Goal: Task Accomplishment & Management: Use online tool/utility

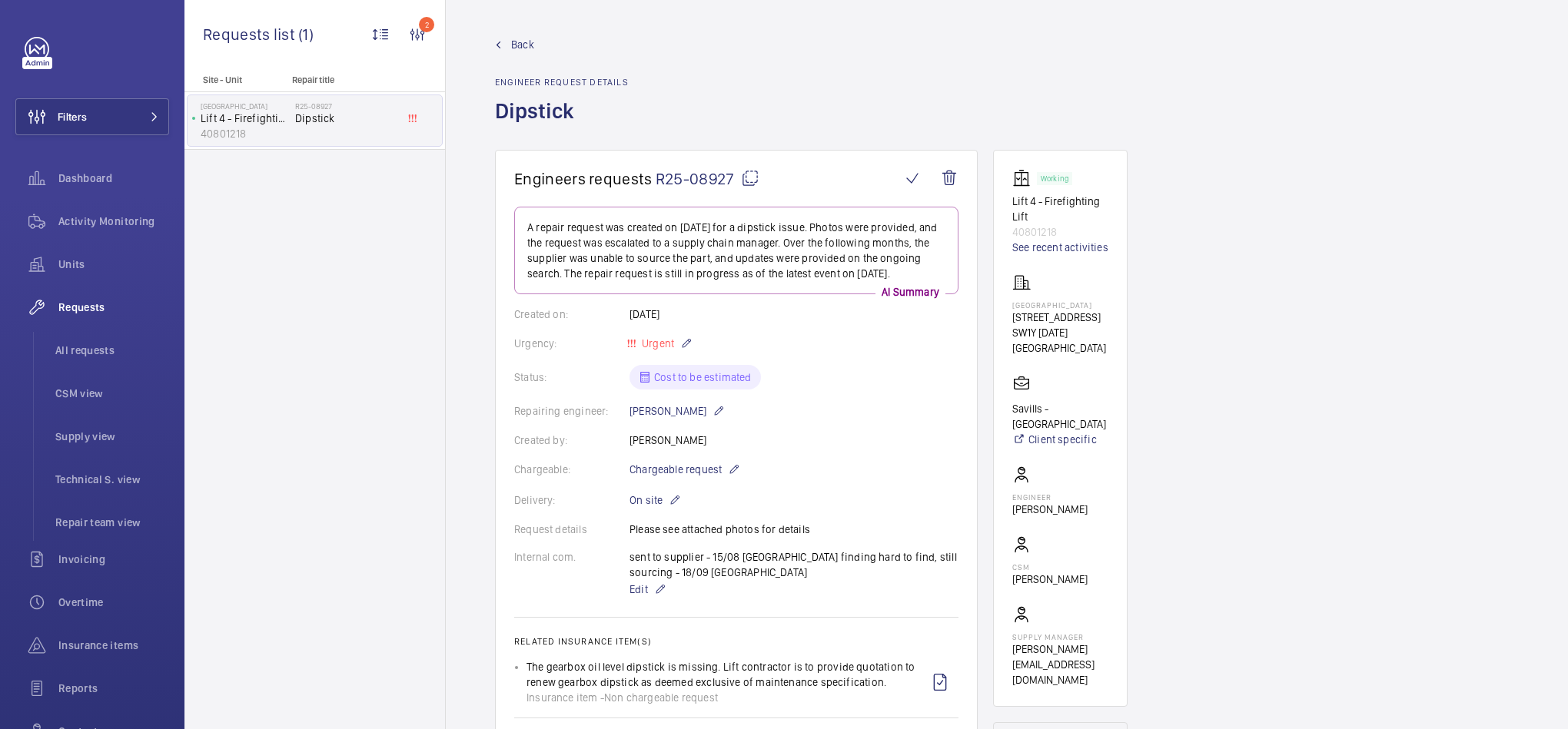
click at [524, 39] on span "Back" at bounding box center [523, 44] width 23 height 16
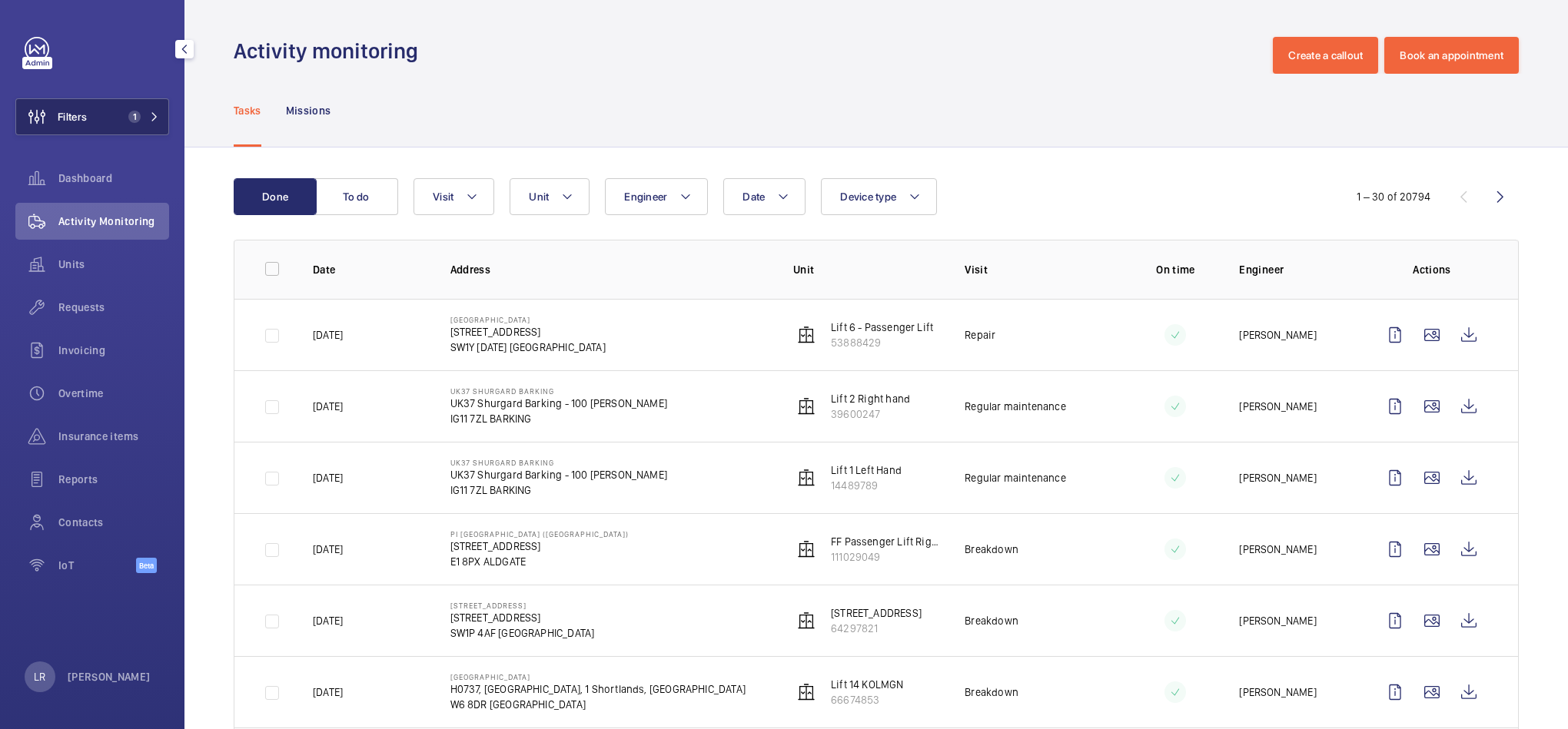
click at [107, 120] on button "Filters 1" at bounding box center [93, 116] width 154 height 37
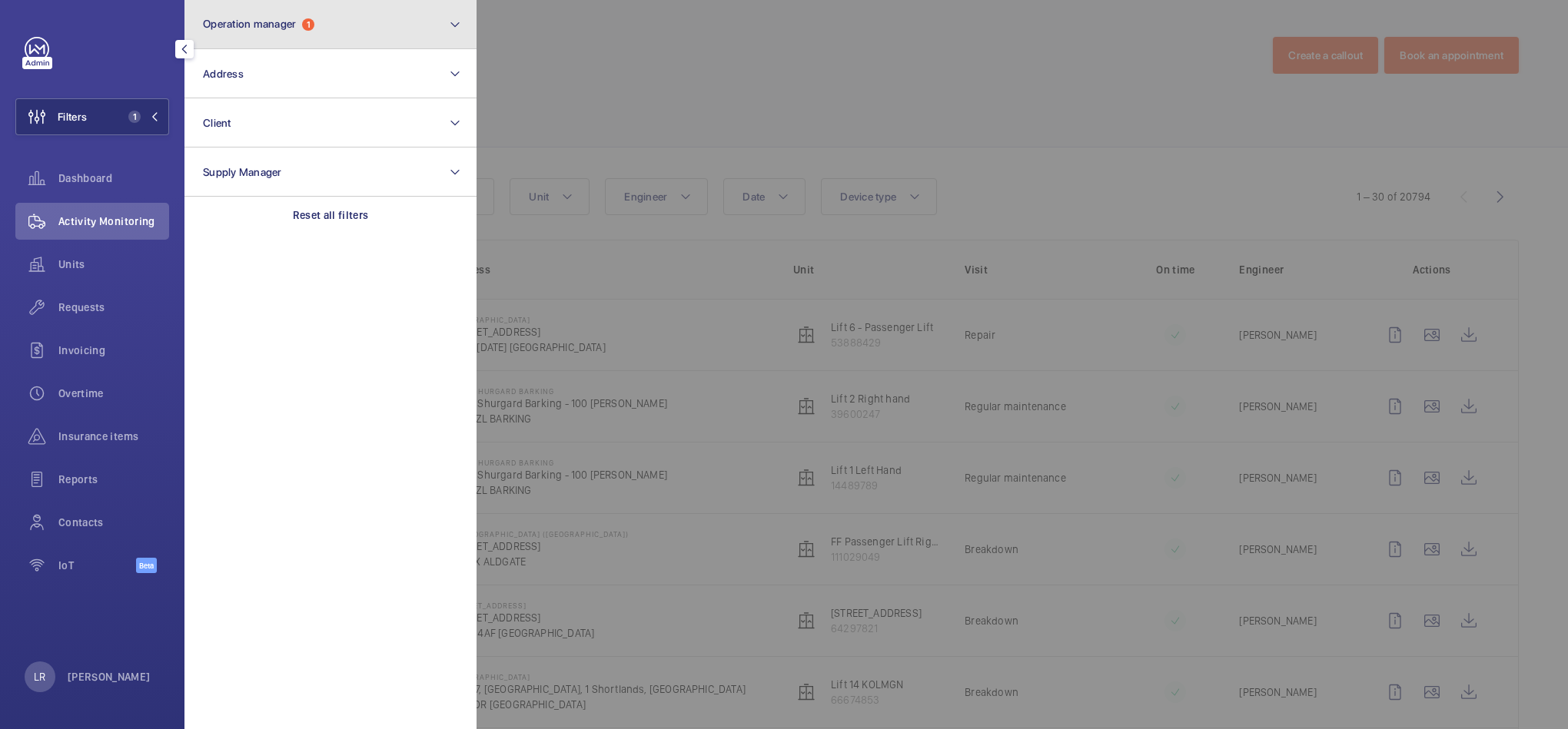
click at [314, 1] on button "Operation manager 1" at bounding box center [330, 25] width 292 height 49
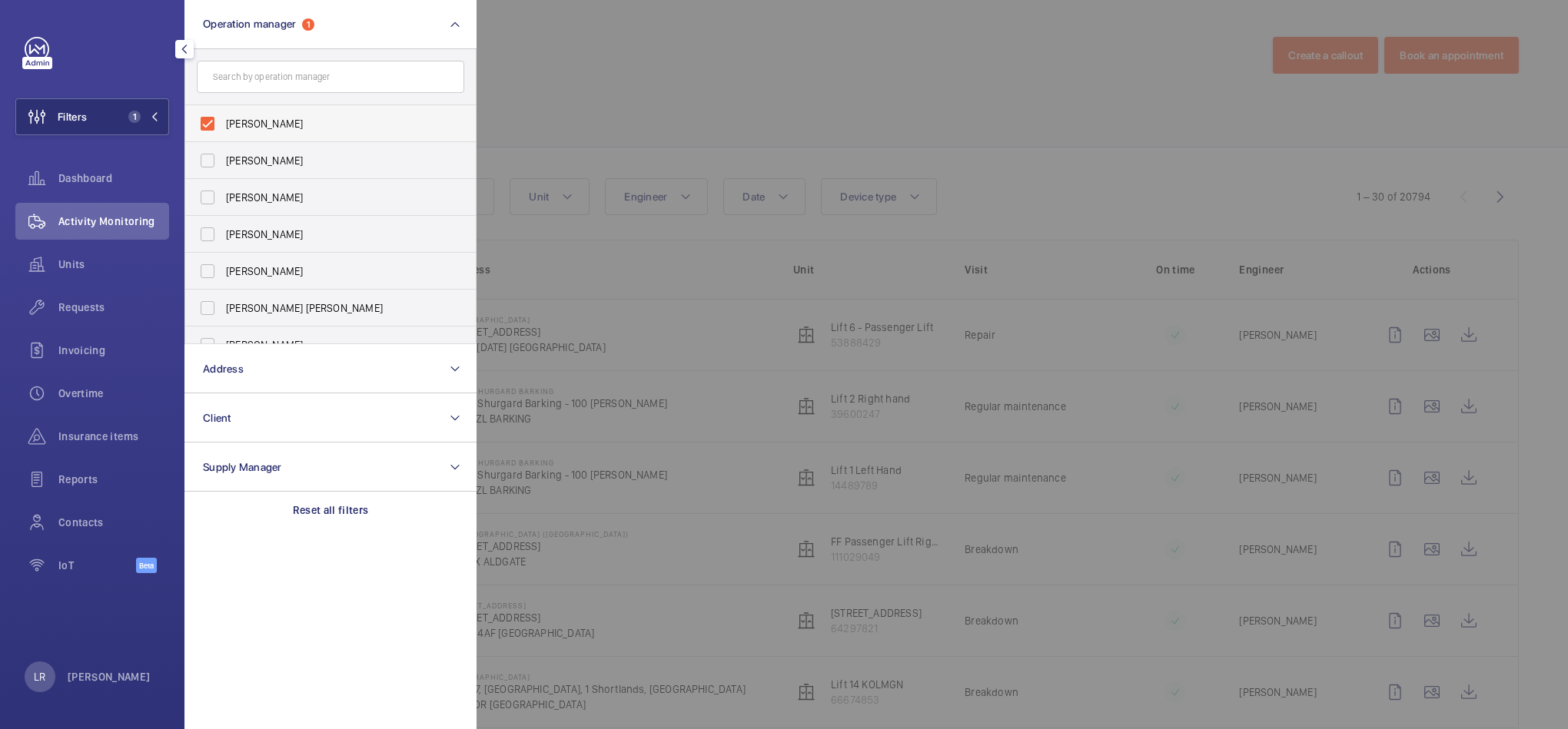
click at [304, 116] on span "[PERSON_NAME]" at bounding box center [332, 124] width 211 height 16
click at [223, 115] on input "[PERSON_NAME]" at bounding box center [207, 124] width 31 height 31
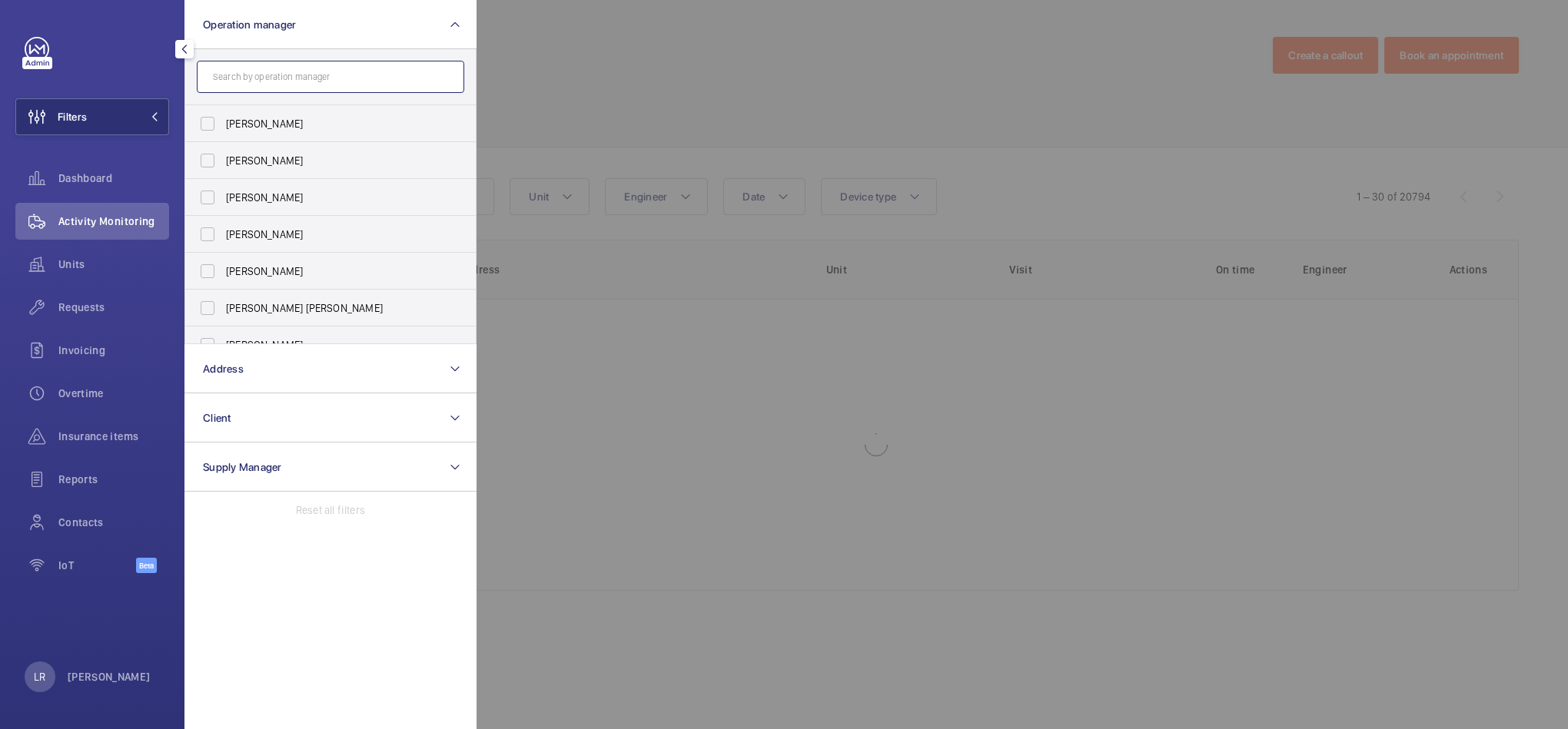
click at [328, 88] on input "text" at bounding box center [330, 76] width 267 height 32
click at [341, 134] on label "[PERSON_NAME]" at bounding box center [319, 123] width 267 height 37
click at [223, 134] on input "[PERSON_NAME]" at bounding box center [207, 124] width 31 height 31
checkbox input "true"
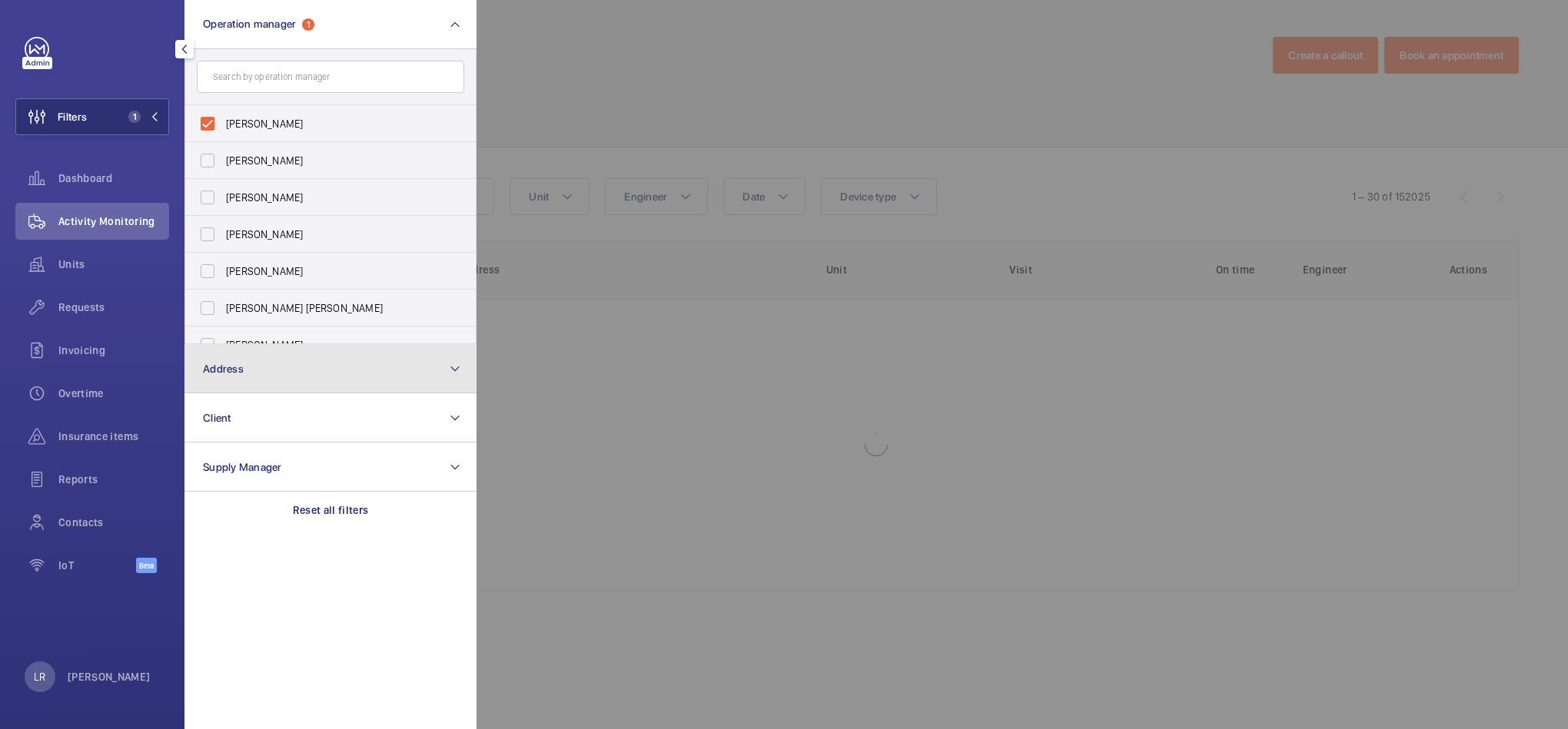
click at [287, 383] on button "Address" at bounding box center [330, 369] width 292 height 49
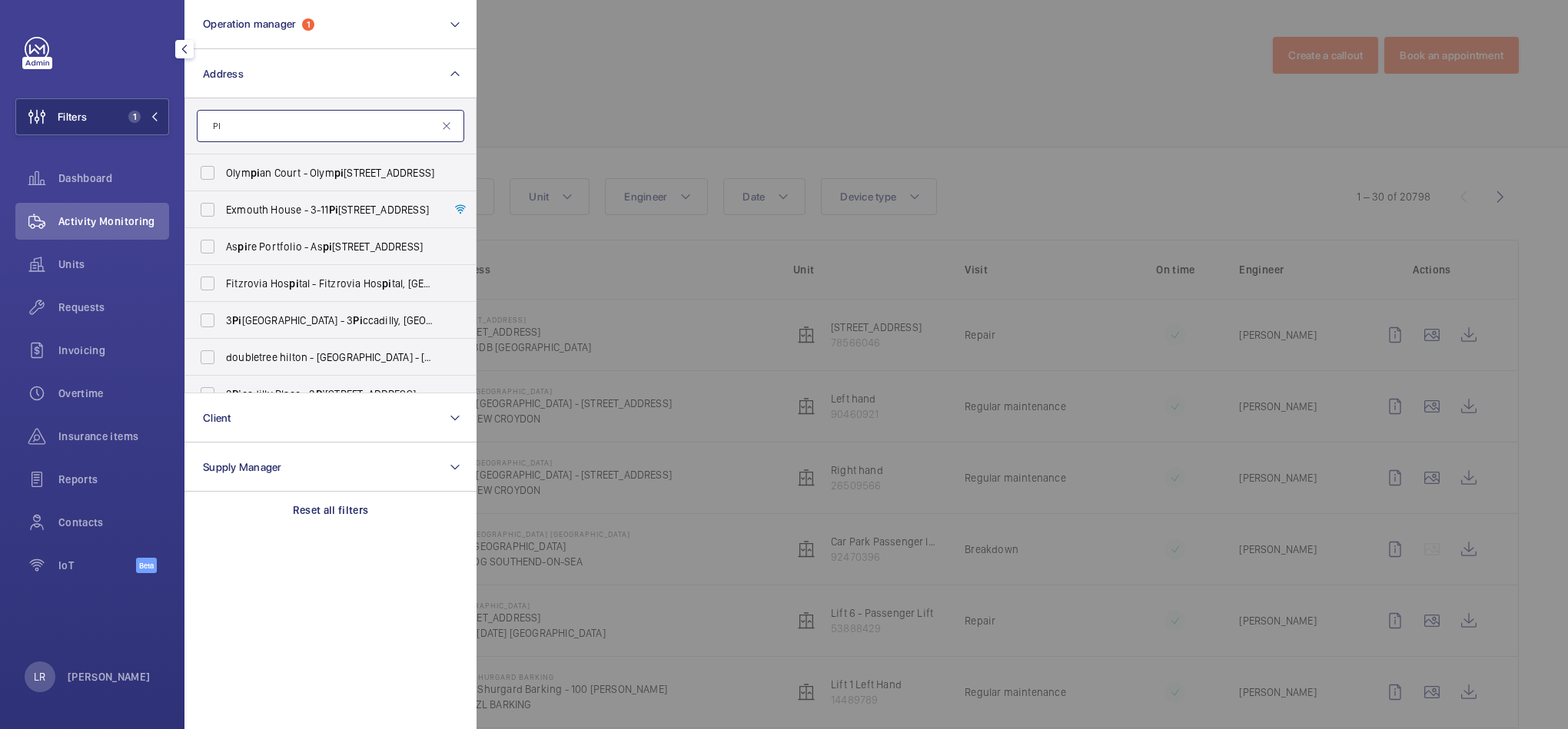
click at [298, 116] on input "PI" at bounding box center [330, 125] width 267 height 32
type input "P"
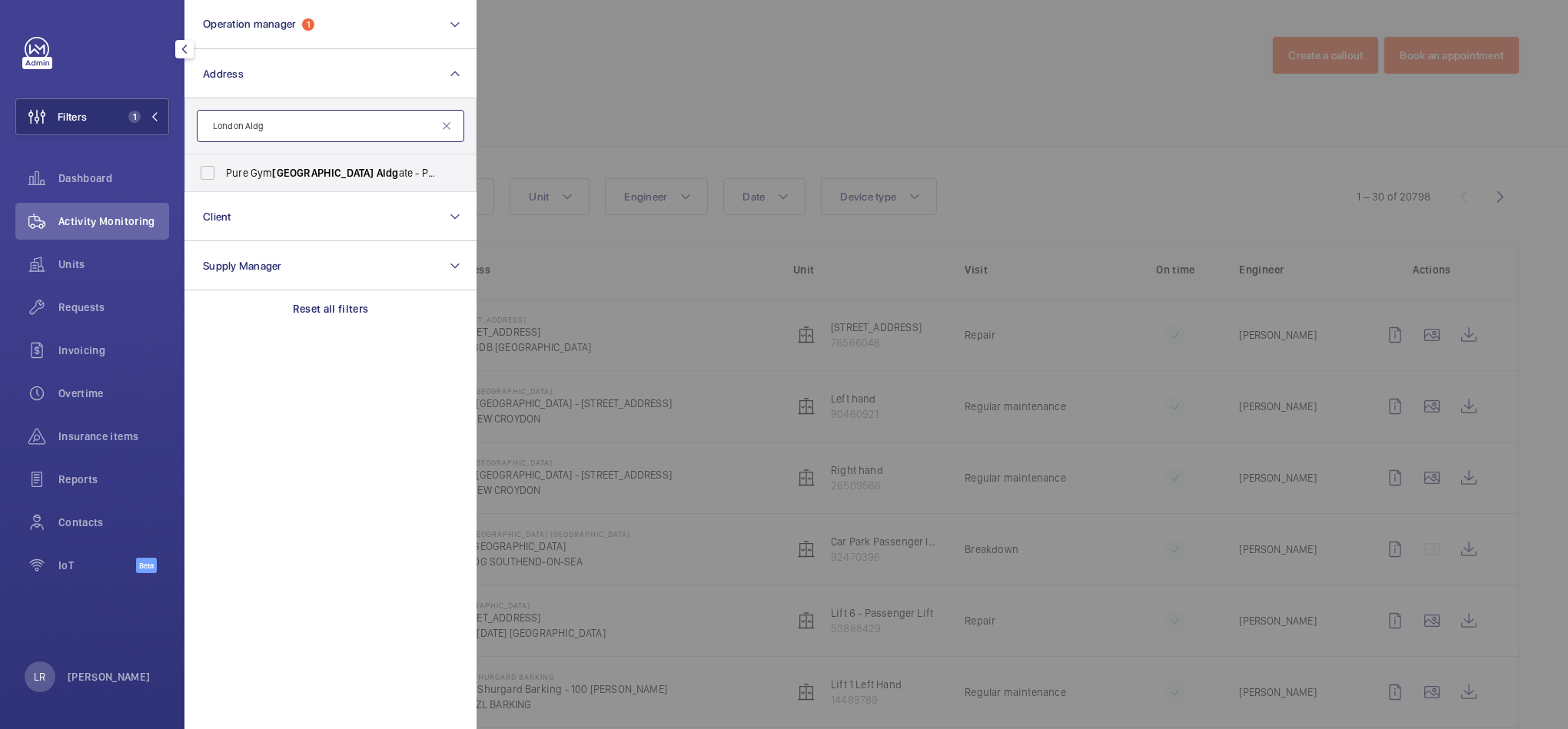
click at [459, 128] on input "London Aldg" at bounding box center [330, 125] width 267 height 32
type input "London Aldg"
click at [443, 120] on mat-icon at bounding box center [446, 125] width 12 height 12
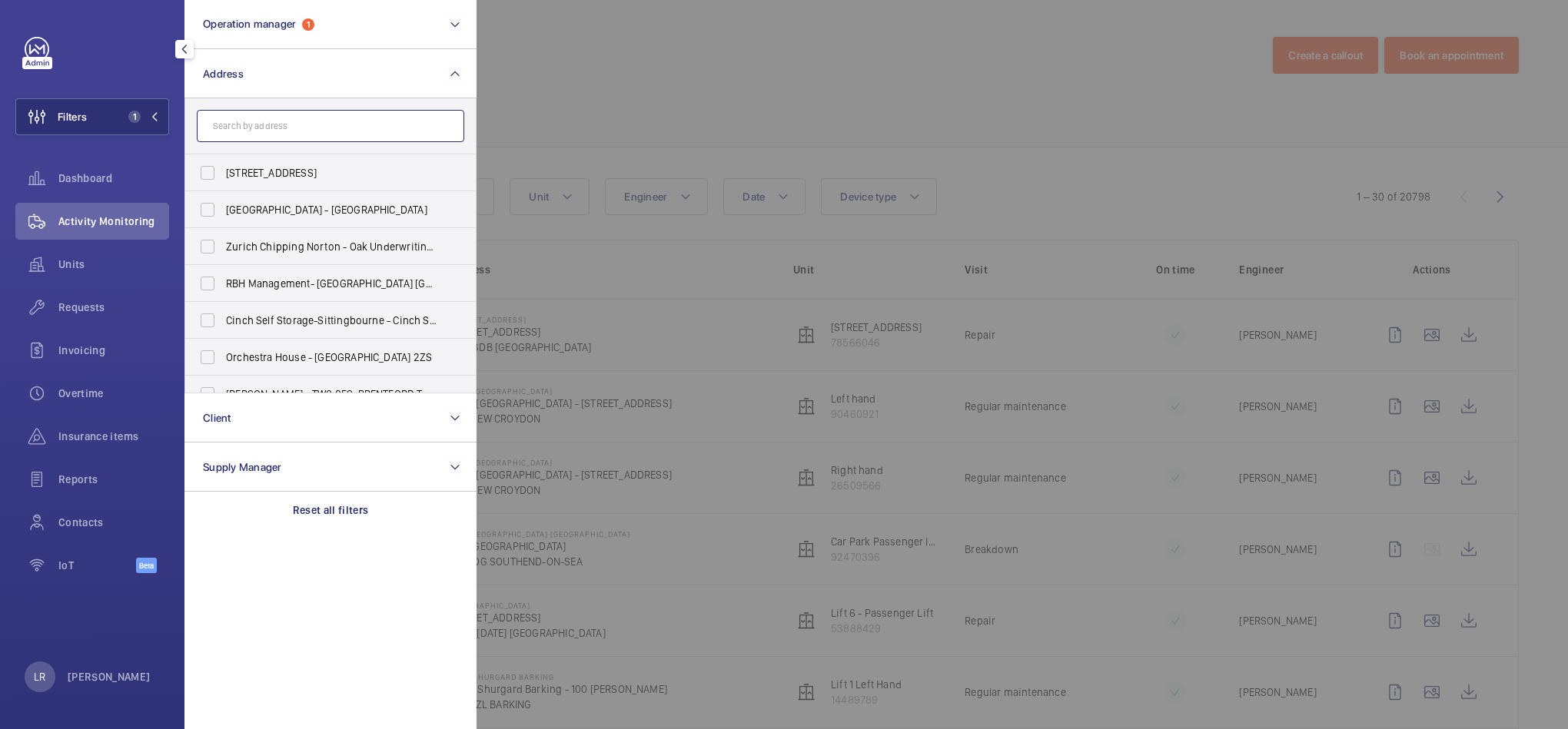
click at [248, 120] on input "text" at bounding box center [330, 125] width 267 height 32
paste input "London City"
click at [208, 118] on input "London City" at bounding box center [330, 125] width 267 height 32
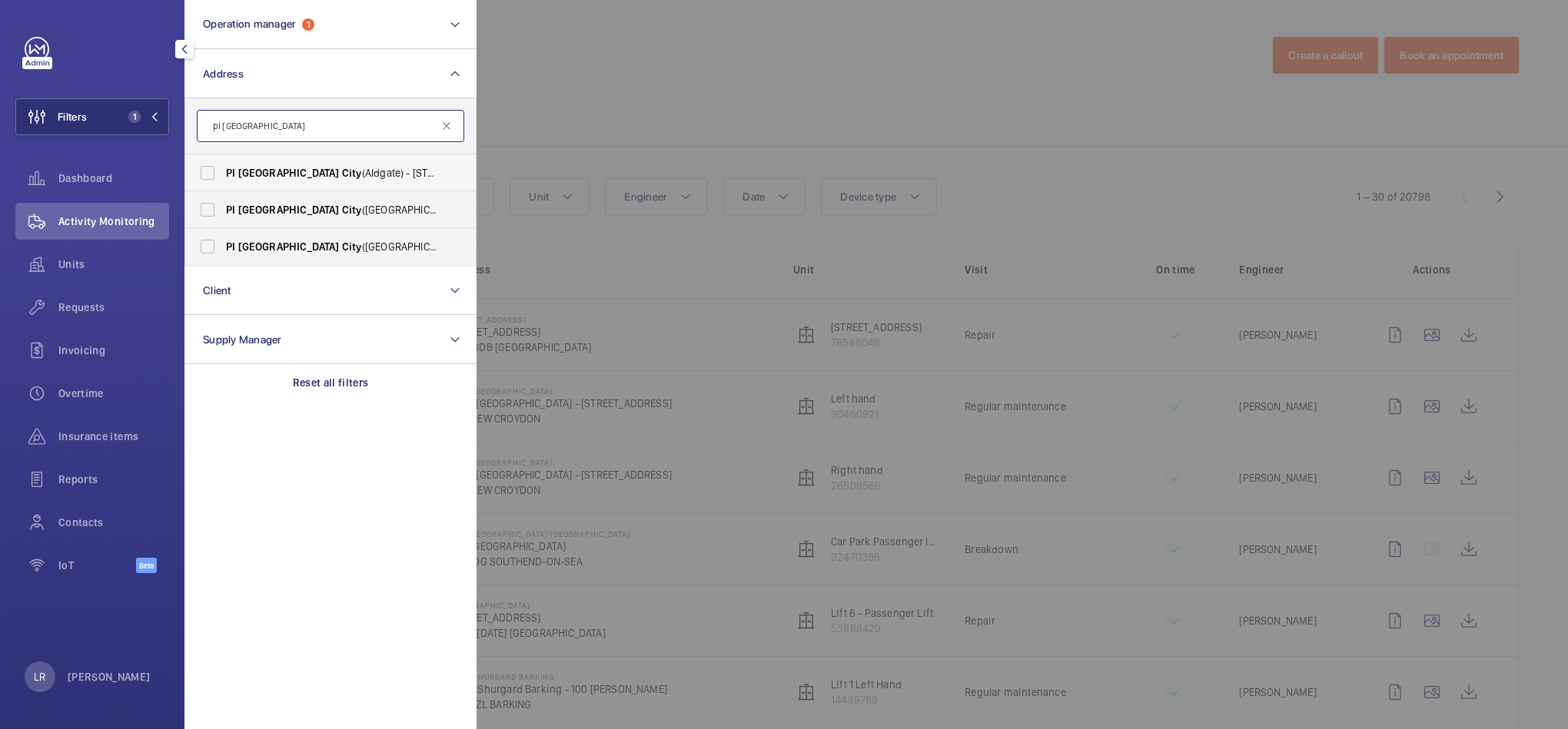
type input "pi London City"
click at [389, 169] on span "PI London City (Aldgate) - 66 Alie Street, ALDGATE E1 8PX" at bounding box center [332, 173] width 211 height 16
click at [223, 169] on input "PI London City (Aldgate) - 66 Alie Street, ALDGATE E1 8PX" at bounding box center [207, 173] width 31 height 31
checkbox input "true"
drag, startPoint x: 543, startPoint y: 91, endPoint x: 534, endPoint y: 91, distance: 9.0
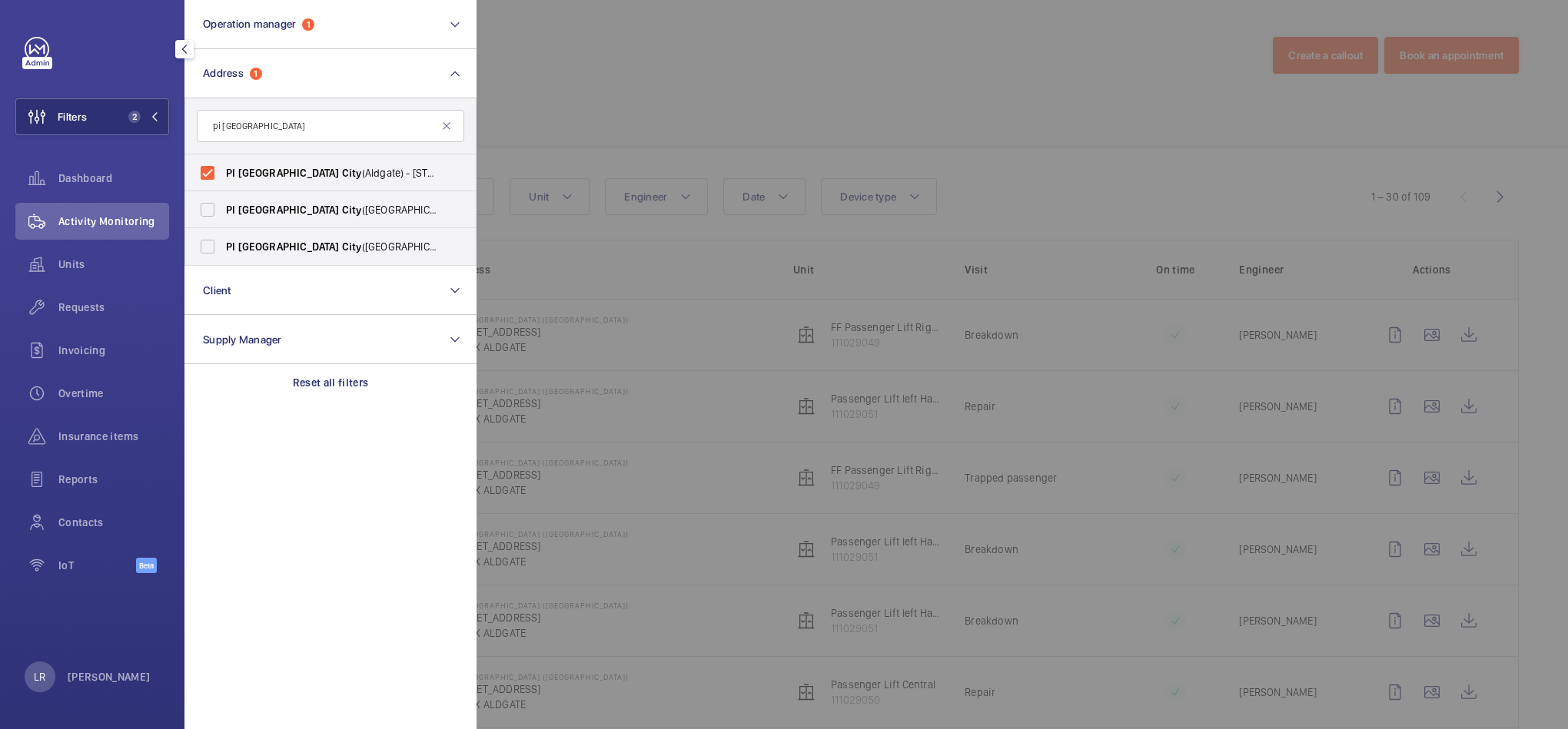
click at [534, 91] on div at bounding box center [1260, 364] width 1568 height 729
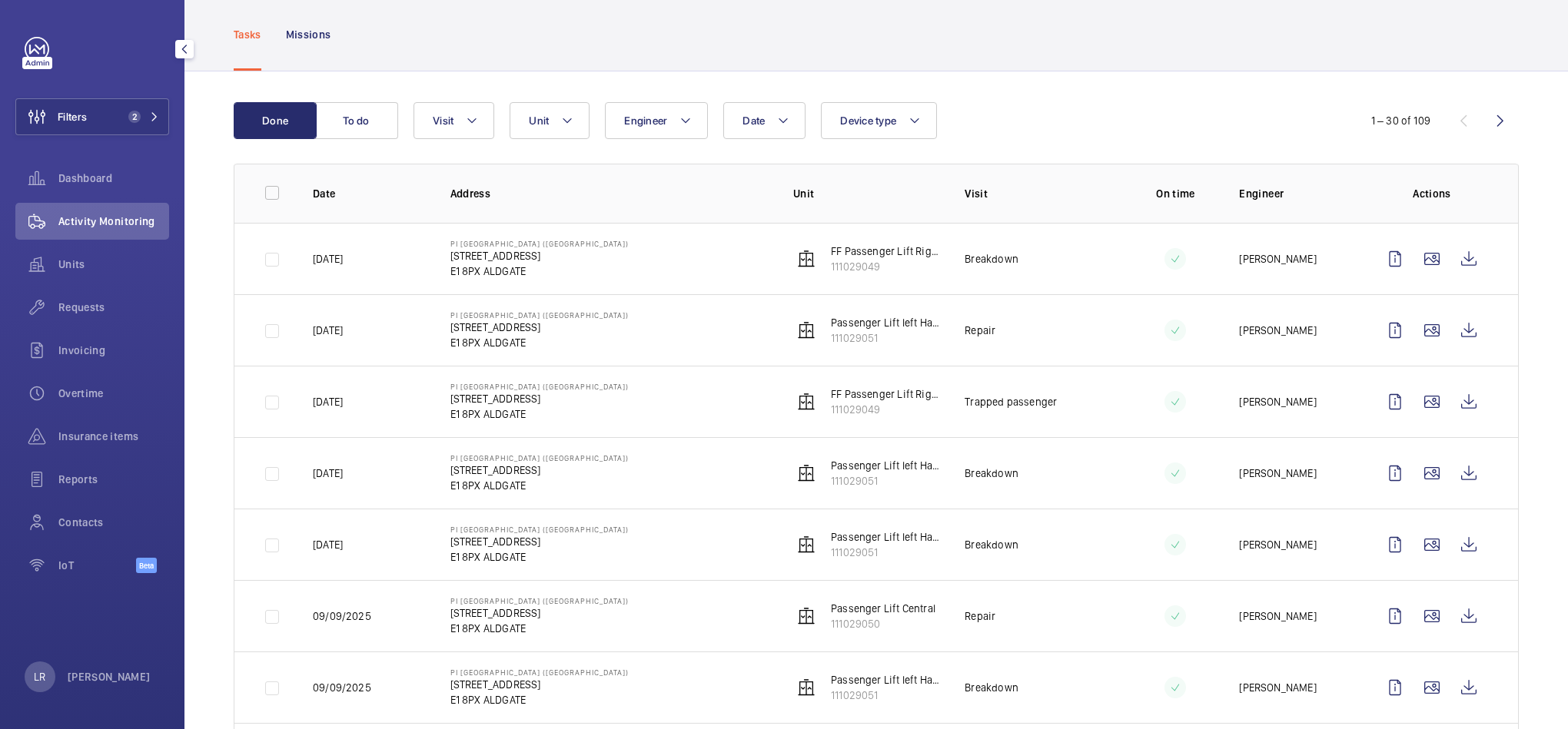
scroll to position [115, 0]
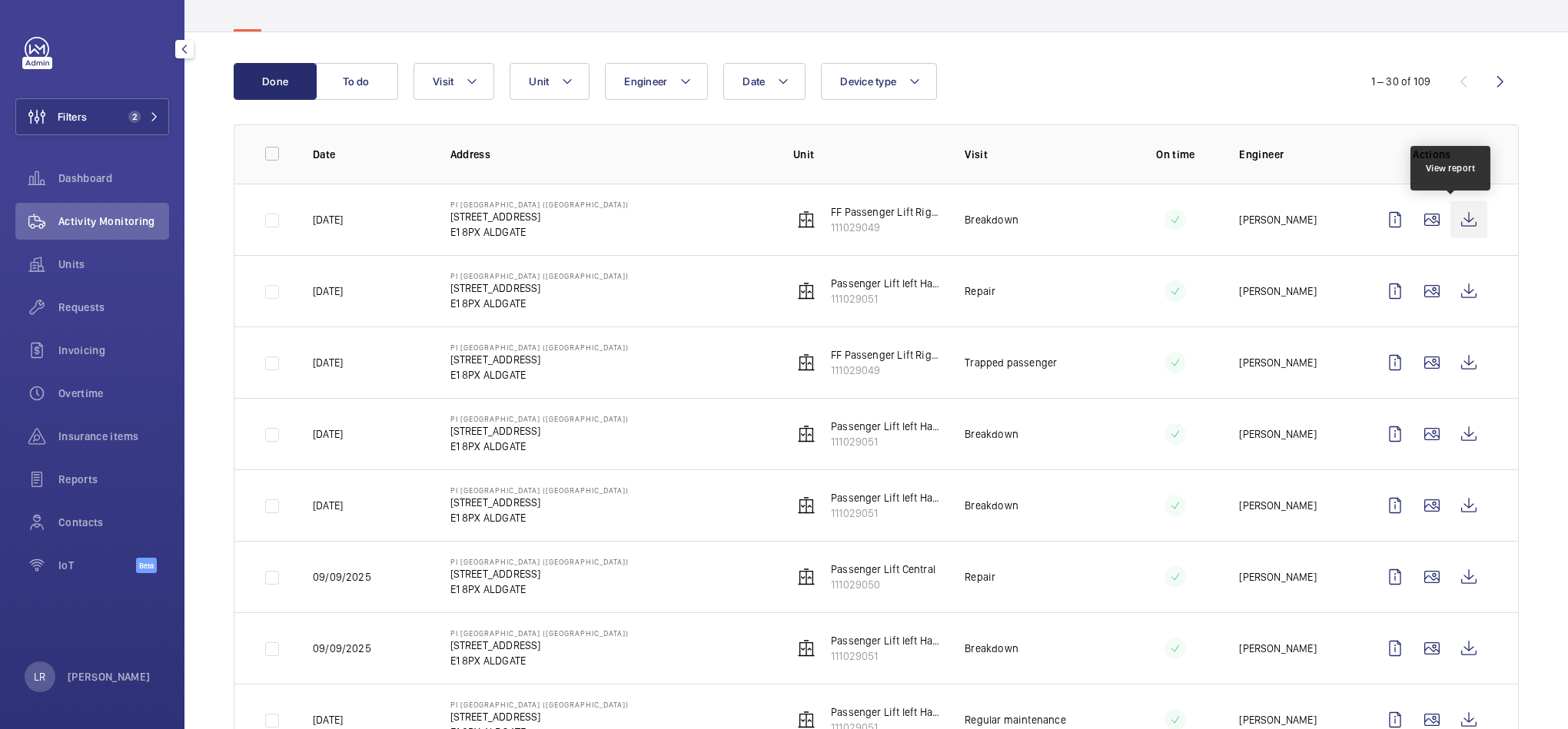
click at [1452, 230] on wm-front-icon-button at bounding box center [1469, 220] width 37 height 37
click at [150, 120] on mat-icon at bounding box center [154, 116] width 9 height 9
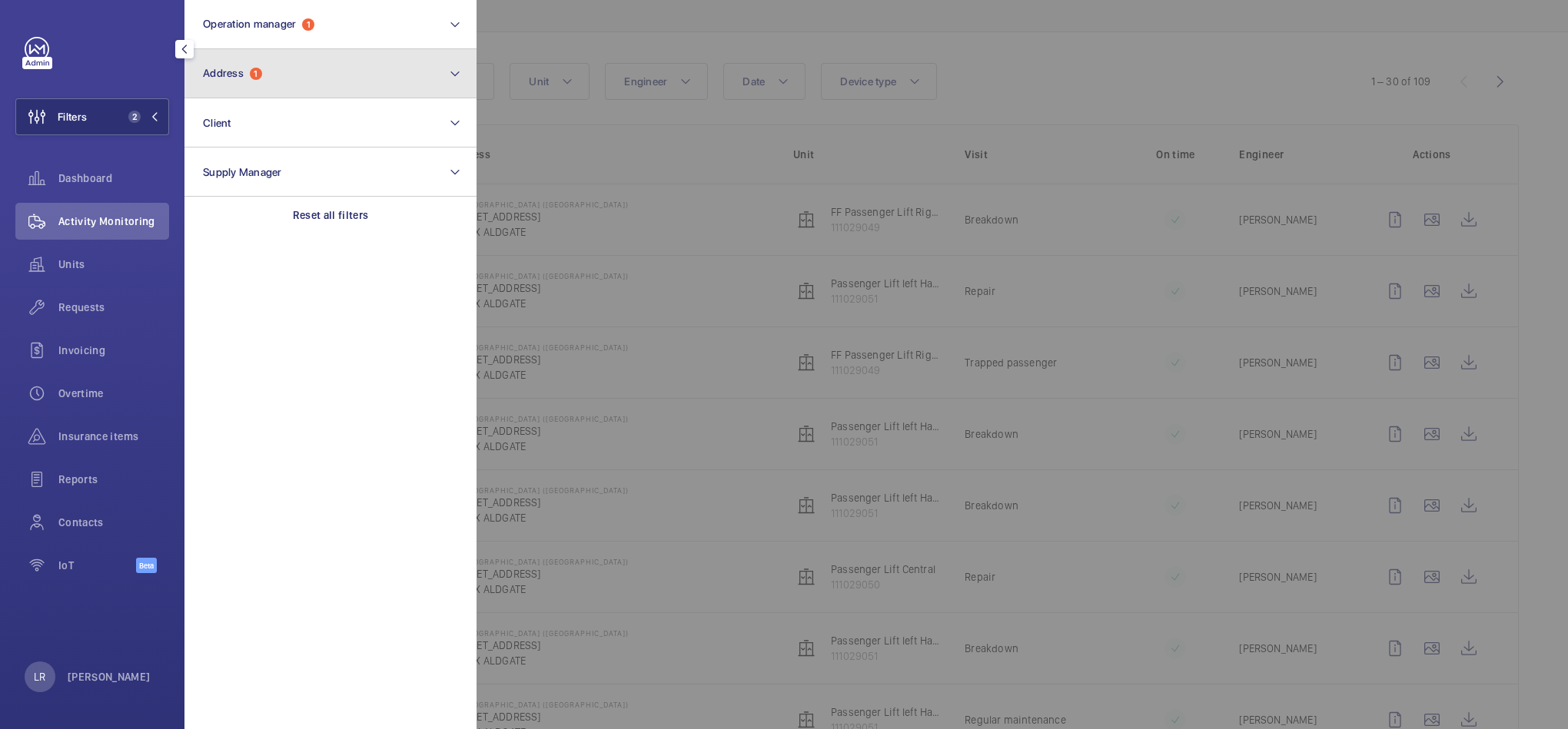
click at [314, 57] on button "Address 1" at bounding box center [330, 74] width 292 height 49
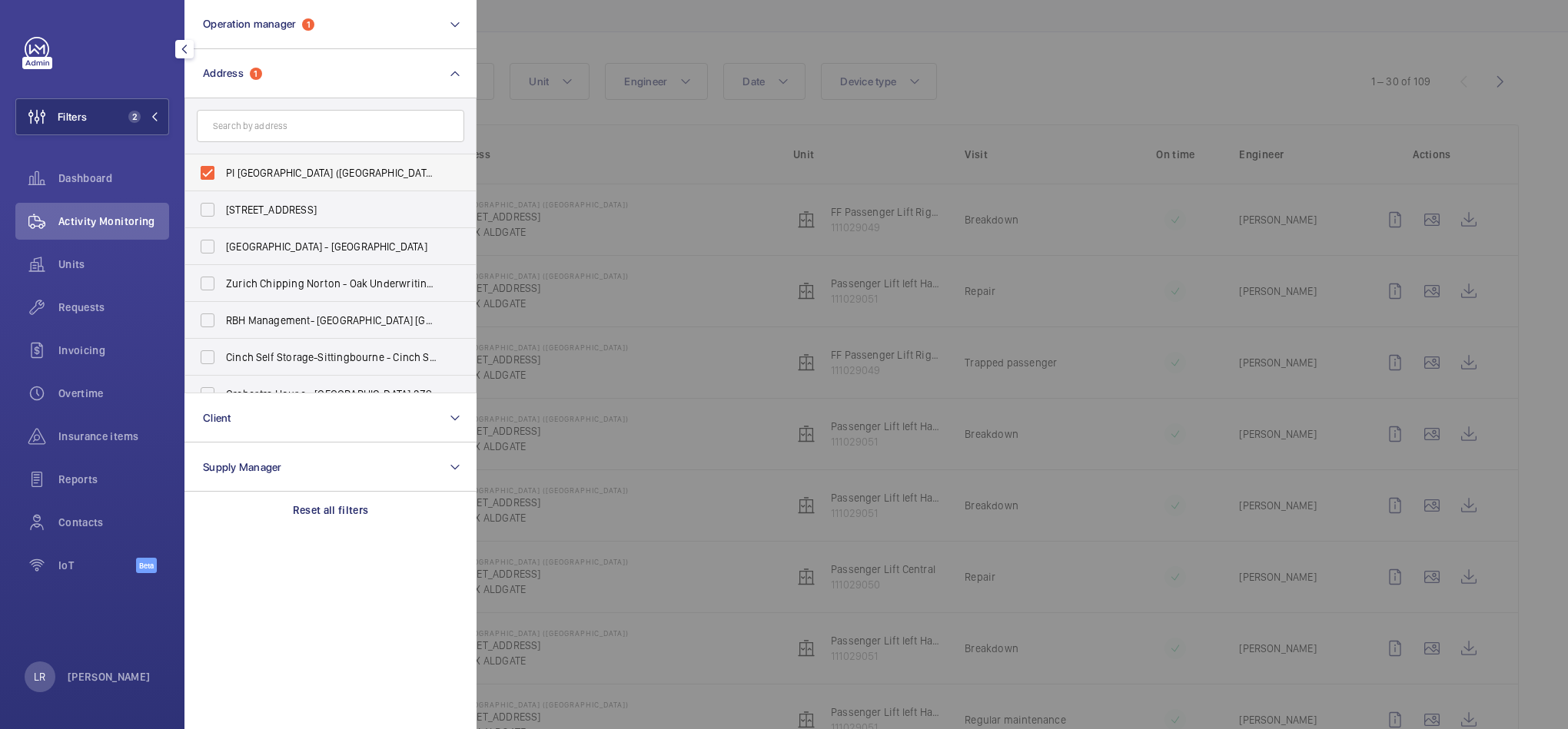
click at [316, 182] on label "PI London City (Aldgate) - 66 Alie Street, ALDGATE E1 8PX" at bounding box center [319, 173] width 267 height 37
click at [223, 182] on input "PI London City (Aldgate) - 66 Alie Street, ALDGATE E1 8PX" at bounding box center [207, 173] width 31 height 31
checkbox input "false"
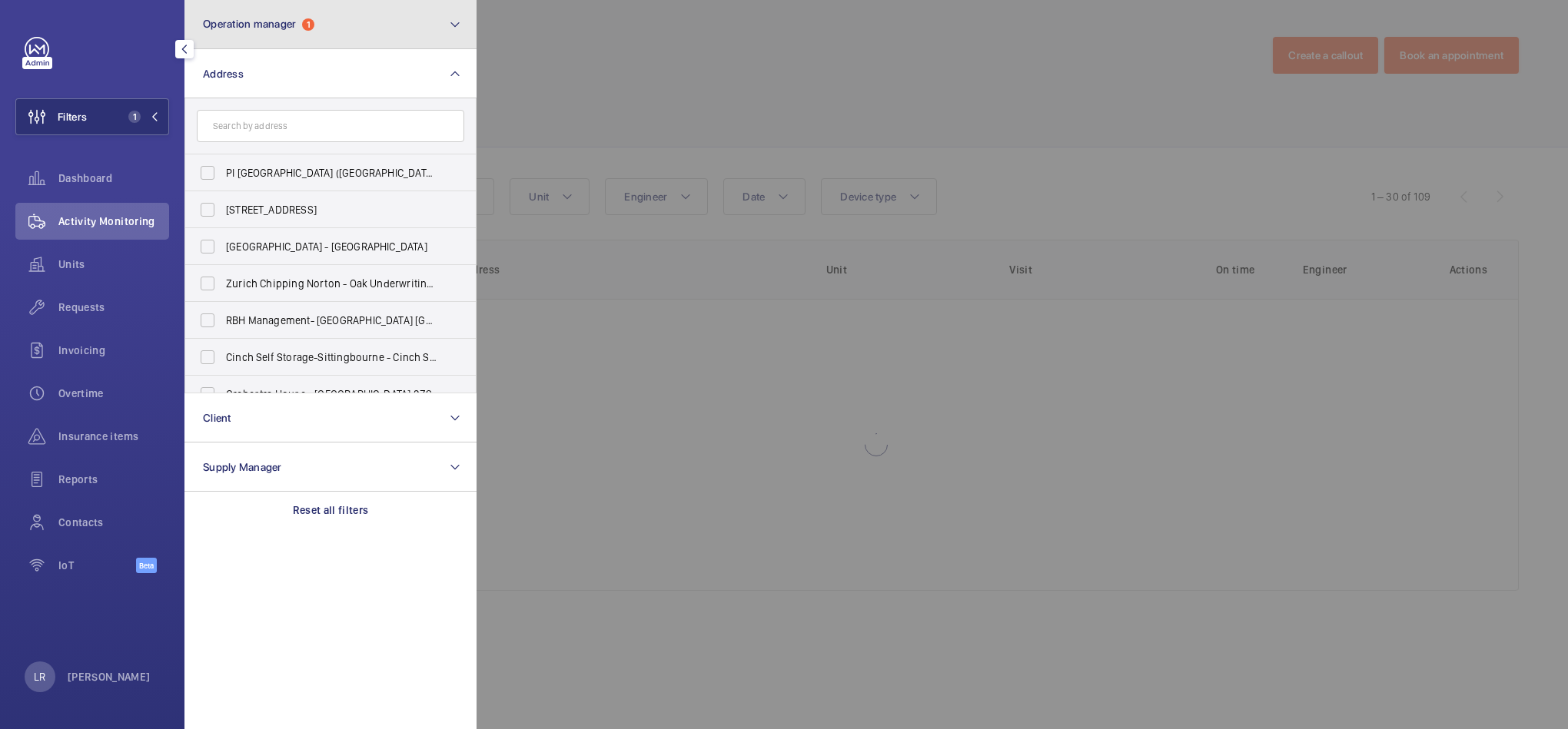
click at [320, 10] on button "Operation manager 1" at bounding box center [330, 25] width 292 height 49
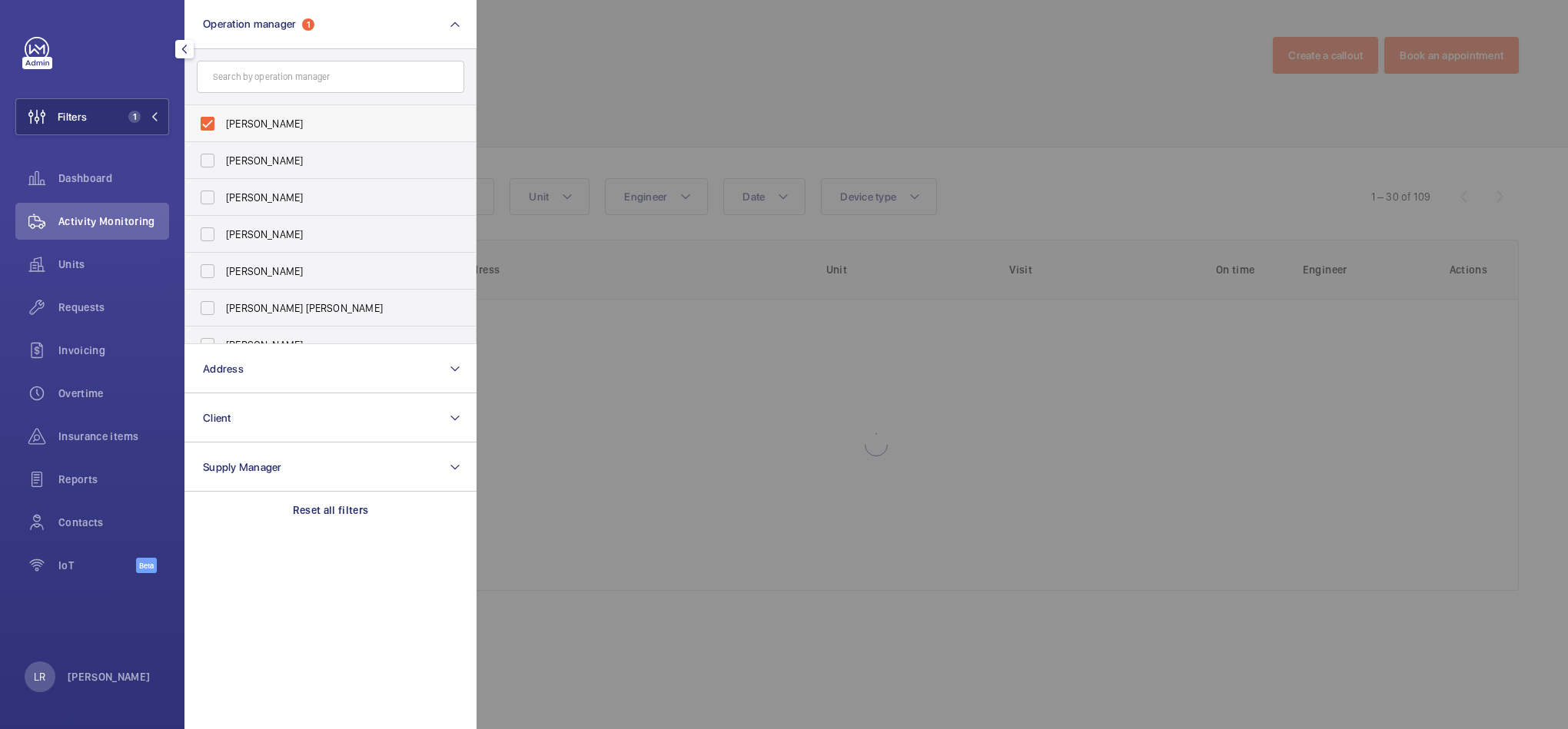
click at [315, 125] on span "[PERSON_NAME]" at bounding box center [332, 124] width 211 height 16
click at [223, 125] on input "[PERSON_NAME]" at bounding box center [207, 124] width 31 height 31
checkbox input "false"
click at [291, 277] on span "[PERSON_NAME]" at bounding box center [332, 271] width 211 height 16
click at [223, 277] on input "[PERSON_NAME]" at bounding box center [207, 271] width 31 height 31
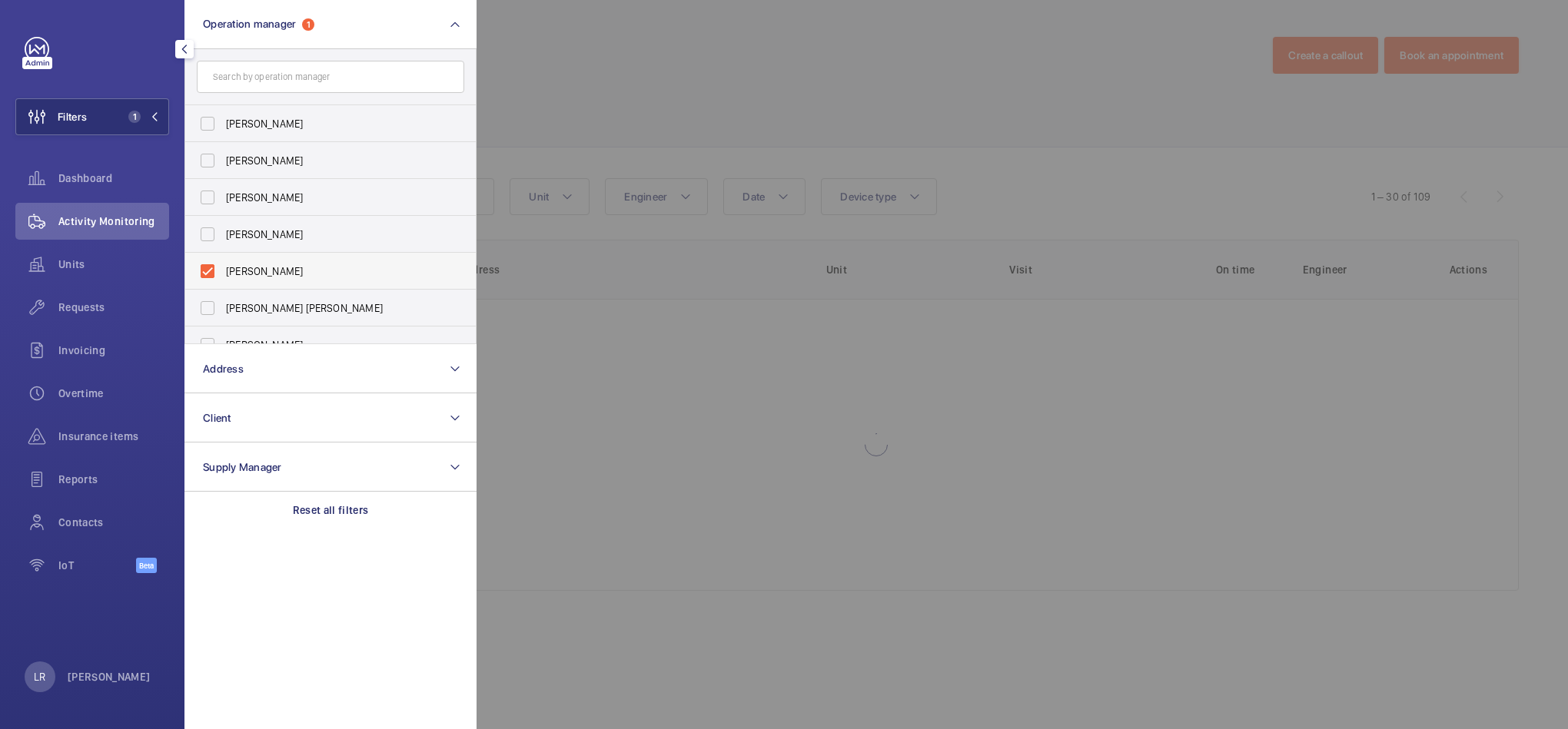
click at [289, 265] on span "Connor Dudley" at bounding box center [332, 271] width 211 height 16
click at [223, 265] on input "Connor Dudley" at bounding box center [207, 271] width 31 height 31
checkbox input "false"
click at [289, 316] on label "Connor Tarpey" at bounding box center [319, 308] width 267 height 37
click at [223, 316] on input "Connor Tarpey" at bounding box center [207, 308] width 31 height 31
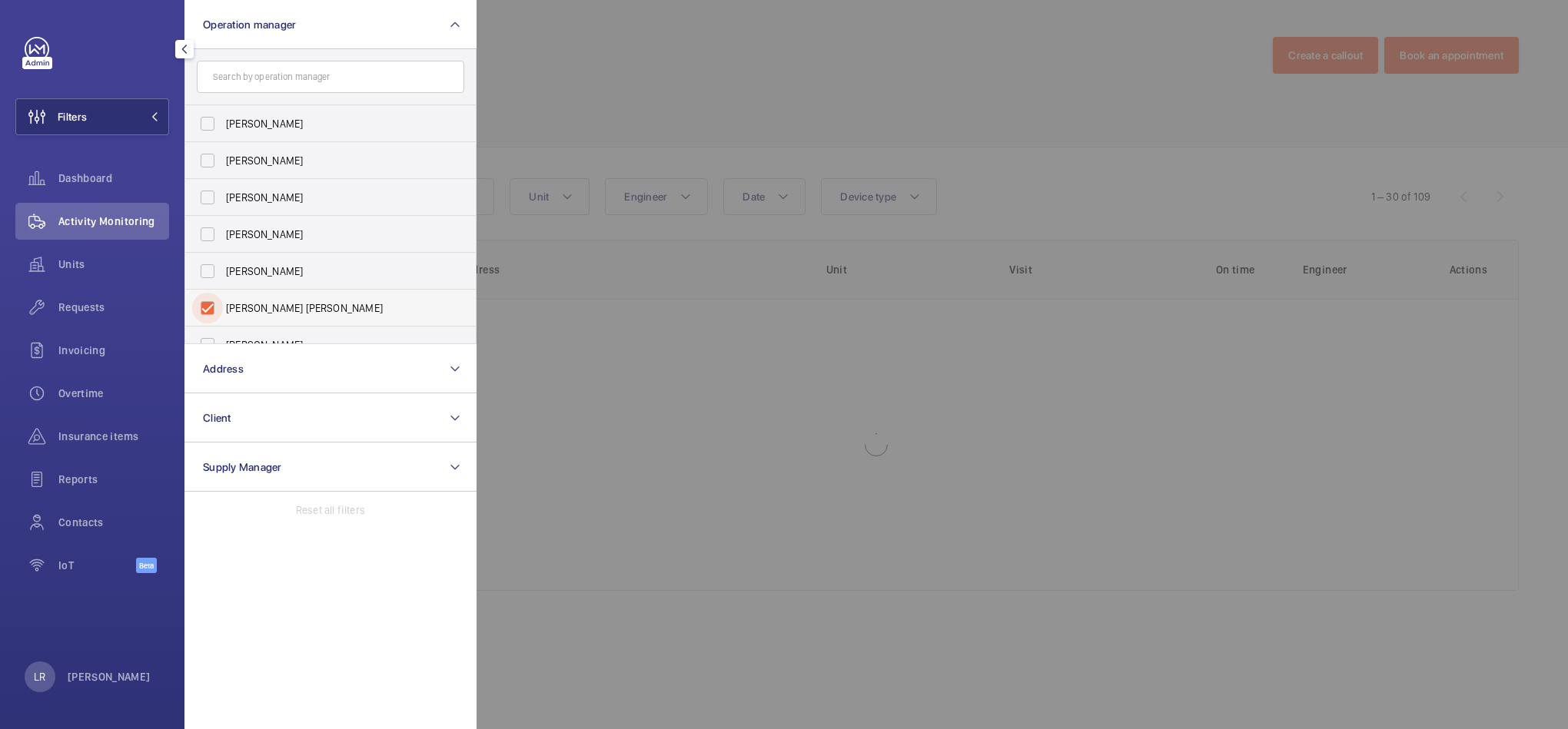
checkbox input "true"
click at [709, 111] on div at bounding box center [1260, 364] width 1568 height 729
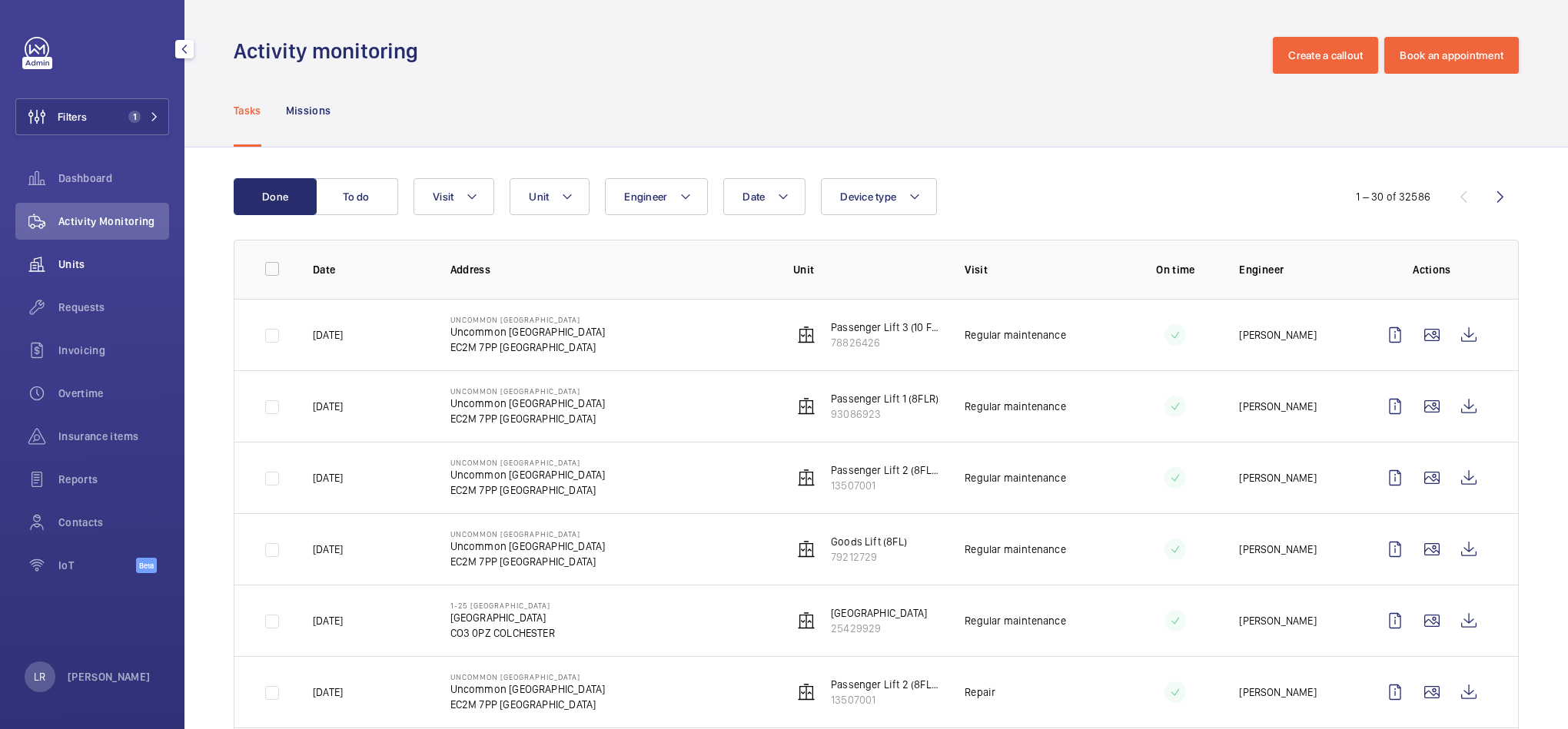
click at [114, 278] on div "Units" at bounding box center [93, 264] width 154 height 37
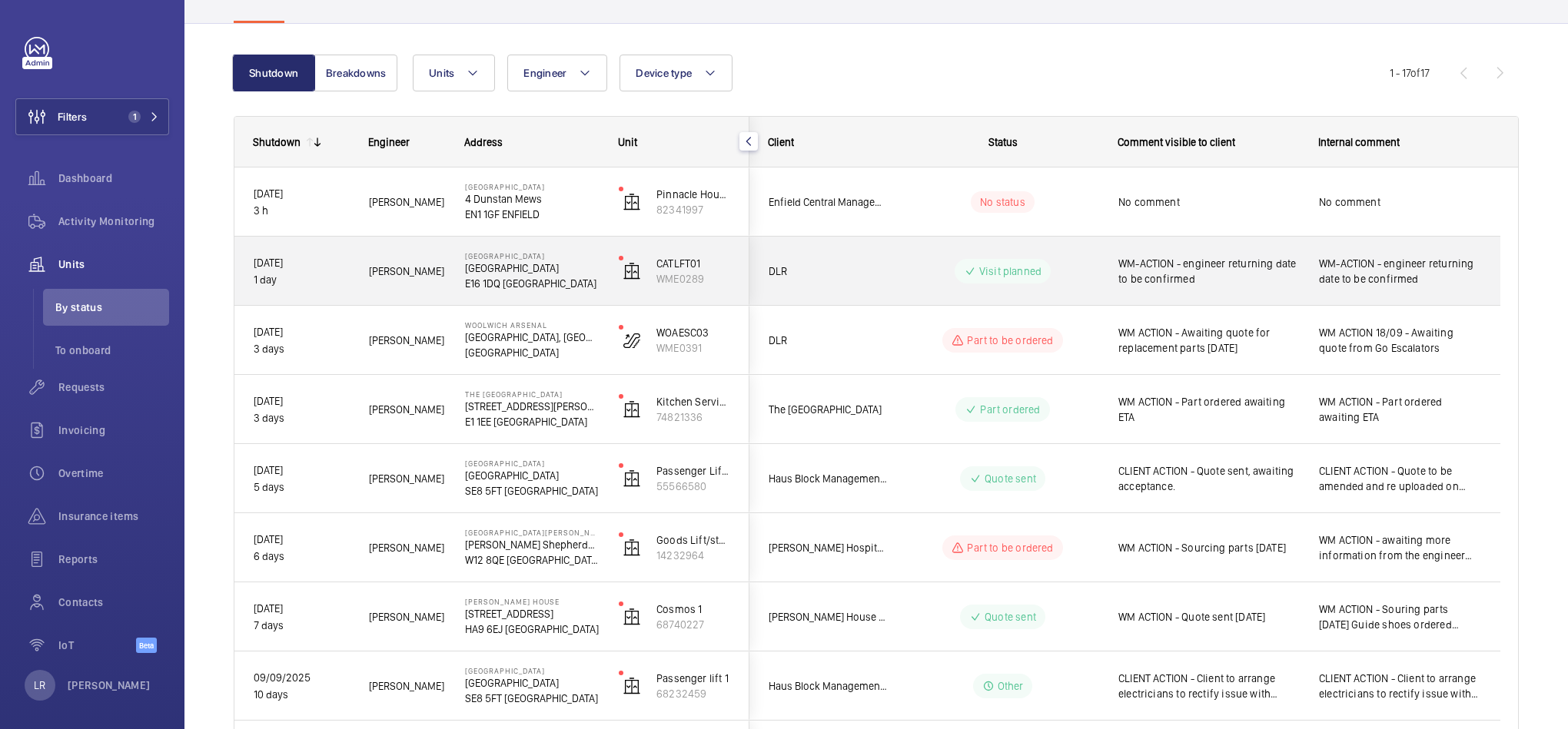
scroll to position [230, 0]
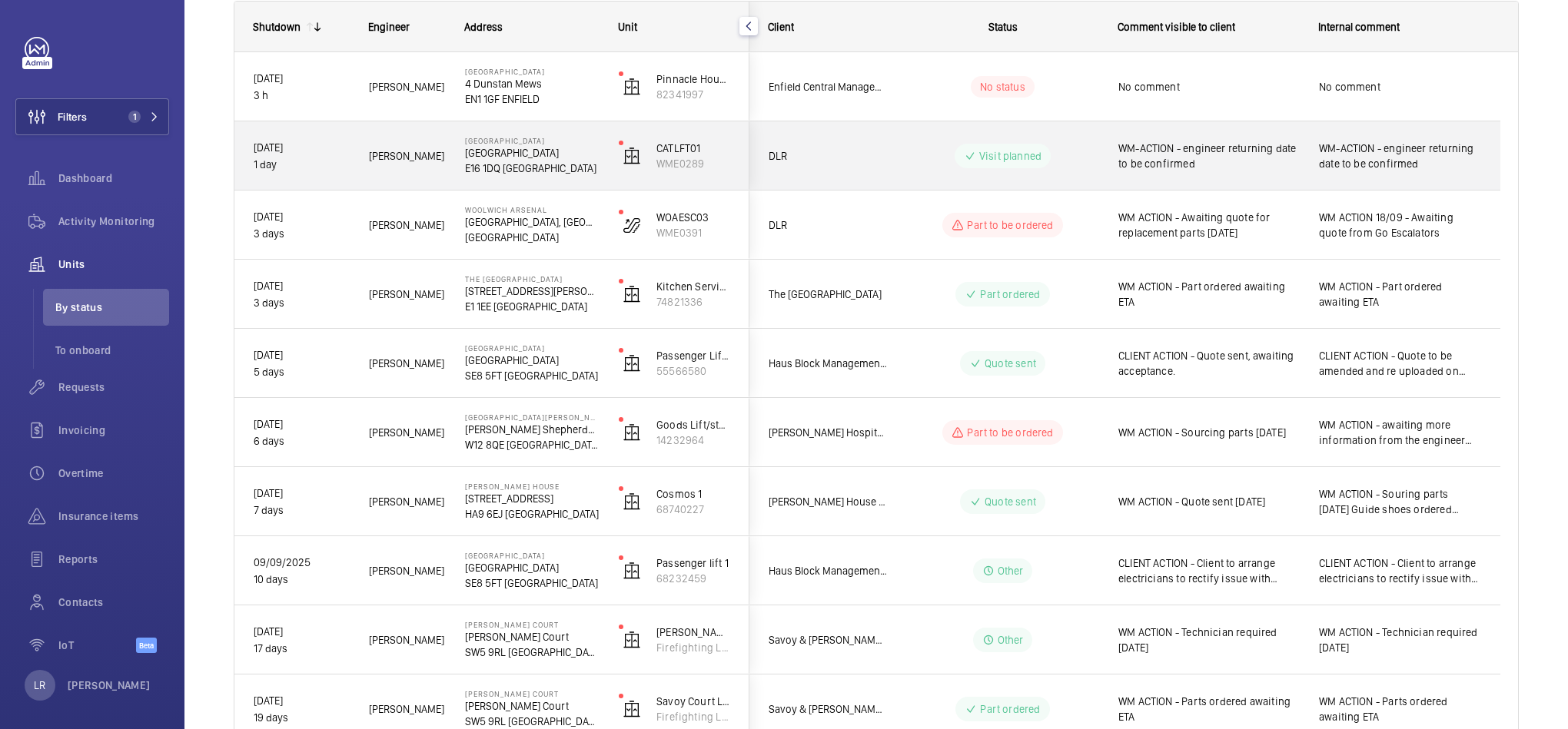
click at [879, 156] on span "DLR" at bounding box center [828, 156] width 118 height 17
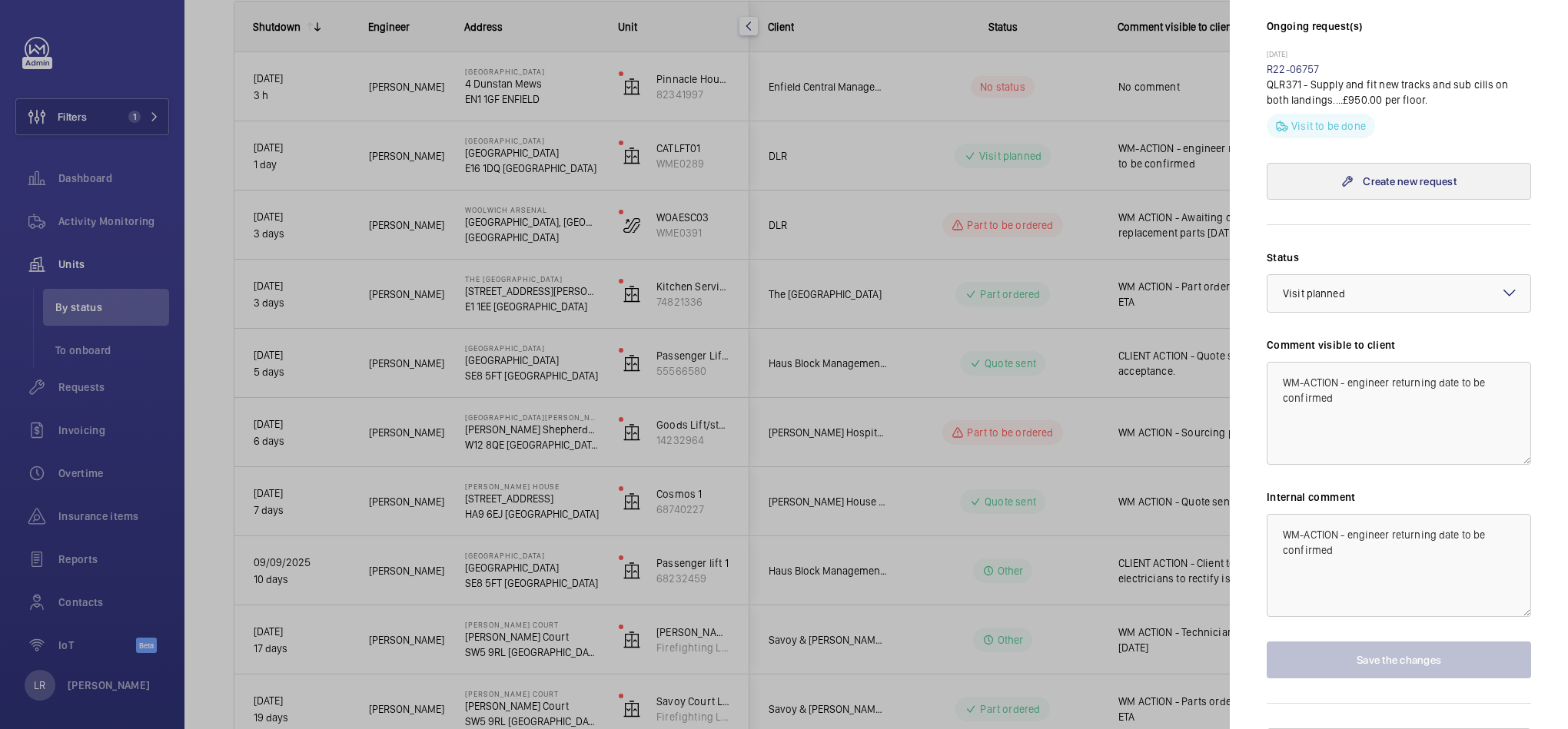
scroll to position [462, 0]
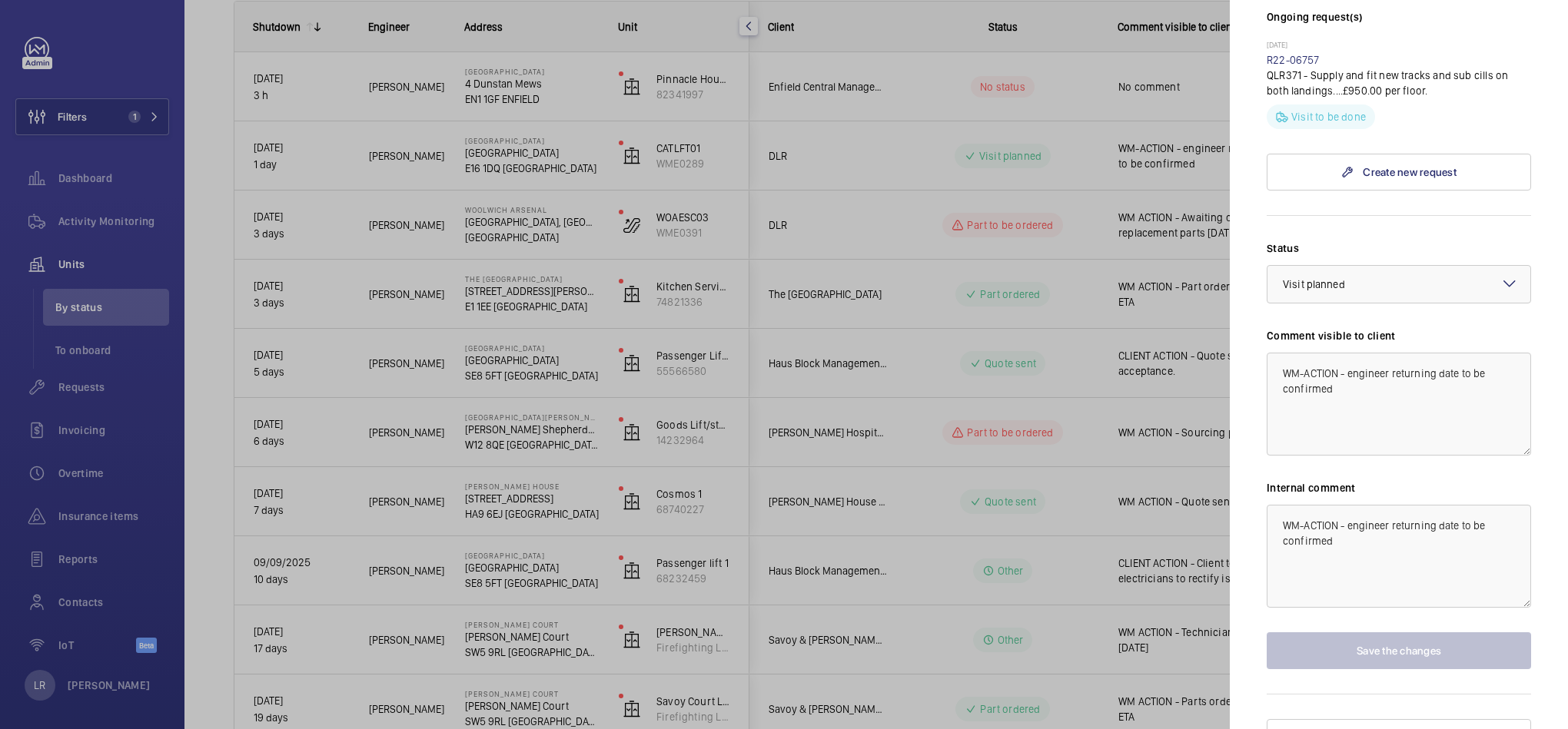
click at [1061, 348] on div at bounding box center [784, 364] width 1568 height 729
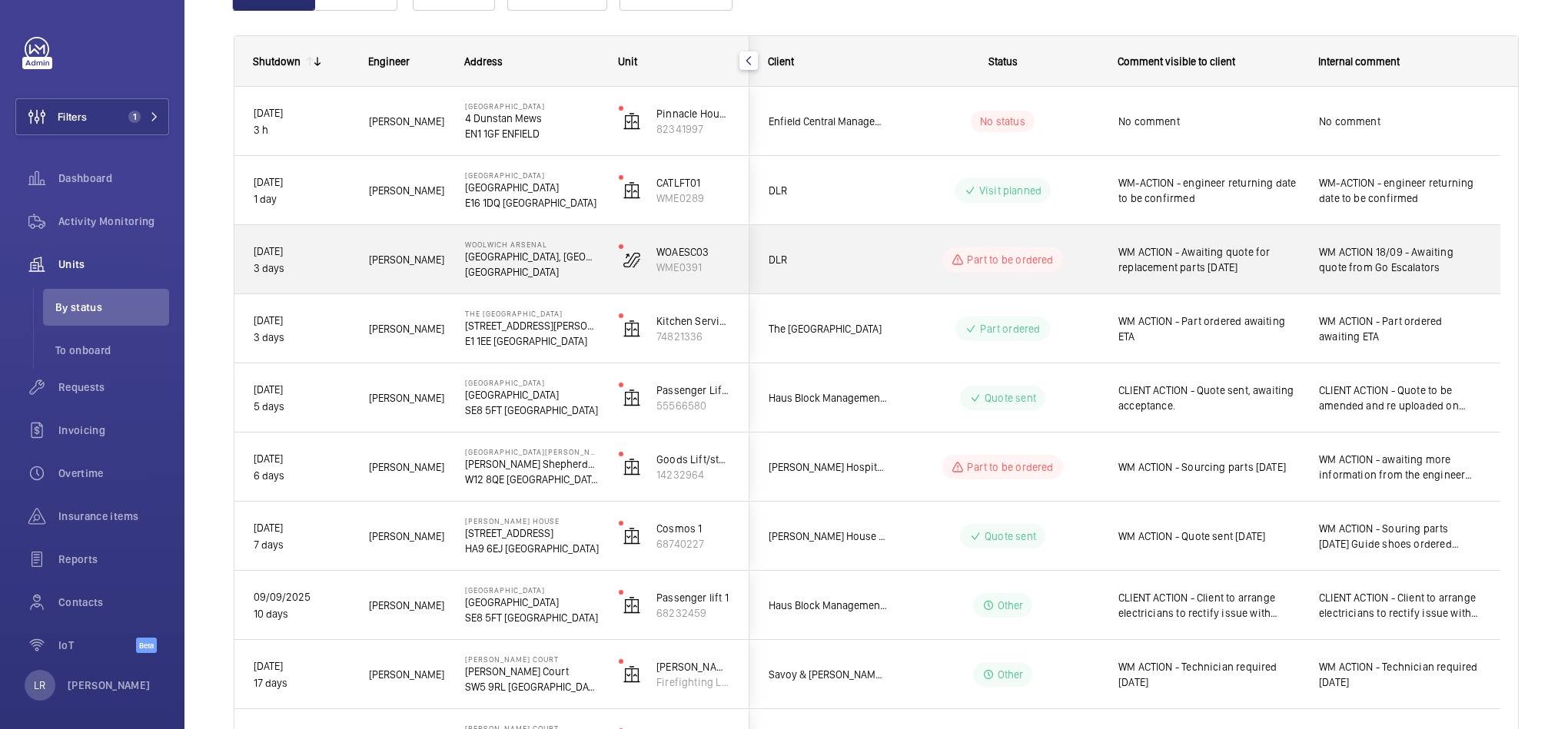
scroll to position [230, 0]
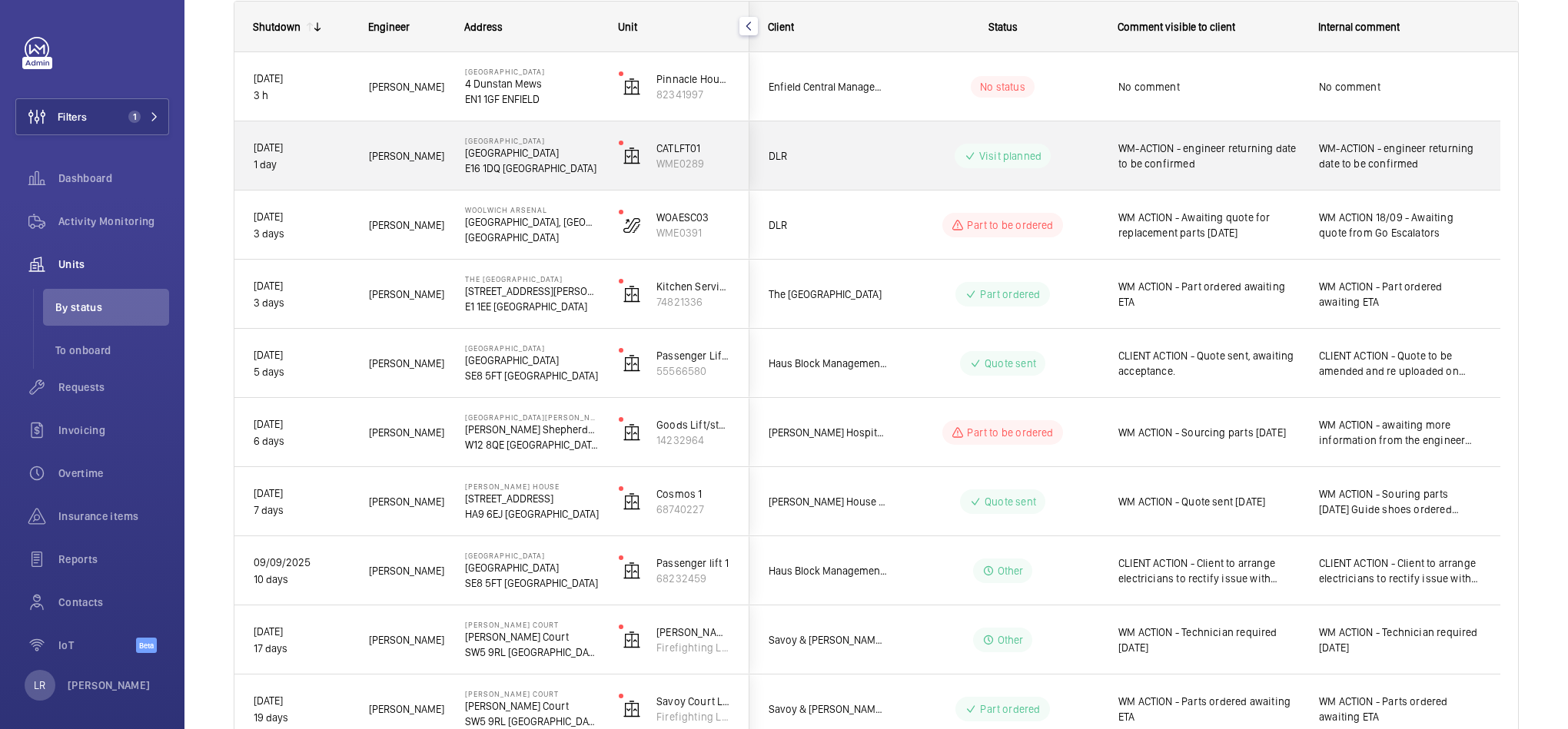
click at [1087, 151] on wm-front-pills-cell "Visit planned" at bounding box center [1003, 156] width 192 height 25
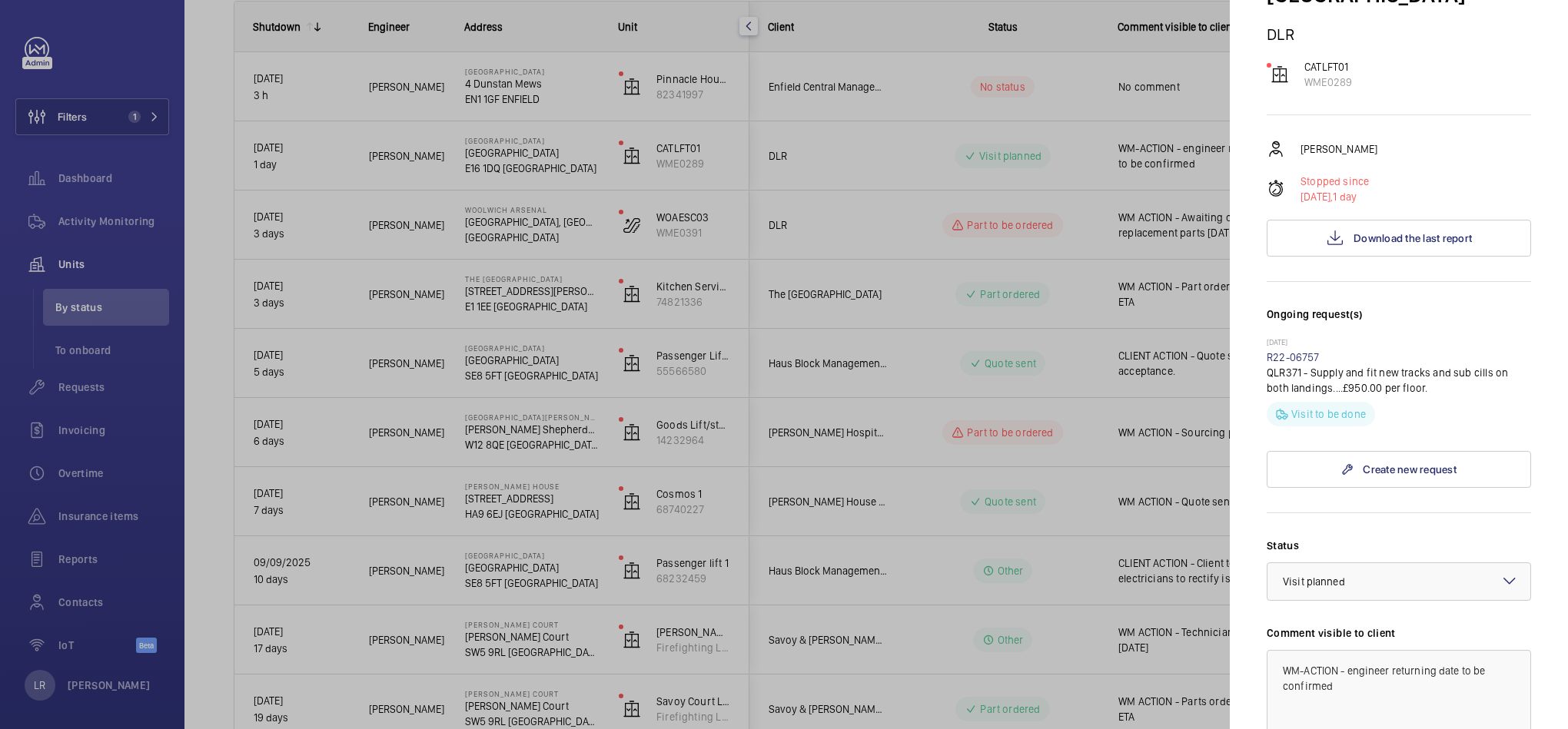
scroll to position [462, 0]
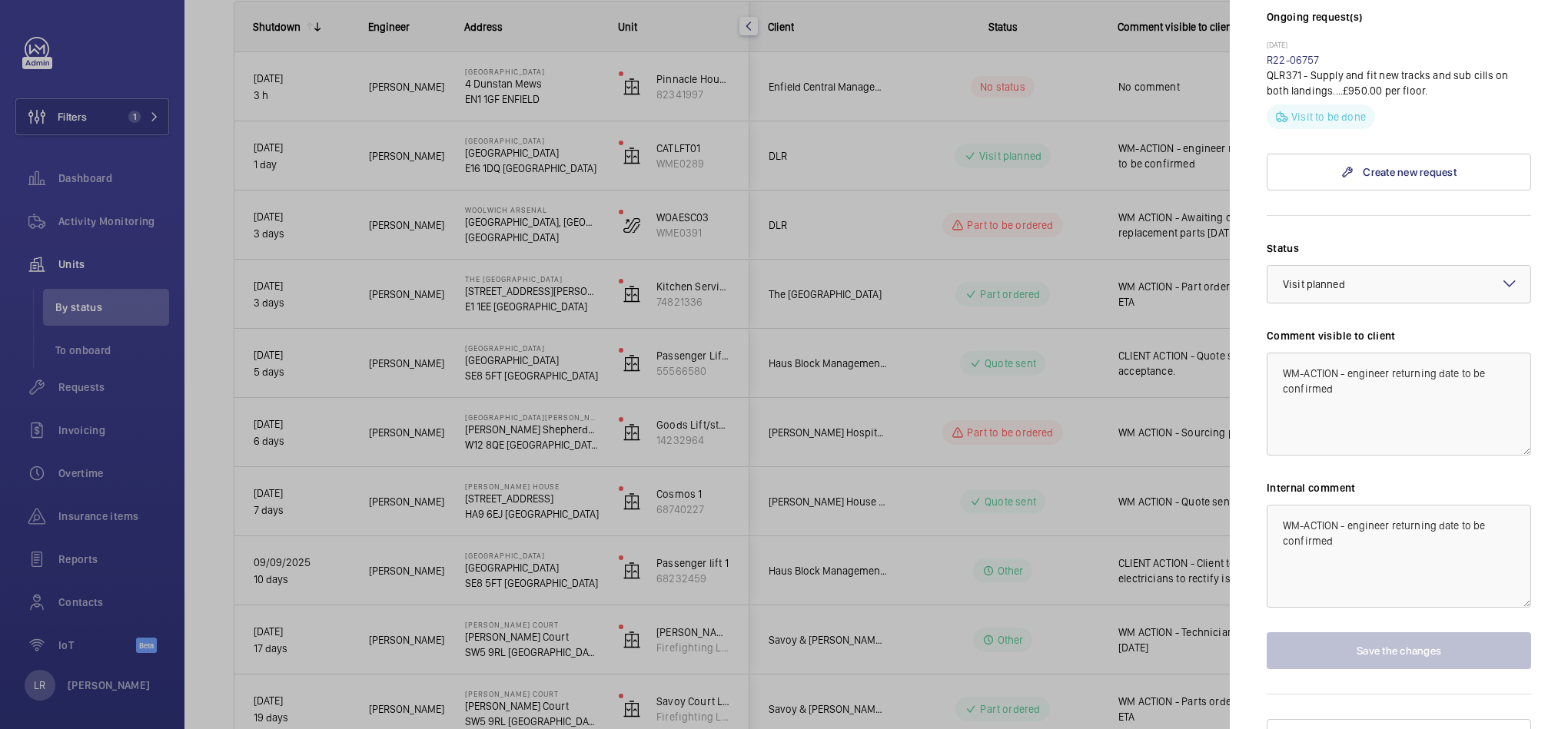
click at [1061, 220] on div at bounding box center [784, 364] width 1568 height 729
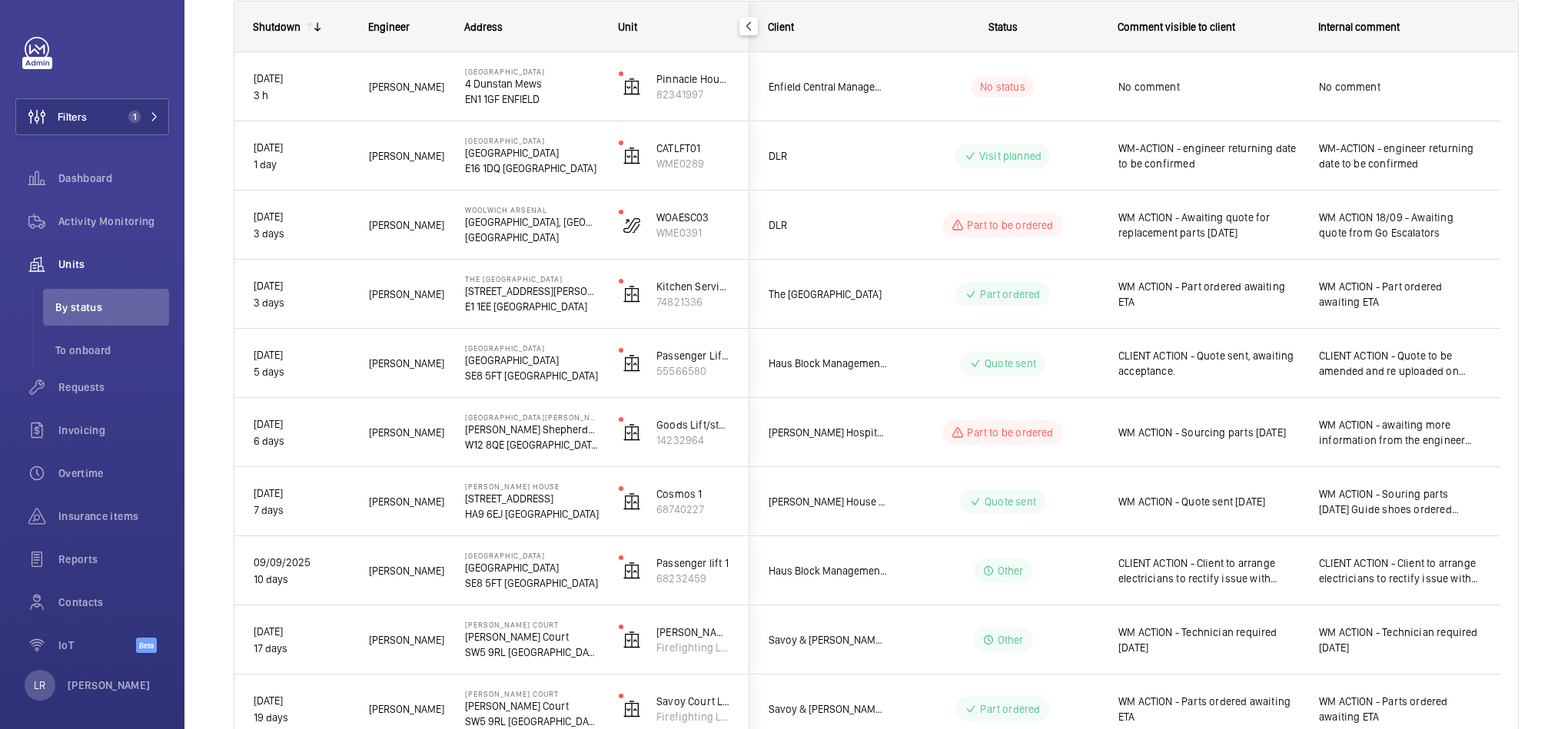
scroll to position [0, 0]
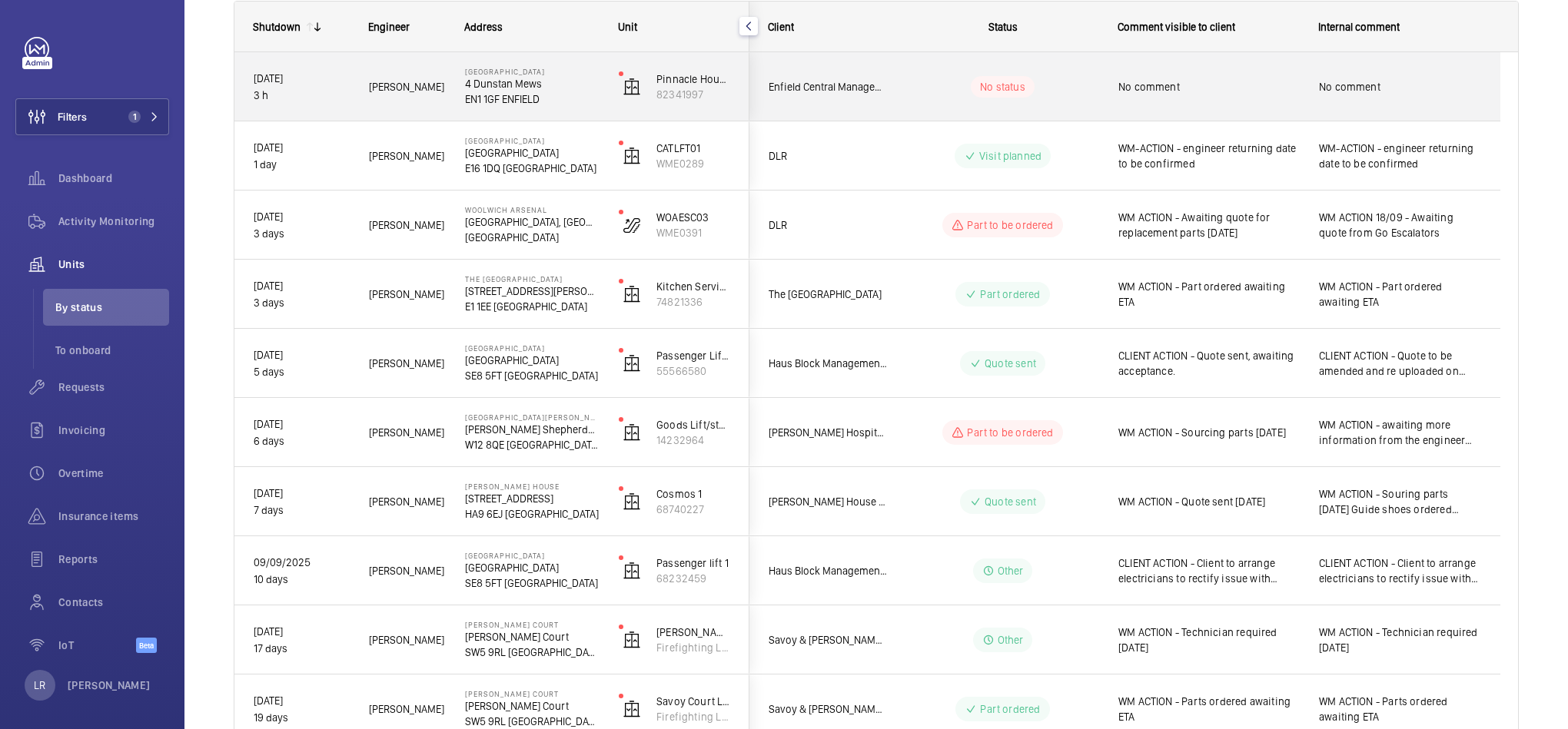
click at [1089, 79] on wm-front-pills-cell "No status" at bounding box center [1003, 87] width 192 height 21
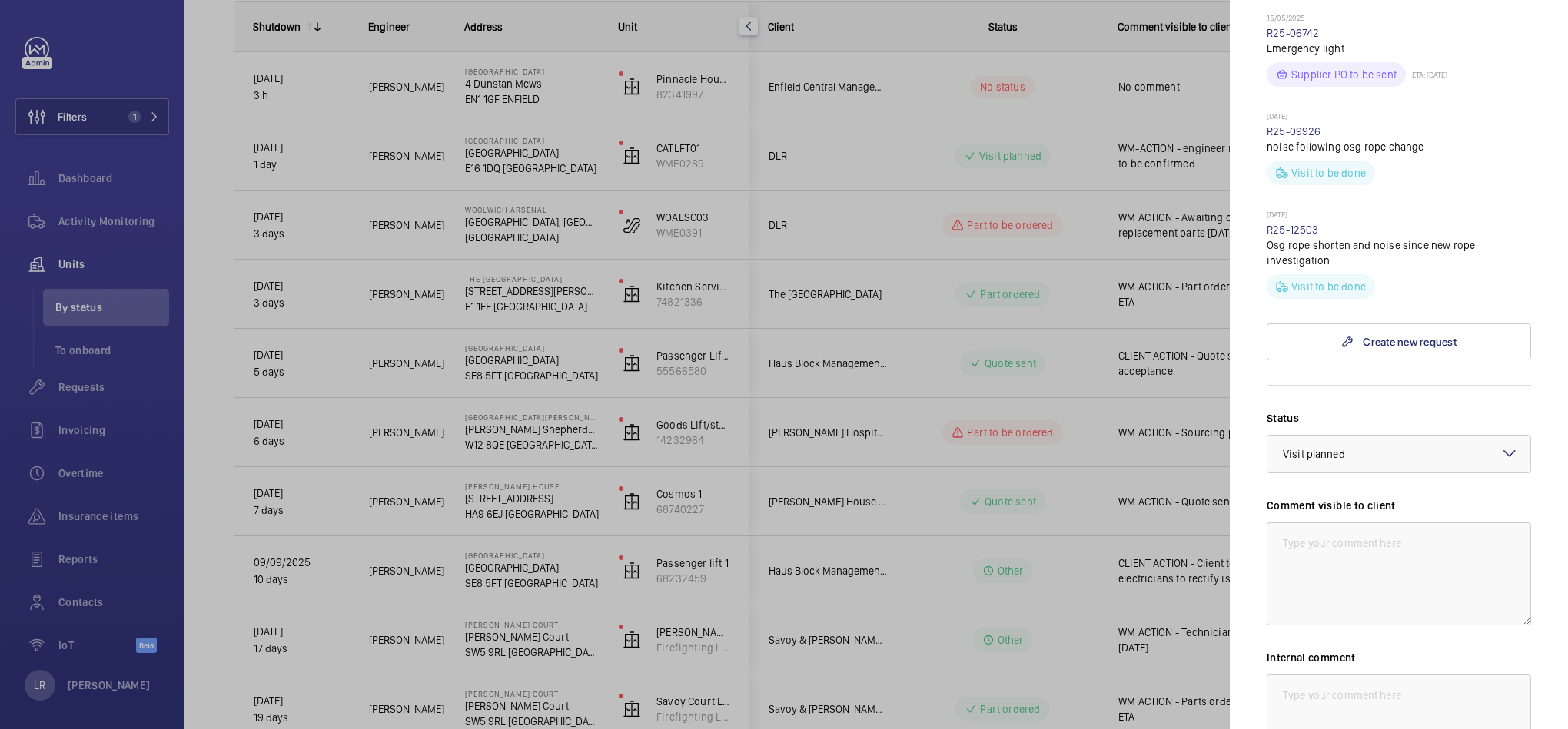
scroll to position [1233, 0]
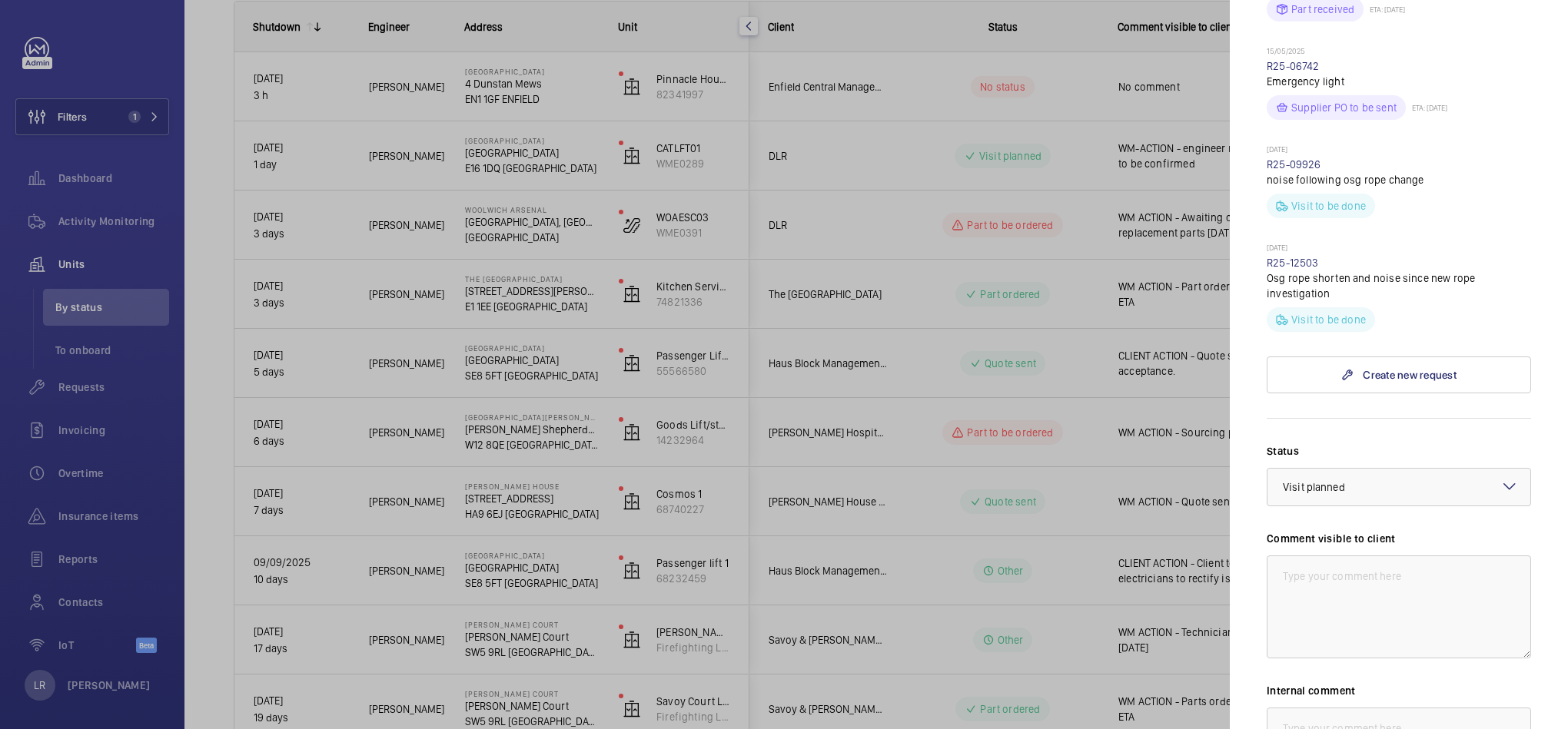
click at [1103, 226] on div at bounding box center [784, 364] width 1568 height 729
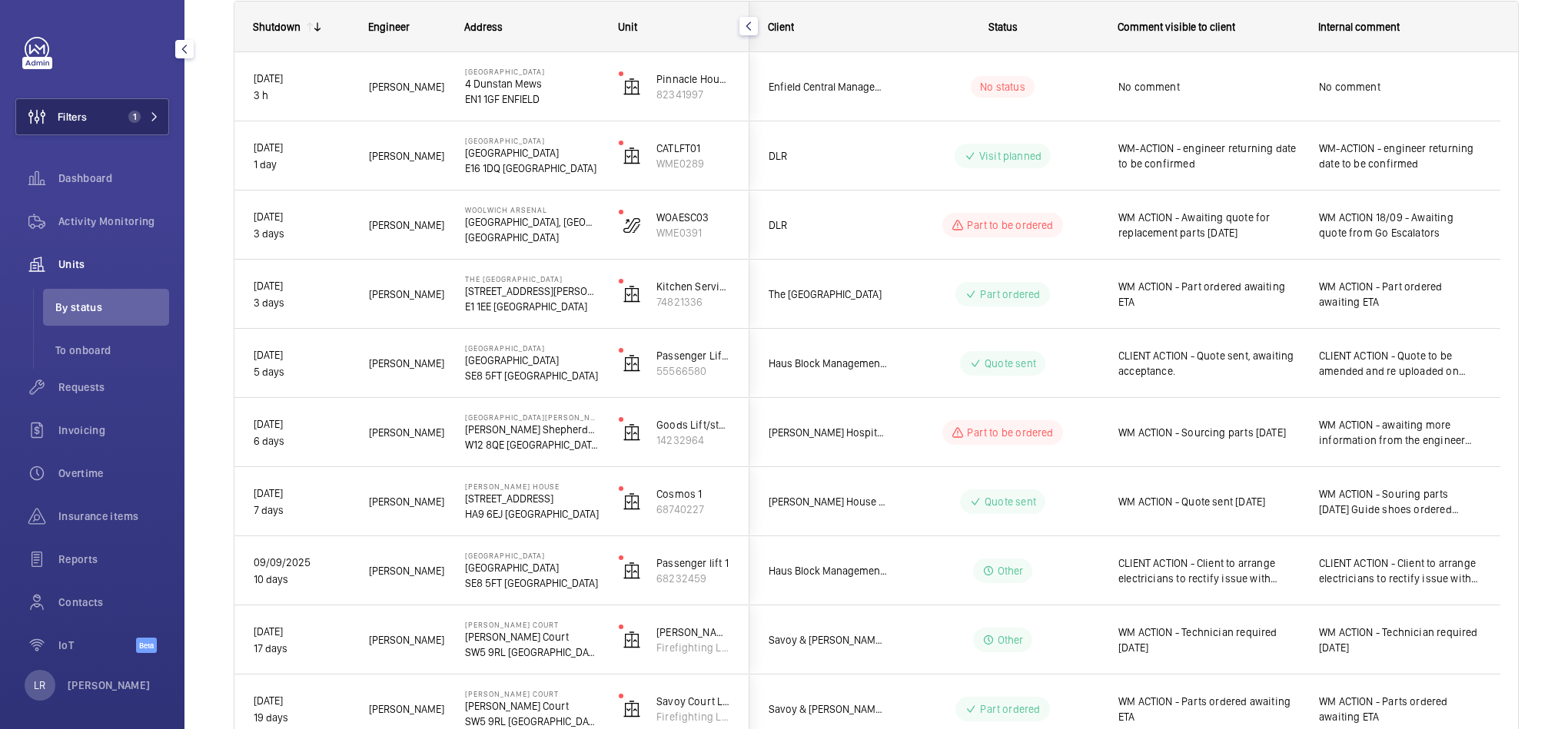
click at [123, 120] on span "1" at bounding box center [131, 116] width 19 height 12
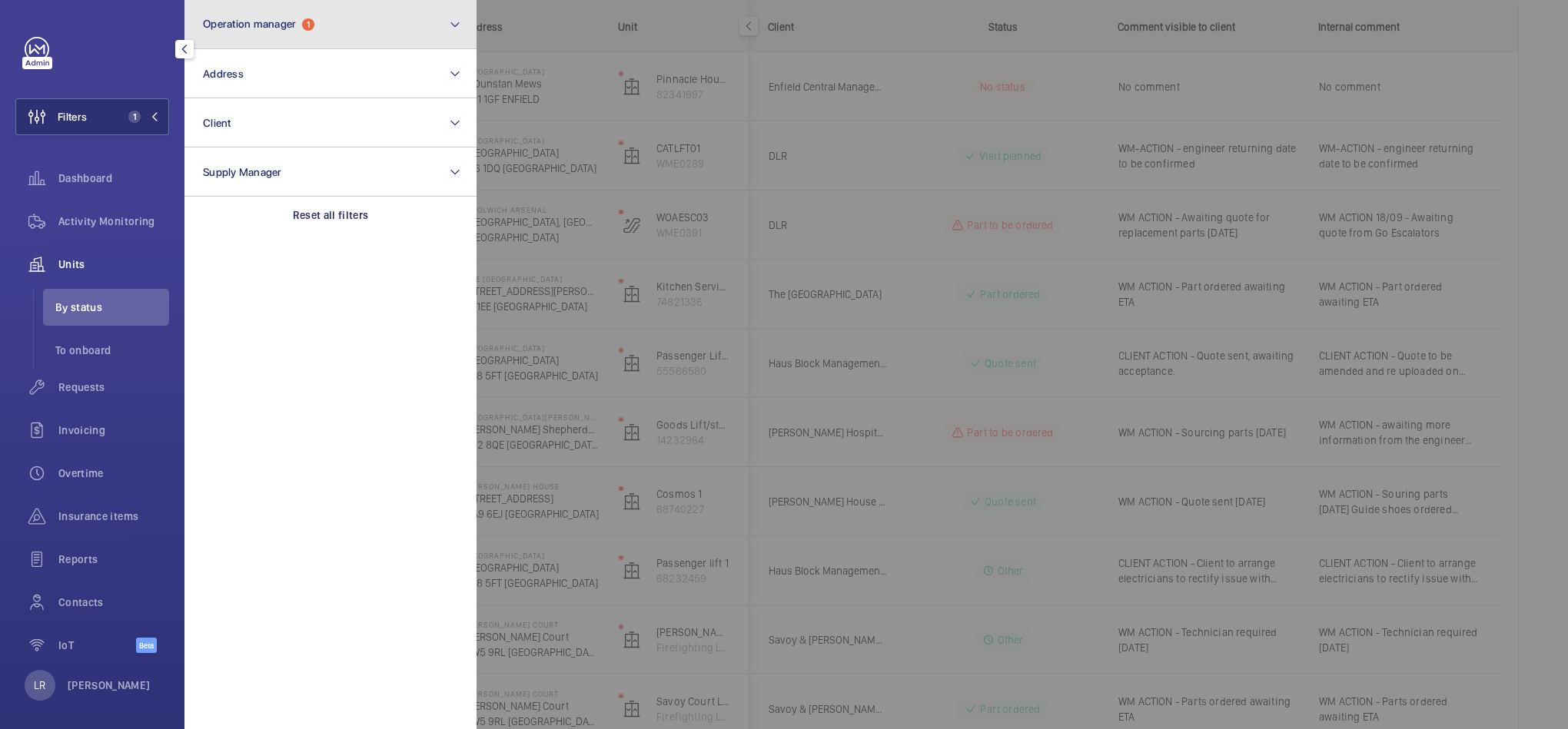
click at [264, 10] on button "Operation manager 1" at bounding box center [330, 25] width 292 height 49
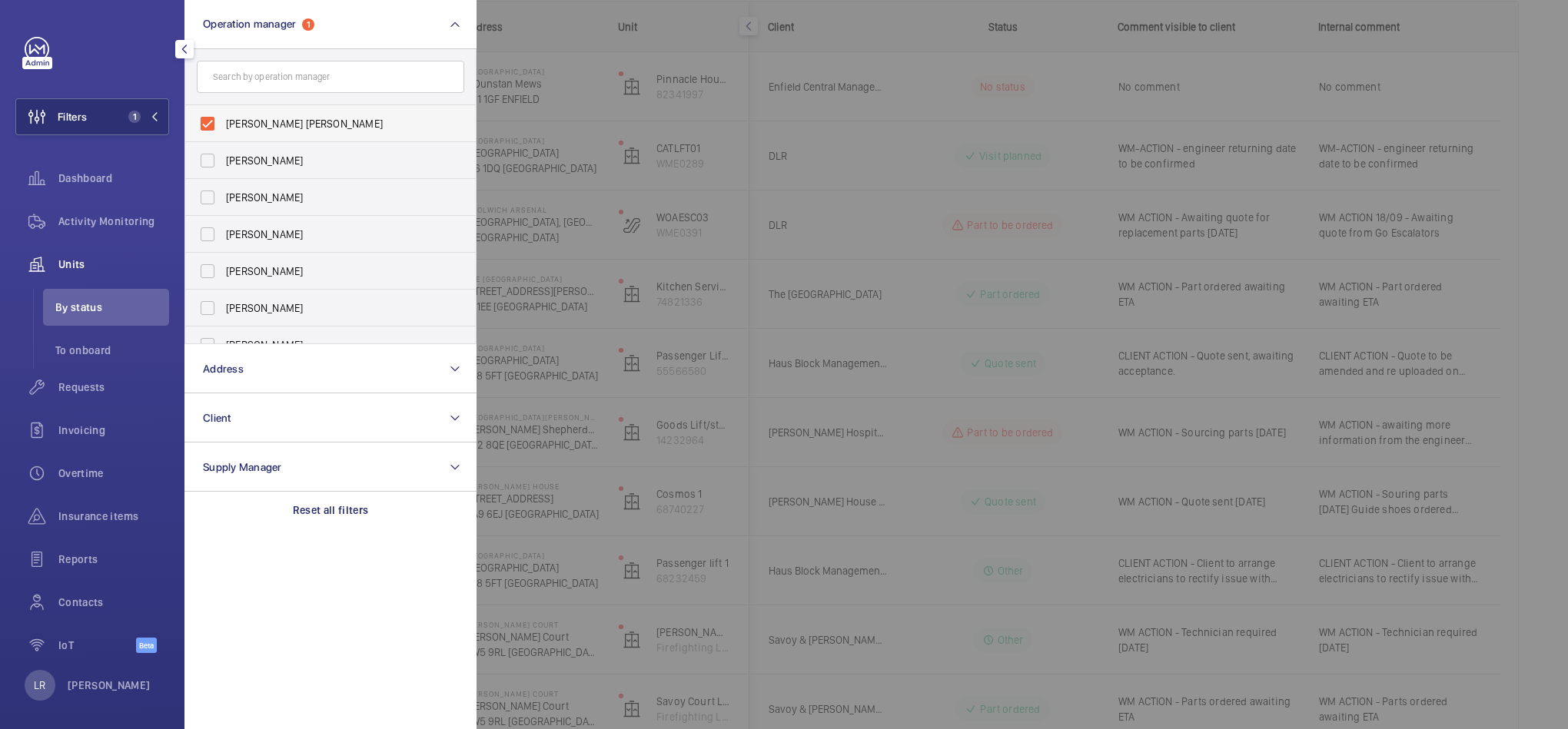
click at [277, 127] on span "Connor Tarpey" at bounding box center [332, 124] width 211 height 16
click at [223, 127] on input "Connor Tarpey" at bounding box center [207, 124] width 31 height 31
checkbox input "false"
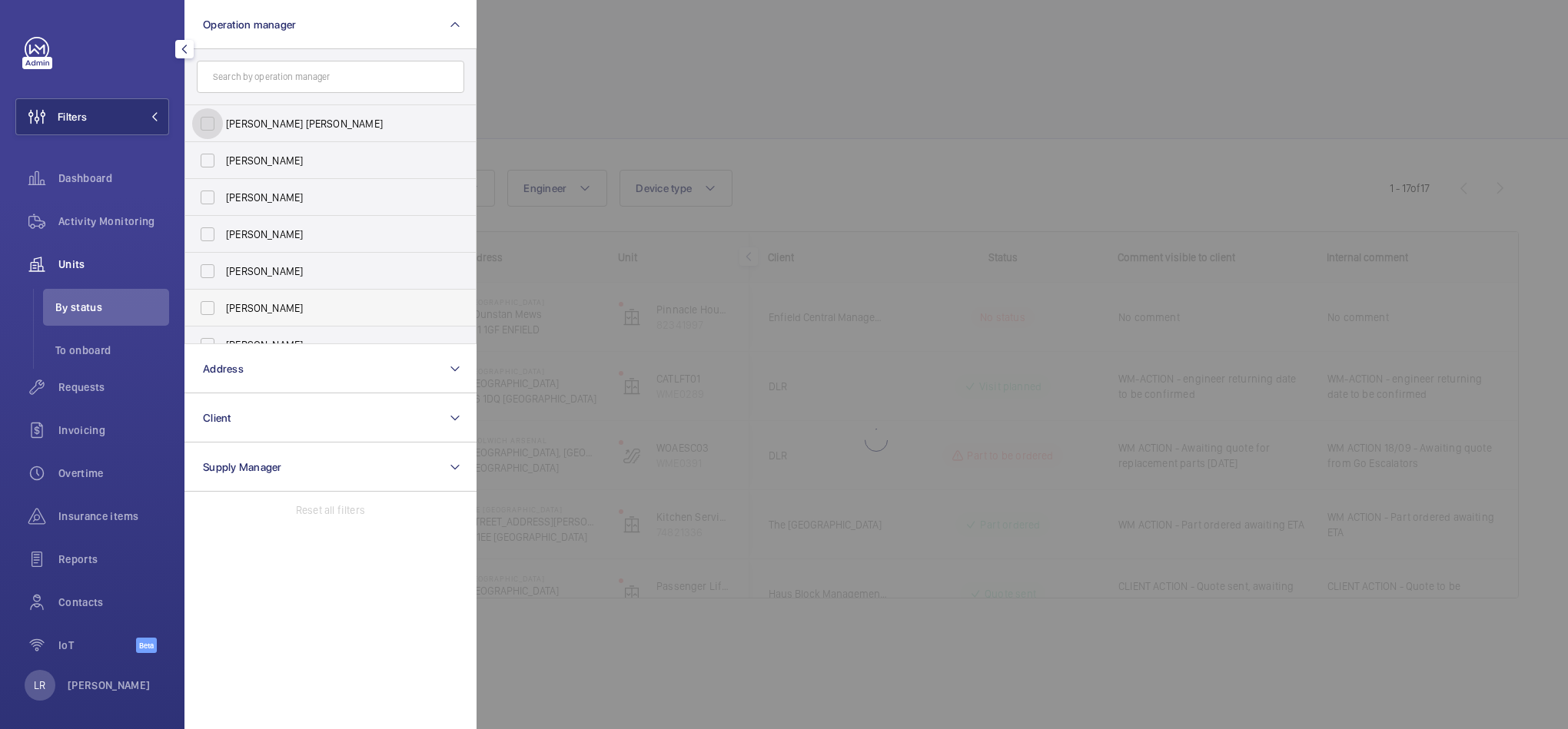
scroll to position [56, 0]
click at [261, 298] on label "[PERSON_NAME]" at bounding box center [319, 288] width 267 height 37
click at [278, 289] on span "[PERSON_NAME]" at bounding box center [332, 288] width 211 height 16
click at [223, 289] on input "[PERSON_NAME]" at bounding box center [207, 289] width 31 height 31
checkbox input "true"
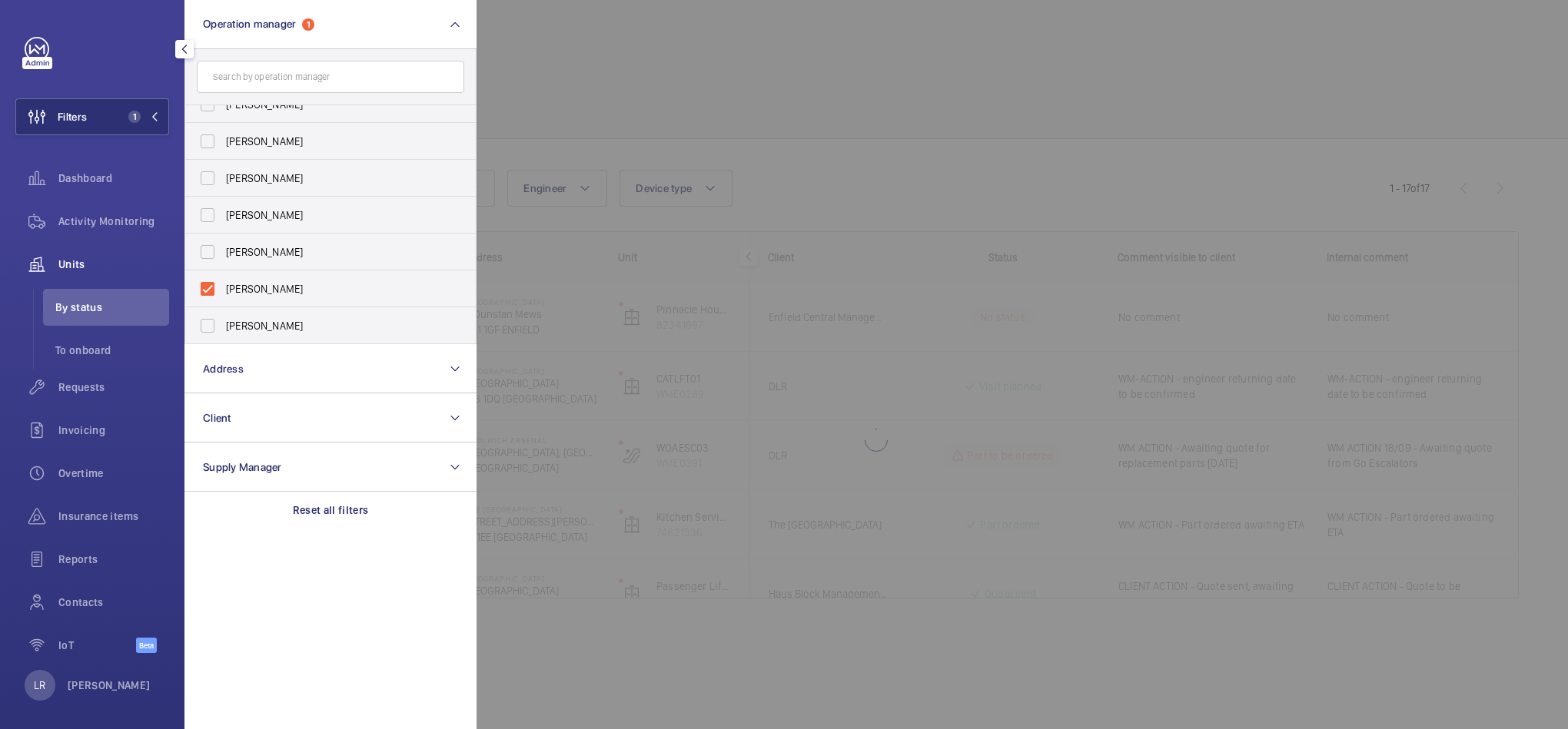
click at [669, 83] on div at bounding box center [1260, 364] width 1568 height 729
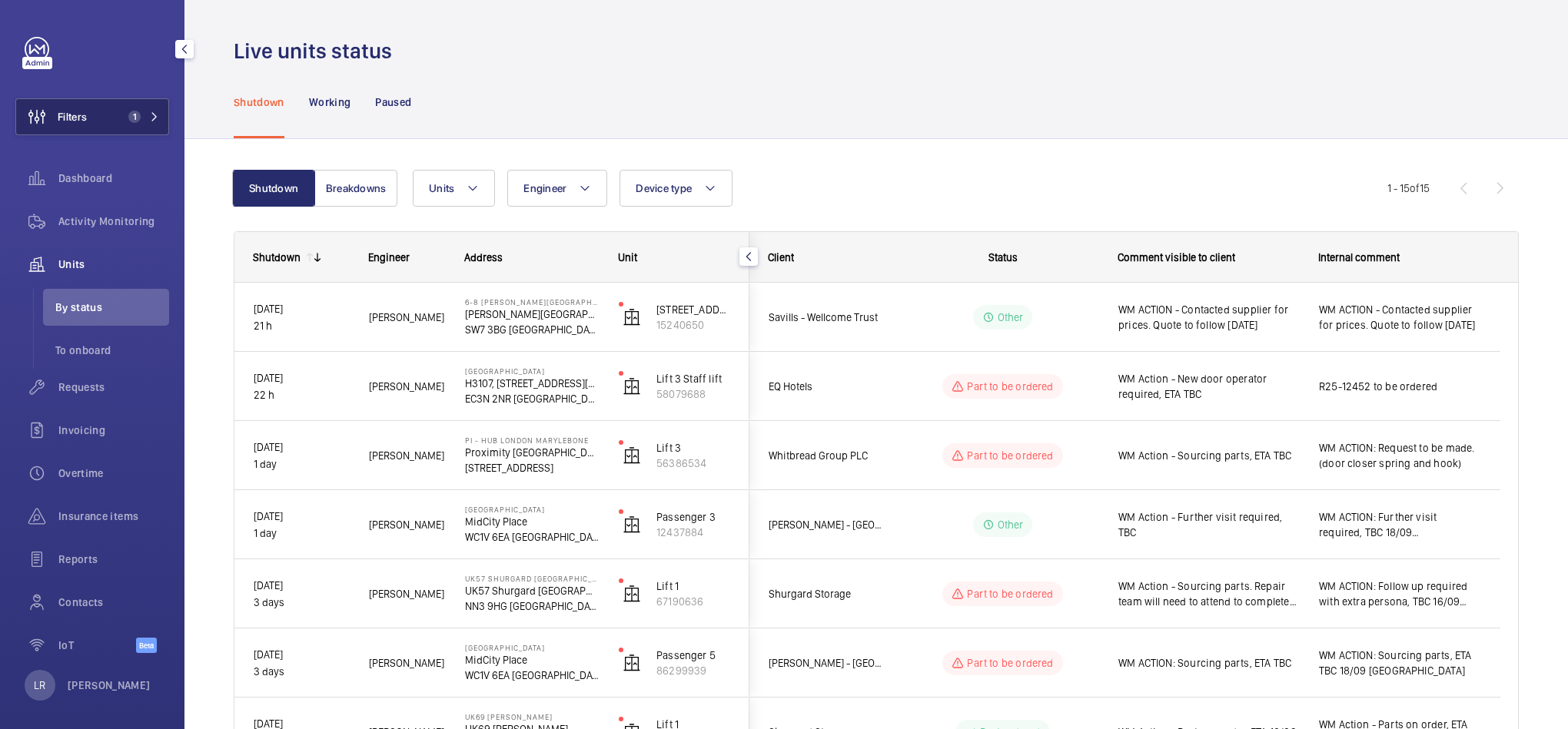
click at [107, 111] on button "Filters 1" at bounding box center [93, 116] width 154 height 37
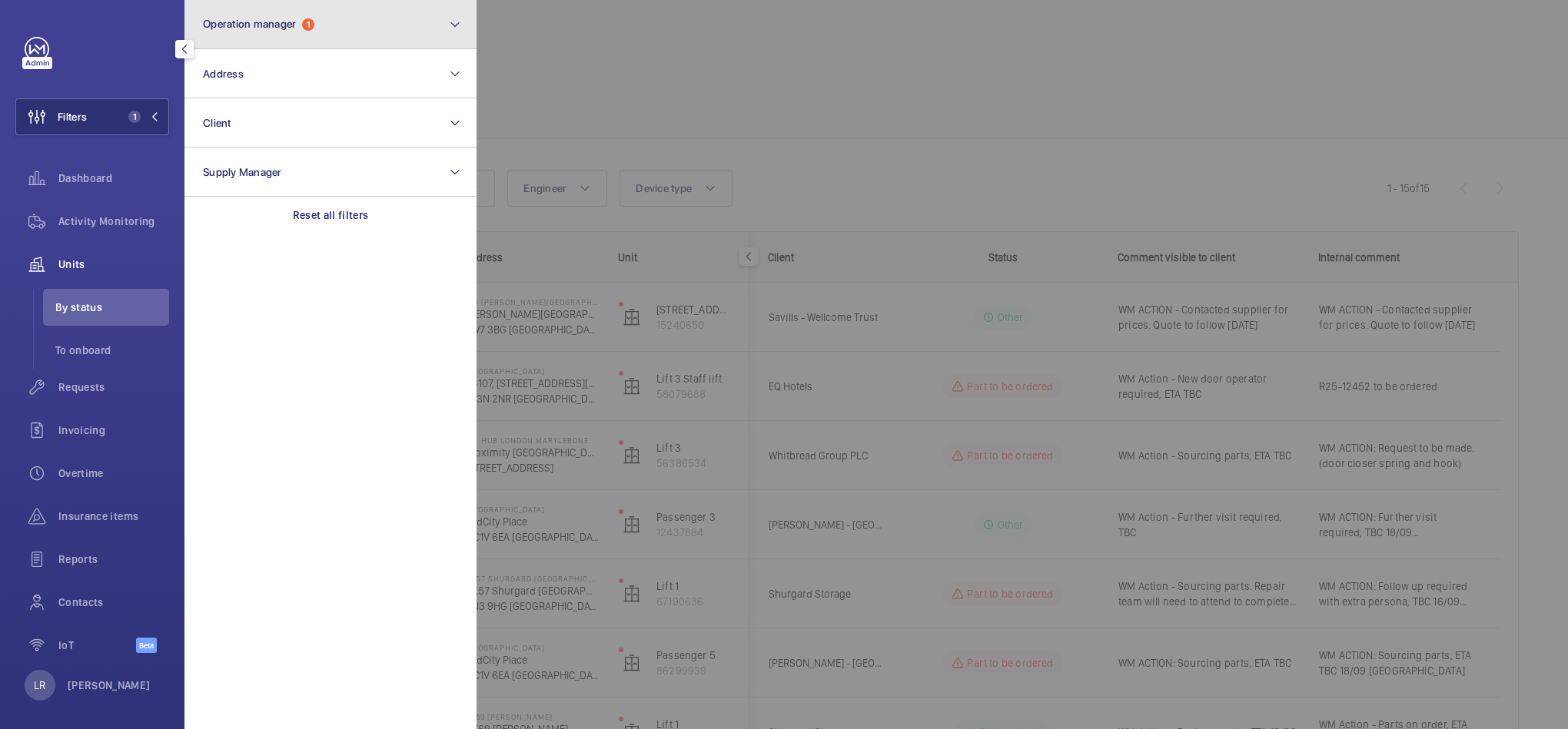
click at [296, 23] on span "Operation manager" at bounding box center [249, 24] width 93 height 12
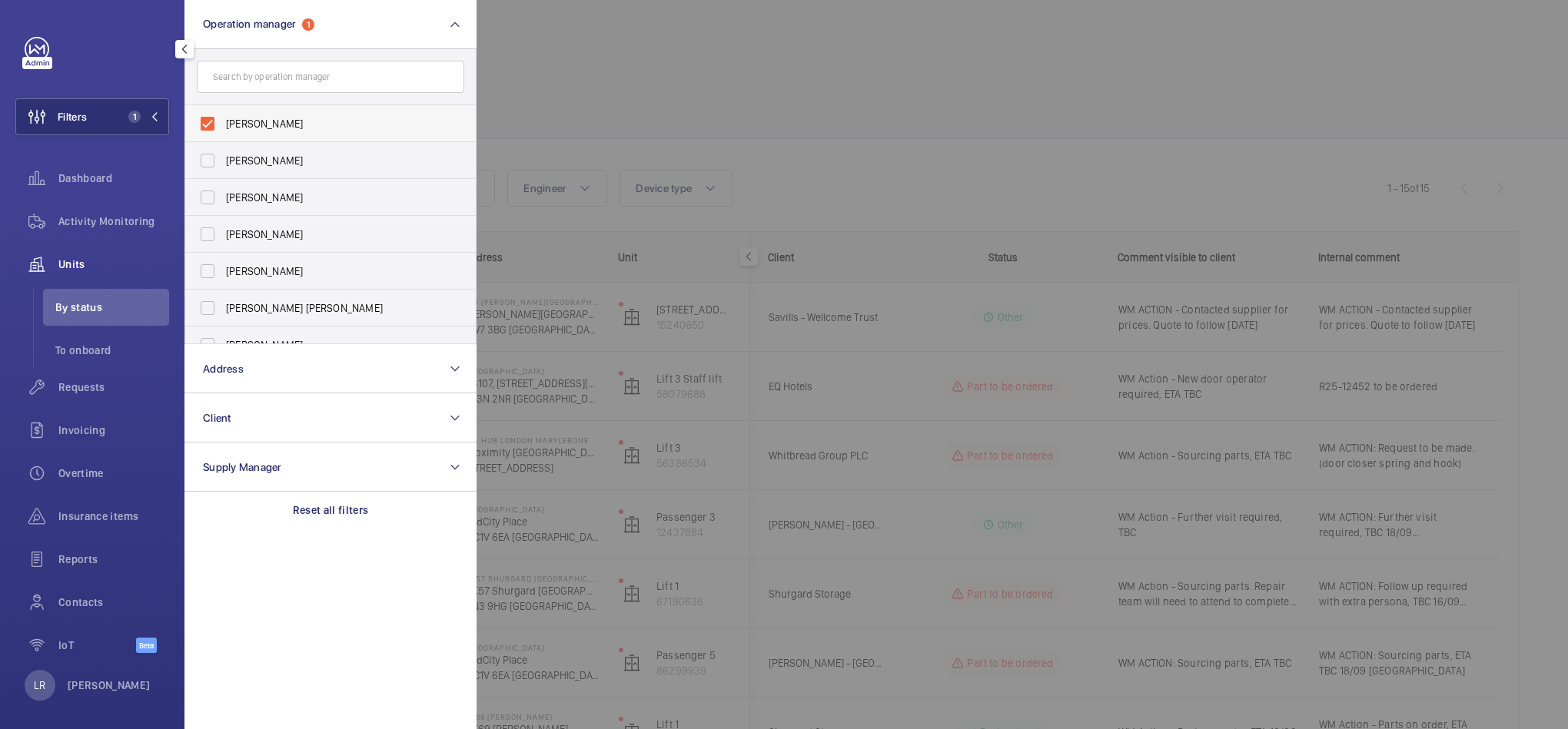
click at [325, 123] on span "[PERSON_NAME]" at bounding box center [332, 124] width 211 height 16
click at [223, 123] on input "[PERSON_NAME]" at bounding box center [207, 124] width 31 height 31
checkbox input "false"
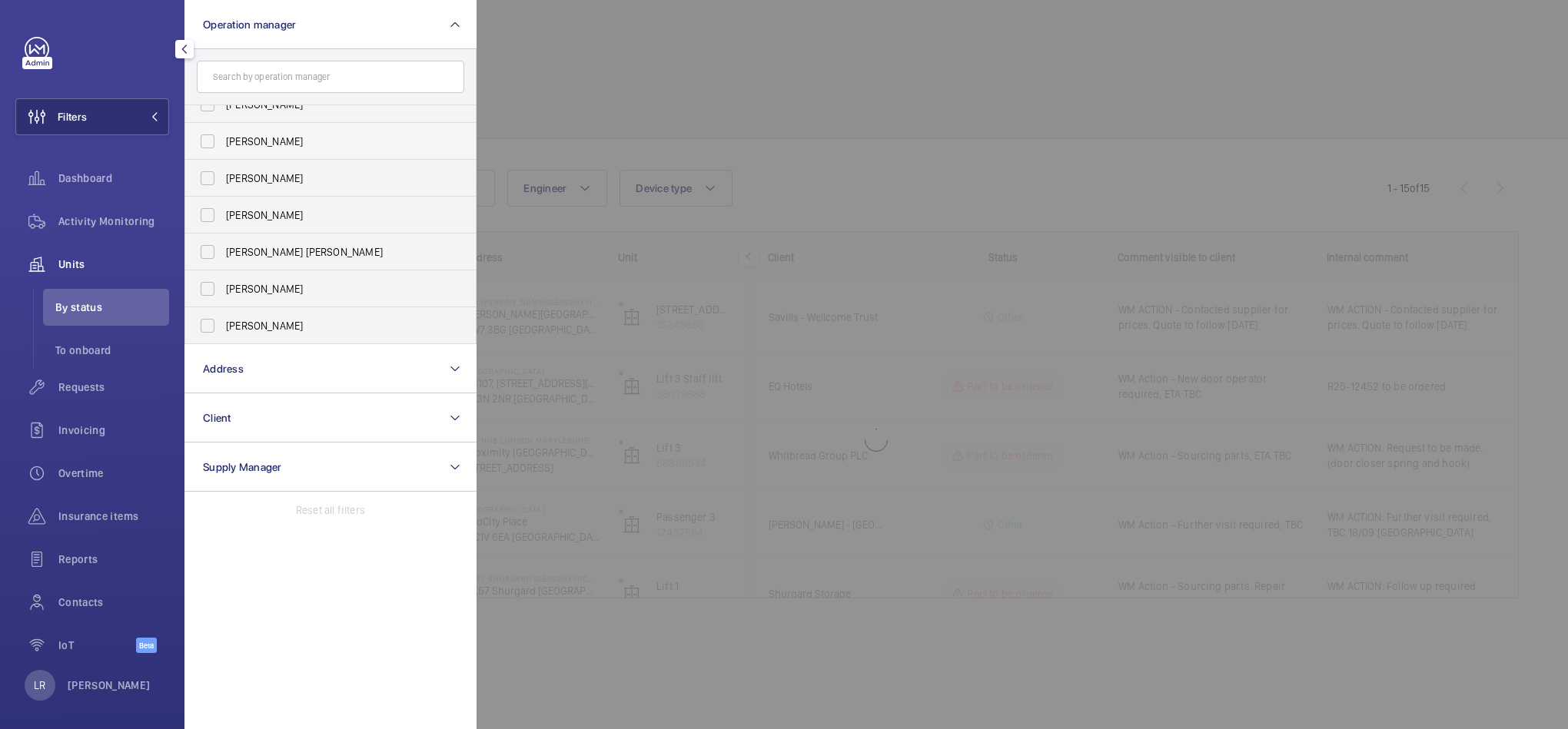
click at [307, 143] on span "John Smith" at bounding box center [332, 141] width 211 height 16
click at [223, 143] on input "John Smith" at bounding box center [207, 142] width 31 height 31
checkbox input "true"
click at [576, 114] on div at bounding box center [1260, 364] width 1568 height 729
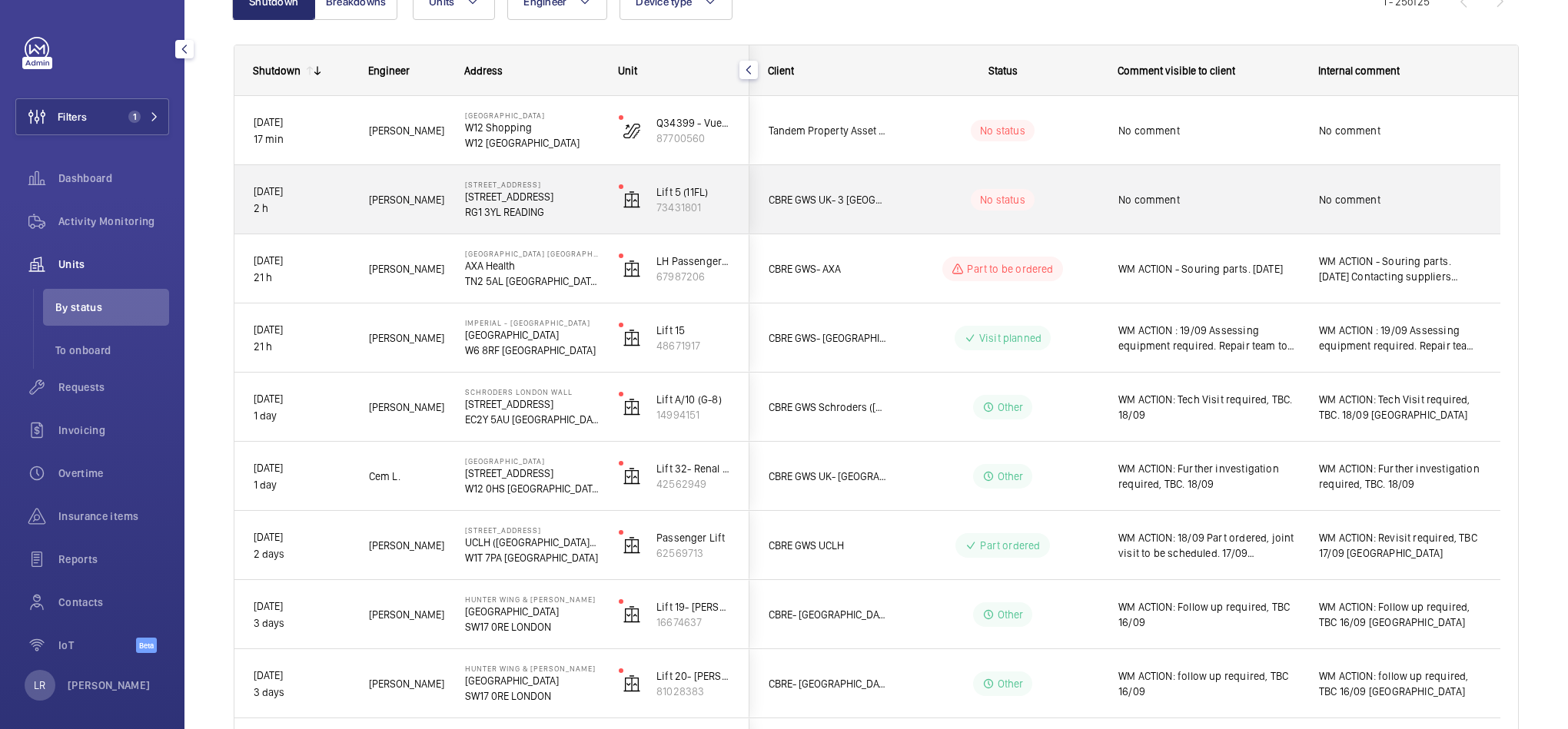
scroll to position [230, 0]
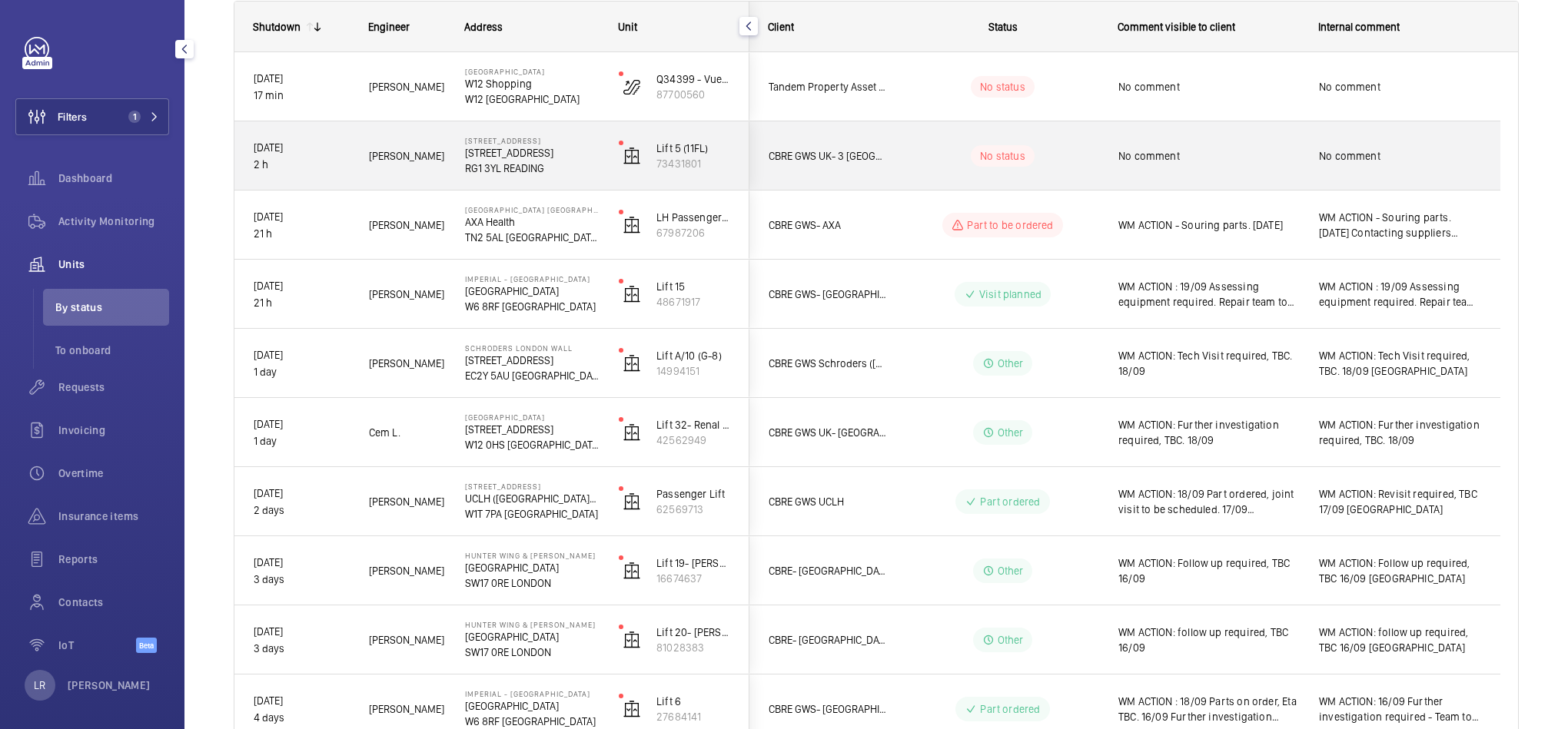
click at [930, 145] on wm-front-pills-cell "No status" at bounding box center [1003, 156] width 192 height 21
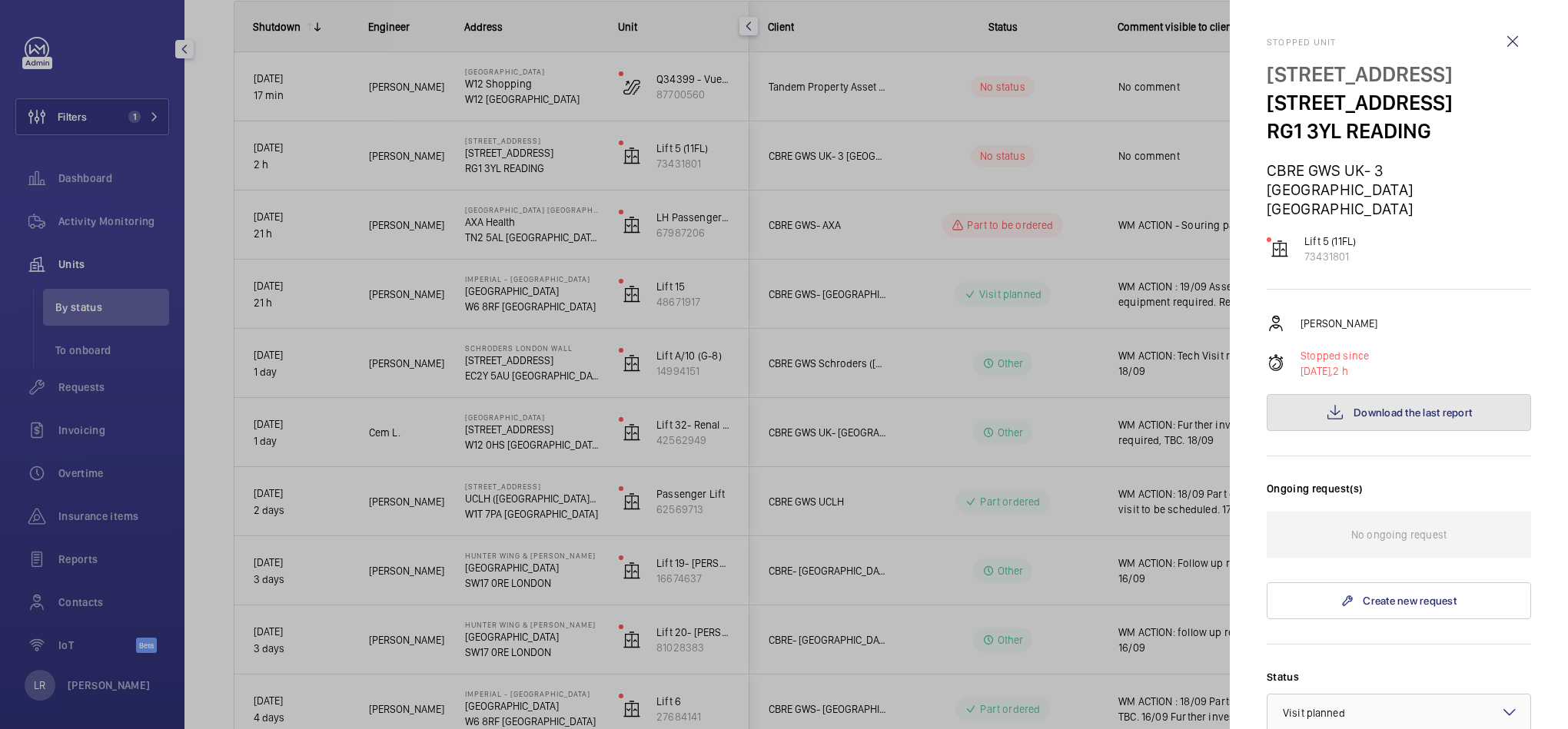
click at [1293, 394] on button "Download the last report" at bounding box center [1399, 412] width 265 height 37
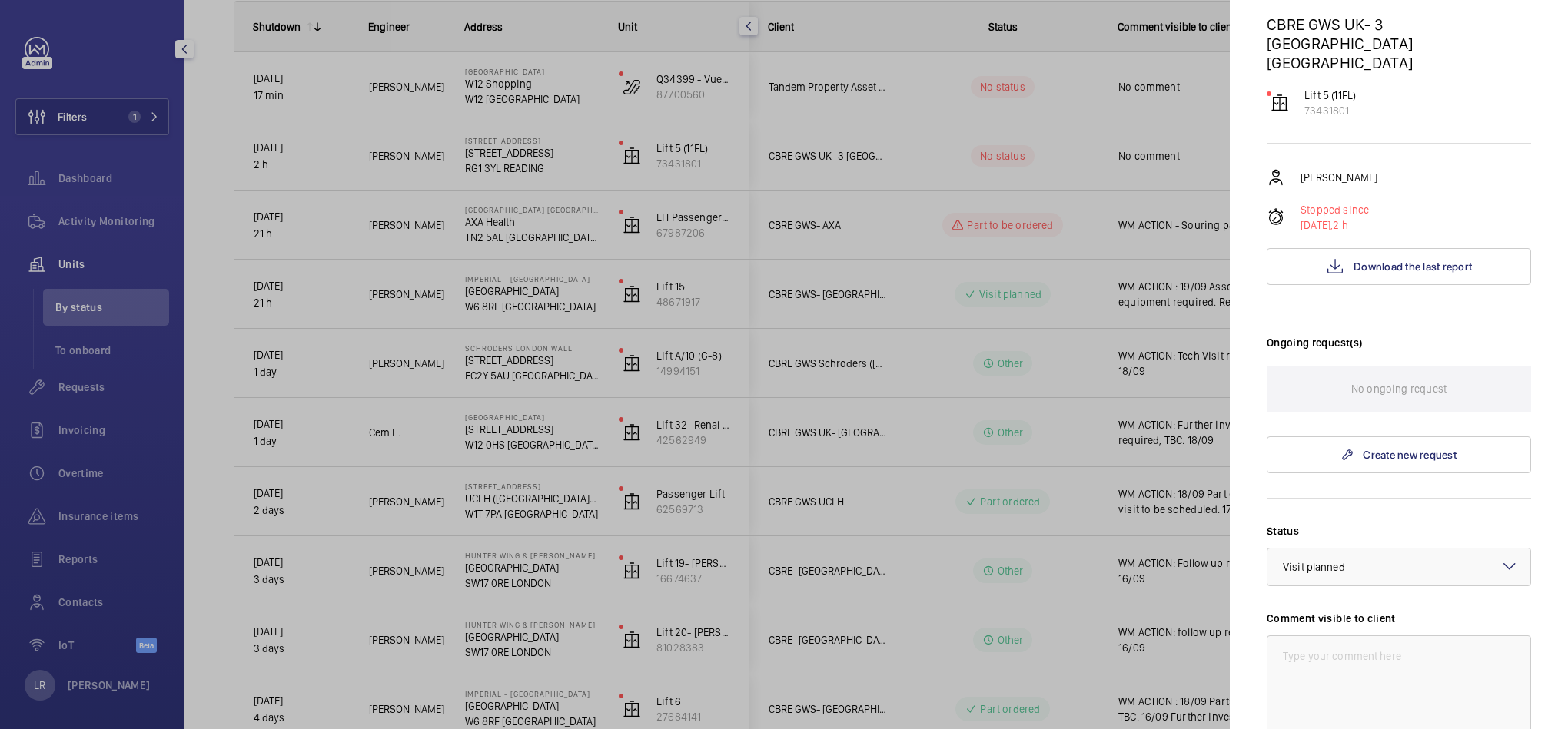
scroll to position [346, 0]
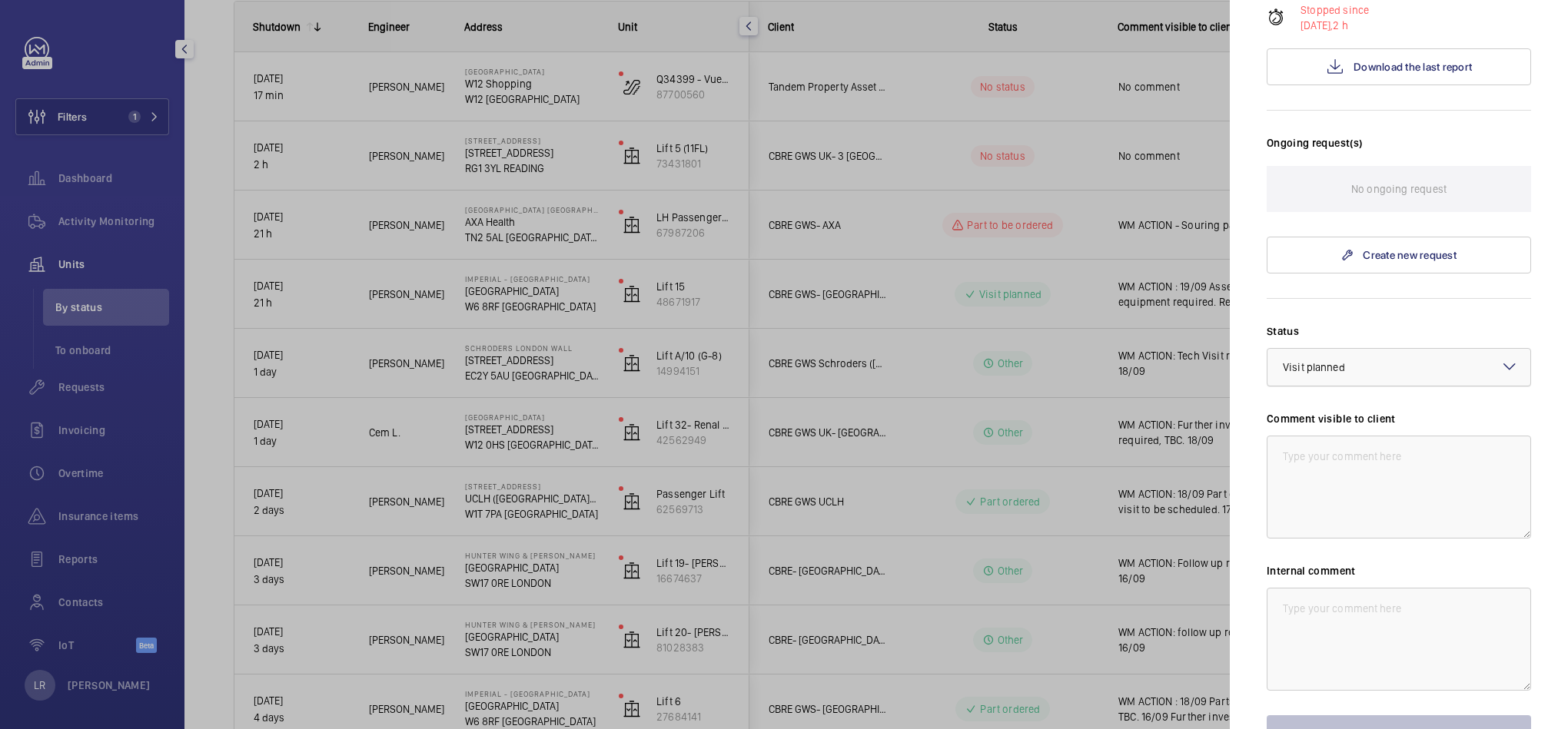
click at [1410, 349] on div at bounding box center [1398, 367] width 263 height 37
click at [1384, 500] on span "Part to be ordered" at bounding box center [1398, 508] width 232 height 16
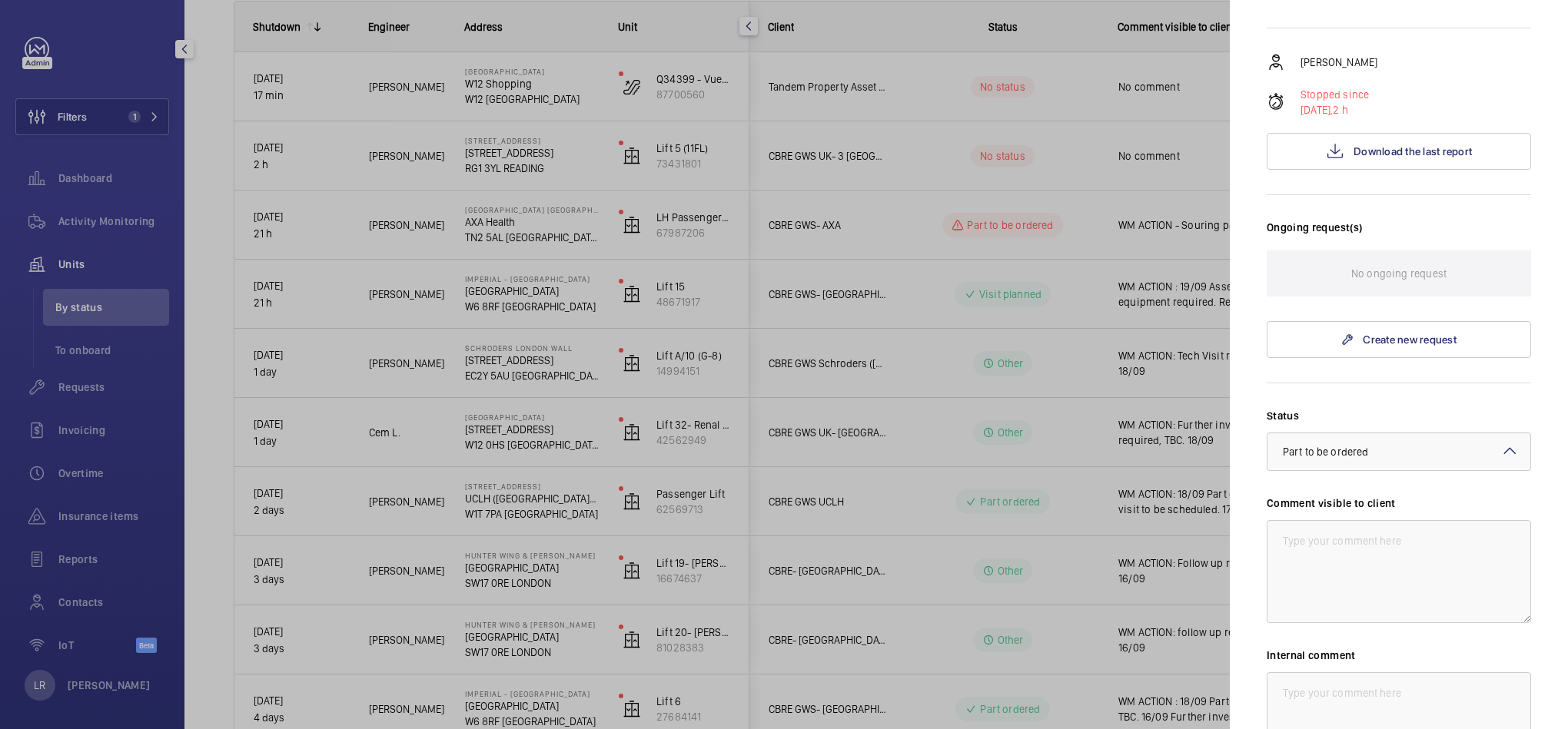
scroll to position [230, 0]
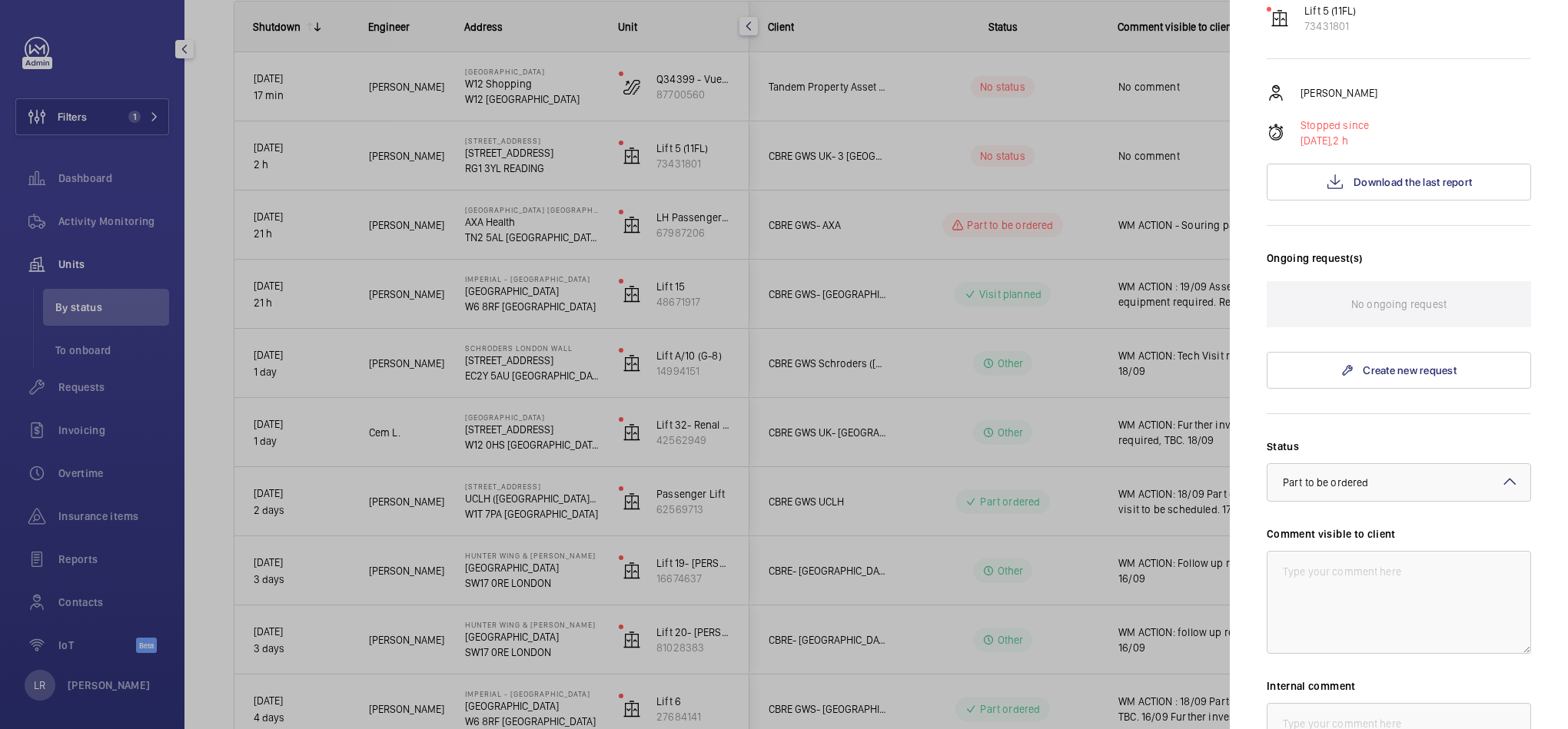
click at [1084, 328] on div at bounding box center [784, 364] width 1568 height 729
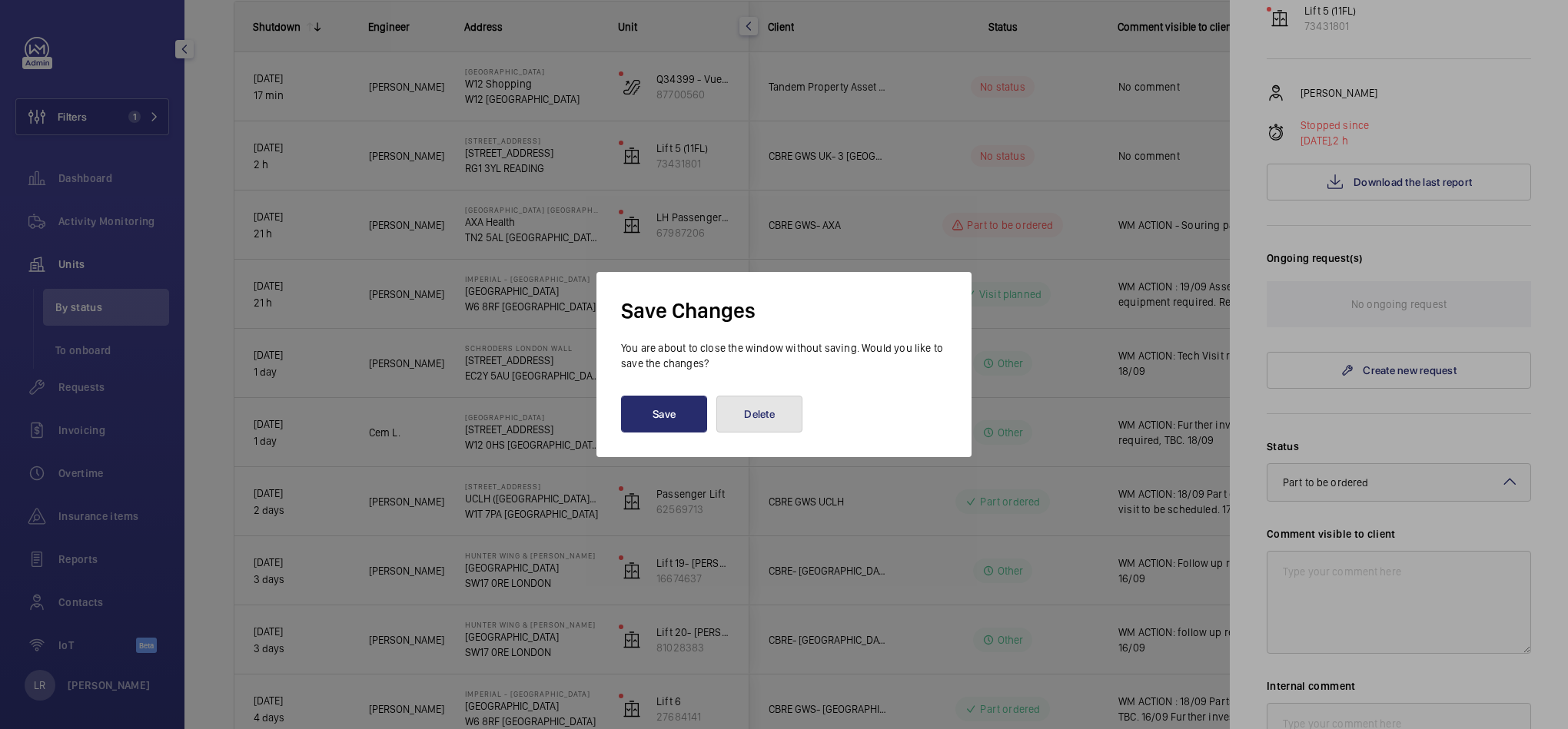
click at [793, 408] on button "Delete" at bounding box center [759, 414] width 86 height 37
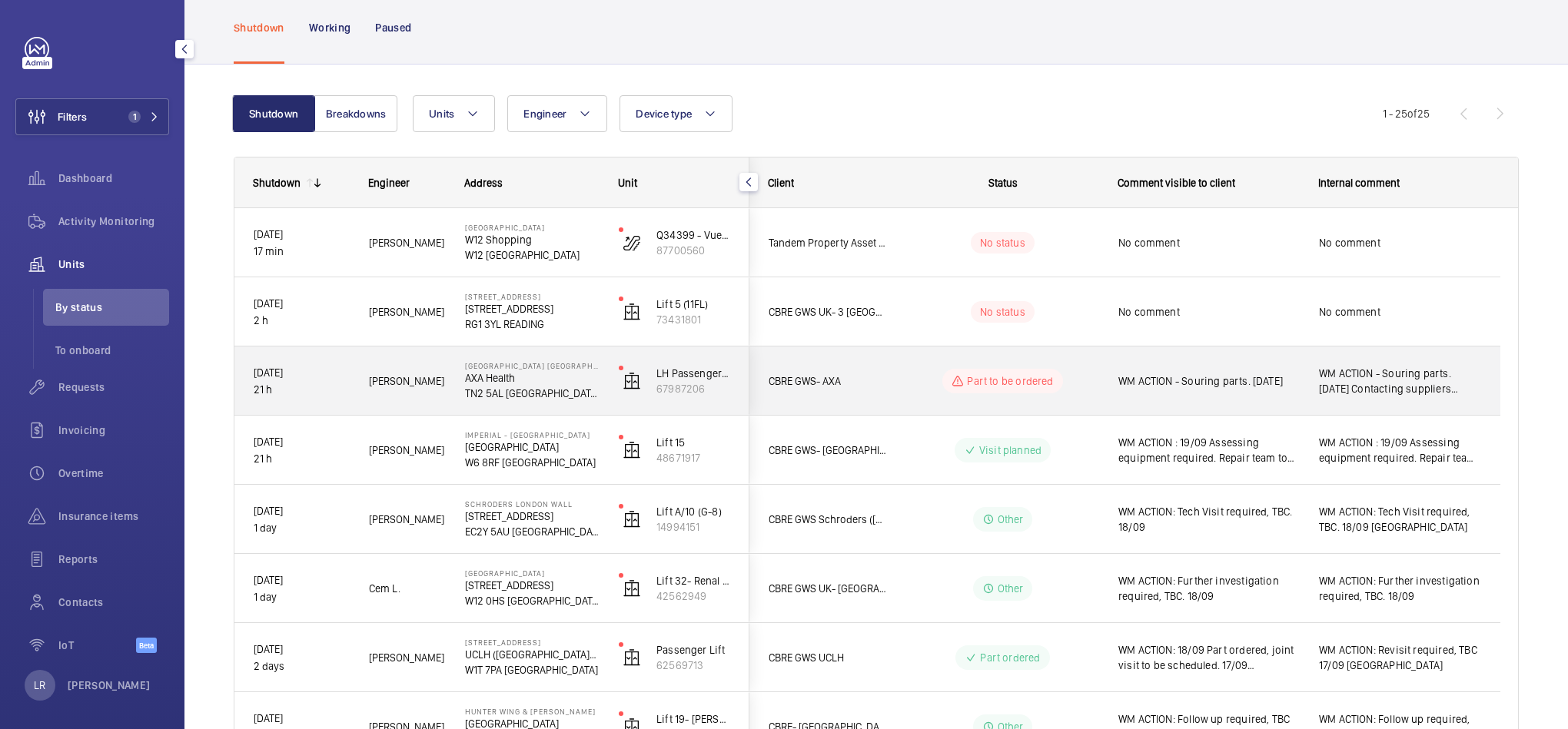
scroll to position [0, 0]
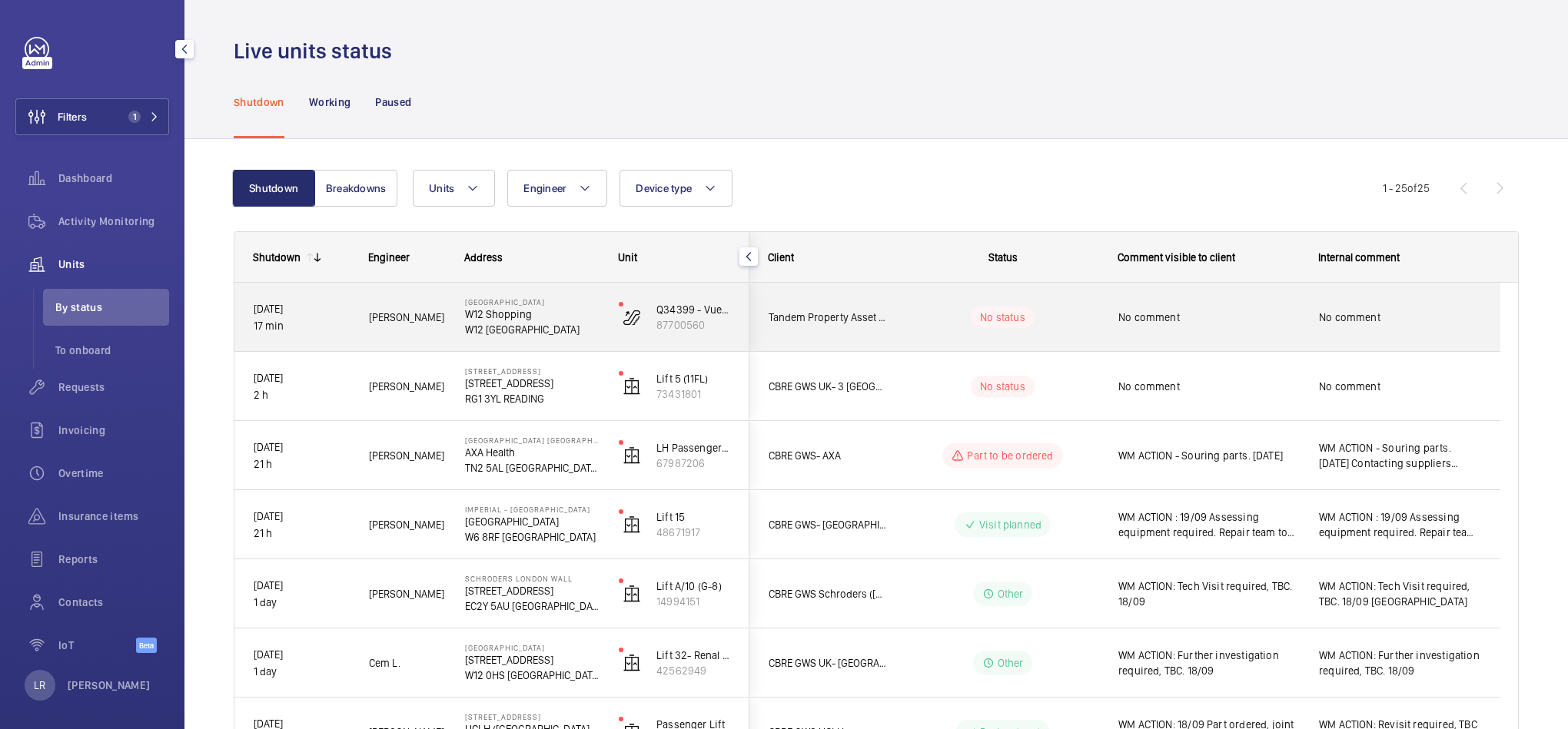
click at [1089, 328] on wm-front-pills-cell "No status" at bounding box center [1003, 317] width 192 height 21
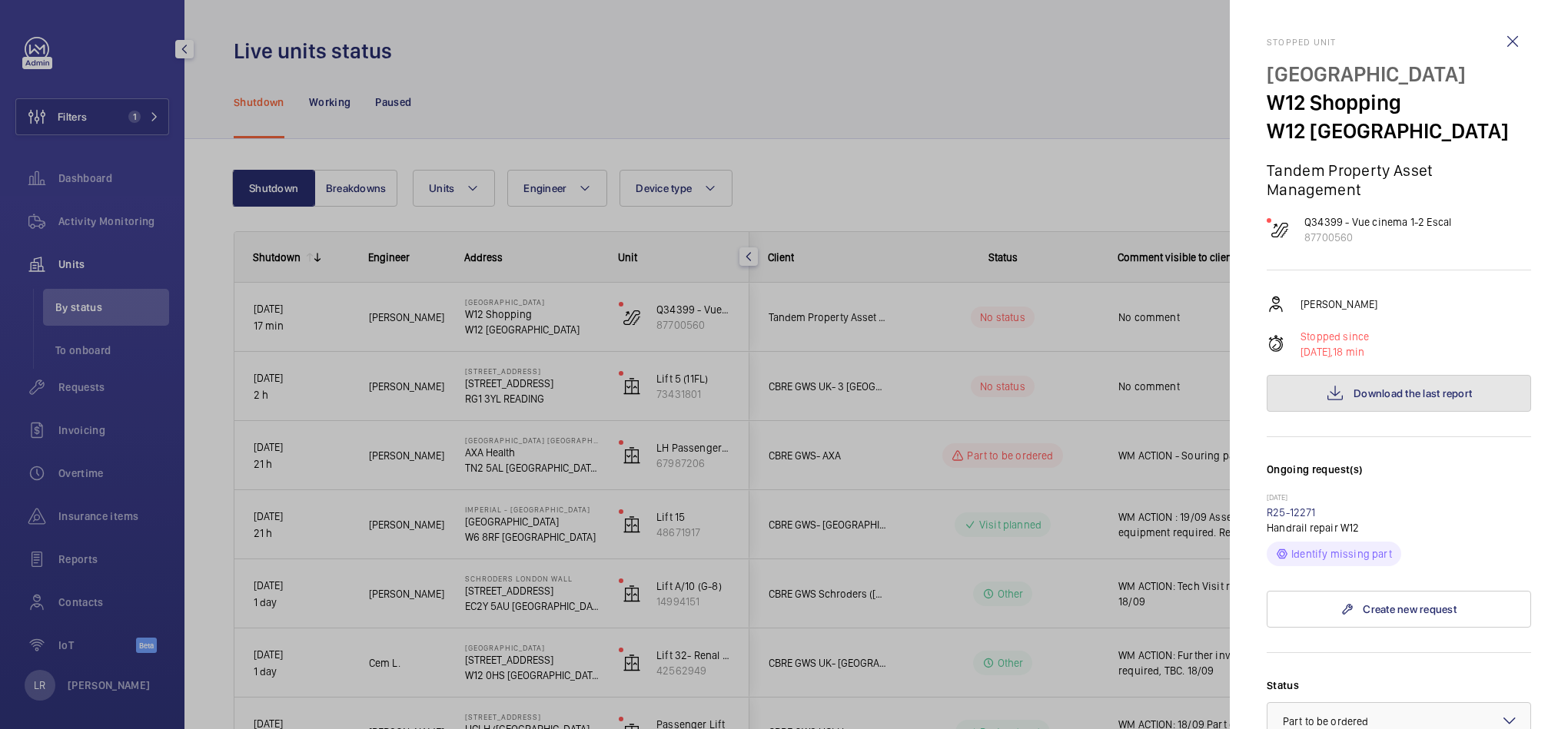
click at [1386, 385] on button "Download the last report" at bounding box center [1399, 393] width 265 height 37
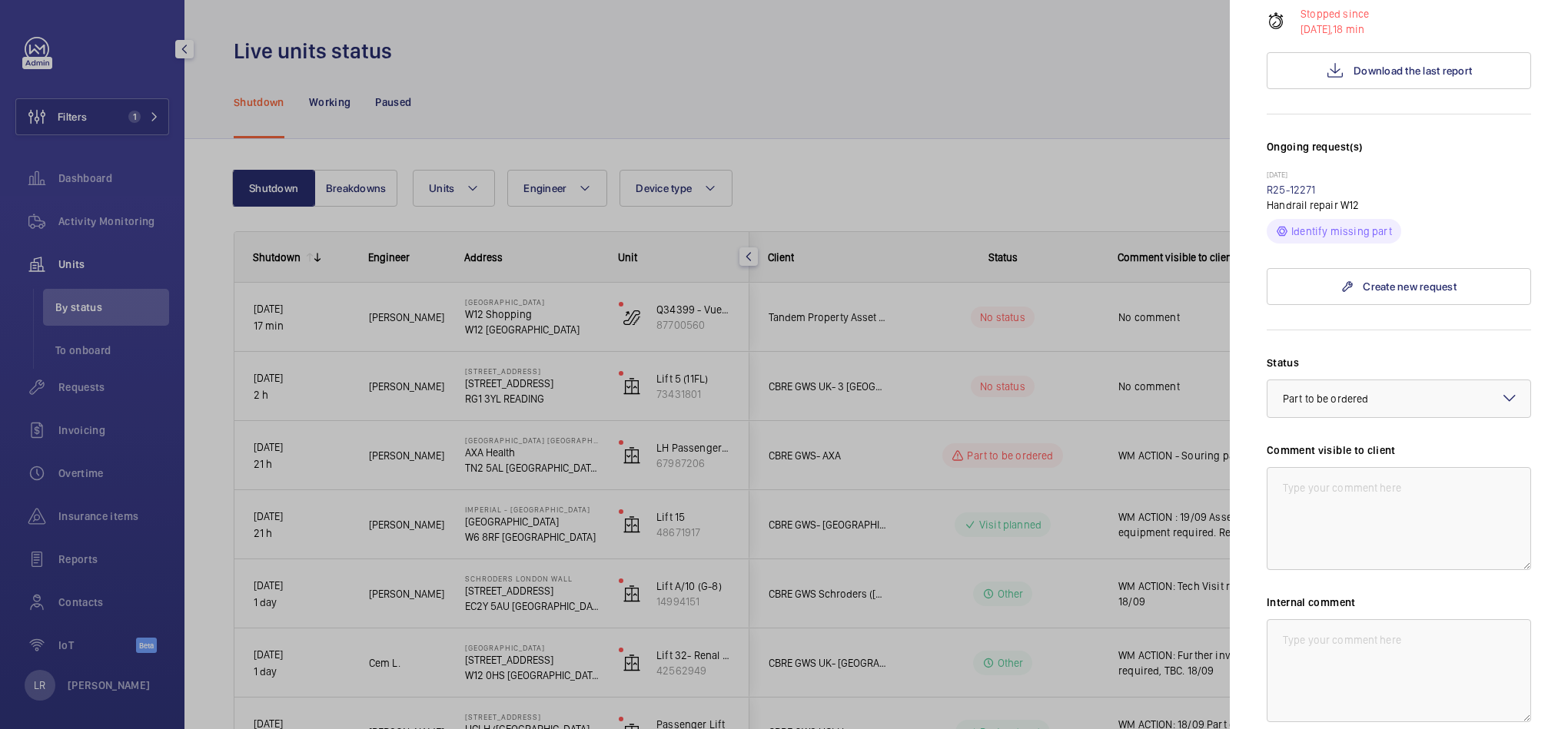
scroll to position [346, 0]
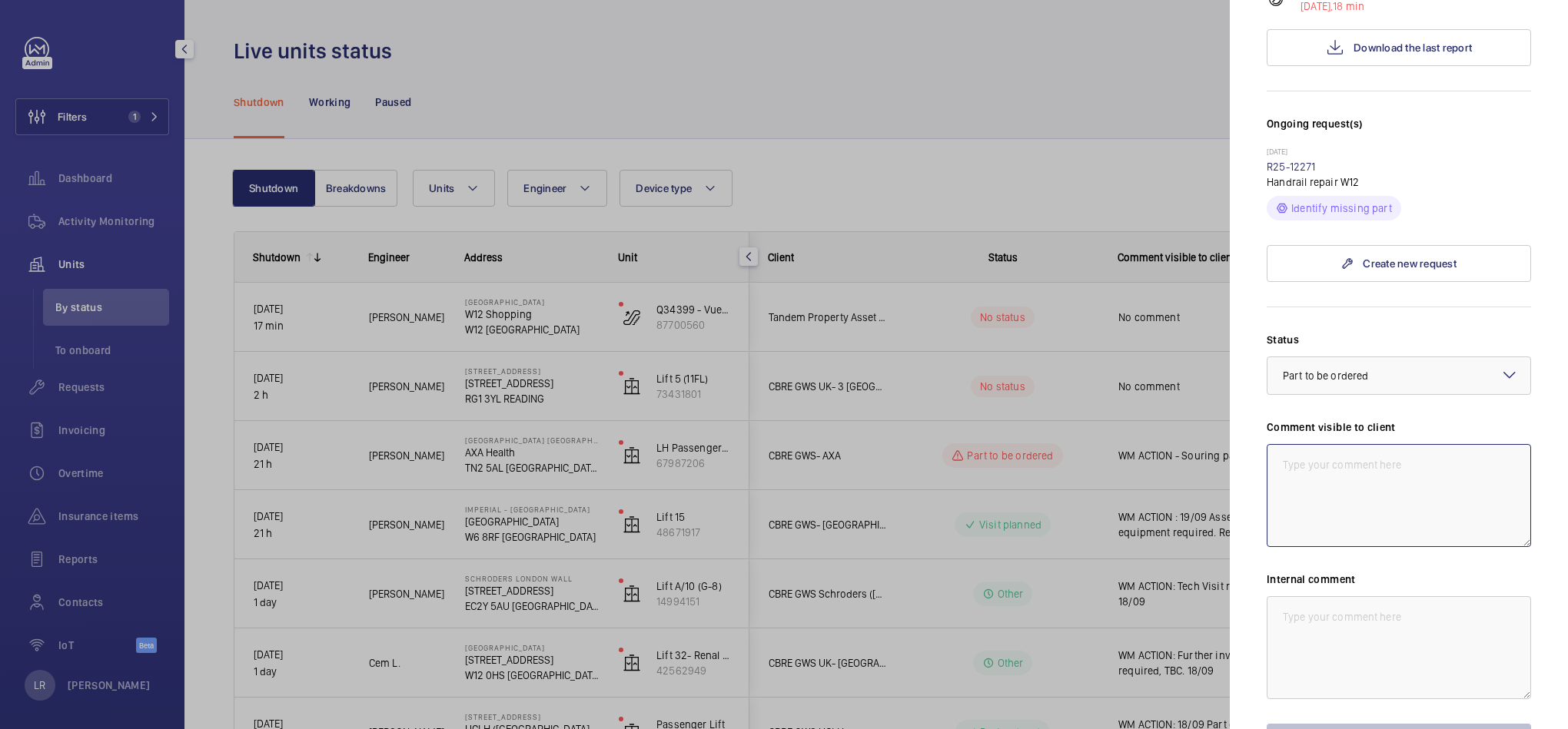
click at [1345, 457] on textarea at bounding box center [1399, 496] width 265 height 103
drag, startPoint x: 1488, startPoint y: 487, endPoint x: 1275, endPoint y: 488, distance: 213.0
click at [1275, 488] on textarea "WM ACTION - Sourcing parts 19.09.25" at bounding box center [1399, 496] width 265 height 103
type textarea "WM ACTION - Sourcing parts 19.09.25"
click at [1307, 627] on textarea at bounding box center [1399, 648] width 265 height 103
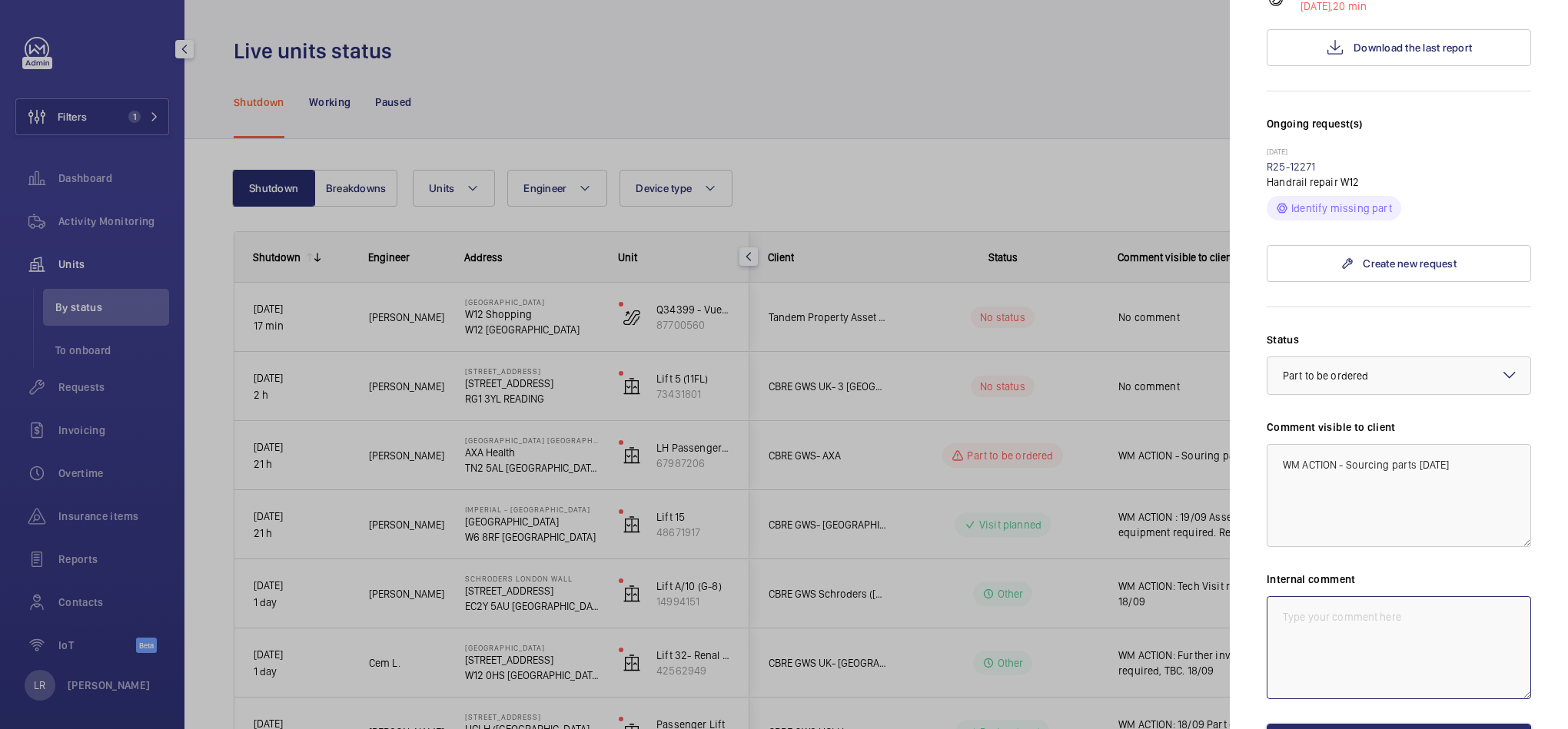
paste textarea "WM ACTION - Sourcing parts 19.09.25"
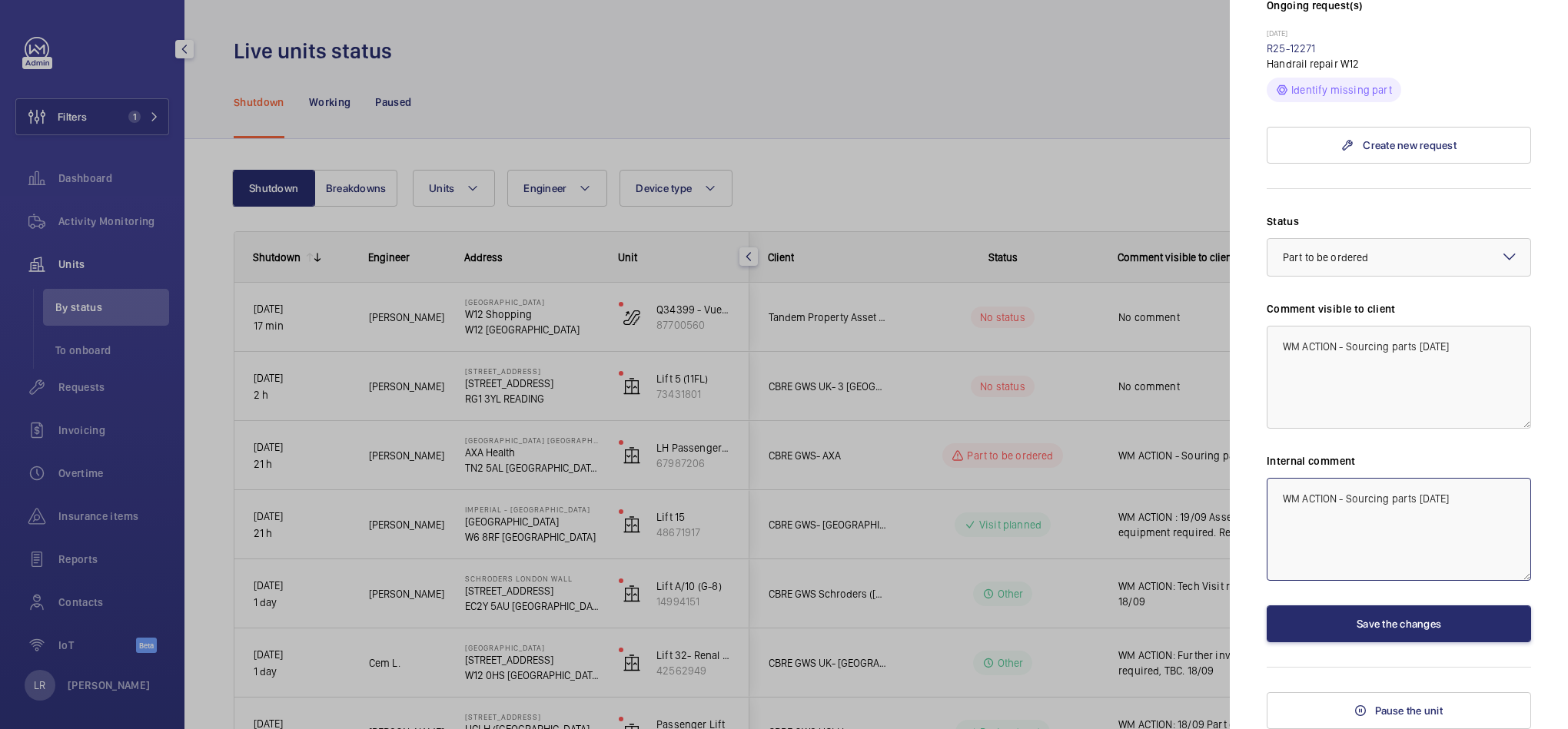
scroll to position [465, 0]
type textarea "WM ACTION - Sourcing parts 19.09.25"
click at [1456, 627] on button "Save the changes" at bounding box center [1399, 623] width 265 height 37
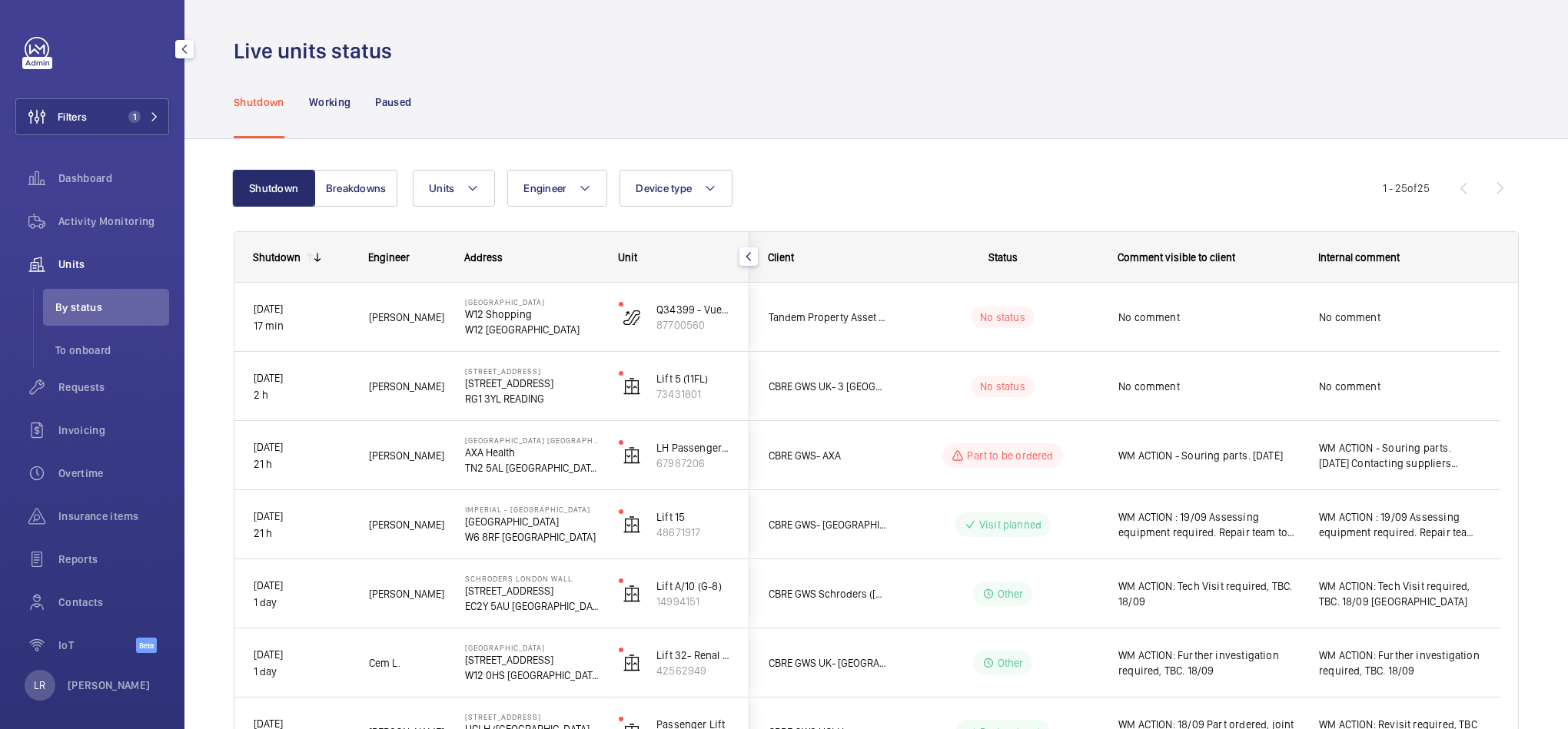
scroll to position [0, 0]
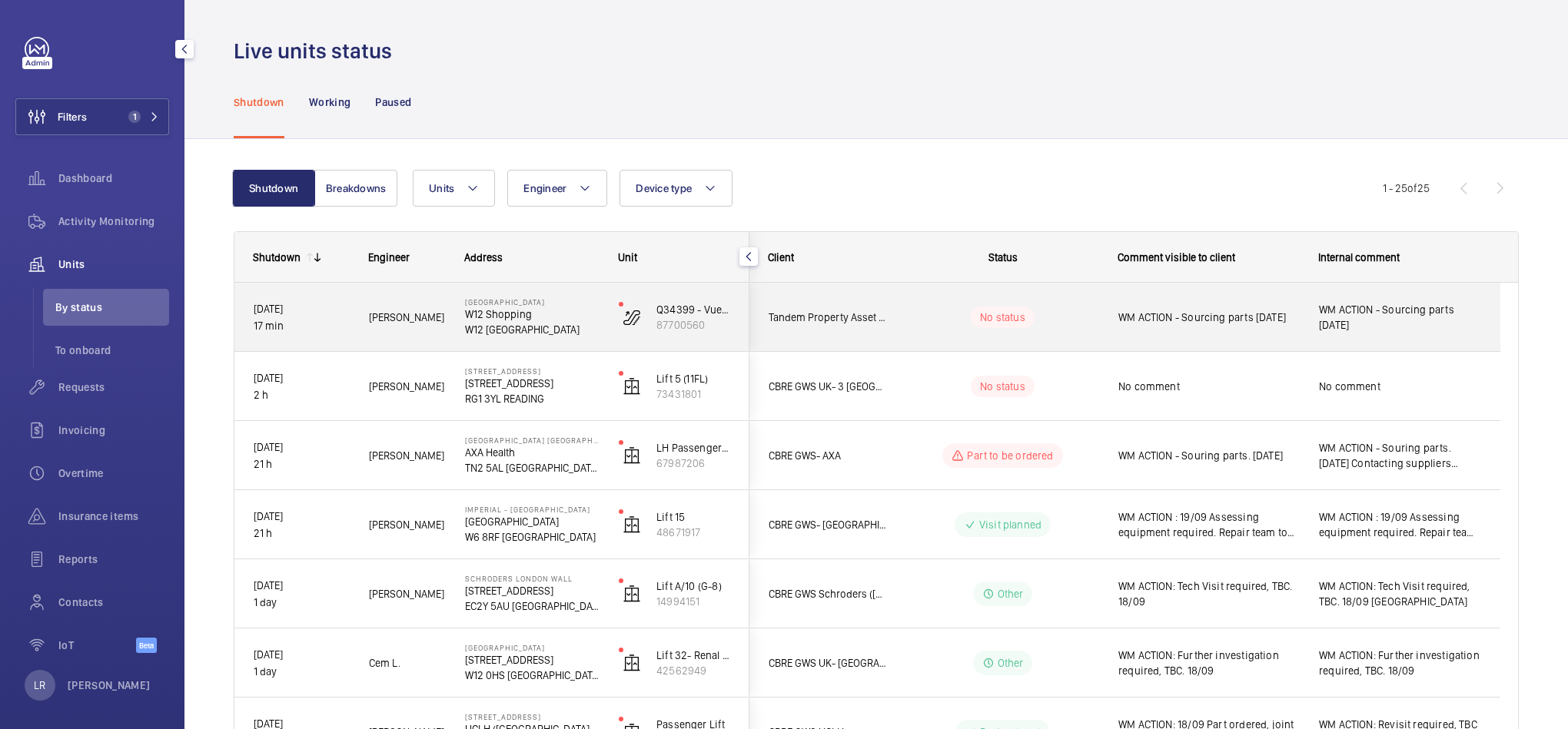
click at [1047, 319] on wm-front-pills-cell "No status" at bounding box center [1003, 317] width 192 height 21
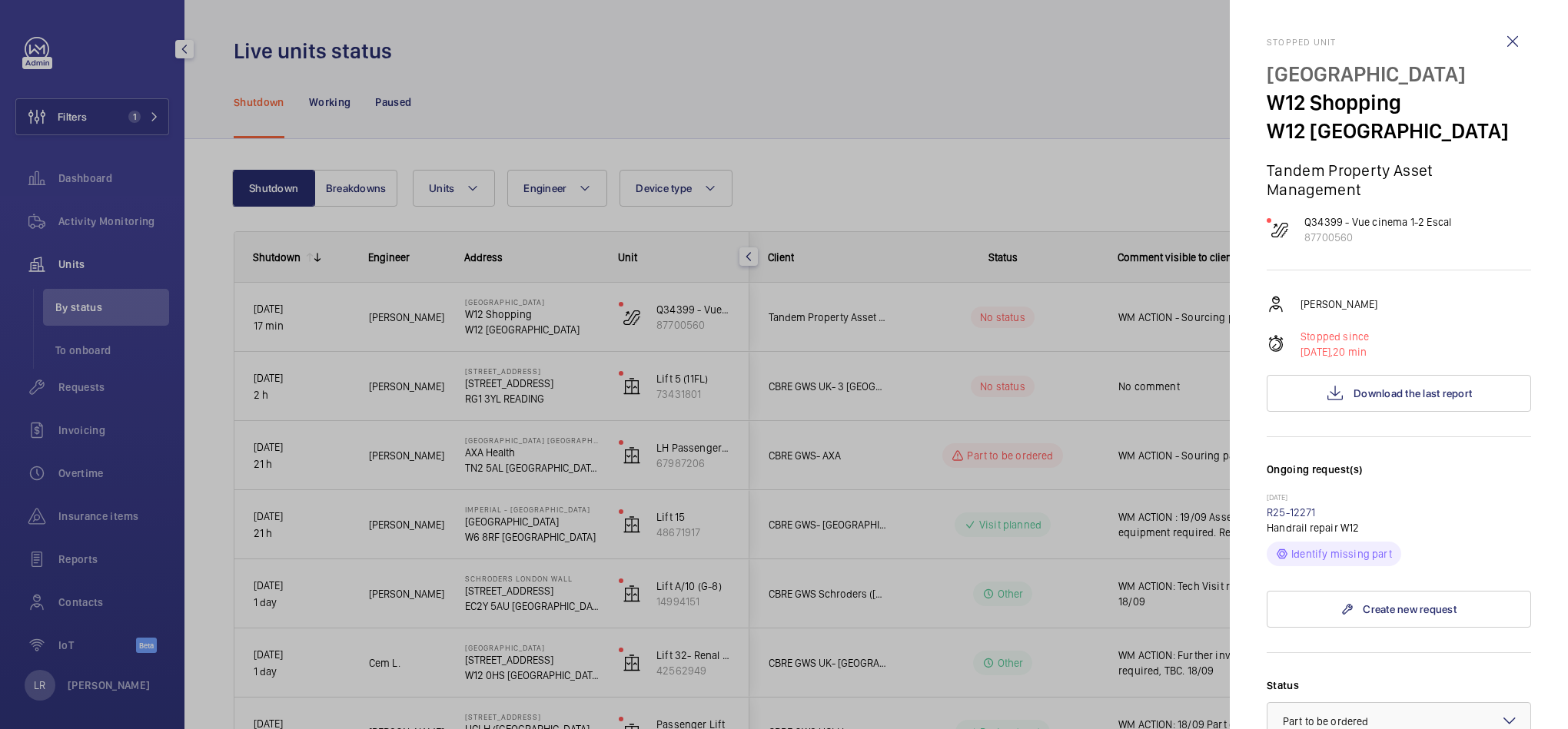
scroll to position [230, 0]
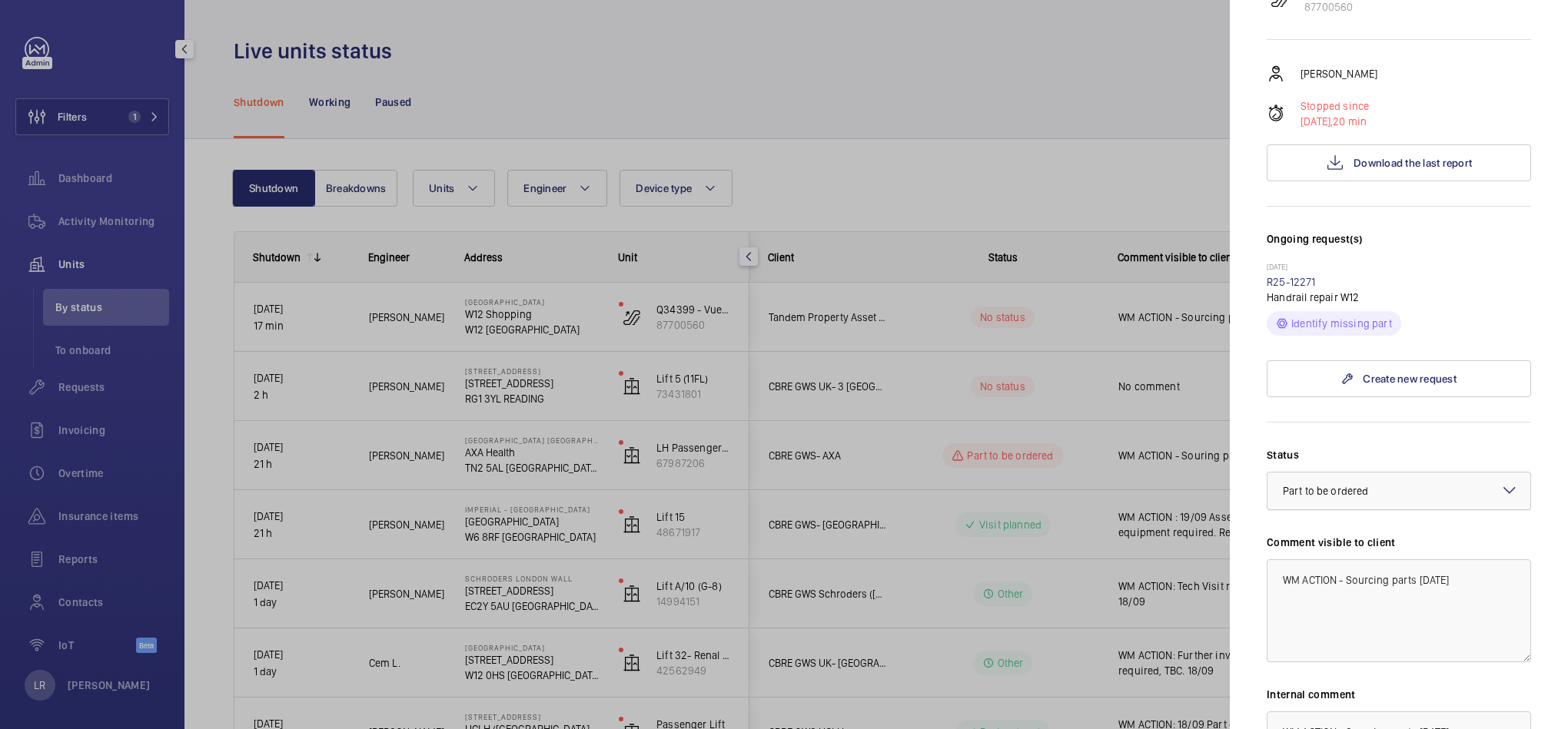
click at [1354, 485] on span "Part to be ordered" at bounding box center [1325, 491] width 85 height 12
click at [1345, 648] on span "Part to be ordered" at bounding box center [1393, 650] width 220 height 16
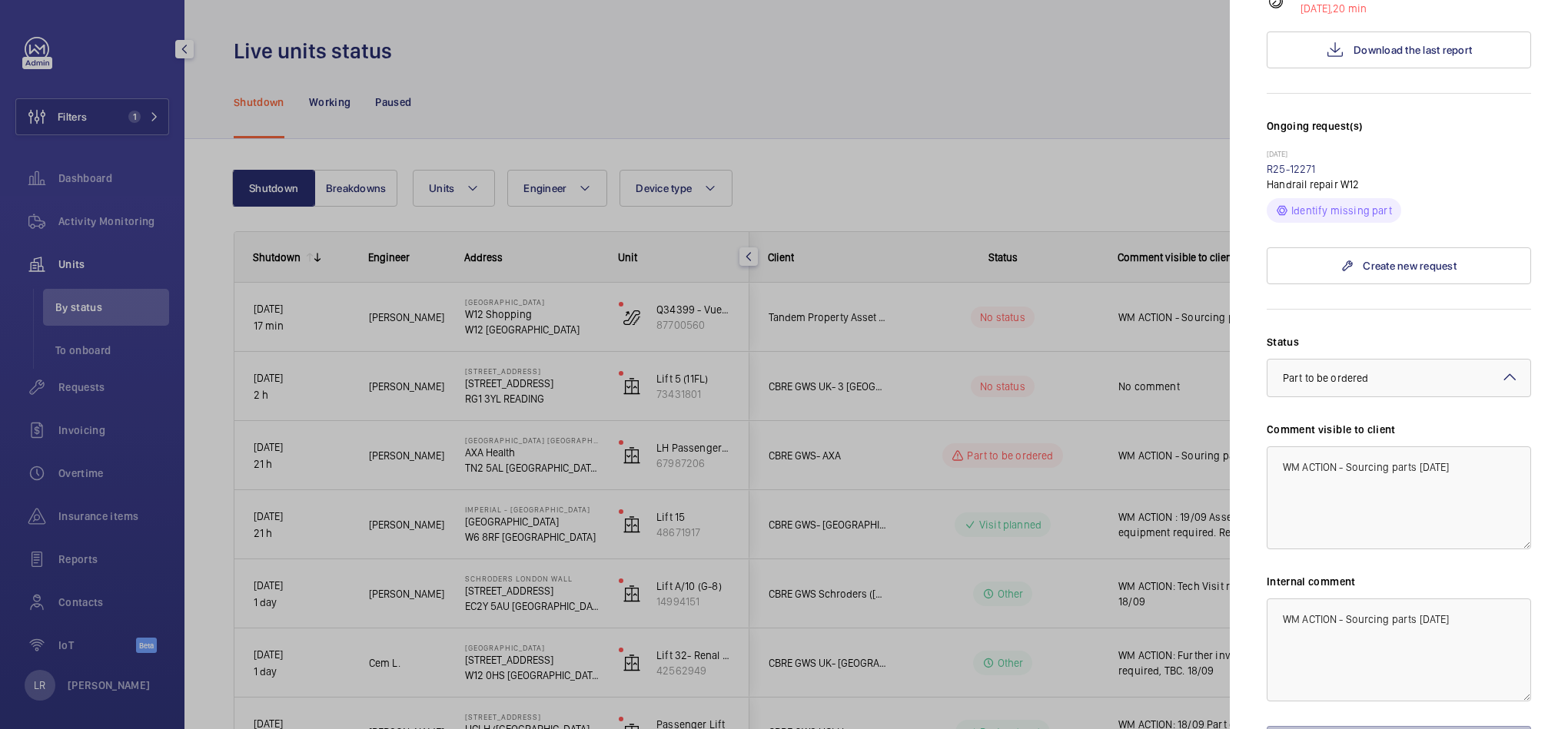
scroll to position [465, 0]
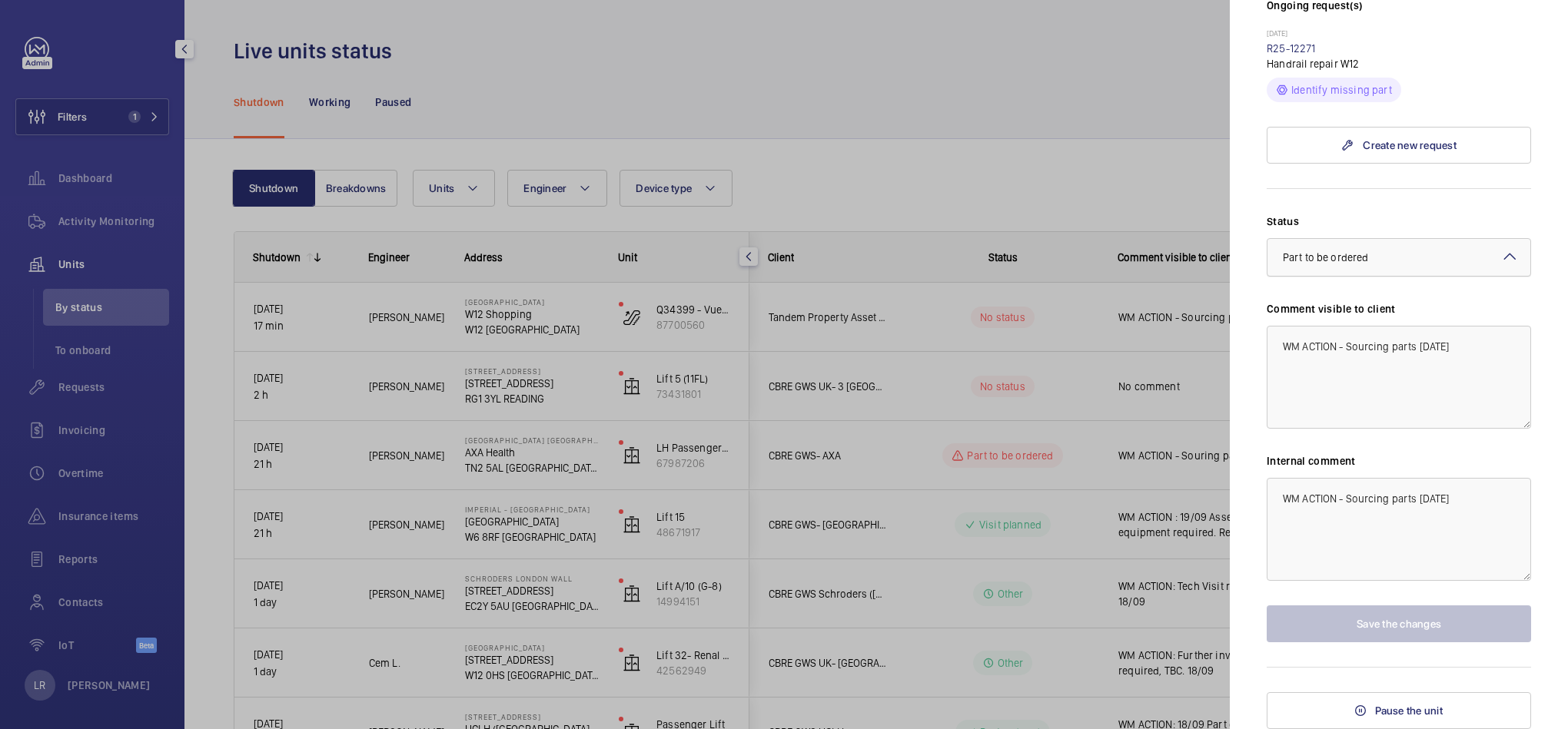
click at [1403, 256] on div "× Part to be ordered" at bounding box center [1344, 257] width 124 height 16
click at [1382, 386] on span "Quote accepted" at bounding box center [1398, 379] width 232 height 16
click at [1367, 264] on div at bounding box center [1398, 257] width 263 height 37
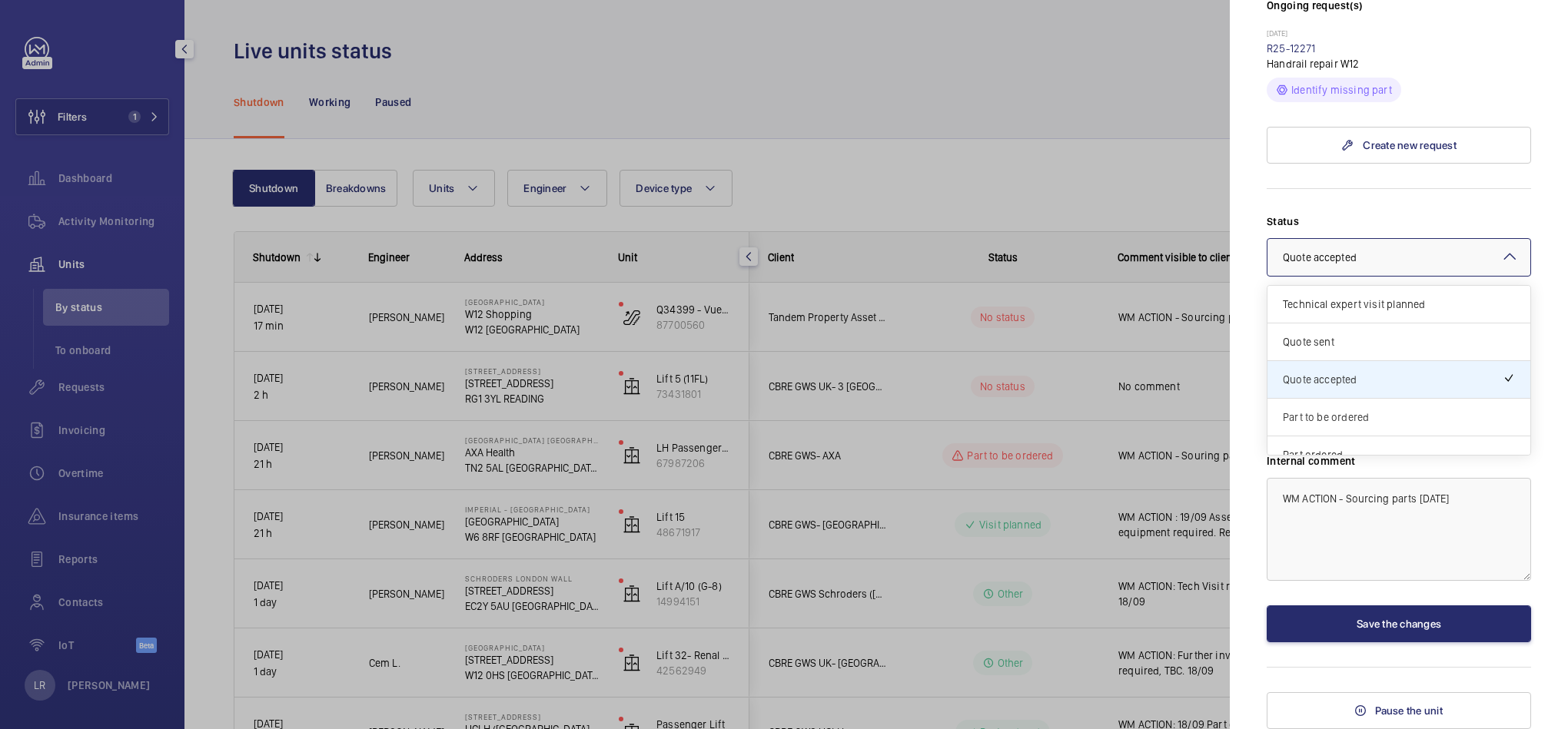
click at [1363, 442] on div "Part ordered" at bounding box center [1398, 455] width 263 height 38
click at [1348, 256] on div "× Part ordered" at bounding box center [1332, 257] width 98 height 16
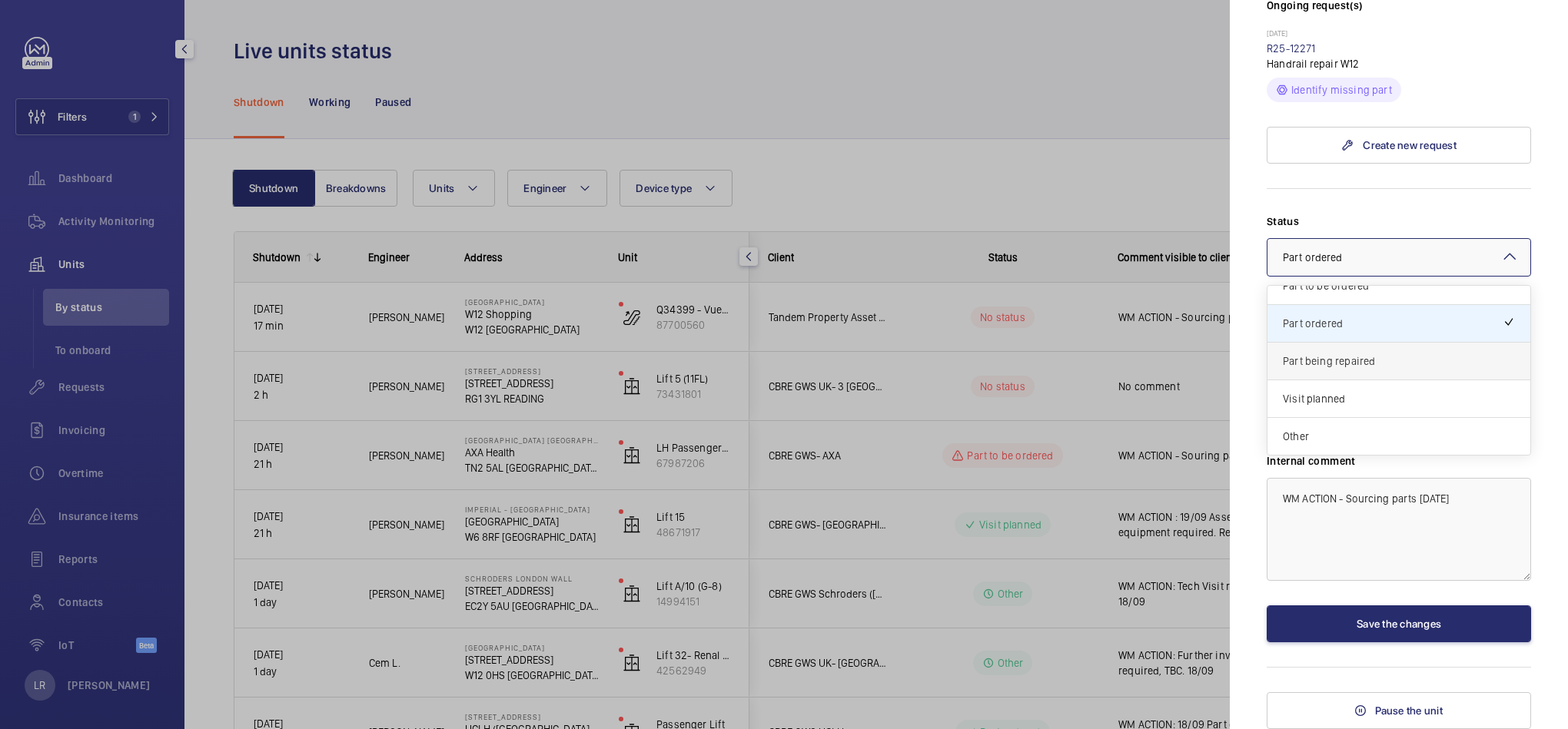
click at [1344, 353] on span "Part being repaired" at bounding box center [1398, 360] width 232 height 16
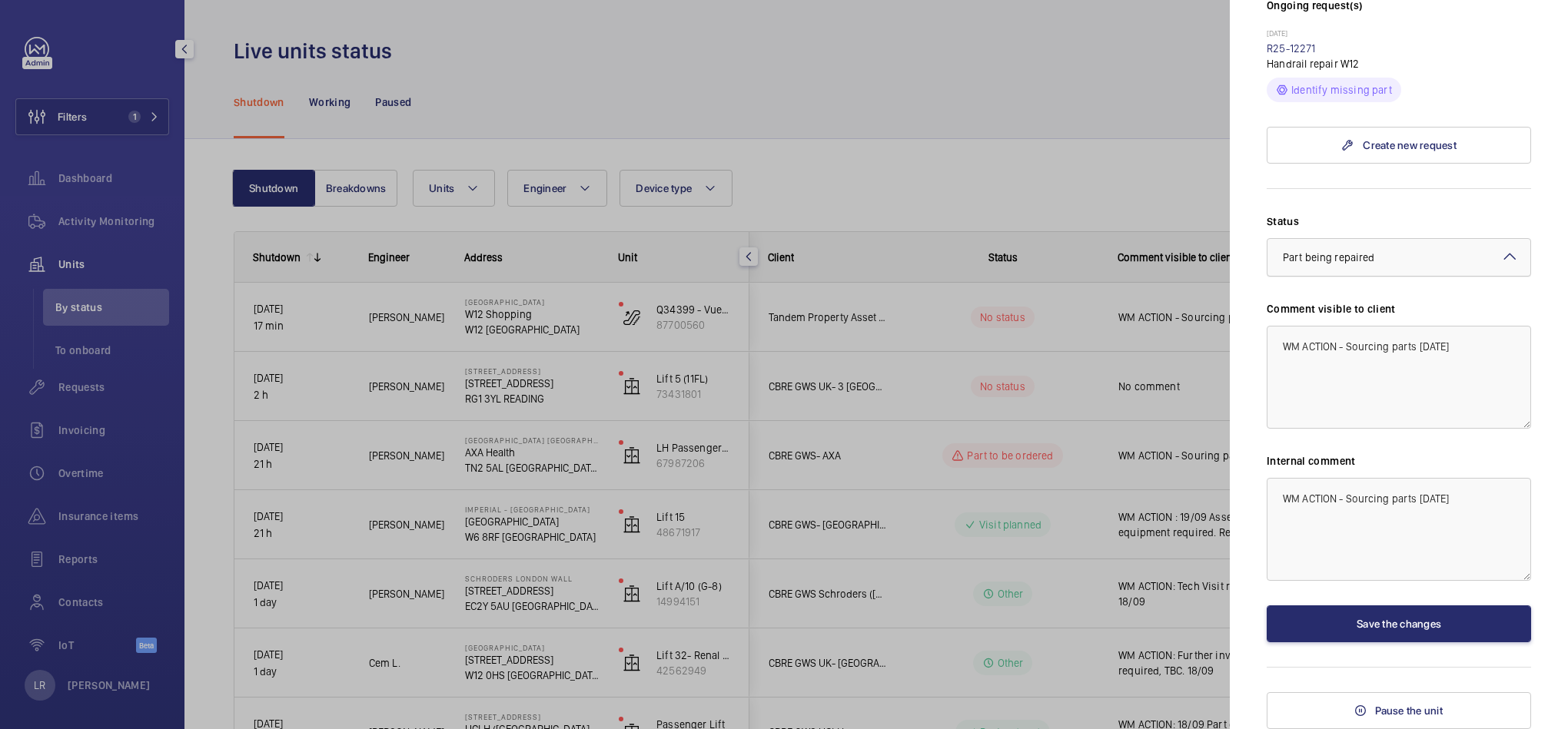
click at [1389, 253] on div "× Part being repaired" at bounding box center [1348, 257] width 130 height 16
click at [1389, 388] on div "Part to be ordered" at bounding box center [1398, 399] width 263 height 38
click at [1407, 618] on button "Save the changes" at bounding box center [1399, 623] width 265 height 37
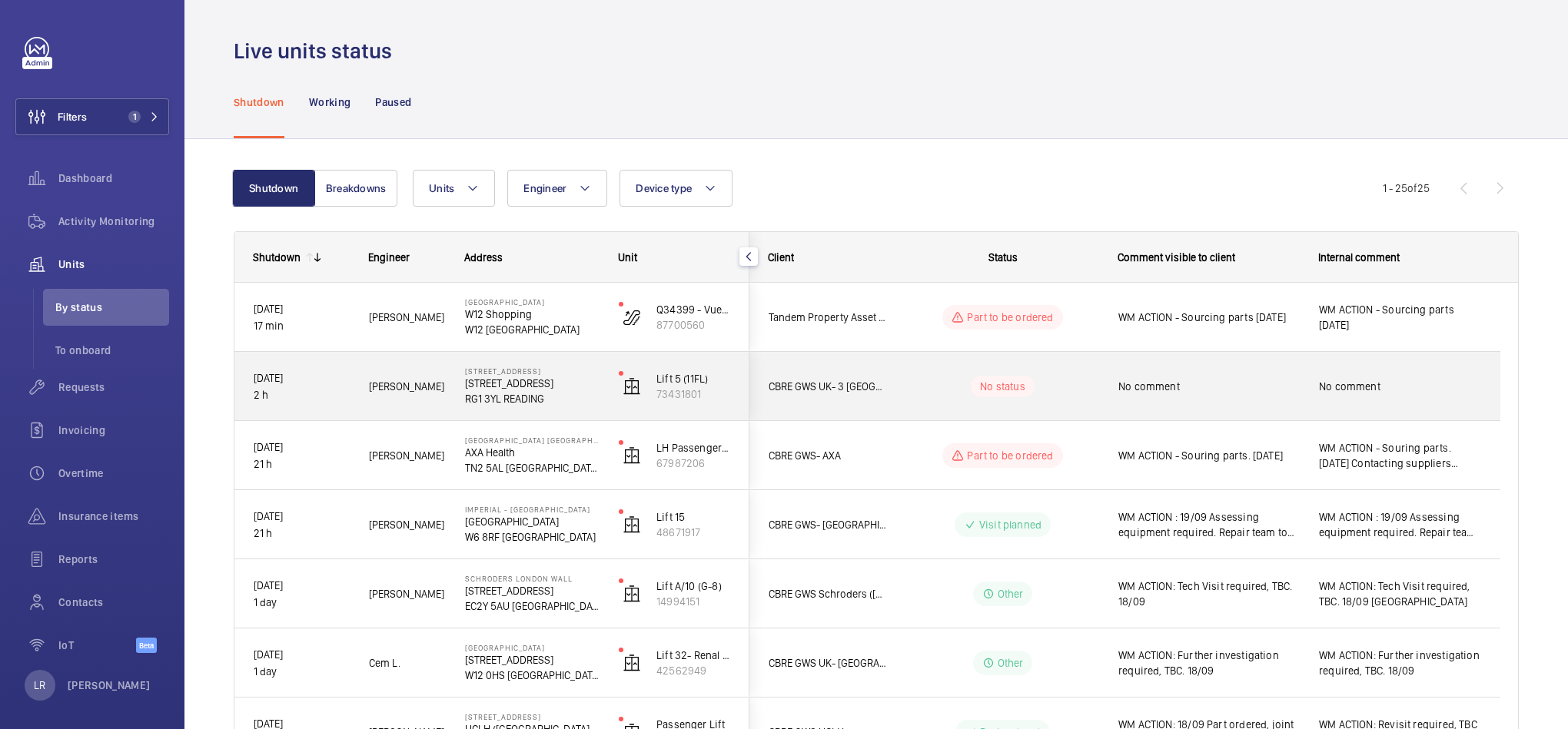
click at [958, 383] on wm-front-pills-cell "No status" at bounding box center [1003, 387] width 192 height 21
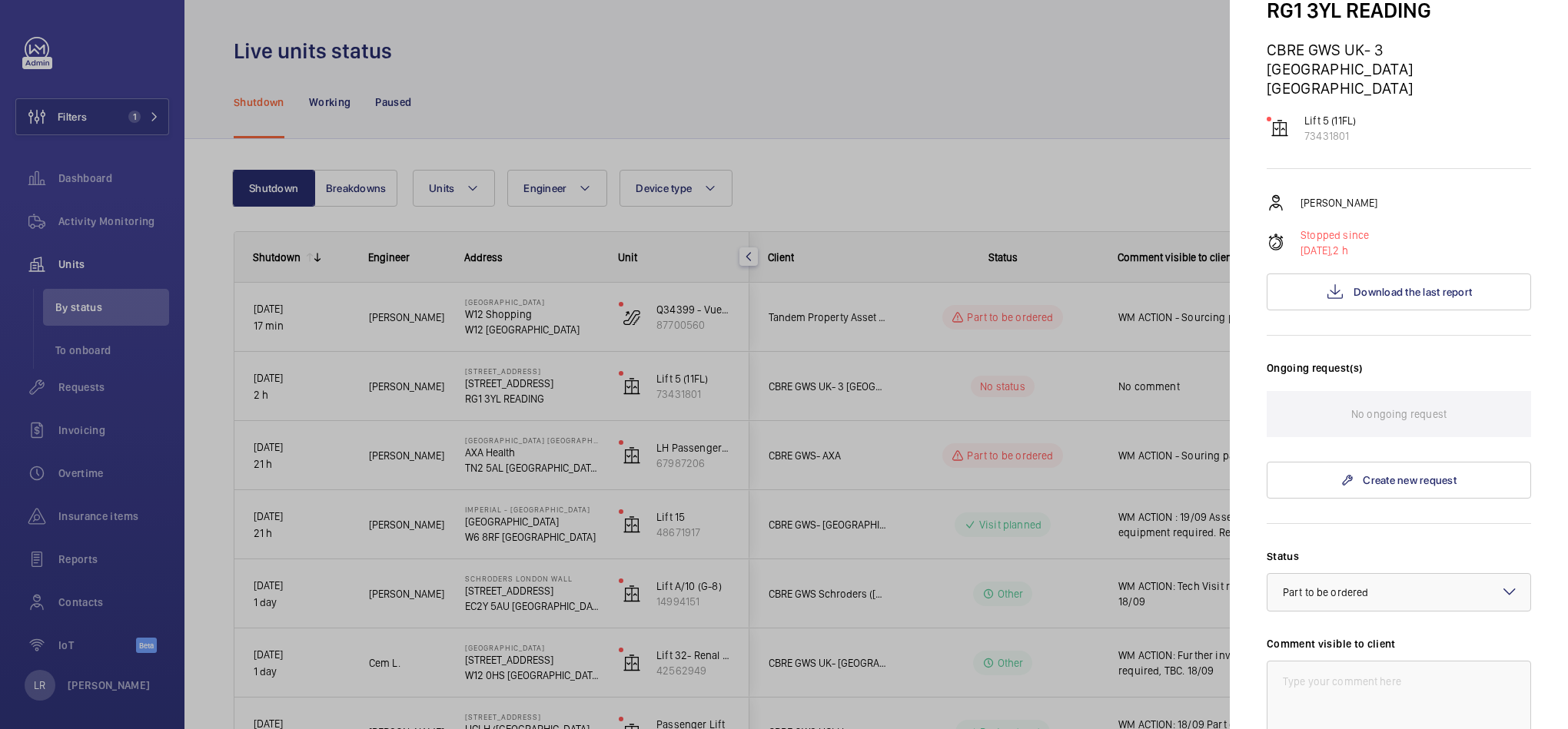
scroll to position [230, 0]
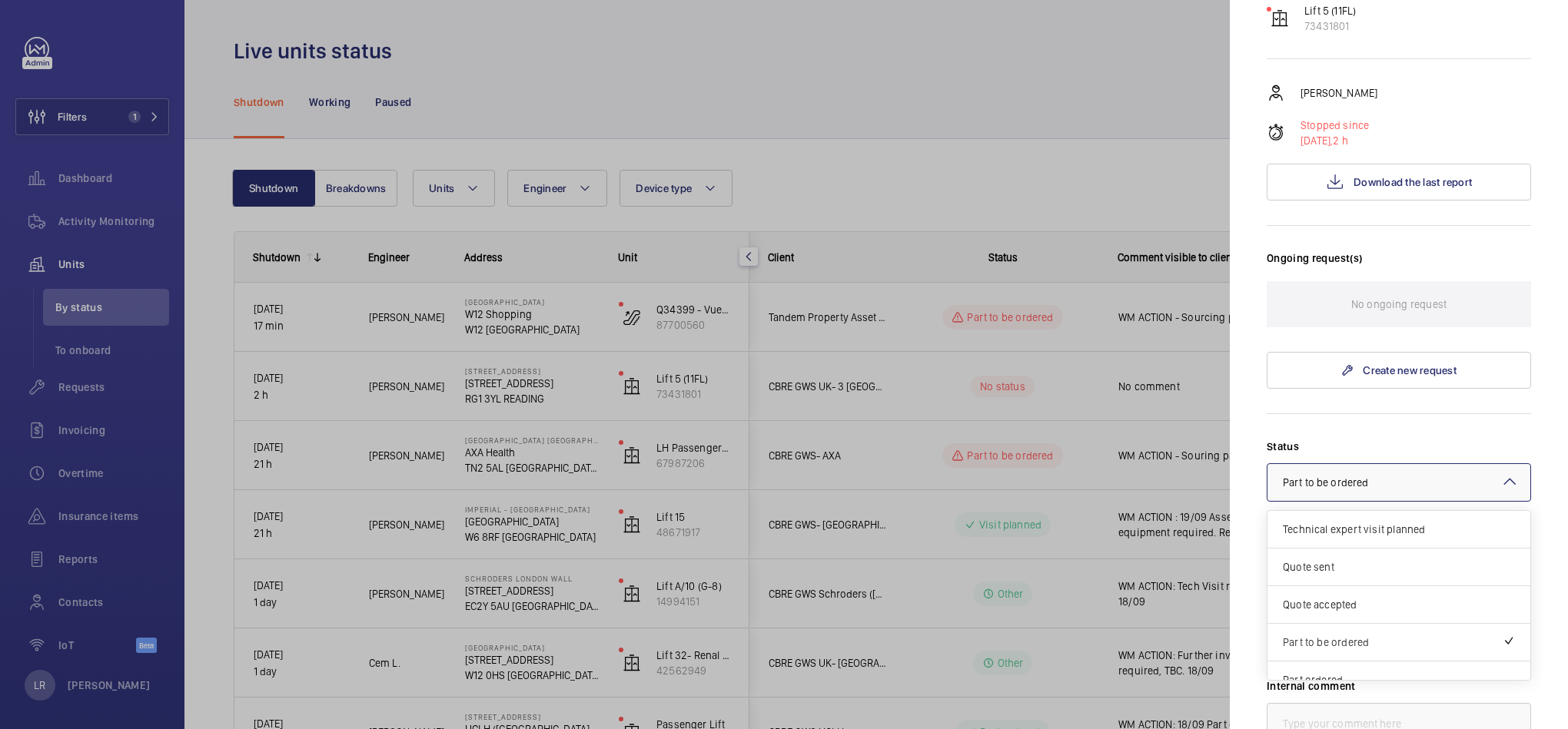
click at [1350, 464] on div at bounding box center [1398, 482] width 263 height 37
click at [1330, 438] on label "Status" at bounding box center [1399, 446] width 265 height 16
click at [1335, 476] on span "Part to be ordered" at bounding box center [1325, 482] width 85 height 12
click at [1335, 559] on span "Quote sent" at bounding box center [1398, 567] width 232 height 16
click at [1353, 464] on div at bounding box center [1398, 482] width 263 height 37
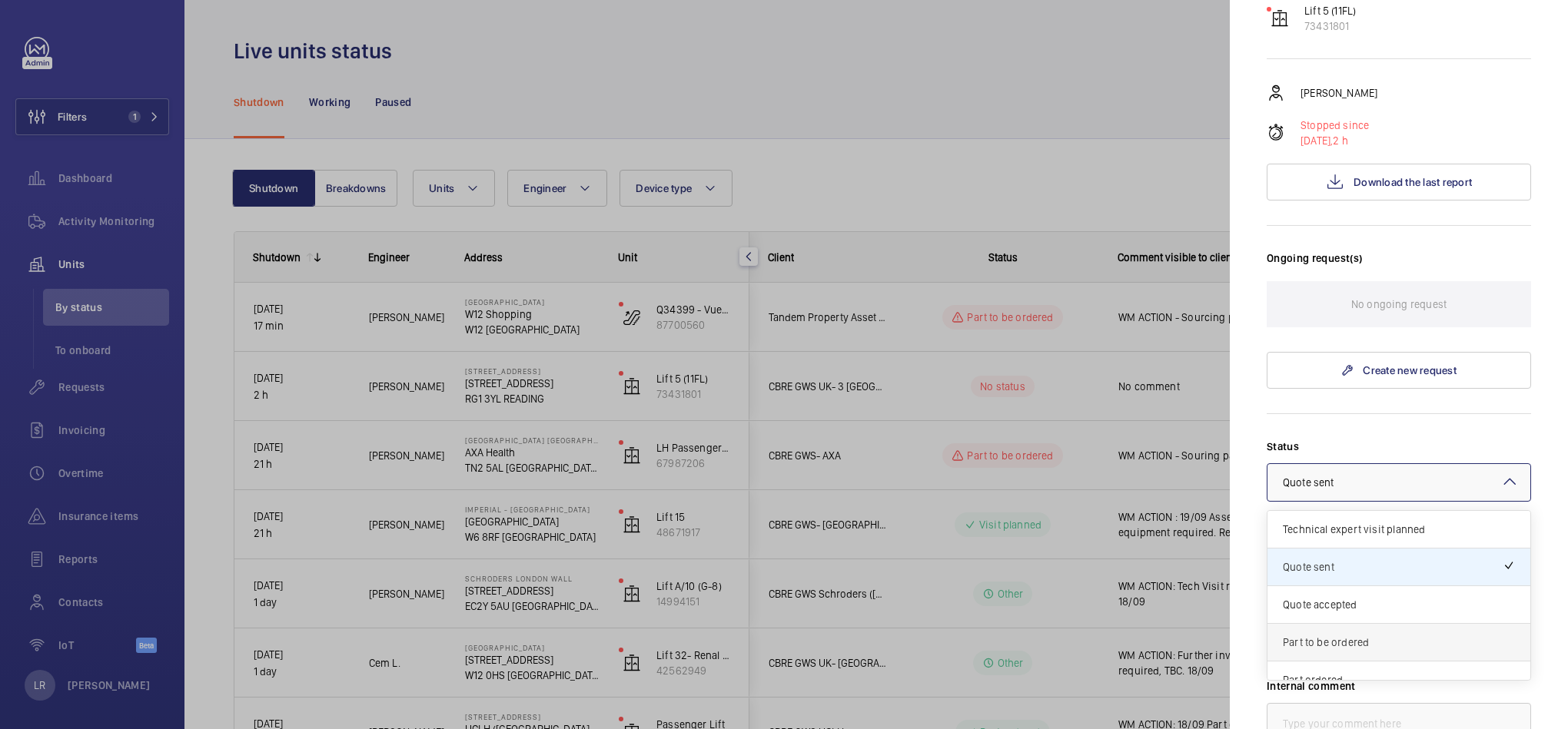
click at [1348, 624] on div "Part to be ordered" at bounding box center [1398, 643] width 263 height 38
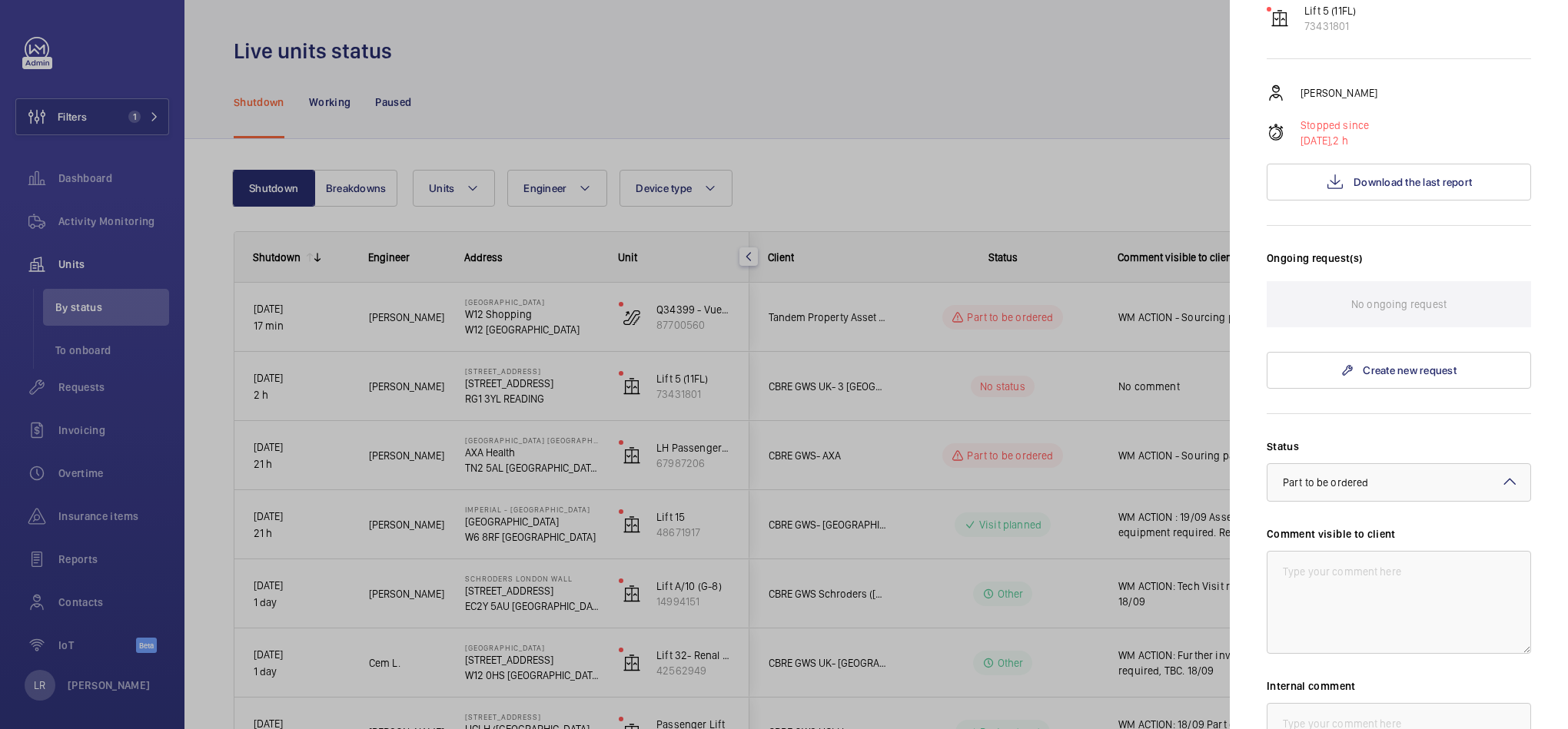
drag, startPoint x: 896, startPoint y: 383, endPoint x: 896, endPoint y: 395, distance: 12.0
click at [896, 395] on div at bounding box center [784, 364] width 1568 height 729
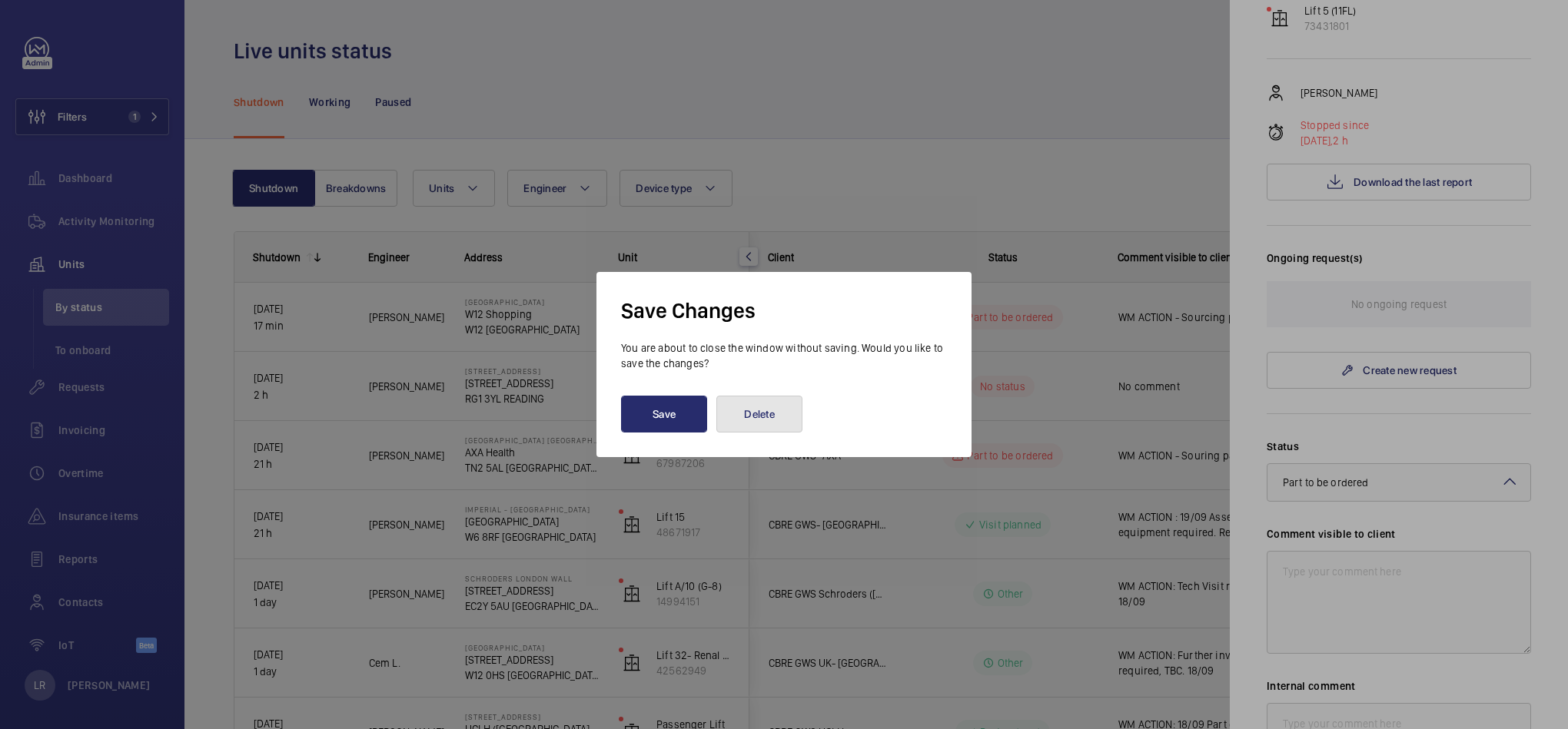
click at [757, 413] on button "Delete" at bounding box center [759, 414] width 86 height 37
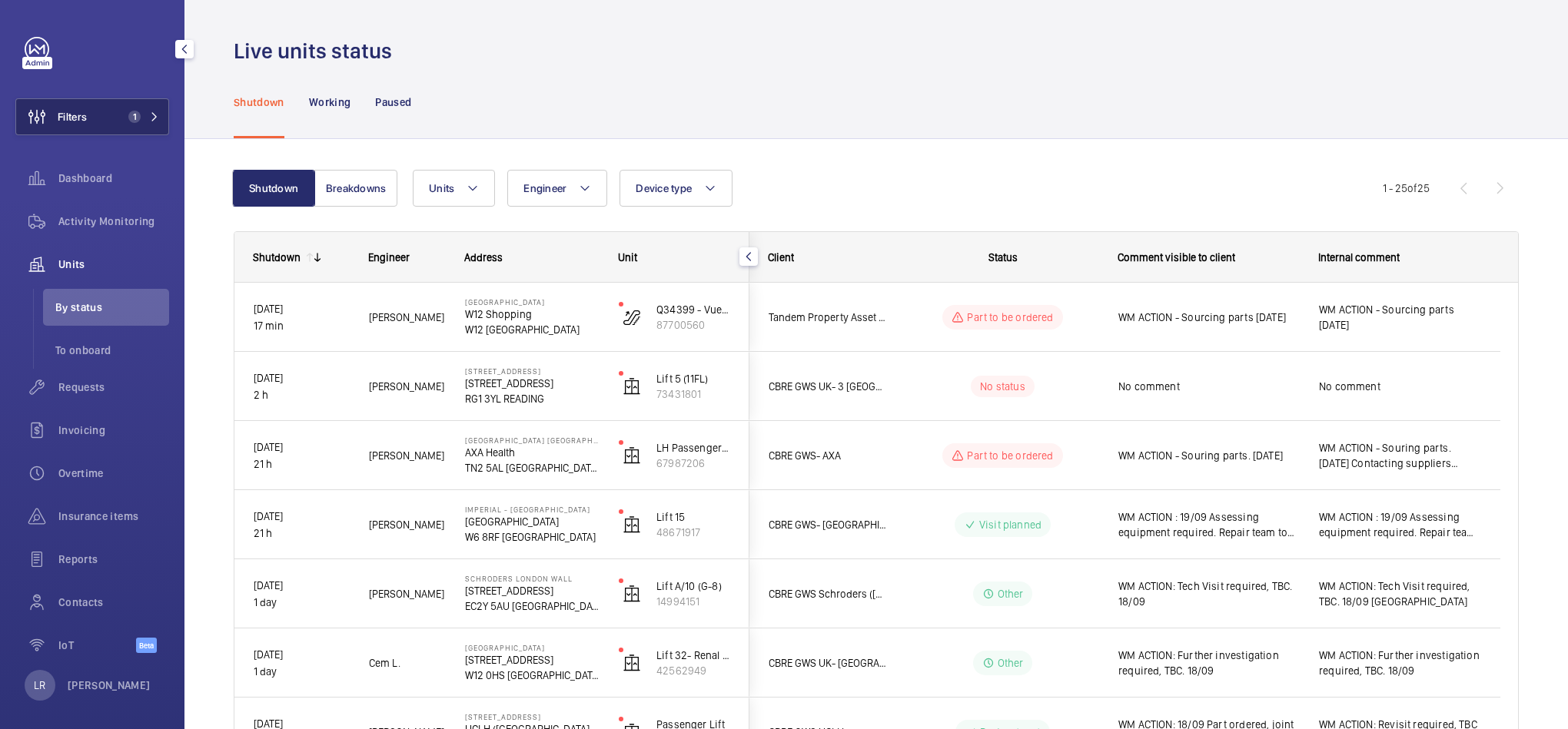
click at [105, 111] on button "Filters 1" at bounding box center [93, 116] width 154 height 37
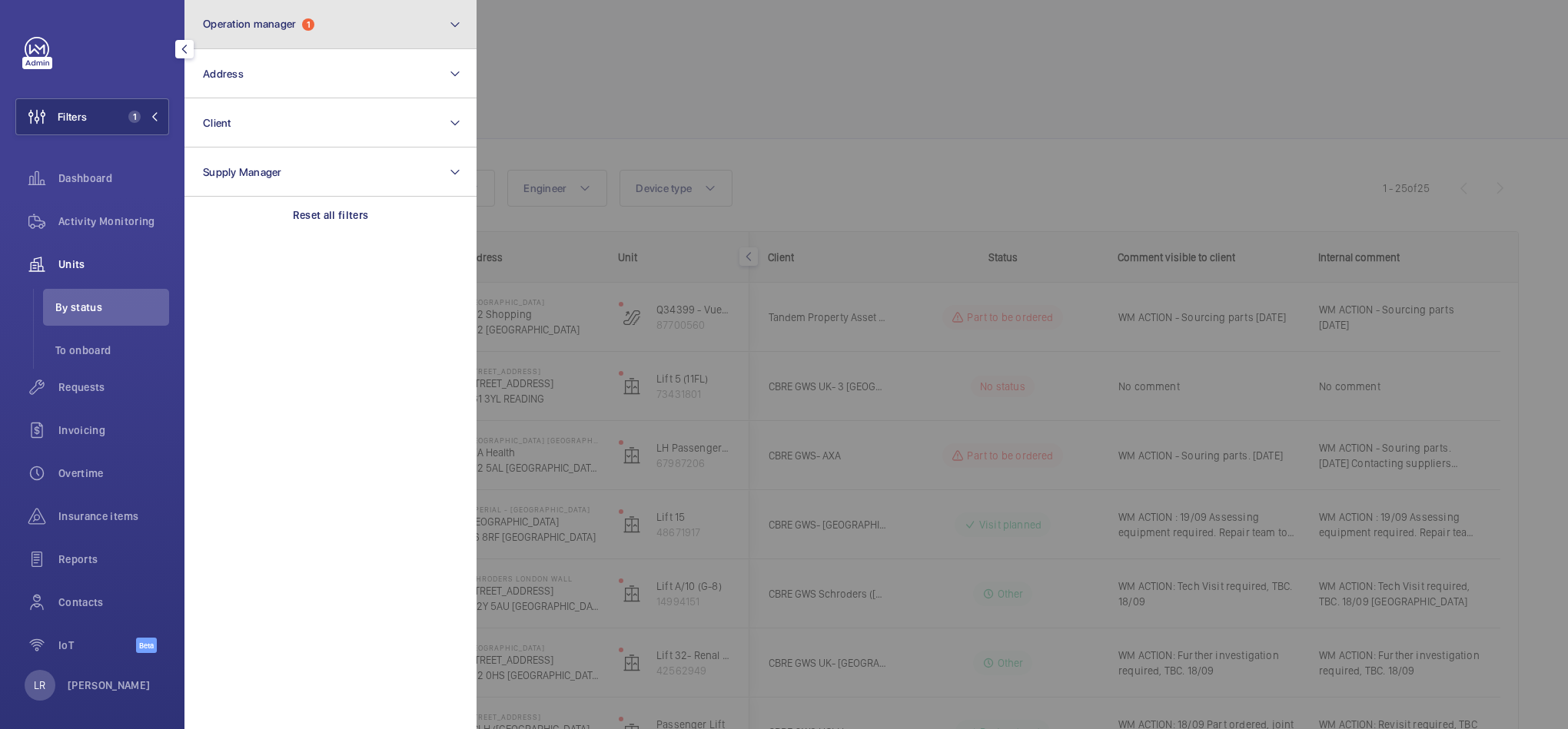
click at [298, 33] on button "Operation manager 1" at bounding box center [330, 25] width 292 height 49
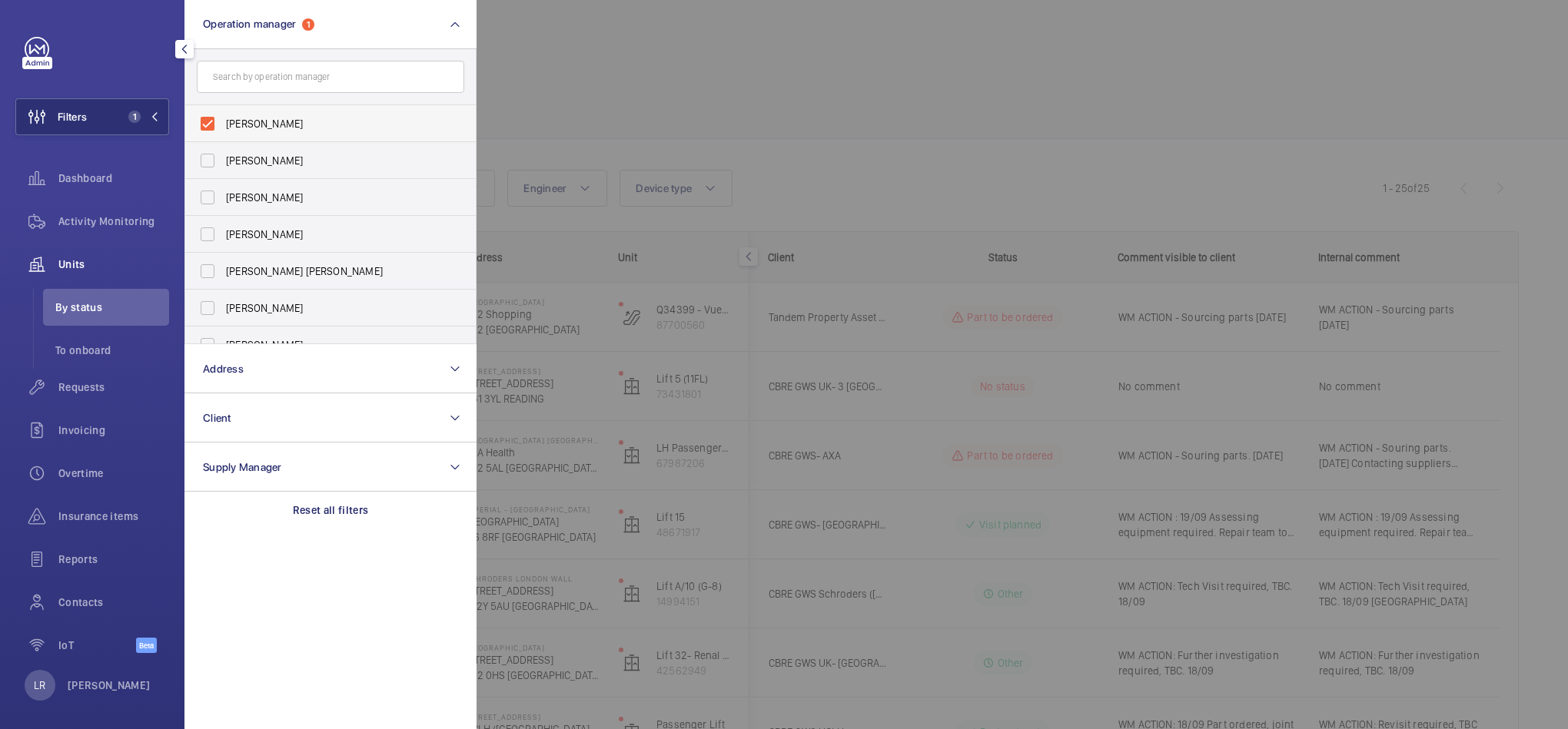
click at [295, 129] on span "John Smith" at bounding box center [332, 124] width 211 height 16
click at [223, 129] on input "John Smith" at bounding box center [207, 124] width 31 height 31
checkbox input "false"
click at [549, 136] on div at bounding box center [1260, 364] width 1568 height 729
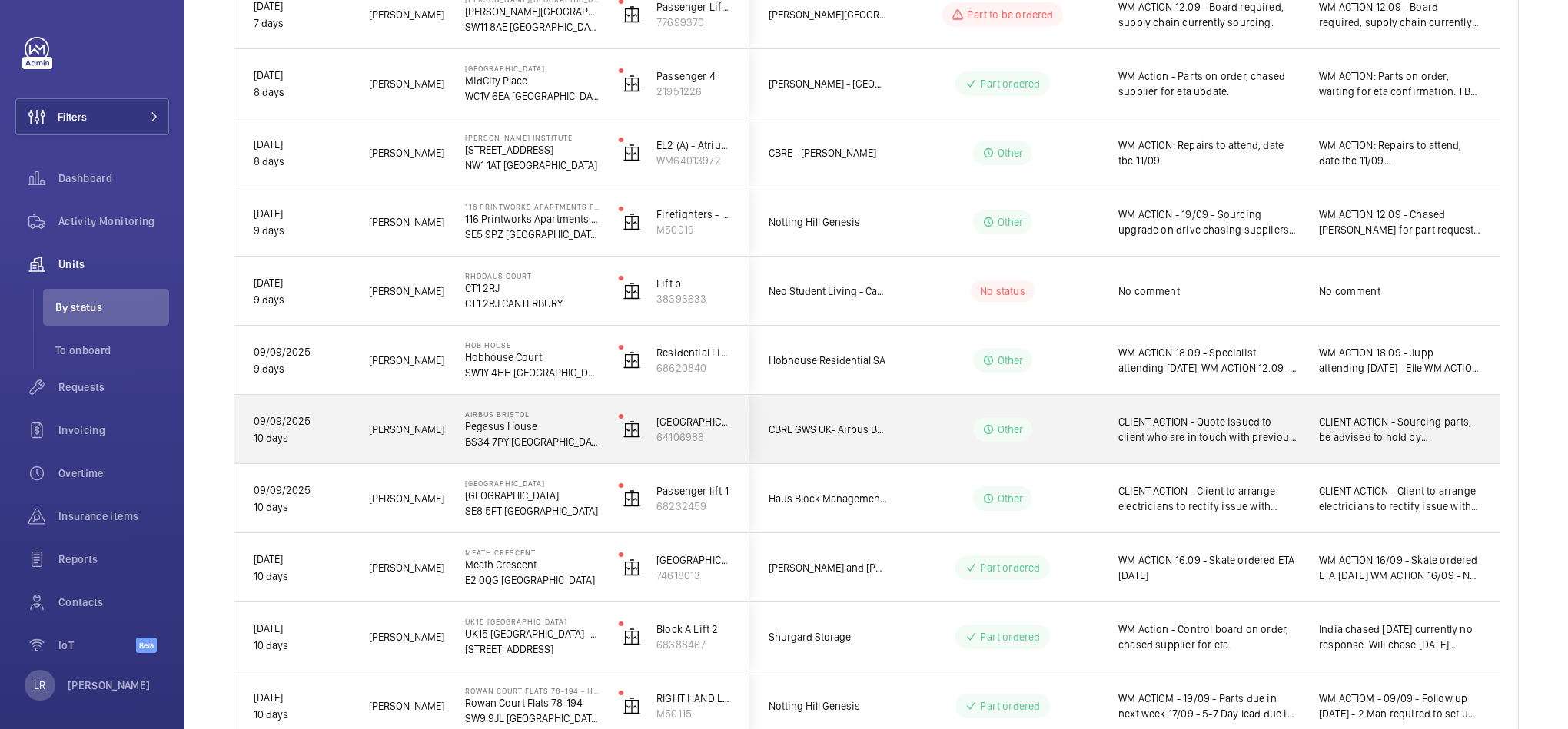
scroll to position [3226, 0]
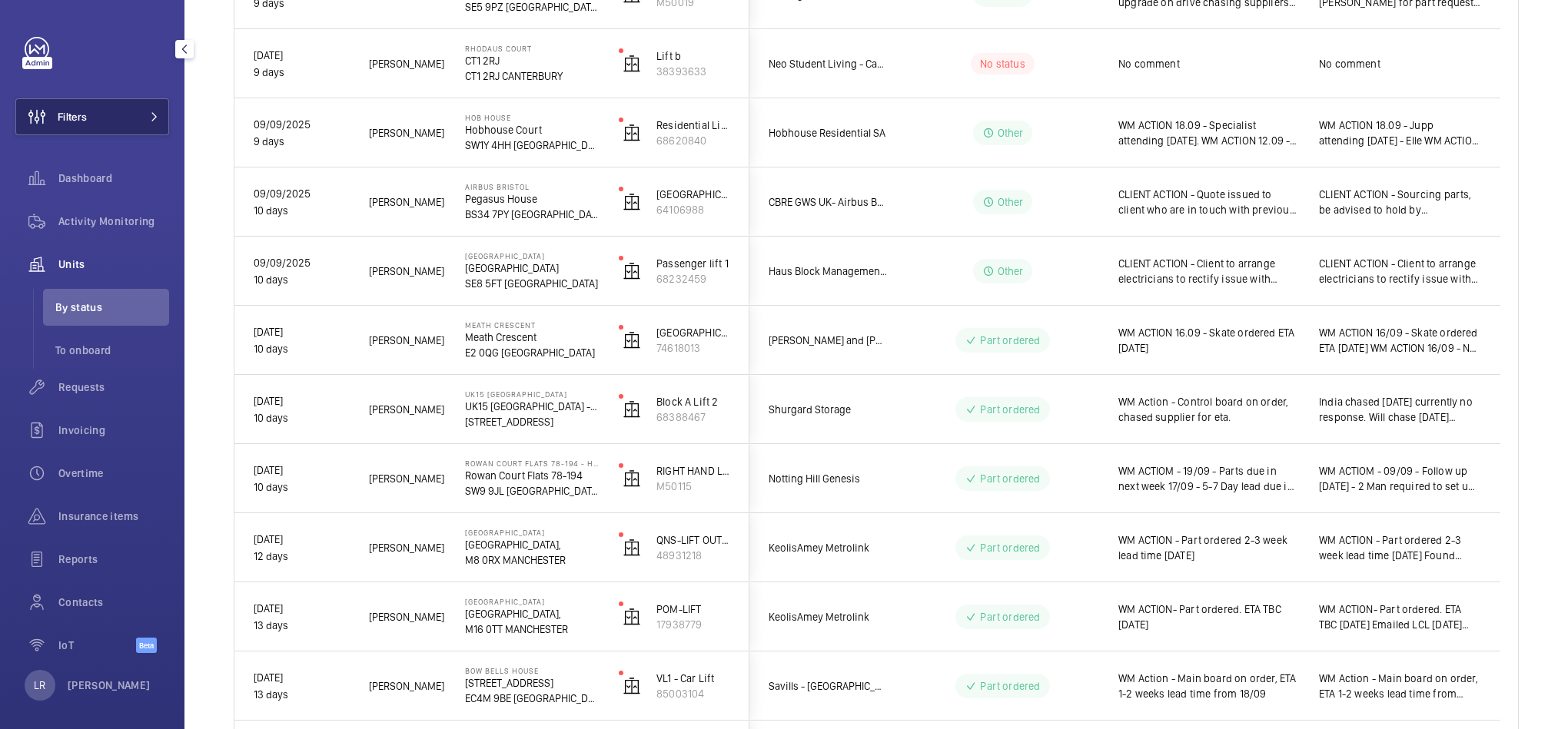
click at [143, 114] on span at bounding box center [150, 116] width 19 height 9
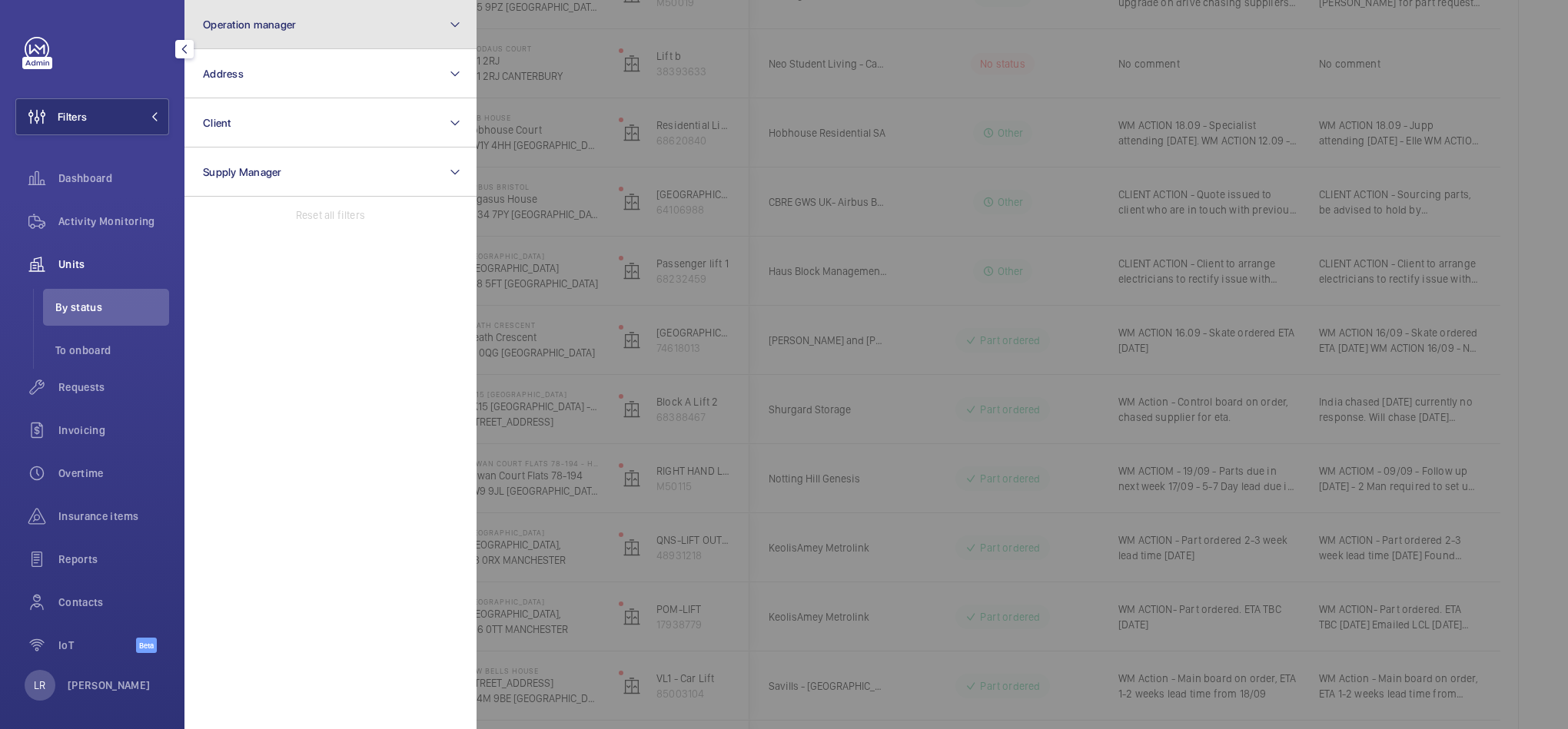
click at [247, 30] on span "Operation manager" at bounding box center [249, 25] width 93 height 12
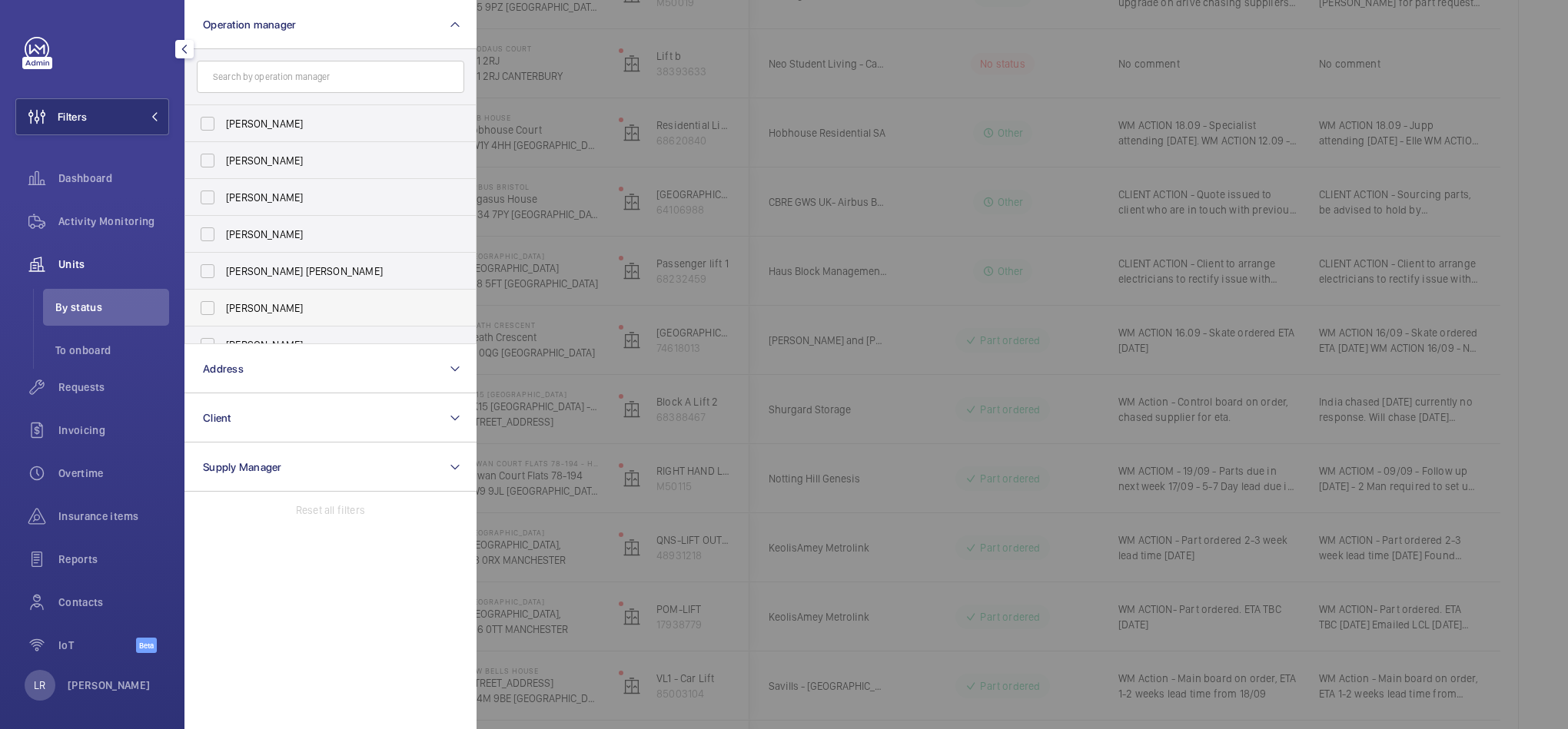
scroll to position [56, 0]
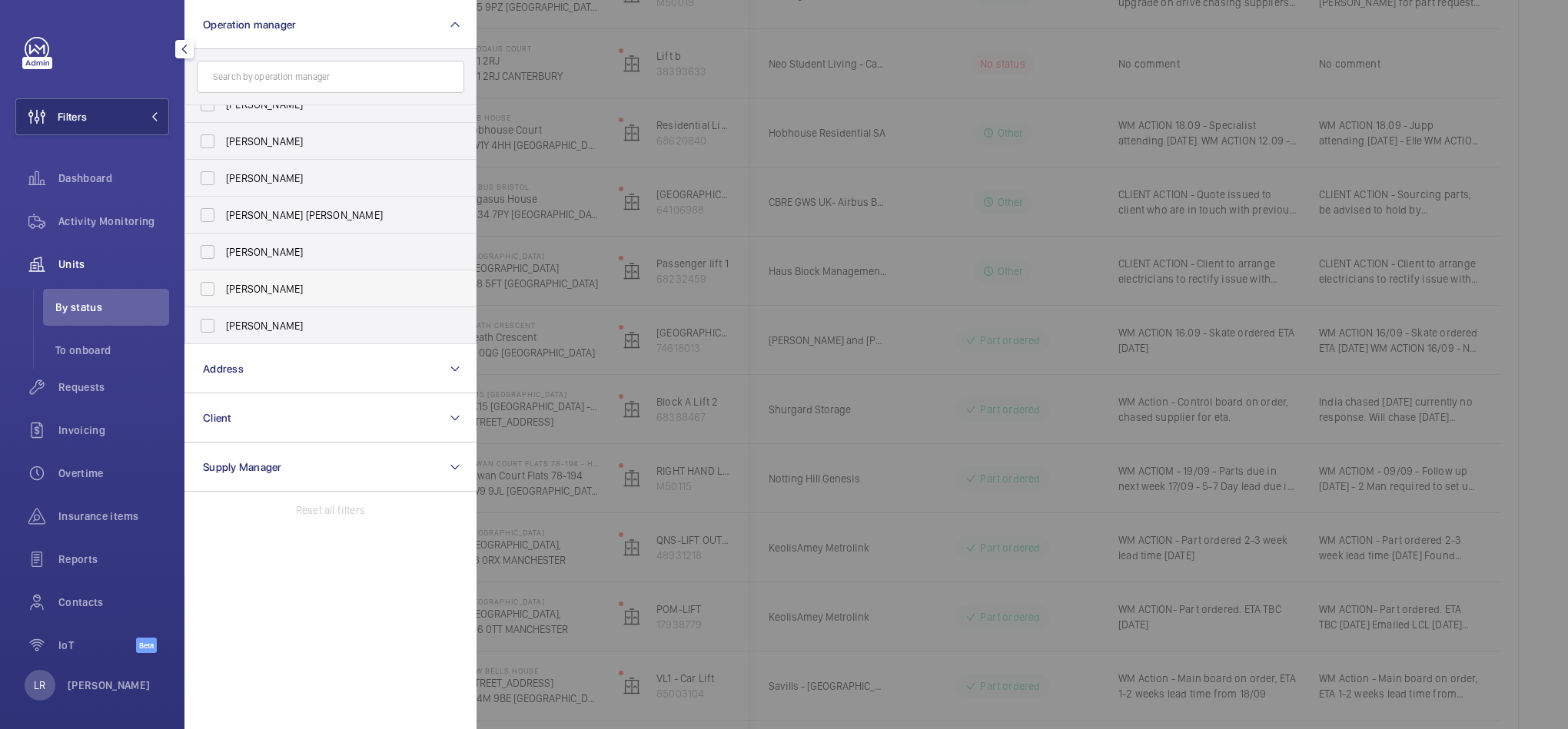
click at [289, 288] on span "[PERSON_NAME]" at bounding box center [332, 288] width 211 height 16
click at [417, 286] on span "[PERSON_NAME]" at bounding box center [332, 288] width 211 height 16
click at [223, 286] on input "[PERSON_NAME]" at bounding box center [207, 289] width 31 height 31
checkbox input "true"
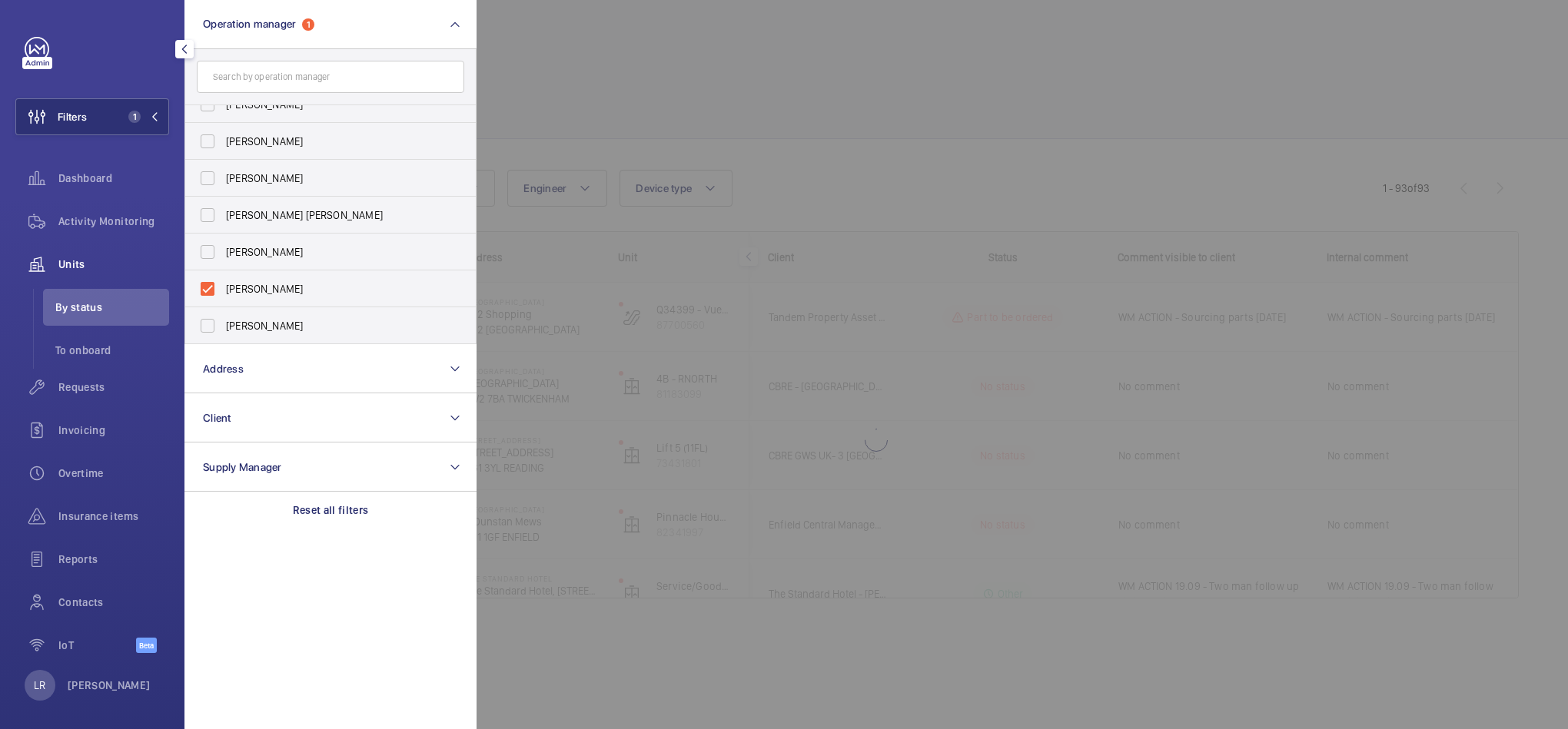
click at [593, 249] on div at bounding box center [1260, 364] width 1568 height 729
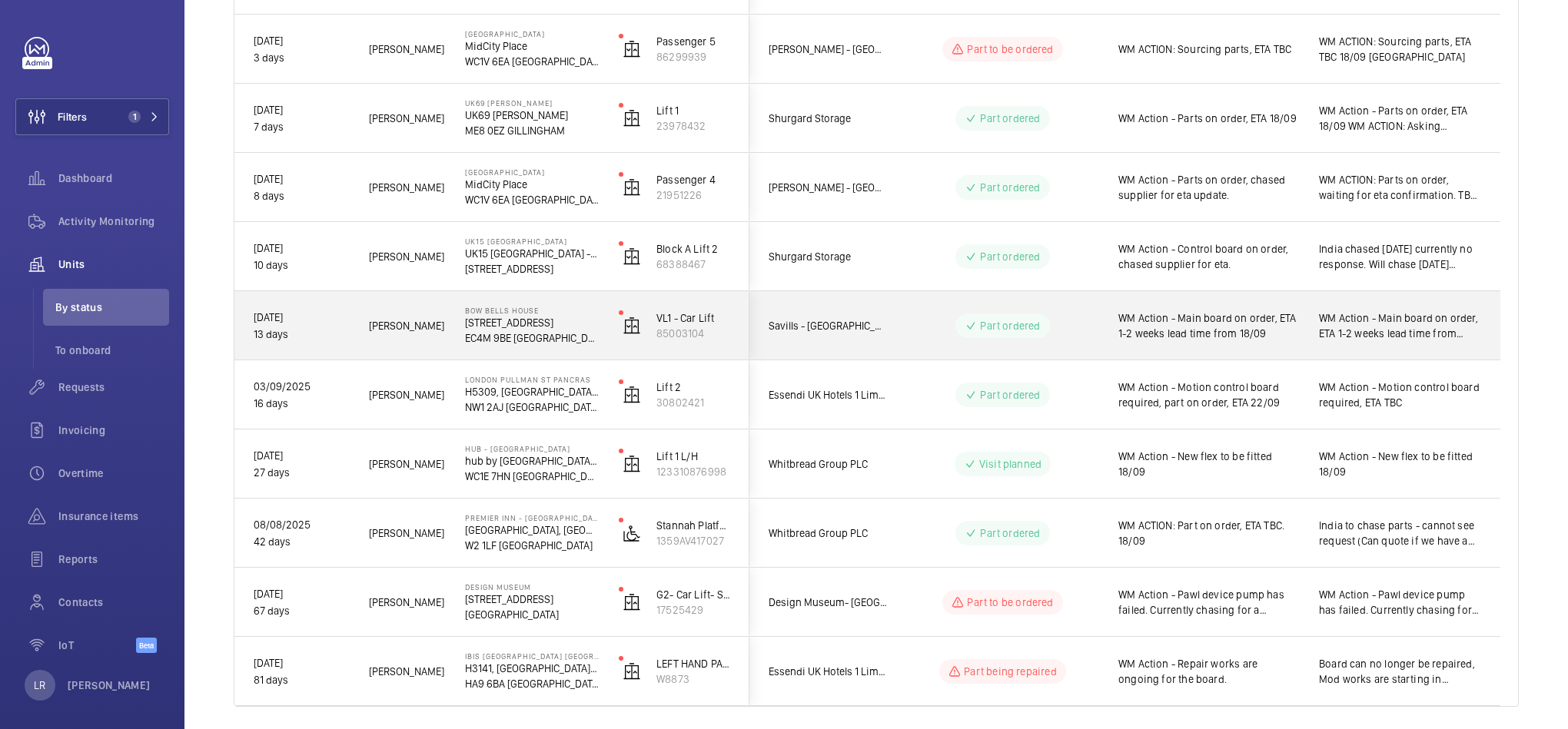
scroll to position [666, 0]
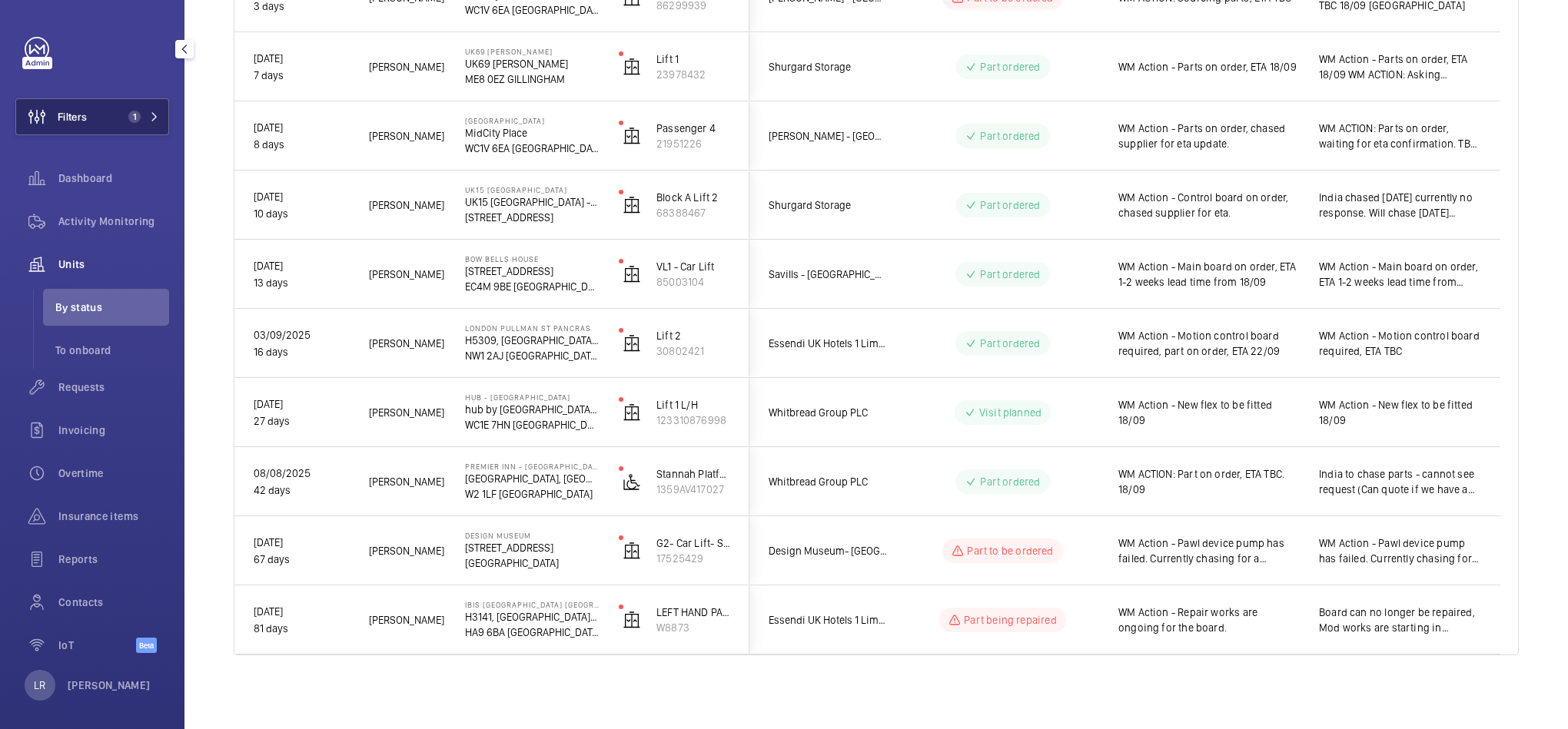
drag, startPoint x: 136, startPoint y: 111, endPoint x: 155, endPoint y: 97, distance: 23.6
click at [143, 111] on span "1" at bounding box center [140, 116] width 37 height 12
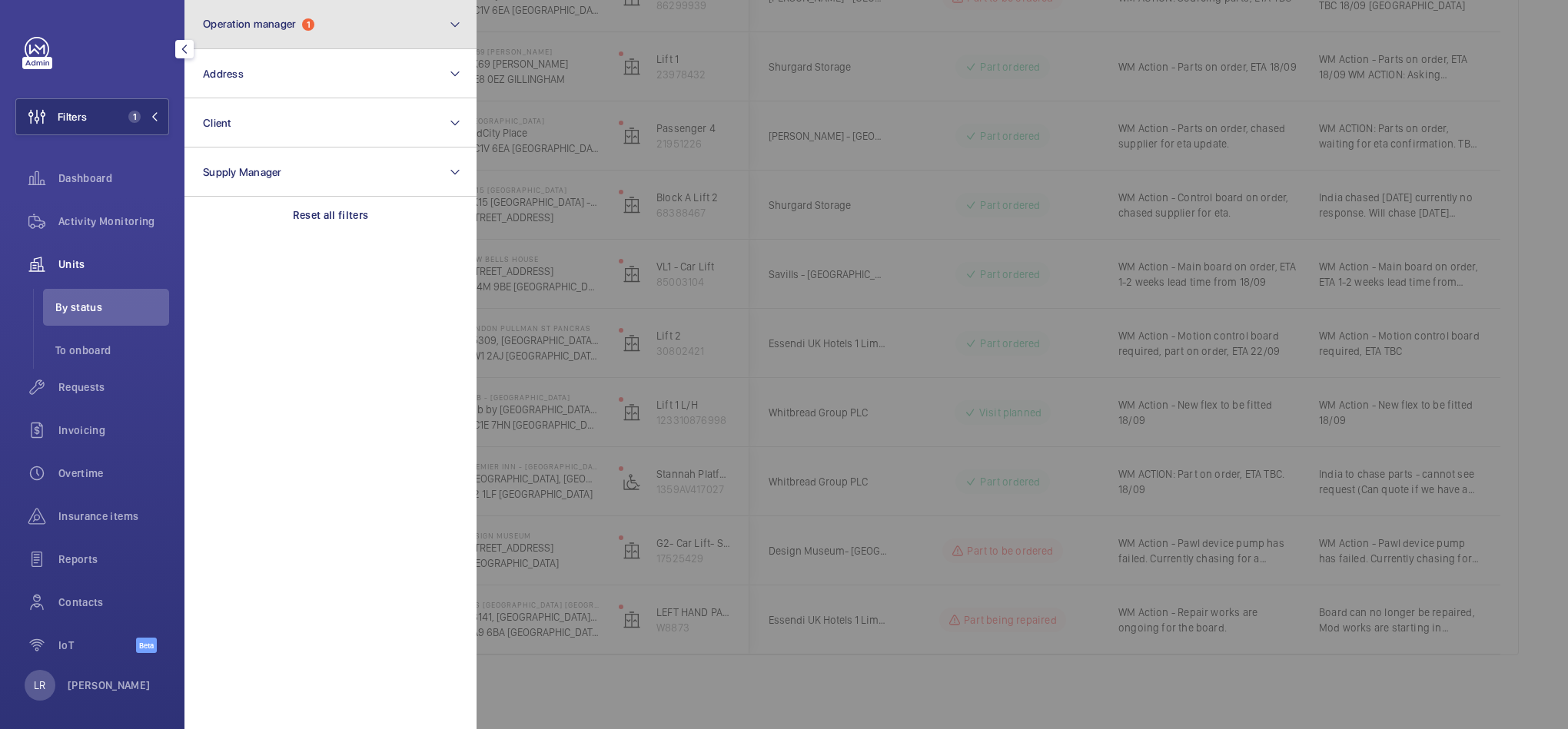
click at [261, 32] on button "Operation manager 1" at bounding box center [330, 25] width 292 height 49
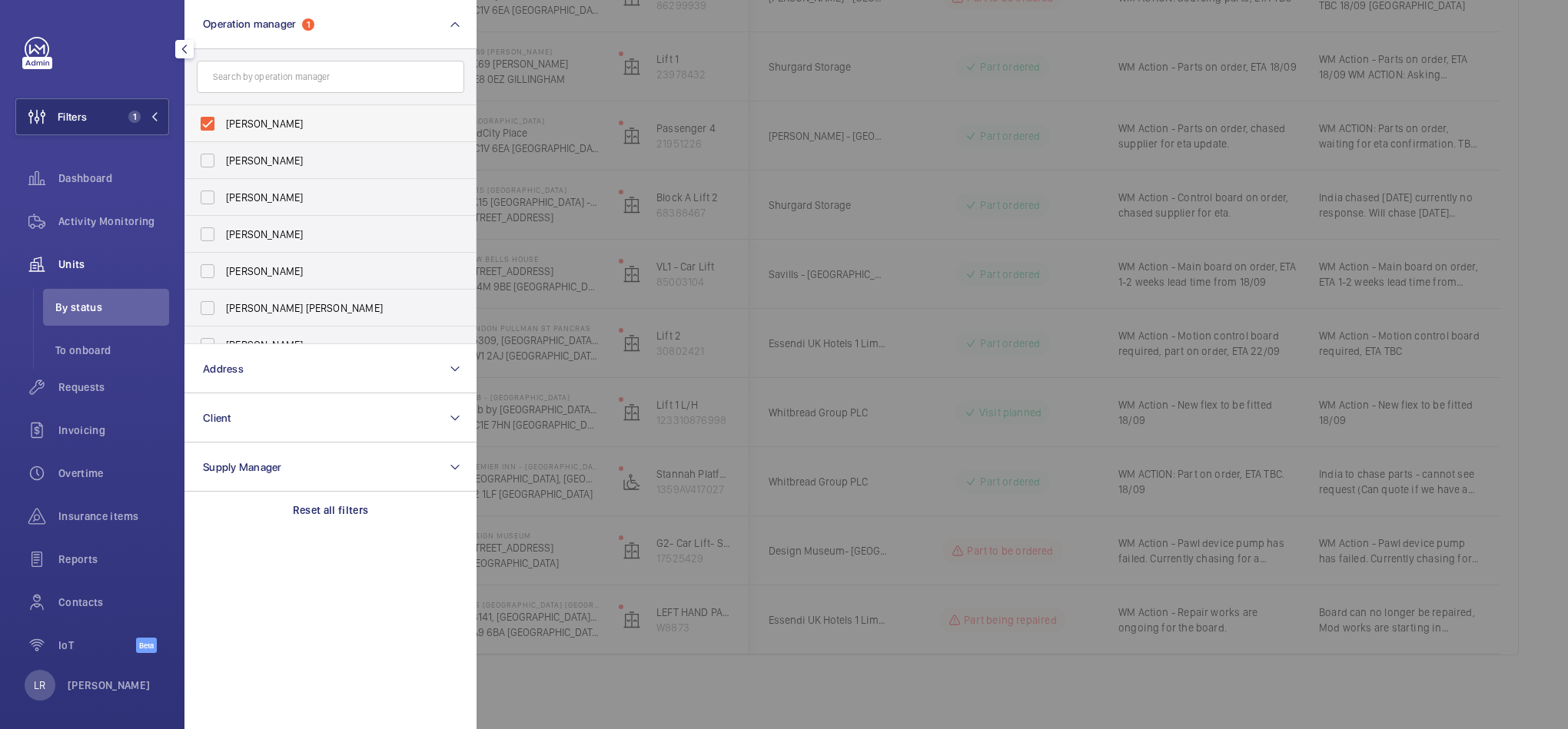
click at [287, 120] on span "[PERSON_NAME]" at bounding box center [332, 124] width 211 height 16
click at [223, 120] on input "[PERSON_NAME]" at bounding box center [207, 124] width 31 height 31
checkbox input "false"
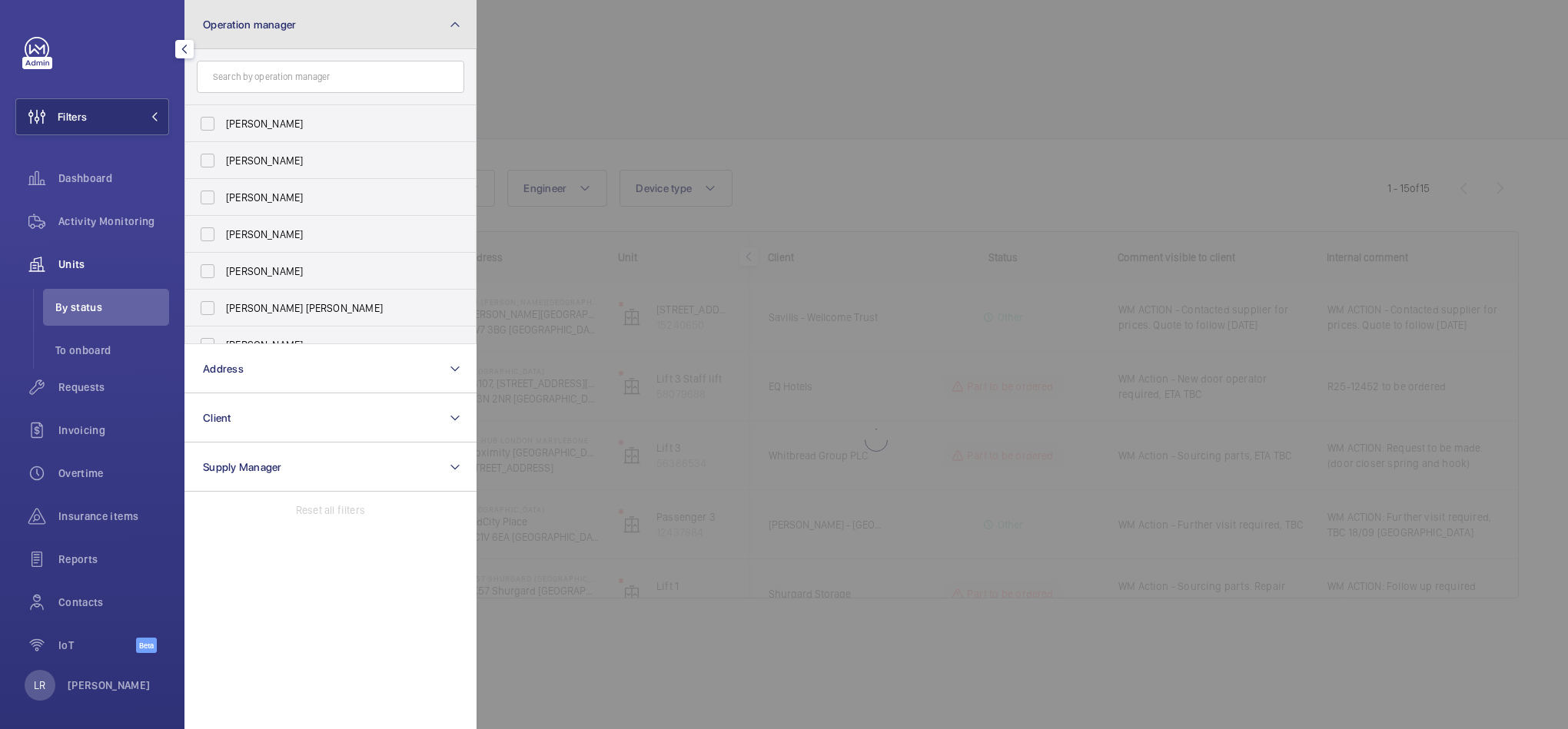
click at [332, 24] on button "Operation manager" at bounding box center [330, 25] width 292 height 49
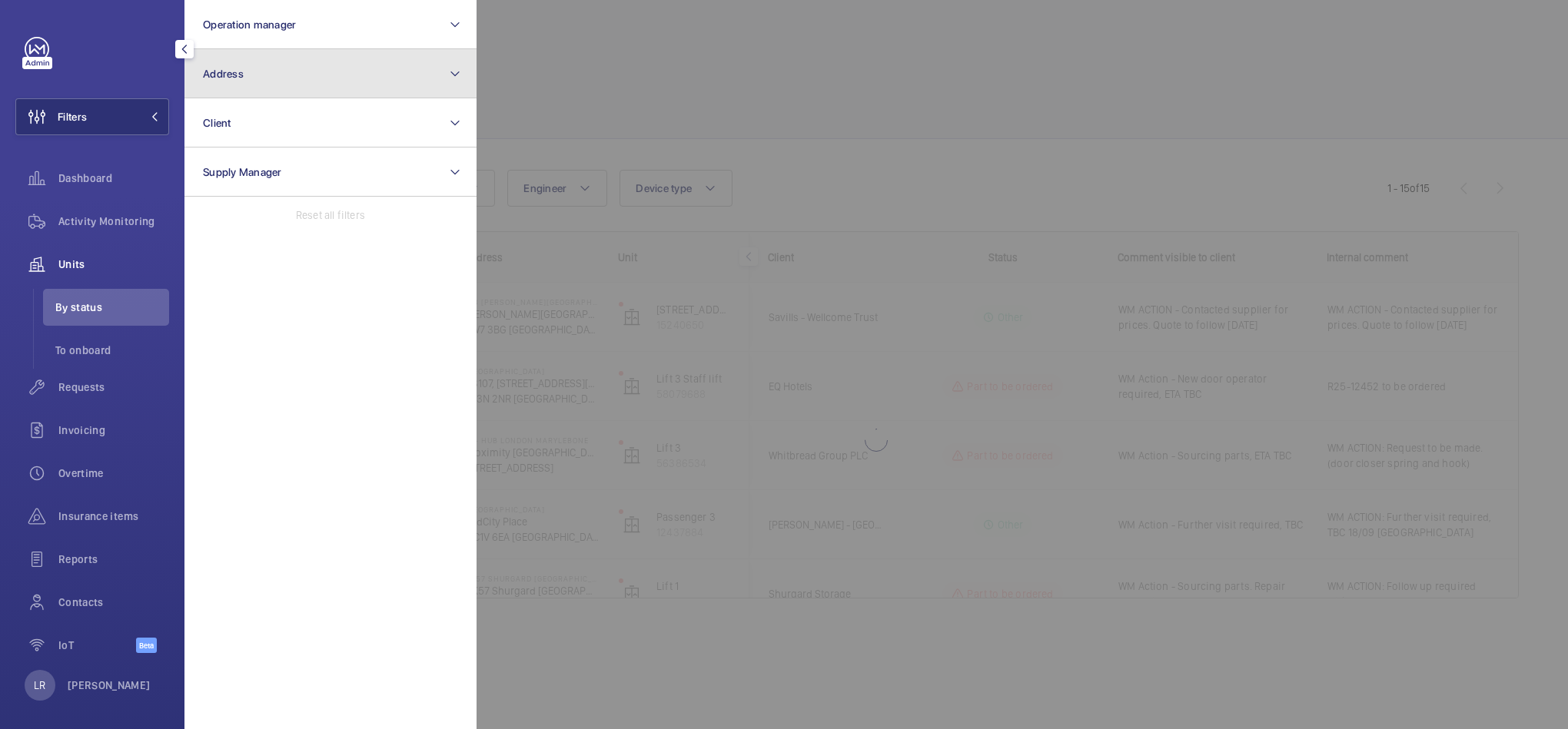
drag, startPoint x: 325, startPoint y: 71, endPoint x: 319, endPoint y: 80, distance: 10.8
click at [320, 80] on button "Address" at bounding box center [330, 74] width 292 height 49
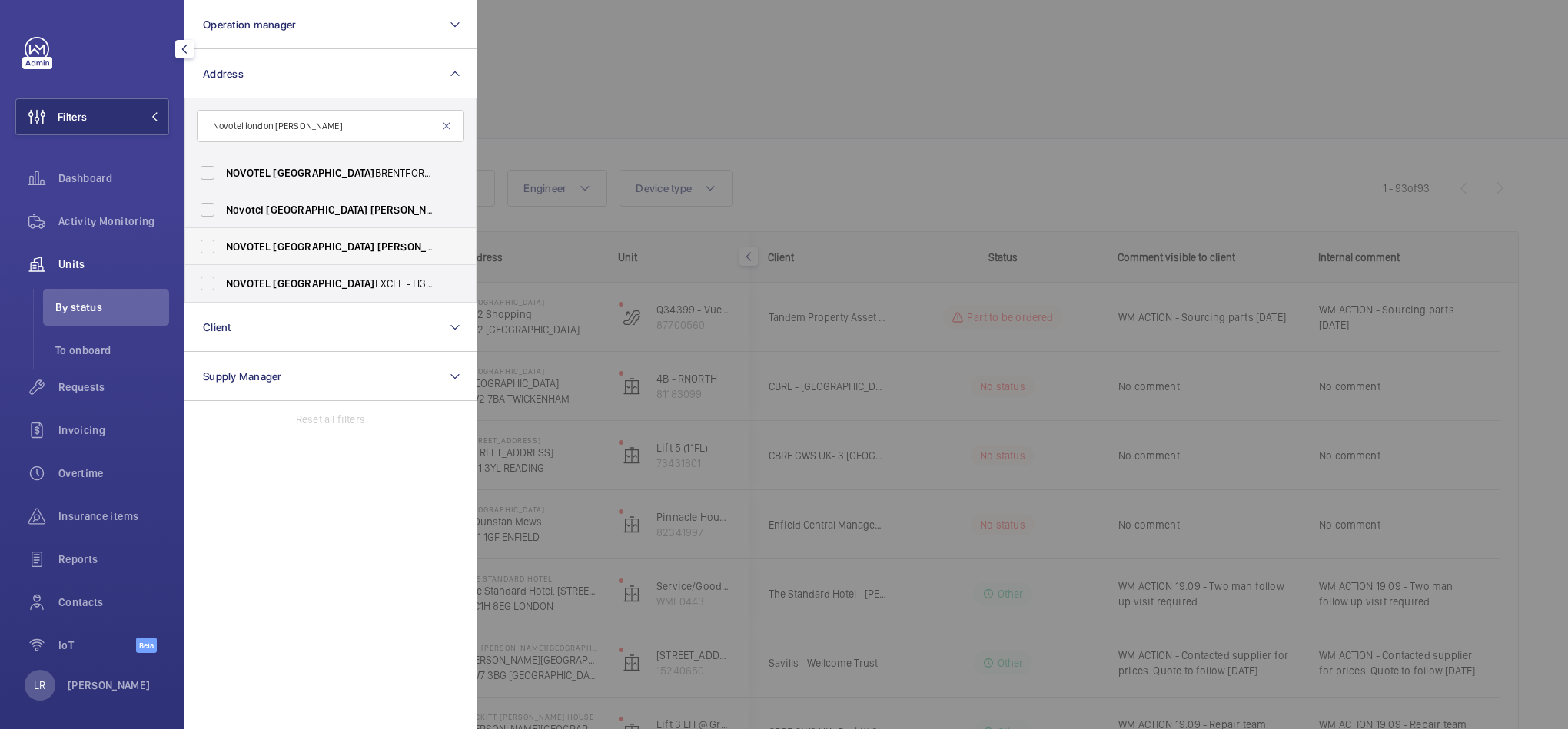
type input "Novotel london wes"
click at [348, 238] on label "NOVOTEL LONDON WES T - H0737, NOVOTEL LONDON WES T, 1 Shortlands, Hammersmith I…" at bounding box center [319, 247] width 267 height 37
click at [223, 238] on input "NOVOTEL LONDON WES T - H0737, NOVOTEL LONDON WES T, 1 Shortlands, Hammersmith I…" at bounding box center [207, 247] width 31 height 31
checkbox input "true"
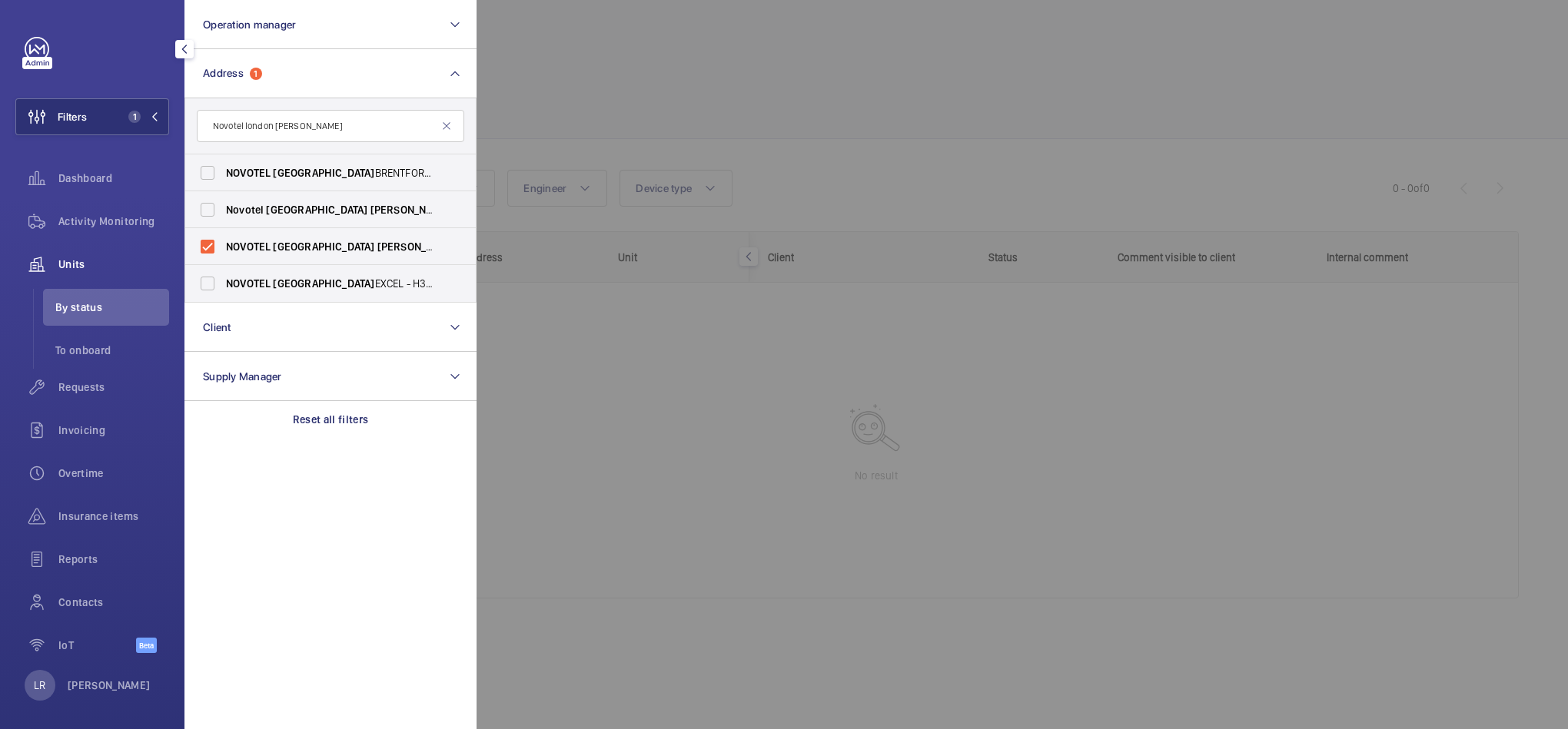
click at [1098, 19] on div at bounding box center [1260, 364] width 1568 height 729
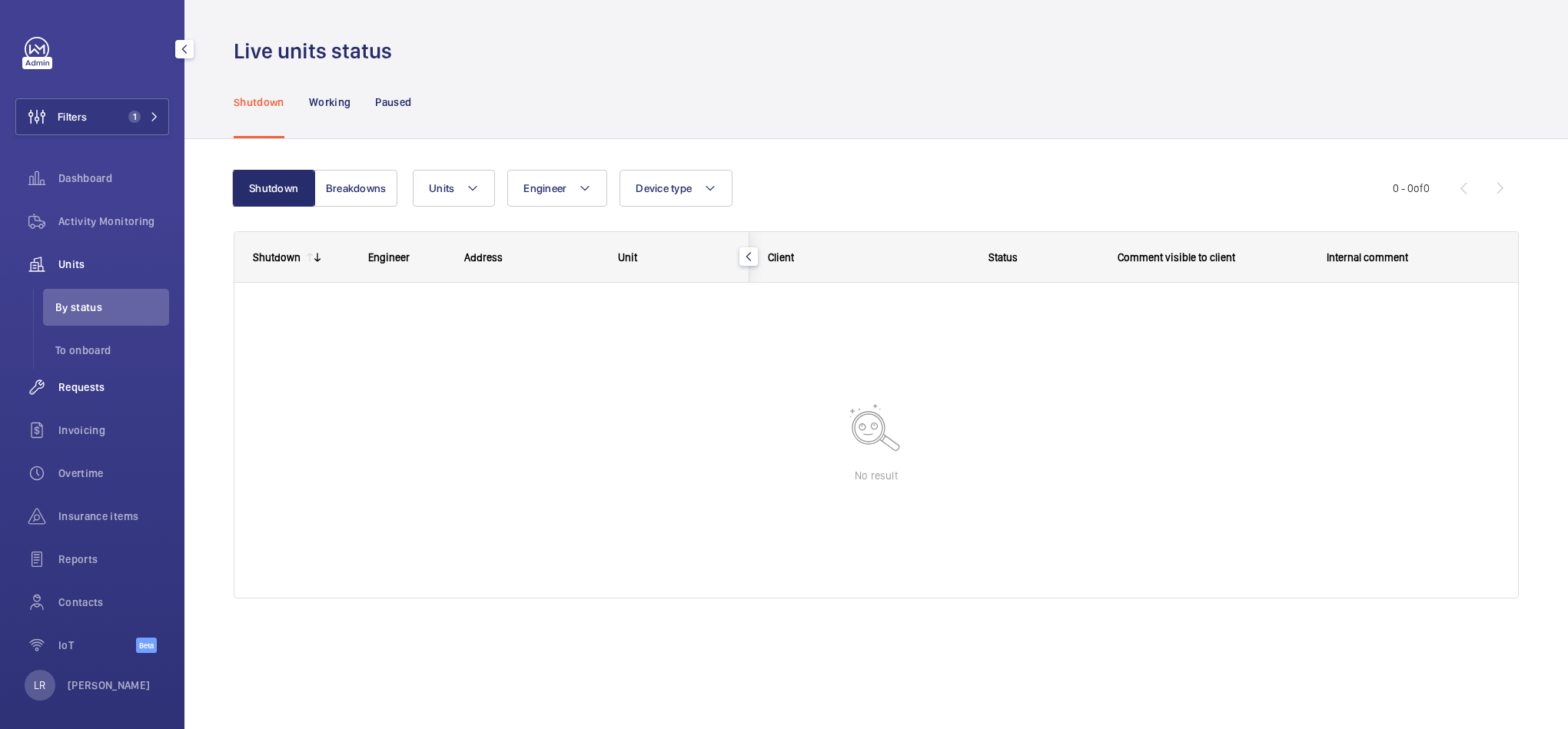
scroll to position [7, 0]
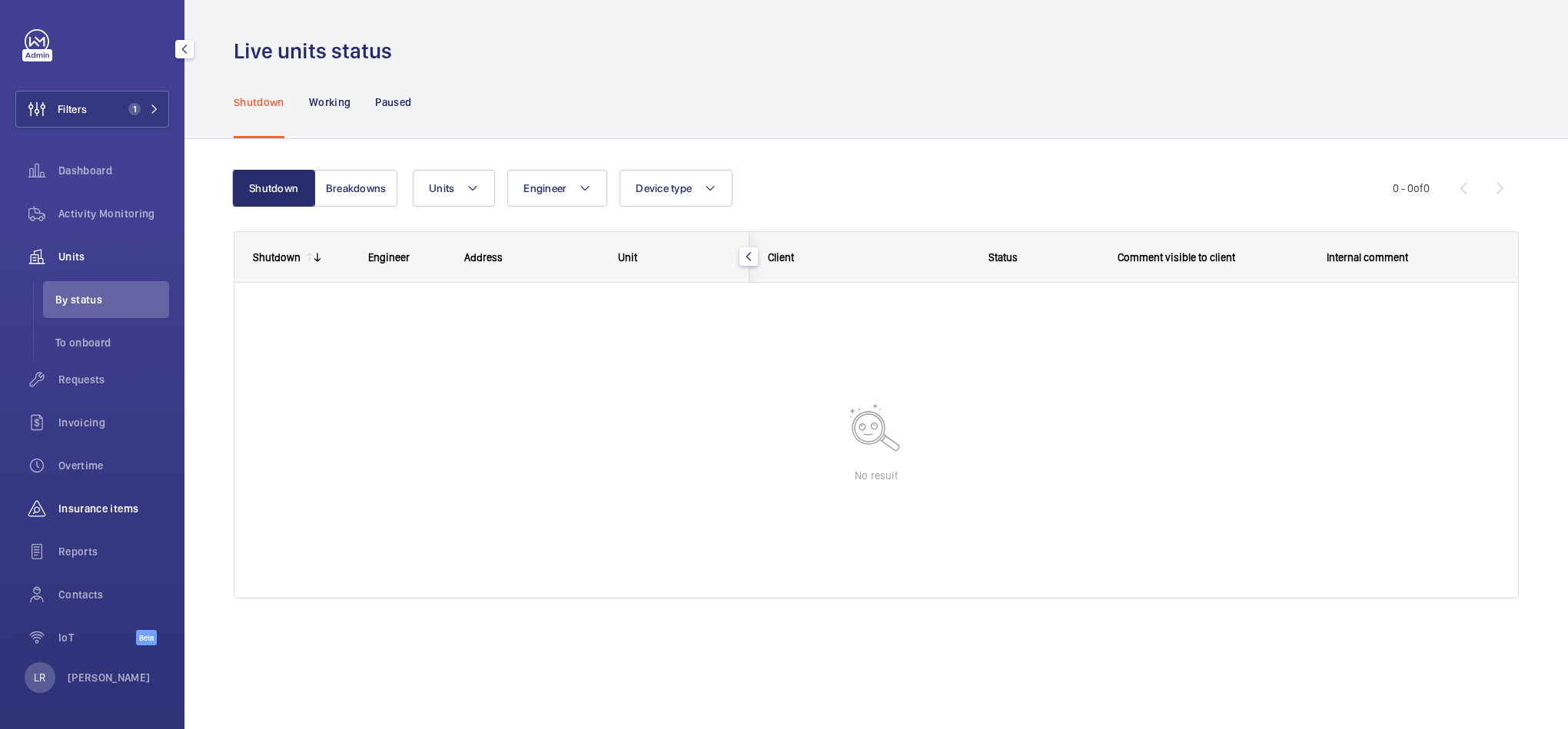
click at [125, 516] on div "Insurance items" at bounding box center [93, 508] width 154 height 37
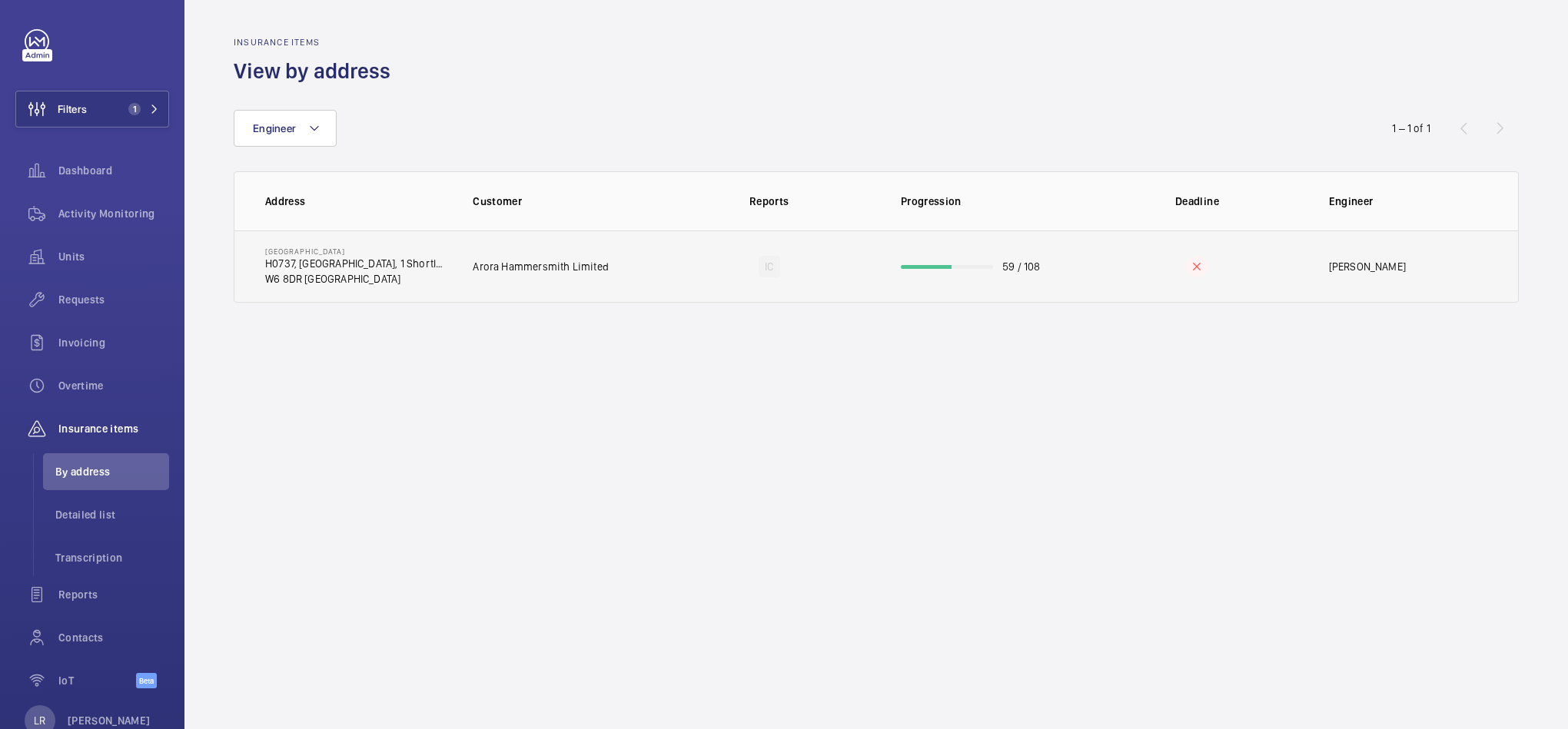
click at [642, 296] on td "Arora Hammersmith Limited" at bounding box center [555, 266] width 214 height 72
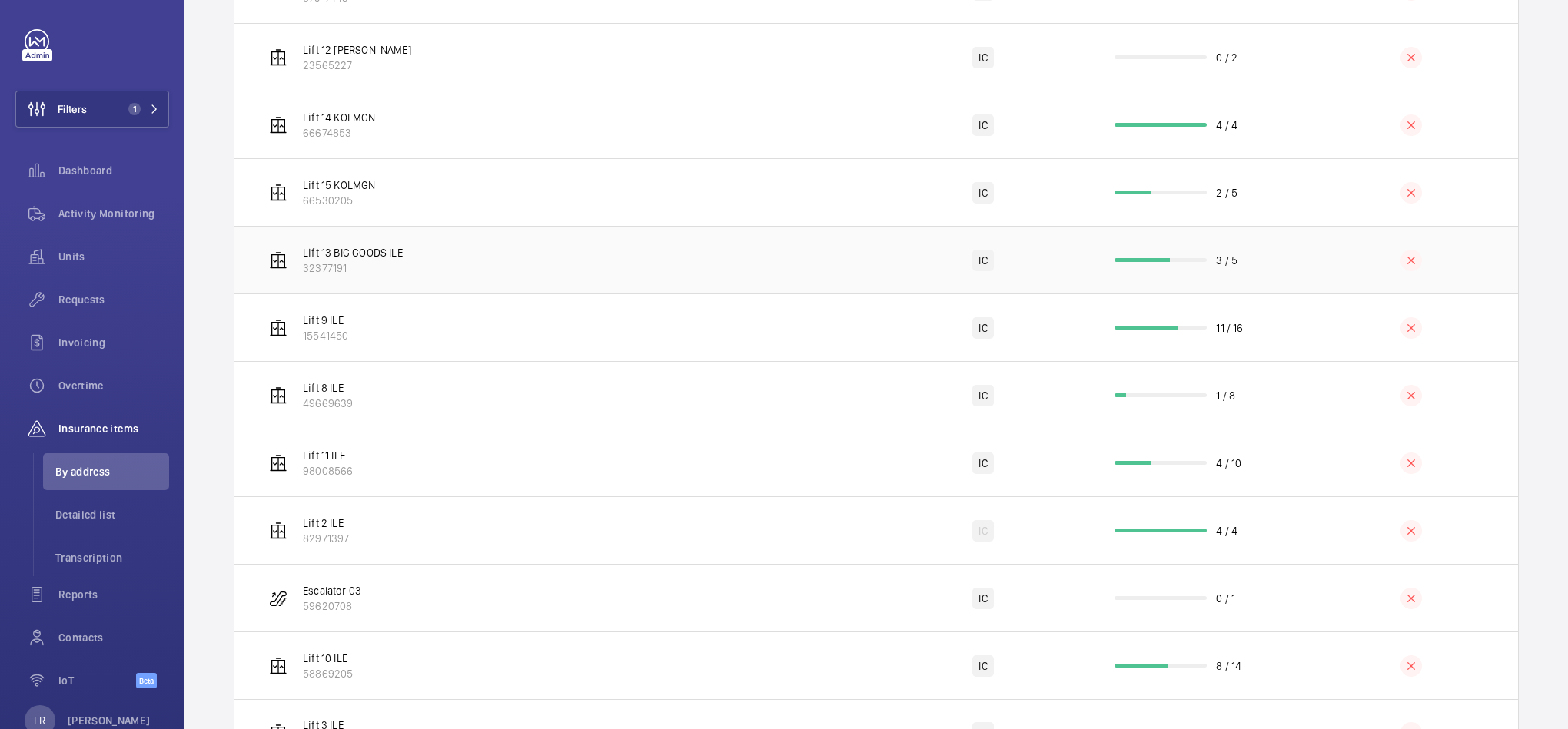
scroll to position [972, 0]
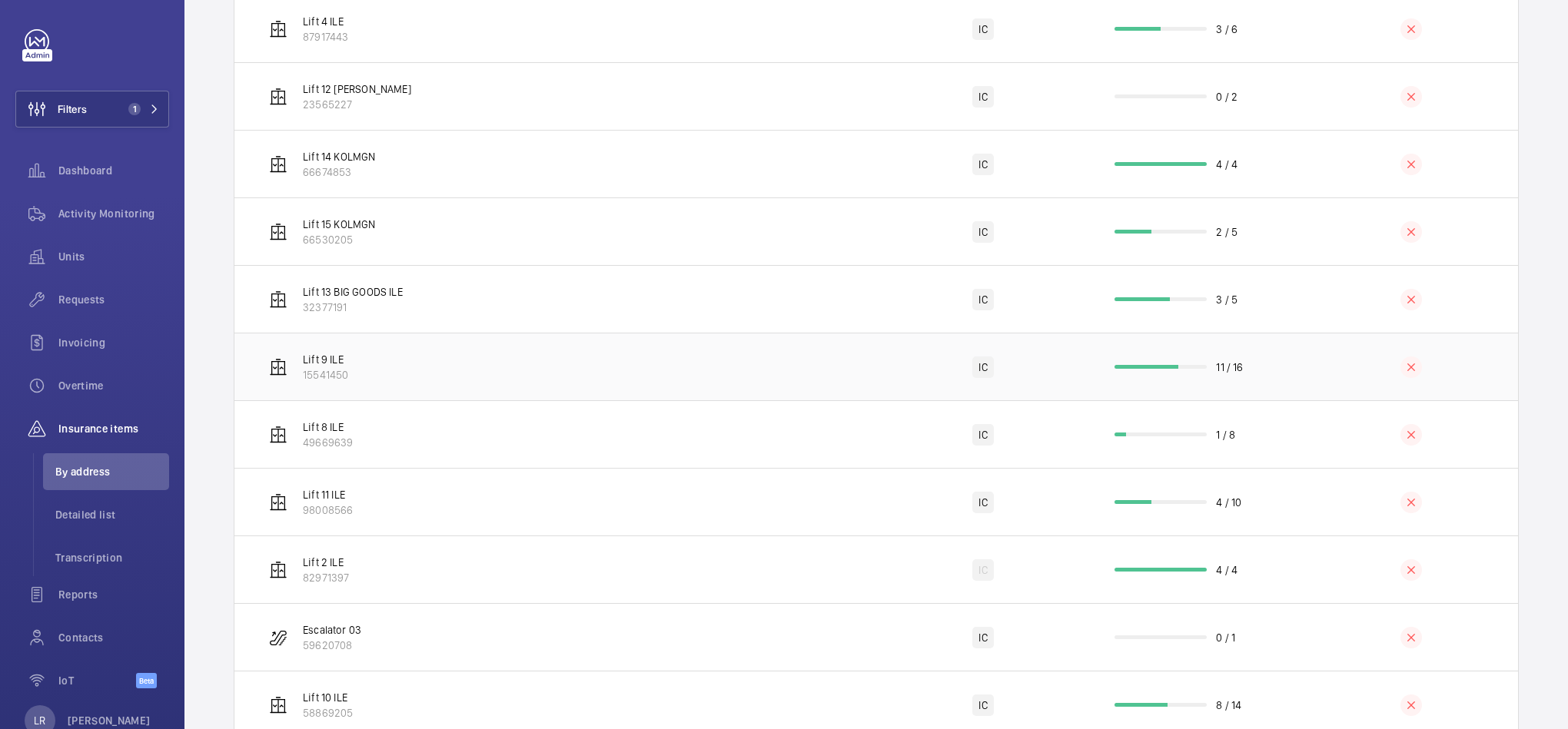
click at [632, 362] on td "Lift 9 ILE 15541450" at bounding box center [555, 366] width 642 height 68
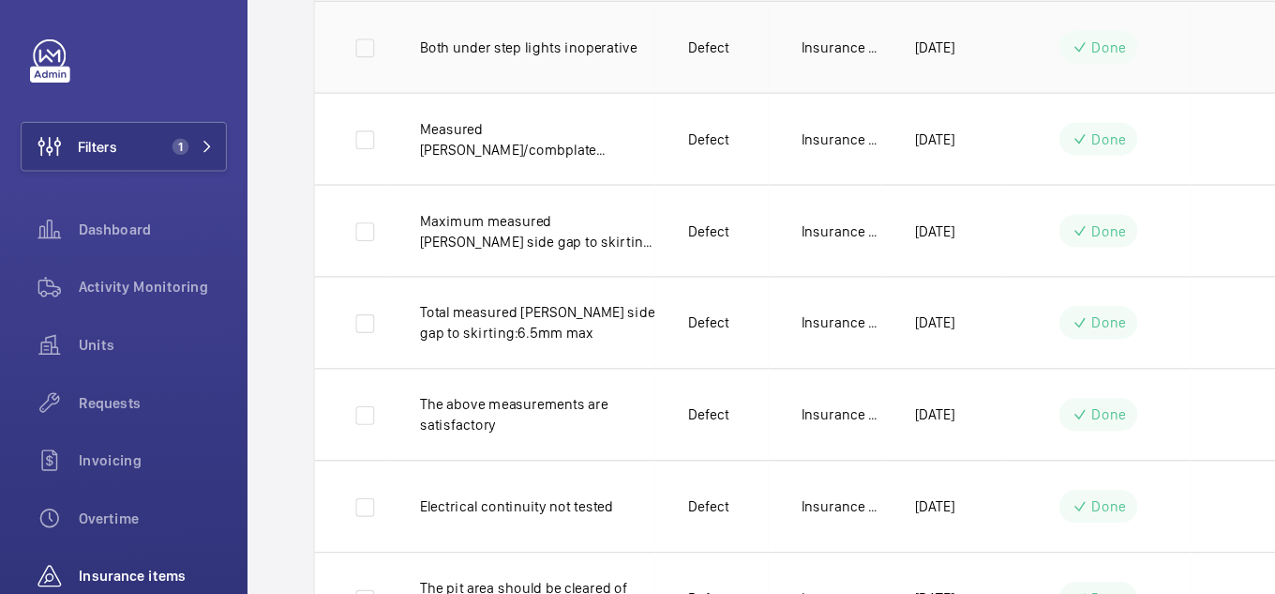
scroll to position [878, 0]
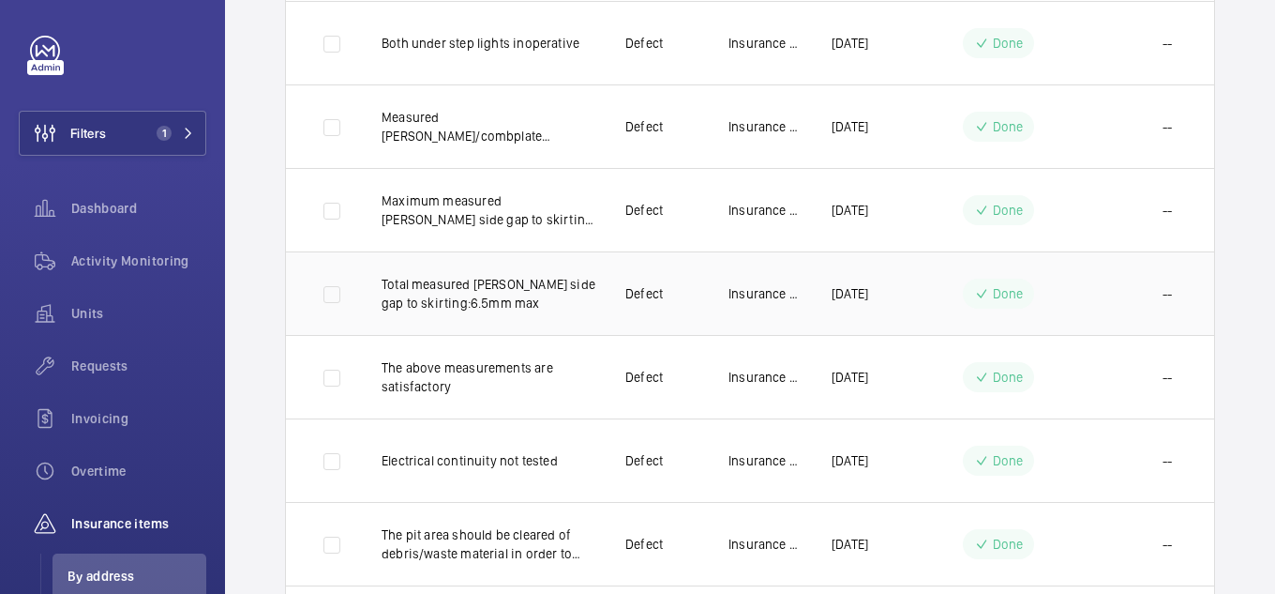
drag, startPoint x: 946, startPoint y: 0, endPoint x: 909, endPoint y: 307, distance: 309.0
click at [909, 307] on td "18/04/2024" at bounding box center [858, 292] width 113 height 83
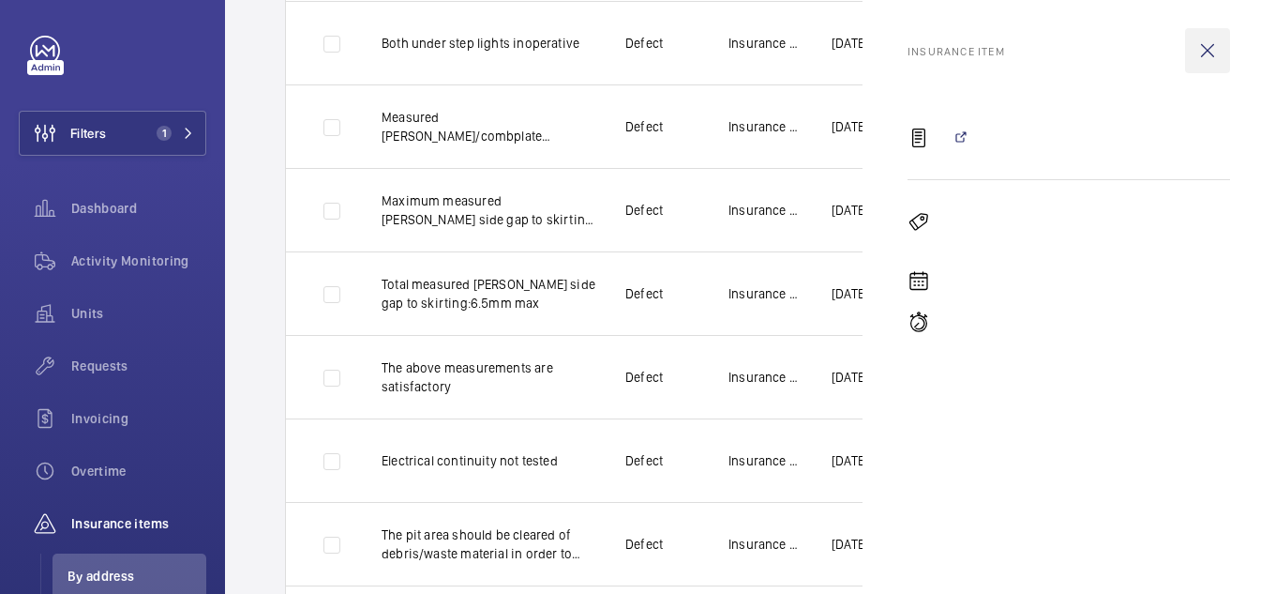
click at [1208, 38] on wm-front-icon-button at bounding box center [1207, 50] width 45 height 45
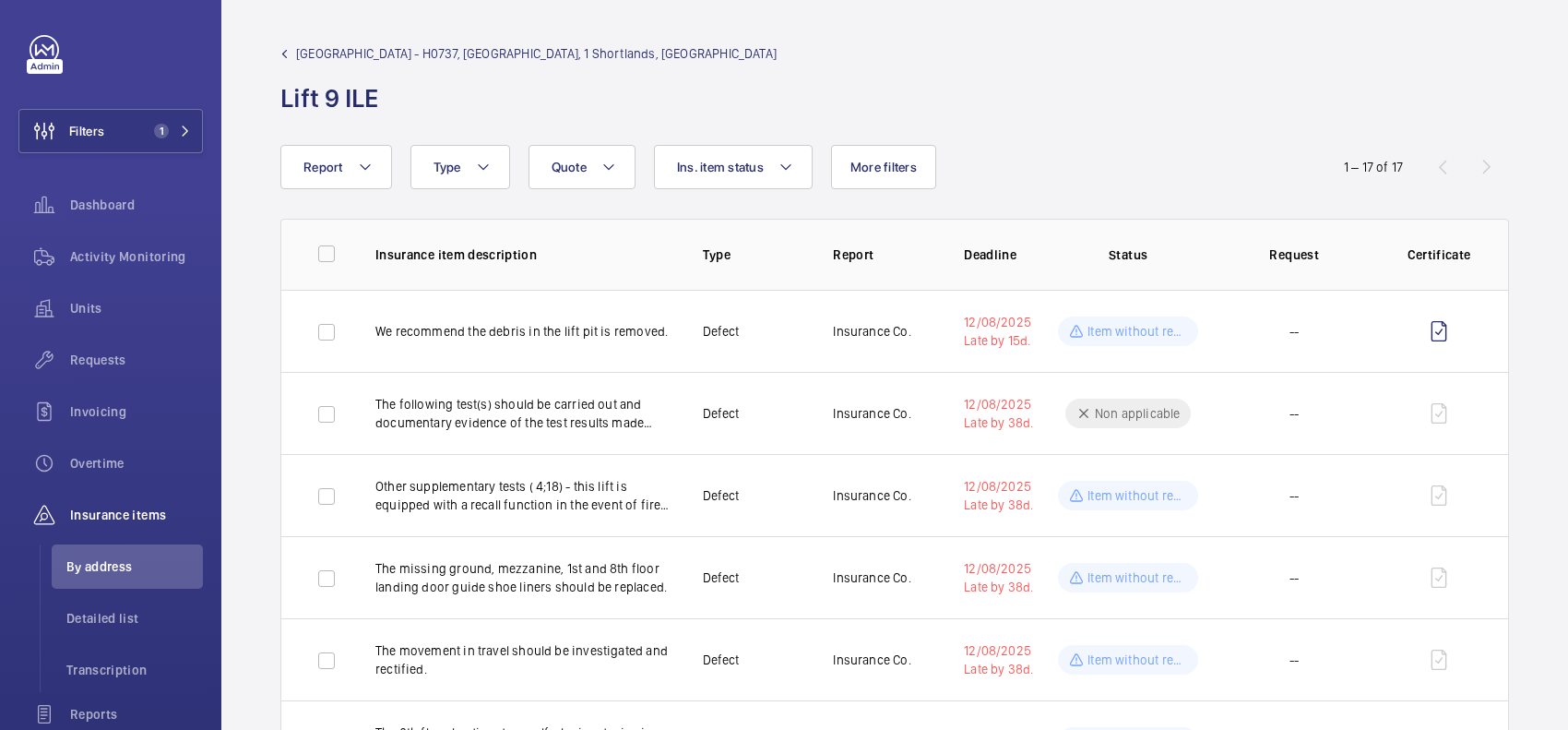
scroll to position [9, 0]
click at [172, 135] on button "Filters 1" at bounding box center [111, 131] width 185 height 44
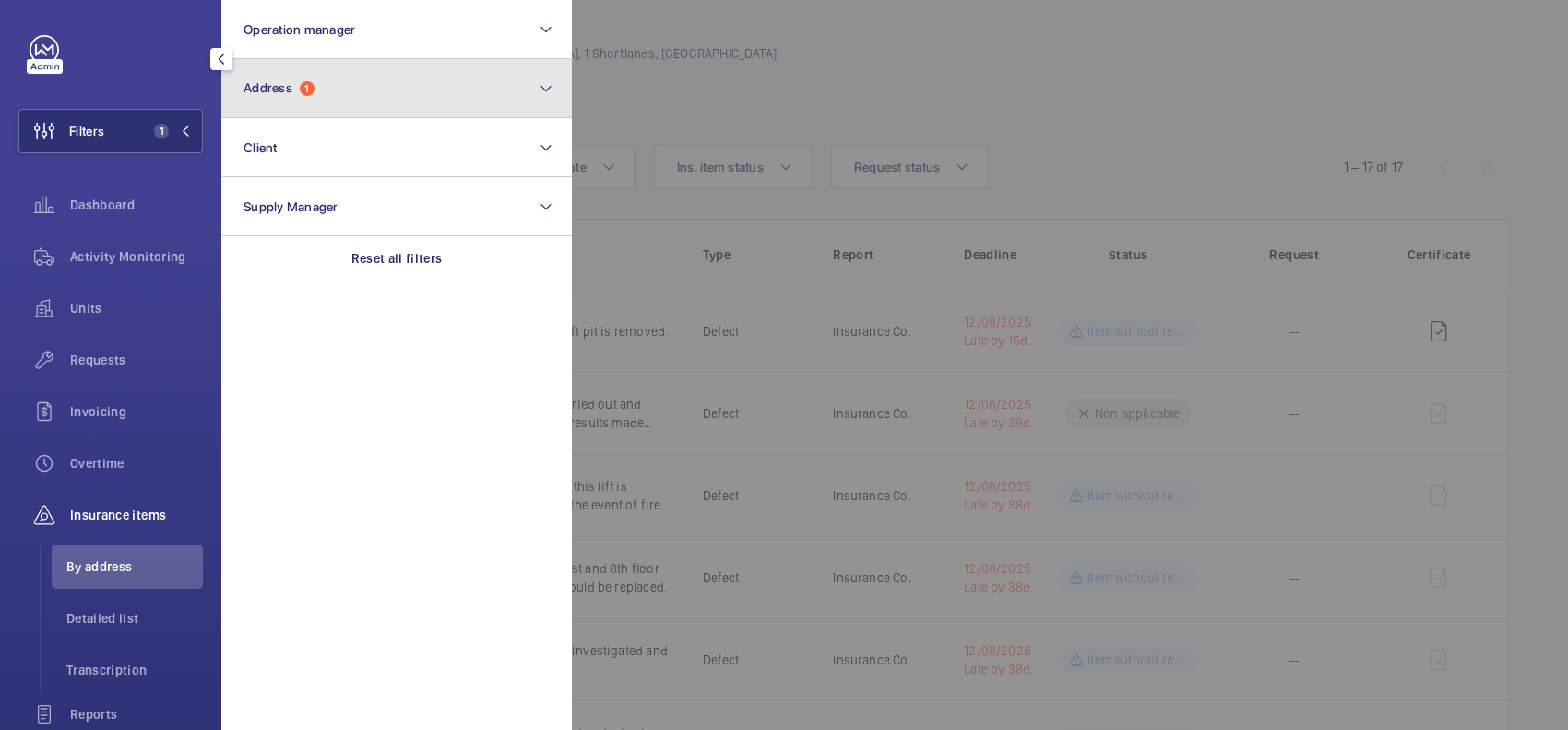
click at [261, 98] on button "Address 1" at bounding box center [396, 89] width 350 height 59
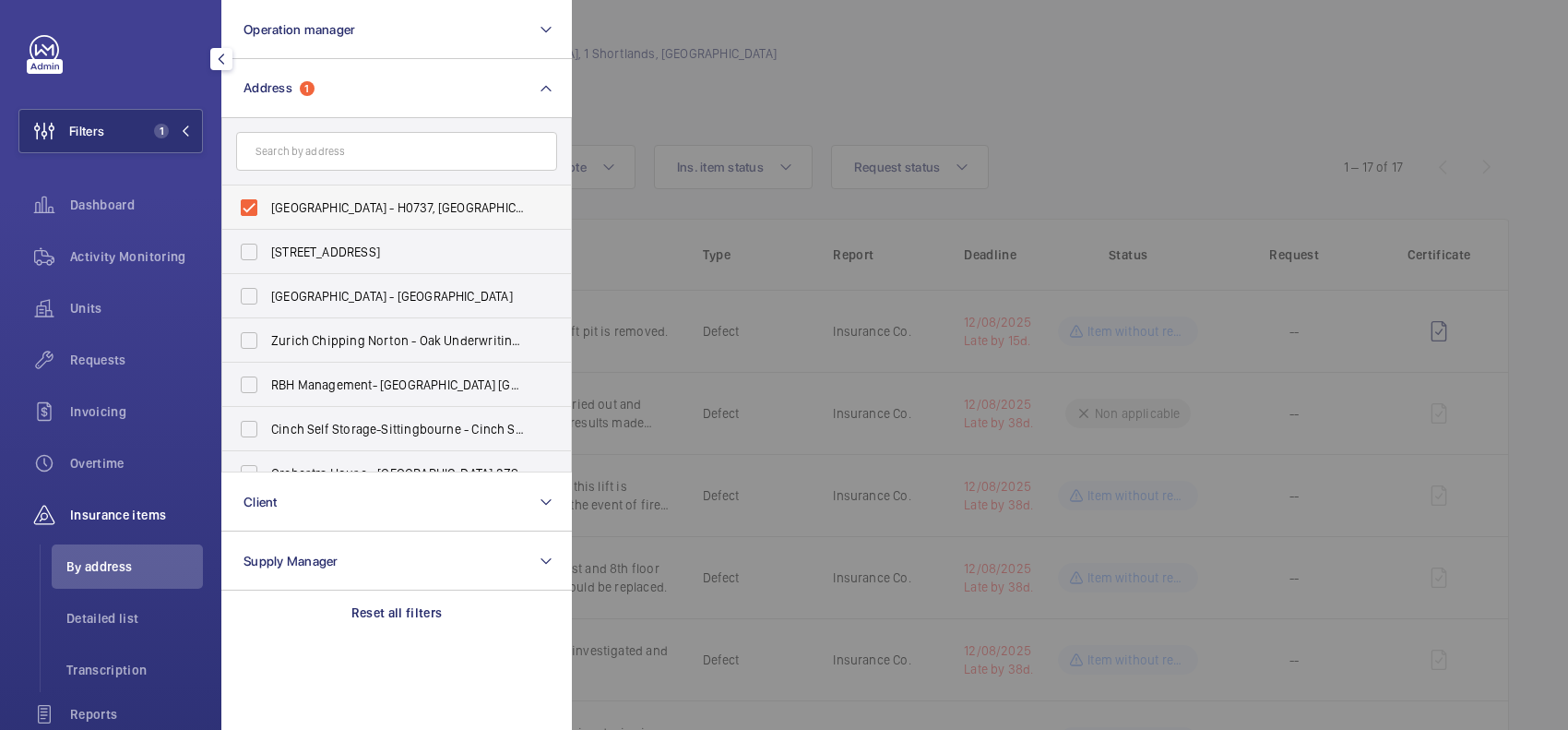
click at [330, 213] on span "NOVOTEL LONDON WEST - H0737, NOVOTEL LONDON WEST, 1 Shortlands, Hammersmith Int…" at bounding box center [398, 208] width 254 height 19
click at [268, 213] on input "NOVOTEL LONDON WEST - H0737, NOVOTEL LONDON WEST, 1 Shortlands, Hammersmith Int…" at bounding box center [249, 208] width 37 height 37
checkbox input "false"
click at [685, 126] on div at bounding box center [1356, 365] width 1568 height 730
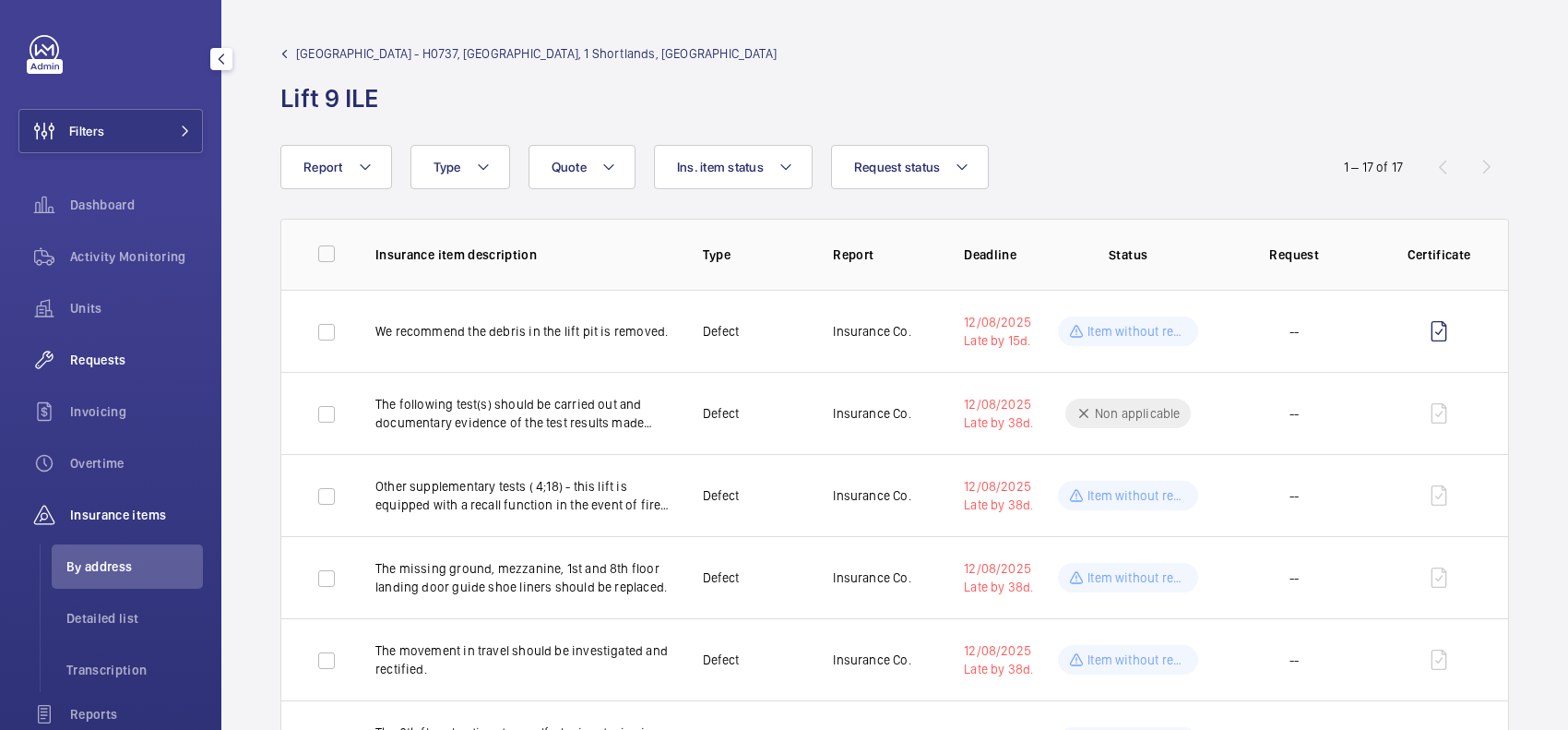
click at [143, 358] on span "Requests" at bounding box center [136, 359] width 133 height 19
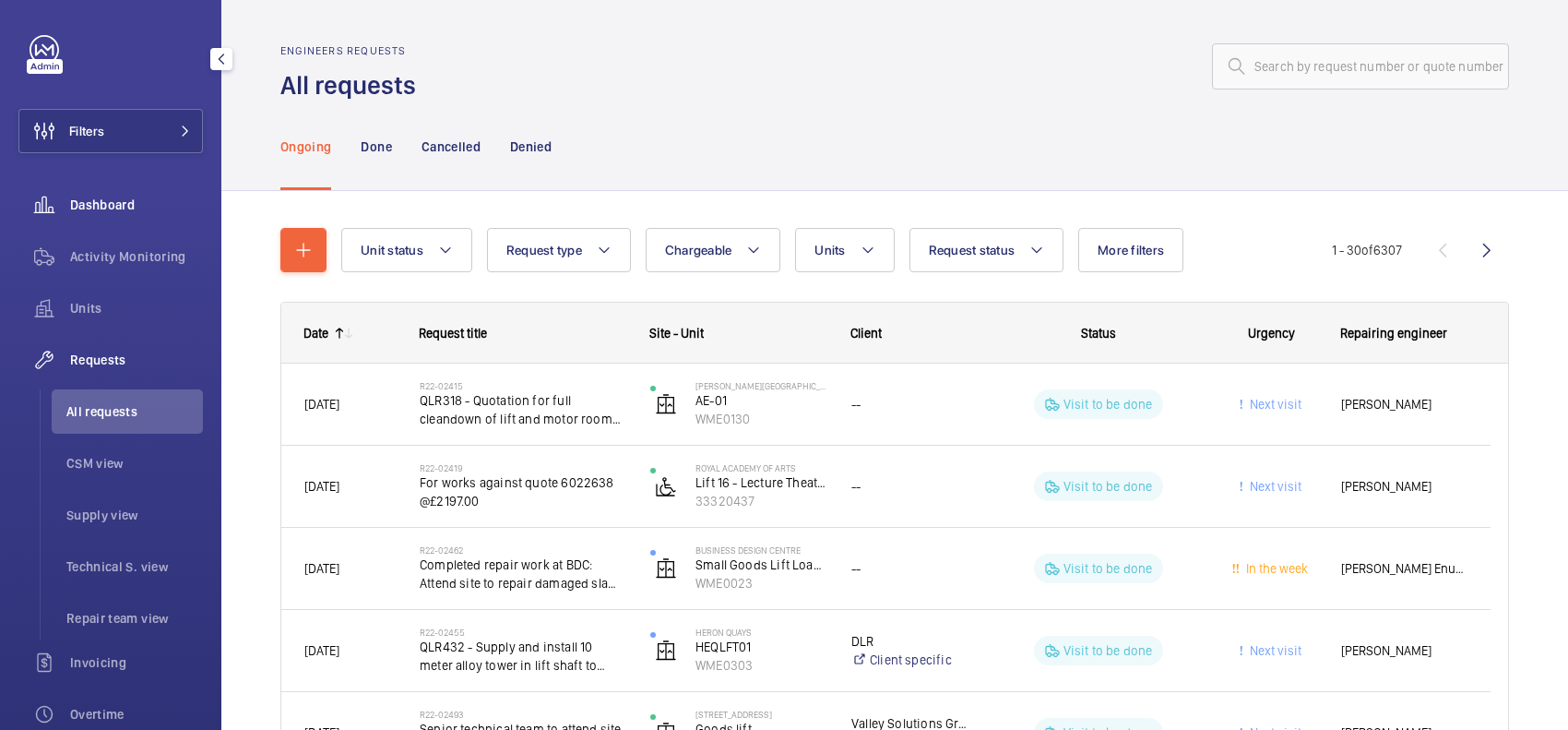
click at [118, 219] on div "Dashboard" at bounding box center [111, 205] width 185 height 44
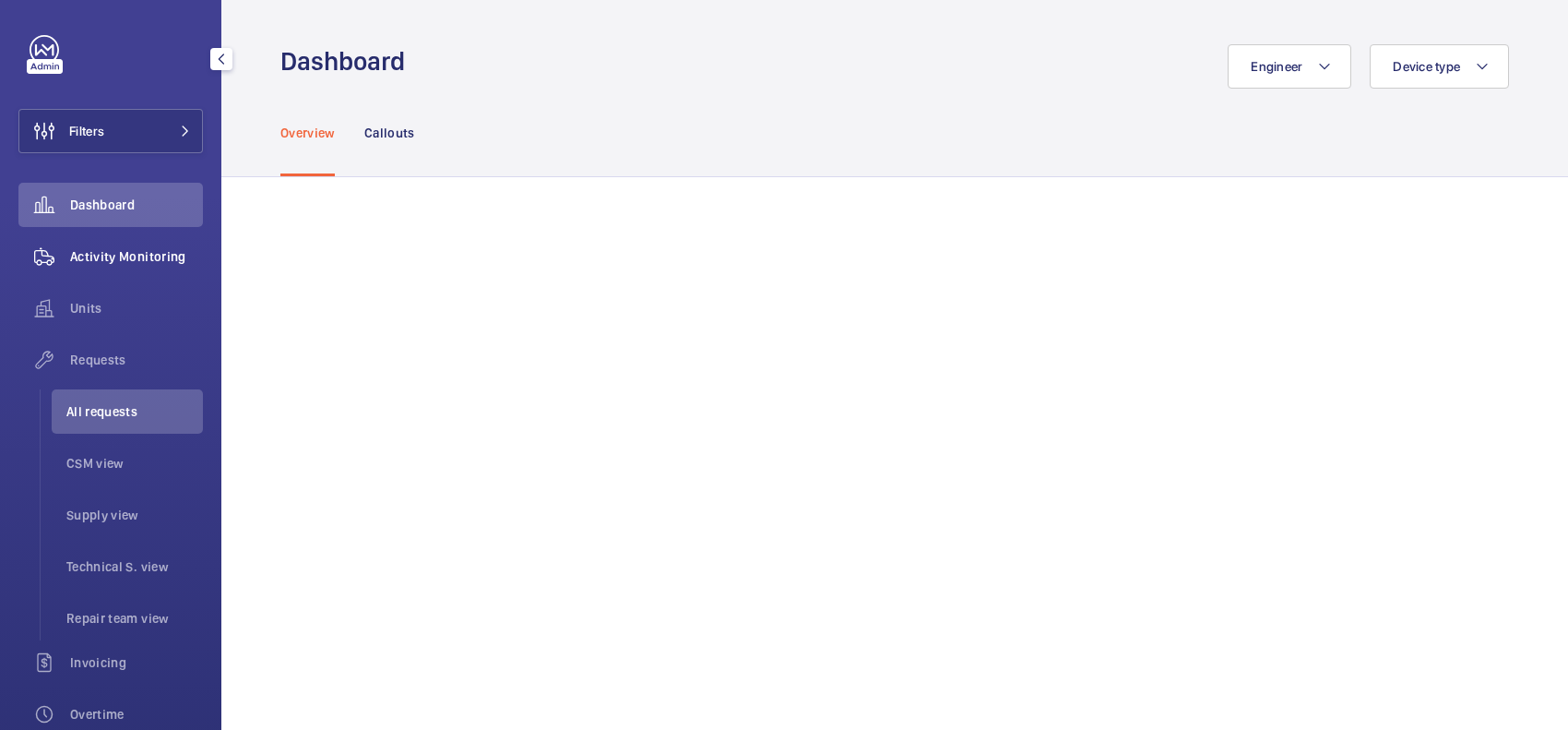
drag, startPoint x: 122, startPoint y: 273, endPoint x: 155, endPoint y: 261, distance: 35.1
click at [123, 273] on div "Activity Monitoring" at bounding box center [111, 256] width 185 height 44
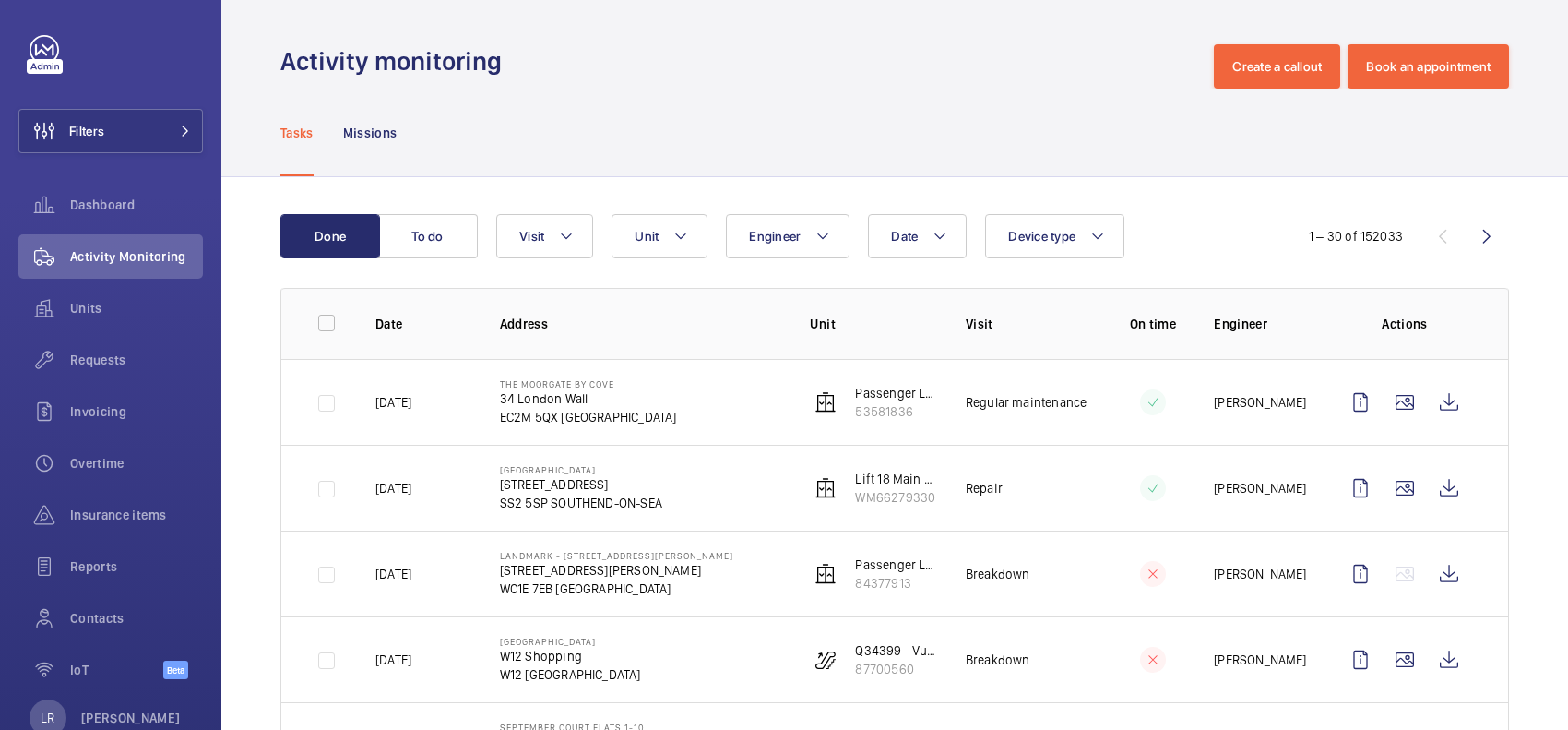
click at [693, 60] on div "Activity monitoring Create a callout Book an appointment" at bounding box center [894, 66] width 1229 height 44
click at [1227, 67] on button "Create a callout" at bounding box center [1277, 66] width 126 height 44
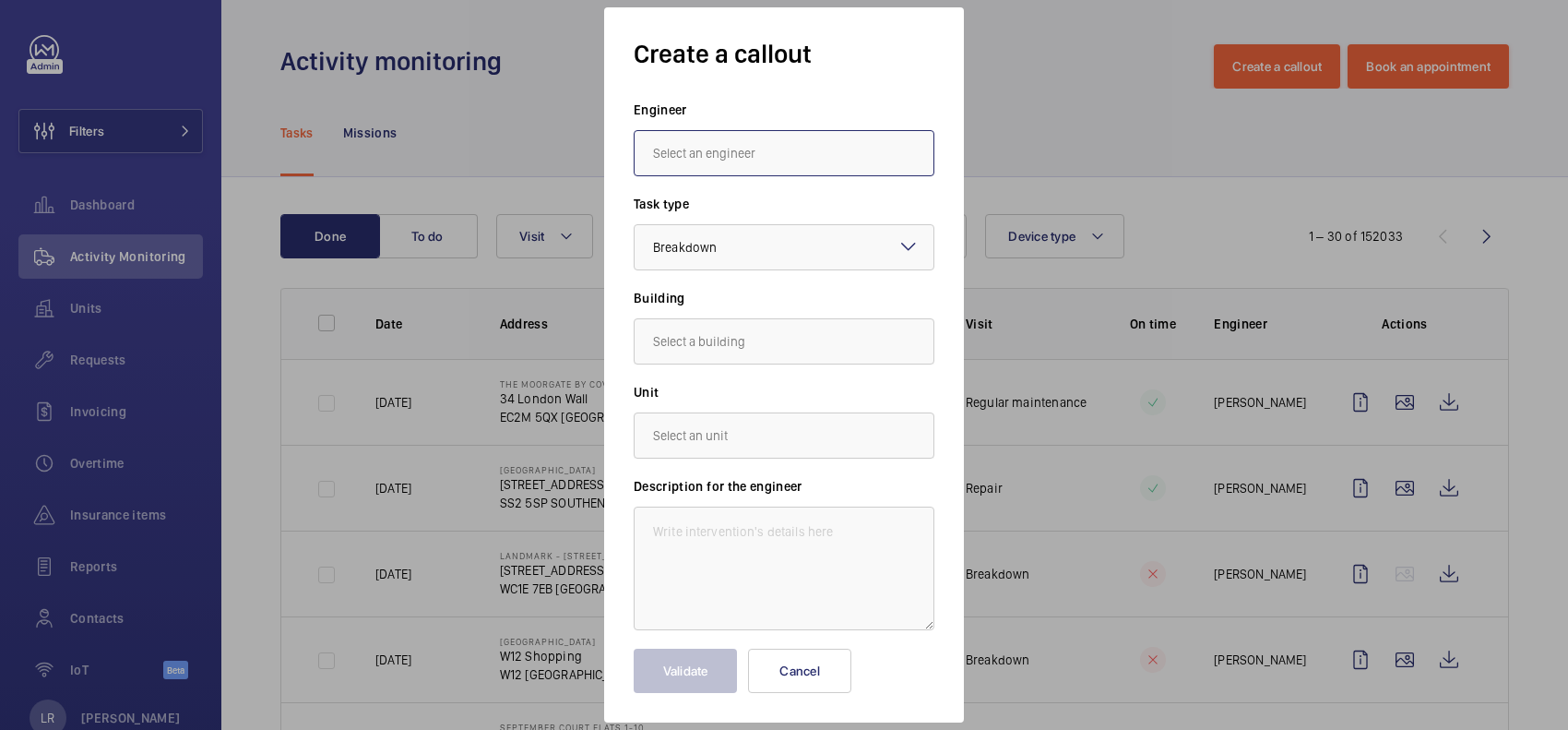
click at [847, 149] on input "text" at bounding box center [784, 152] width 301 height 46
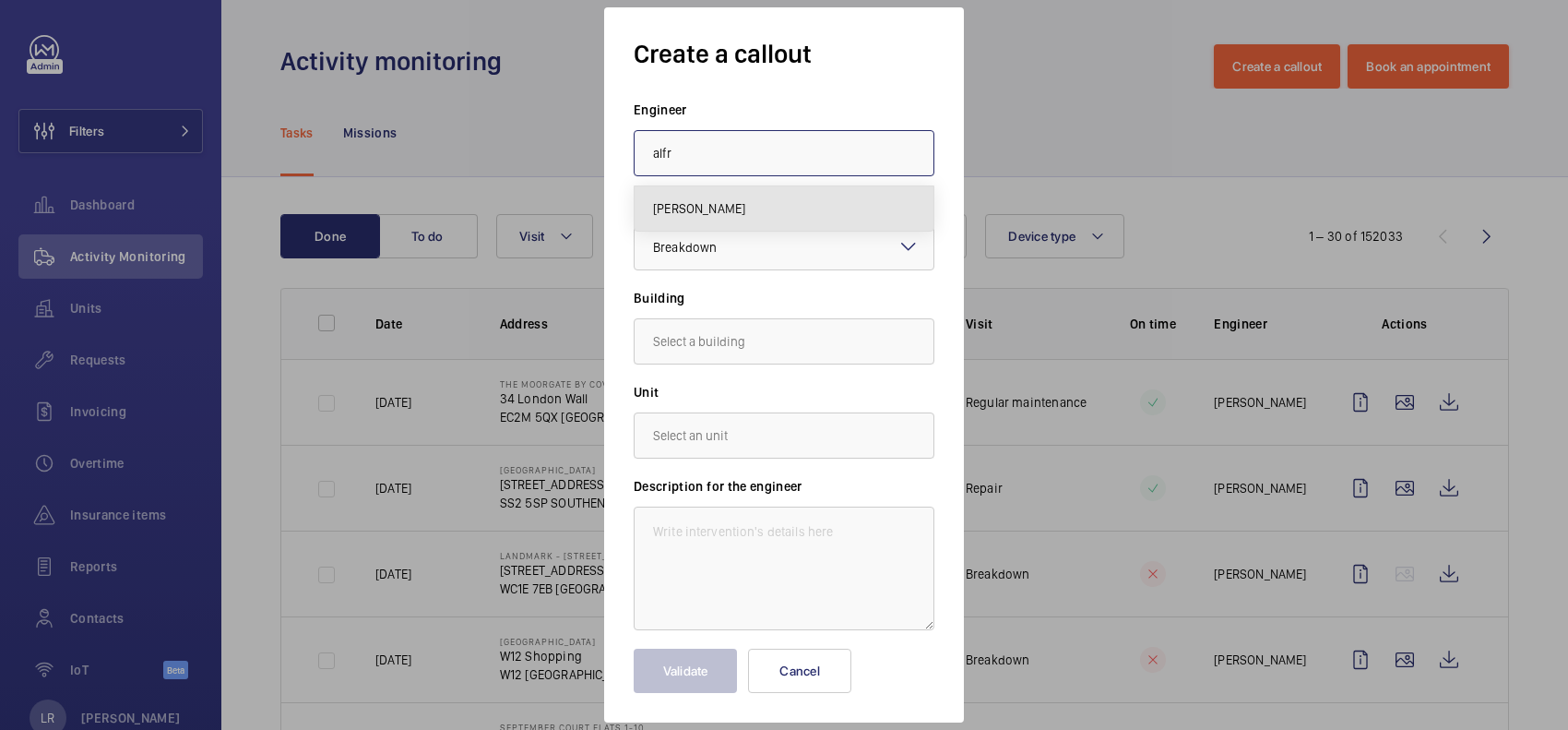
type input "[PERSON_NAME]"
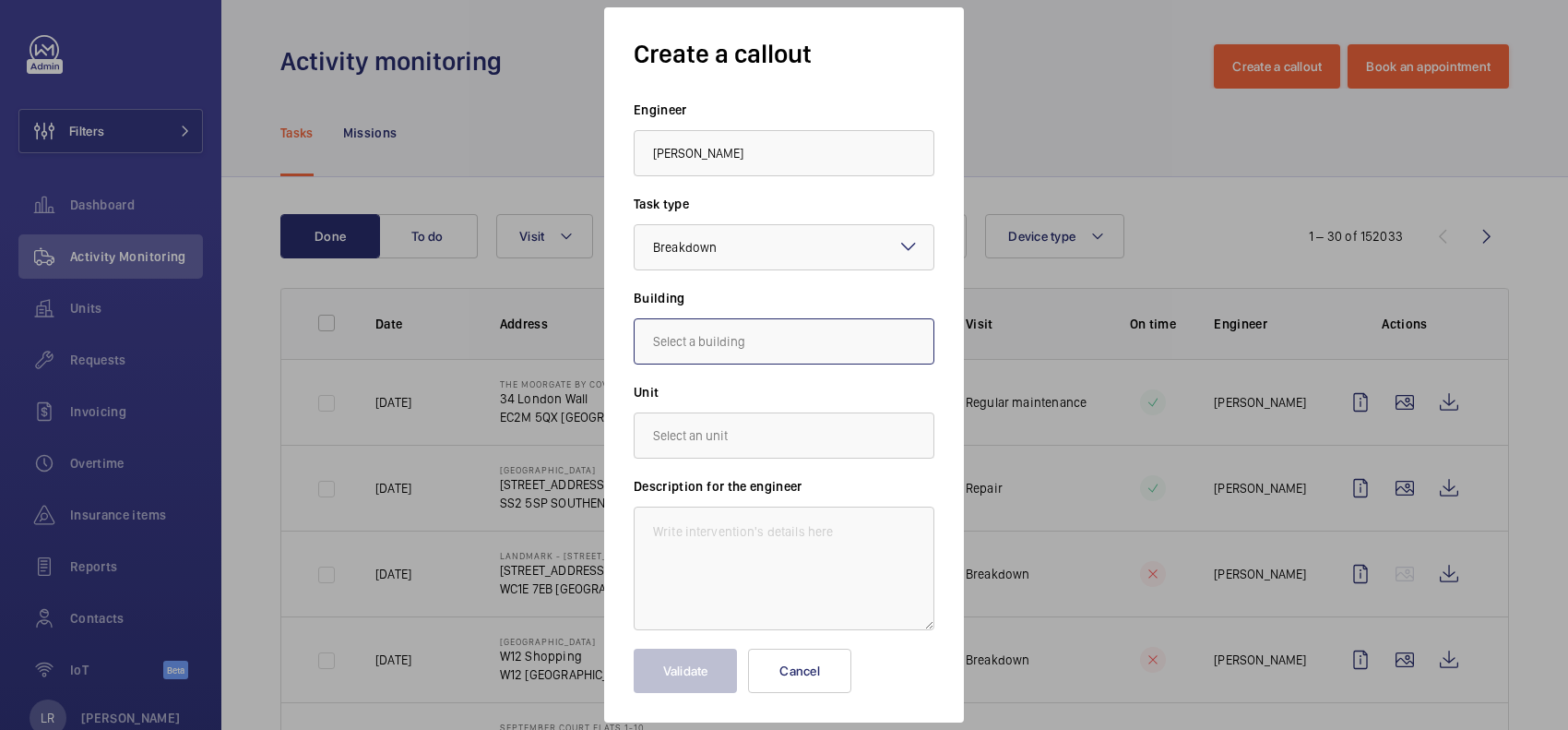
click at [734, 344] on input "text" at bounding box center [784, 341] width 301 height 46
type input "2"
type input "3"
paste input "36 Leadenhall Street"
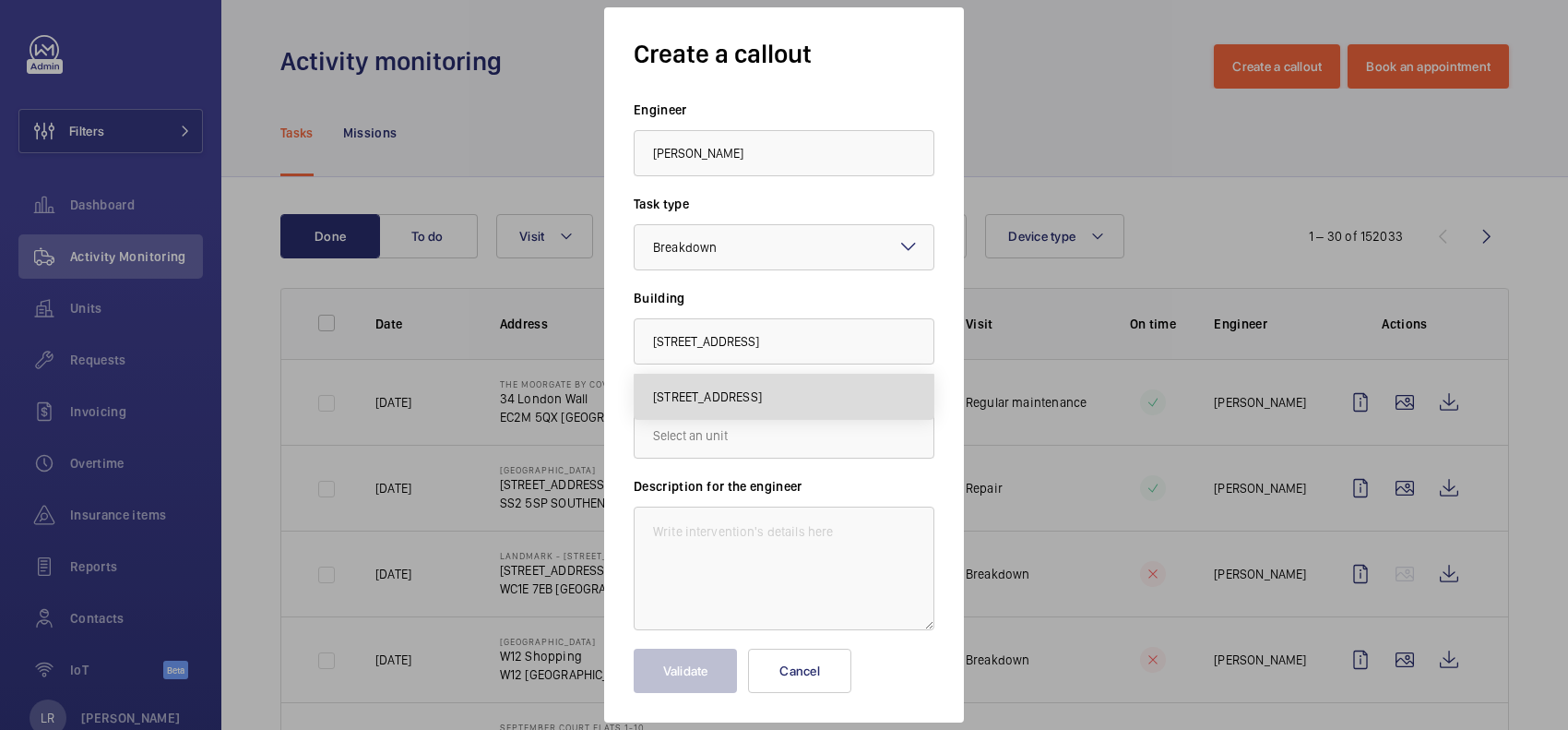
click at [762, 399] on span "36 Leadenhall St, EC3A 1AT LONDON" at bounding box center [707, 396] width 109 height 19
type input "36 Leadenhall St, EC3A 1AT LONDON"
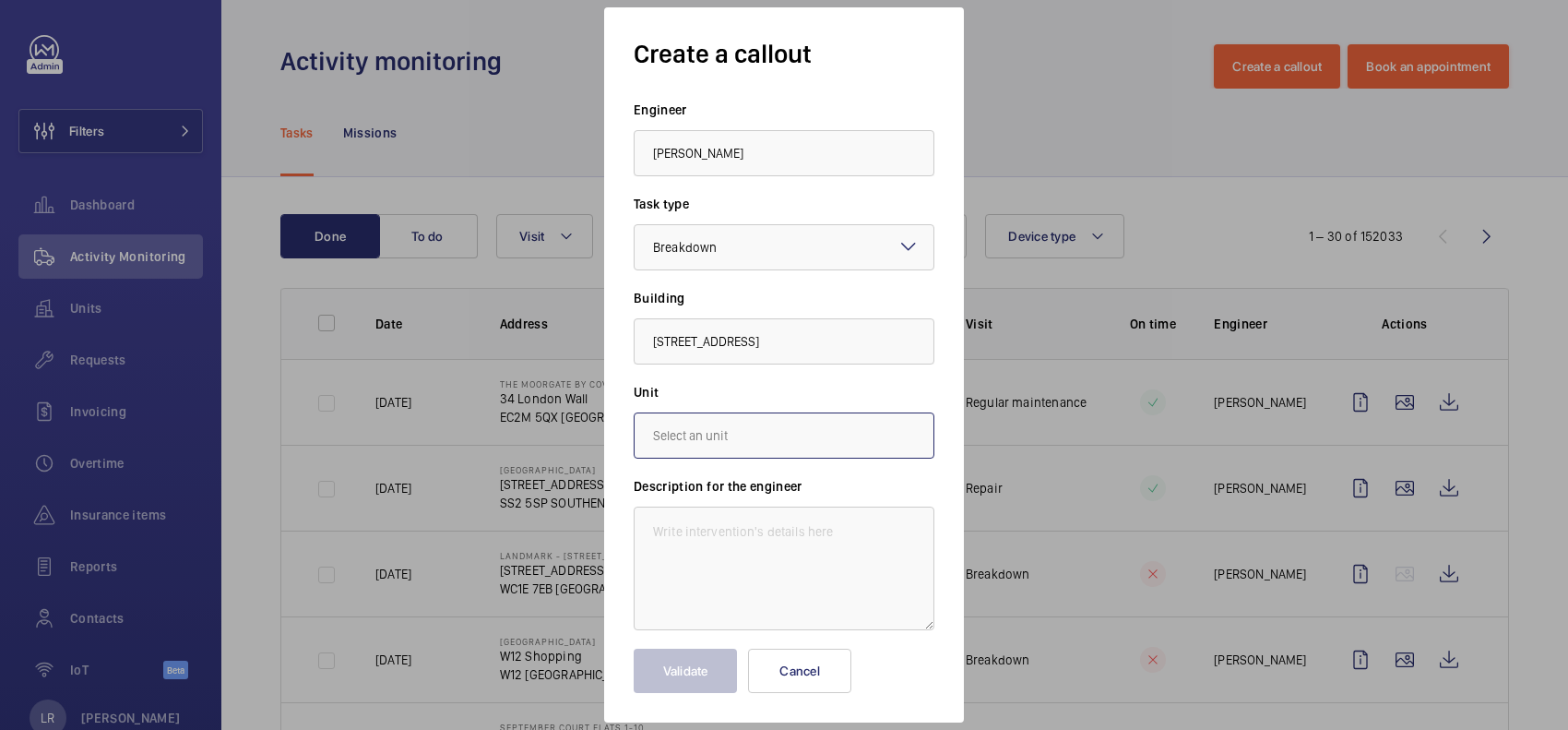
click at [806, 431] on input "text" at bounding box center [784, 435] width 301 height 46
click at [777, 524] on mat-option "55397578 - Lift 2 RH" at bounding box center [784, 535] width 299 height 44
type input "55397578 - Lift 2 RH"
click at [744, 540] on textarea at bounding box center [784, 569] width 301 height 124
drag, startPoint x: 841, startPoint y: 566, endPoint x: 839, endPoint y: 552, distance: 14.1
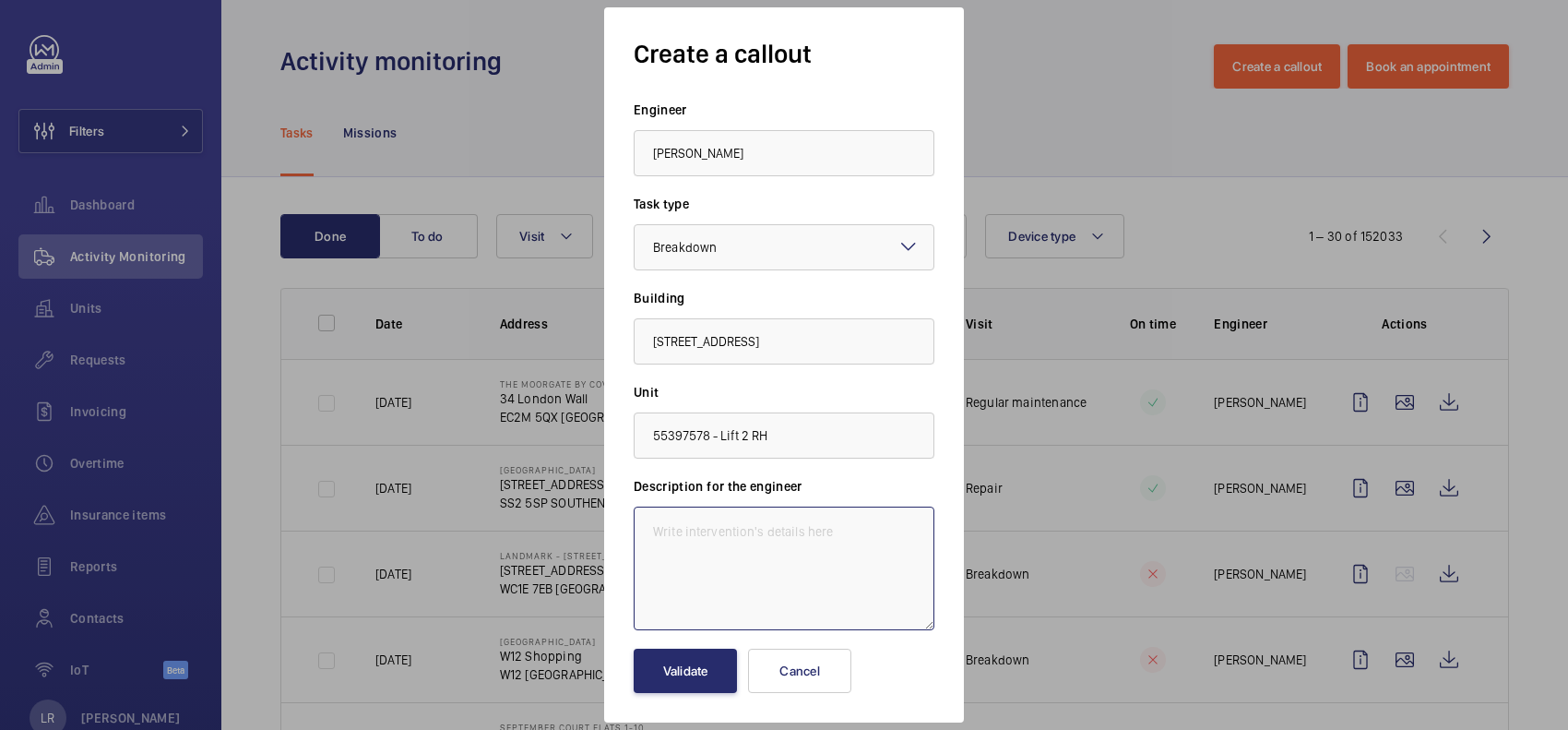
click at [845, 566] on textarea at bounding box center [784, 569] width 301 height 124
paste textarea "lift button for 8th floor not working."
type textarea "lift button for 8th floor not working."
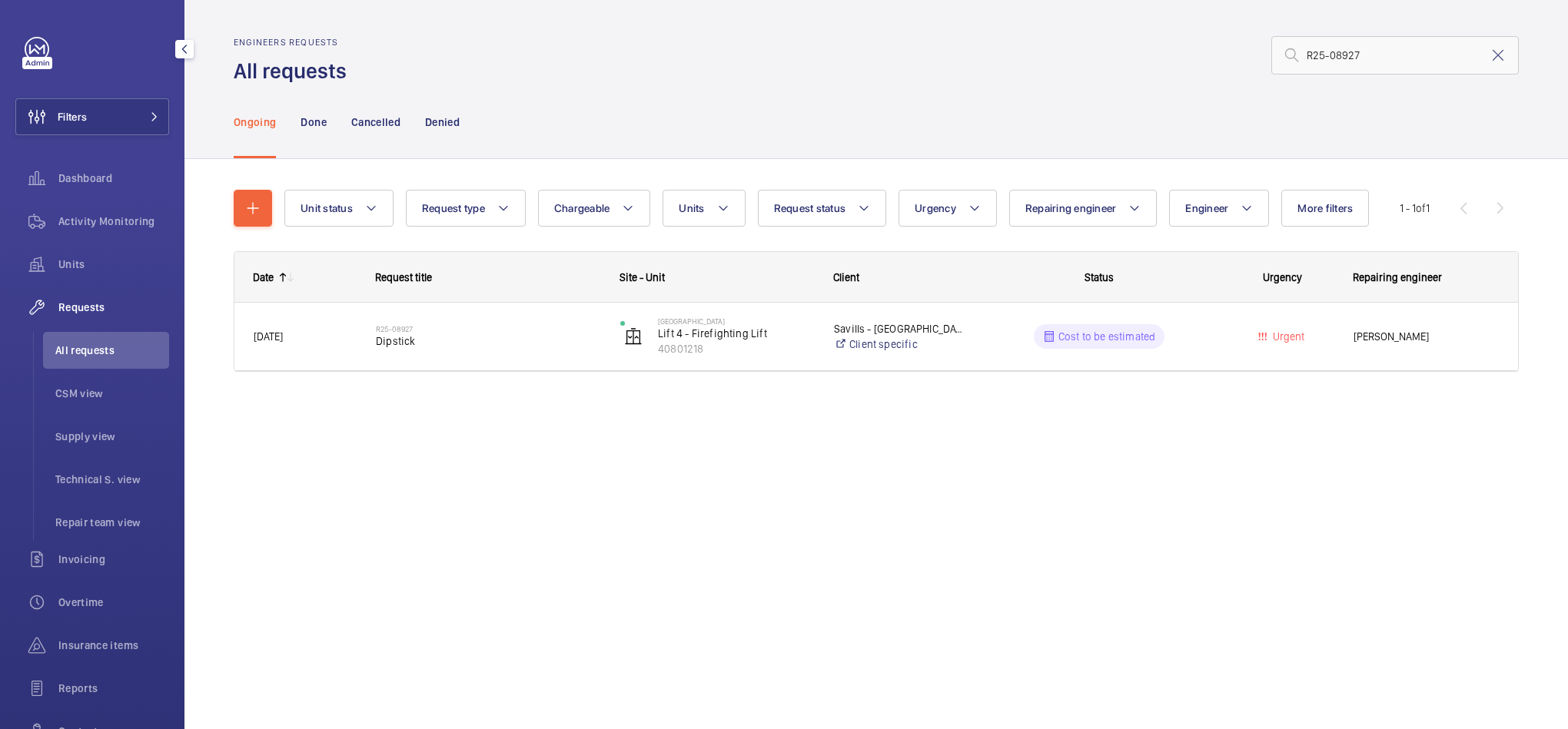
click at [105, 93] on div "Filters Dashboard Activity Monitoring Units Requests All requests CSM view Supp…" at bounding box center [93, 418] width 154 height 762
click at [117, 105] on button "Filters" at bounding box center [93, 116] width 154 height 37
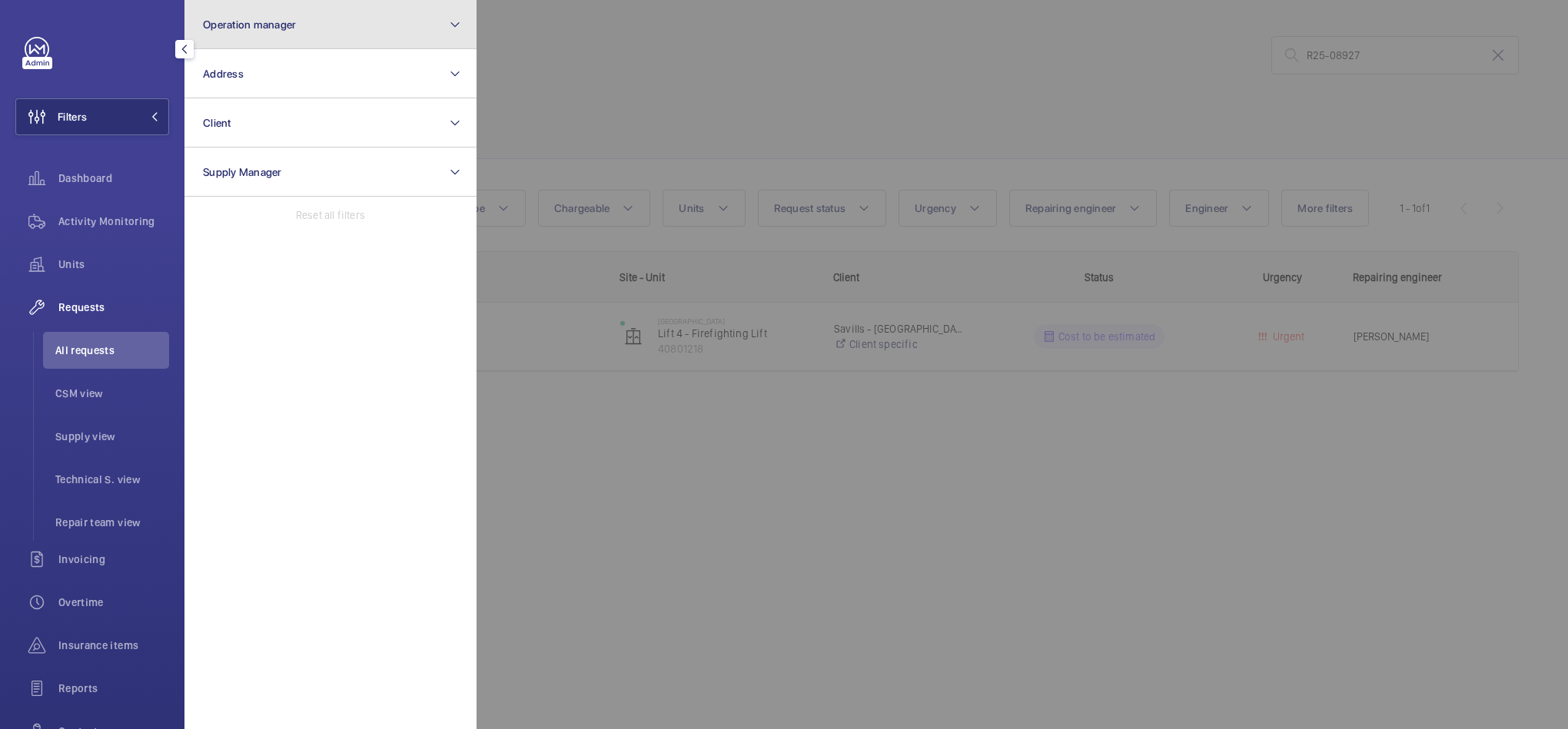
click at [296, 32] on button "Operation manager" at bounding box center [330, 25] width 292 height 49
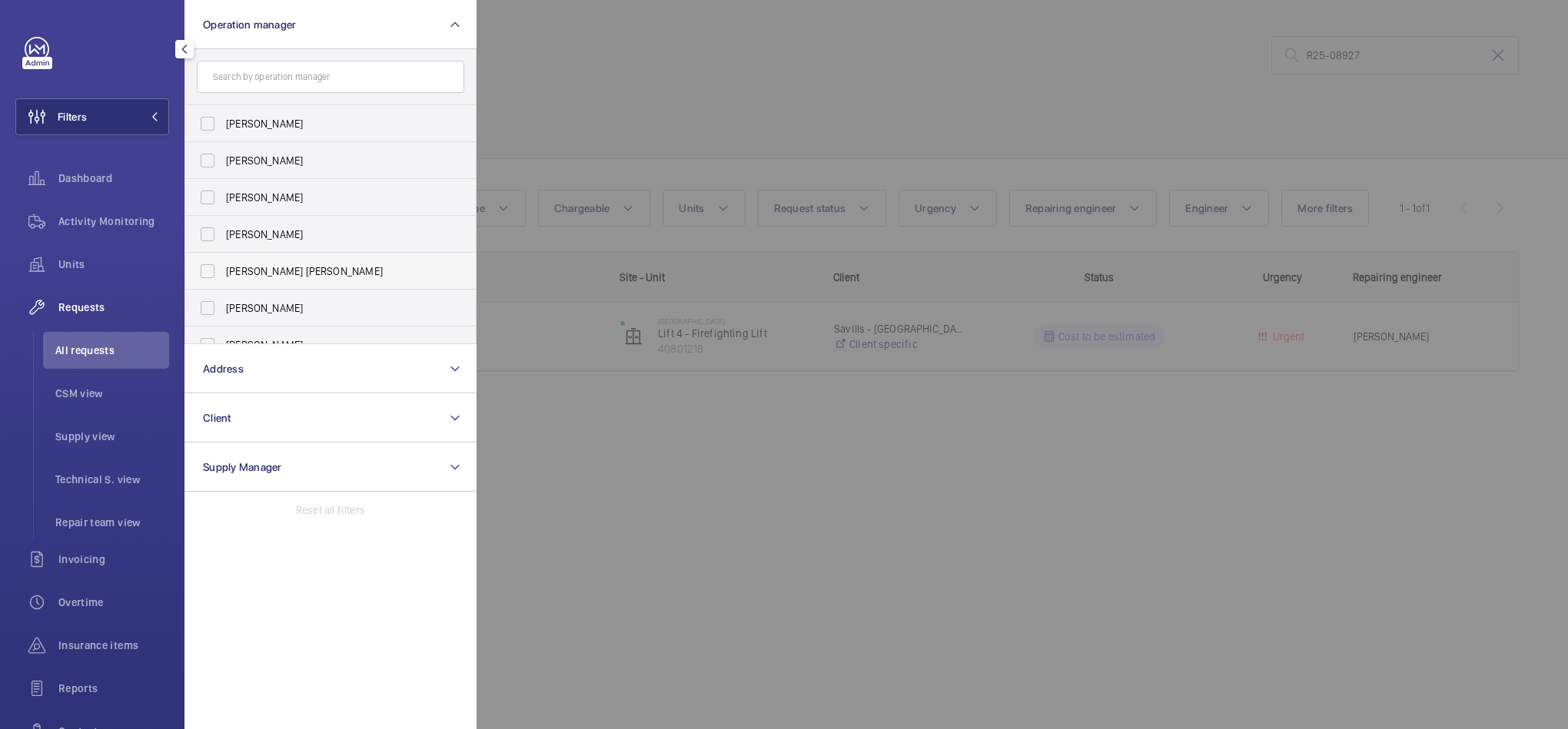
click at [332, 256] on label "[PERSON_NAME] [PERSON_NAME]" at bounding box center [319, 271] width 267 height 37
click at [223, 256] on input "[PERSON_NAME] [PERSON_NAME]" at bounding box center [207, 271] width 31 height 31
checkbox input "true"
click at [542, 86] on div at bounding box center [1260, 364] width 1568 height 729
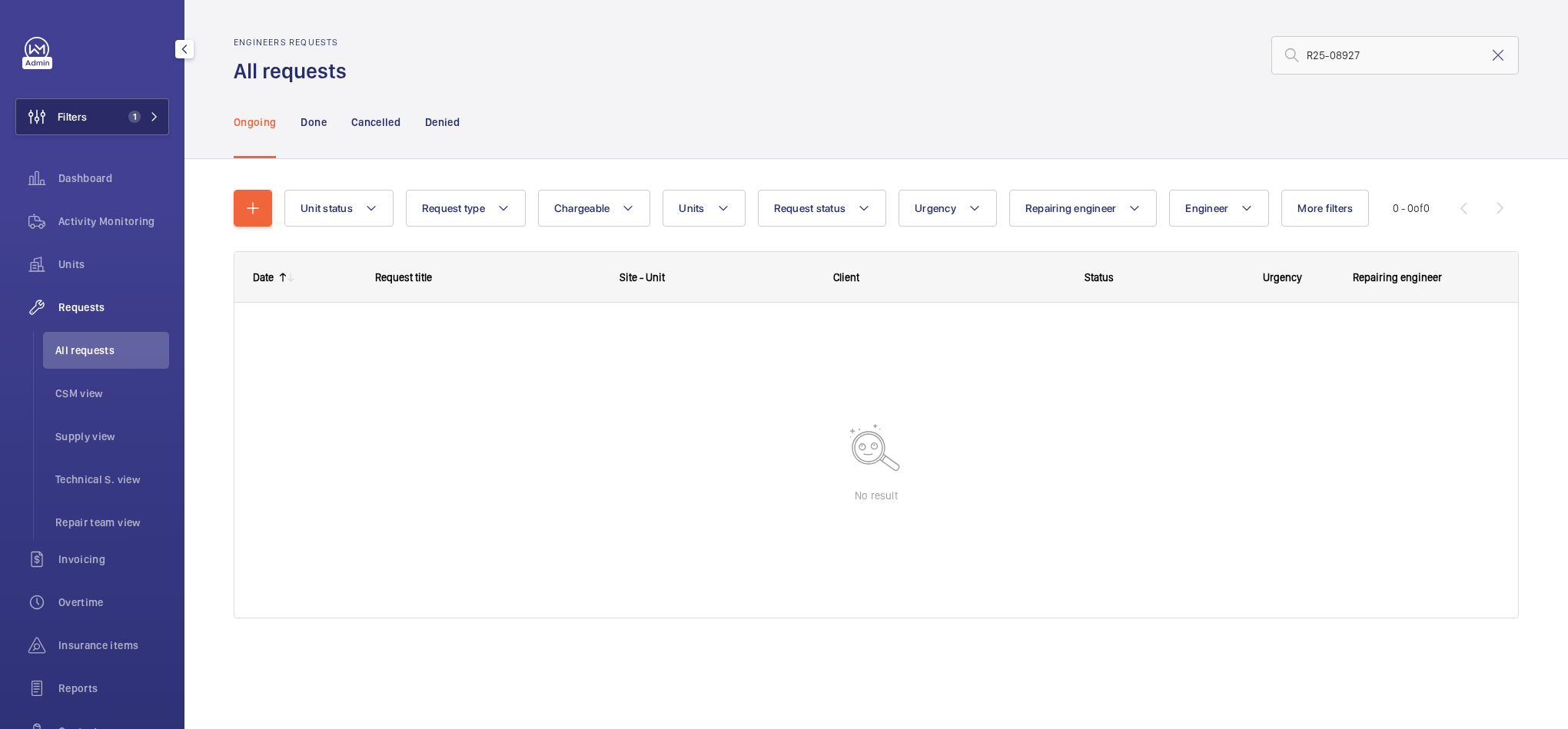
click at [153, 127] on button "Filters 1" at bounding box center [93, 116] width 154 height 37
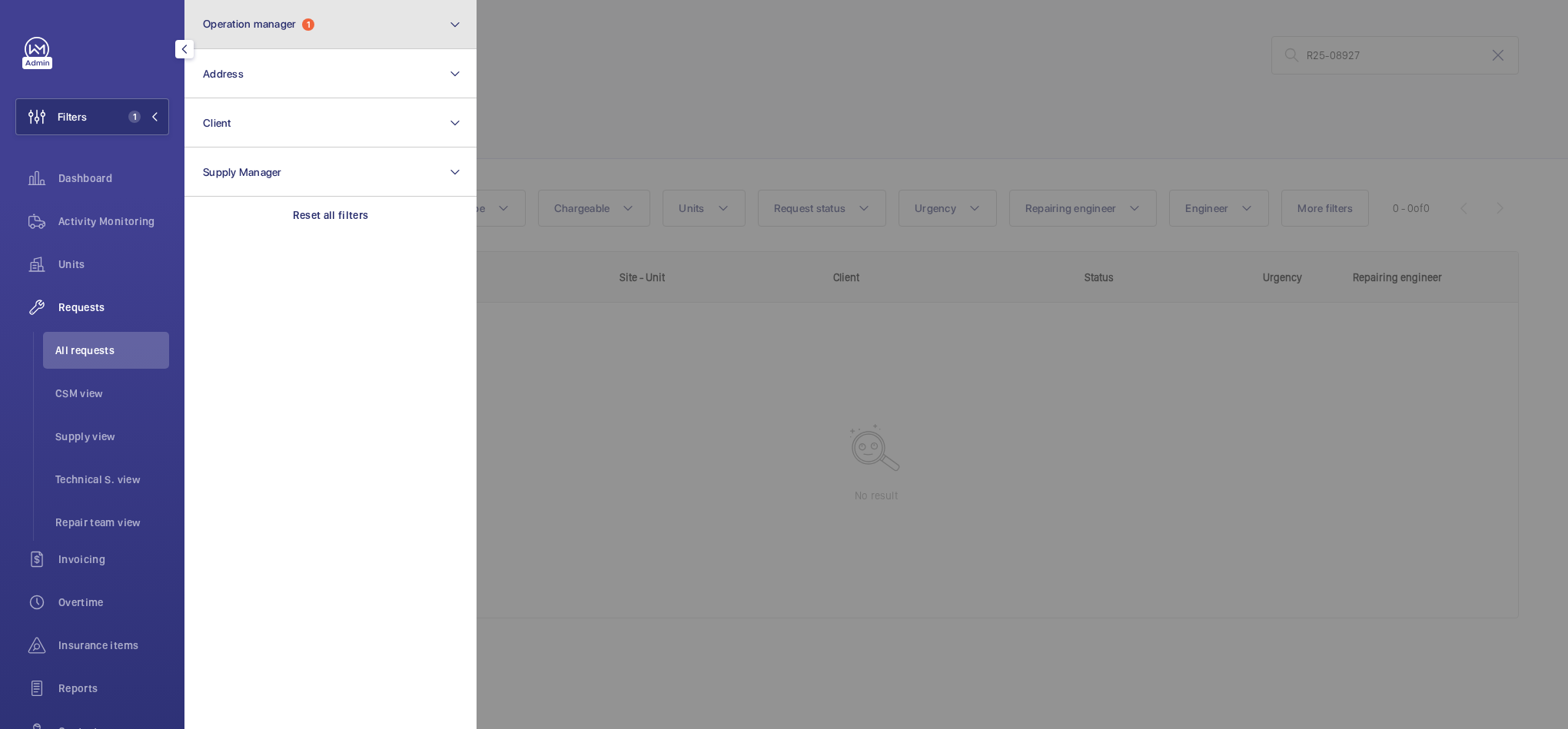
click at [316, 21] on button "Operation manager 1" at bounding box center [330, 25] width 292 height 49
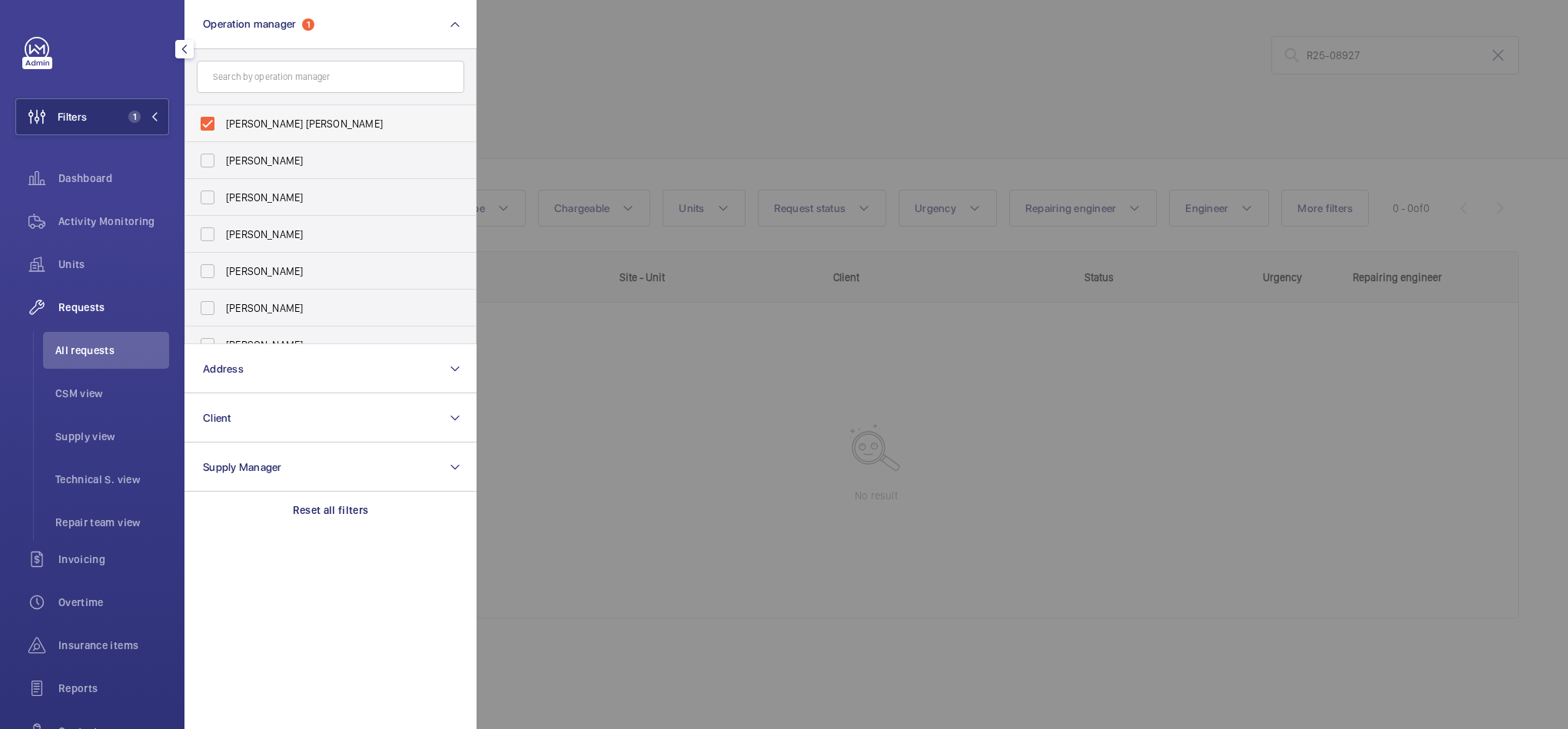
click at [311, 114] on label "[PERSON_NAME] [PERSON_NAME]" at bounding box center [319, 123] width 267 height 37
click at [223, 114] on input "[PERSON_NAME] [PERSON_NAME]" at bounding box center [207, 124] width 31 height 31
checkbox input "false"
click at [729, 68] on div at bounding box center [1260, 364] width 1568 height 729
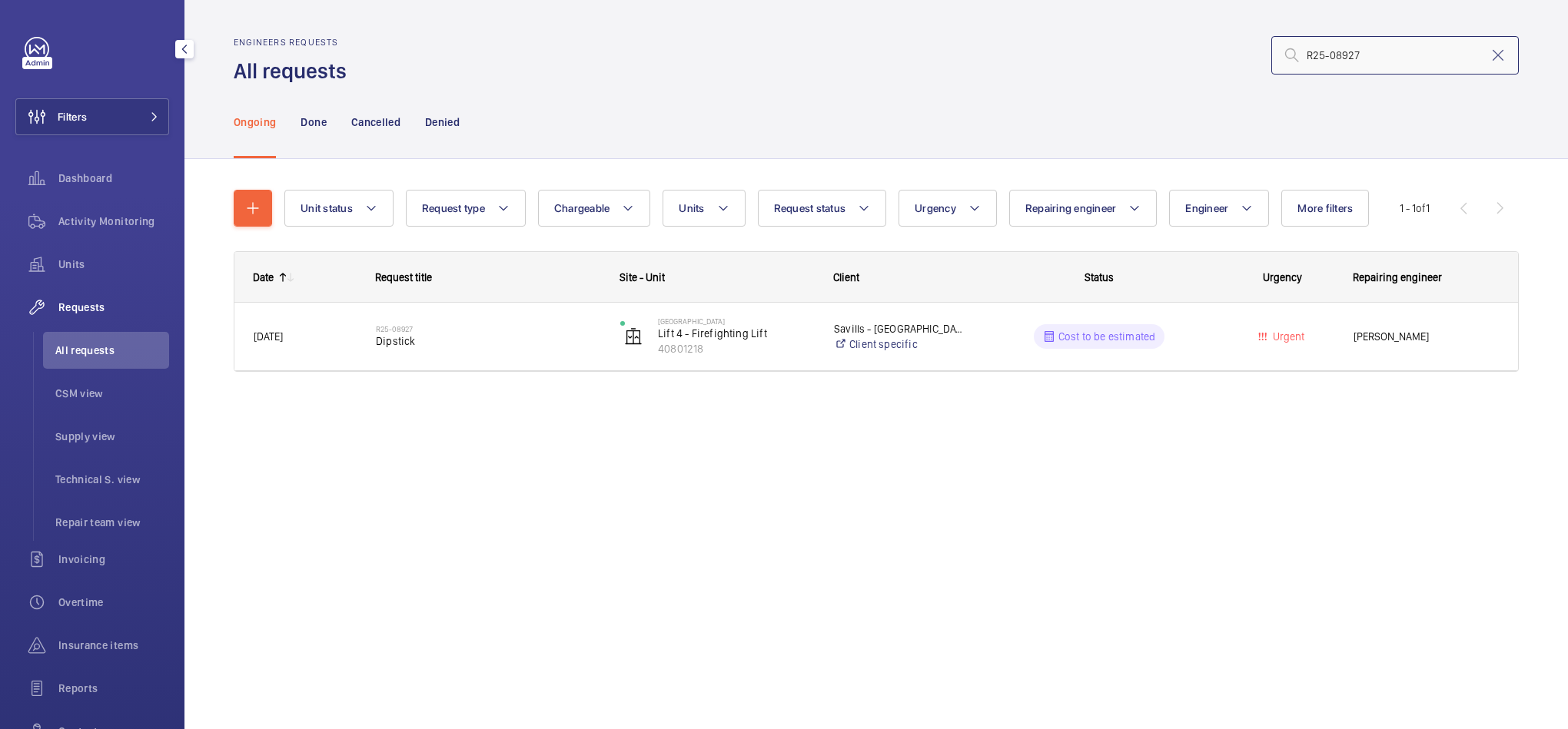
click at [1407, 56] on input "R25-08927" at bounding box center [1395, 55] width 248 height 38
click at [1500, 44] on input "R25-08927" at bounding box center [1395, 55] width 248 height 38
click at [1500, 53] on mat-icon at bounding box center [1498, 55] width 19 height 19
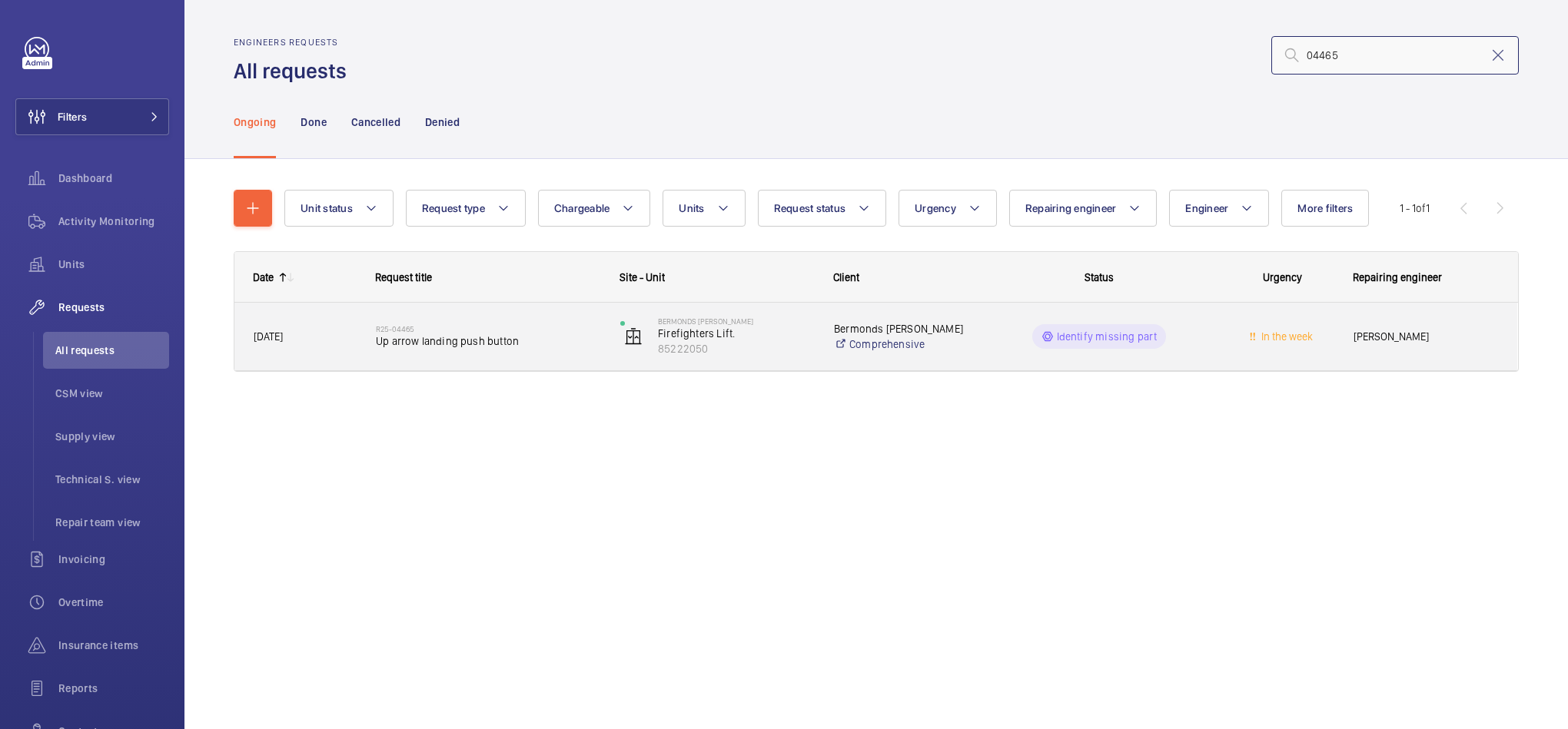
type input "04465"
click at [425, 344] on span "Up arrow landing push button" at bounding box center [489, 341] width 225 height 16
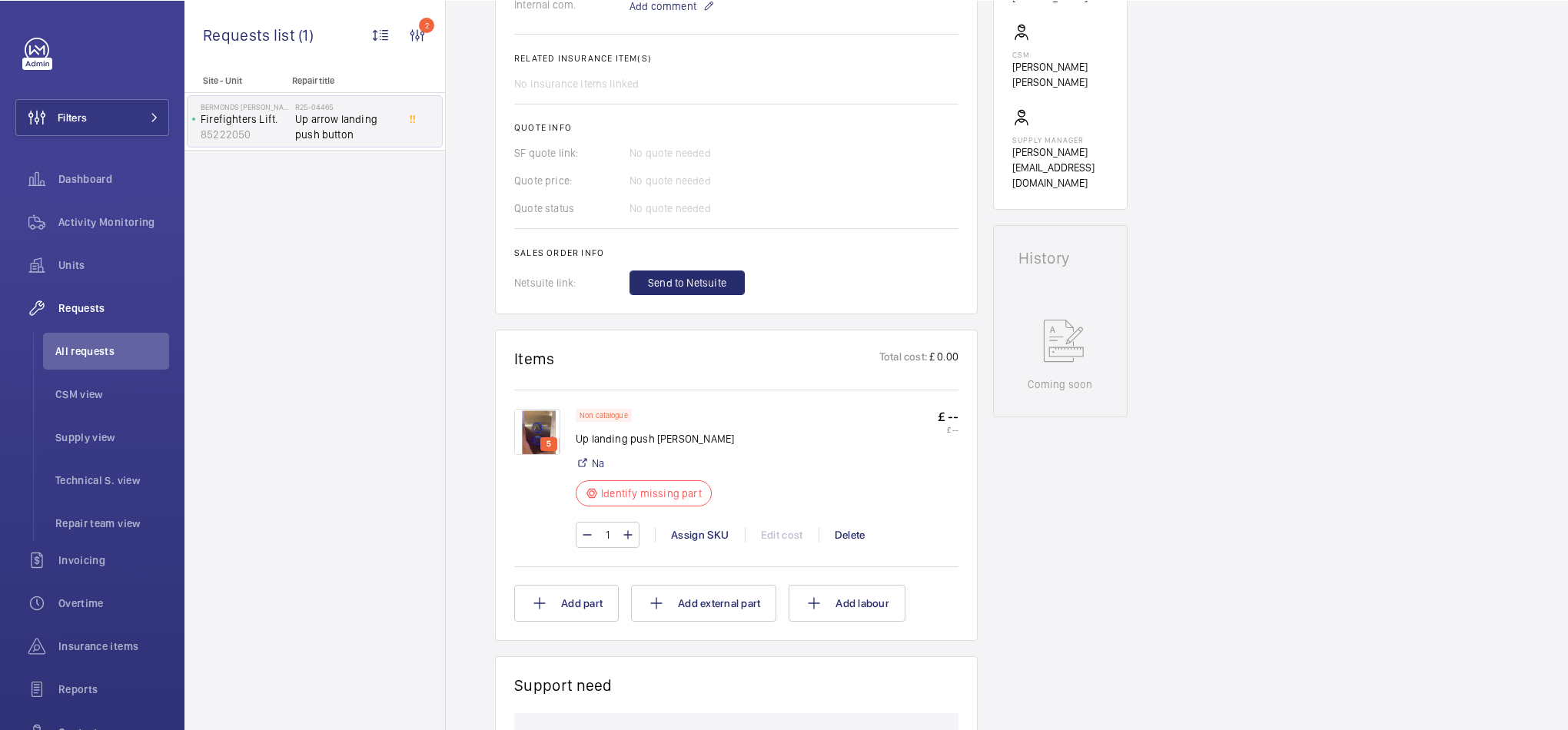
scroll to position [691, 0]
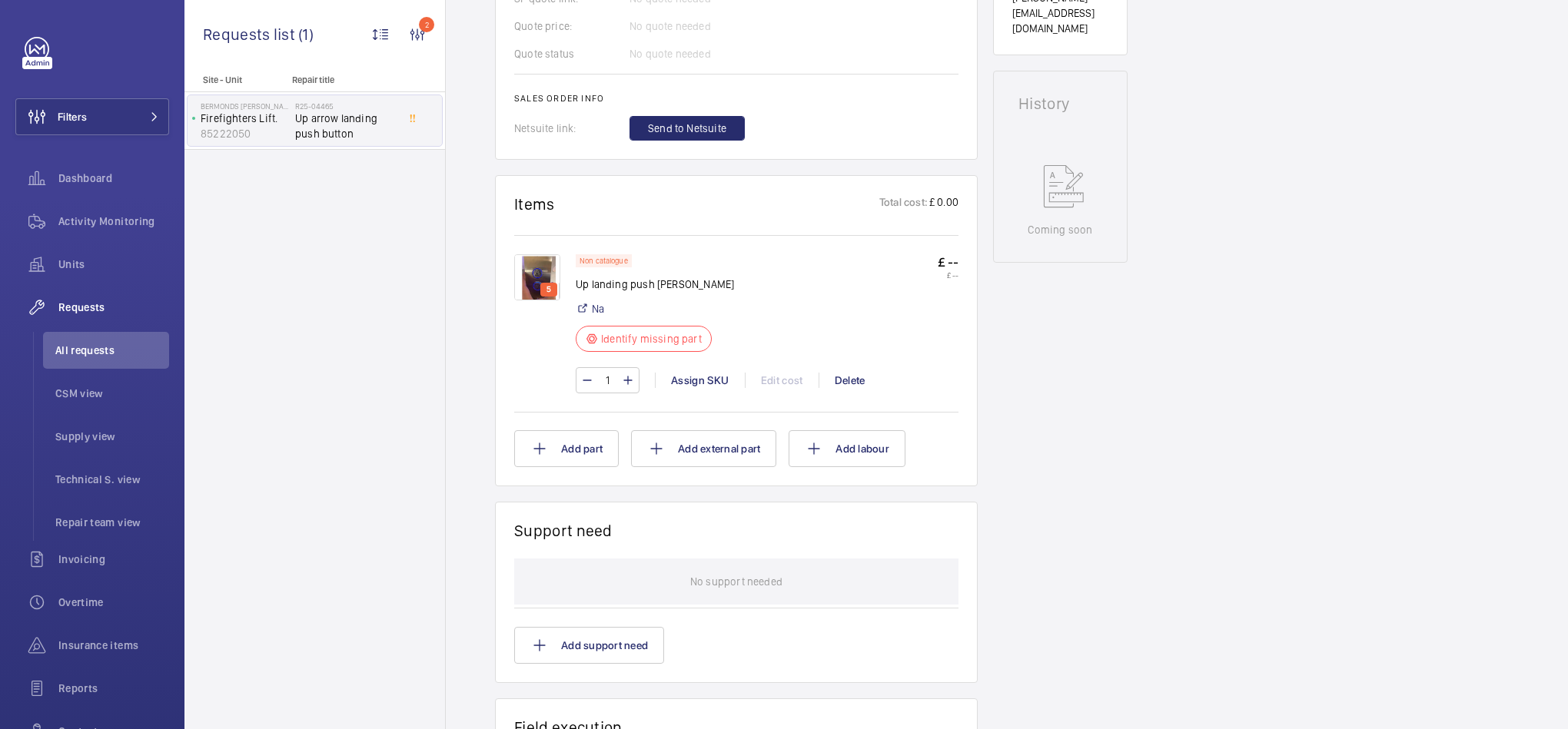
click at [552, 292] on p "5" at bounding box center [548, 289] width 11 height 14
click at [547, 275] on img at bounding box center [537, 277] width 46 height 46
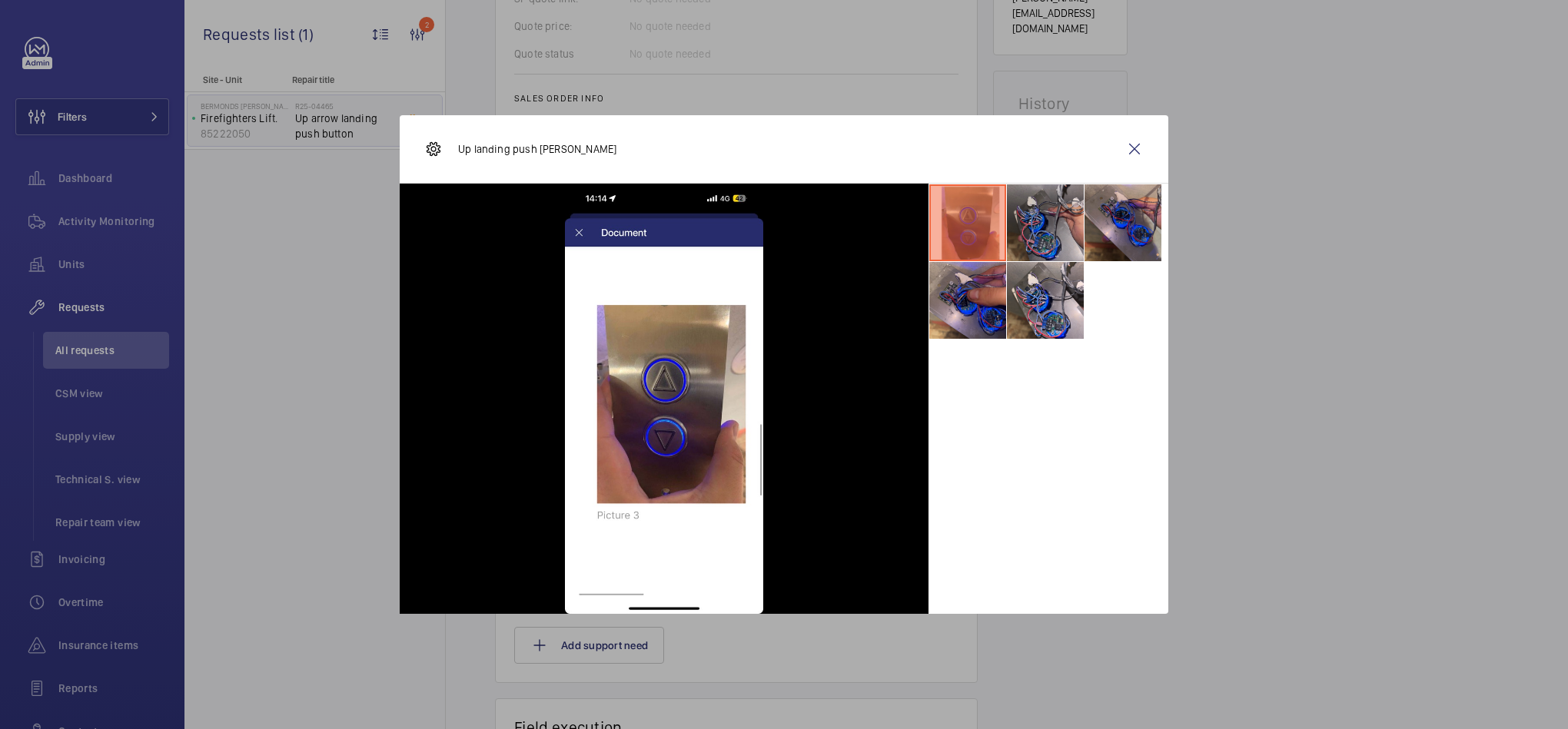
click at [1061, 222] on li at bounding box center [1046, 223] width 77 height 77
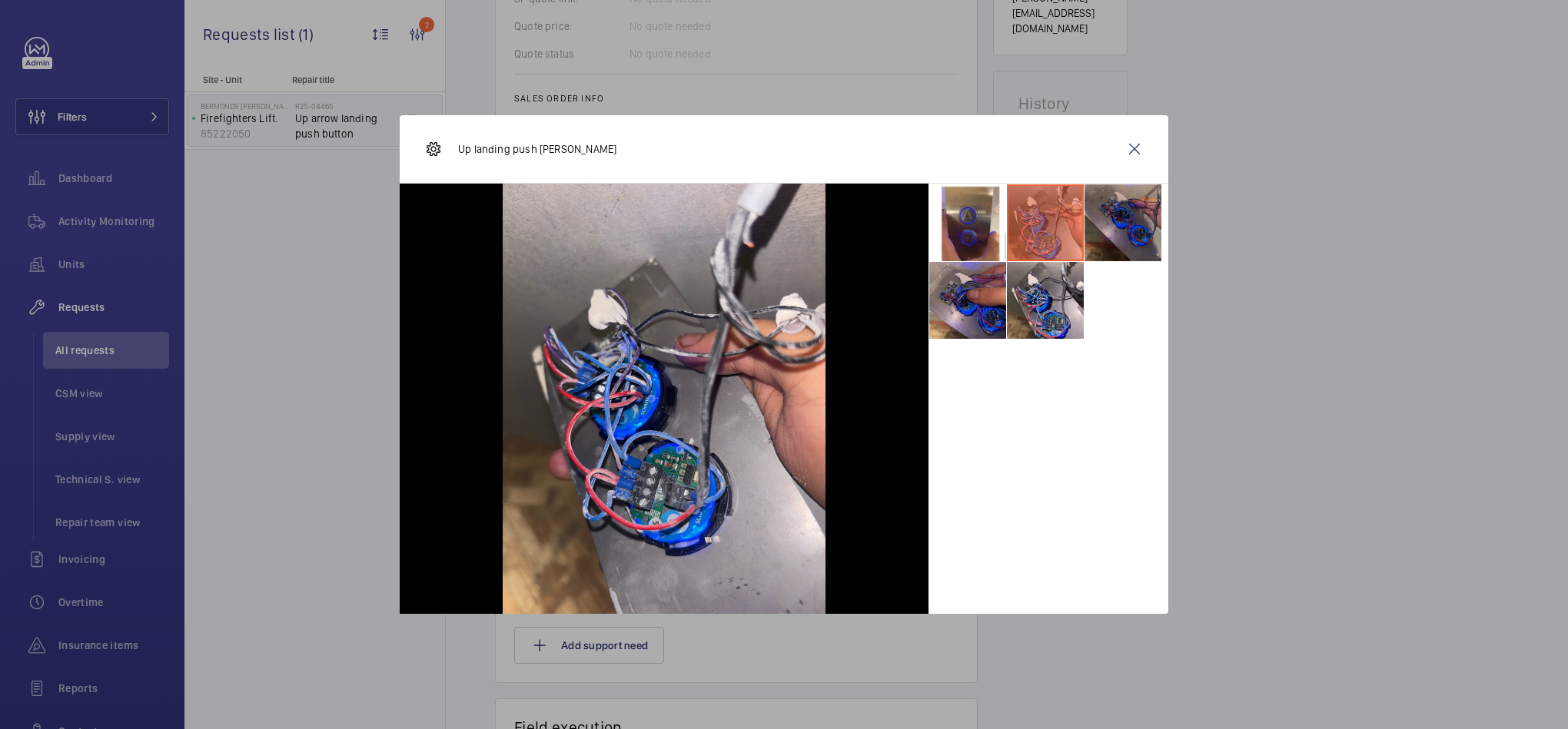
click at [1117, 210] on li at bounding box center [1123, 223] width 77 height 77
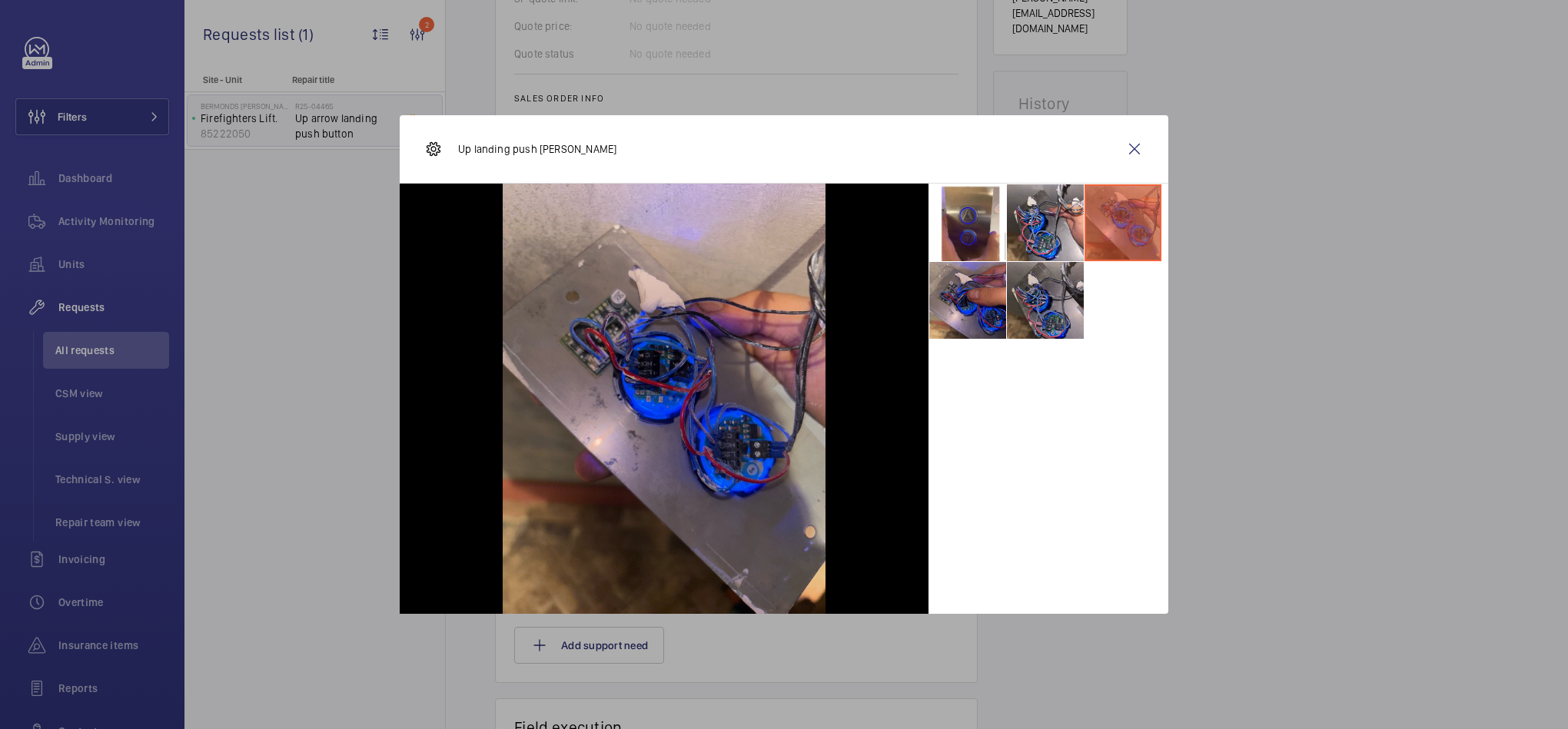
click at [1055, 304] on li at bounding box center [1046, 301] width 77 height 77
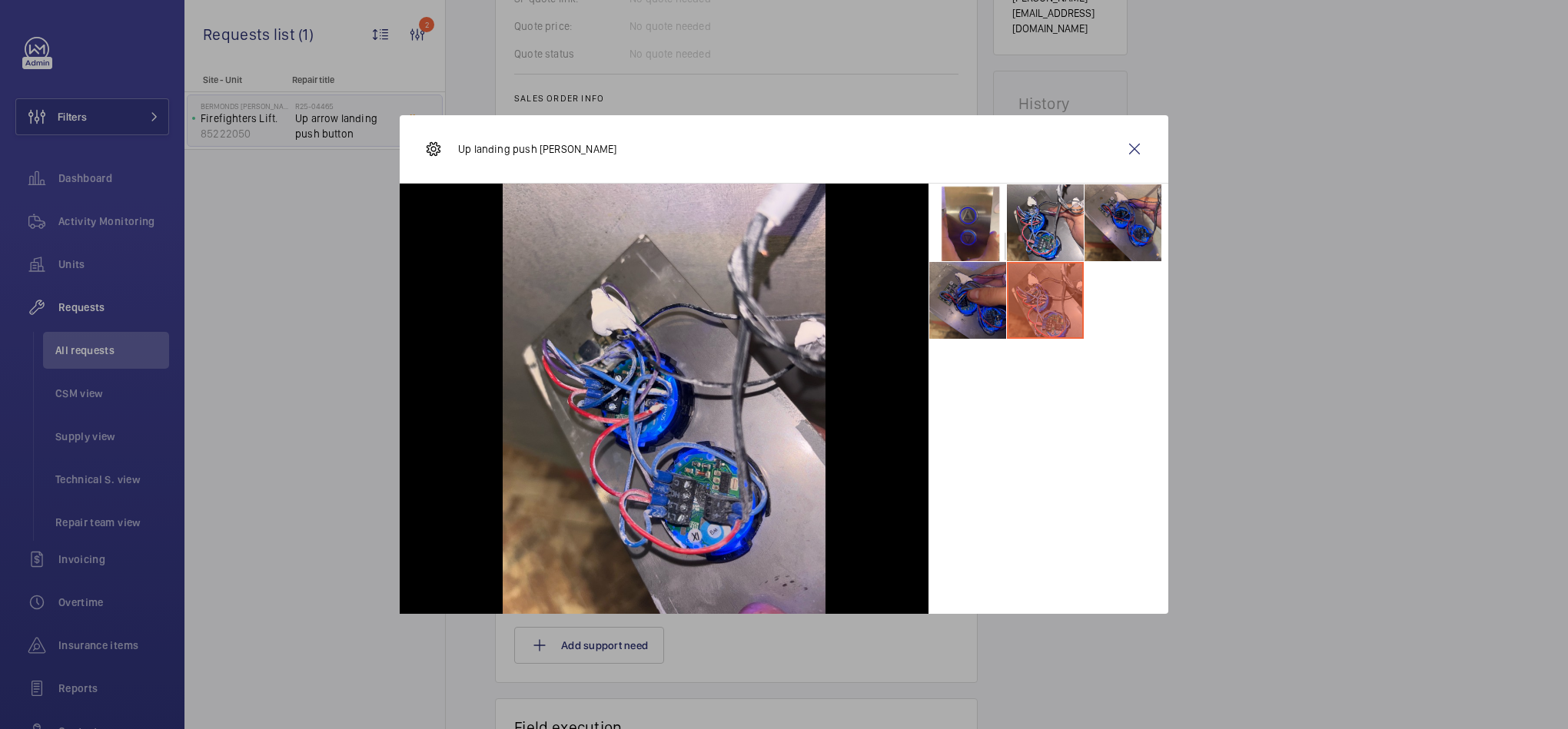
click at [976, 306] on li at bounding box center [968, 301] width 77 height 77
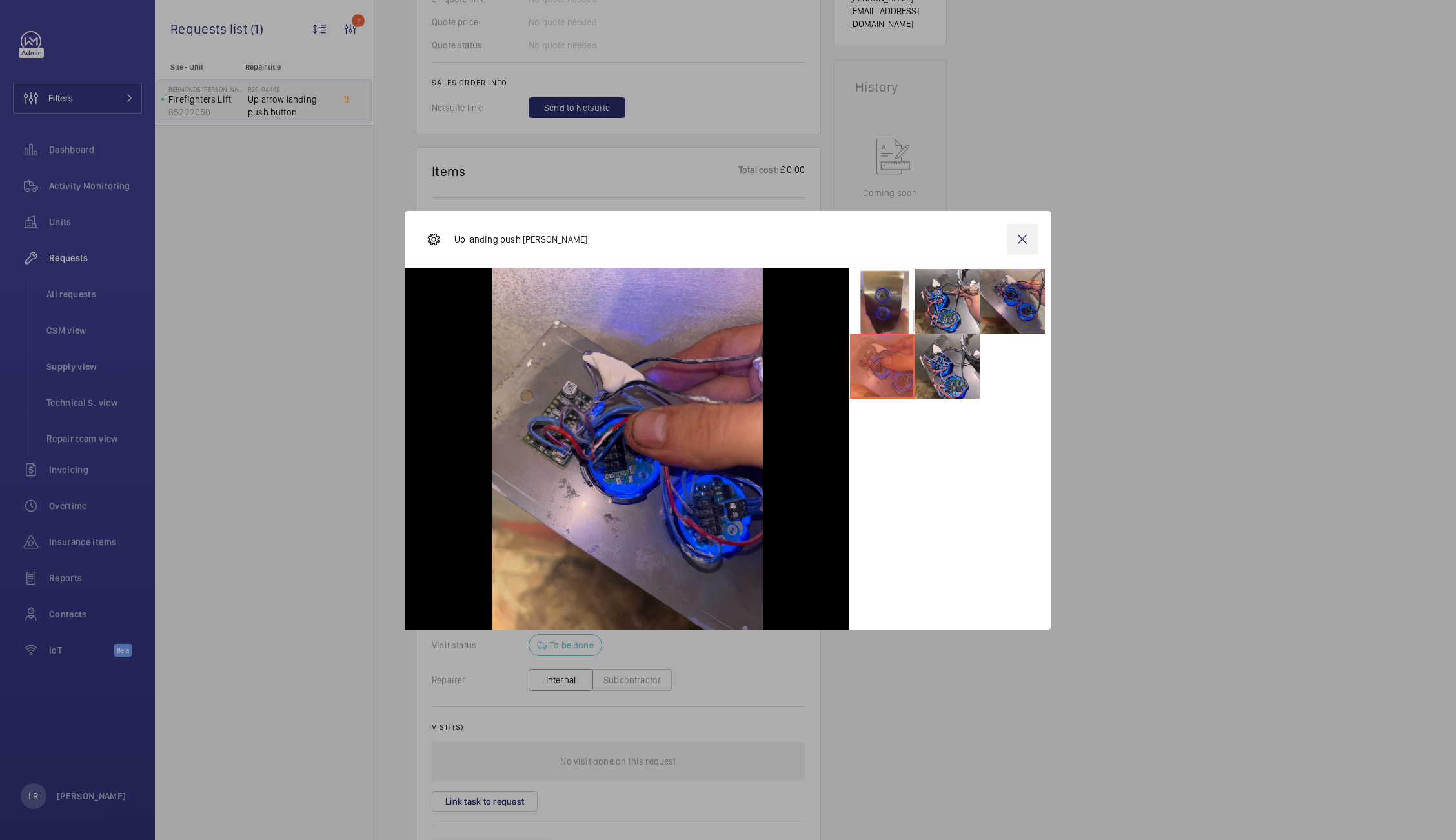
click at [1022, 239] on wm-front-icon-button at bounding box center [1022, 239] width 31 height 31
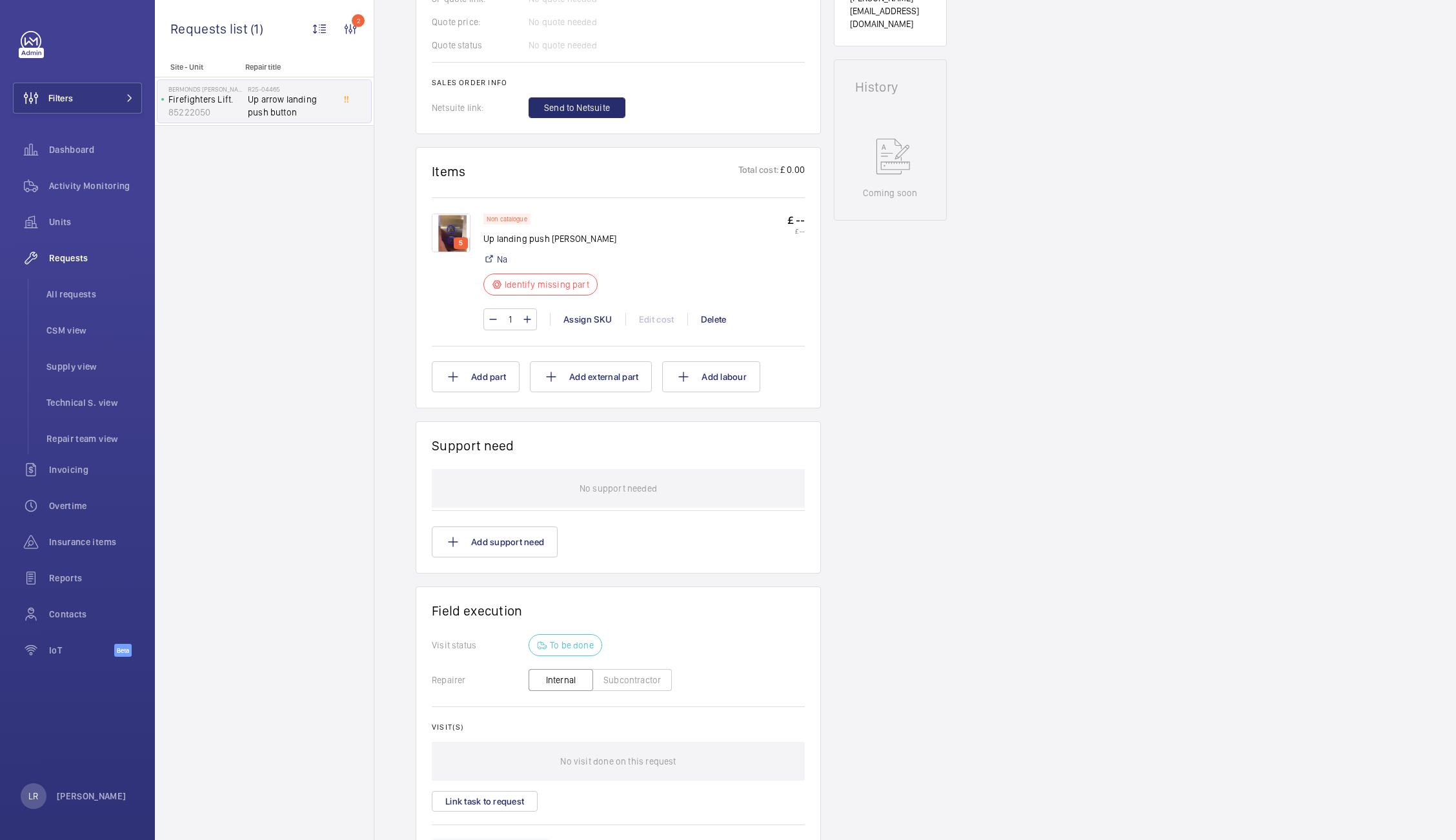
click at [443, 237] on img at bounding box center [451, 233] width 39 height 39
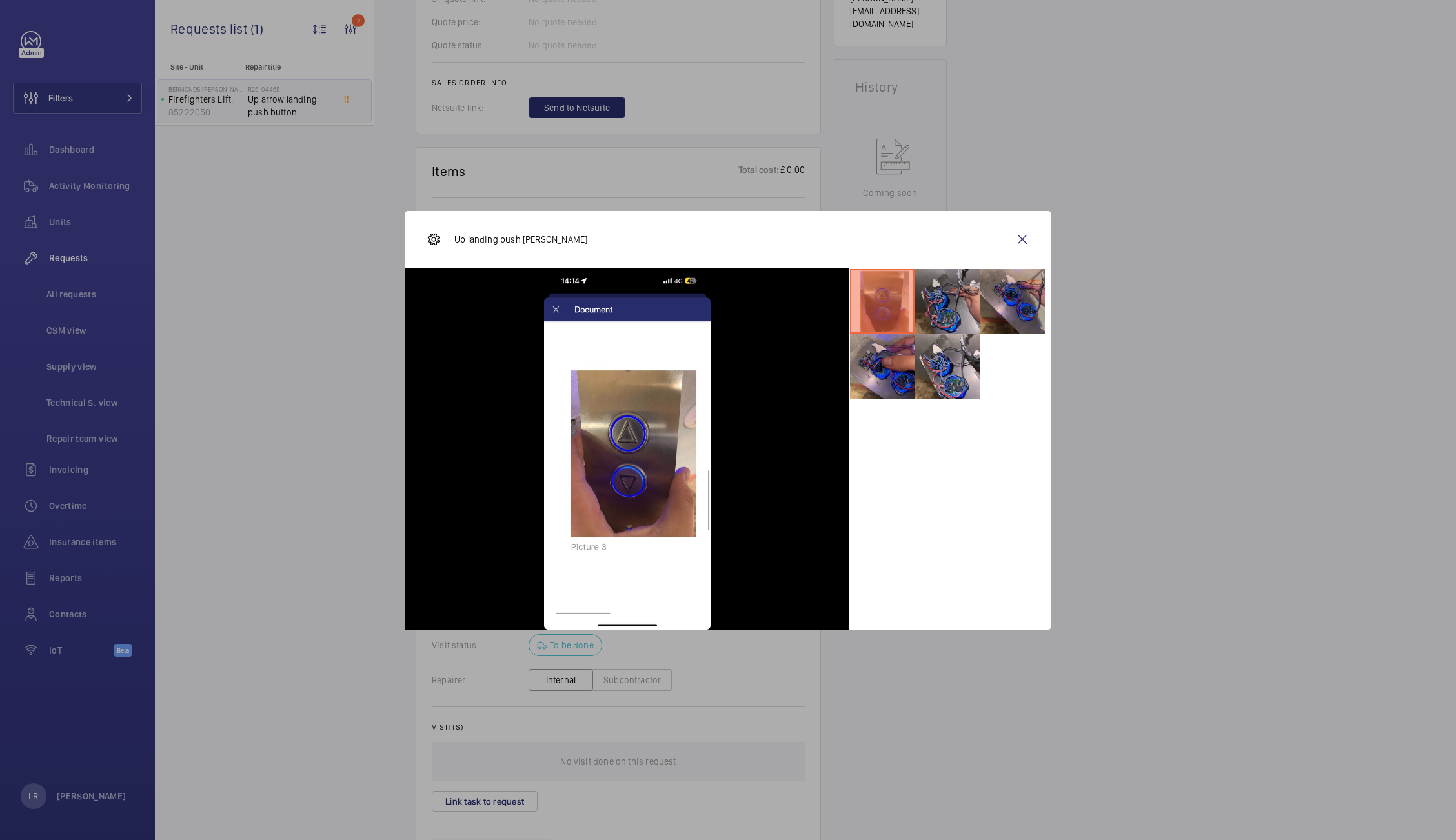
click at [940, 305] on li at bounding box center [948, 301] width 65 height 65
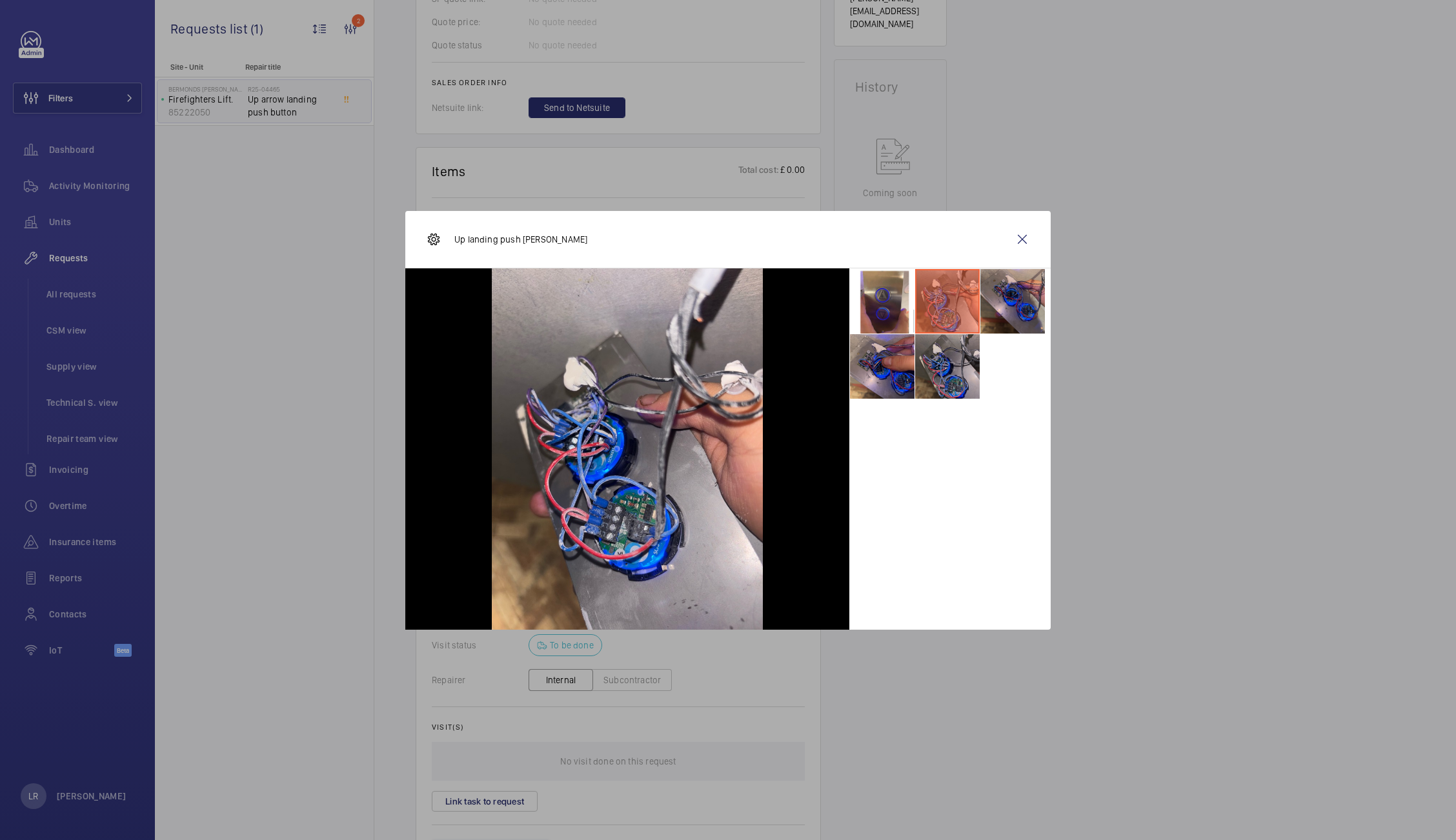
click at [932, 374] on li at bounding box center [948, 367] width 65 height 65
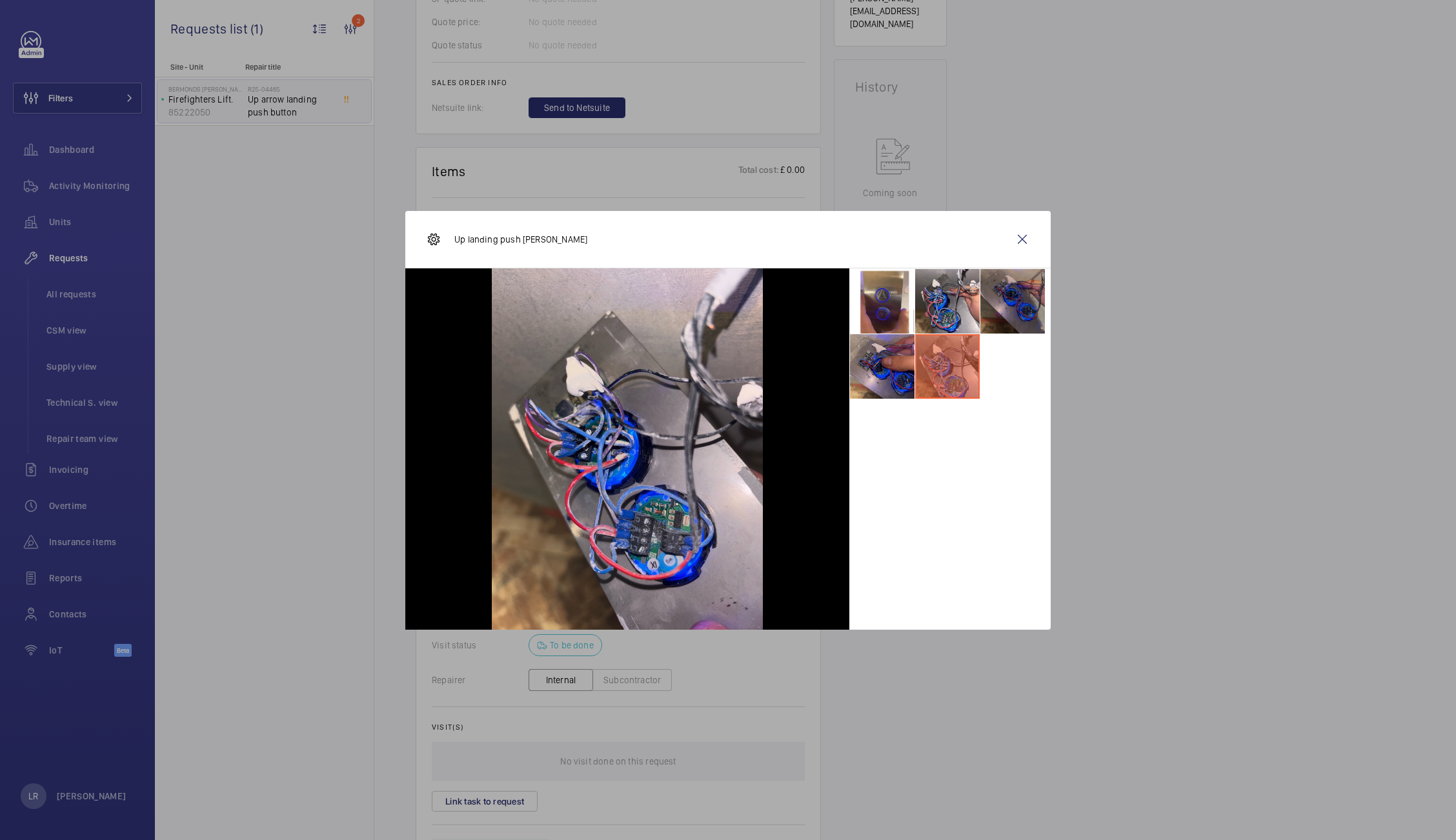
click at [983, 301] on li at bounding box center [1013, 301] width 65 height 65
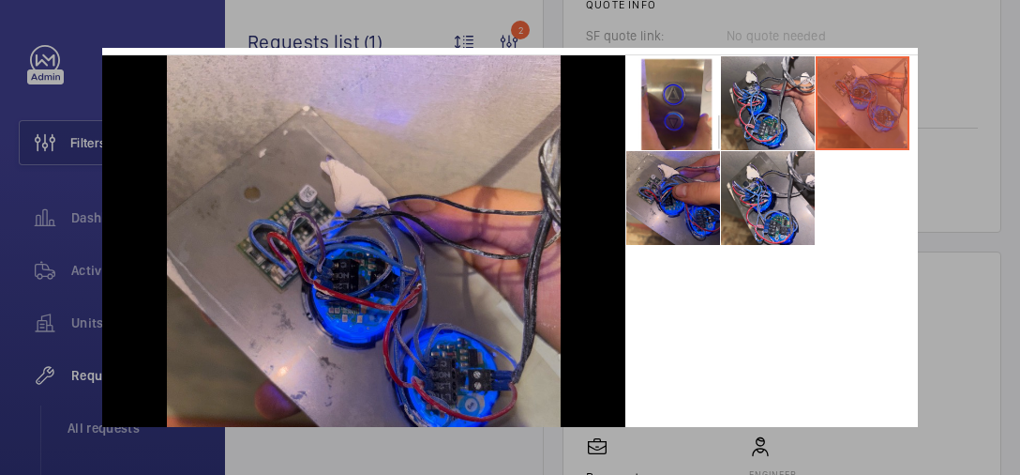
scroll to position [75, 0]
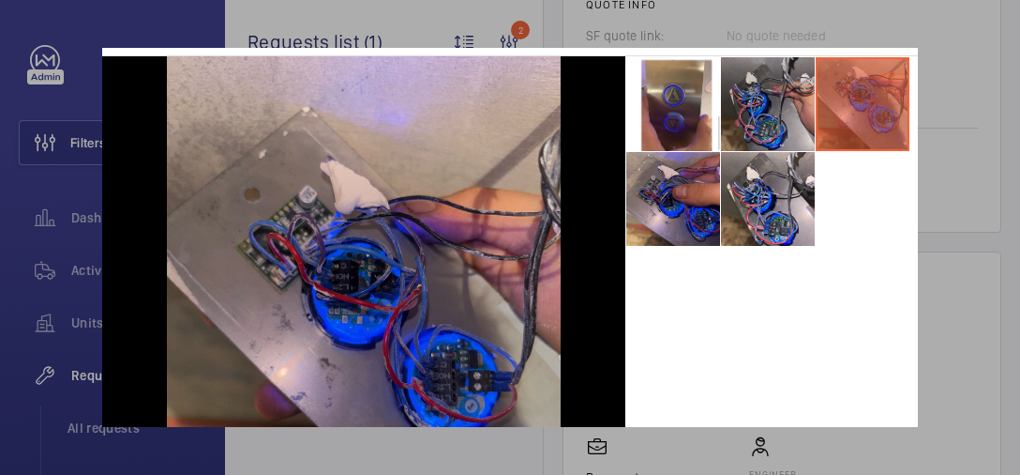
click at [754, 116] on li at bounding box center [768, 104] width 94 height 94
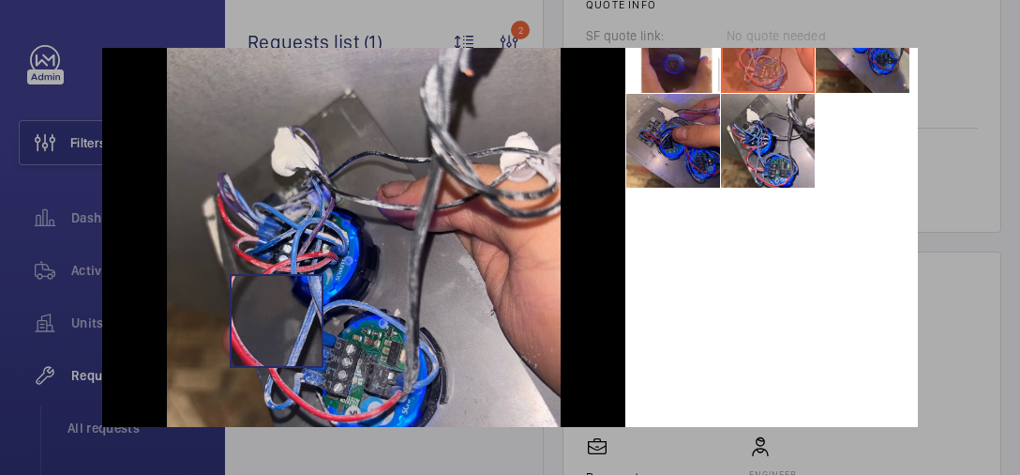
scroll to position [150, 0]
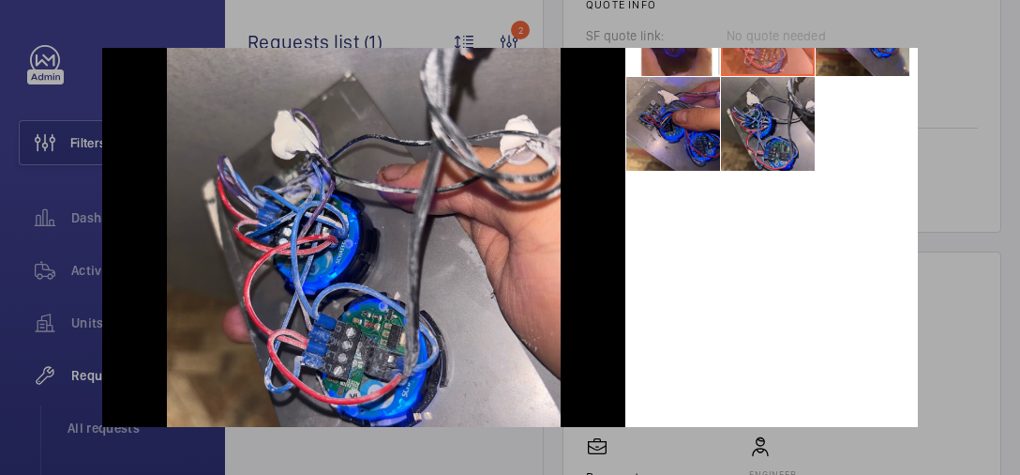
click at [756, 133] on li at bounding box center [768, 124] width 94 height 94
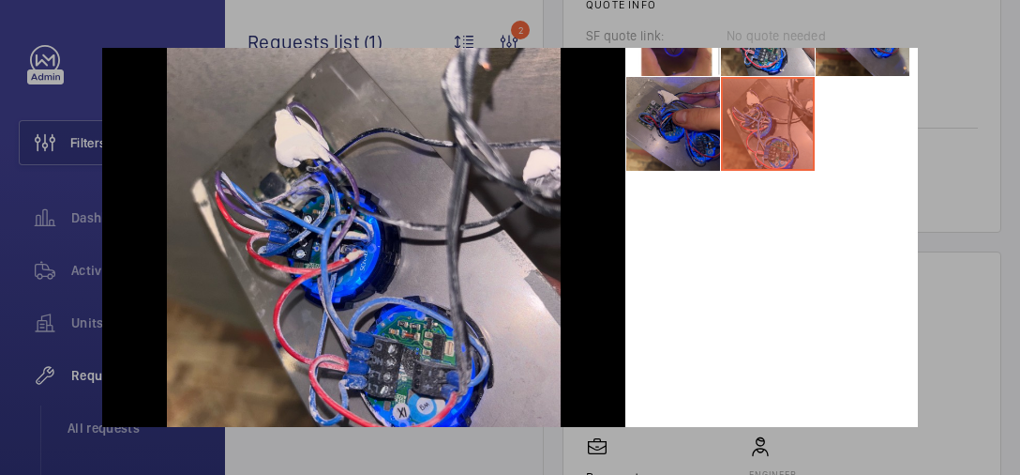
click at [690, 123] on li at bounding box center [673, 124] width 94 height 94
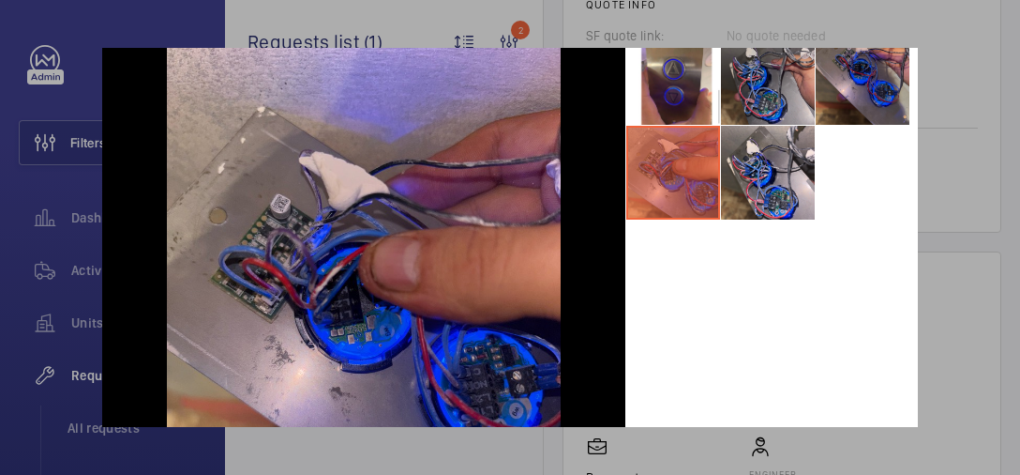
scroll to position [75, 0]
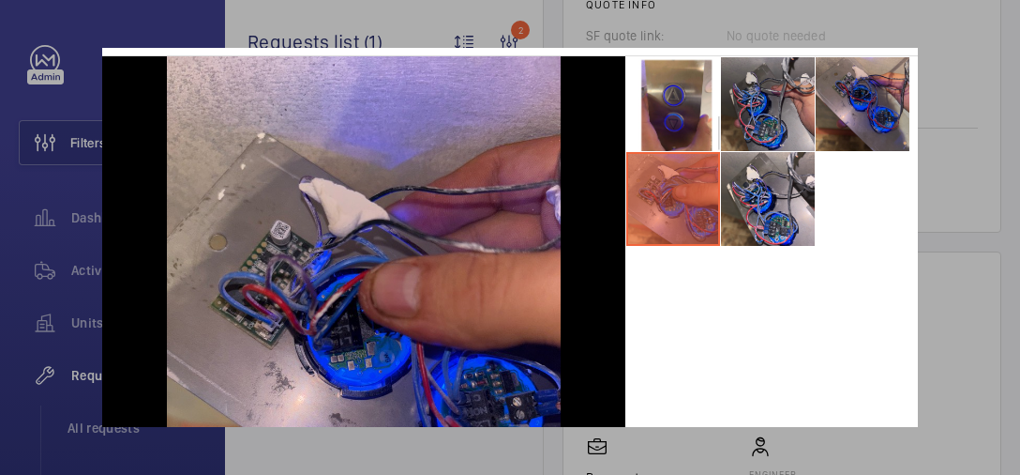
click at [765, 115] on li at bounding box center [768, 104] width 94 height 94
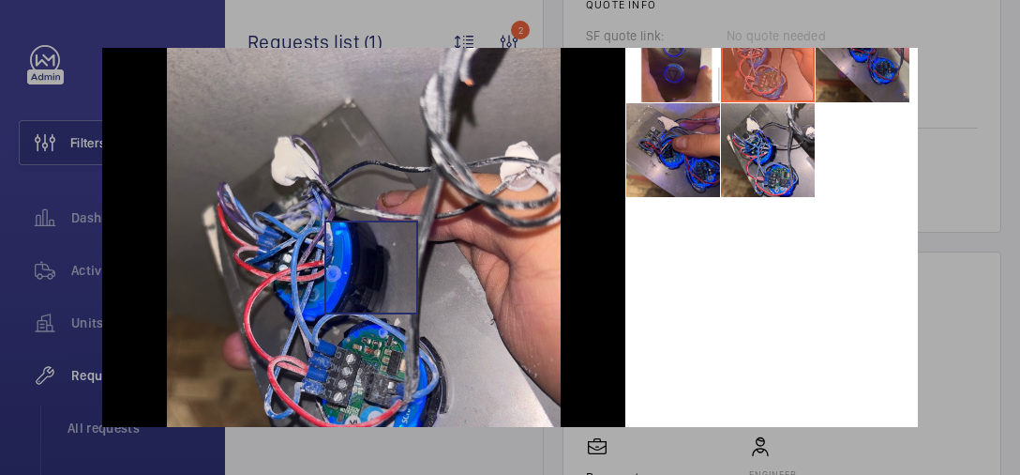
scroll to position [150, 0]
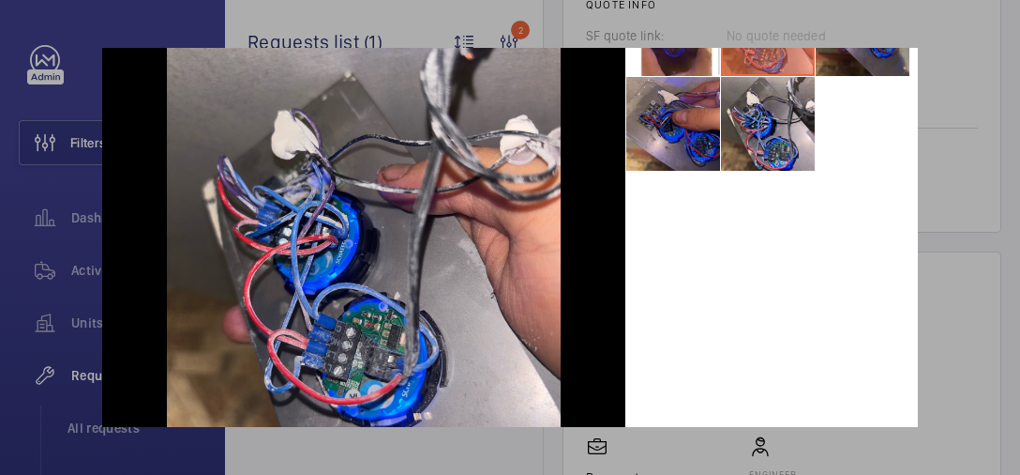
click at [867, 49] on li at bounding box center [863, 29] width 94 height 94
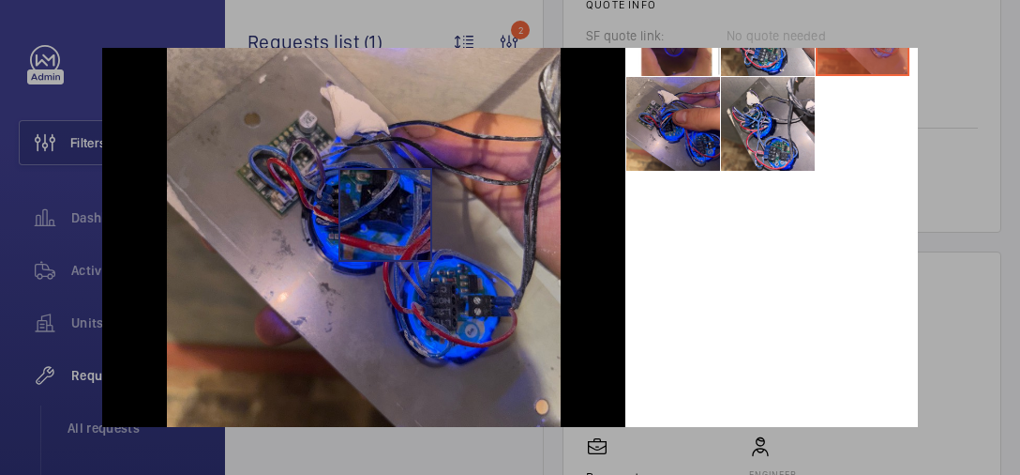
scroll to position [75, 0]
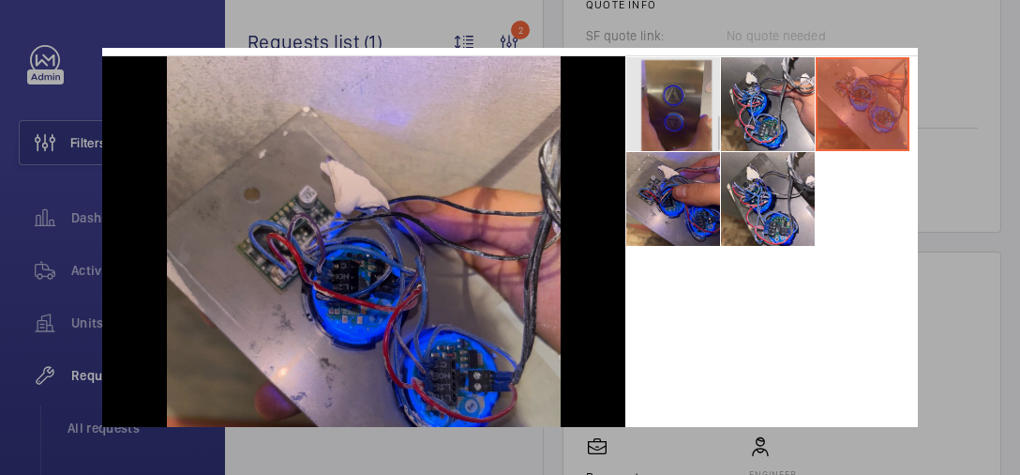
click at [685, 131] on li at bounding box center [673, 104] width 94 height 94
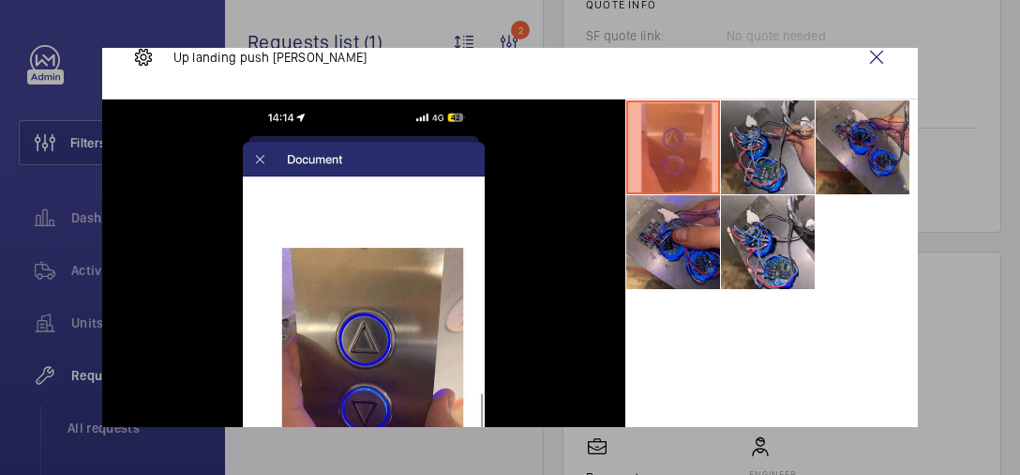
scroll to position [0, 0]
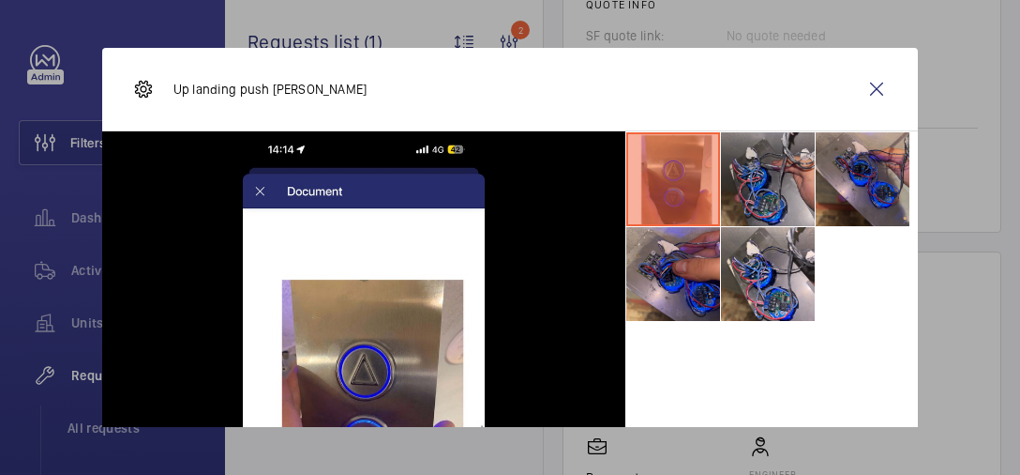
click at [764, 170] on li at bounding box center [768, 179] width 94 height 94
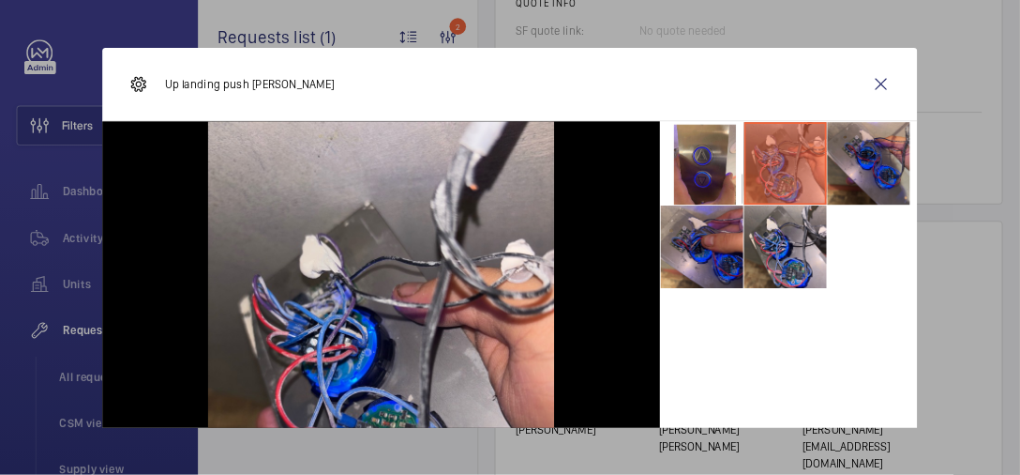
scroll to position [807, 0]
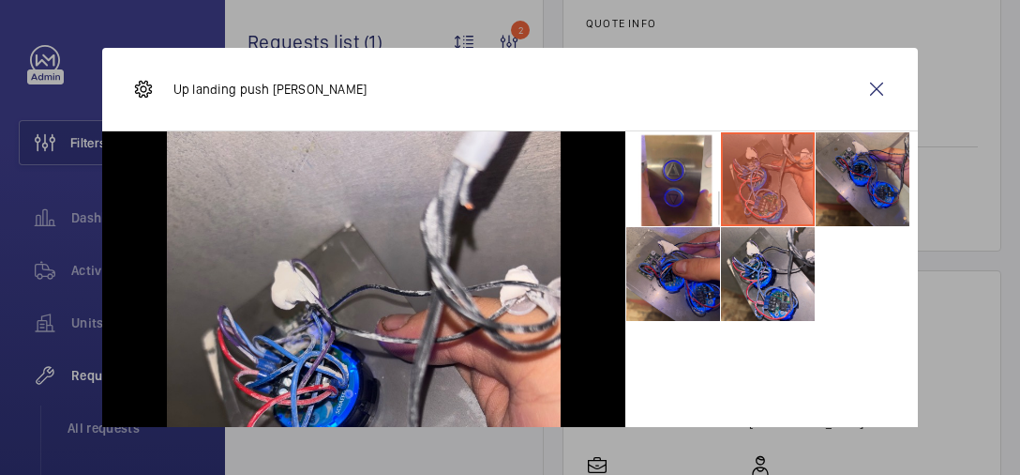
drag, startPoint x: 1622, startPoint y: 0, endPoint x: 657, endPoint y: 342, distance: 1023.9
click at [657, 342] on div at bounding box center [772, 393] width 293 height 525
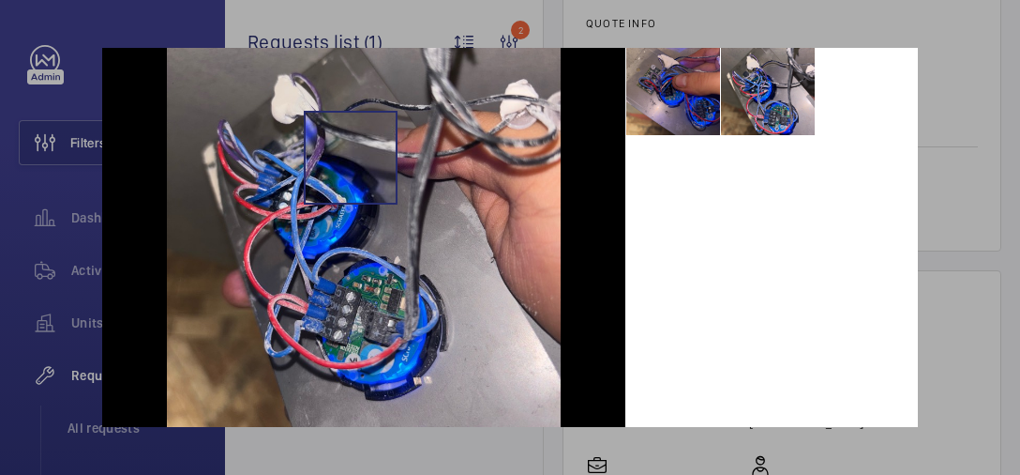
scroll to position [150, 0]
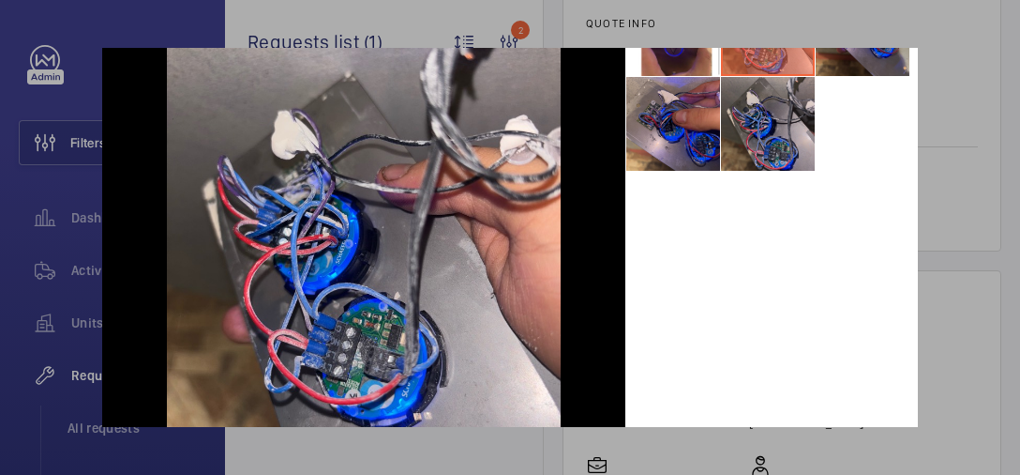
click at [772, 152] on li at bounding box center [768, 124] width 94 height 94
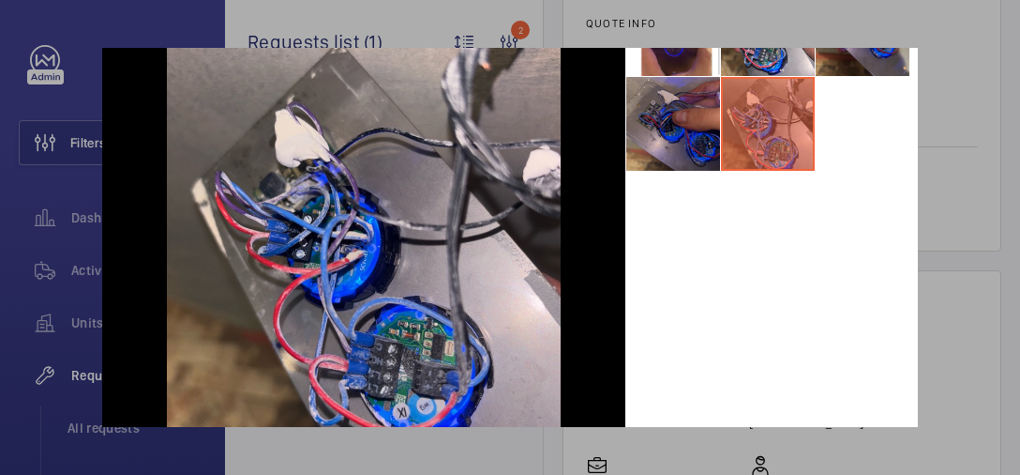
click at [639, 158] on li at bounding box center [673, 124] width 94 height 94
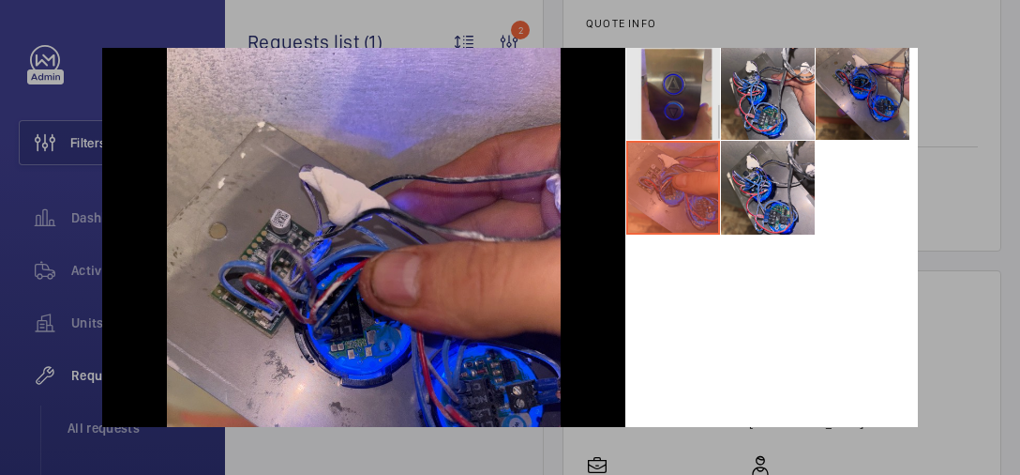
scroll to position [0, 0]
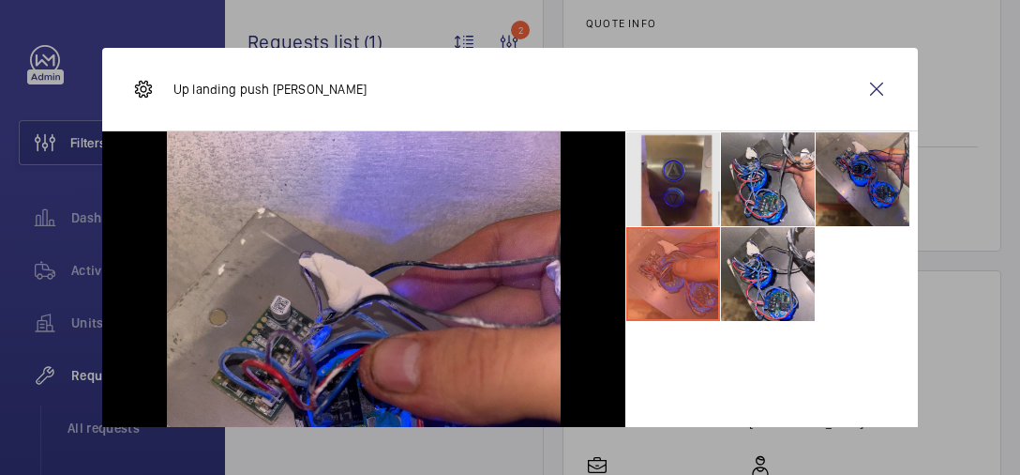
click at [668, 176] on li at bounding box center [673, 179] width 94 height 94
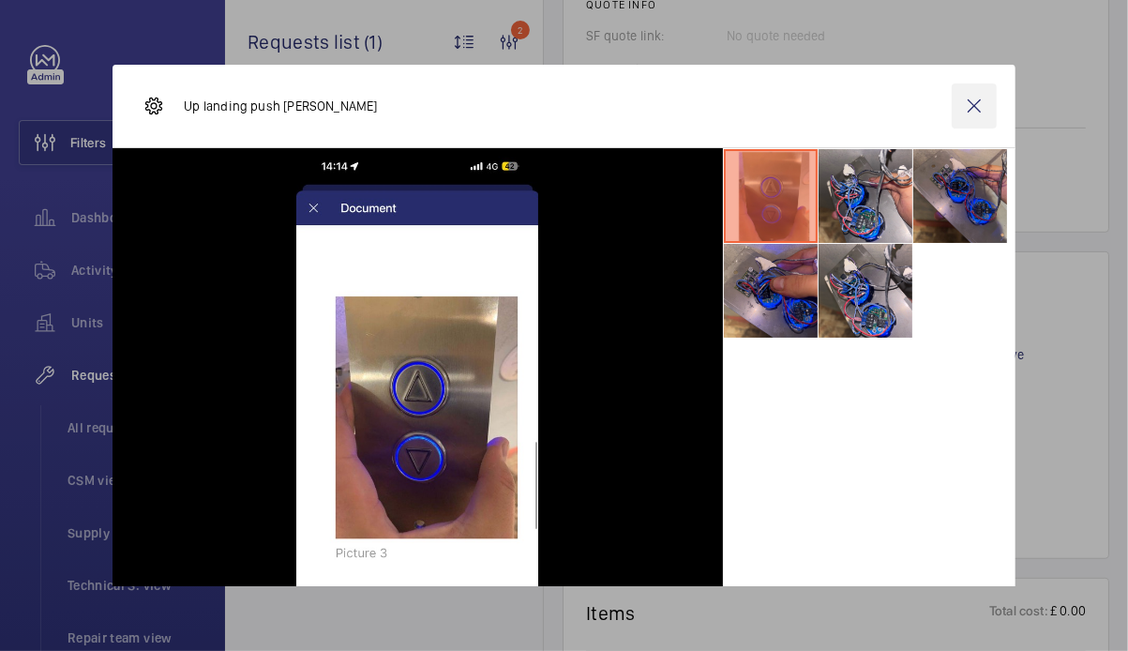
click at [961, 111] on wm-front-icon-button at bounding box center [974, 105] width 45 height 45
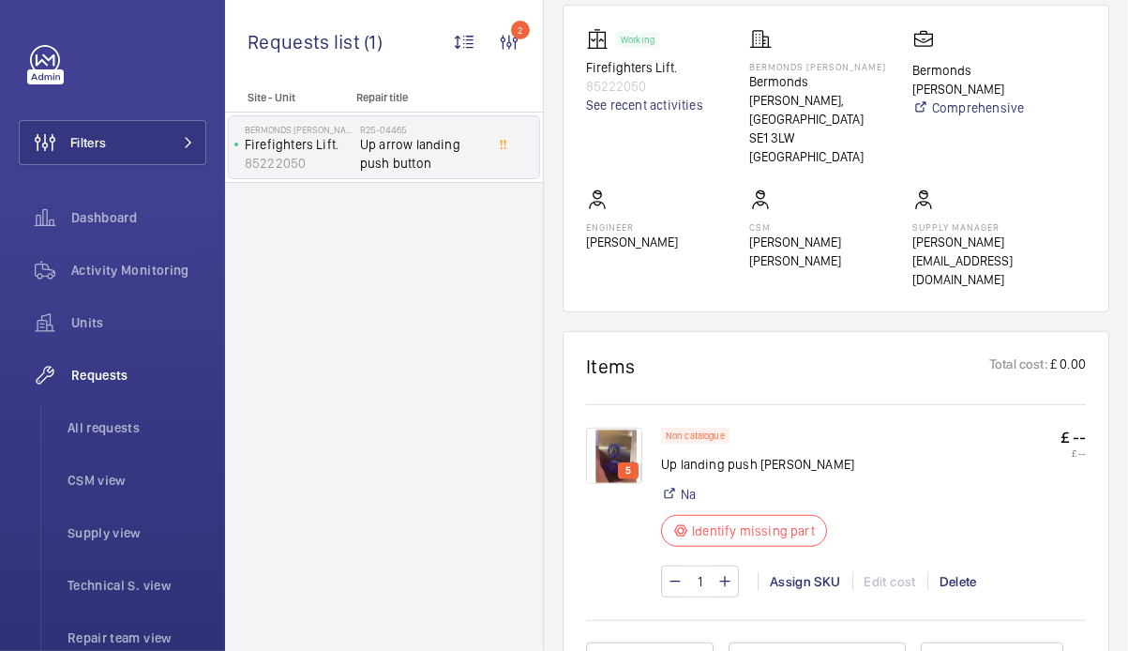
scroll to position [1107, 0]
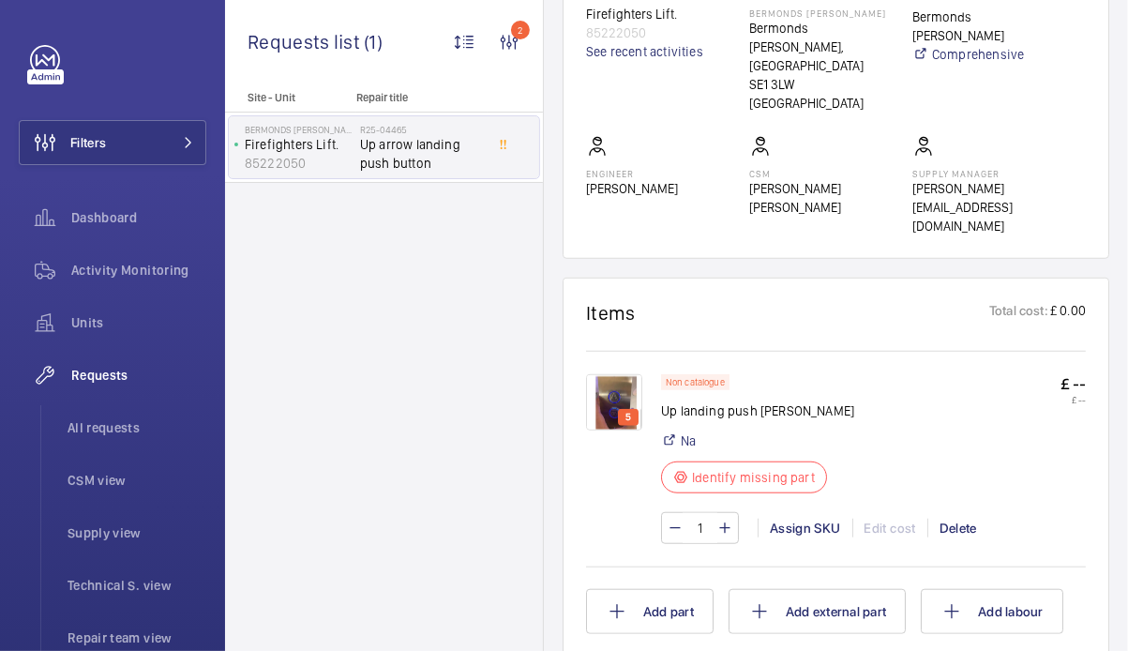
click at [626, 374] on img at bounding box center [614, 402] width 56 height 56
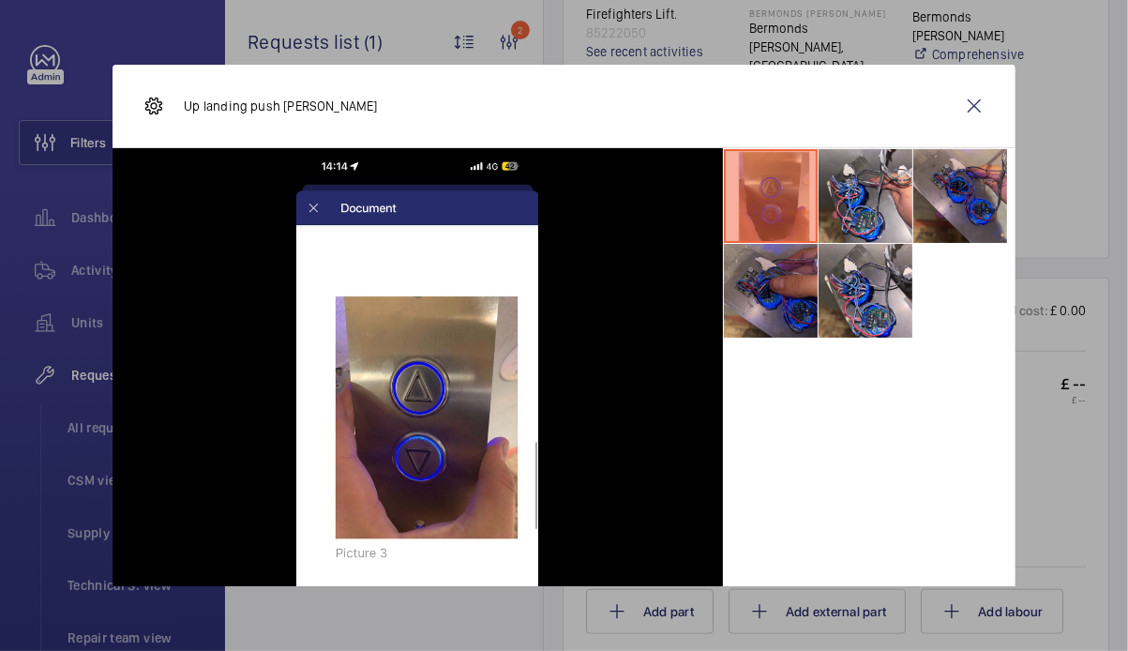
click at [739, 304] on li at bounding box center [771, 291] width 94 height 94
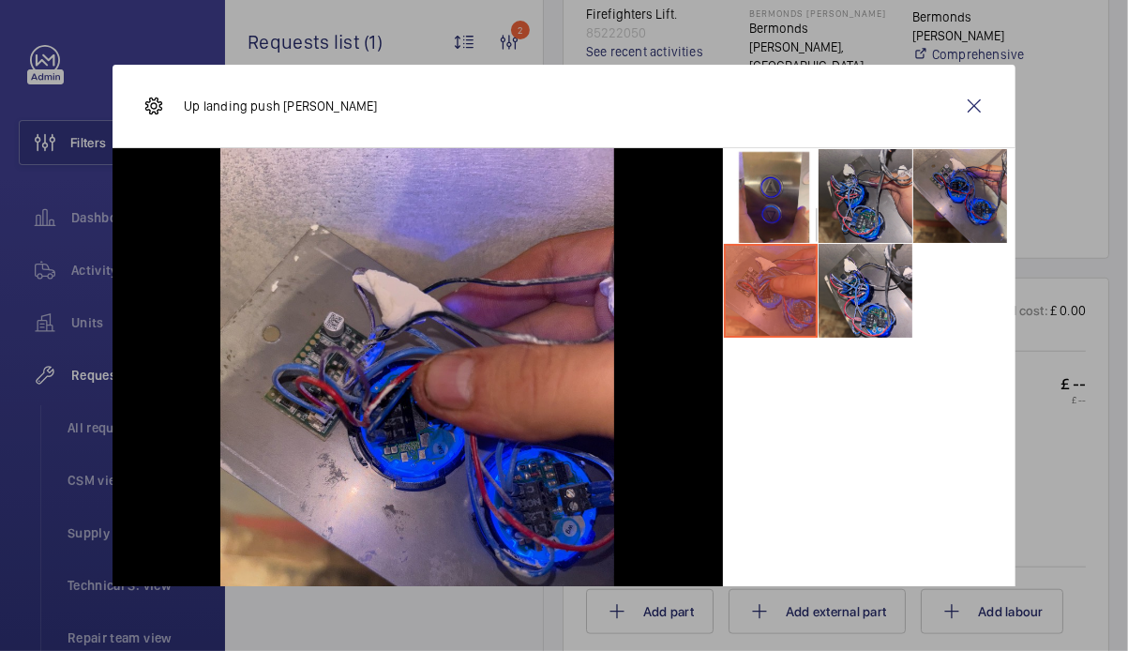
click at [880, 225] on li at bounding box center [866, 196] width 94 height 94
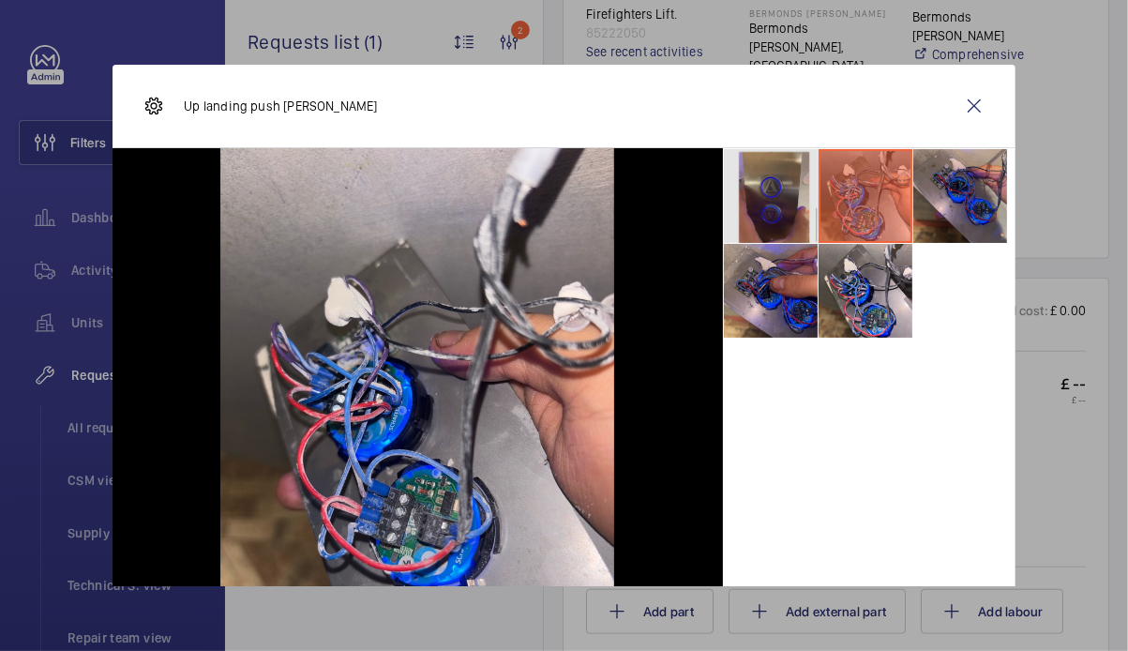
click at [751, 218] on li at bounding box center [771, 196] width 94 height 94
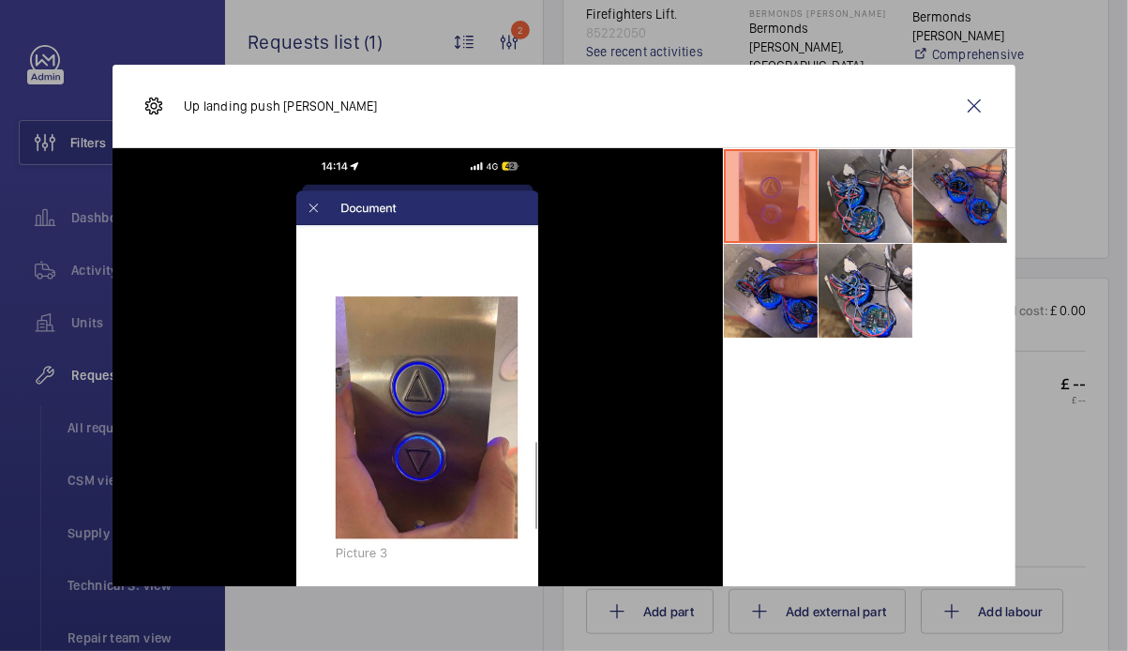
click at [891, 216] on li at bounding box center [866, 196] width 94 height 94
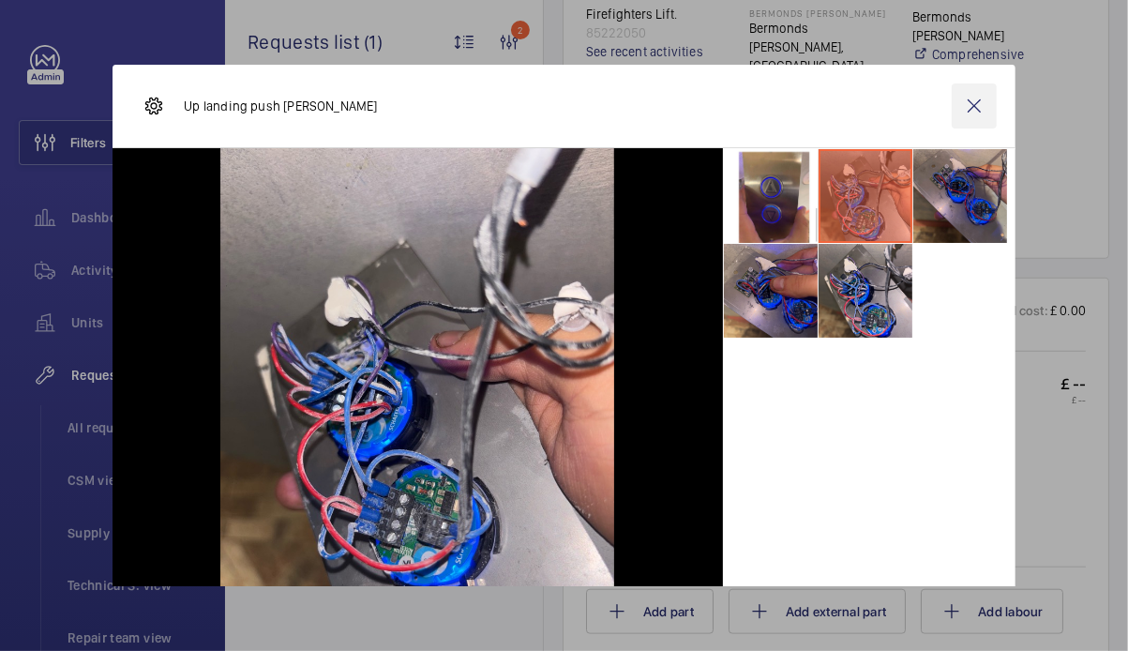
click at [965, 105] on wm-front-icon-button at bounding box center [974, 105] width 45 height 45
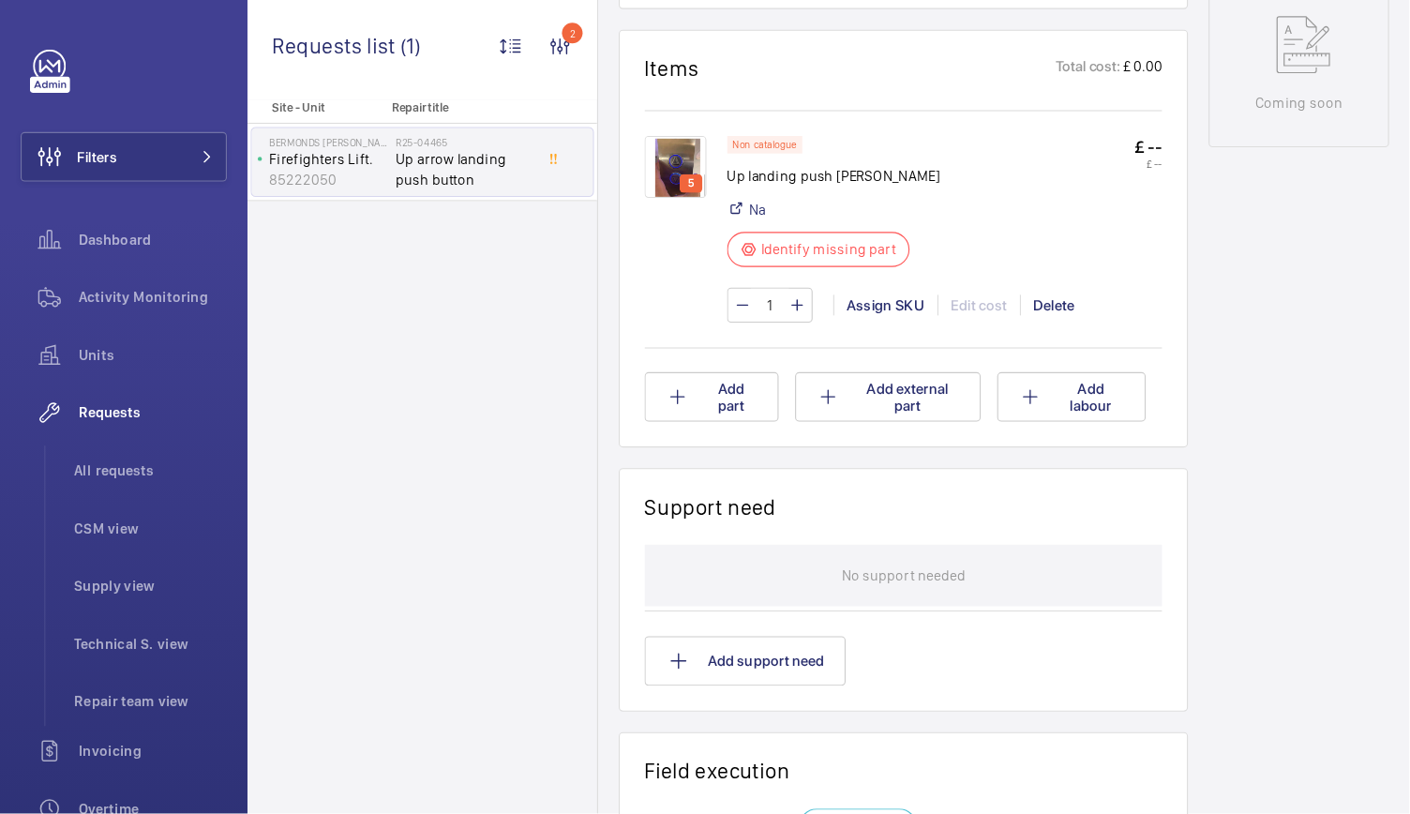
scroll to position [1032, 0]
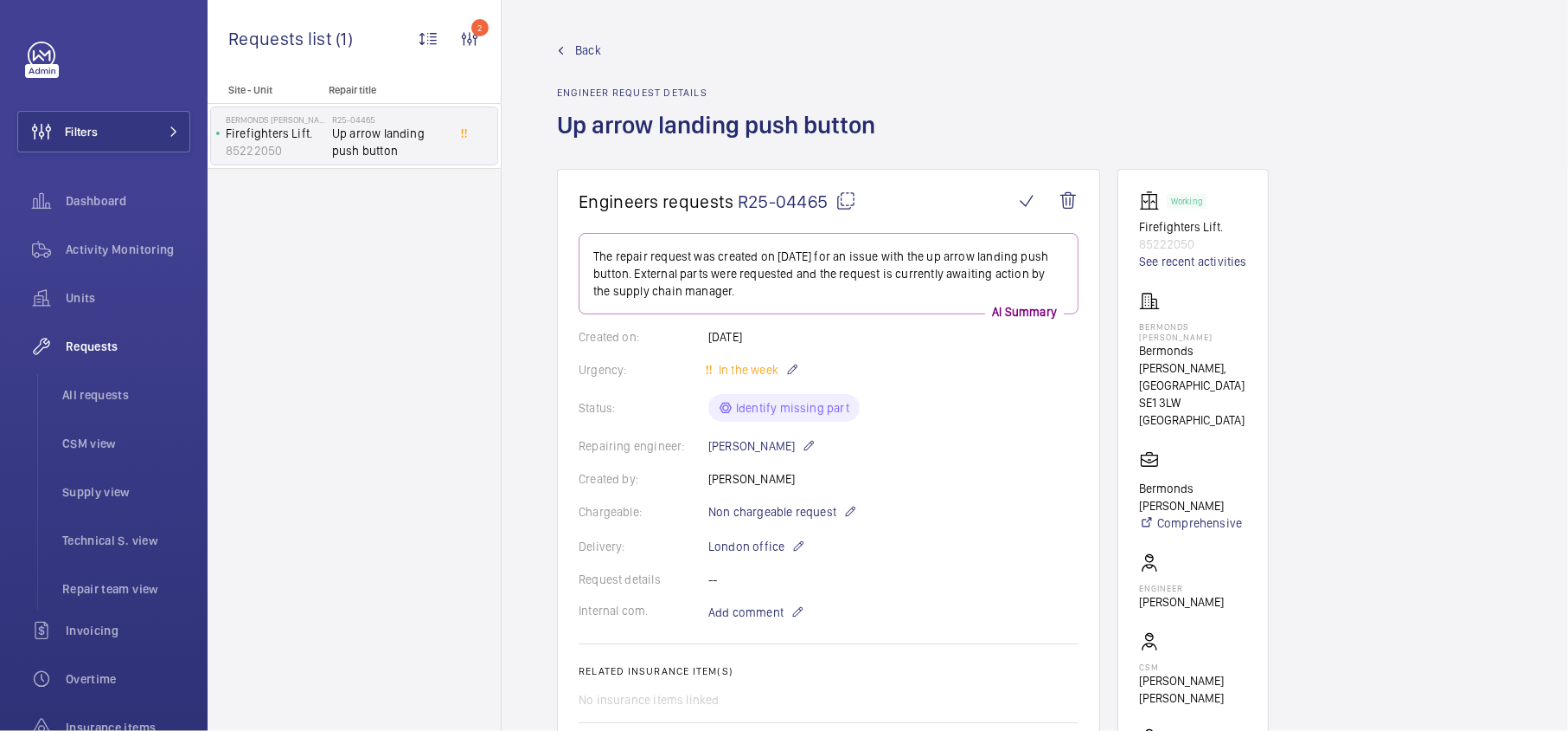
drag, startPoint x: 894, startPoint y: 0, endPoint x: 969, endPoint y: 87, distance: 114.9
click at [940, 88] on div "Back Engineer request details Up arrow landing push button" at bounding box center [1035, 105] width 956 height 127
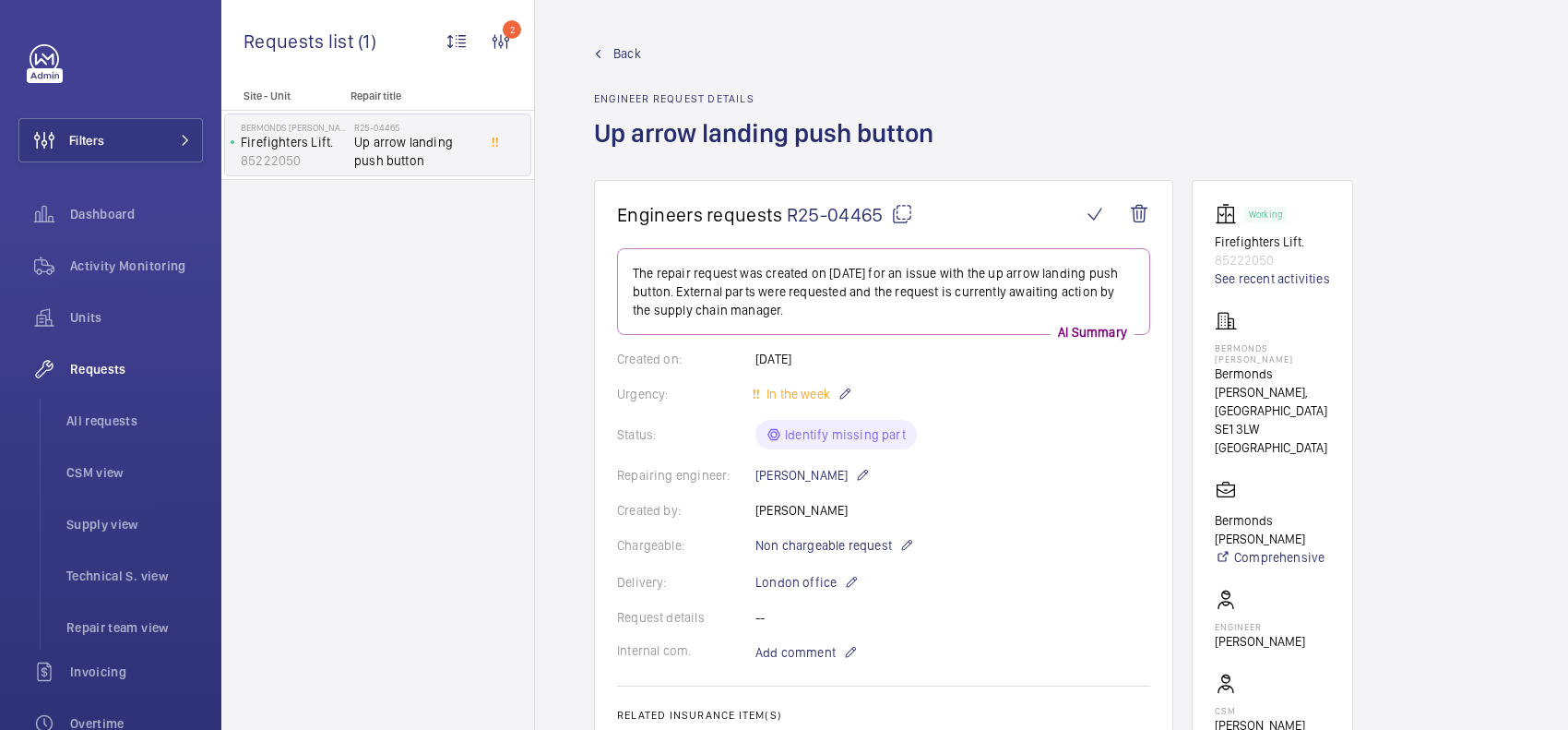
drag, startPoint x: 1217, startPoint y: 1, endPoint x: 957, endPoint y: 115, distance: 283.9
click at [957, 115] on div "Back Engineer request details Up arrow landing push button" at bounding box center [1052, 112] width 915 height 136
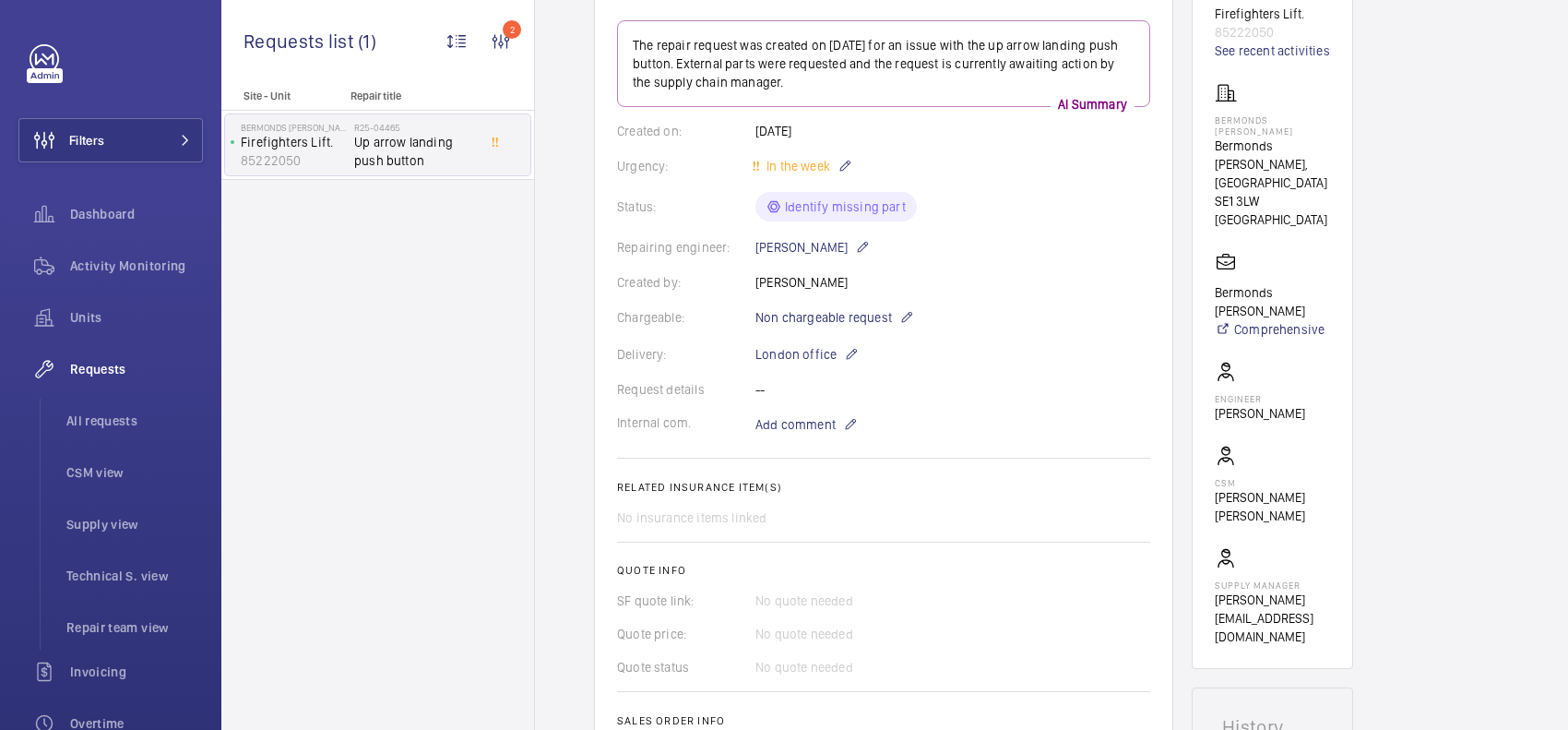
scroll to position [230, 0]
drag, startPoint x: 1298, startPoint y: 116, endPoint x: 1209, endPoint y: 117, distance: 89.0
click at [1002, 117] on wm-front-card "Working Firefighters Lift. 85222050 See recent activities Bermonds Locke Bermon…" at bounding box center [1273, 307] width 161 height 717
copy p "Bermonds Lock"
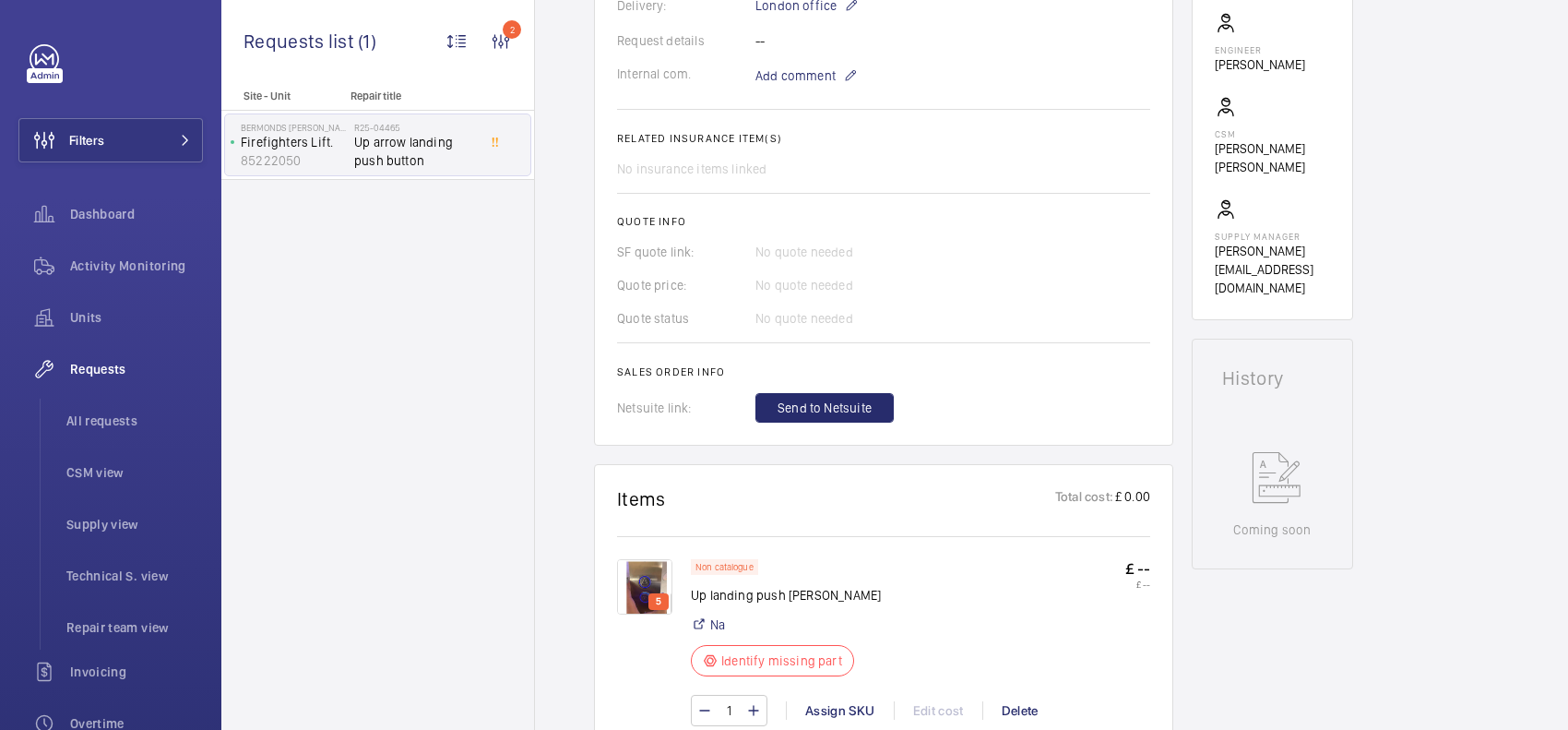
scroll to position [808, 0]
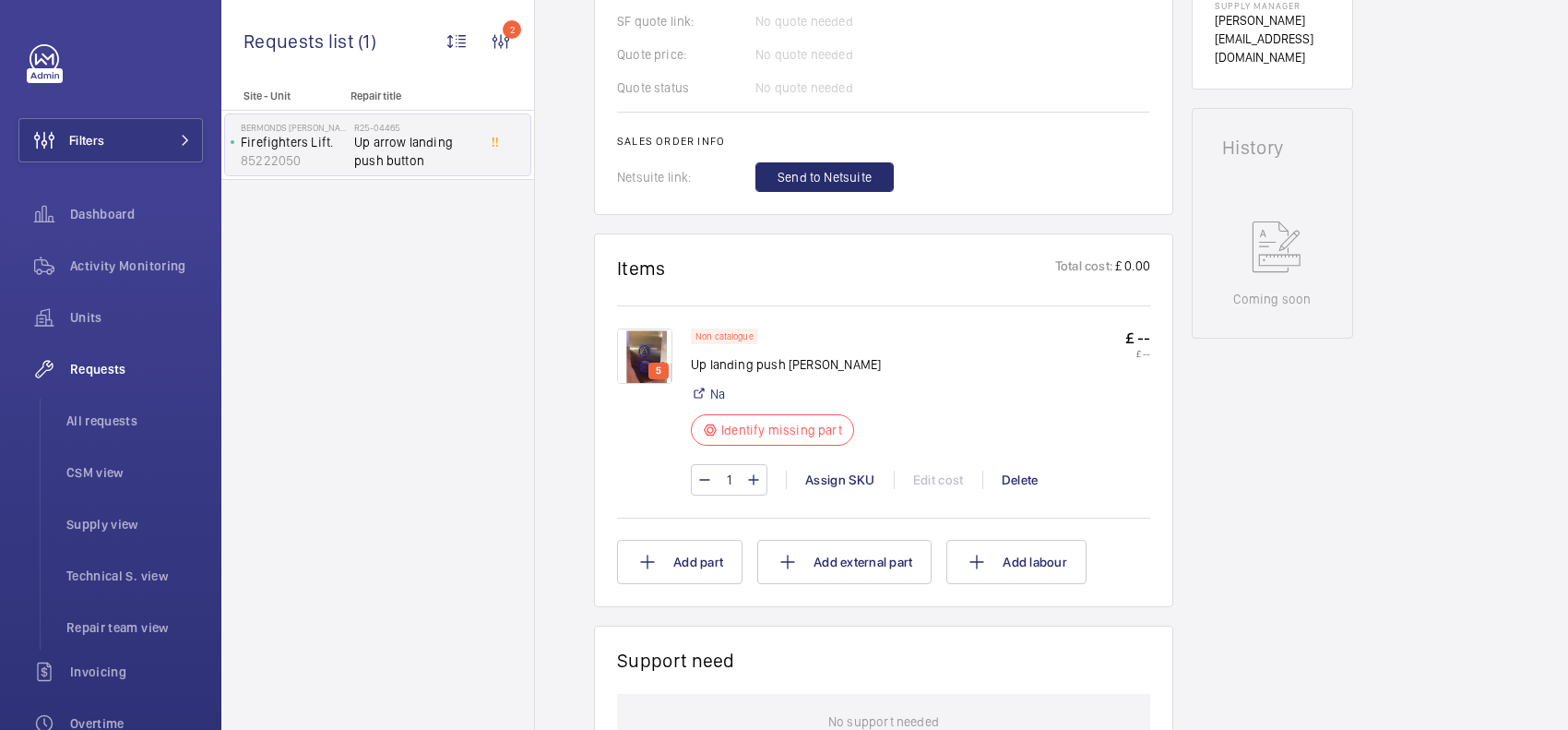
click at [638, 352] on img at bounding box center [644, 356] width 55 height 55
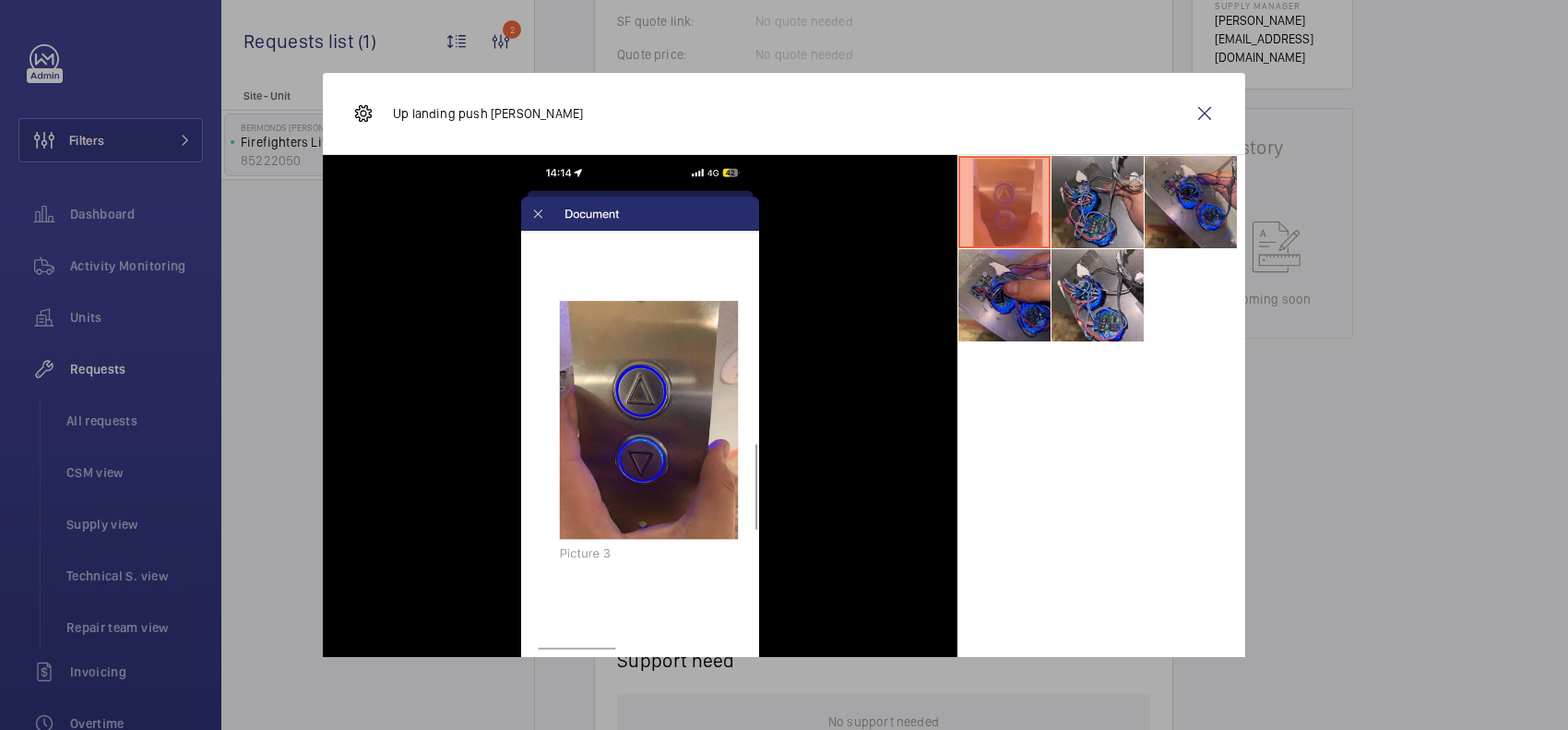
click at [1002, 210] on li at bounding box center [1098, 202] width 92 height 92
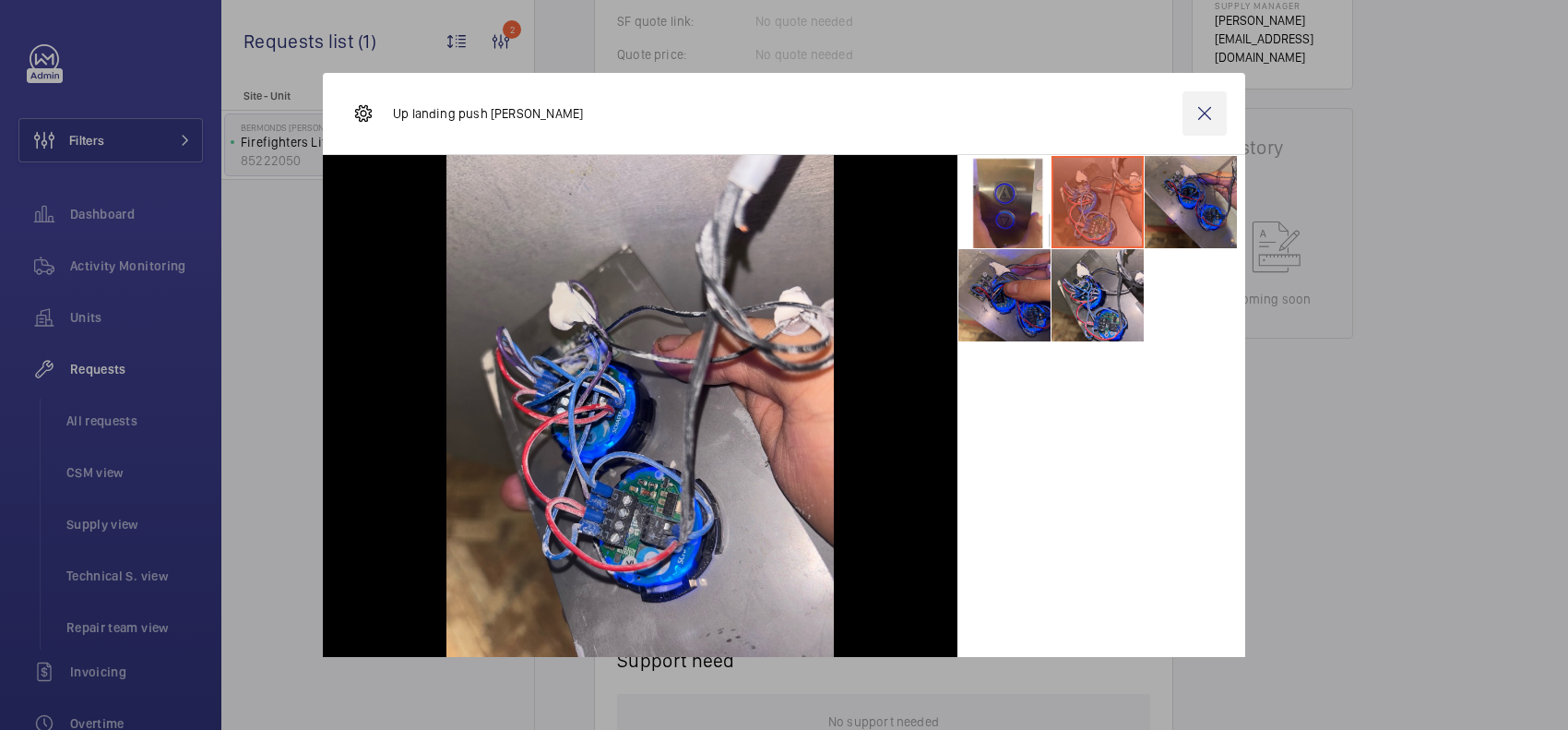
click at [1002, 129] on wm-front-icon-button at bounding box center [1204, 113] width 44 height 44
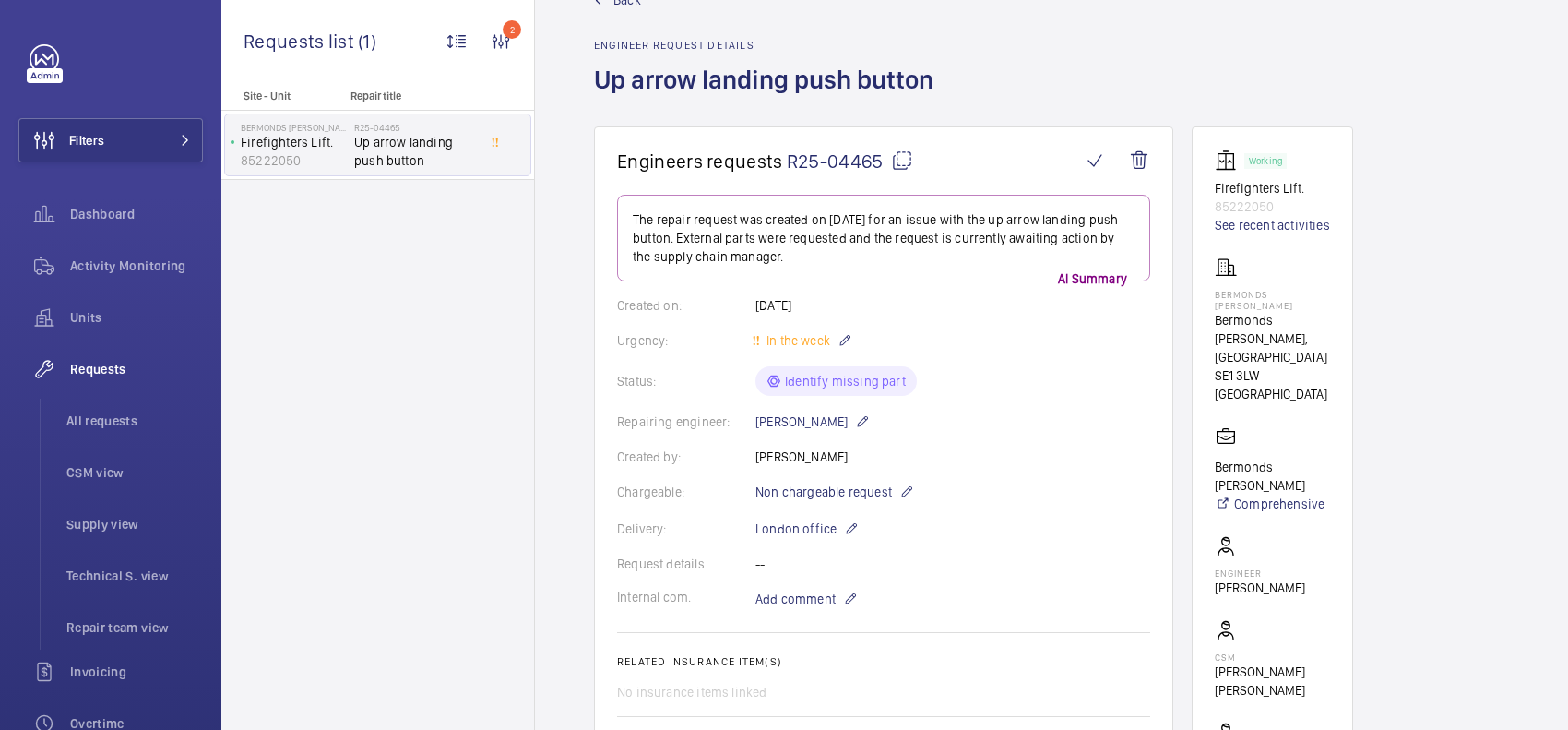
scroll to position [0, 0]
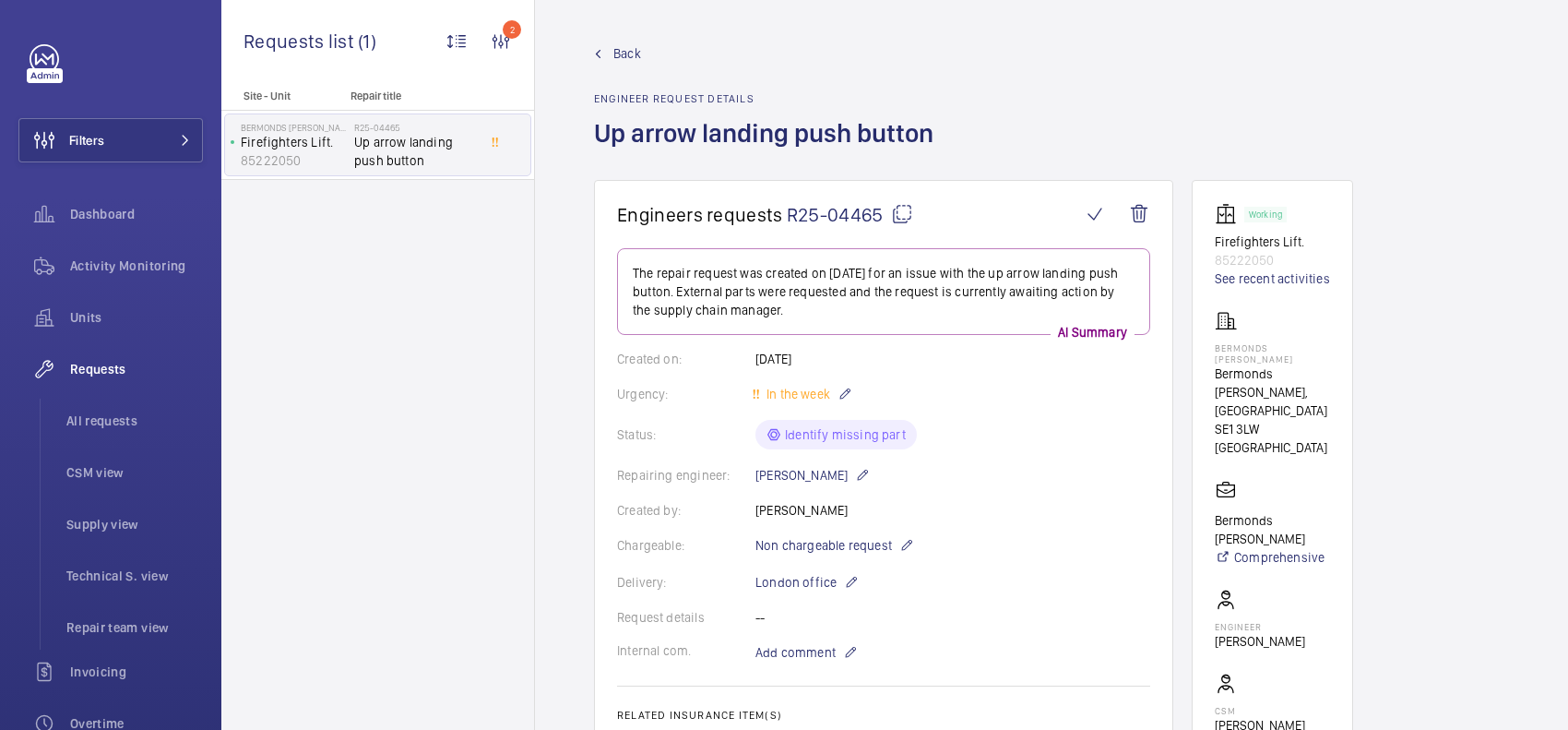
click at [614, 49] on span "Back" at bounding box center [628, 53] width 28 height 19
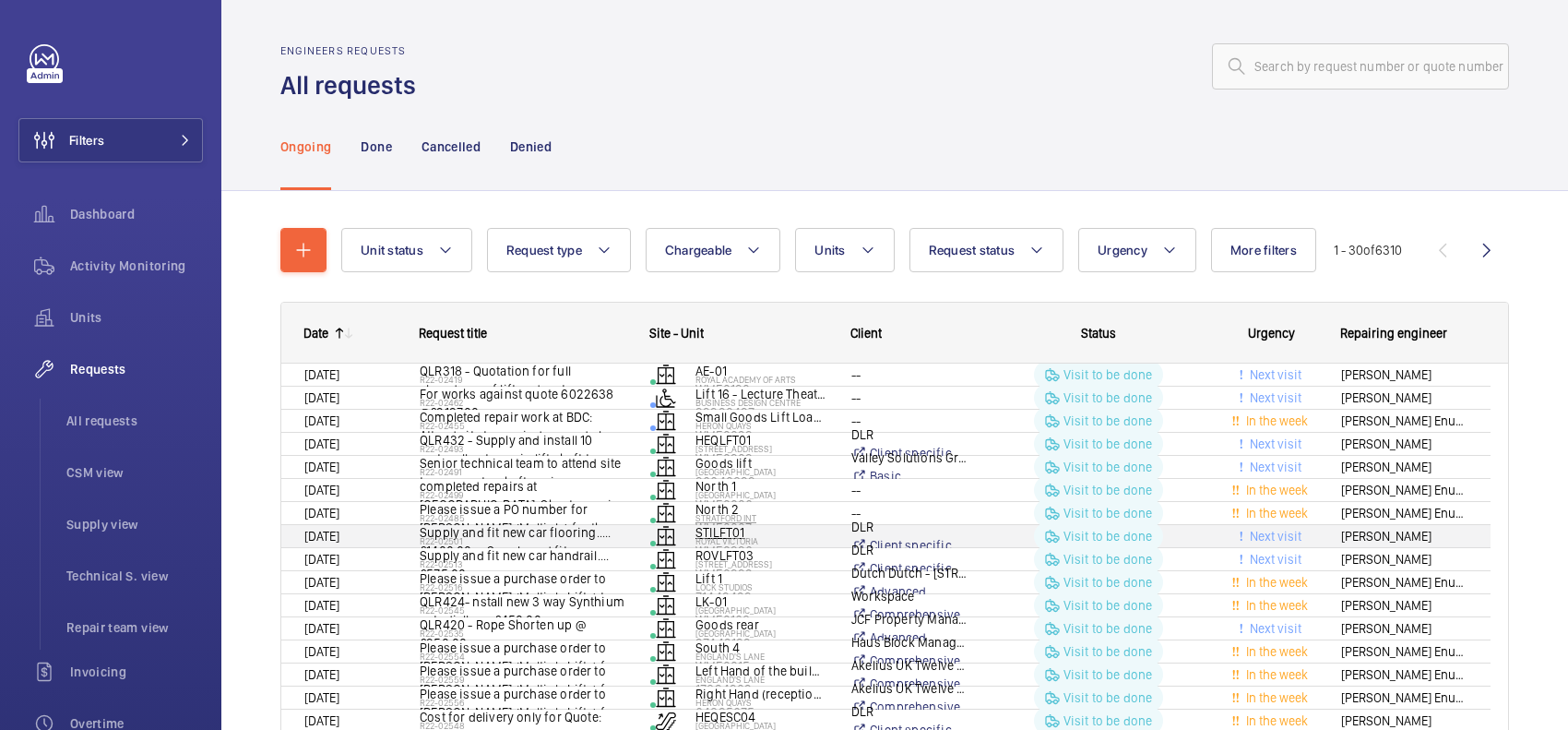
scroll to position [101, 0]
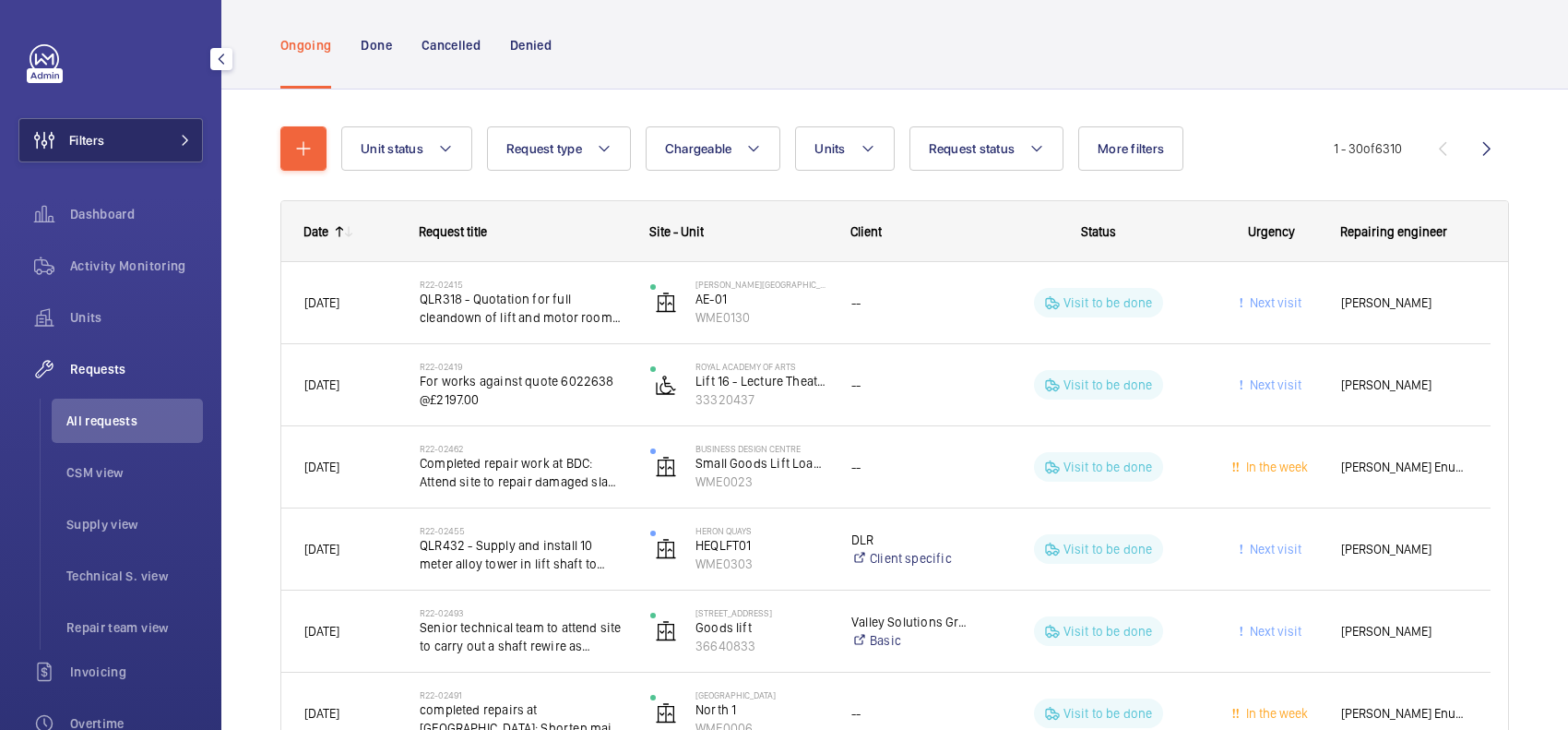
click at [169, 130] on button "Filters" at bounding box center [111, 140] width 185 height 44
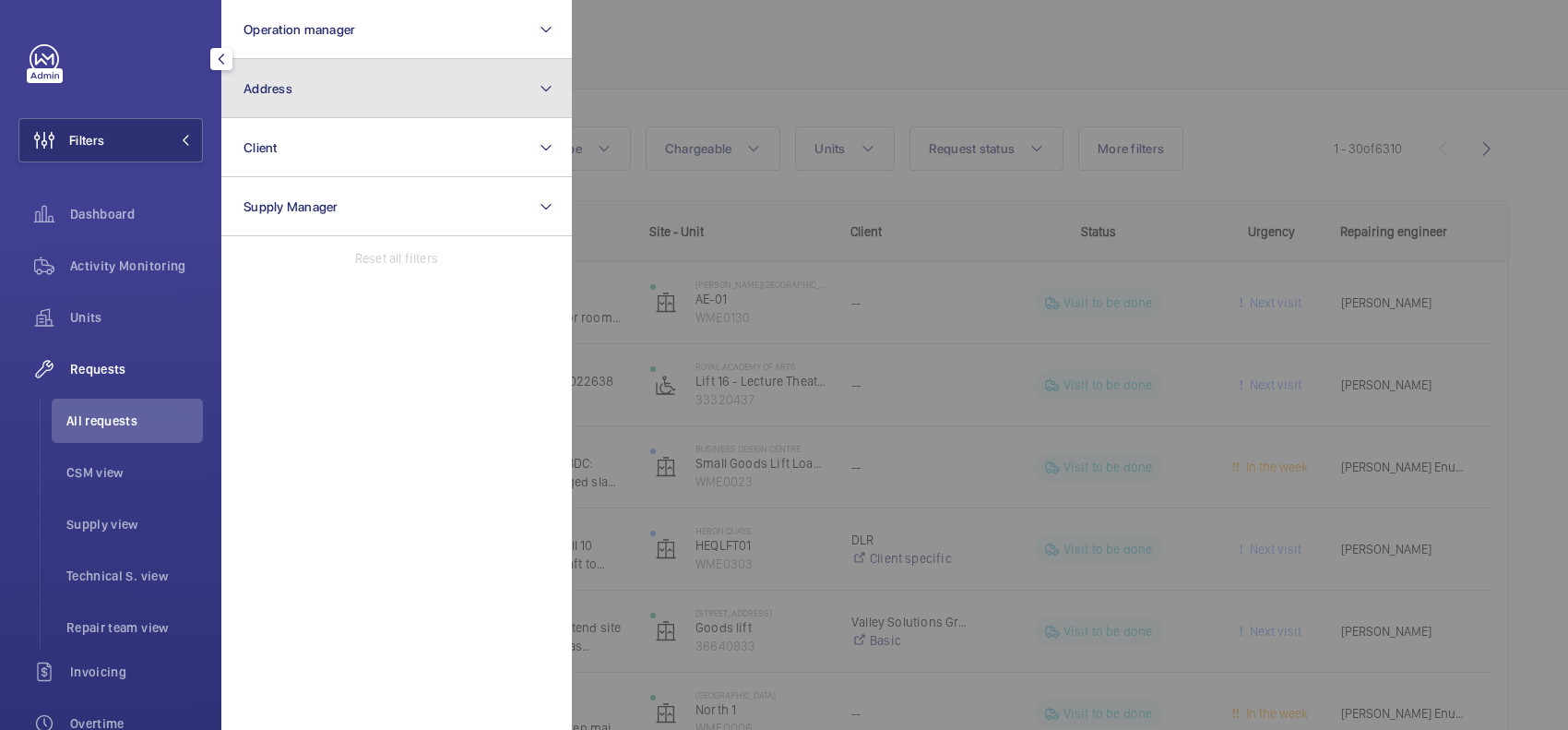
click at [298, 95] on button "Address" at bounding box center [396, 89] width 350 height 59
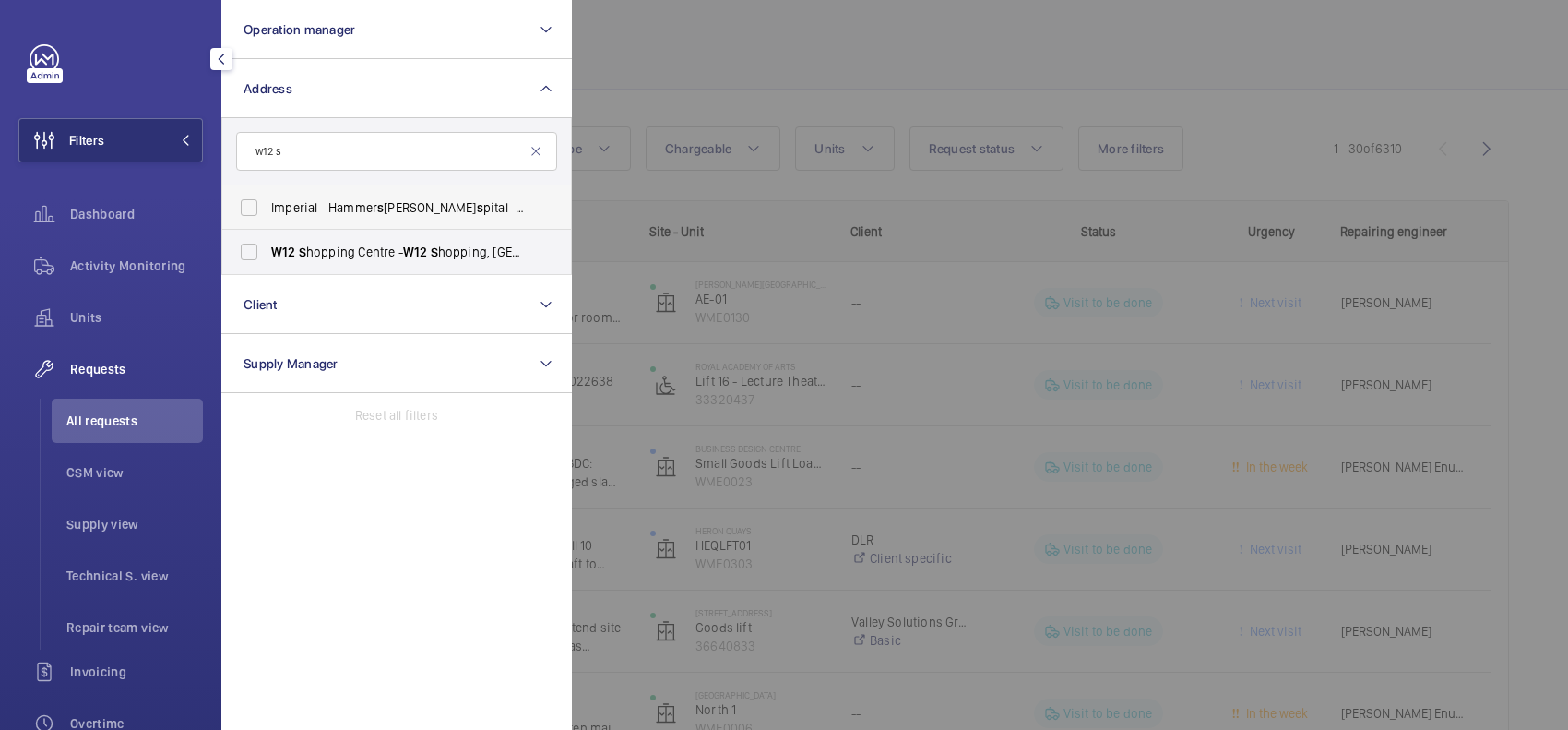
type input "w12 s"
click at [423, 227] on label "Imperial - Hammer s mith Ho s pital - W12 0H S , LONDON W12 0H S" at bounding box center [383, 208] width 321 height 44
click at [268, 226] on input "Imperial - Hammer s mith Ho s pital - W12 0H S , LONDON W12 0H S" at bounding box center [249, 208] width 37 height 37
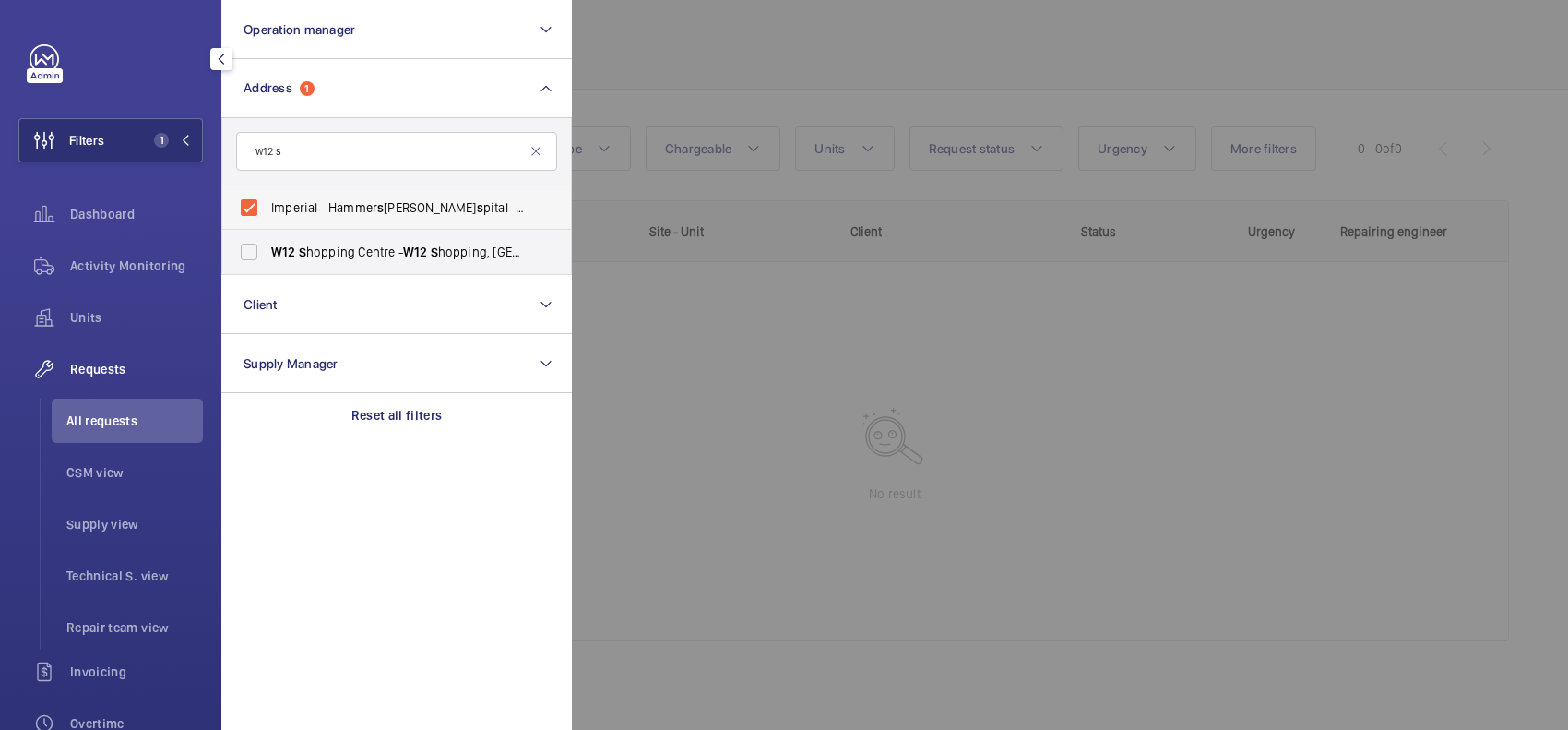
click at [443, 194] on label "Imperial - Hammer s mith Ho s pital - W12 0H S , LONDON W12 0H S" at bounding box center [383, 208] width 321 height 44
click at [268, 194] on input "Imperial - Hammer s mith Ho s pital - W12 0H S , LONDON W12 0H S" at bounding box center [249, 208] width 37 height 37
checkbox input "false"
click at [440, 240] on label "W12 S hopping Centre - W12 S hopping, LONDON W12 8PP" at bounding box center [383, 252] width 321 height 44
click at [268, 240] on input "W12 S hopping Centre - W12 S hopping, LONDON W12 8PP" at bounding box center [249, 252] width 37 height 37
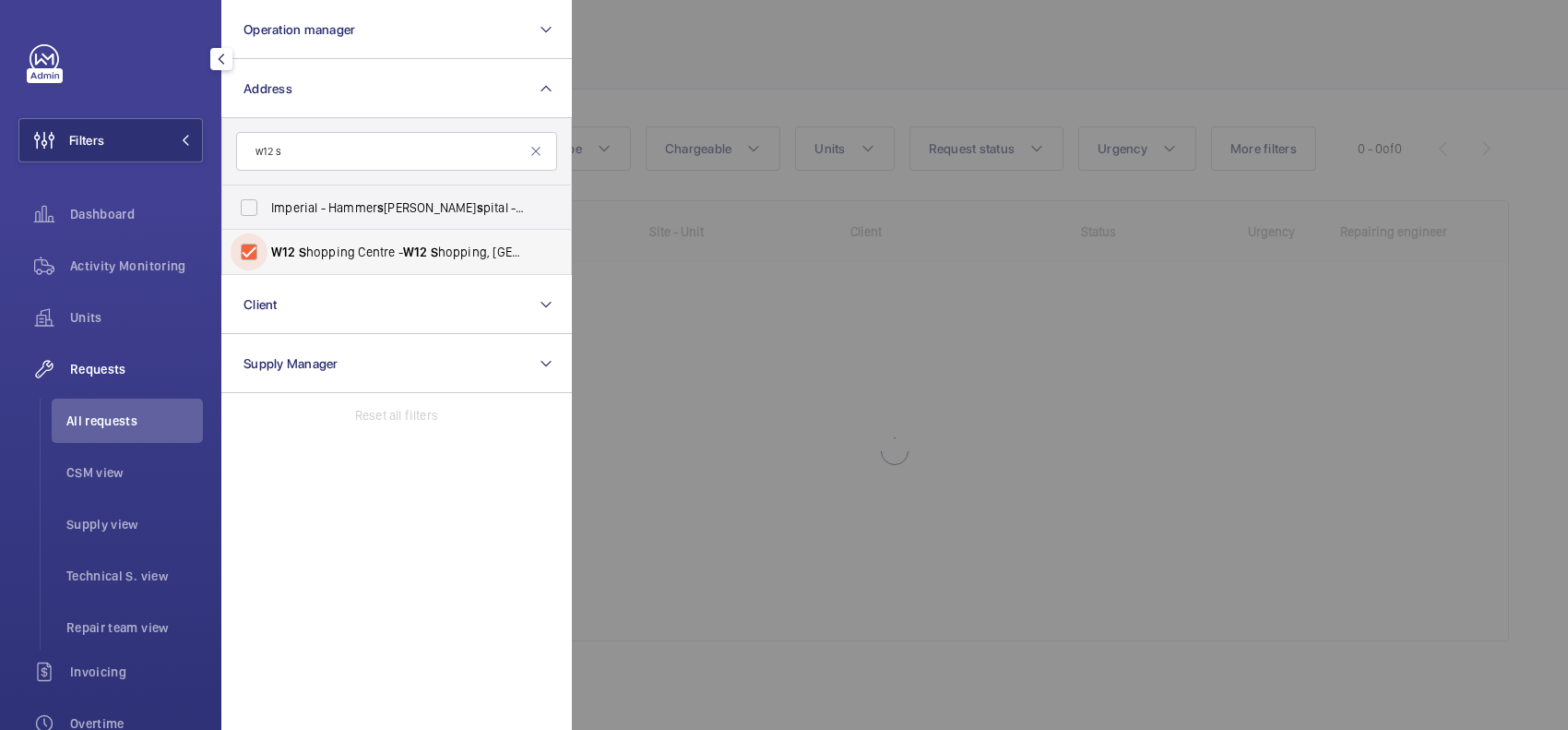
checkbox input "true"
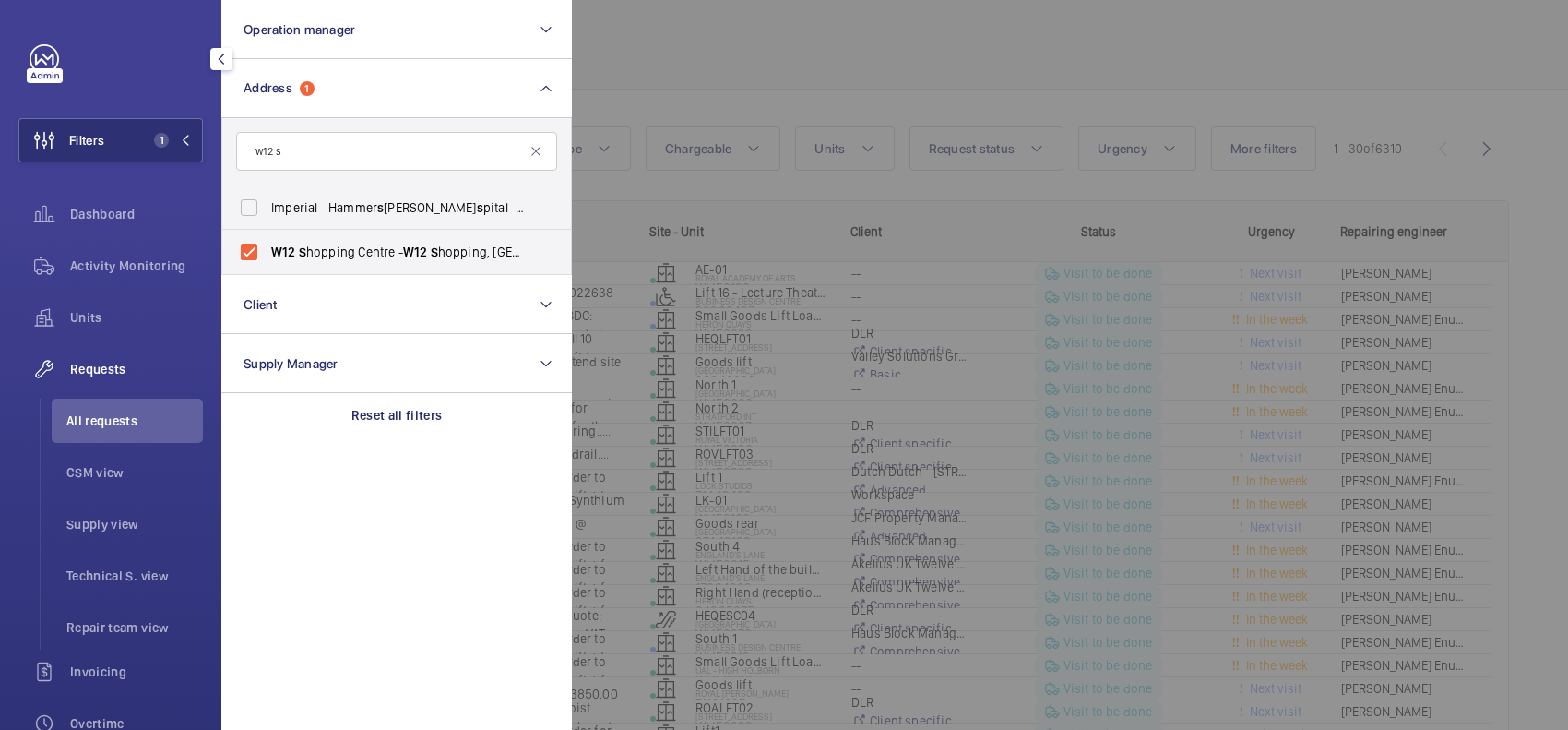
click at [632, 84] on div at bounding box center [1356, 365] width 1568 height 730
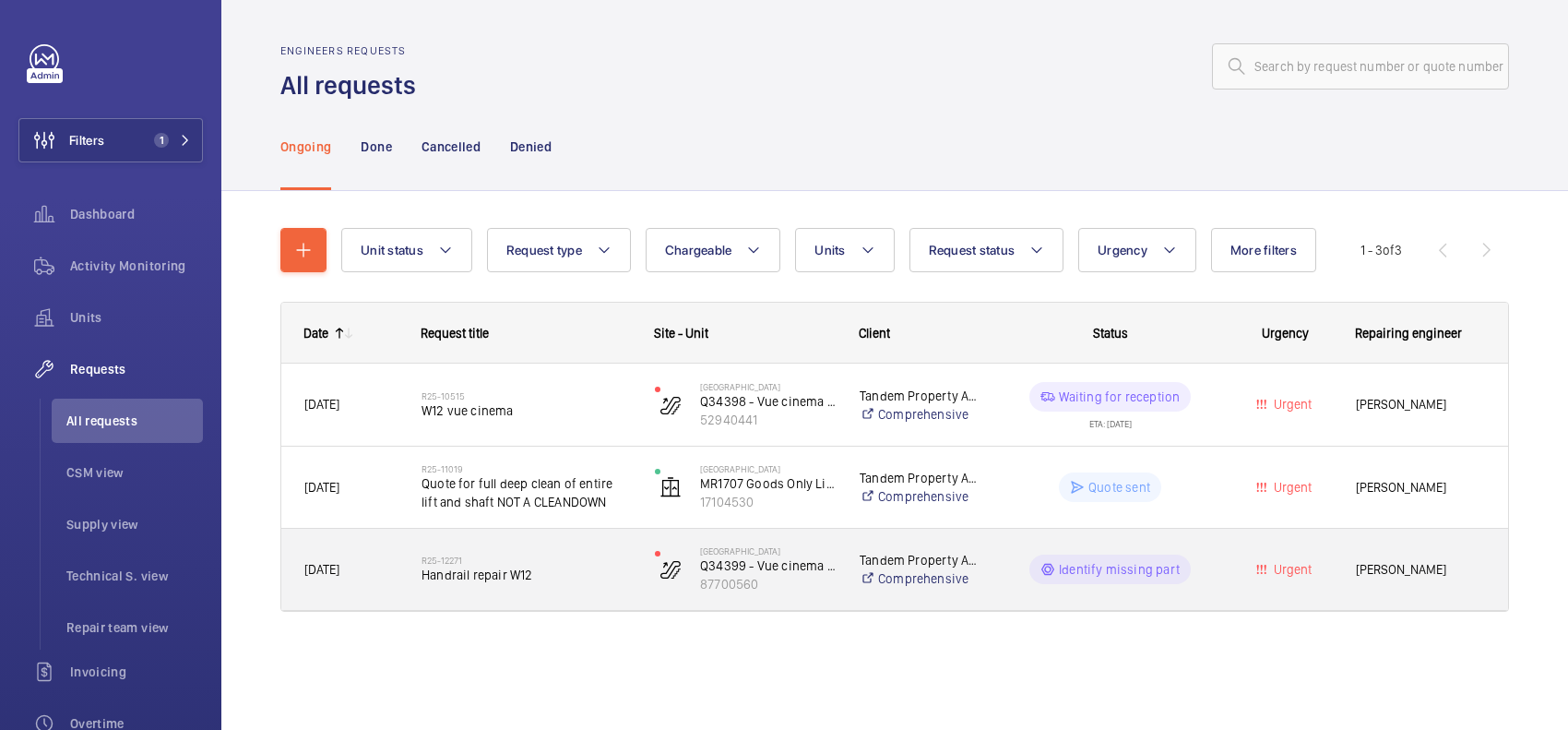
click at [577, 466] on span "Handrail repair W12" at bounding box center [526, 575] width 210 height 19
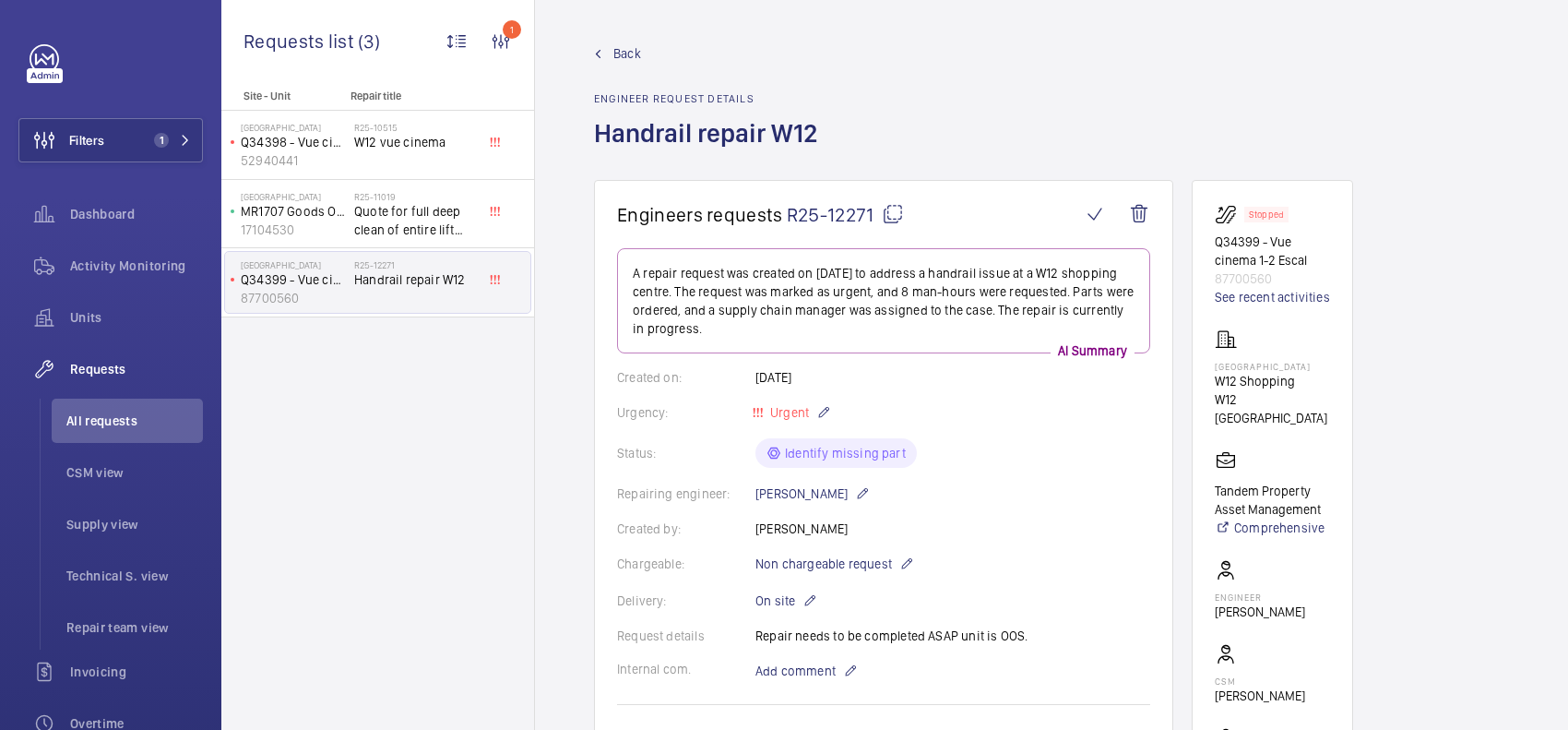
click at [639, 48] on span "Back" at bounding box center [628, 53] width 28 height 19
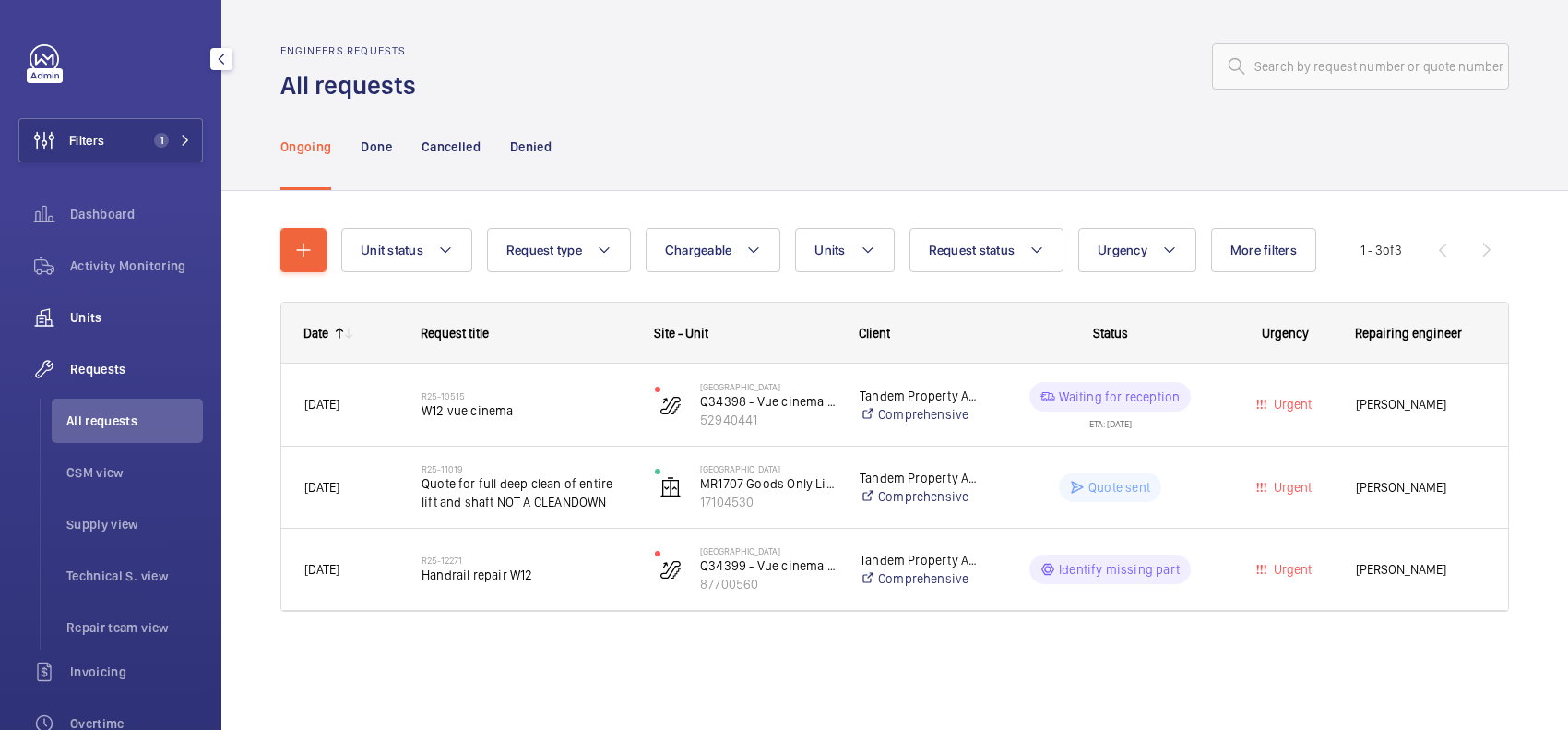
click at [131, 320] on span "Units" at bounding box center [136, 317] width 133 height 19
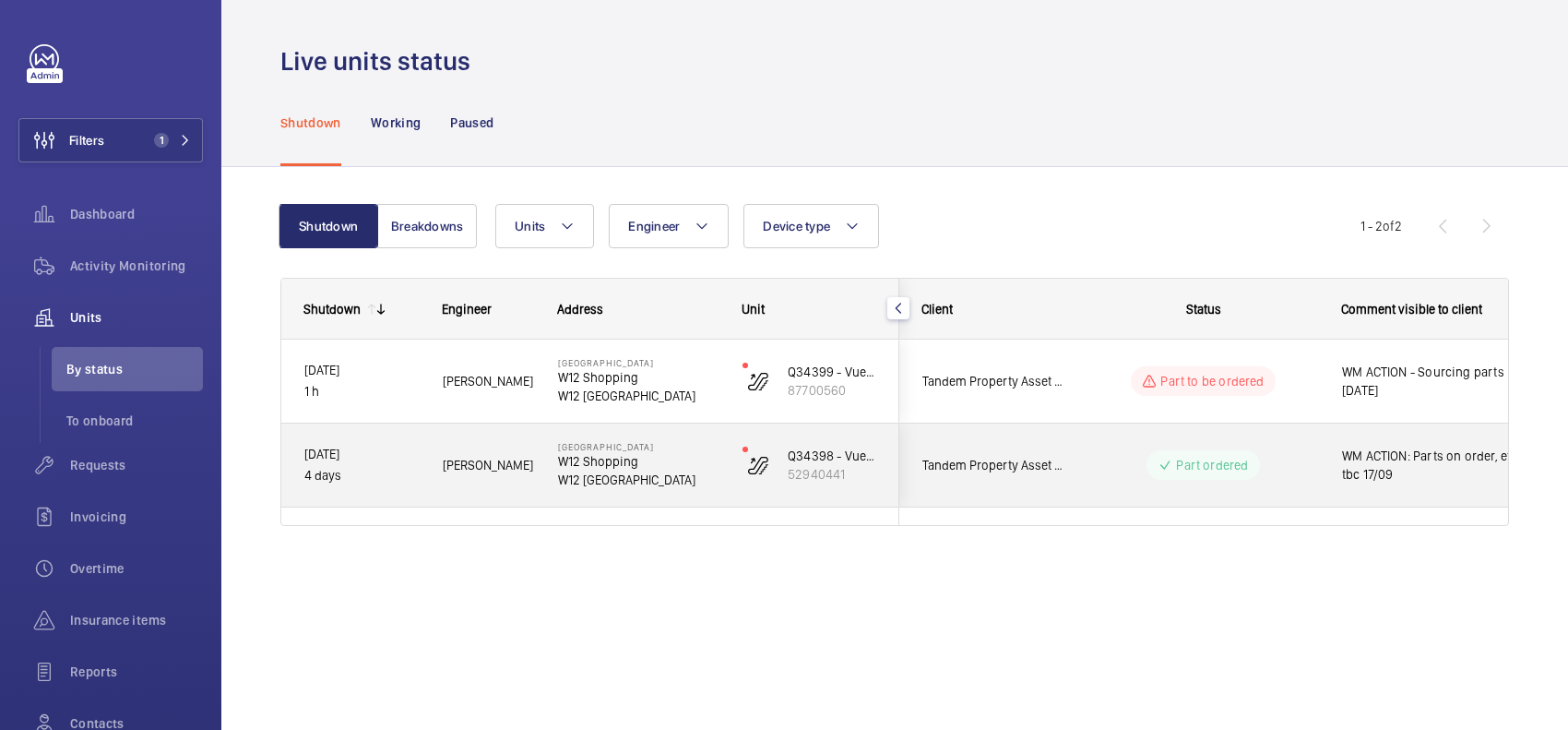
click at [1002, 453] on wm-front-pills-cell "Part ordered" at bounding box center [1204, 465] width 230 height 30
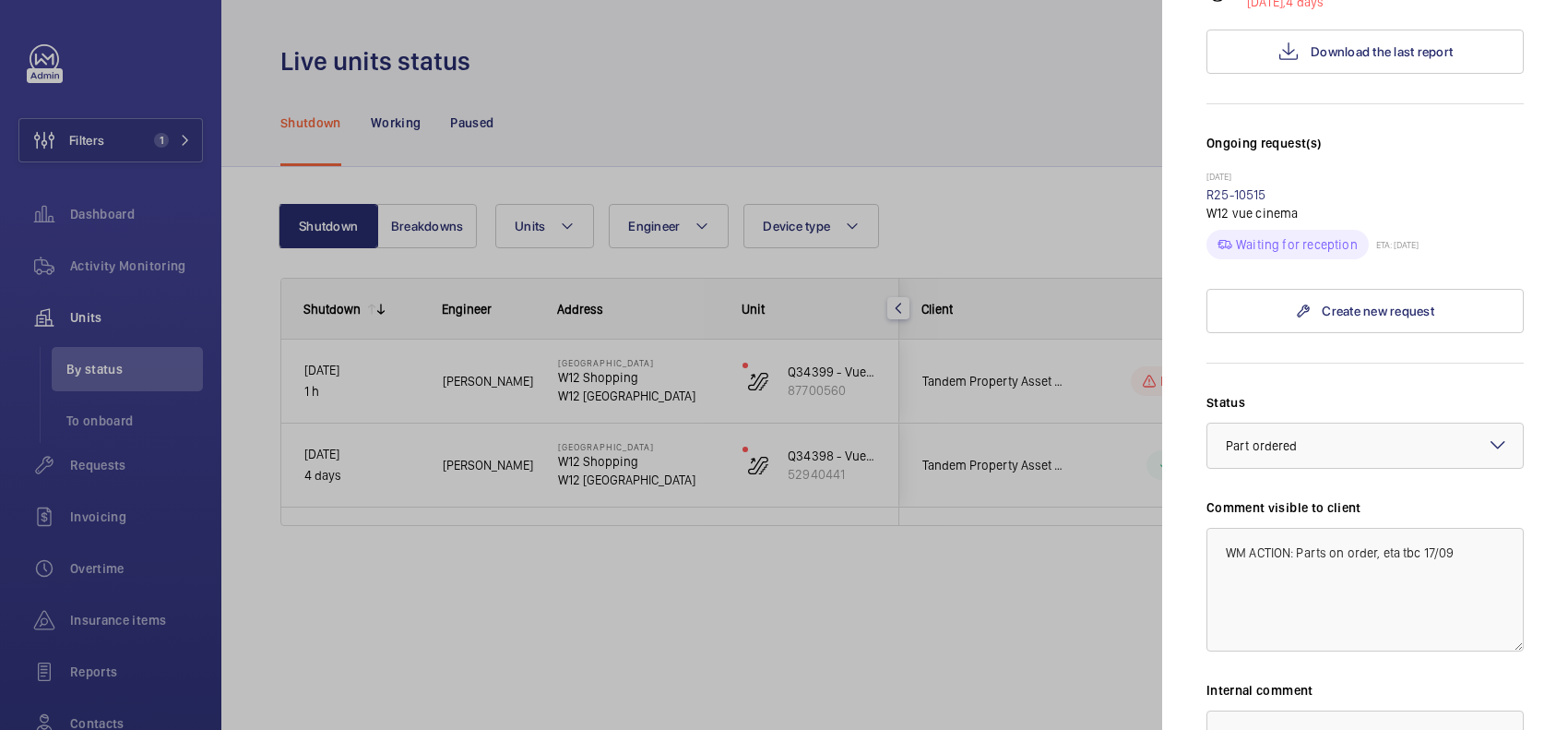
scroll to position [461, 0]
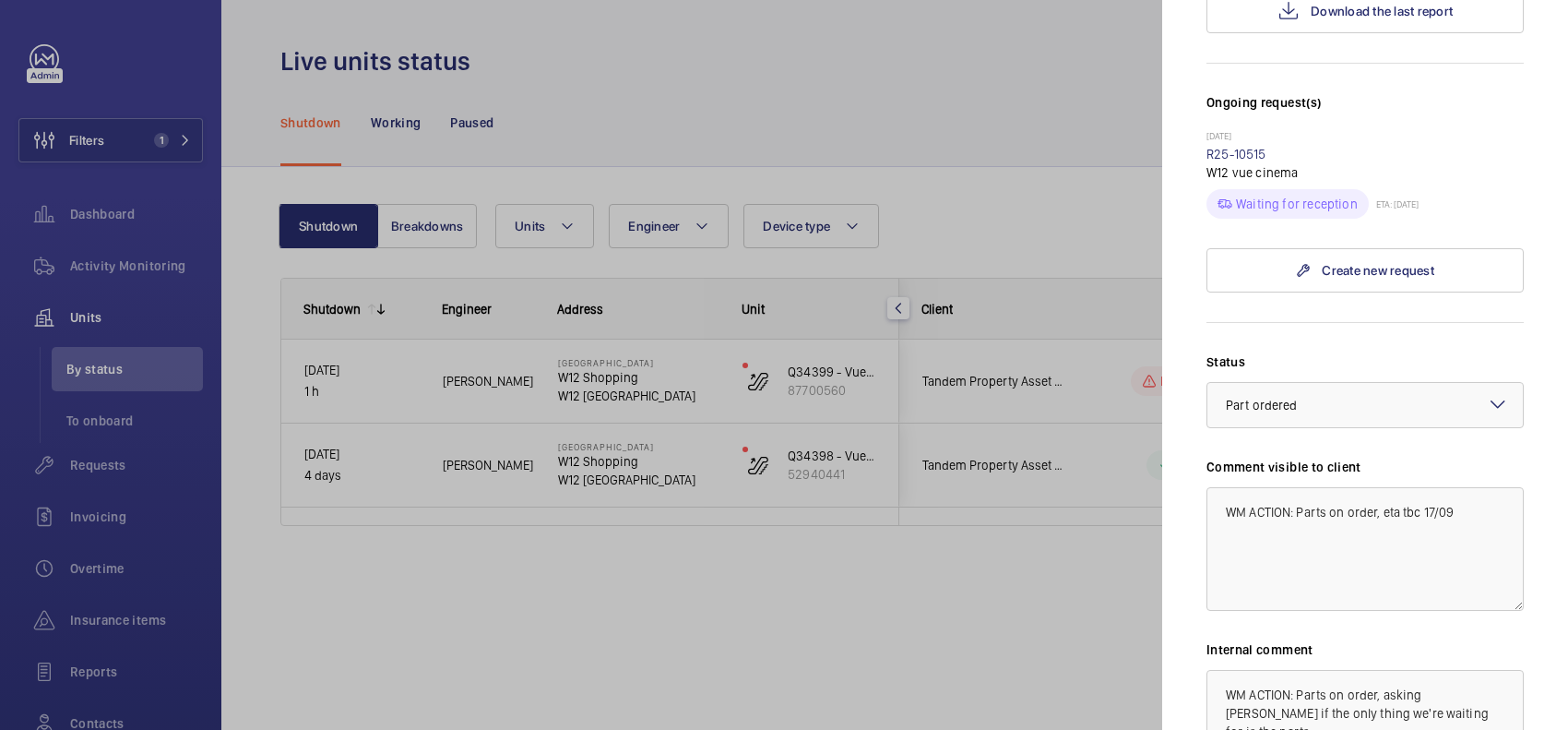
click at [1002, 282] on div at bounding box center [784, 365] width 1568 height 730
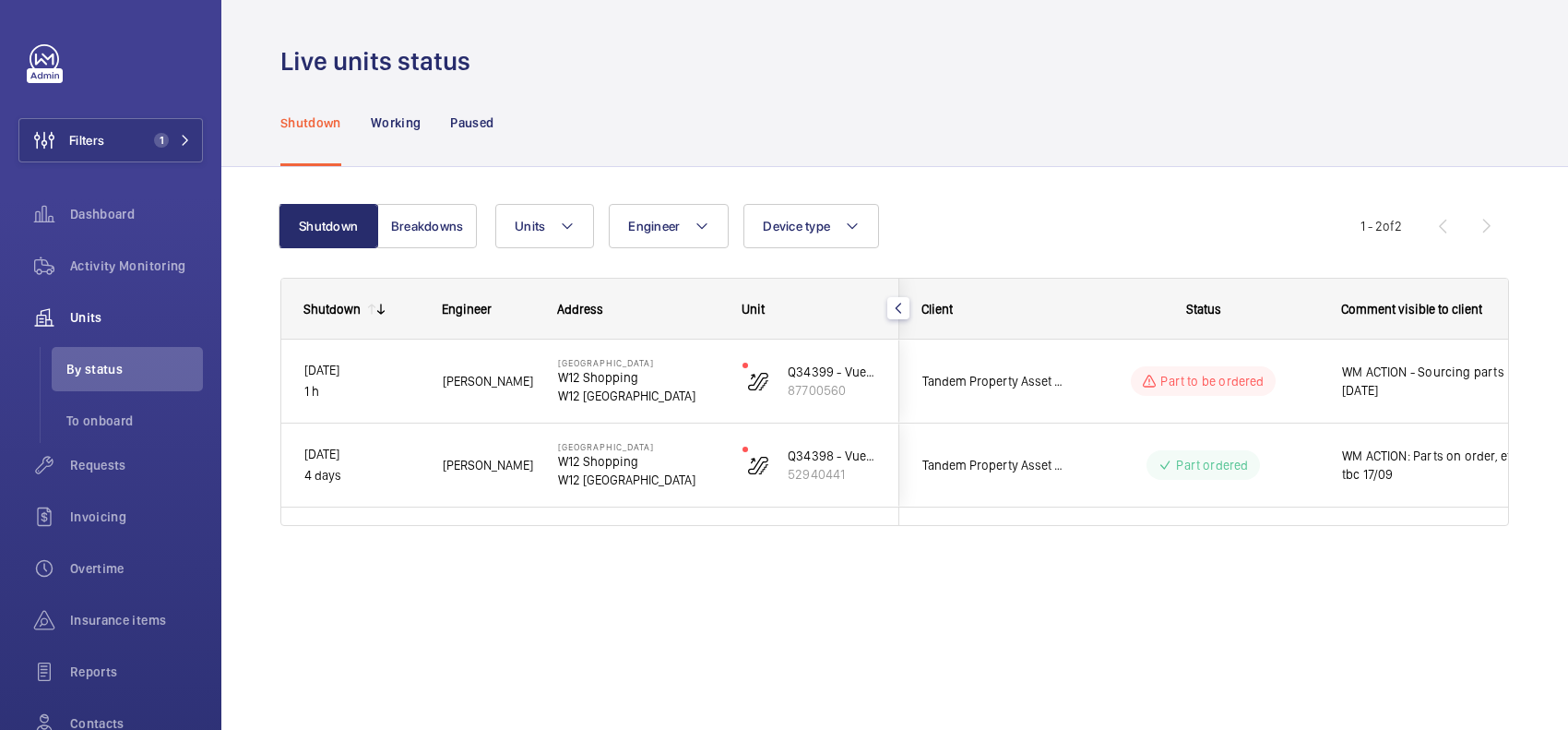
scroll to position [0, 0]
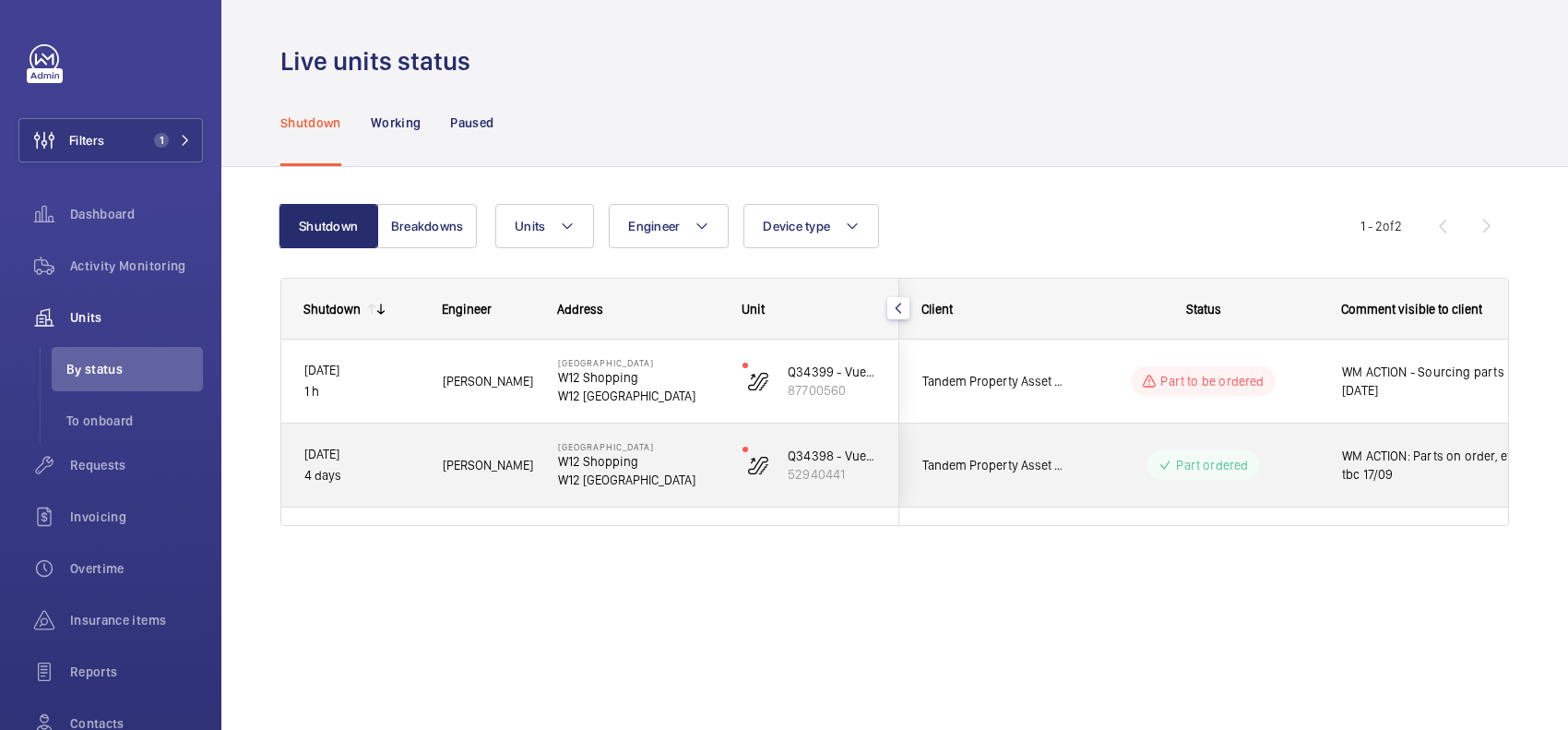
click at [1002, 464] on wm-front-pills-cell "Part ordered" at bounding box center [1204, 465] width 230 height 30
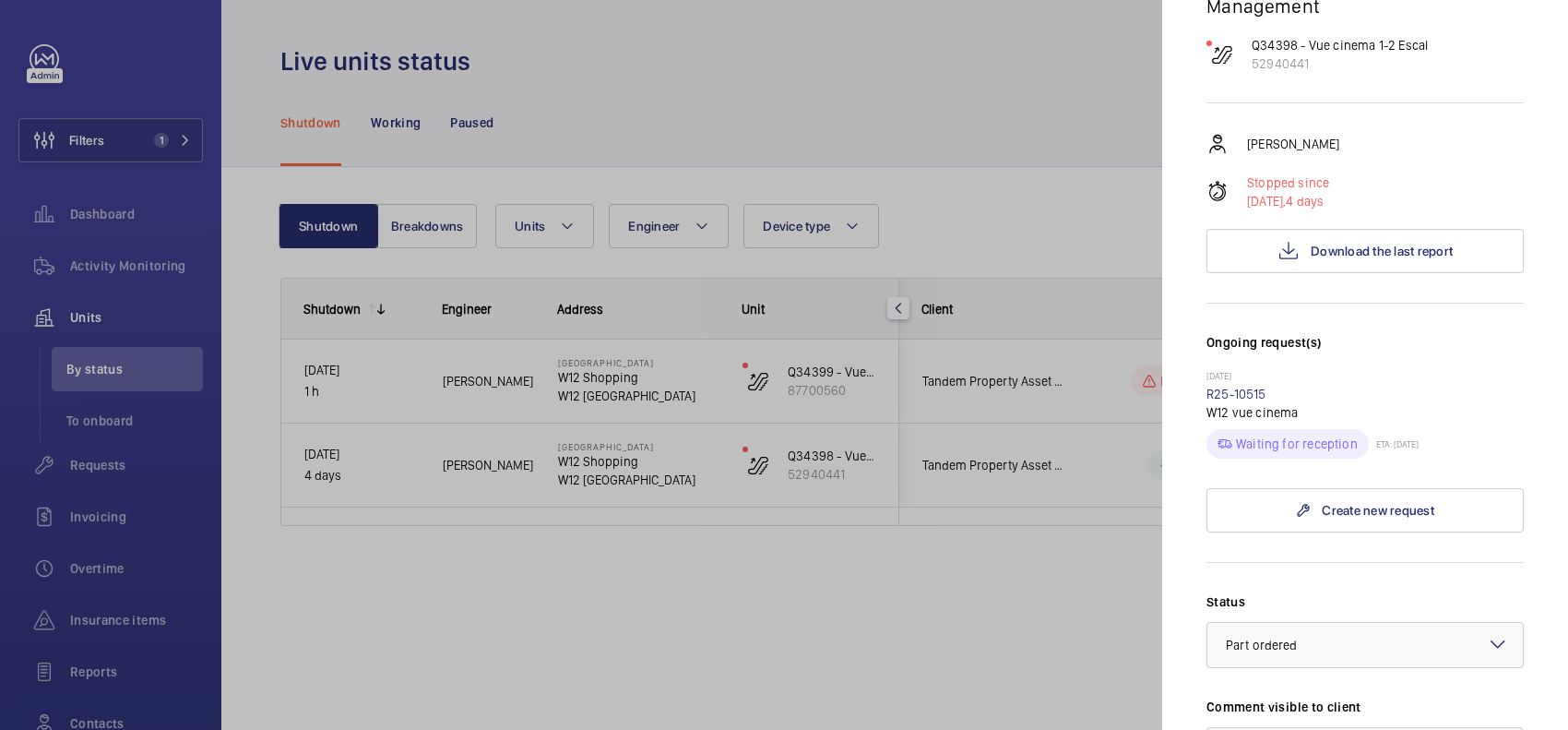
scroll to position [230, 0]
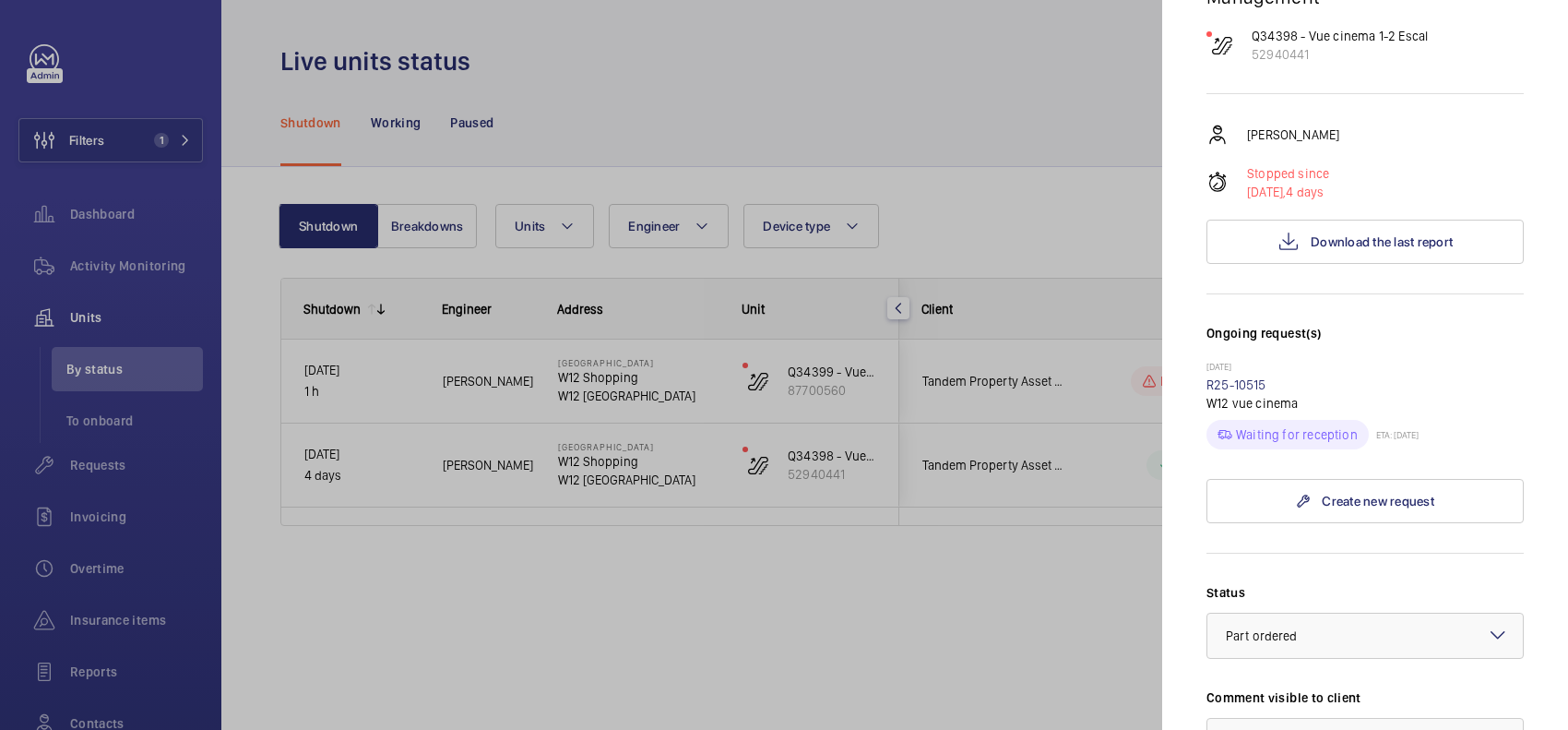
click at [1002, 97] on mat-sidenav "Stopped unit W12 Shopping Centre W12 Shopping W12 8PP LONDON Tandem Property As…" at bounding box center [1365, 365] width 406 height 730
click at [1002, 113] on div at bounding box center [784, 365] width 1568 height 730
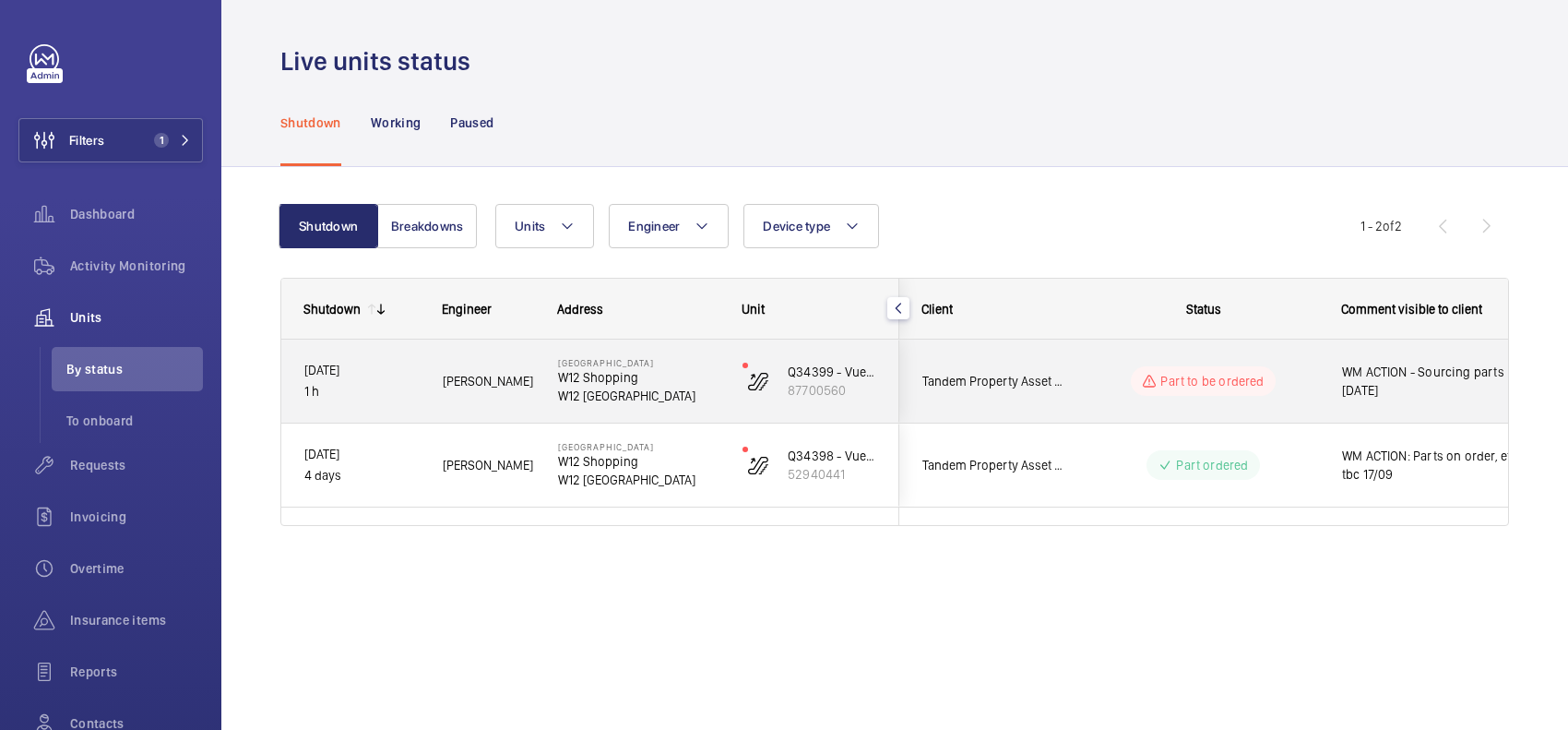
click at [1002, 385] on span "Tandem Property Asset Management" at bounding box center [994, 382] width 142 height 22
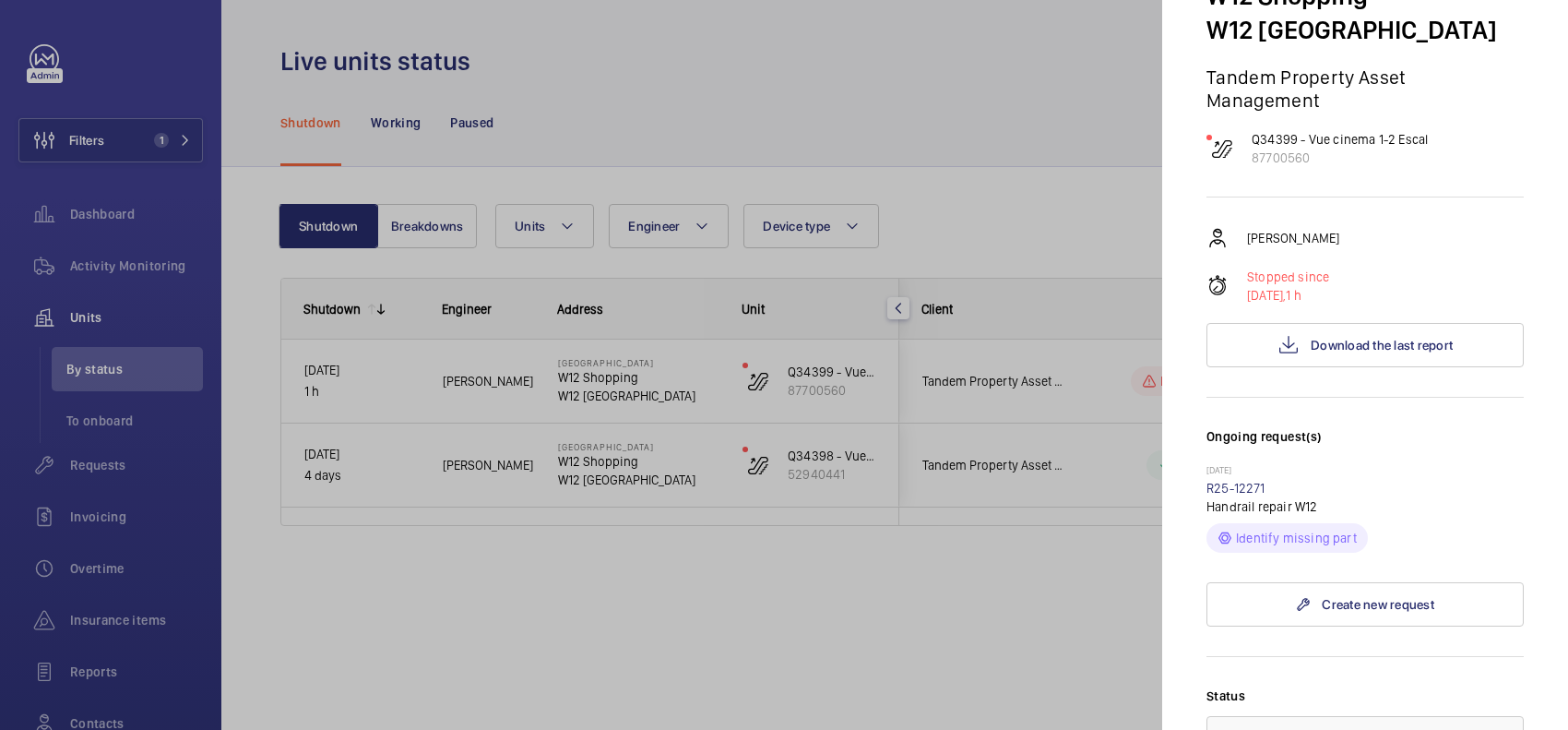
scroll to position [346, 0]
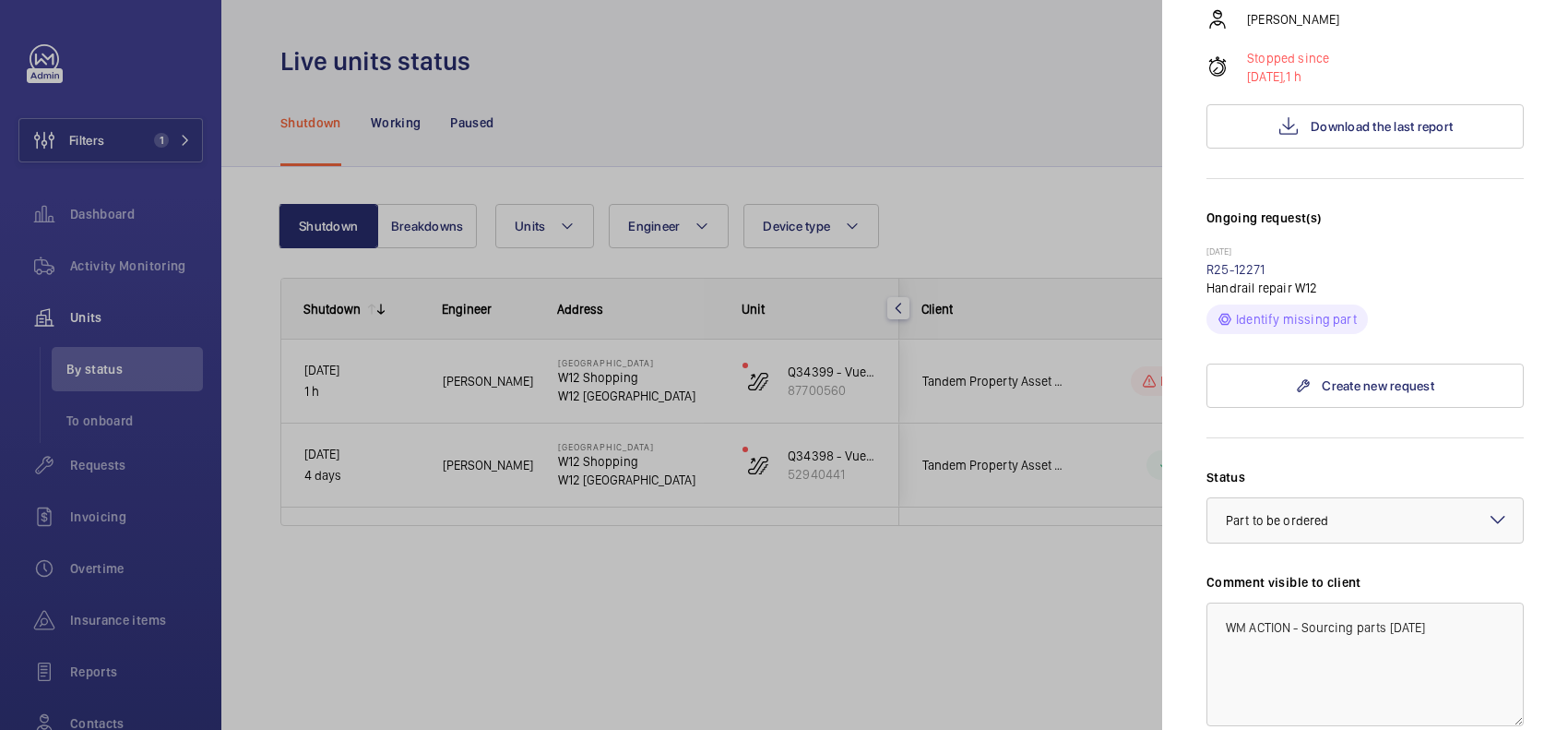
click at [914, 132] on div at bounding box center [784, 365] width 1568 height 730
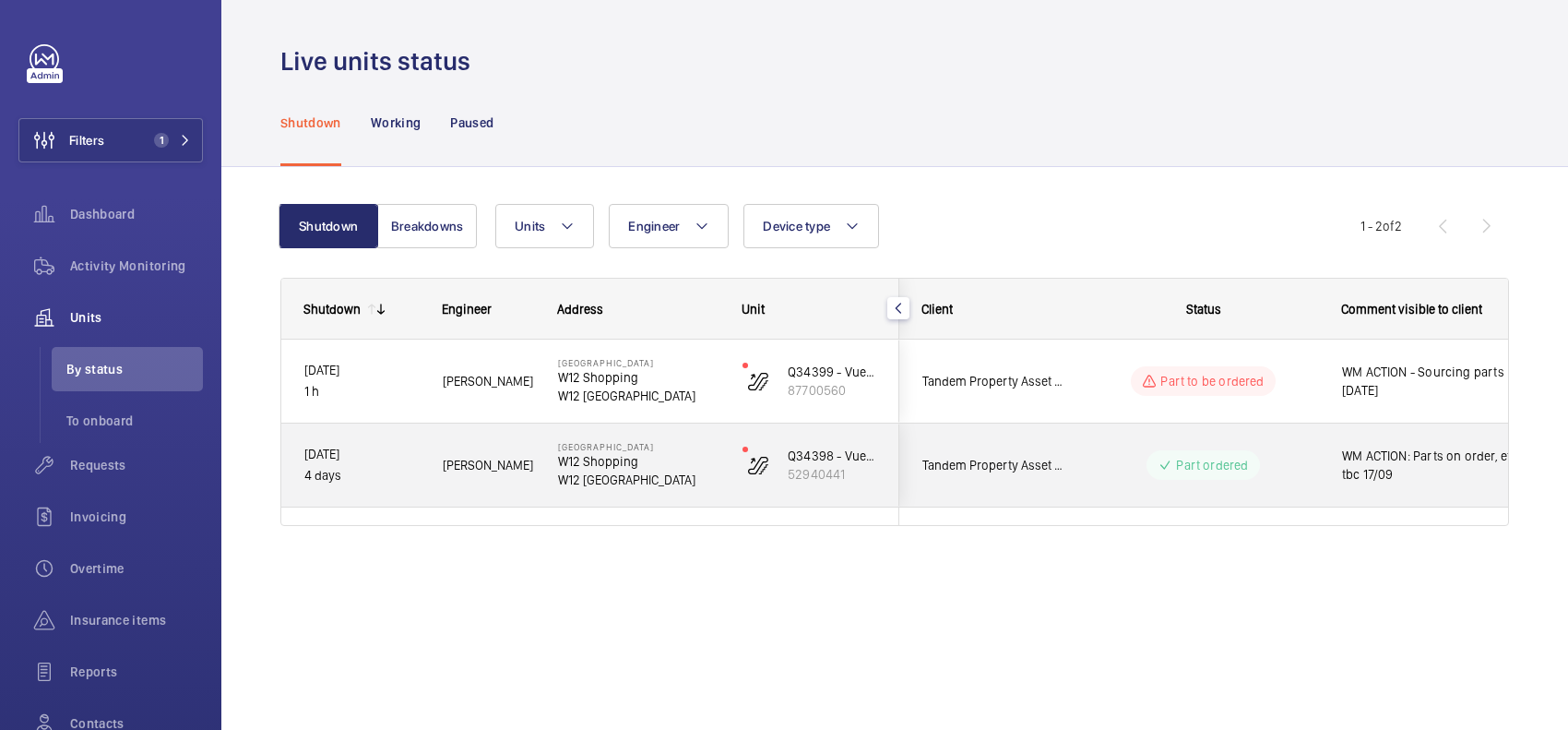
click at [1002, 466] on div "Part ordered" at bounding box center [1192, 465] width 252 height 67
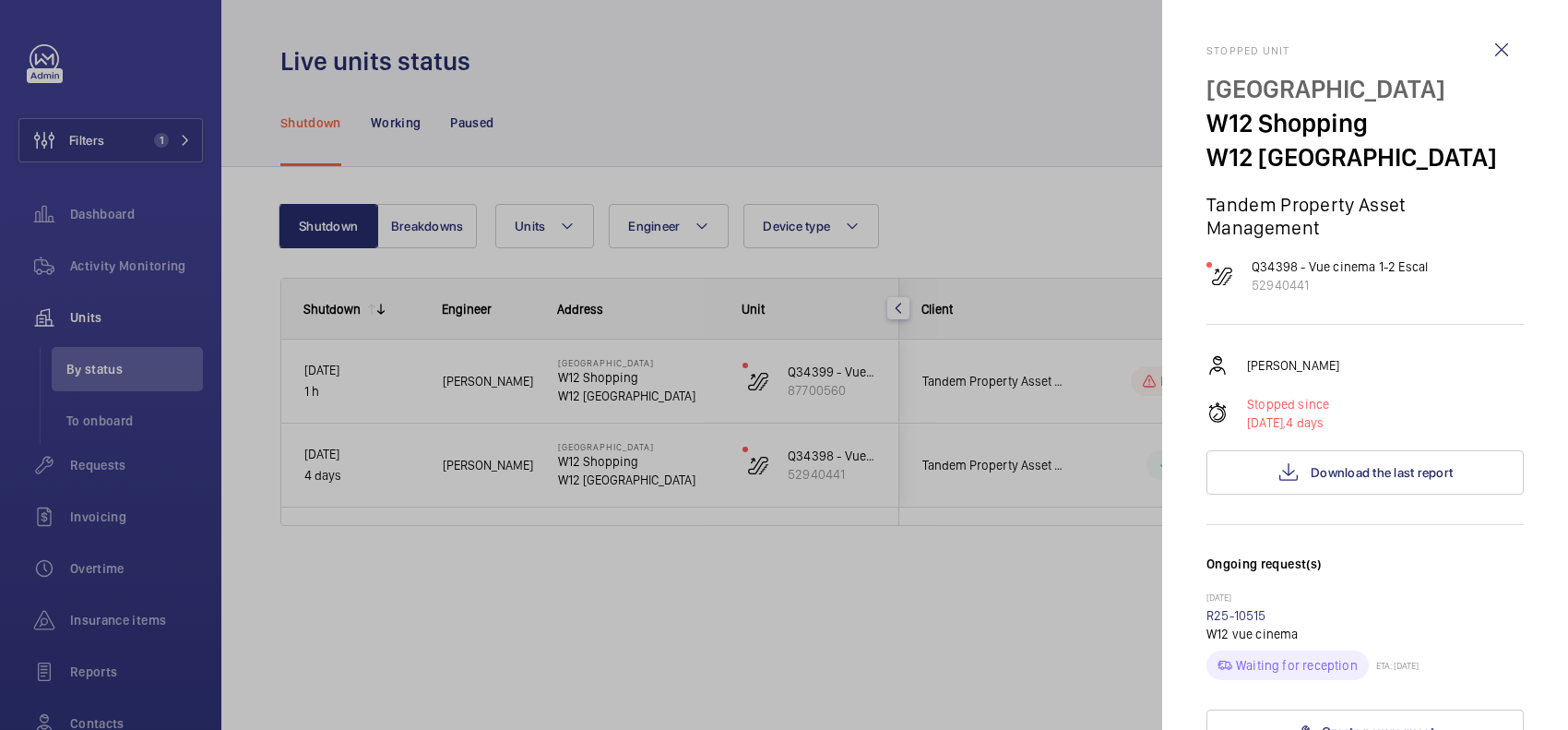
click at [946, 182] on div at bounding box center [784, 365] width 1568 height 730
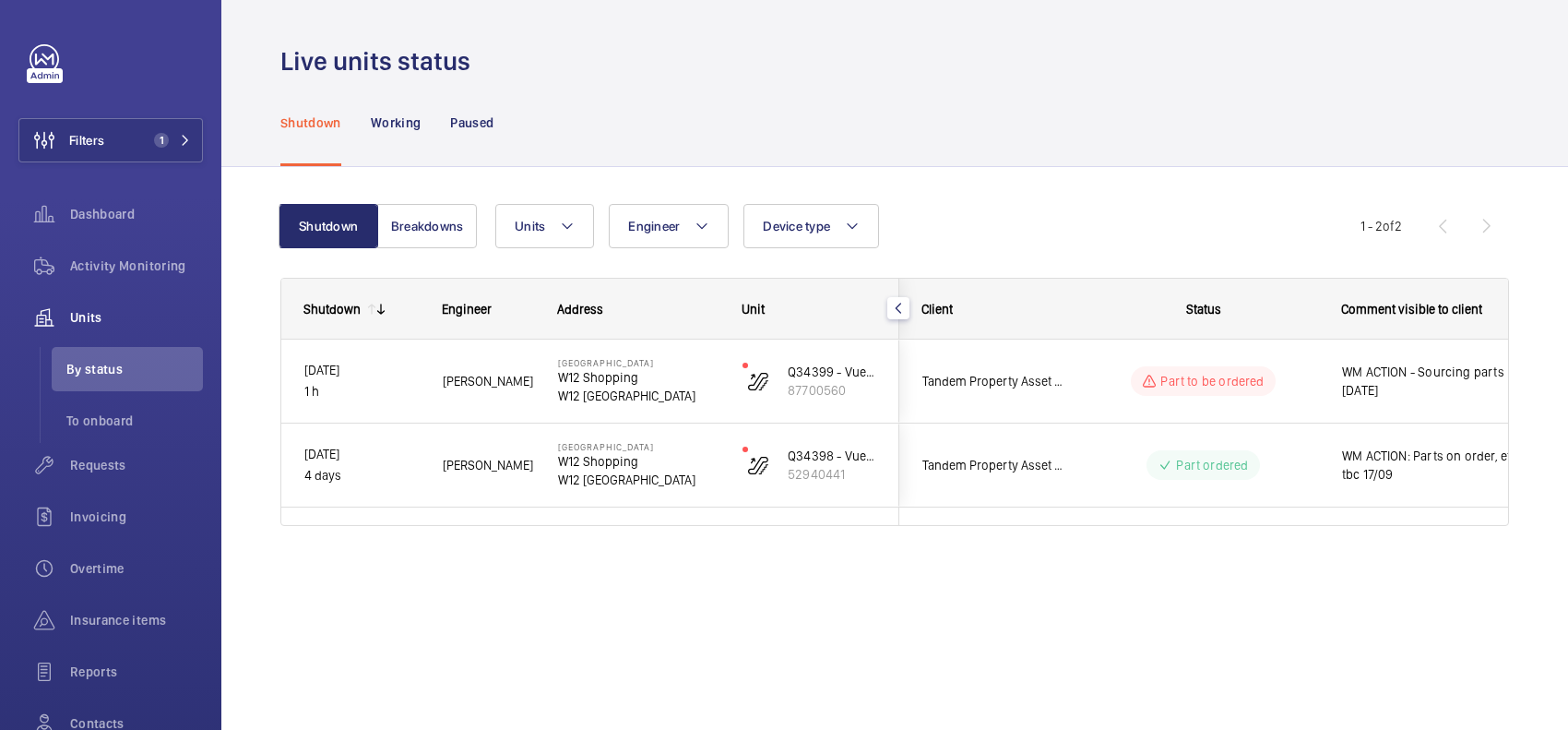
click at [1002, 415] on div "Tandem Property Asset Management" at bounding box center [982, 381] width 166 height 83
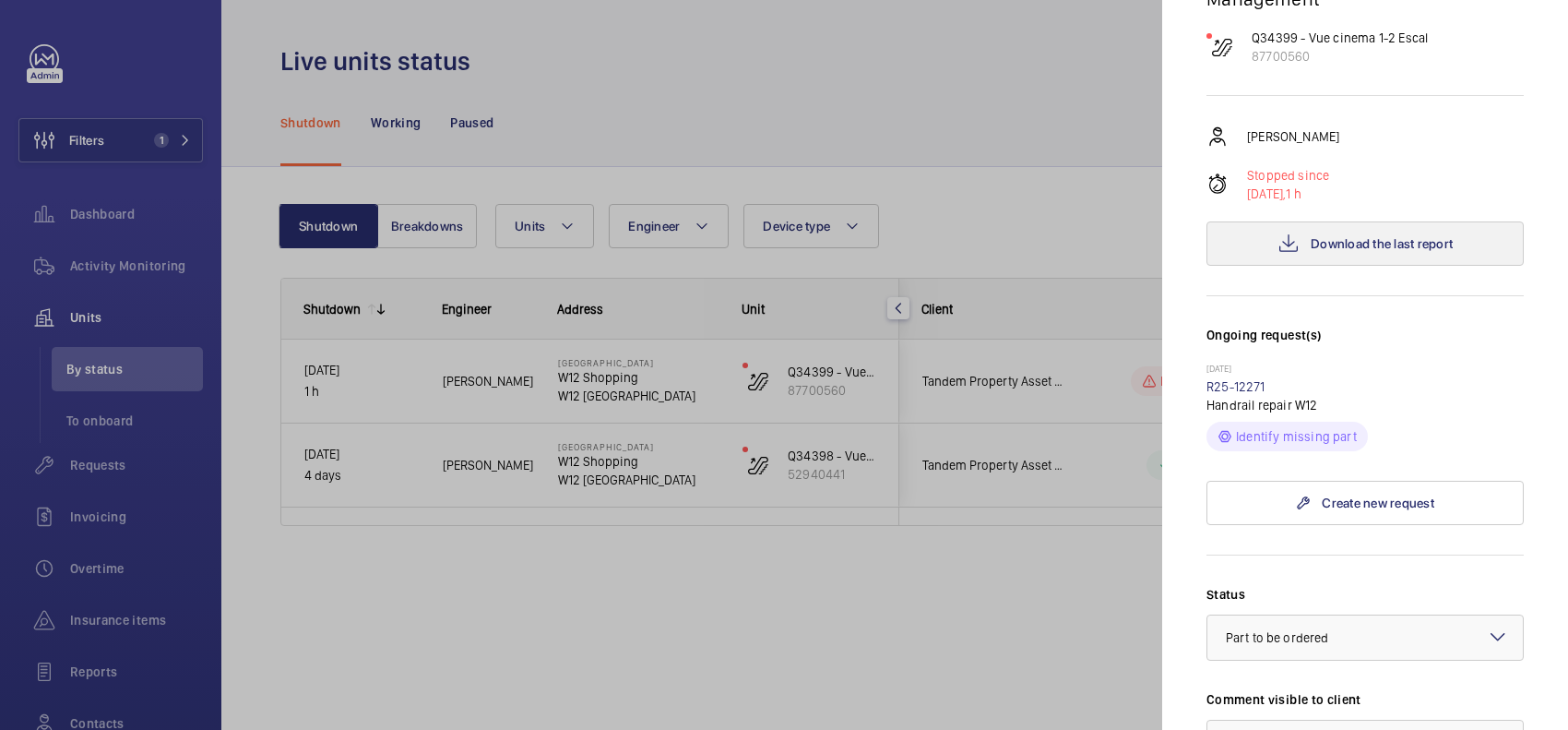
scroll to position [230, 0]
click at [1002, 237] on span "Download the last report" at bounding box center [1382, 241] width 142 height 15
click at [1002, 88] on div at bounding box center [784, 365] width 1568 height 730
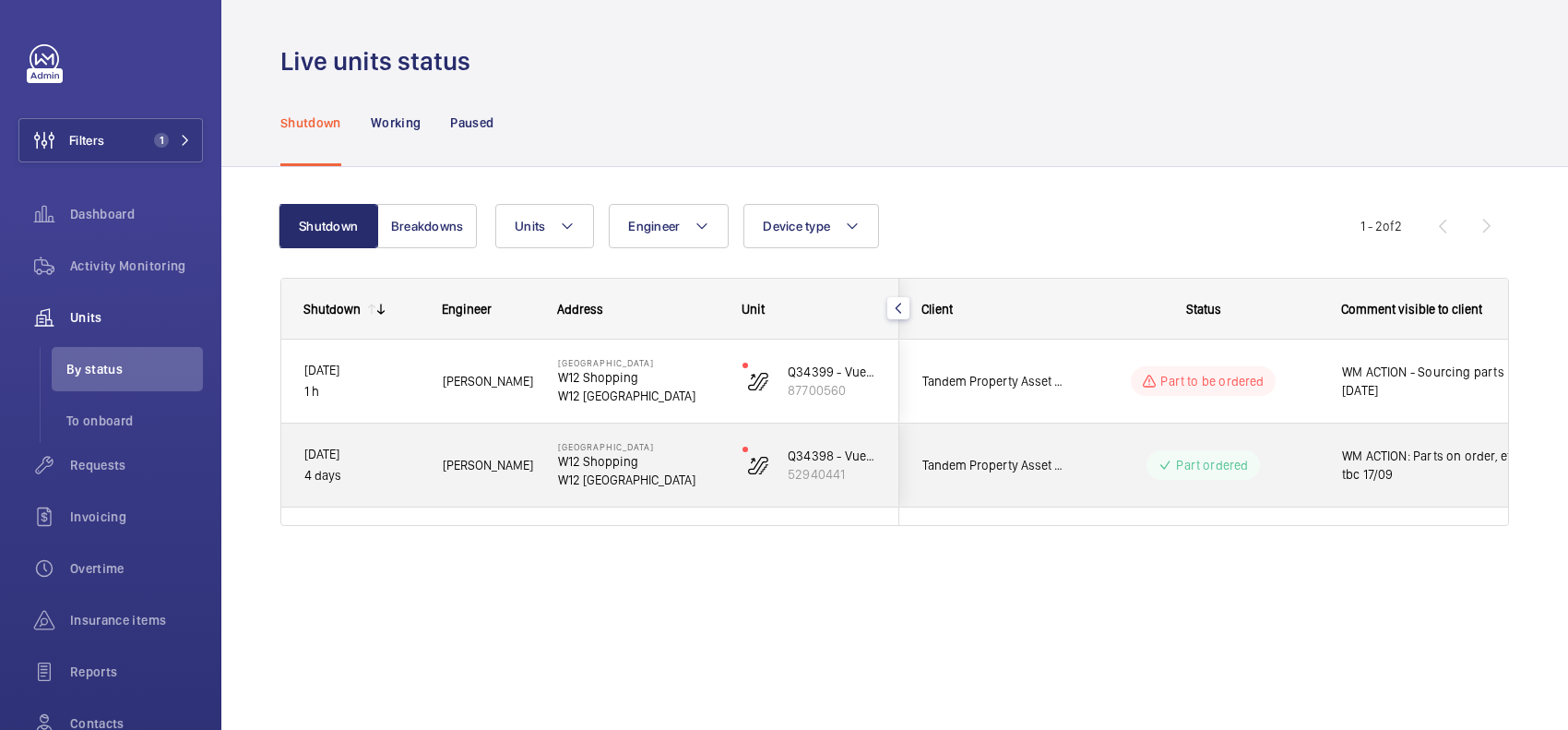
click at [893, 464] on div "Q34398 - Vue cinema 1-2 Escal 52940441" at bounding box center [809, 464] width 178 height 83
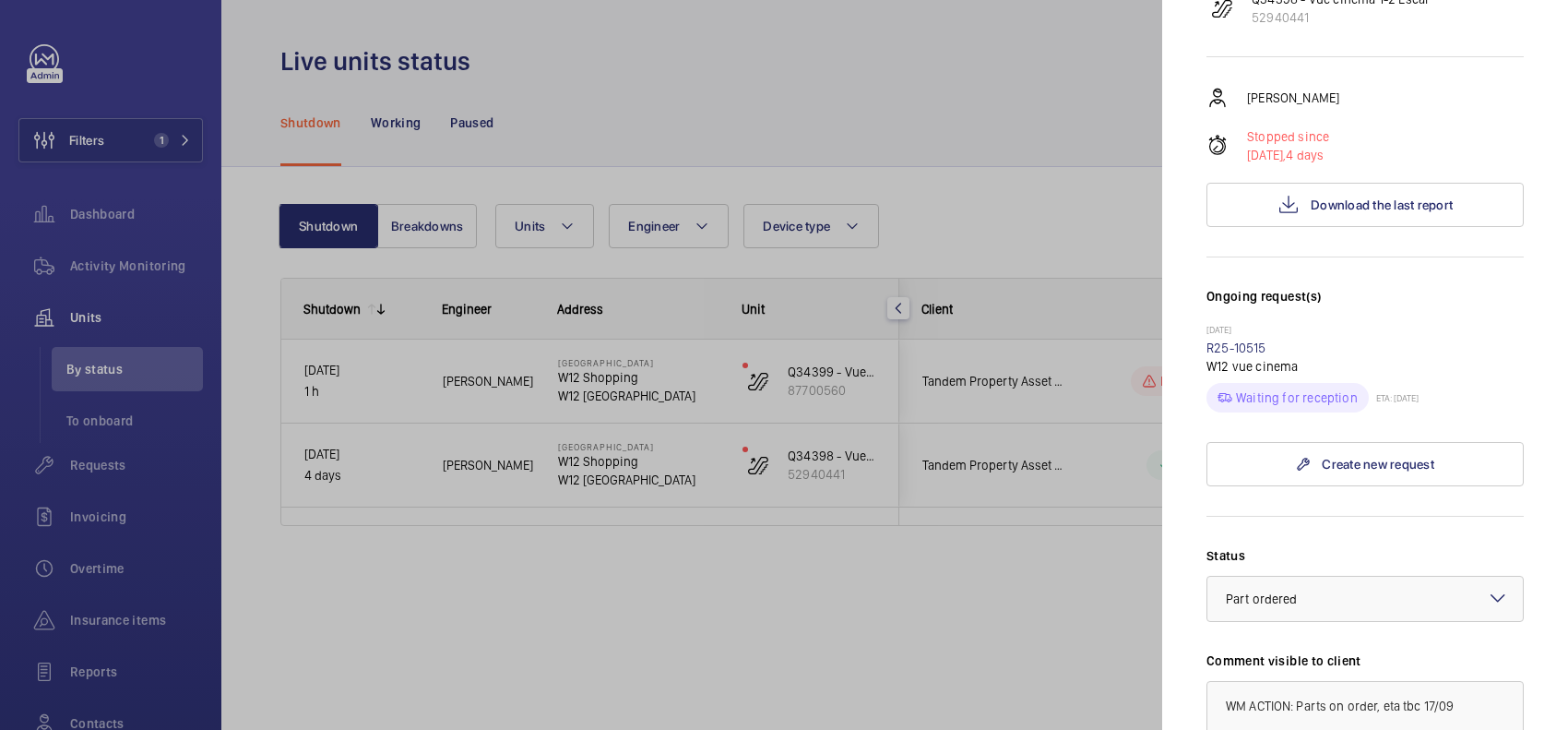
scroll to position [346, 0]
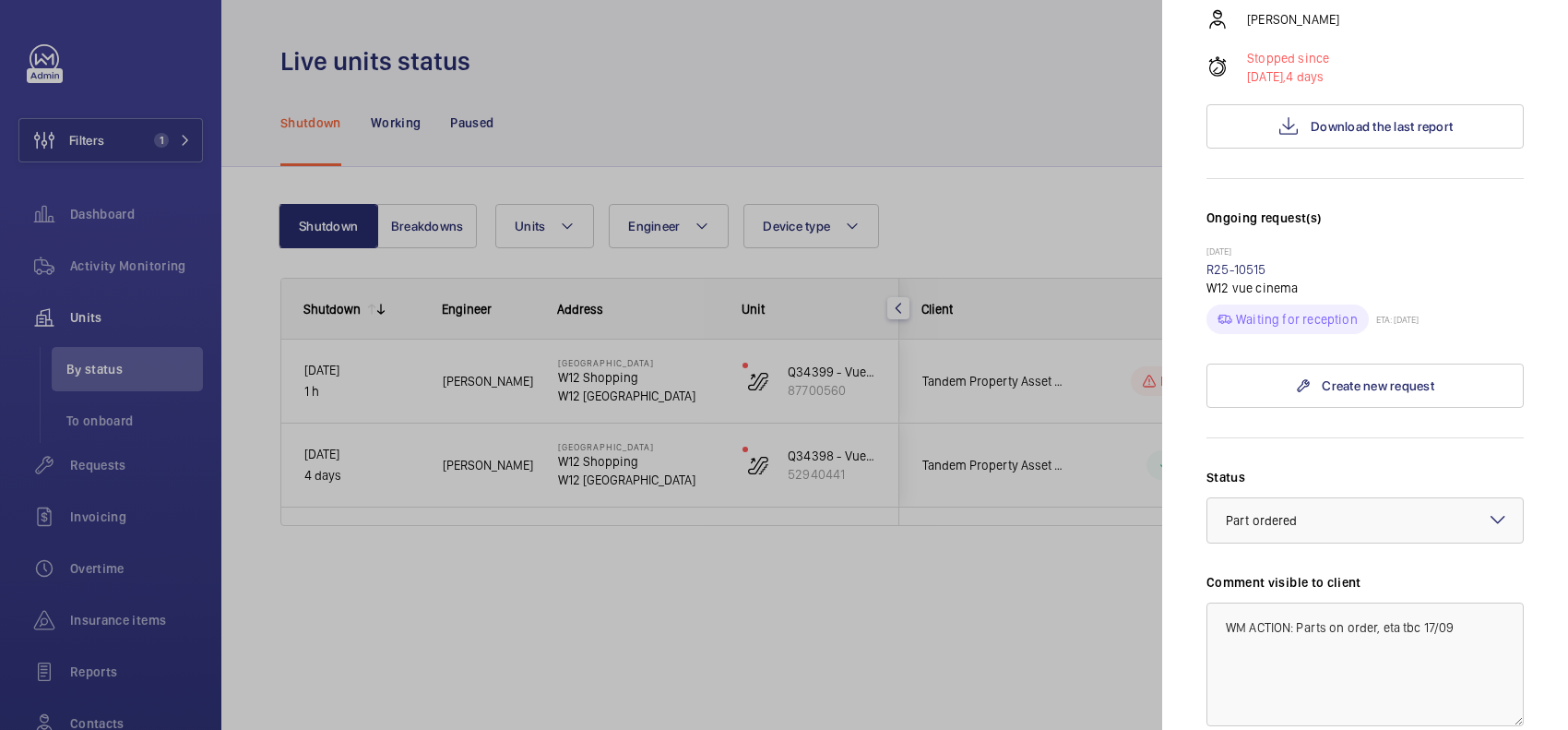
click at [1002, 260] on div at bounding box center [784, 365] width 1568 height 730
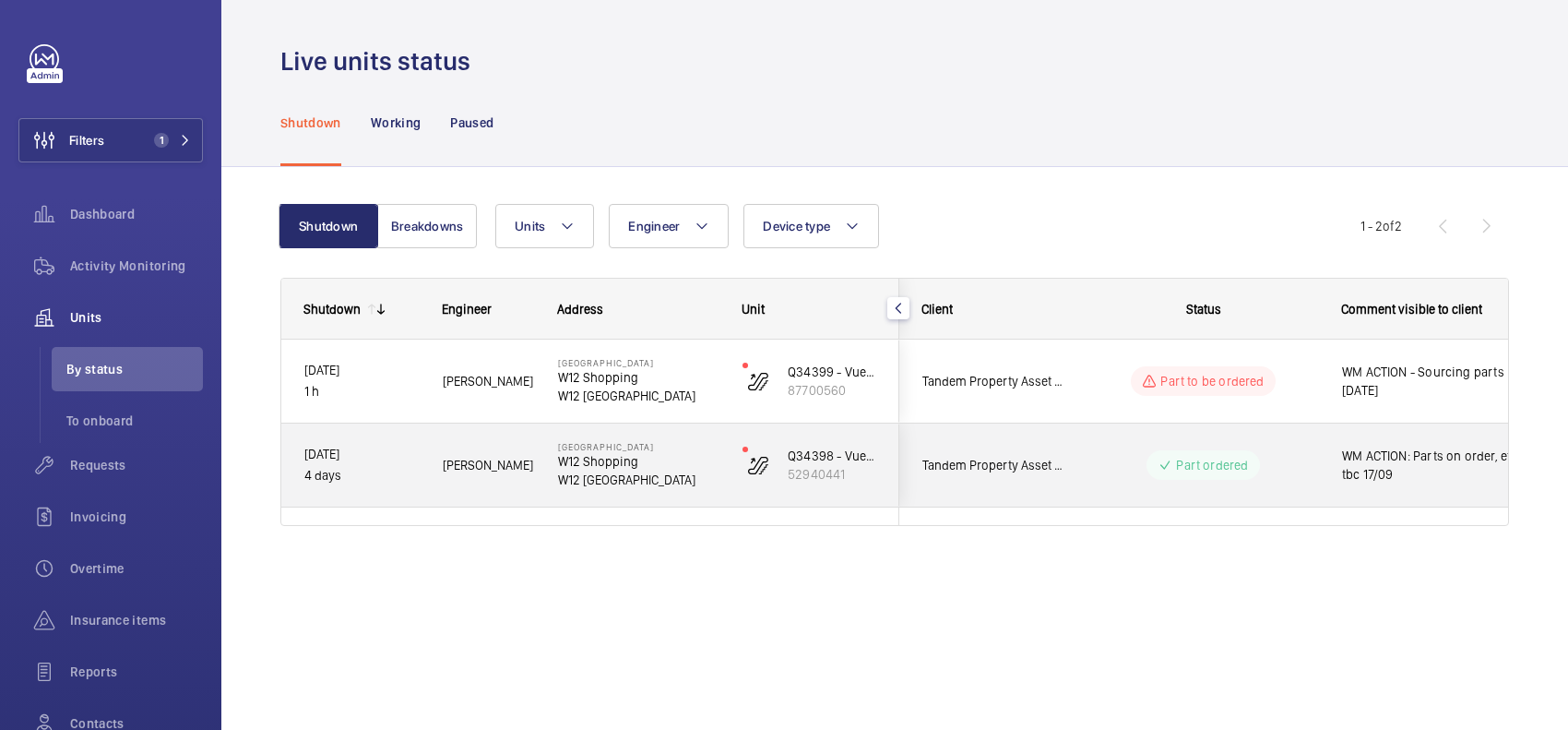
click at [935, 451] on div "Tandem Property Asset Management" at bounding box center [982, 465] width 164 height 58
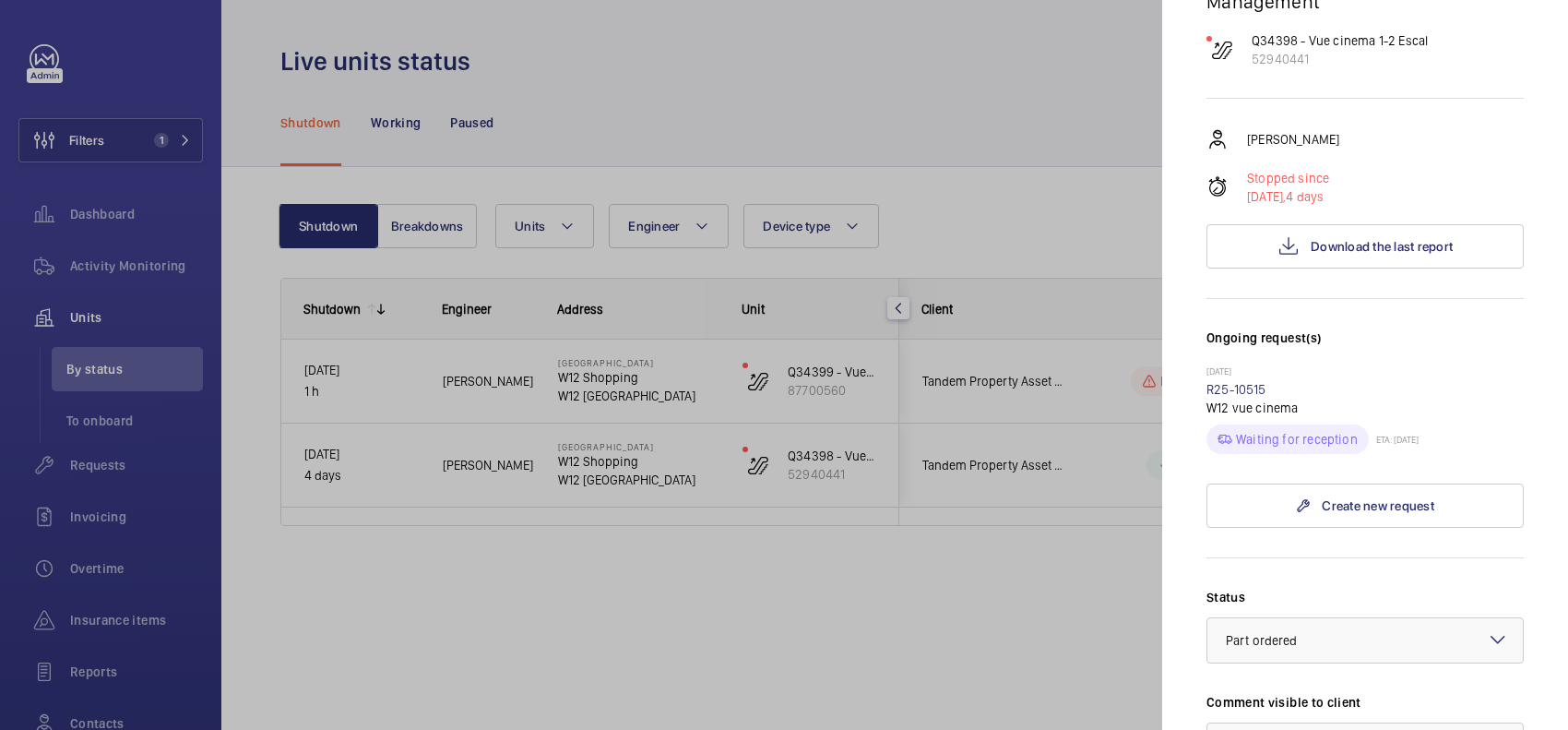
scroll to position [230, 0]
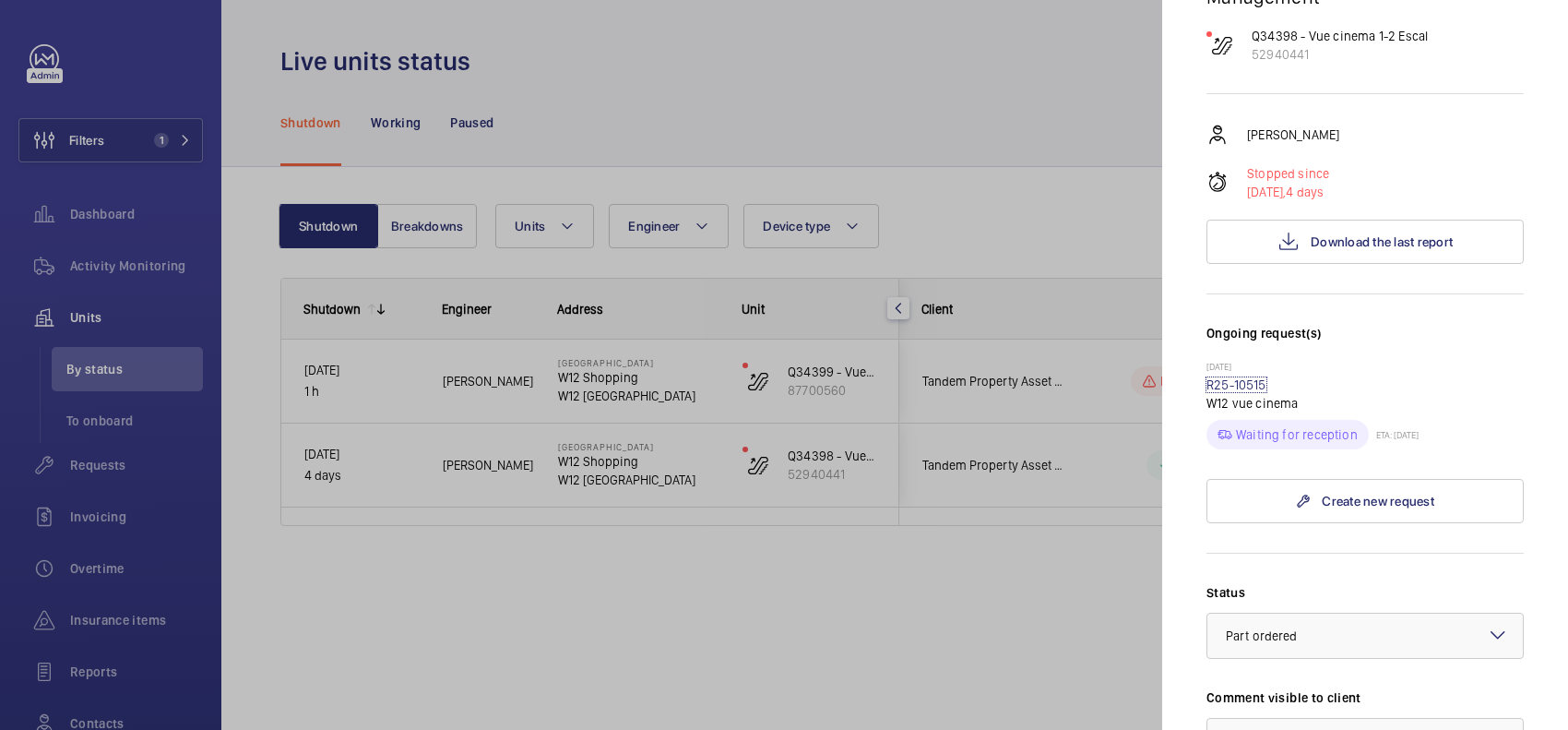
click at [1002, 388] on link "R25-10515" at bounding box center [1236, 385] width 60 height 15
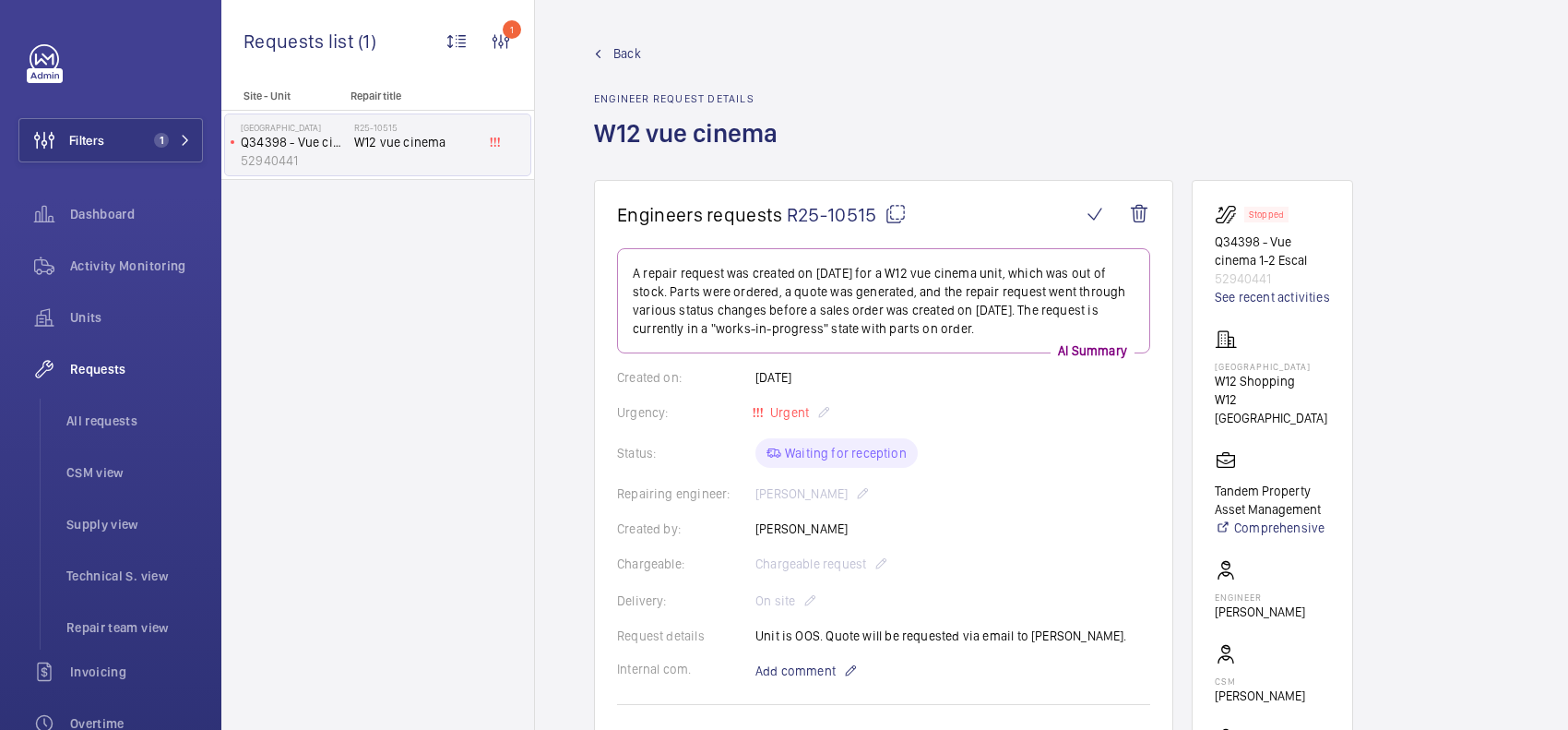
click at [616, 52] on span "Back" at bounding box center [628, 53] width 28 height 19
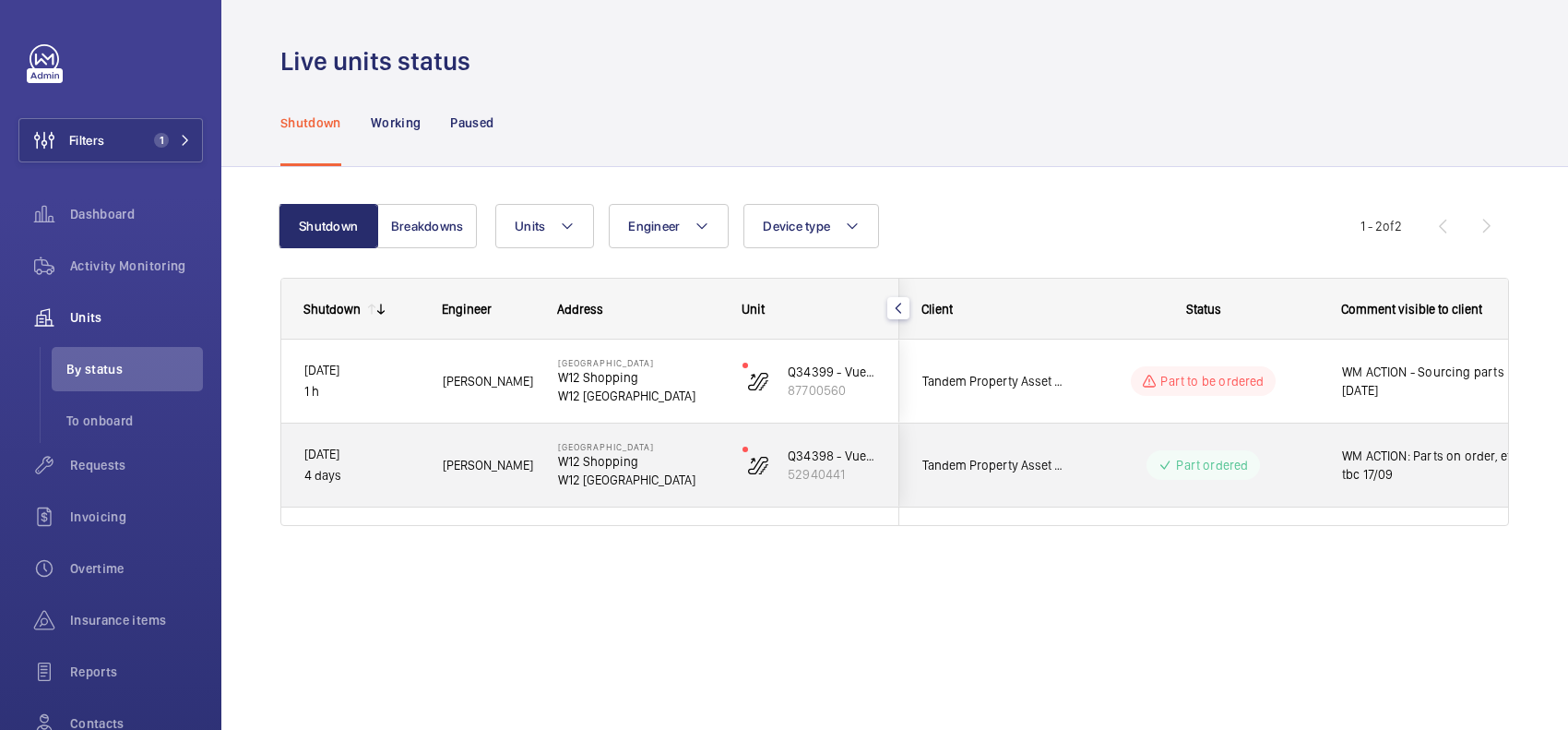
click at [1002, 440] on div "Part ordered" at bounding box center [1192, 465] width 252 height 67
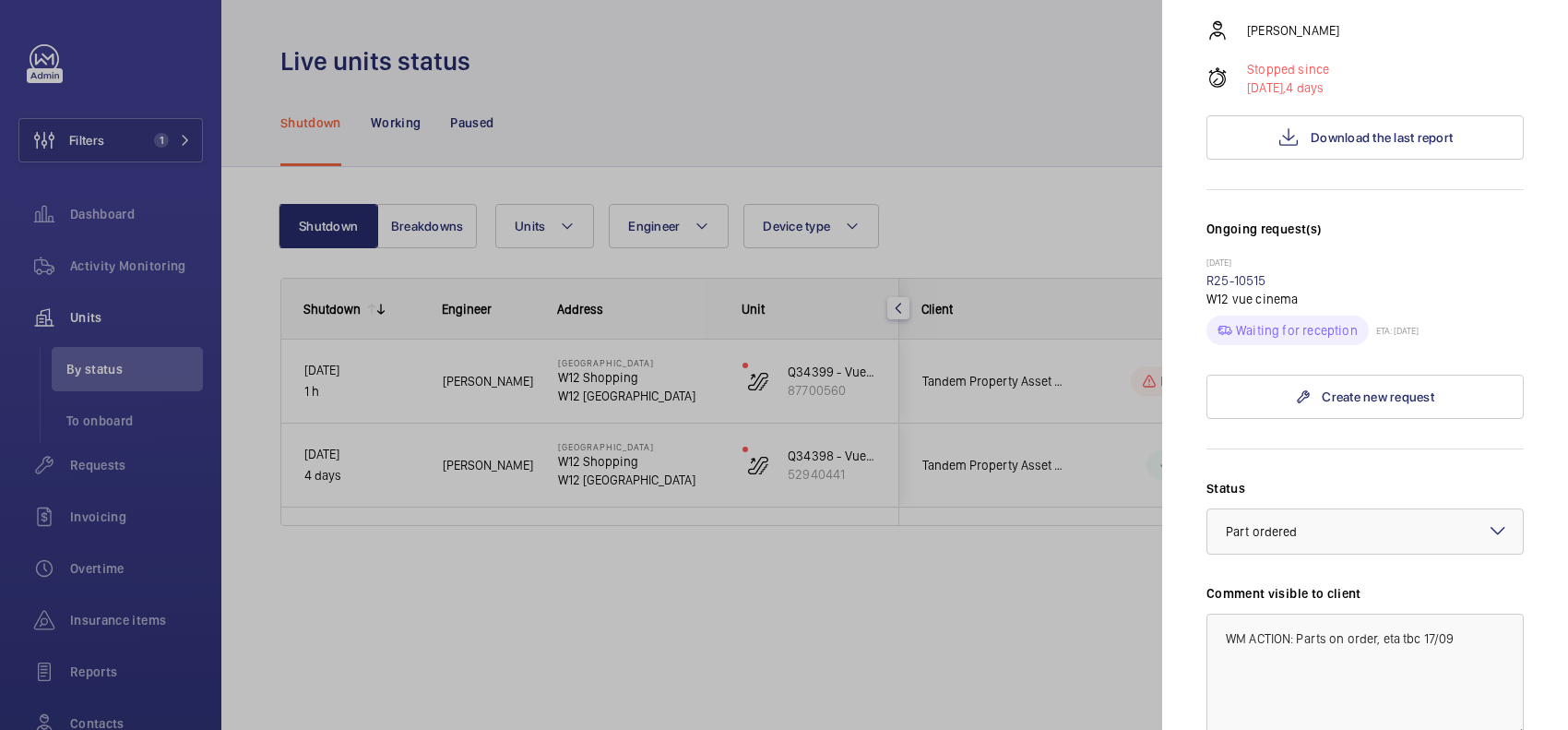
scroll to position [346, 0]
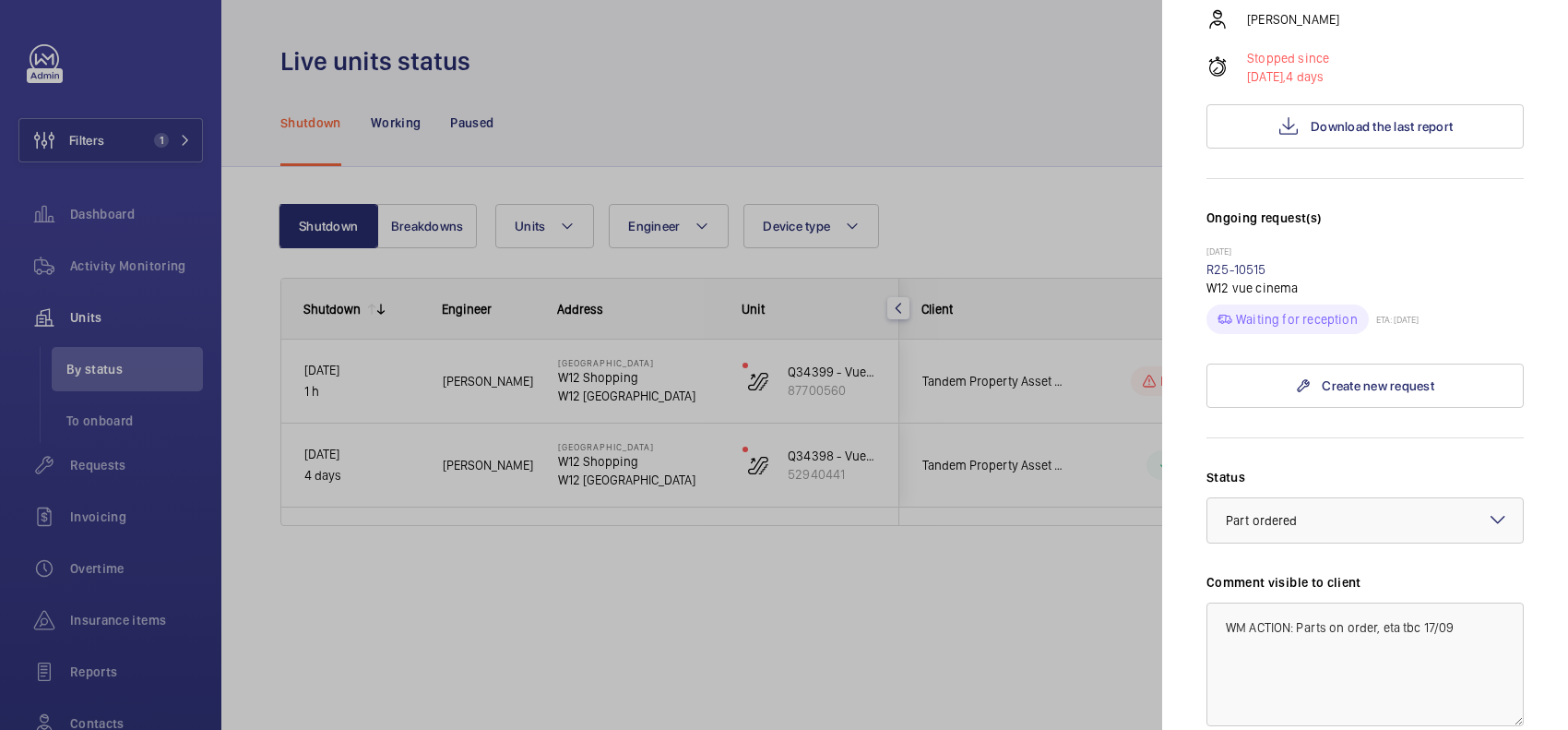
click at [1002, 266] on div at bounding box center [784, 365] width 1568 height 730
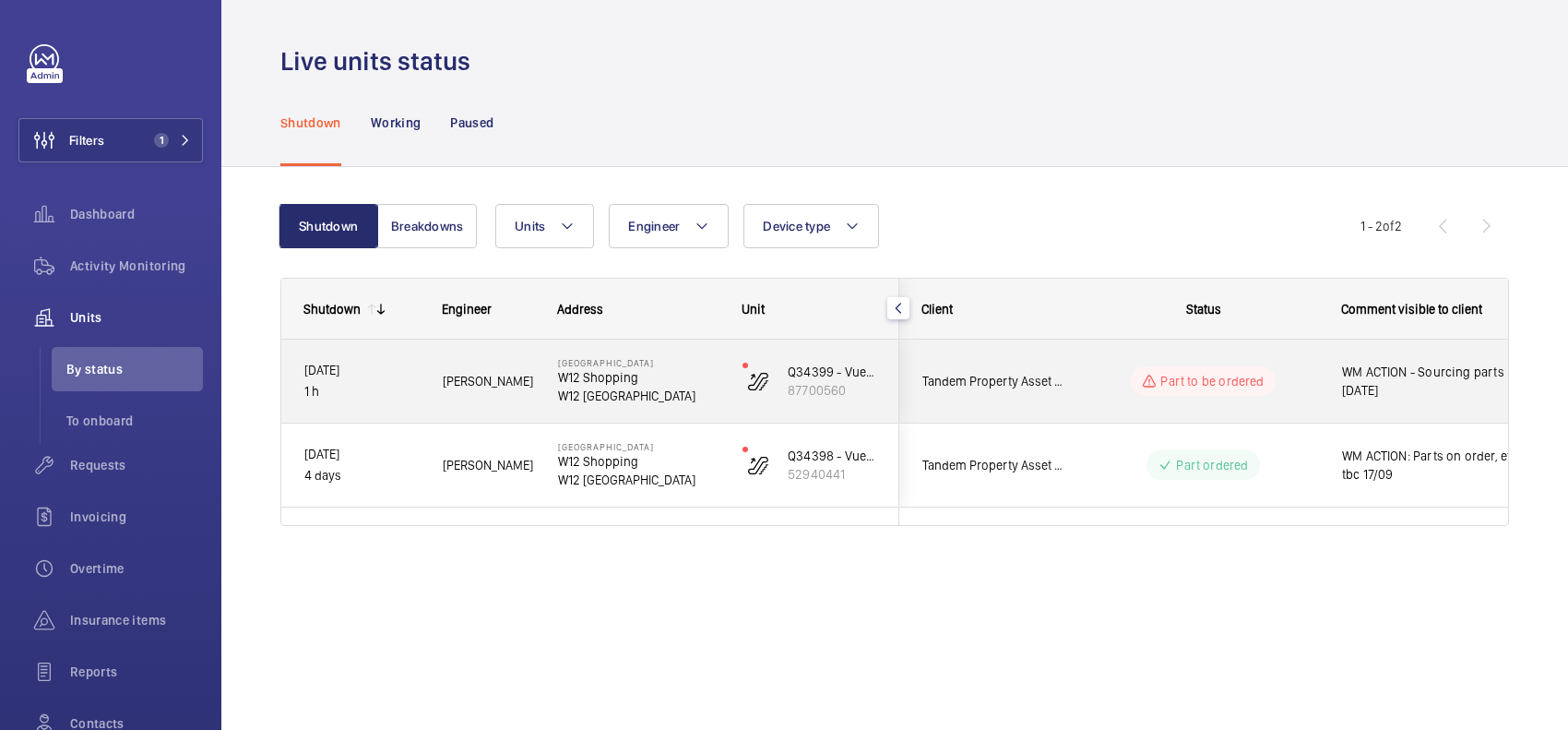
click at [1002, 393] on div "Tandem Property Asset Management" at bounding box center [982, 381] width 164 height 58
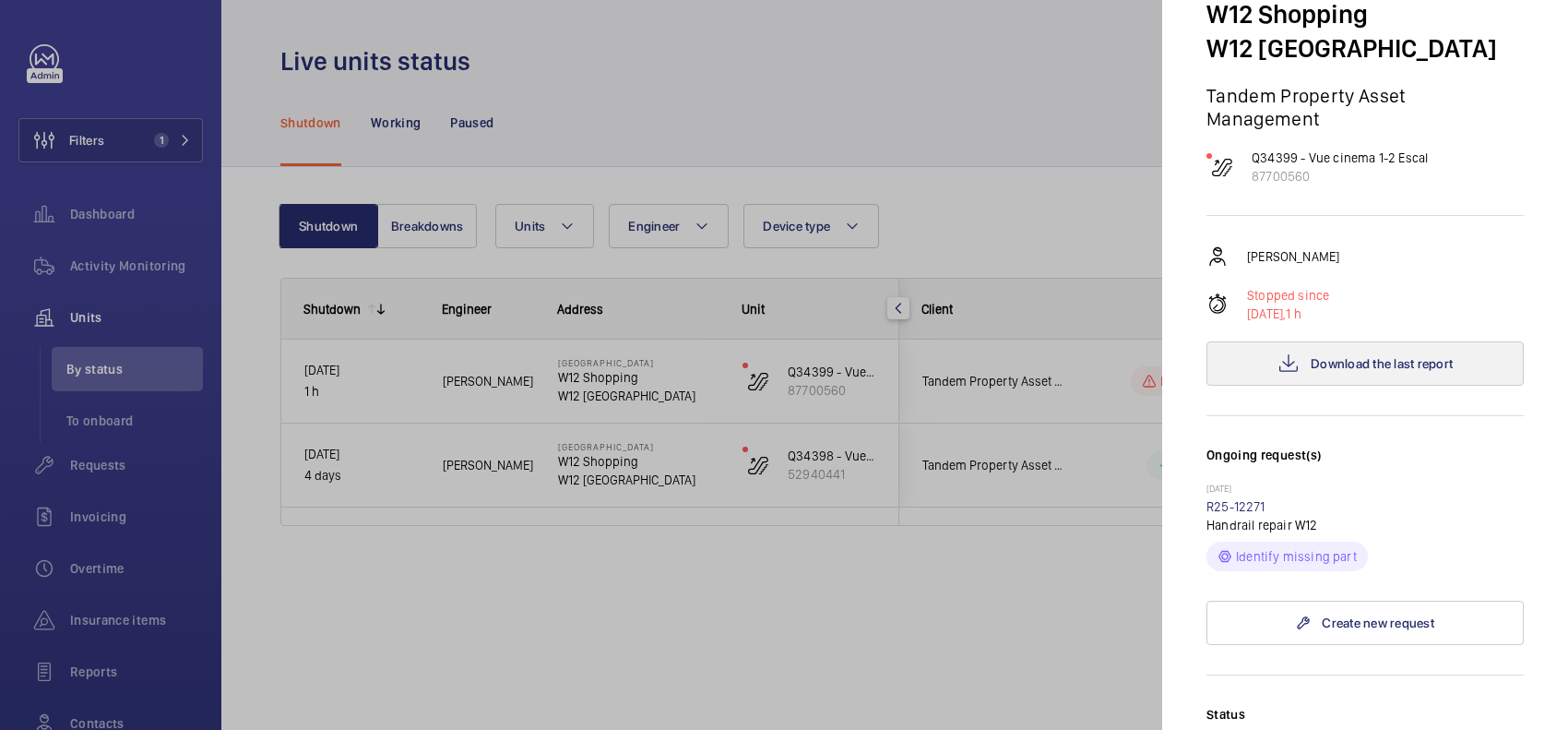
scroll to position [346, 0]
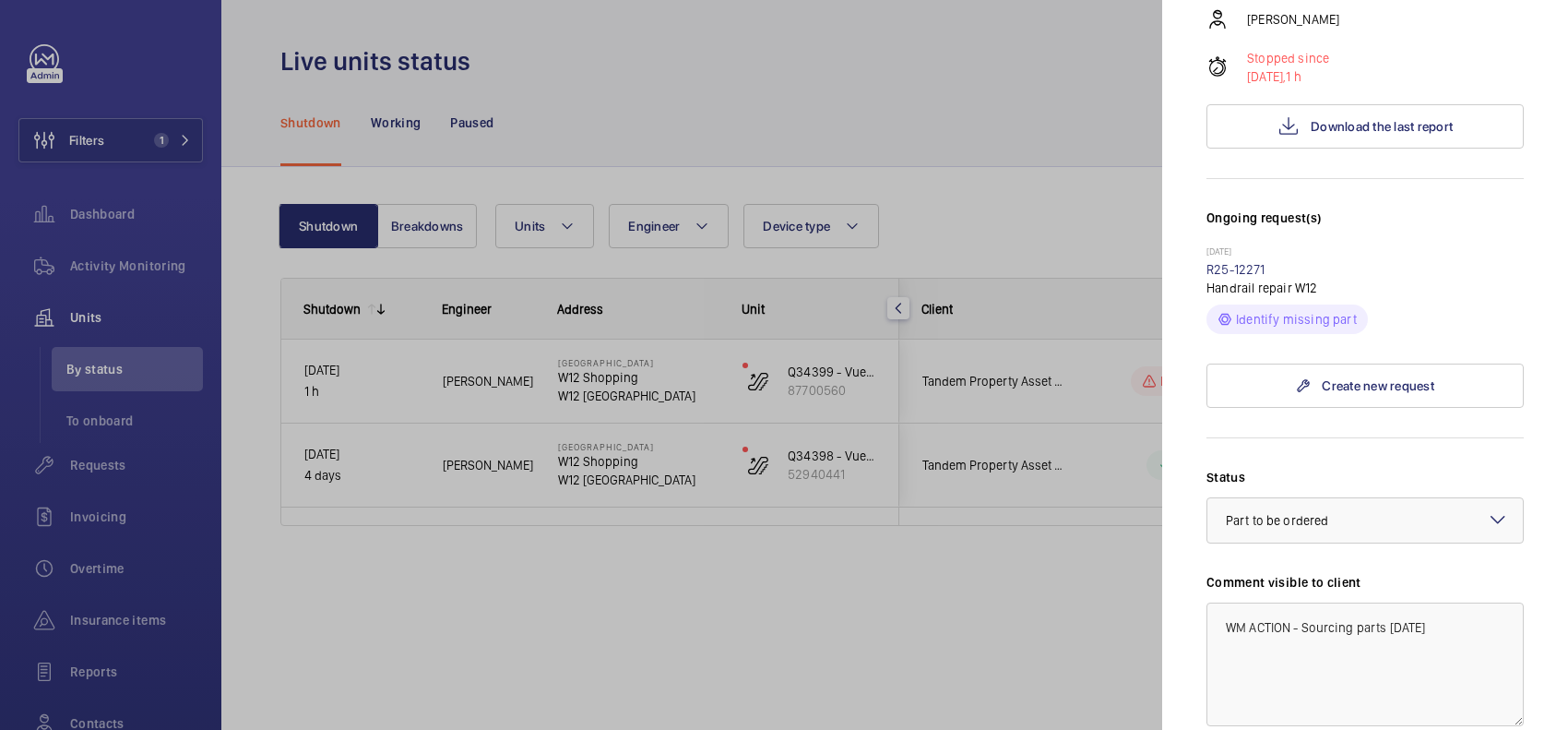
drag, startPoint x: 974, startPoint y: 281, endPoint x: 981, endPoint y: 274, distance: 9.9
click at [976, 281] on div at bounding box center [784, 365] width 1568 height 730
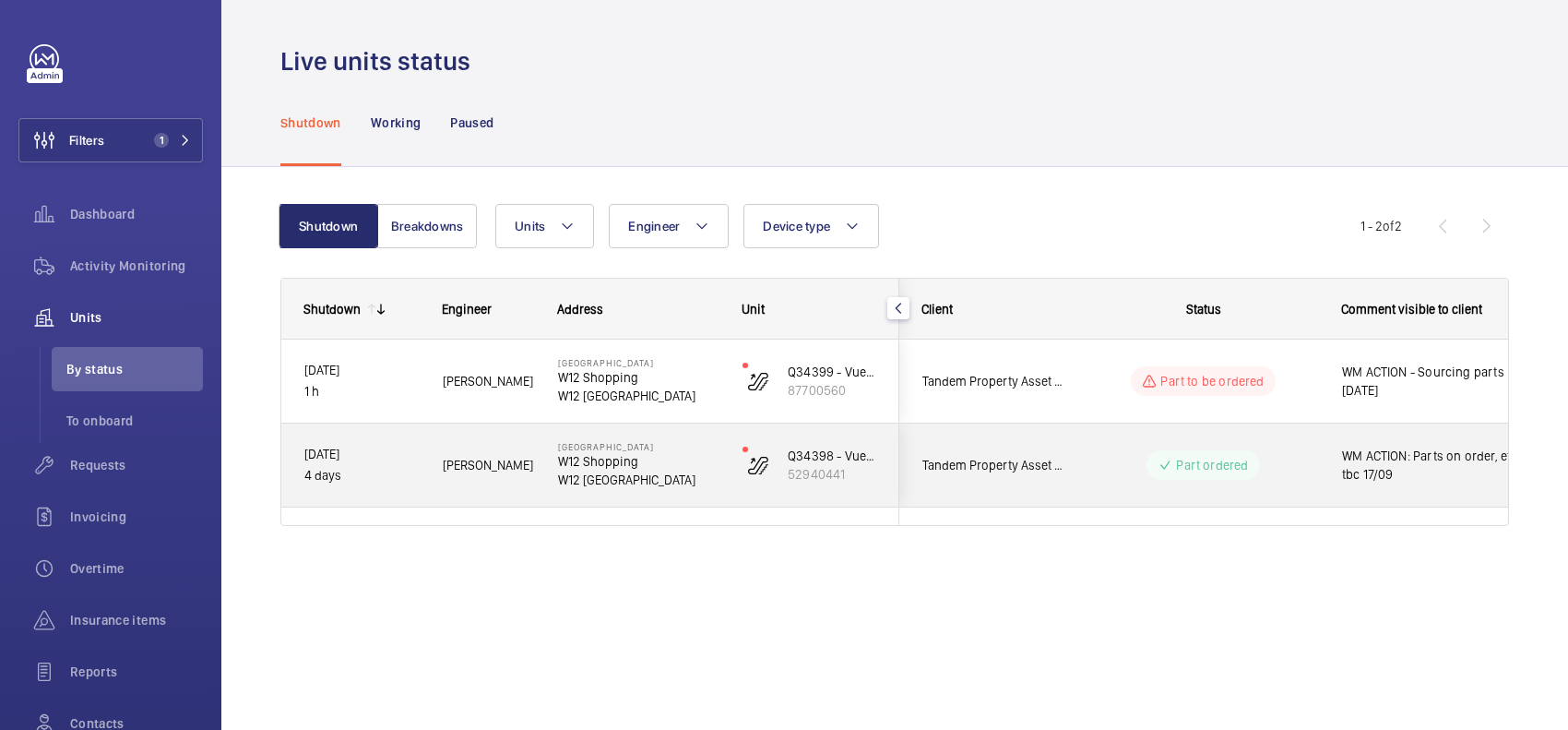
click at [1002, 461] on span "Tandem Property Asset Management" at bounding box center [994, 465] width 142 height 22
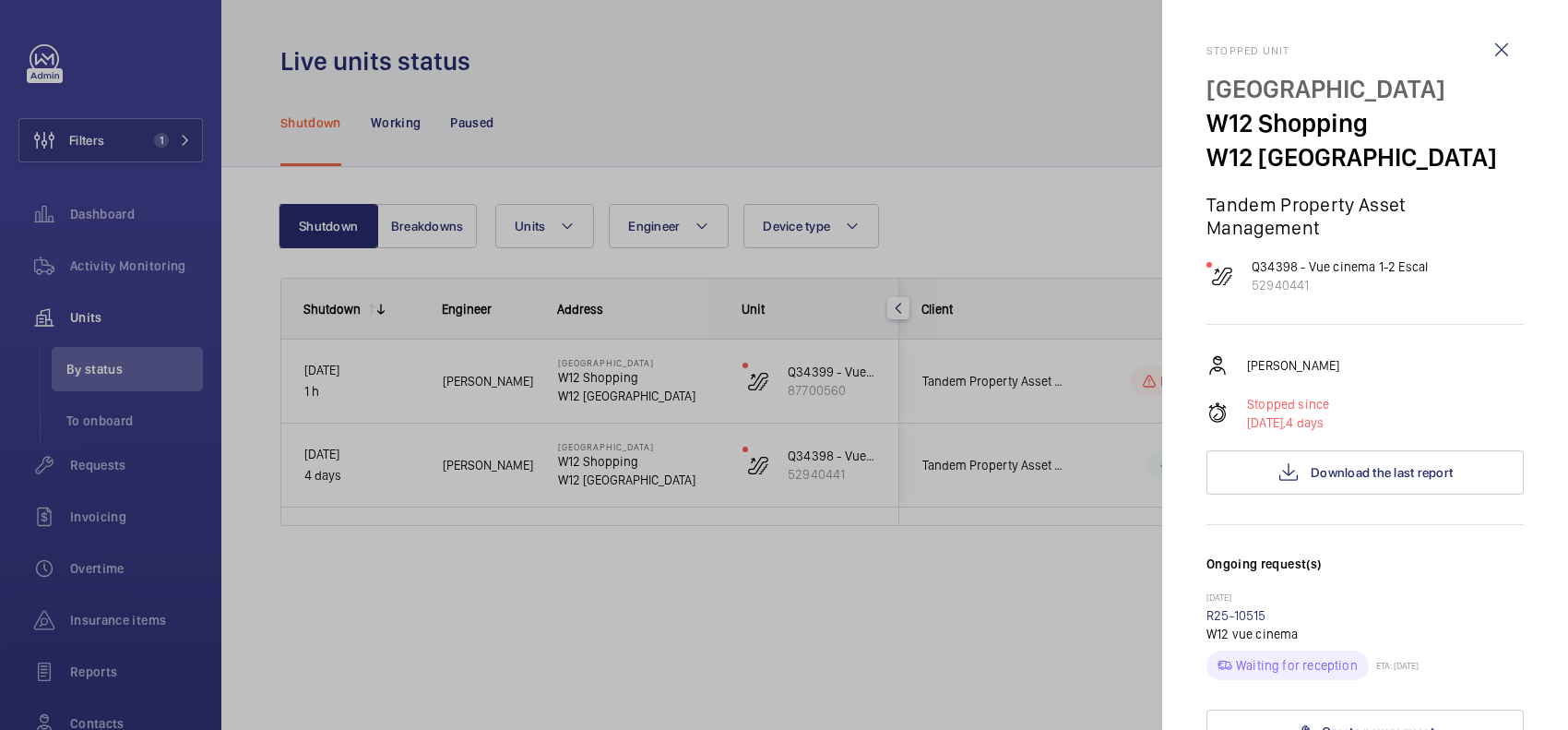
click at [1002, 376] on div at bounding box center [784, 365] width 1568 height 730
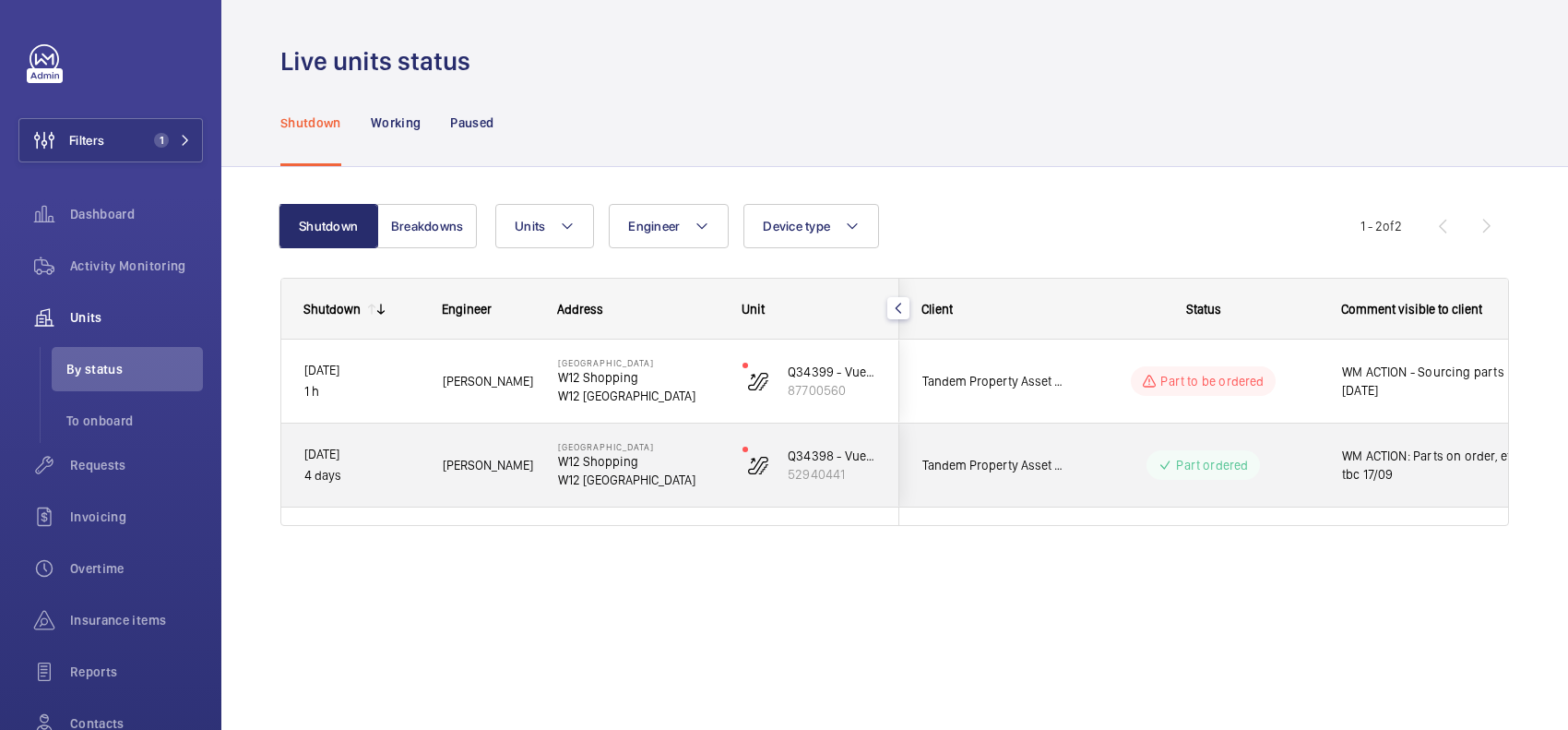
click at [1002, 446] on div "Tandem Property Asset Management" at bounding box center [982, 465] width 164 height 58
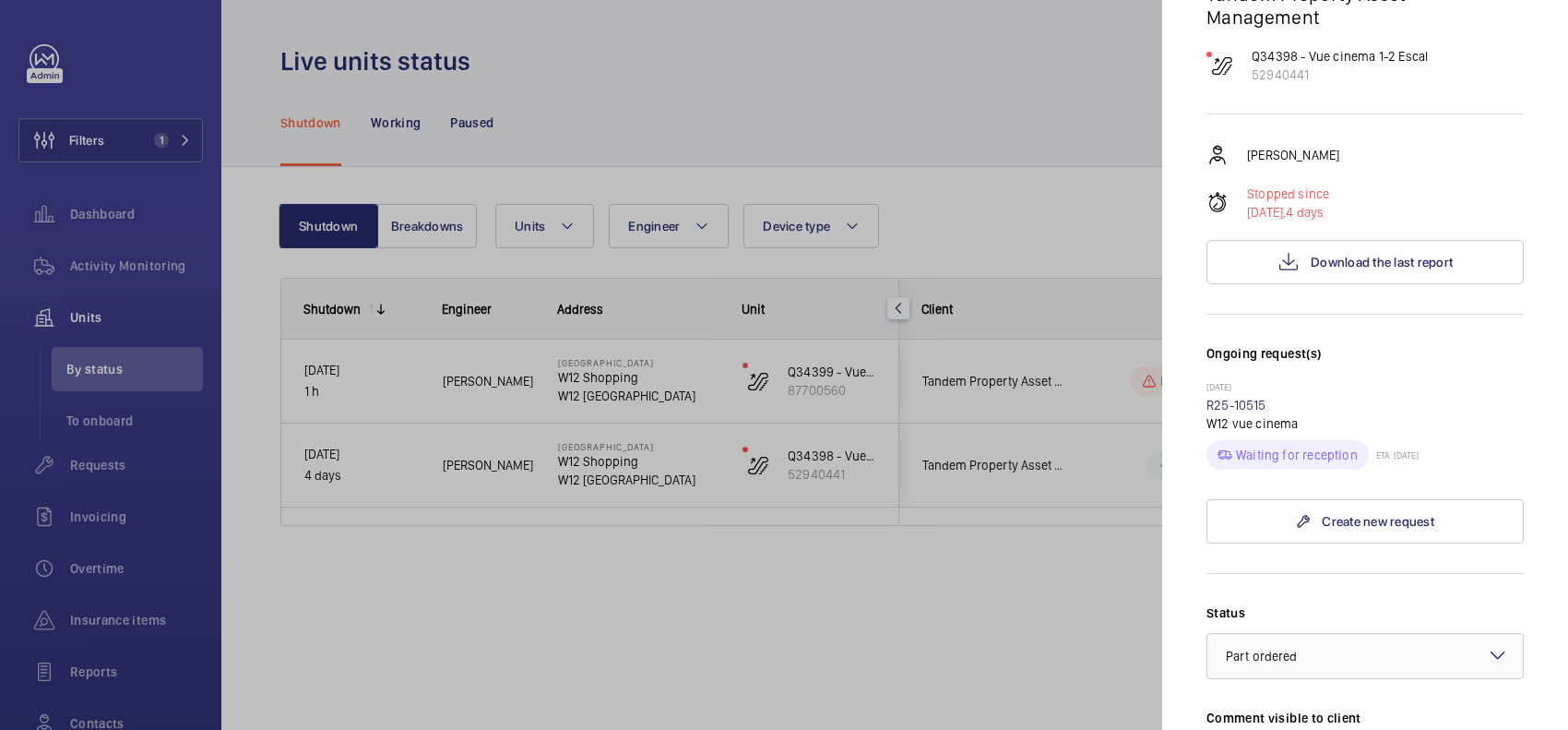
scroll to position [115, 0]
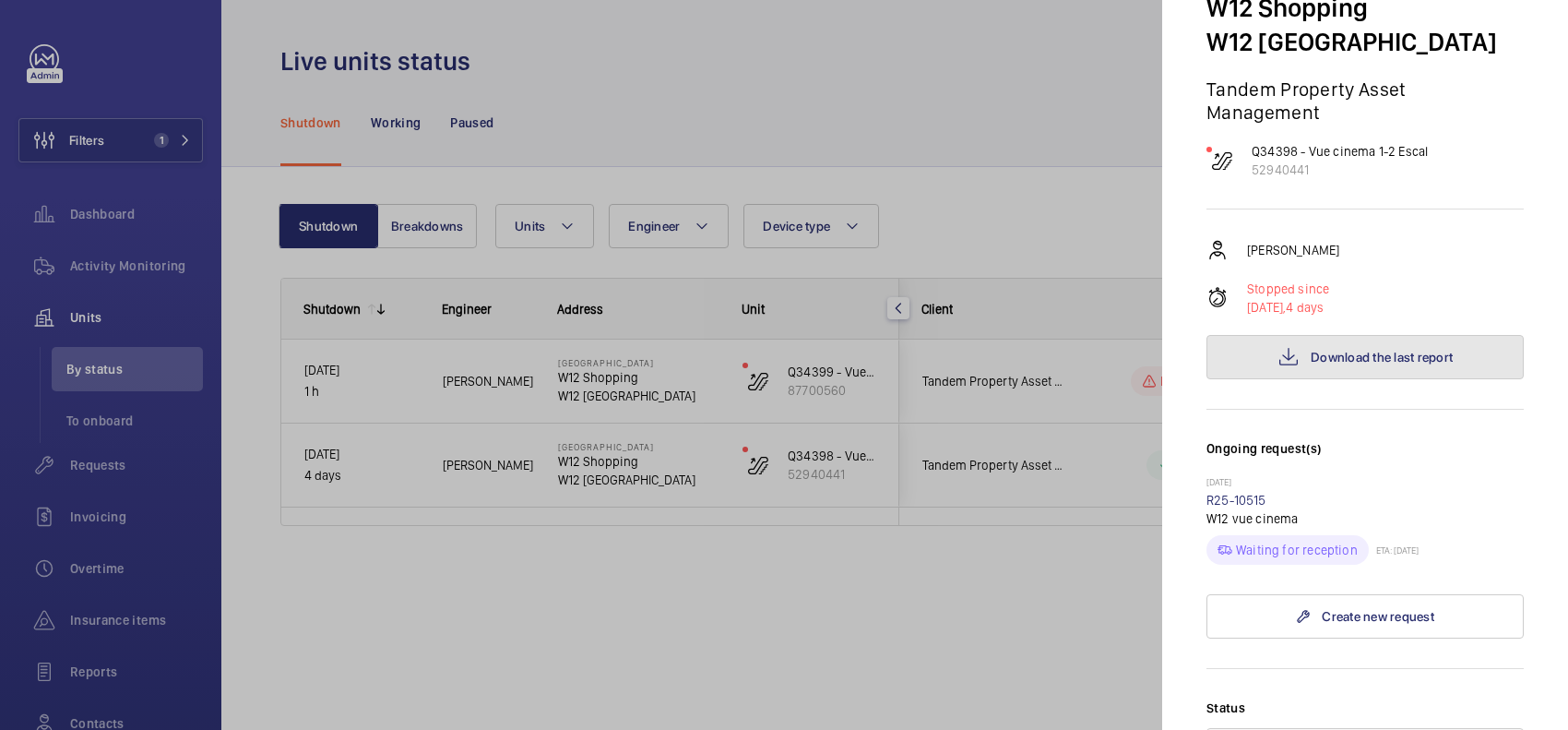
click at [1002, 353] on span "Download the last report" at bounding box center [1382, 356] width 142 height 15
click at [955, 311] on div at bounding box center [784, 365] width 1568 height 730
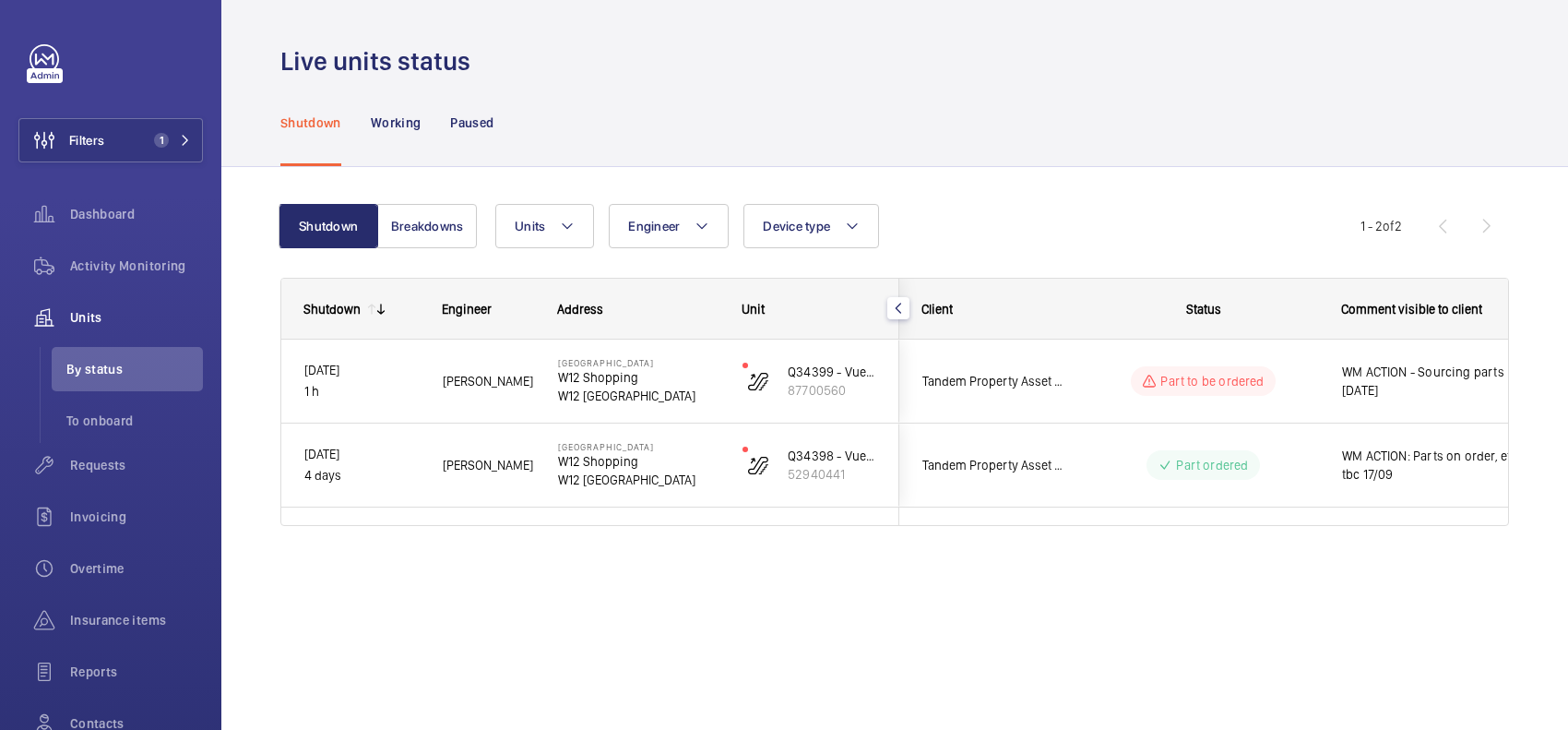
scroll to position [0, 0]
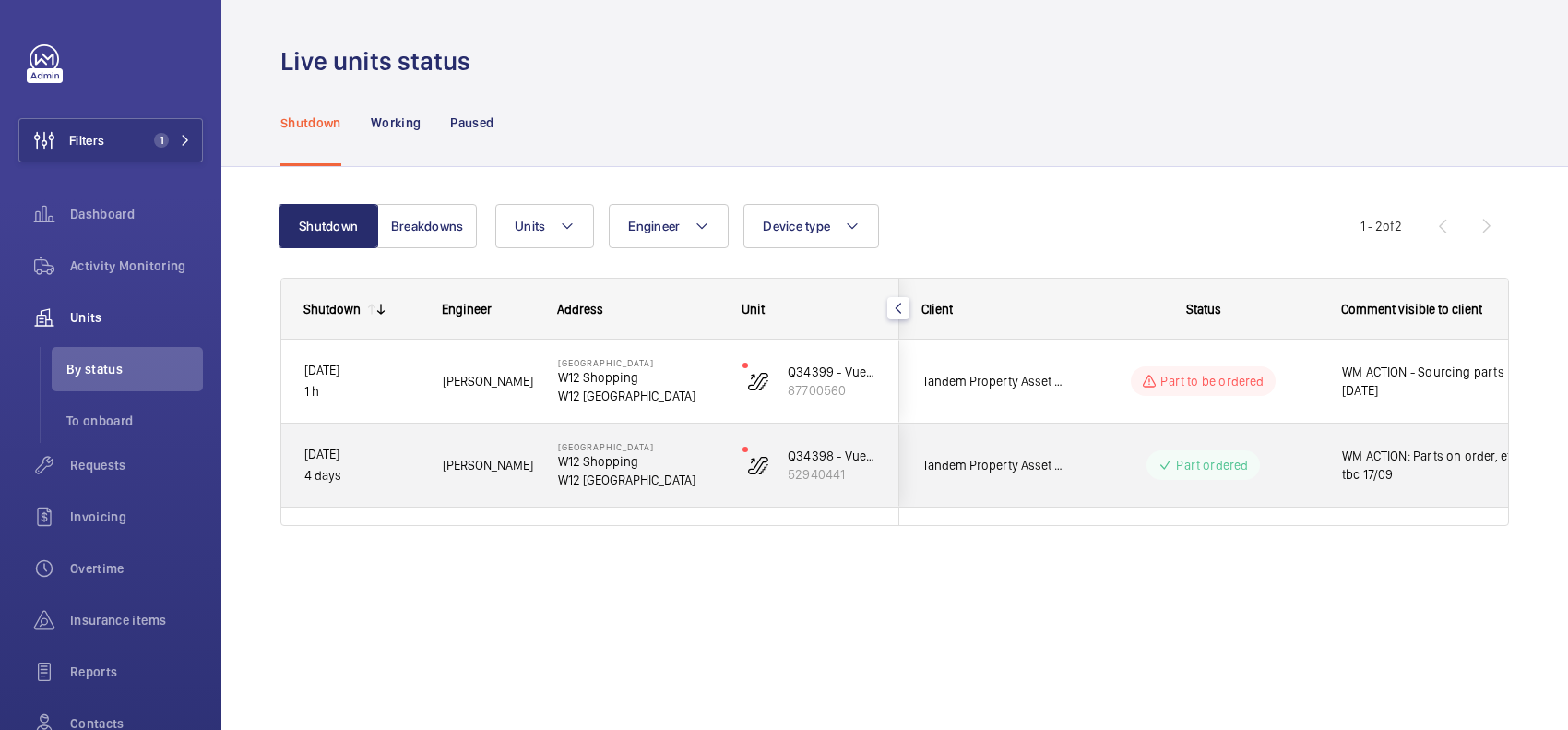
click at [1002, 443] on div "Tandem Property Asset Management" at bounding box center [982, 465] width 164 height 58
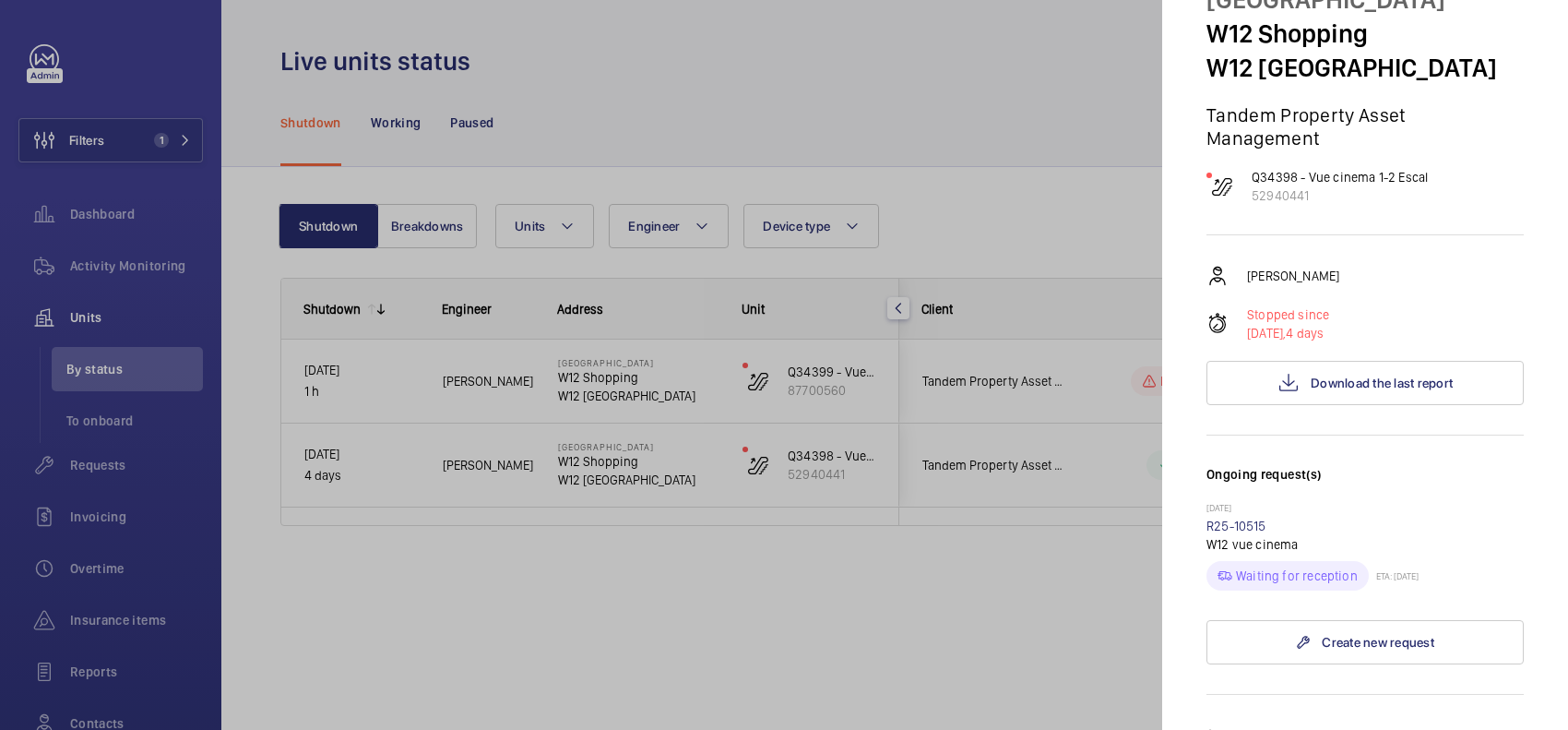
scroll to position [346, 0]
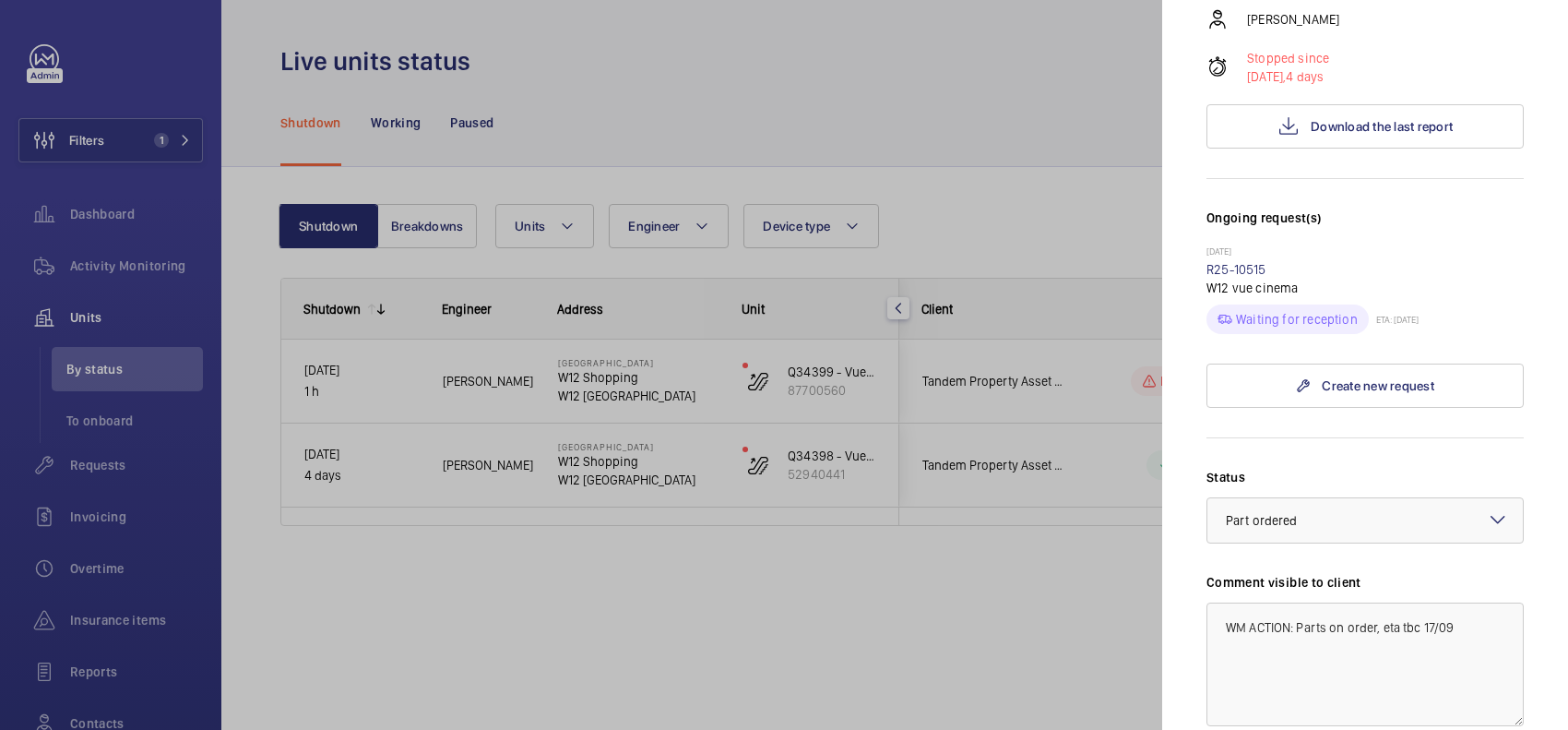
click at [1002, 372] on div at bounding box center [784, 365] width 1568 height 730
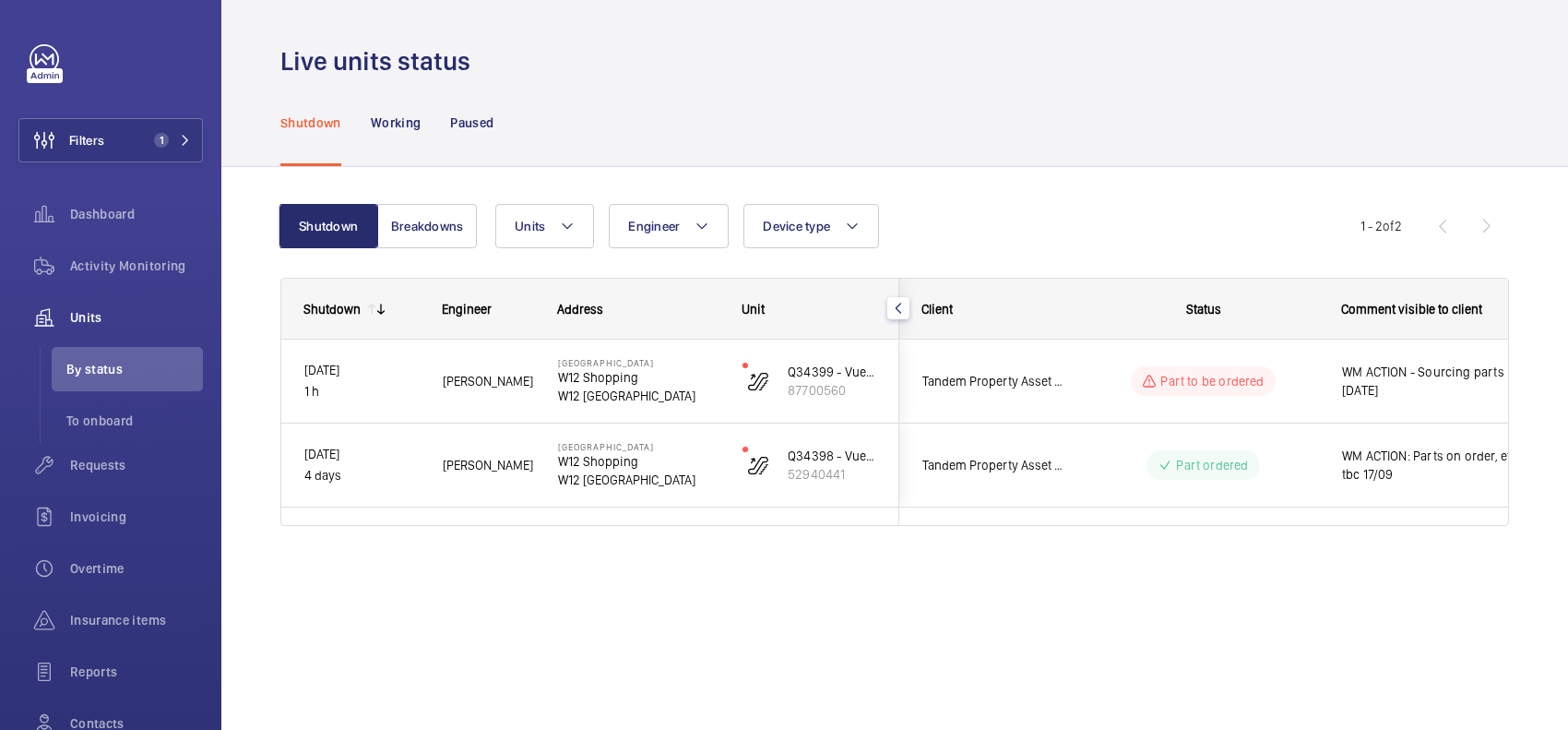
scroll to position [0, 0]
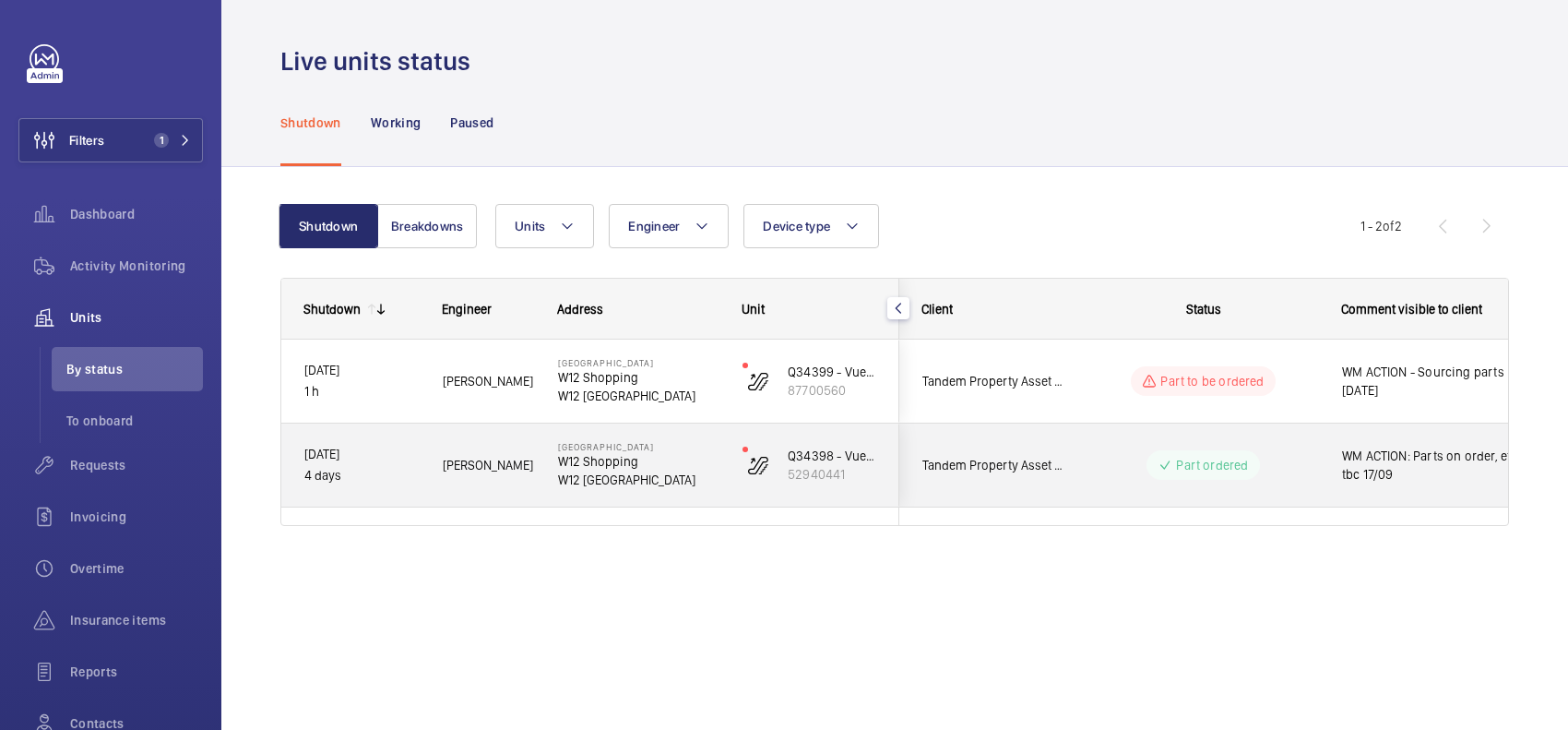
drag, startPoint x: 1153, startPoint y: 477, endPoint x: 1164, endPoint y: 466, distance: 15.6
click at [1002, 466] on wm-front-pills "Part ordered" at bounding box center [1203, 465] width 112 height 30
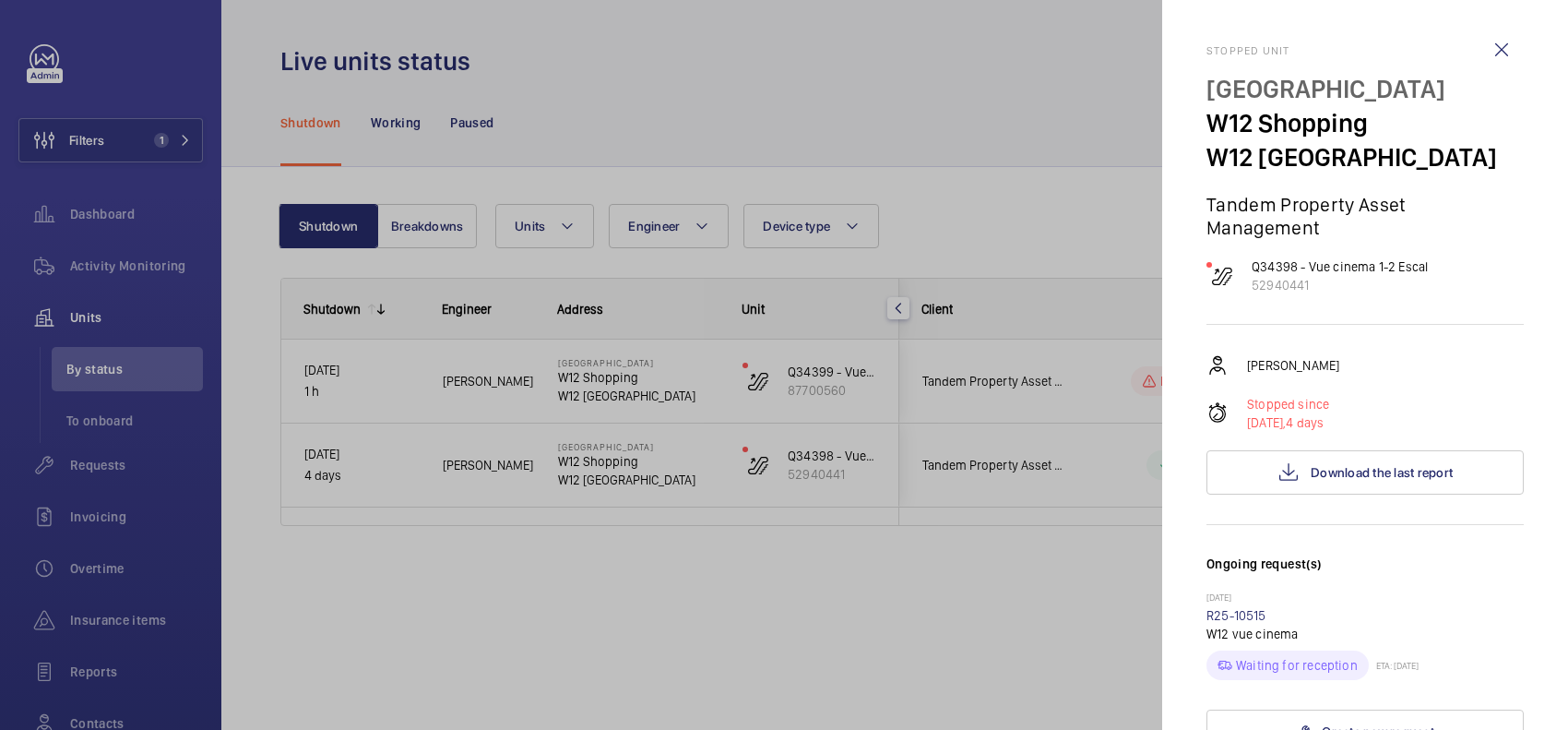
click at [1002, 342] on div at bounding box center [784, 365] width 1568 height 730
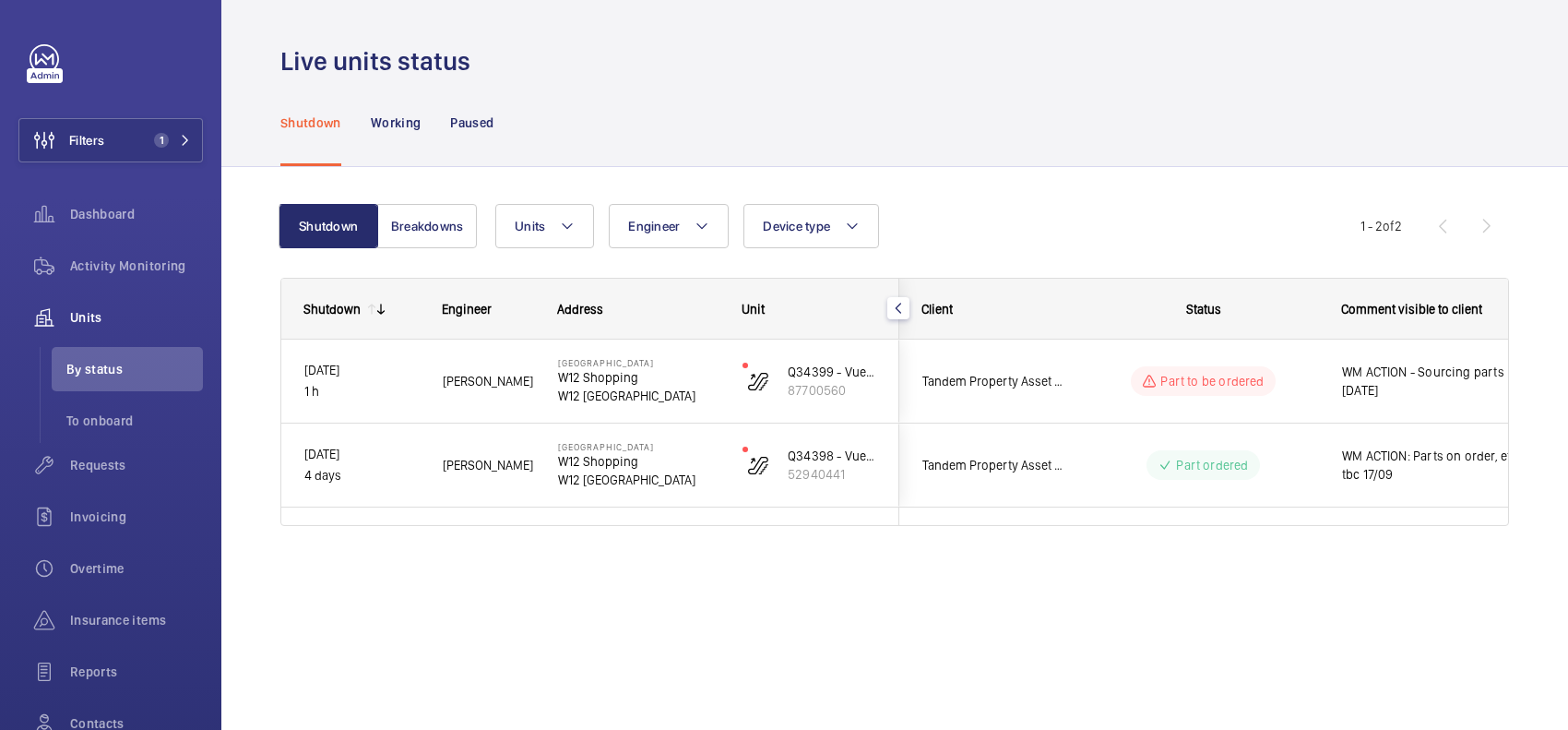
click at [1002, 346] on div "Part to be ordered" at bounding box center [1192, 381] width 254 height 83
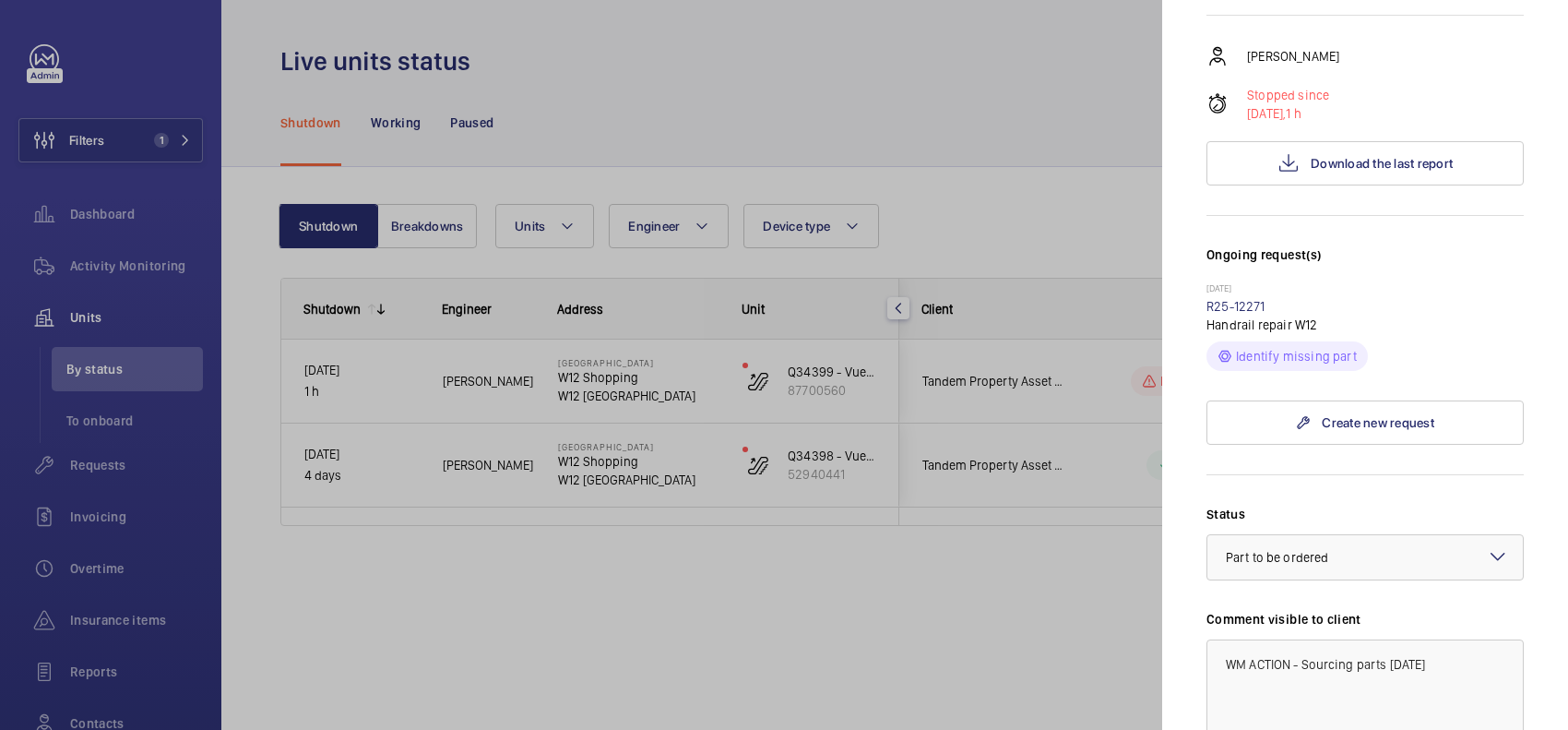
scroll to position [346, 0]
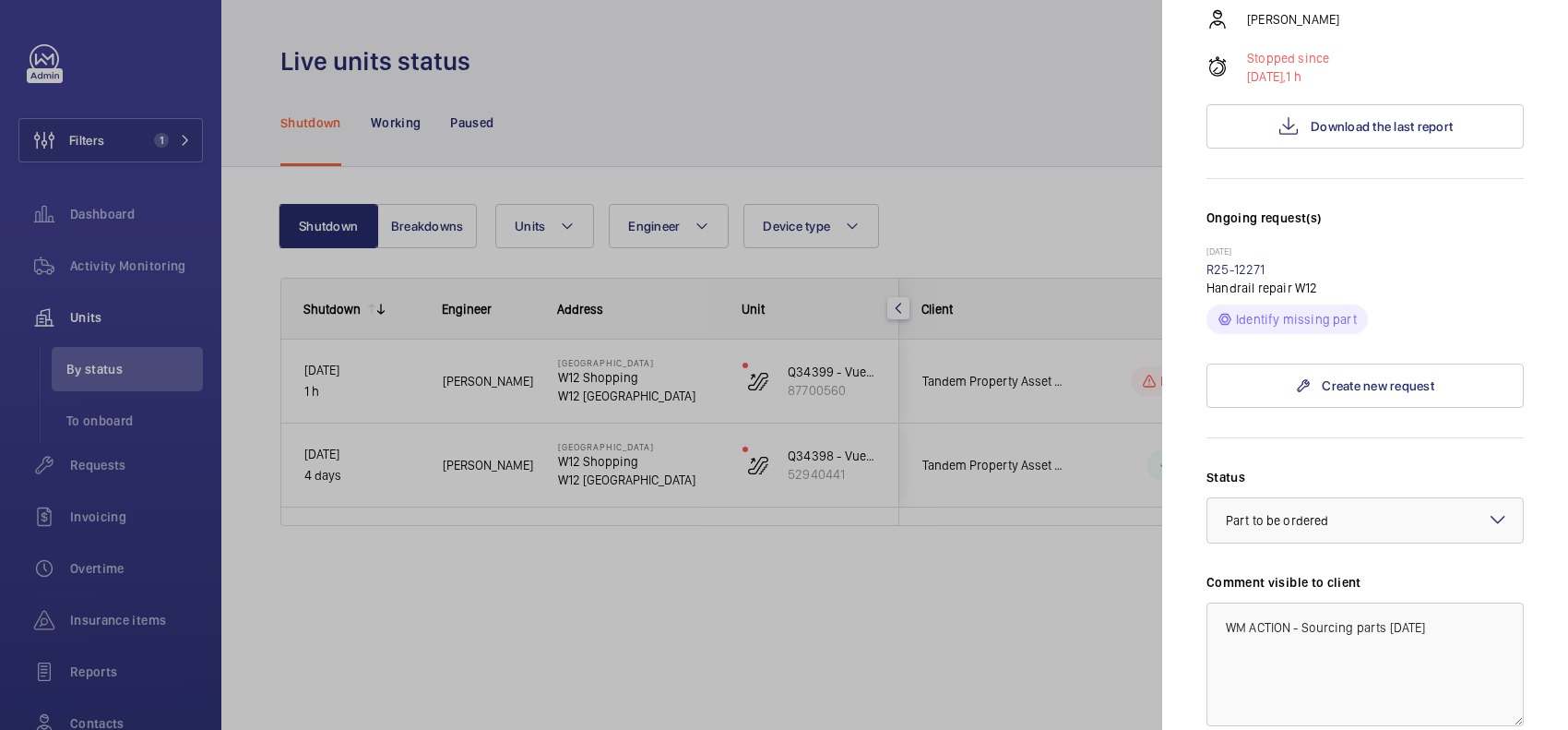
click at [948, 355] on div at bounding box center [784, 365] width 1568 height 730
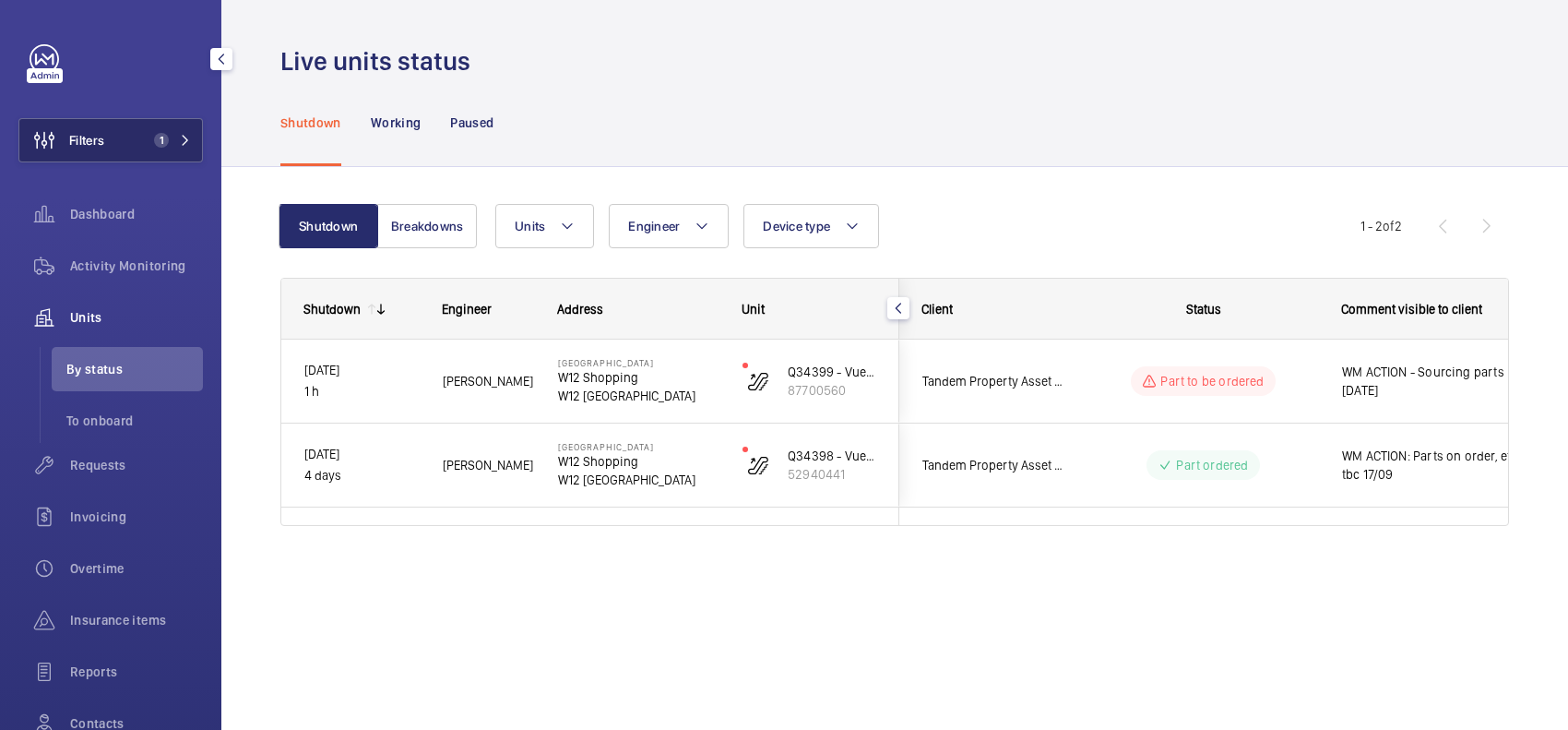
click at [141, 148] on button "Filters 1" at bounding box center [111, 140] width 185 height 44
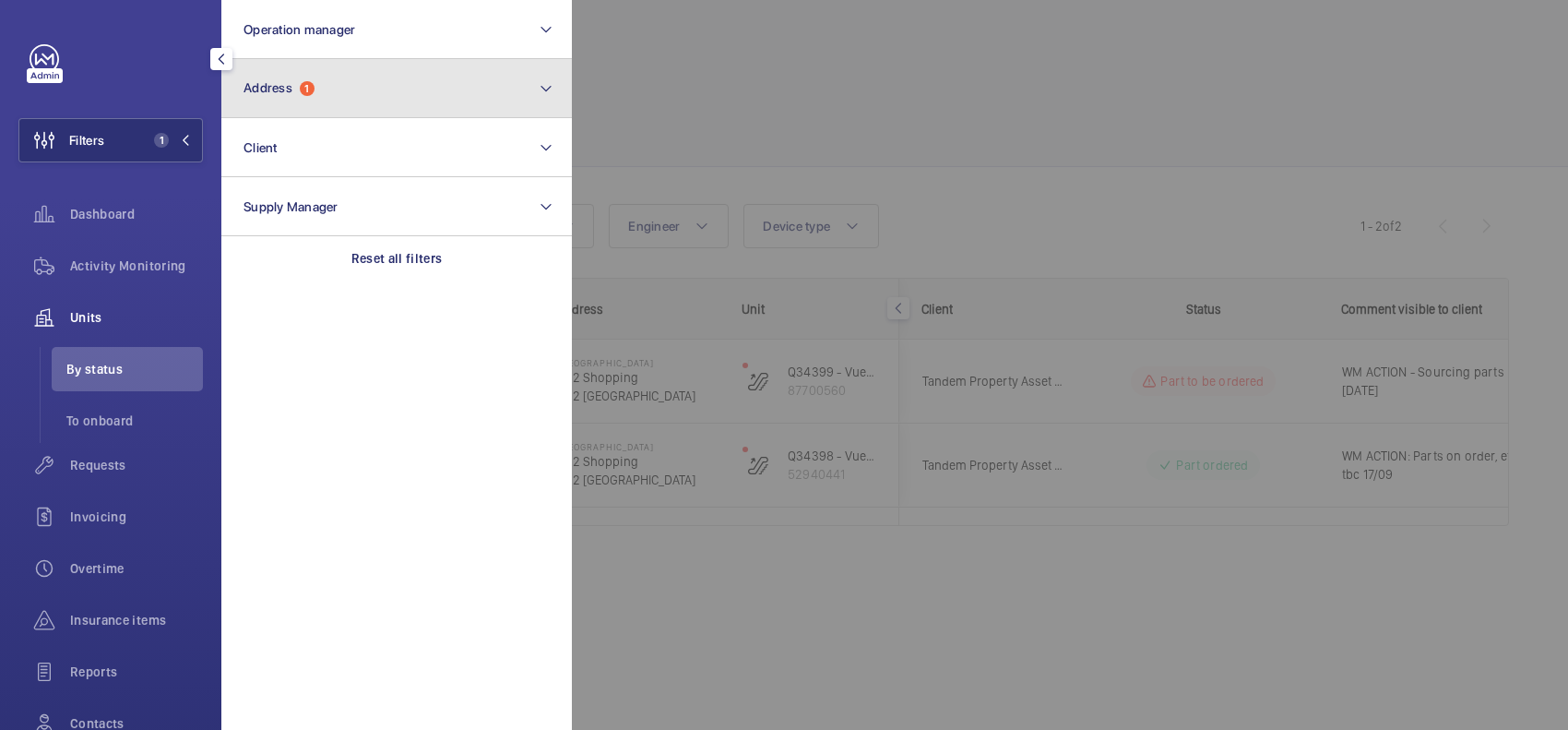
click at [351, 84] on button "Address 1" at bounding box center [396, 89] width 350 height 59
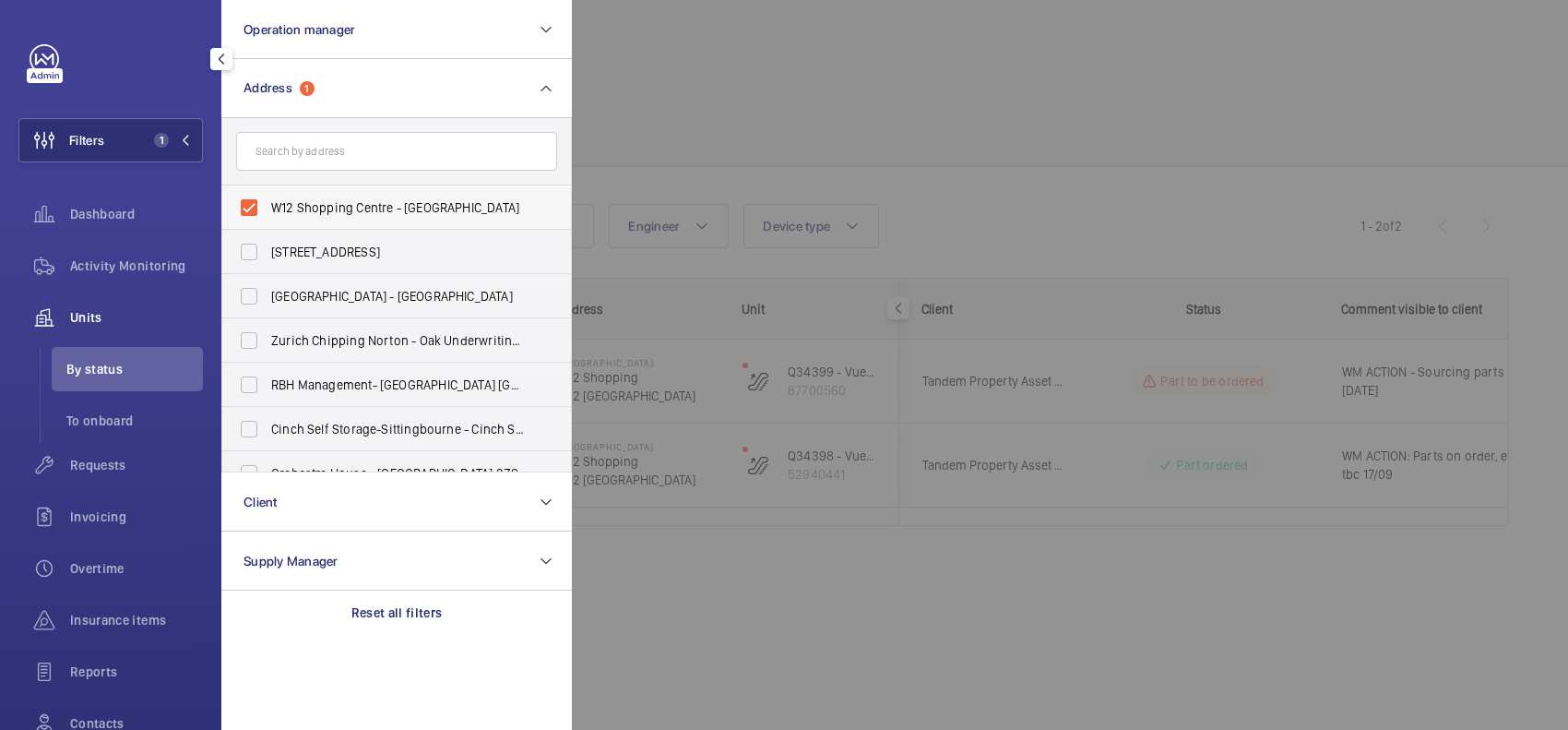
click at [389, 200] on span "W12 Shopping Centre - W12 Shopping, LONDON W12 8PP" at bounding box center [398, 208] width 254 height 19
click at [268, 200] on input "W12 Shopping Centre - W12 Shopping, LONDON W12 8PP" at bounding box center [249, 208] width 37 height 37
checkbox input "false"
click at [615, 116] on div at bounding box center [1356, 365] width 1568 height 730
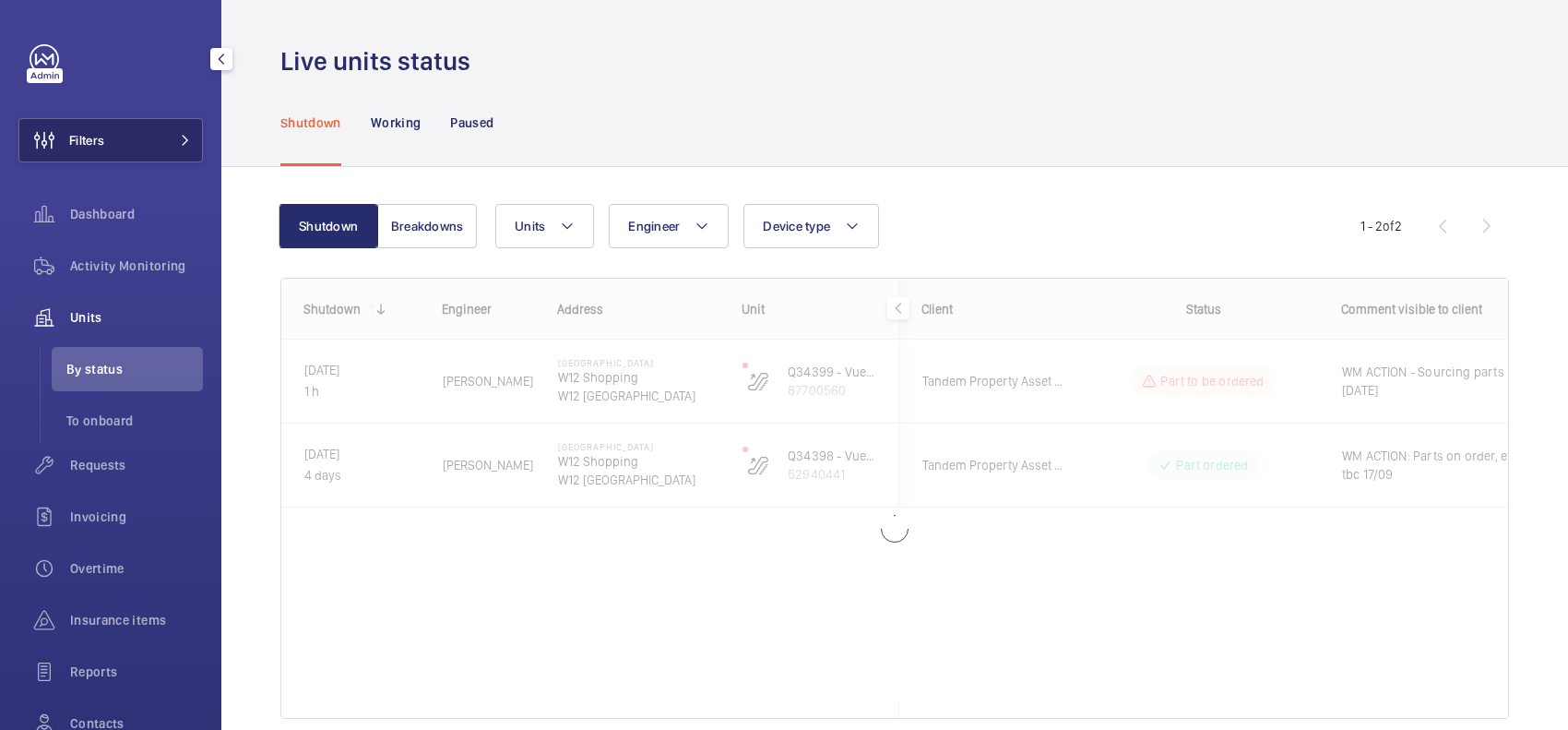
click at [166, 152] on button "Filters" at bounding box center [111, 140] width 185 height 44
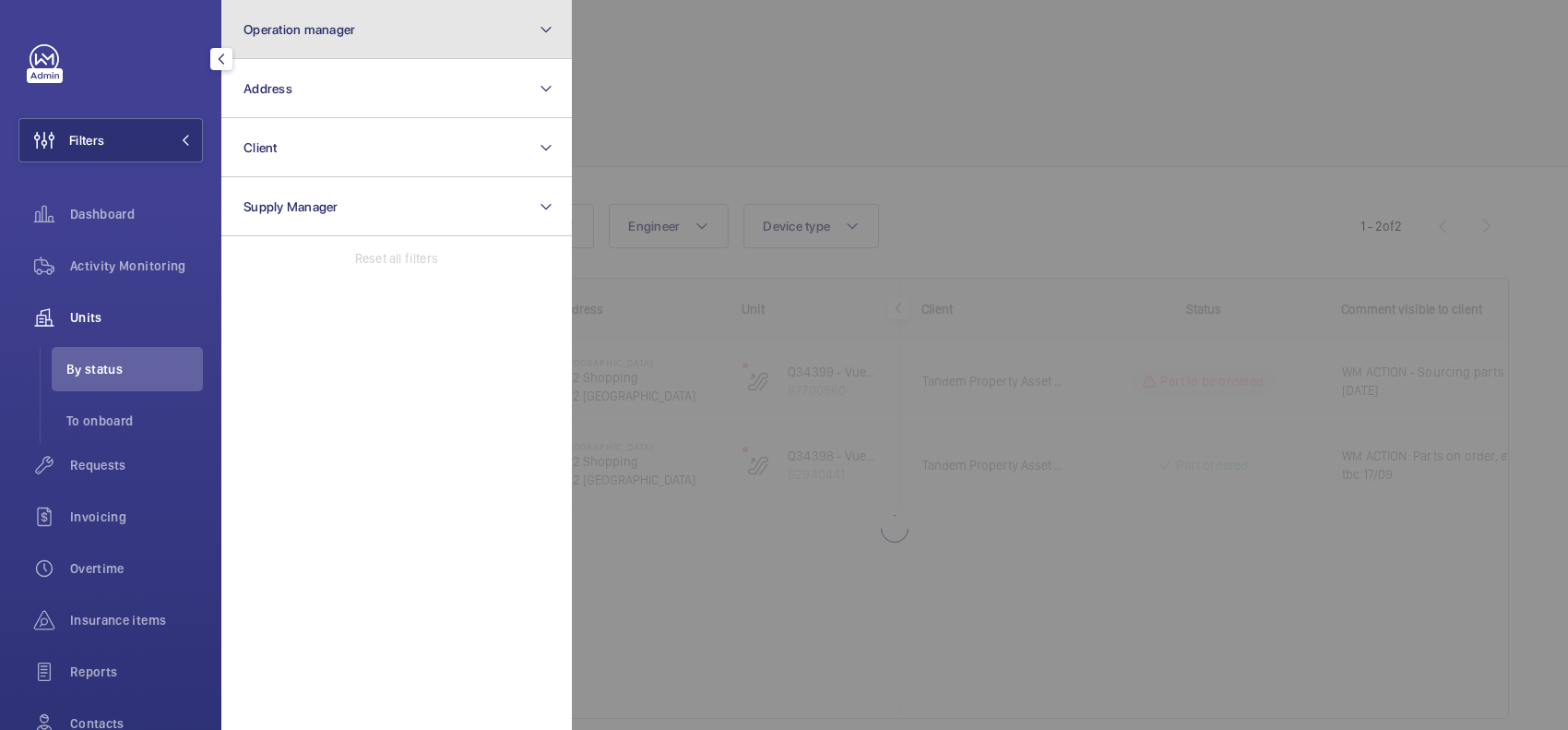
click at [367, 16] on button "Operation manager" at bounding box center [396, 30] width 350 height 59
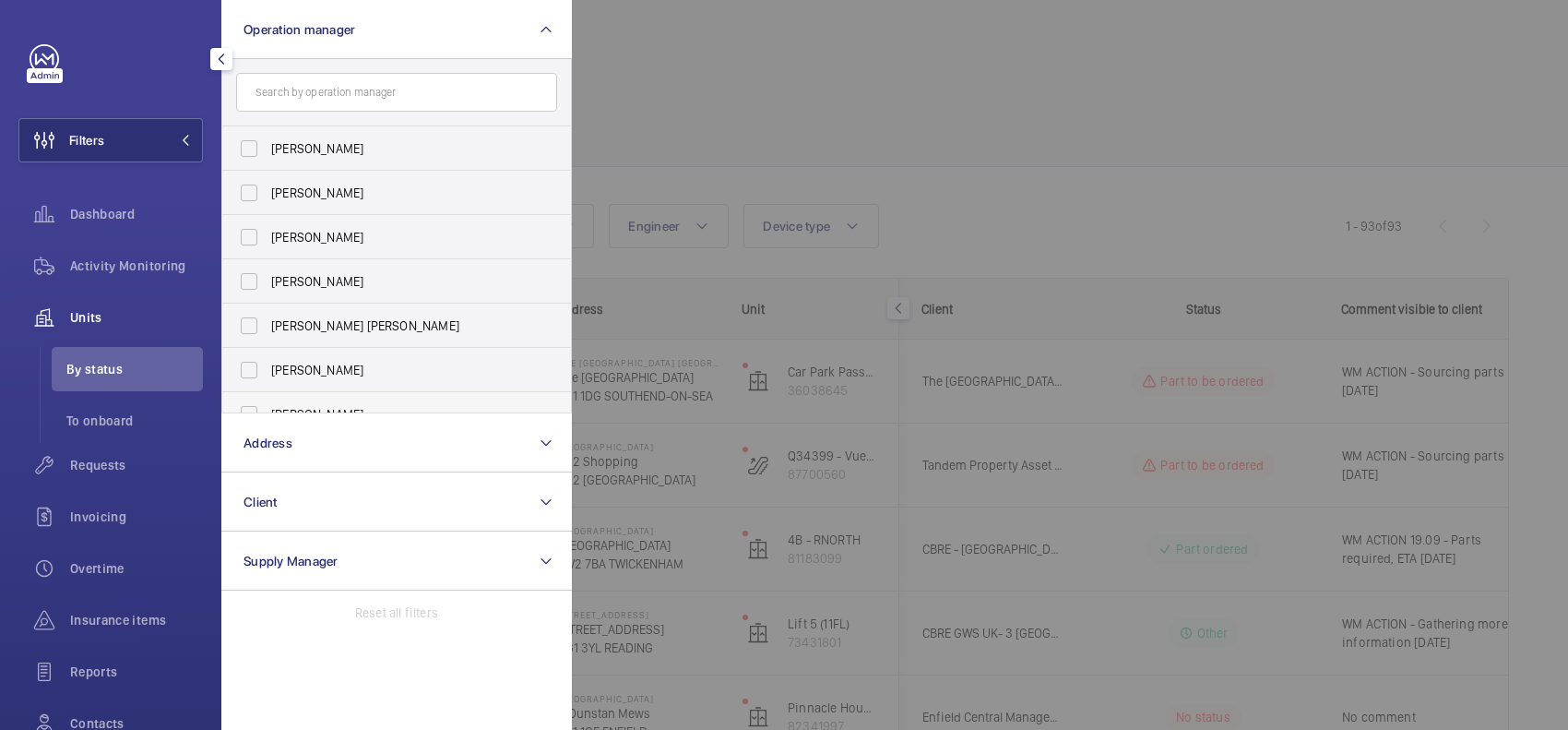
scroll to position [67, 0]
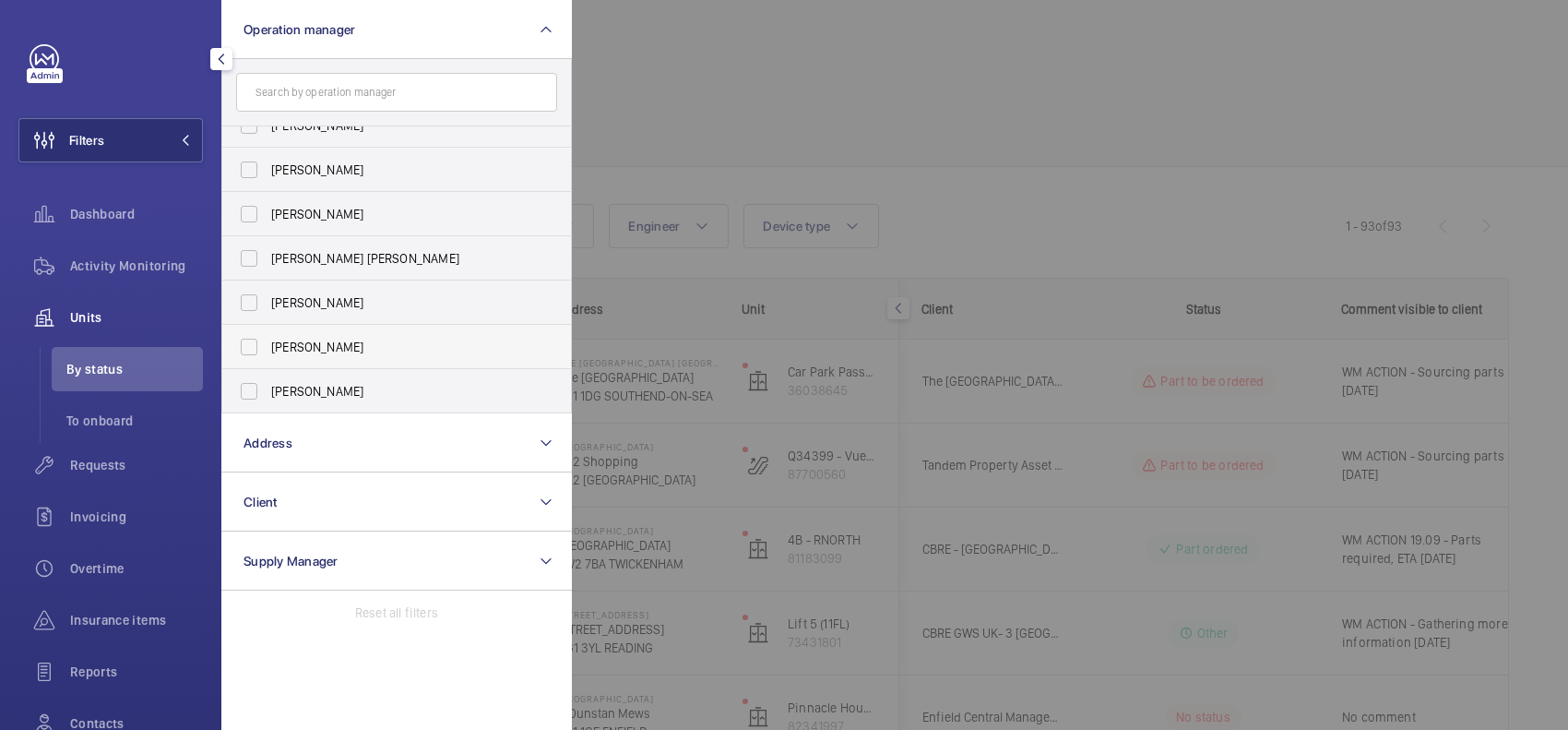
click at [365, 341] on span "Kirsten Kalaher" at bounding box center [398, 346] width 254 height 19
click at [268, 341] on input "[PERSON_NAME]" at bounding box center [249, 347] width 37 height 37
checkbox input "true"
click at [918, 95] on div at bounding box center [1356, 365] width 1568 height 730
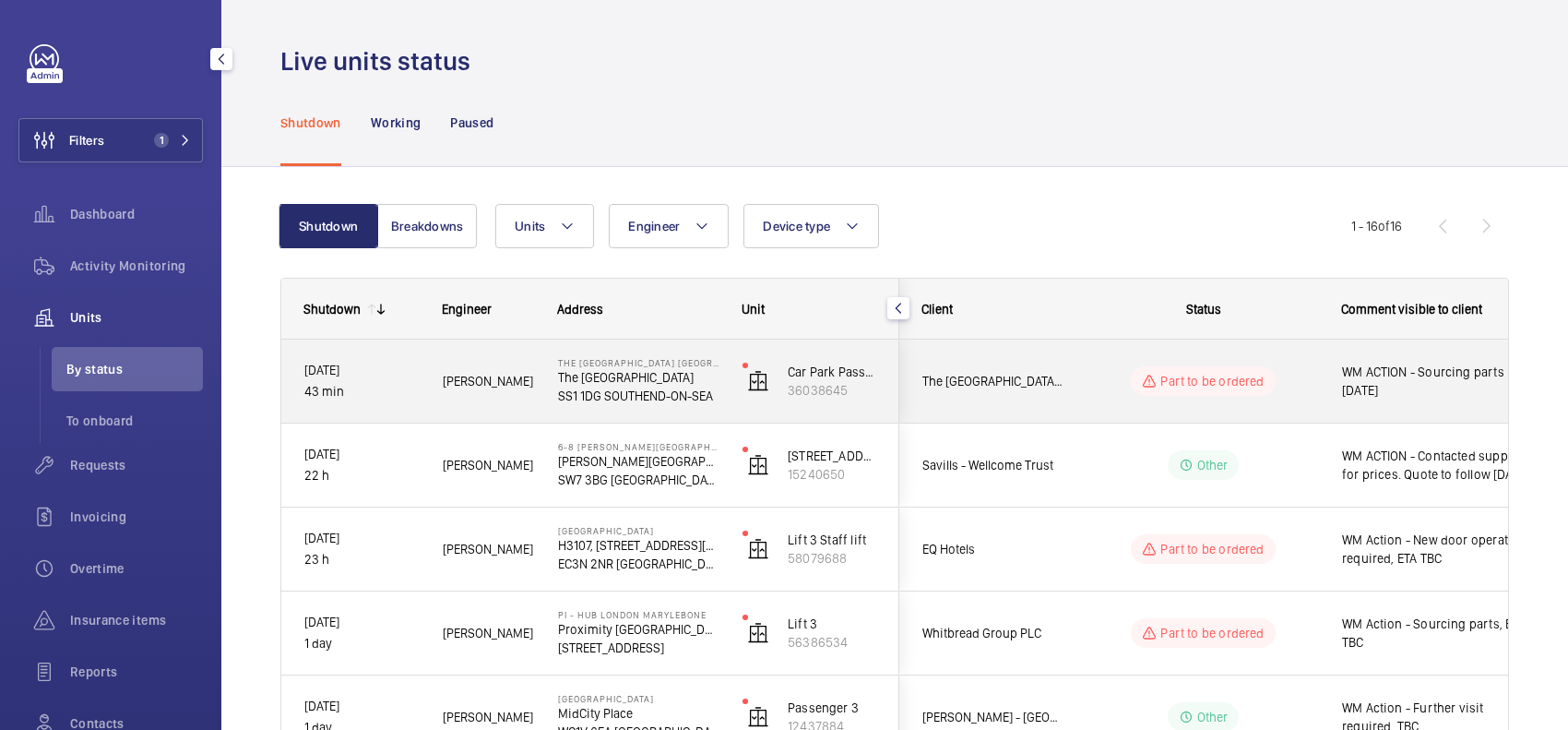
scroll to position [230, 0]
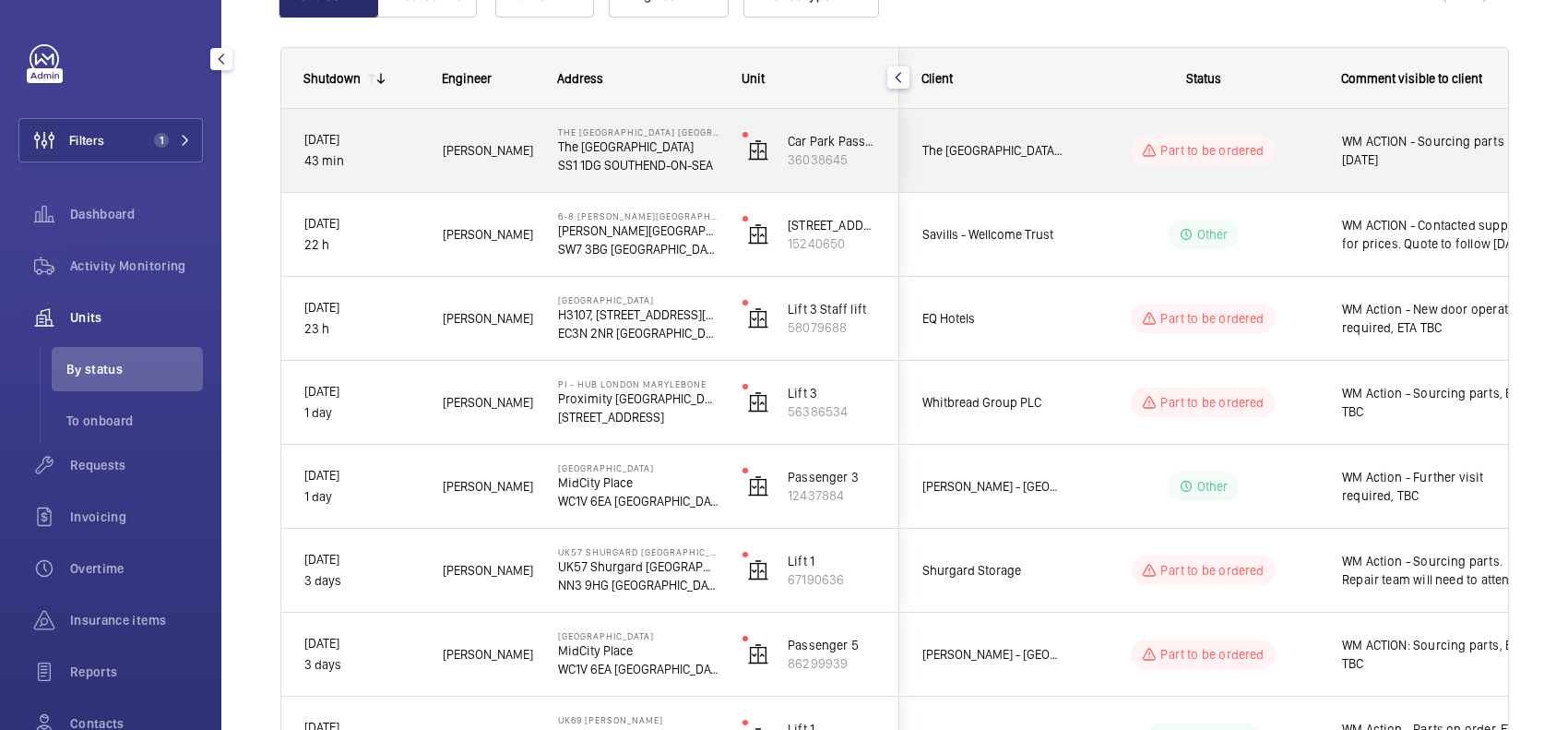
click at [1002, 162] on wm-front-pills-cell "Part to be ordered" at bounding box center [1204, 151] width 230 height 30
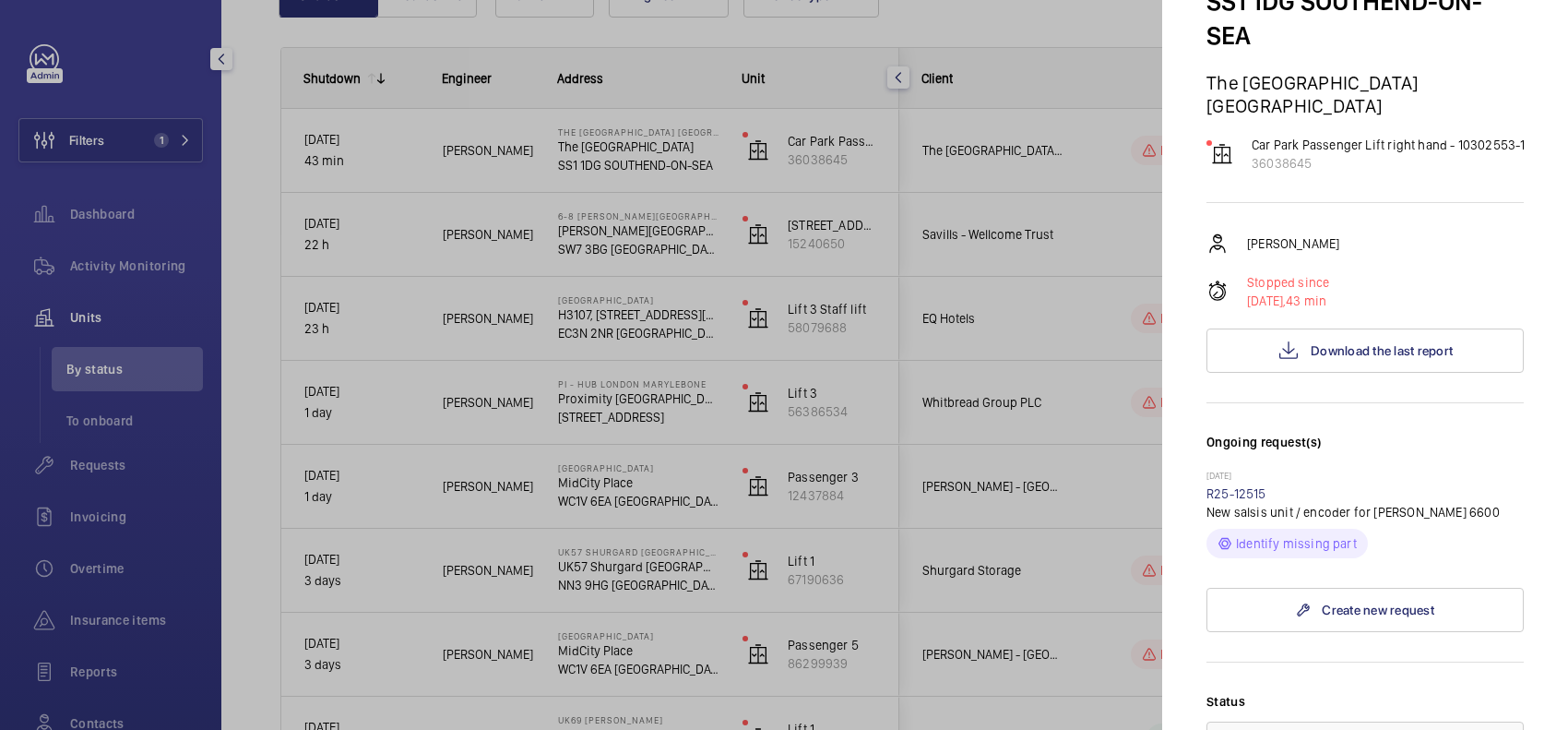
scroll to position [346, 0]
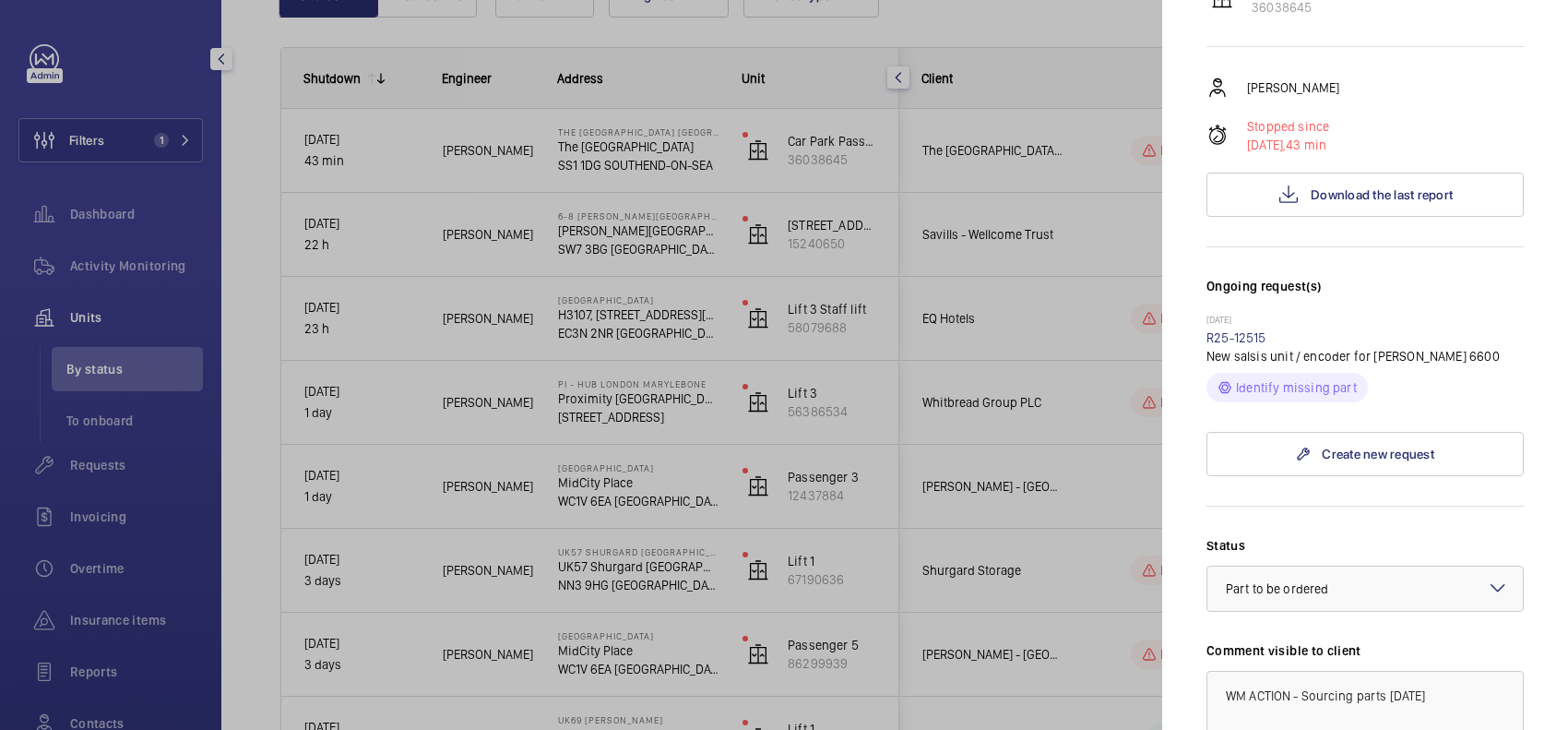
click at [1002, 364] on div at bounding box center [784, 365] width 1568 height 730
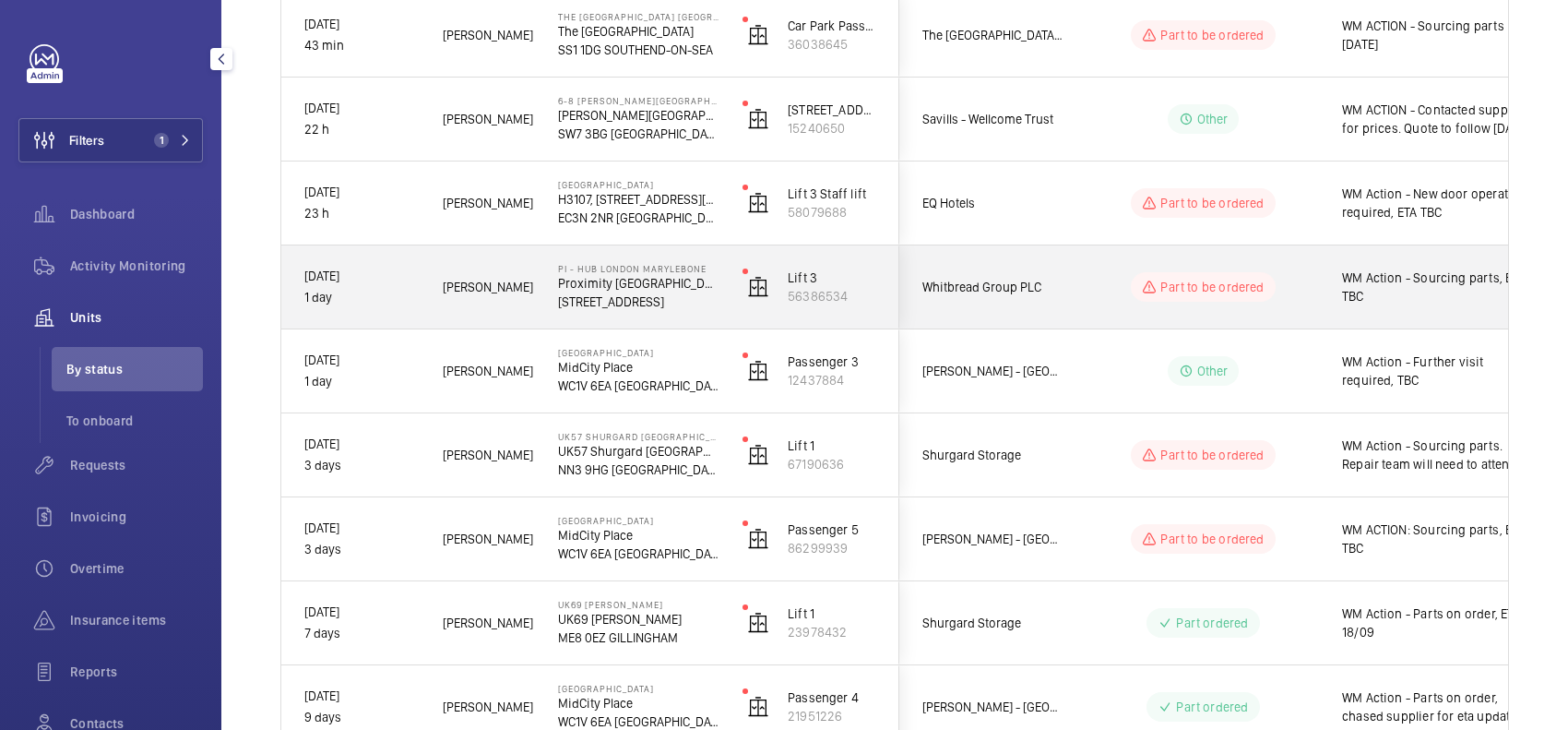
click at [1002, 240] on div "EQ Hotels" at bounding box center [982, 203] width 166 height 83
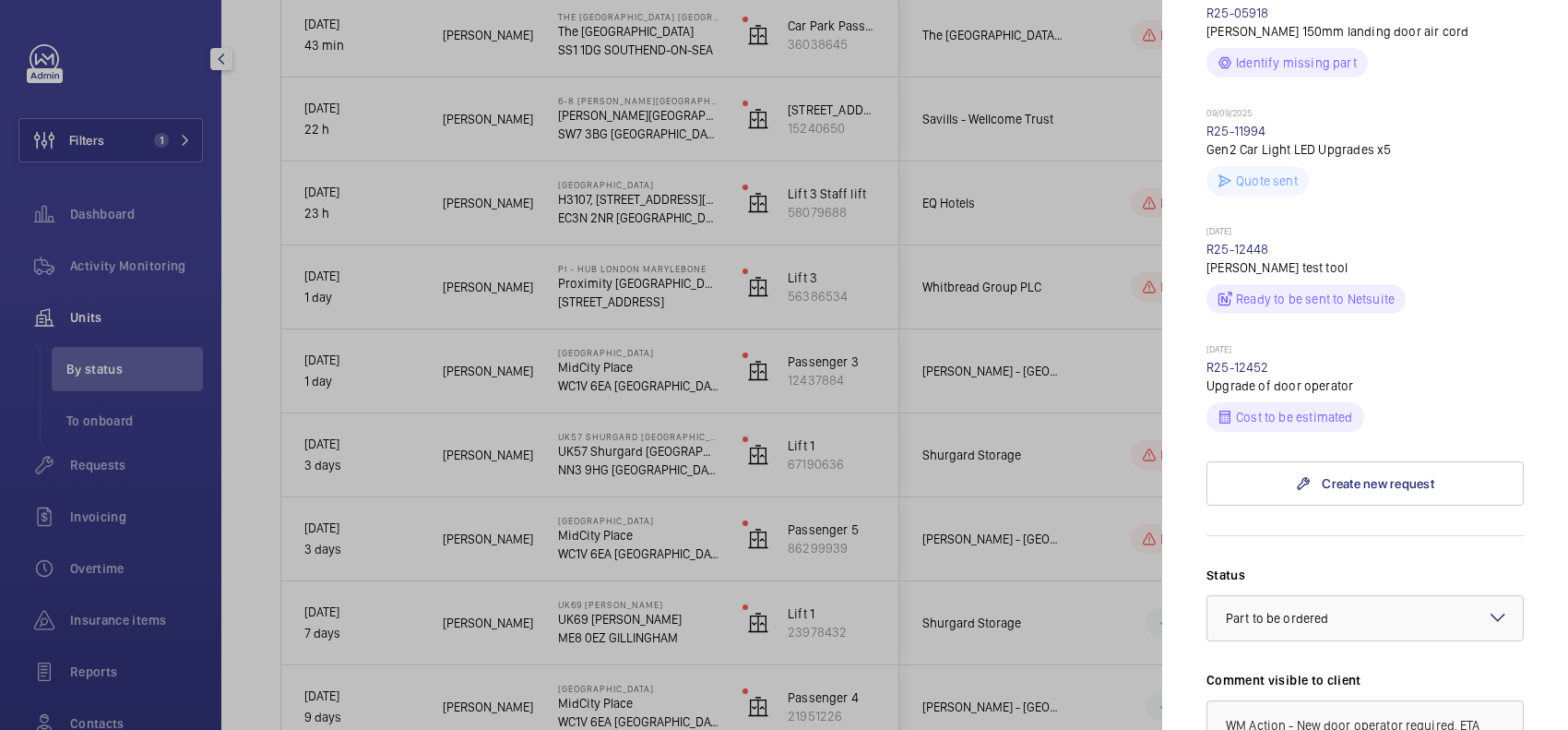
scroll to position [923, 0]
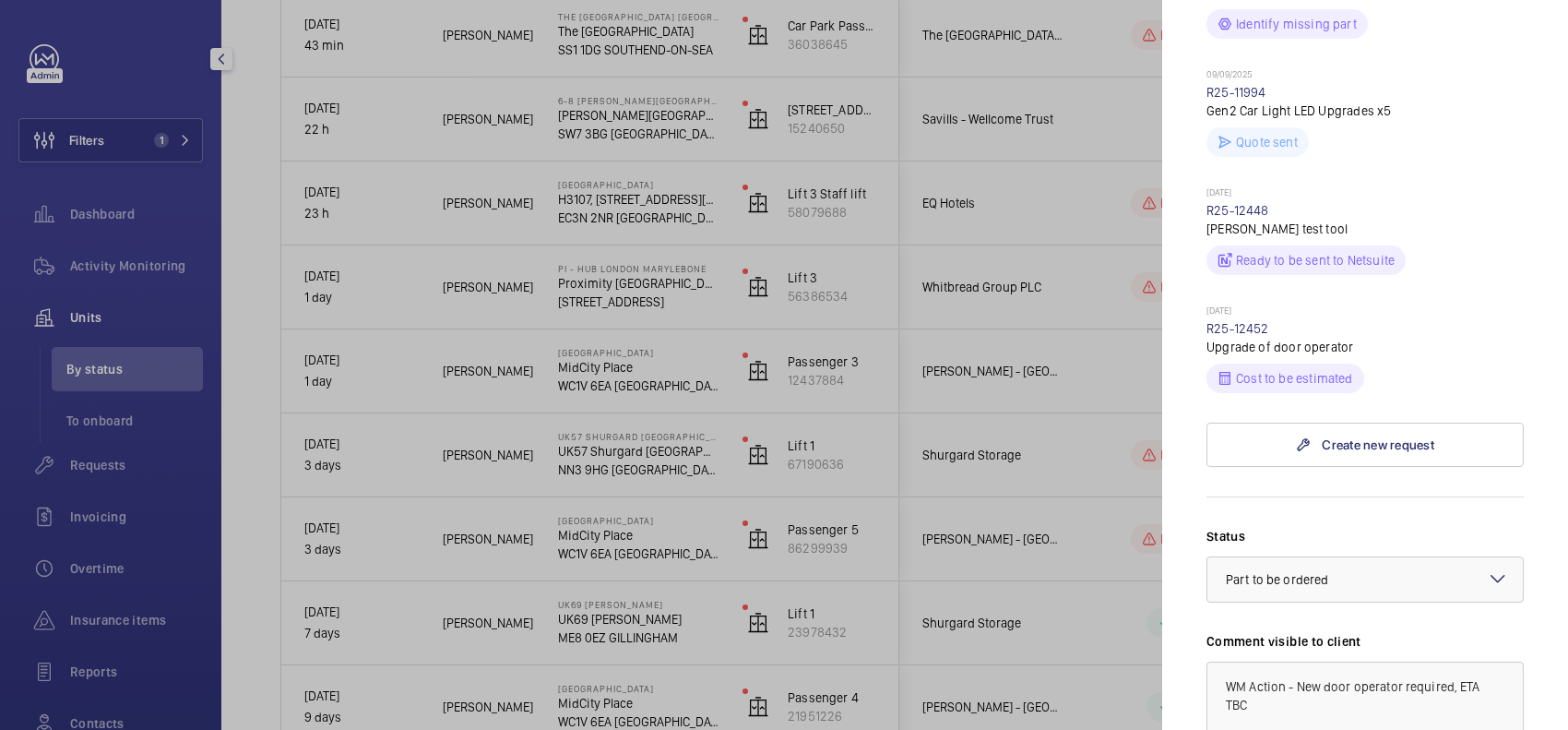
drag, startPoint x: 1283, startPoint y: 356, endPoint x: 1173, endPoint y: 369, distance: 110.8
click at [1002, 369] on mat-sidenav "Stopped unit NOVOTEL LONDON TOWER BRIDGE H3107, NOVOTEL LONDON TOWER BRIDGE, 10…" at bounding box center [1365, 365] width 406 height 730
copy link "R25-12452"
click at [1002, 394] on div "Cost to be estimated" at bounding box center [1365, 375] width 318 height 37
click at [1002, 335] on link "R25-12452" at bounding box center [1238, 328] width 63 height 15
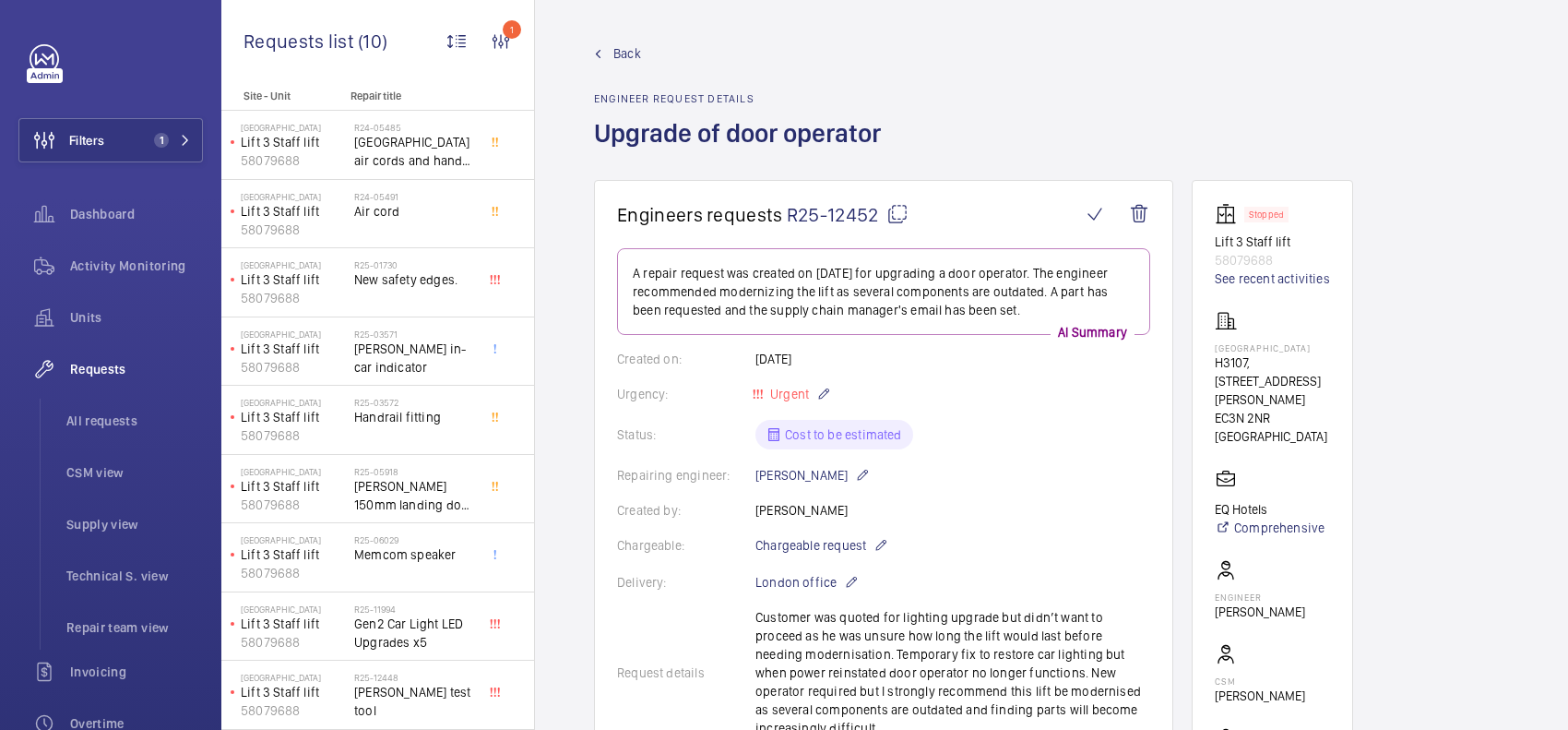
click at [631, 56] on span "Back" at bounding box center [628, 53] width 28 height 19
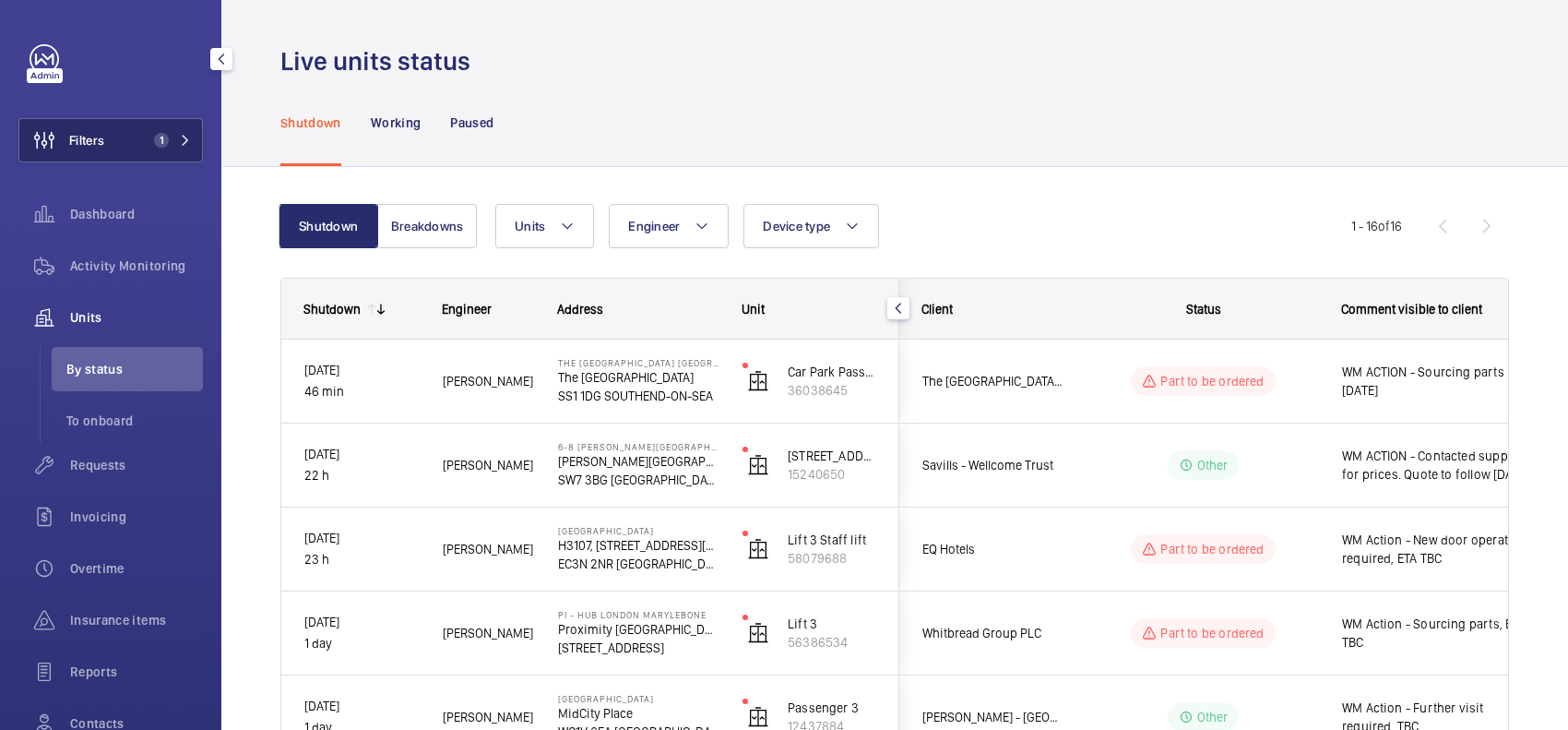
click at [150, 126] on button "Filters 1" at bounding box center [111, 140] width 185 height 44
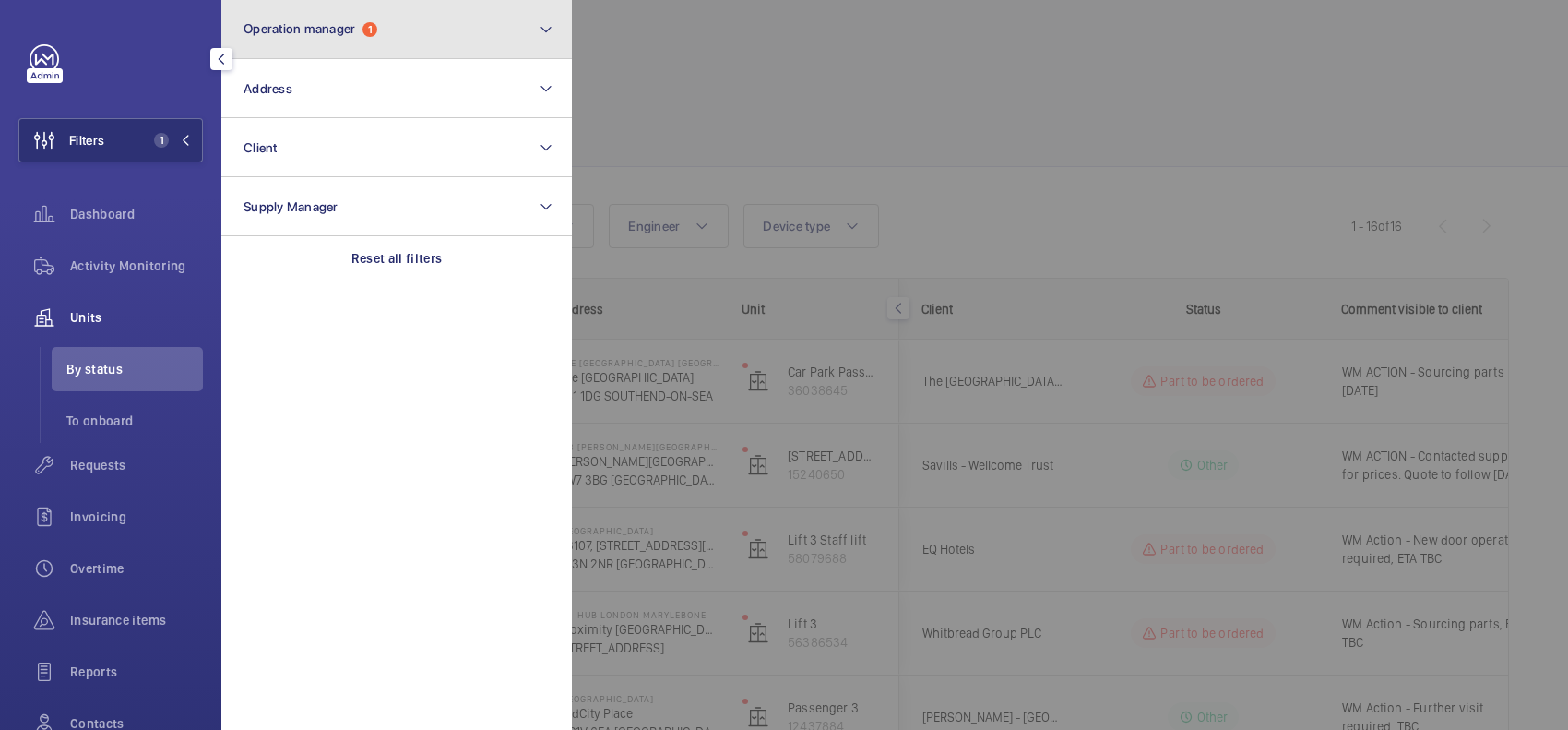
click at [374, 29] on span "1" at bounding box center [370, 30] width 15 height 15
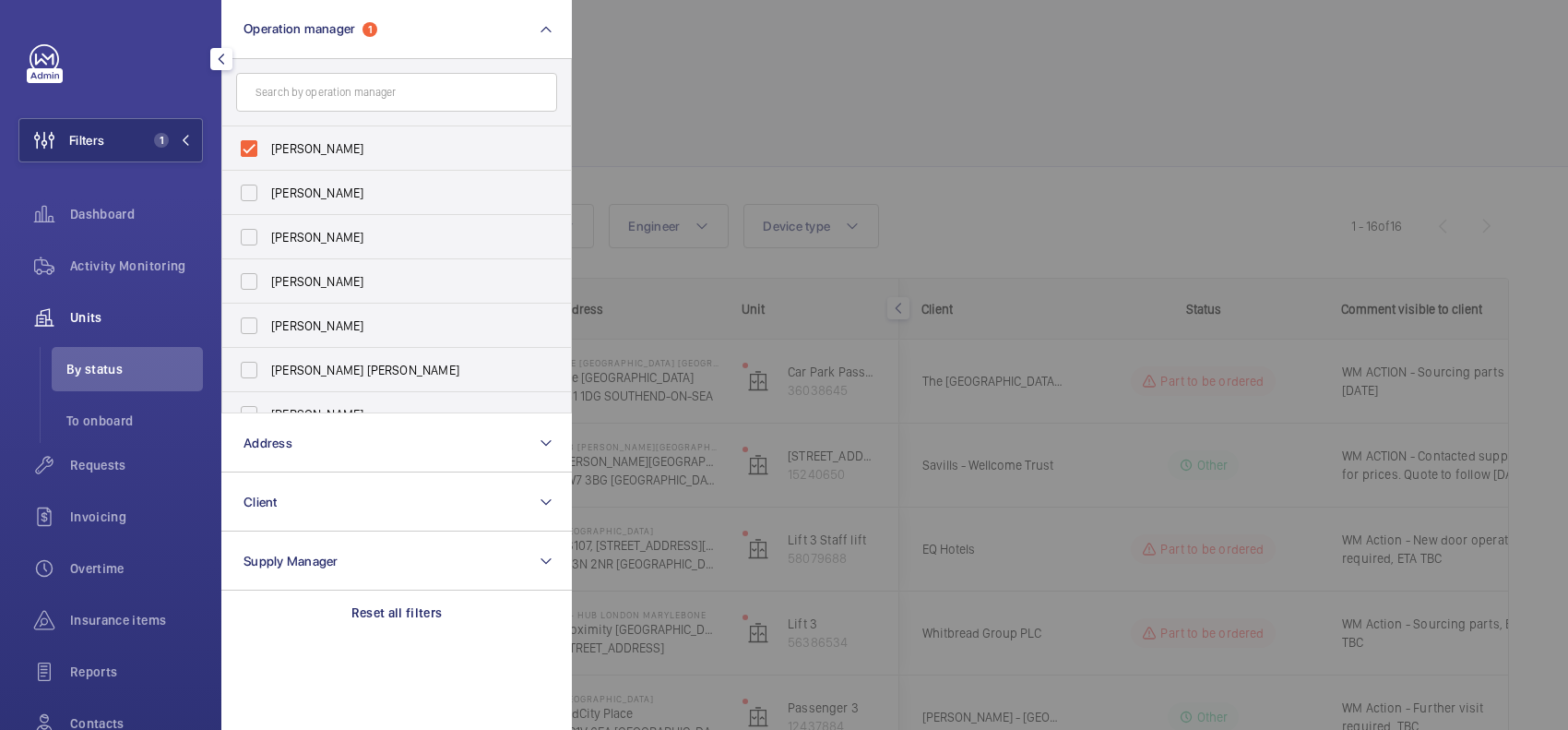
click at [890, 117] on div at bounding box center [1356, 365] width 1568 height 730
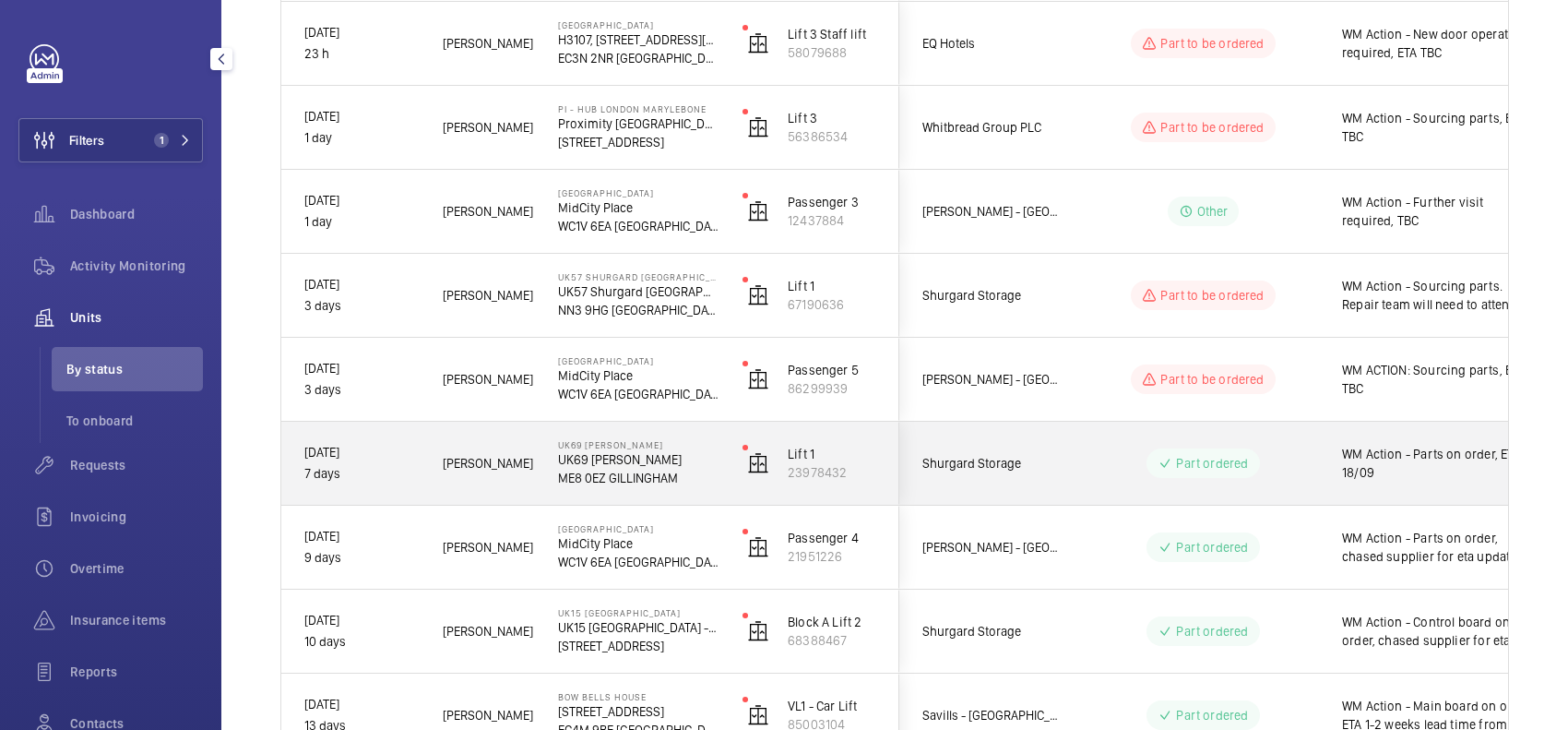
scroll to position [577, 0]
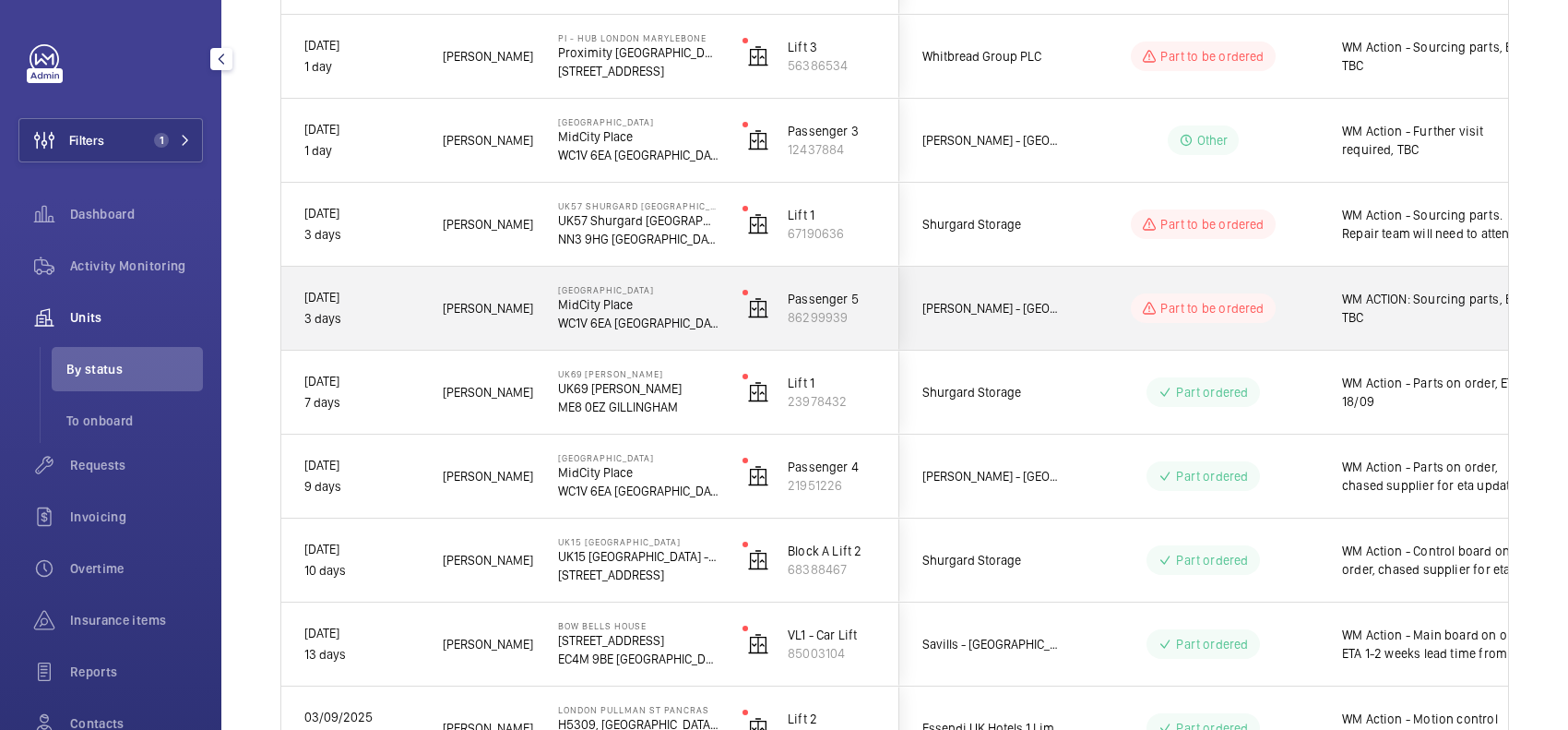
click at [1002, 324] on div "Part to be ordered" at bounding box center [1192, 308] width 252 height 67
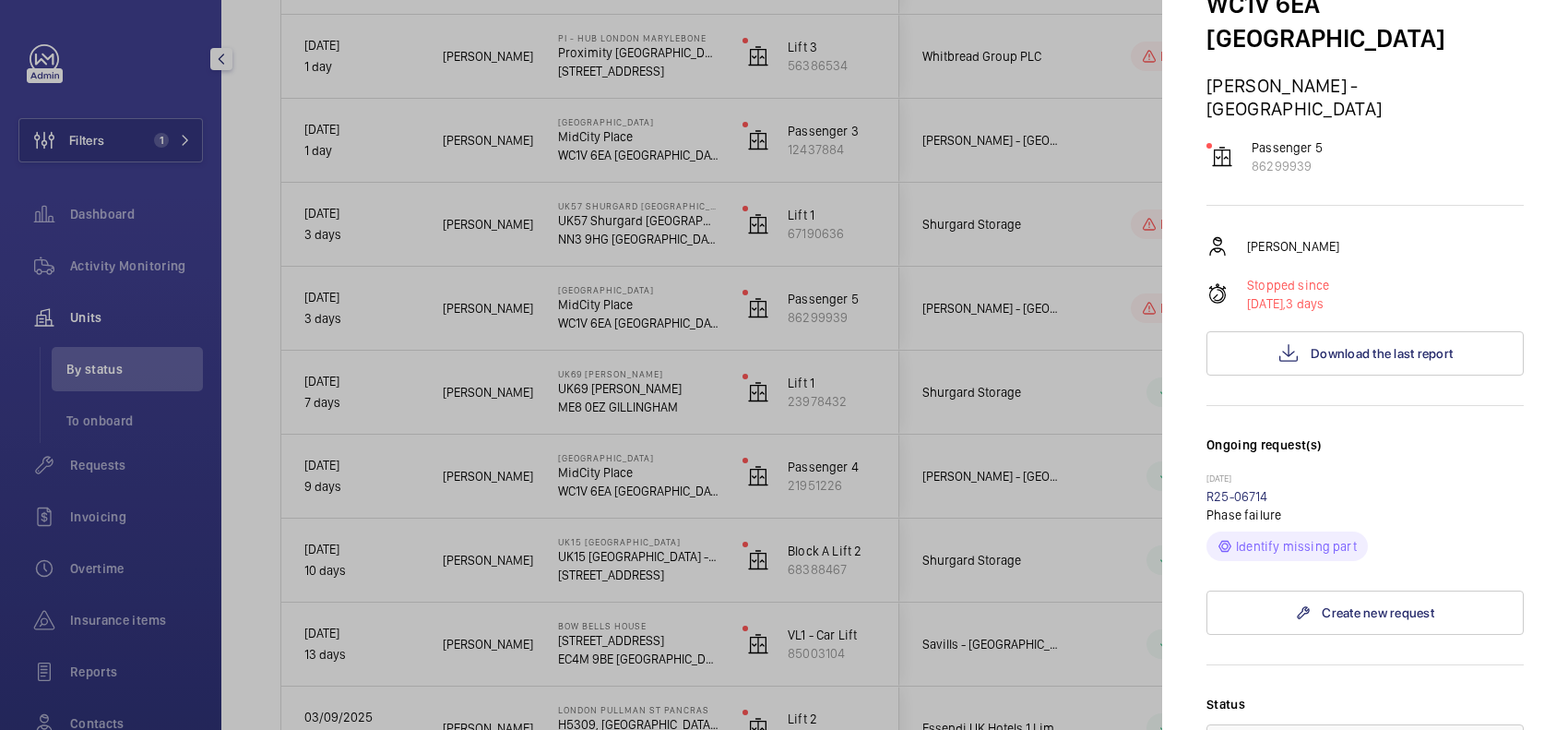
scroll to position [115, 0]
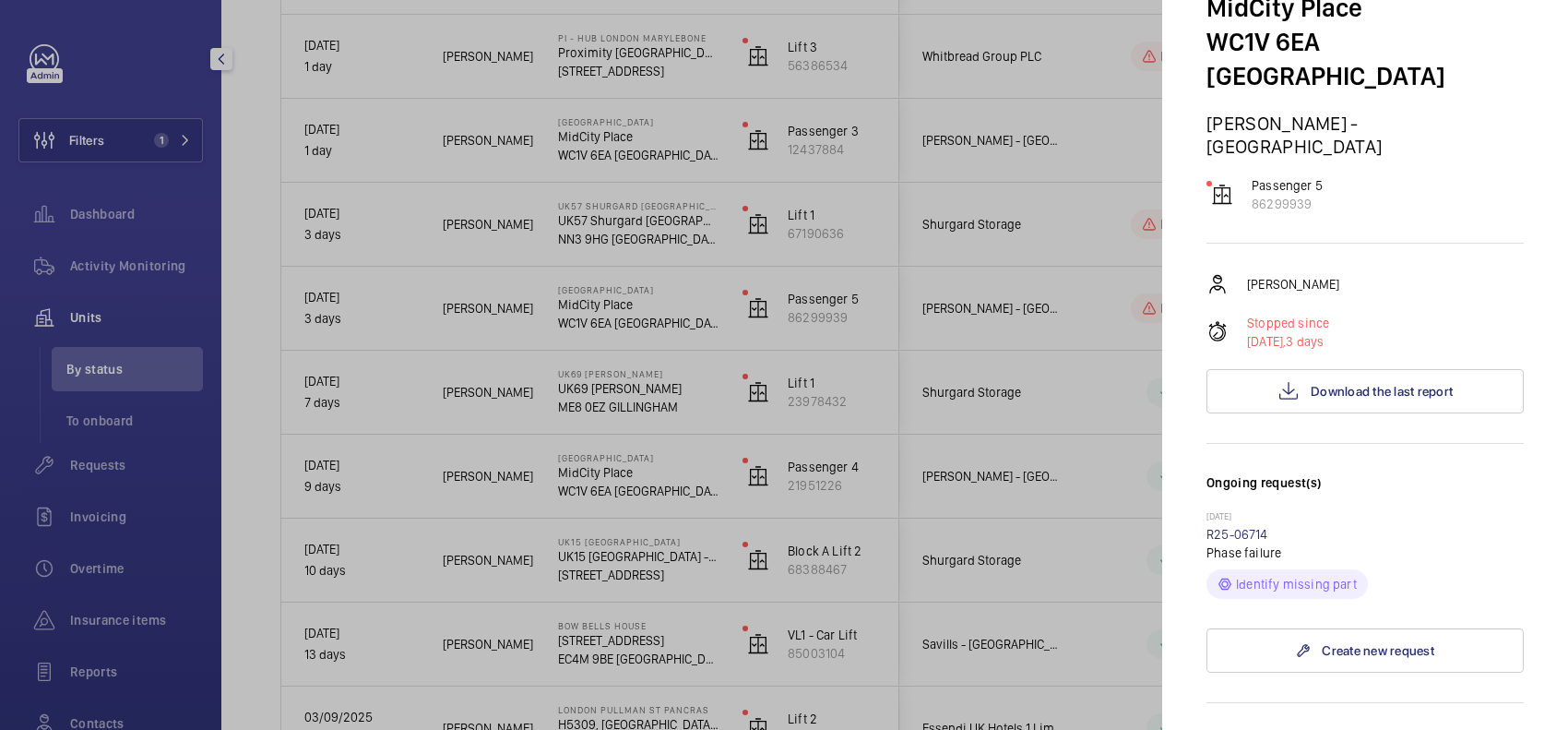
click at [997, 281] on div at bounding box center [784, 365] width 1568 height 730
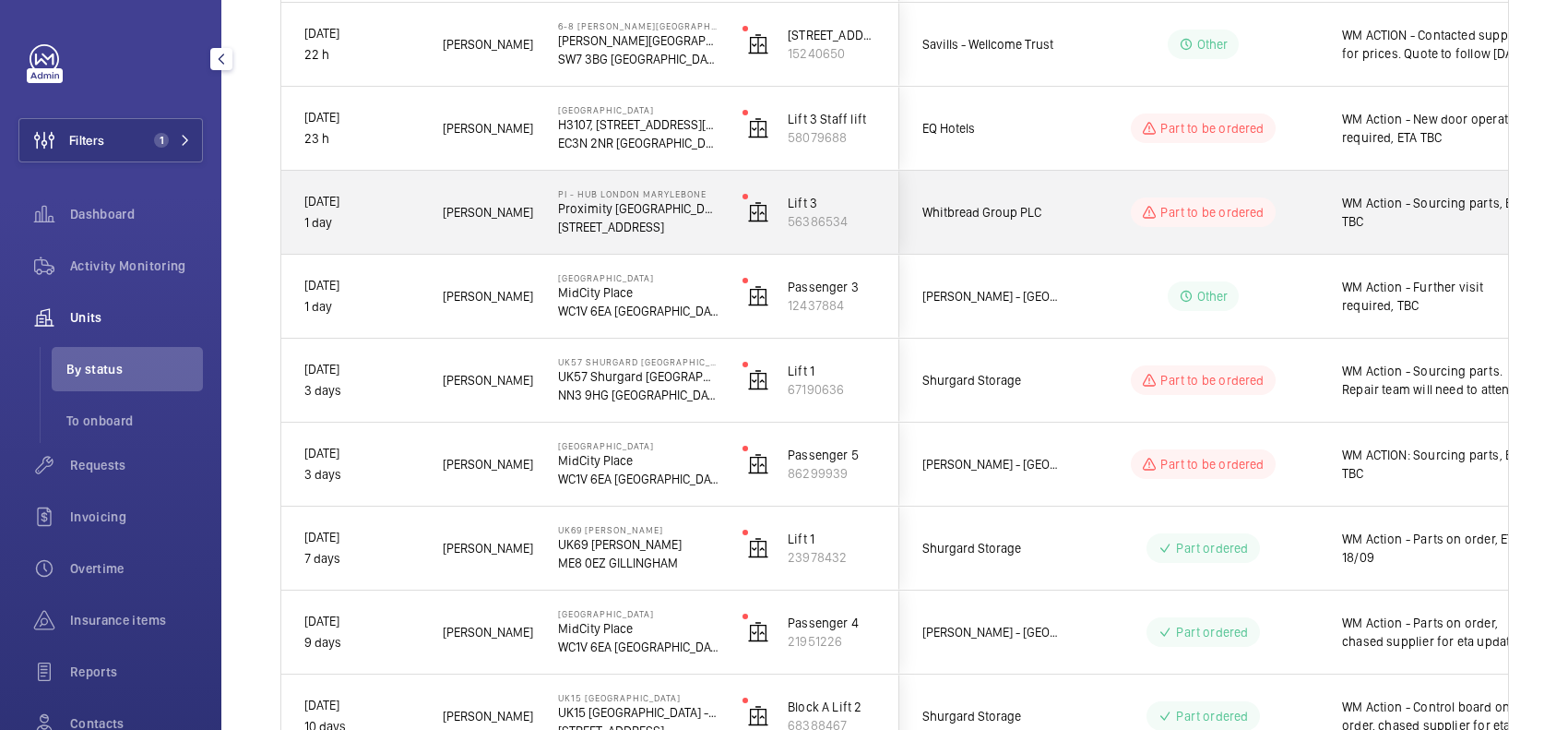
scroll to position [230, 0]
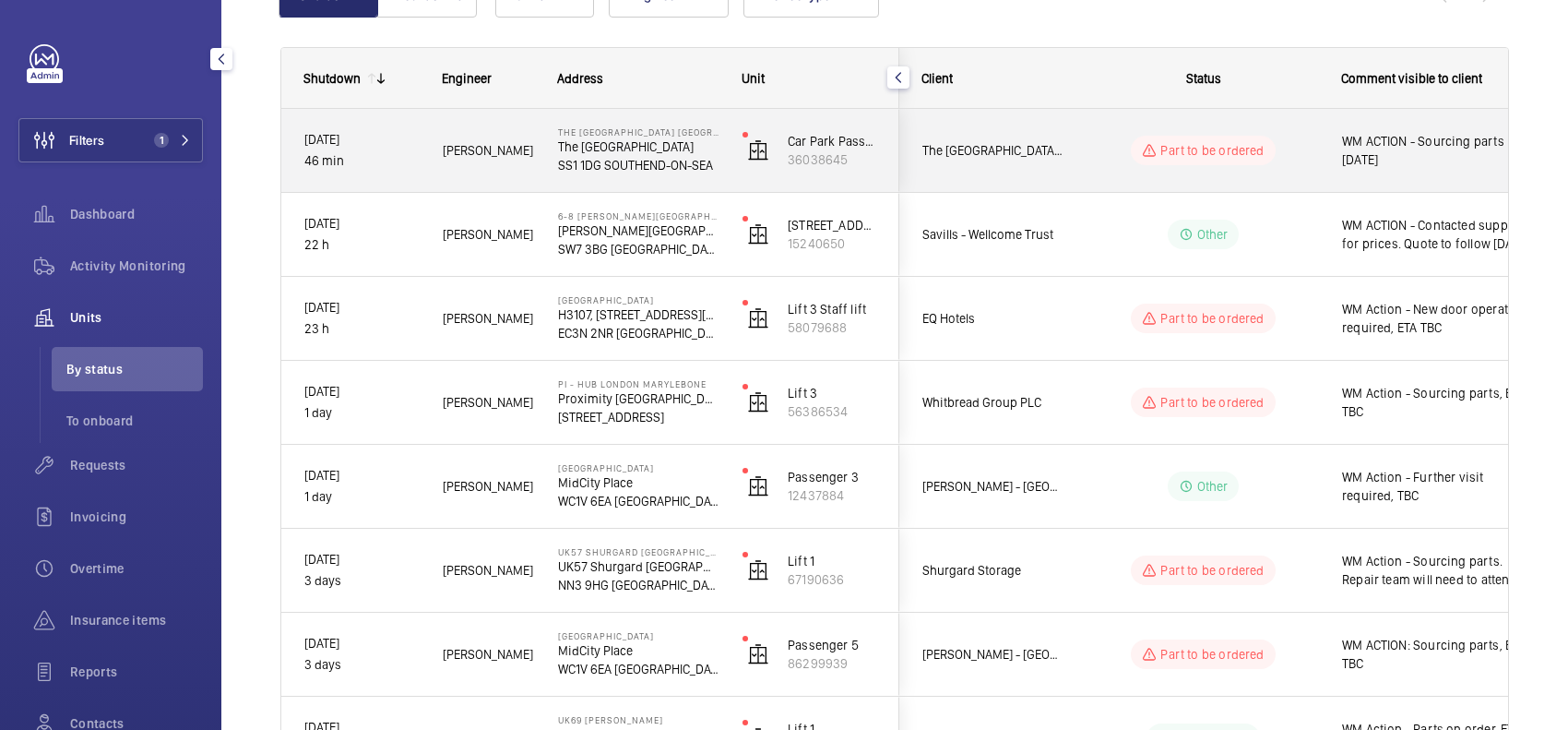
click at [1002, 109] on div "Part to be ordered" at bounding box center [1192, 151] width 254 height 83
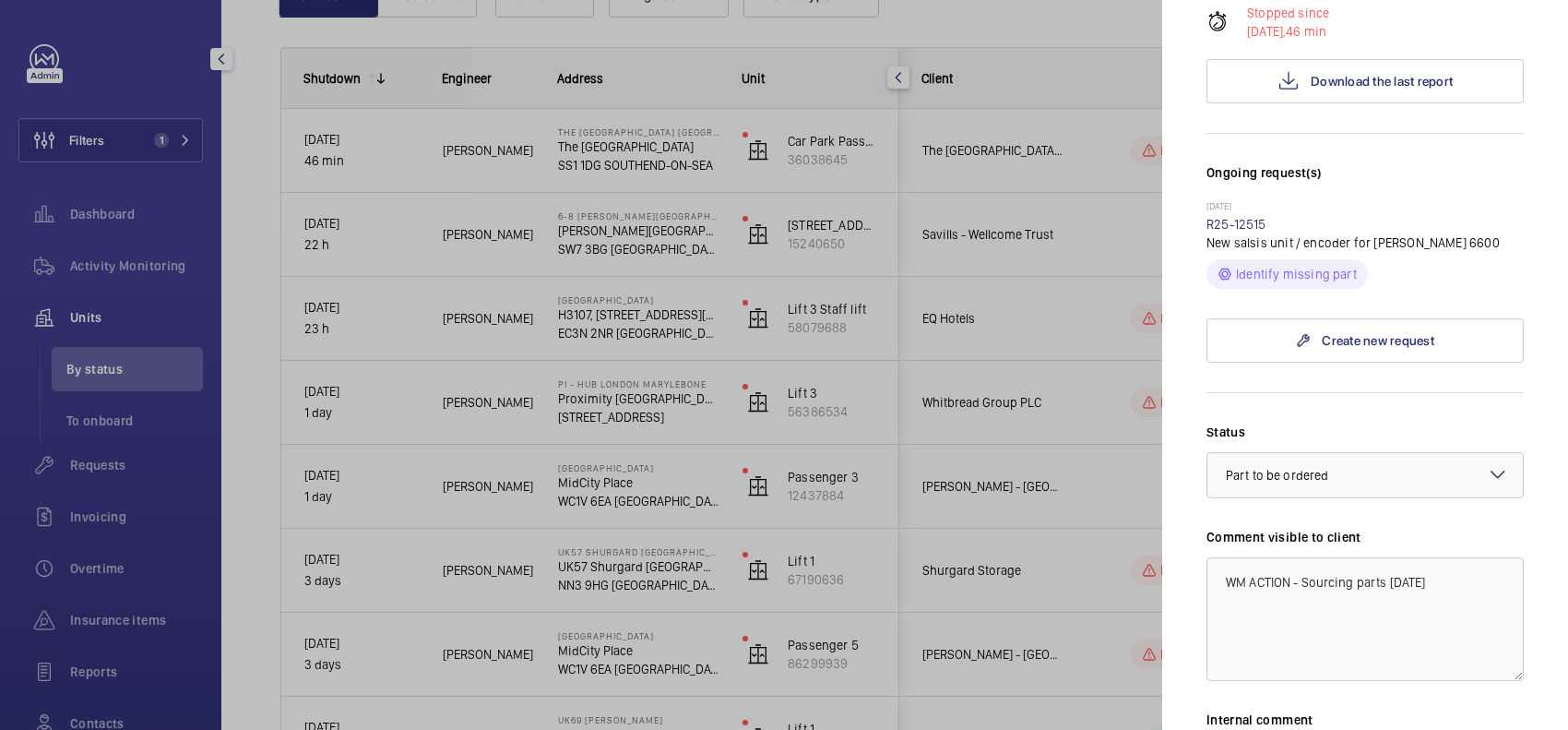
scroll to position [461, 0]
click at [945, 430] on div at bounding box center [784, 365] width 1568 height 730
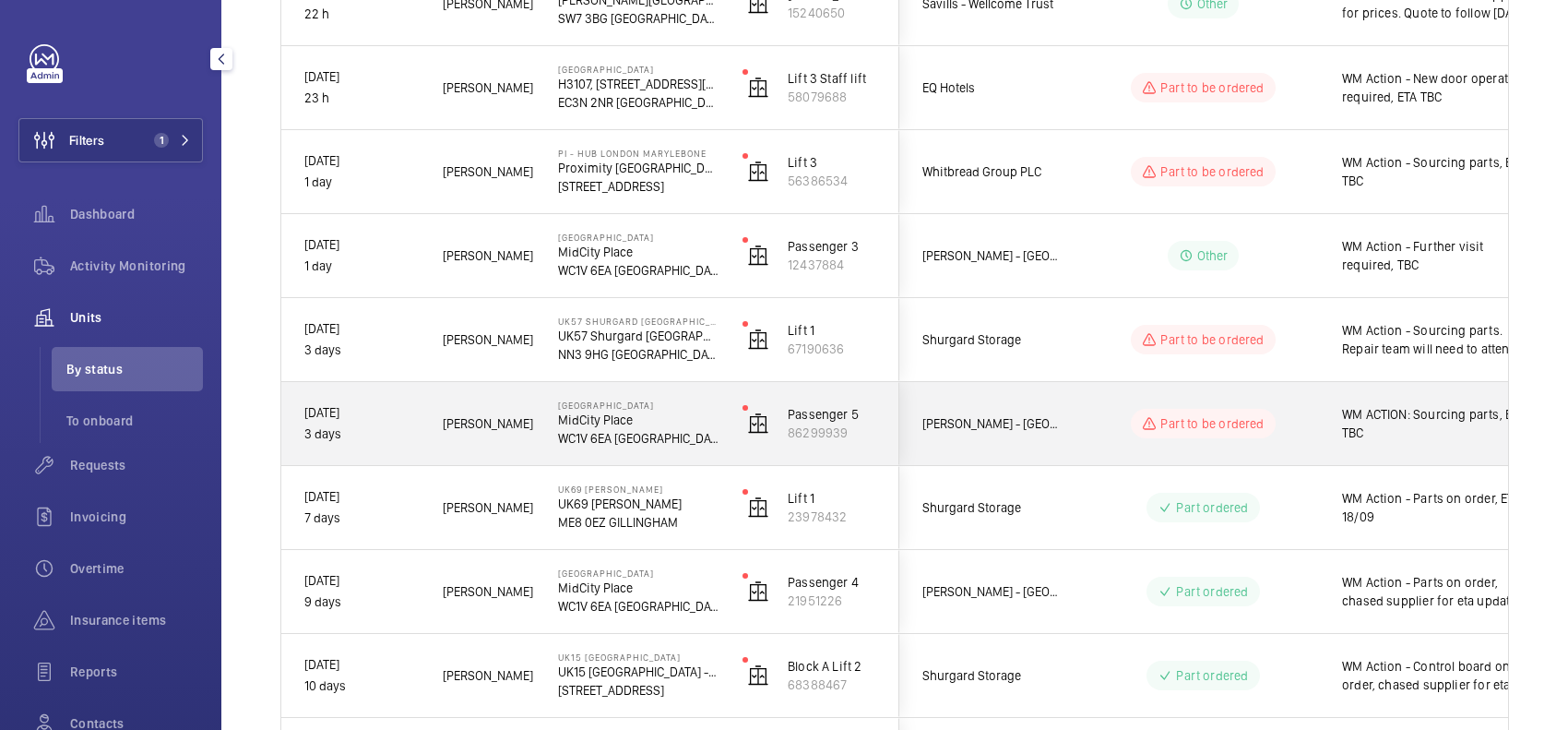
click at [1002, 423] on div "Part to be ordered" at bounding box center [1192, 424] width 252 height 67
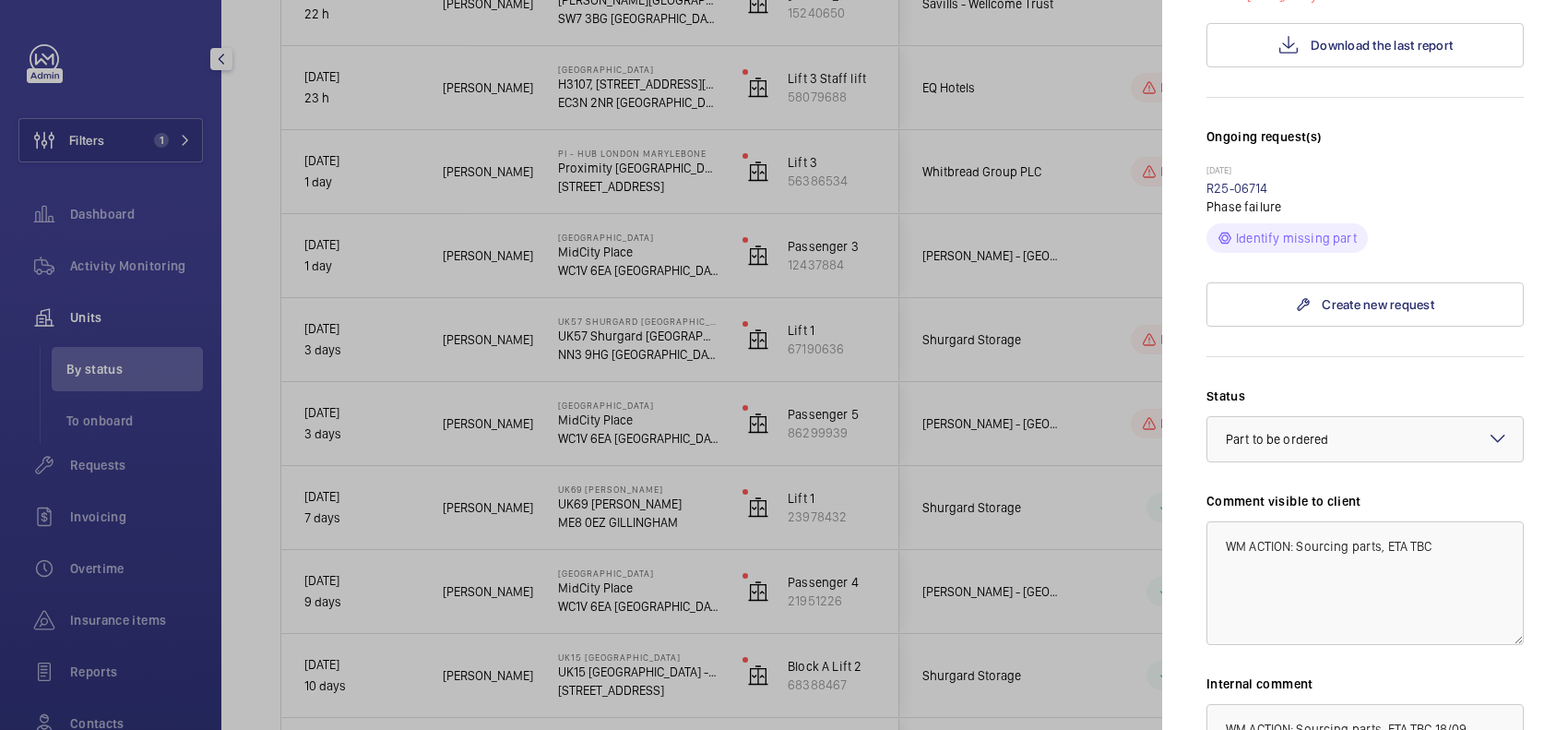
click at [1002, 423] on div at bounding box center [784, 365] width 1568 height 730
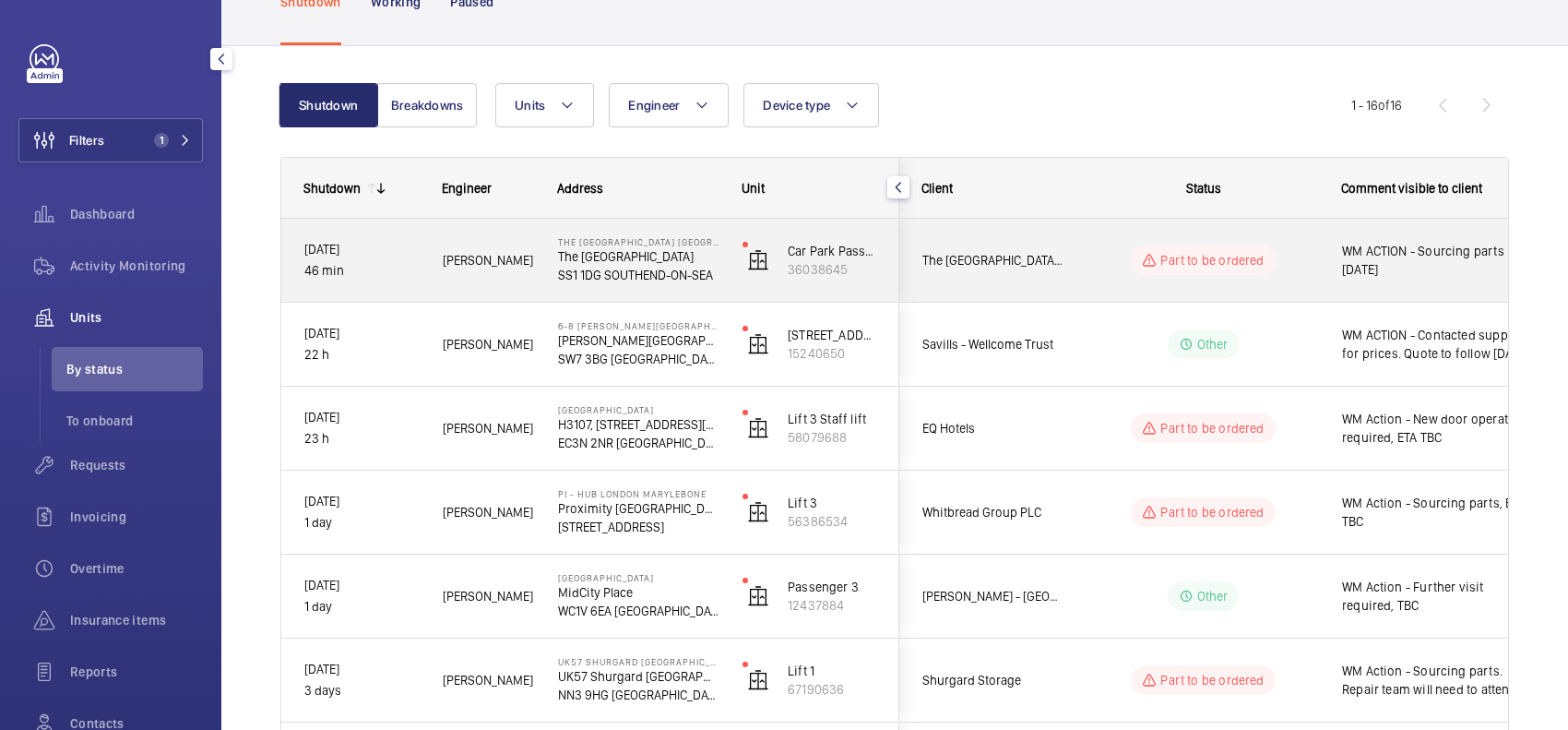
scroll to position [0, 0]
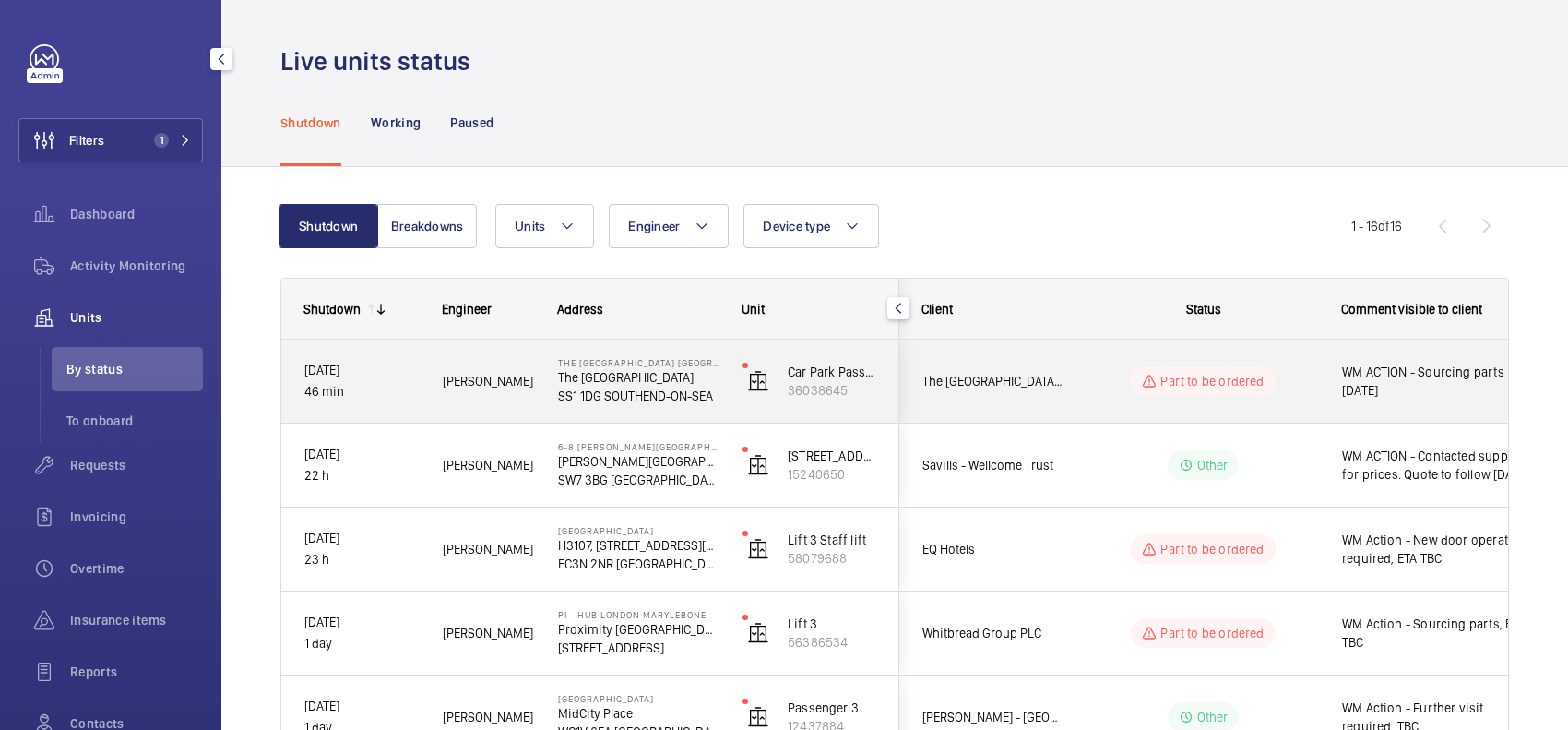
click at [1002, 390] on wm-front-pills-cell "Part to be ordered" at bounding box center [1204, 381] width 230 height 30
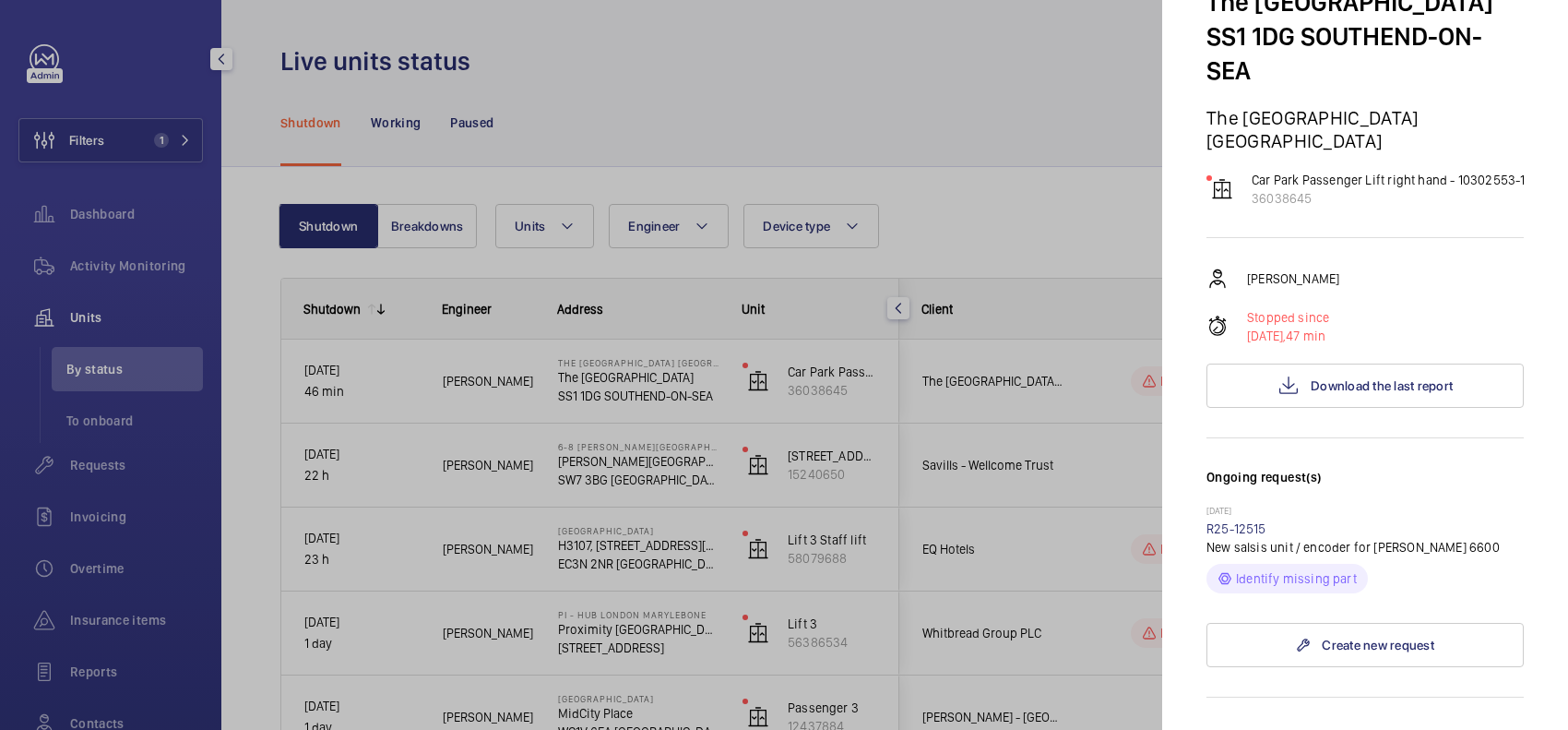
scroll to position [346, 0]
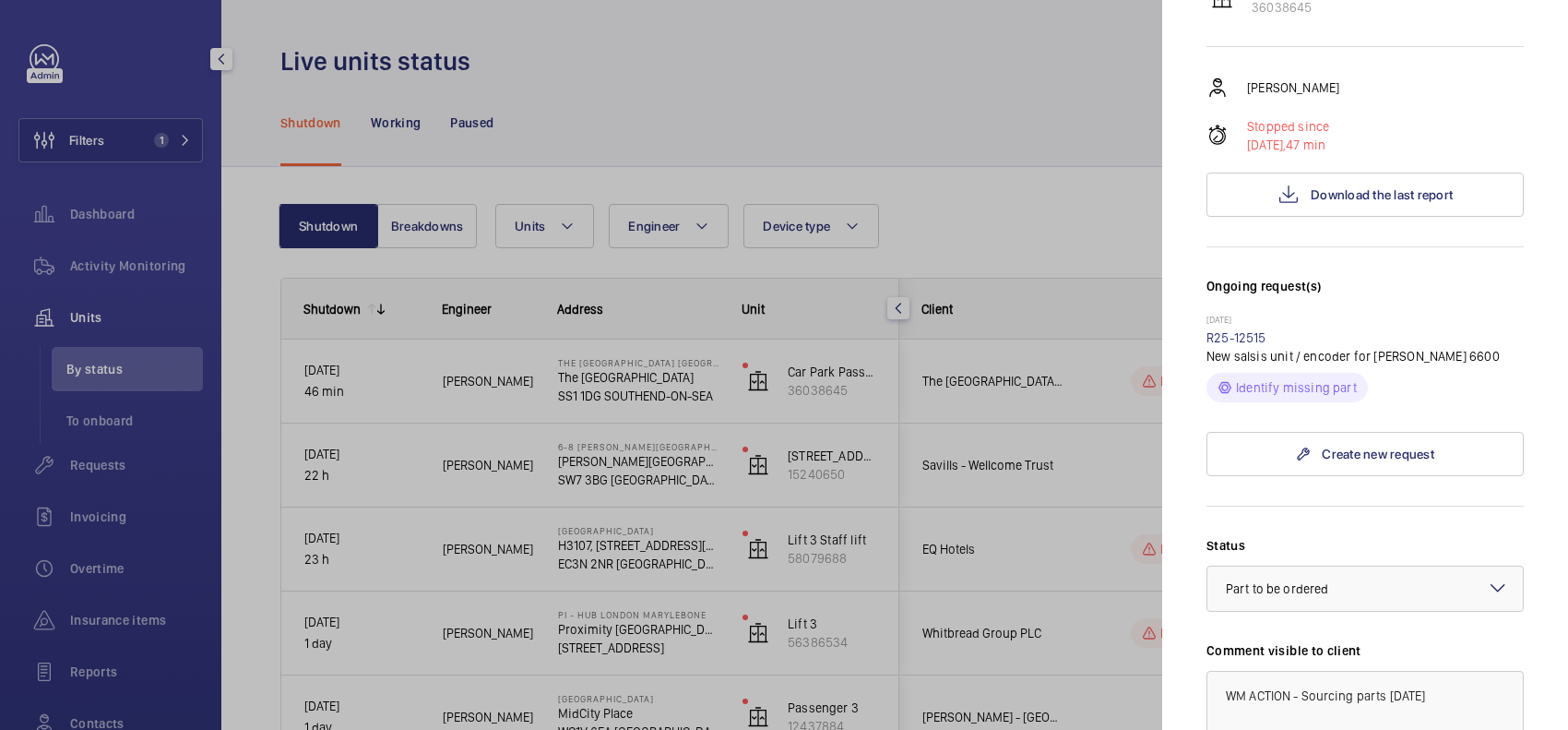
click at [1002, 466] on div at bounding box center [784, 365] width 1568 height 730
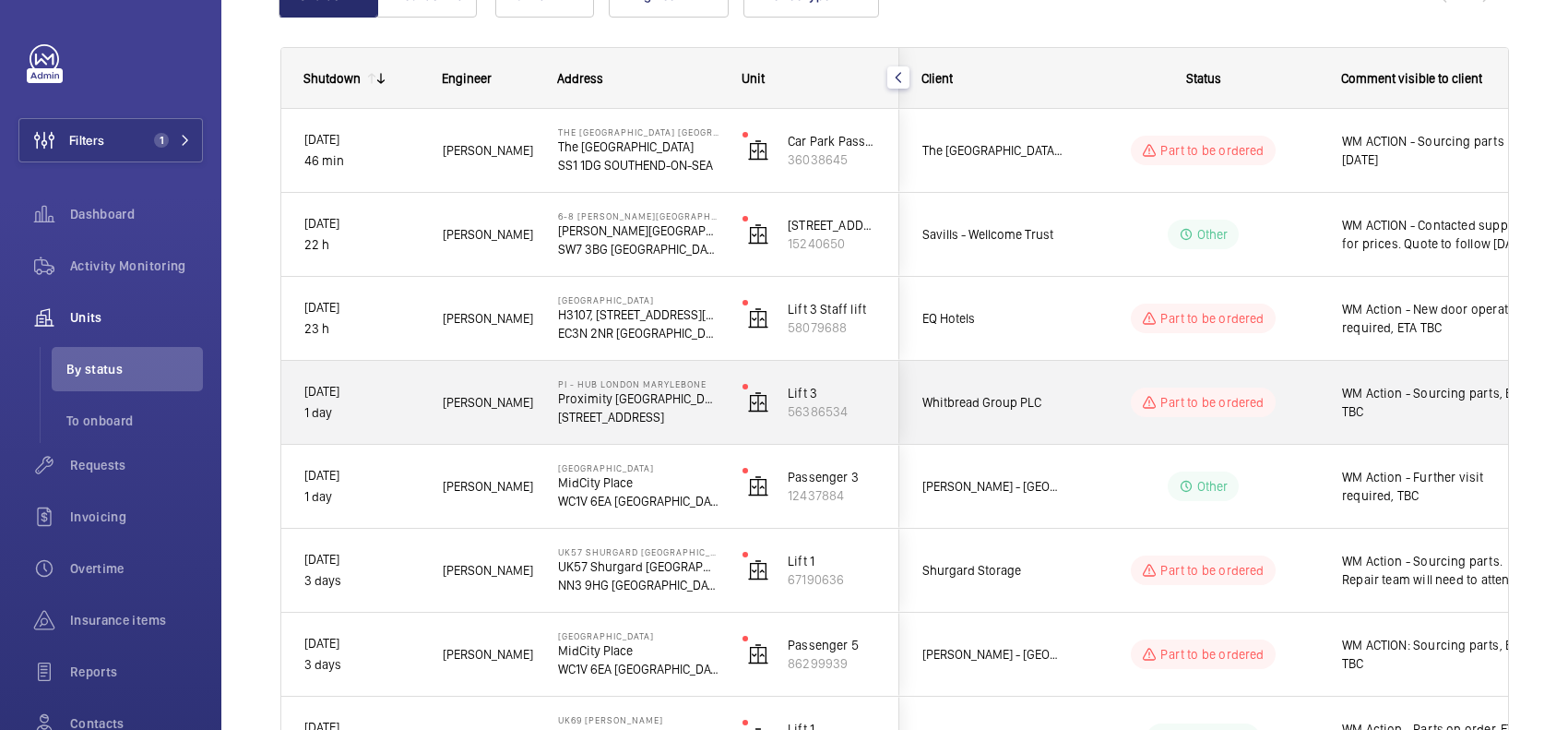
scroll to position [577, 0]
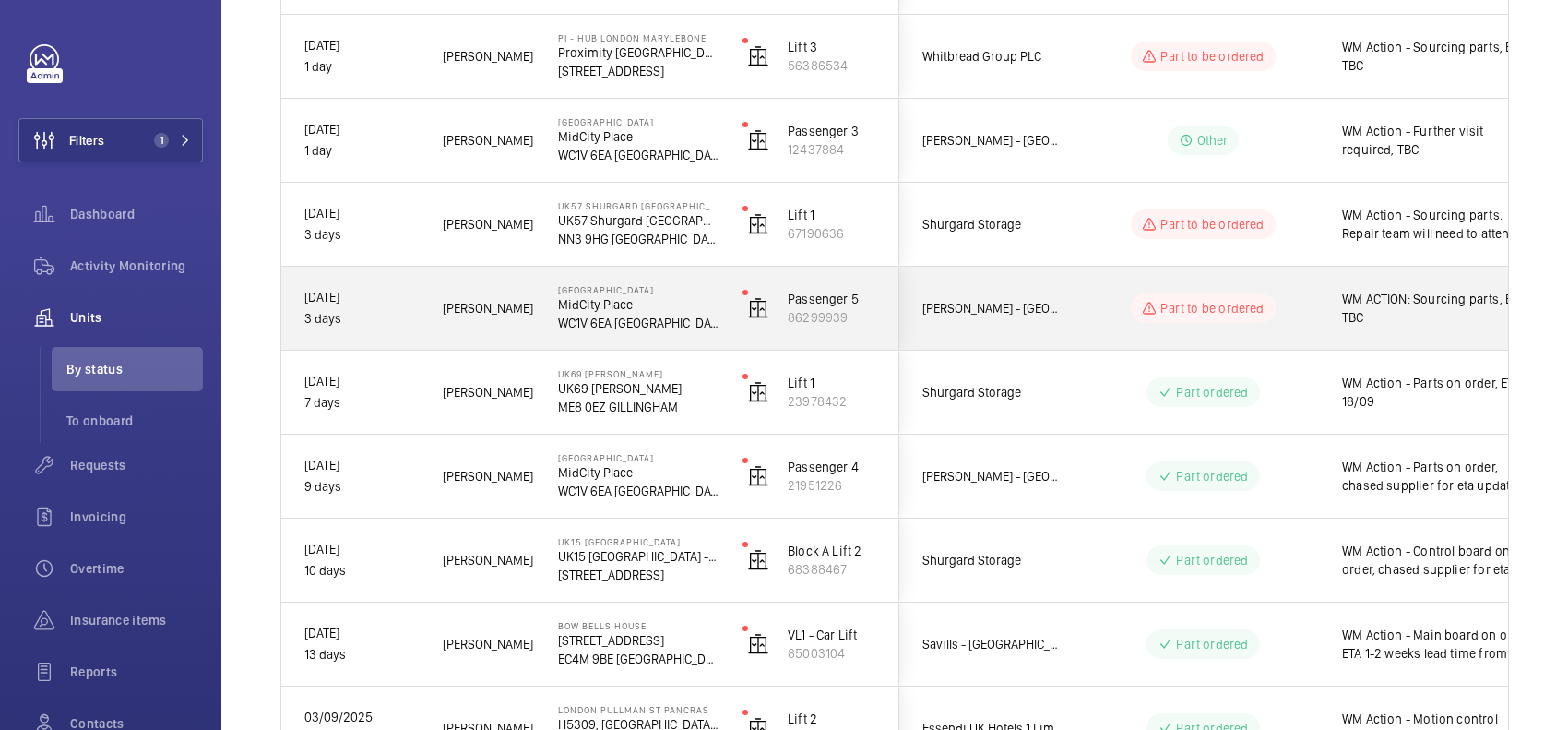
click at [1002, 303] on wm-front-pills-cell "Part to be ordered" at bounding box center [1204, 308] width 230 height 30
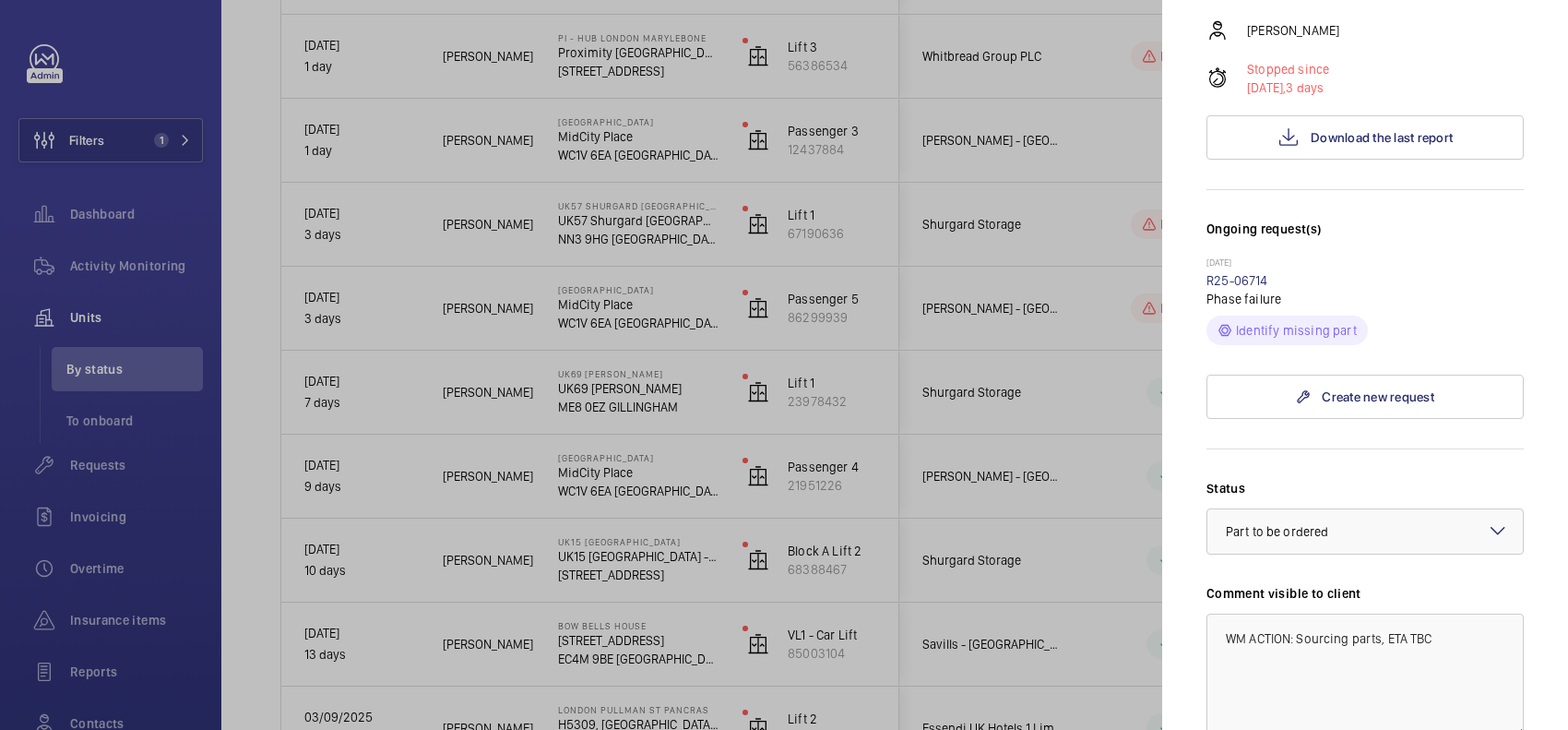
scroll to position [230, 0]
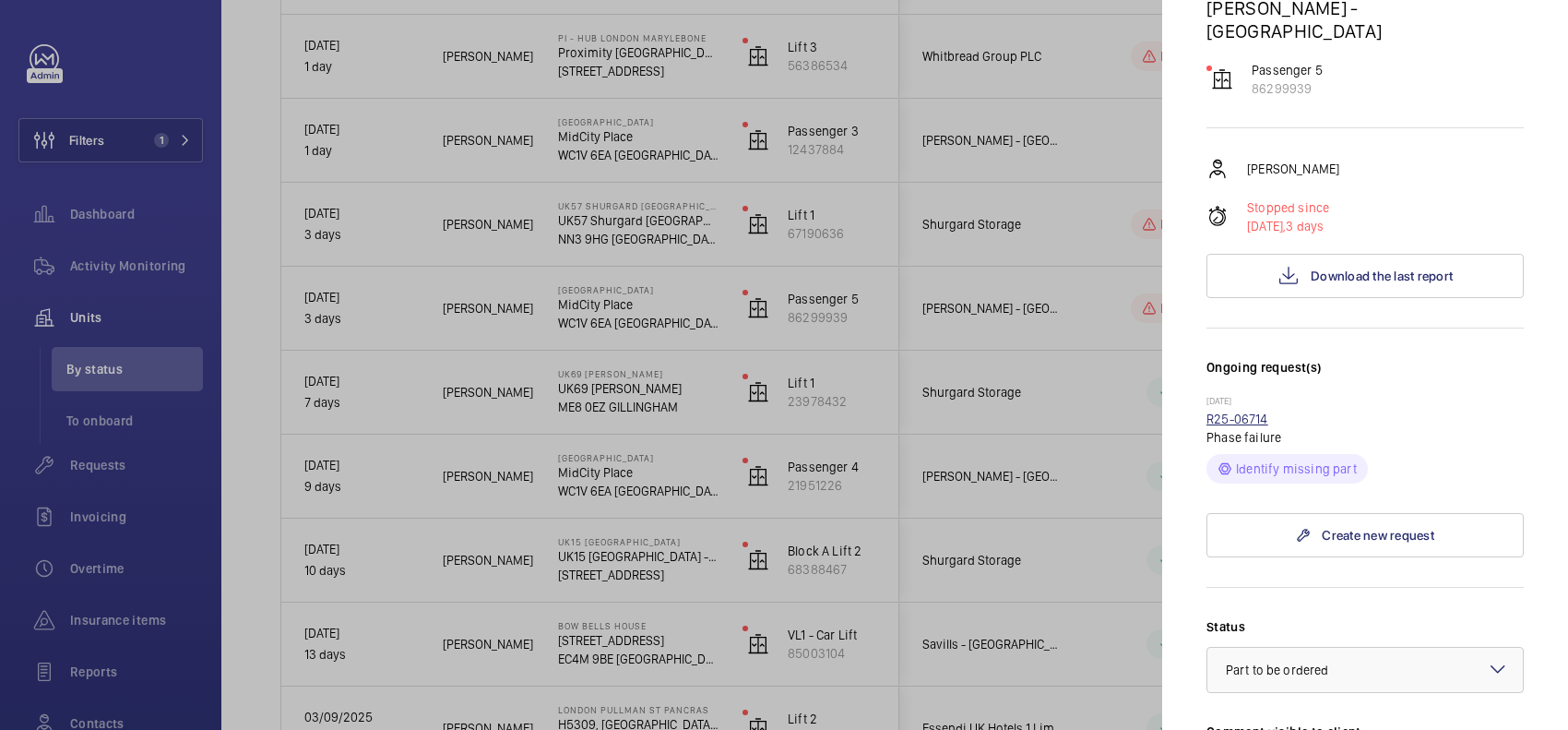
drag, startPoint x: 1280, startPoint y: 350, endPoint x: 1236, endPoint y: 365, distance: 46.5
click at [1002, 395] on wm-front-repair-request-minimized-display-item "14/05/2025 R25-06714 Phase failure Identify missing part" at bounding box center [1365, 439] width 318 height 89
click at [1002, 395] on p "[DATE]" at bounding box center [1365, 401] width 318 height 15
drag, startPoint x: 1311, startPoint y: 369, endPoint x: 1281, endPoint y: 365, distance: 30.3
click at [1002, 395] on div "14/05/2025 R25-06714 Phase failure Identify missing part" at bounding box center [1365, 439] width 318 height 89
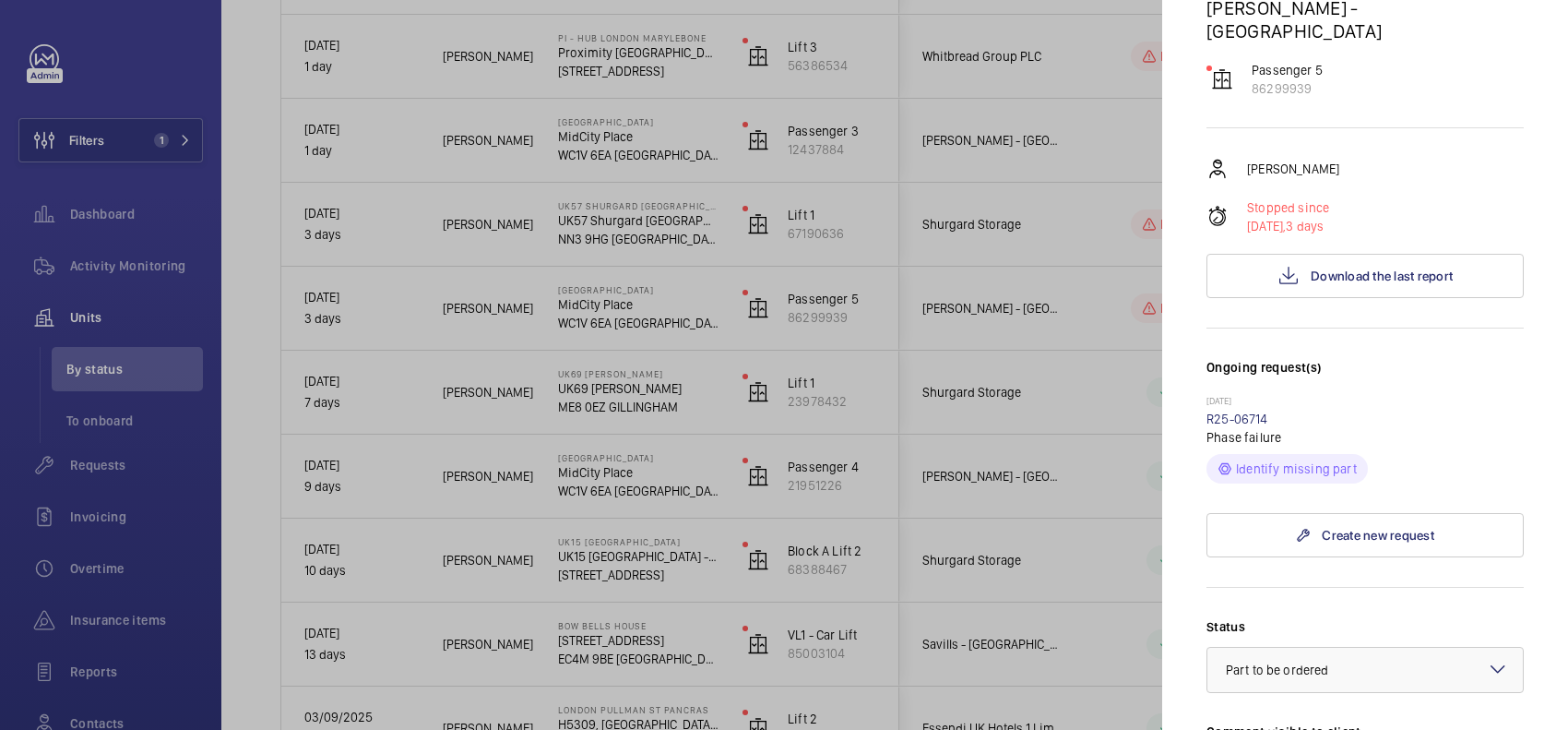
drag, startPoint x: 1303, startPoint y: 348, endPoint x: 1307, endPoint y: 364, distance: 16.5
click at [1002, 395] on div "14/05/2025 R25-06714 Phase failure Identify missing part" at bounding box center [1365, 439] width 318 height 89
copy wm-front-repair-request-minimized-display-item "R25-06714"
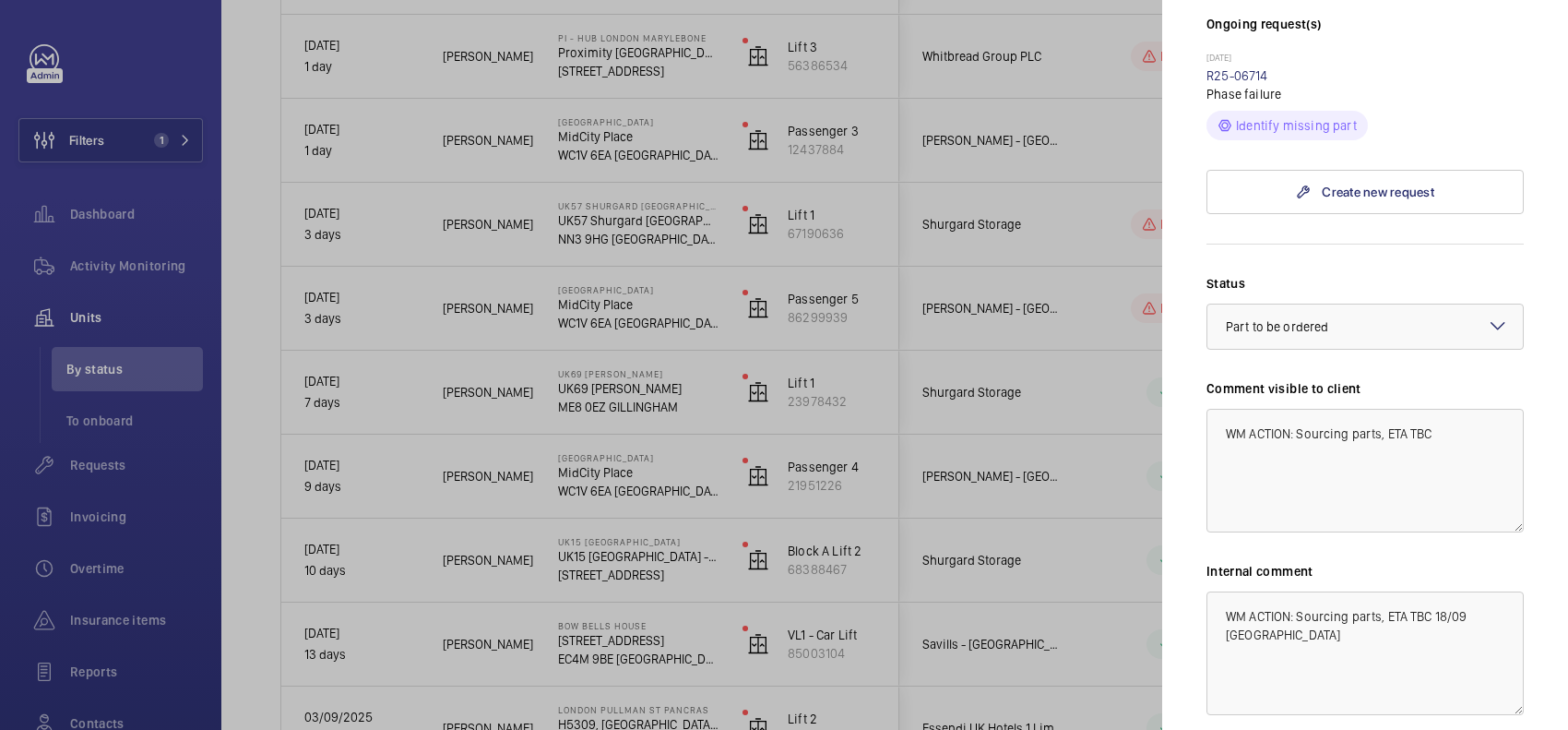
scroll to position [577, 0]
click at [1002, 459] on div at bounding box center [784, 365] width 1568 height 730
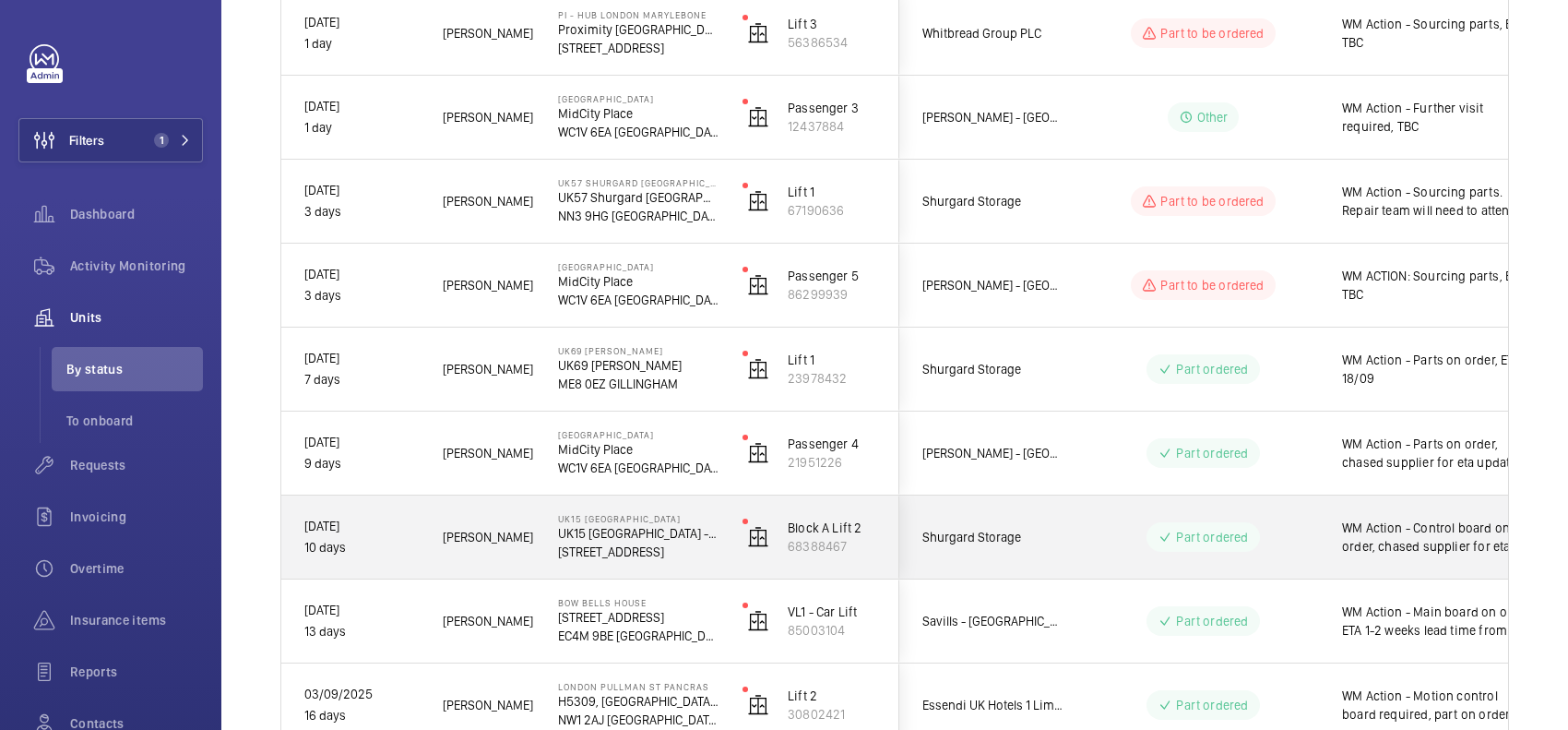
scroll to position [598, 0]
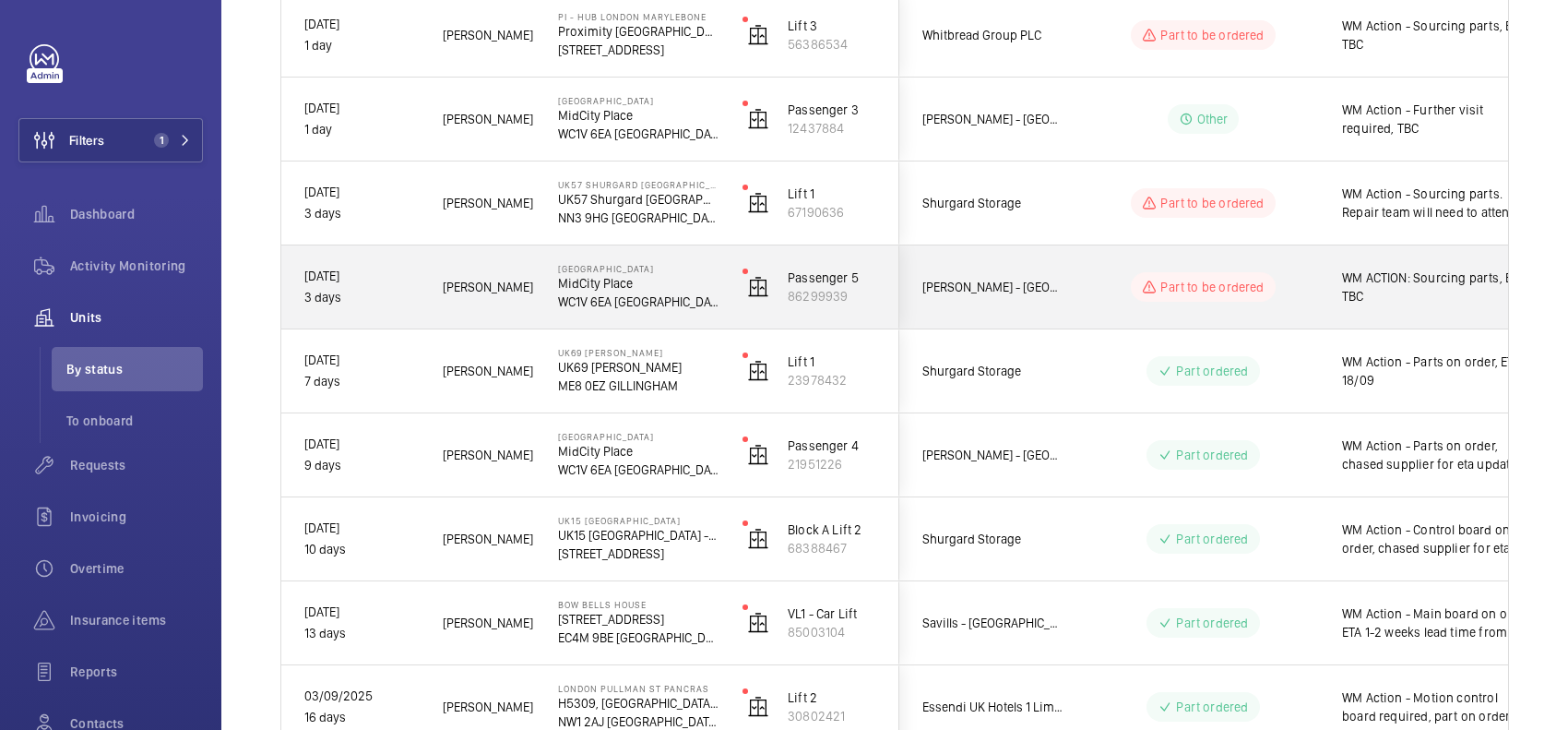
click at [1002, 304] on div "Part to be ordered" at bounding box center [1192, 287] width 252 height 67
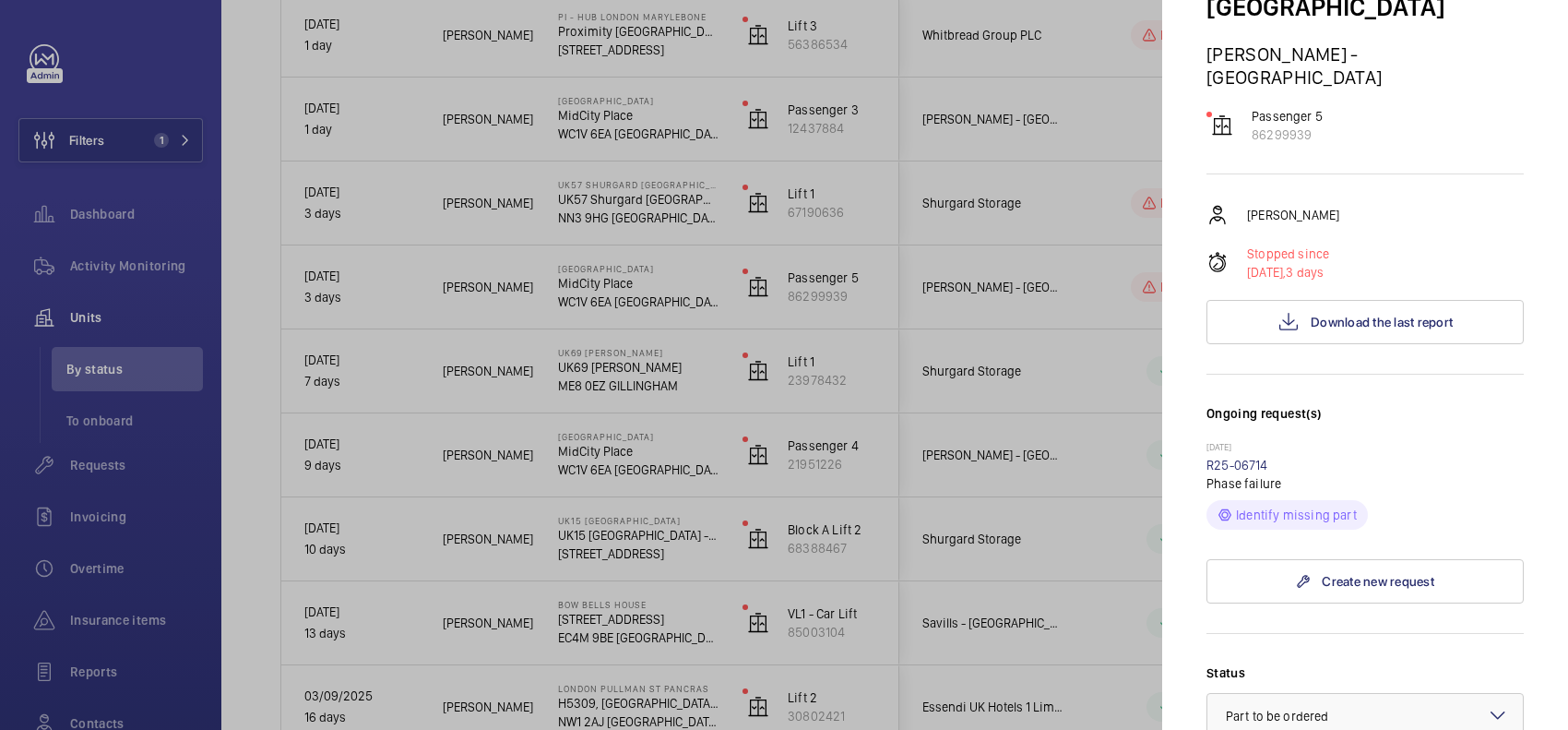
scroll to position [346, 0]
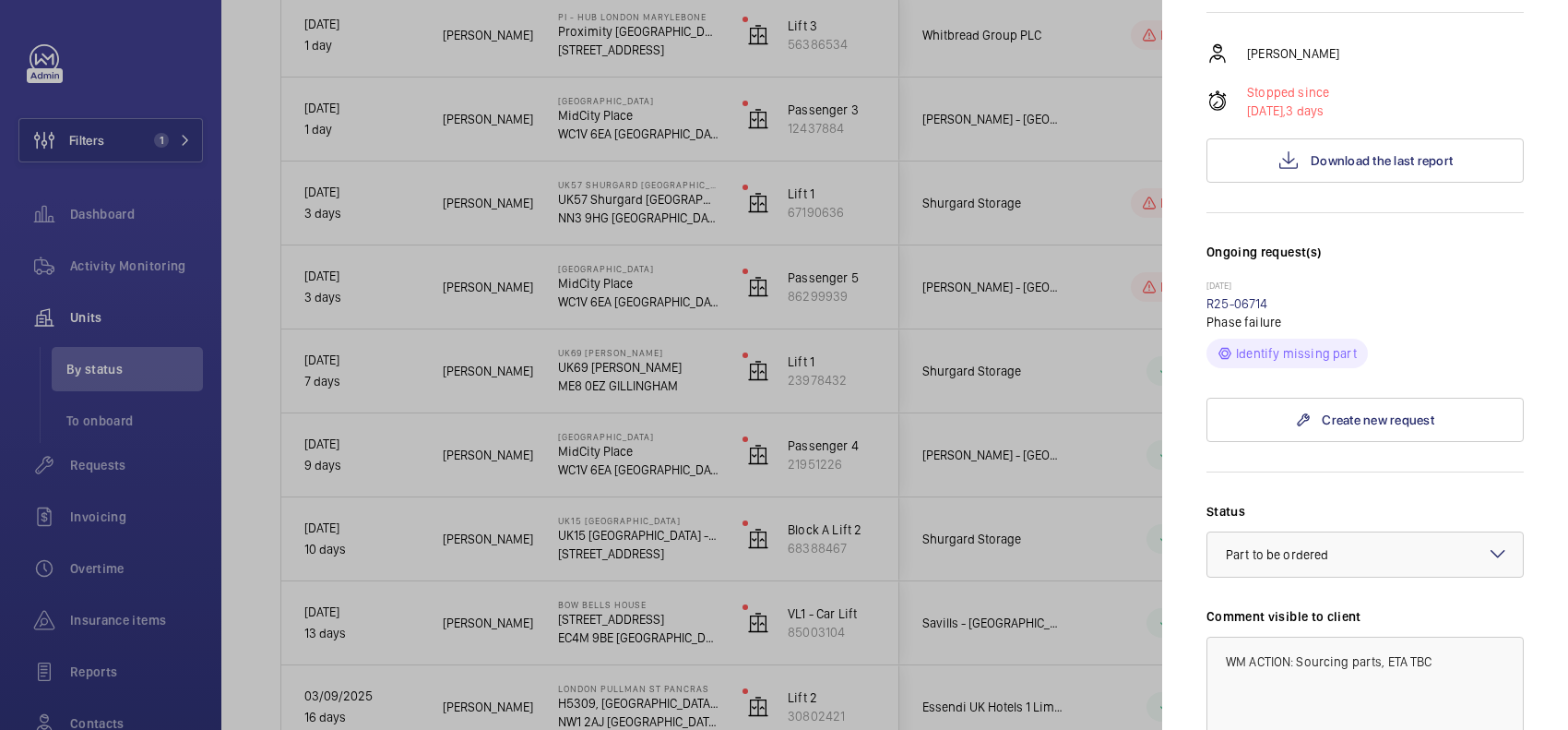
drag, startPoint x: 984, startPoint y: 211, endPoint x: 970, endPoint y: 211, distance: 14.0
click at [986, 211] on div at bounding box center [784, 365] width 1568 height 730
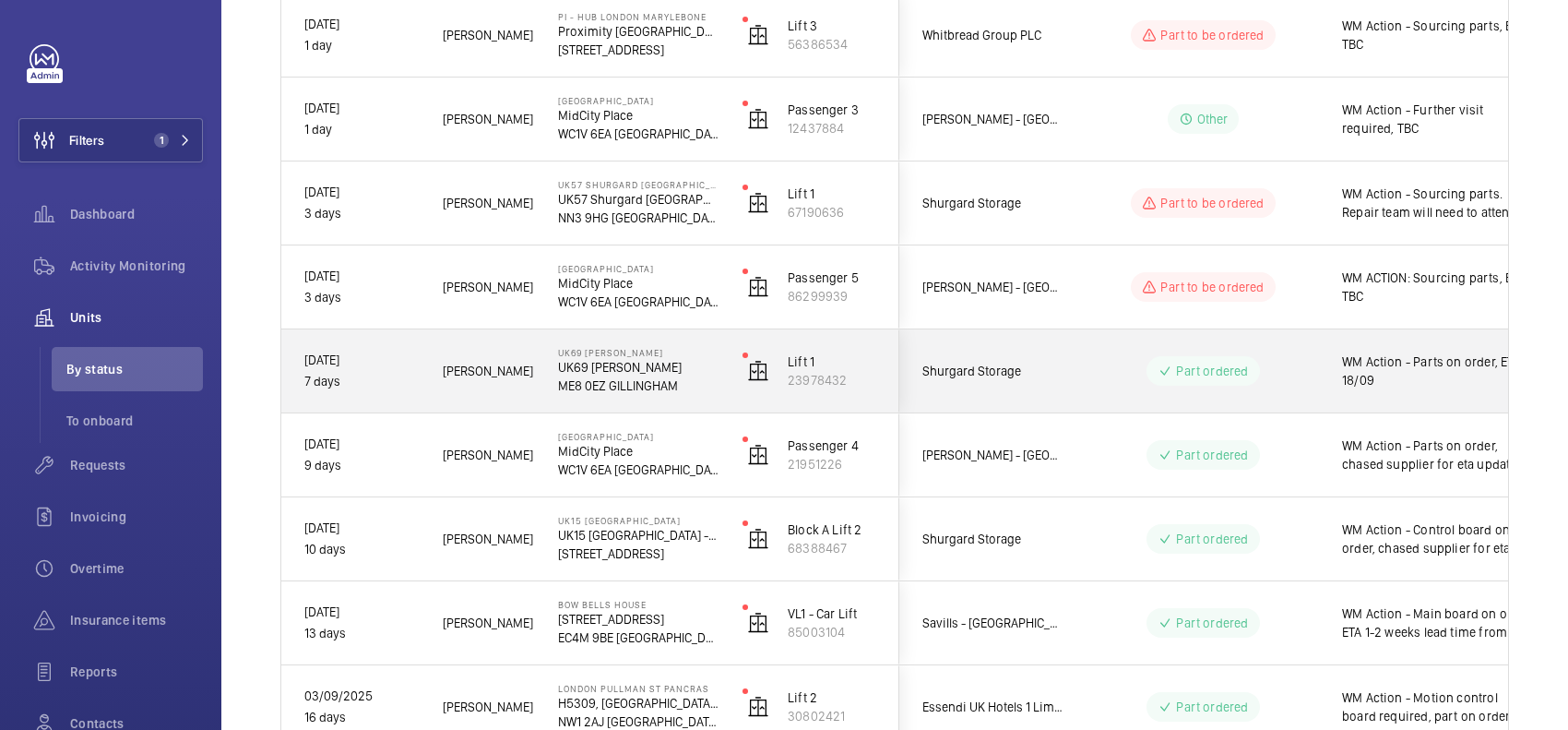
scroll to position [367, 0]
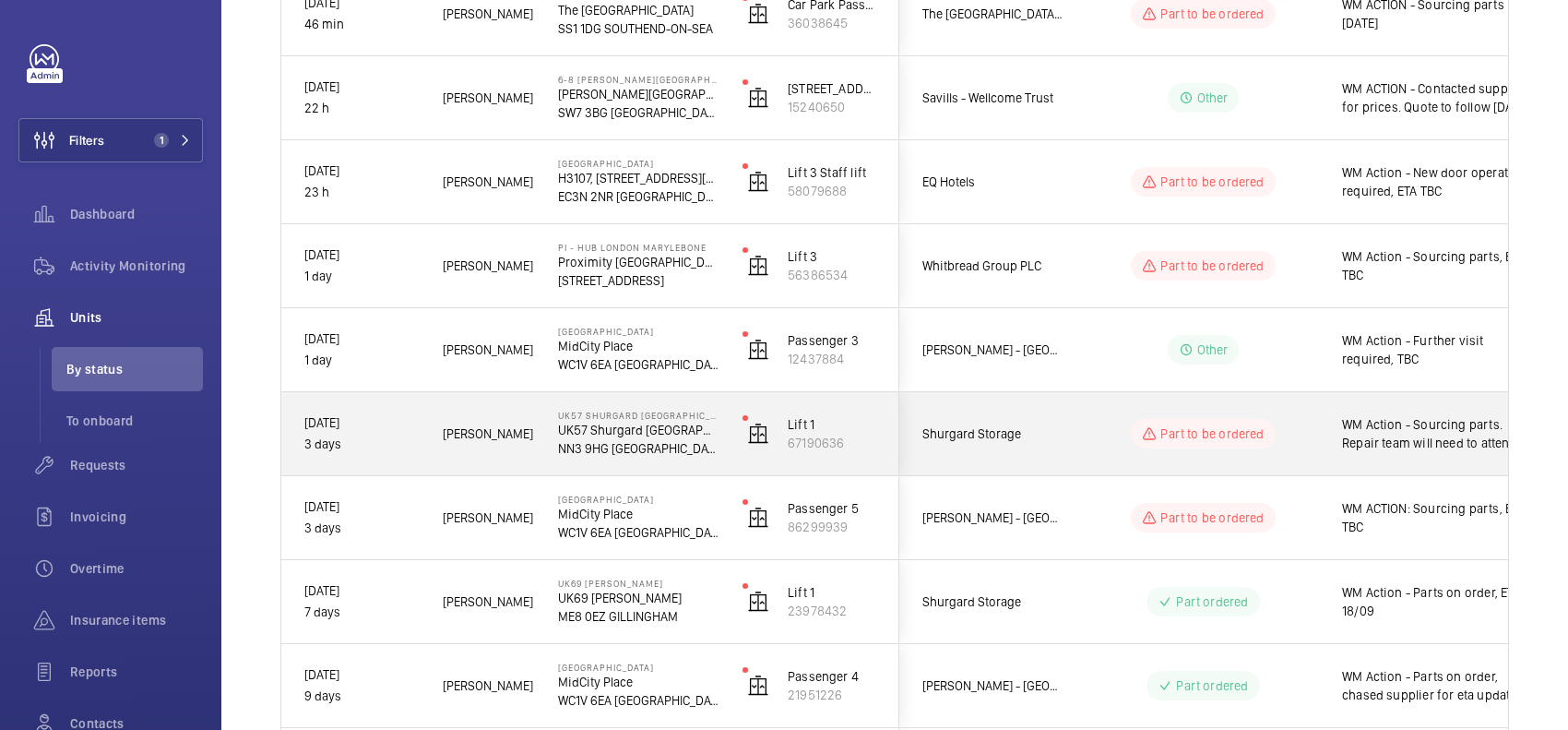
click at [1002, 464] on div "Part to be ordered" at bounding box center [1192, 434] width 252 height 67
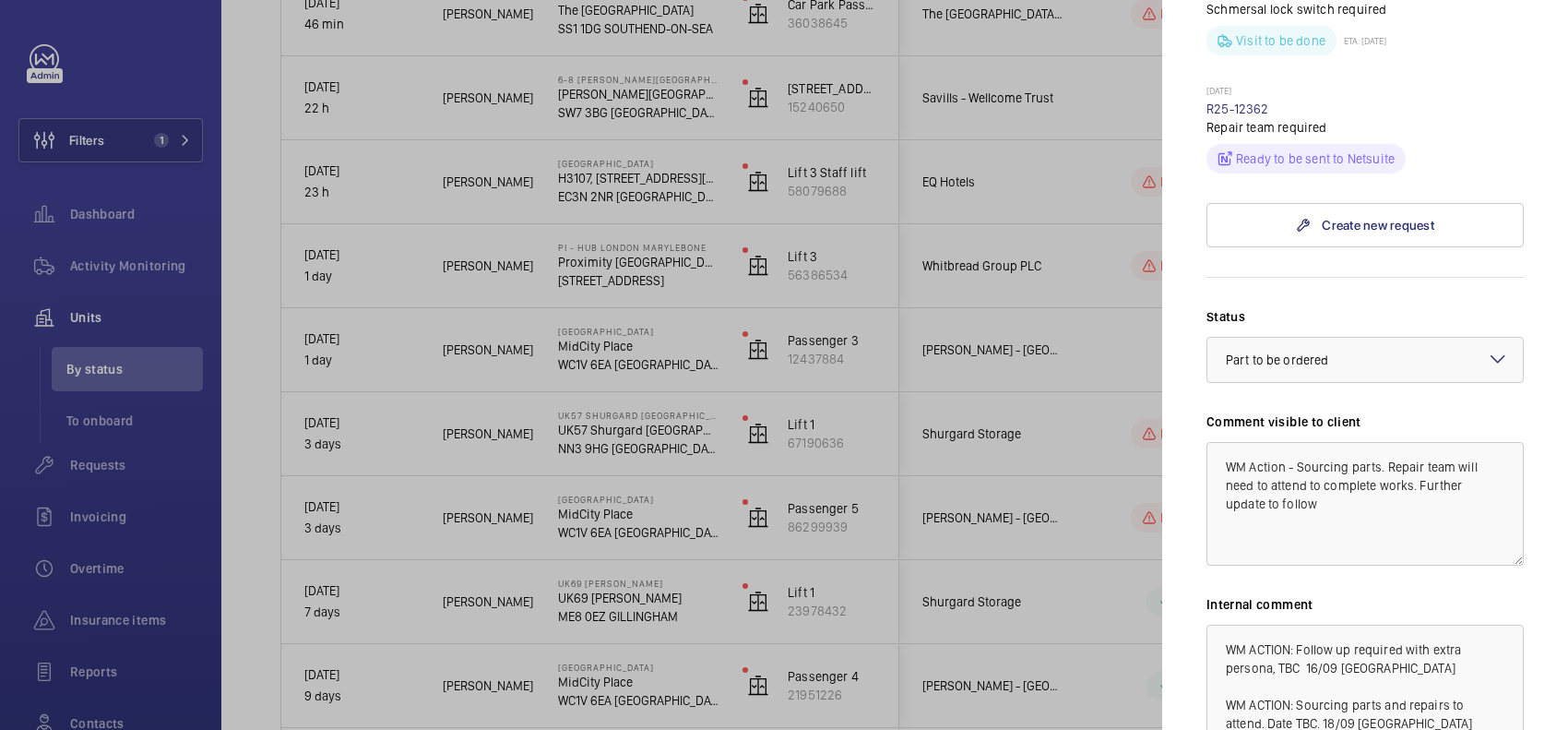
scroll to position [923, 0]
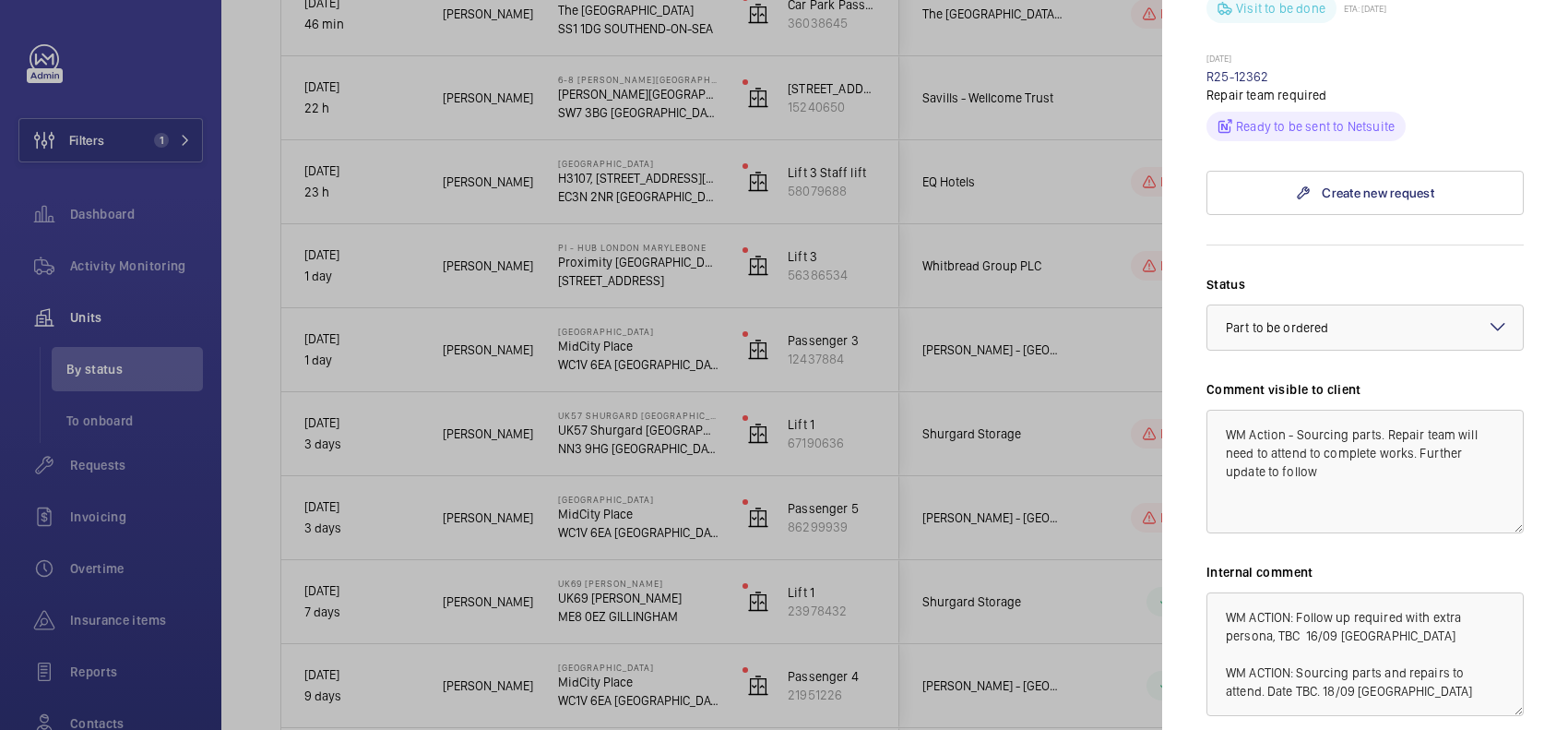
click at [980, 416] on div at bounding box center [784, 365] width 1568 height 730
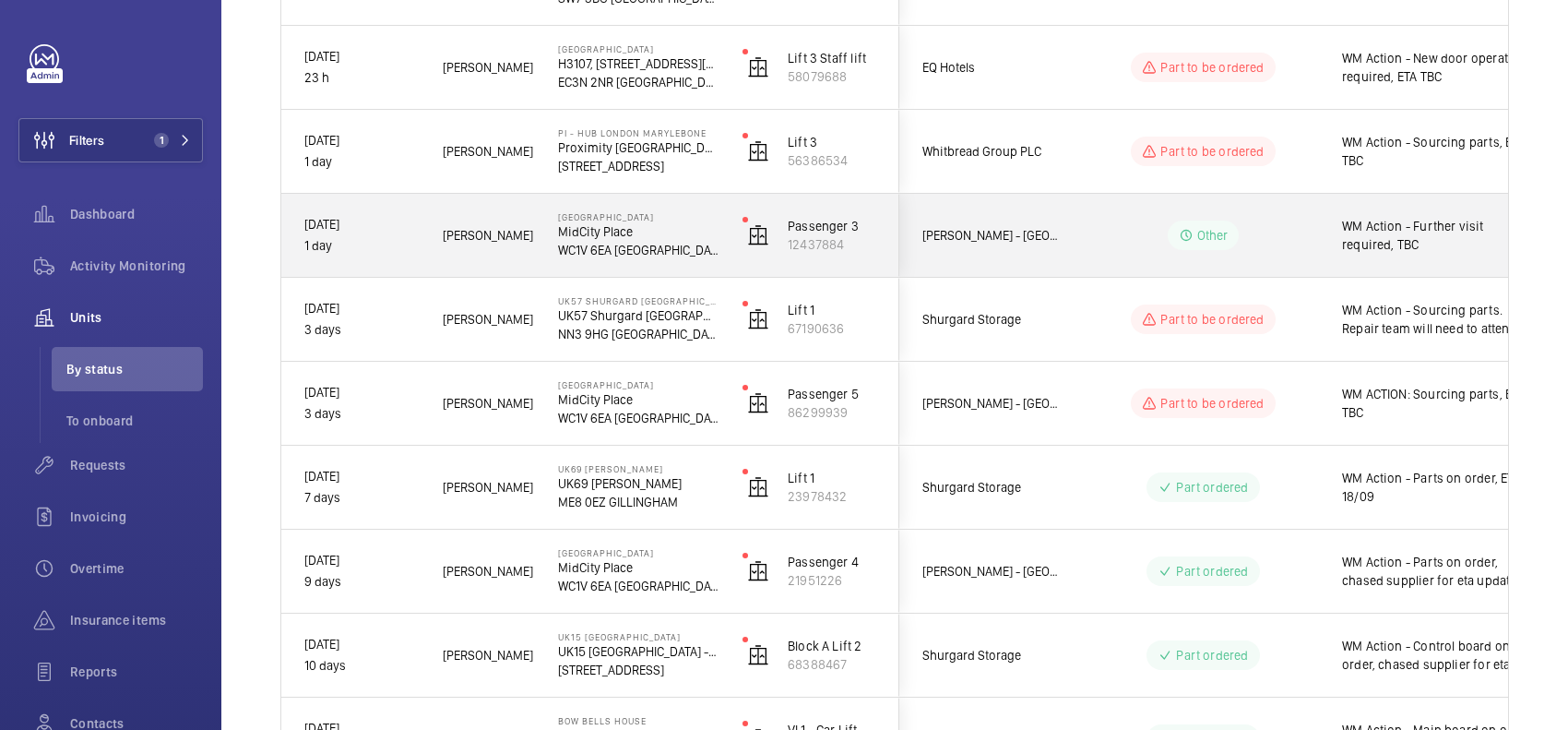
scroll to position [482, 0]
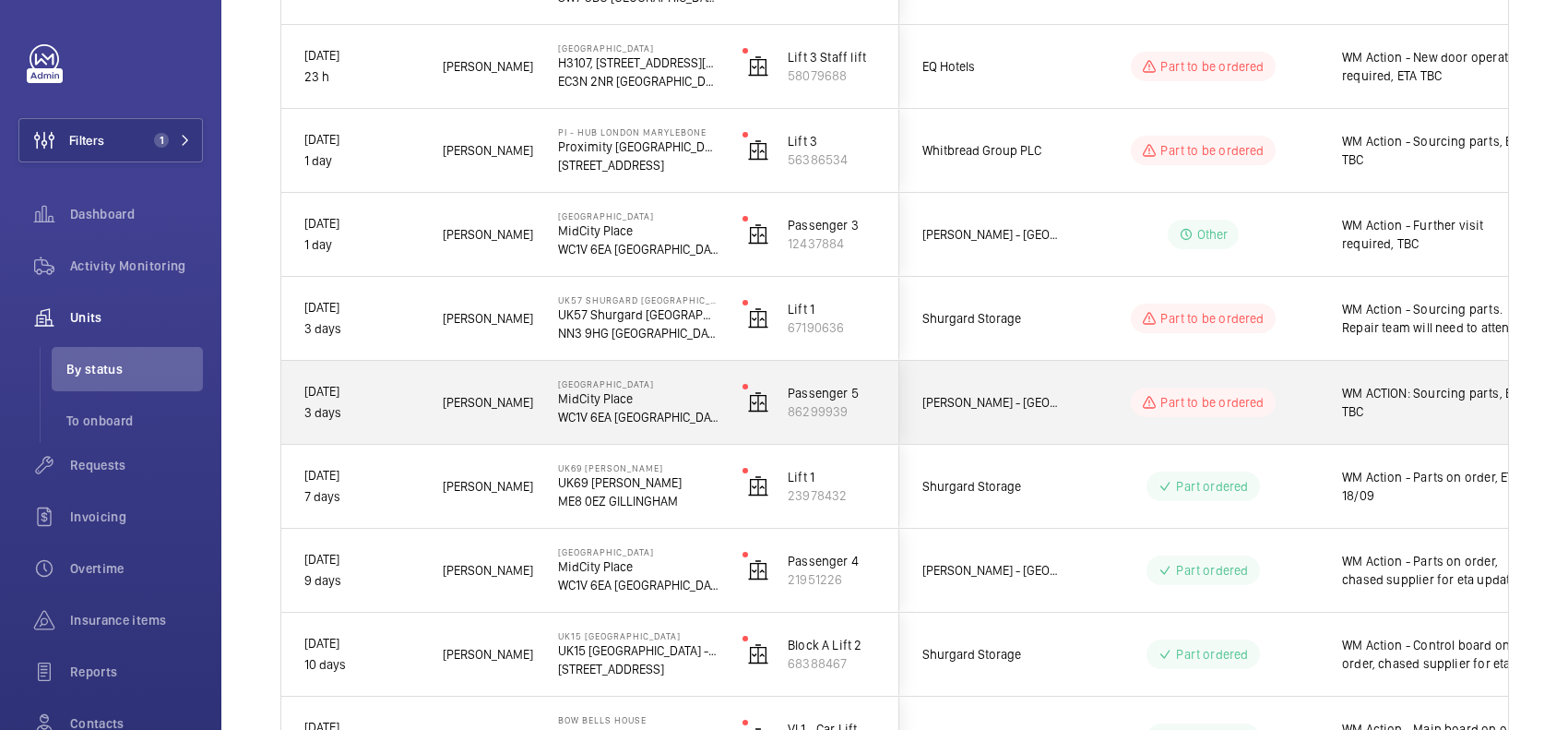
click at [1002, 395] on p "Part to be ordered" at bounding box center [1212, 402] width 103 height 19
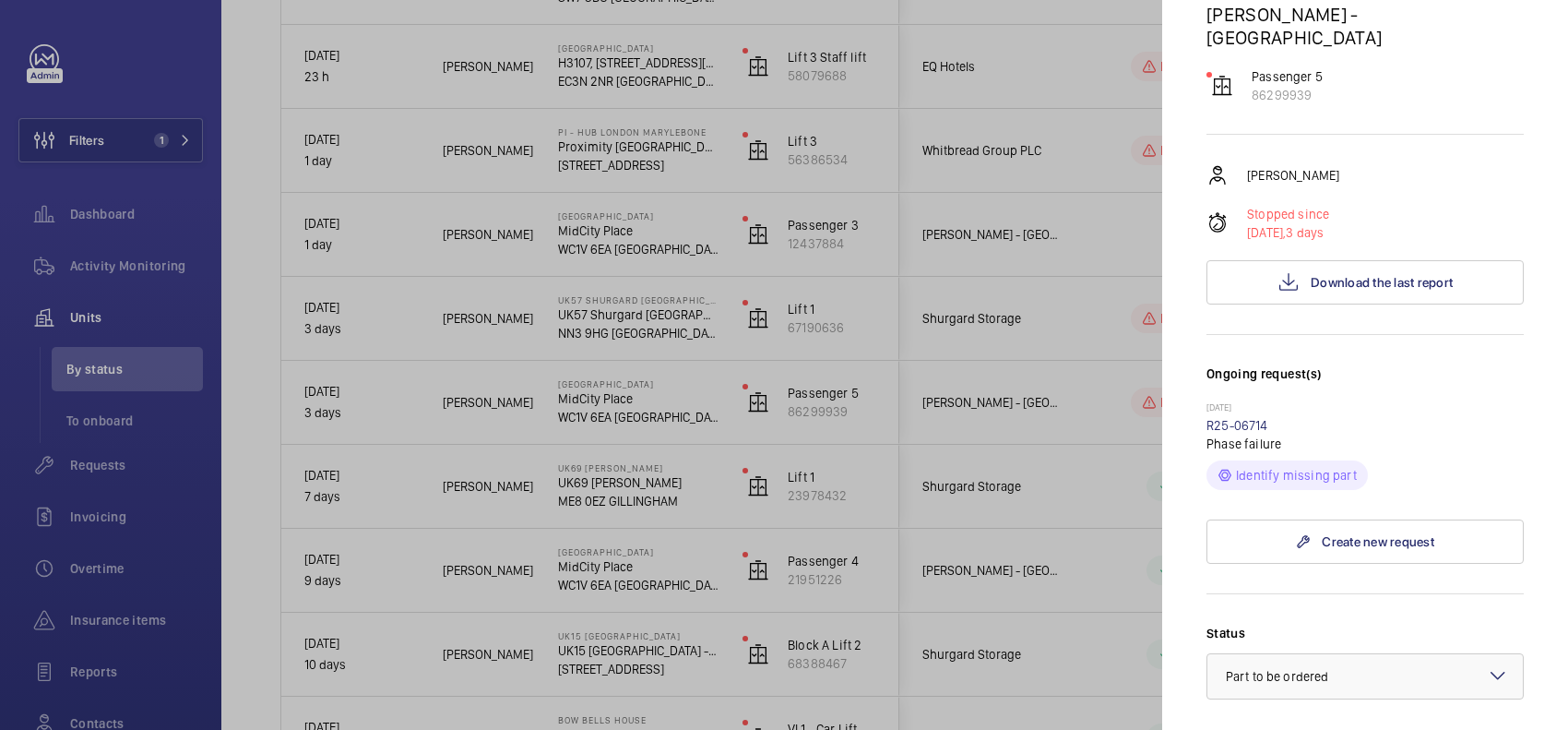
scroll to position [230, 0]
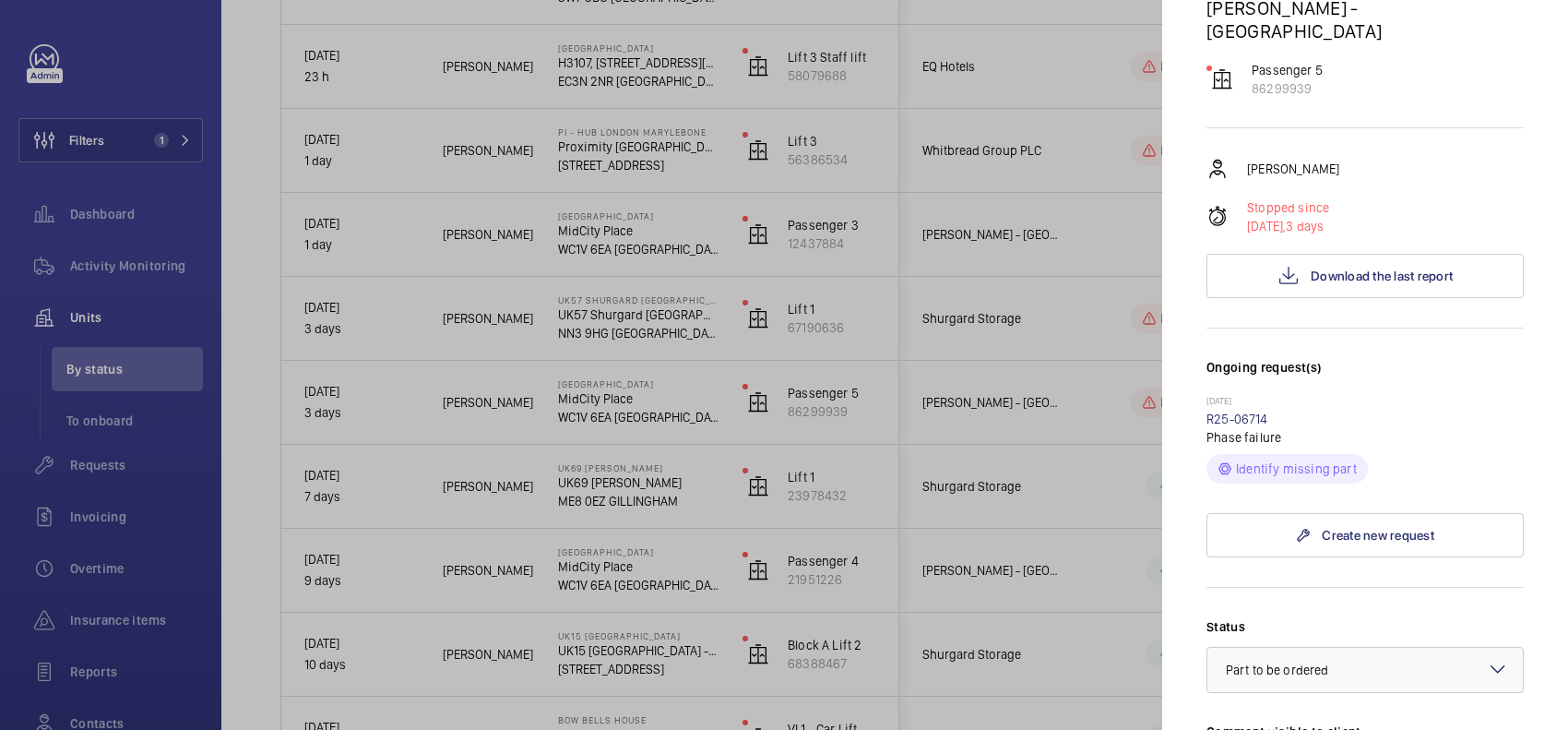
click at [1002, 435] on div at bounding box center [784, 365] width 1568 height 730
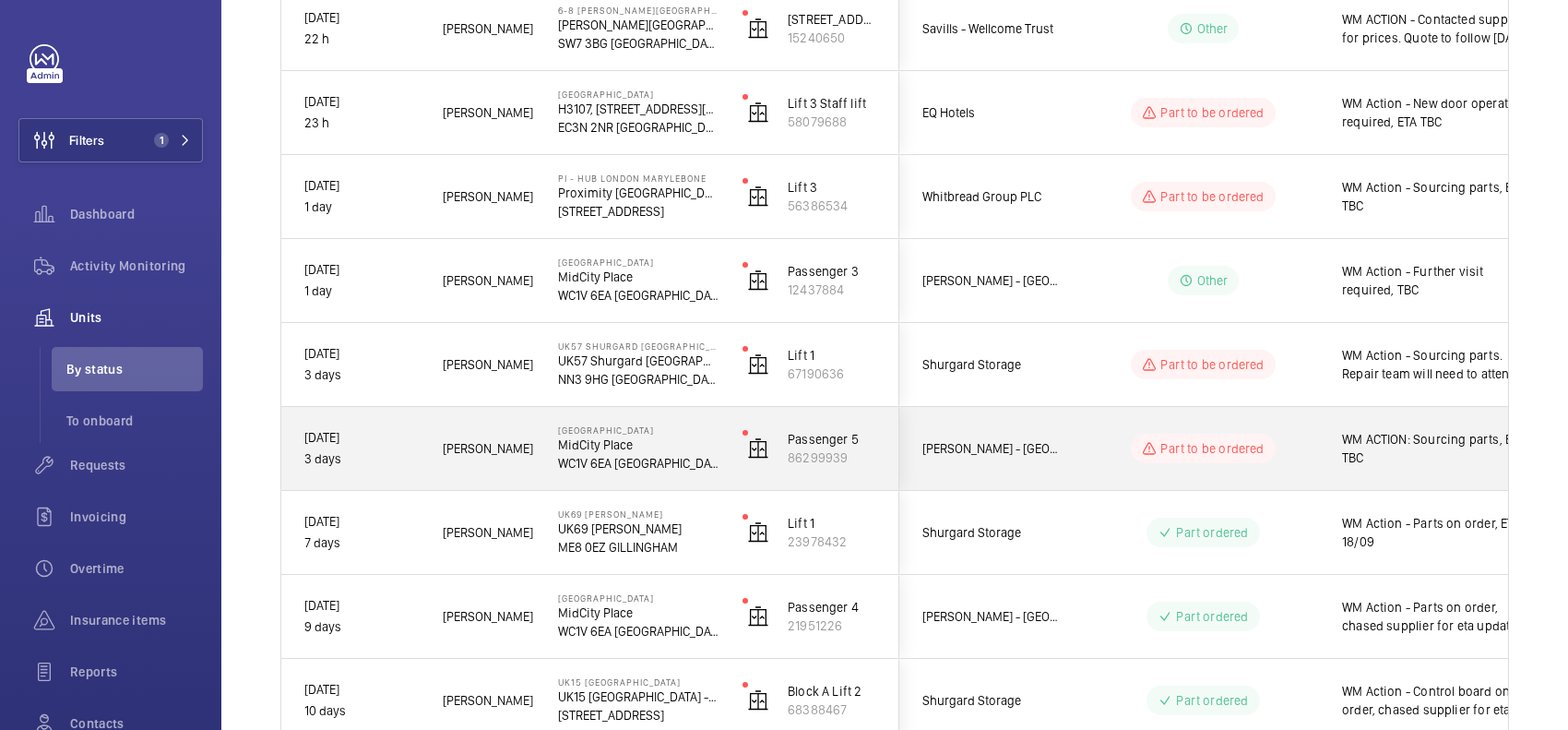
scroll to position [367, 0]
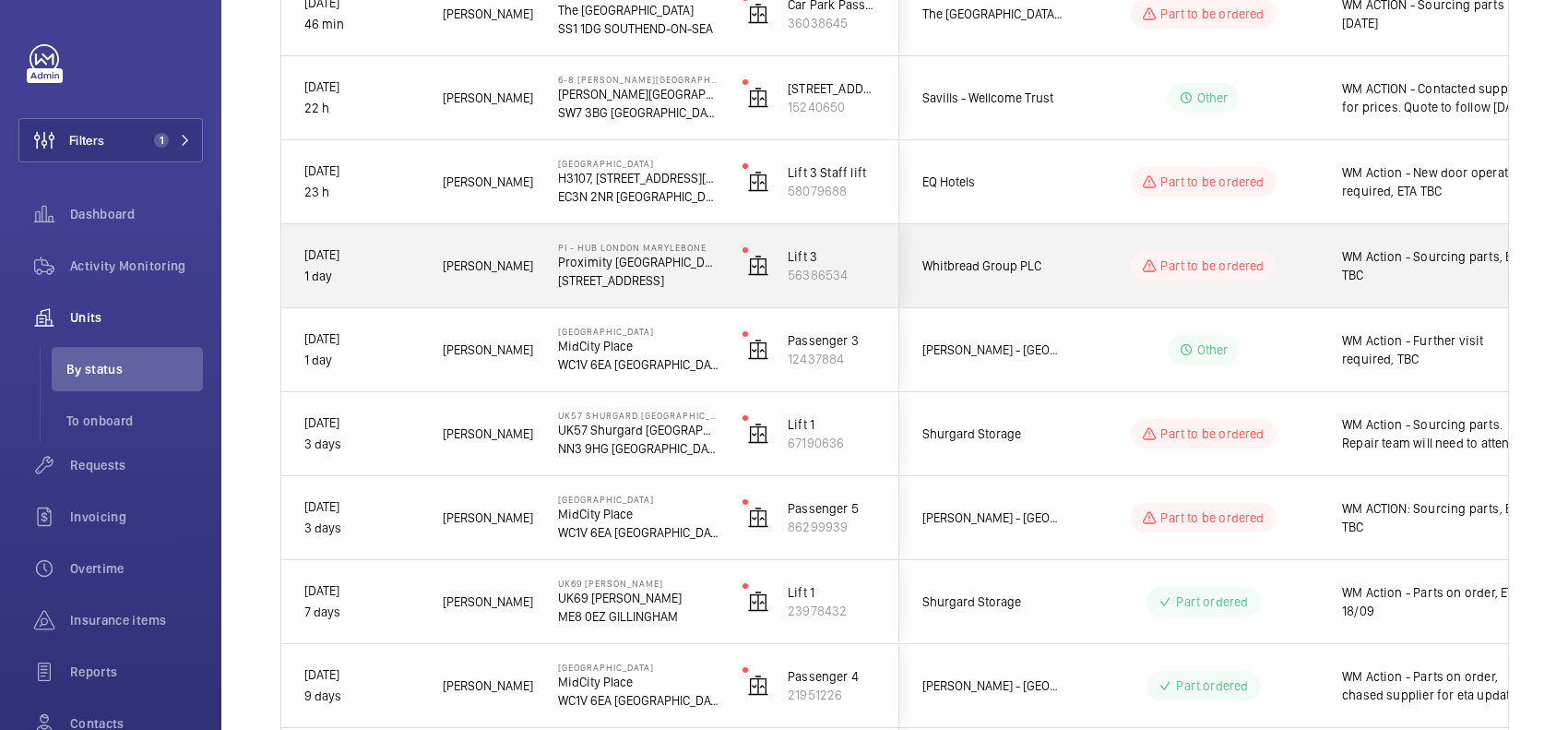
click at [1002, 237] on div "Part to be ordered" at bounding box center [1192, 266] width 252 height 67
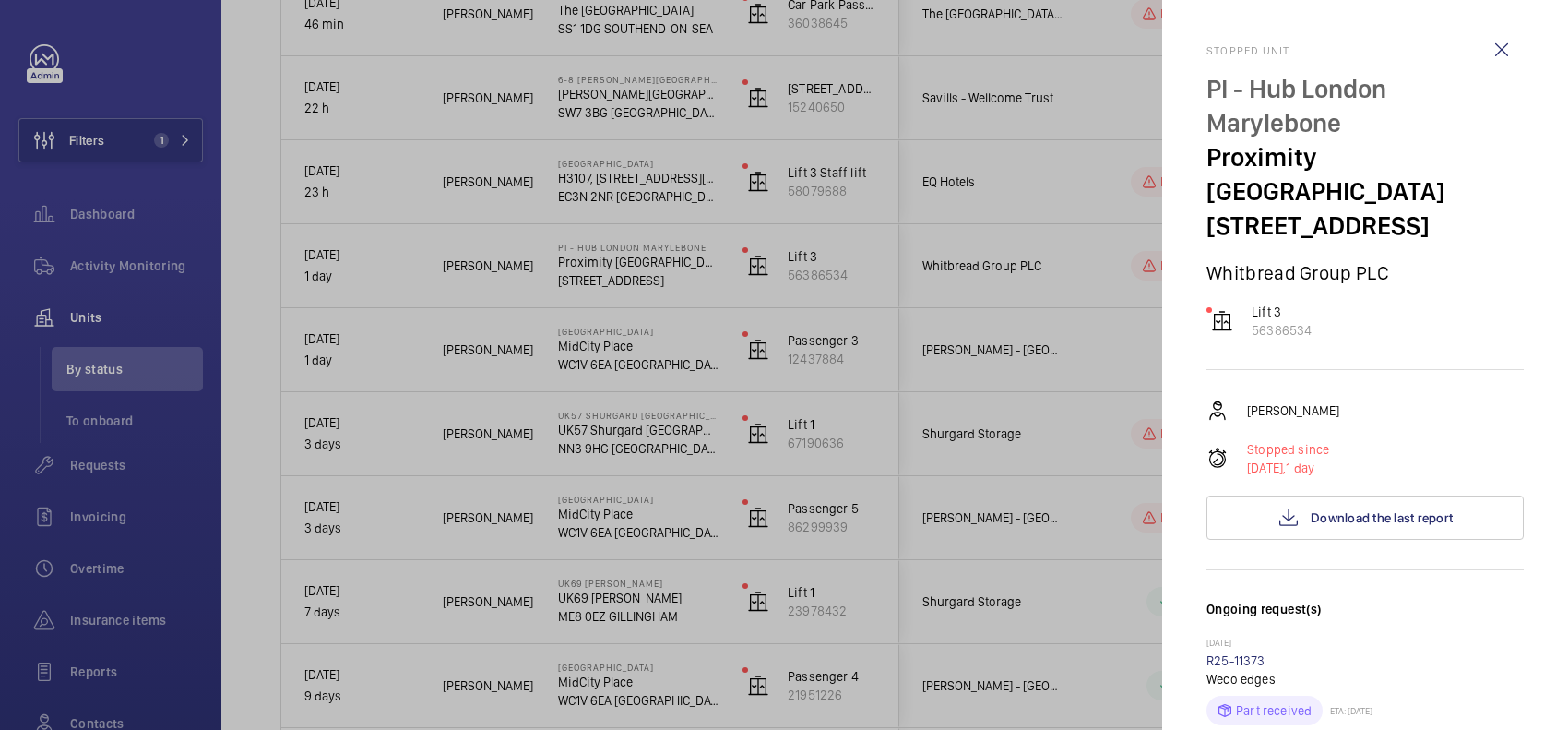
scroll to position [346, 0]
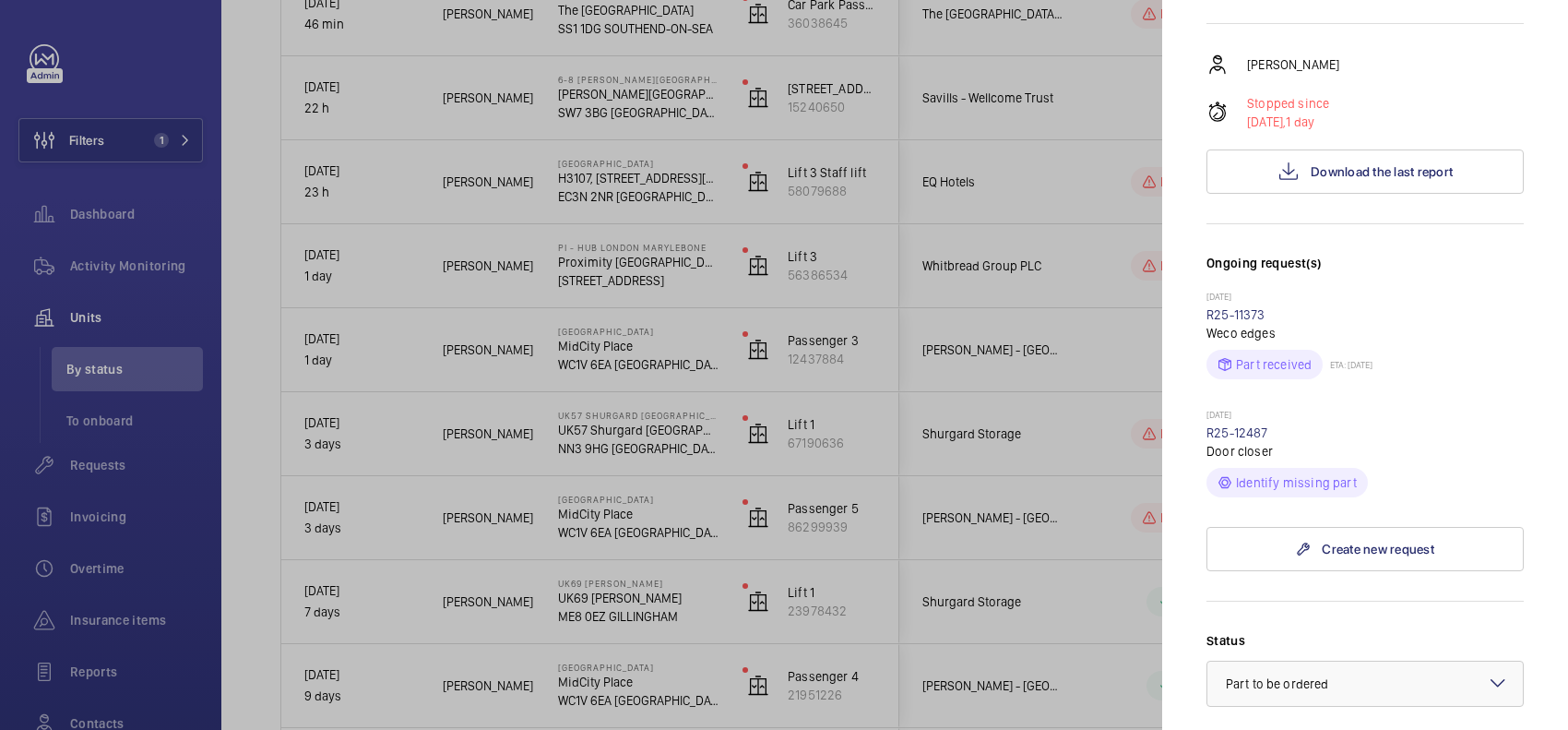
click at [1002, 439] on div at bounding box center [784, 365] width 1568 height 730
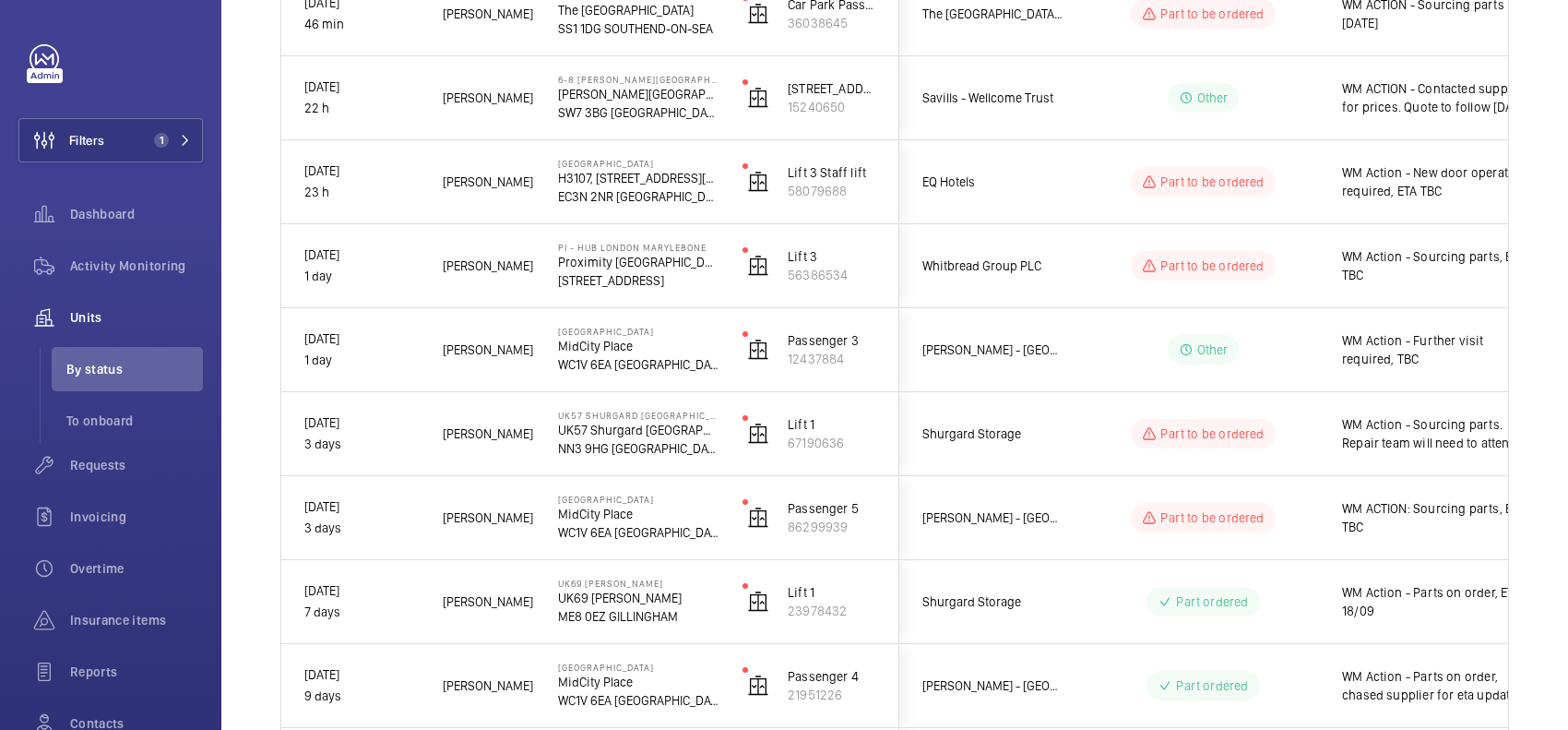
scroll to position [0, 0]
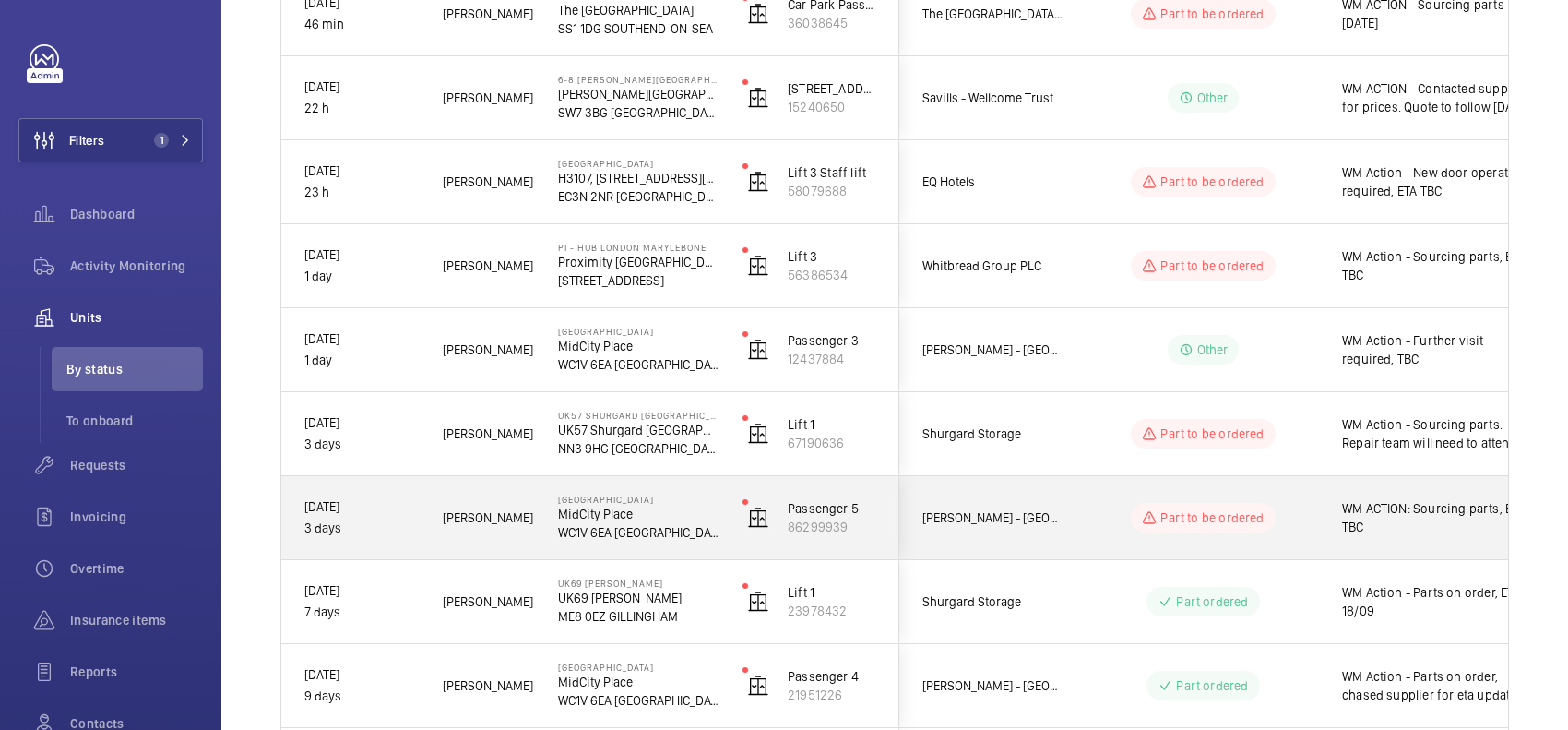
click at [1002, 466] on div "Part to be ordered" at bounding box center [1192, 517] width 252 height 67
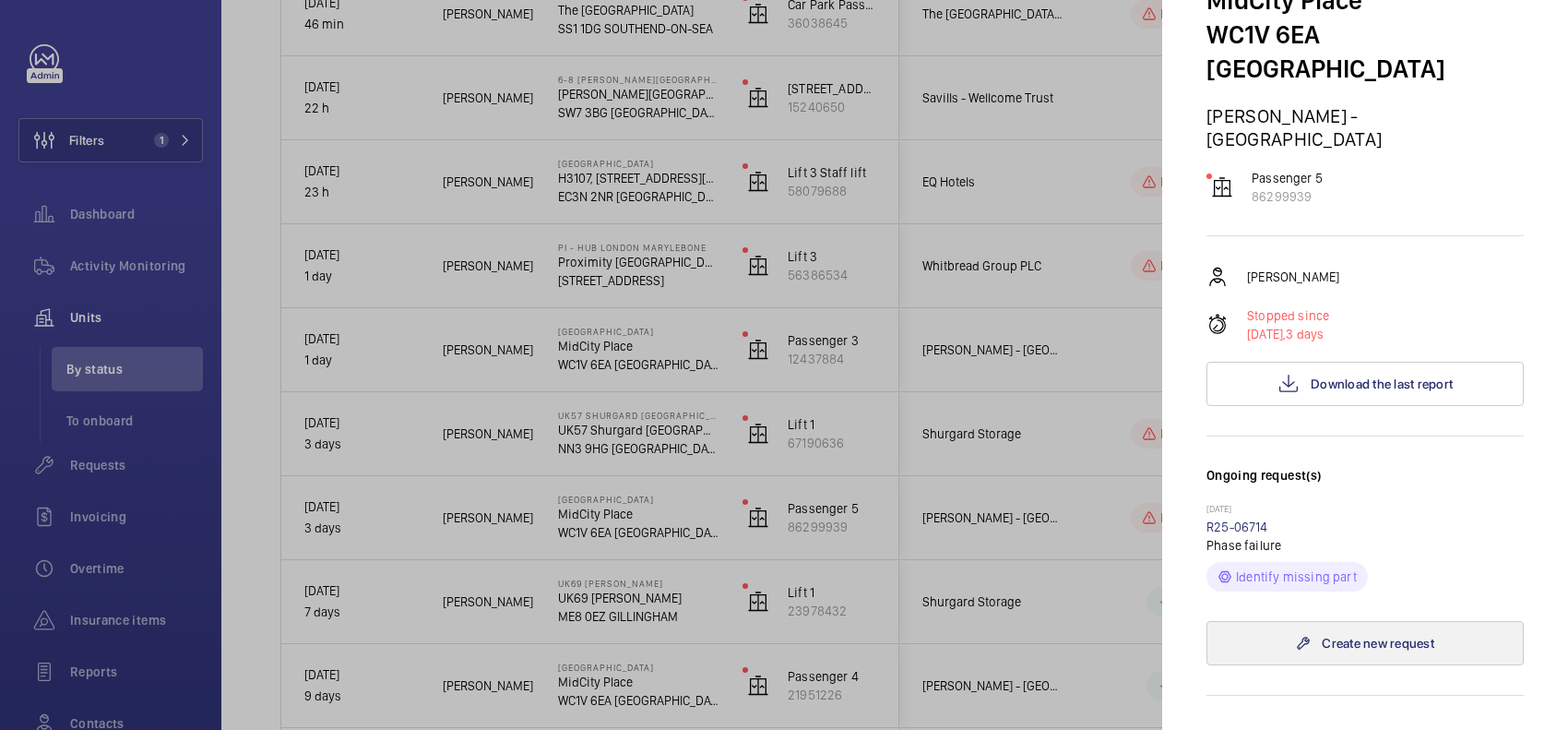
scroll to position [230, 0]
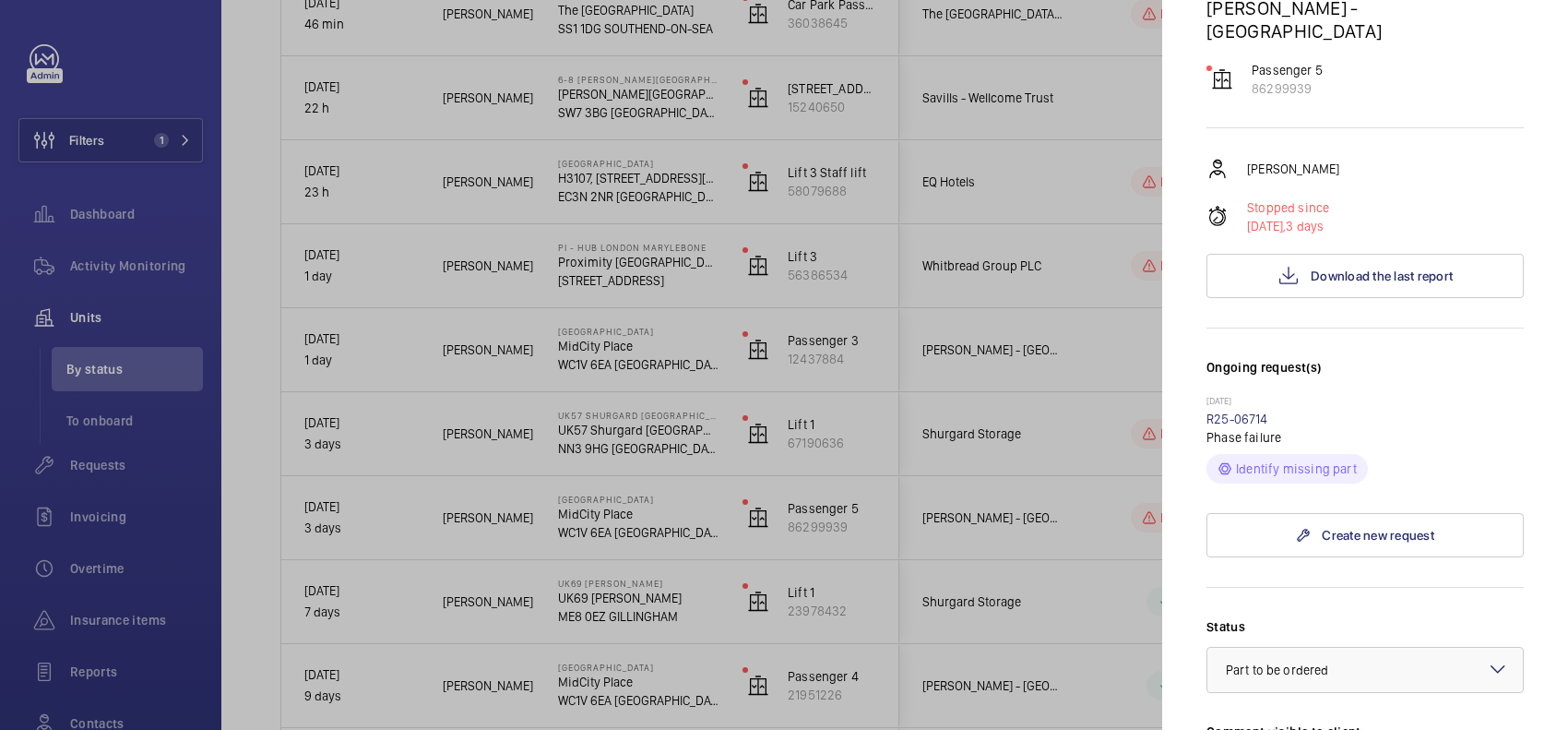
drag, startPoint x: 1287, startPoint y: 372, endPoint x: 1306, endPoint y: 386, distance: 23.6
click at [1002, 395] on div "14/05/2025 R25-06714 Phase failure Identify missing part" at bounding box center [1365, 439] width 318 height 89
copy wm-front-repair-request-minimized-display-item "Phase failure"
click at [1002, 411] on link "R25-06714" at bounding box center [1237, 418] width 62 height 15
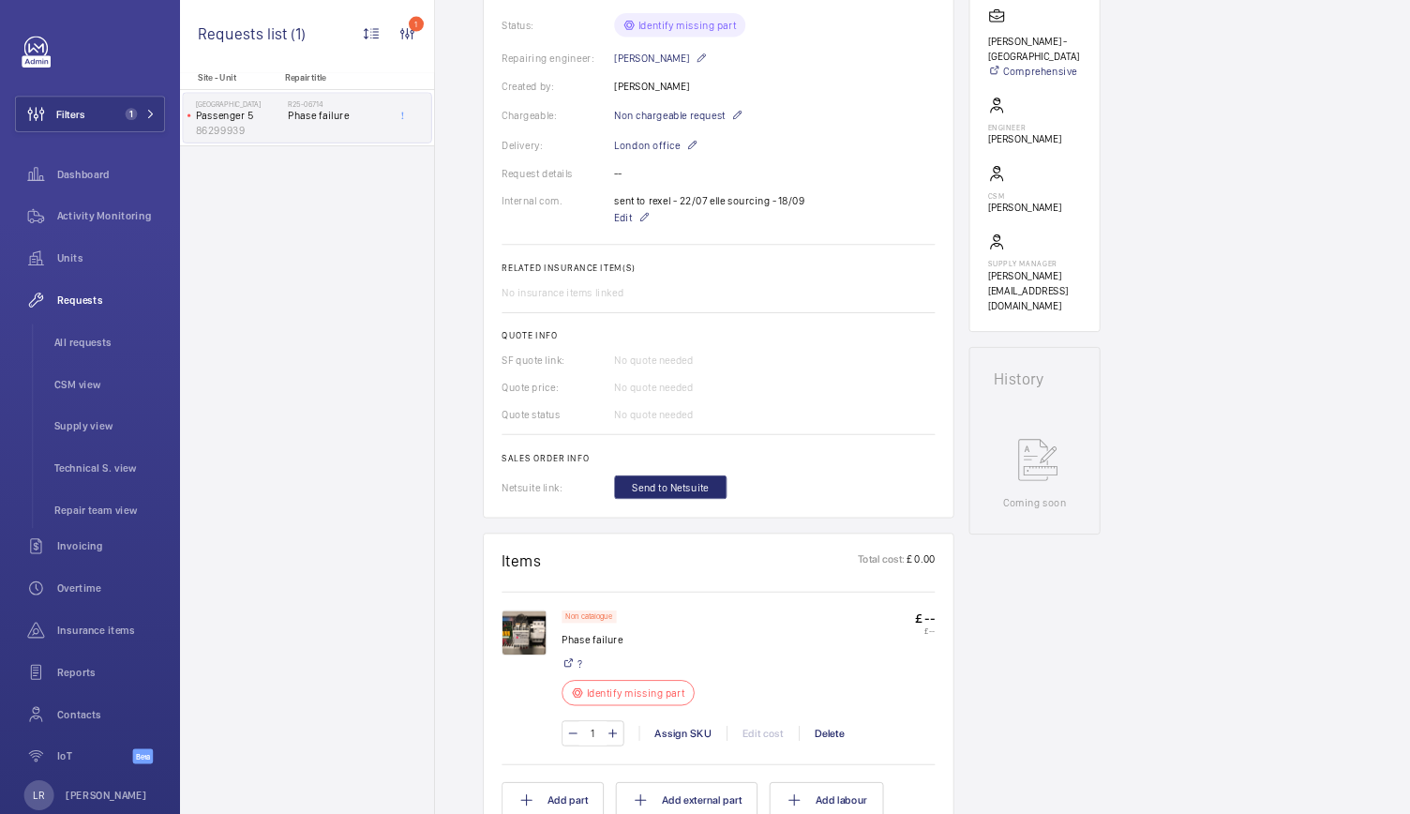
scroll to position [703, 0]
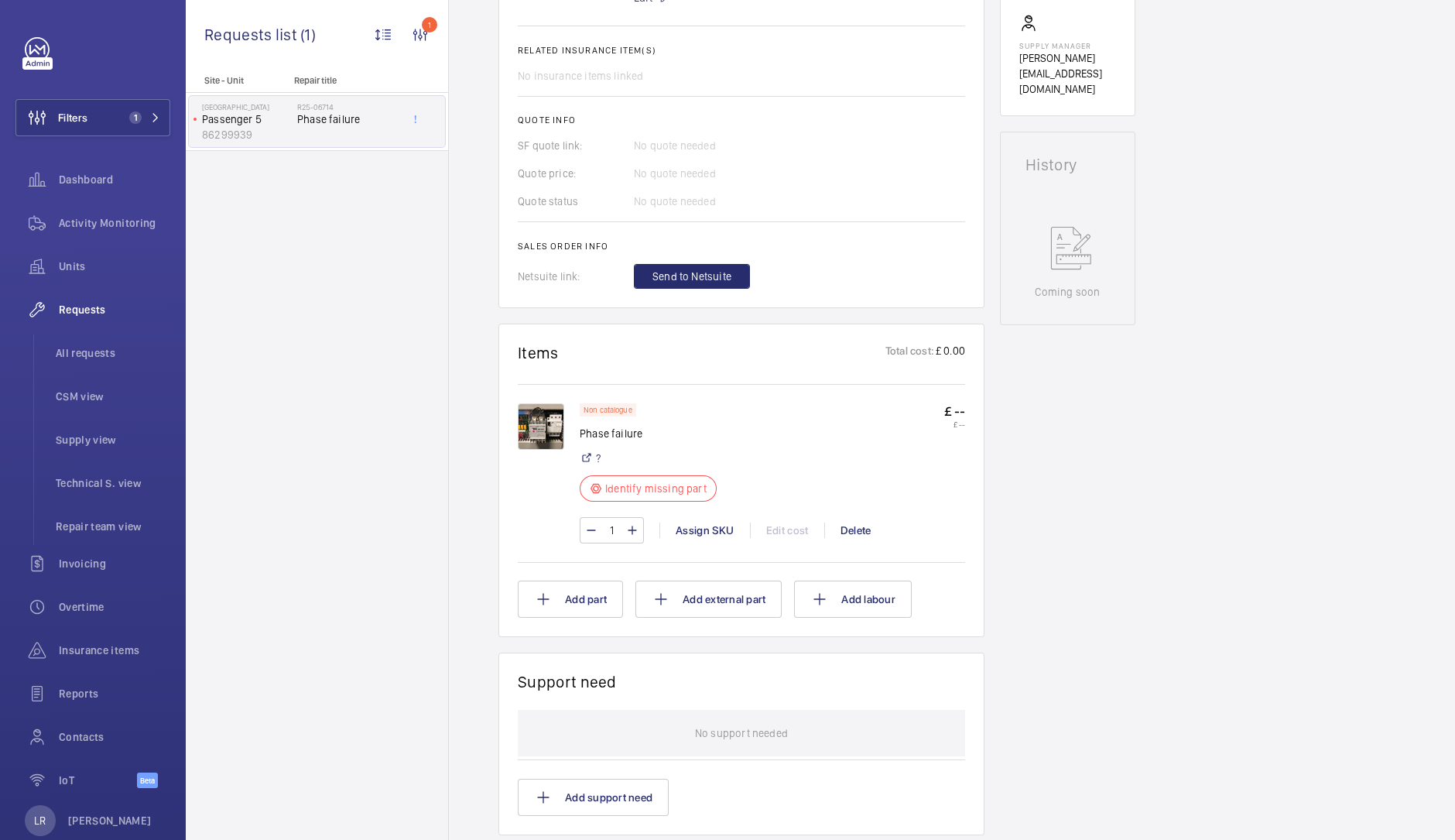
click at [559, 391] on img at bounding box center [541, 427] width 46 height 46
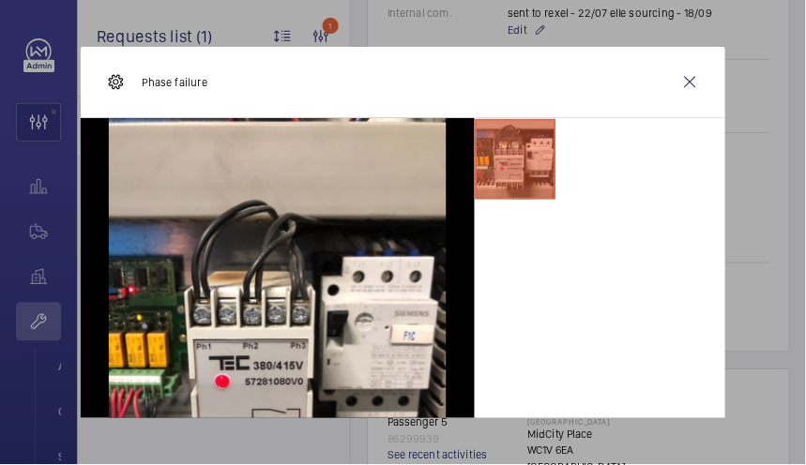
scroll to position [684, 0]
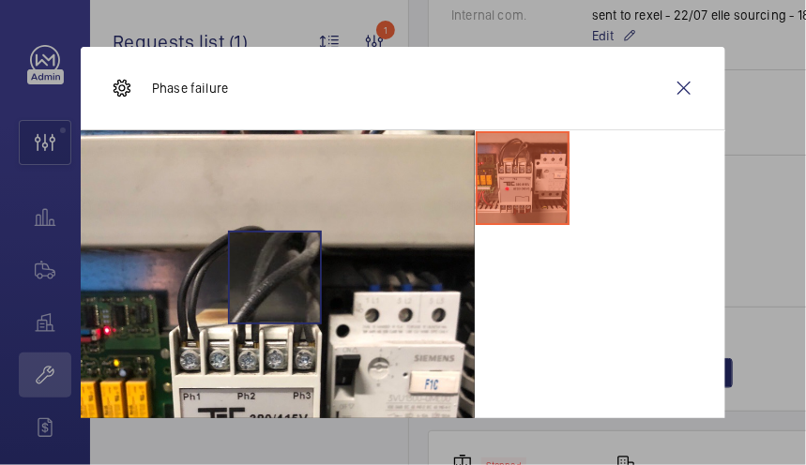
drag, startPoint x: 1593, startPoint y: 23, endPoint x: 271, endPoint y: 280, distance: 1347.2
click at [274, 278] on img at bounding box center [278, 392] width 394 height 525
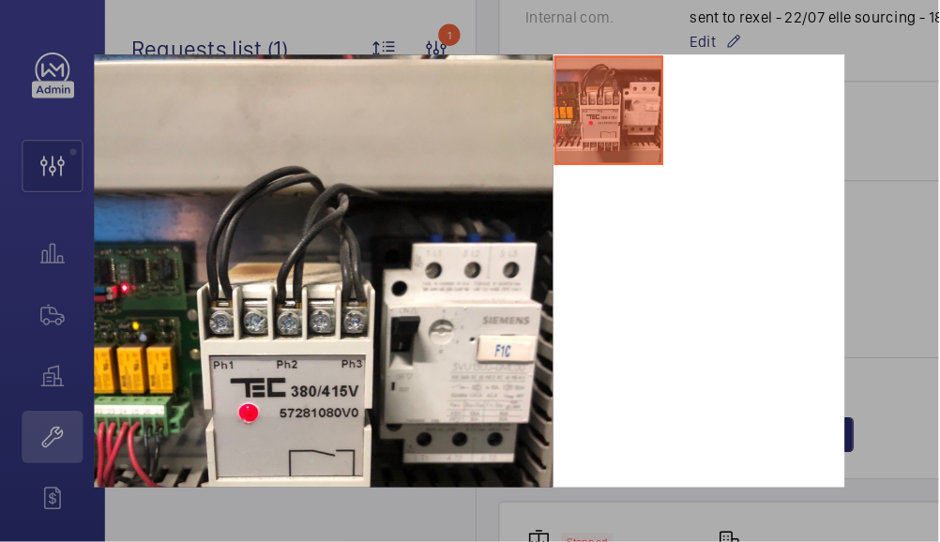
scroll to position [0, 0]
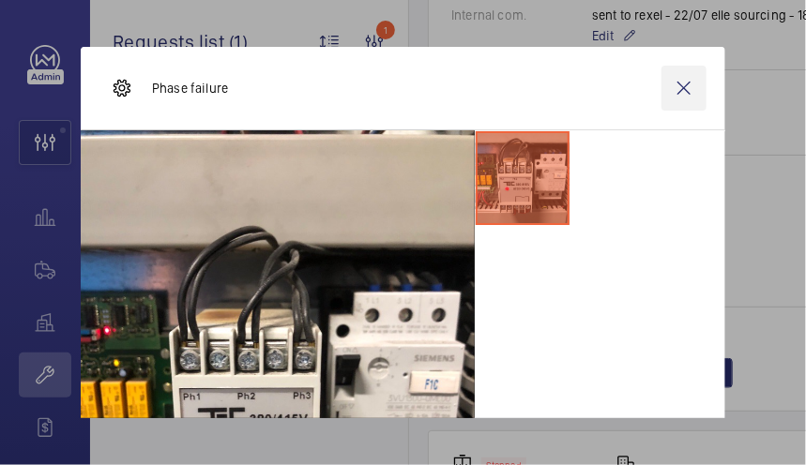
click at [675, 98] on wm-front-icon-button at bounding box center [683, 88] width 45 height 45
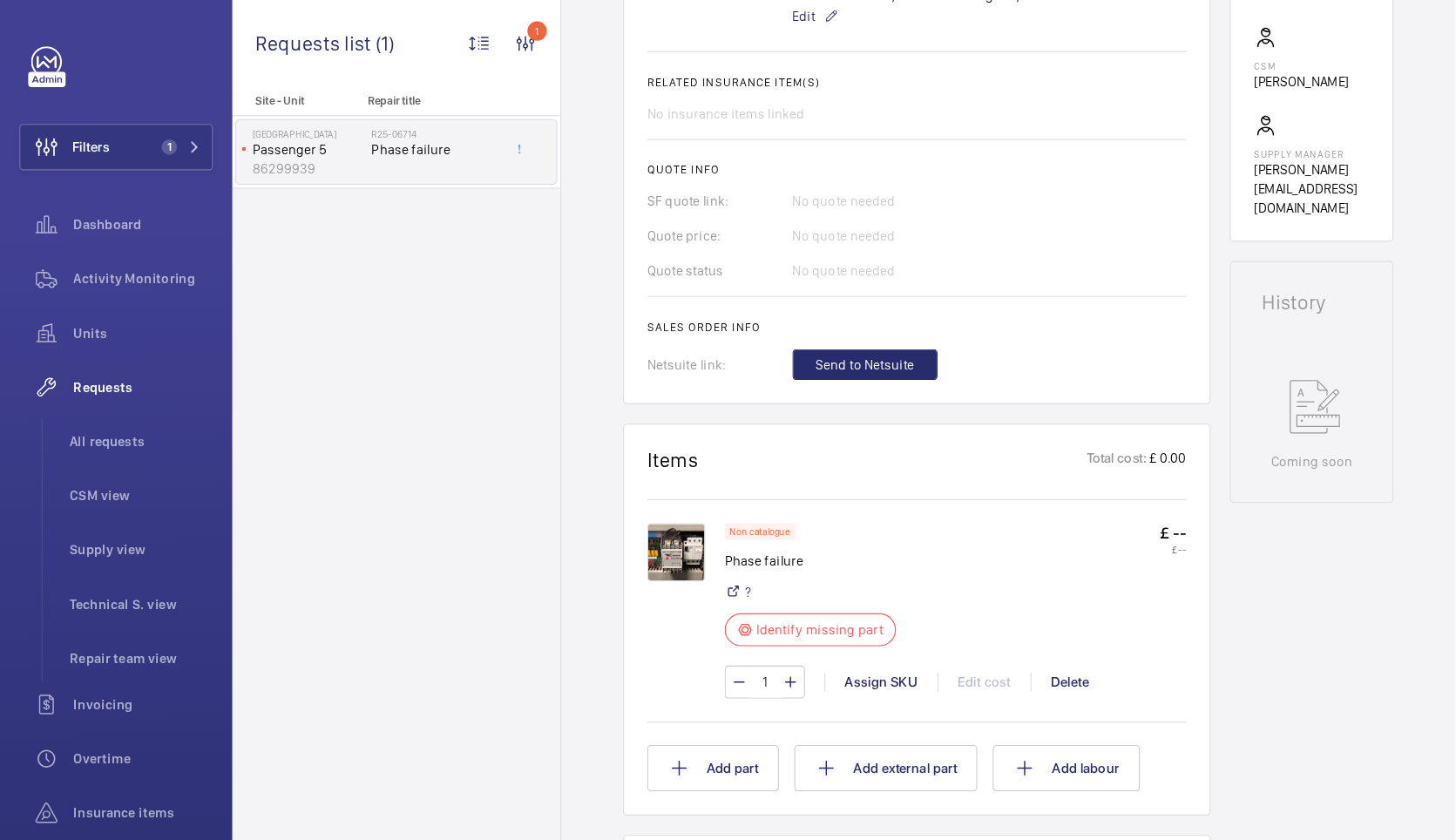
scroll to position [636, 0]
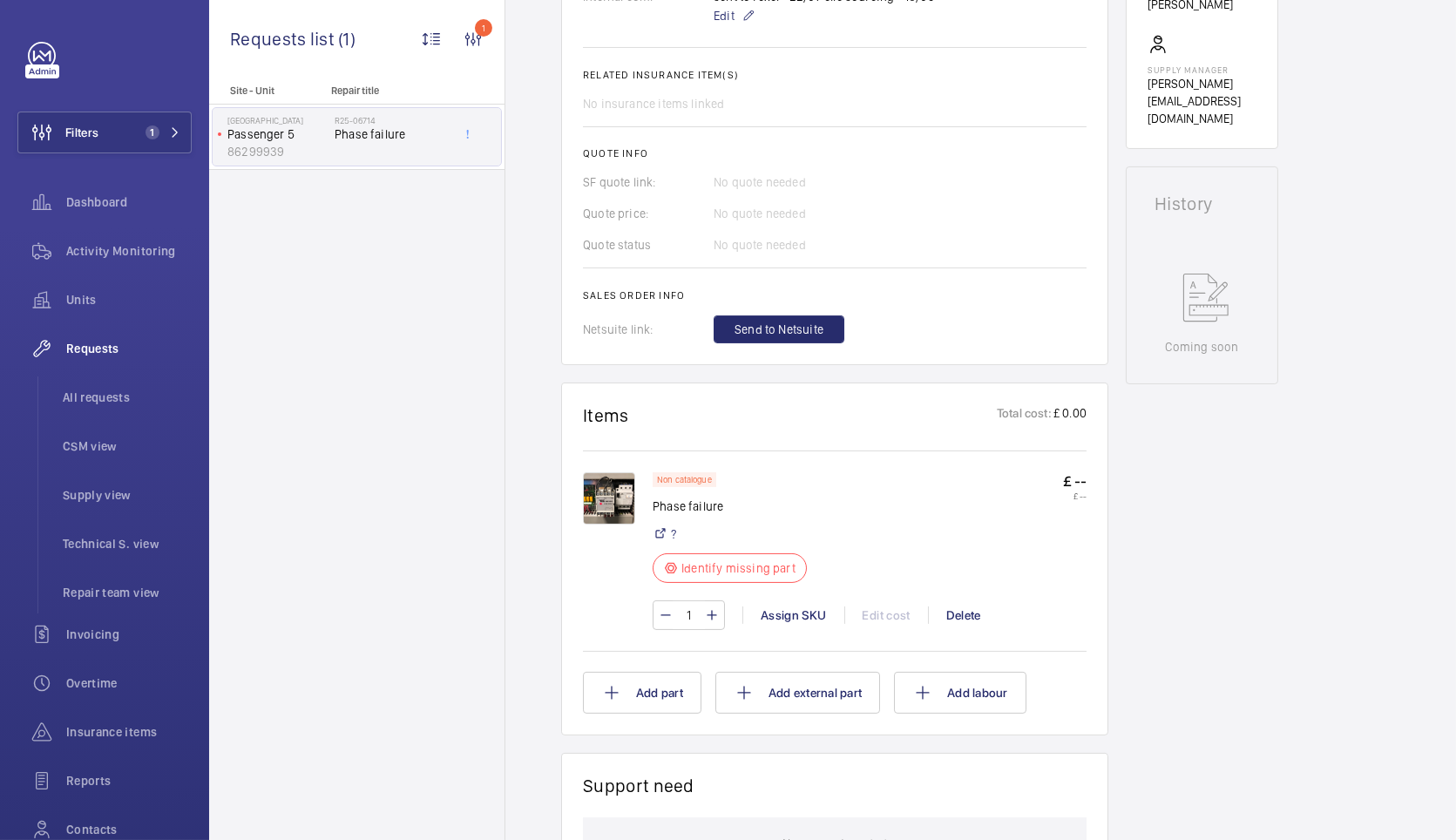
drag, startPoint x: 747, startPoint y: 0, endPoint x: 413, endPoint y: 376, distance: 502.9
click at [413, 376] on div "Site - Unit Repair title Midcity Place Passenger 5 86299939 R25-06714 Phase fai…" at bounding box center [357, 462] width 295 height 755
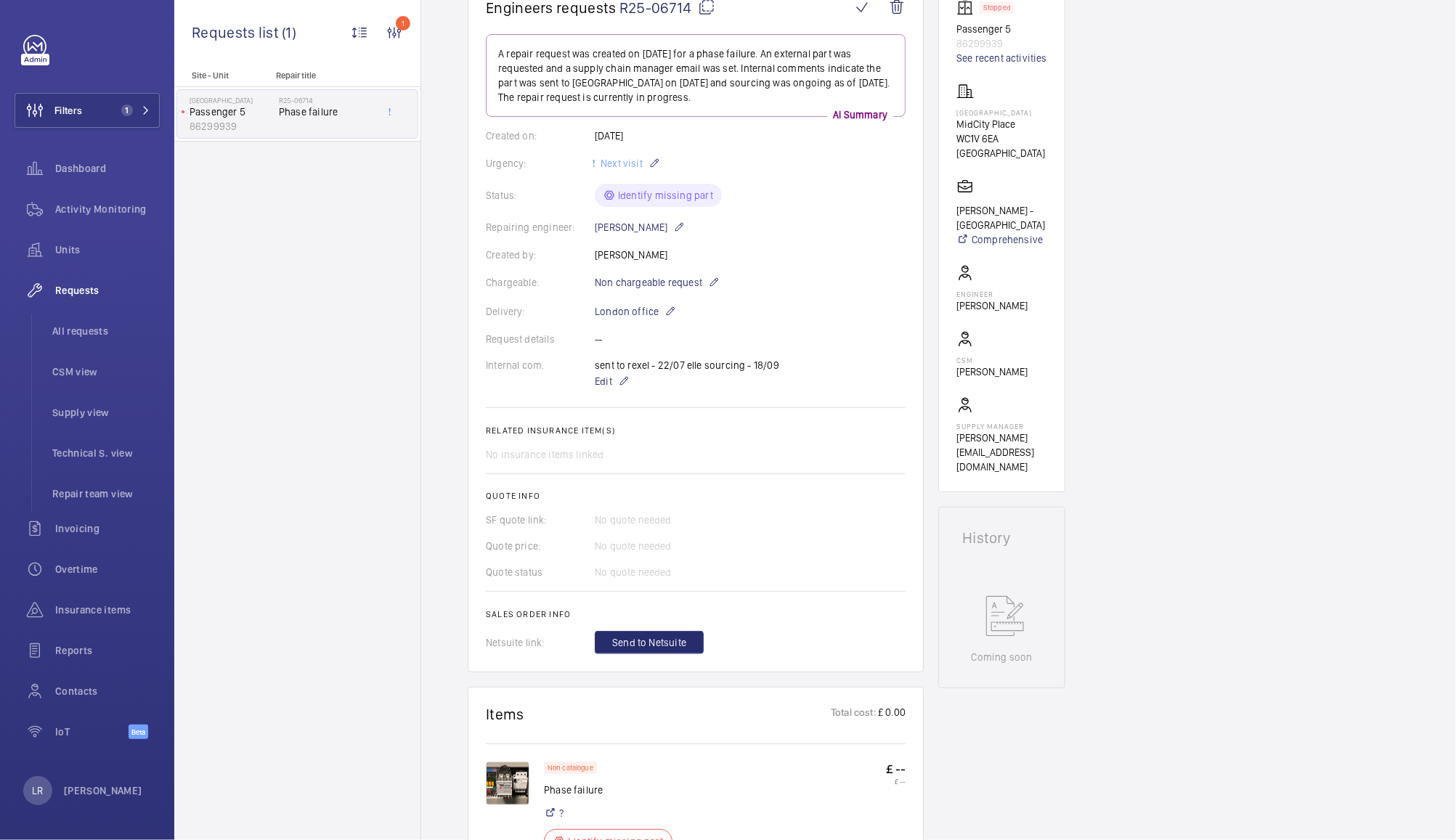
scroll to position [161, 0]
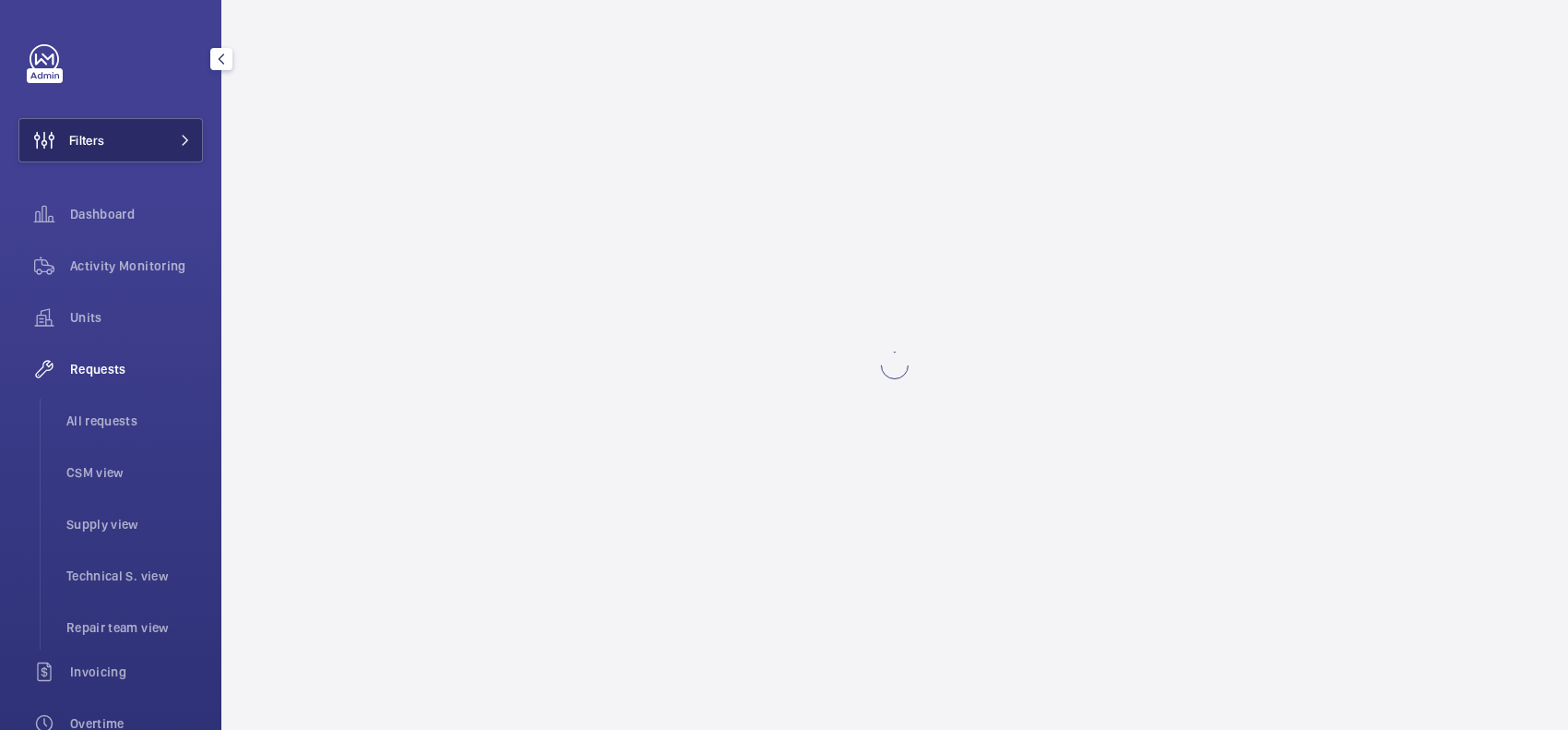
drag, startPoint x: 0, startPoint y: 0, endPoint x: 134, endPoint y: 149, distance: 200.4
click at [134, 149] on button "Filters" at bounding box center [111, 140] width 185 height 44
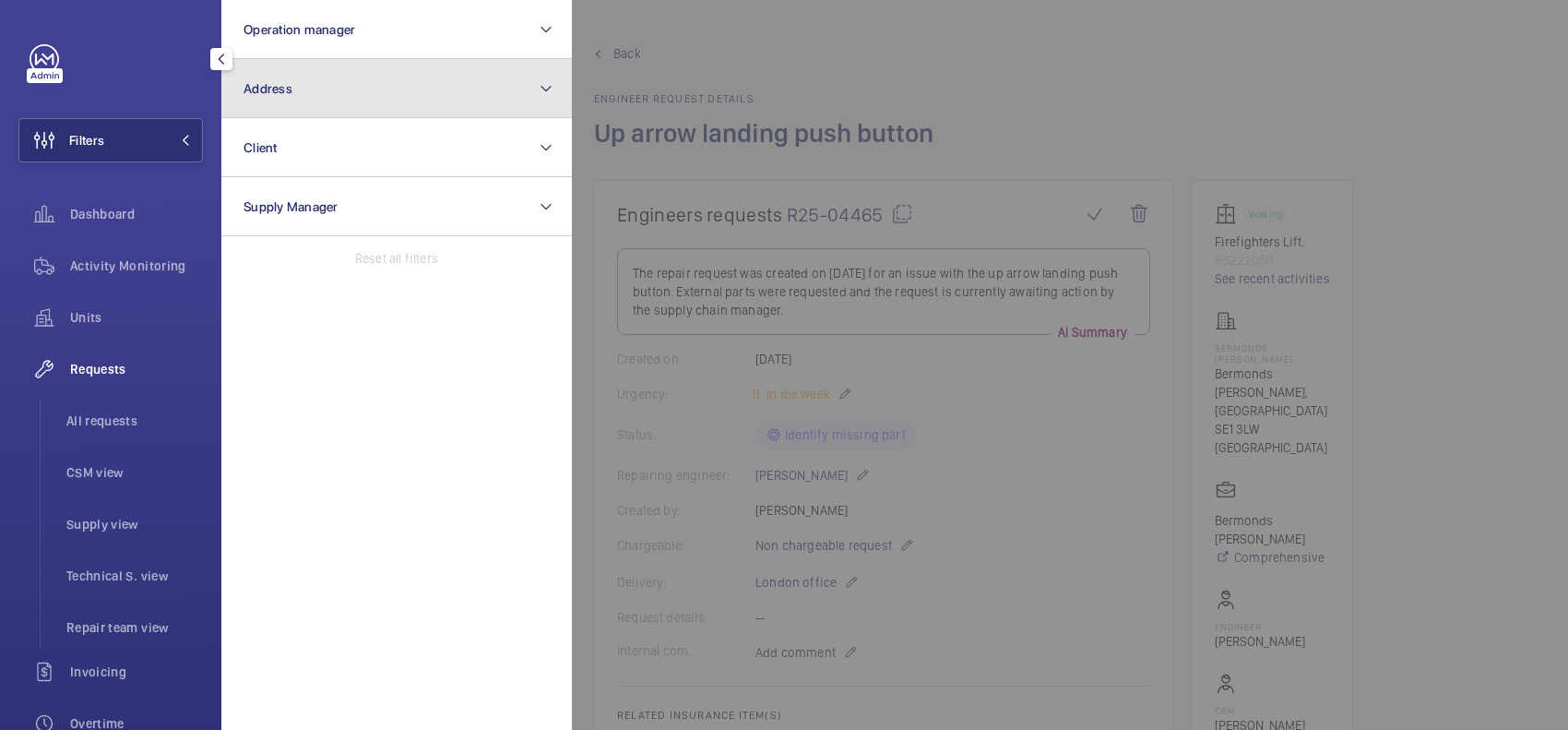
click at [287, 99] on button "Address" at bounding box center [396, 89] width 350 height 59
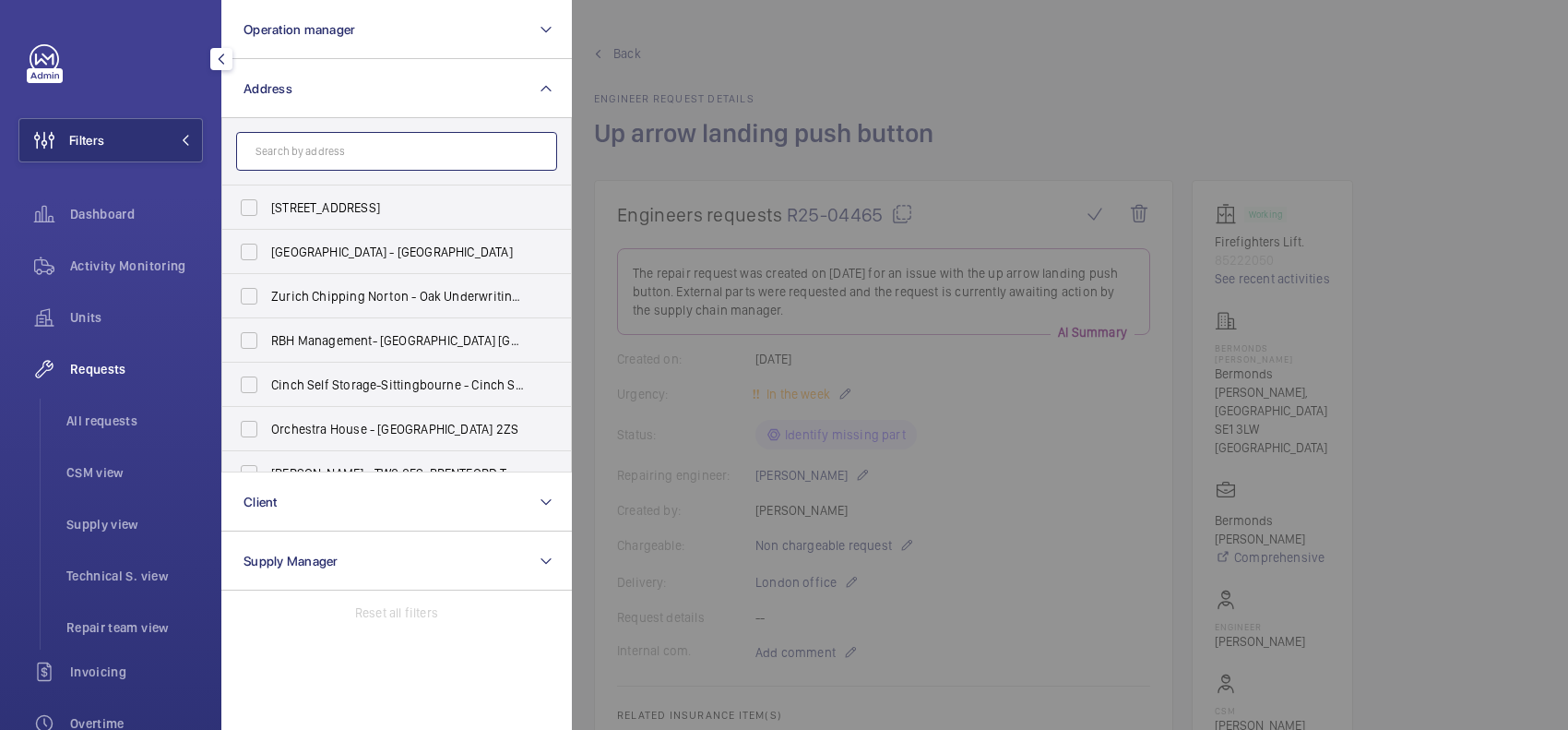
click at [292, 140] on input "text" at bounding box center [396, 151] width 321 height 38
paste input "36 leadenhall"
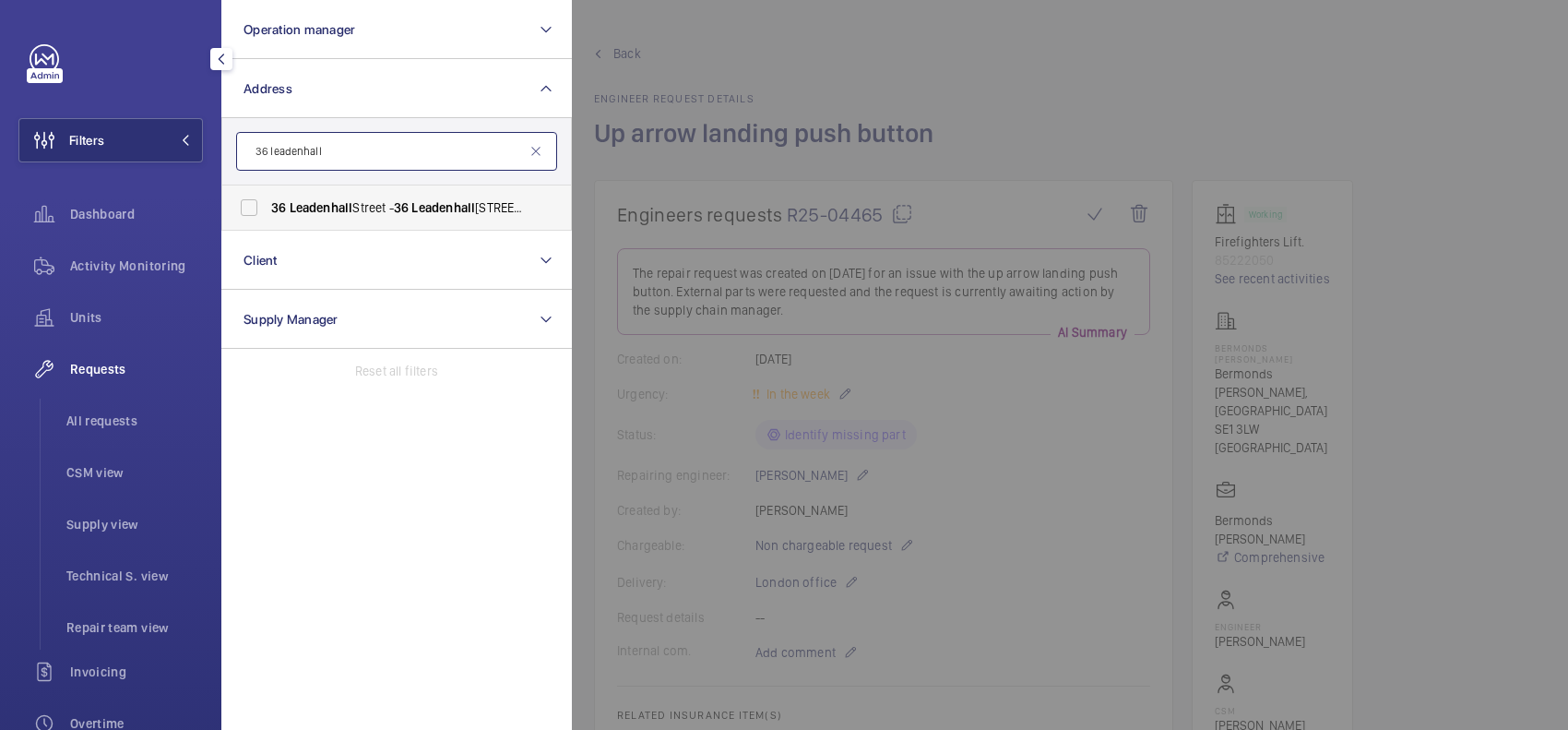
type input "36 leadenhall"
click at [435, 186] on label "[STREET_ADDRESS]" at bounding box center [383, 208] width 321 height 44
click at [268, 189] on input "[STREET_ADDRESS]" at bounding box center [249, 208] width 37 height 37
checkbox input "true"
click at [679, 55] on div at bounding box center [1356, 365] width 1568 height 730
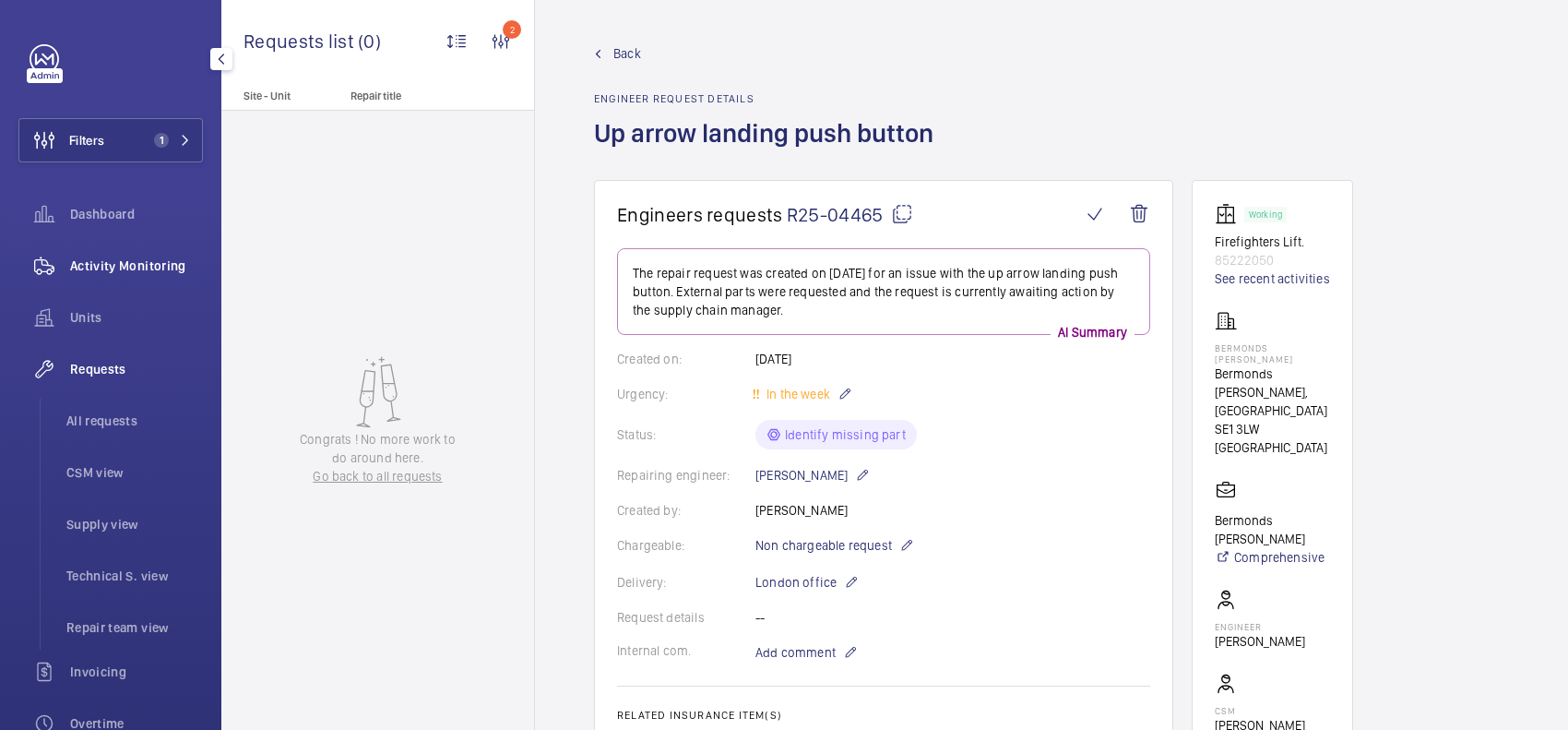
click at [131, 257] on span "Activity Monitoring" at bounding box center [136, 266] width 133 height 19
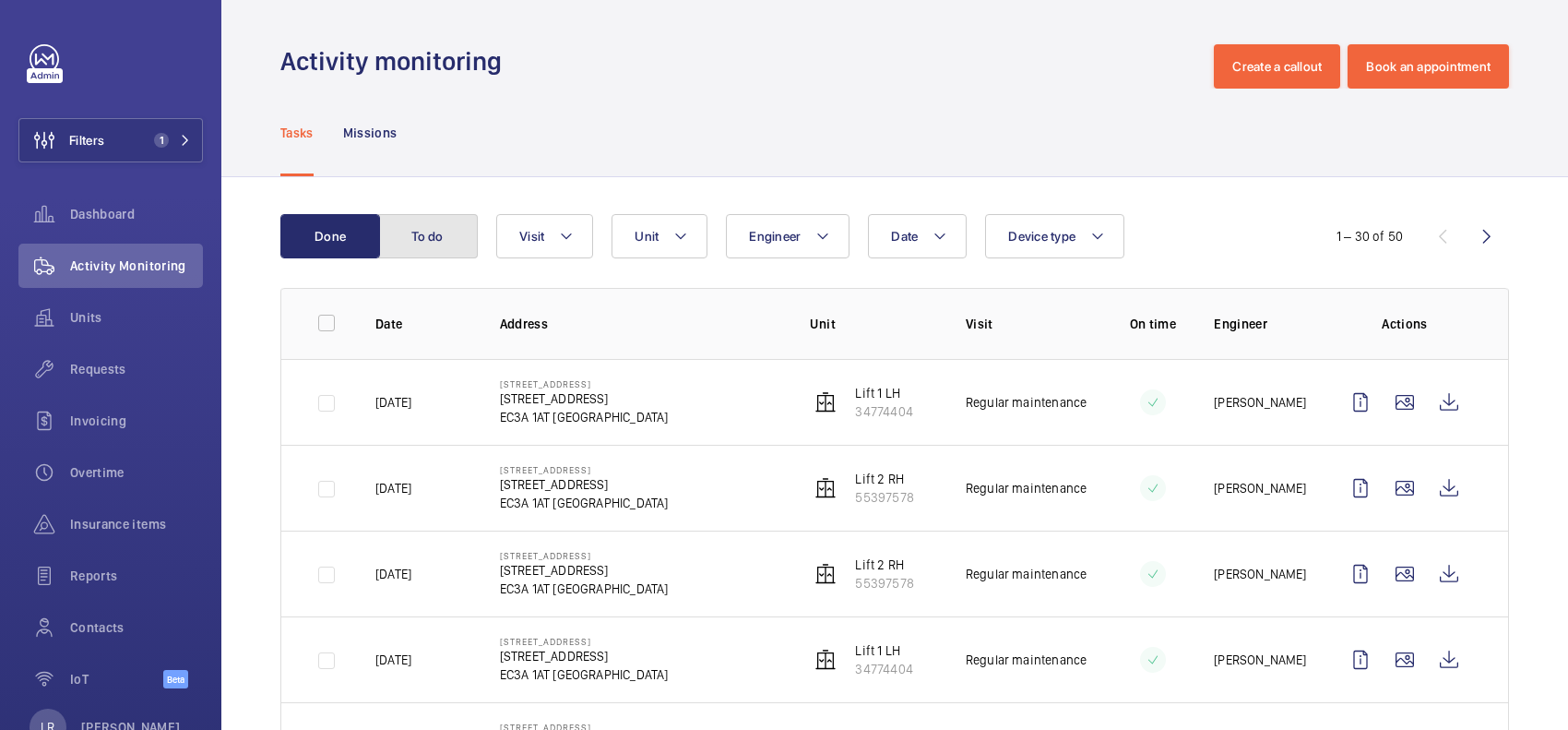
click at [449, 229] on button "To do" at bounding box center [428, 236] width 99 height 44
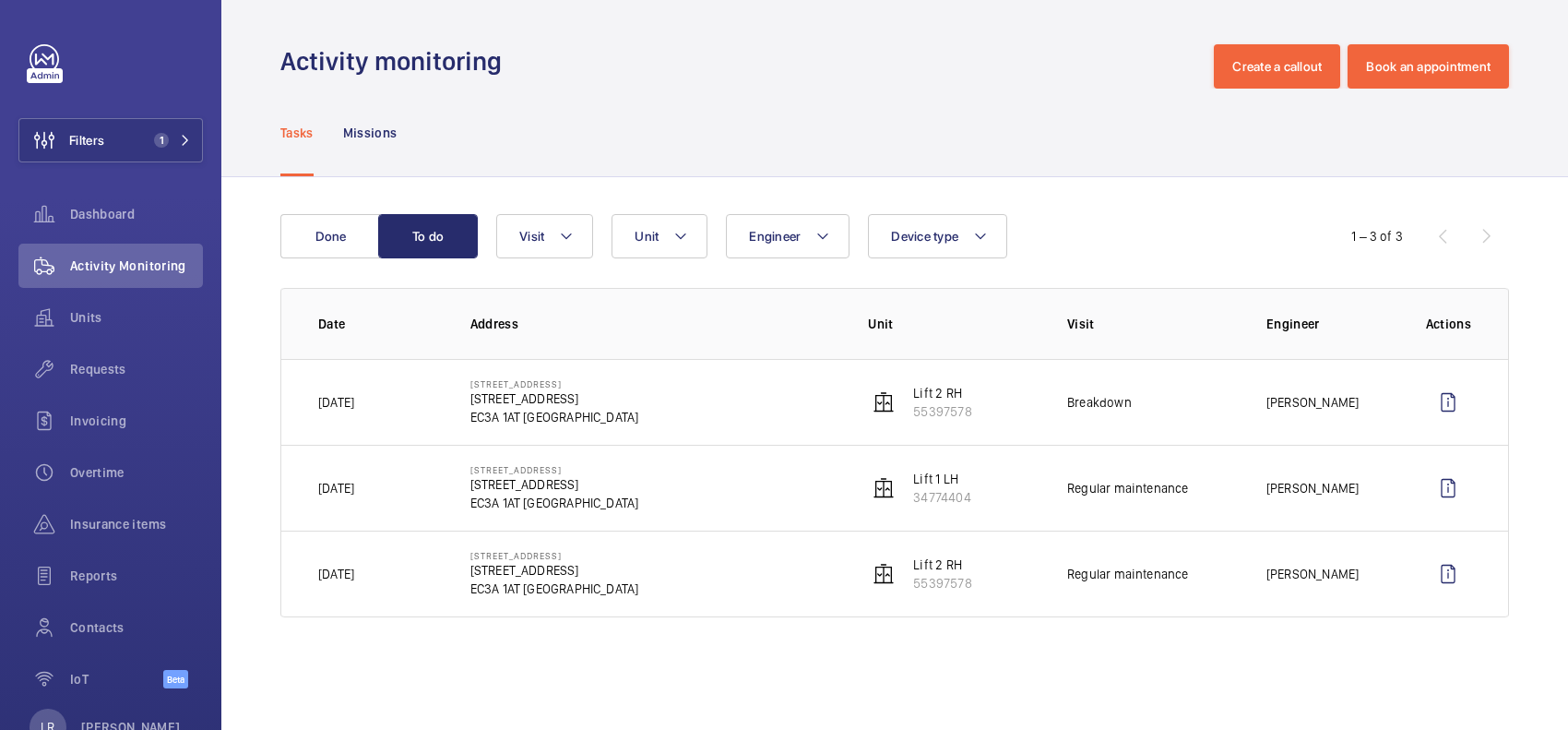
drag, startPoint x: 605, startPoint y: 385, endPoint x: 454, endPoint y: 372, distance: 151.6
click at [454, 372] on td "[STREET_ADDRESS]" at bounding box center [639, 401] width 398 height 86
drag, startPoint x: 487, startPoint y: 393, endPoint x: 429, endPoint y: 411, distance: 60.7
click at [429, 411] on td "[DATE]" at bounding box center [361, 401] width 159 height 86
drag, startPoint x: 616, startPoint y: 379, endPoint x: 452, endPoint y: 388, distance: 164.2
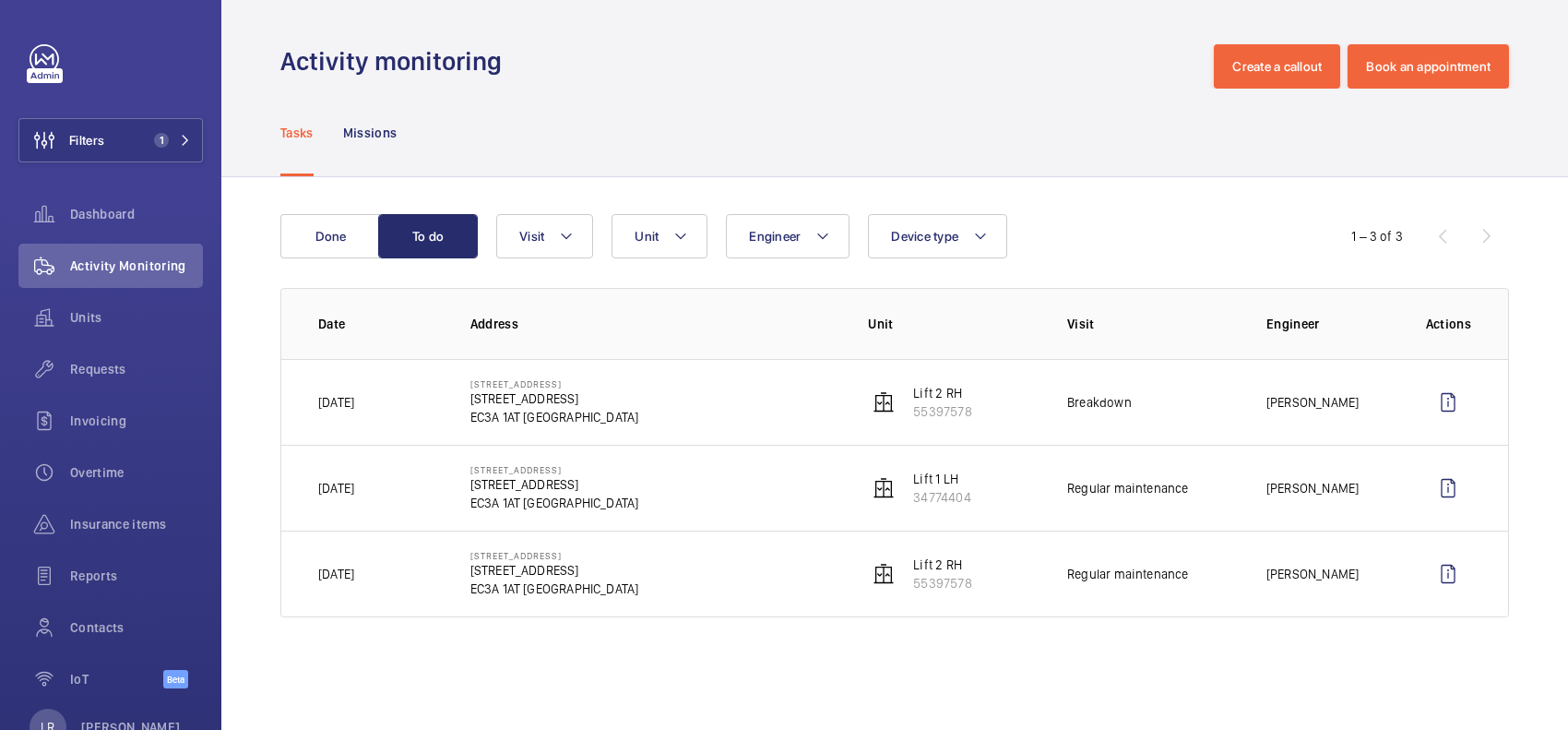
click at [452, 388] on td "[STREET_ADDRESS]" at bounding box center [639, 401] width 398 height 86
copy p "[STREET_ADDRESS]"
drag, startPoint x: 800, startPoint y: 427, endPoint x: 791, endPoint y: 432, distance: 10.3
click at [800, 430] on td "[STREET_ADDRESS]" at bounding box center [639, 401] width 398 height 86
click at [103, 145] on span "Filters" at bounding box center [87, 140] width 35 height 19
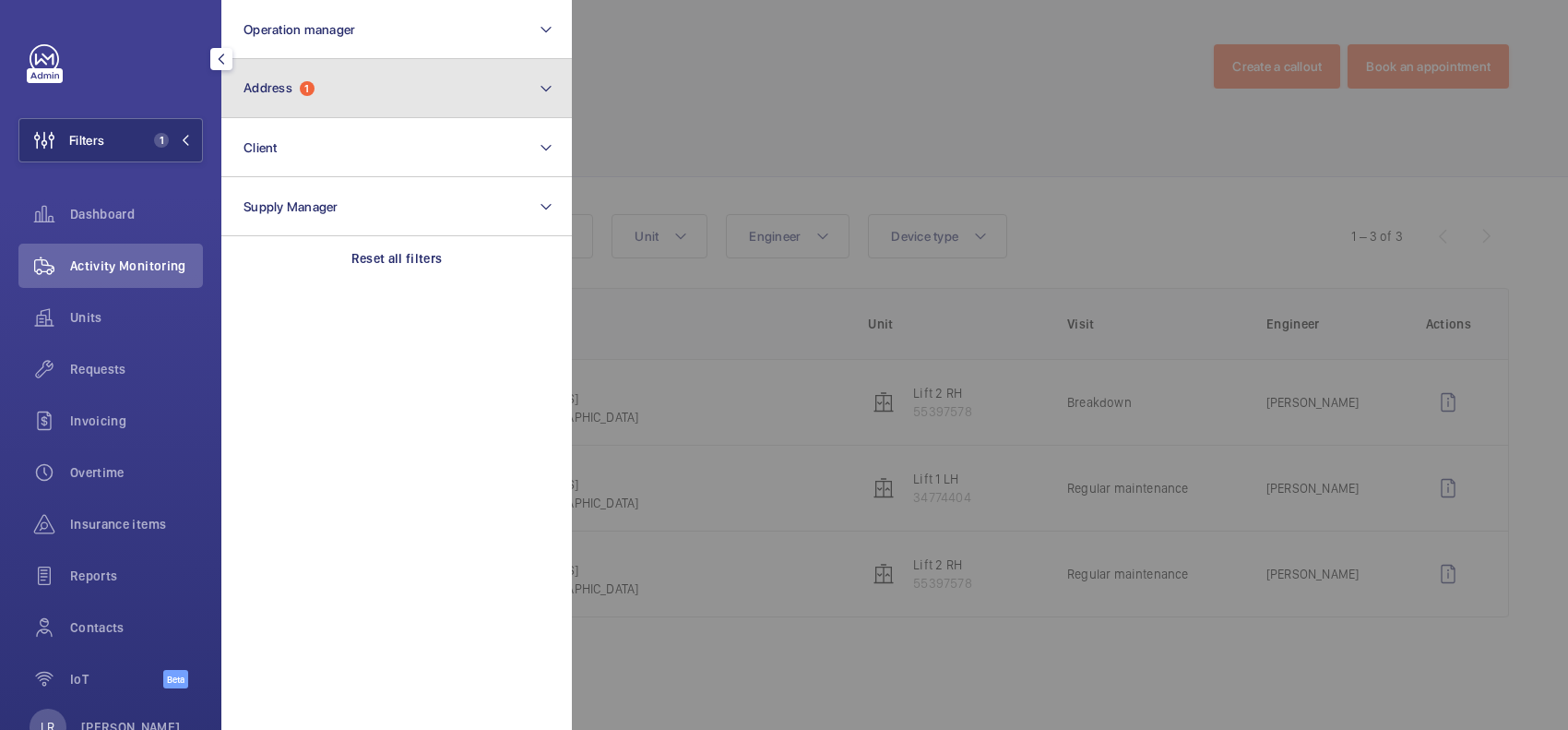
drag, startPoint x: 459, startPoint y: 90, endPoint x: 451, endPoint y: 89, distance: 8.1
click at [462, 92] on button "Address 1" at bounding box center [396, 89] width 350 height 59
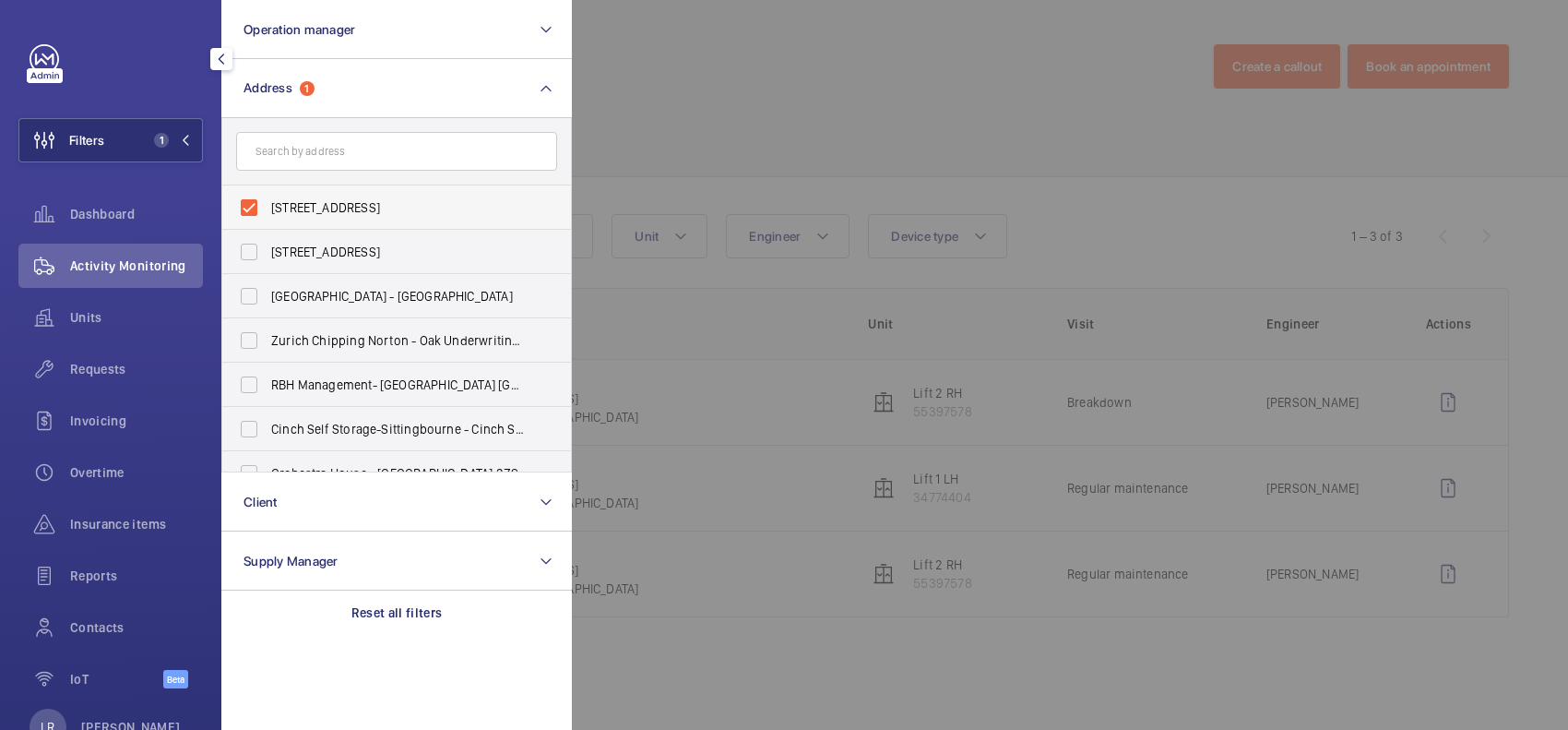
click at [417, 203] on span "[STREET_ADDRESS]" at bounding box center [398, 208] width 254 height 19
click at [268, 203] on input "[STREET_ADDRESS]" at bounding box center [249, 208] width 37 height 37
checkbox input "false"
click at [629, 175] on div at bounding box center [1356, 365] width 1568 height 730
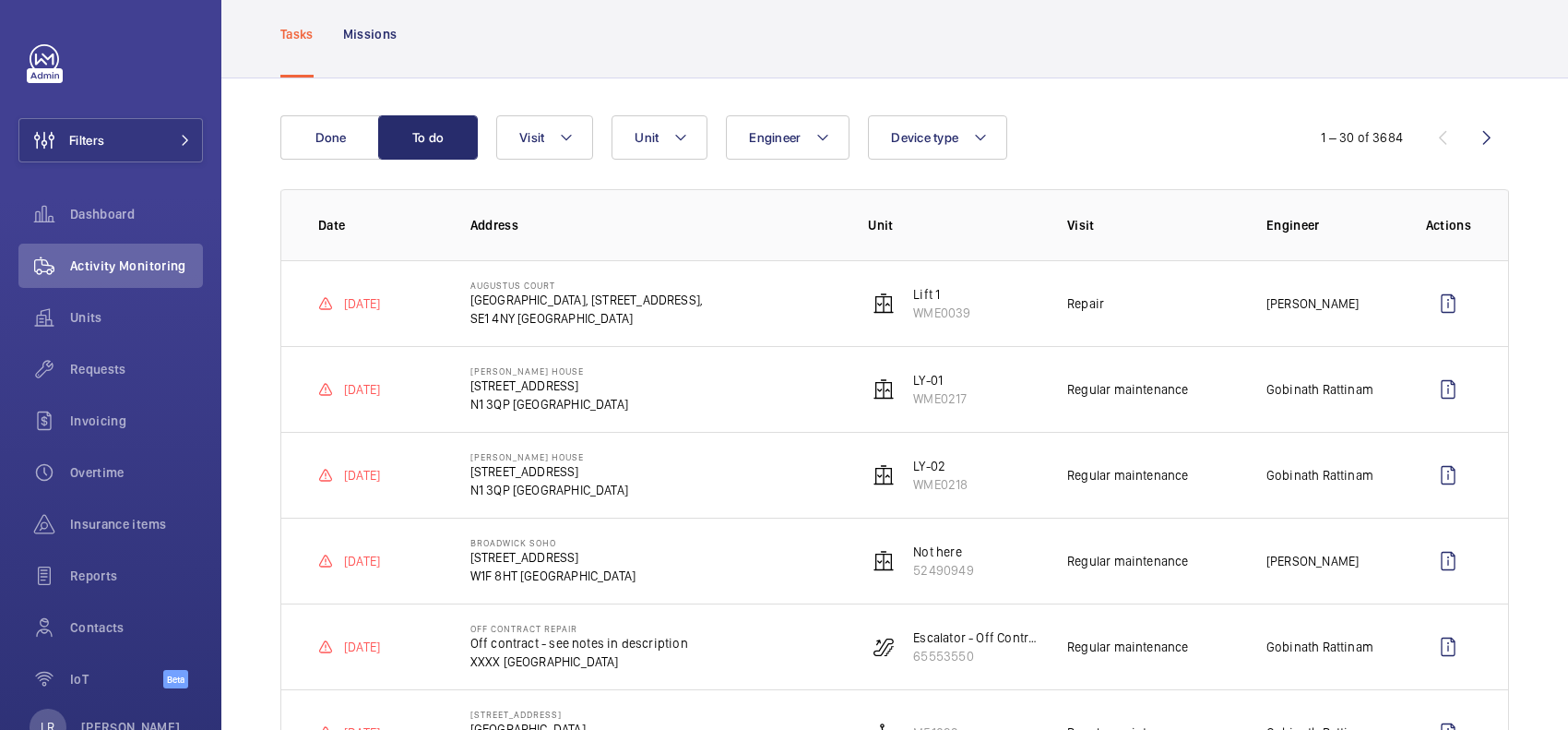
scroll to position [230, 0]
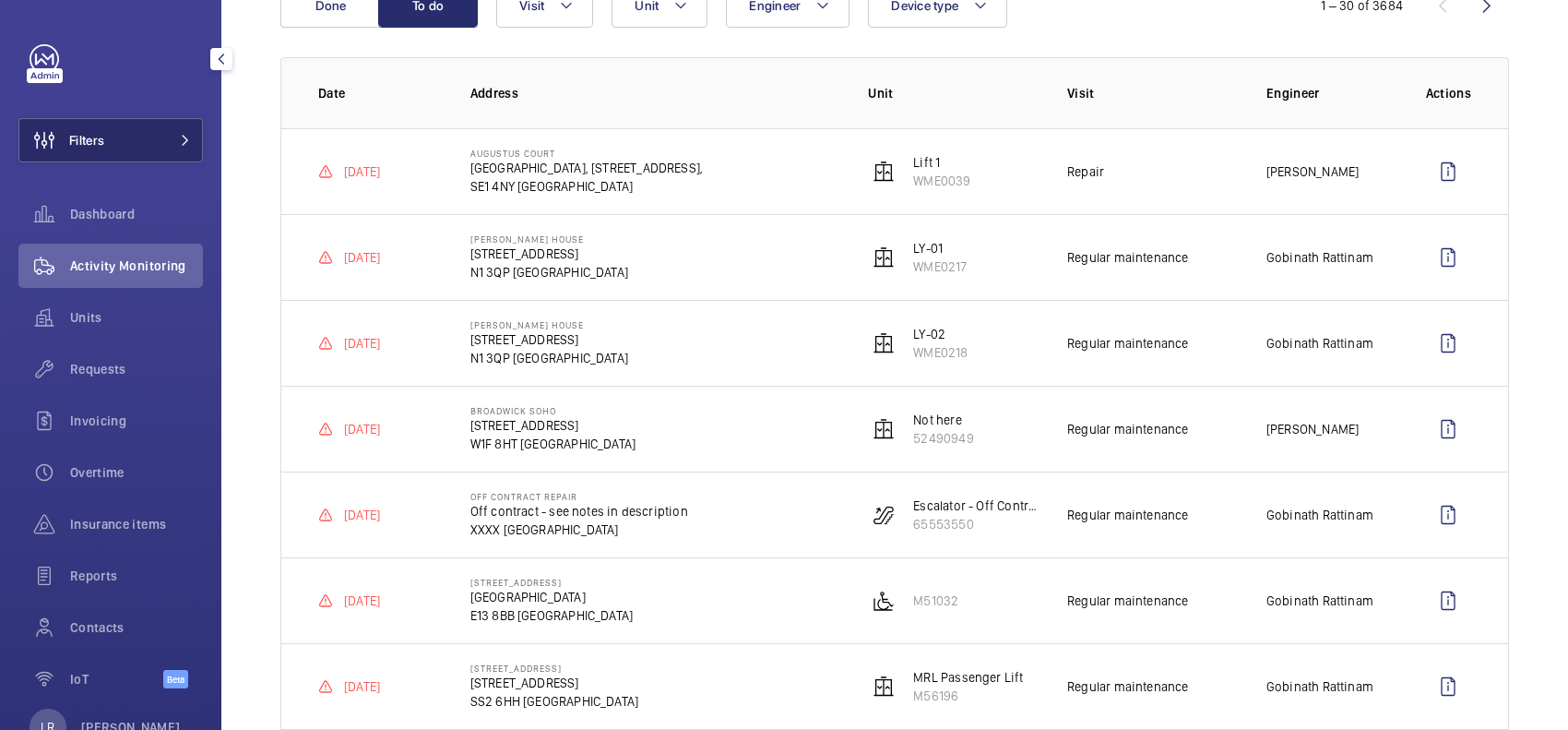
click at [163, 149] on button "Filters" at bounding box center [111, 140] width 185 height 44
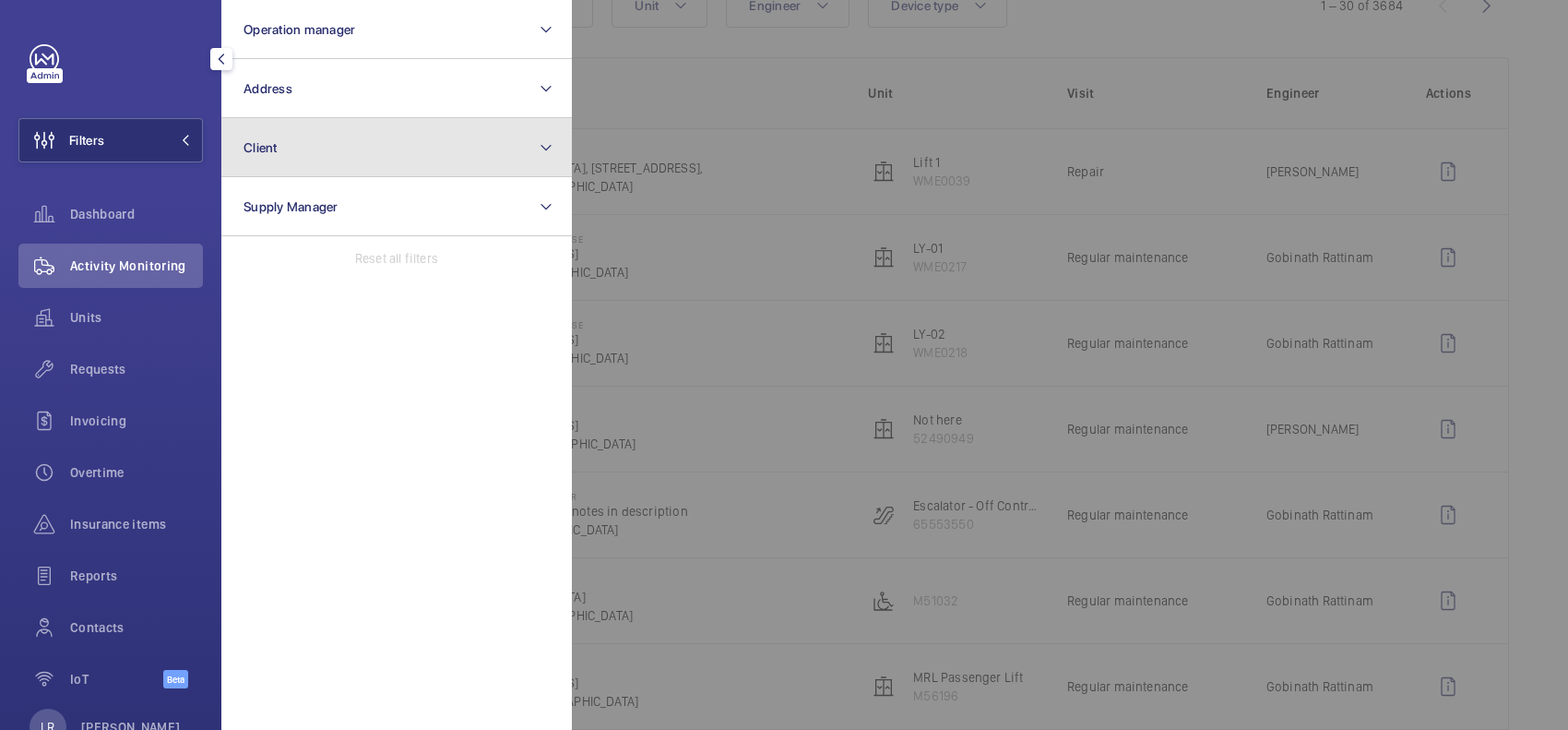
click at [406, 149] on button "Client" at bounding box center [396, 148] width 350 height 59
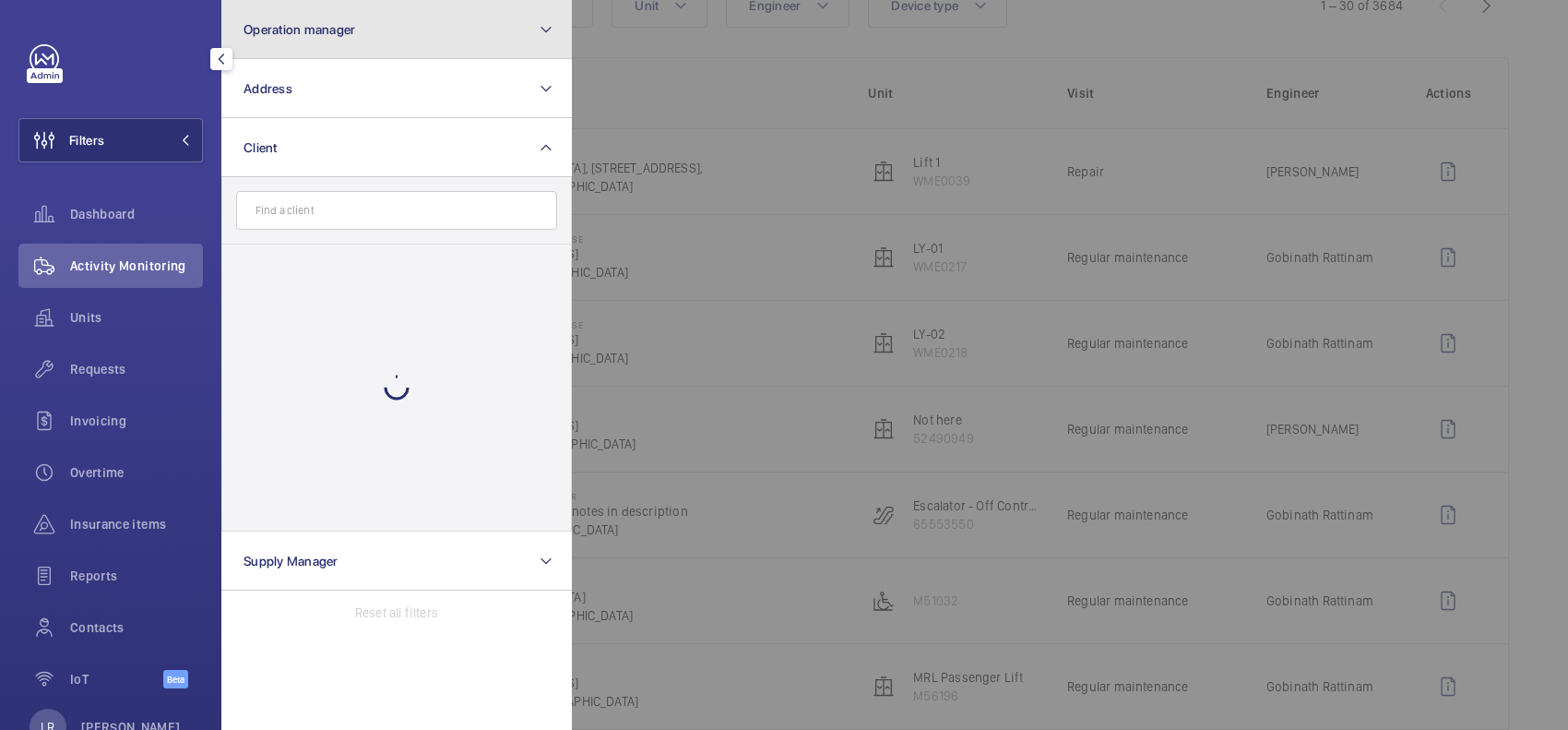
click at [410, 34] on button "Operation manager" at bounding box center [396, 30] width 350 height 59
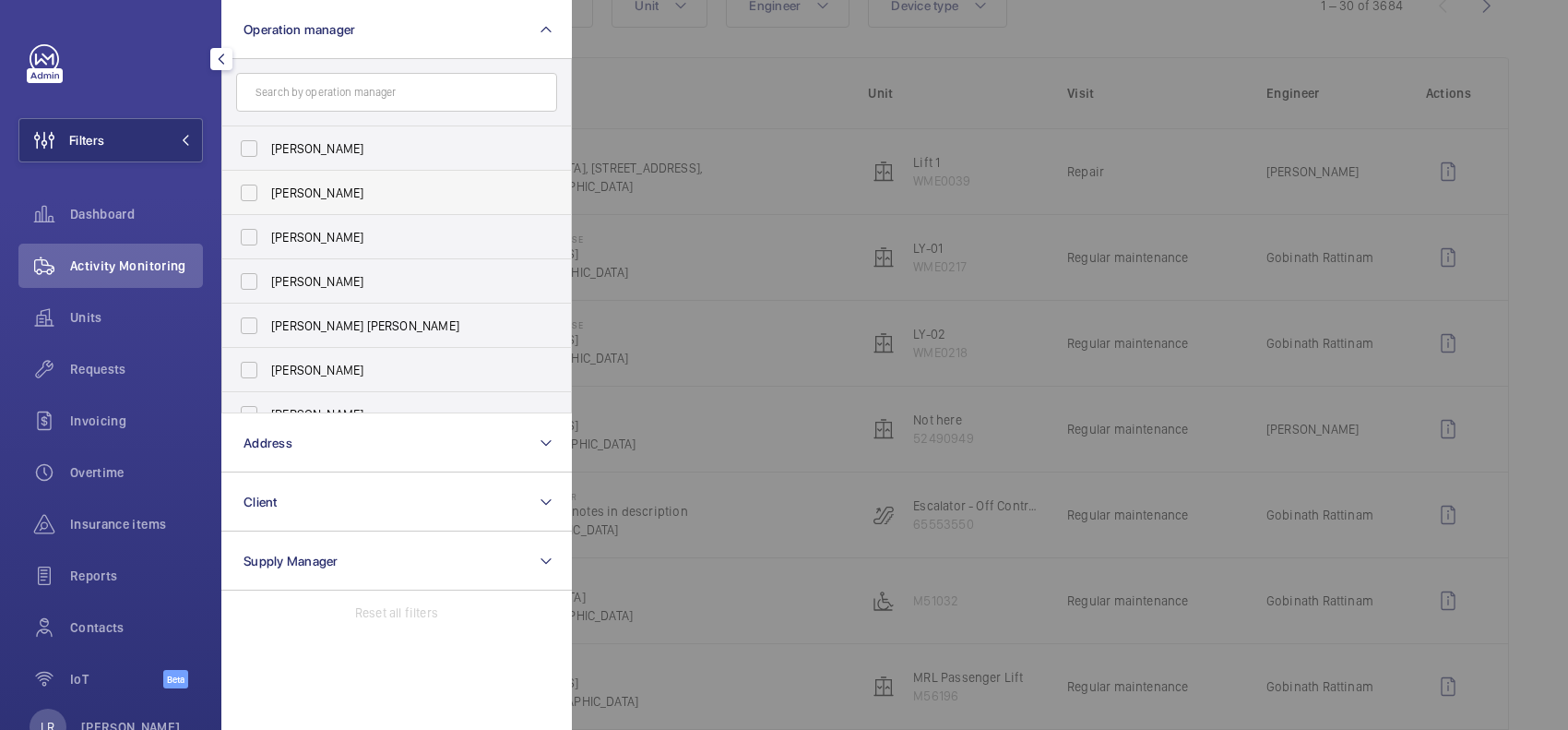
click at [343, 199] on span "[PERSON_NAME]" at bounding box center [398, 193] width 254 height 19
click at [268, 199] on input "[PERSON_NAME]" at bounding box center [249, 193] width 37 height 37
checkbox input "true"
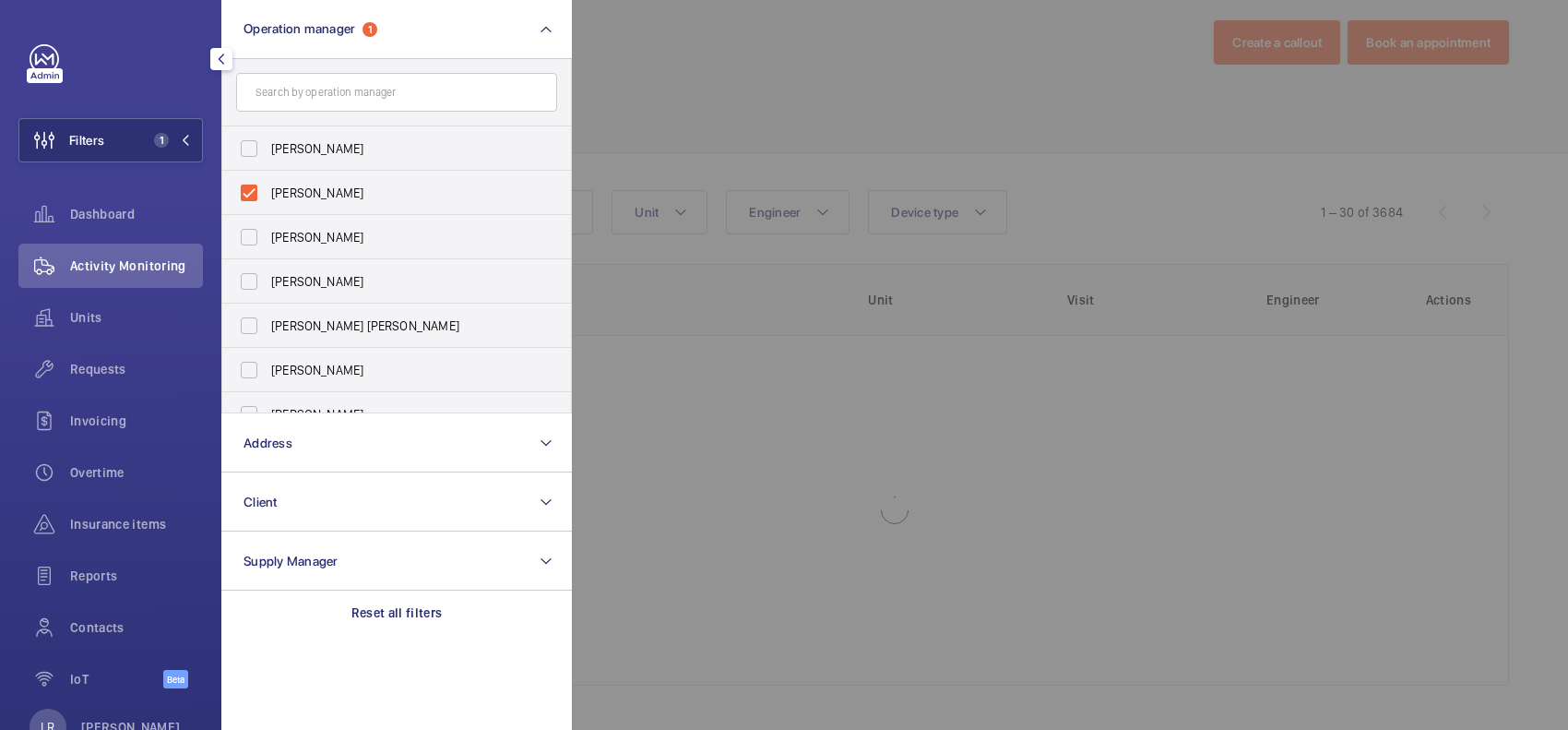
click at [703, 86] on div at bounding box center [1356, 365] width 1568 height 730
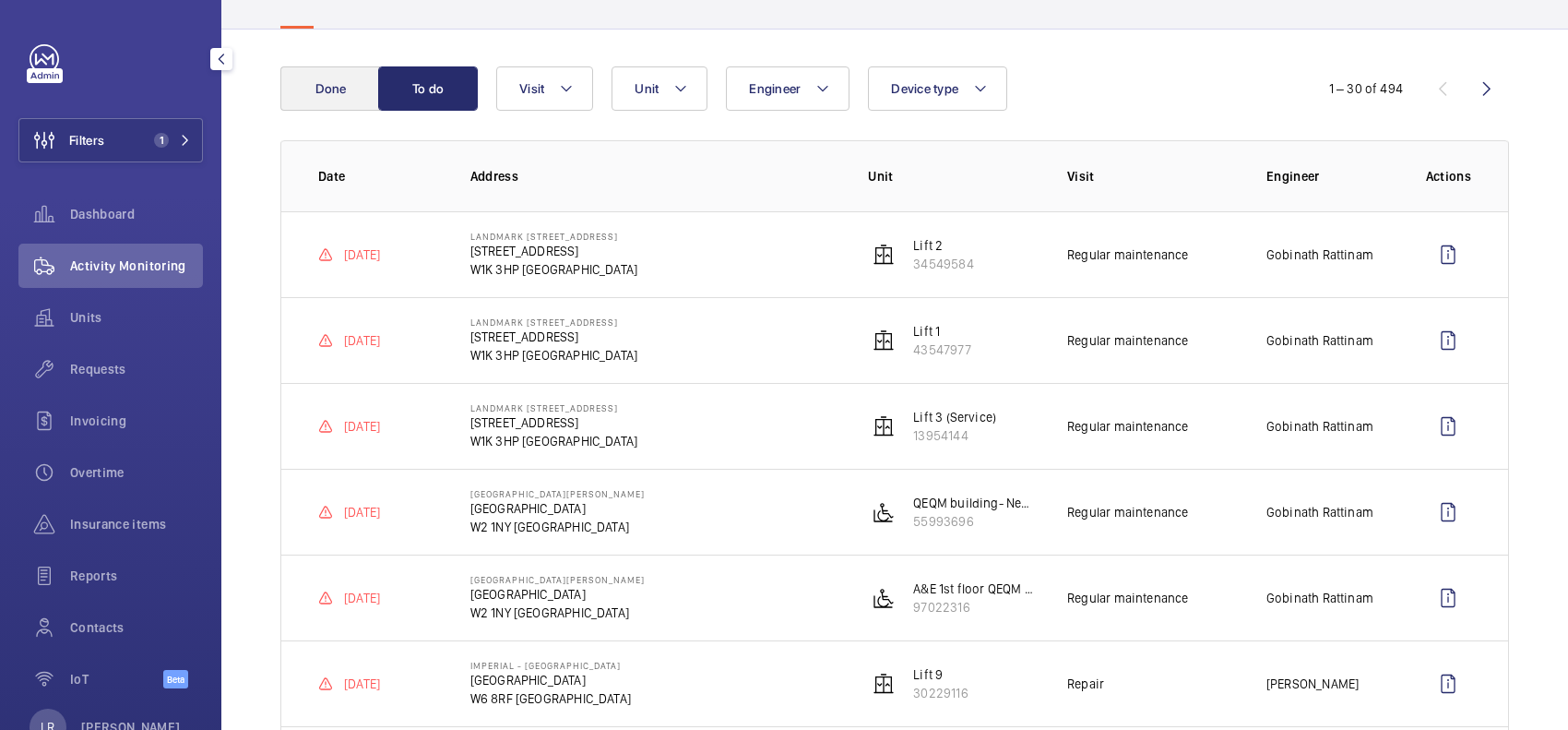
scroll to position [115, 0]
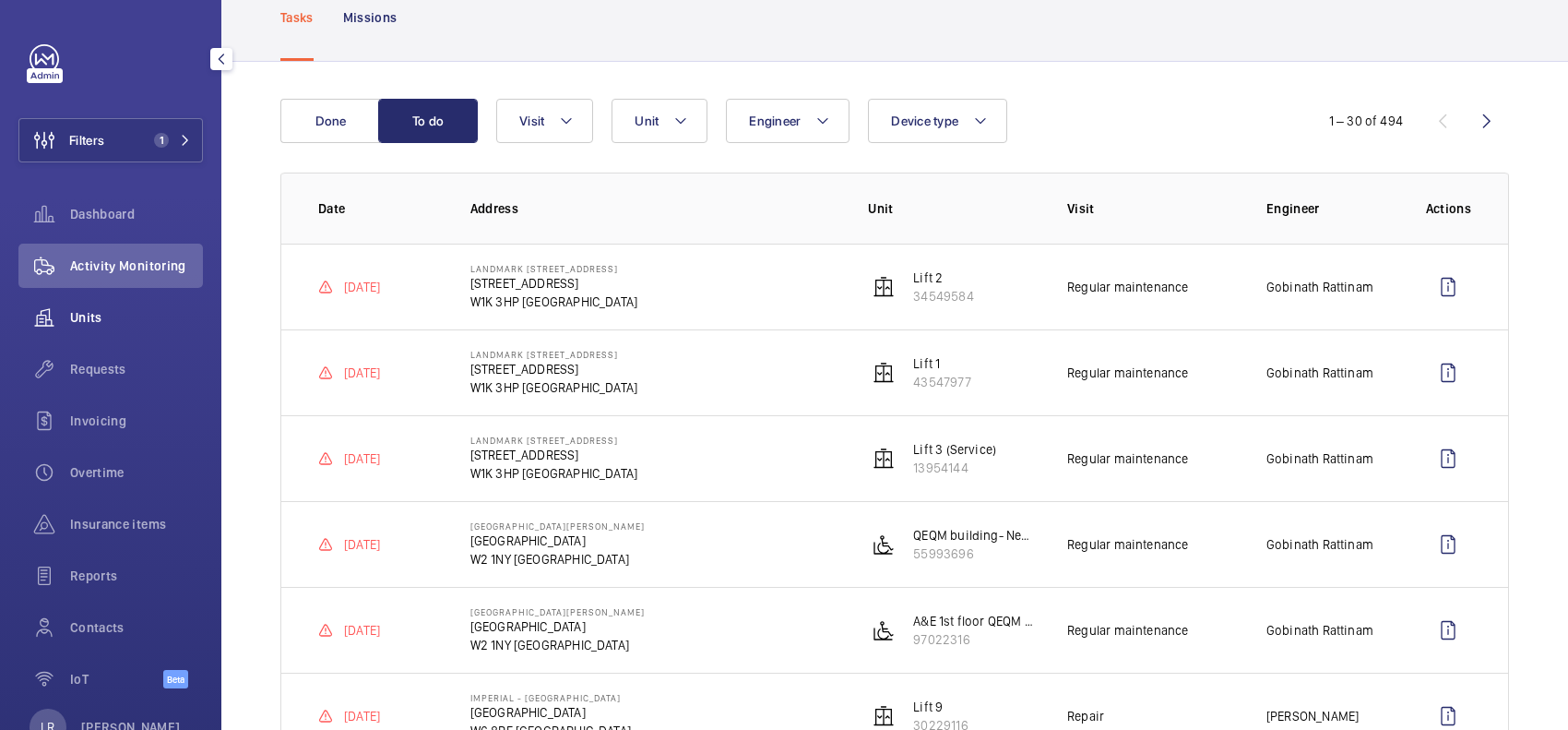
click at [140, 311] on div "Units" at bounding box center [111, 317] width 185 height 44
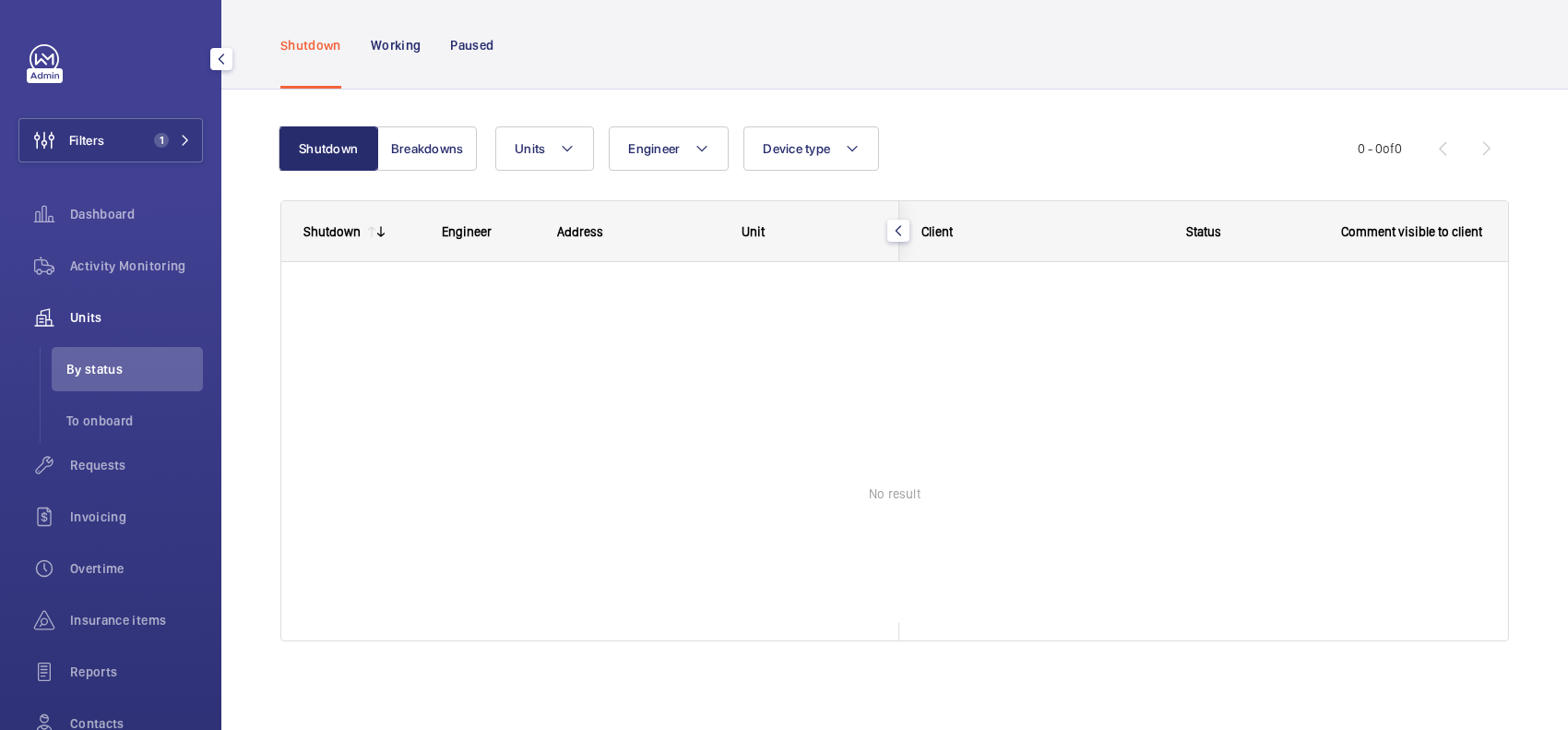
scroll to position [77, 0]
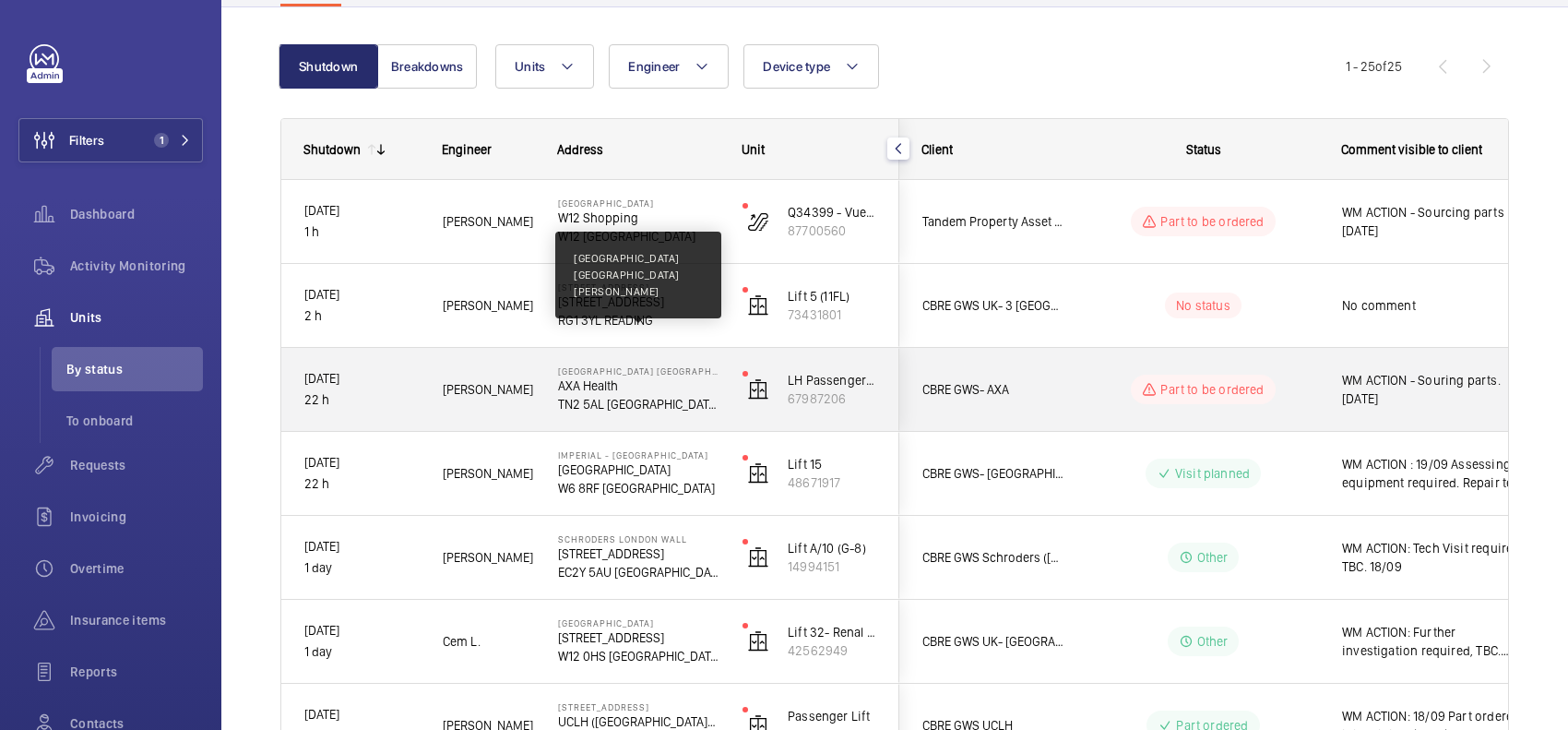
scroll to position [192, 0]
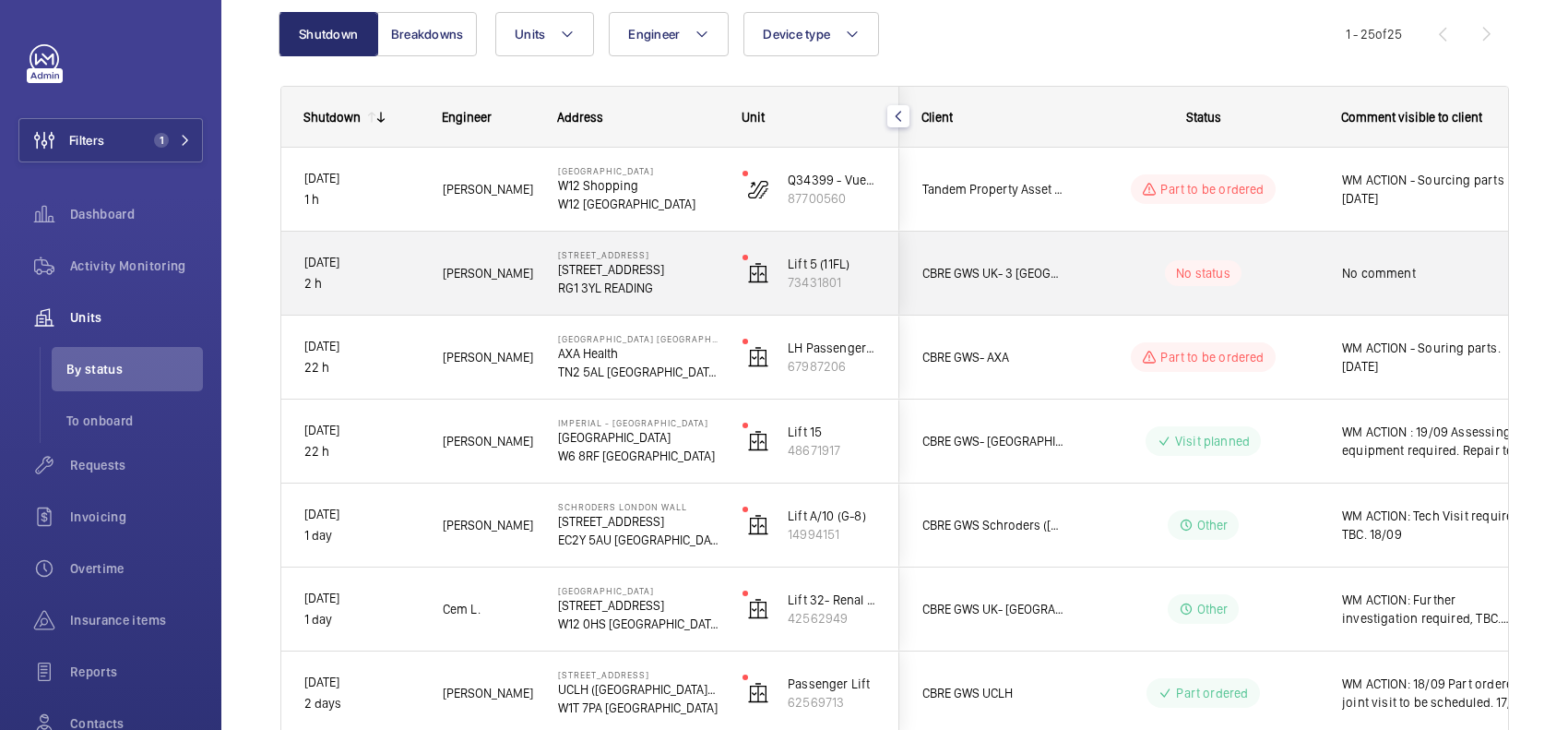
click at [1095, 263] on wm-front-pills-cell "No status" at bounding box center [1204, 273] width 230 height 26
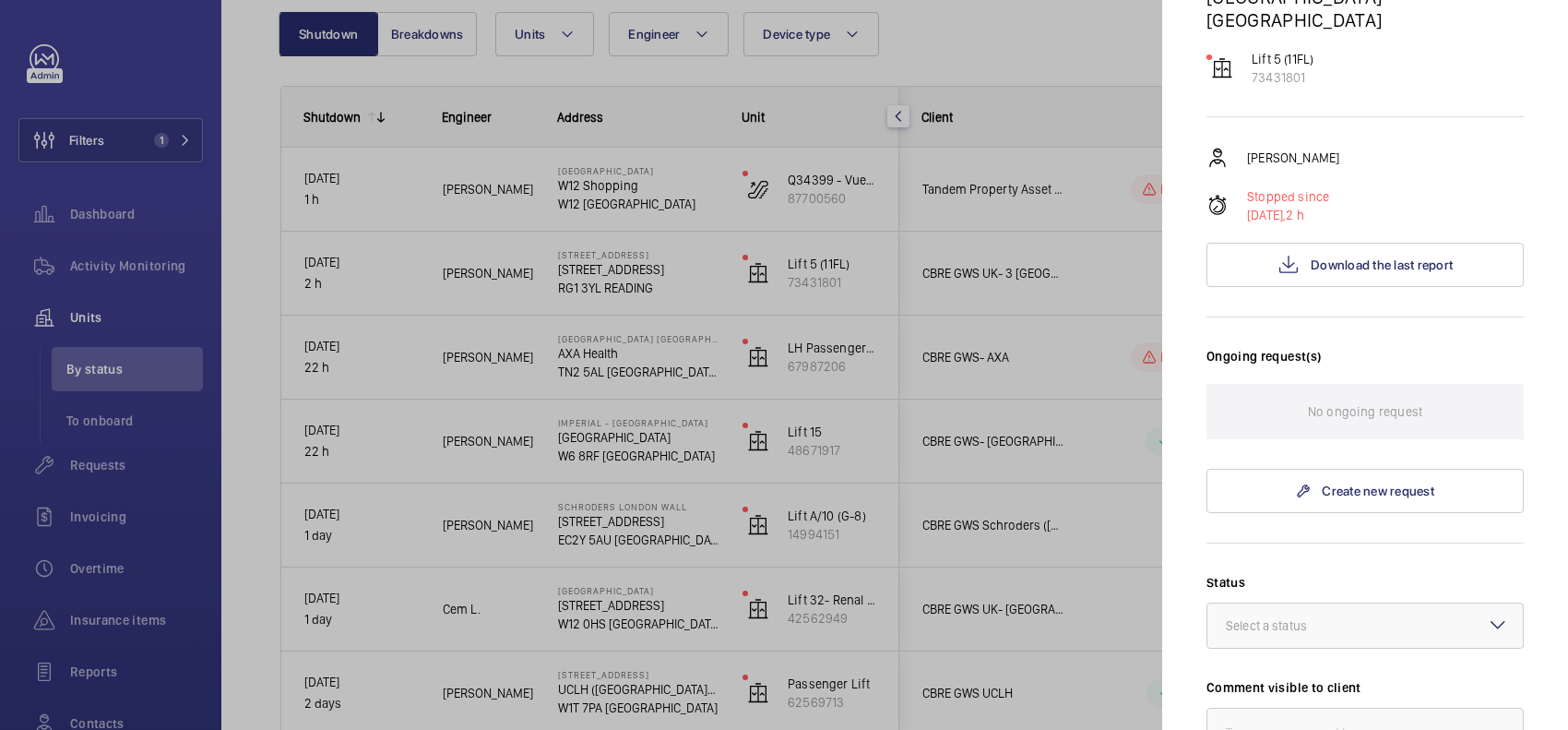
scroll to position [0, 0]
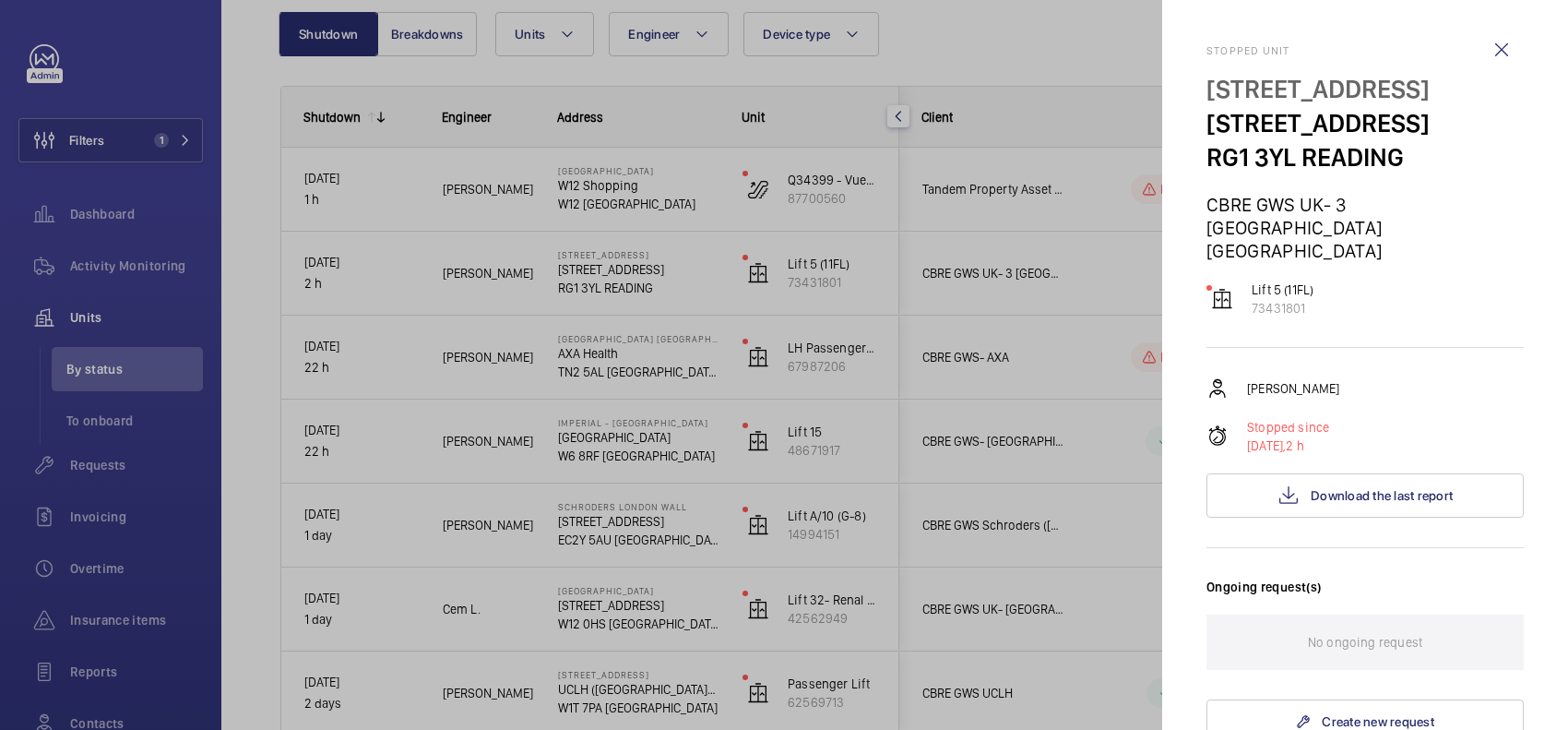
click at [1082, 88] on div at bounding box center [784, 365] width 1568 height 730
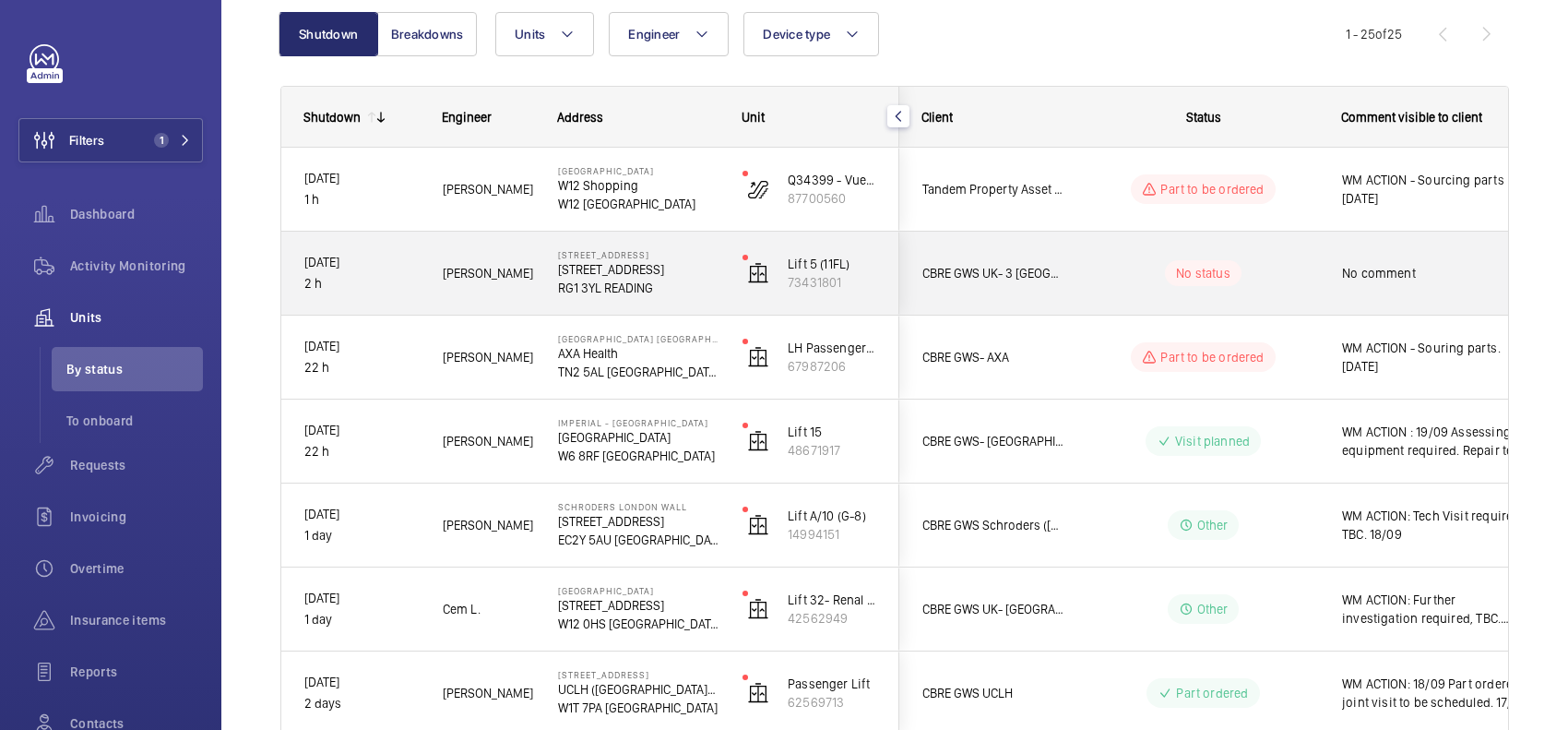
click at [1082, 251] on div "No status" at bounding box center [1192, 274] width 252 height 63
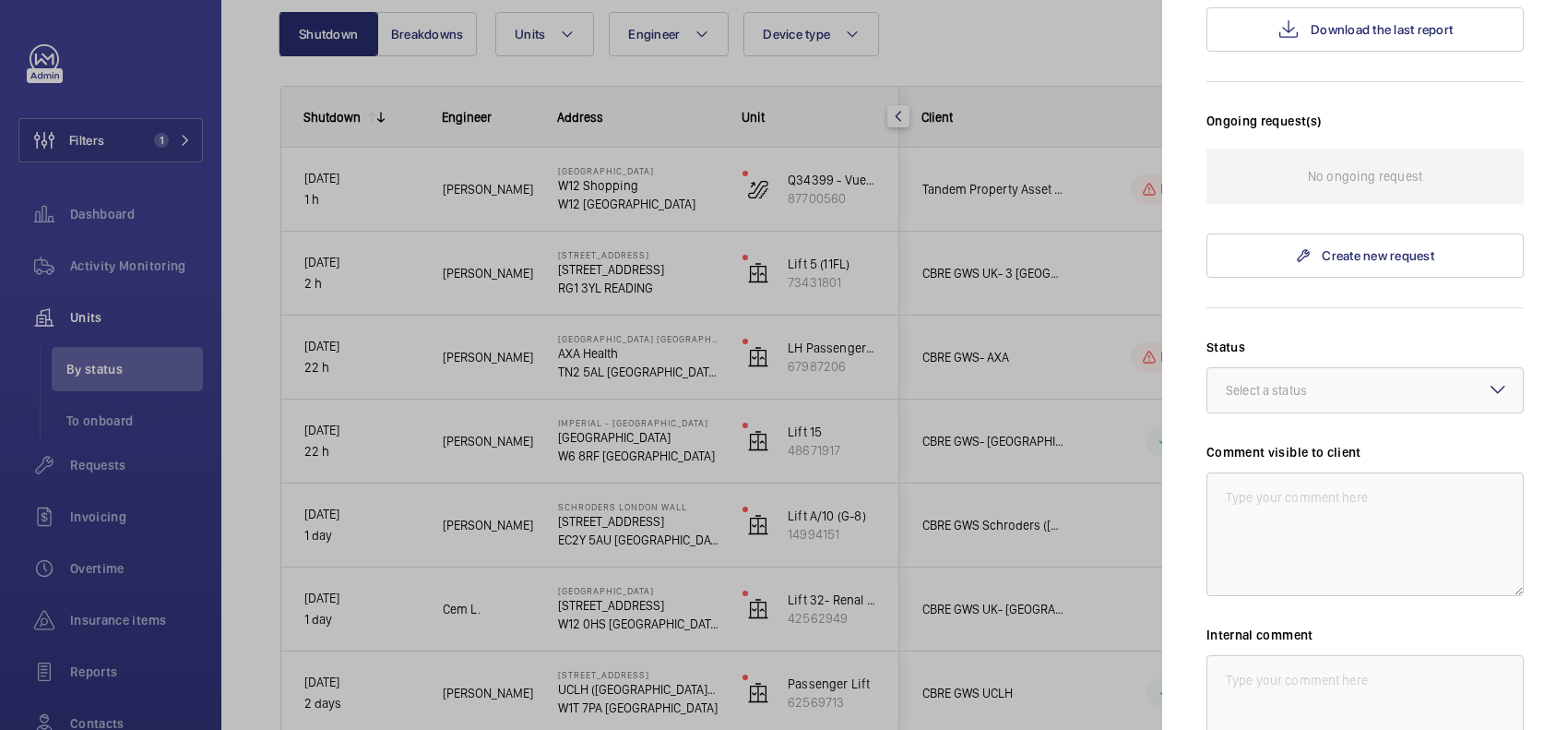
scroll to position [671, 0]
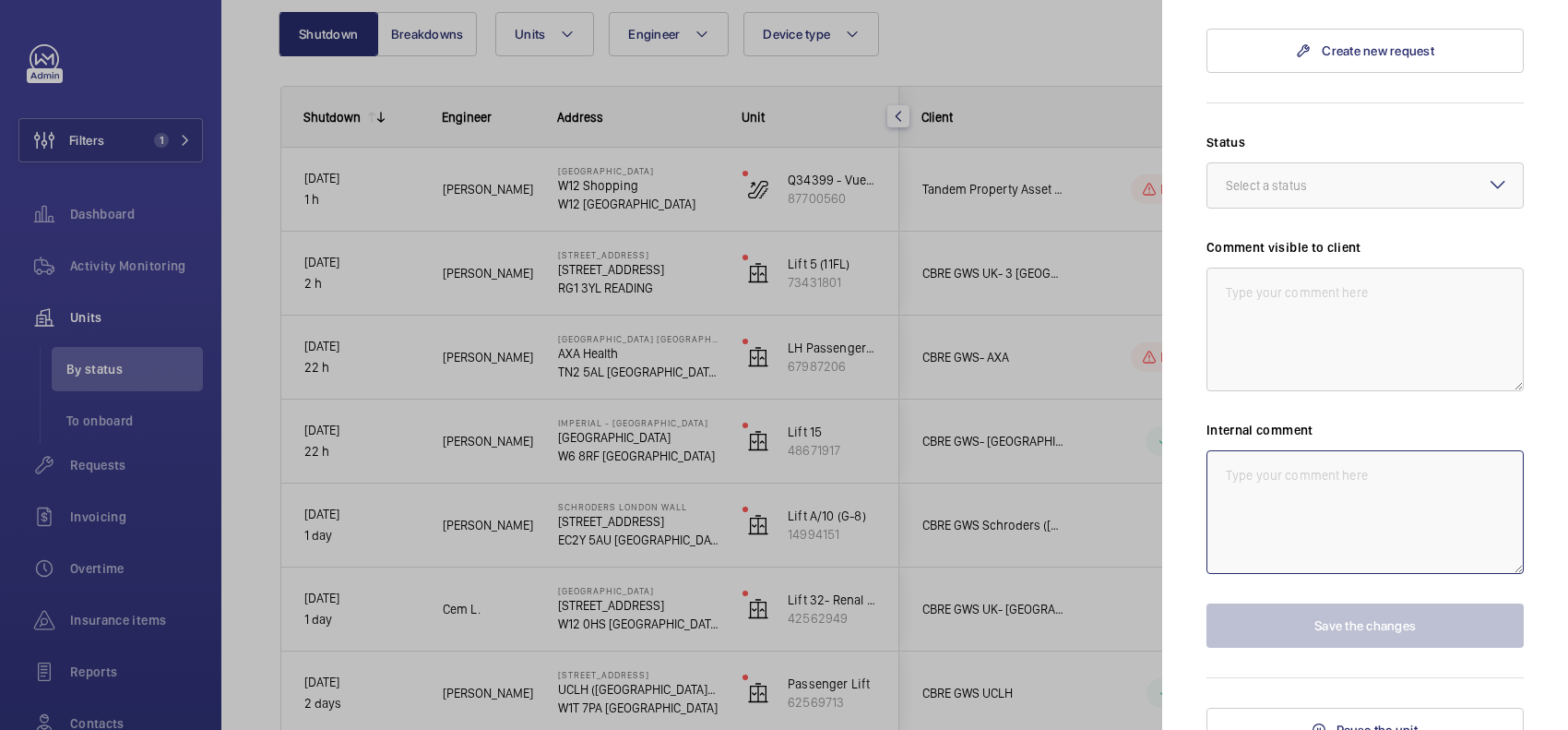
click at [1357, 466] on textarea at bounding box center [1365, 513] width 318 height 124
type textarea "N"
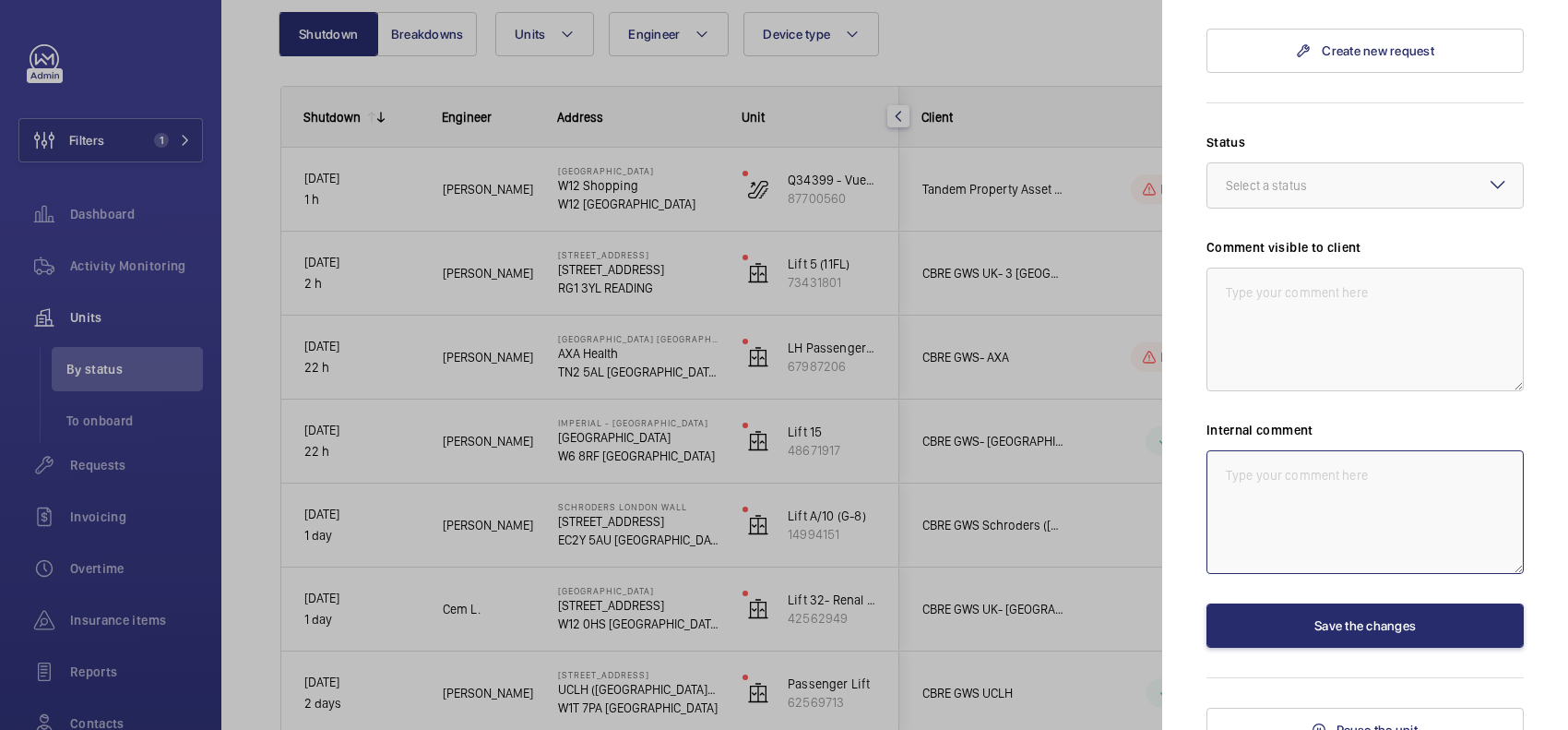
type textarea "W"
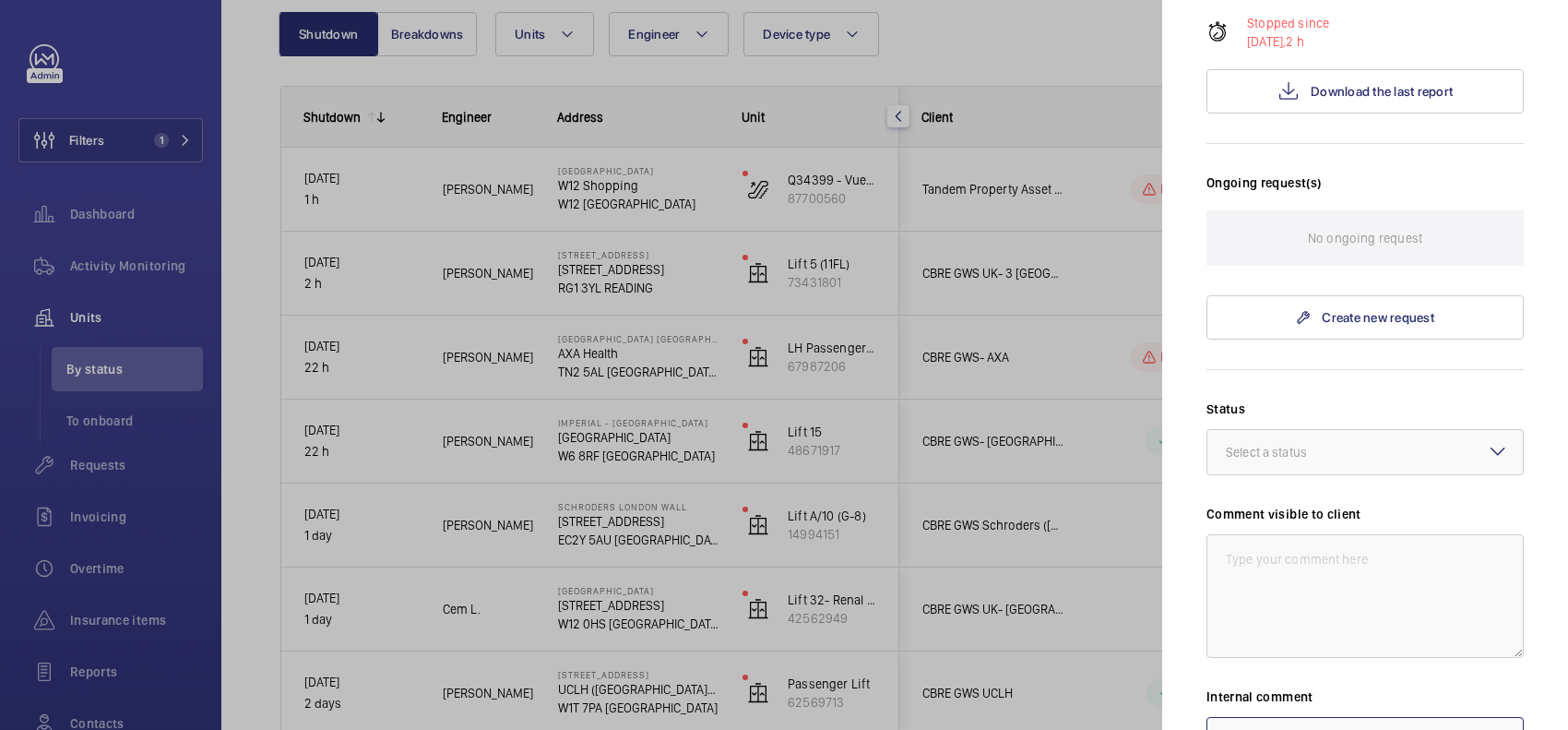
scroll to position [556, 0]
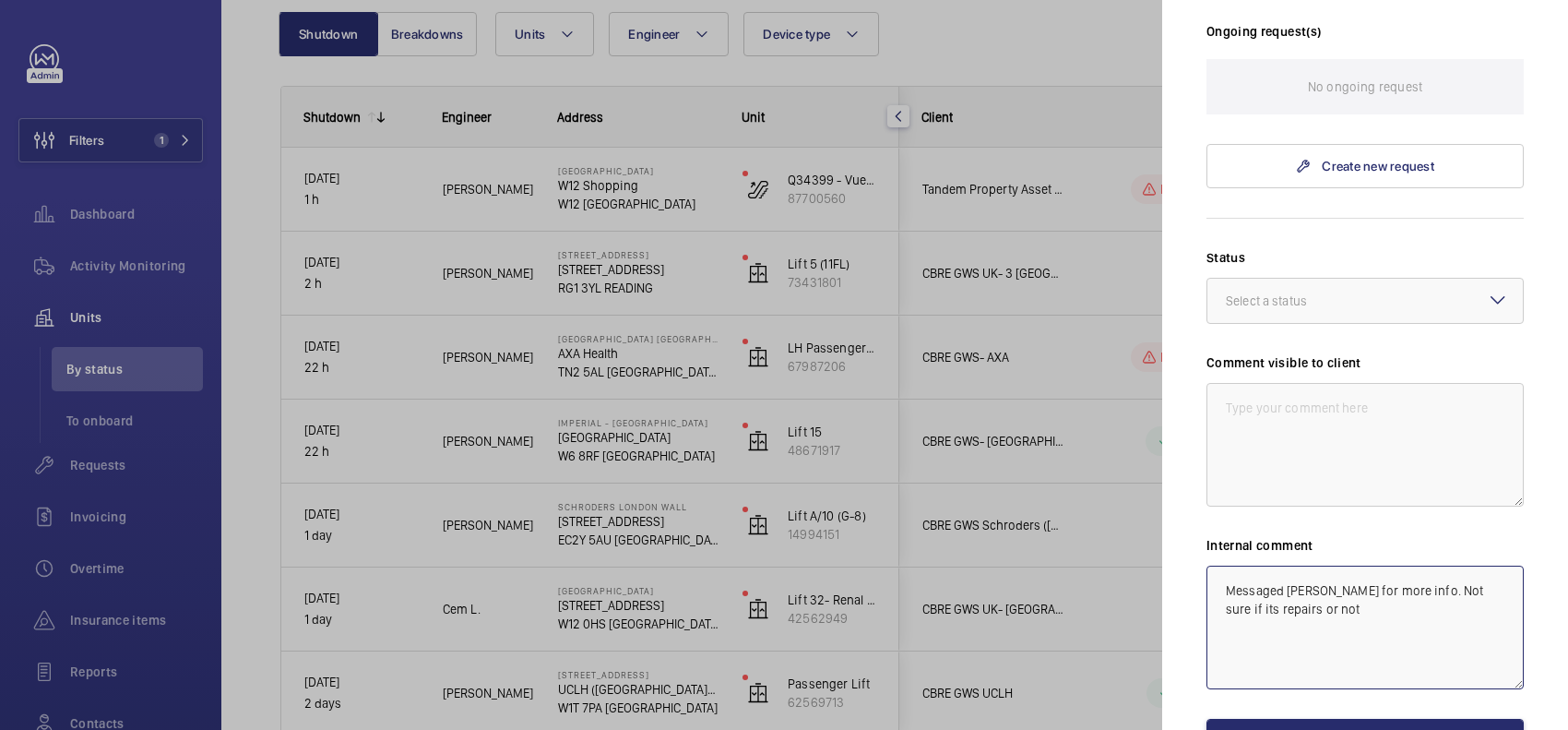
type textarea "Messaged [PERSON_NAME] for more info. Not sure if its repairs or not"
click at [1360, 424] on textarea at bounding box center [1365, 445] width 318 height 124
click at [1412, 277] on div "Select a status" at bounding box center [1365, 300] width 318 height 46
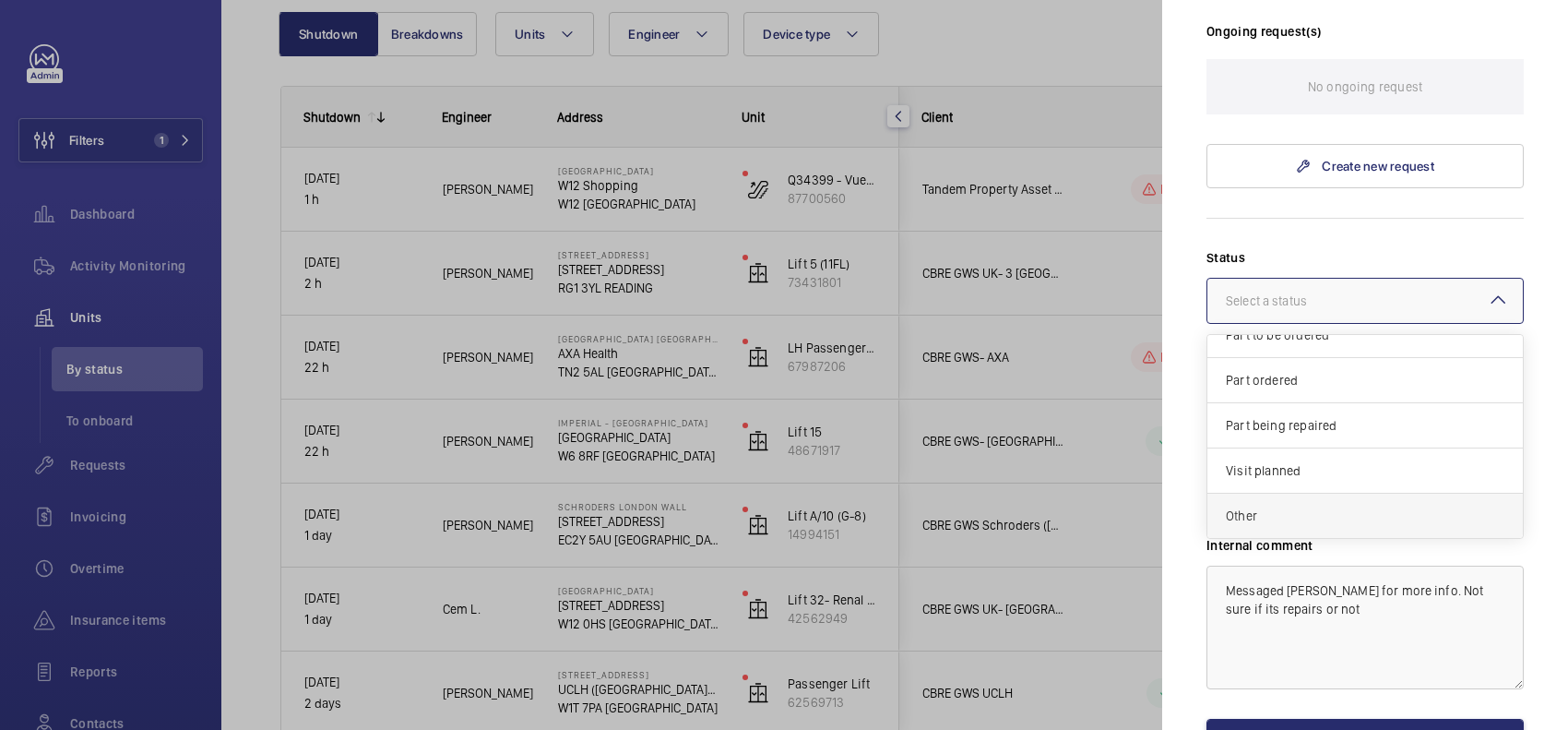
click at [1300, 494] on div "Other" at bounding box center [1365, 516] width 316 height 44
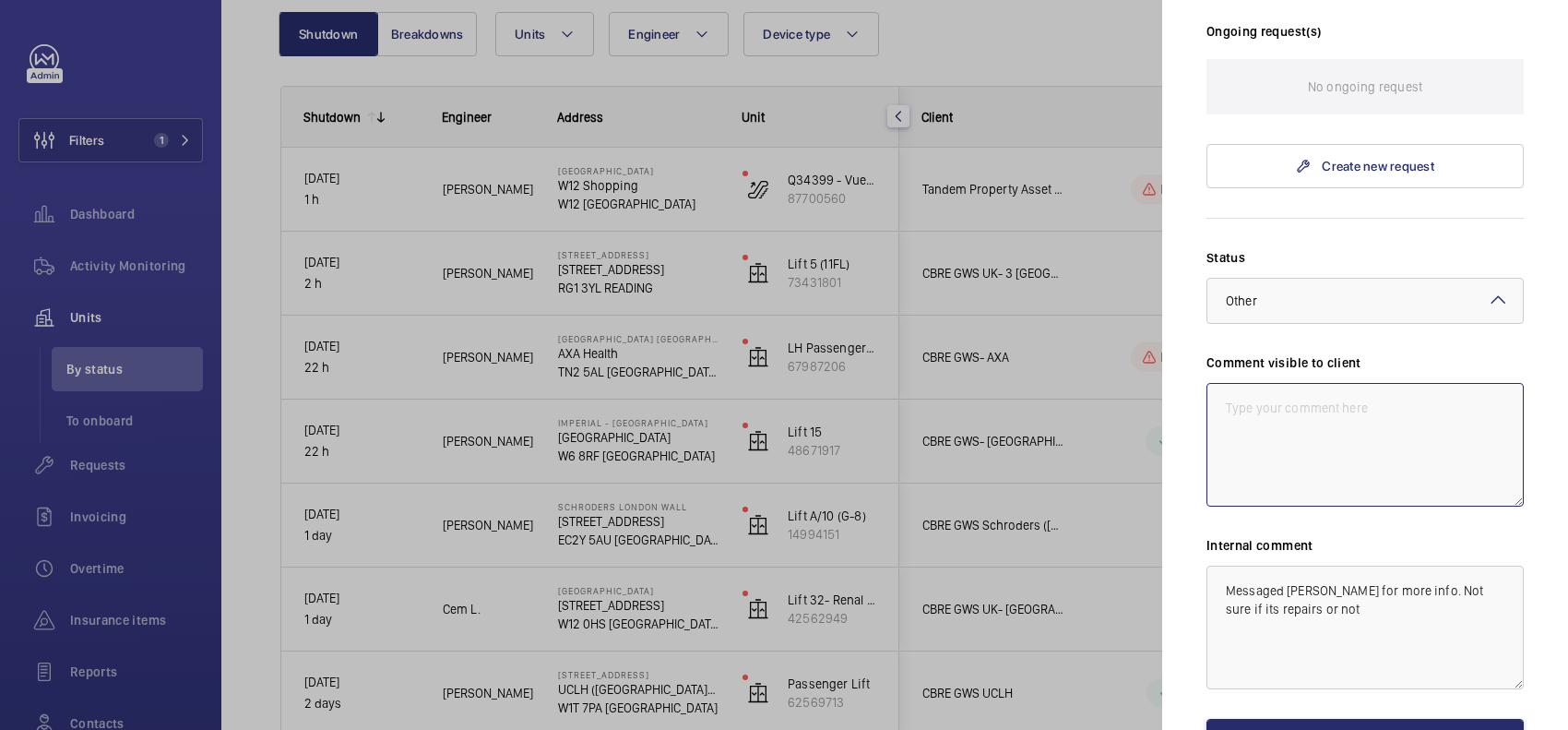
click at [1302, 402] on textarea at bounding box center [1365, 445] width 318 height 124
type textarea "WM ACTION - Gathering more information [DATE]"
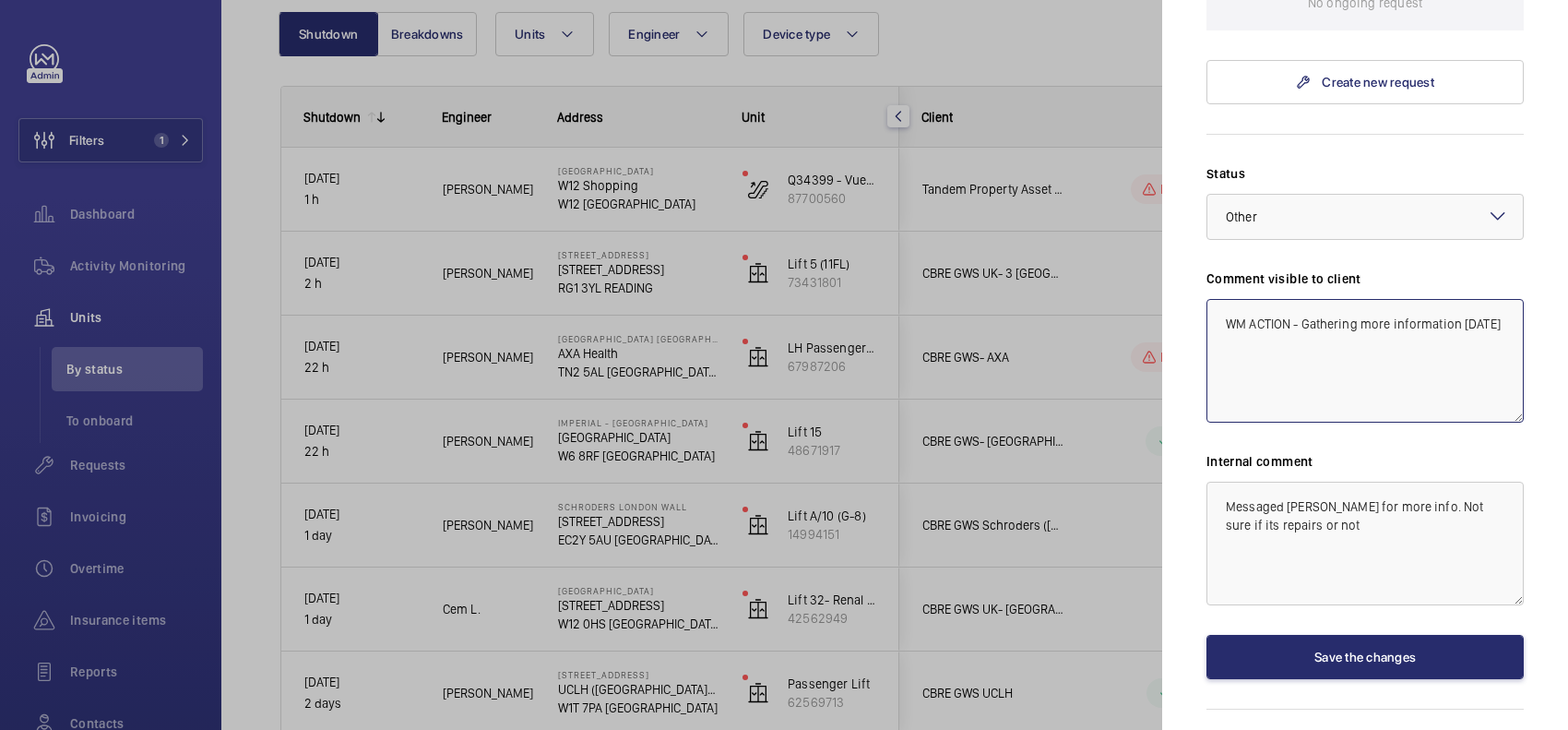
scroll to position [671, 0]
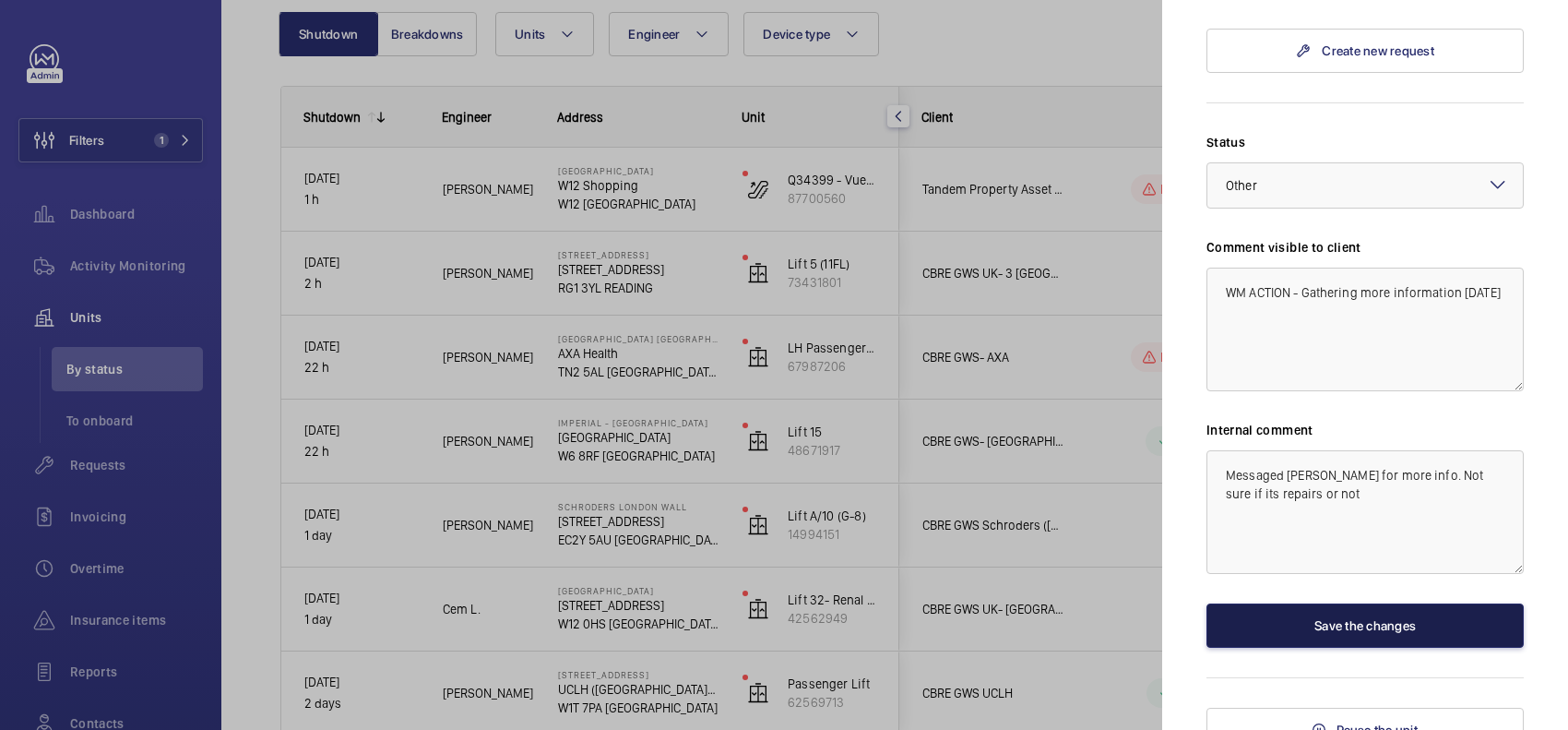
click at [1389, 616] on button "Save the changes" at bounding box center [1365, 625] width 318 height 44
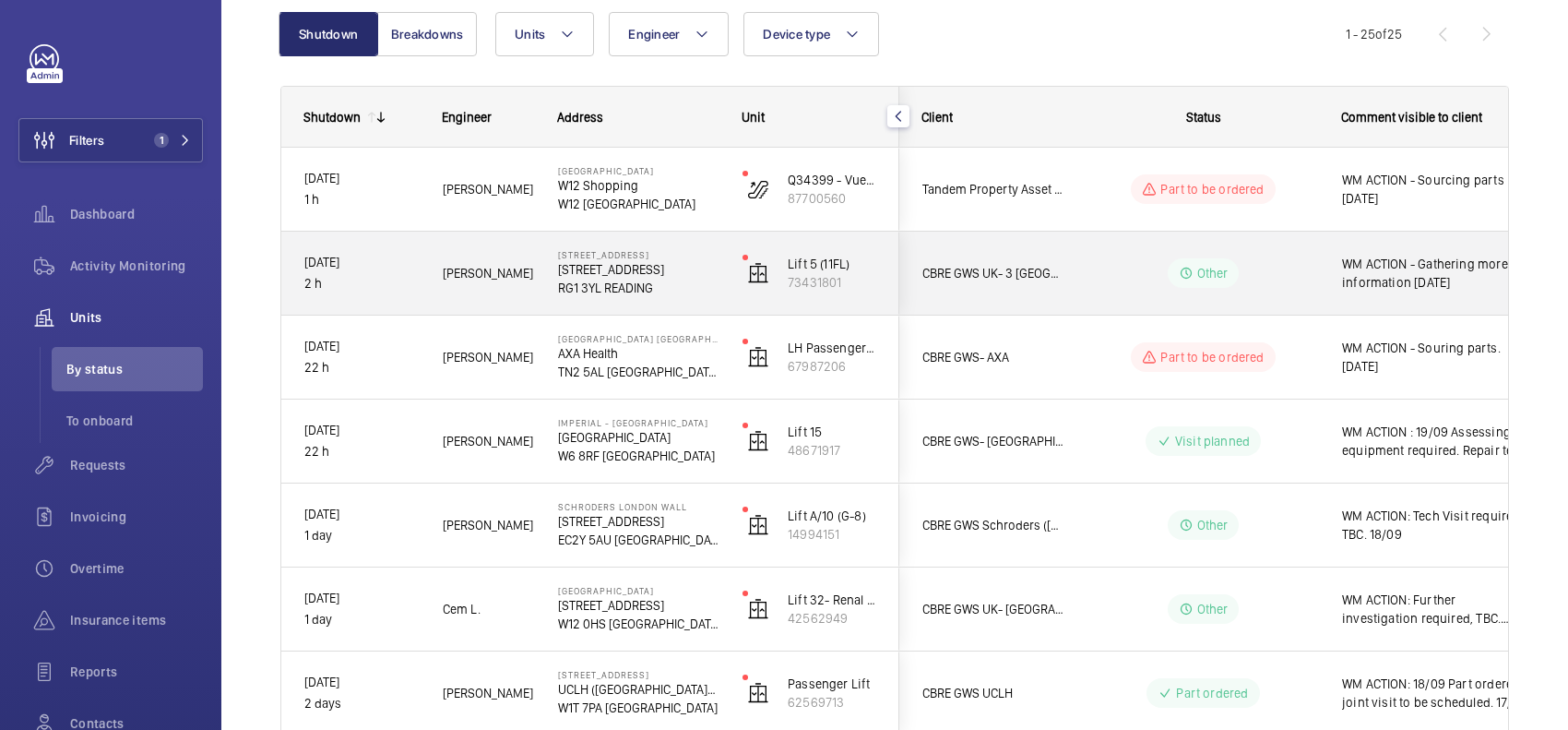
click at [1330, 274] on div "WM ACTION - Gathering more information [DATE]" at bounding box center [1426, 273] width 213 height 80
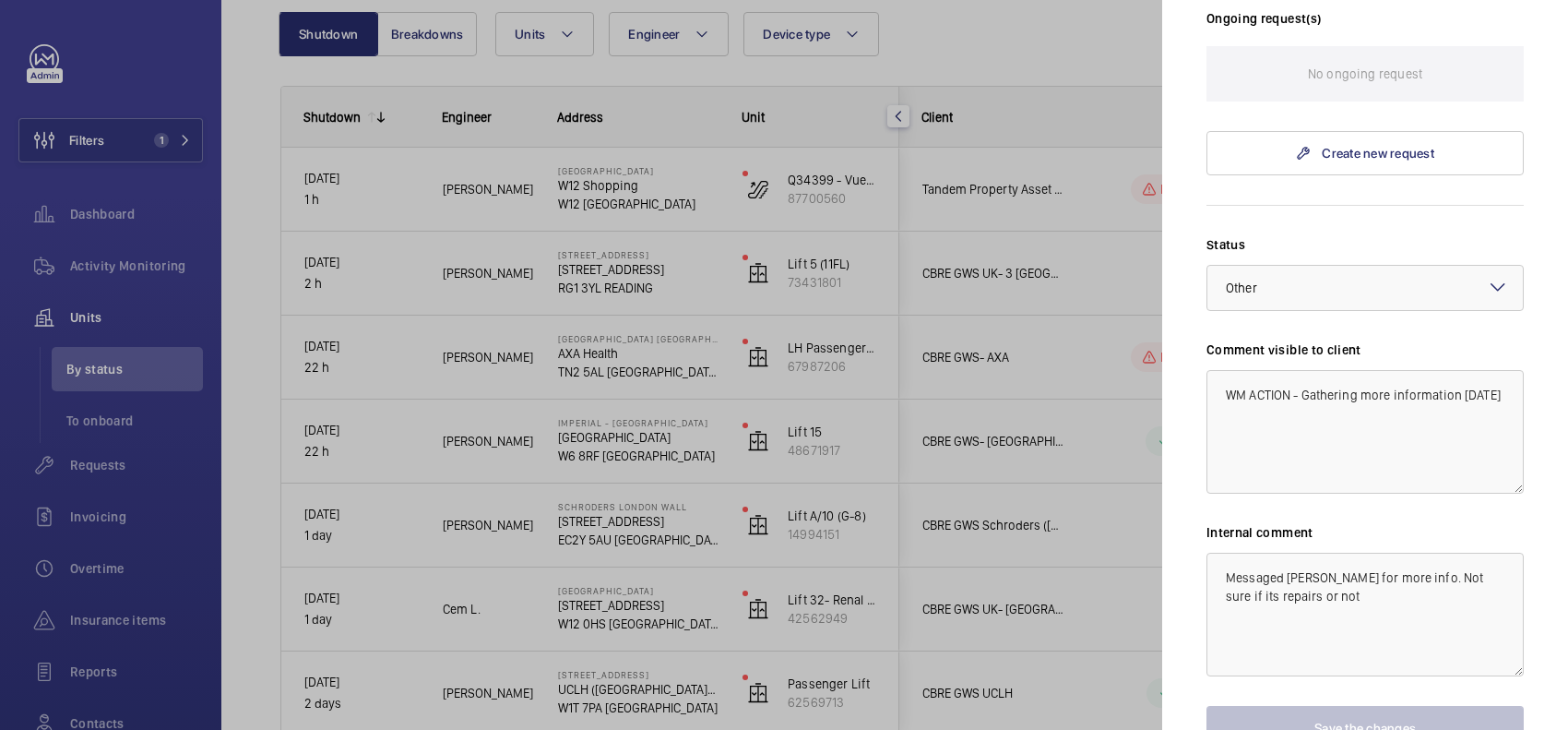
scroll to position [671, 0]
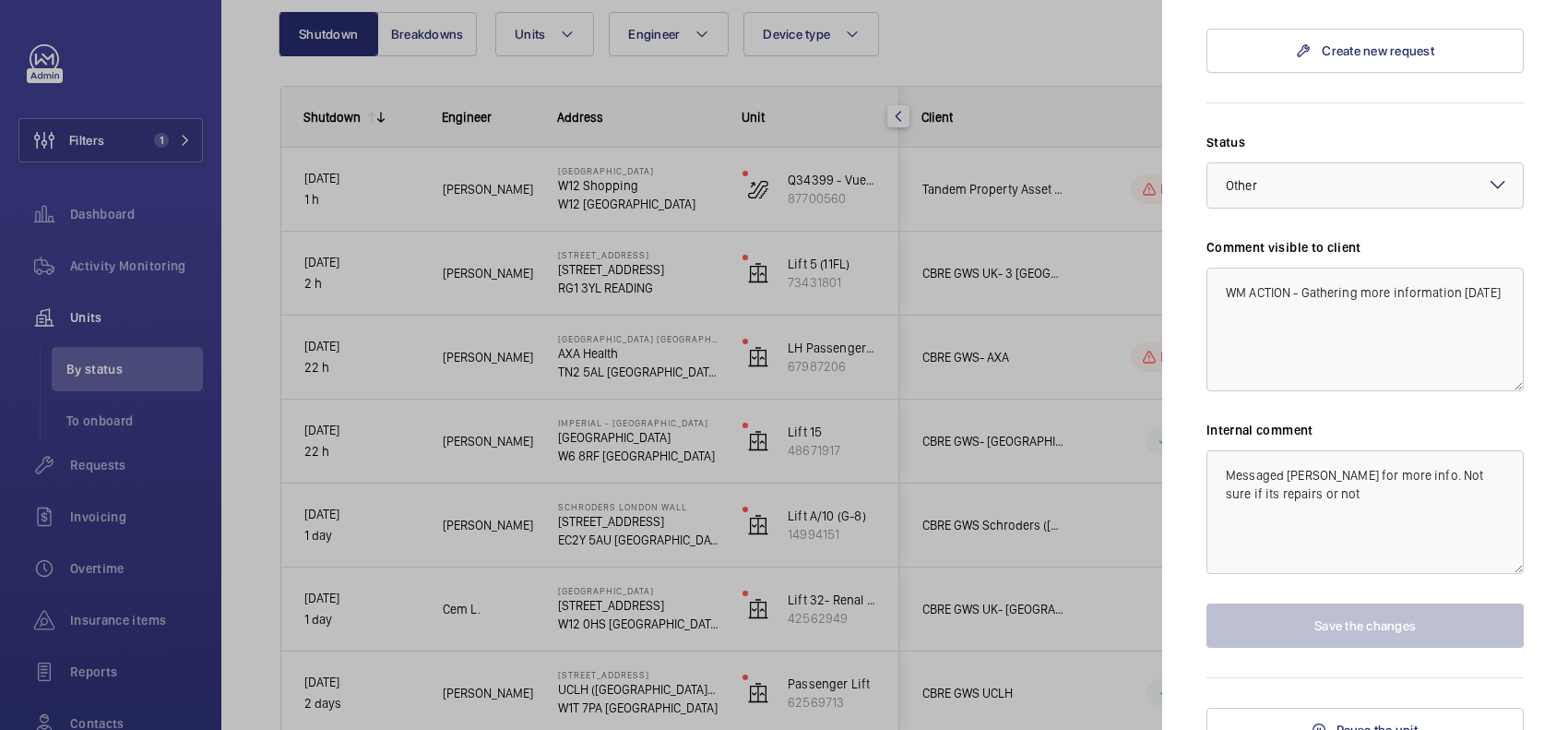
click at [1082, 370] on div at bounding box center [784, 365] width 1568 height 730
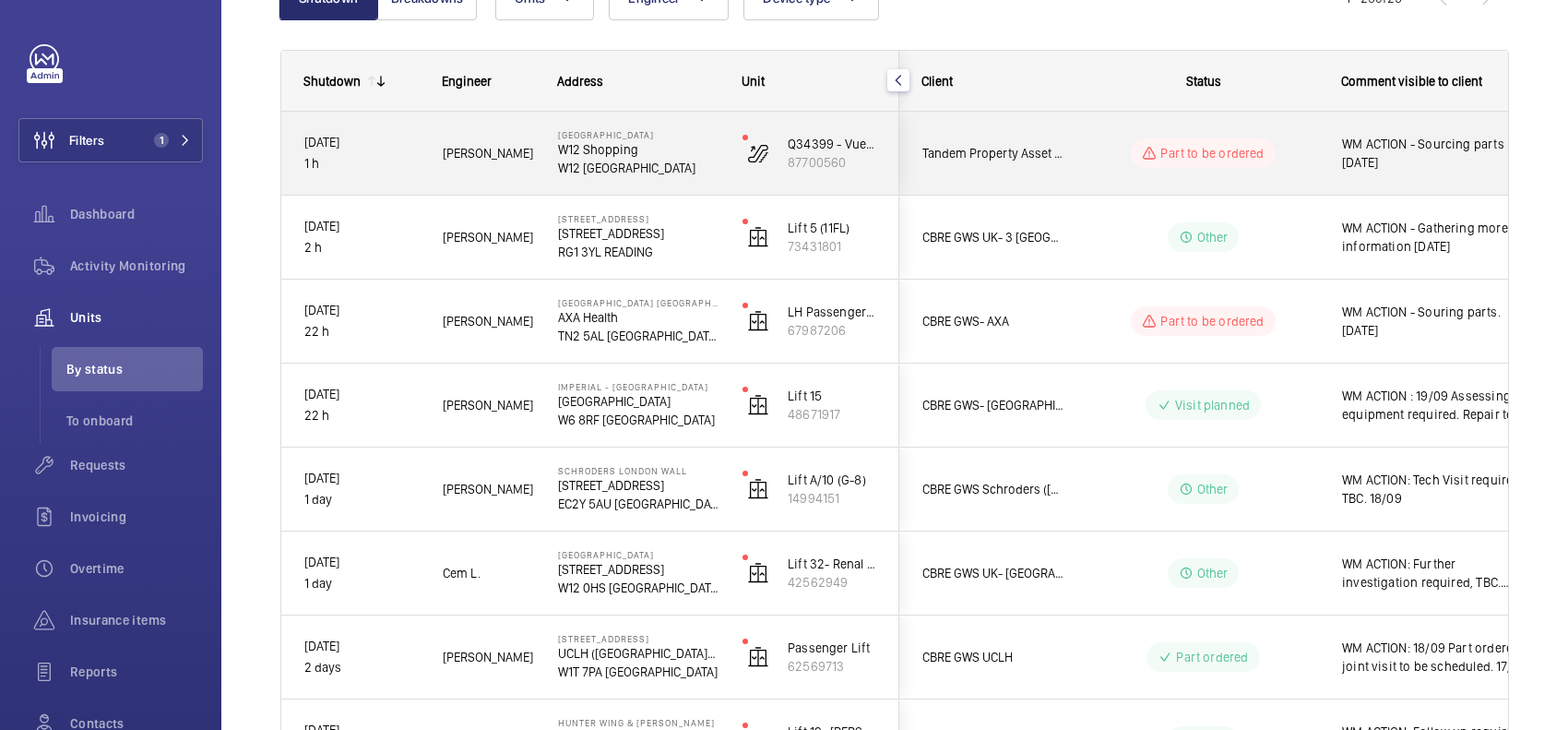
scroll to position [230, 0]
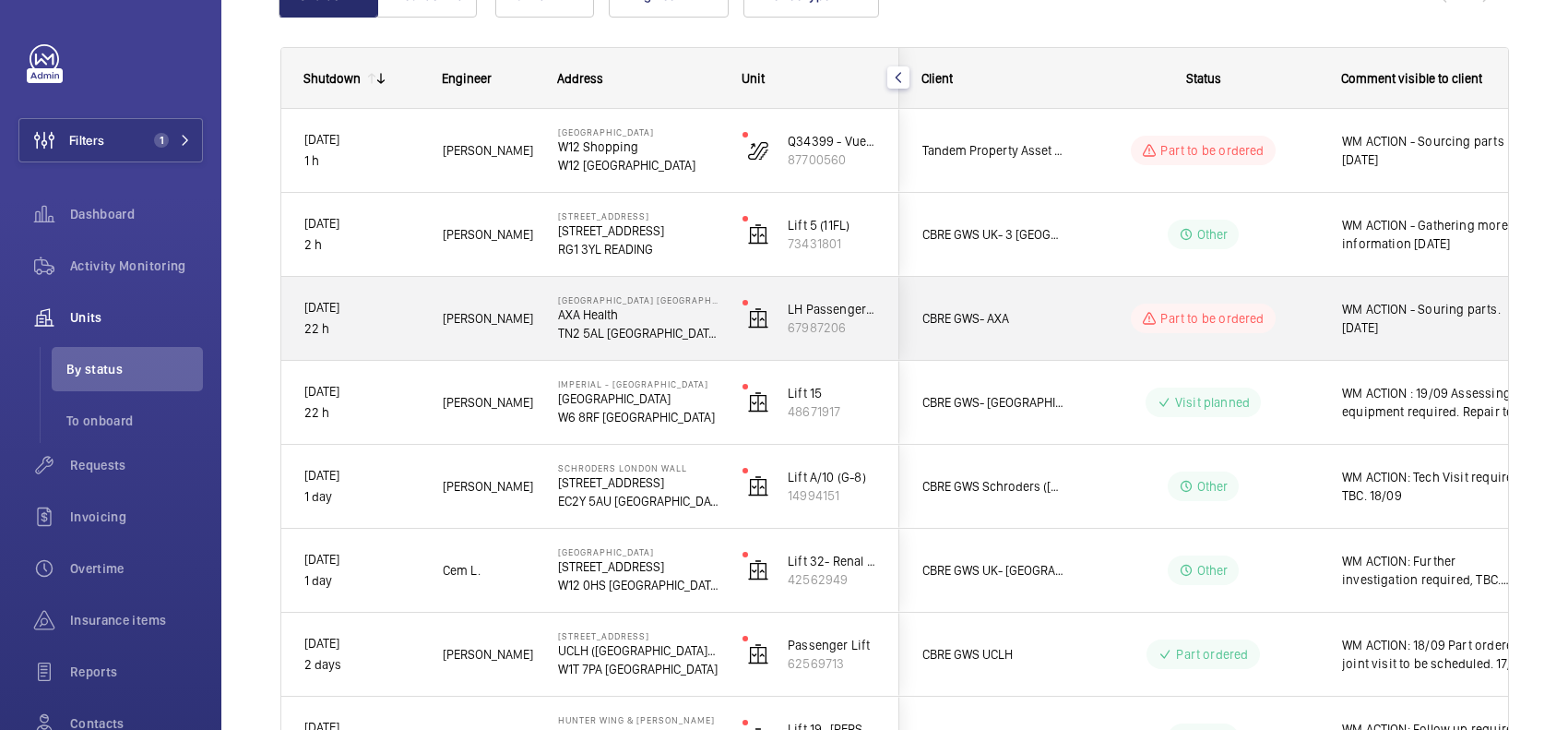
click at [1040, 323] on span "CBRE GWS- AXA" at bounding box center [994, 319] width 142 height 22
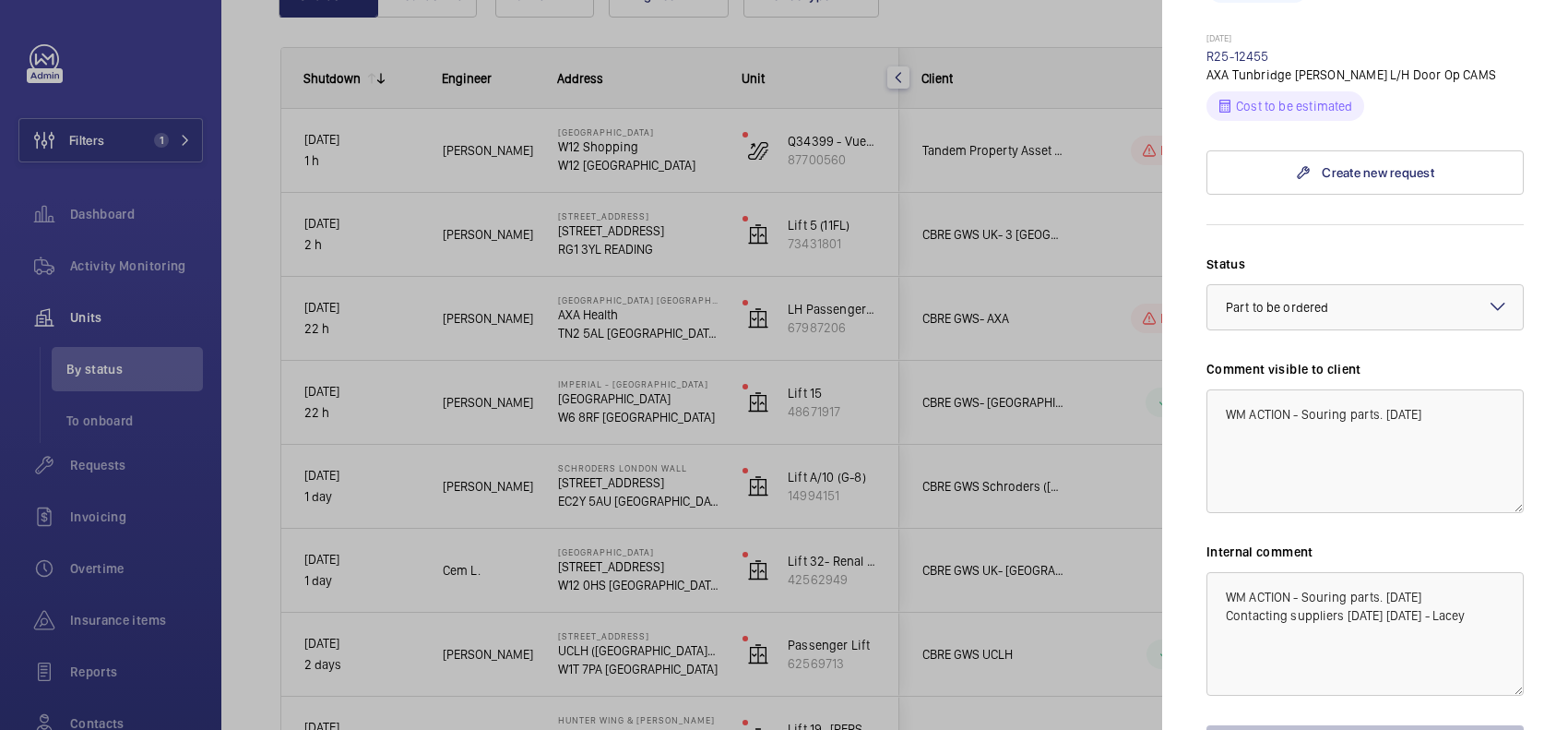
scroll to position [868, 0]
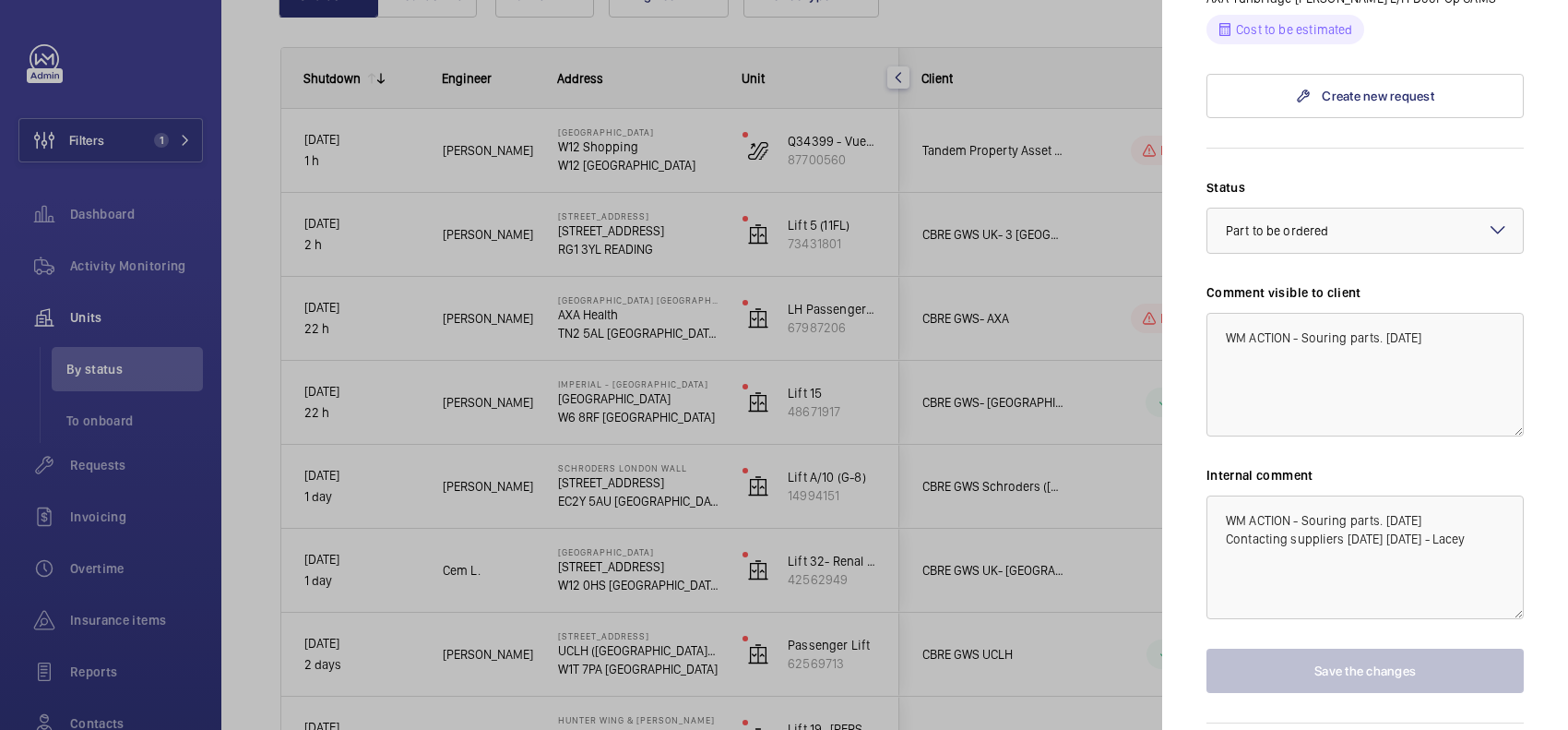
click at [1096, 427] on div at bounding box center [784, 365] width 1568 height 730
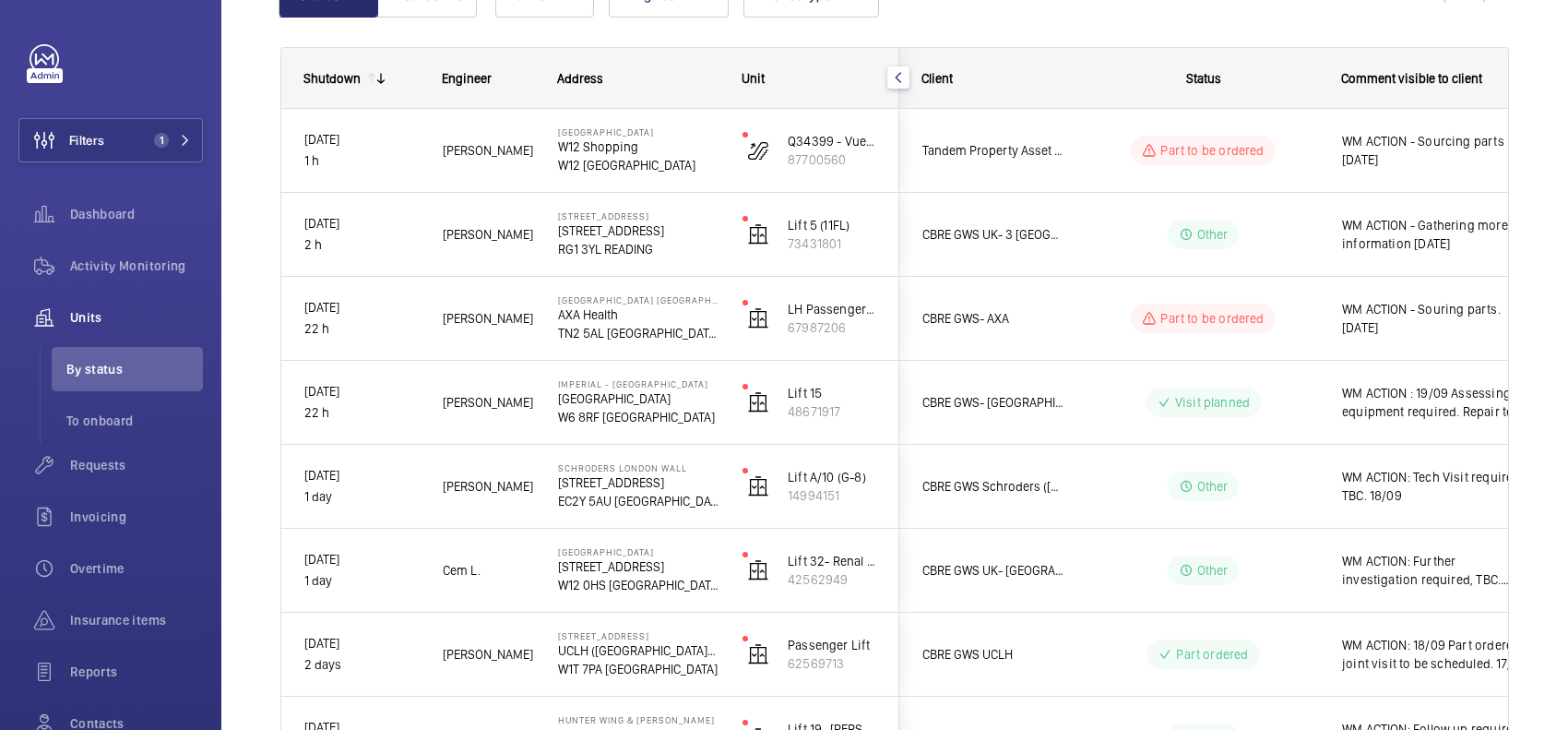
scroll to position [0, 0]
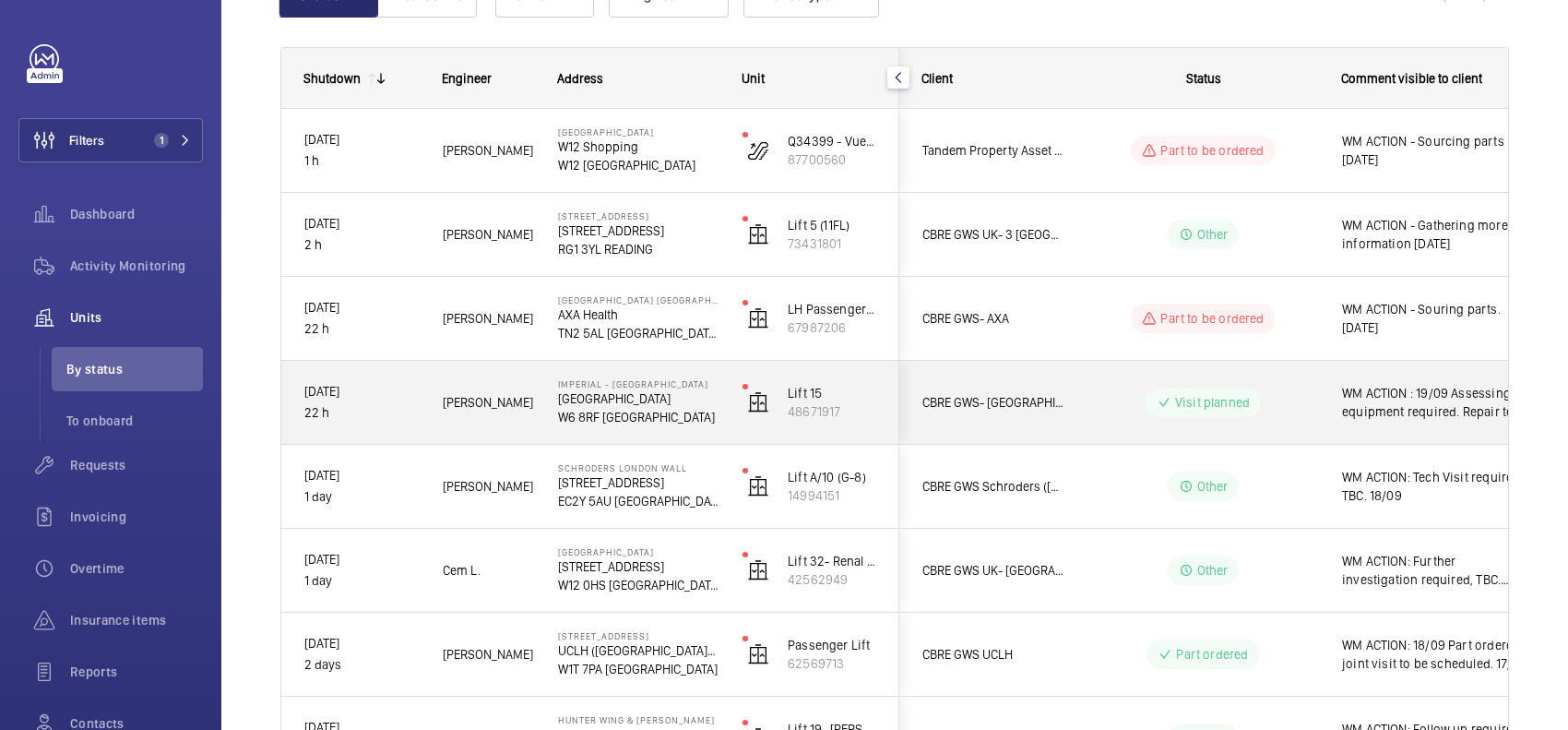
click at [1121, 404] on wm-front-pills-cell "Visit planned" at bounding box center [1204, 402] width 230 height 30
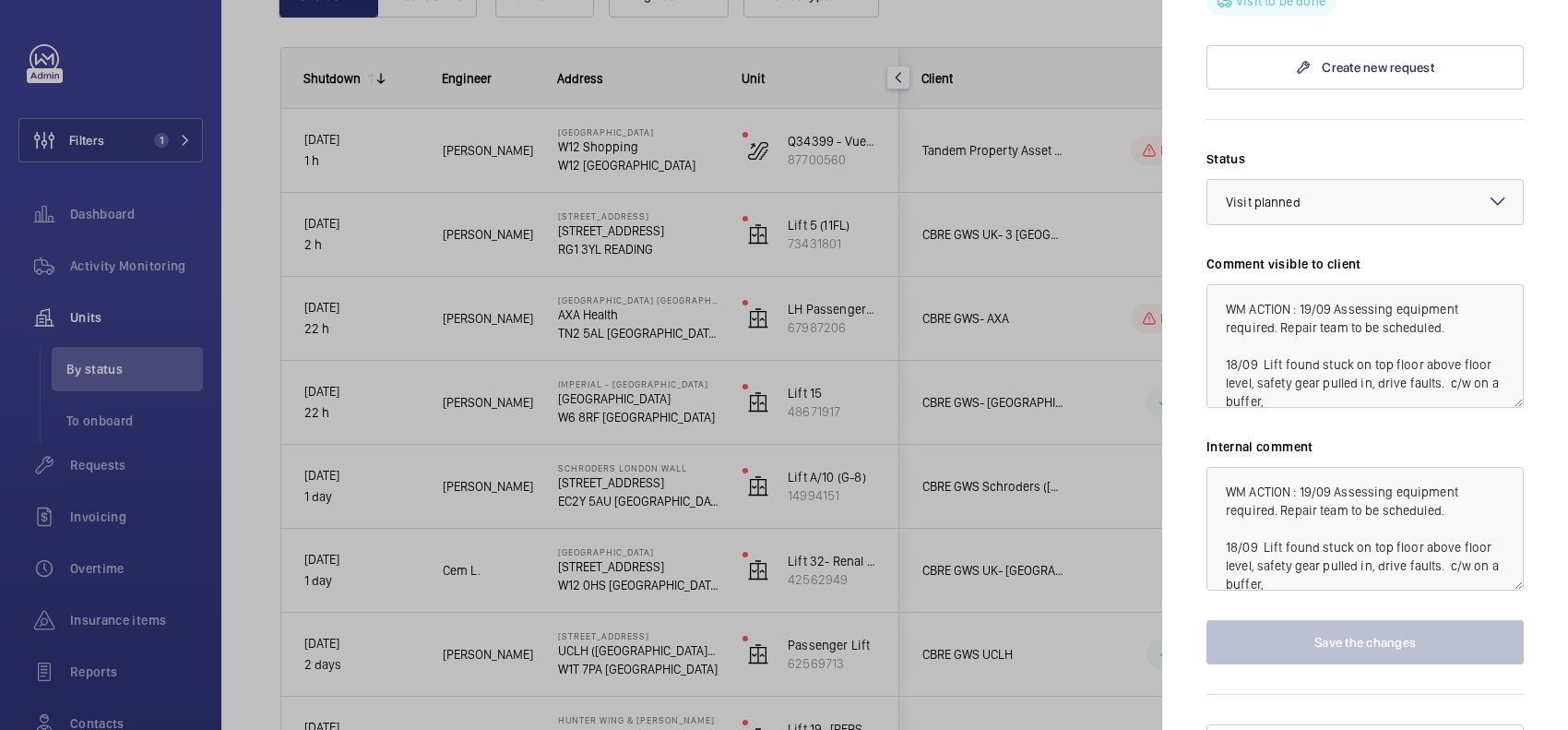
scroll to position [1209, 0]
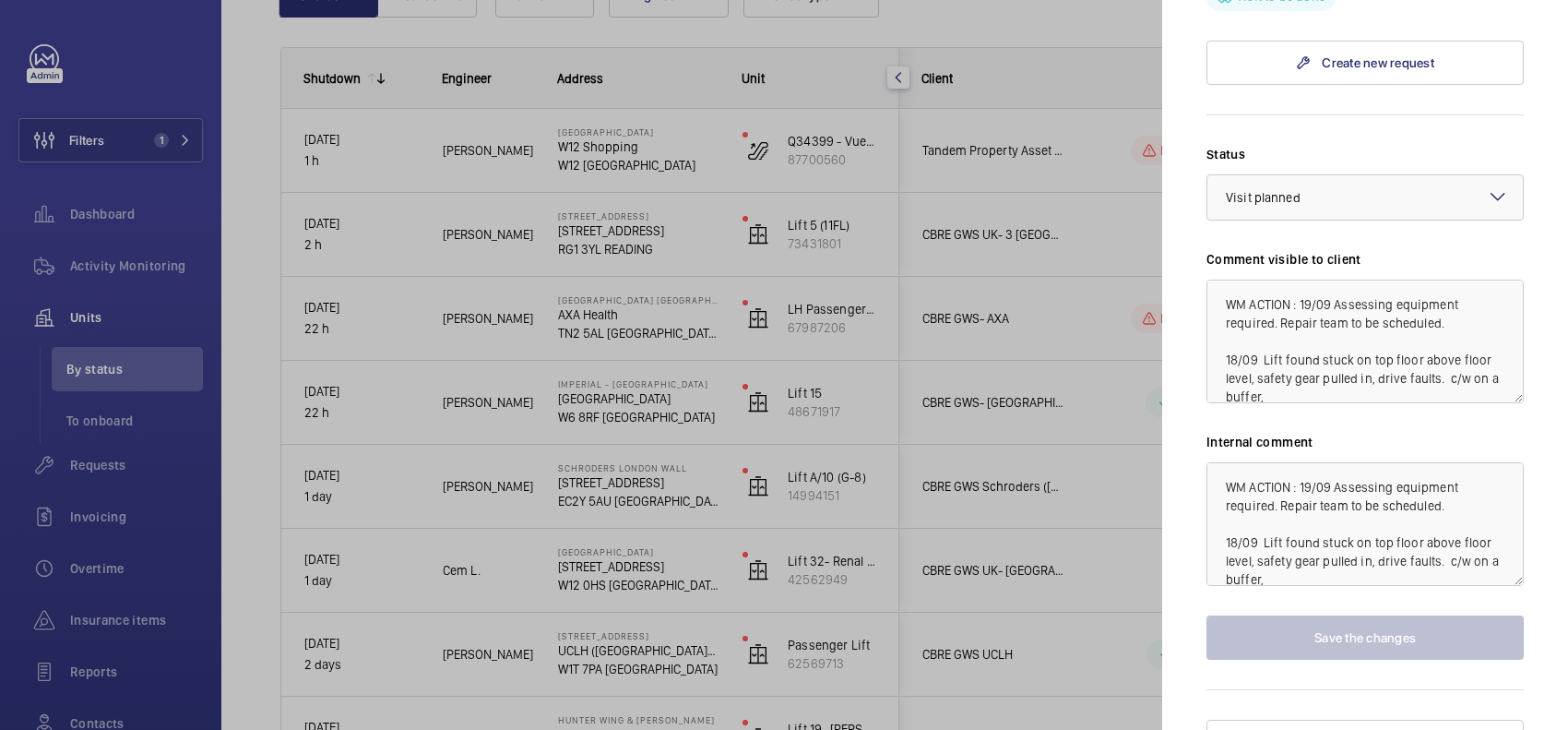
click at [1094, 417] on div at bounding box center [784, 365] width 1568 height 730
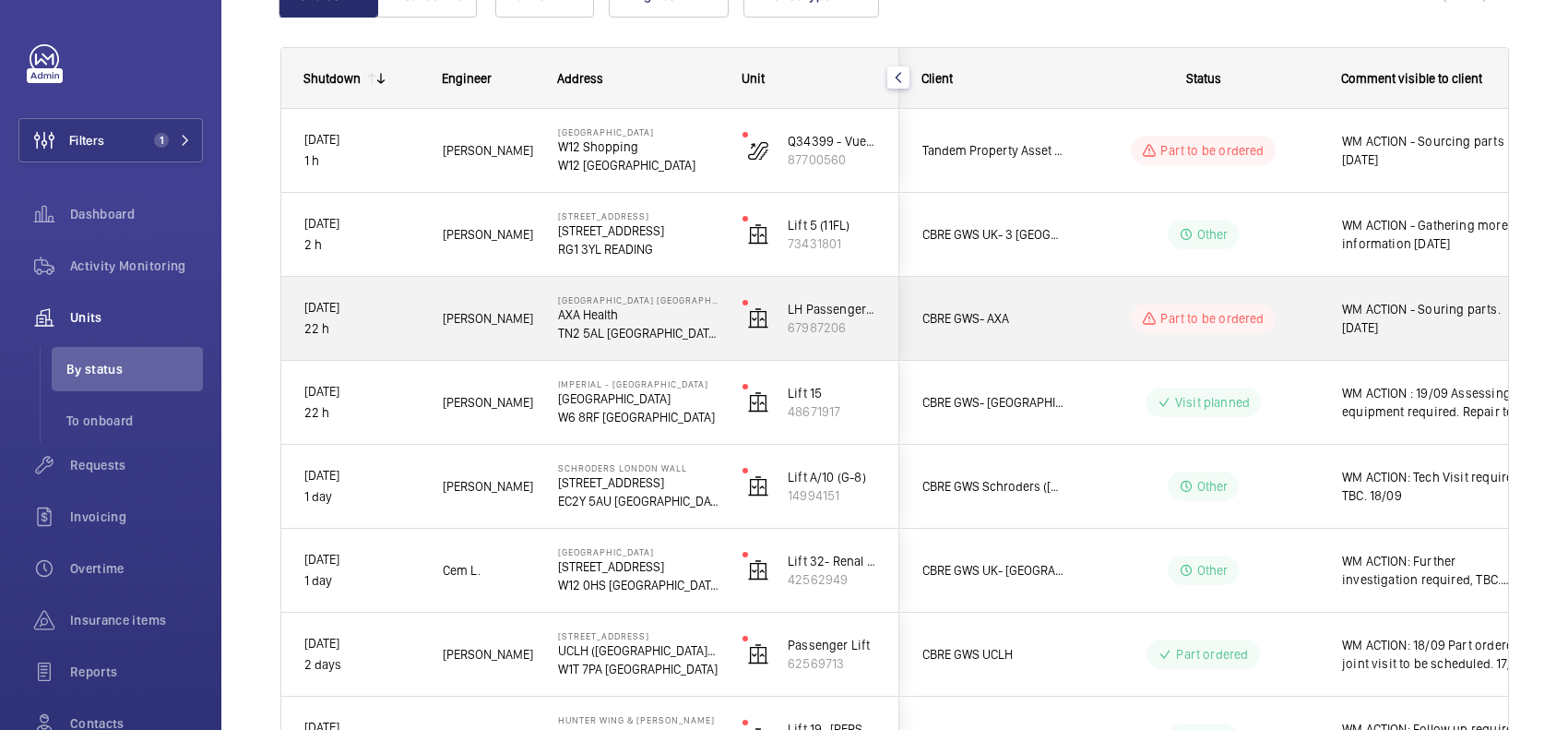
click at [1321, 317] on div "WM ACTION - Souring parts. [DATE]" at bounding box center [1426, 318] width 213 height 80
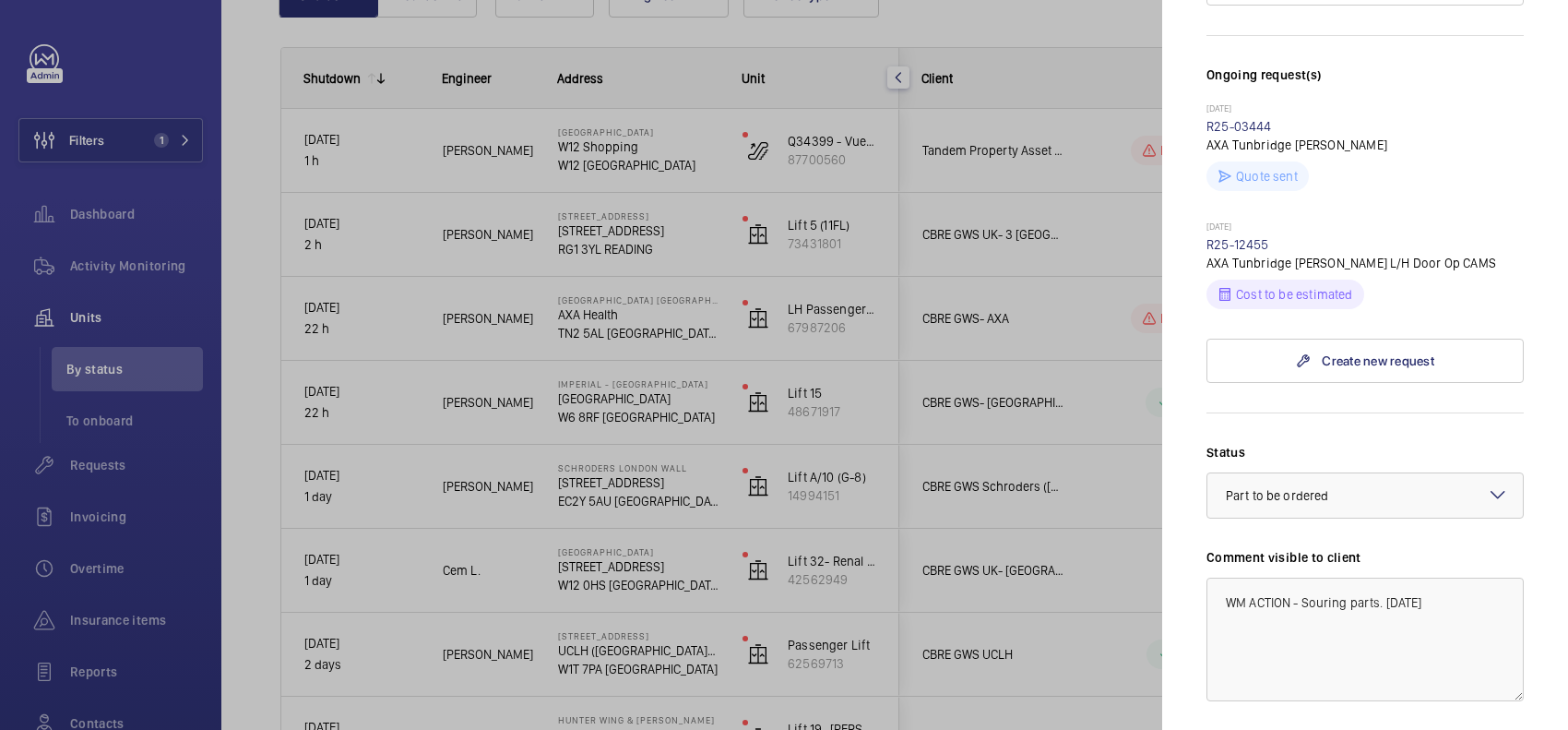
scroll to position [808, 0]
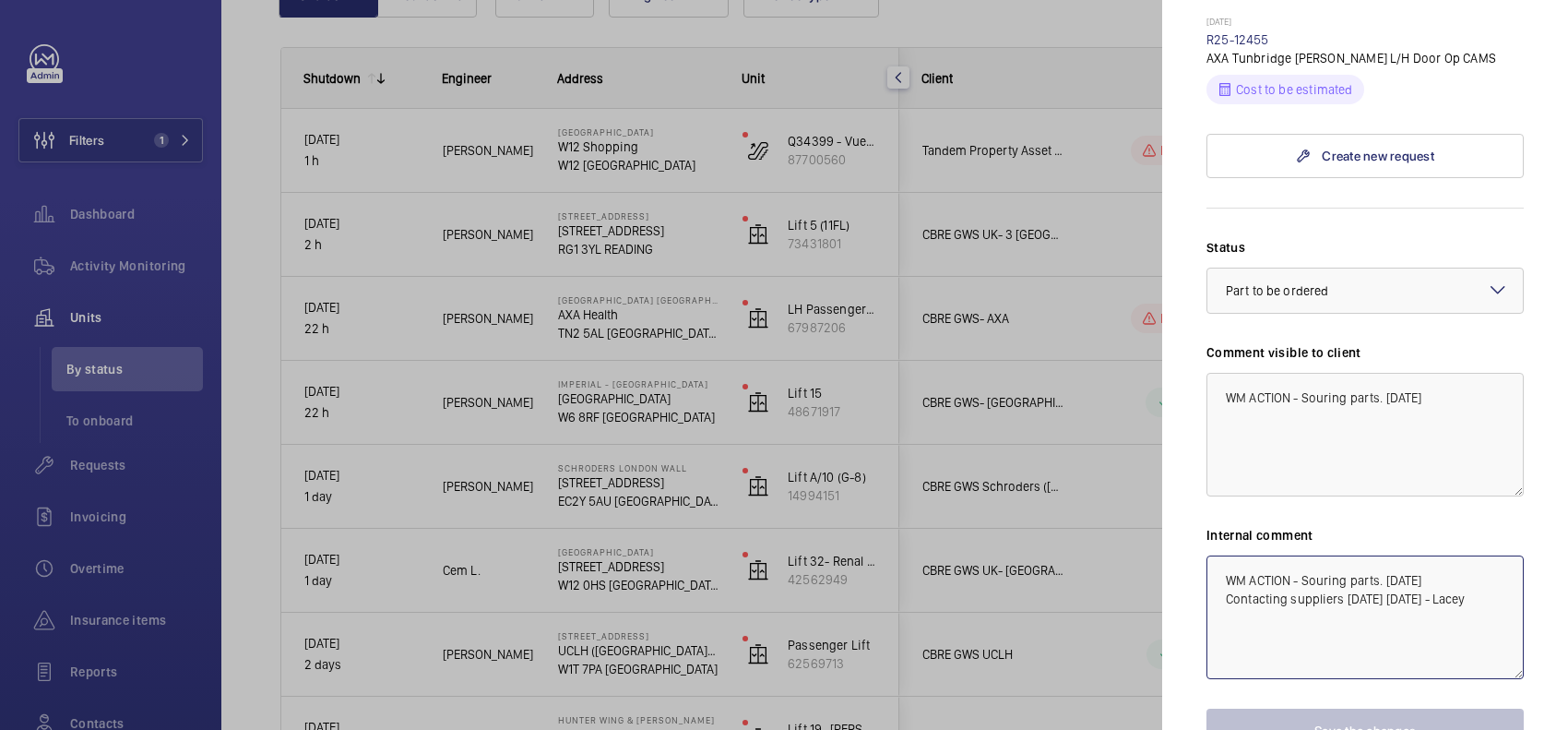
drag, startPoint x: 1481, startPoint y: 535, endPoint x: 1215, endPoint y: 537, distance: 266.0
click at [1215, 556] on textarea "WM ACTION - Souring parts. 19/09/25 Contacting suppliers today 19/09/25 - Lacey" at bounding box center [1365, 618] width 318 height 124
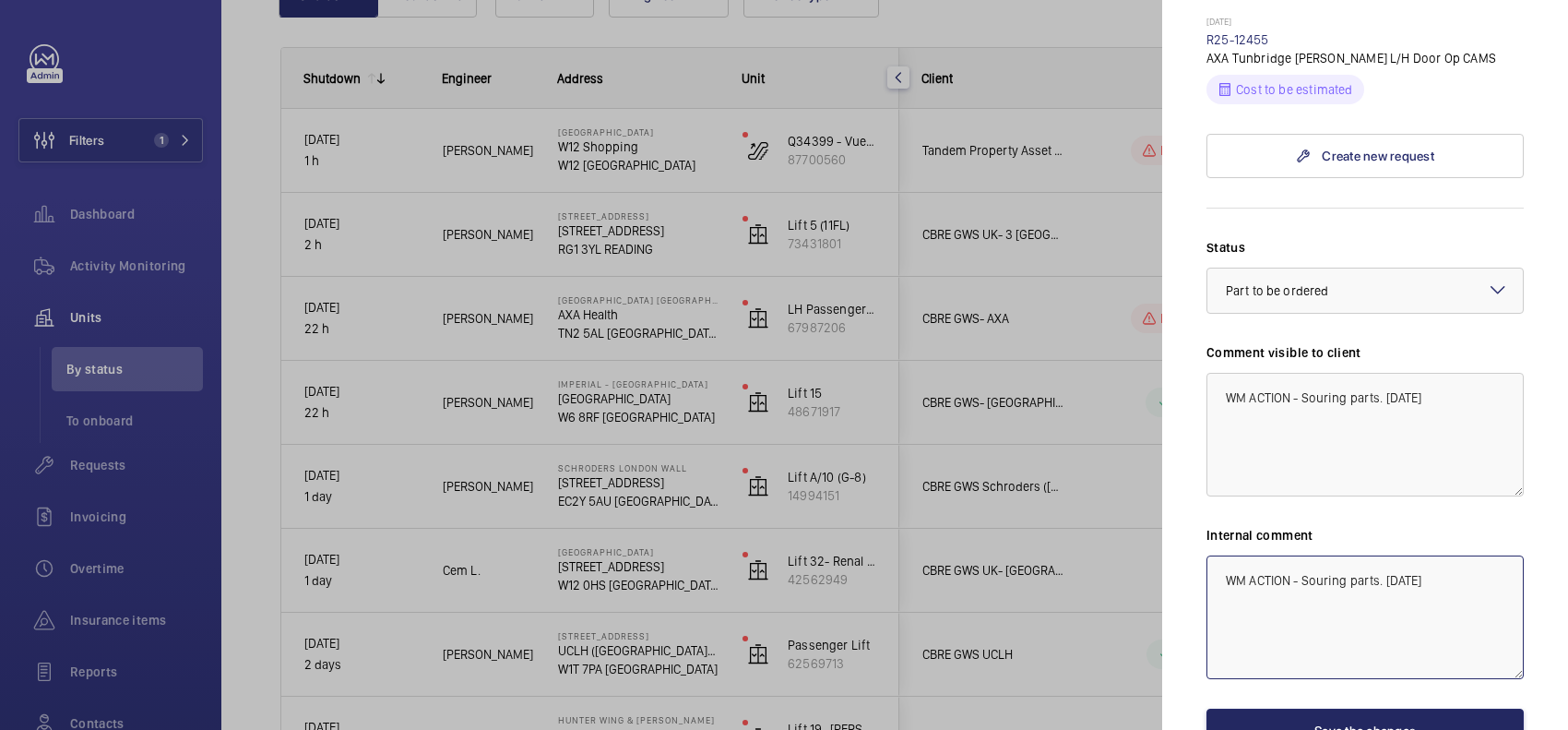
type textarea "WM ACTION - Souring parts. [DATE]"
click at [1266, 708] on button "Save the changes" at bounding box center [1365, 730] width 318 height 44
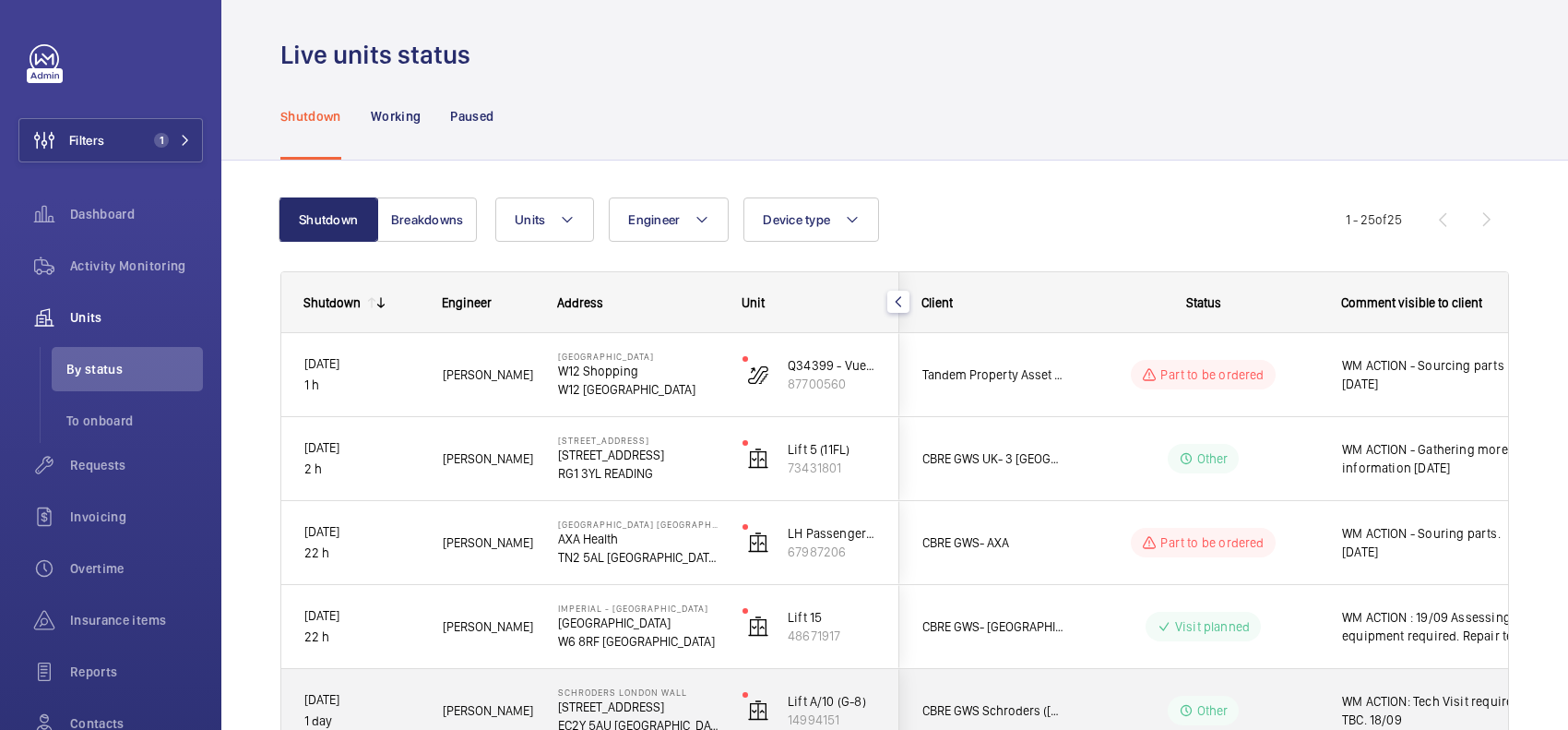
scroll to position [0, 0]
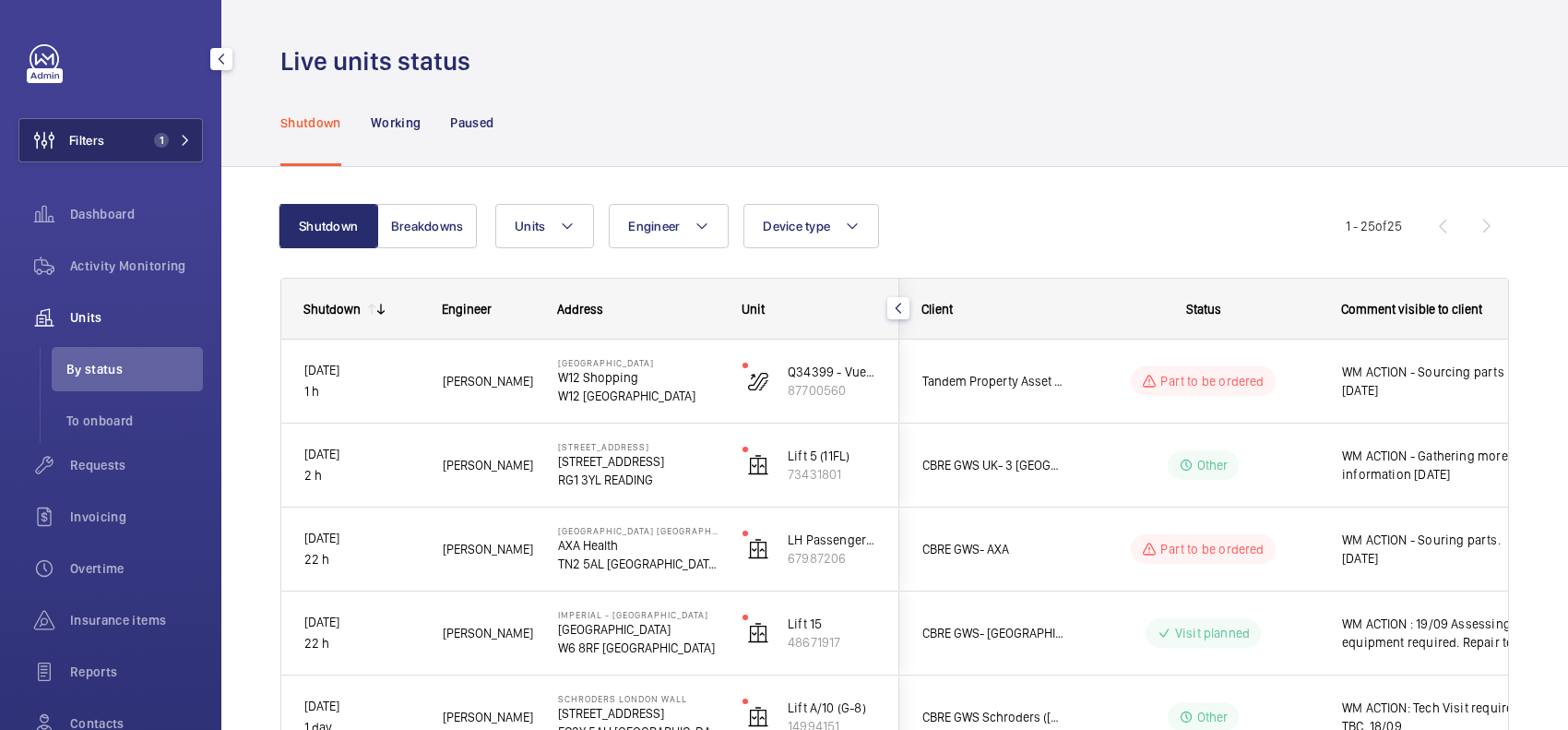
click at [127, 143] on button "Filters 1" at bounding box center [111, 140] width 185 height 44
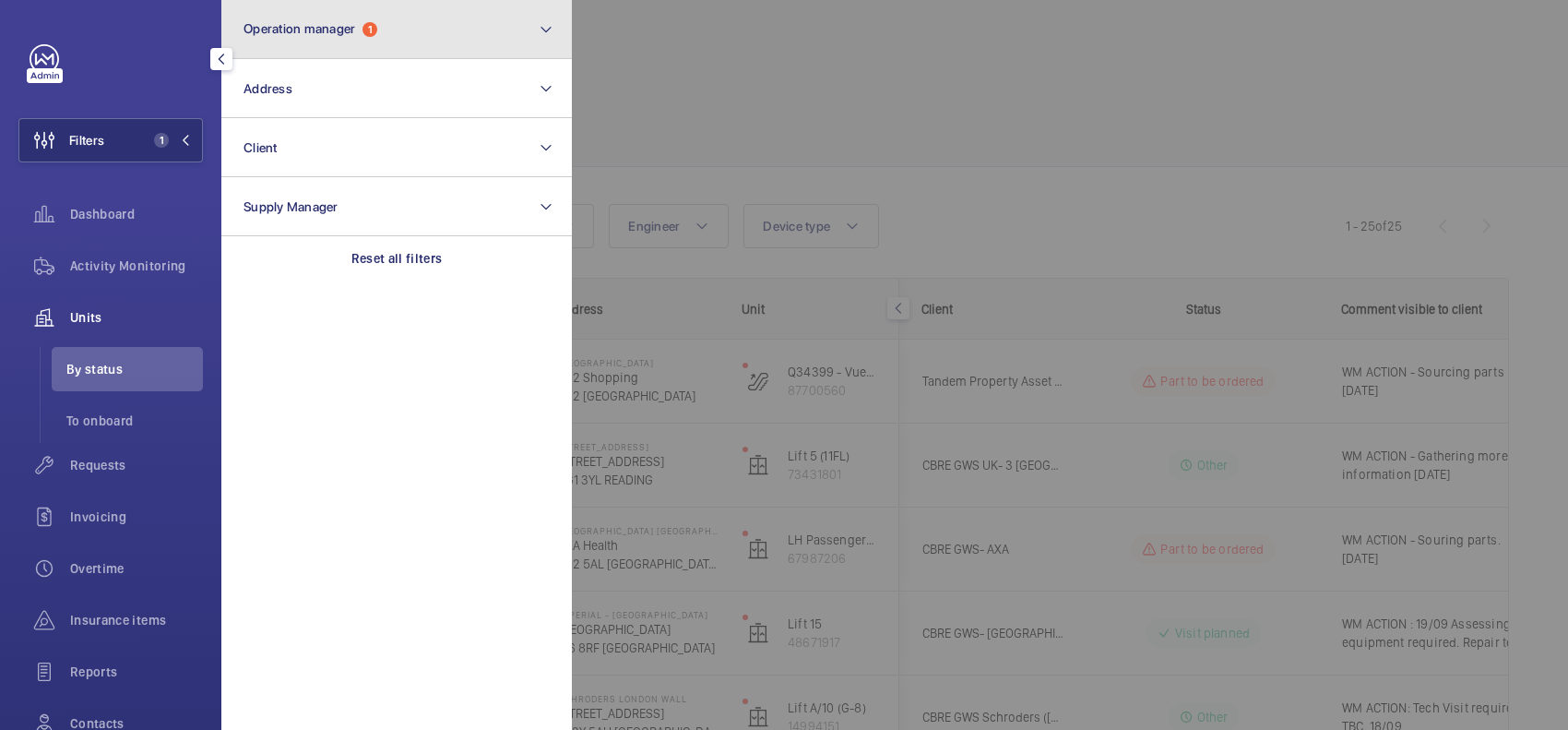
click at [342, 30] on span "Operation manager" at bounding box center [299, 29] width 111 height 15
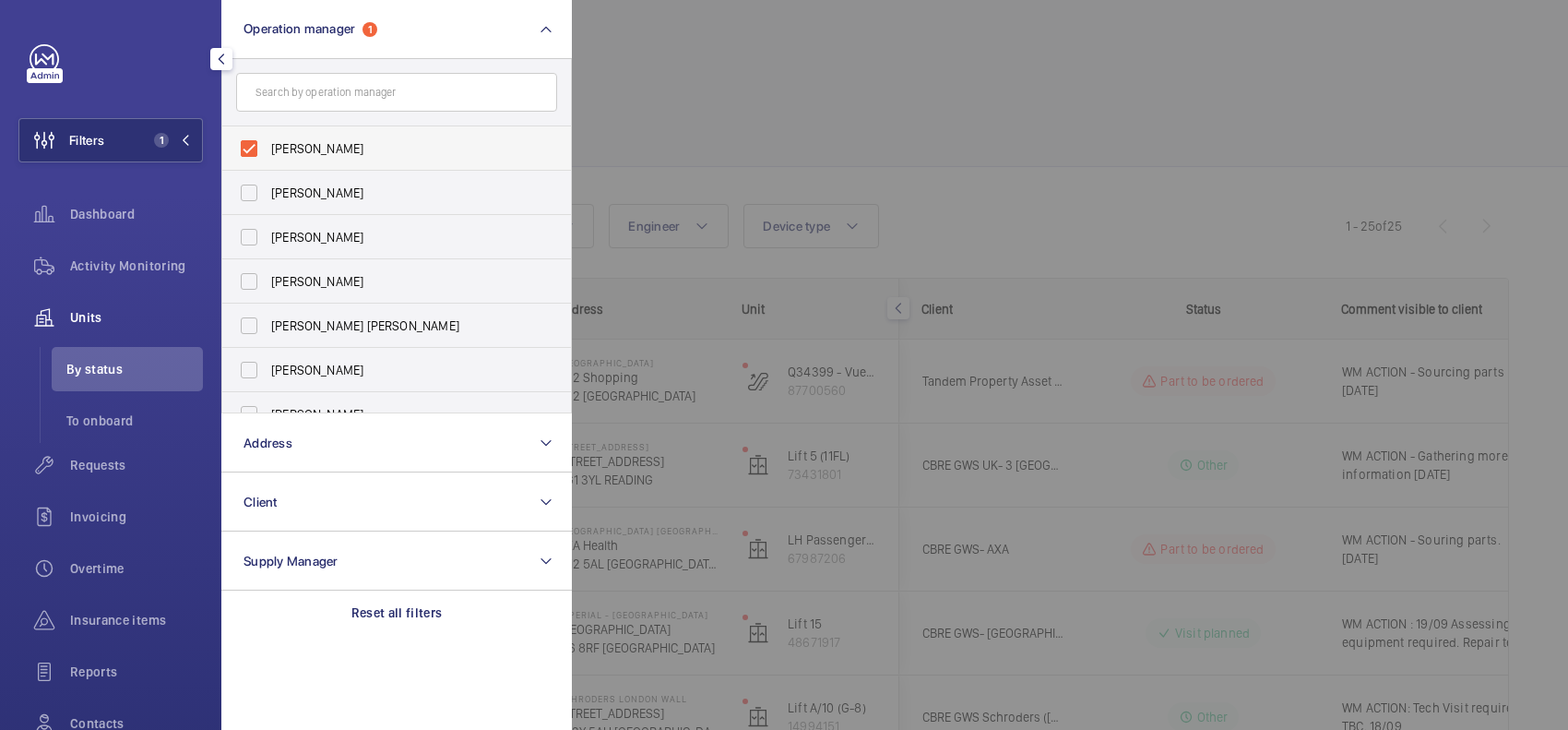
click at [377, 137] on label "[PERSON_NAME]" at bounding box center [383, 148] width 321 height 44
click at [268, 137] on input "[PERSON_NAME]" at bounding box center [249, 149] width 37 height 37
checkbox input "false"
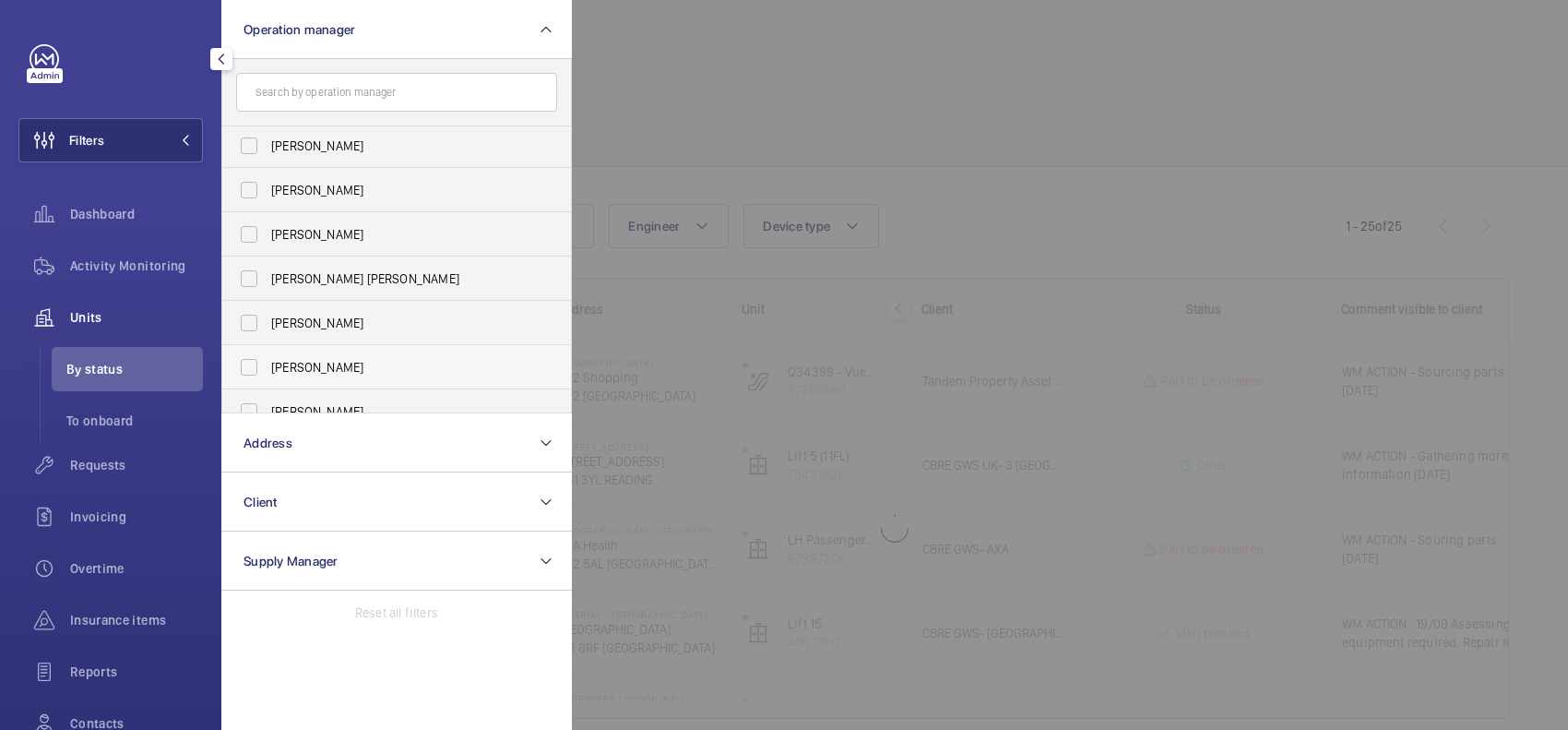
scroll to position [67, 0]
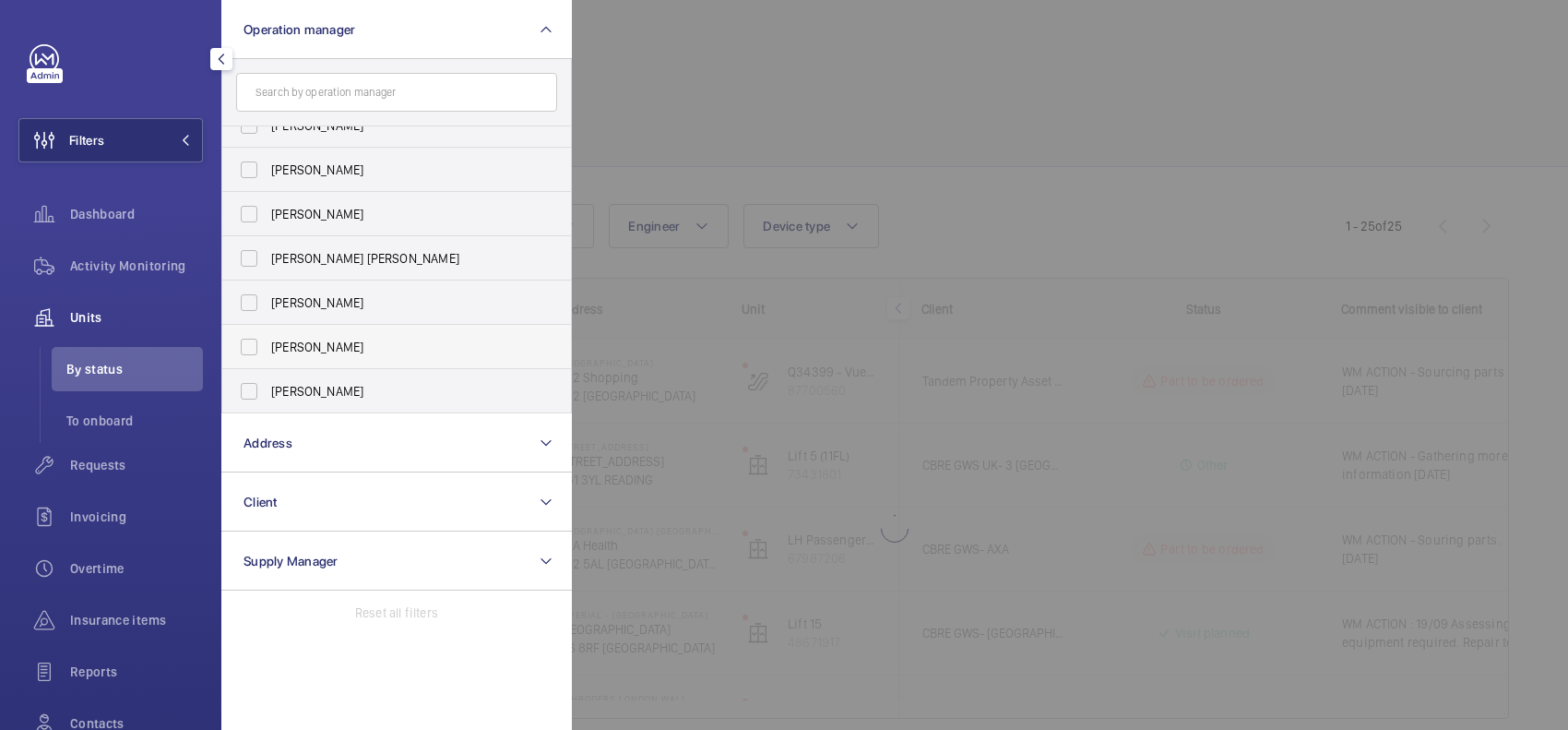
click at [333, 326] on label "[PERSON_NAME]" at bounding box center [383, 346] width 321 height 44
click at [268, 329] on input "[PERSON_NAME]" at bounding box center [249, 347] width 37 height 37
checkbox input "true"
click at [703, 115] on div at bounding box center [1356, 365] width 1568 height 730
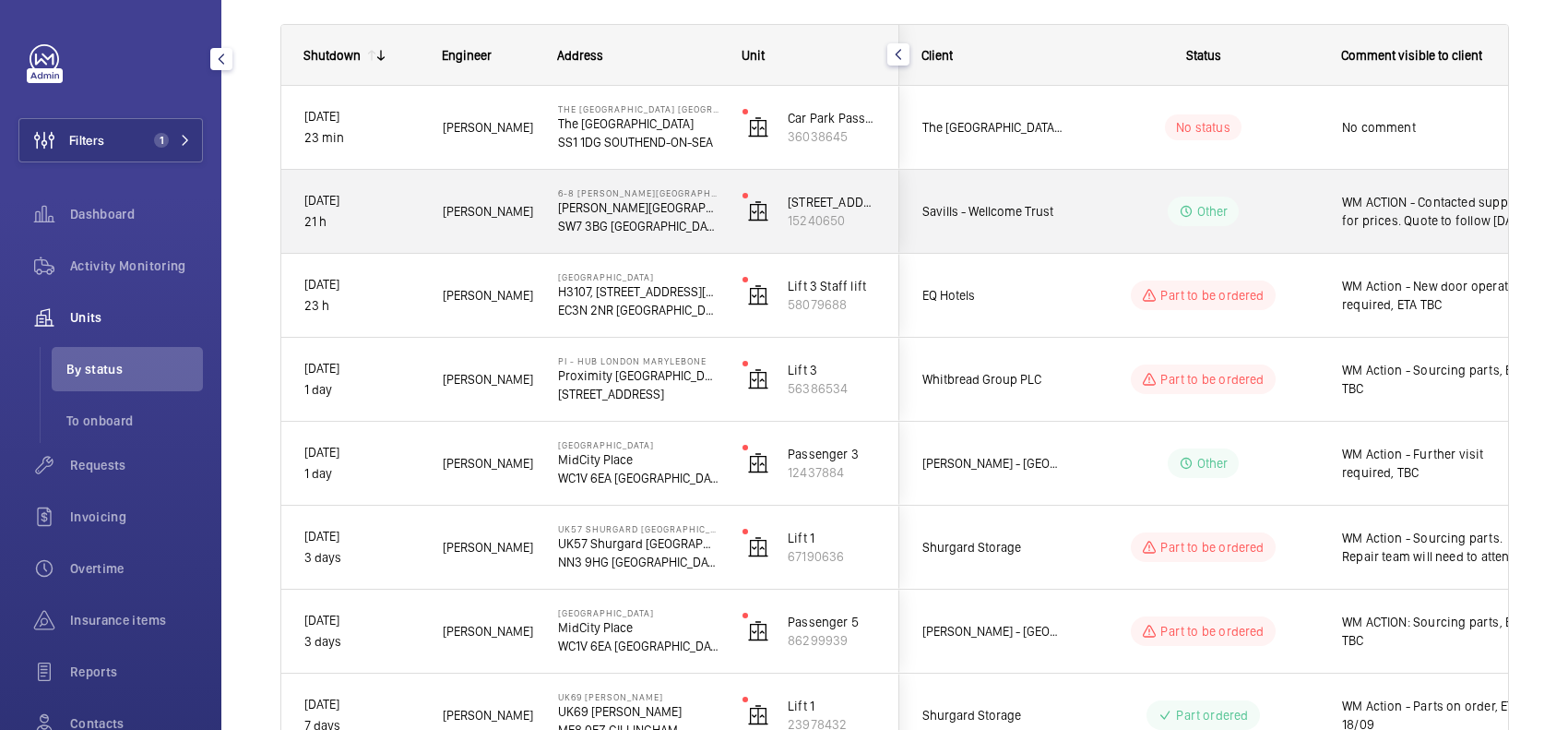
scroll to position [230, 0]
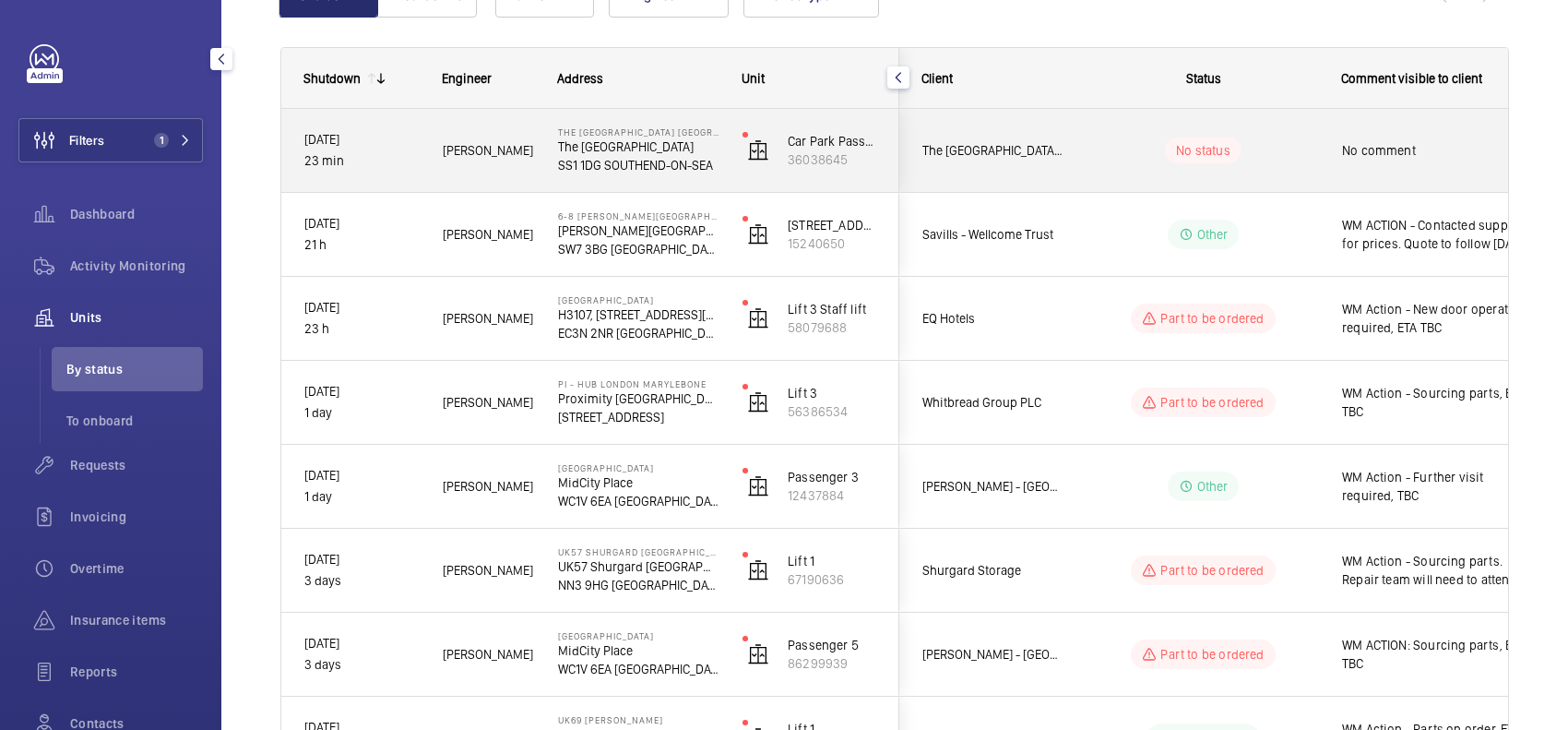
click at [1119, 155] on wm-front-pills-cell "No status" at bounding box center [1204, 151] width 230 height 26
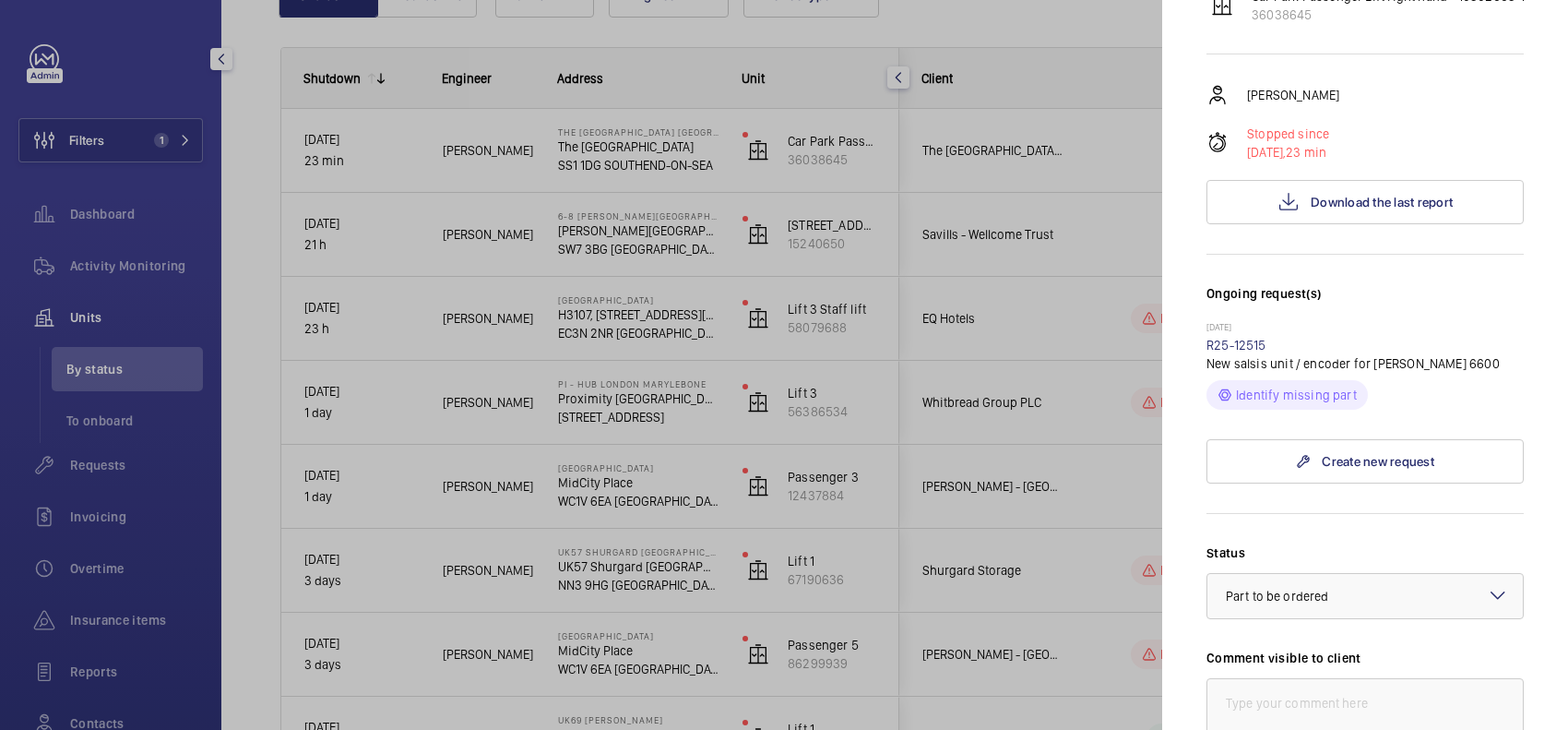
scroll to position [346, 0]
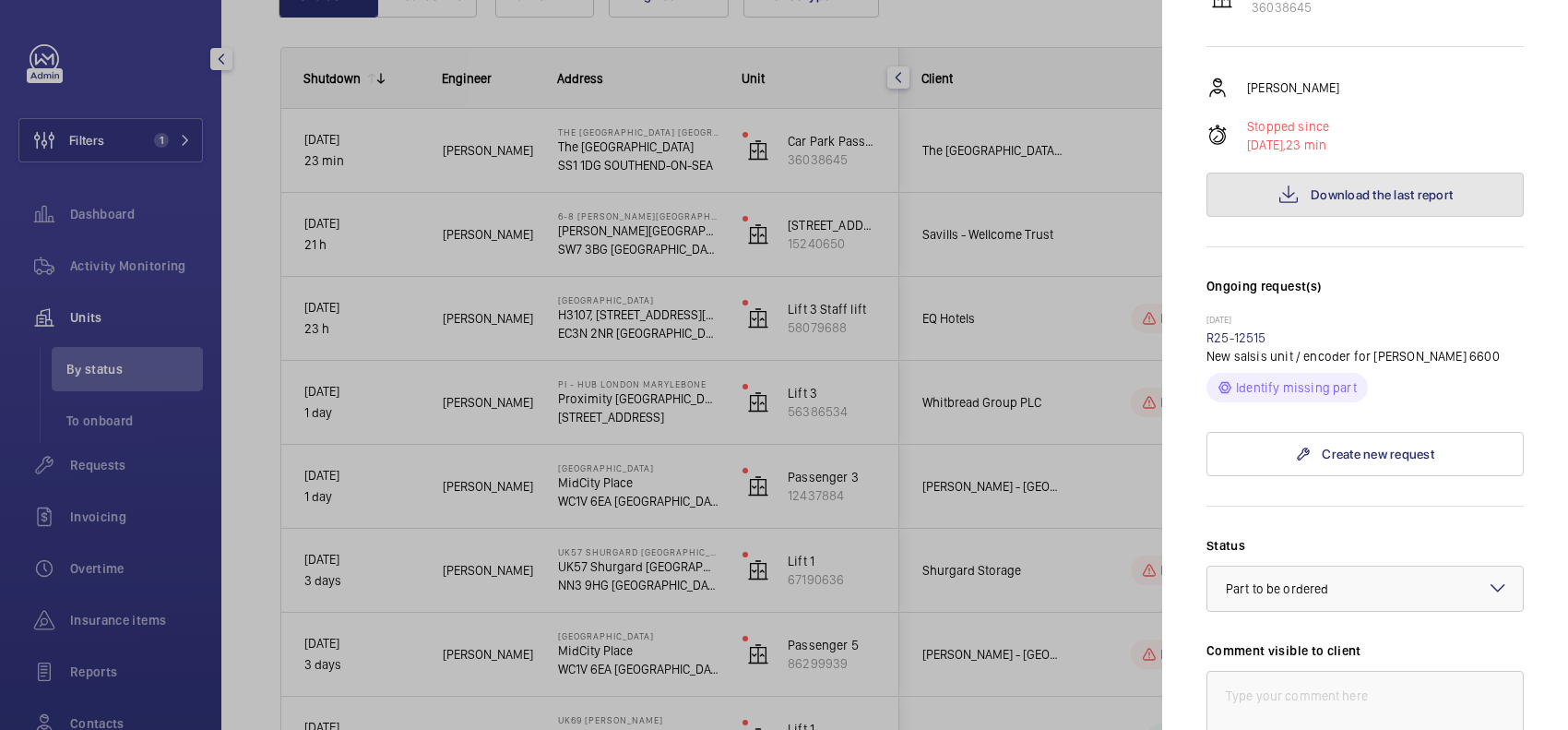
click at [1326, 202] on span "Download the last report" at bounding box center [1382, 194] width 142 height 15
click at [1237, 345] on link "R25-12515" at bounding box center [1236, 337] width 60 height 15
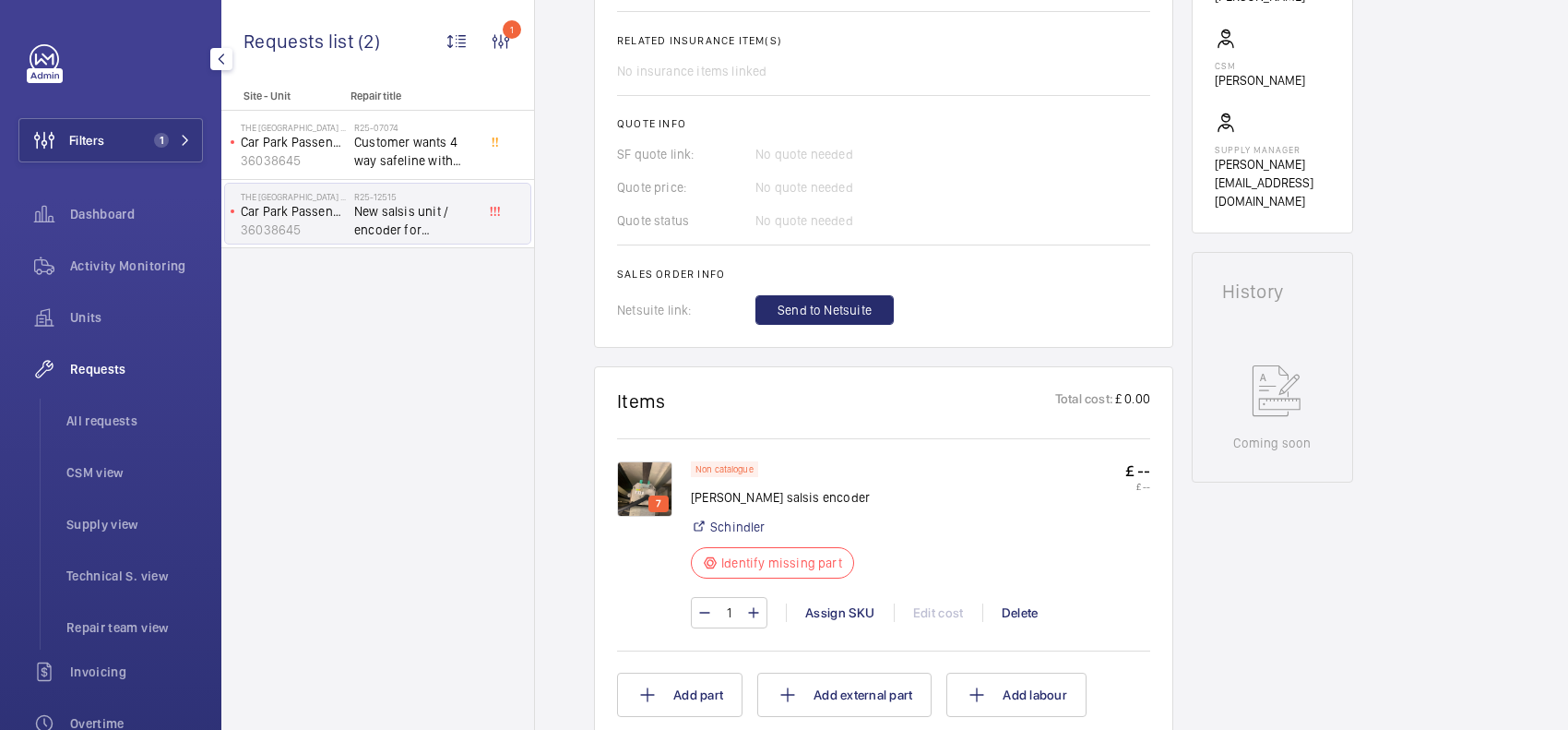
scroll to position [729, 0]
click at [656, 494] on p "7" at bounding box center [658, 502] width 13 height 17
click at [643, 459] on img at bounding box center [644, 487] width 55 height 55
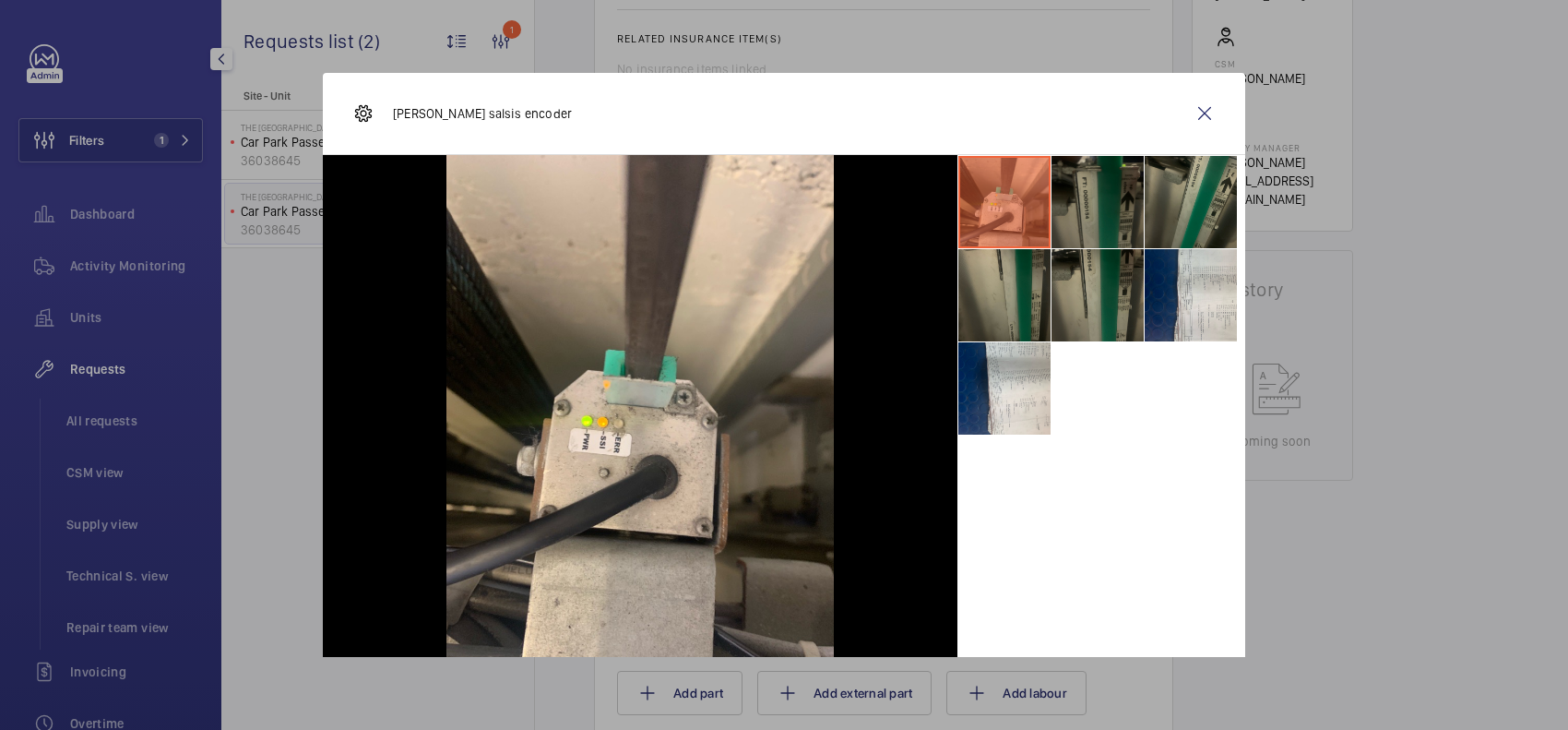
click at [1089, 210] on li at bounding box center [1098, 202] width 92 height 92
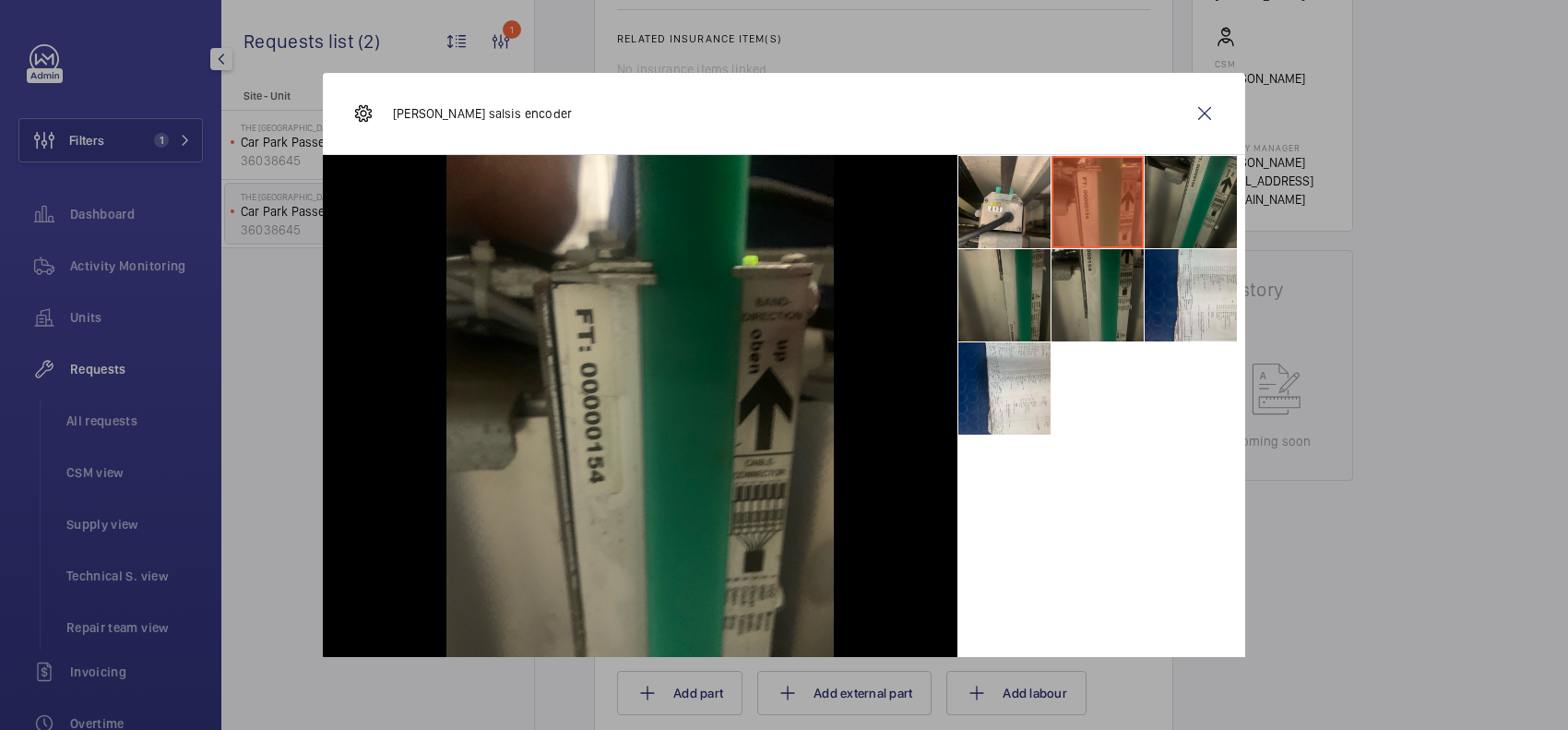
click at [1158, 201] on li at bounding box center [1191, 202] width 92 height 92
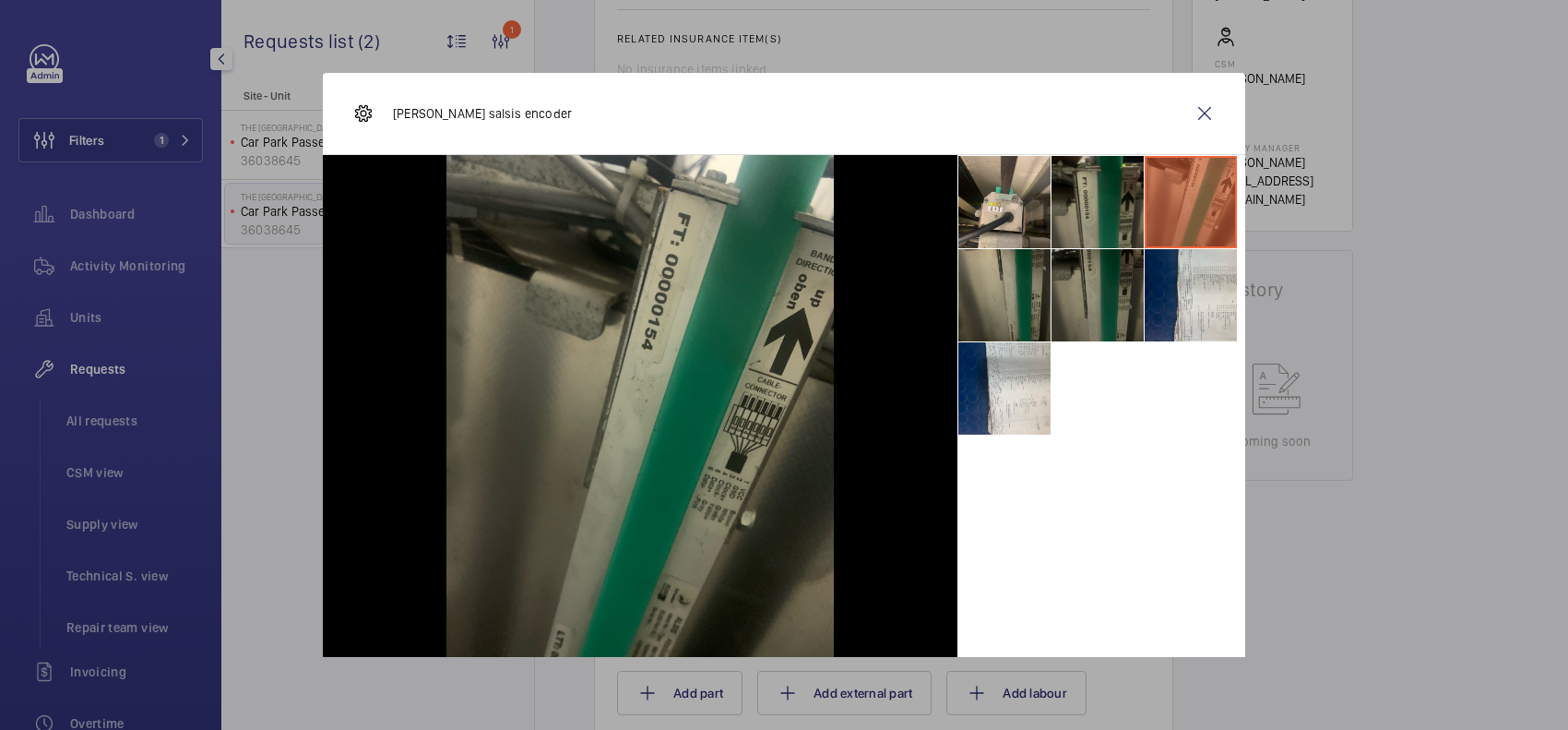
click at [1085, 286] on li at bounding box center [1098, 295] width 92 height 92
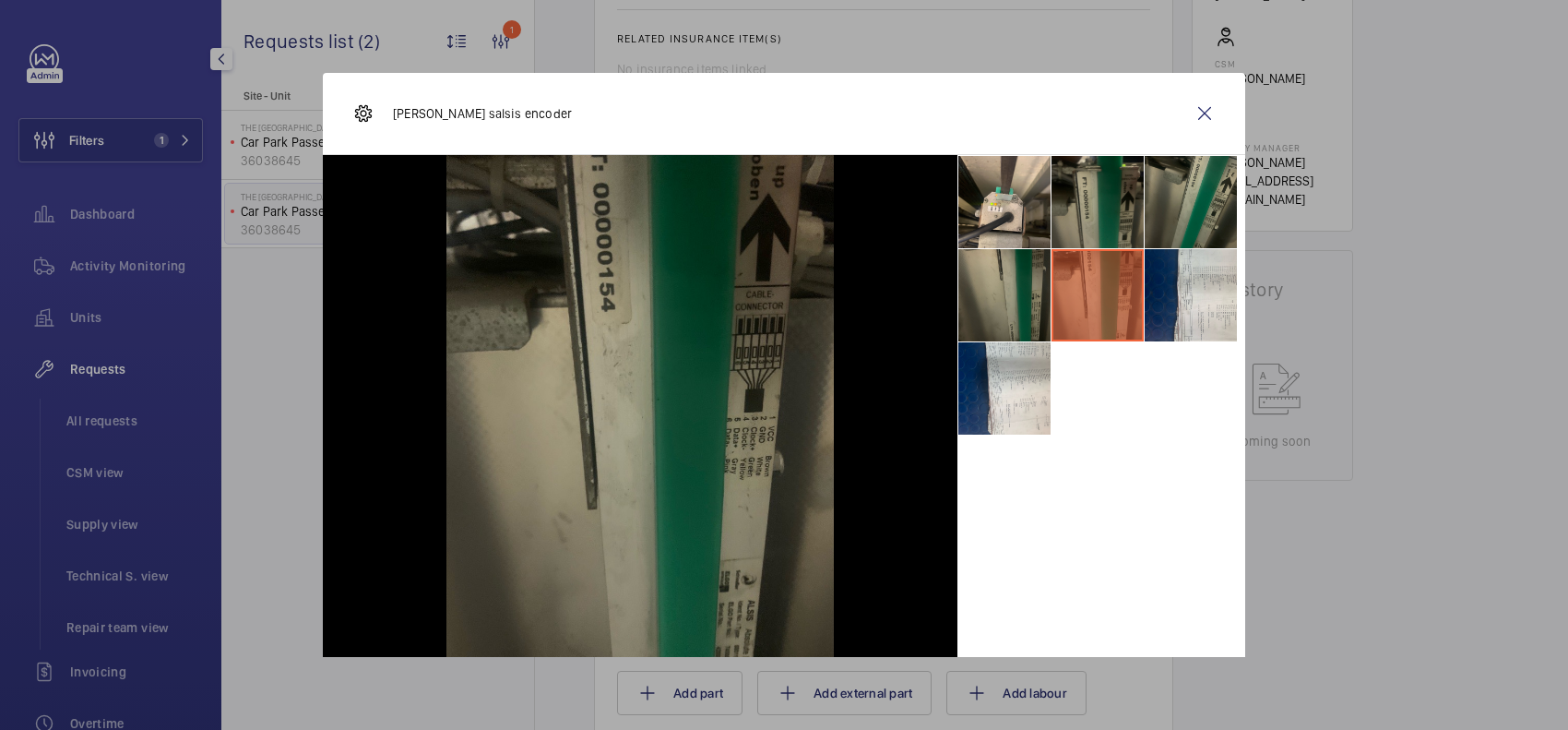
click at [1052, 289] on li at bounding box center [1098, 295] width 92 height 92
click at [985, 306] on li at bounding box center [1004, 295] width 92 height 92
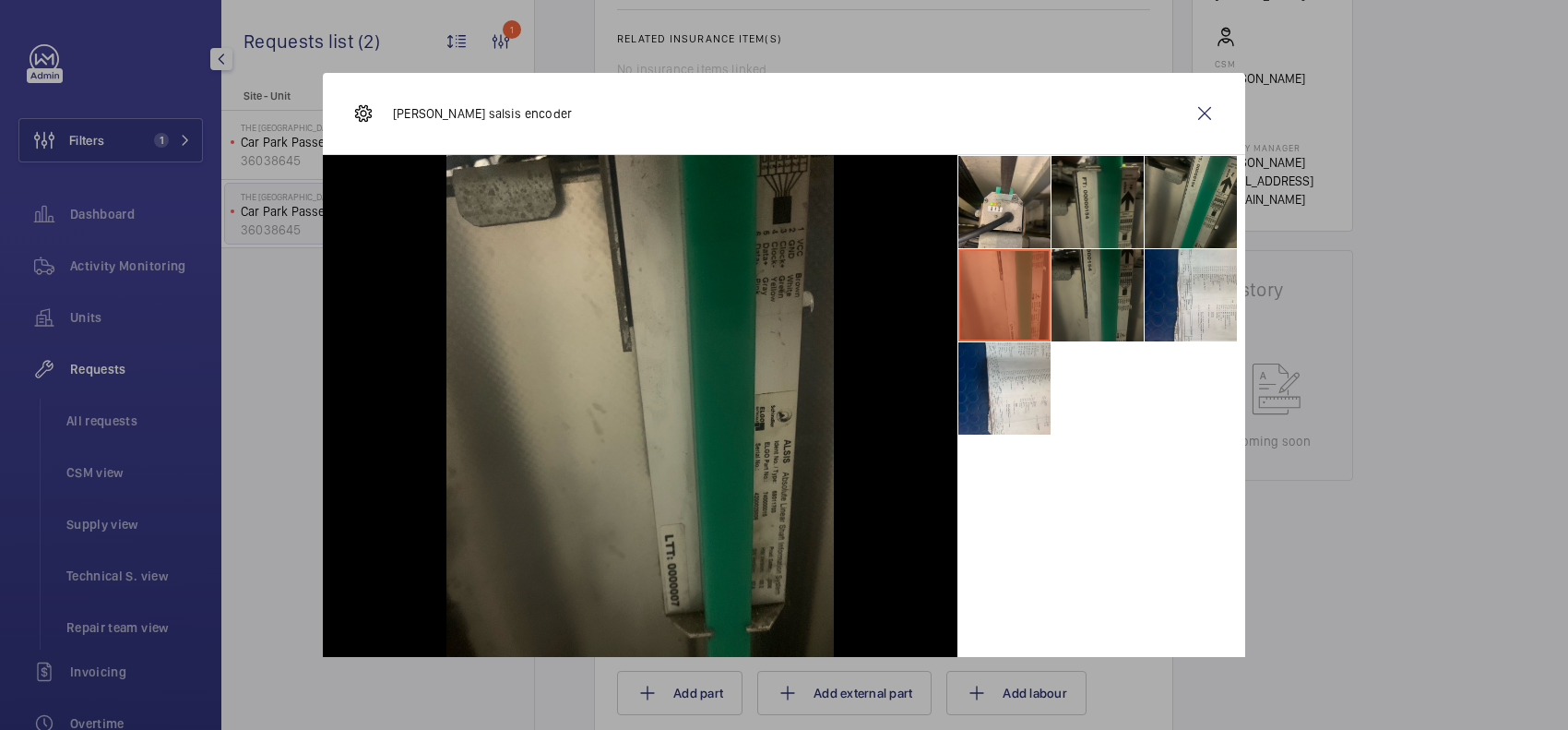
click at [1122, 306] on li at bounding box center [1098, 295] width 92 height 92
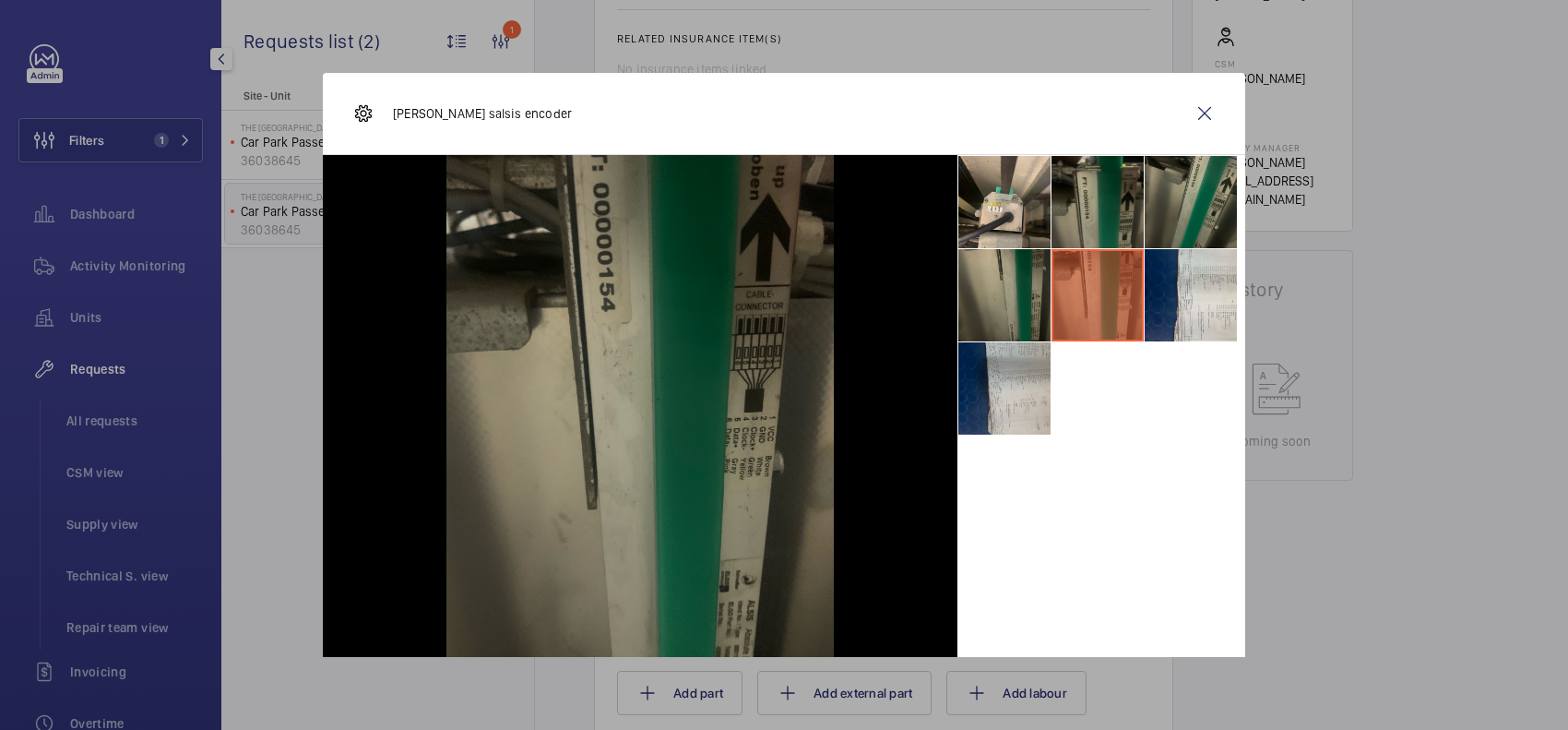
click at [978, 413] on li at bounding box center [1004, 389] width 92 height 92
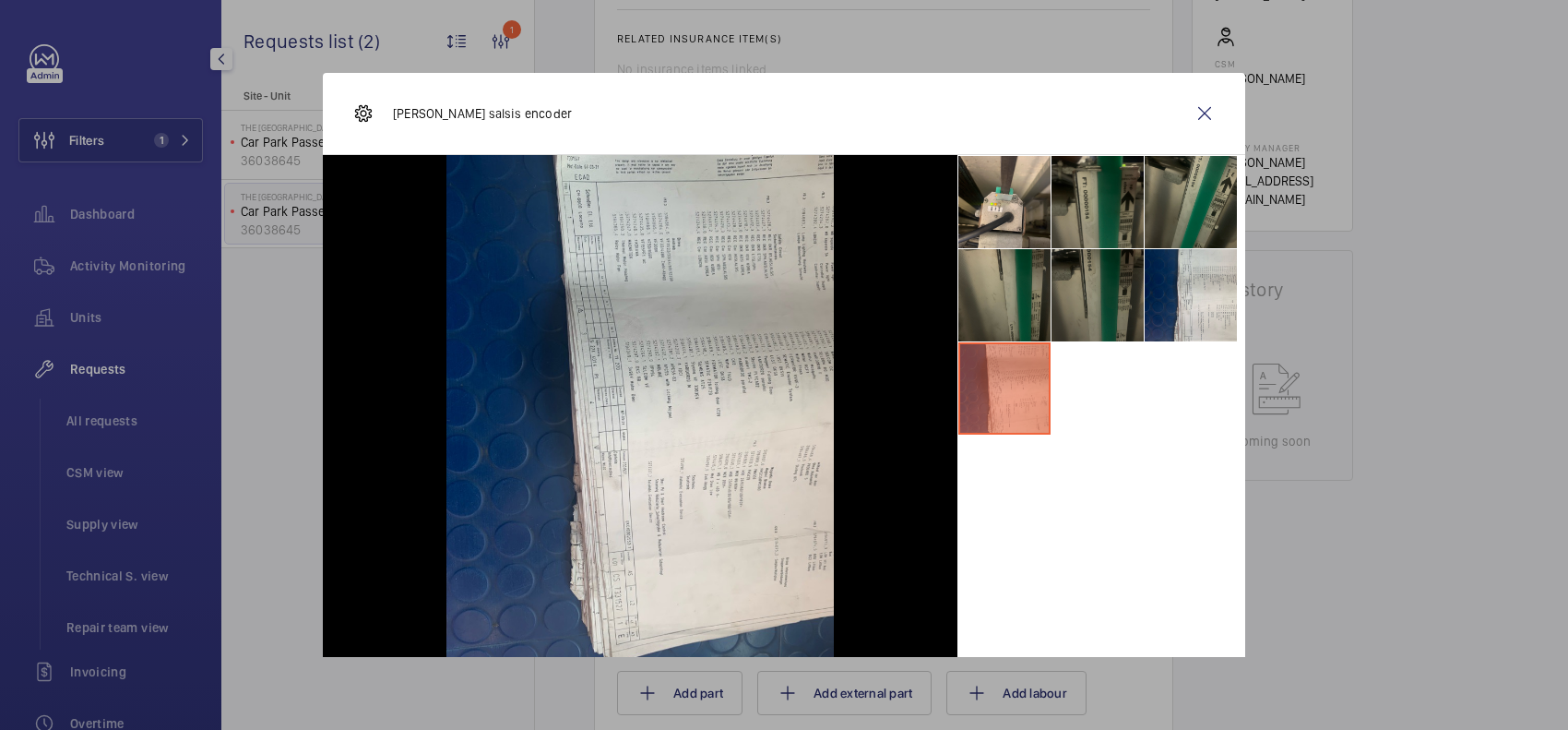
click at [1101, 293] on li at bounding box center [1098, 295] width 92 height 92
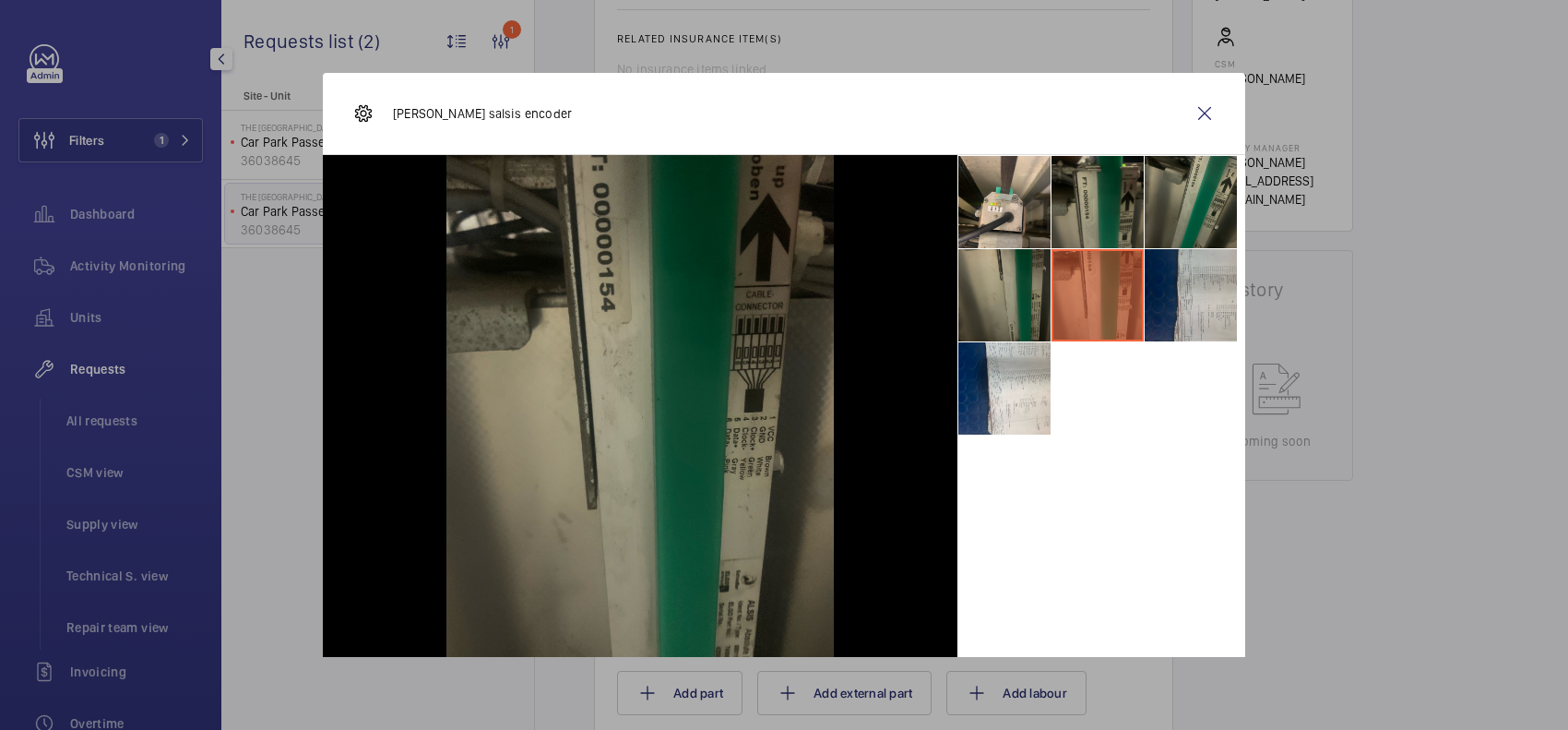
click at [1153, 293] on li at bounding box center [1191, 295] width 92 height 92
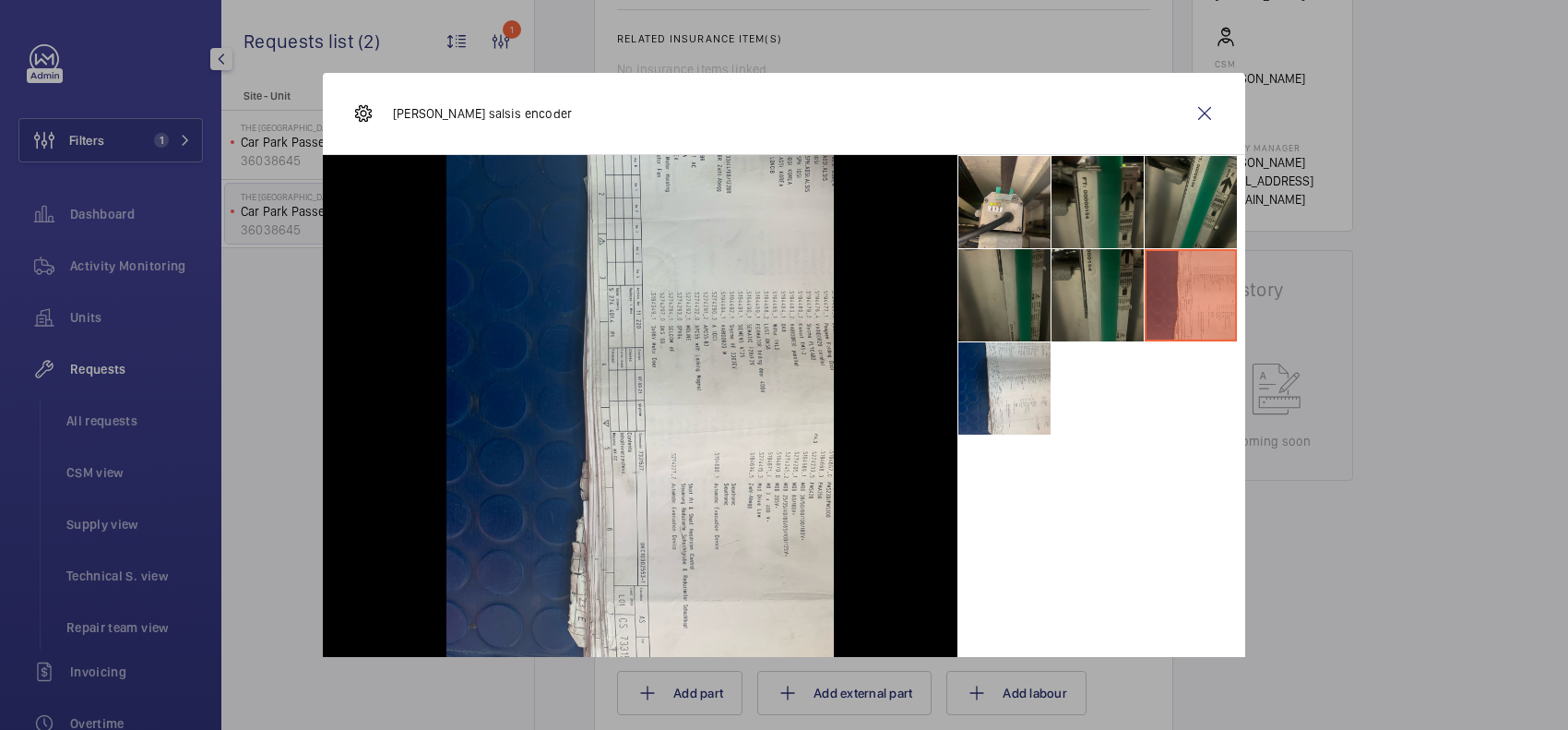
click at [992, 286] on li at bounding box center [1004, 295] width 92 height 92
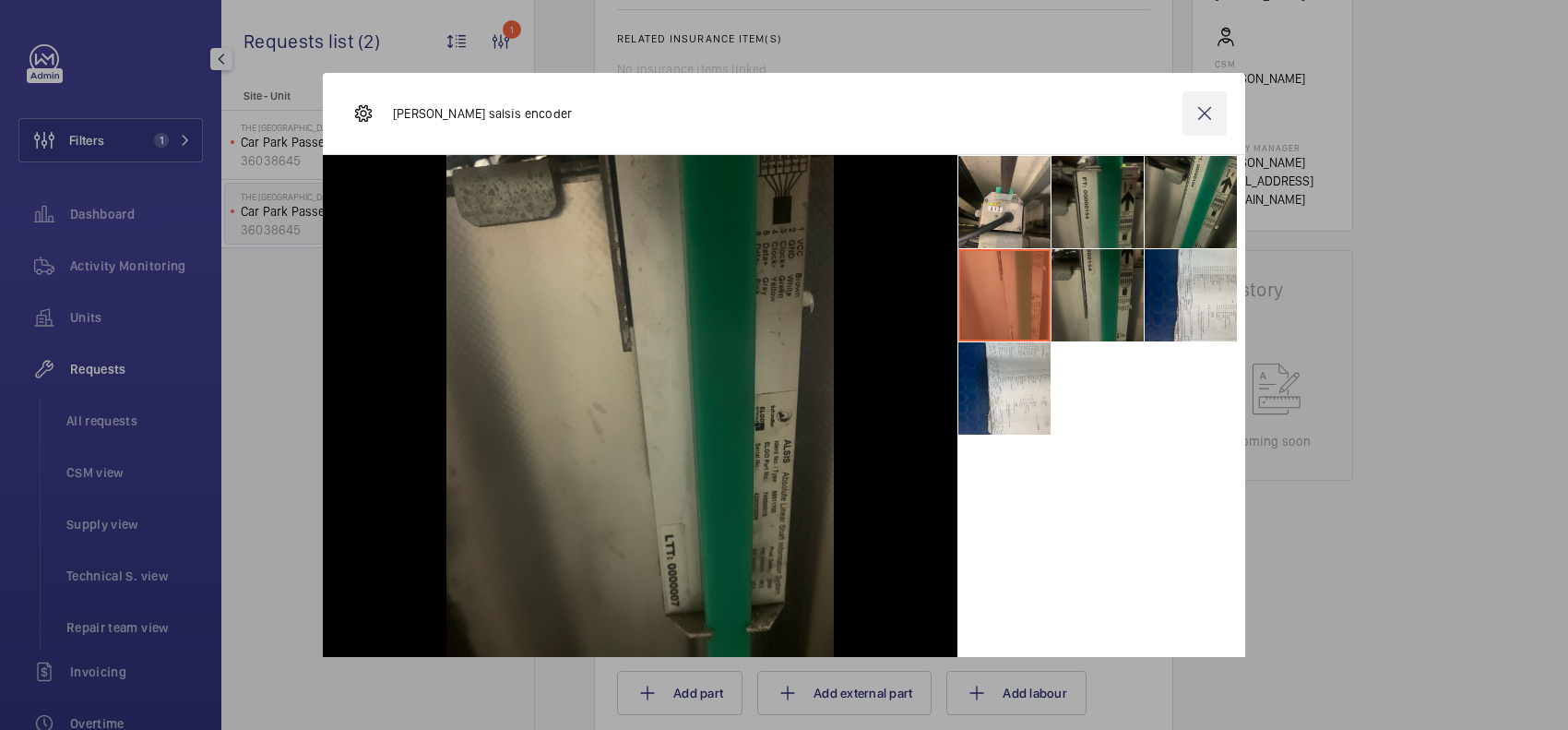
click at [1182, 129] on wm-front-icon-button at bounding box center [1204, 113] width 44 height 44
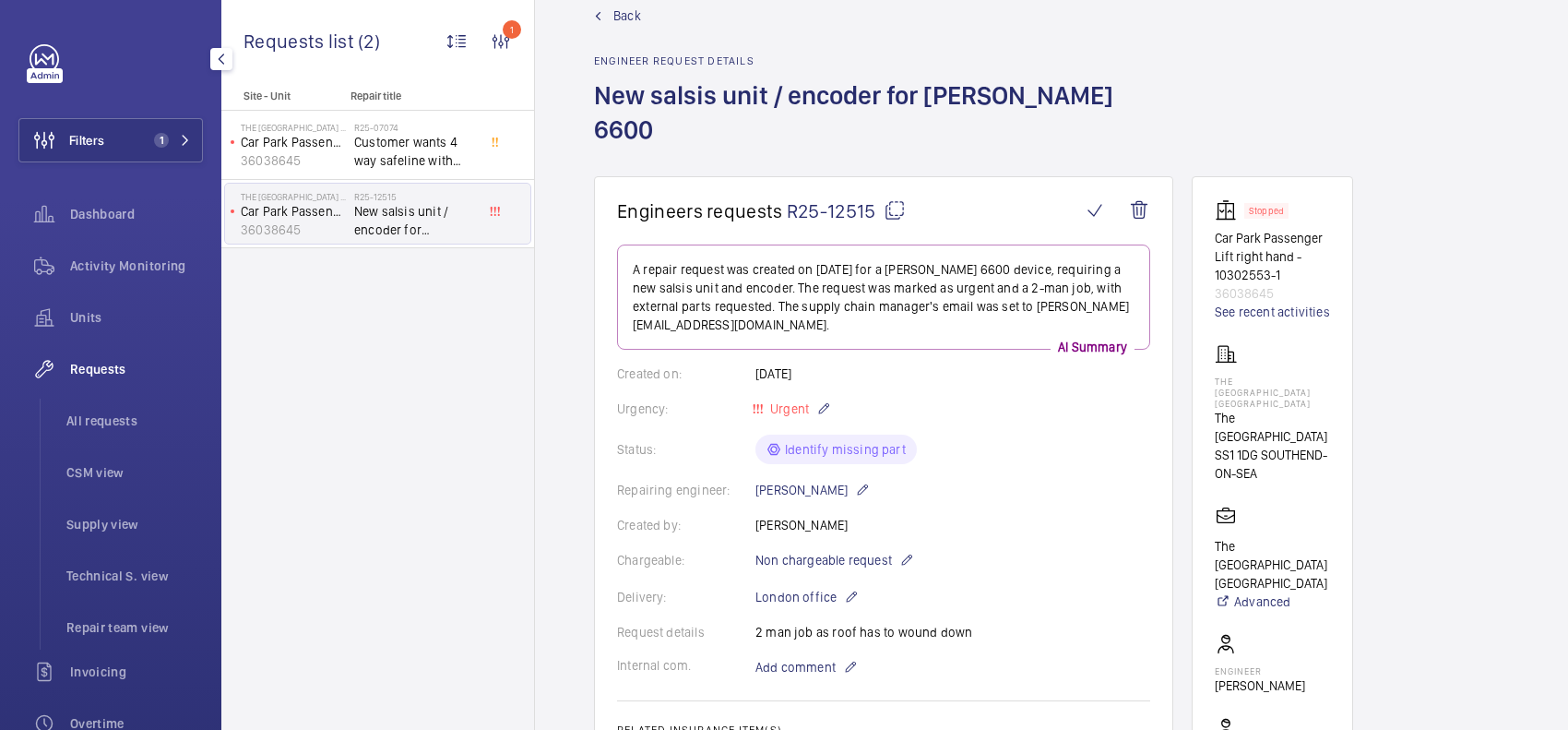
scroll to position [0, 0]
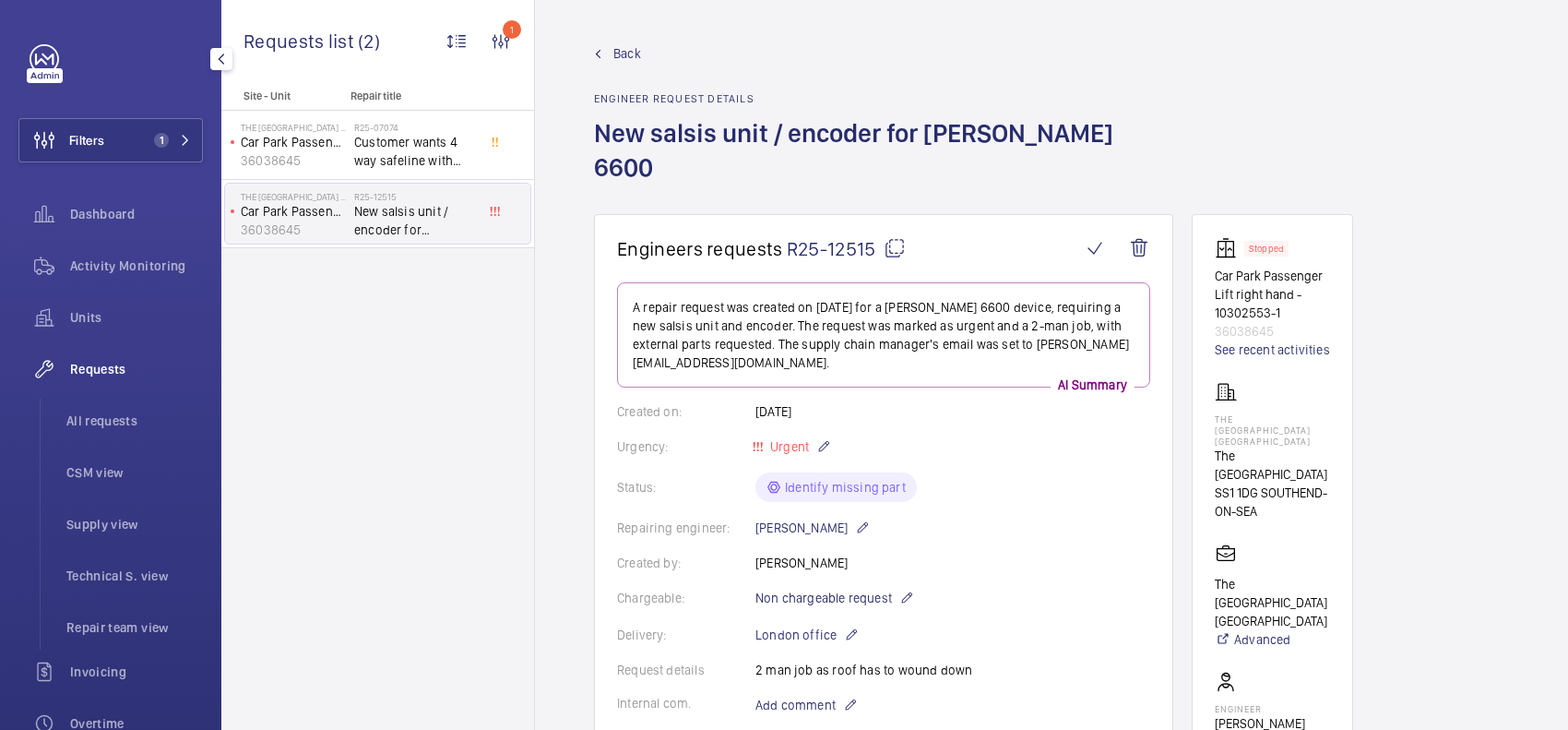
click at [629, 47] on span "Back" at bounding box center [628, 53] width 28 height 19
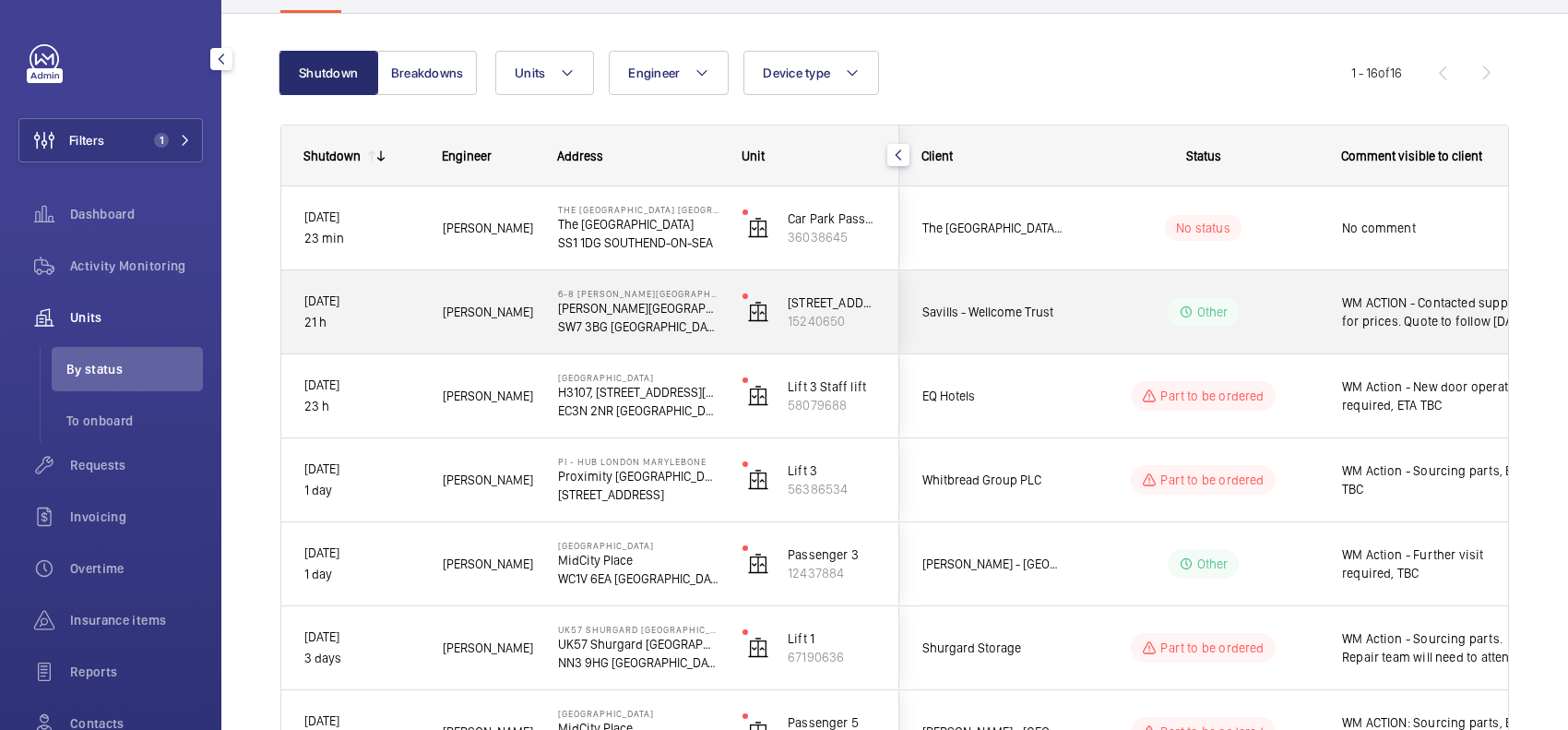
scroll to position [192, 0]
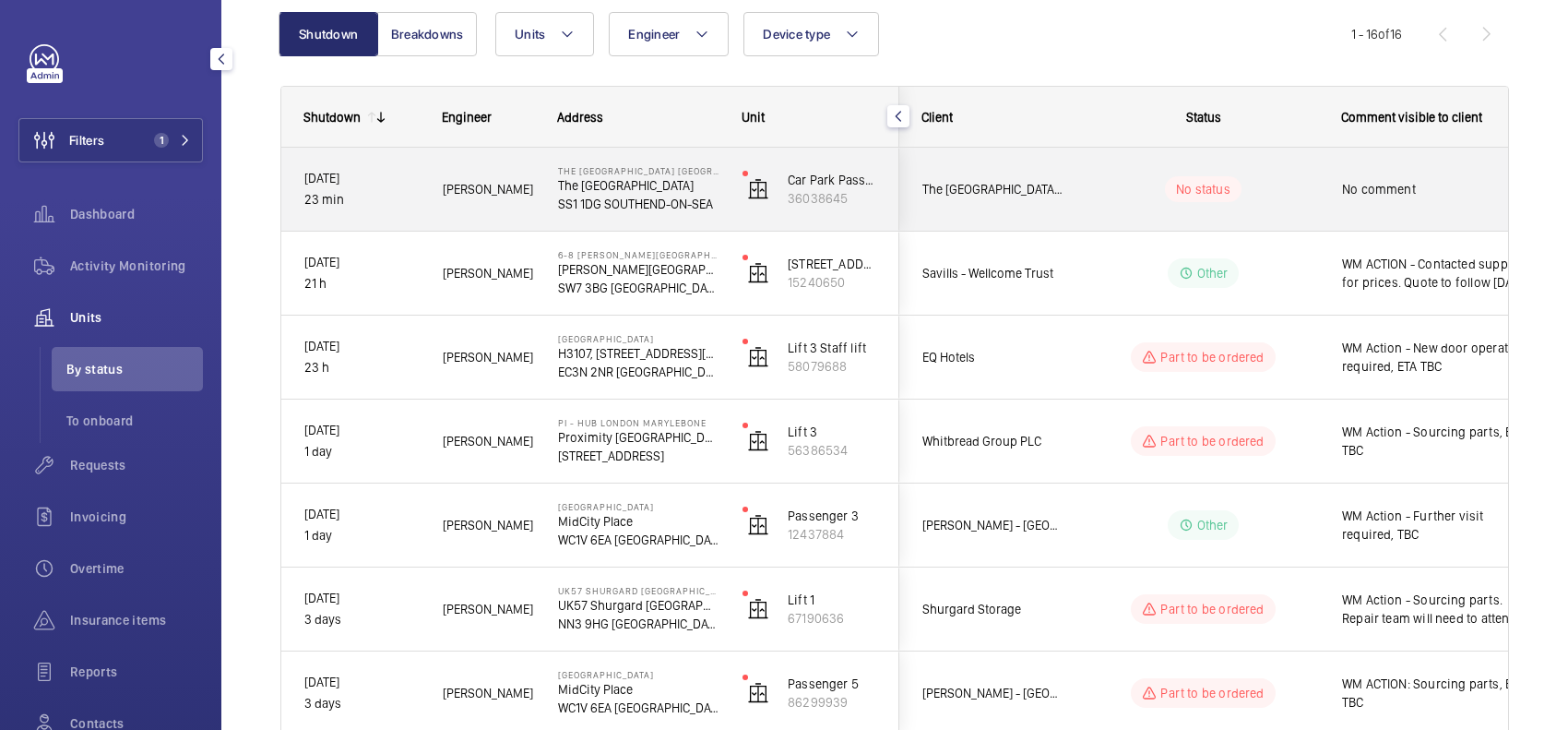
click at [1119, 170] on div "No status" at bounding box center [1192, 189] width 252 height 63
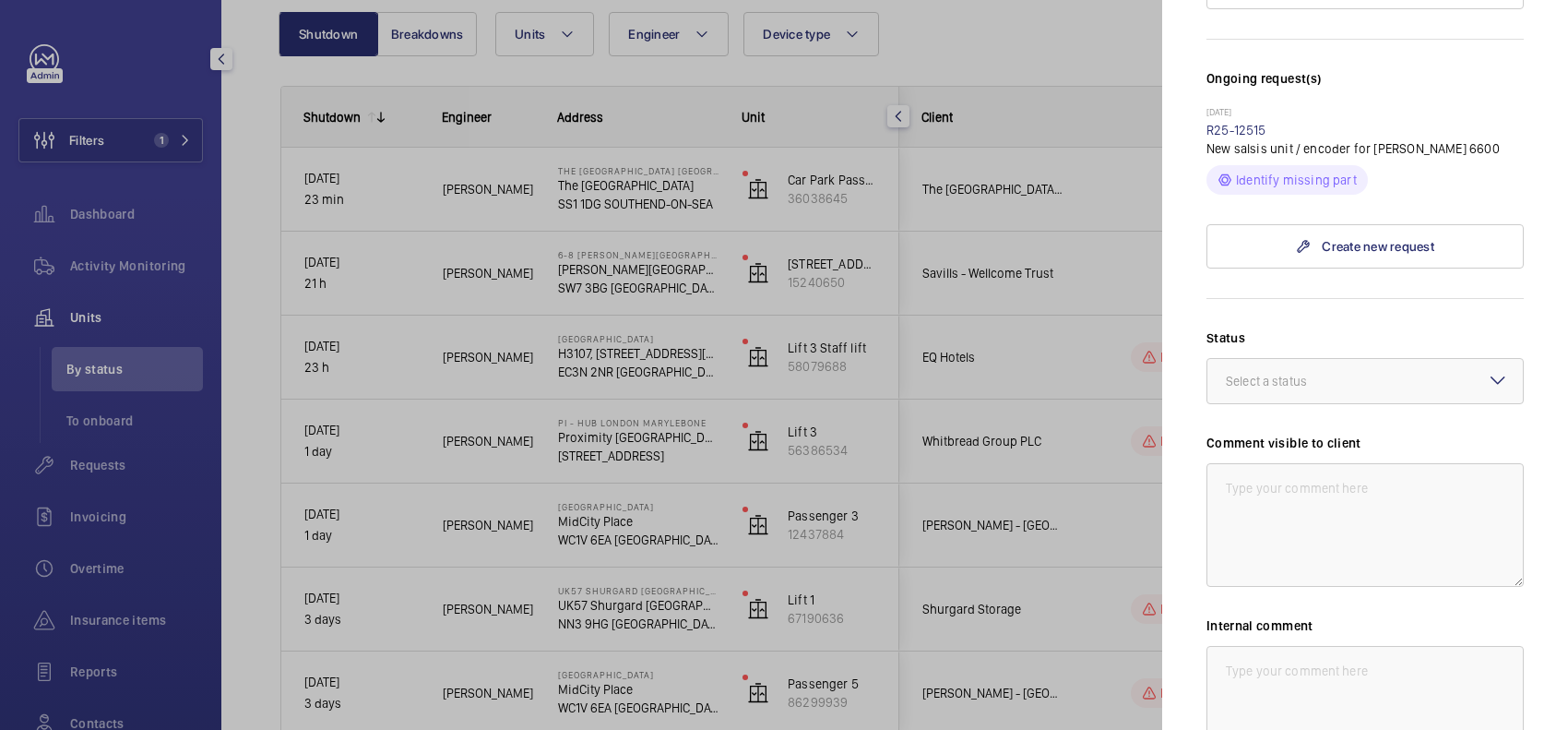
scroll to position [692, 0]
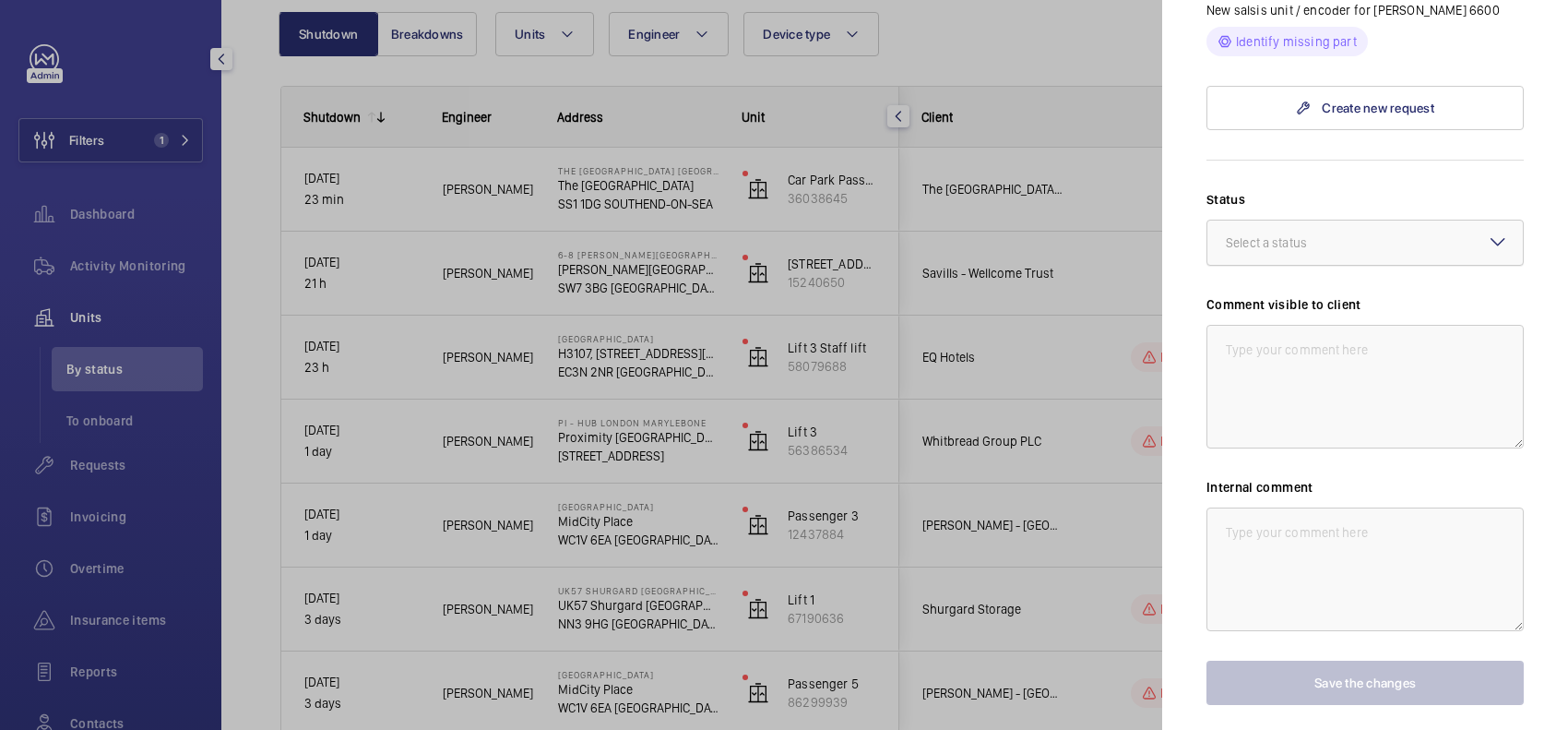
click at [1357, 263] on div at bounding box center [1365, 242] width 316 height 44
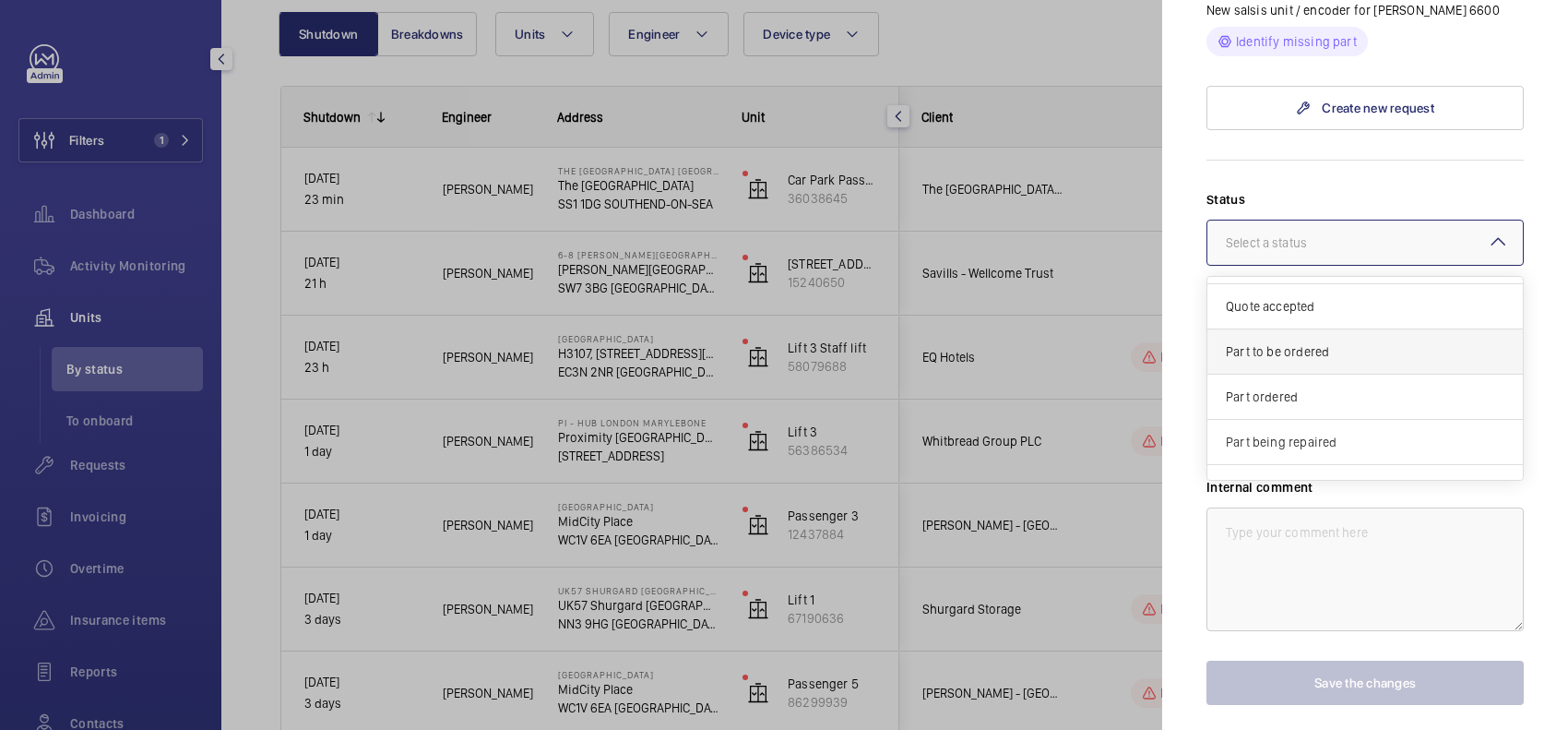
scroll to position [43, 0]
click at [1308, 400] on span "Part to be ordered" at bounding box center [1364, 391] width 278 height 19
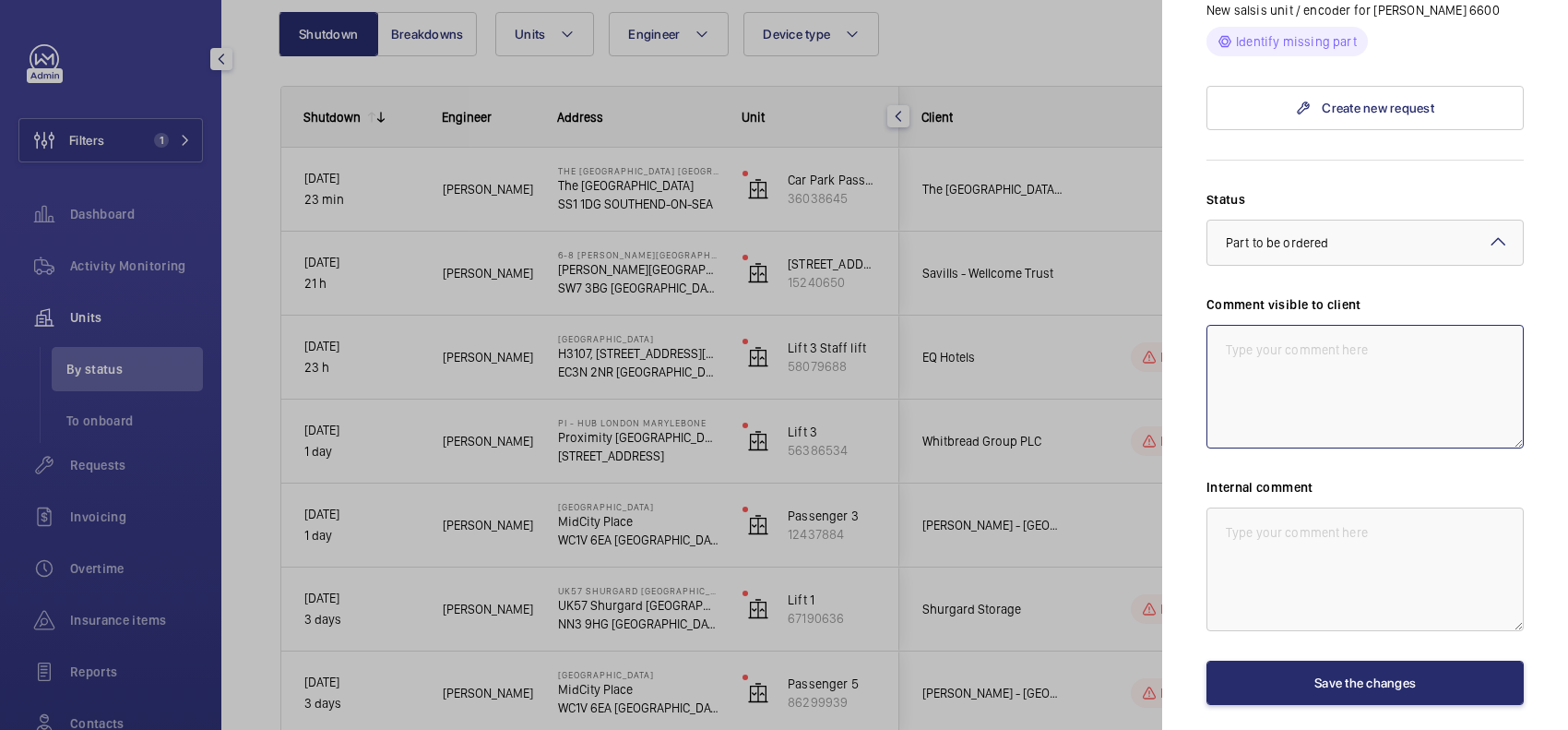
click at [1317, 394] on textarea at bounding box center [1365, 387] width 318 height 124
type textarea "WM ACTION - Sourcing parts [DATE]"
click at [1350, 629] on textarea at bounding box center [1365, 570] width 318 height 124
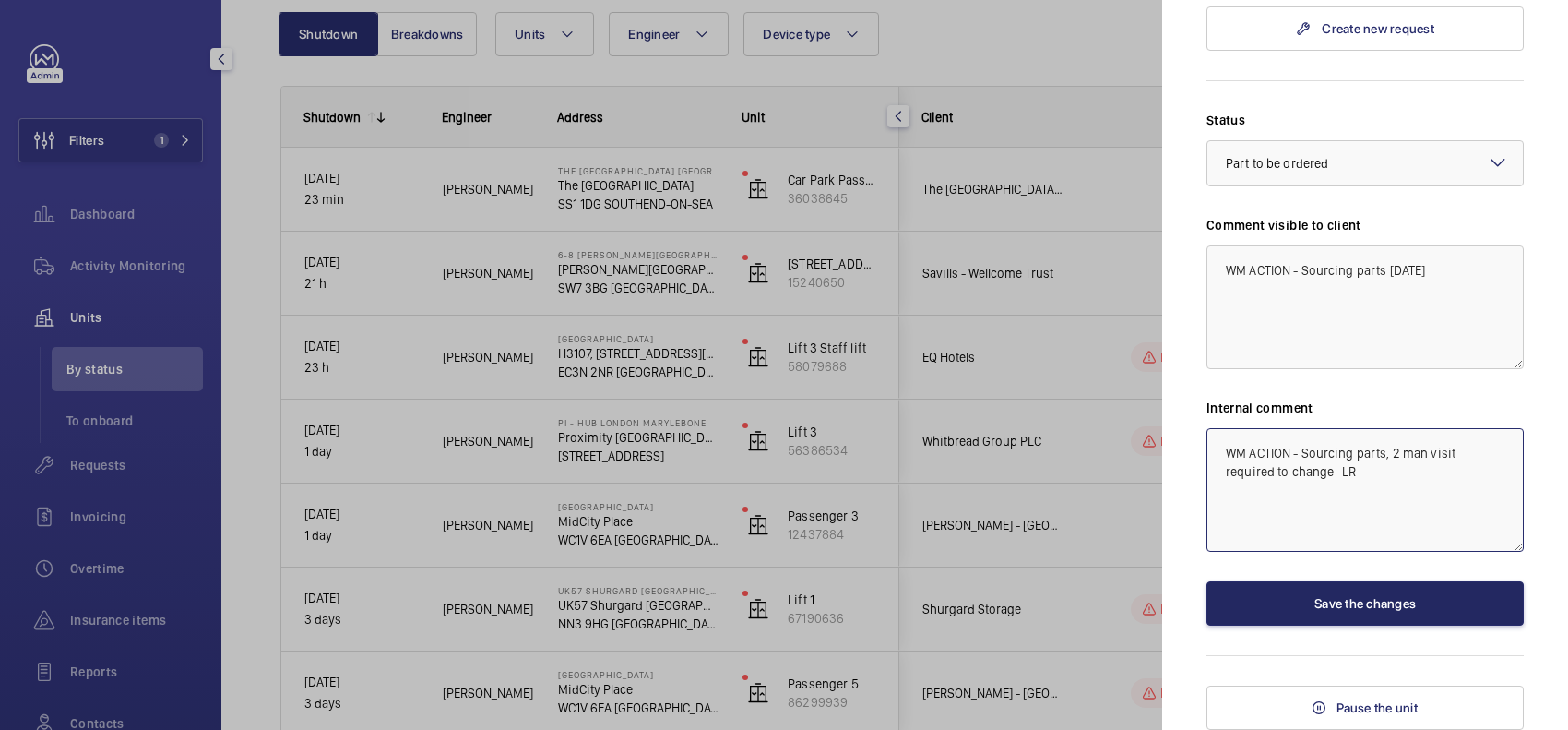
scroll to position [806, 0]
click at [1338, 473] on textarea "WM ACTION - Sourcing parts, 2 man visit required to change -LR 19/09/25" at bounding box center [1365, 490] width 318 height 124
click at [1340, 471] on textarea "WM ACTION - Sourcing parts, 2 man visit required to change -LR 19/09/25" at bounding box center [1365, 490] width 318 height 124
type textarea "WM ACTION - Sourcing parts, 2 man visit required to change - LR [DATE]"
click at [1379, 596] on button "Save the changes" at bounding box center [1365, 603] width 318 height 44
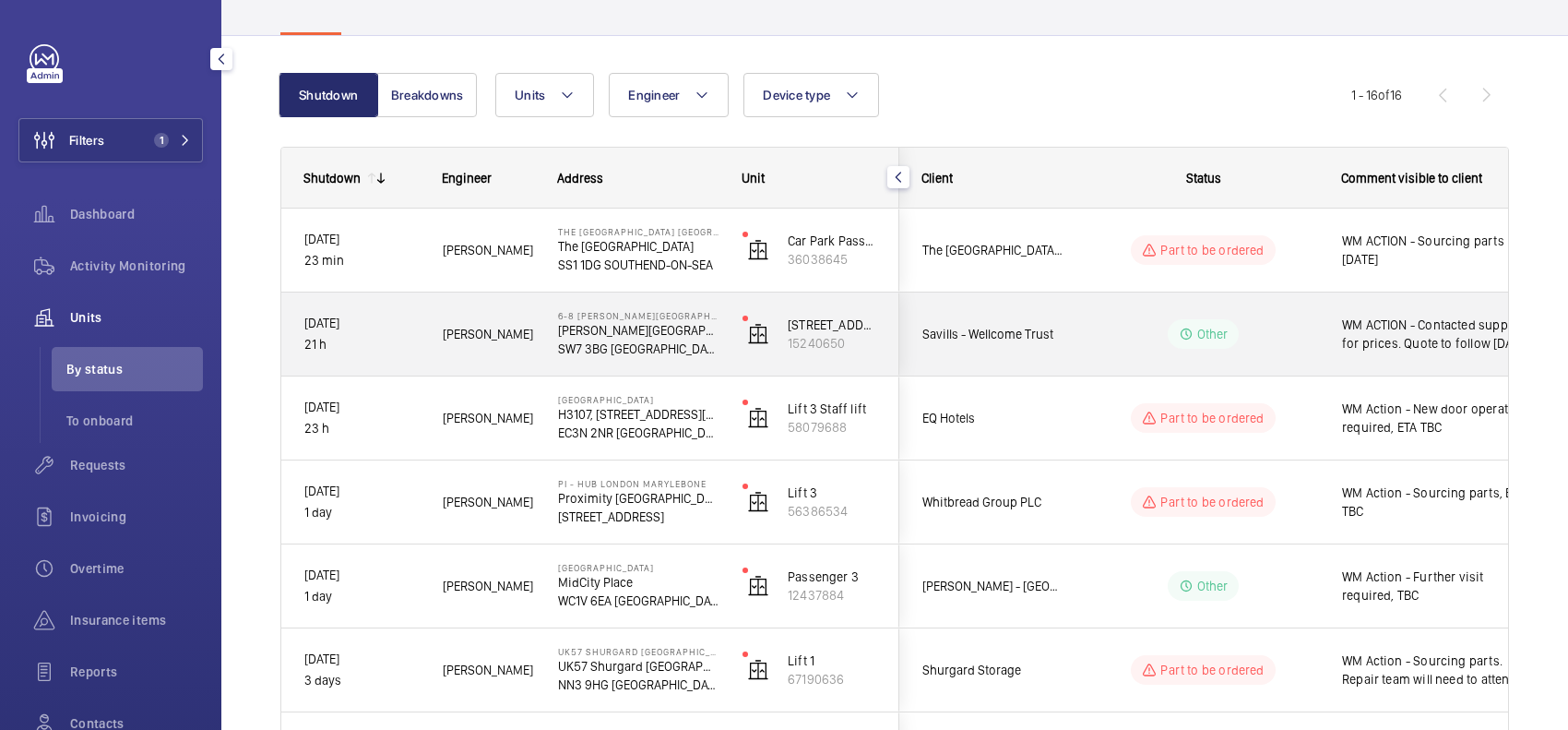
scroll to position [77, 0]
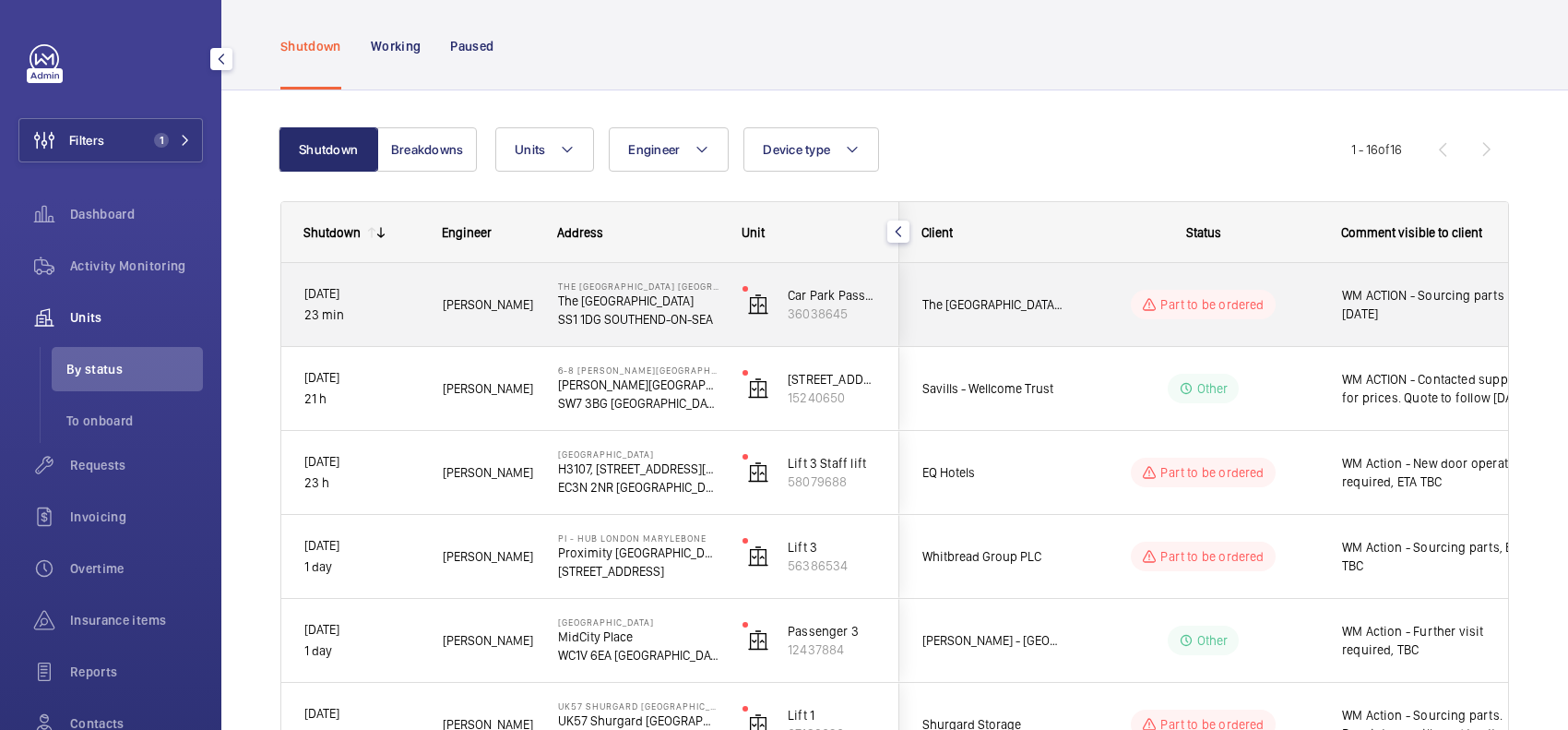
click at [1095, 314] on wm-front-pills-cell "Part to be ordered" at bounding box center [1204, 304] width 230 height 30
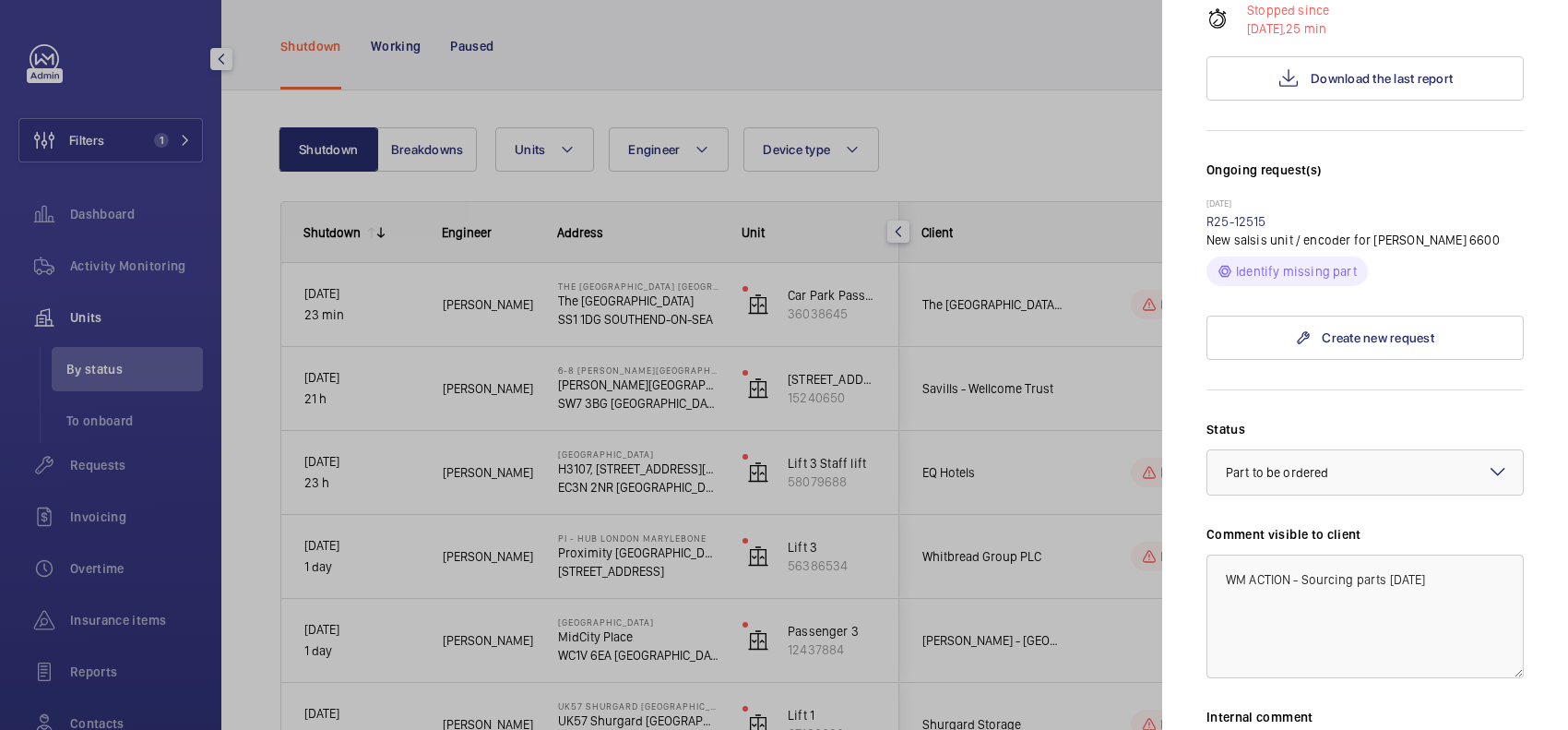
scroll to position [461, 0]
click at [1259, 230] on link "R25-12515" at bounding box center [1236, 222] width 60 height 15
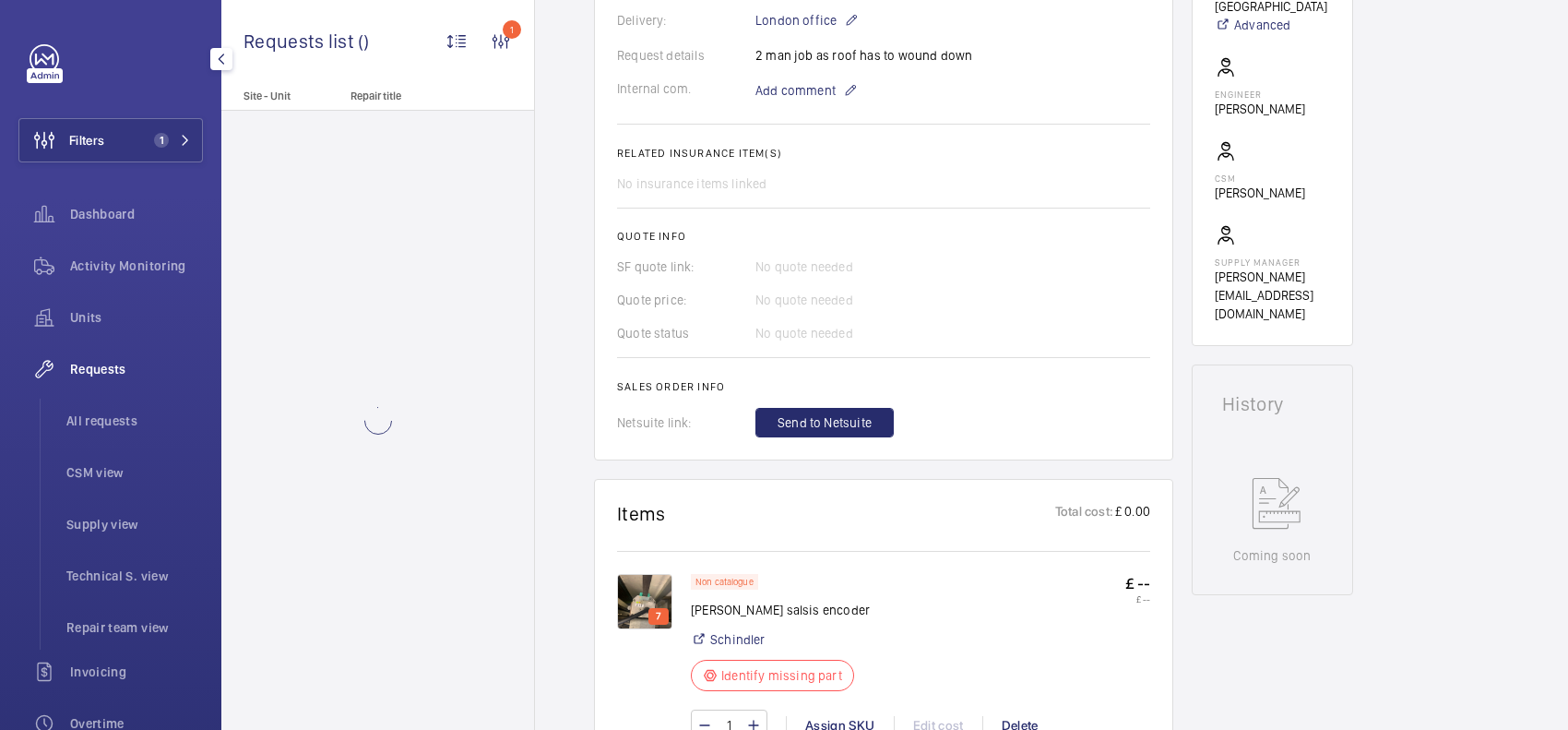
scroll to position [808, 0]
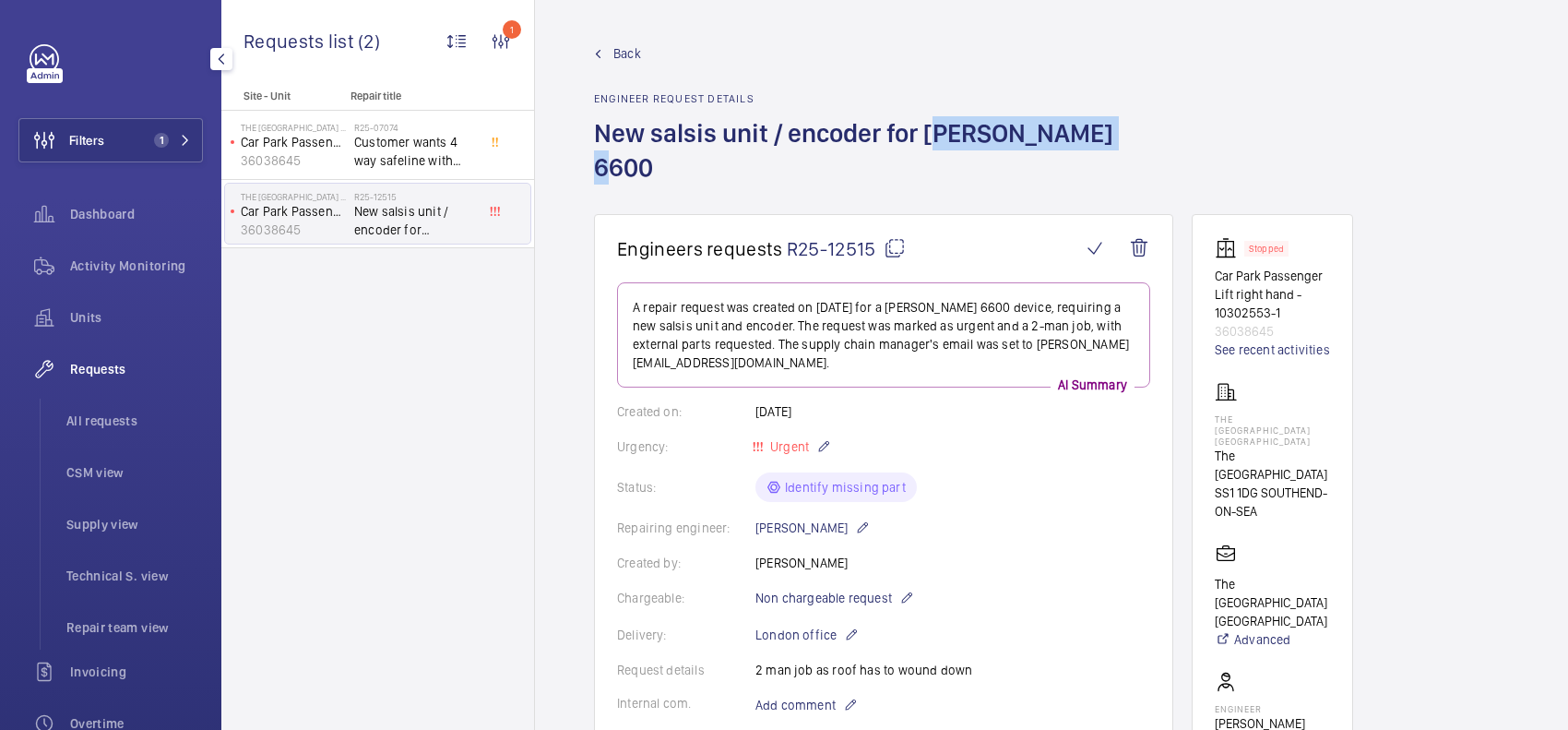
drag, startPoint x: 928, startPoint y: 132, endPoint x: 1090, endPoint y: 148, distance: 162.8
click at [1090, 148] on h1 "New salsis unit / encoder for [PERSON_NAME] 6600" at bounding box center [883, 164] width 579 height 97
copy h1 "Schindler 6600"
click at [770, 167] on h1 "New salsis unit / encoder for [PERSON_NAME] 6600" at bounding box center [883, 164] width 579 height 97
drag, startPoint x: 786, startPoint y: 136, endPoint x: 1094, endPoint y: 137, distance: 308.0
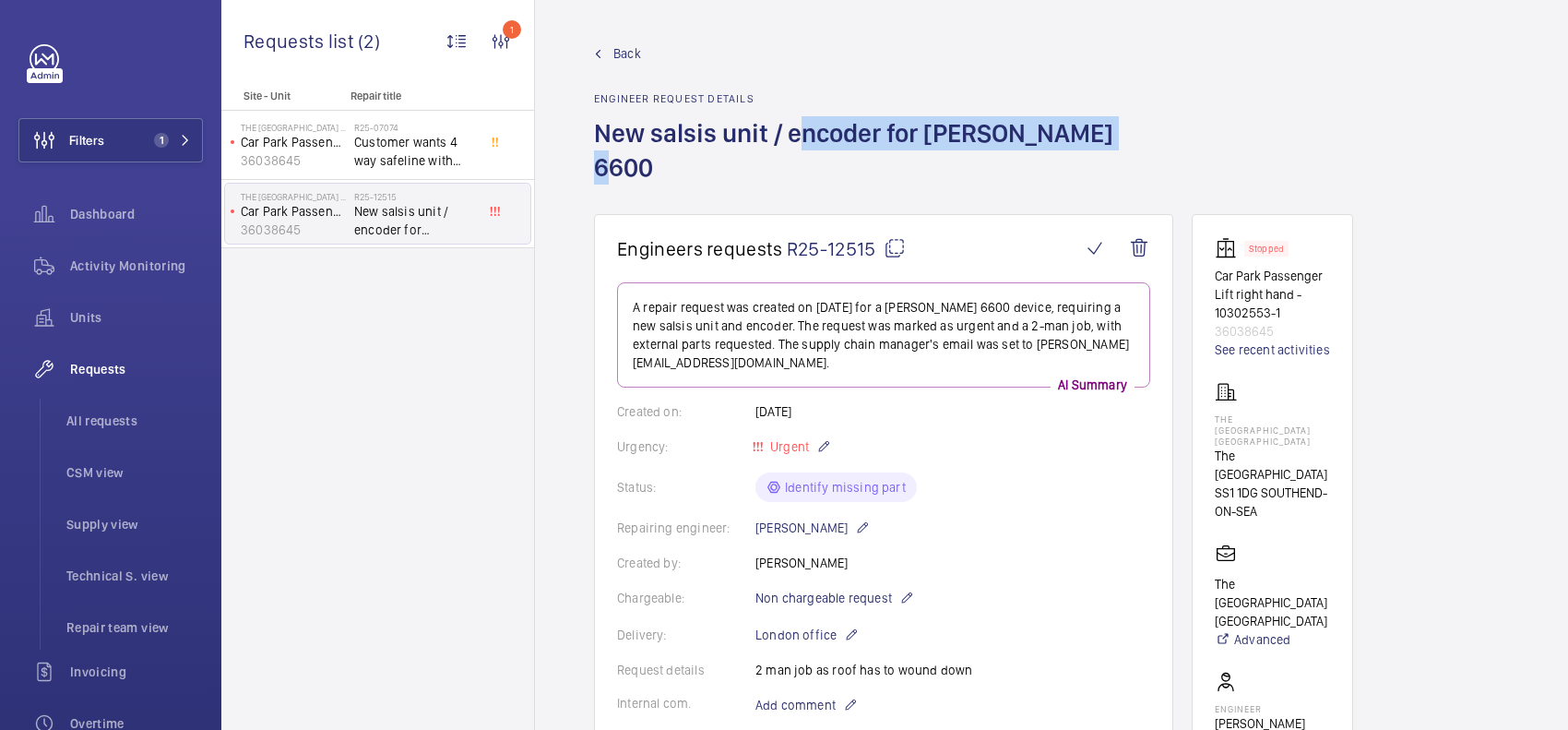
click at [1094, 137] on h1 "New salsis unit / encoder for [PERSON_NAME] 6600" at bounding box center [883, 164] width 579 height 97
copy h1 "encoder for Schindler 6600"
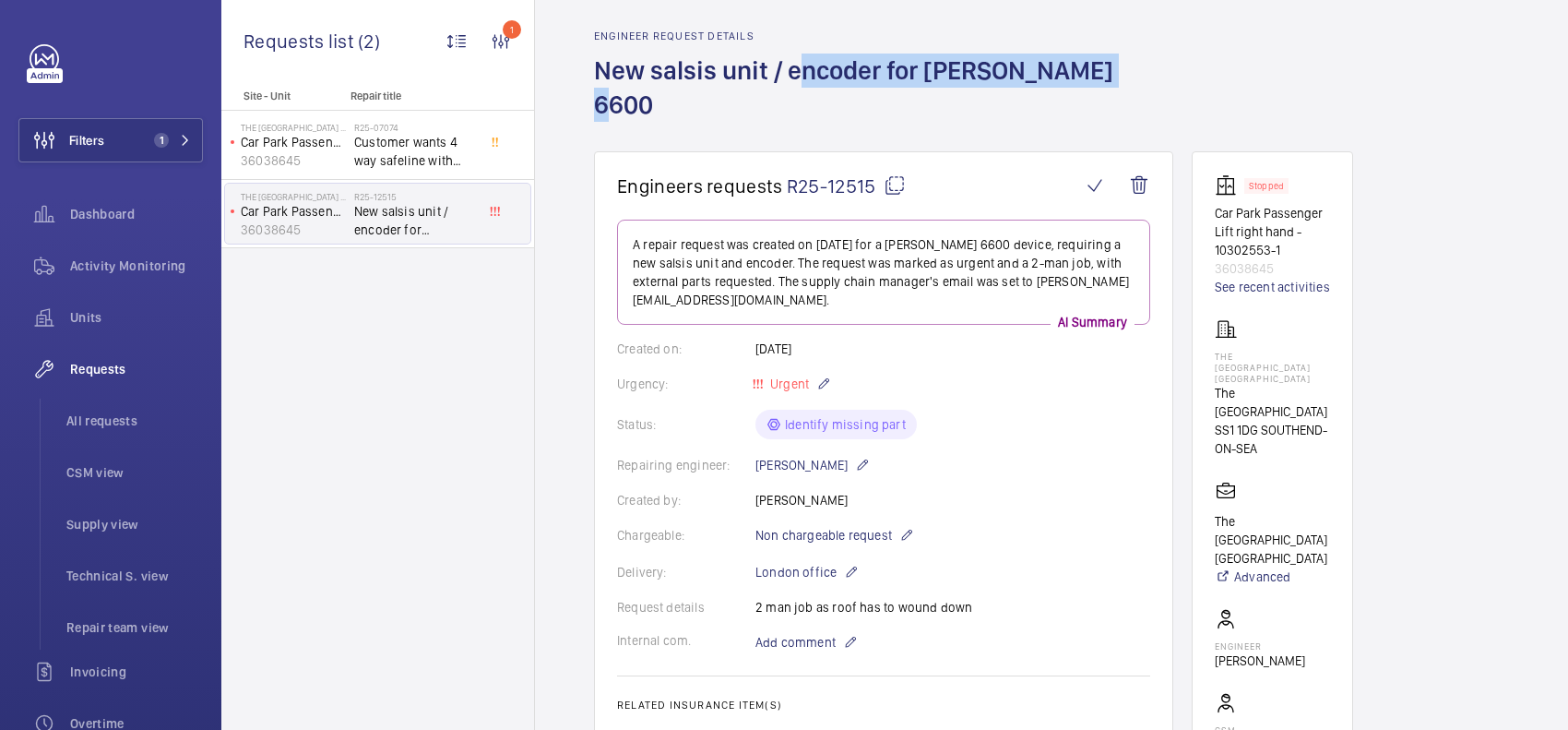
scroll to position [115, 0]
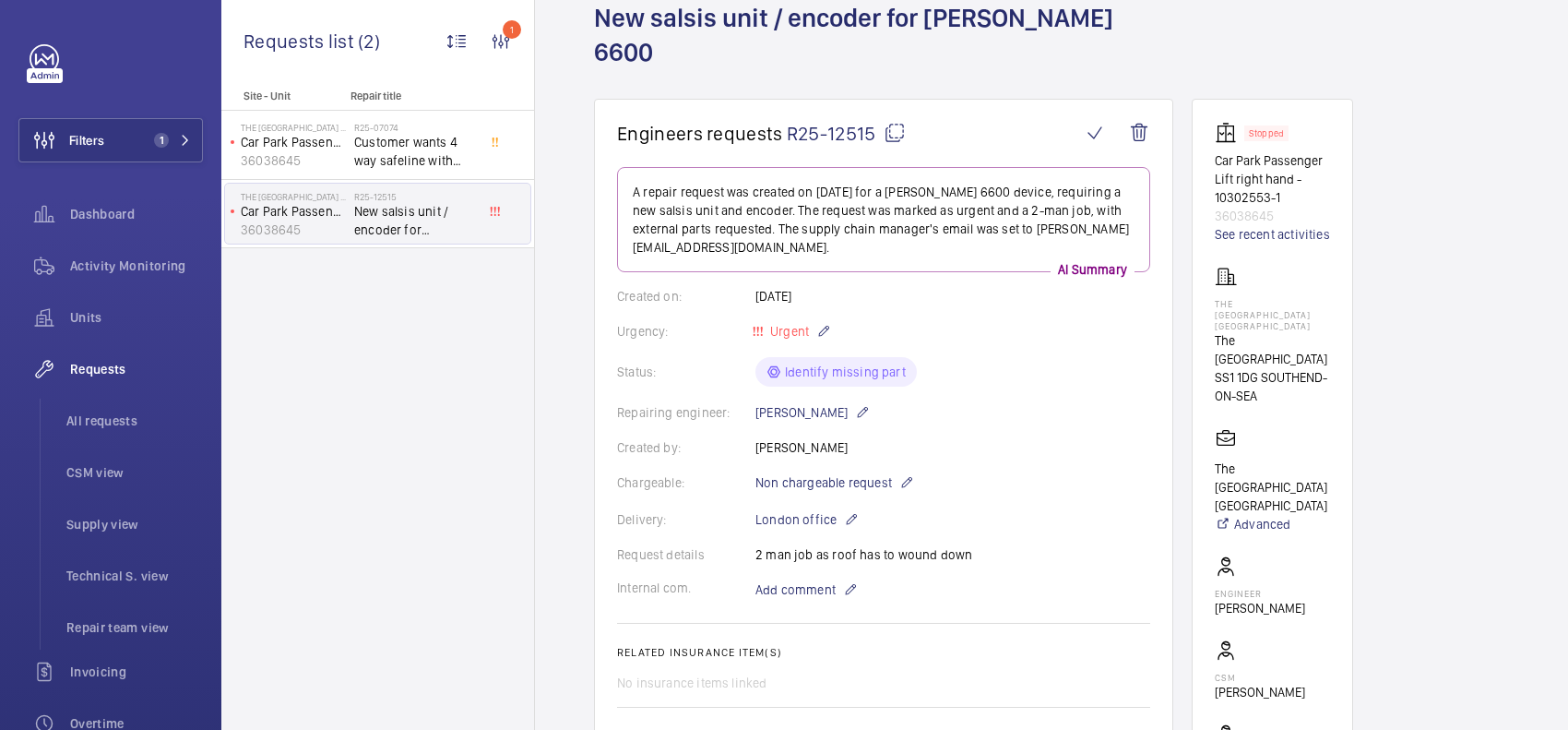
click at [1062, 316] on wm-front-card-body "A repair request was created on 2025-09-19 for a Schindler 6600 device, requiri…" at bounding box center [883, 552] width 533 height 769
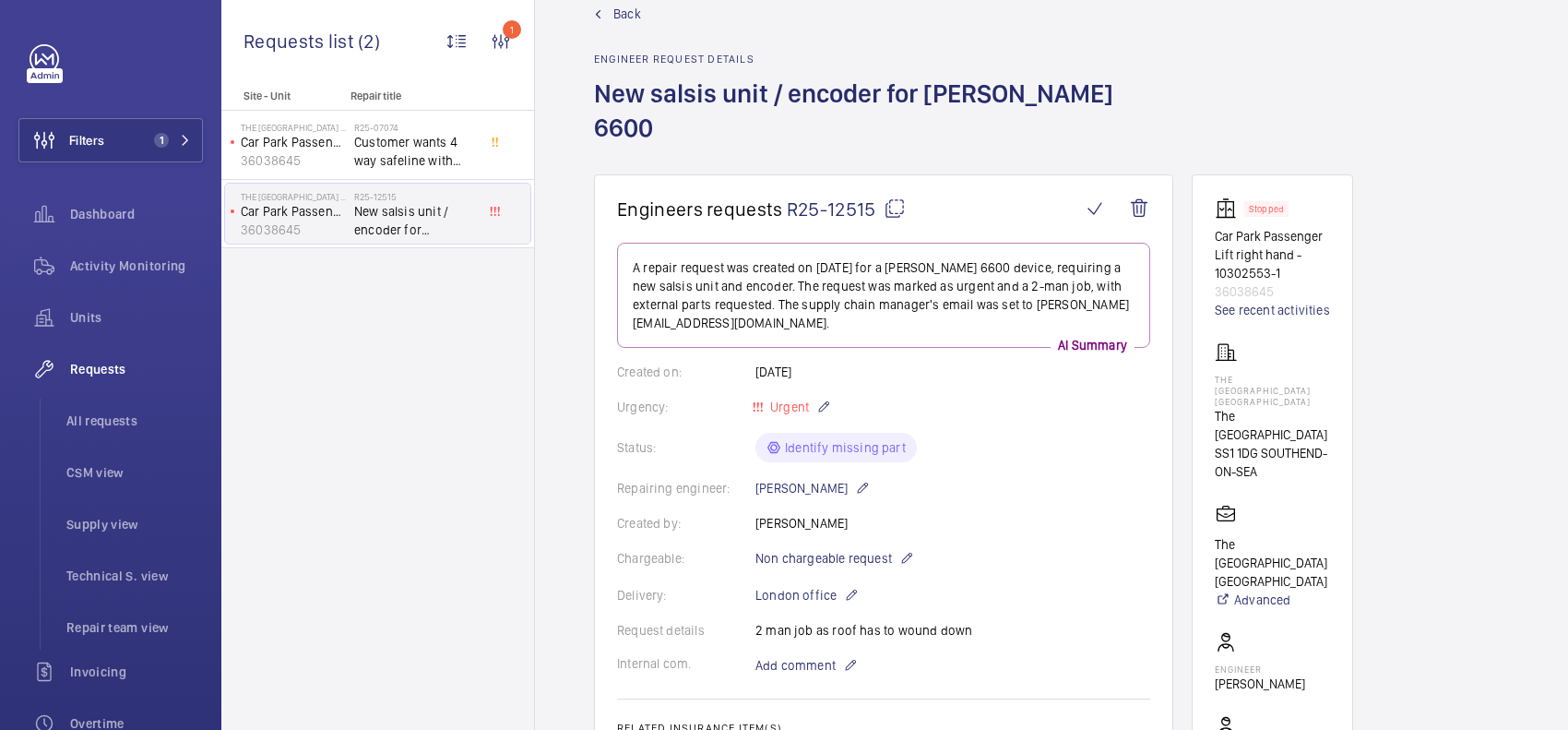
scroll to position [0, 0]
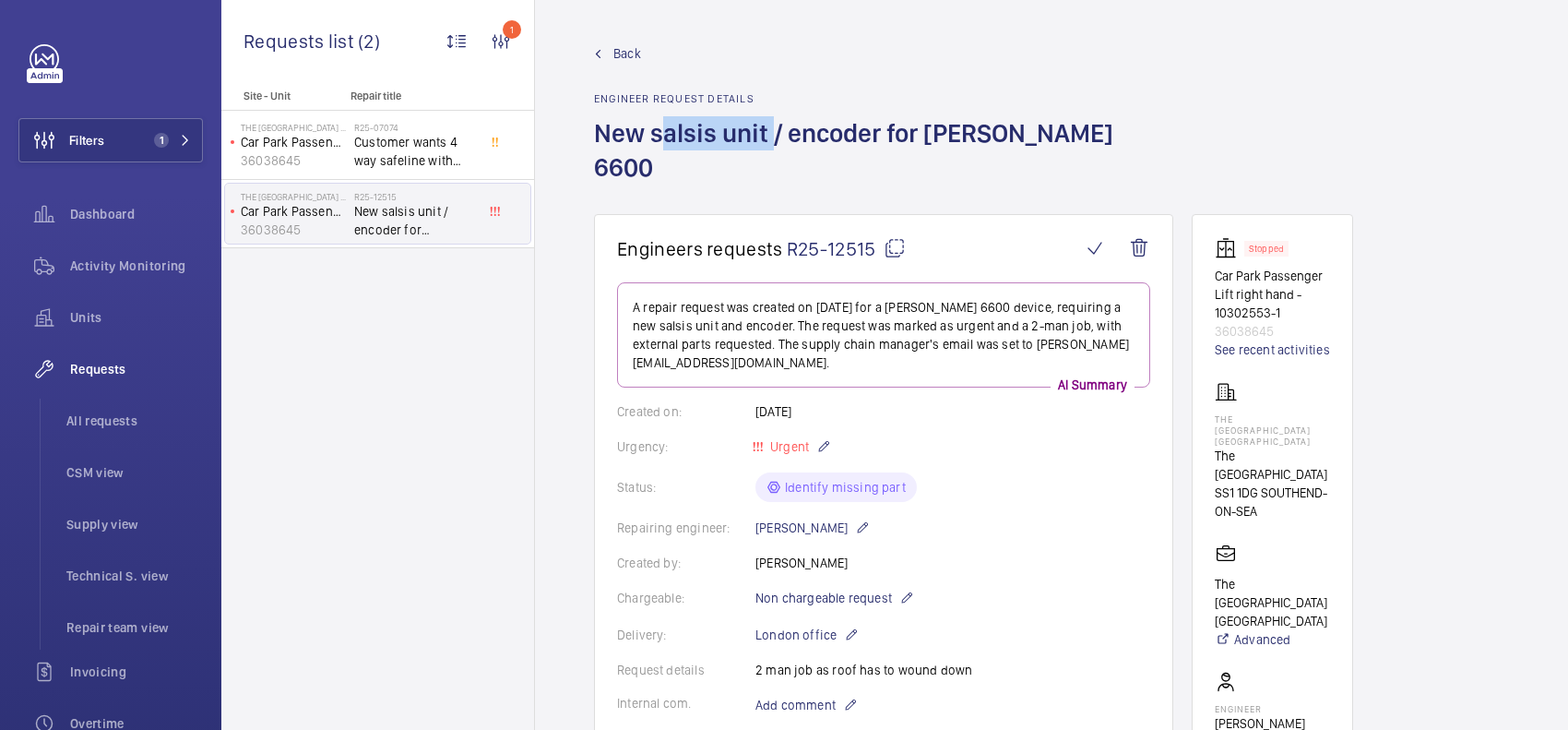
drag, startPoint x: 655, startPoint y: 123, endPoint x: 762, endPoint y: 145, distance: 109.2
click at [762, 145] on h1 "New salsis unit / encoder for [PERSON_NAME] 6600" at bounding box center [883, 164] width 579 height 97
copy h1 "salsis unit"
click at [125, 122] on button "Filters 1" at bounding box center [111, 140] width 185 height 44
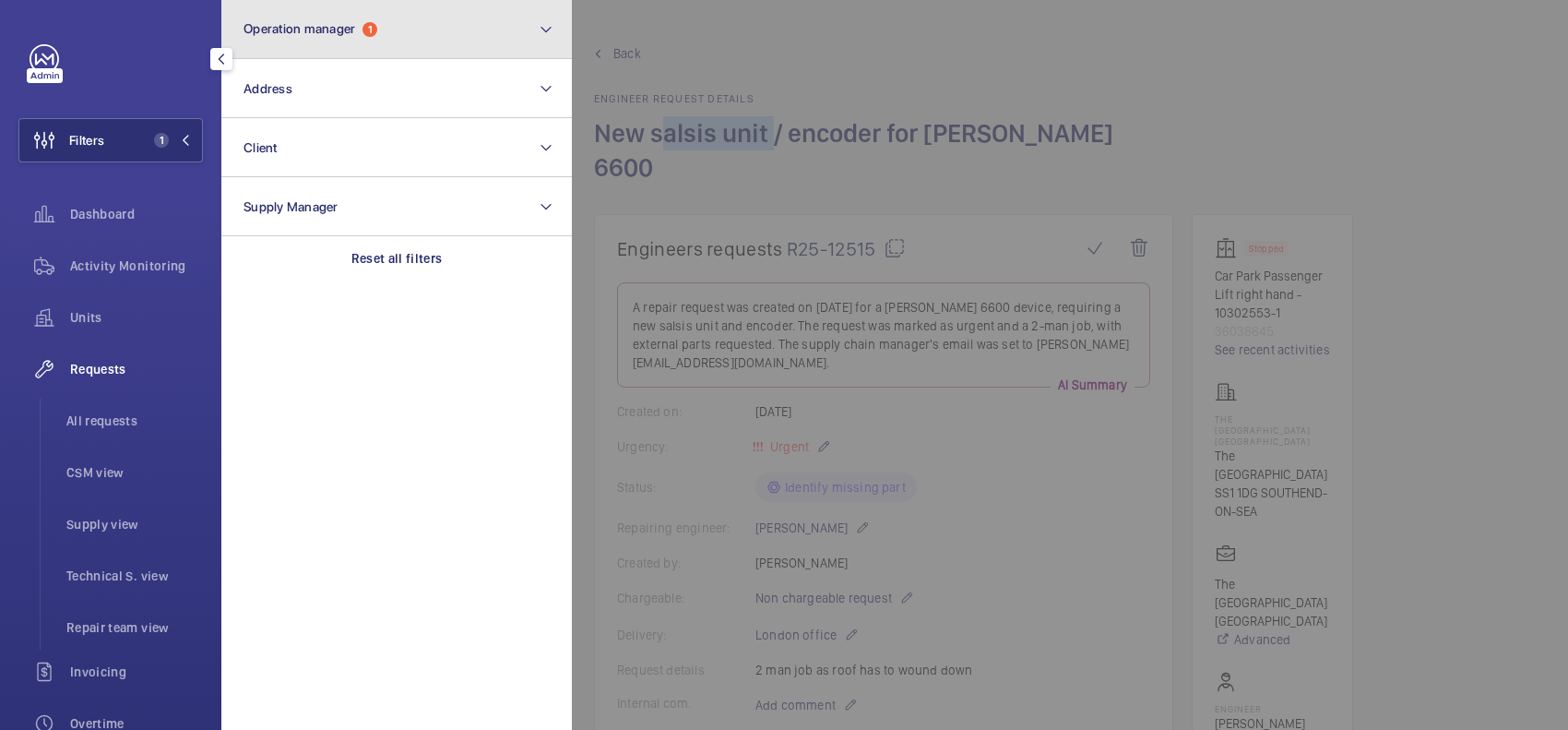
click at [339, 25] on span "Operation manager" at bounding box center [299, 29] width 111 height 15
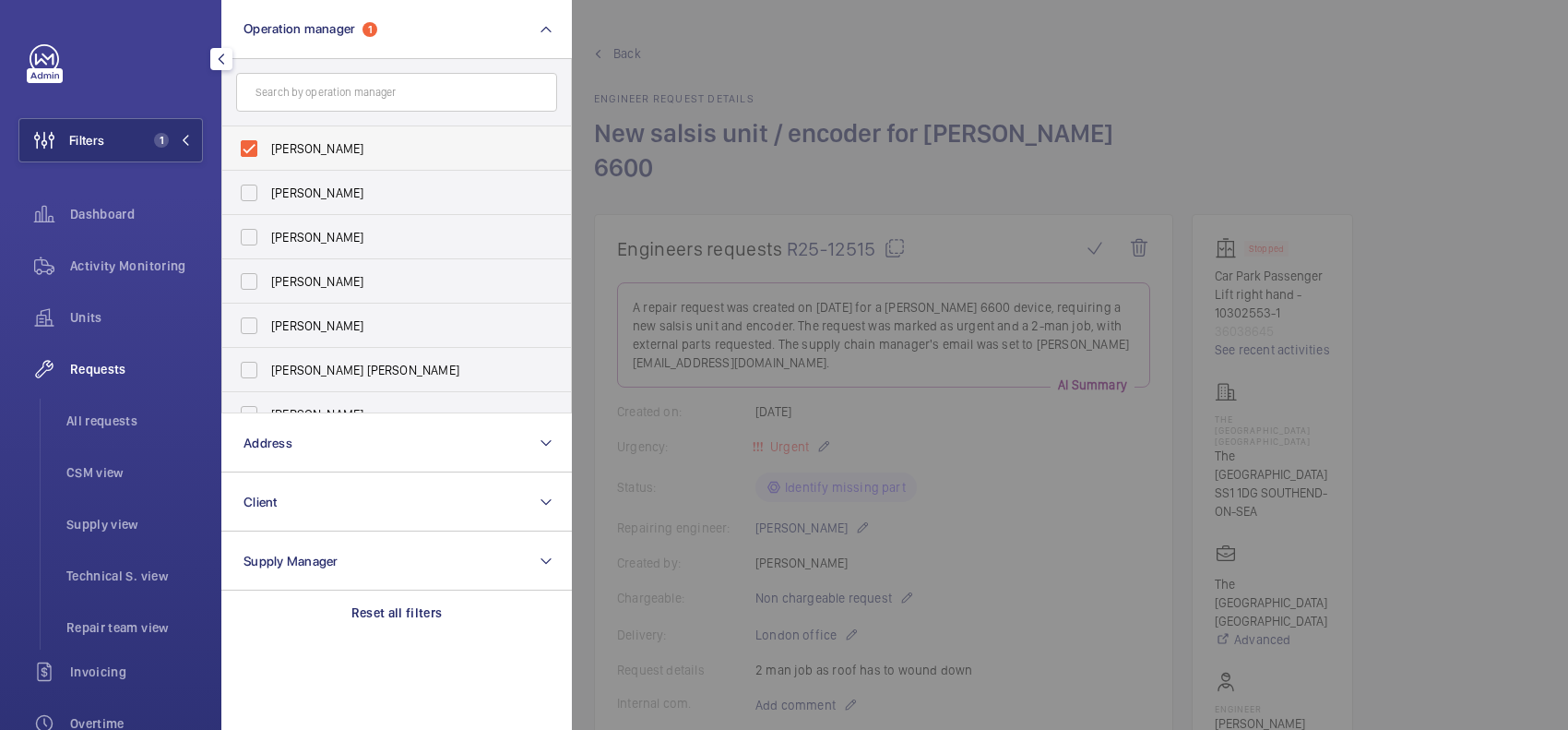
click at [353, 137] on label "[PERSON_NAME]" at bounding box center [383, 148] width 321 height 44
click at [268, 137] on input "[PERSON_NAME]" at bounding box center [249, 149] width 37 height 37
checkbox input "false"
click at [360, 233] on span "[PERSON_NAME]" at bounding box center [398, 237] width 254 height 19
click at [268, 233] on input "[PERSON_NAME]" at bounding box center [249, 237] width 37 height 37
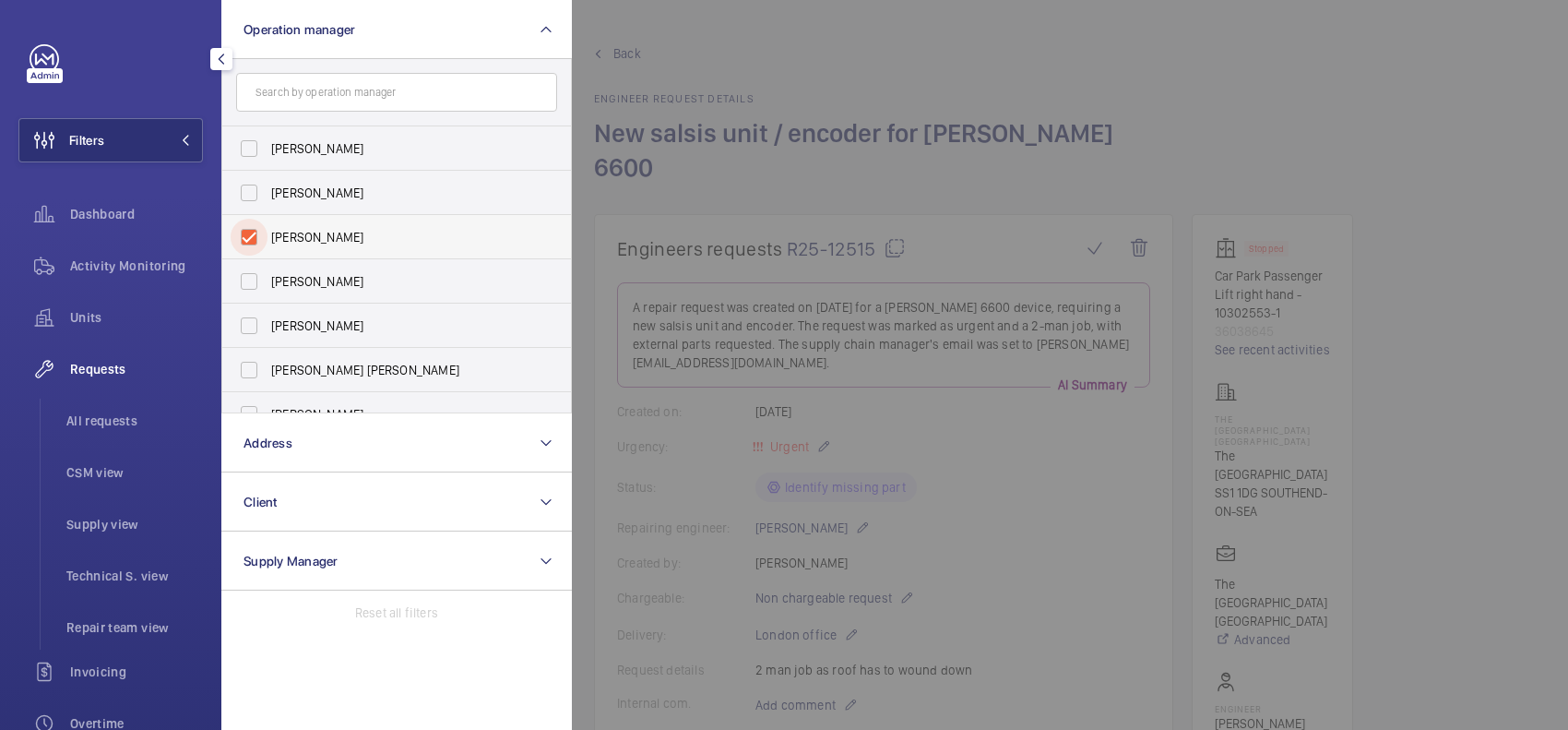
checkbox input "true"
click at [744, 197] on div at bounding box center [1356, 365] width 1568 height 730
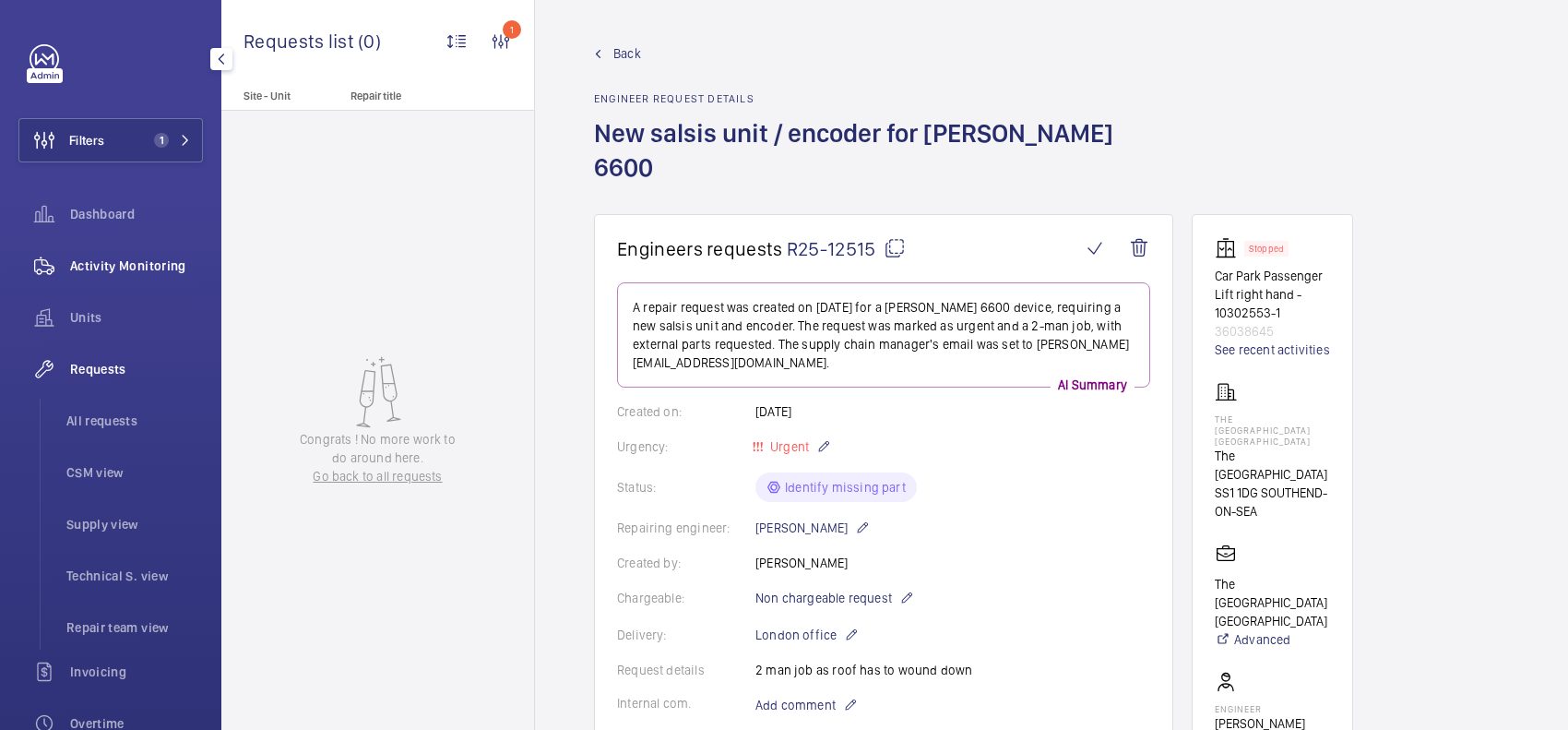
click at [164, 260] on span "Activity Monitoring" at bounding box center [136, 266] width 133 height 19
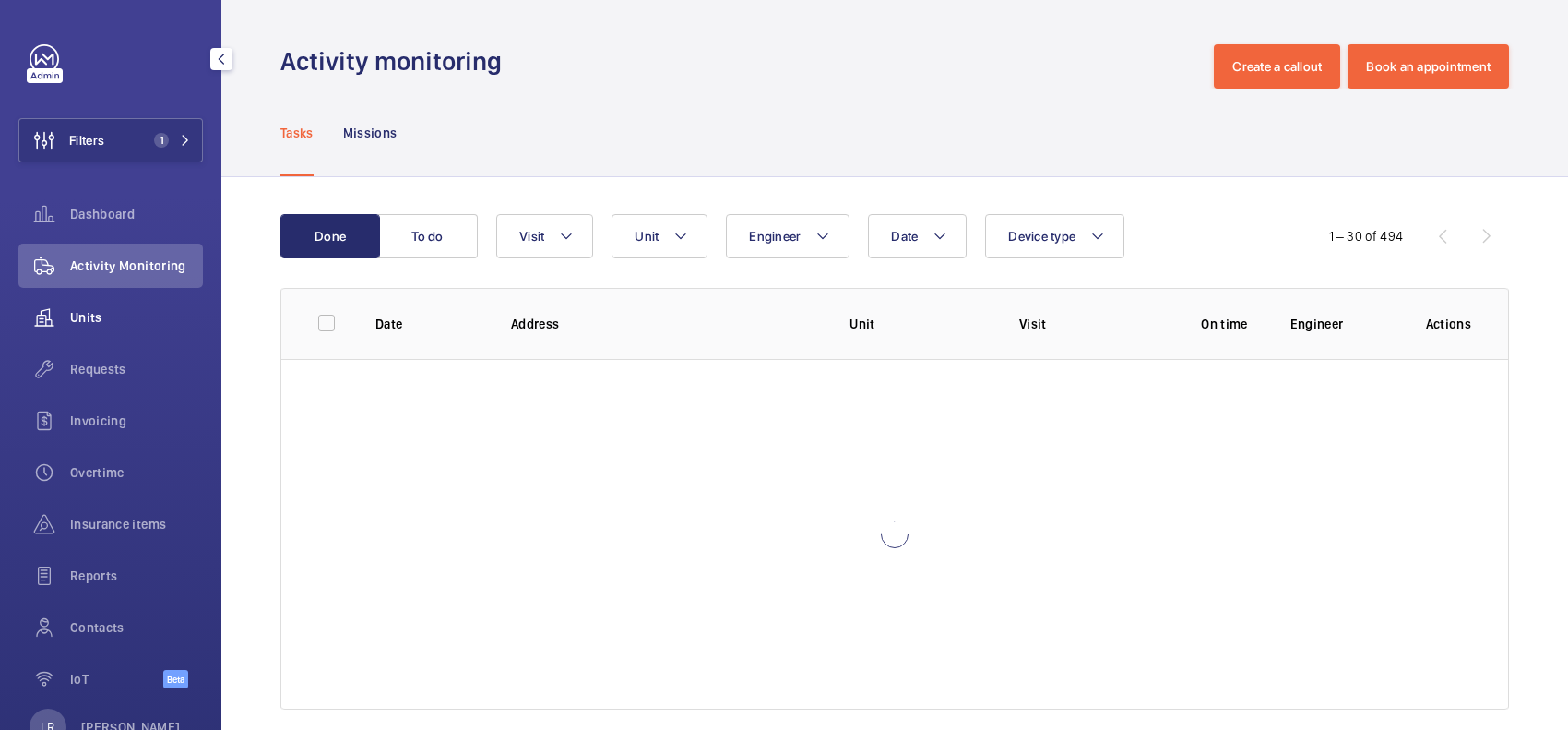
drag, startPoint x: 104, startPoint y: 324, endPoint x: 112, endPoint y: 319, distance: 9.4
click at [106, 323] on span "Units" at bounding box center [136, 317] width 133 height 19
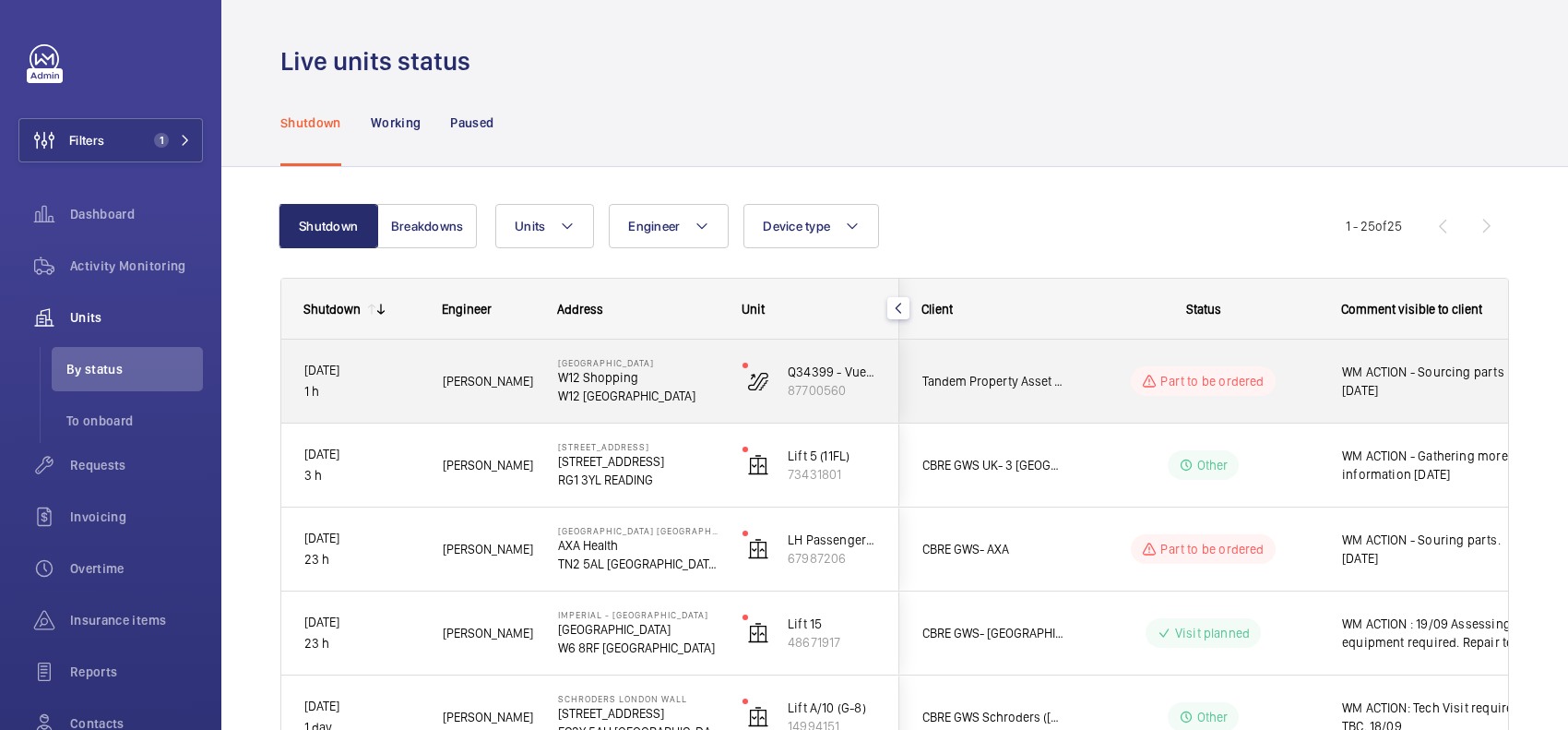
click at [1117, 351] on div "Part to be ordered" at bounding box center [1192, 382] width 252 height 67
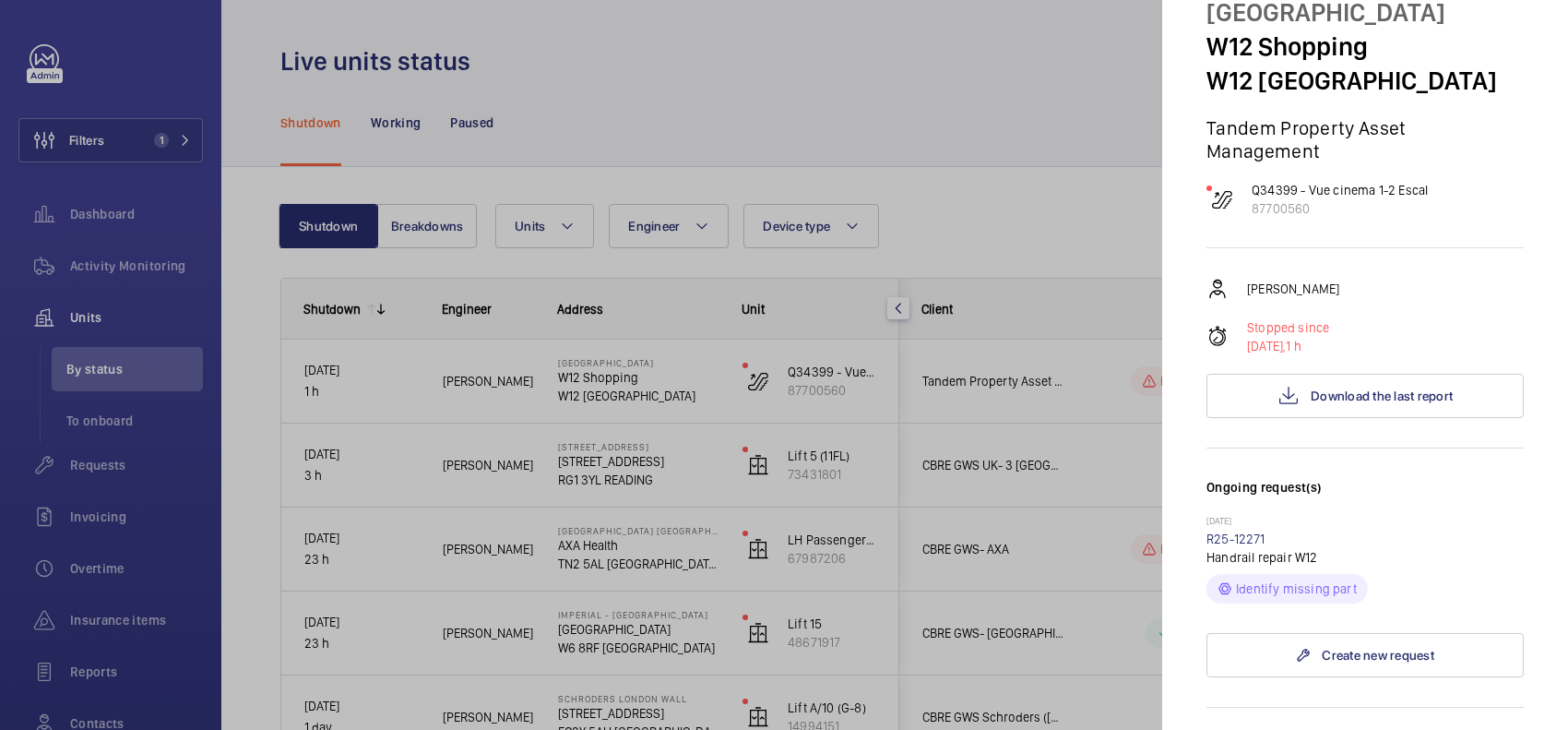
scroll to position [230, 0]
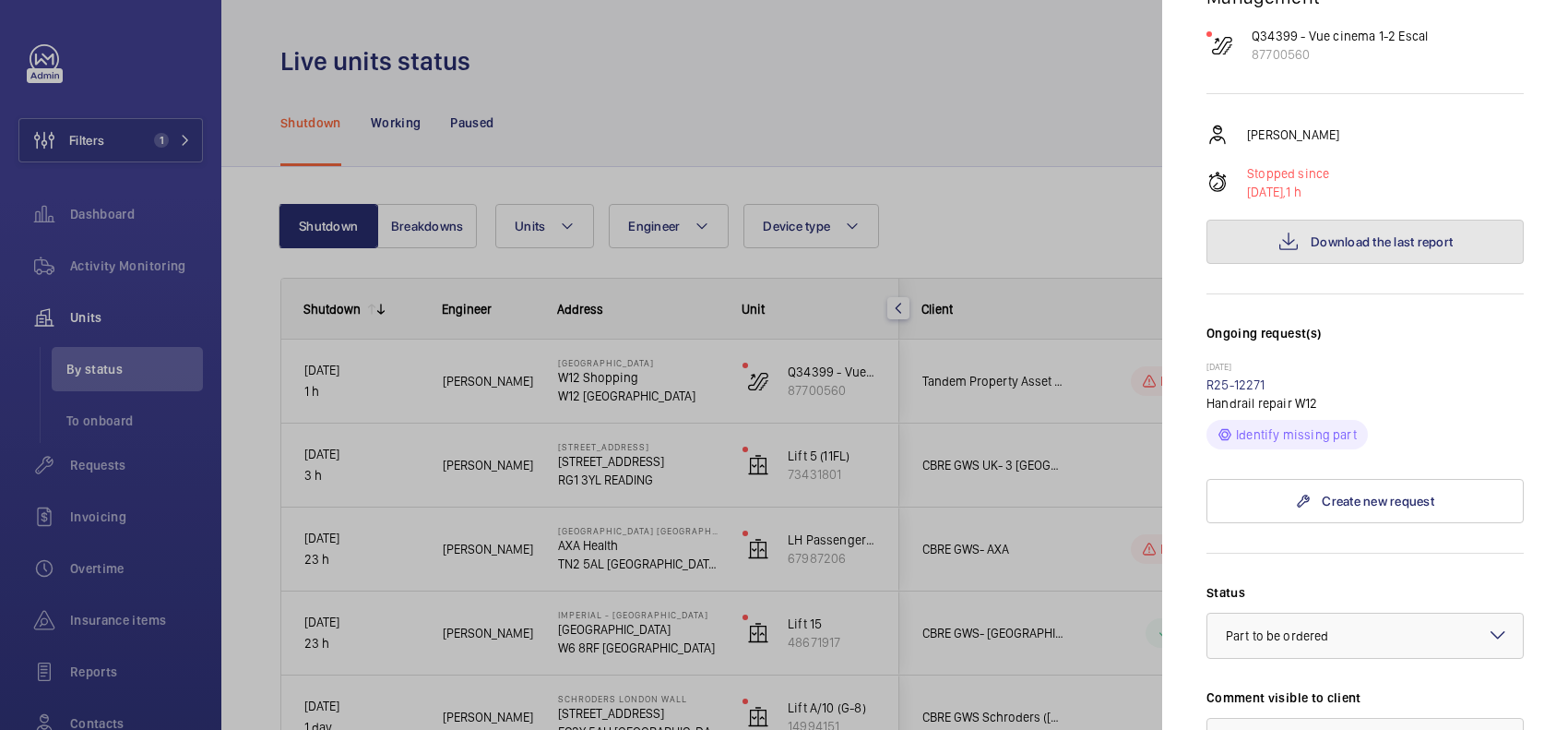
click at [1357, 238] on span "Download the last report" at bounding box center [1382, 241] width 142 height 15
click at [823, 338] on div at bounding box center [784, 365] width 1568 height 730
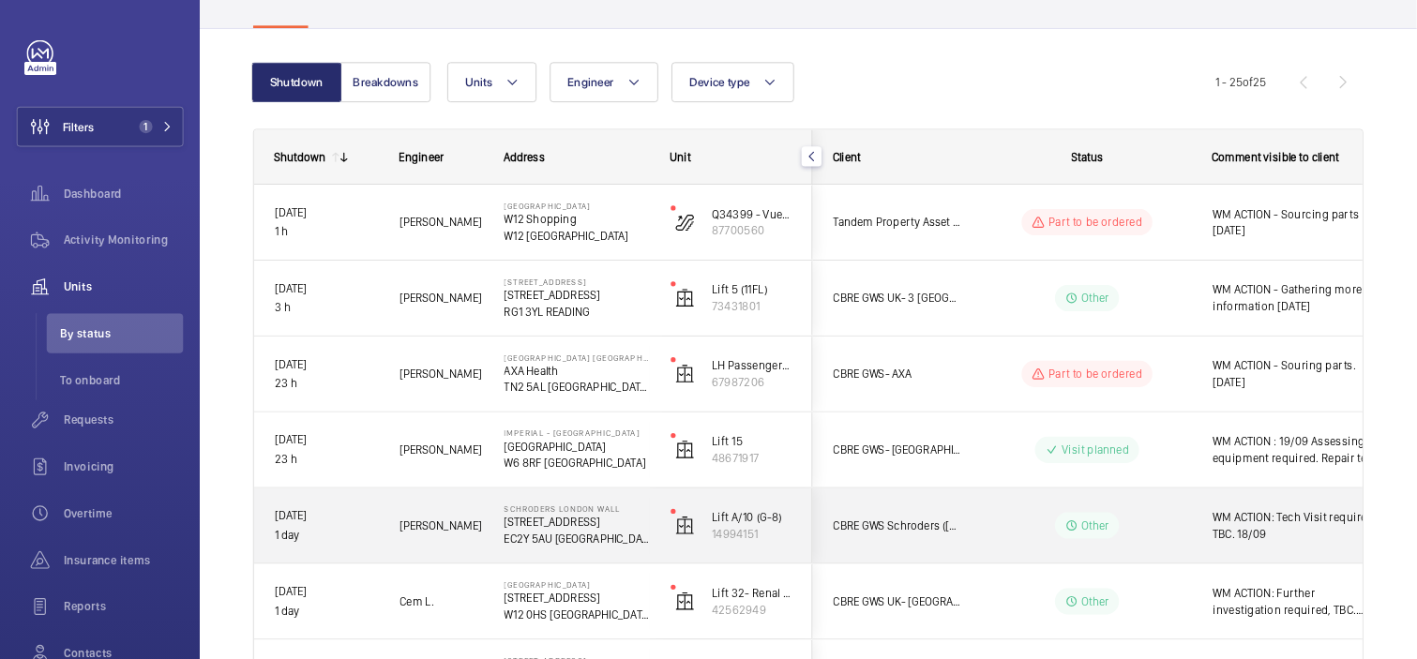
scroll to position [117, 0]
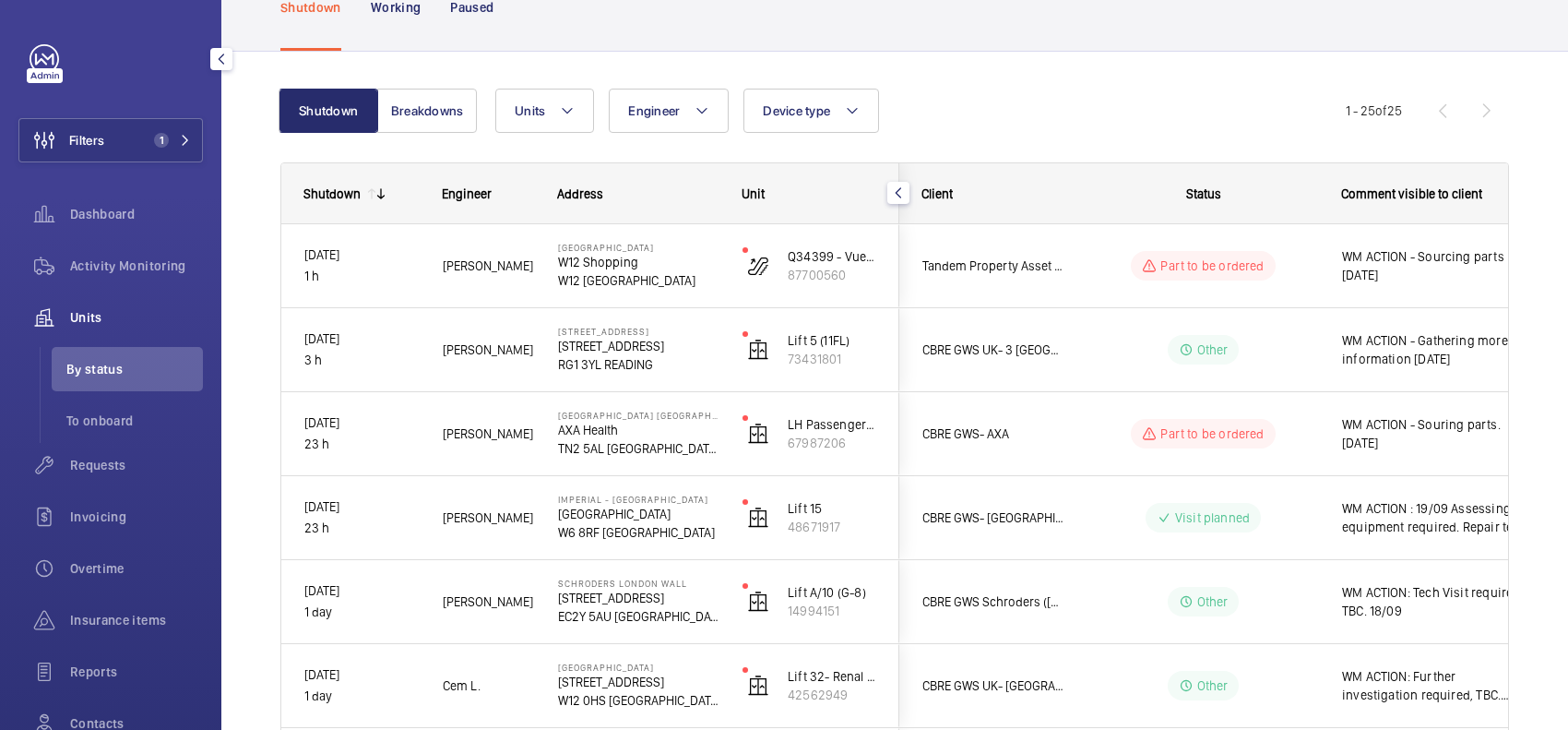
click at [11, 6] on div "Filters 1 Dashboard Activity Monitoring Units By status To onboard Requests Inv…" at bounding box center [110, 365] width 221 height 730
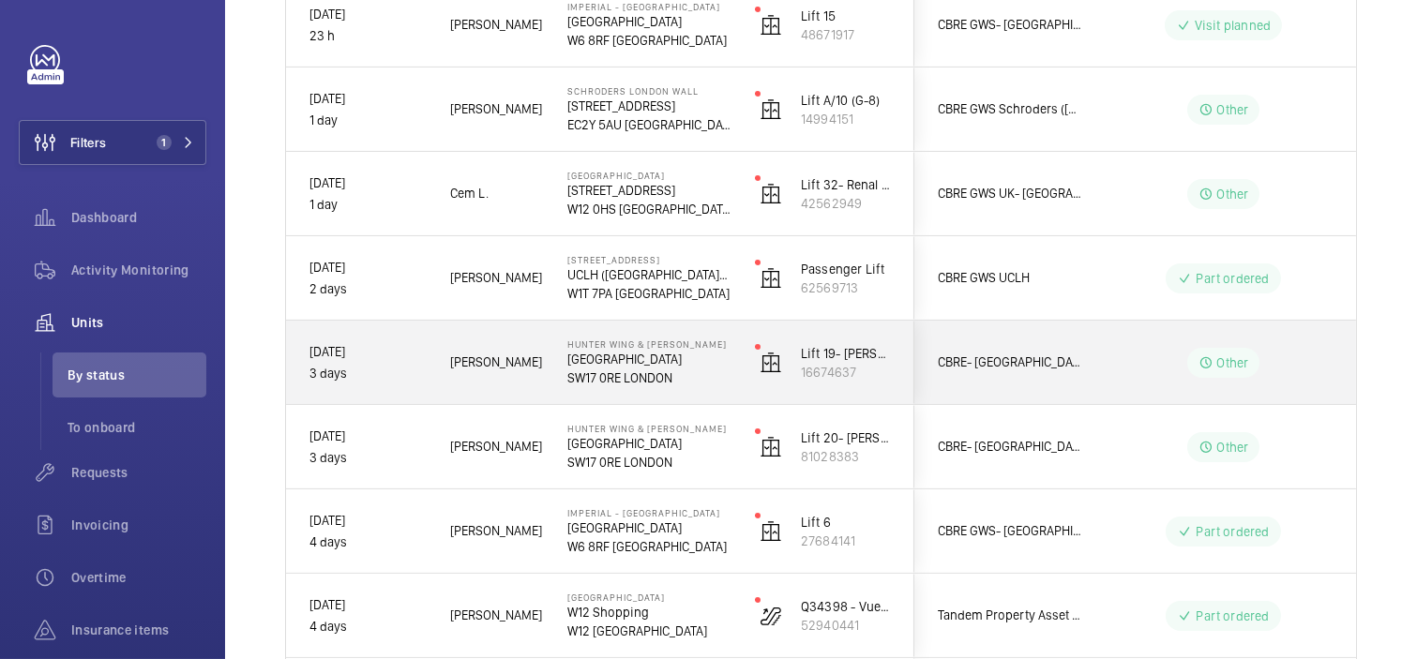
scroll to position [535, 0]
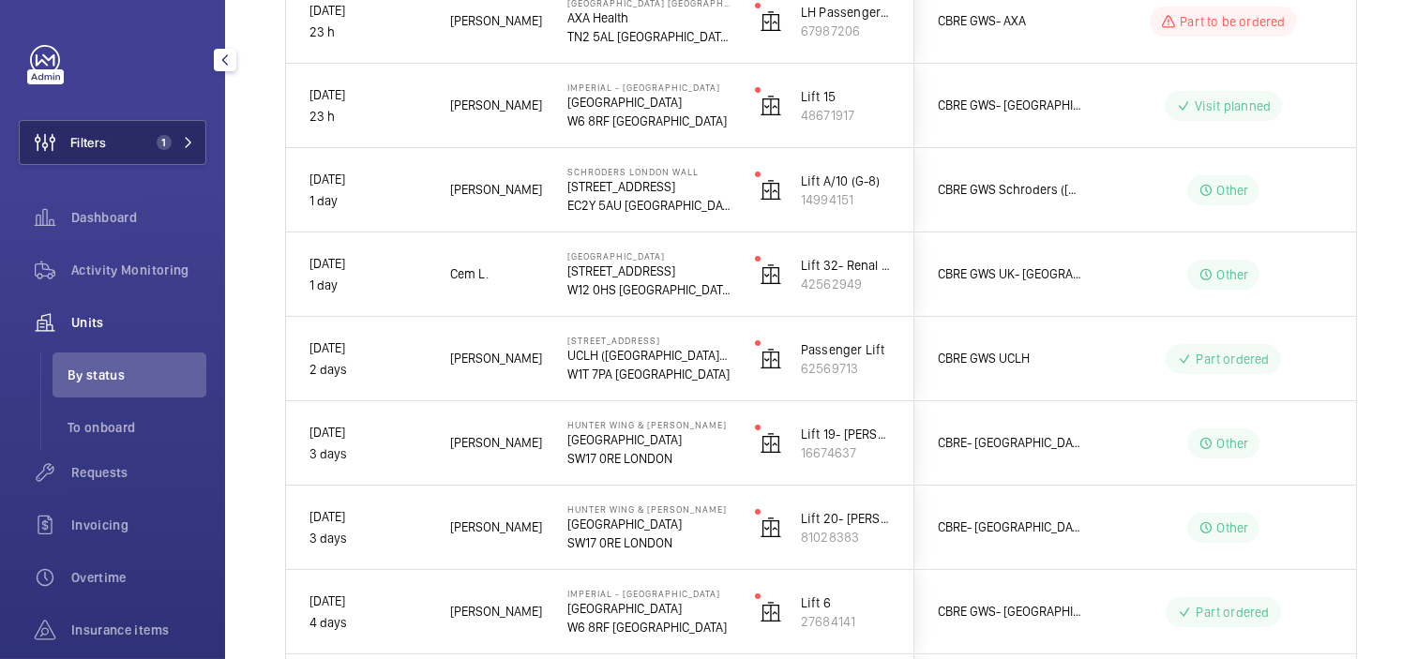
click at [160, 136] on span "1" at bounding box center [164, 142] width 15 height 15
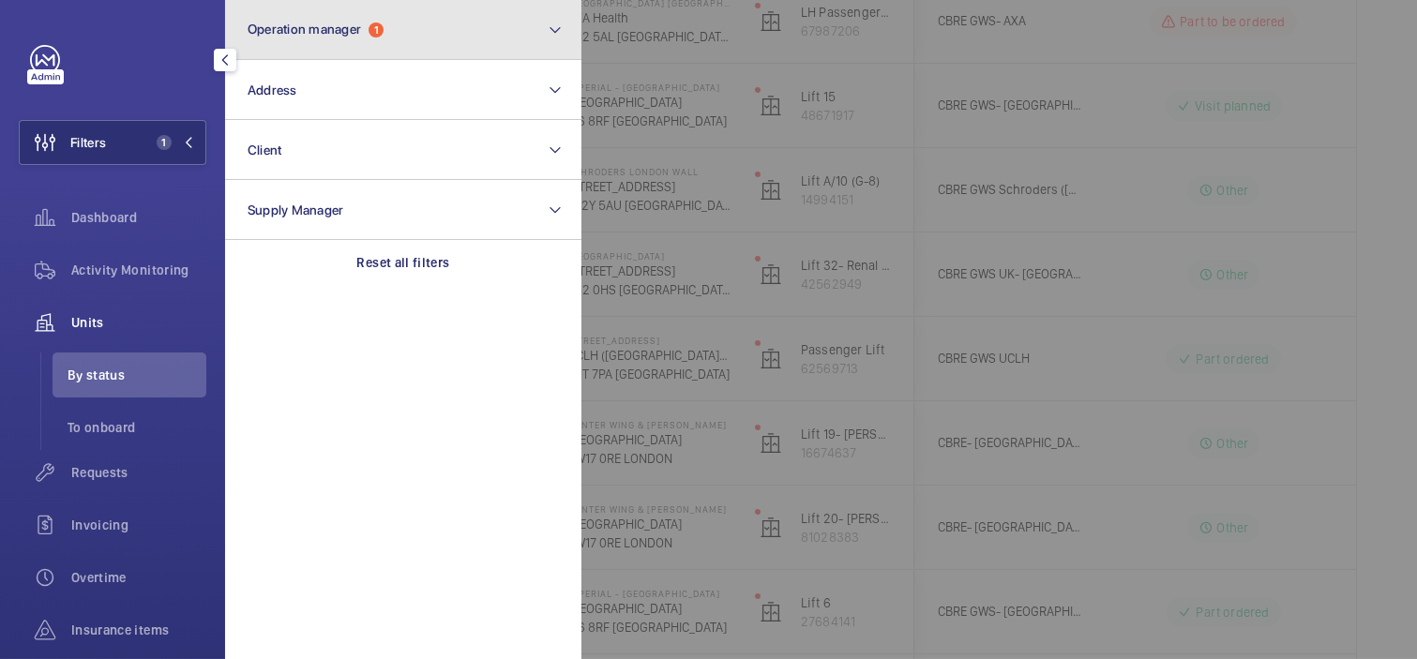
click at [313, 41] on button "Operation manager 1" at bounding box center [403, 30] width 356 height 60
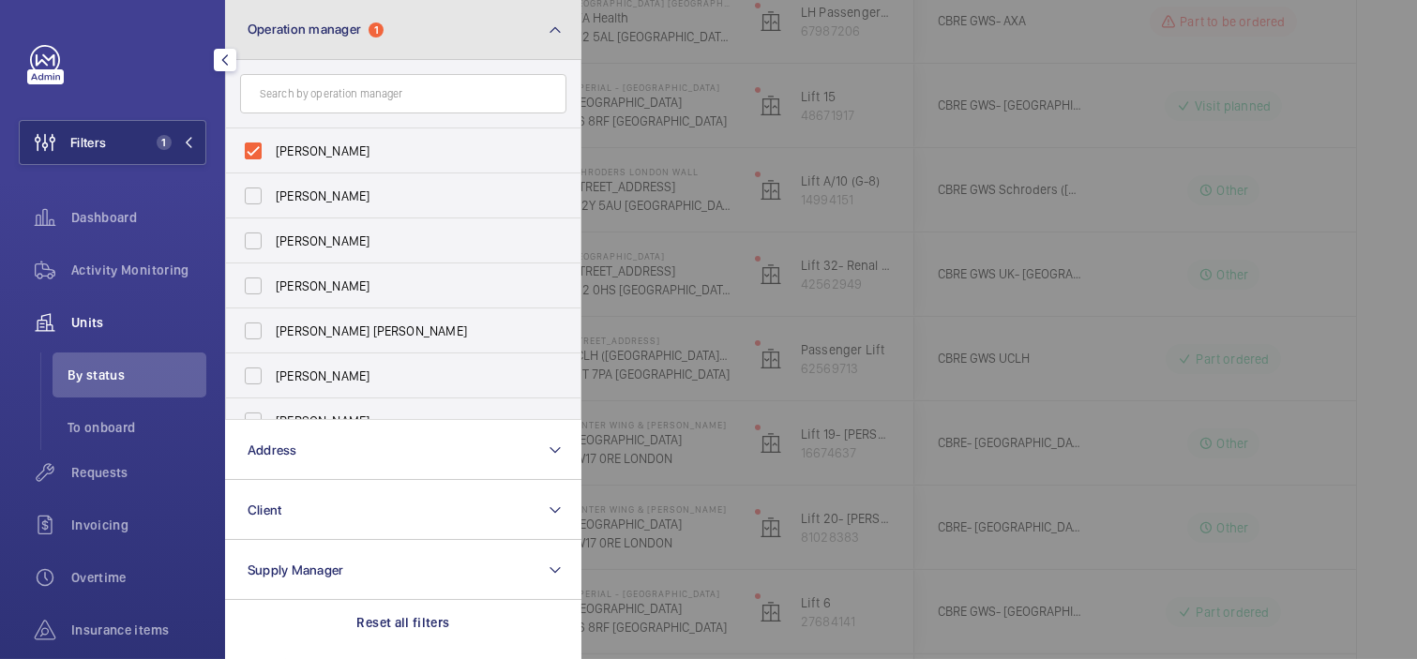
click at [333, 35] on span "Operation manager" at bounding box center [304, 29] width 113 height 15
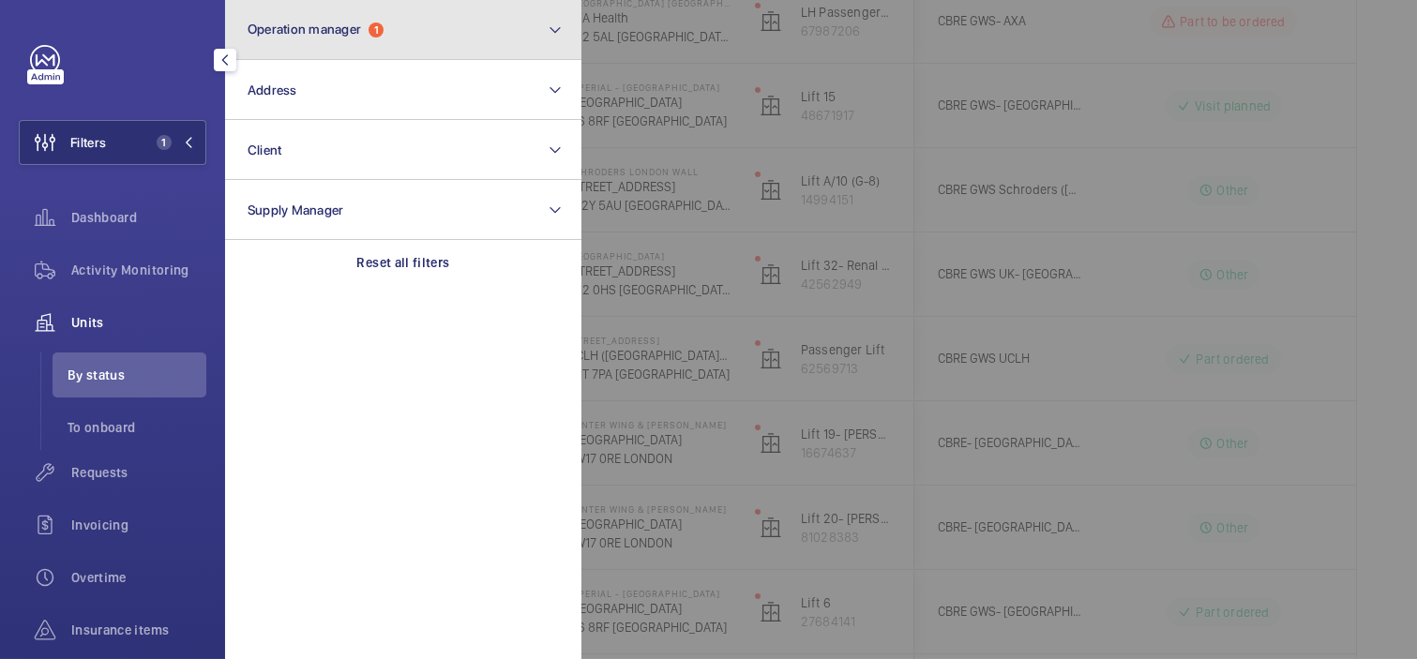
click at [404, 36] on button "Operation manager 1" at bounding box center [403, 30] width 356 height 60
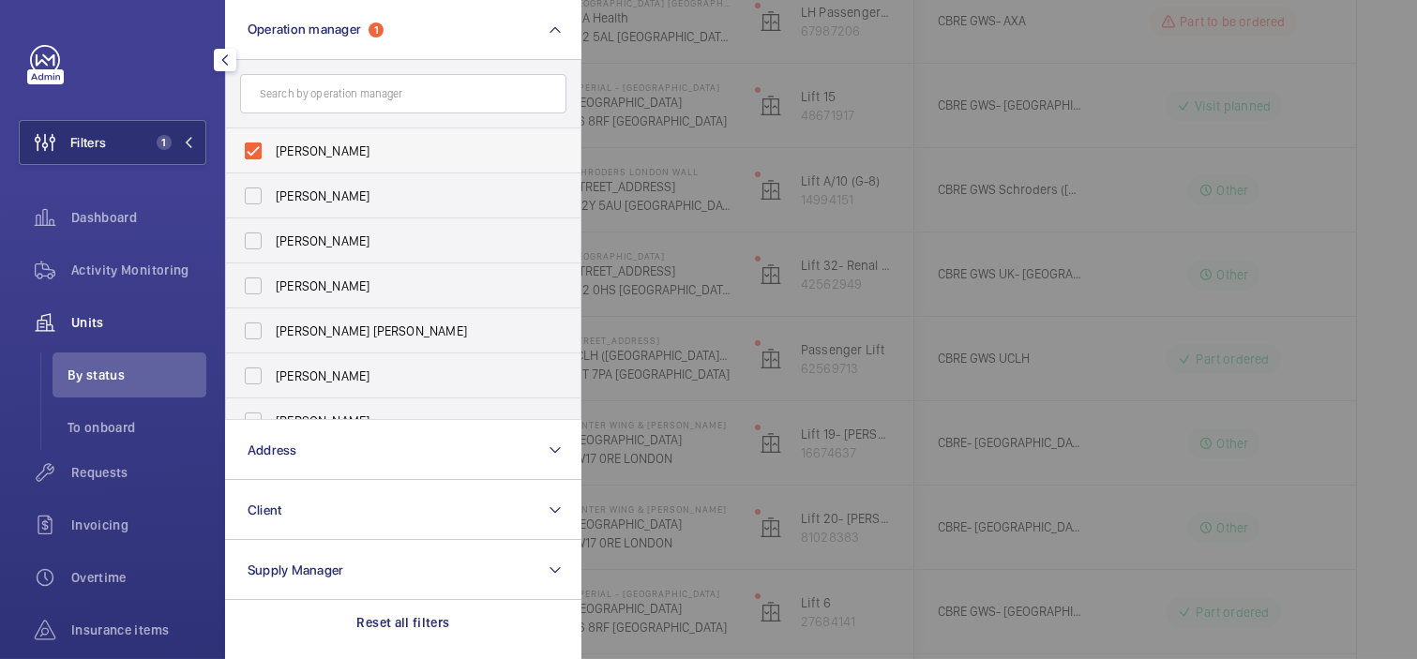
click at [377, 136] on label "John Smith" at bounding box center [389, 150] width 326 height 45
click at [272, 136] on input "John Smith" at bounding box center [253, 151] width 38 height 38
checkbox input "false"
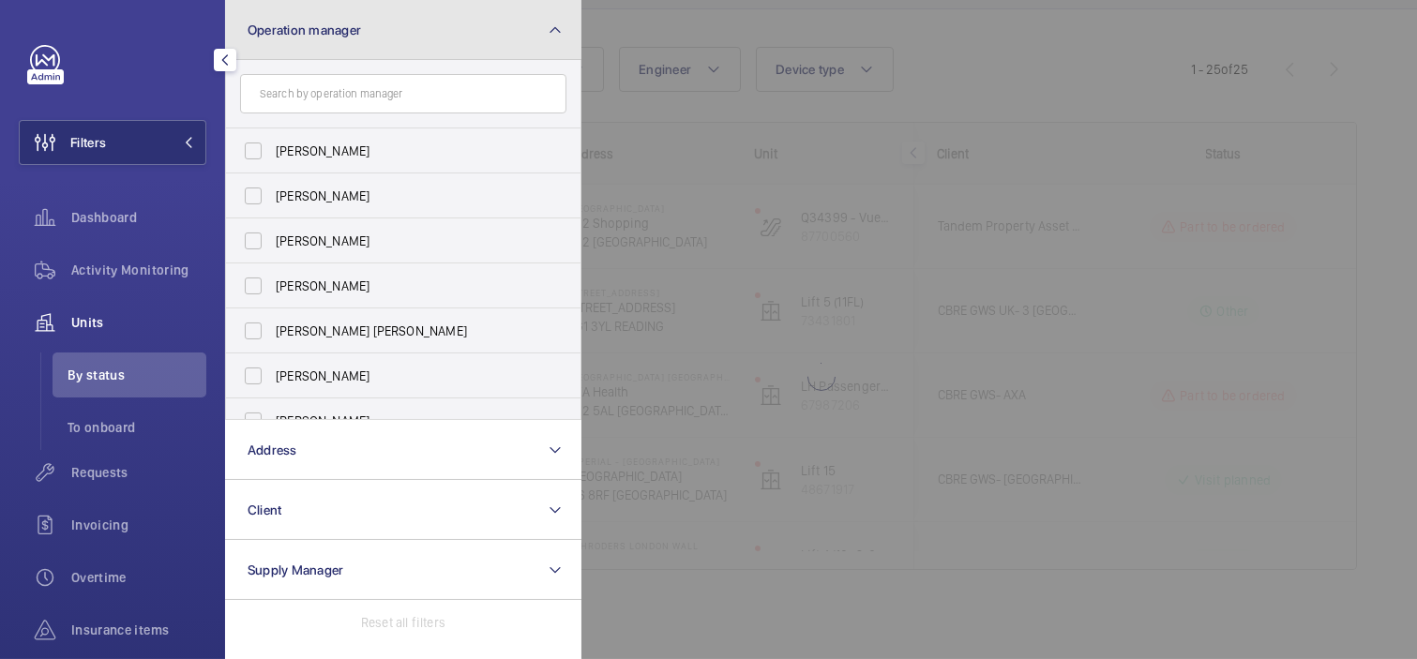
click at [400, 52] on button "Operation manager" at bounding box center [403, 30] width 356 height 60
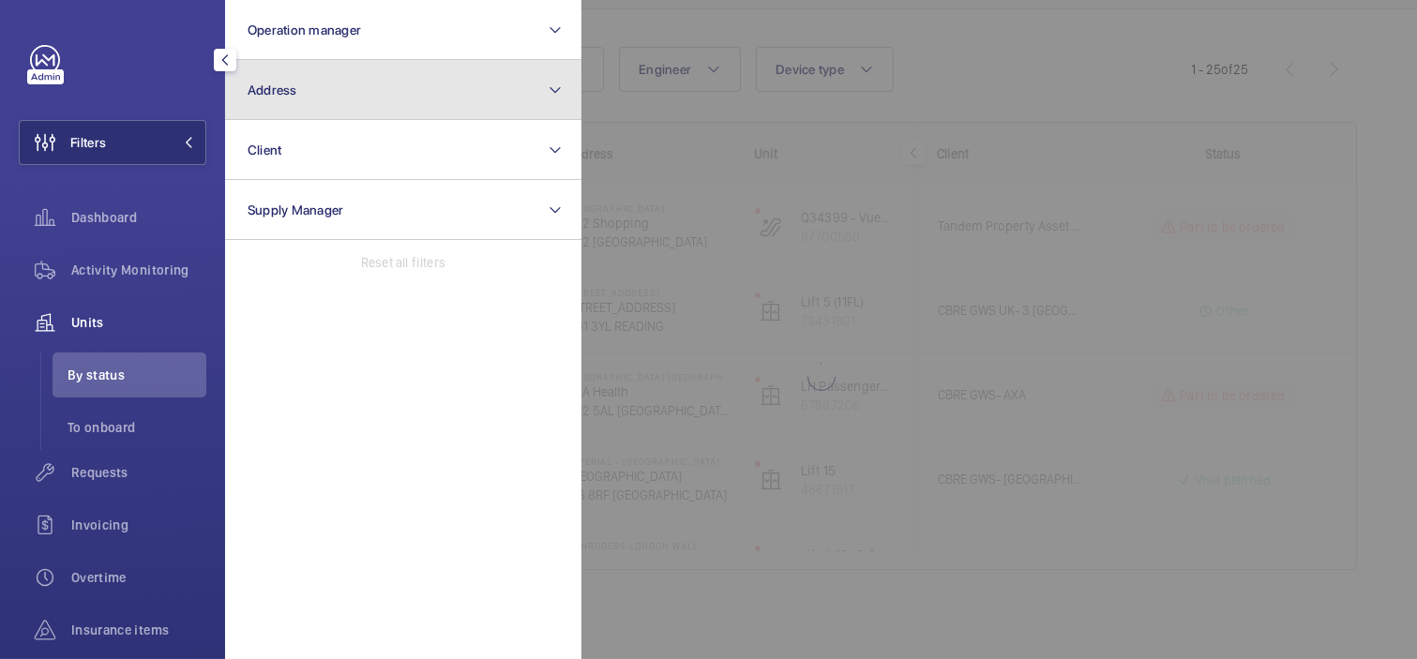
click at [405, 86] on button "Address" at bounding box center [403, 90] width 356 height 60
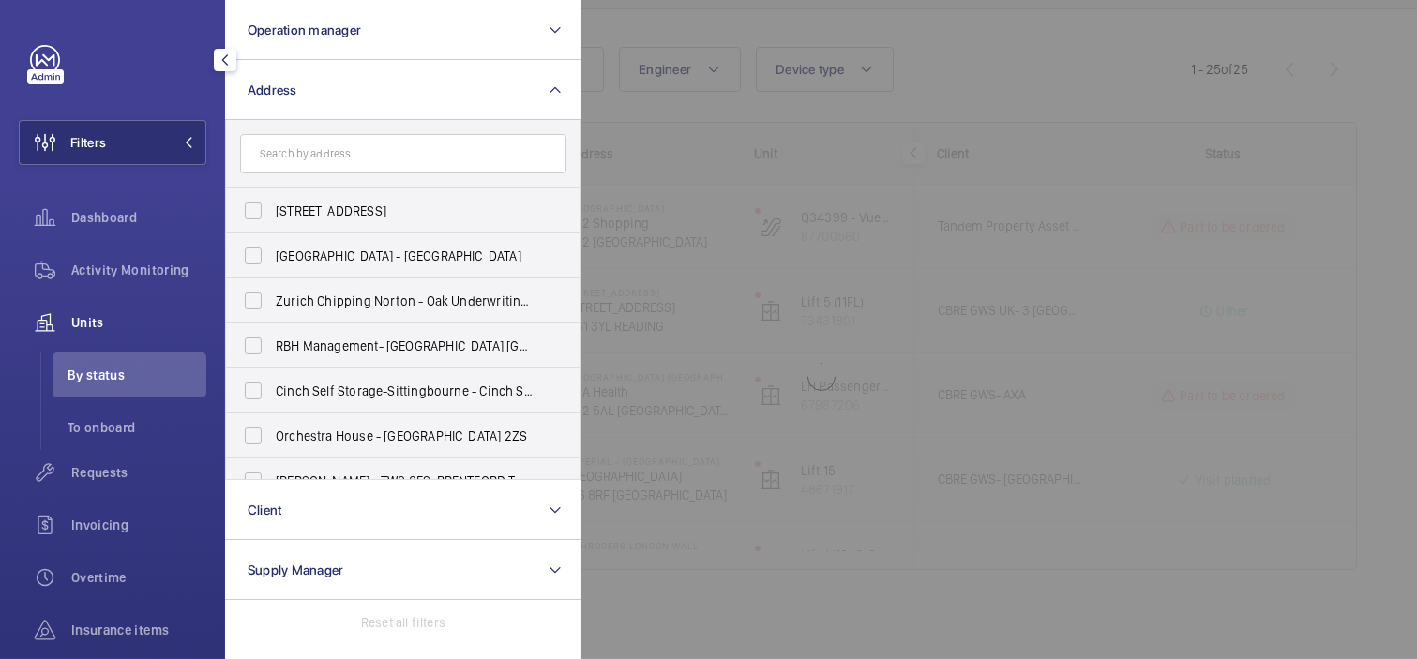
click at [407, 147] on input "text" at bounding box center [403, 153] width 326 height 39
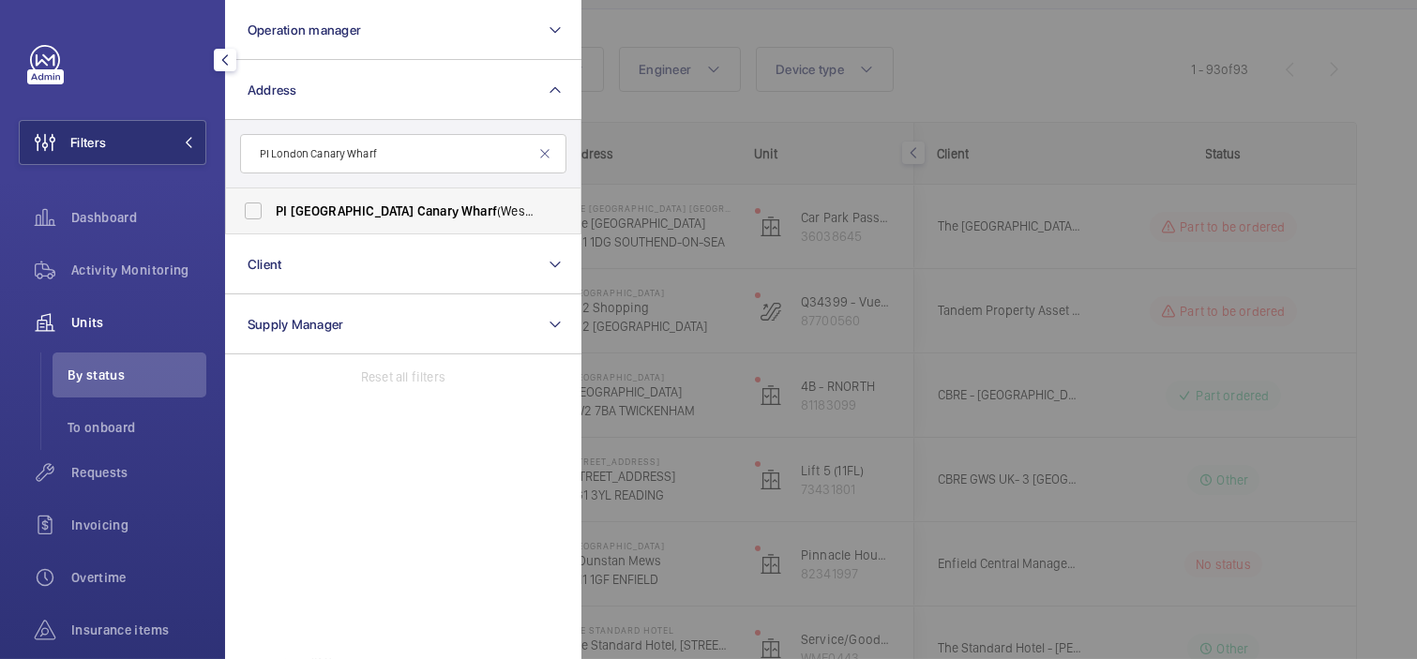
type input "PI London Canary Wharf"
click at [452, 207] on span "PI London Canary Wharf (Westferry) - West India Dock Road, CANARY WHARF E14 8JD" at bounding box center [405, 211] width 258 height 19
click at [272, 207] on input "PI London Canary Wharf (Westferry) - West India Dock Road, CANARY WHARF E14 8JD" at bounding box center [253, 211] width 38 height 38
checkbox input "true"
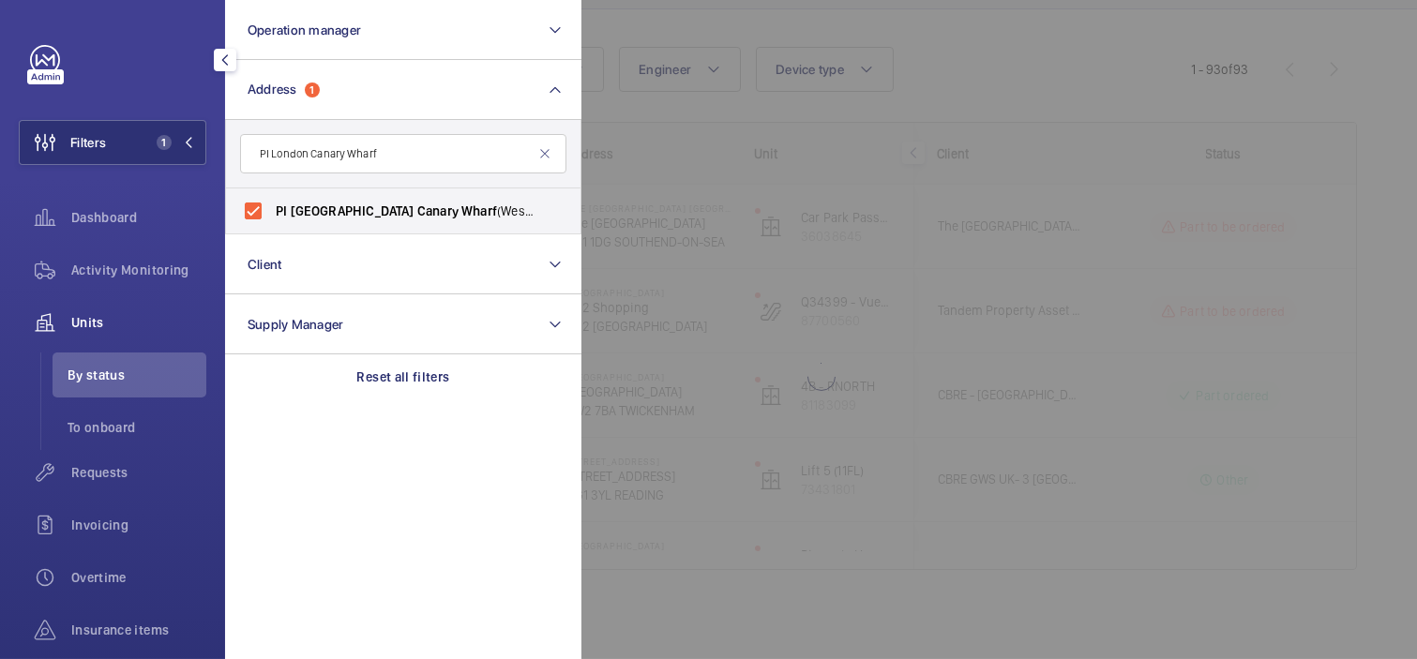
click at [613, 143] on div at bounding box center [1289, 329] width 1417 height 659
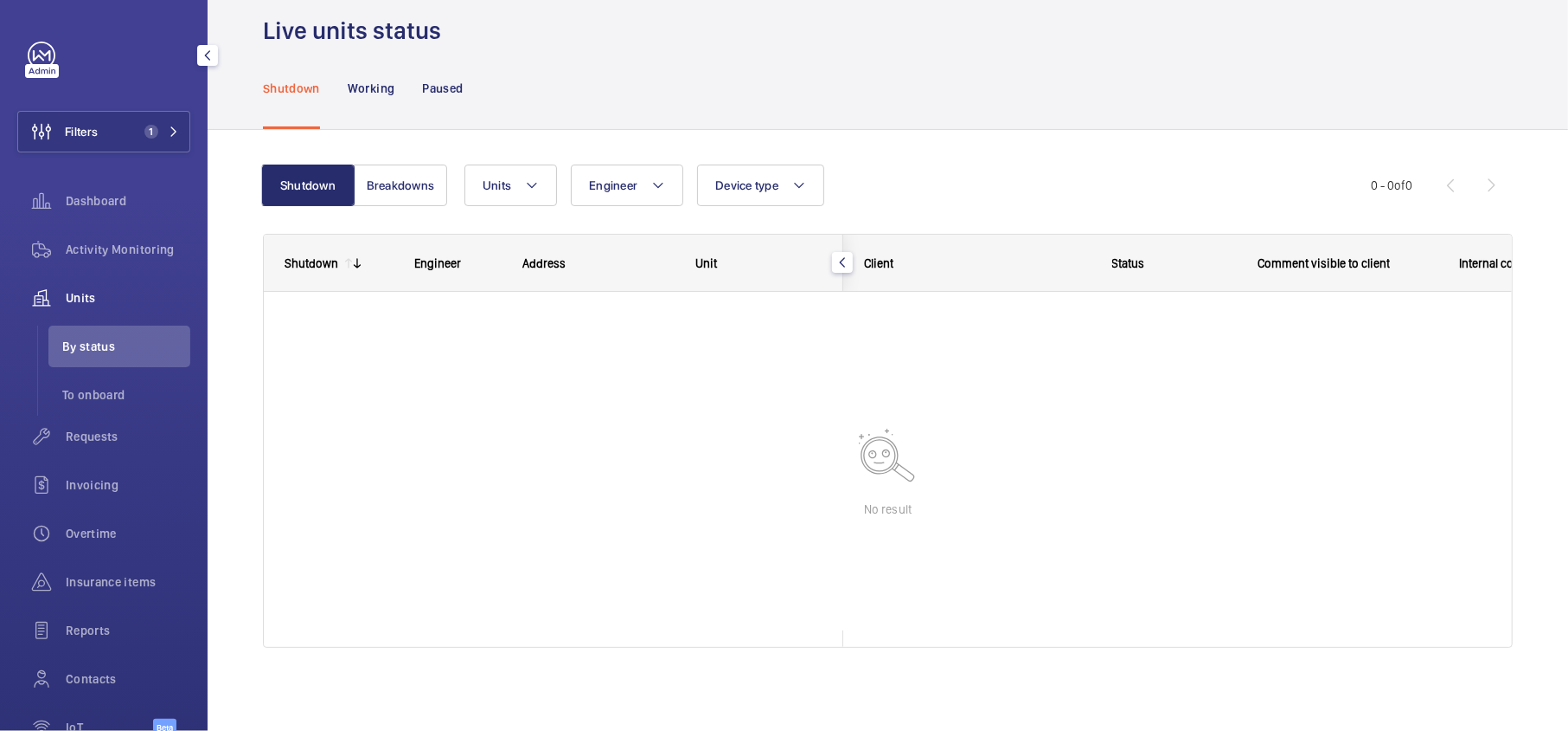
scroll to position [26, 0]
drag, startPoint x: 1163, startPoint y: 0, endPoint x: 1120, endPoint y: 177, distance: 182.1
click at [1124, 174] on div "Units Engineer Device type More filters Reset all filters" at bounding box center [918, 186] width 907 height 42
click at [144, 419] on div "Requests" at bounding box center [104, 436] width 173 height 42
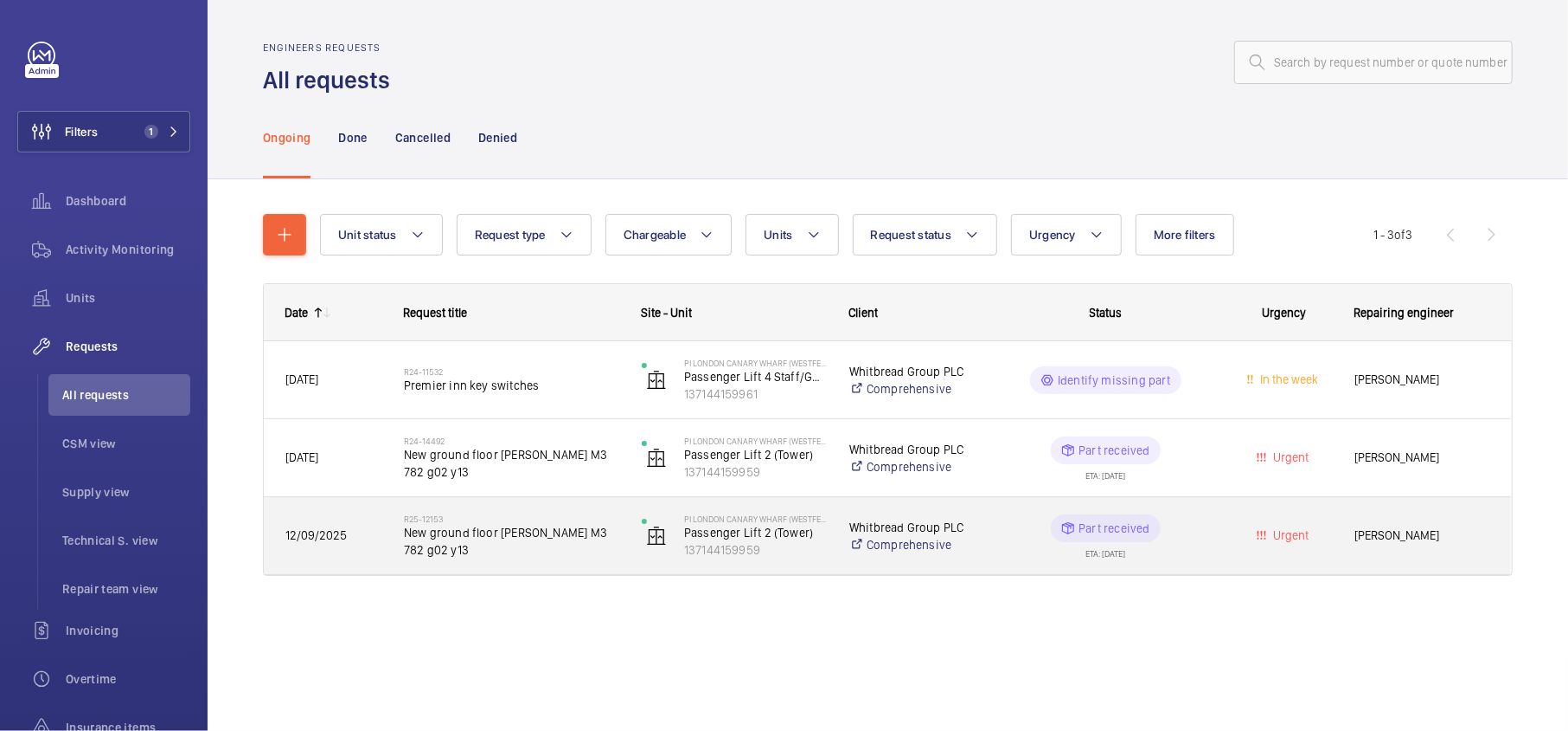
click at [564, 523] on span "New ground floor pressel M3 782 g02 y13" at bounding box center [512, 541] width 216 height 35
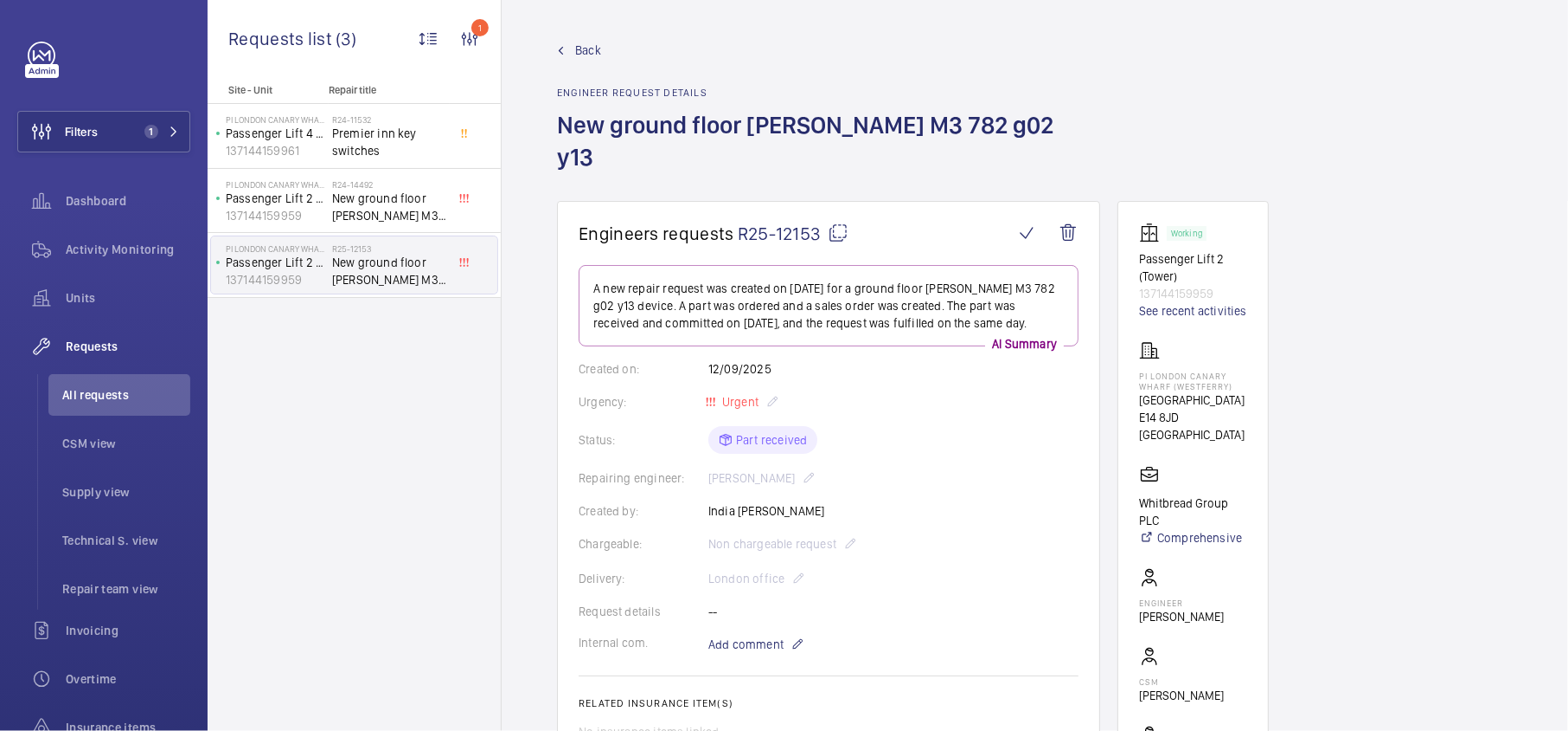
click at [597, 47] on span "Back" at bounding box center [588, 50] width 26 height 18
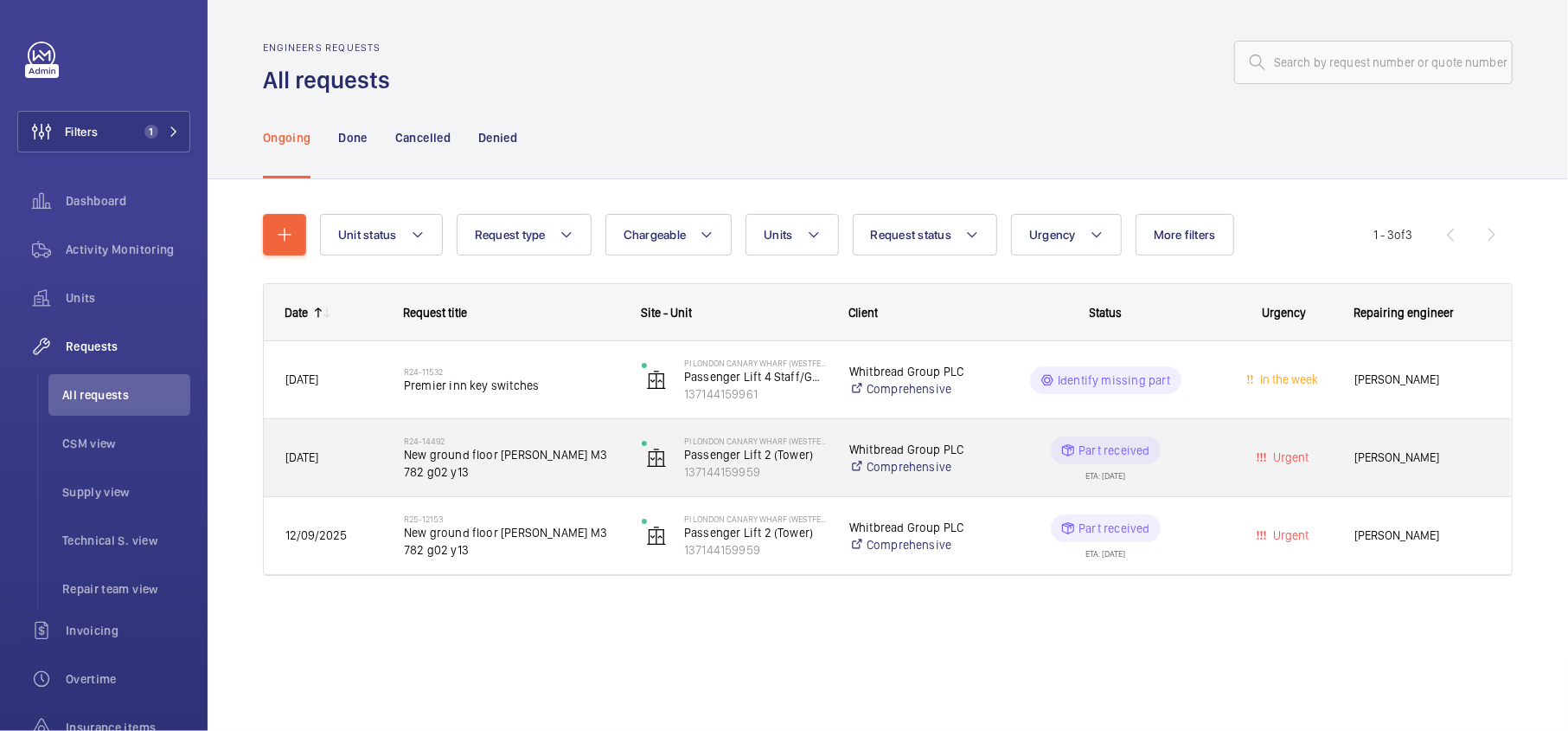
click at [582, 446] on span "New ground floor pressel M3 782 g02 y13" at bounding box center [512, 463] width 216 height 35
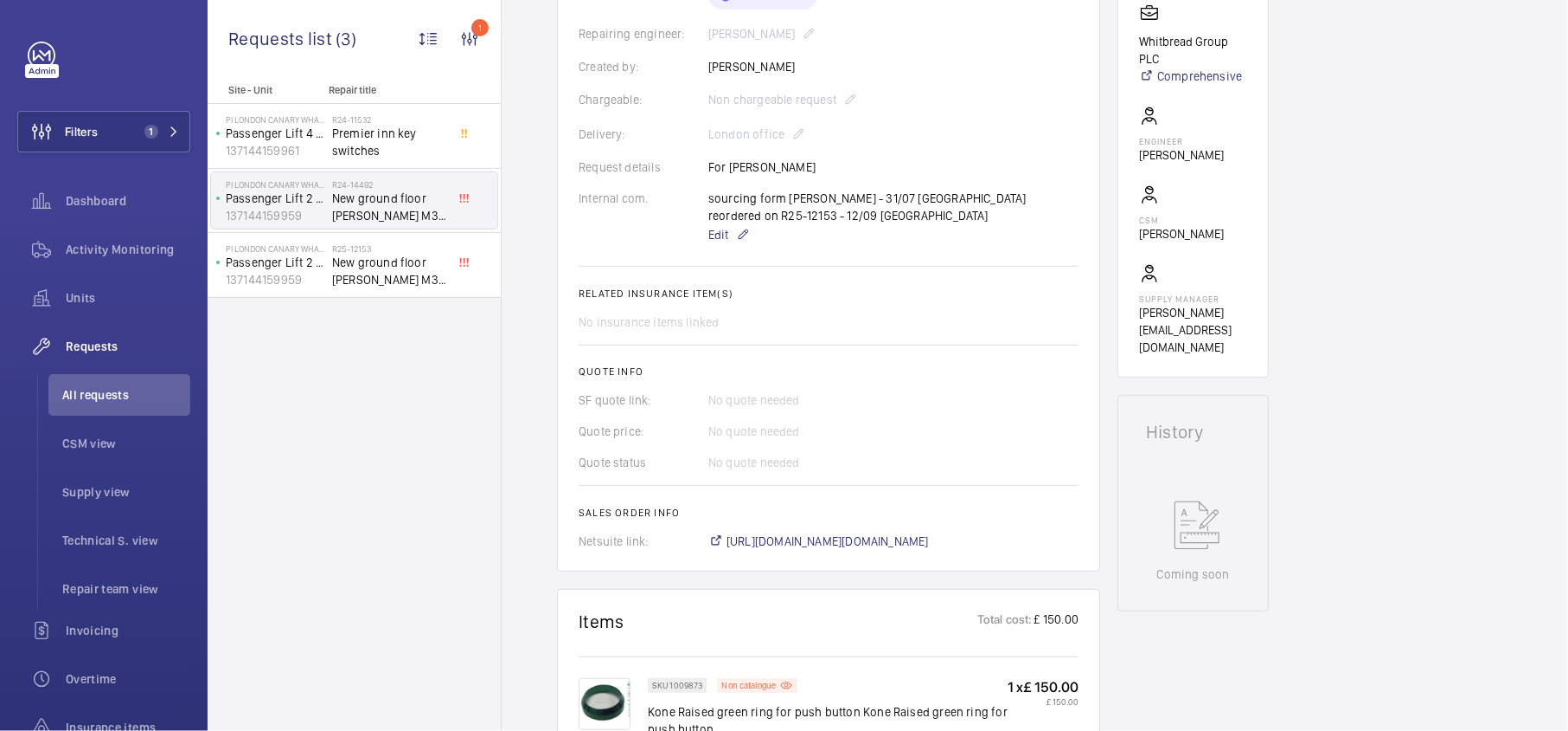
scroll to position [346, 0]
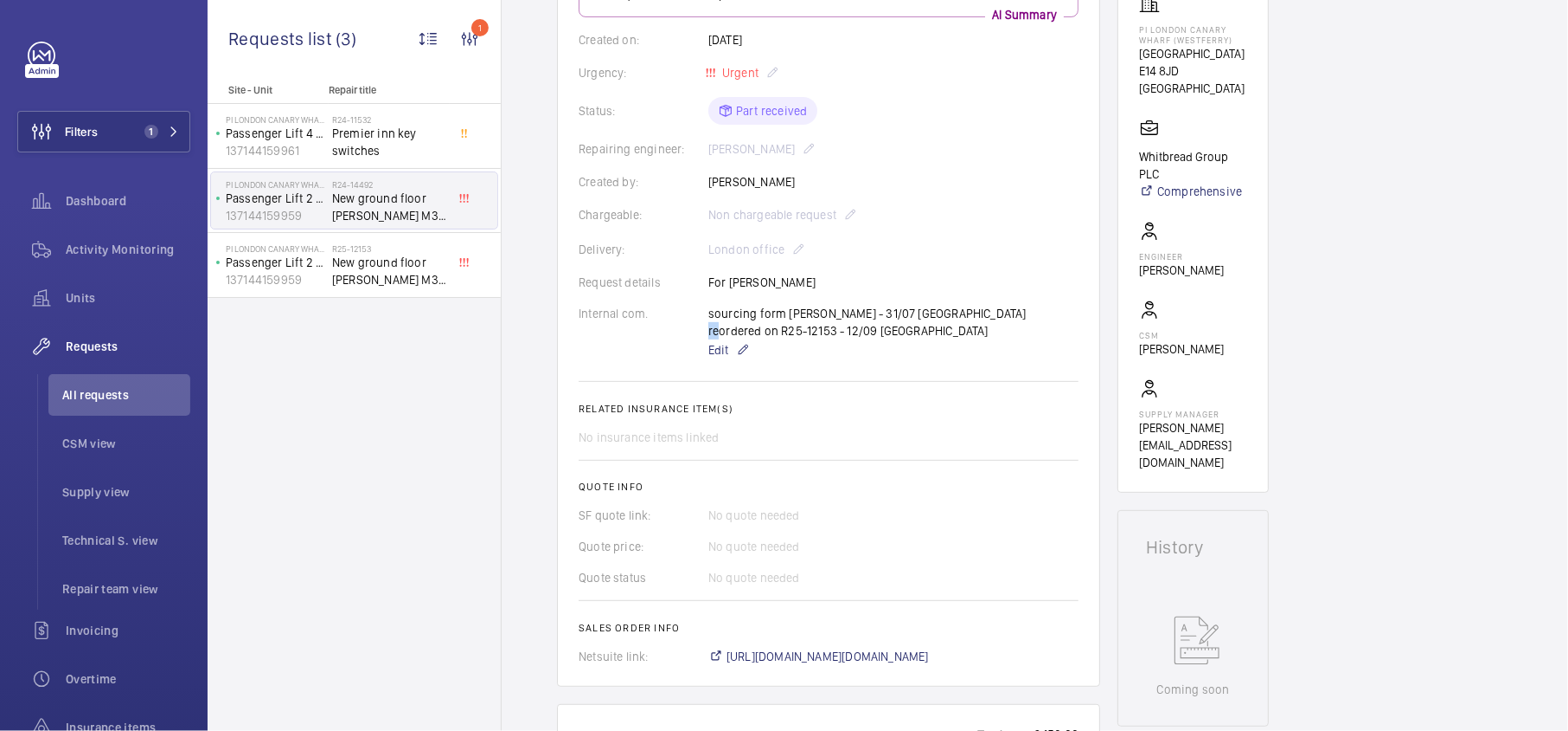
drag, startPoint x: 983, startPoint y: 279, endPoint x: 1008, endPoint y: 282, distance: 25.2
click at [1008, 305] on div "sourcing form davenport - 31/07 india reordered on R25-12153 - 12/09 india Edit" at bounding box center [893, 332] width 370 height 55
click at [991, 305] on div "sourcing form davenport - 31/07 india reordered on R25-12153 - 12/09 india Edit" at bounding box center [893, 332] width 370 height 55
drag, startPoint x: 983, startPoint y: 282, endPoint x: 1035, endPoint y: 282, distance: 52.0
click at [1035, 305] on div "sourcing form davenport - 31/07 india reordered on R25-12153 - 12/09 india Edit" at bounding box center [893, 332] width 370 height 55
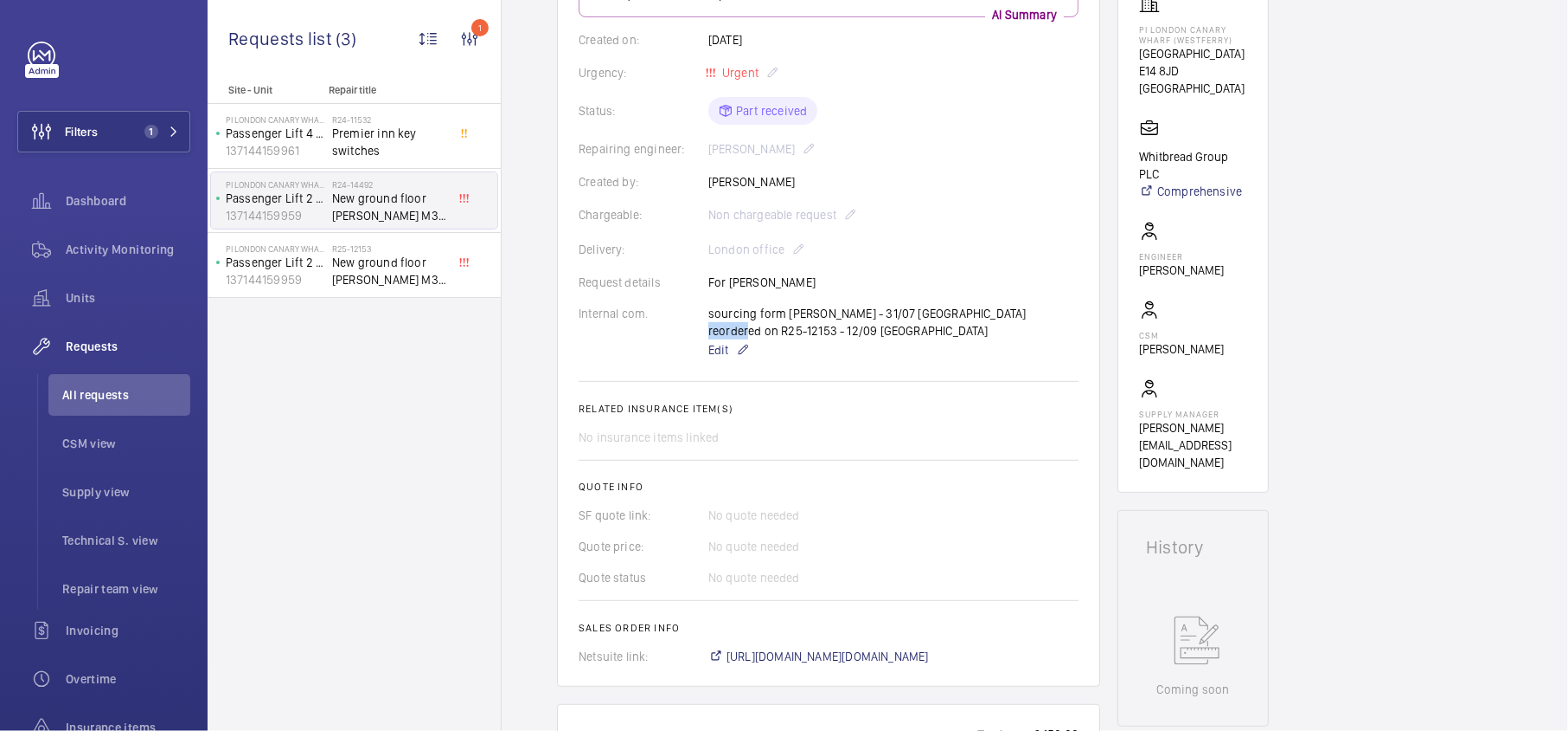
copy p "R25-12153"
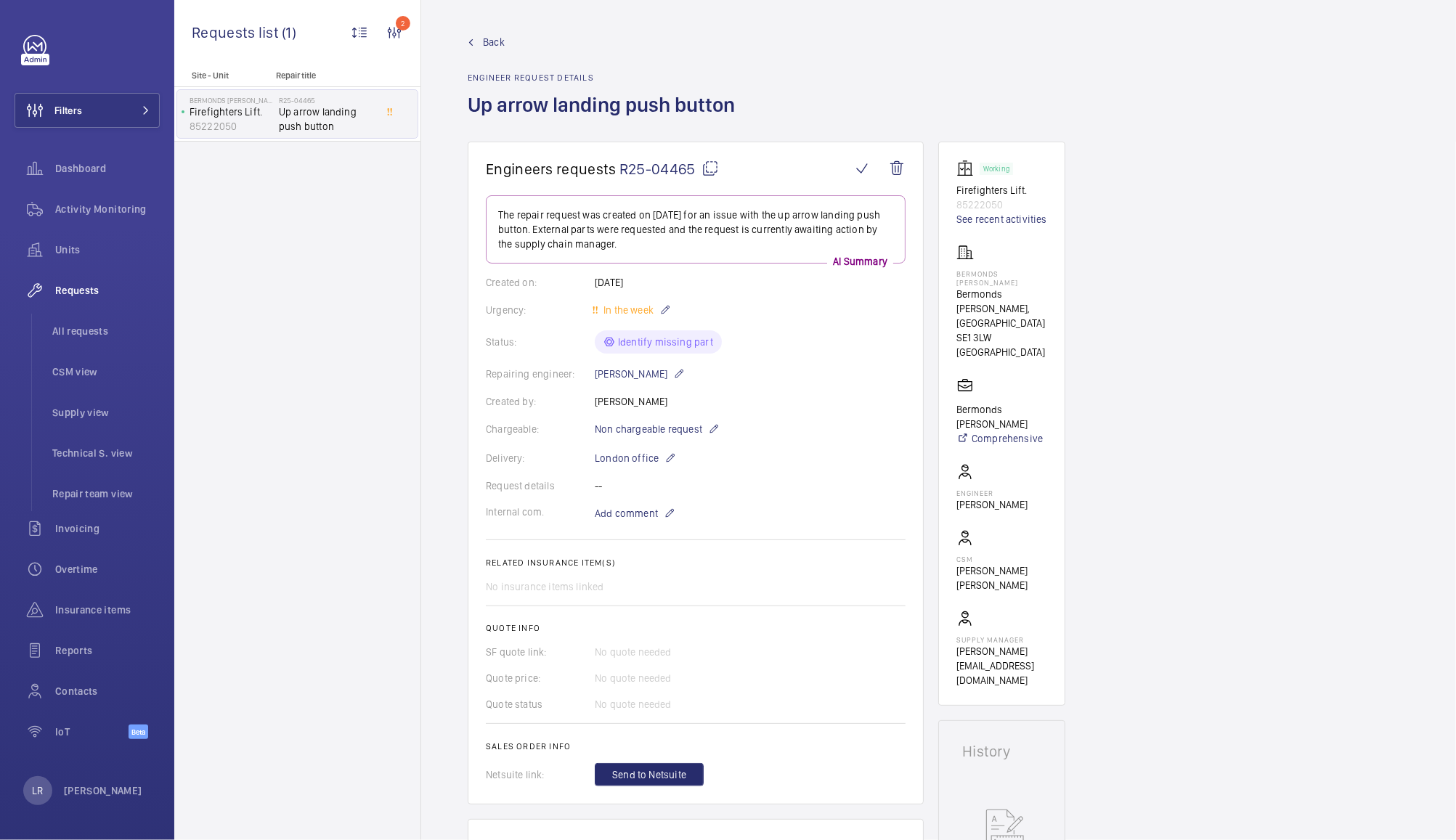
scroll to position [799, 0]
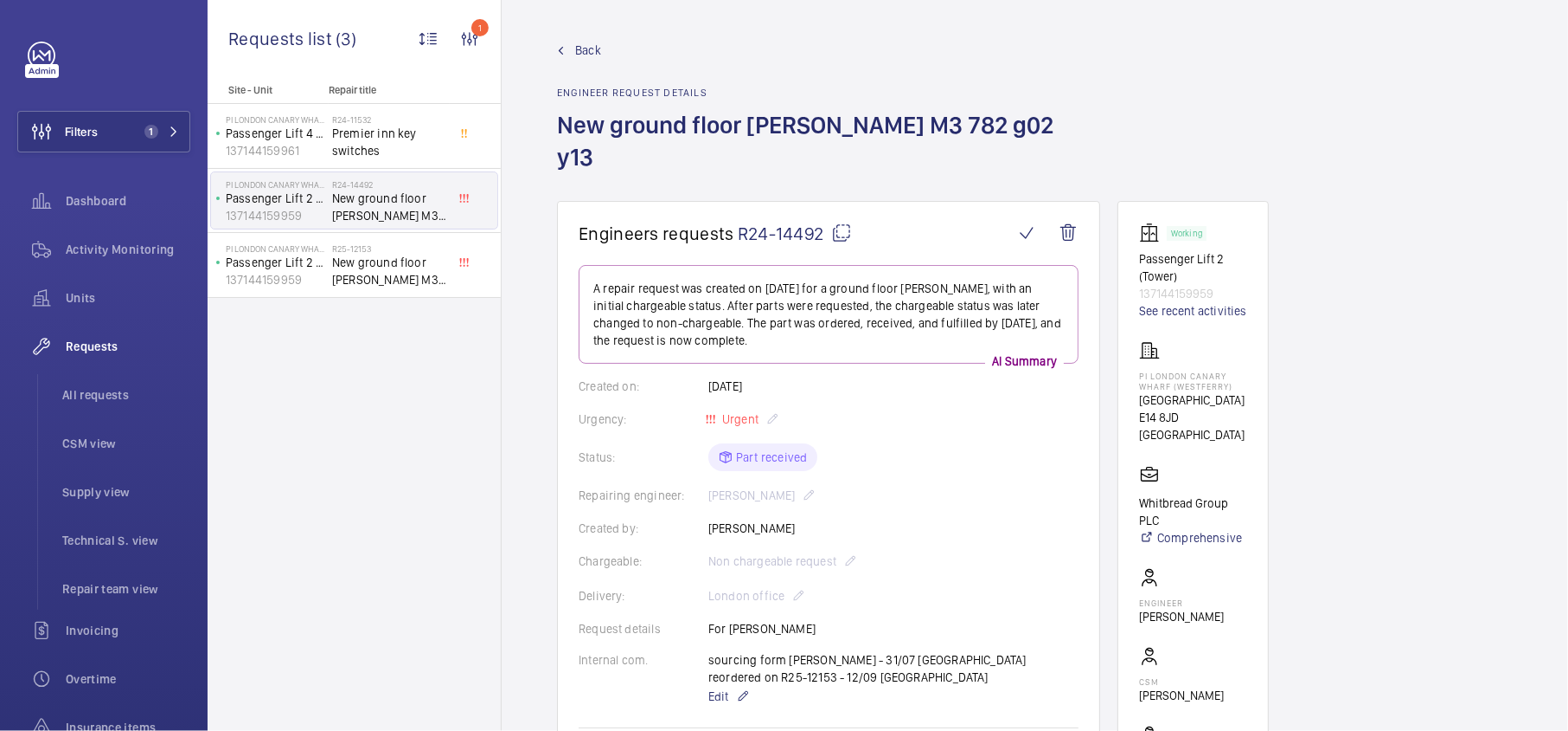
click at [592, 52] on span "Back" at bounding box center [588, 50] width 26 height 18
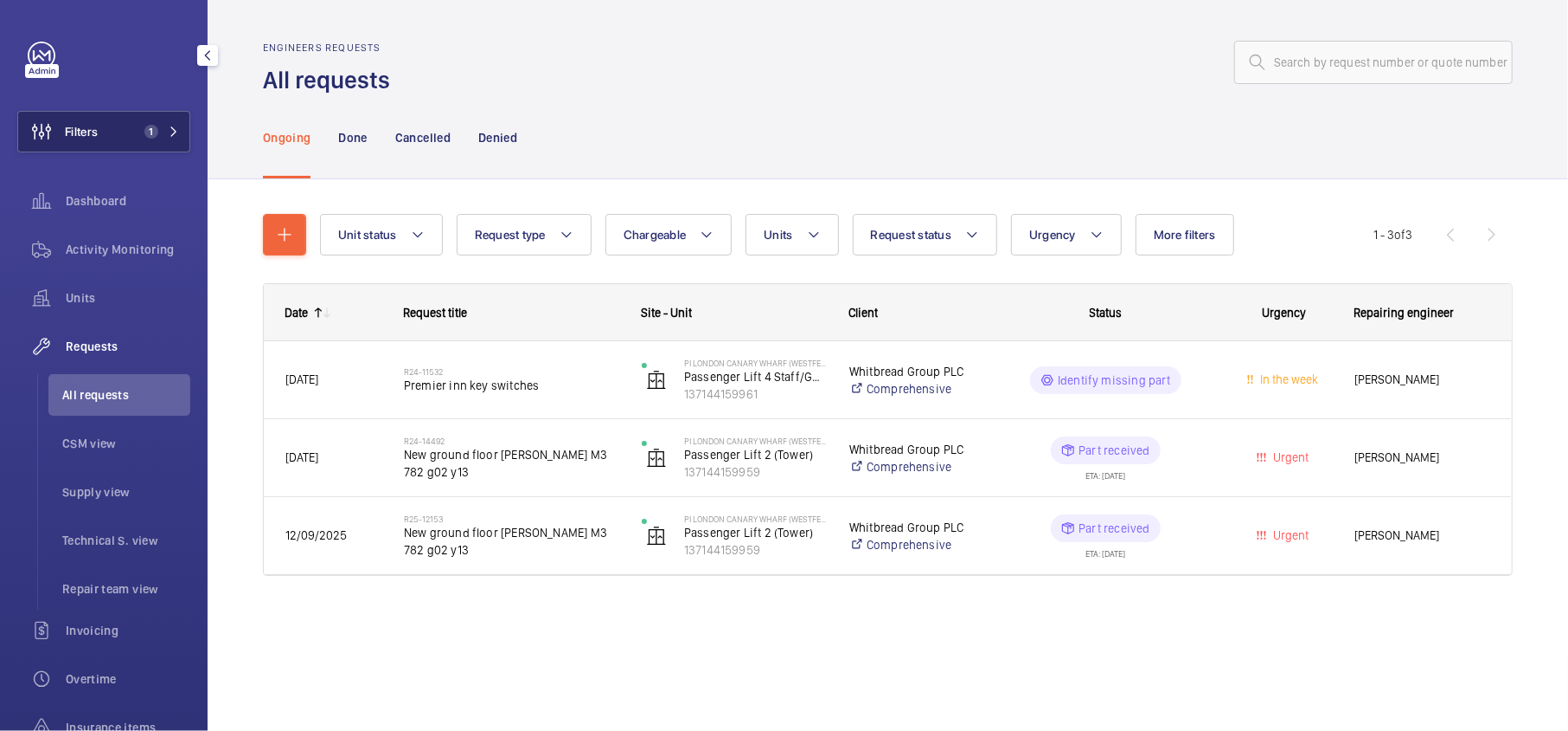
click at [153, 138] on button "Filters 1" at bounding box center [104, 131] width 173 height 42
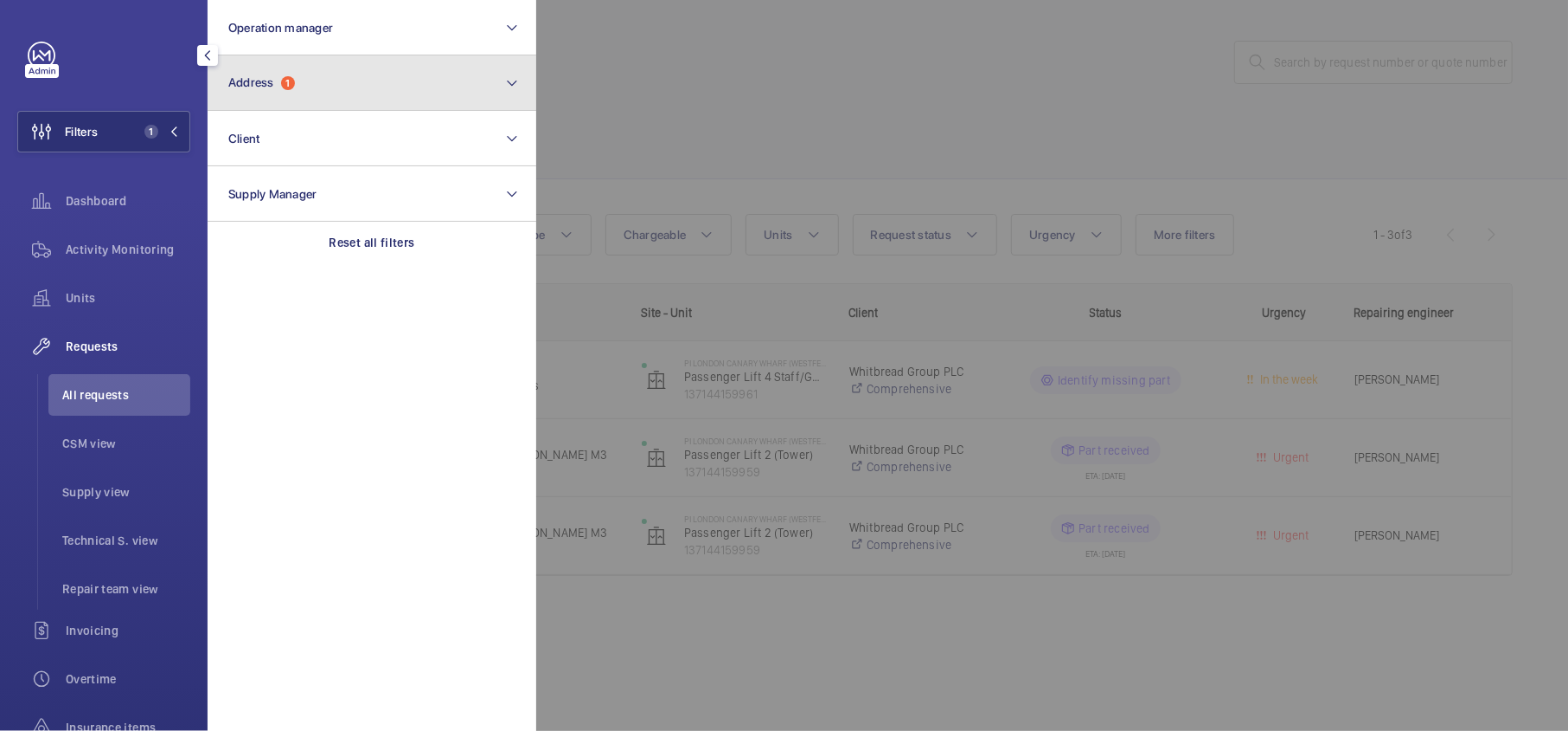
click at [273, 89] on button "Address 1" at bounding box center [372, 83] width 328 height 55
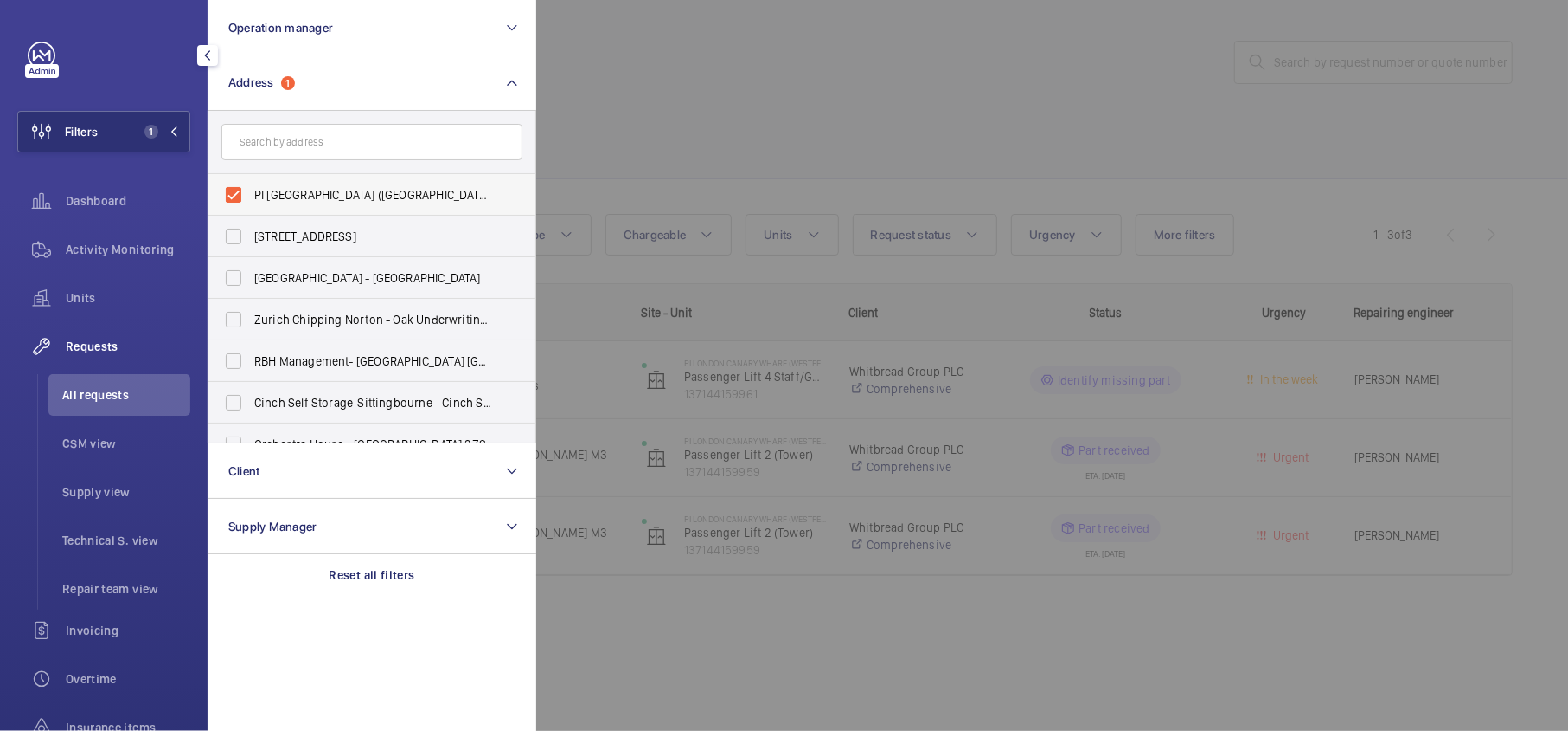
click at [288, 187] on span "PI [GEOGRAPHIC_DATA] ([GEOGRAPHIC_DATA]) - [STREET_ADDRESS]" at bounding box center [374, 195] width 238 height 18
click at [251, 187] on input "PI [GEOGRAPHIC_DATA] ([GEOGRAPHIC_DATA]) - [STREET_ADDRESS]" at bounding box center [233, 195] width 35 height 35
checkbox input "false"
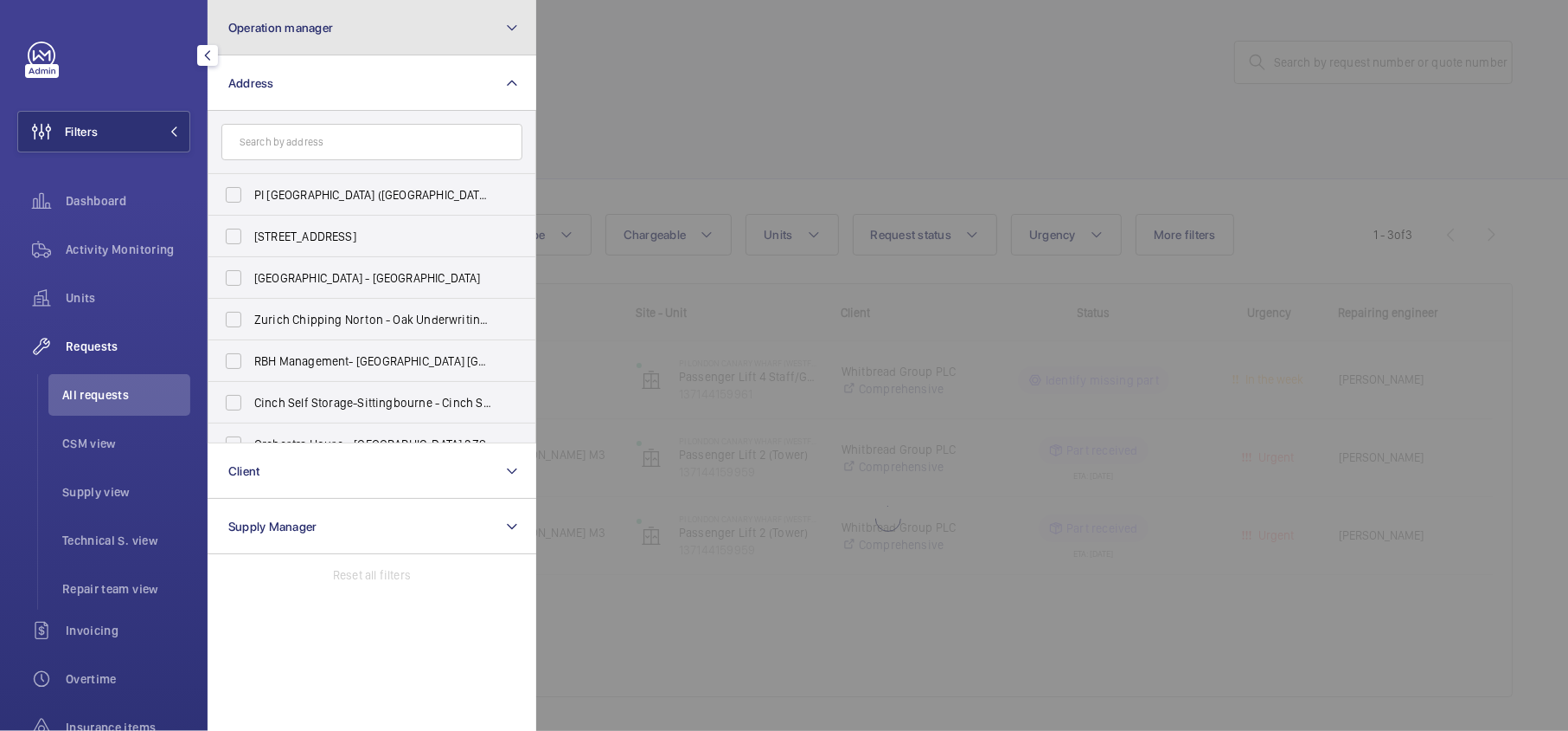
click at [357, 25] on button "Operation manager" at bounding box center [372, 28] width 328 height 55
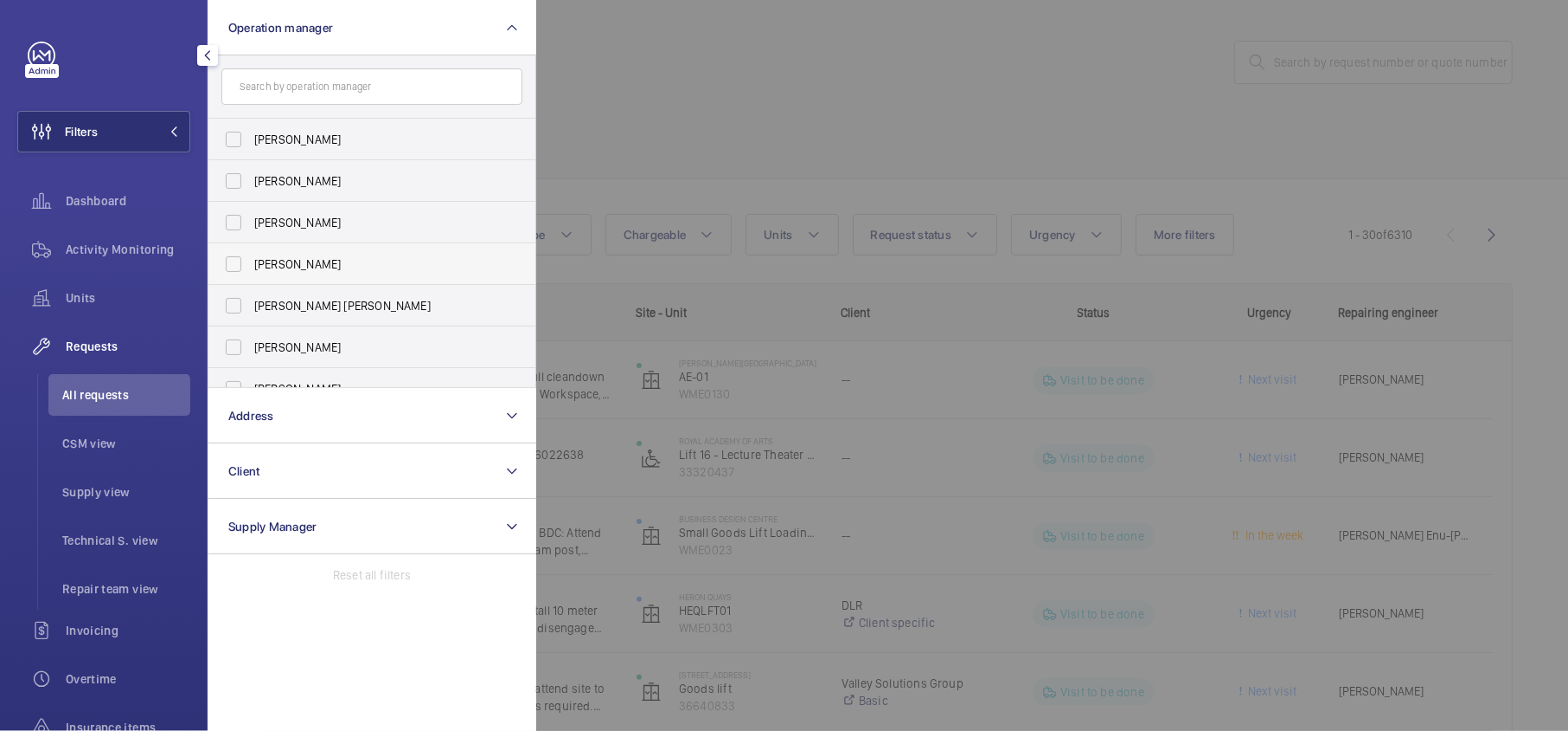
scroll to position [63, 0]
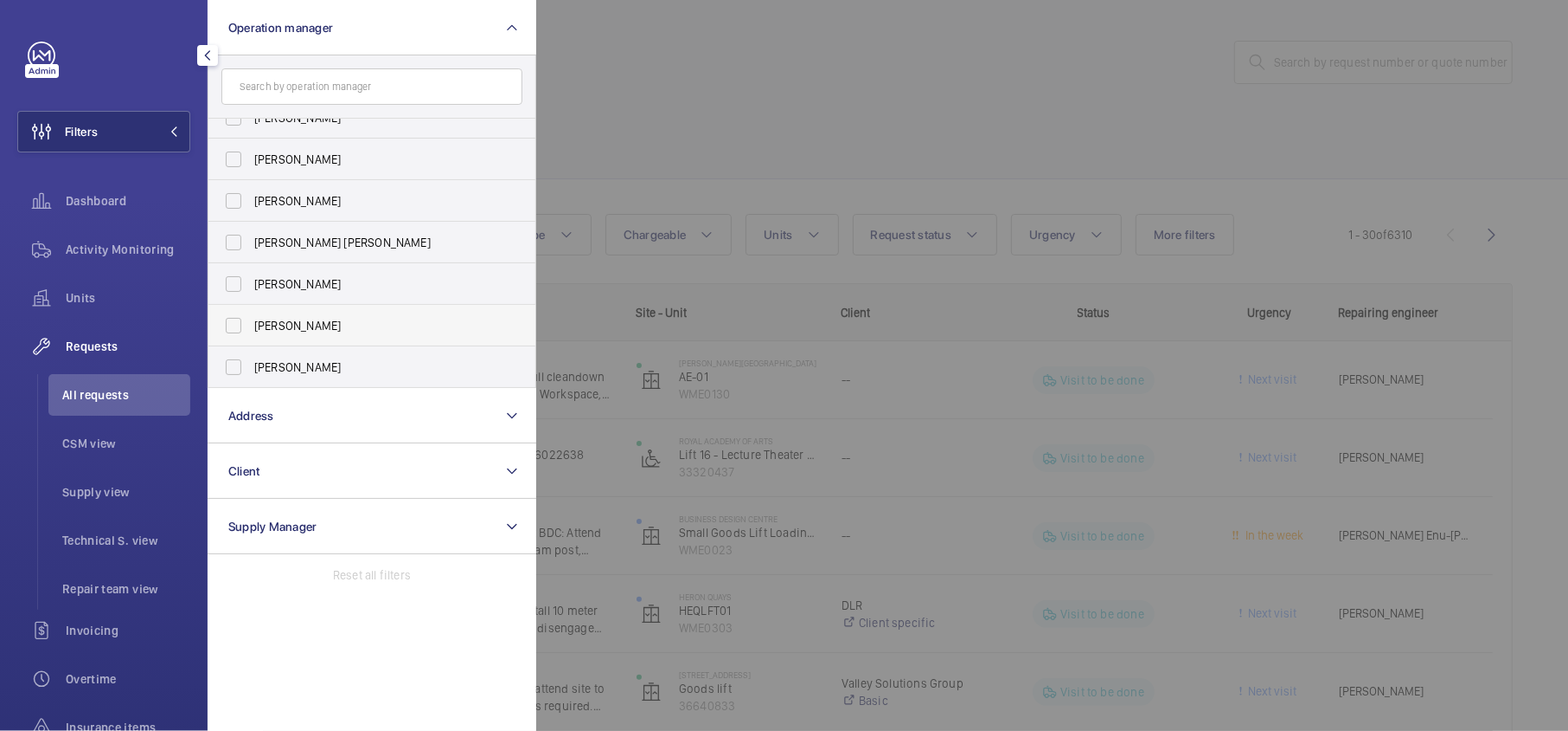
drag, startPoint x: 354, startPoint y: 318, endPoint x: 362, endPoint y: 324, distance: 10.0
click at [362, 324] on span "[PERSON_NAME]" at bounding box center [374, 325] width 238 height 18
click at [251, 324] on input "[PERSON_NAME]" at bounding box center [233, 326] width 35 height 35
checkbox input "true"
click at [529, 177] on ul "[PERSON_NAME] [PERSON_NAME] [PERSON_NAME] [PERSON_NAME] [PERSON_NAME] [PERSON_N…" at bounding box center [372, 222] width 327 height 332
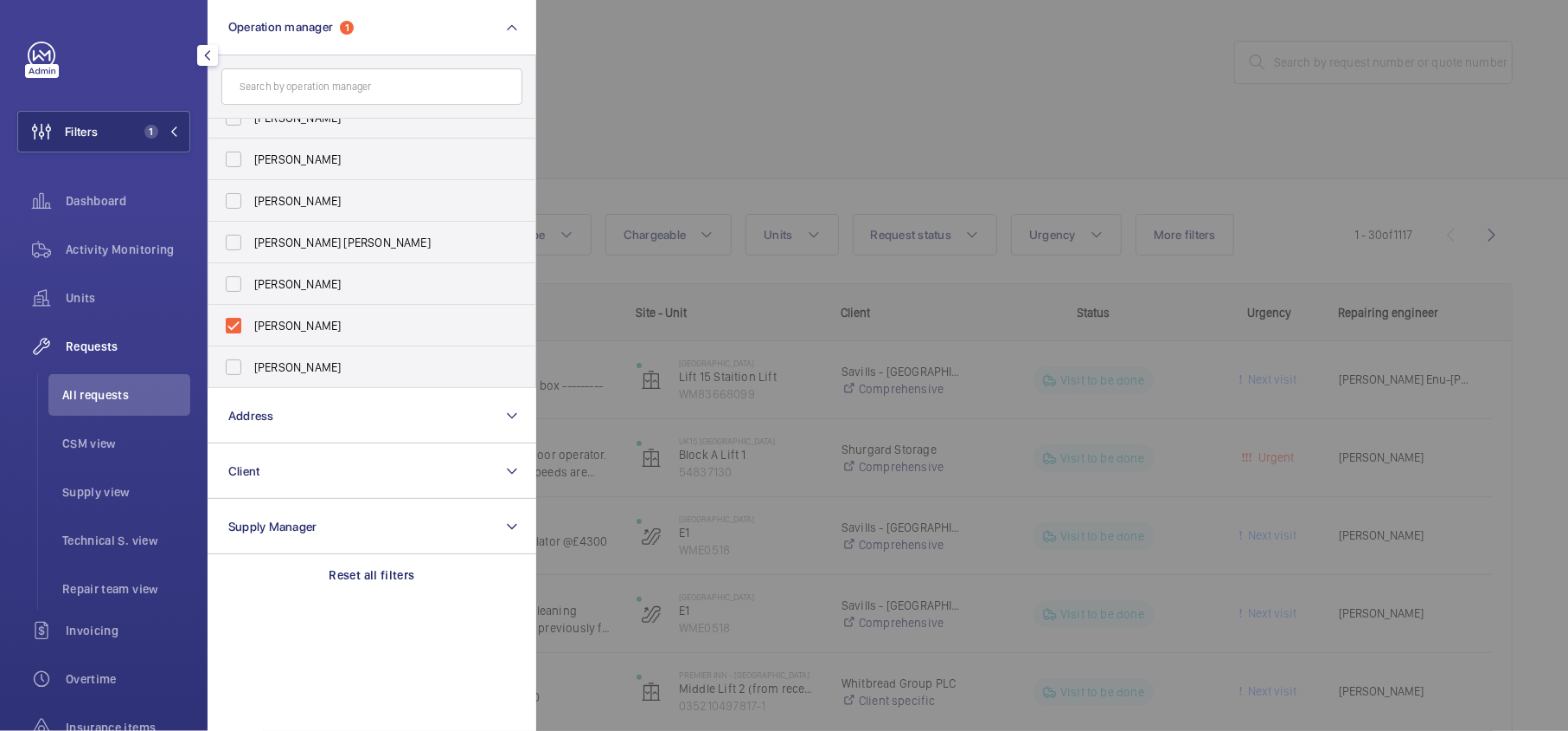
click at [581, 174] on div at bounding box center [1320, 366] width 1568 height 731
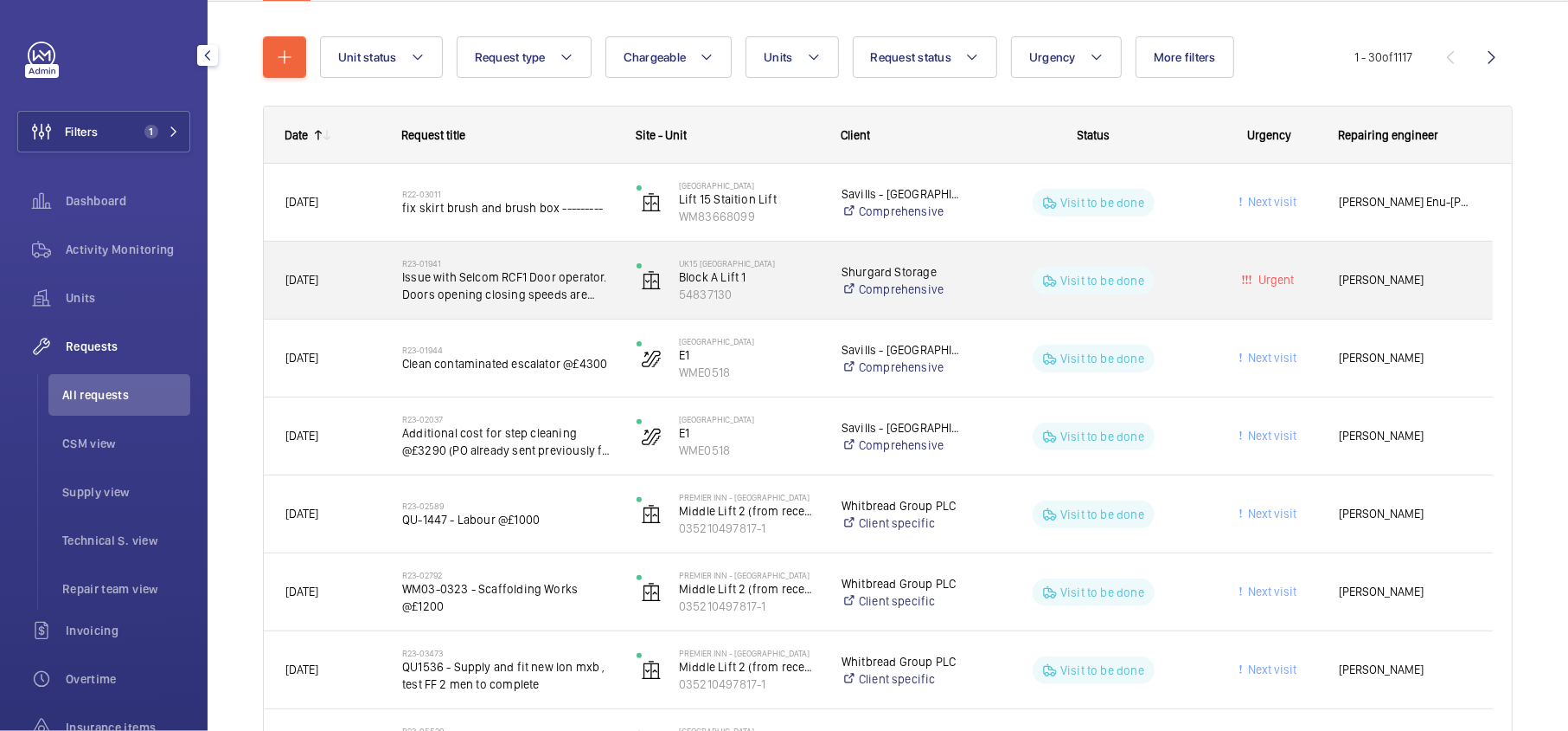
scroll to position [230, 0]
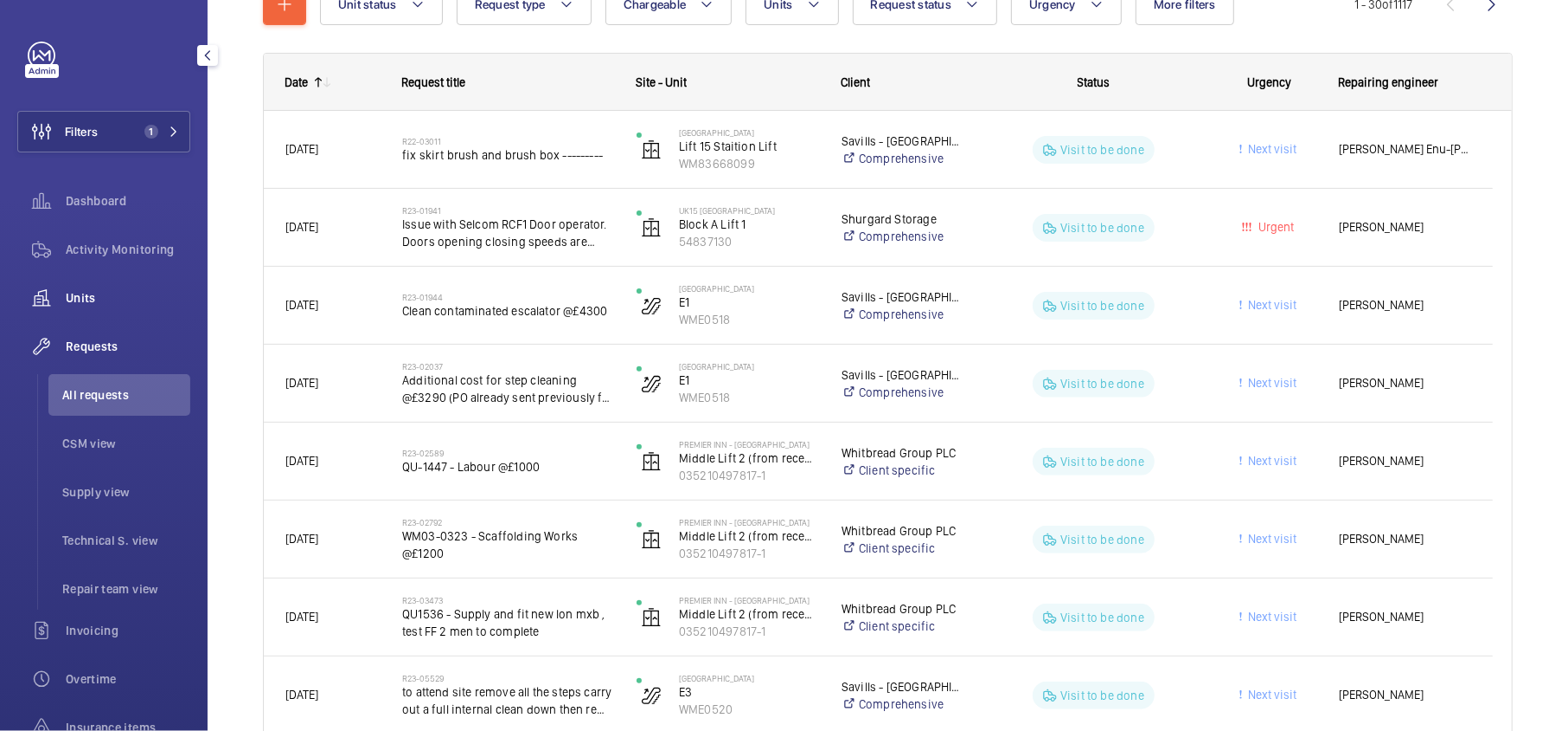
click at [139, 293] on span "Units" at bounding box center [127, 297] width 125 height 18
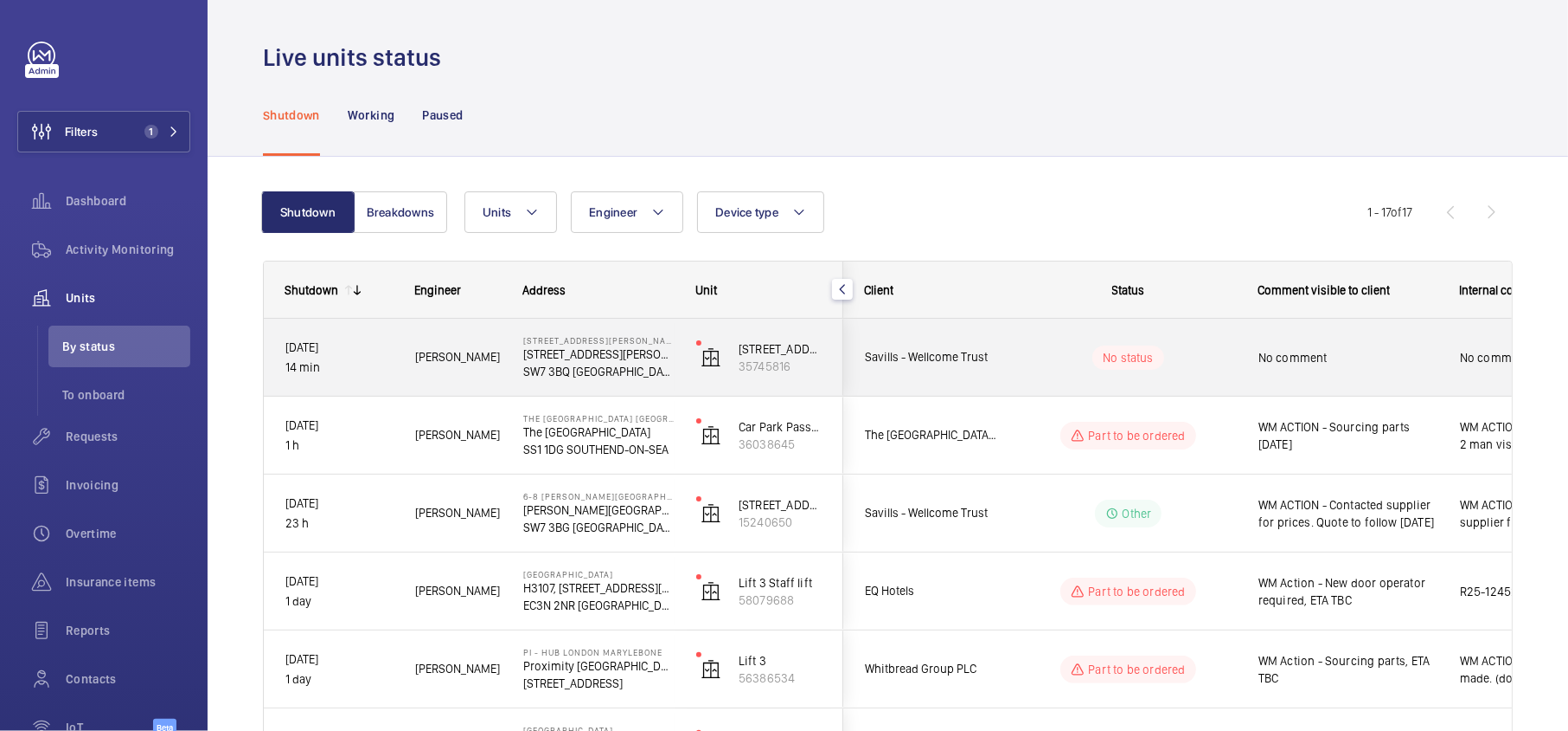
click at [635, 333] on div "70 [PERSON_NAME] GARDENS [STREET_ADDRESS][PERSON_NAME]" at bounding box center [588, 357] width 172 height 78
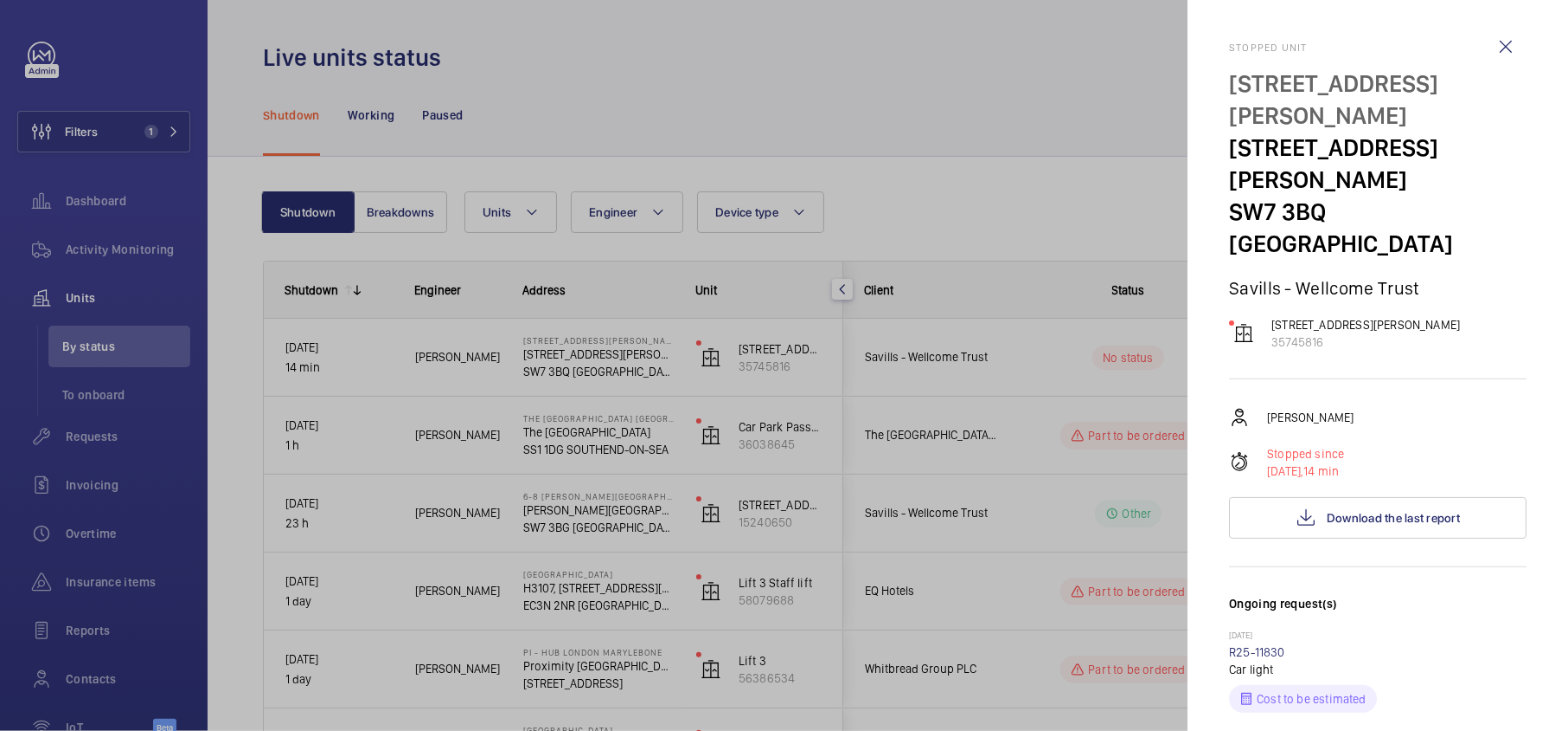
scroll to position [346, 0]
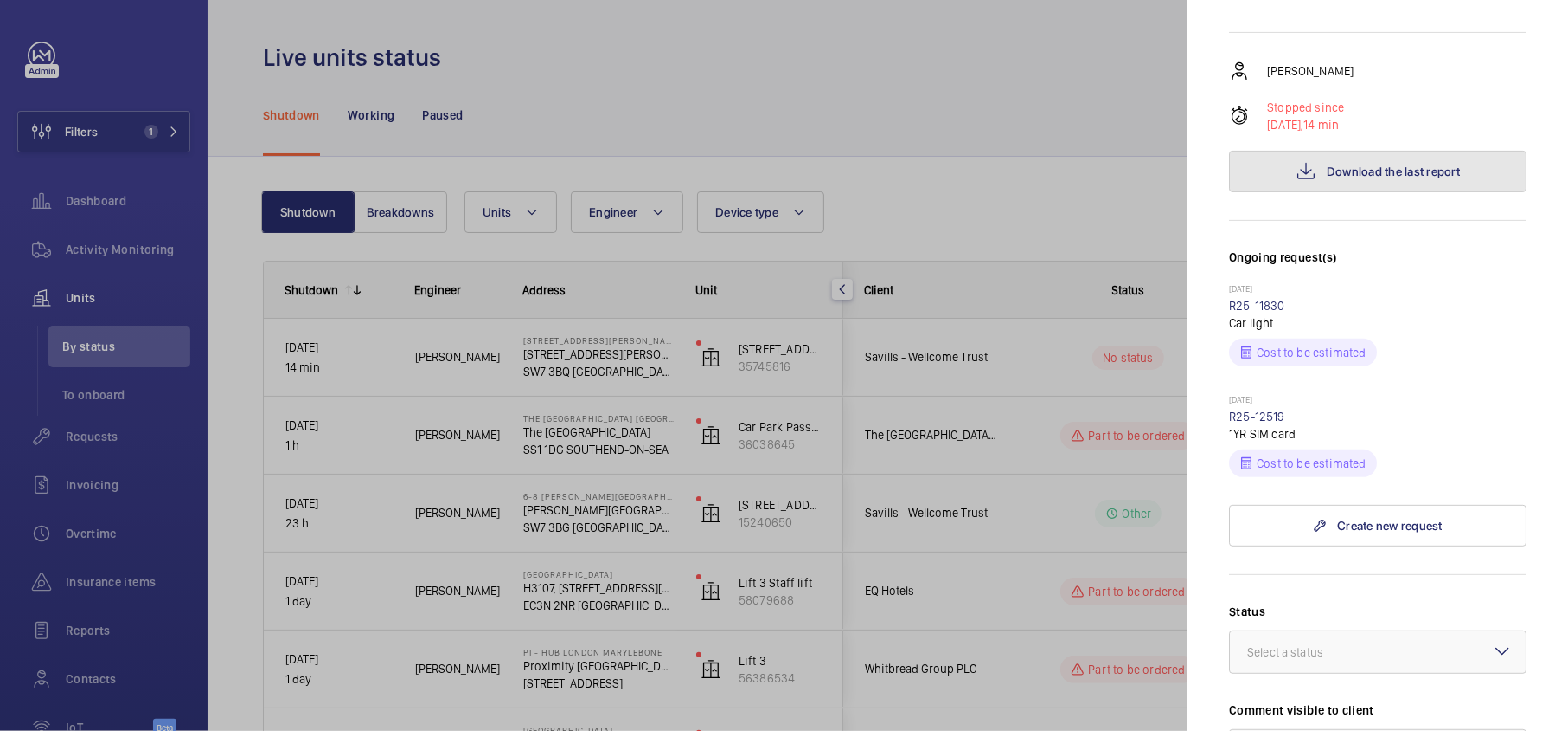
click at [1346, 164] on span "Download the last report" at bounding box center [1394, 171] width 133 height 14
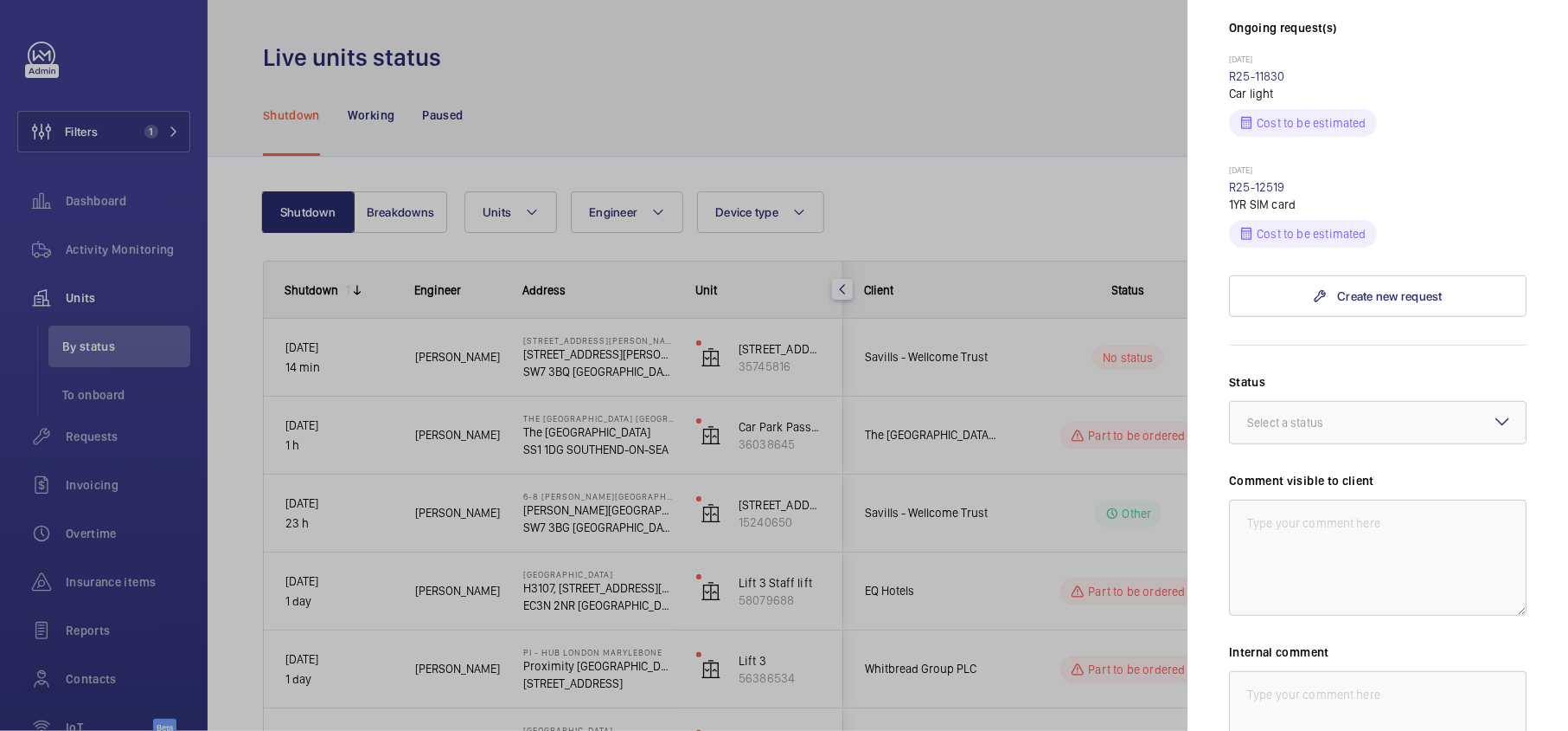
scroll to position [577, 0]
click at [1412, 401] on div at bounding box center [1378, 421] width 296 height 42
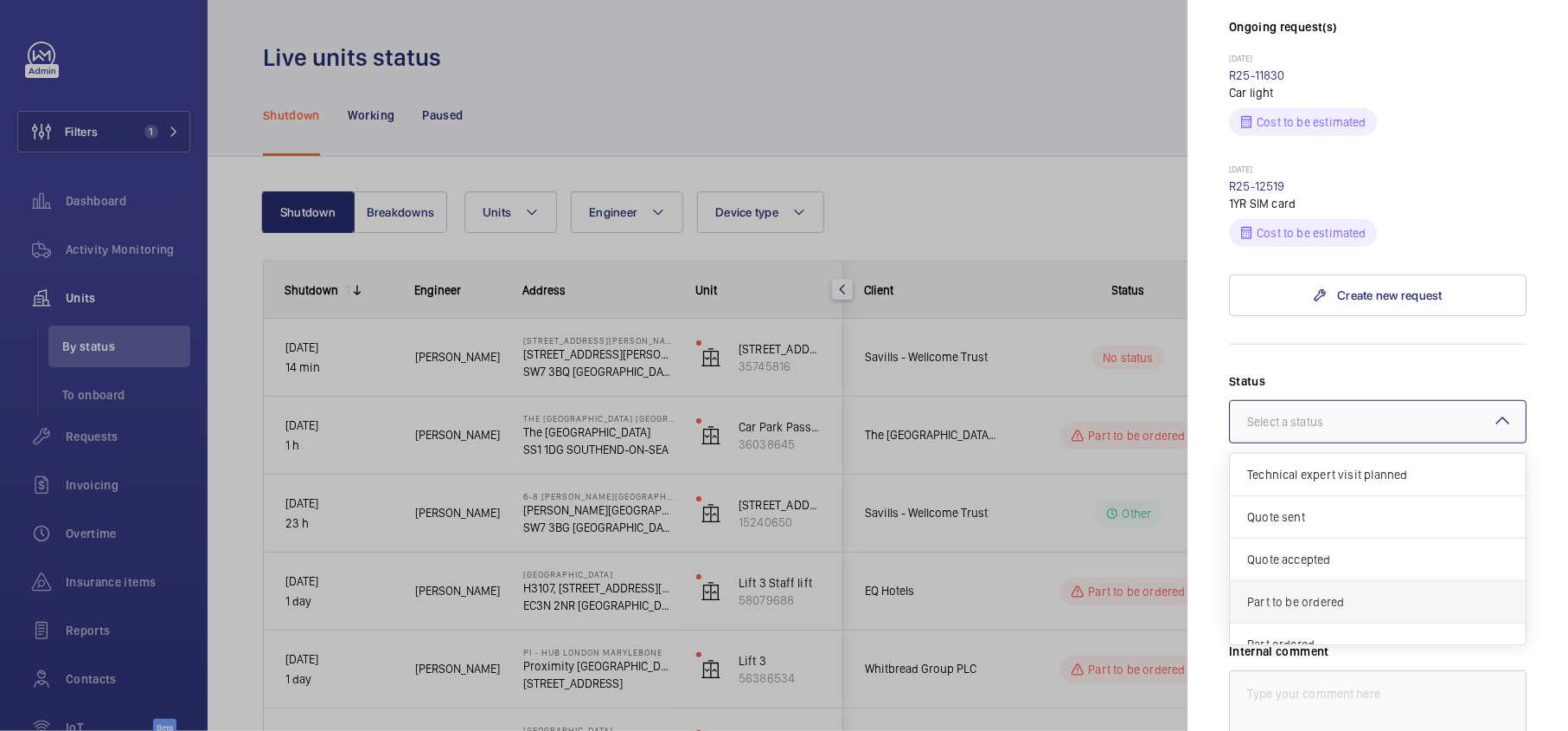
click at [1361, 593] on span "Part to be ordered" at bounding box center [1377, 601] width 261 height 18
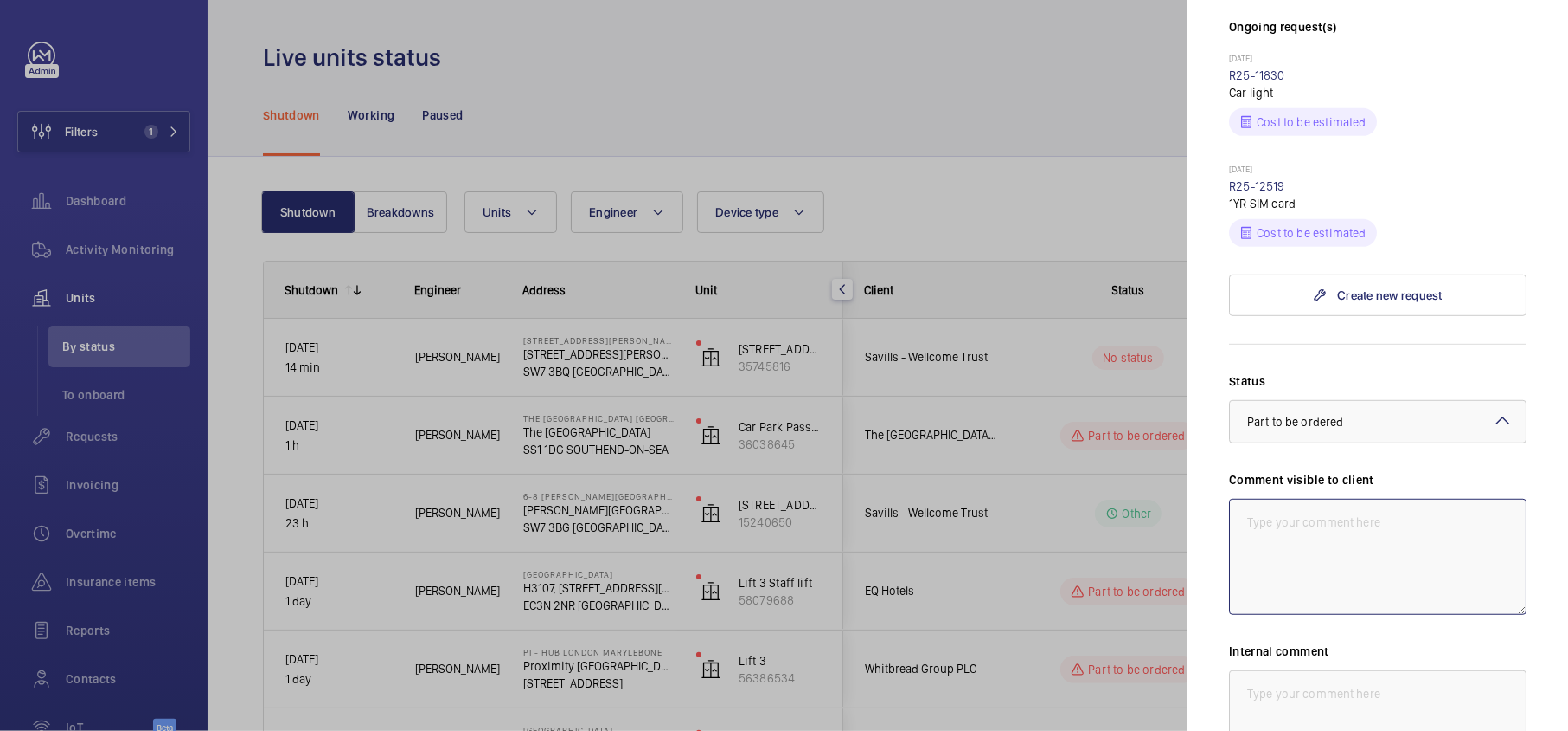
click at [1358, 498] on textarea at bounding box center [1378, 557] width 298 height 116
type textarea "F"
drag, startPoint x: 1474, startPoint y: 425, endPoint x: 1240, endPoint y: 435, distance: 234.2
click at [1240, 498] on textarea "WM ACTION - Sourcing parts [DATE]" at bounding box center [1378, 557] width 298 height 116
type textarea "WM ACTION - Sourcing parts [DATE]"
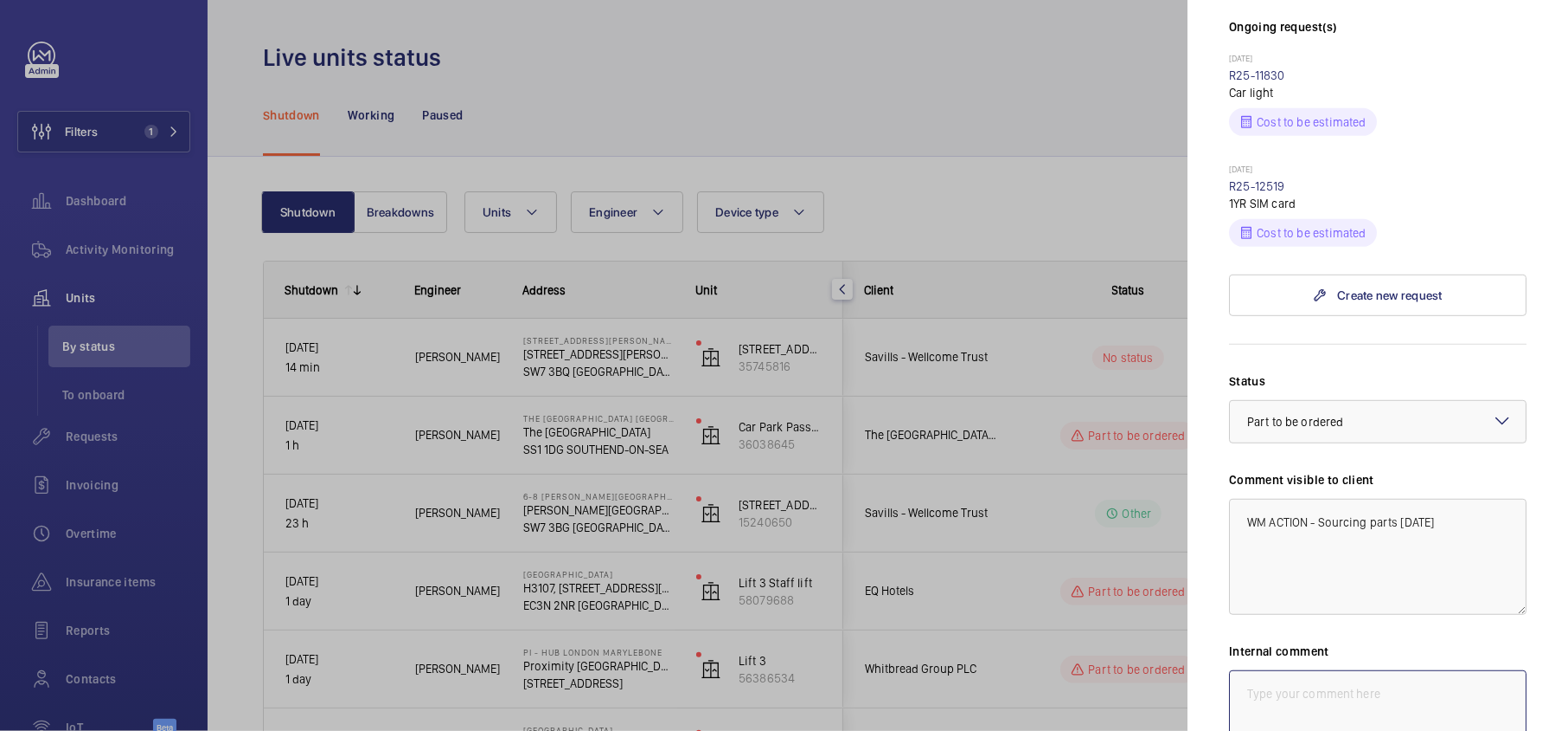
click at [1312, 670] on textarea at bounding box center [1378, 728] width 298 height 116
paste textarea "WM ACTION - Sourcing parts [DATE]"
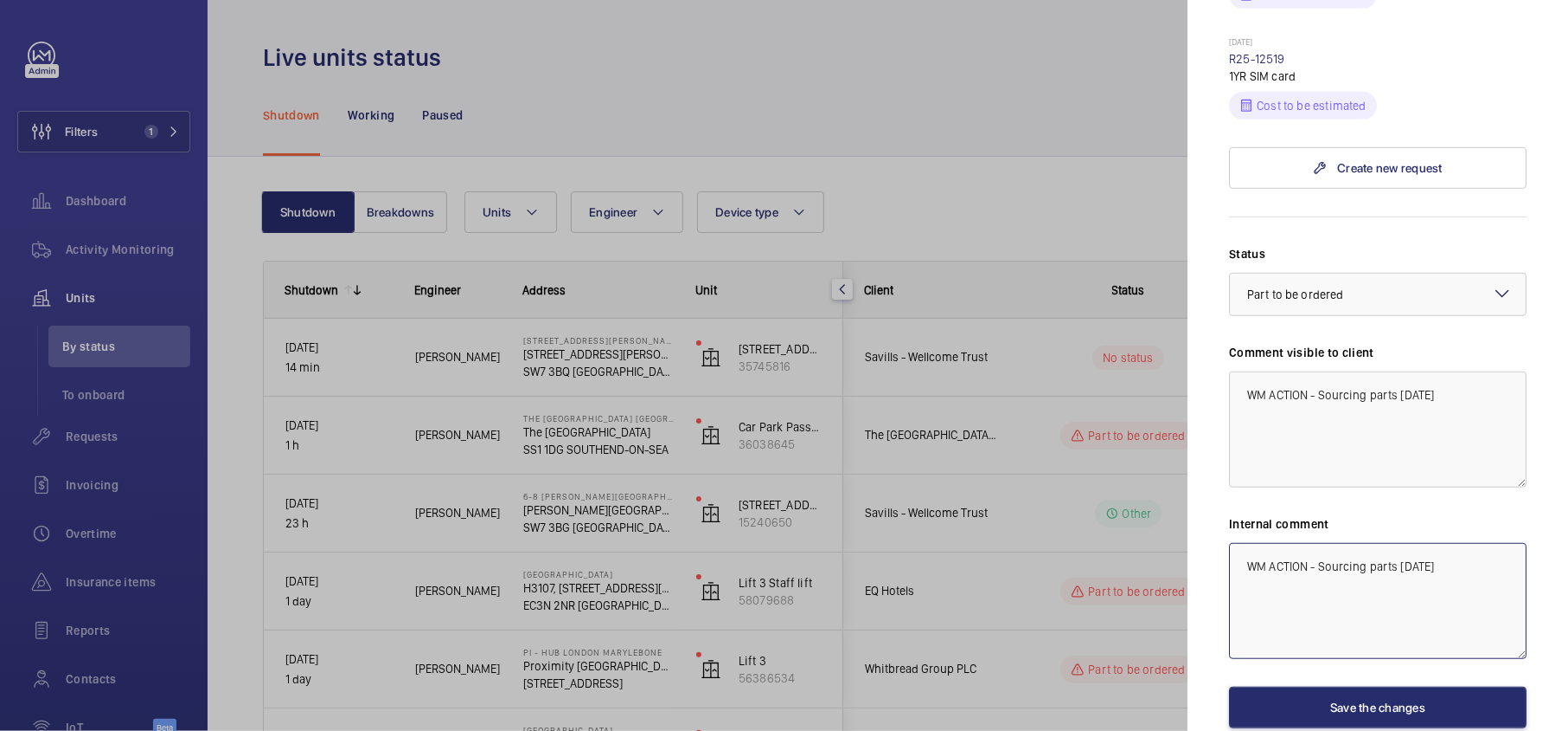
scroll to position [706, 0]
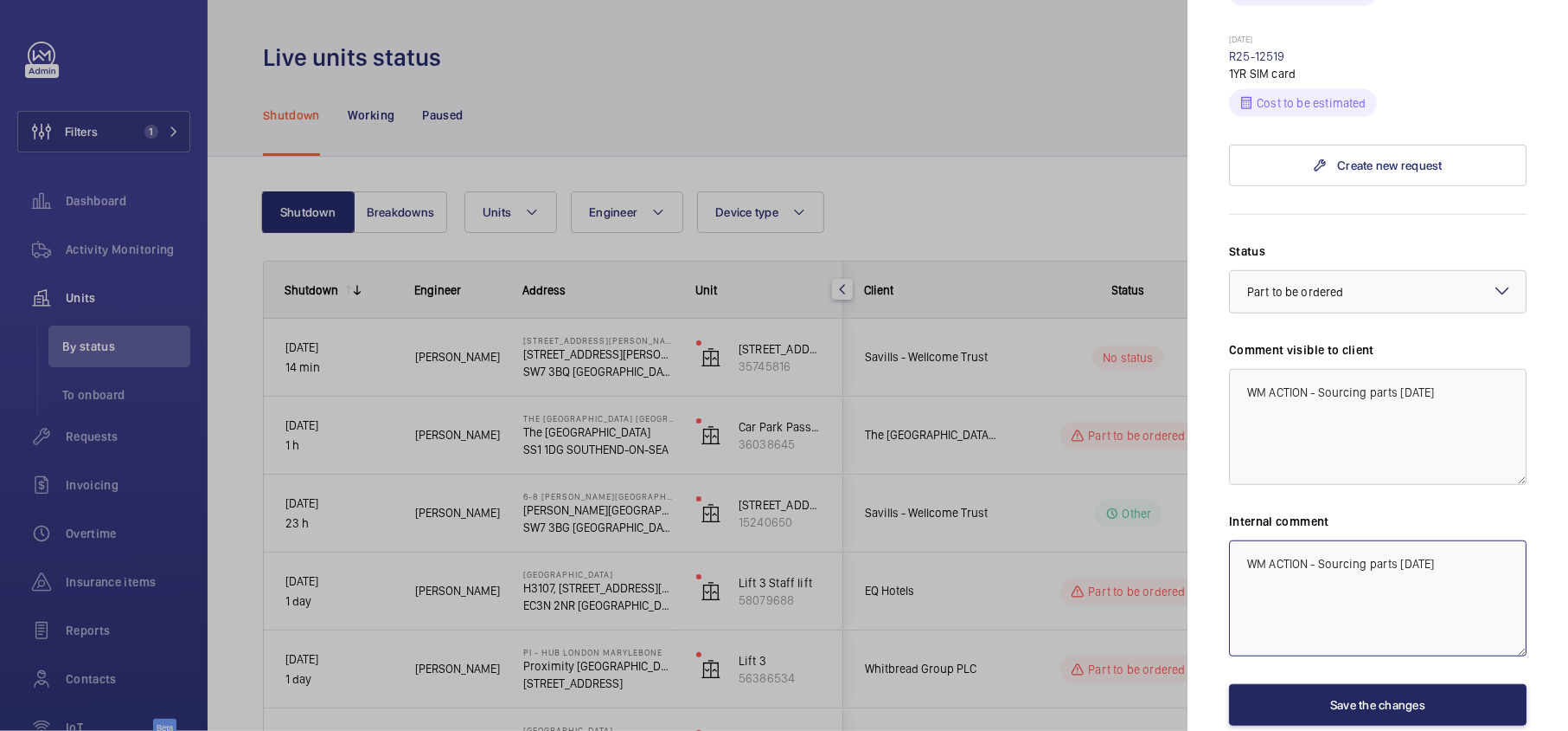
type textarea "WM ACTION - Sourcing parts [DATE]"
click at [1329, 684] on button "Save the changes" at bounding box center [1378, 704] width 298 height 42
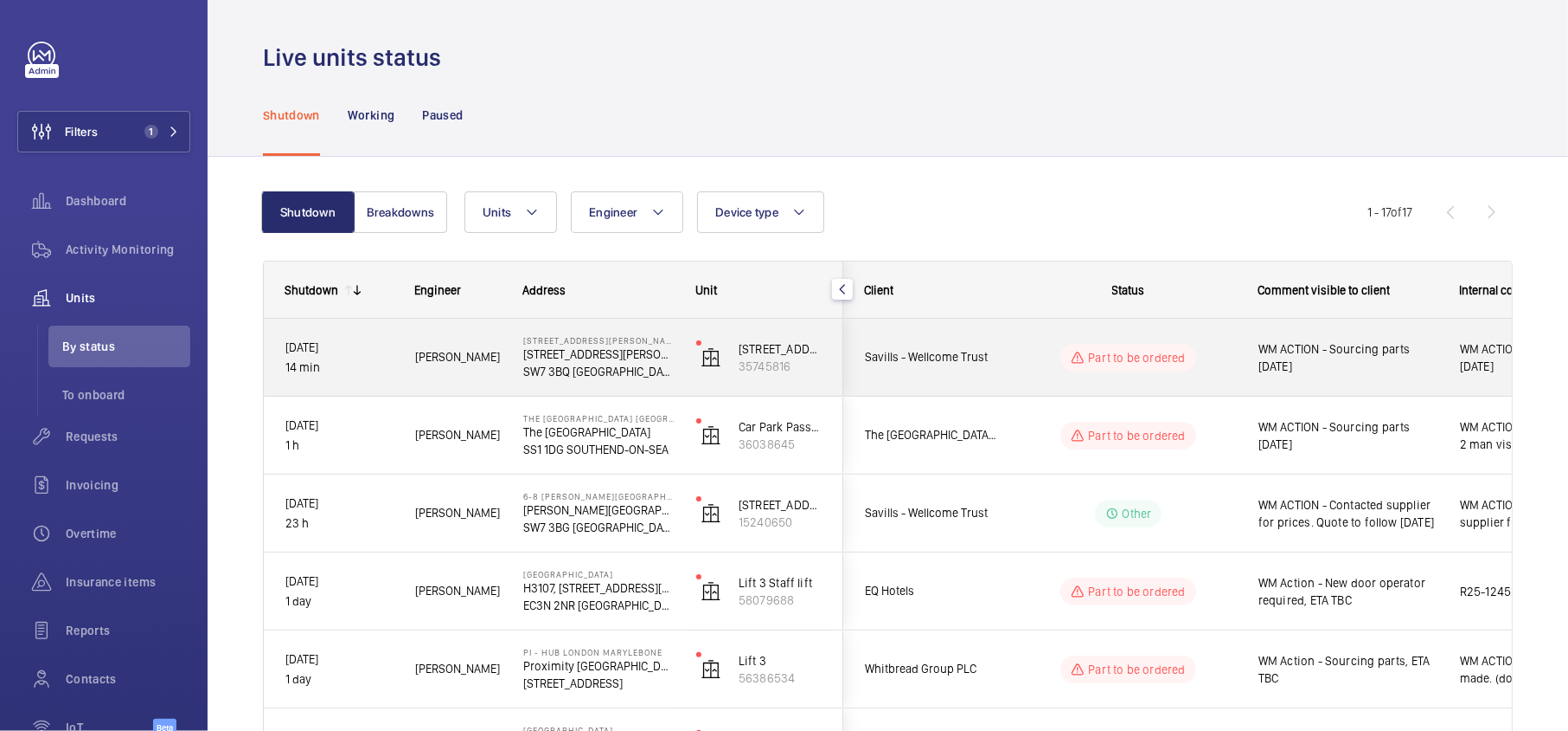
click at [1245, 372] on div "WM ACTION - Sourcing parts [DATE]" at bounding box center [1337, 357] width 200 height 75
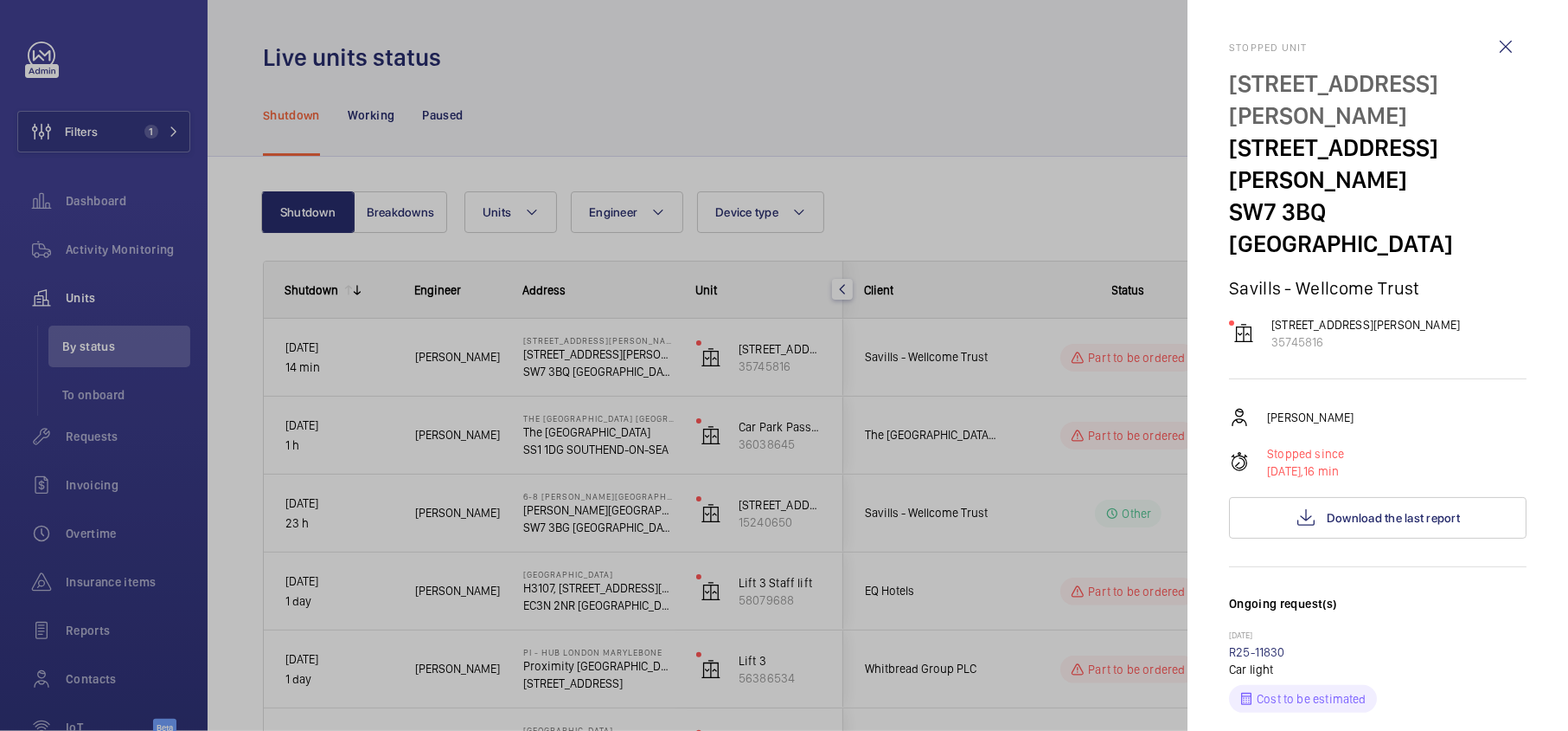
click at [855, 192] on div at bounding box center [784, 366] width 1568 height 731
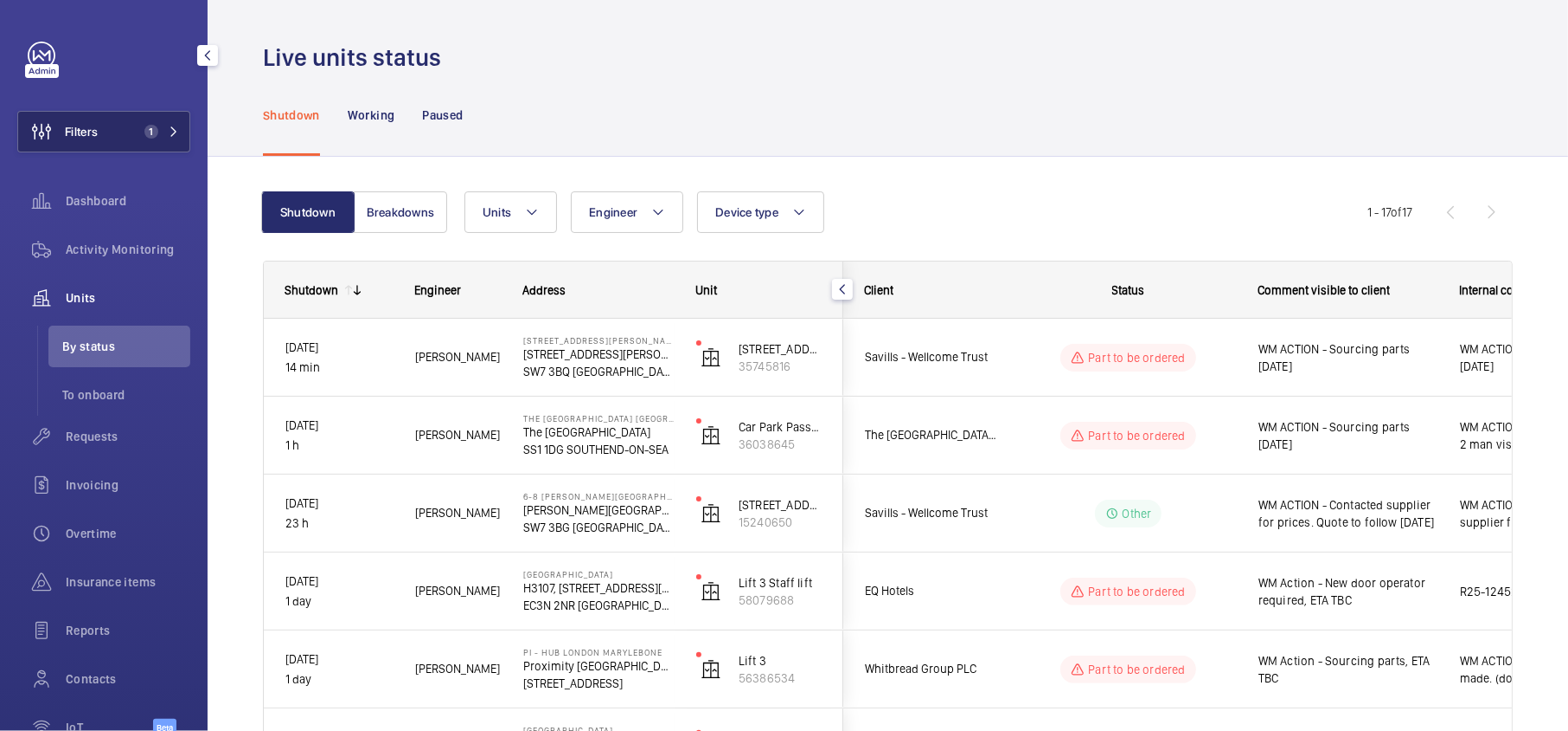
click at [170, 126] on mat-icon at bounding box center [173, 131] width 10 height 10
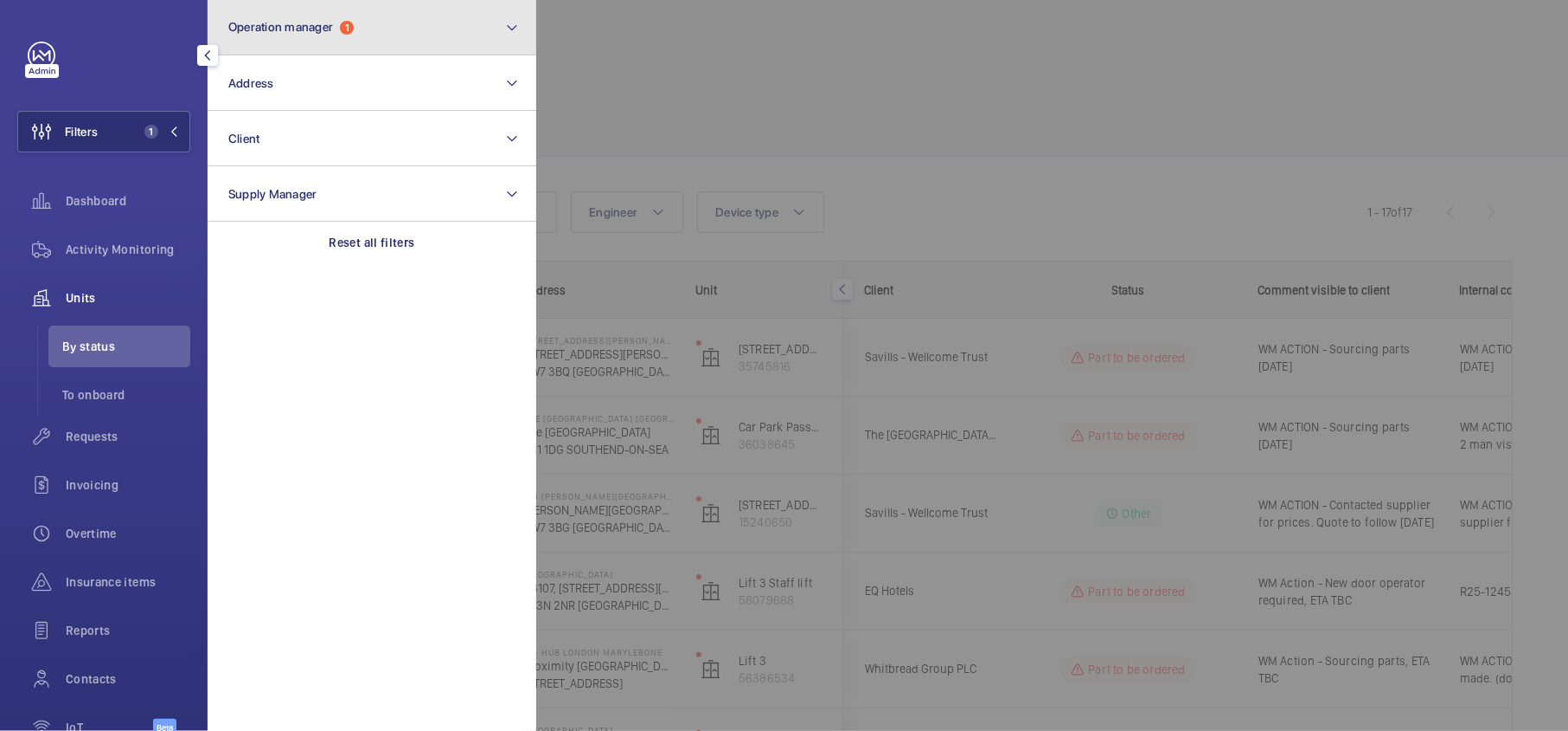
click at [301, 32] on span "Operation manager" at bounding box center [280, 27] width 104 height 14
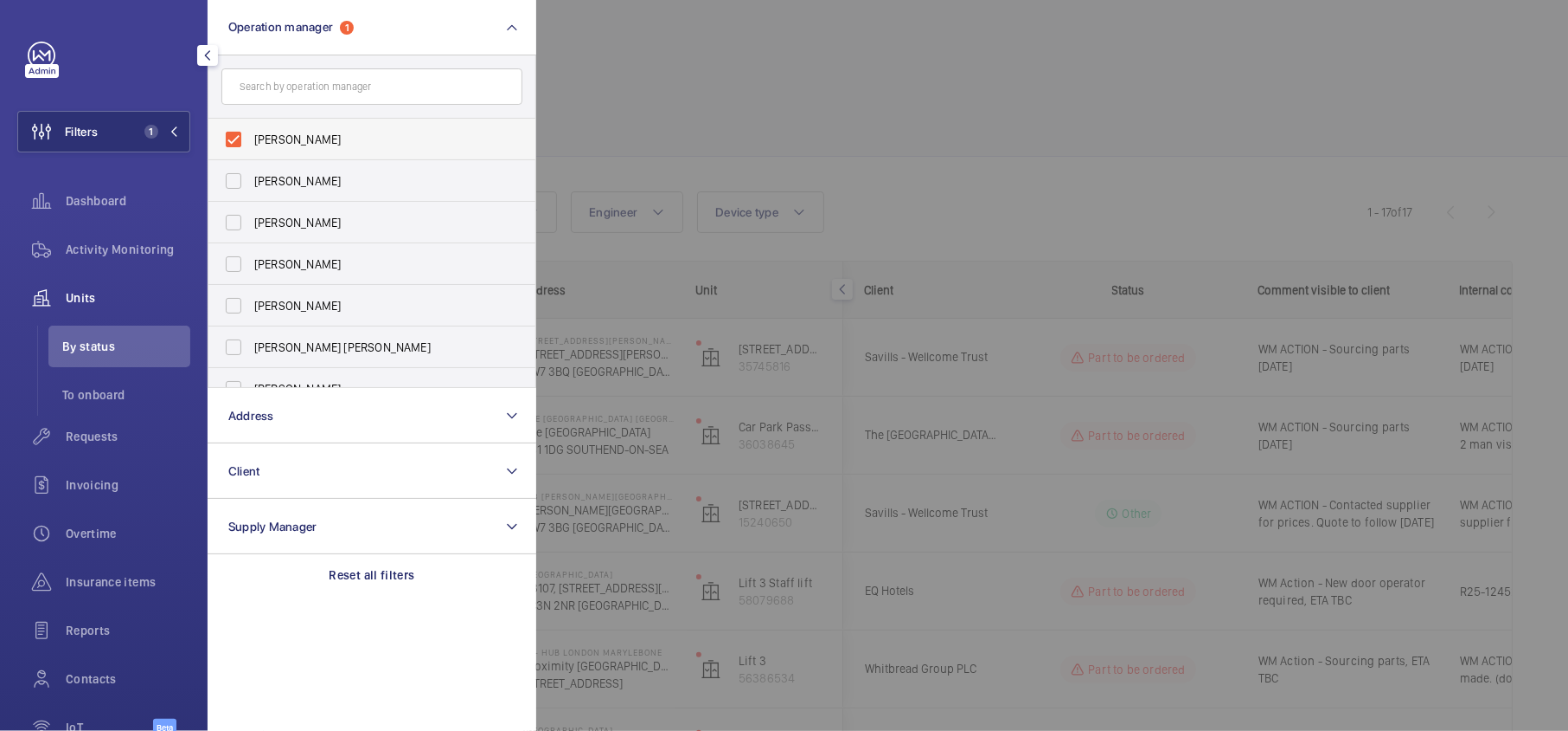
click at [326, 137] on span "[PERSON_NAME]" at bounding box center [374, 139] width 238 height 18
click at [251, 137] on input "[PERSON_NAME]" at bounding box center [233, 139] width 35 height 35
checkbox input "false"
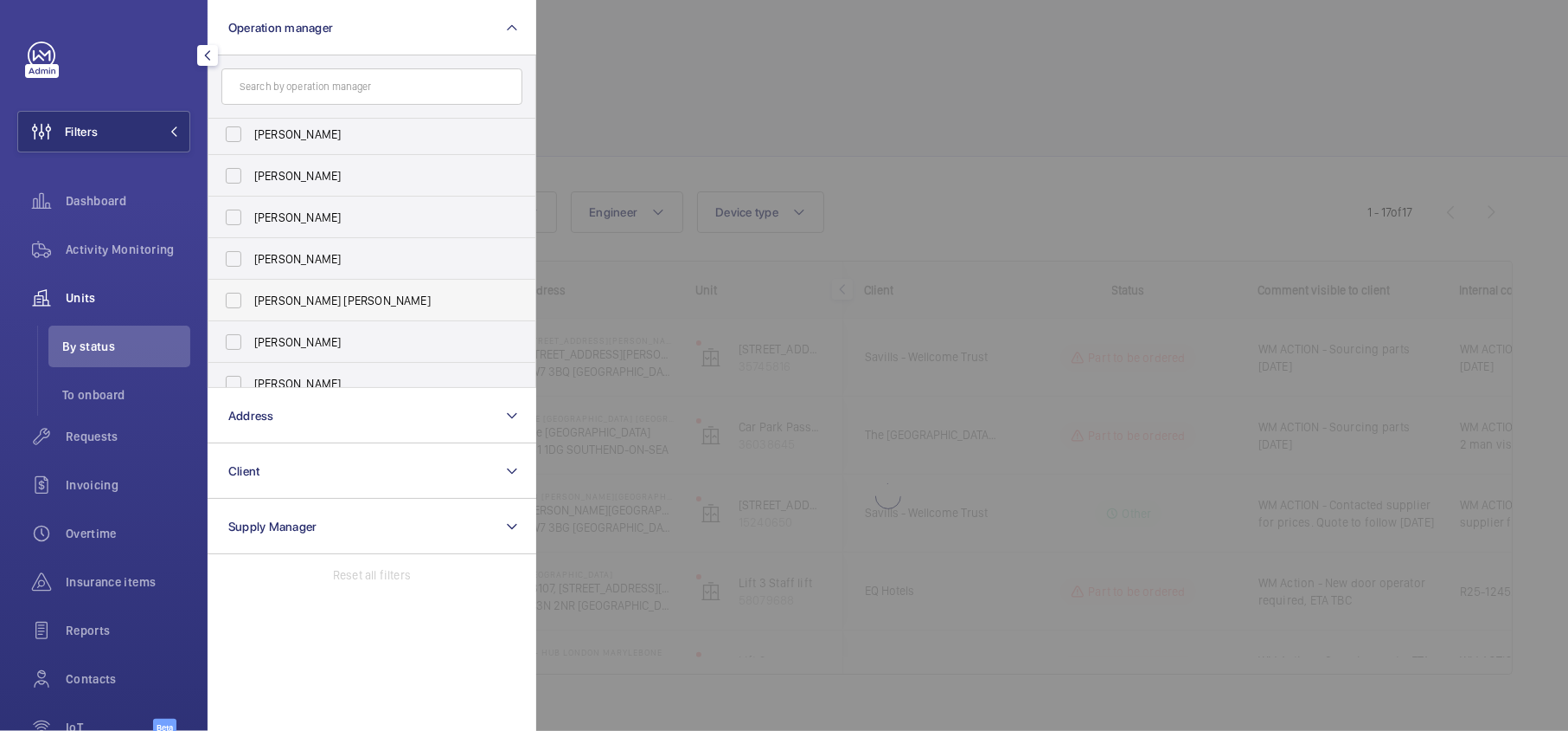
scroll to position [63, 0]
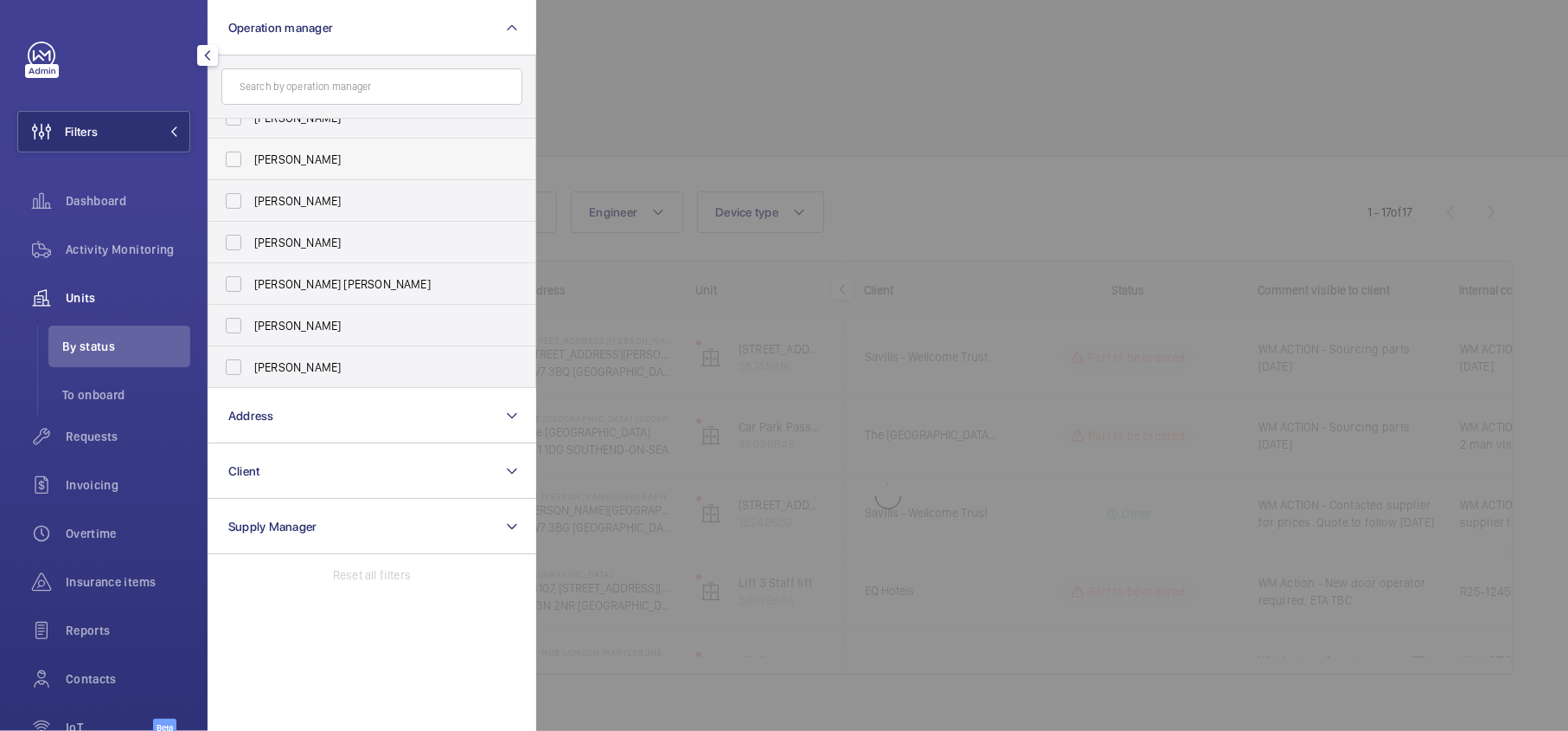
click at [351, 160] on span "John Smith" at bounding box center [374, 159] width 238 height 18
click at [251, 160] on input "John Smith" at bounding box center [233, 160] width 35 height 35
checkbox input "true"
click at [586, 126] on div at bounding box center [1320, 366] width 1568 height 731
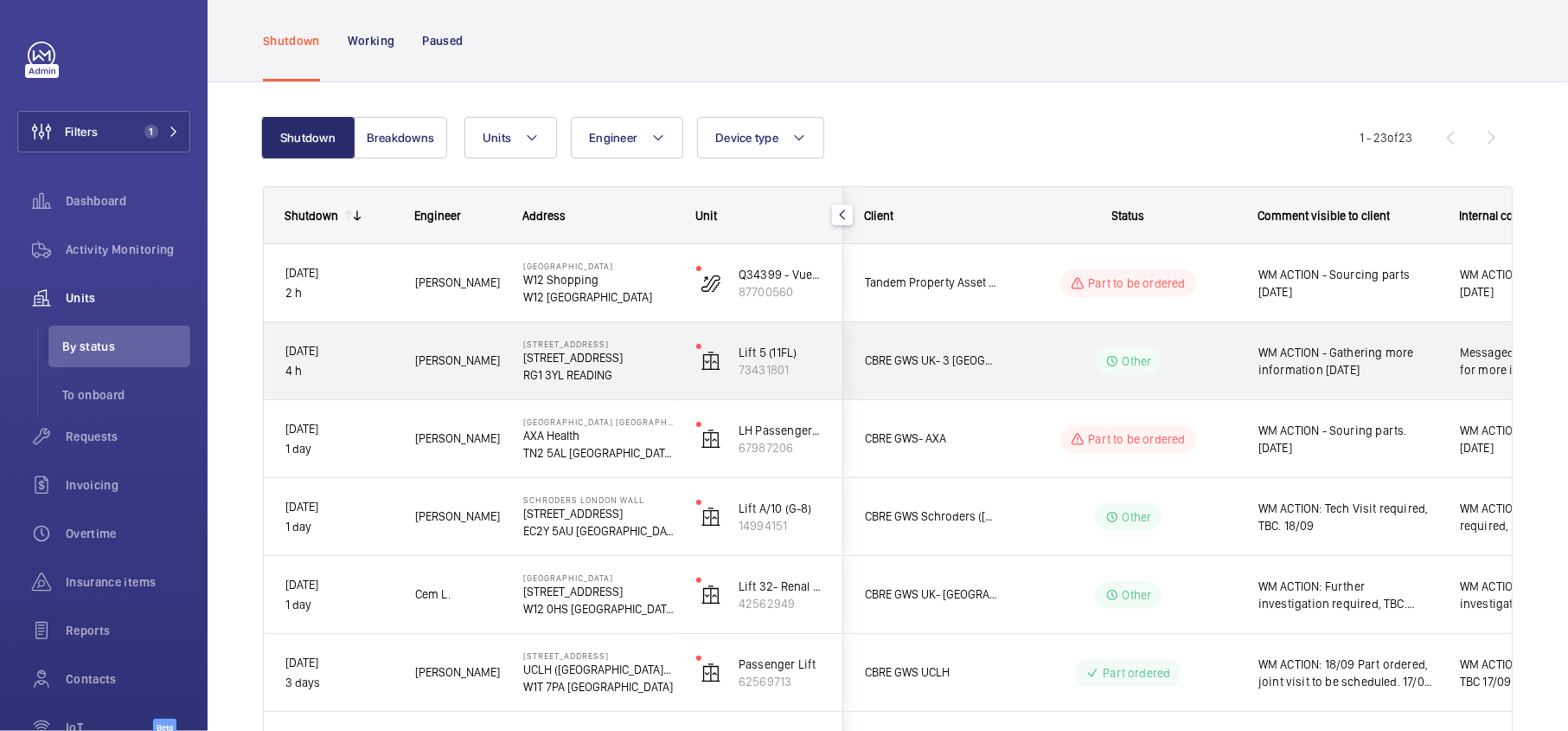
scroll to position [115, 0]
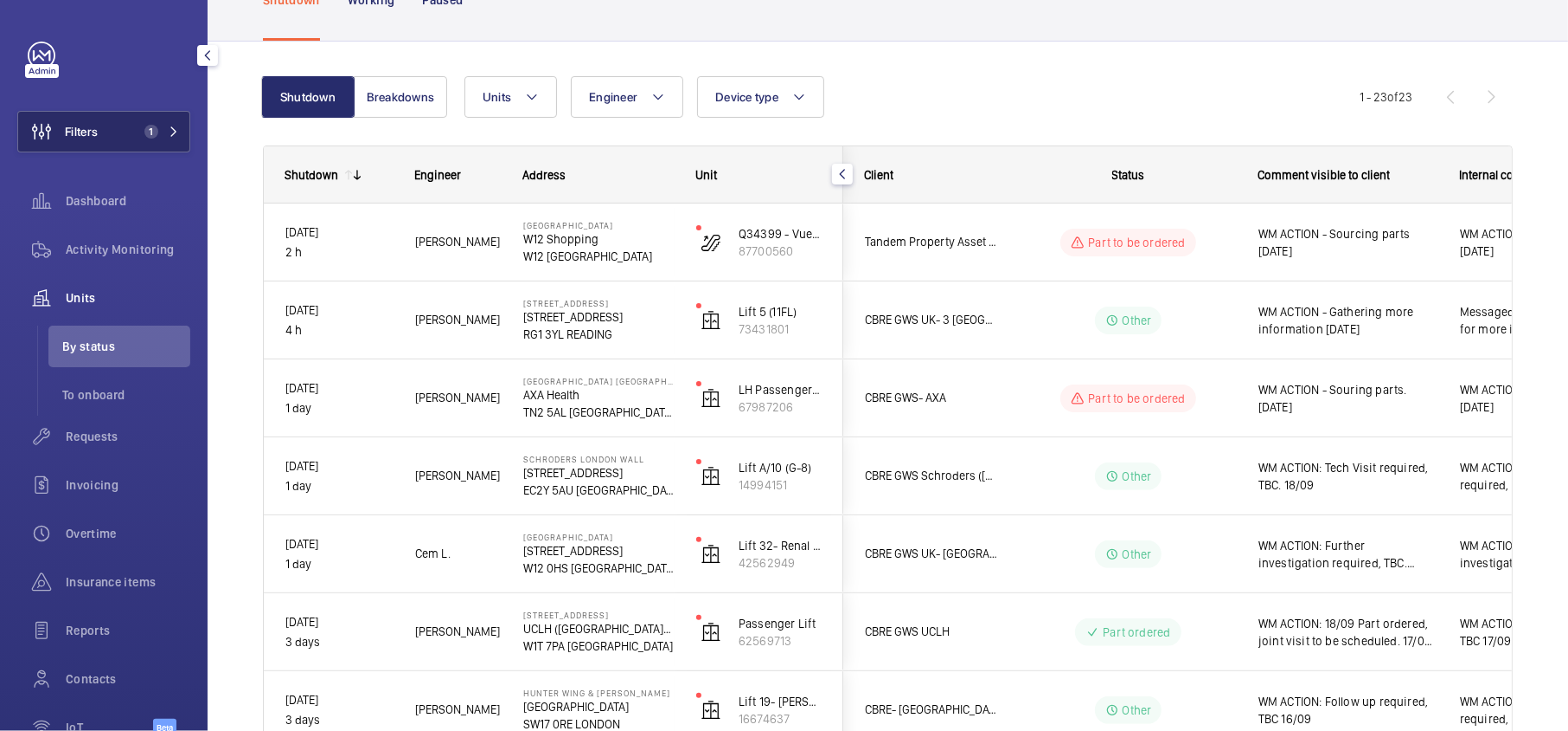
click at [162, 132] on span "1" at bounding box center [158, 131] width 42 height 14
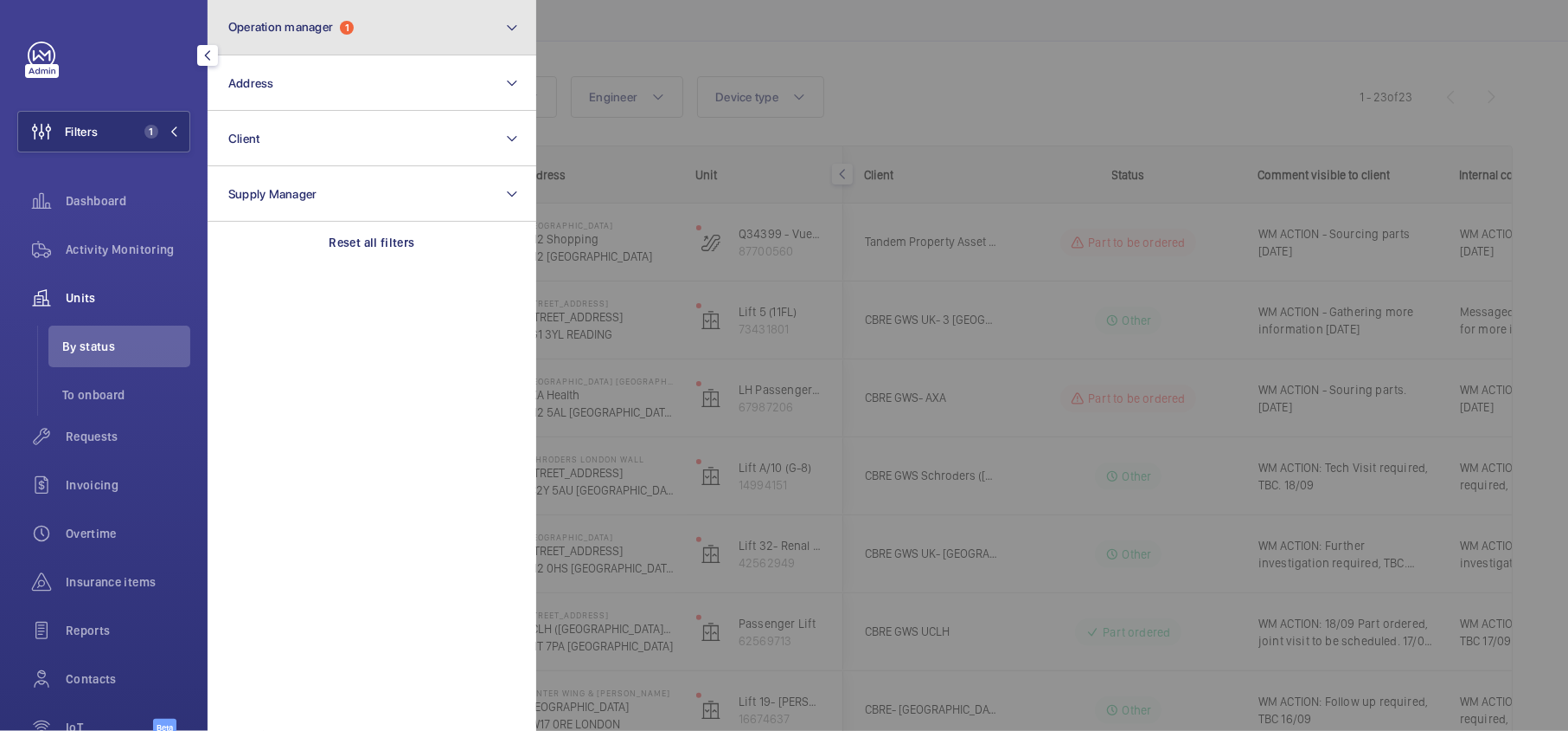
click at [284, 35] on button "Operation manager 1" at bounding box center [372, 28] width 328 height 55
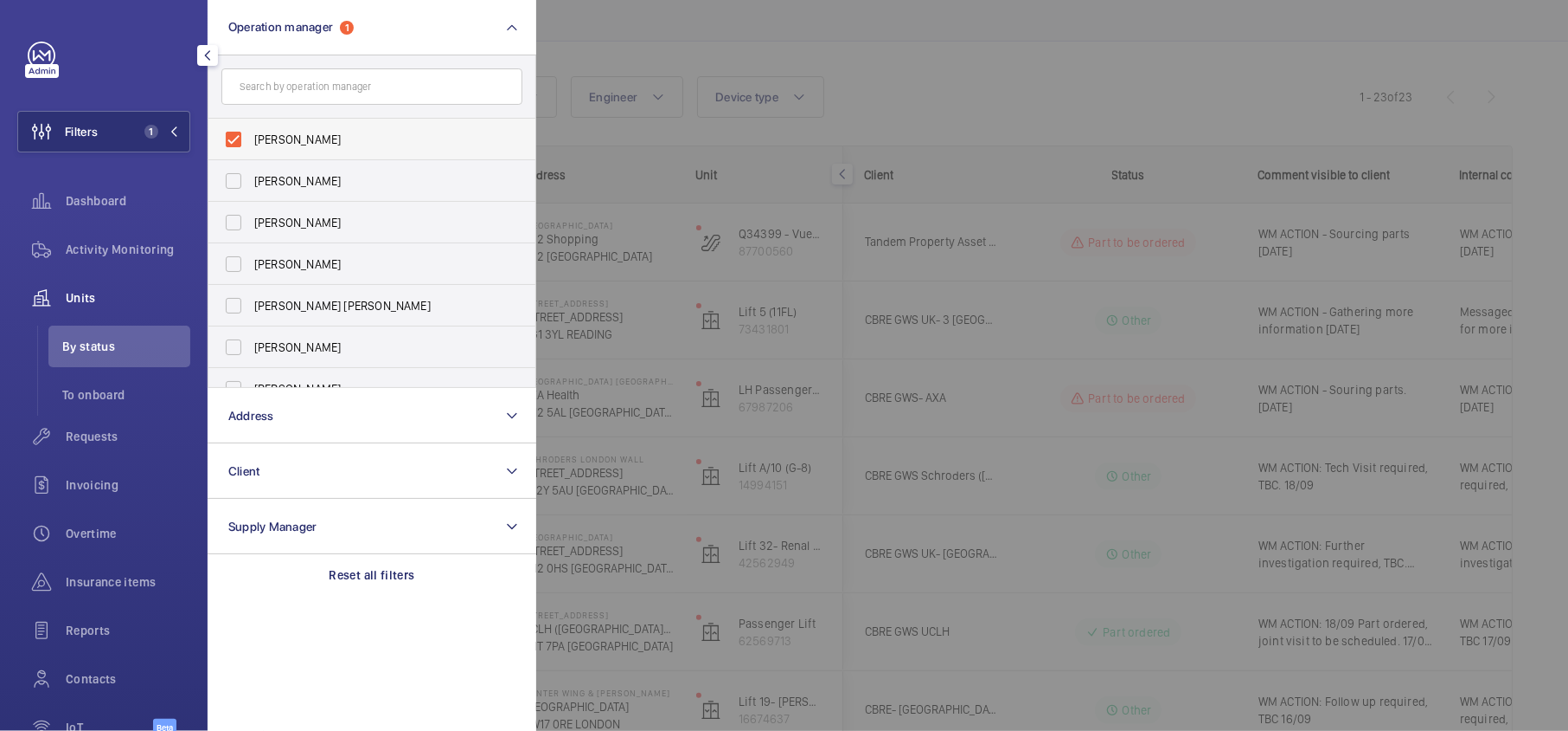
click at [305, 128] on label "John Smith" at bounding box center [359, 138] width 301 height 42
click at [251, 128] on input "John Smith" at bounding box center [233, 139] width 35 height 35
checkbox input "false"
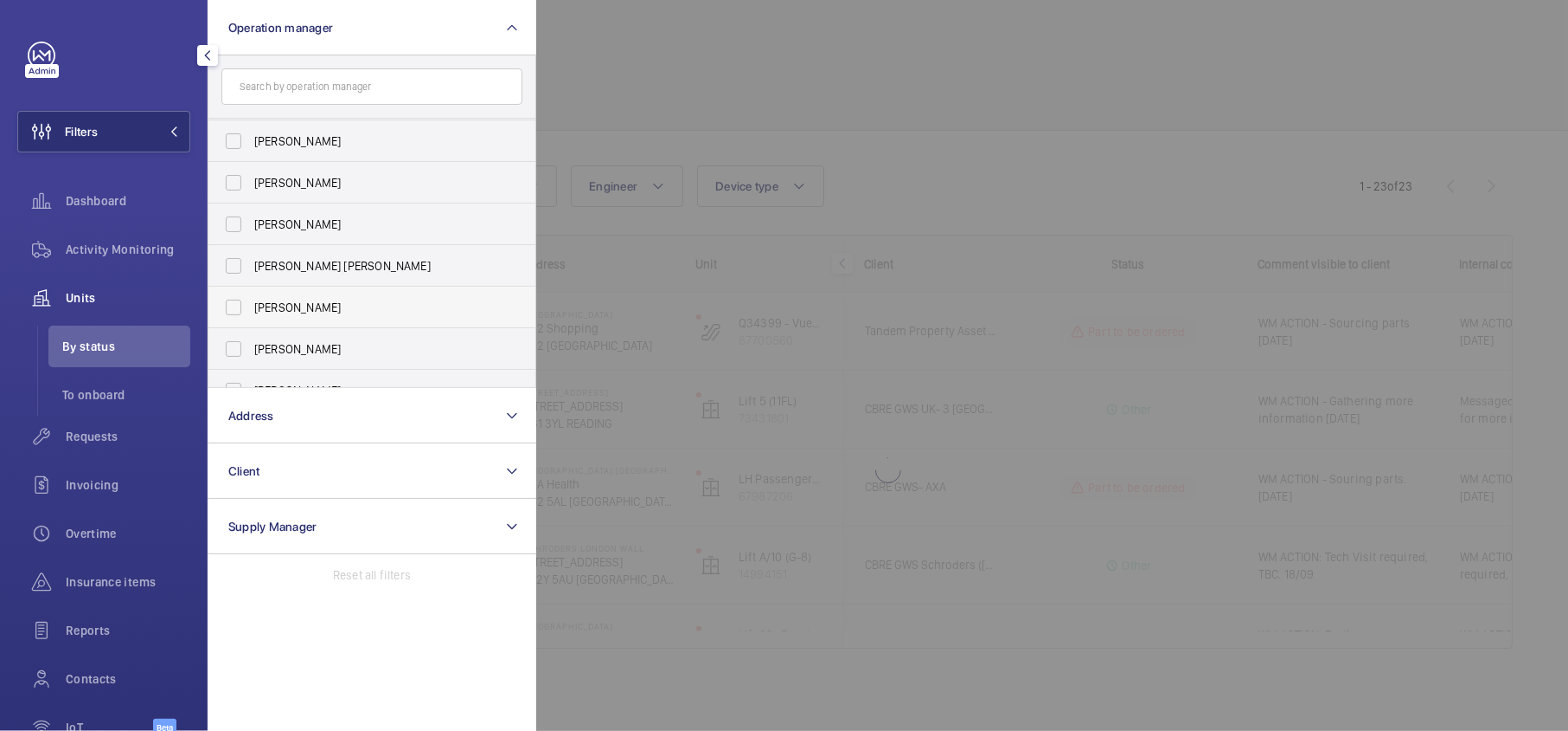
scroll to position [63, 0]
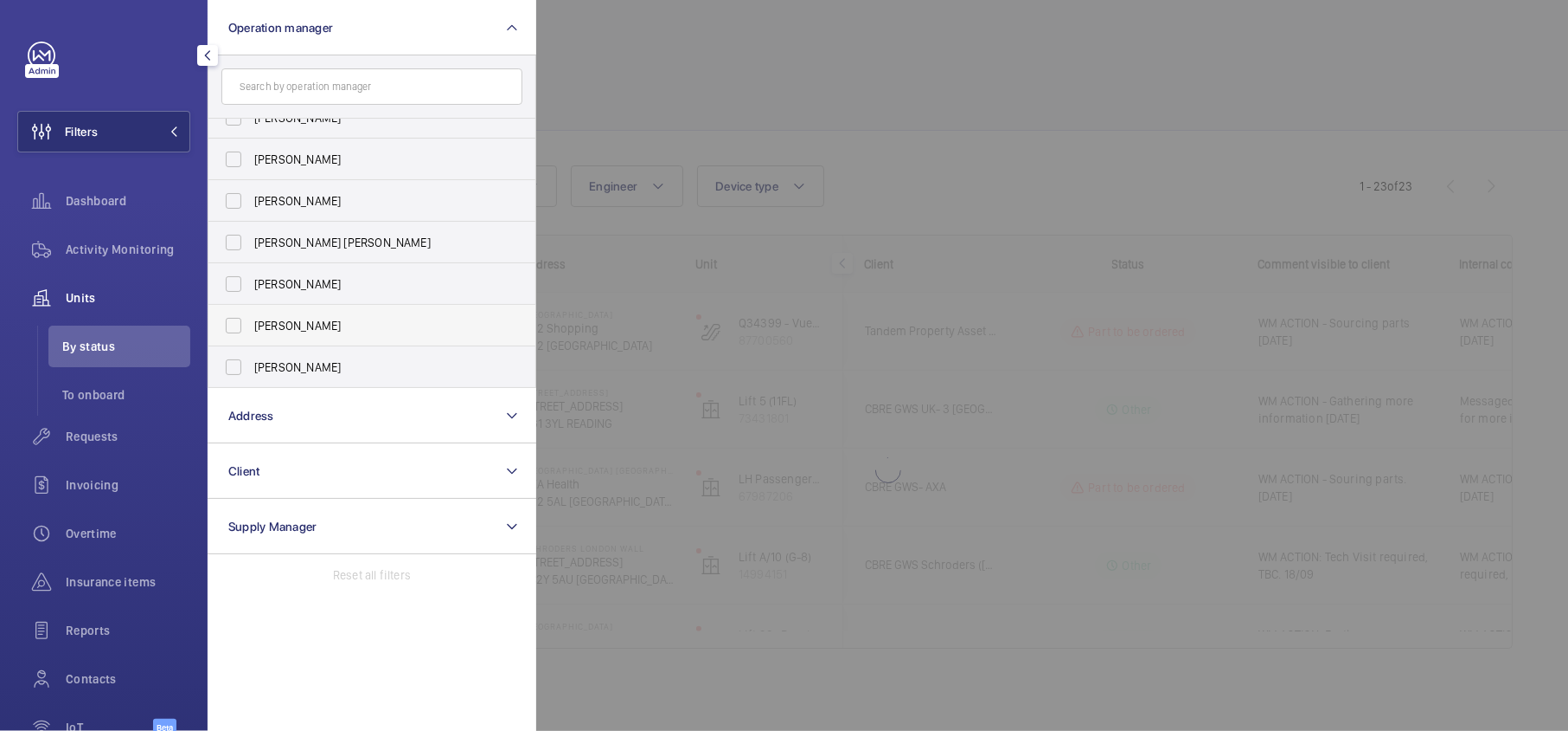
click at [316, 312] on label "[PERSON_NAME]" at bounding box center [359, 325] width 301 height 42
click at [251, 312] on input "[PERSON_NAME]" at bounding box center [233, 326] width 35 height 35
checkbox input "true"
click at [596, 126] on div at bounding box center [1320, 366] width 1568 height 731
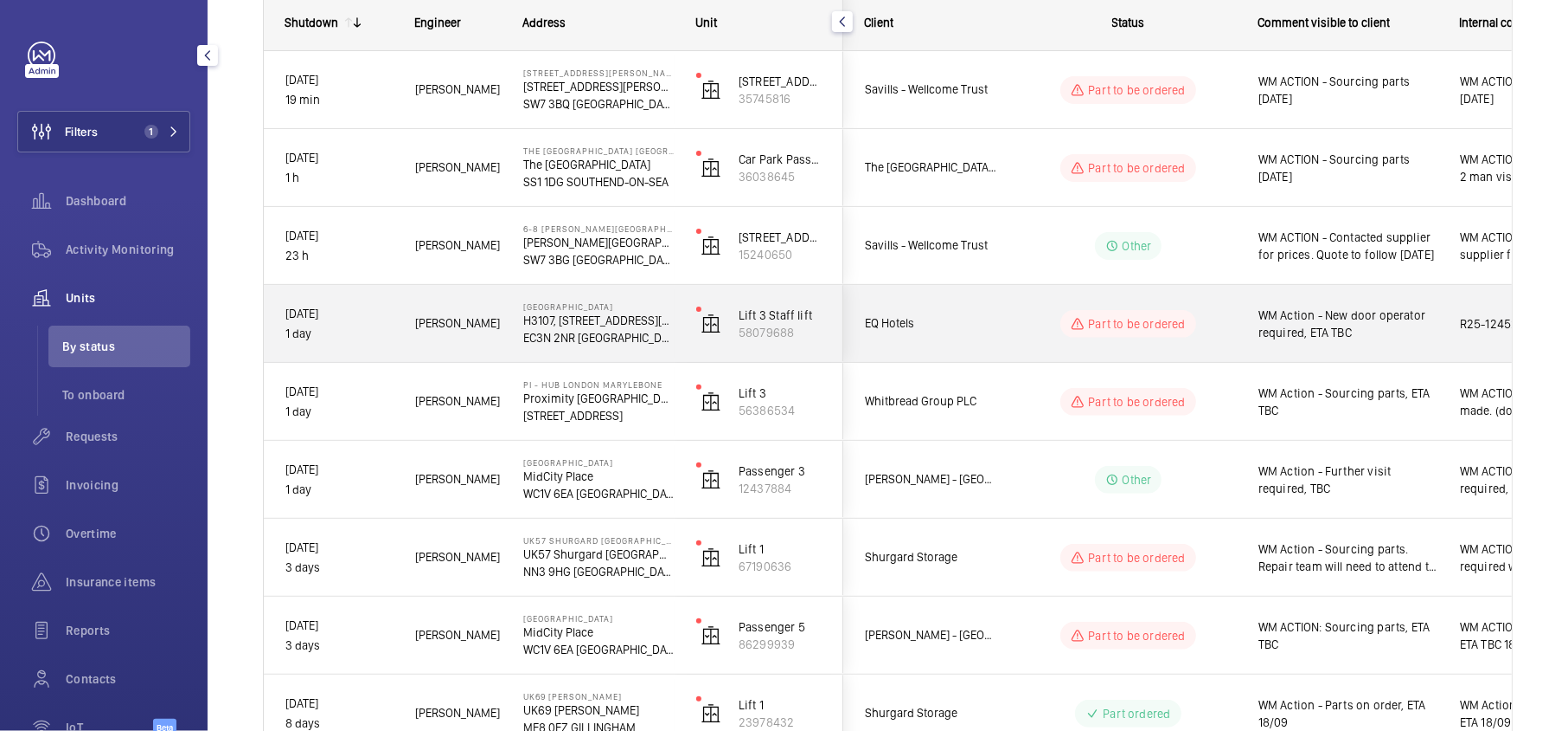
scroll to position [230, 0]
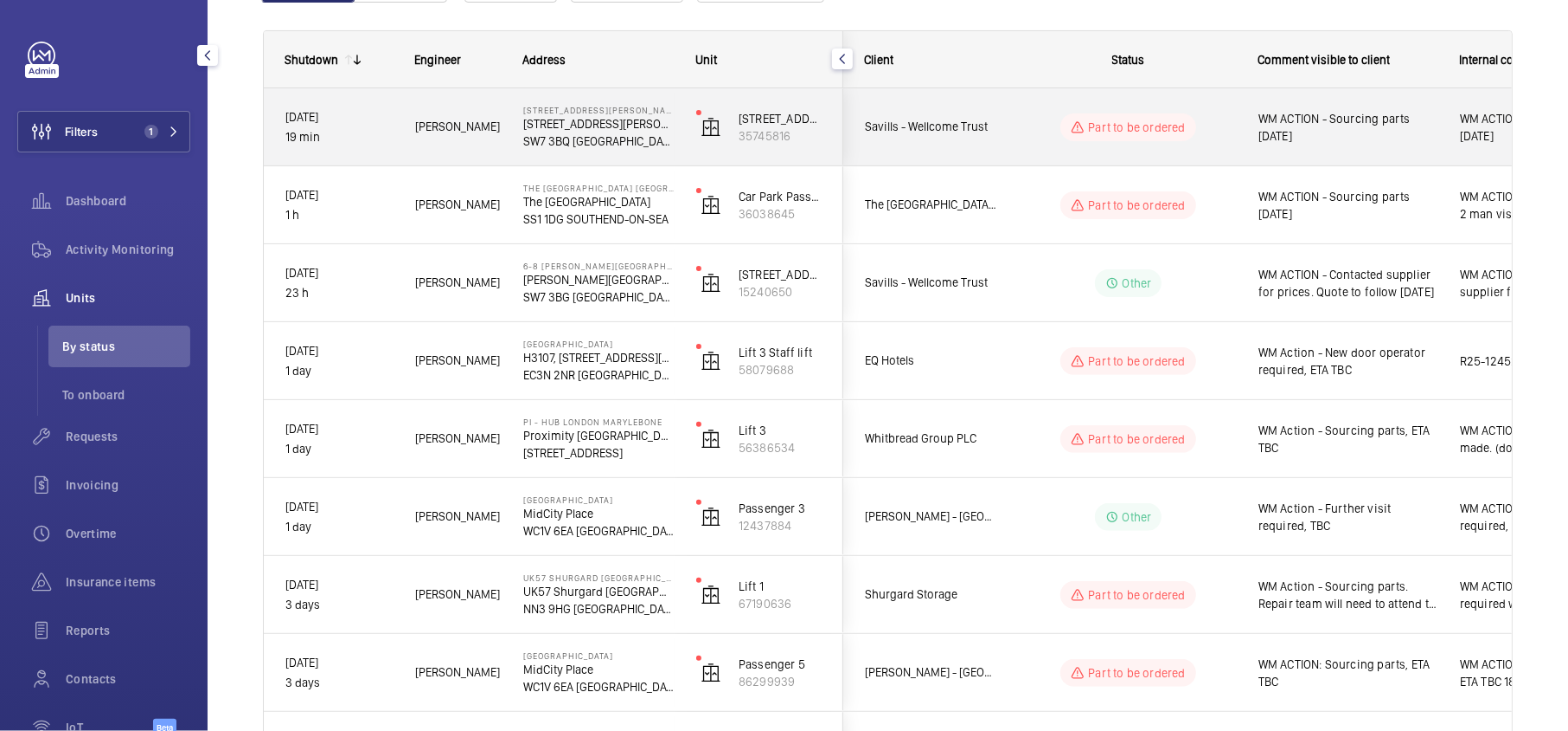
click at [994, 162] on div "Savills - Wellcome Trust" at bounding box center [921, 126] width 156 height 77
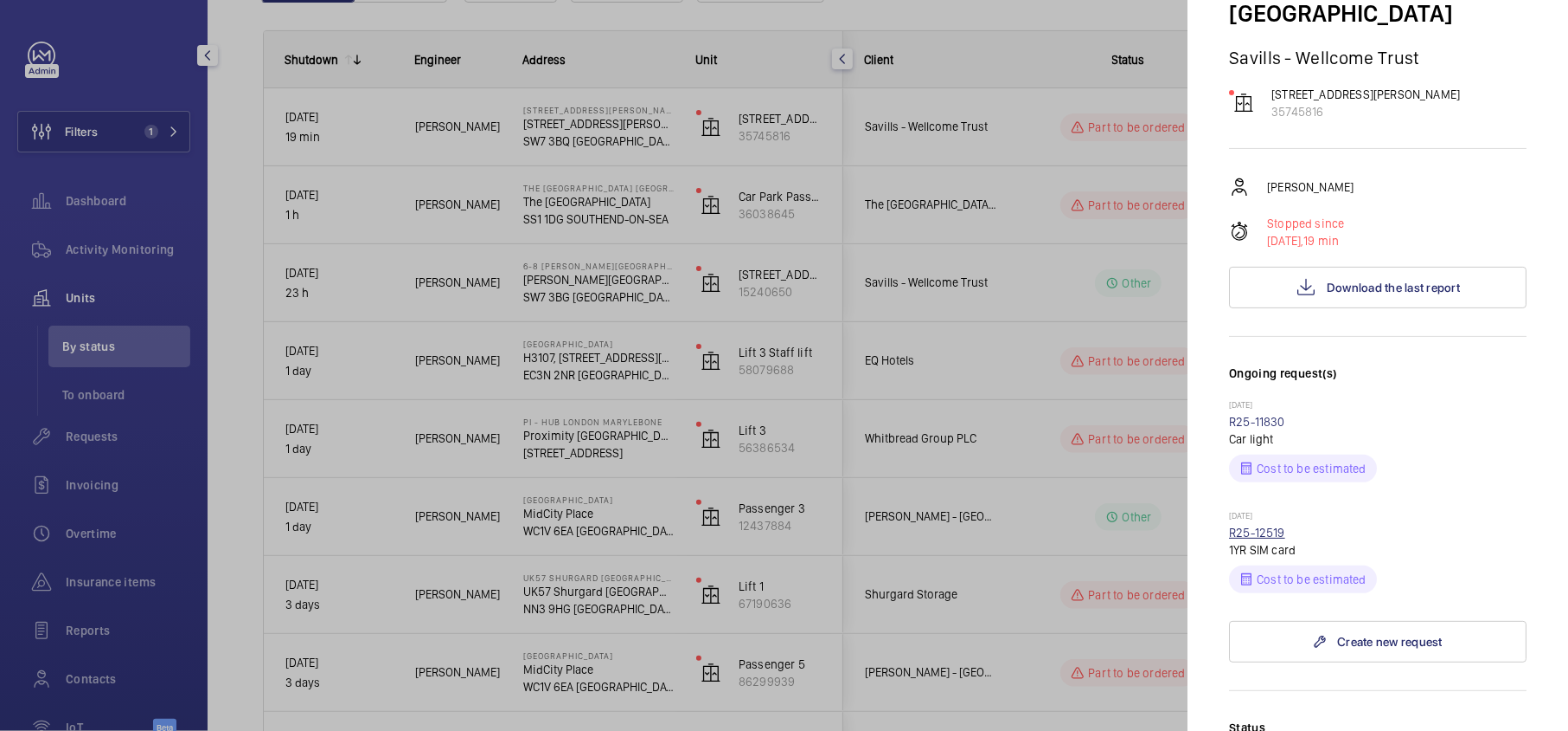
click at [1267, 525] on link "R25-12519" at bounding box center [1257, 532] width 56 height 14
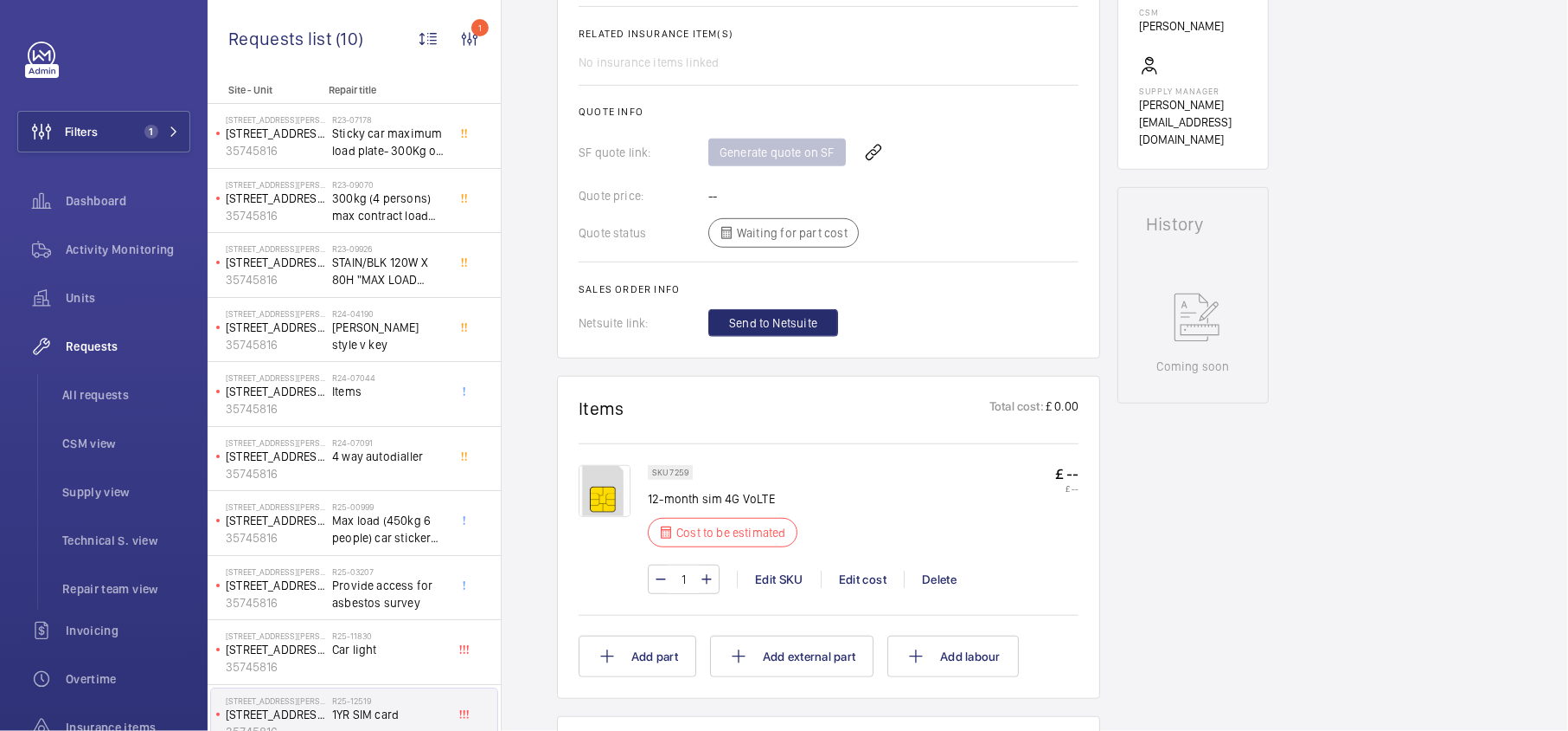
scroll to position [692, 0]
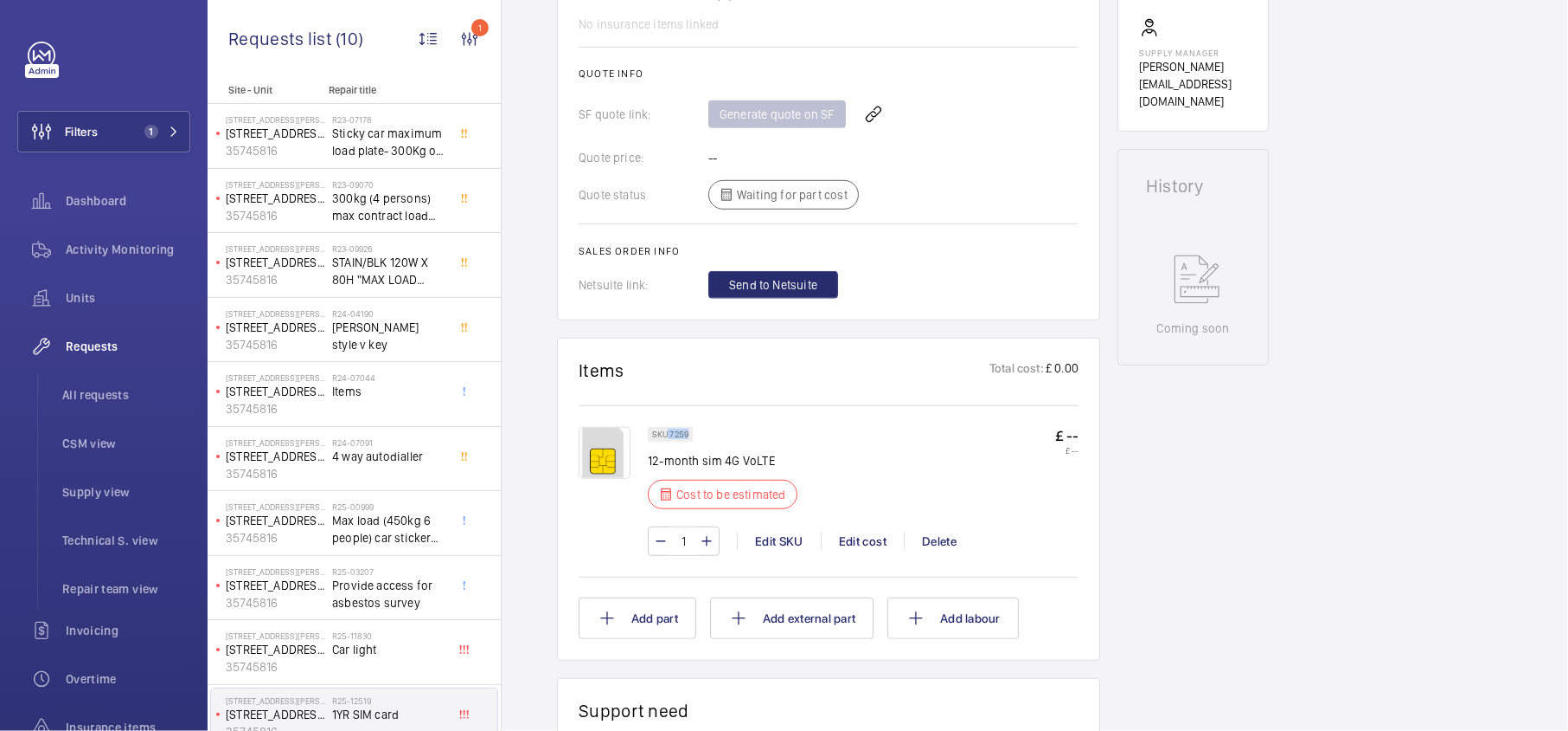
drag, startPoint x: 669, startPoint y: 438, endPoint x: 709, endPoint y: 438, distance: 40.0
click at [709, 438] on div "SKU 7259 12-month sim 4G VoLTE Cost to be estimated" at bounding box center [727, 473] width 160 height 92
copy p "7259"
drag, startPoint x: 647, startPoint y: 462, endPoint x: 800, endPoint y: 464, distance: 153.0
click at [800, 464] on p "12-month sim 4G VoLTE" at bounding box center [727, 461] width 160 height 18
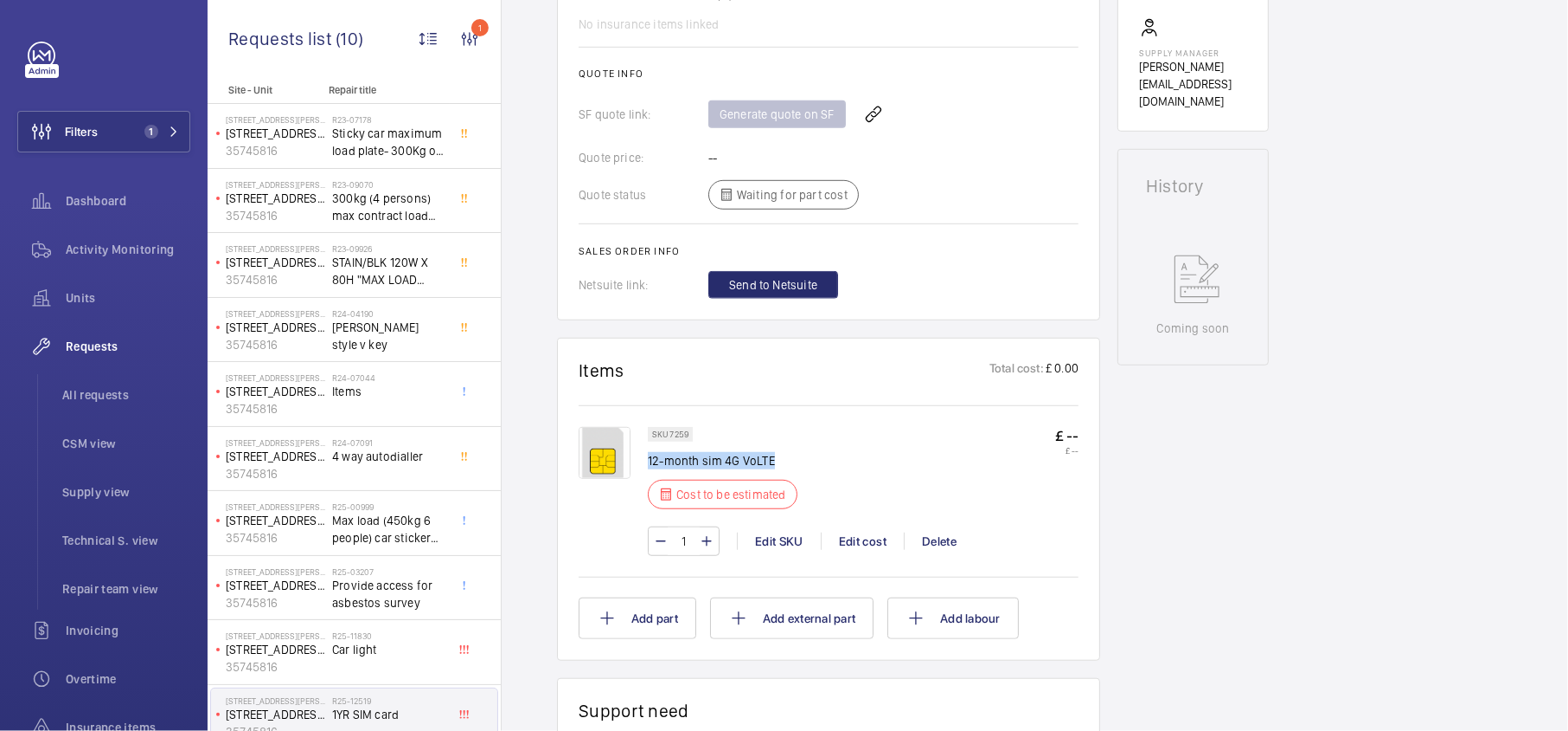
copy p "12-month sim 4G VoLTE"
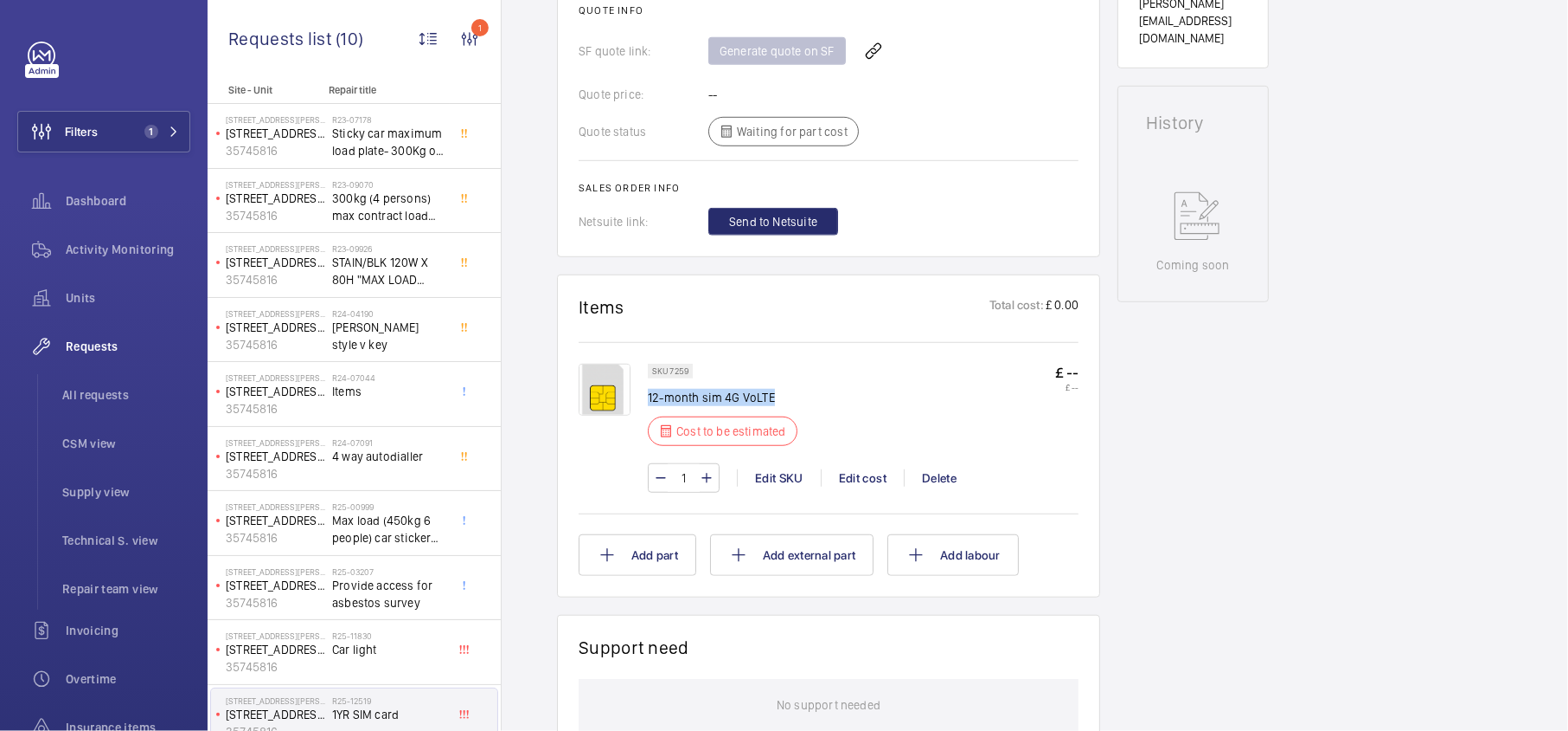
scroll to position [808, 0]
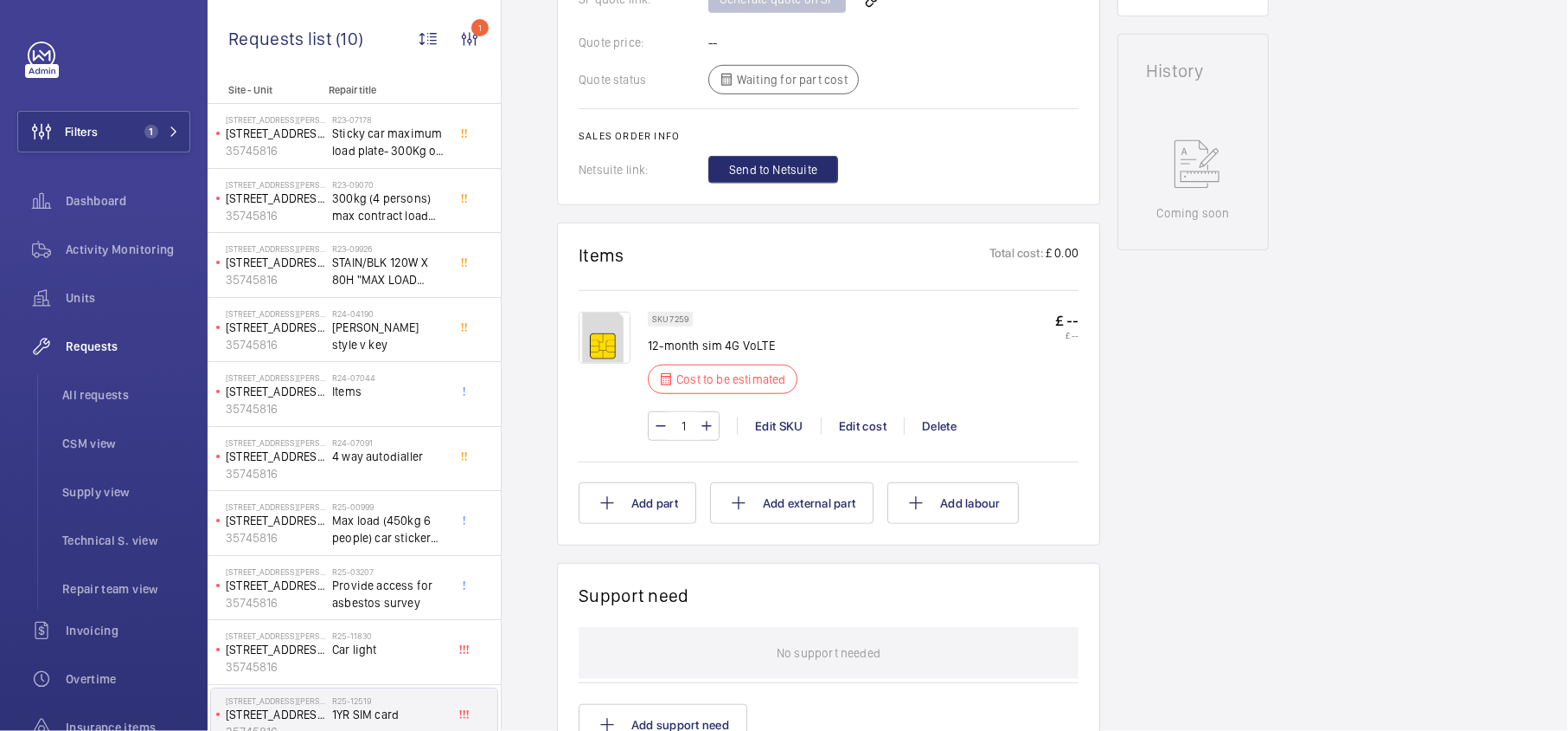
click at [973, 326] on div "SKU 7259 12-month sim 4G VoLTE Cost to be estimated £ -- £ --" at bounding box center [862, 358] width 431 height 92
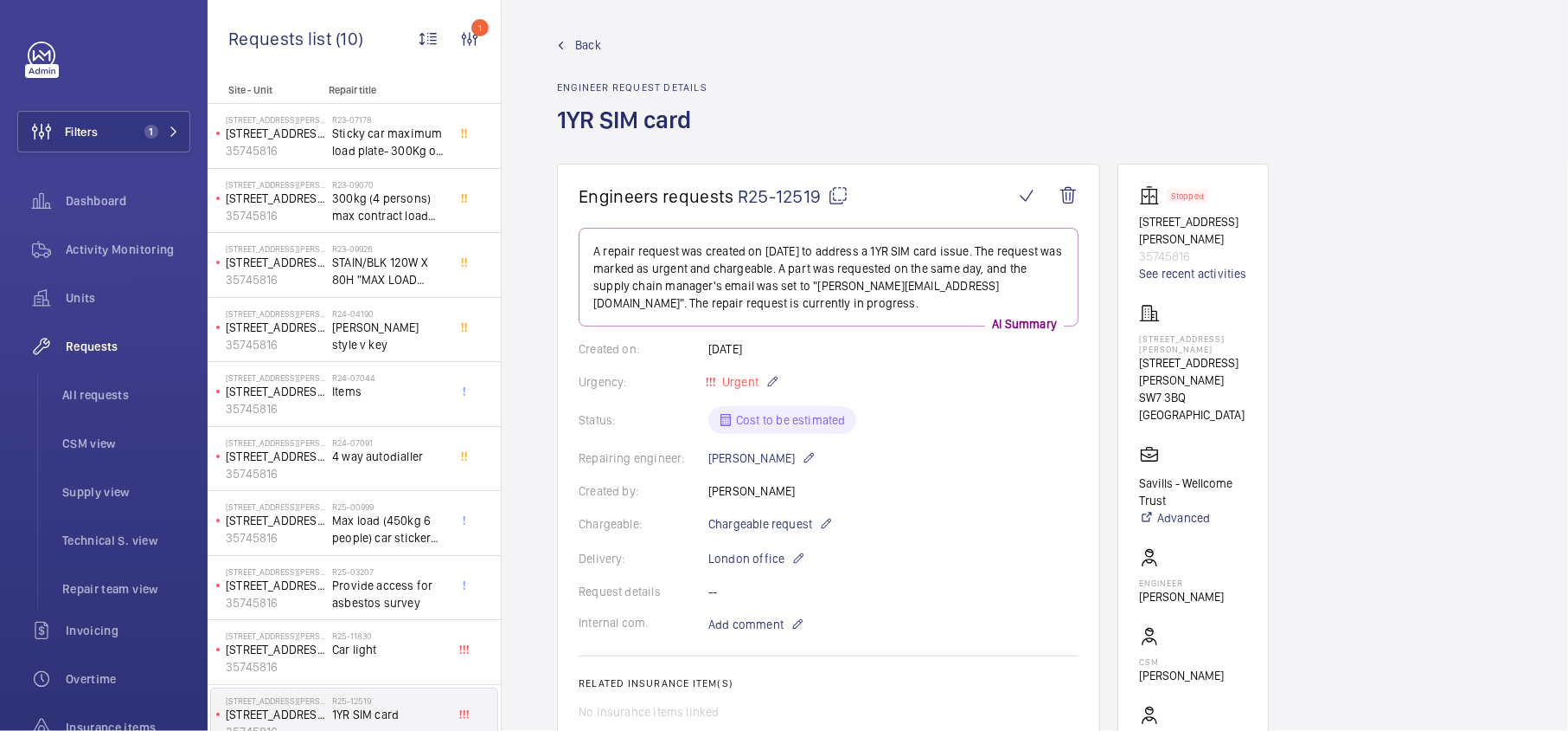
scroll to position [0, 0]
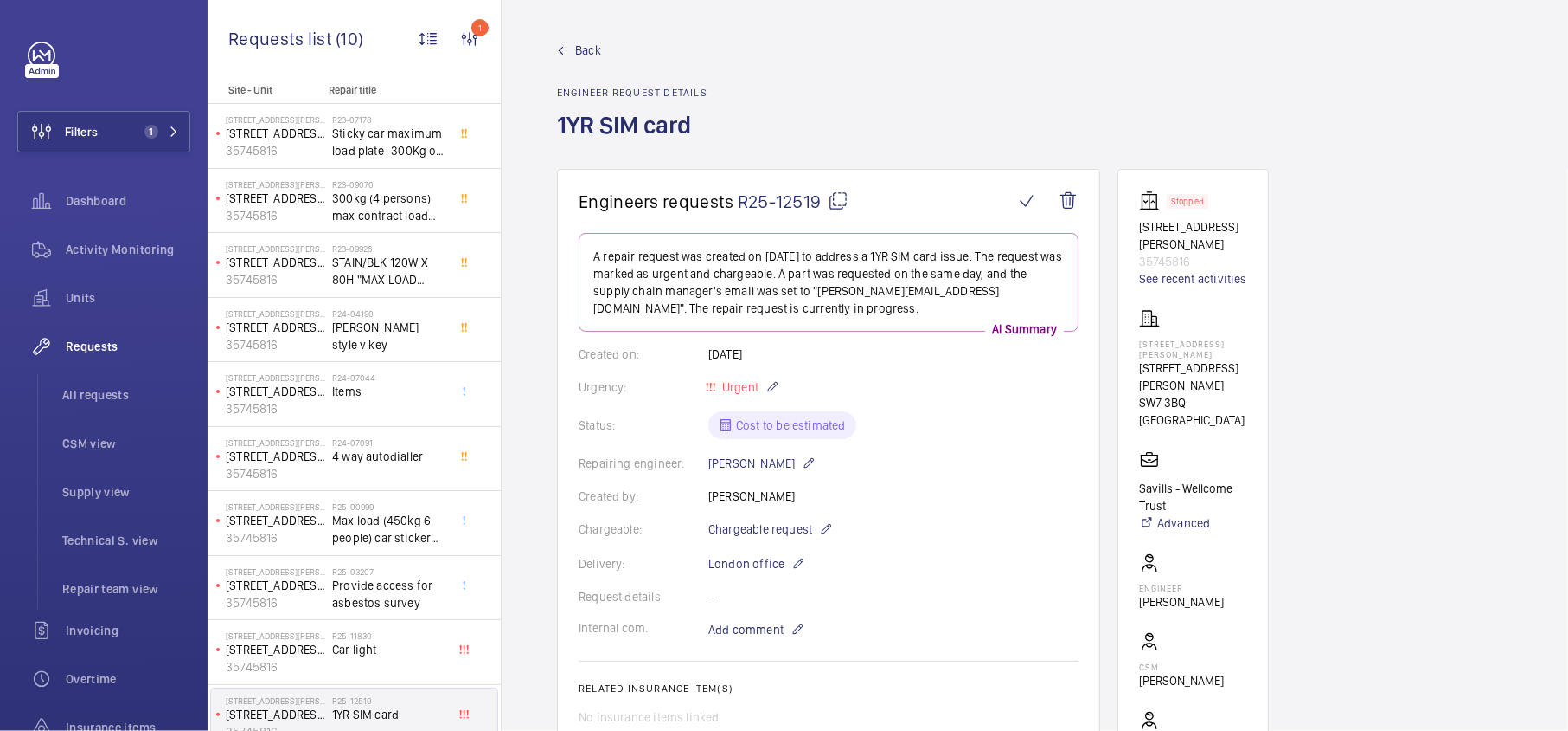
click at [837, 204] on mat-icon at bounding box center [837, 200] width 21 height 21
drag, startPoint x: 1231, startPoint y: 338, endPoint x: 1148, endPoint y: 338, distance: 83.0
click at [1148, 339] on p "[STREET_ADDRESS][PERSON_NAME]" at bounding box center [1193, 349] width 108 height 21
click at [1240, 339] on p "[STREET_ADDRESS][PERSON_NAME]" at bounding box center [1193, 349] width 108 height 21
drag, startPoint x: 1246, startPoint y: 357, endPoint x: 1136, endPoint y: 365, distance: 110.3
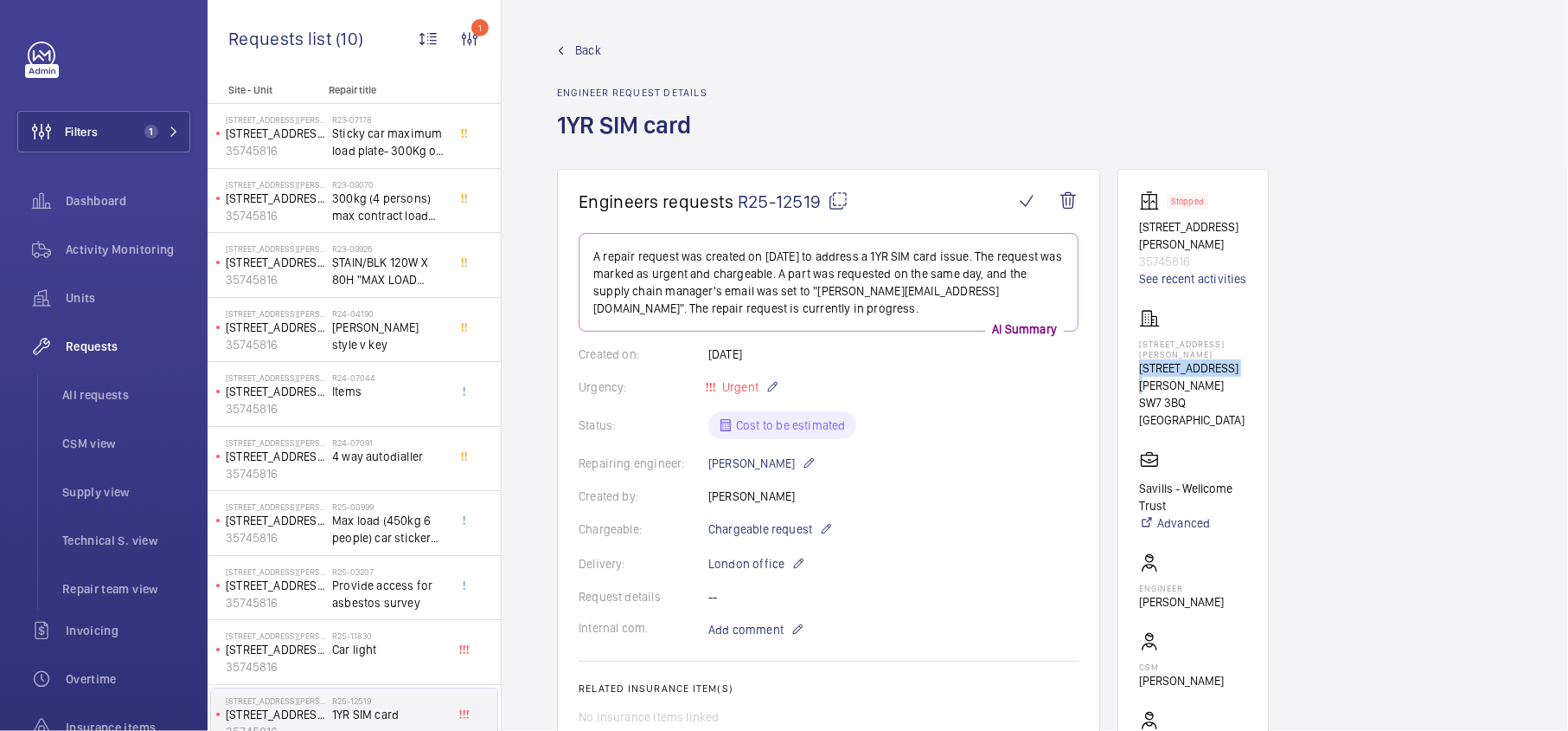
click at [1136, 365] on wm-front-card "Stopped 70 Evelyn Gardens SW73BQ 35745816 See recent activities 70 EVELYN GARDE…" at bounding box center [1194, 497] width 151 height 655
copy p "[STREET_ADDRESS][PERSON_NAME]"
click at [576, 42] on span "Back" at bounding box center [588, 50] width 26 height 18
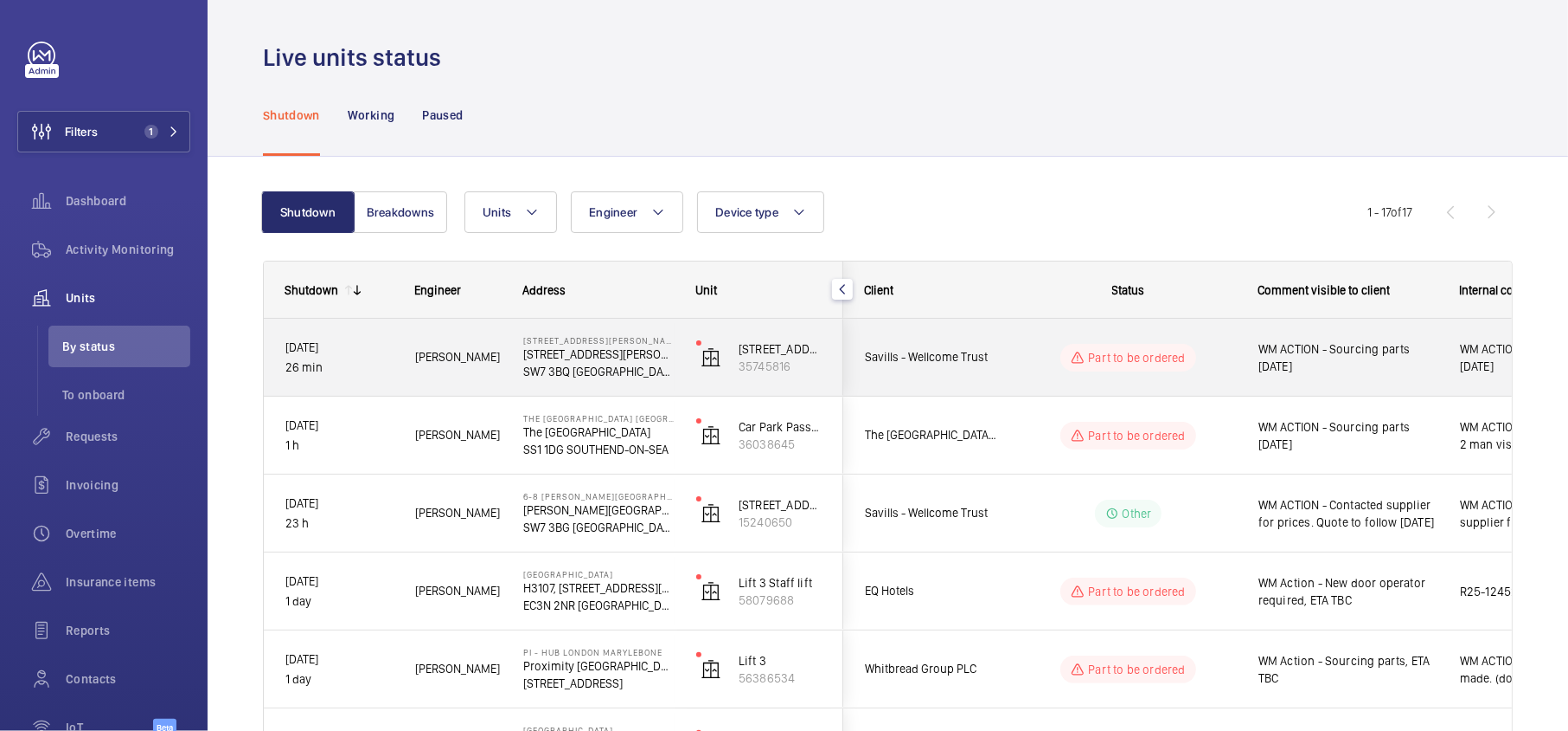
click at [1010, 362] on div "Part to be ordered" at bounding box center [1118, 358] width 236 height 63
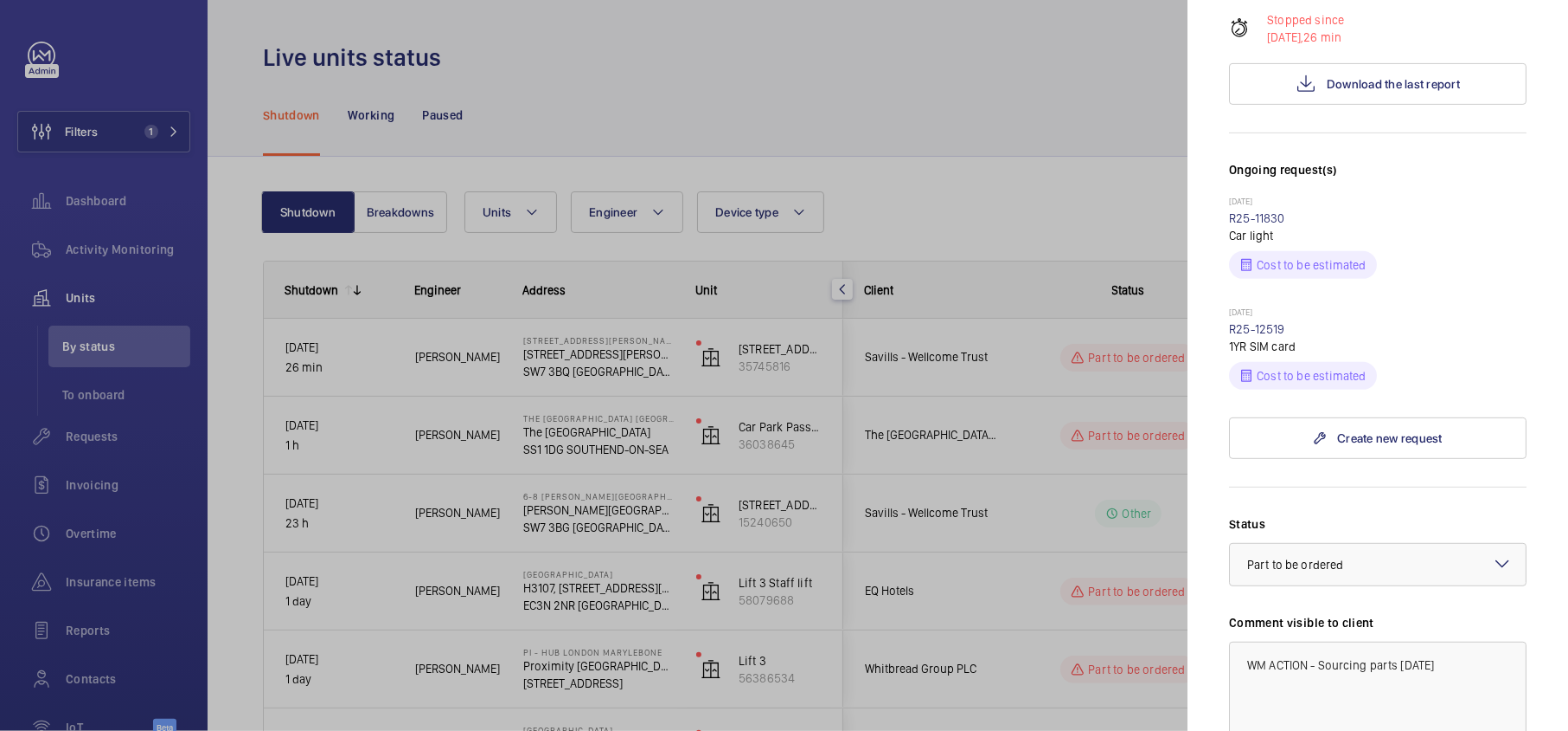
scroll to position [692, 0]
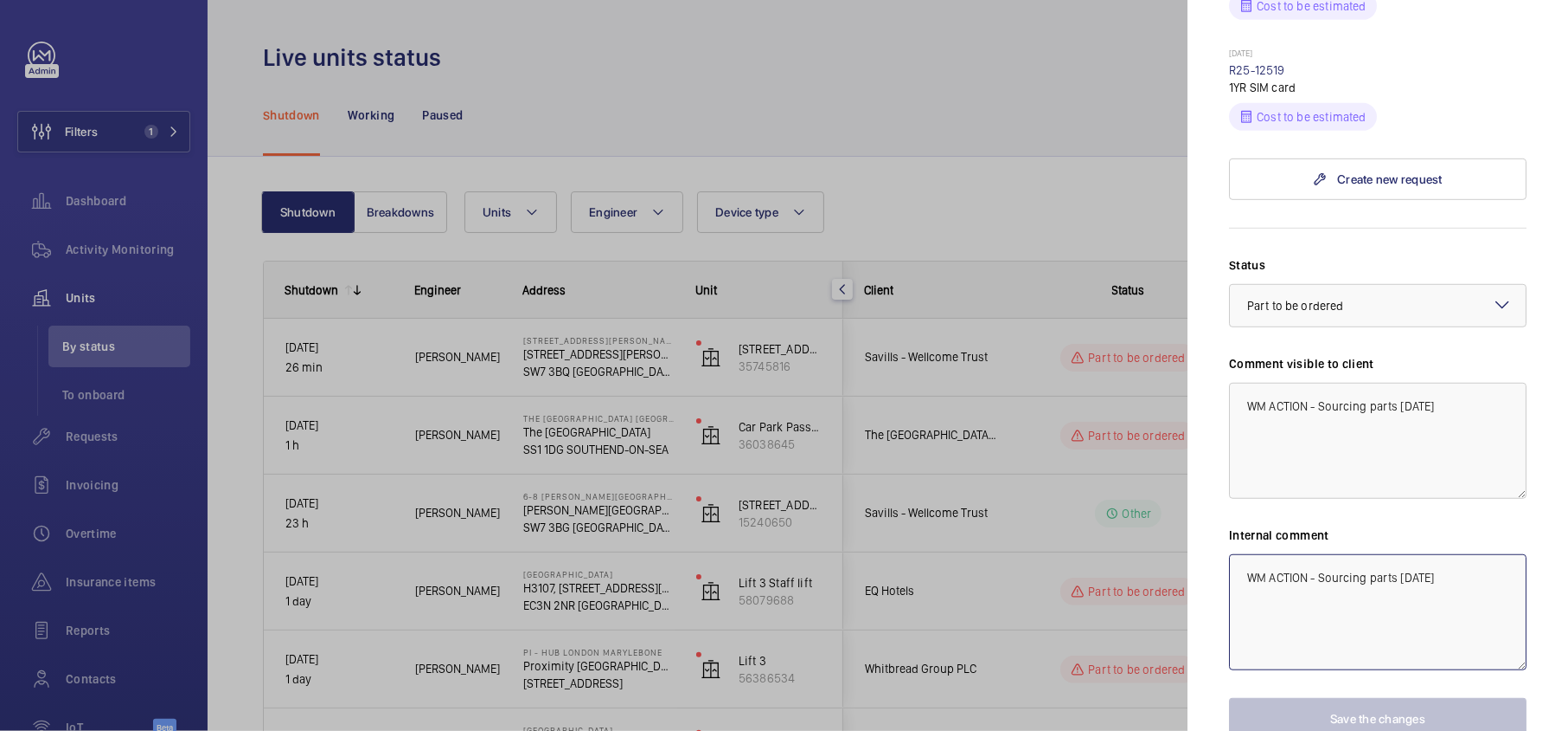
click at [1454, 554] on textarea "WM ACTION - Sourcing parts [DATE]" at bounding box center [1378, 612] width 298 height 116
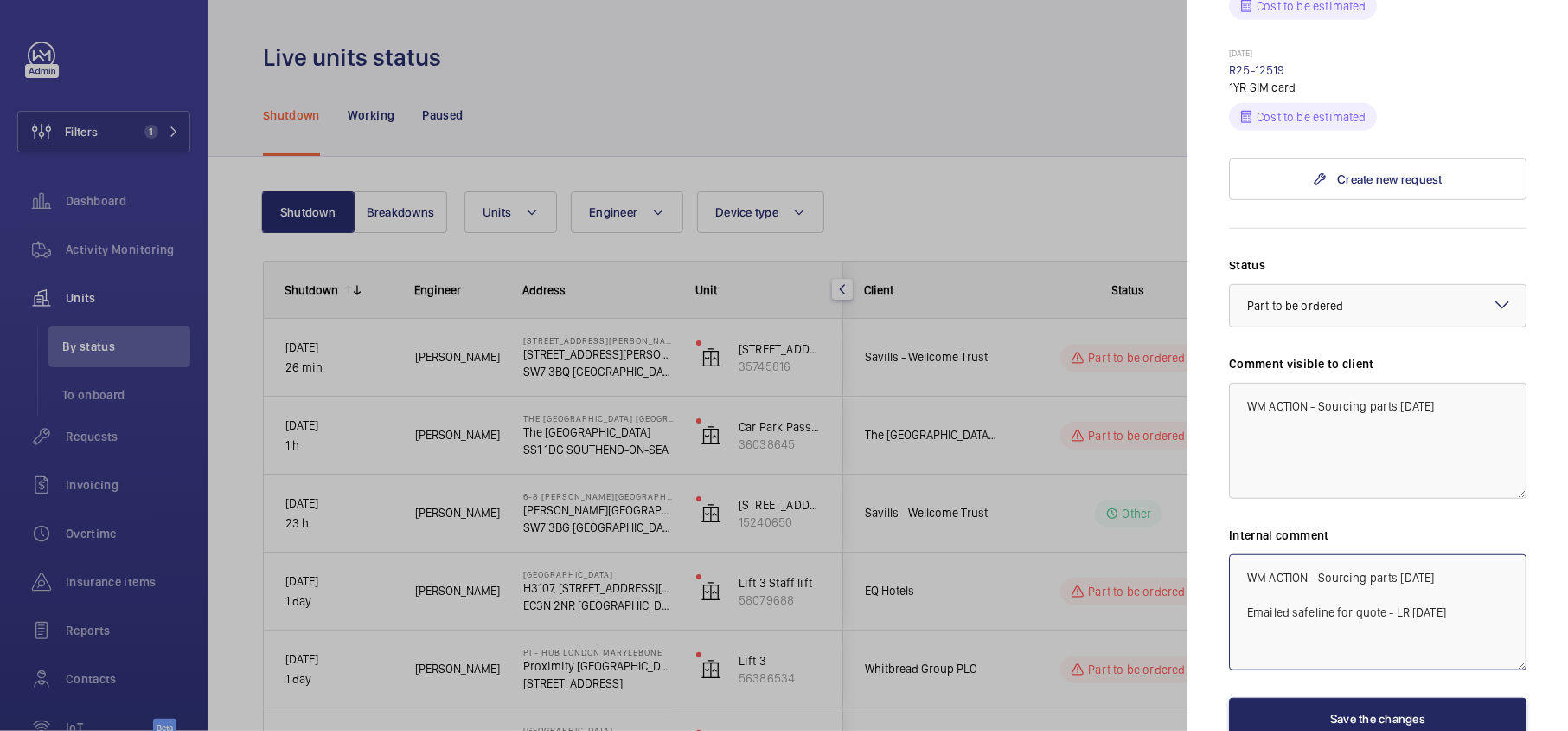
type textarea "WM ACTION - Sourcing parts [DATE] Emailed safeline for quote - LR [DATE]"
click at [1412, 698] on button "Save the changes" at bounding box center [1378, 718] width 298 height 42
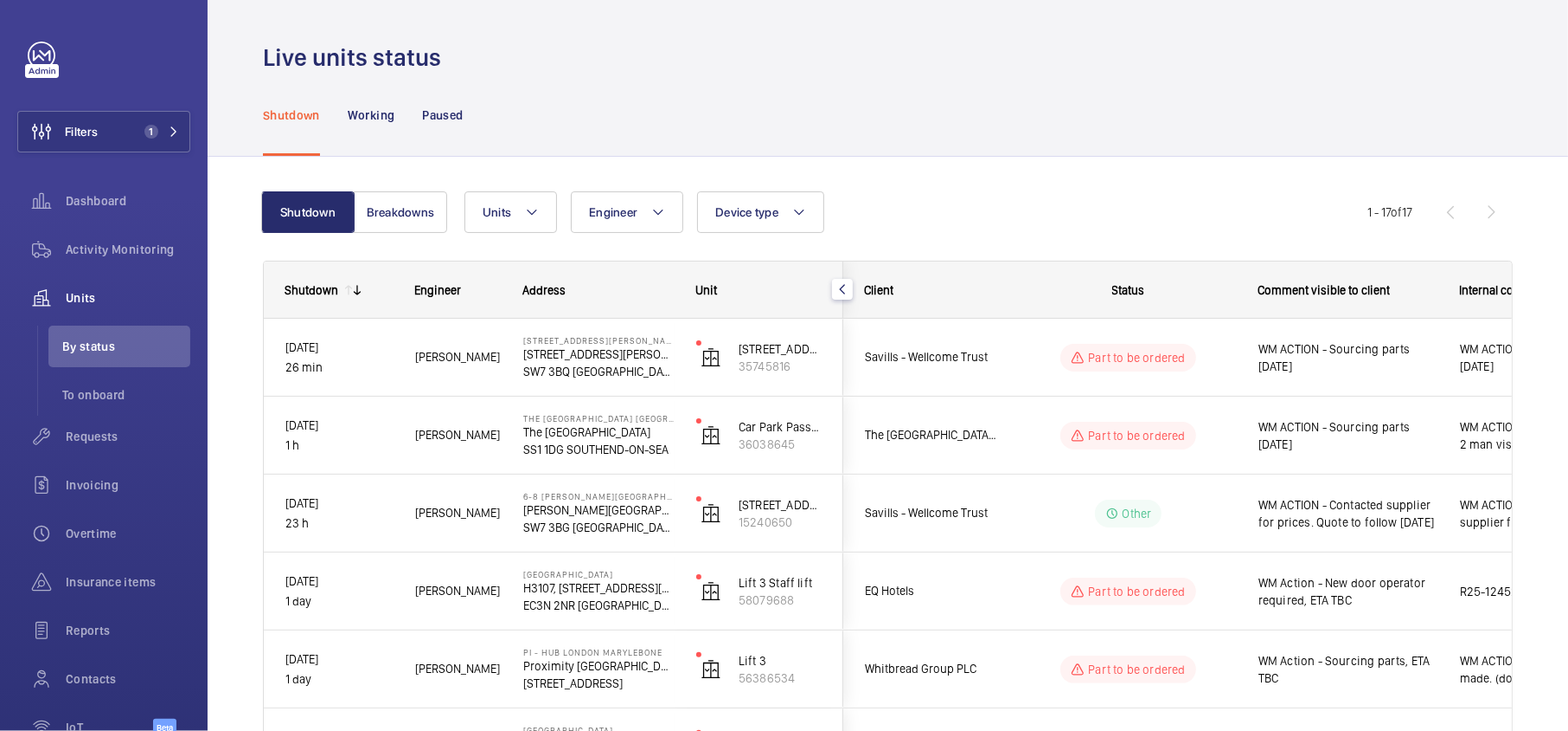
scroll to position [0, 0]
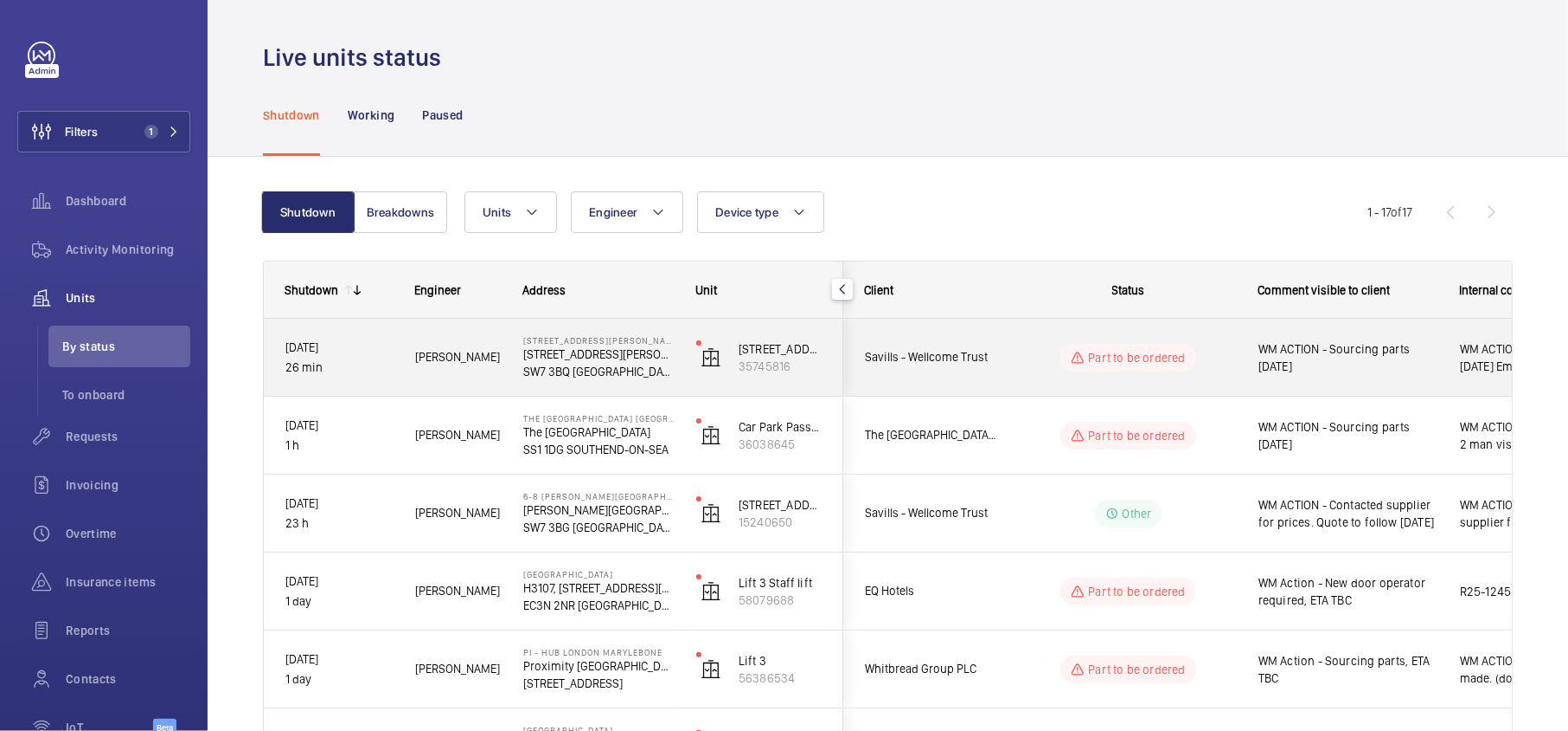
click at [1232, 372] on div "Part to be ordered" at bounding box center [1118, 358] width 236 height 63
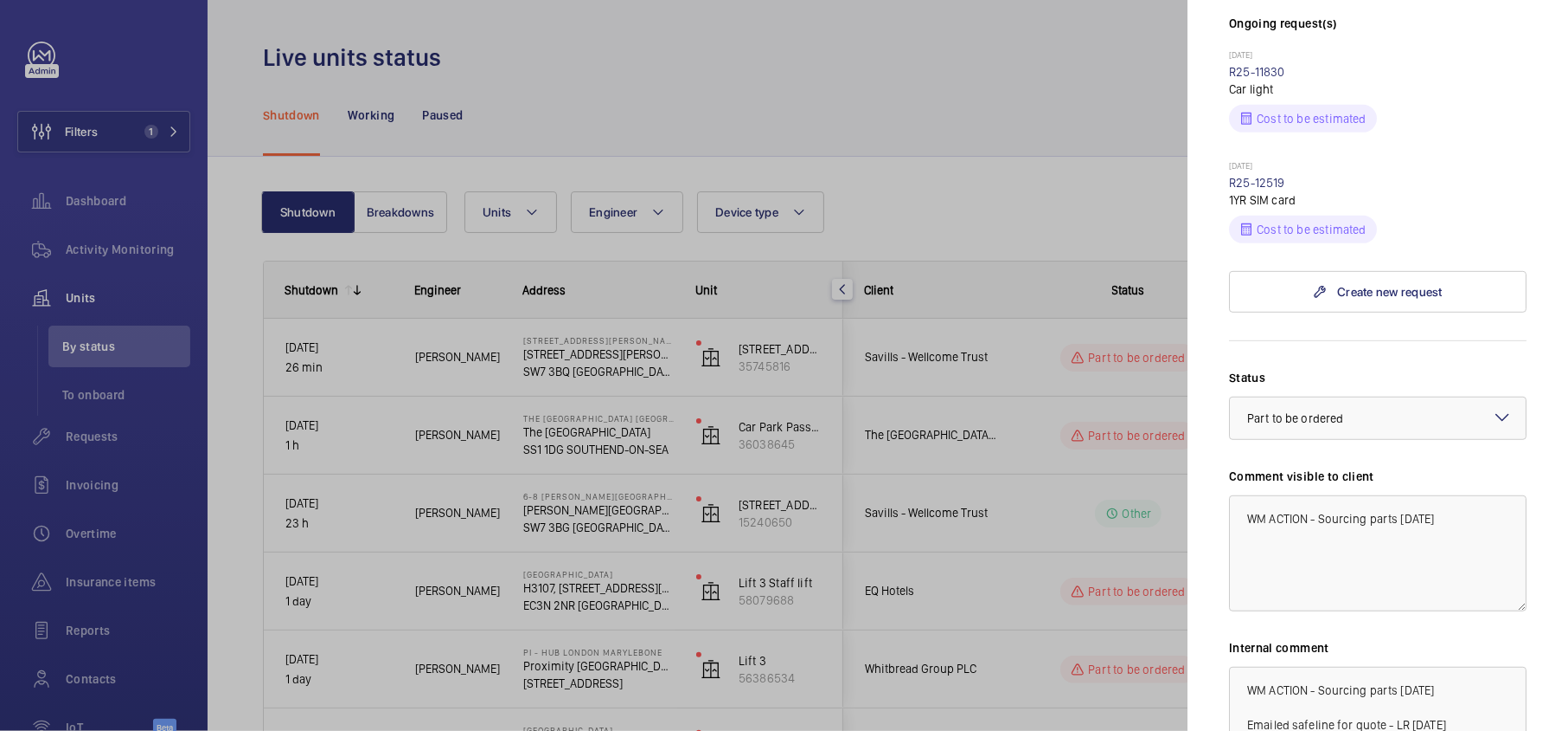
scroll to position [692, 0]
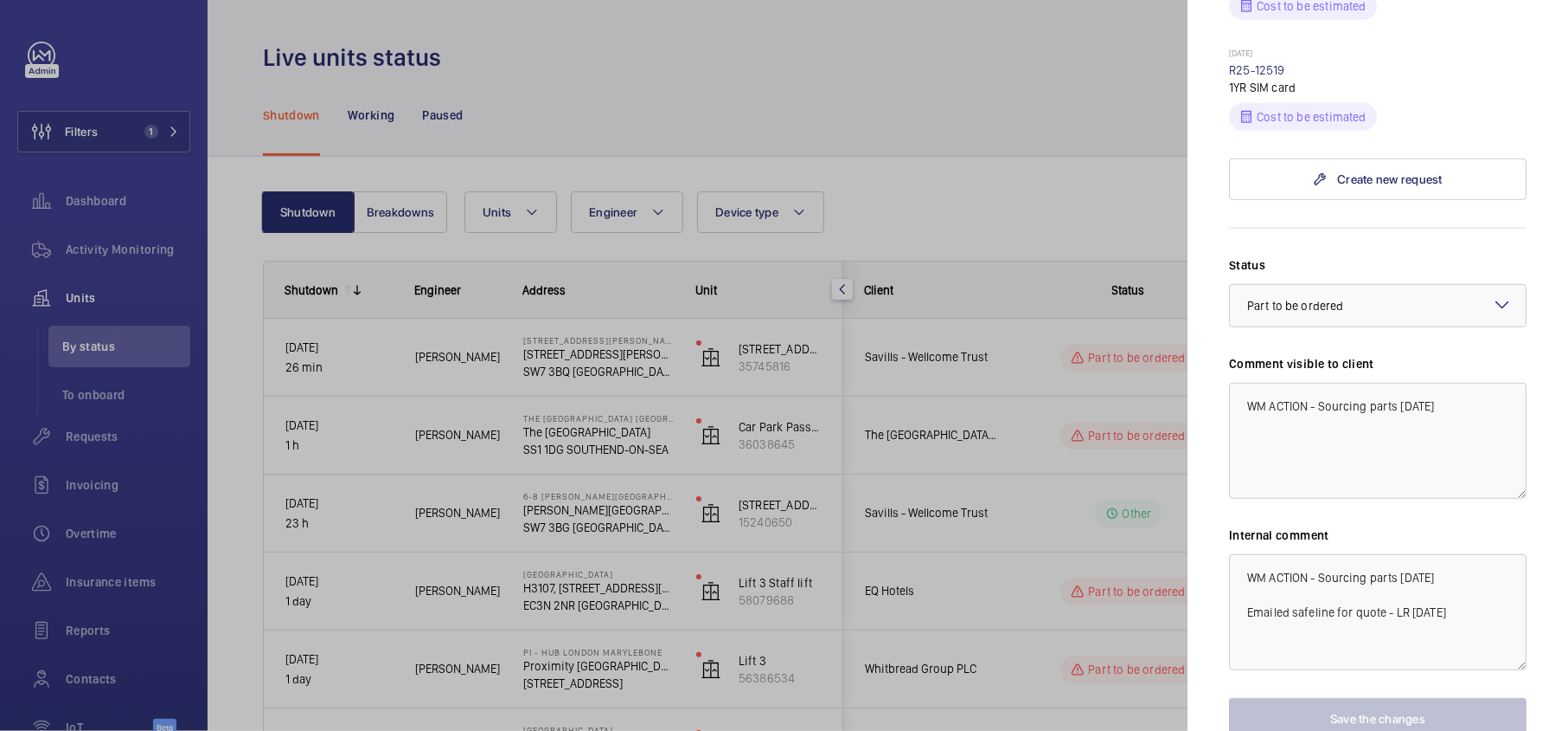
click at [1136, 475] on div at bounding box center [784, 366] width 1568 height 731
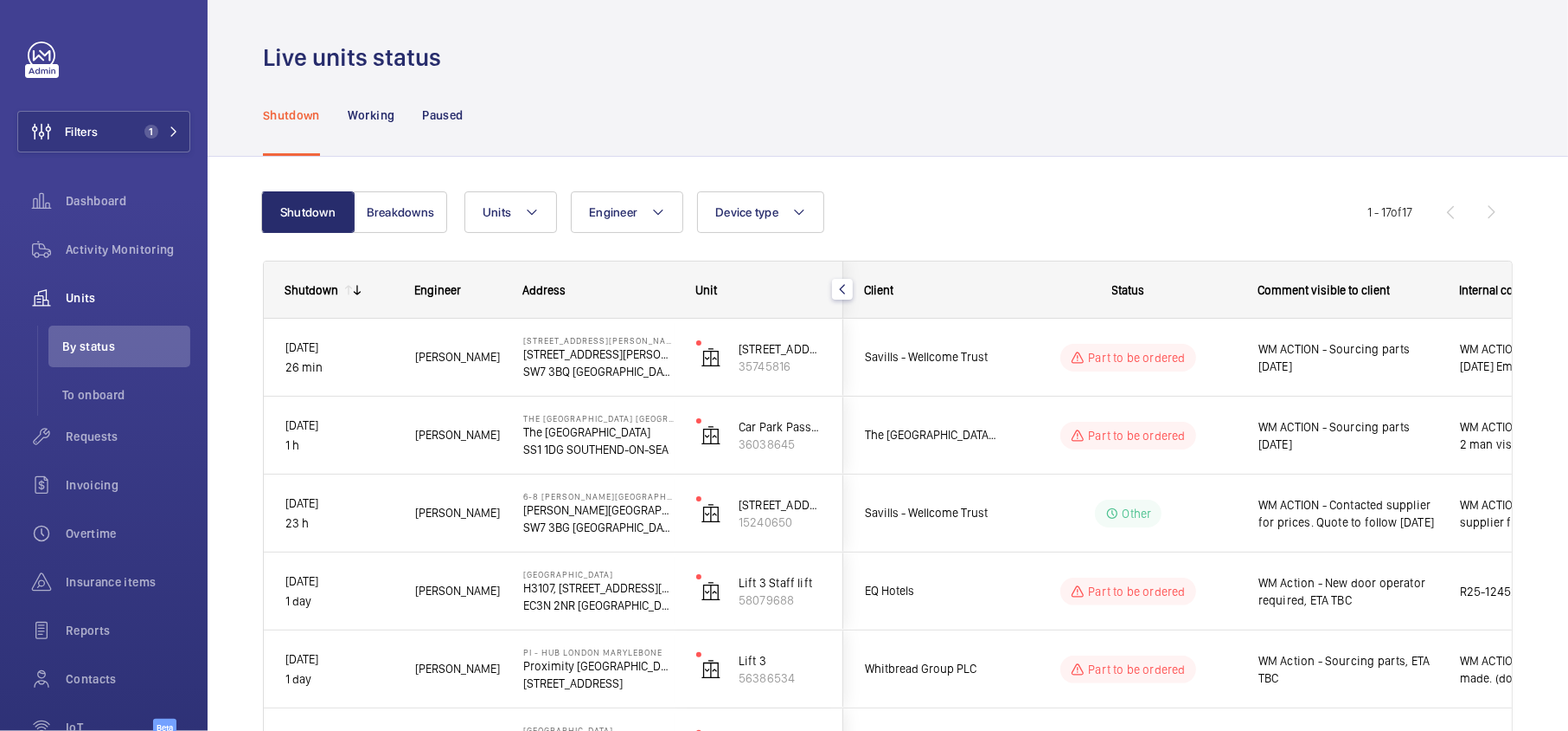
scroll to position [0, 0]
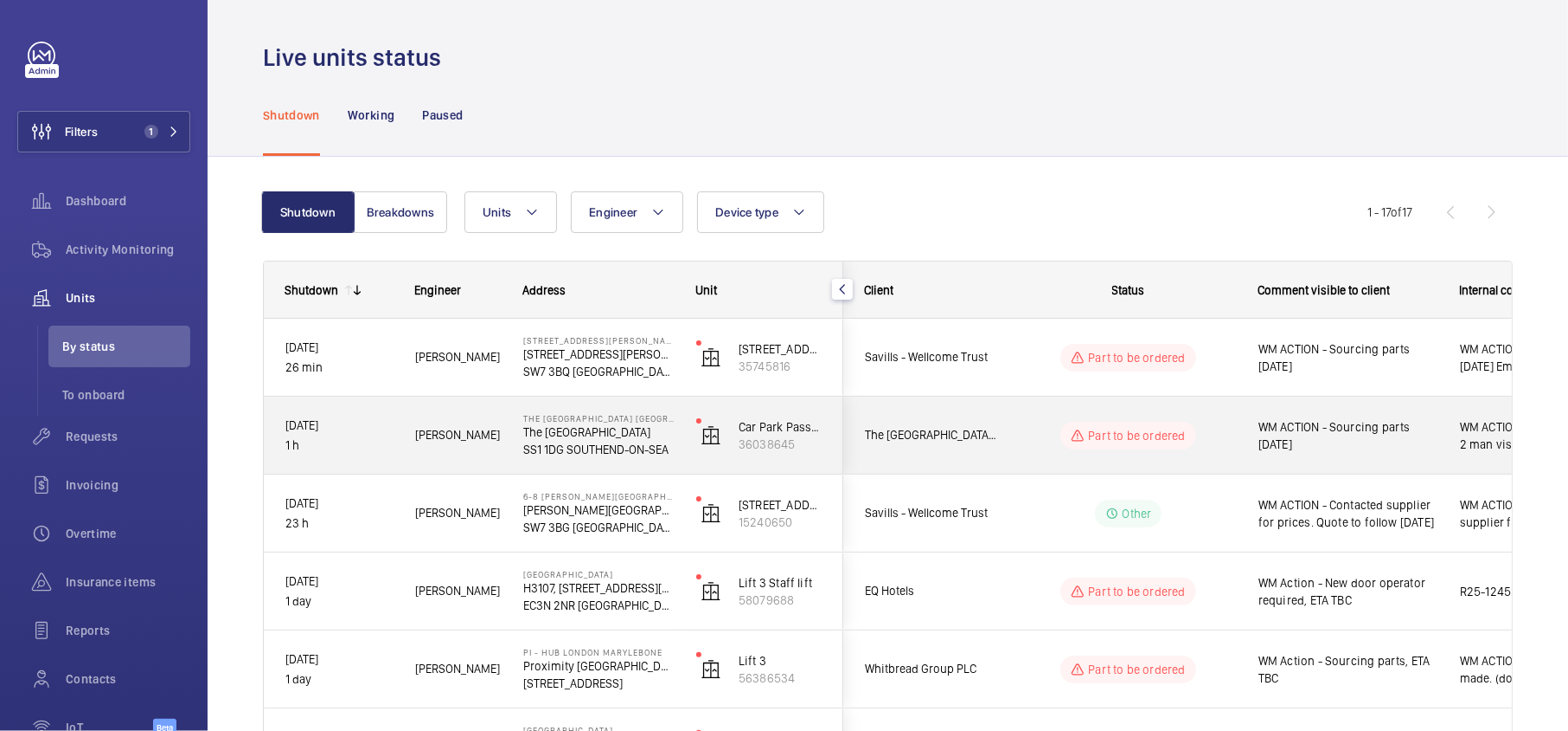
click at [1215, 441] on wm-front-pills-cell "Part to be ordered" at bounding box center [1129, 436] width 216 height 28
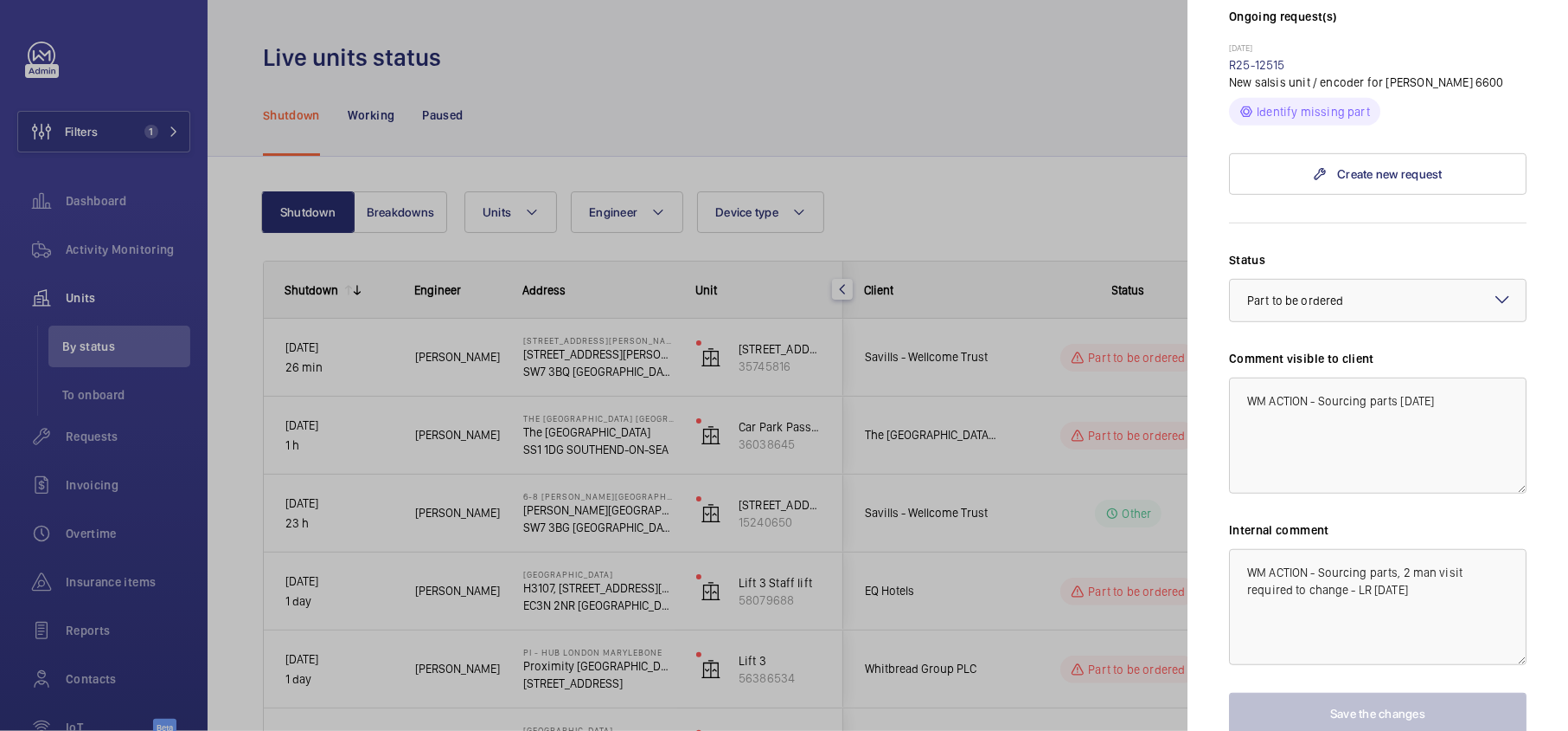
scroll to position [461, 0]
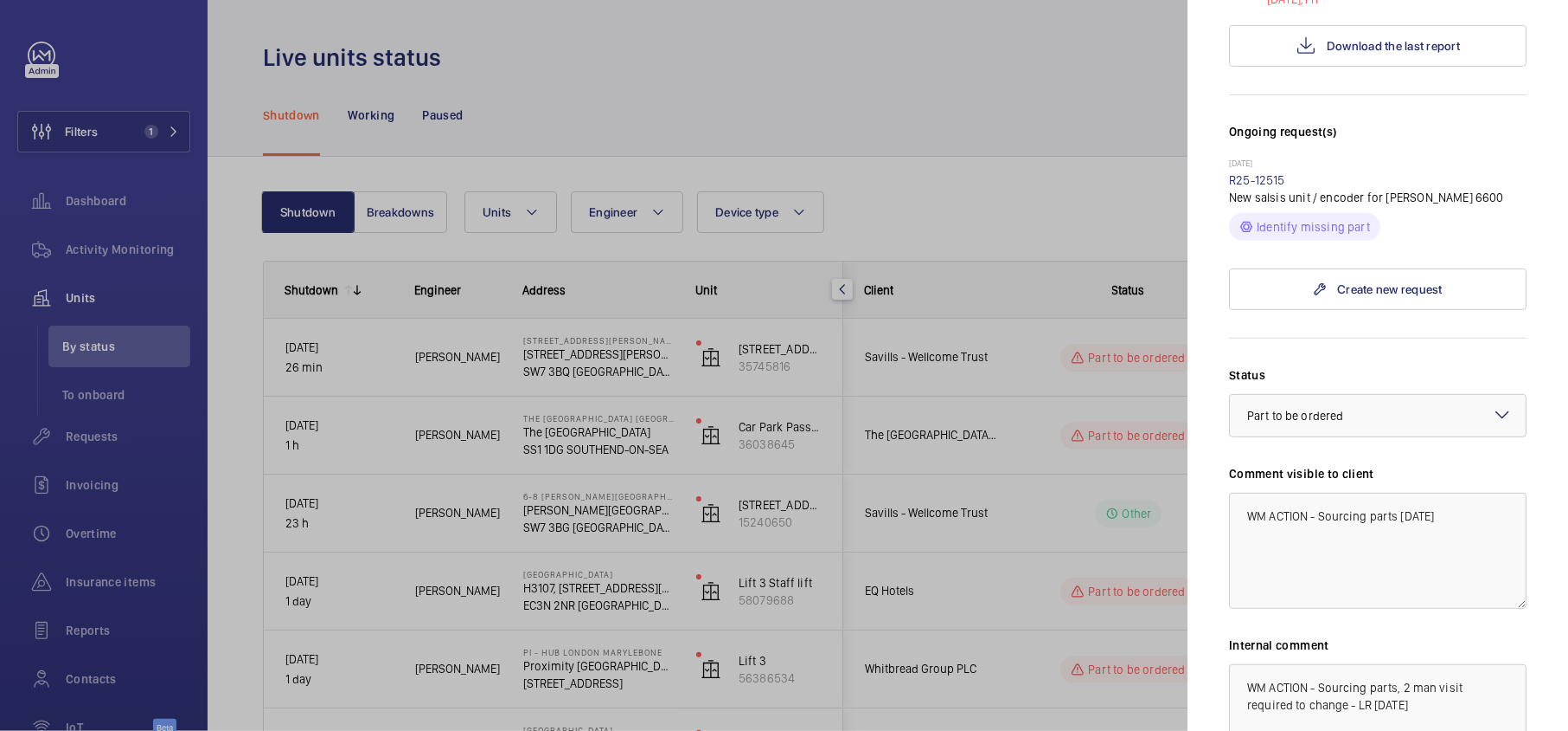
click at [990, 504] on div at bounding box center [784, 366] width 1568 height 731
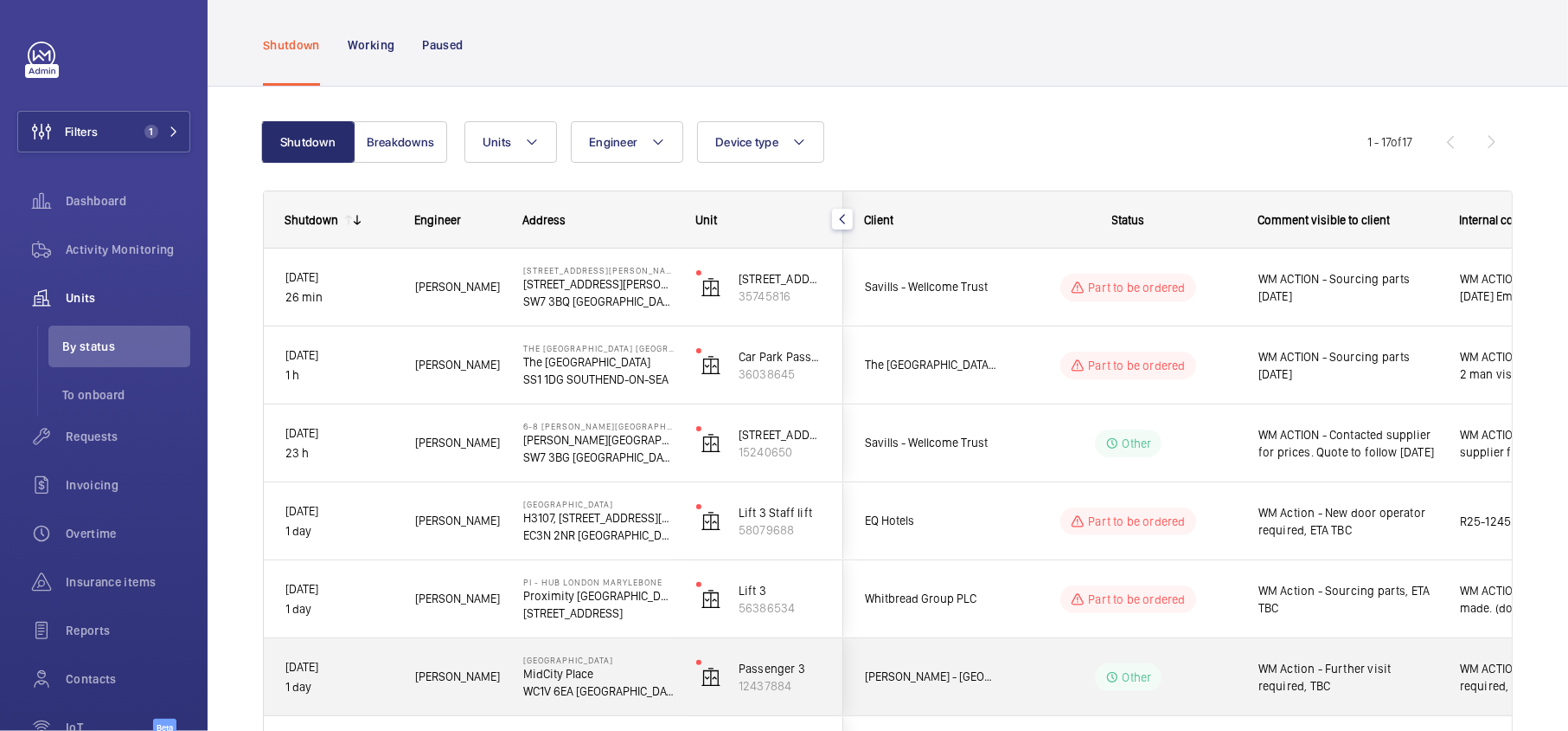
scroll to position [230, 0]
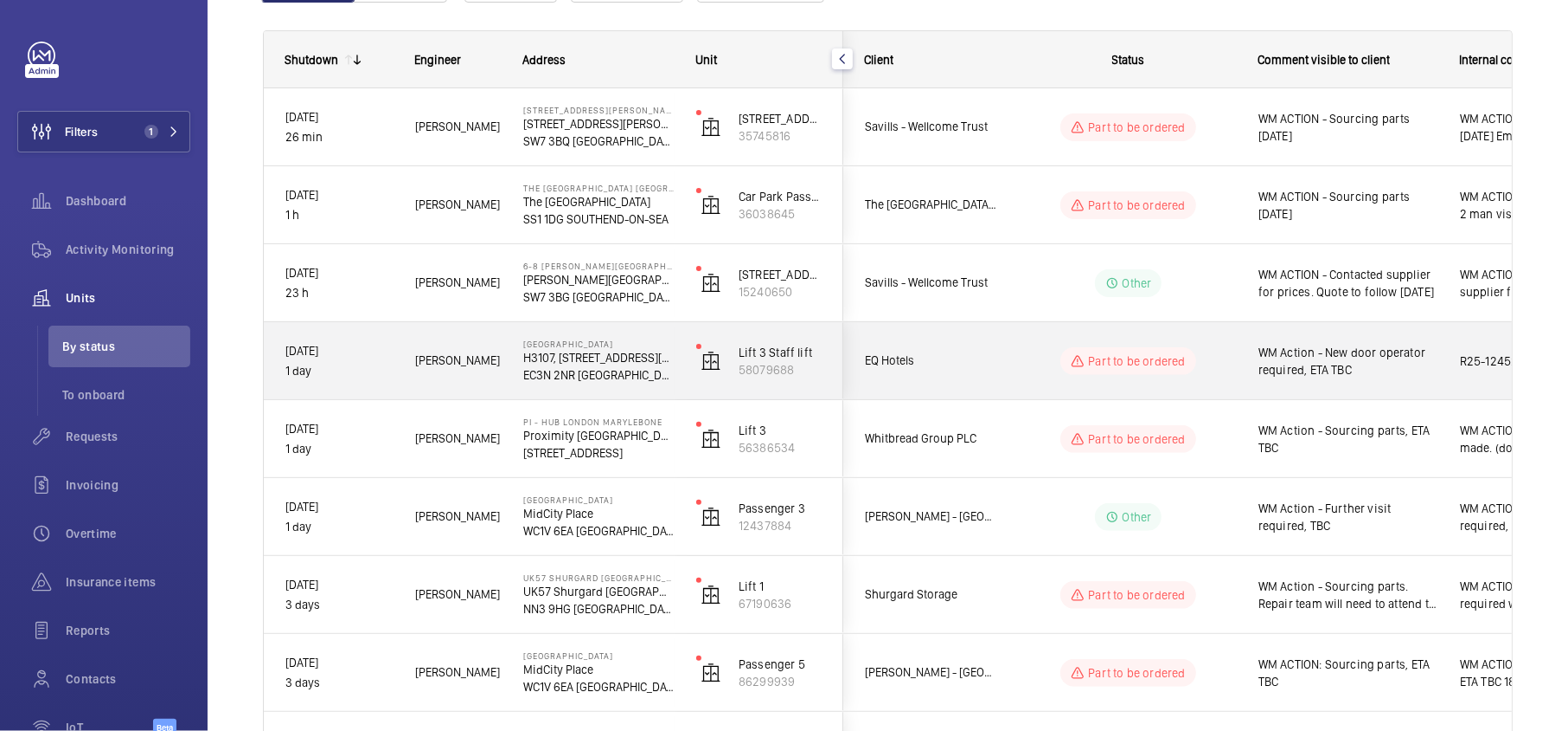
click at [1052, 370] on wm-front-pills-cell "Part to be ordered" at bounding box center [1129, 361] width 216 height 28
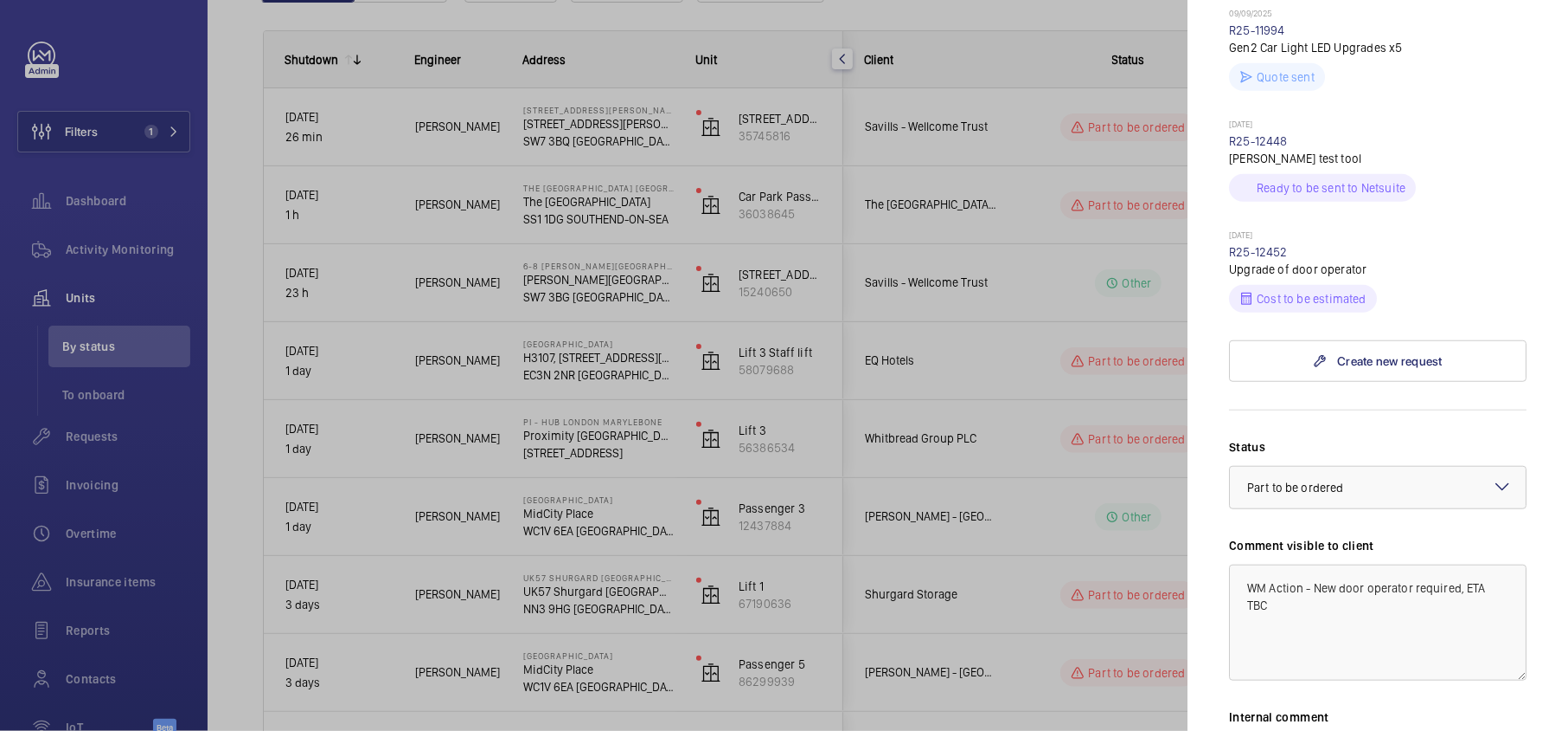
scroll to position [923, 0]
drag, startPoint x: 1296, startPoint y: 279, endPoint x: 1222, endPoint y: 282, distance: 74.1
click at [1222, 282] on mat-sidenav "Stopped unit NOVOTEL LONDON TOWER BRIDGE H3107, NOVOTEL LONDON TOWER BRIDGE, 10…" at bounding box center [1378, 366] width 381 height 731
copy link "R25-12452"
click at [1261, 258] on link "R25-12452" at bounding box center [1259, 250] width 59 height 14
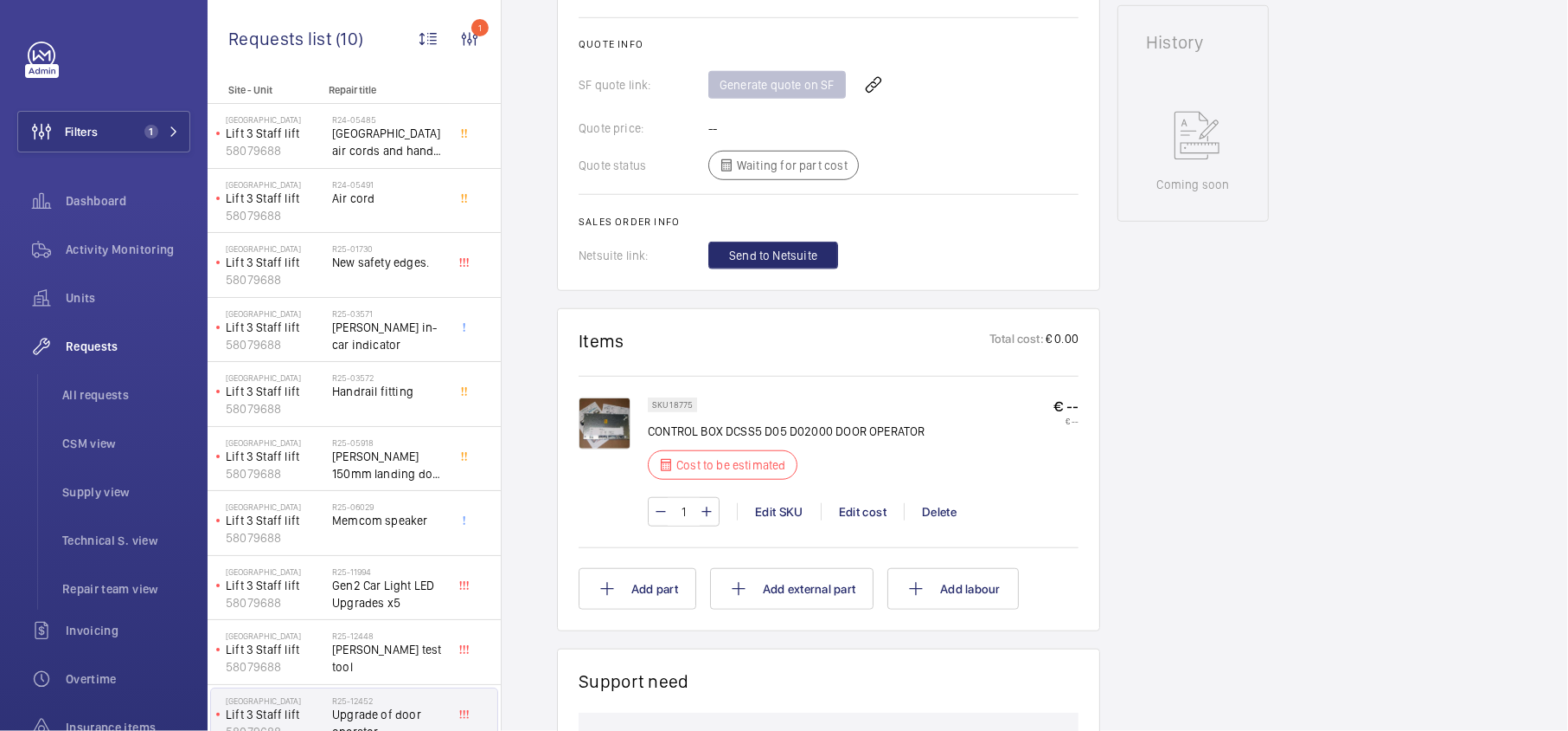
scroll to position [808, 0]
drag, startPoint x: 647, startPoint y: 434, endPoint x: 922, endPoint y: 438, distance: 275.0
click at [922, 438] on p "CONTROL BOX DCSS5 D05 D02000 DOOR OPERATOR" at bounding box center [786, 432] width 278 height 18
copy p "CONTROL BOX DCSS5 D05 D02000 DOOR OPERATOR"
drag, startPoint x: 668, startPoint y: 407, endPoint x: 703, endPoint y: 412, distance: 35.4
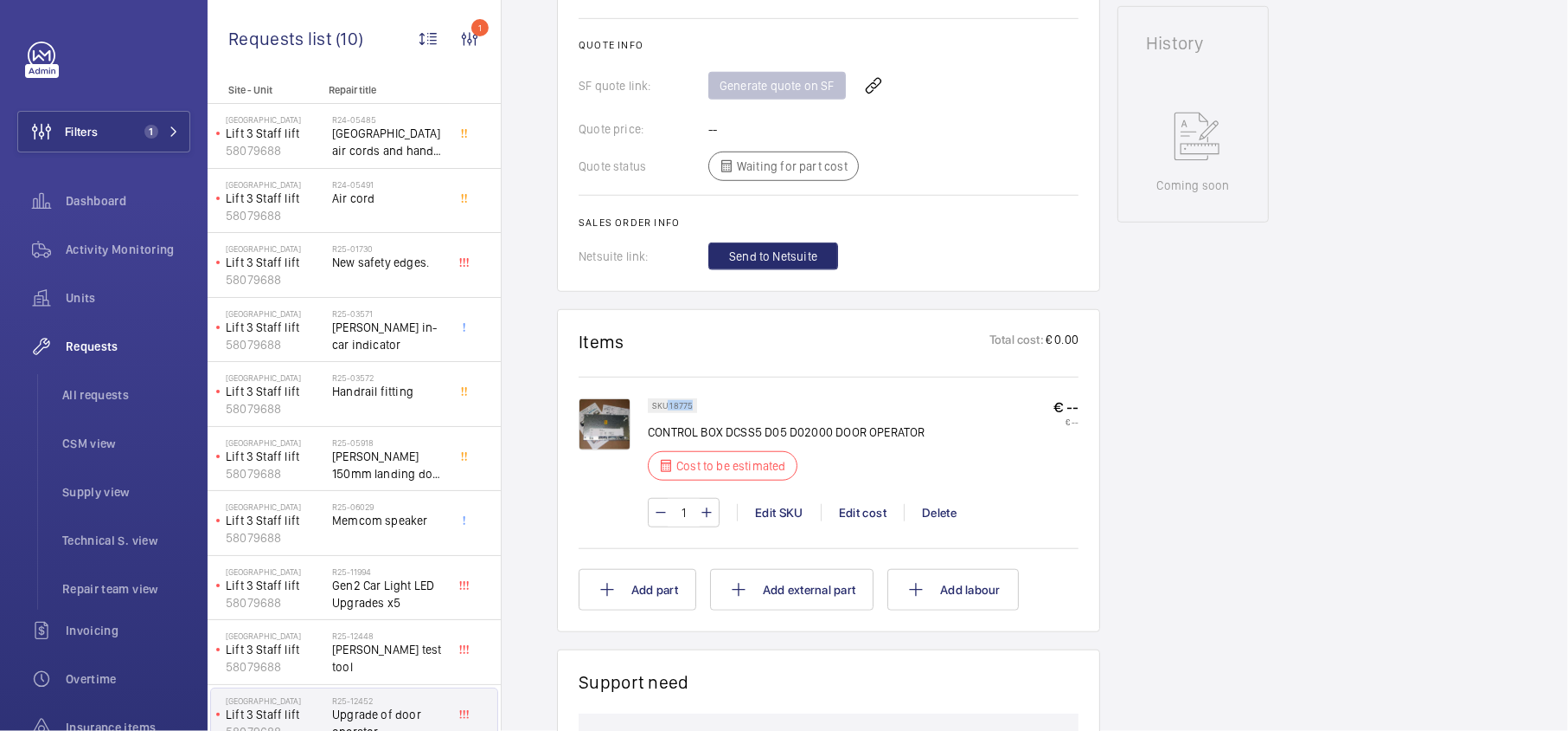
click at [703, 412] on wm-front-pills "SKU 18775" at bounding box center [677, 405] width 60 height 15
copy p "18775"
drag, startPoint x: 647, startPoint y: 434, endPoint x: 915, endPoint y: 440, distance: 268.1
click at [915, 440] on div "SKU 18775 CONTROL BOX DCSS5 D05 D02000 DOOR OPERATOR Cost to be estimated € -- …" at bounding box center [828, 471] width 500 height 146
click at [927, 388] on div "SKU 18775 CONTROL BOX DCSS5 D05 D02000 DOOR OPERATOR Cost to be estimated € -- …" at bounding box center [828, 461] width 500 height 168
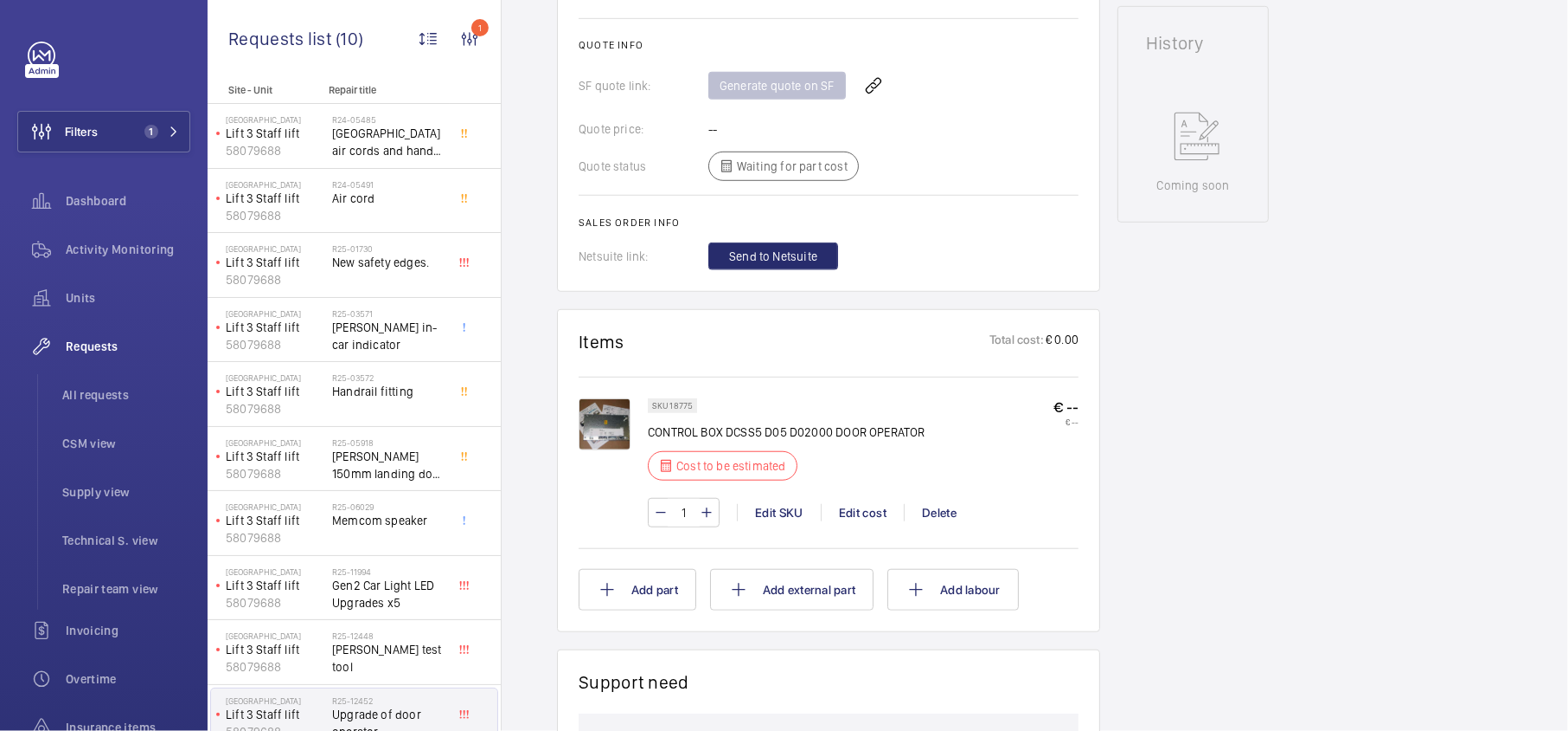
drag, startPoint x: 932, startPoint y: 433, endPoint x: 942, endPoint y: 435, distance: 10.2
click at [932, 433] on div "SKU 18775 CONTROL BOX DCSS5 D05 D02000 DOOR OPERATOR Cost to be estimated € -- …" at bounding box center [862, 444] width 431 height 92
drag, startPoint x: 927, startPoint y: 435, endPoint x: 650, endPoint y: 433, distance: 277.0
click at [650, 433] on div "SKU 18775 CONTROL BOX DCSS5 D05 D02000 DOOR OPERATOR Cost to be estimated € -- …" at bounding box center [862, 444] width 431 height 92
copy p "CONTROL BOX DCSS5 D05 D02000 DOOR OPERATOR"
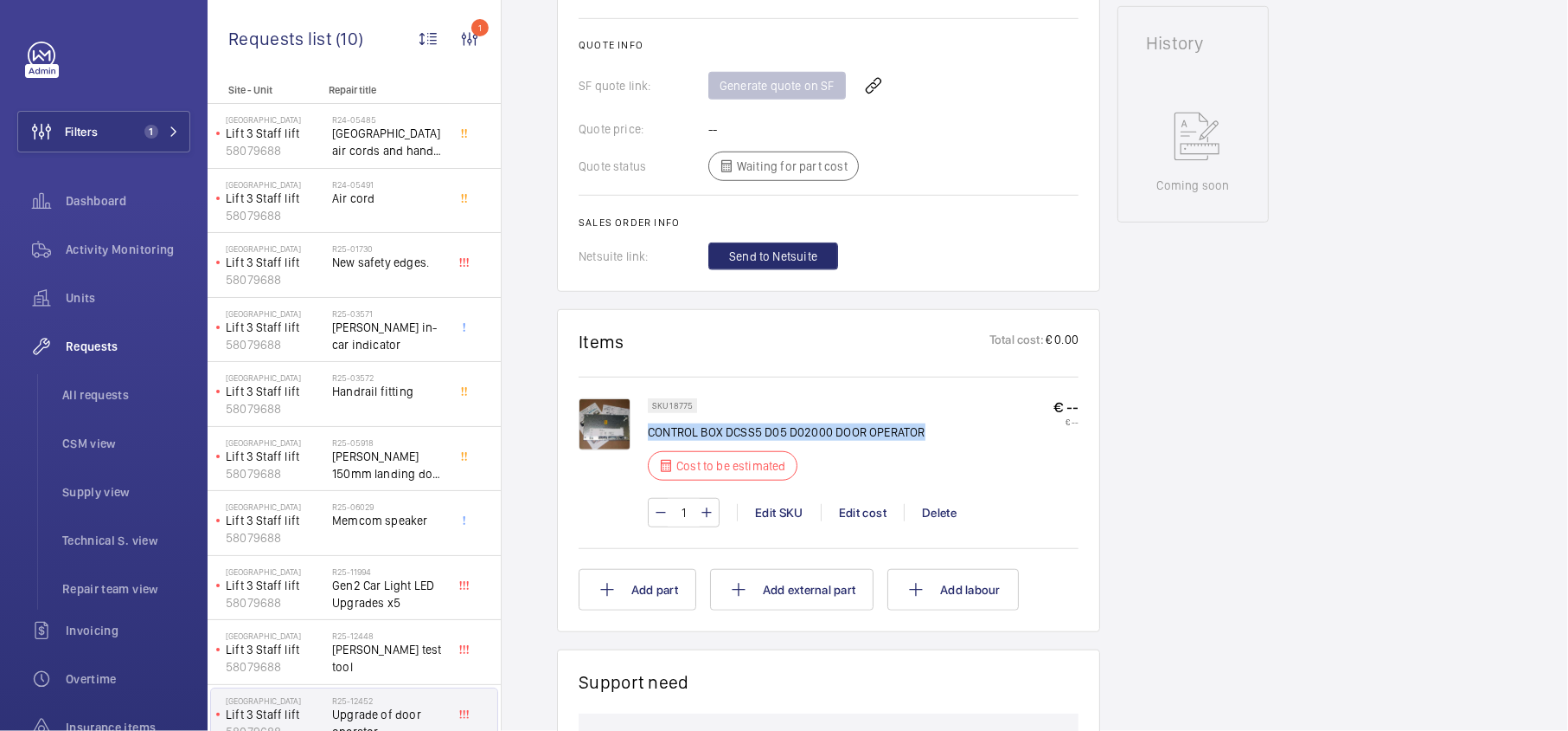
click at [614, 423] on img at bounding box center [604, 424] width 52 height 52
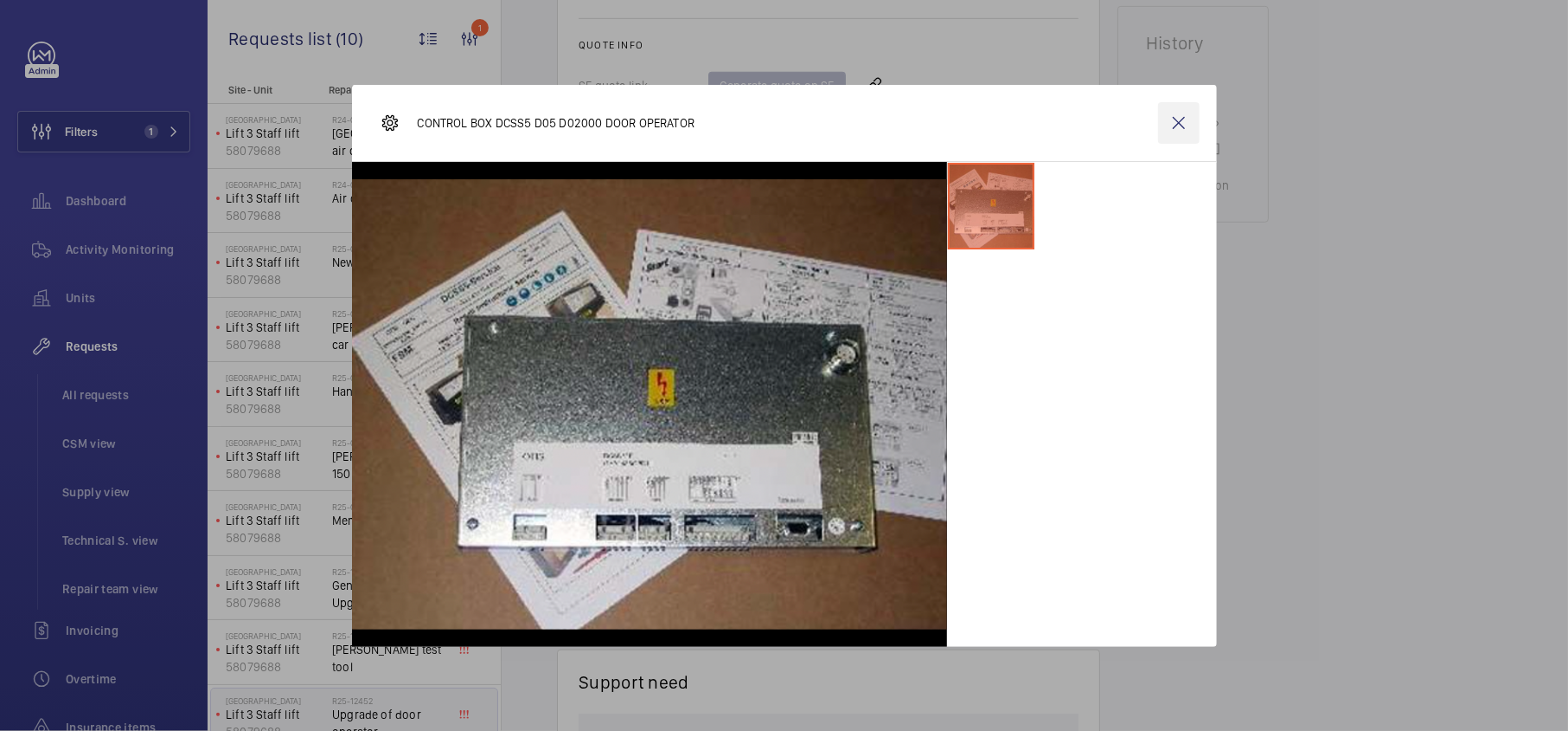
click at [1182, 123] on wm-front-icon-button at bounding box center [1179, 123] width 42 height 42
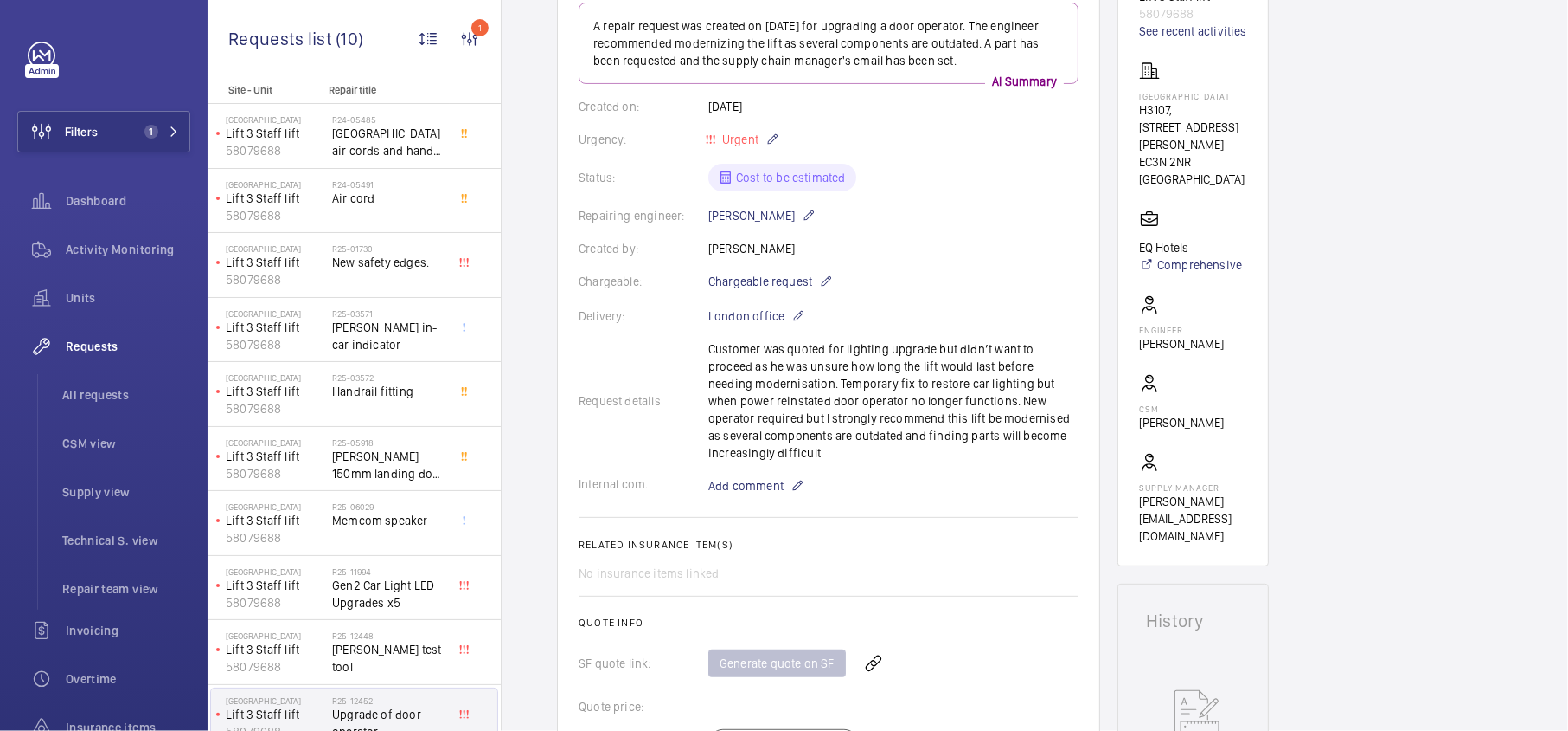
scroll to position [115, 0]
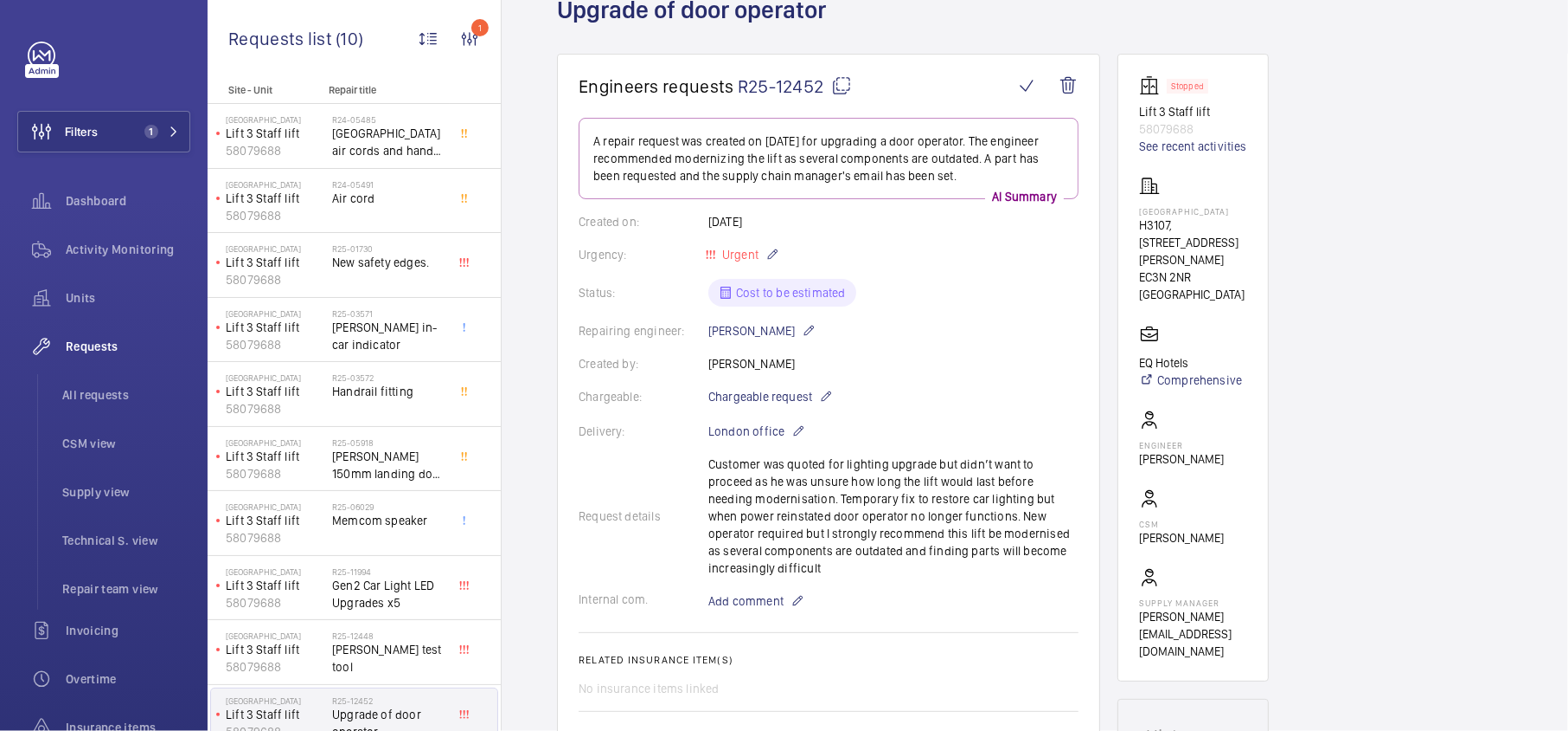
click at [837, 79] on mat-icon at bounding box center [841, 86] width 21 height 21
drag, startPoint x: 1233, startPoint y: 253, endPoint x: 1218, endPoint y: 249, distance: 15.5
click at [1218, 249] on p "H3107, [STREET_ADDRESS][PERSON_NAME]" at bounding box center [1193, 242] width 108 height 52
drag, startPoint x: 1175, startPoint y: 273, endPoint x: 1176, endPoint y: 230, distance: 43.0
click at [1176, 230] on p "H3107, [STREET_ADDRESS][PERSON_NAME]" at bounding box center [1193, 242] width 108 height 52
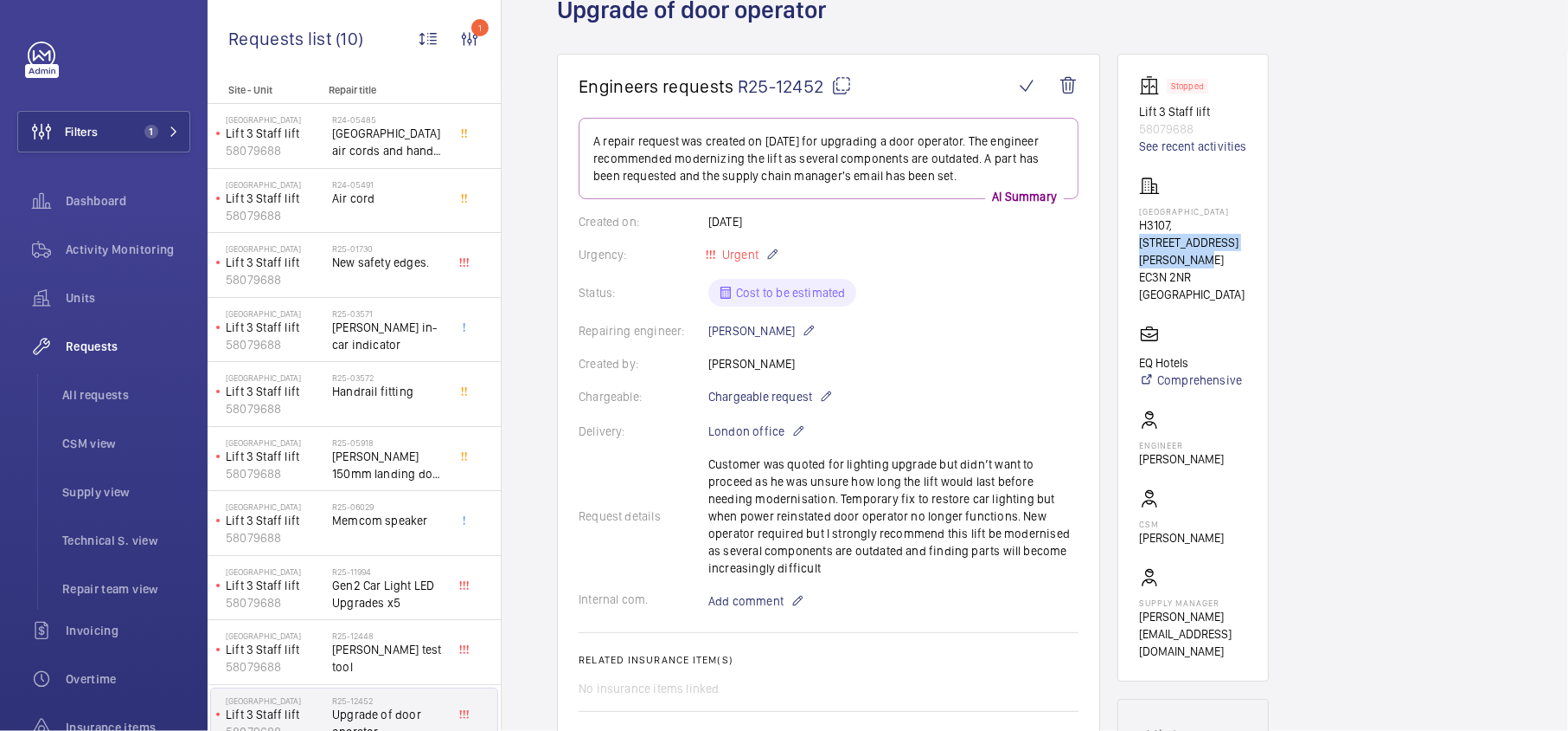
copy p "[GEOGRAPHIC_DATA]"
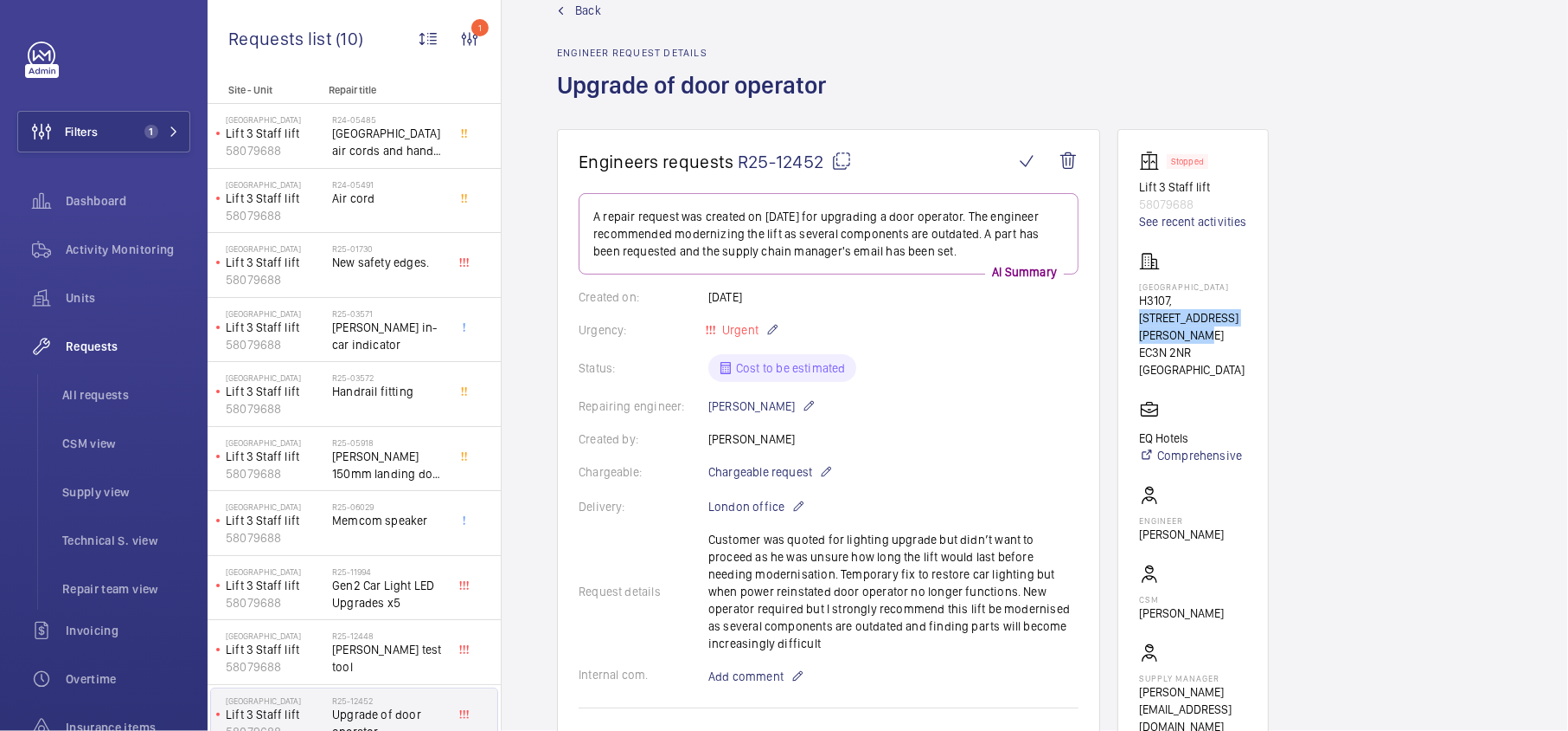
scroll to position [0, 0]
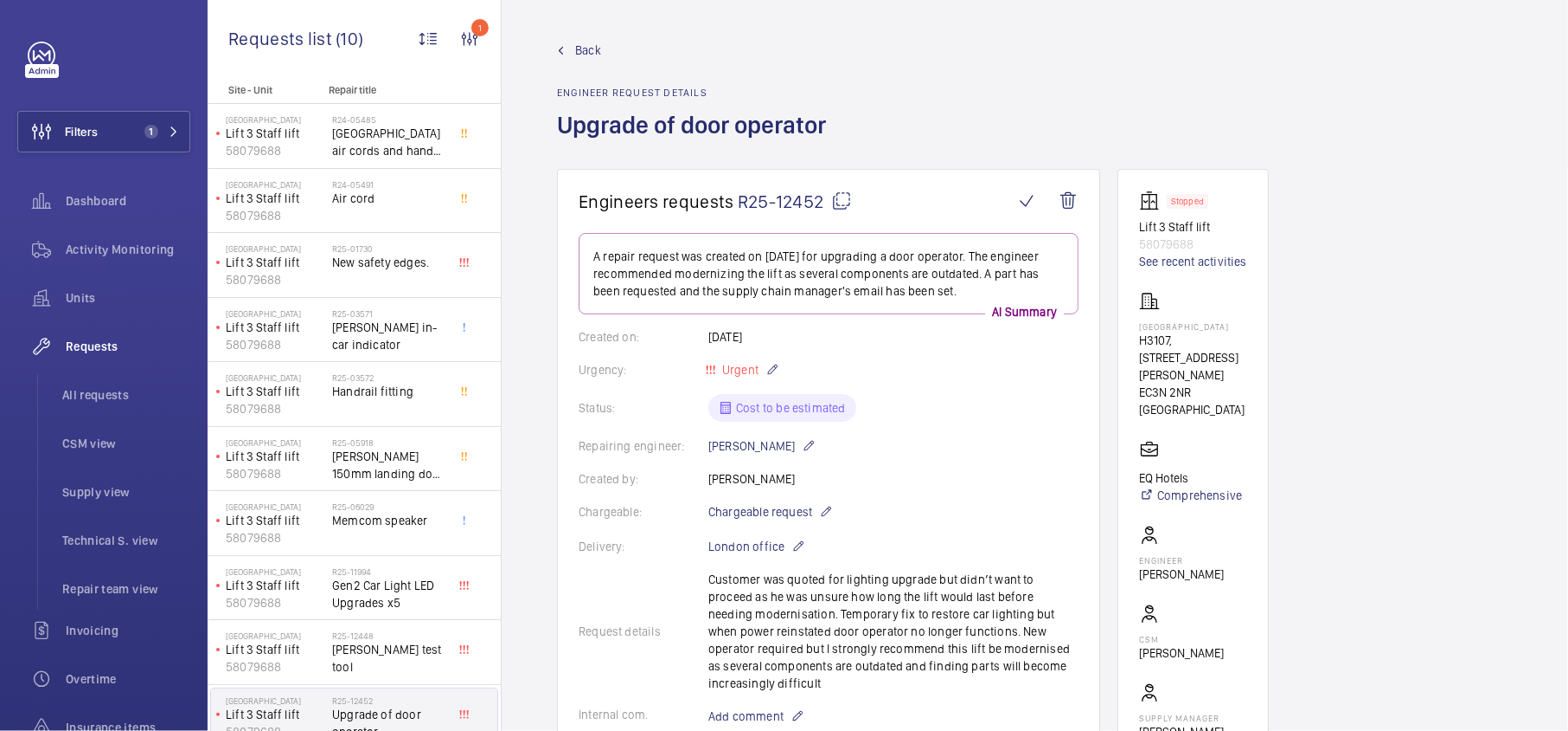
click at [582, 42] on span "Back" at bounding box center [588, 50] width 26 height 18
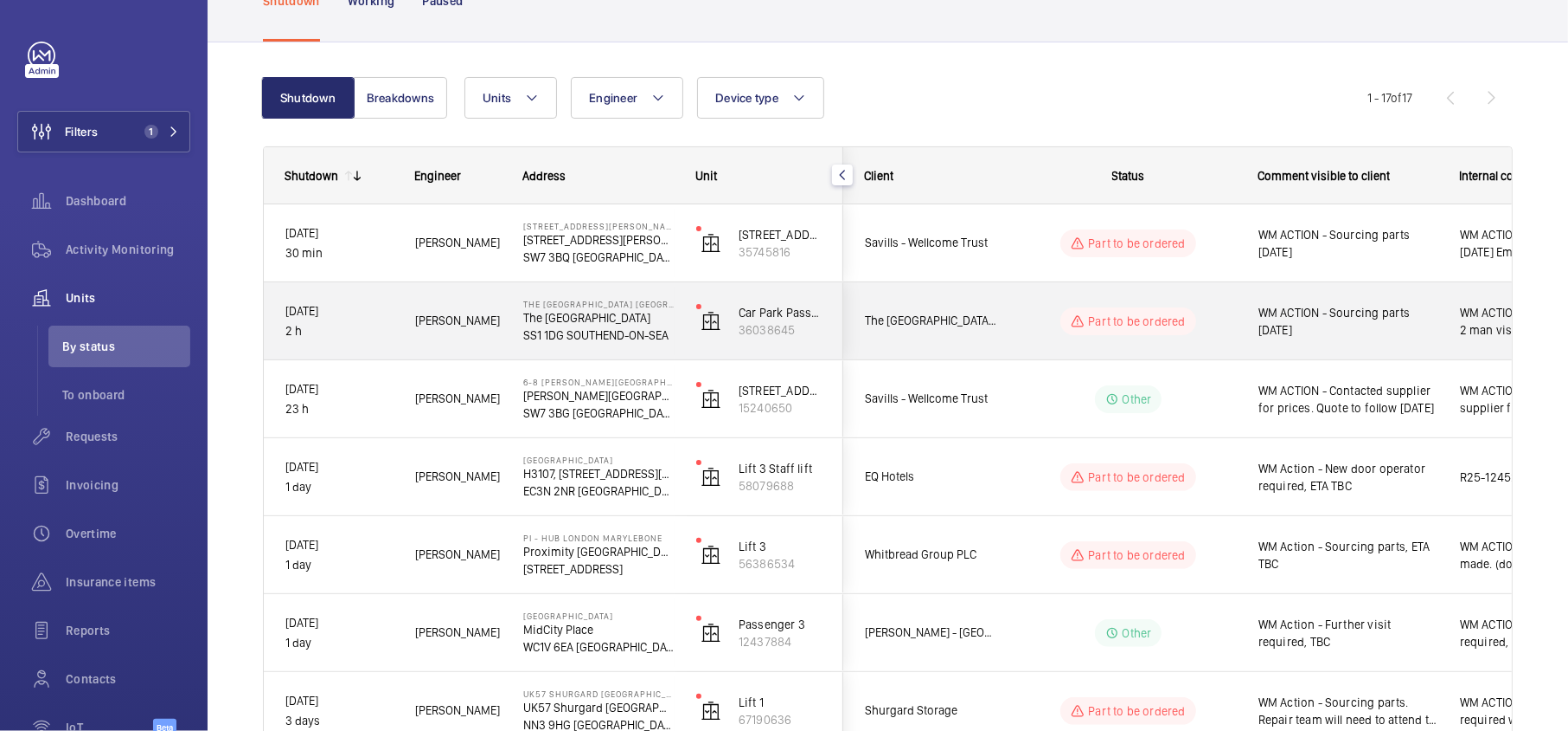
scroll to position [142, 0]
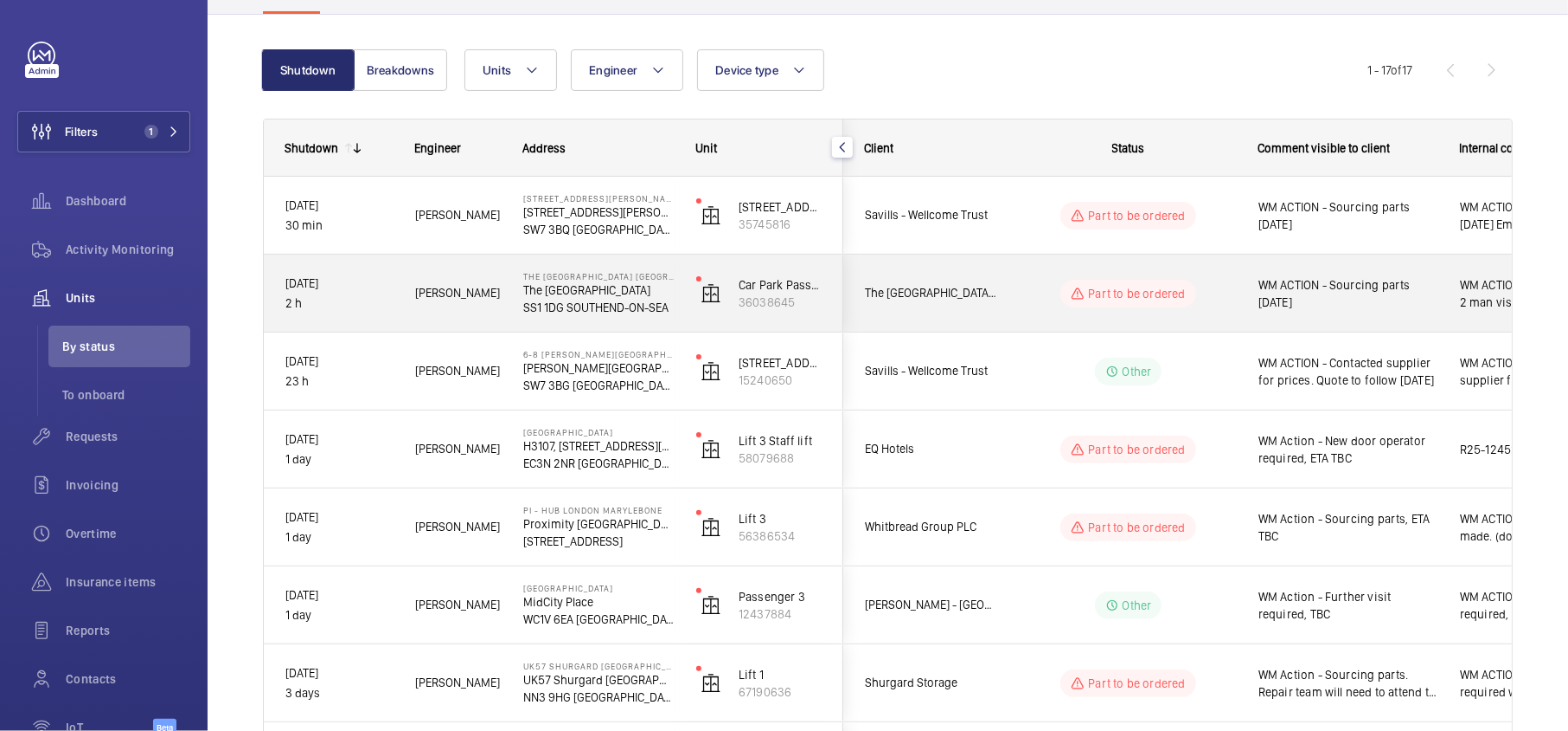
click at [1004, 293] on div "Part to be ordered" at bounding box center [1118, 294] width 236 height 63
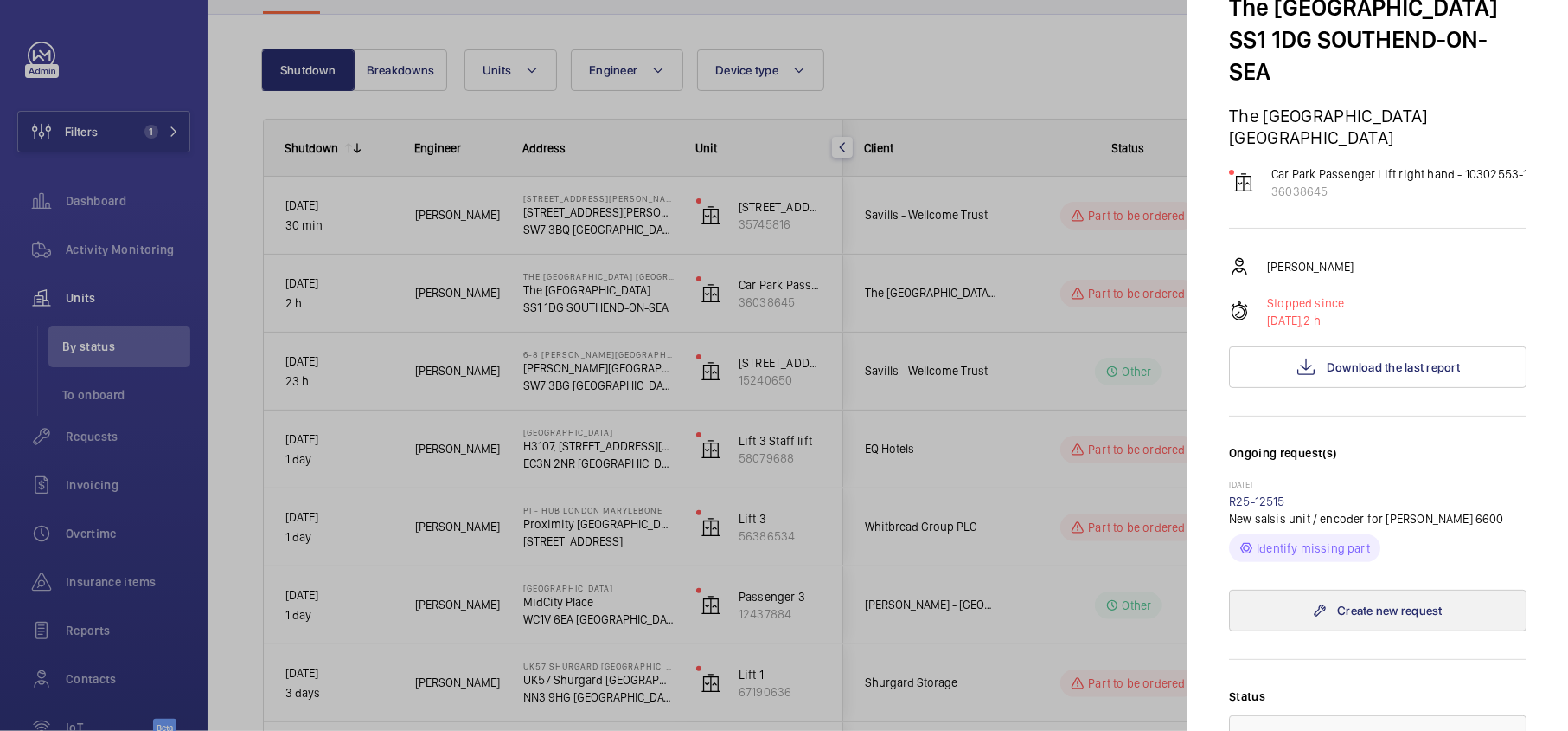
scroll to position [346, 0]
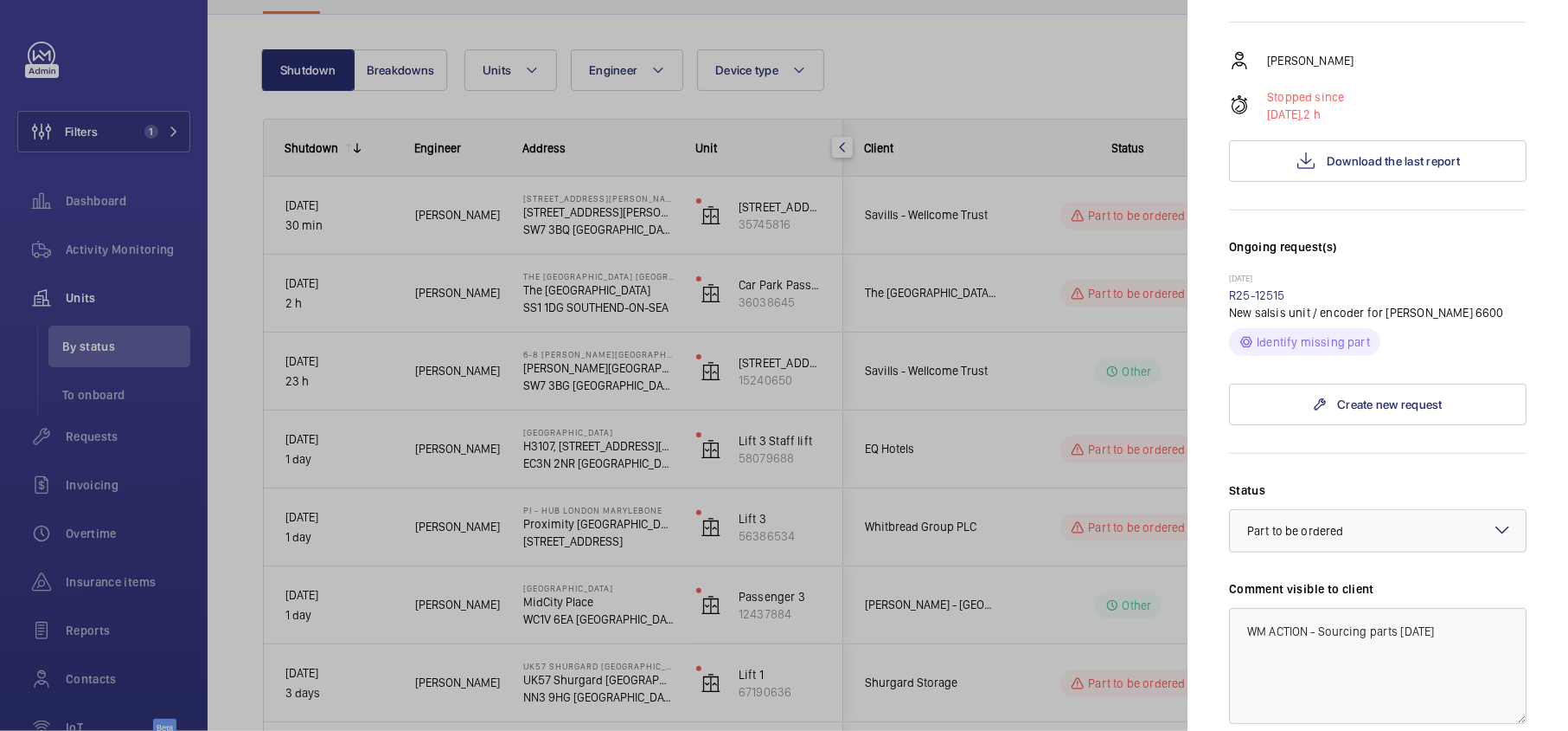
click at [1152, 444] on div at bounding box center [784, 366] width 1568 height 731
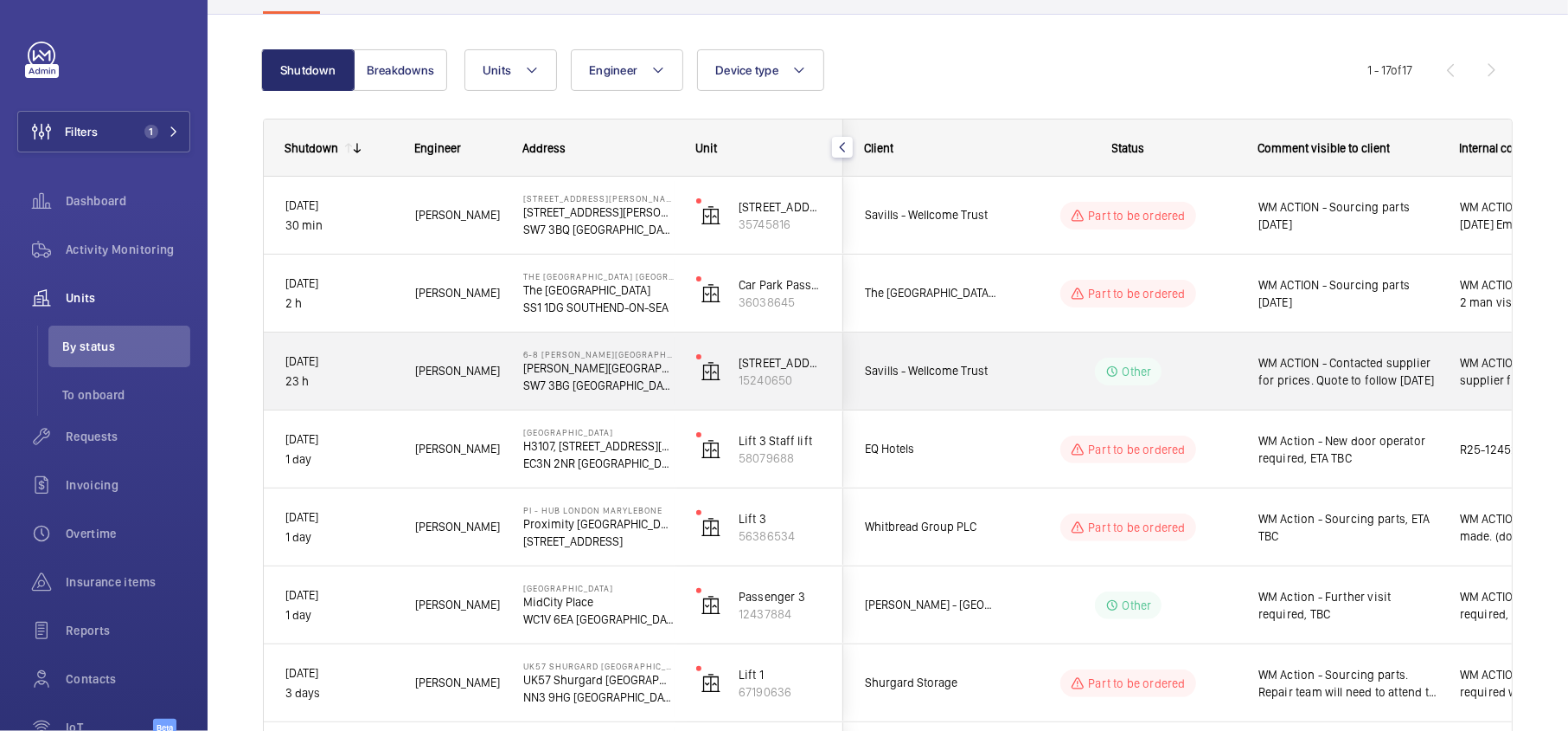
click at [1029, 424] on div "Part to be ordered" at bounding box center [1118, 449] width 236 height 63
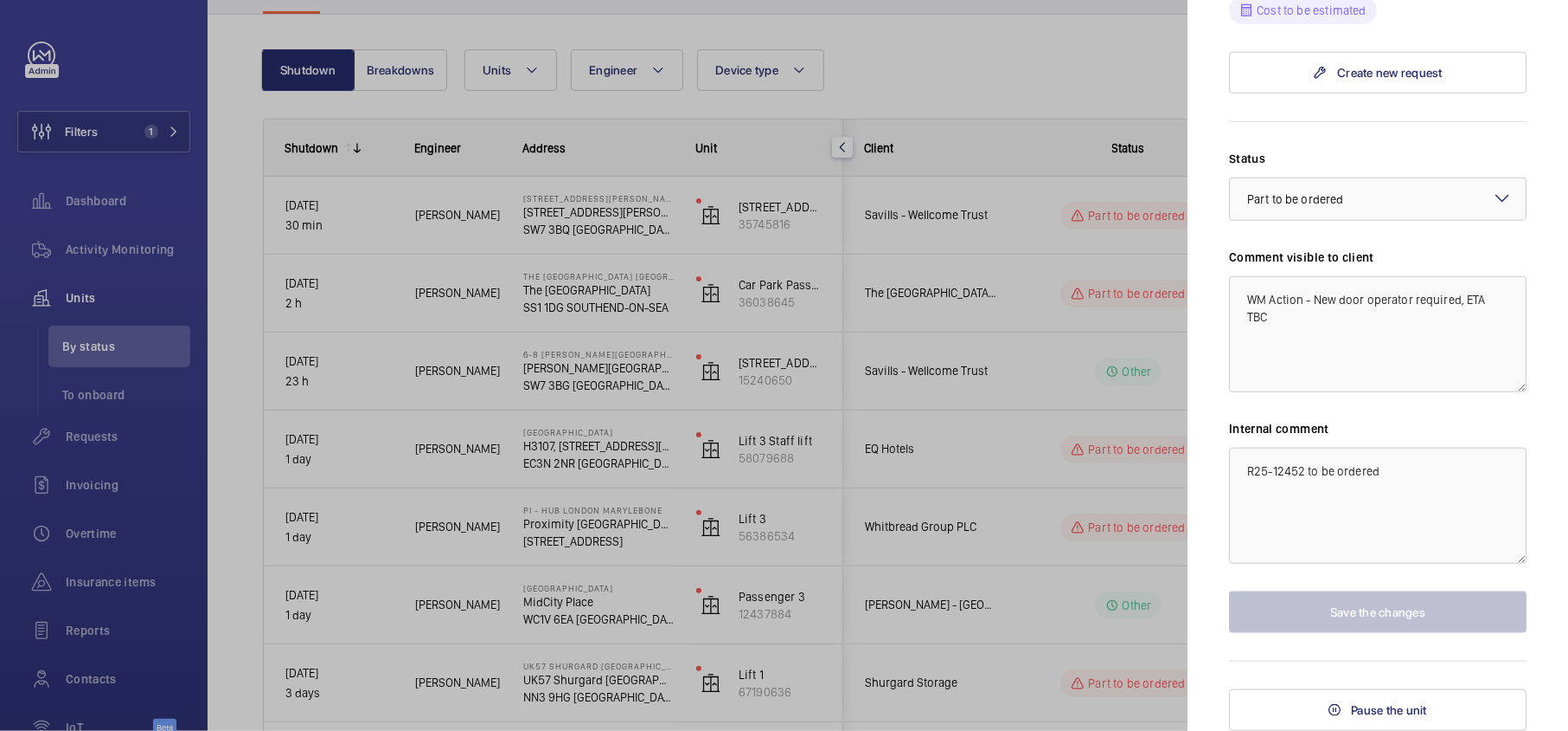
scroll to position [1245, 0]
click at [1396, 472] on textarea "R25-12452 to be ordered" at bounding box center [1378, 506] width 298 height 116
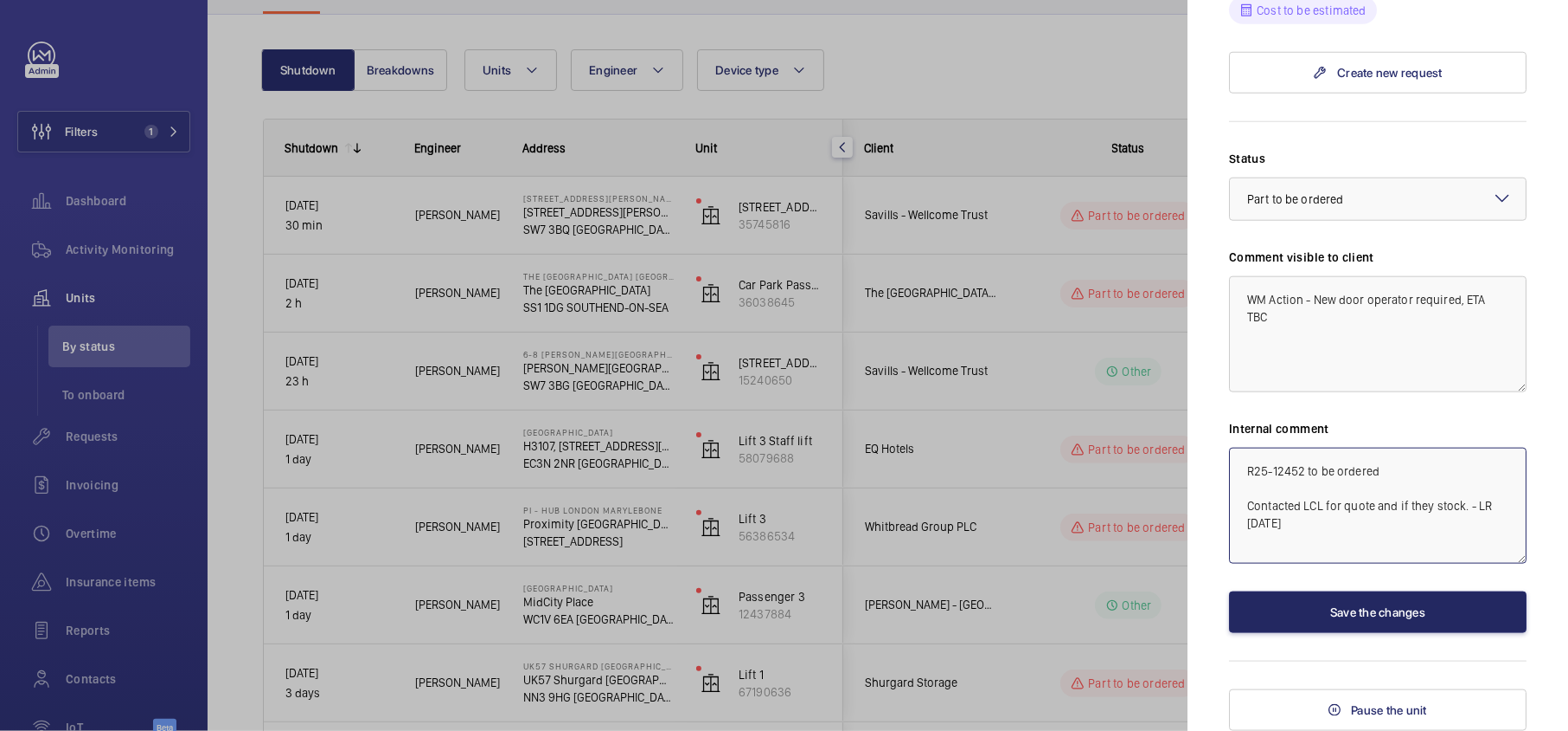
type textarea "R25-12452 to be ordered Contacted LCL for quote and if they stock. - LR [DATE]"
click at [1304, 601] on button "Save the changes" at bounding box center [1378, 612] width 298 height 42
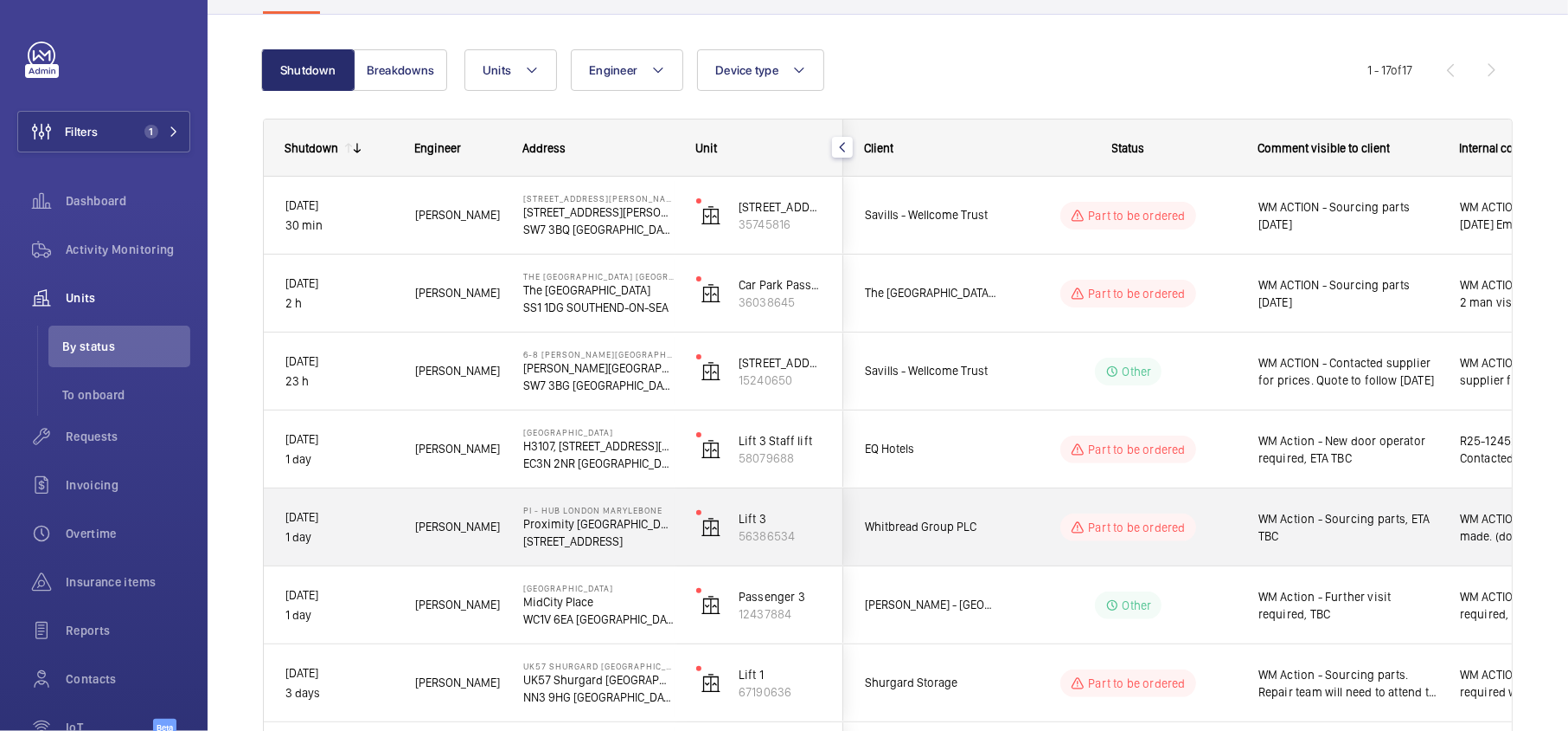
scroll to position [258, 0]
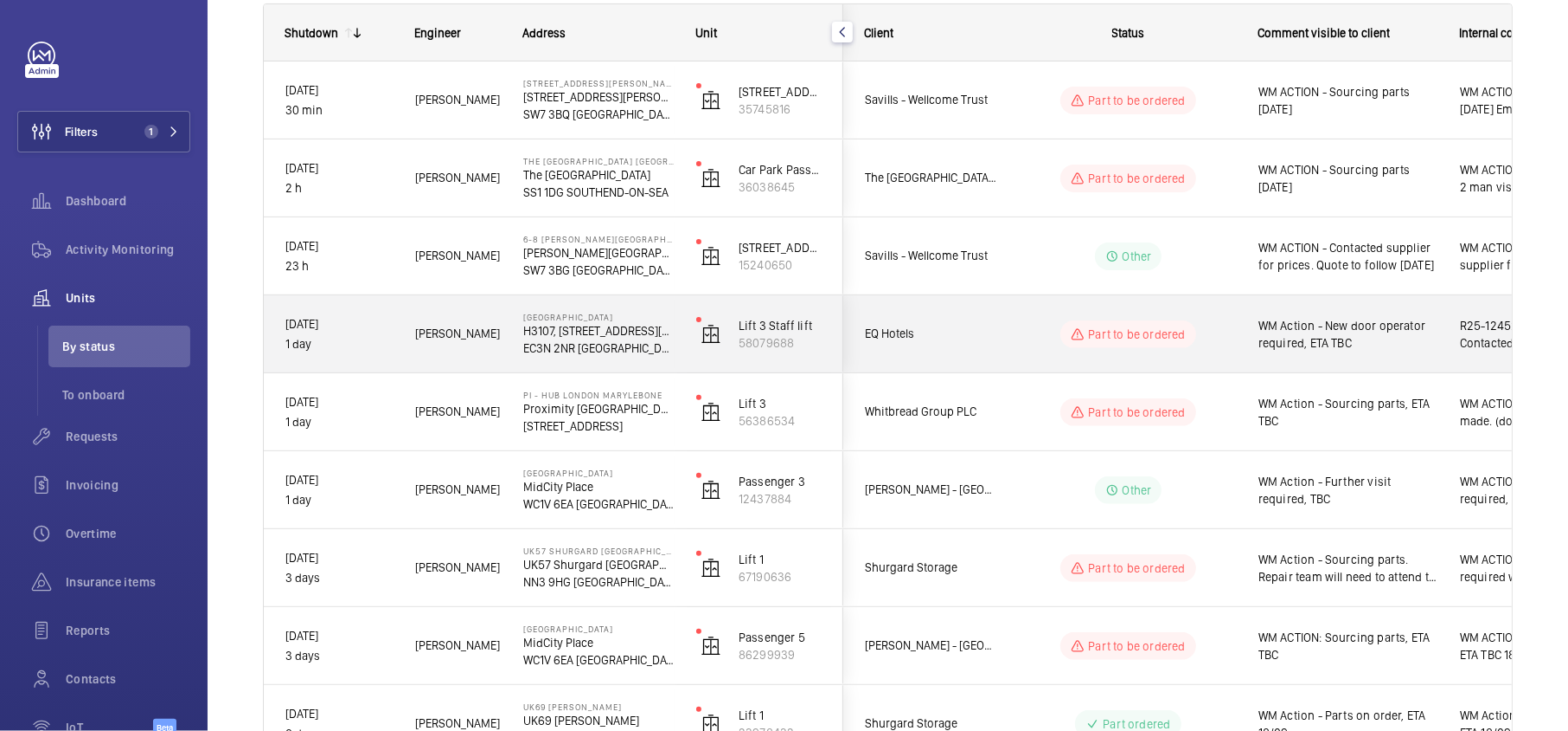
click at [1242, 350] on div "WM Action - New door operator required, ETA TBC" at bounding box center [1337, 334] width 200 height 75
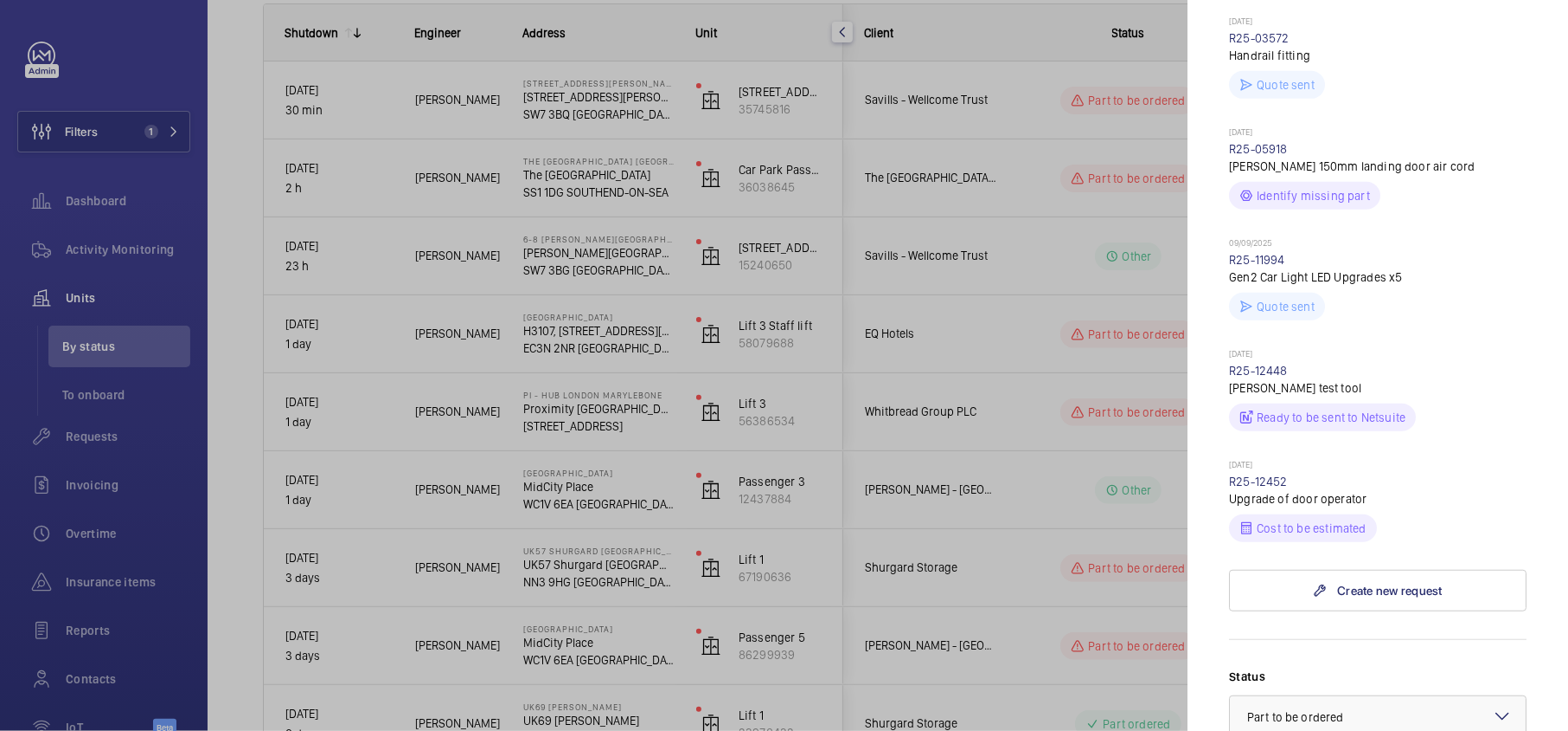
scroll to position [808, 0]
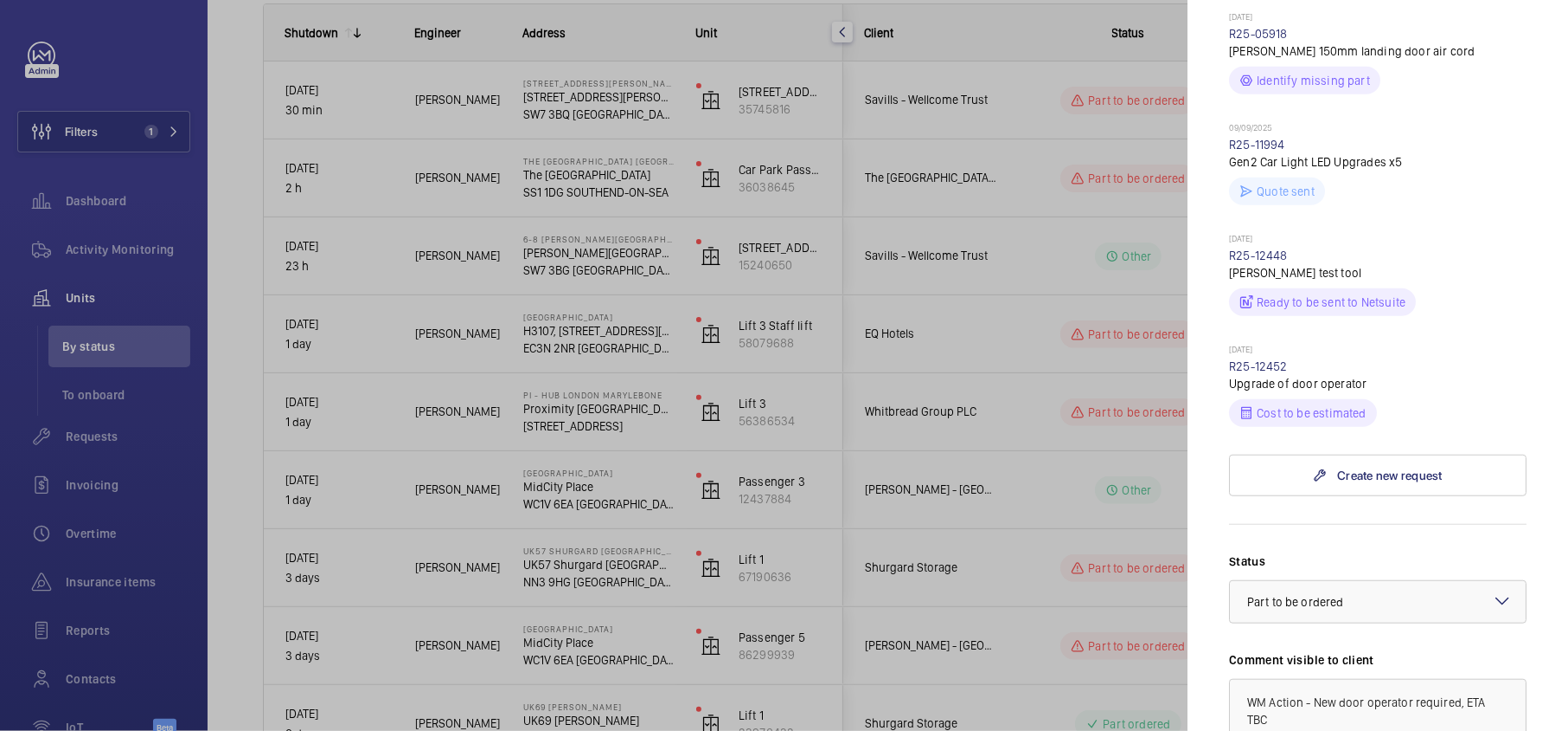
click at [1265, 357] on p "[DATE]" at bounding box center [1378, 350] width 298 height 14
click at [1264, 373] on link "R25-12452" at bounding box center [1259, 366] width 59 height 14
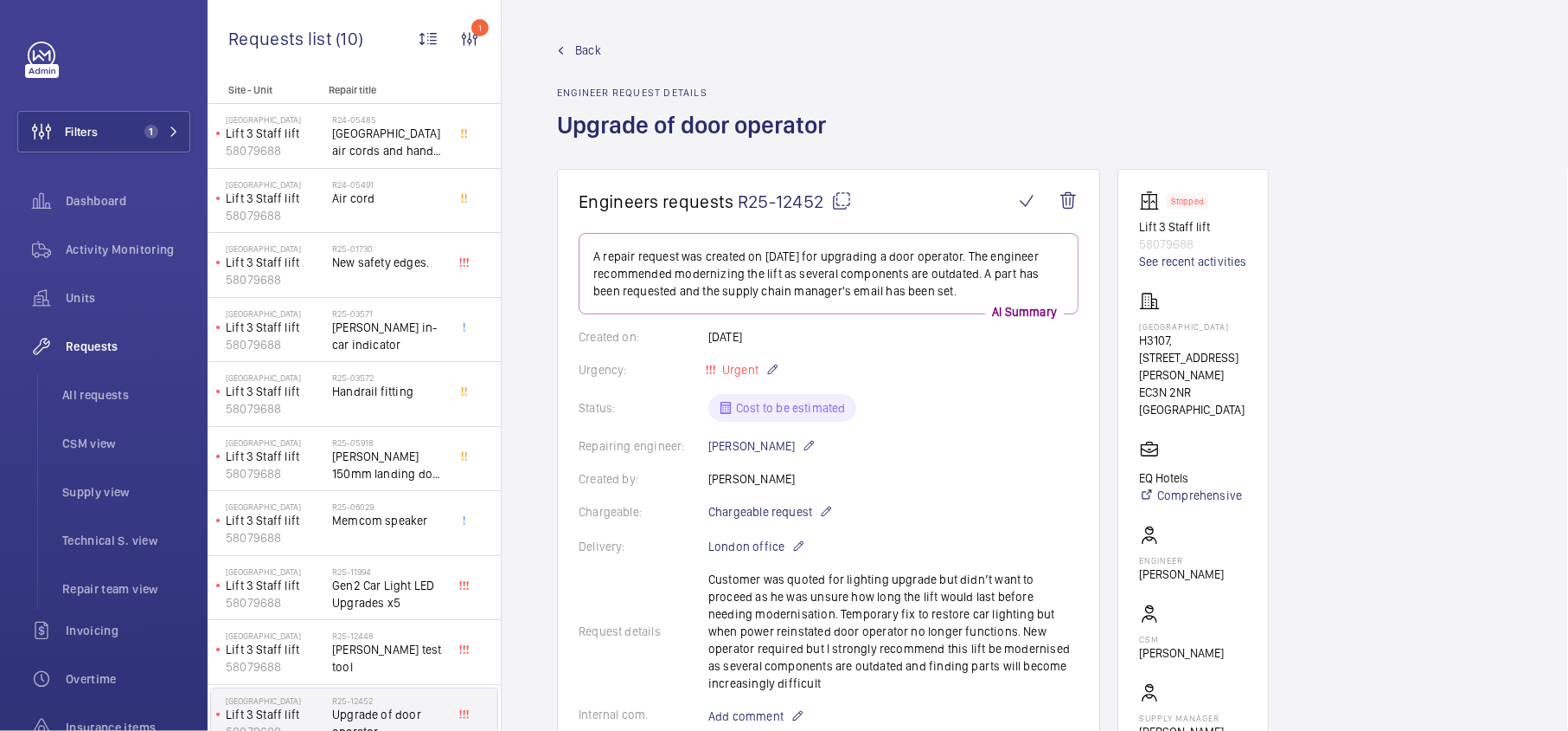
click at [591, 53] on span "Back" at bounding box center [588, 50] width 26 height 18
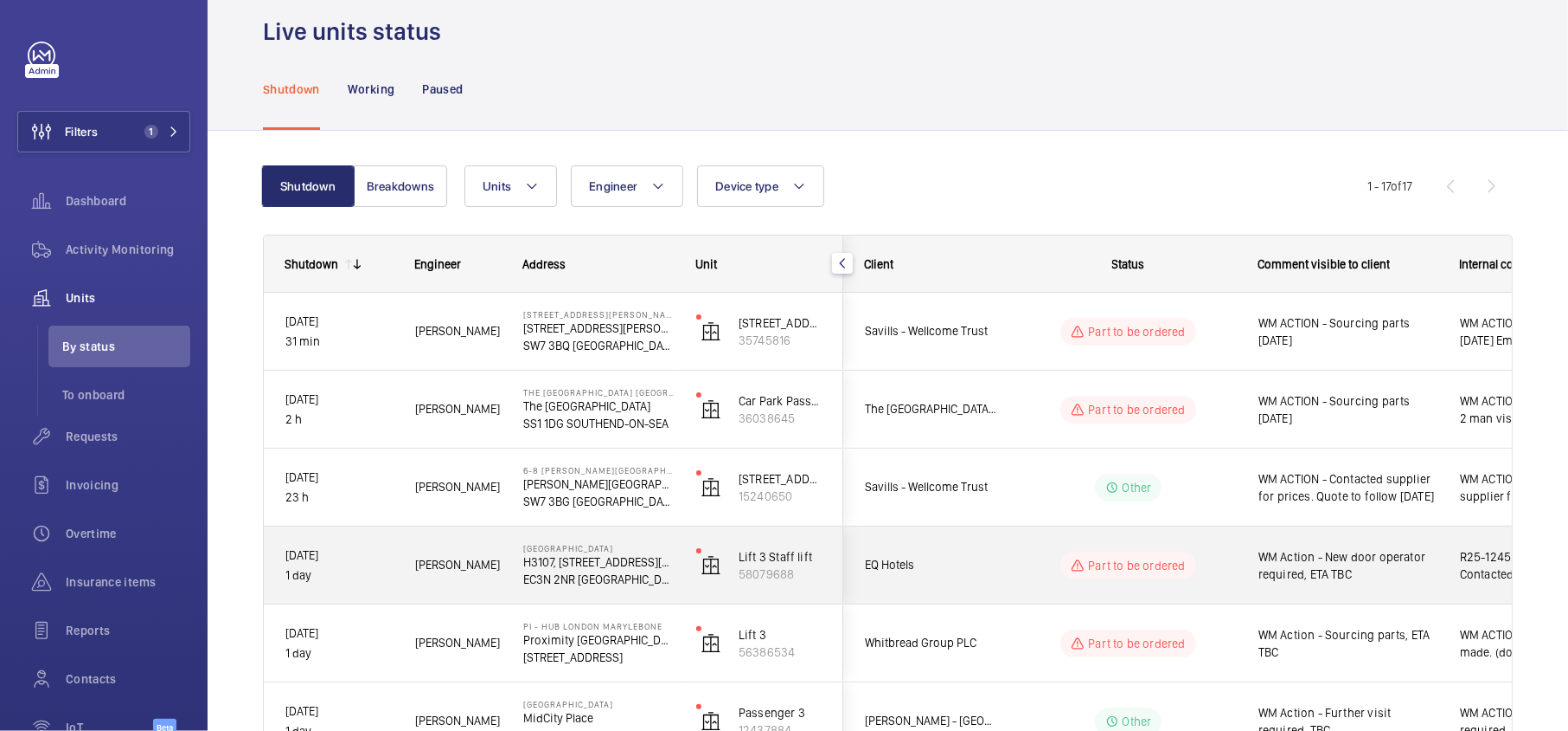
scroll to position [258, 0]
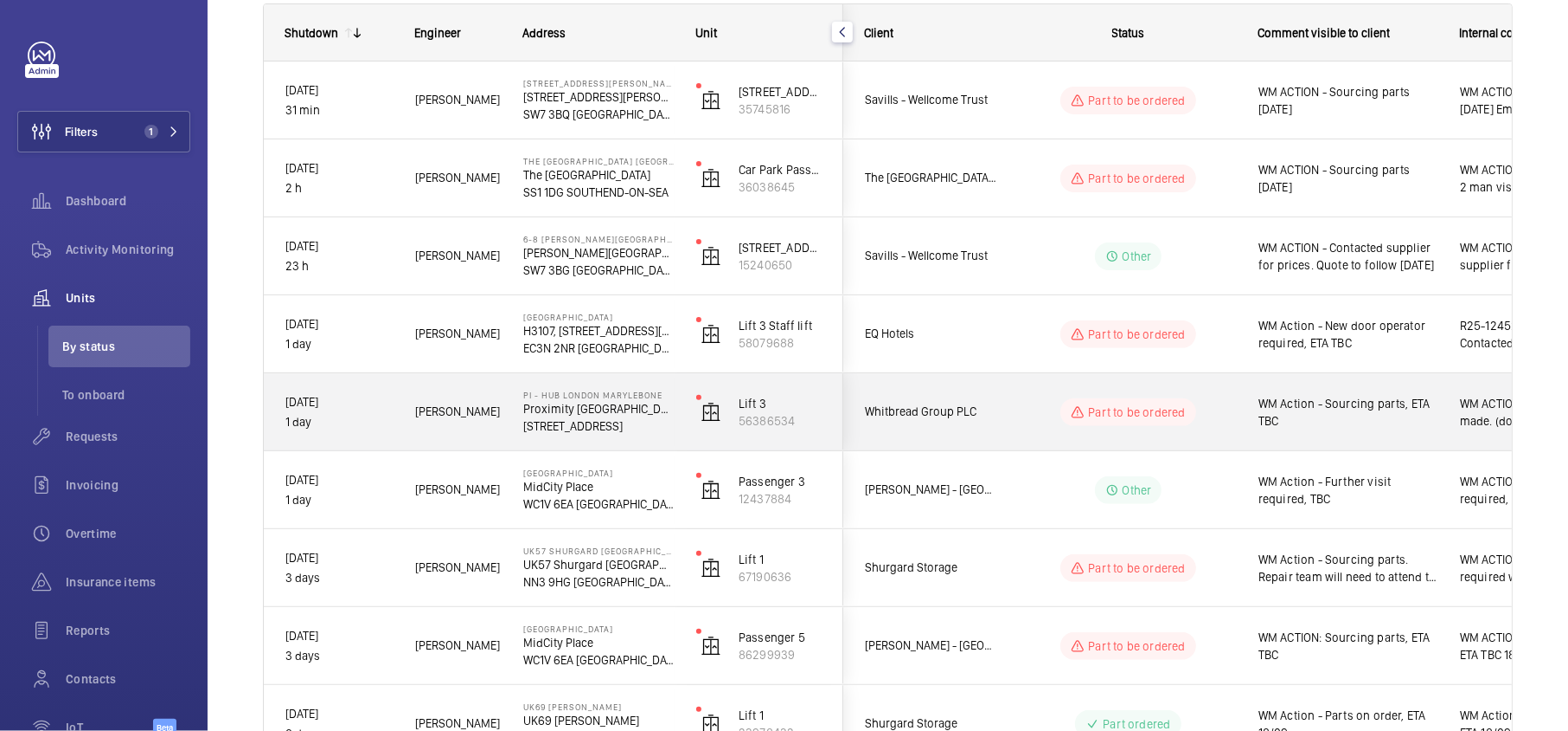
click at [1031, 412] on wm-front-pills-cell "Part to be ordered" at bounding box center [1129, 412] width 216 height 28
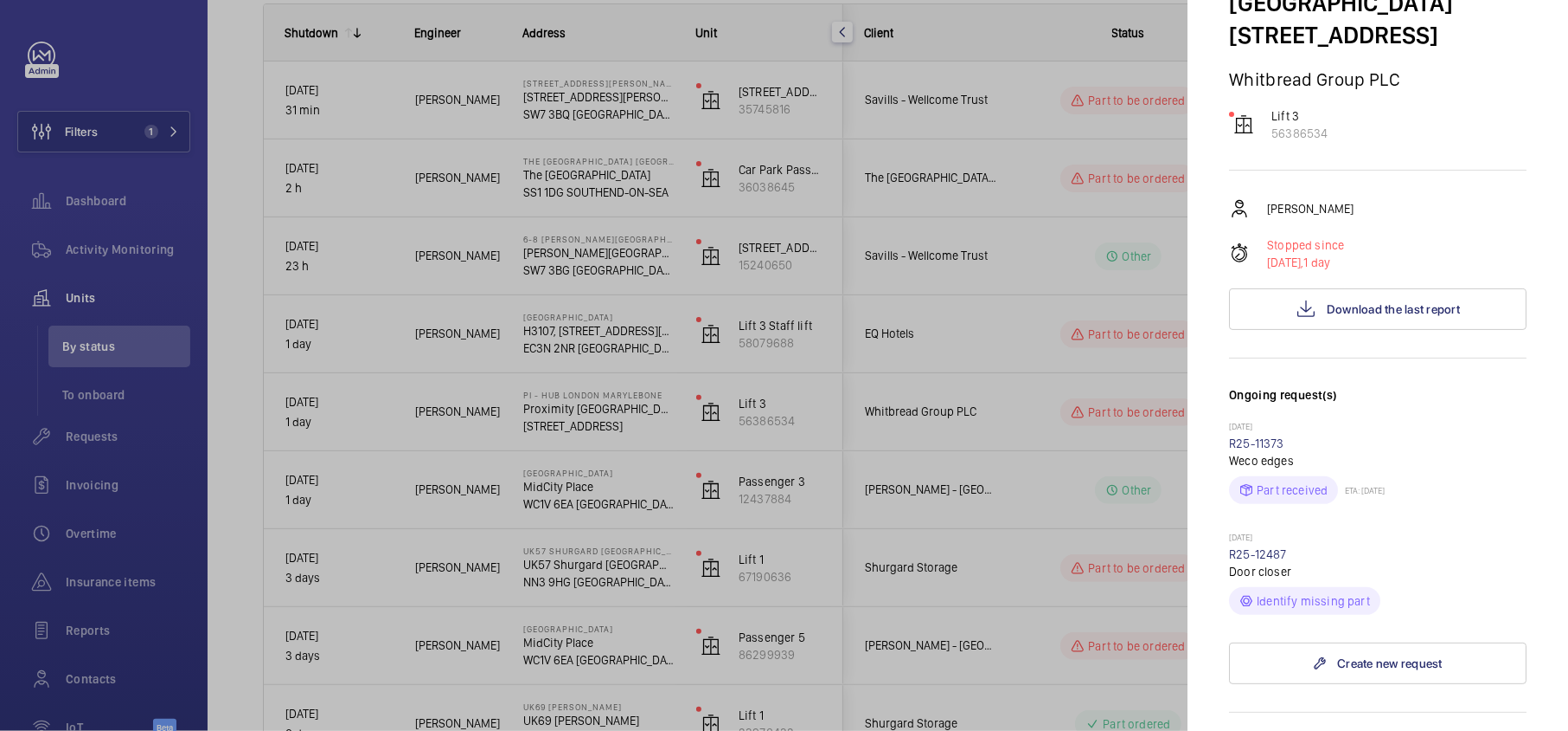
scroll to position [346, 0]
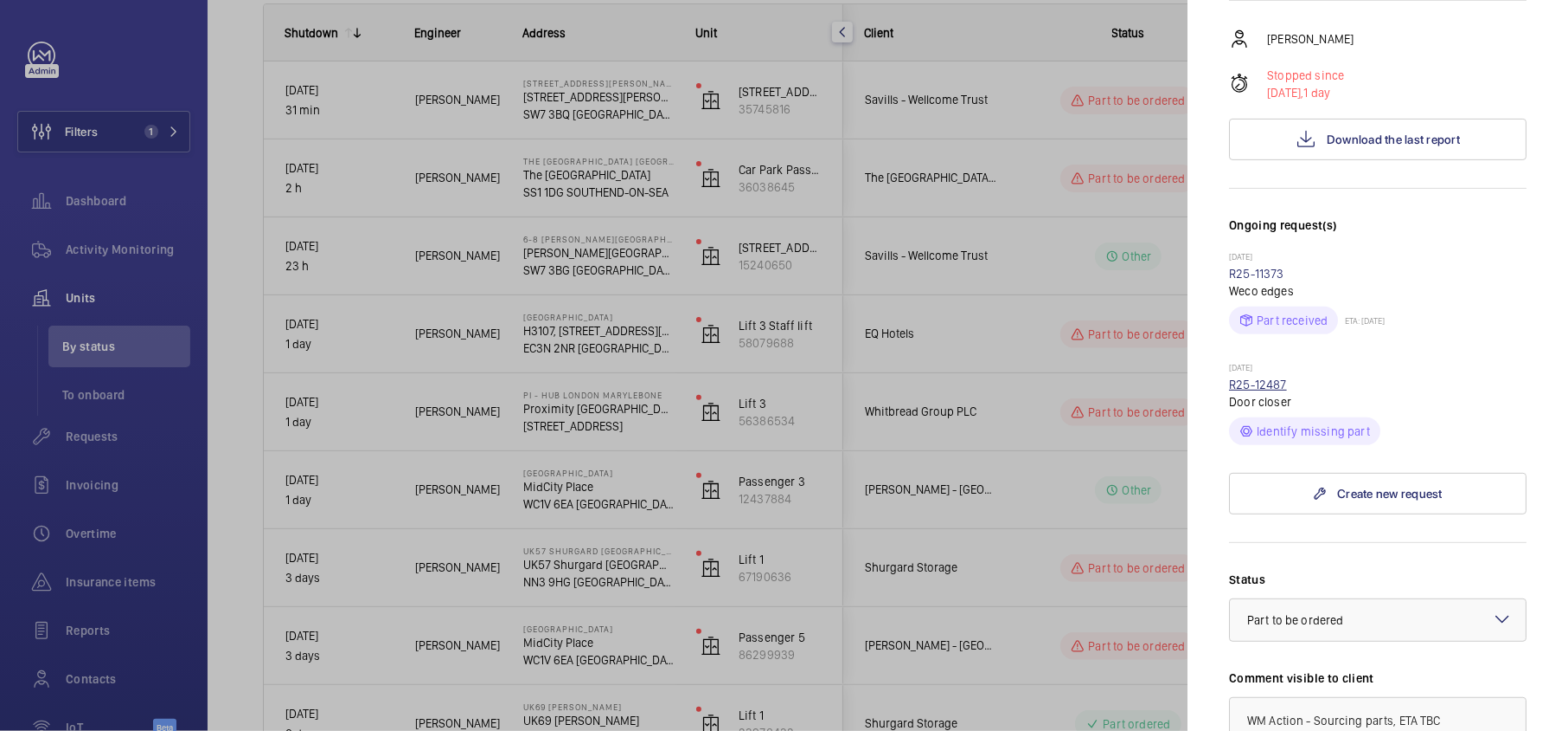
click at [1273, 377] on link "R25-12487" at bounding box center [1258, 384] width 58 height 14
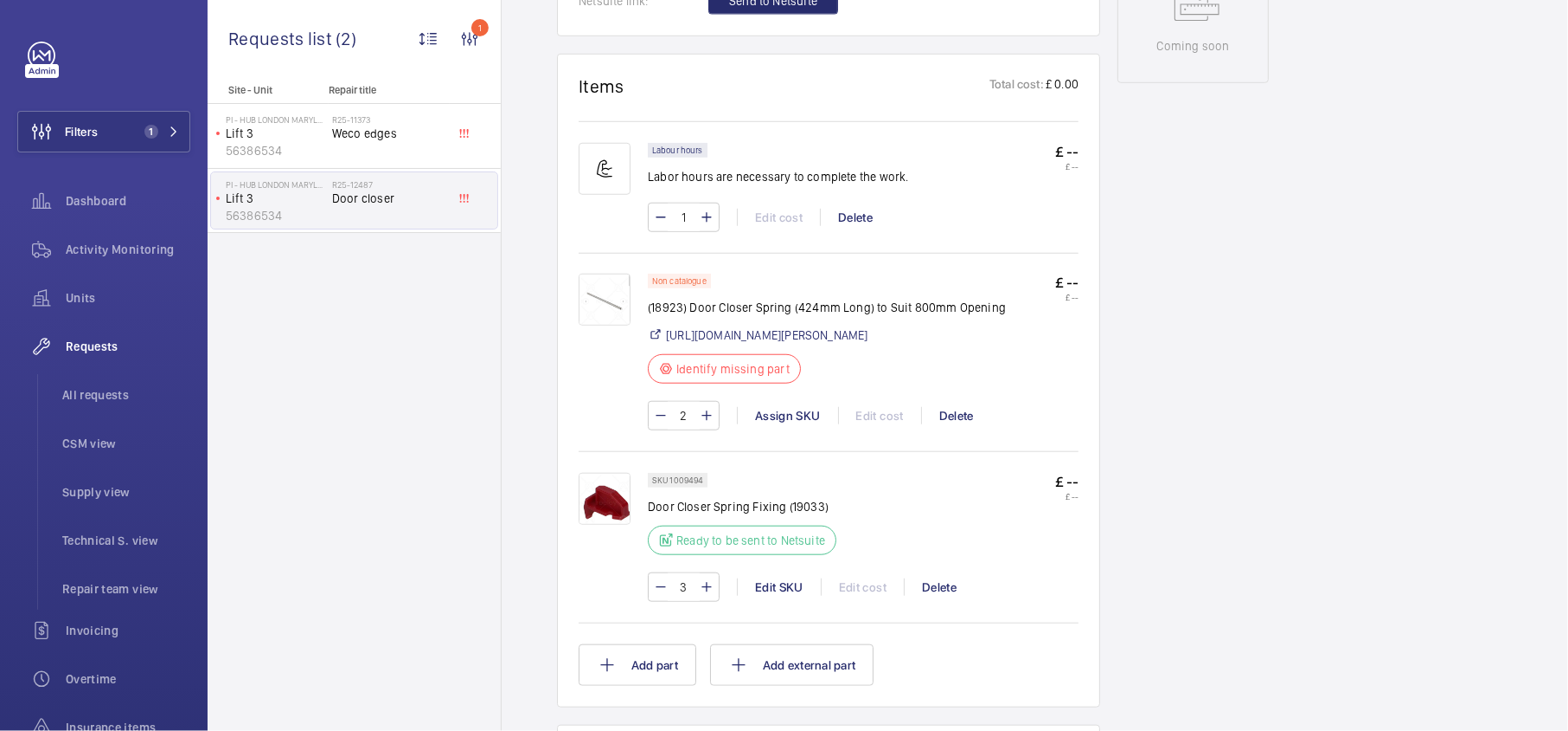
scroll to position [975, 0]
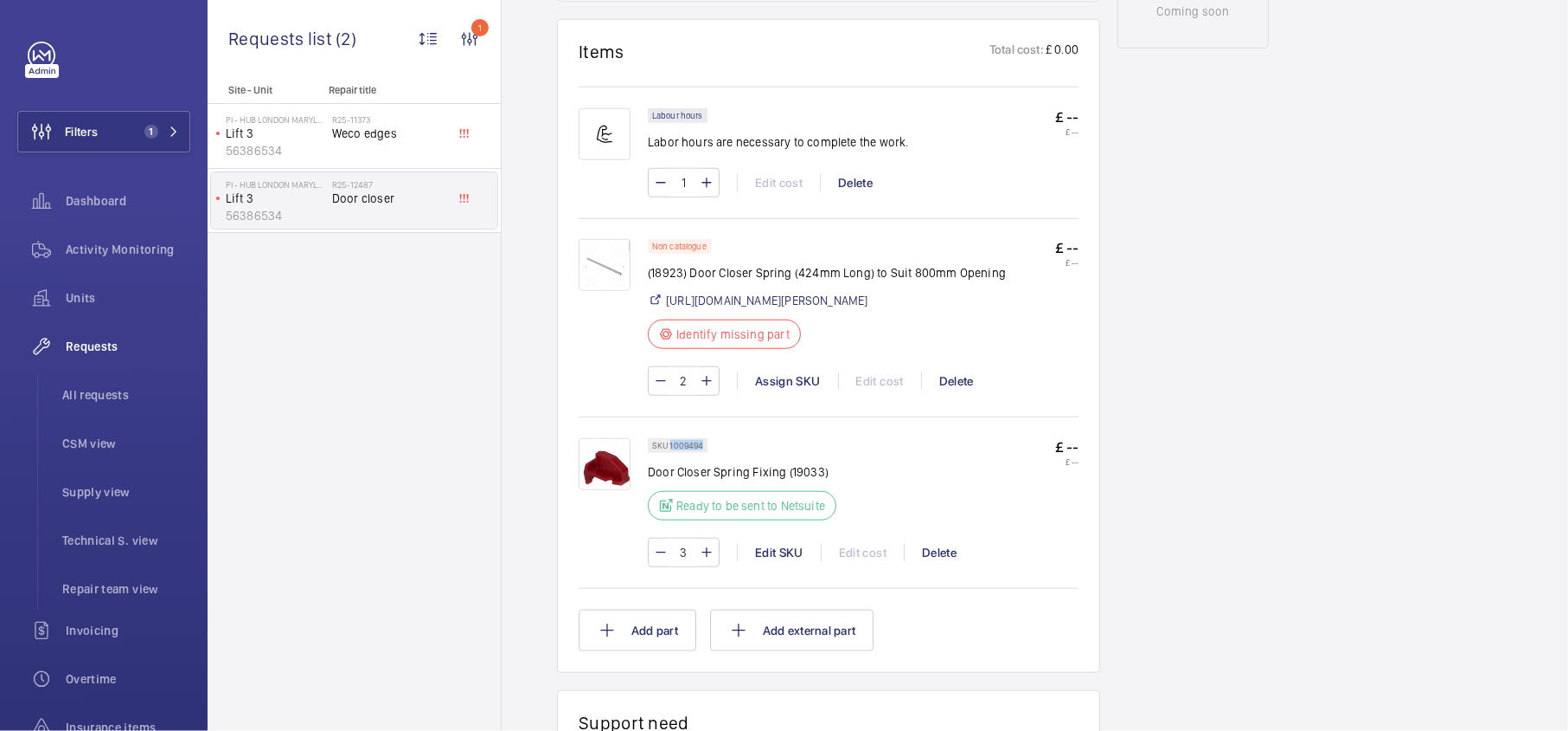
drag, startPoint x: 670, startPoint y: 480, endPoint x: 713, endPoint y: 482, distance: 43.0
click at [713, 452] on wm-front-pills "SKU 1009494" at bounding box center [683, 446] width 70 height 15
copy p "1009494"
click at [869, 309] on link "https://www.reeley.co.uk/collections/springs/products/door-closer-spring-424mm-…" at bounding box center [766, 300] width 202 height 18
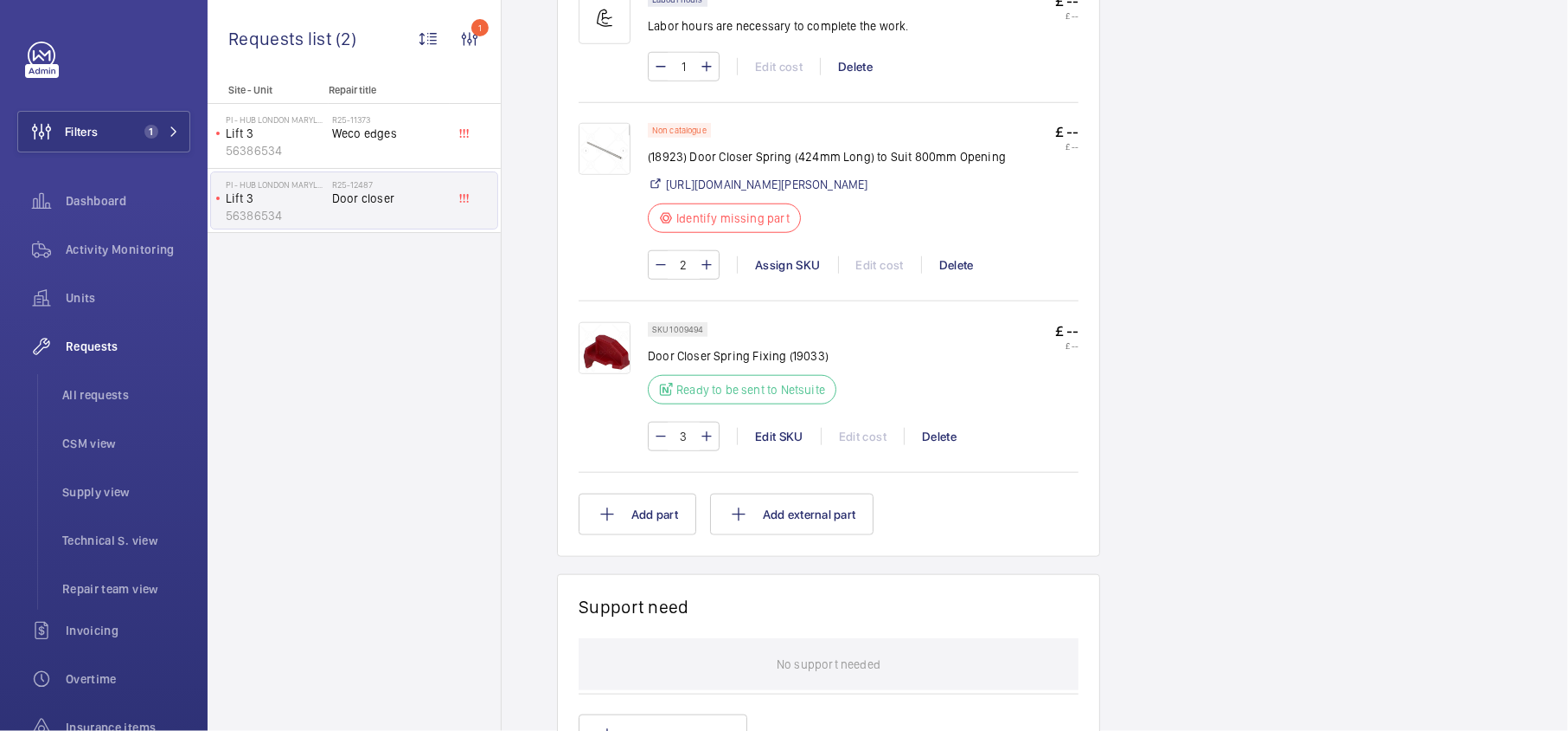
click at [612, 229] on div at bounding box center [612, 201] width 69 height 157
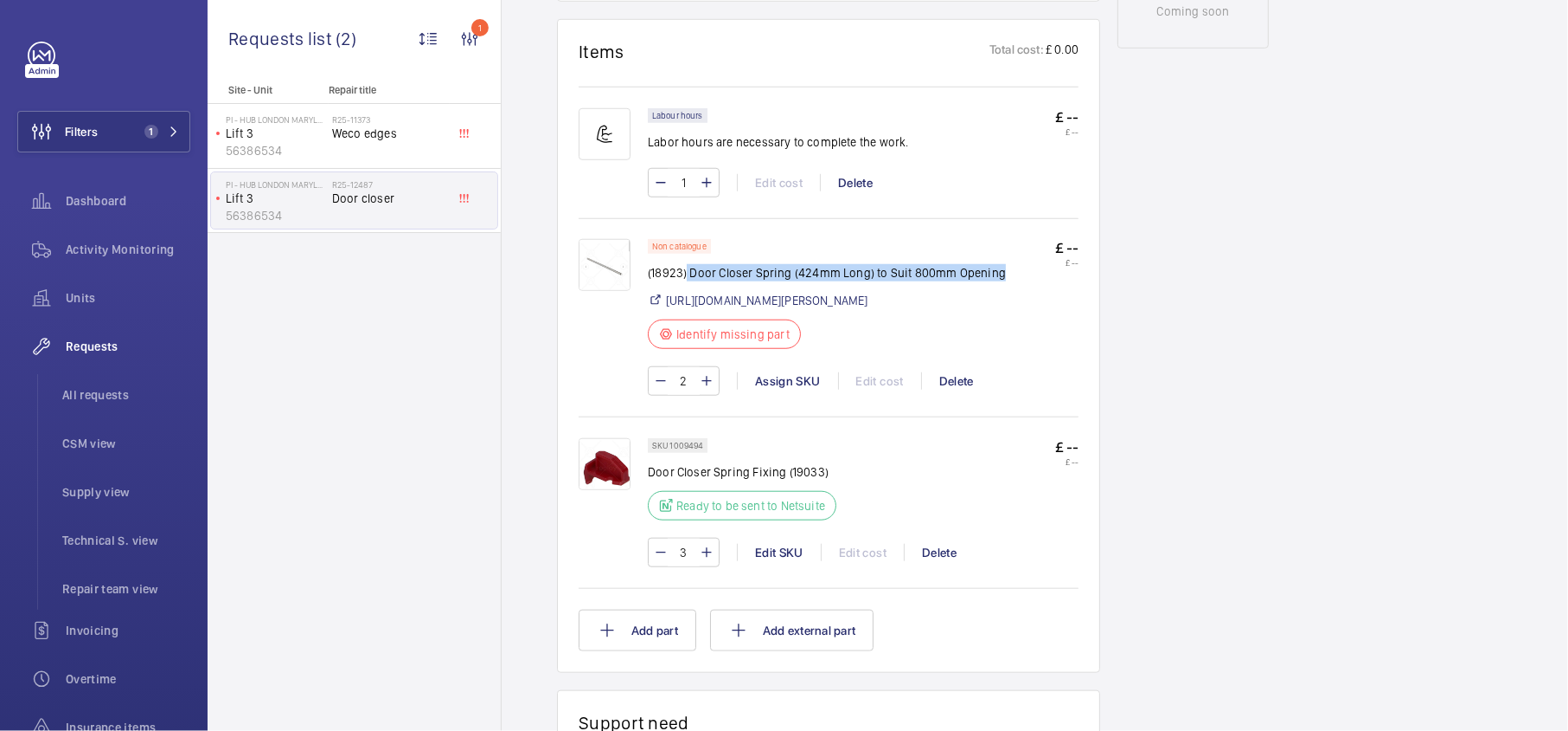
drag, startPoint x: 1004, startPoint y: 268, endPoint x: 686, endPoint y: 278, distance: 318.2
click at [686, 278] on p "(18923) Door Closer Spring (424mm Long) to Suit 800mm Opening" at bounding box center [826, 272] width 358 height 18
copy p "Door Closer Spring (424mm Long) to Suit 800mm Opening"
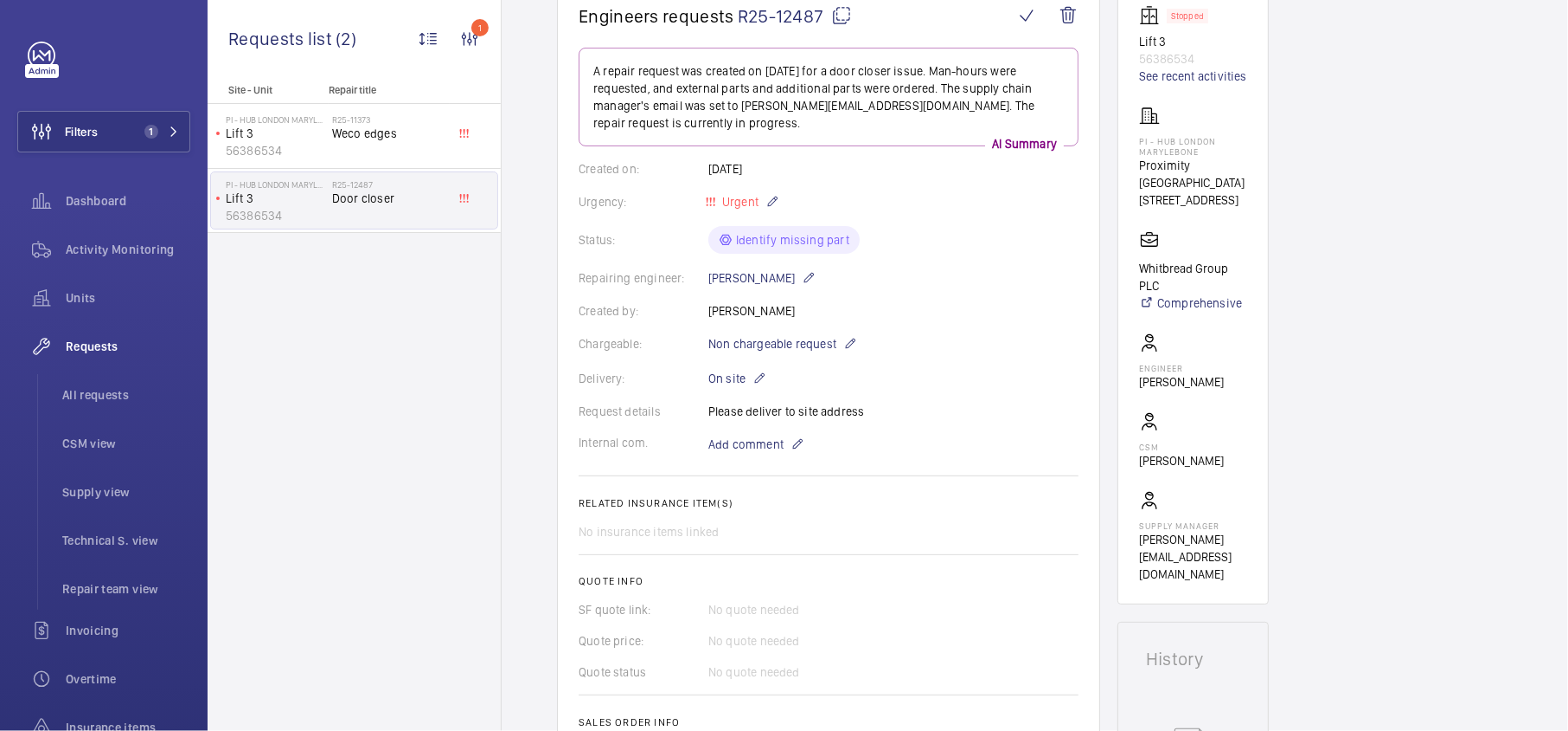
scroll to position [0, 0]
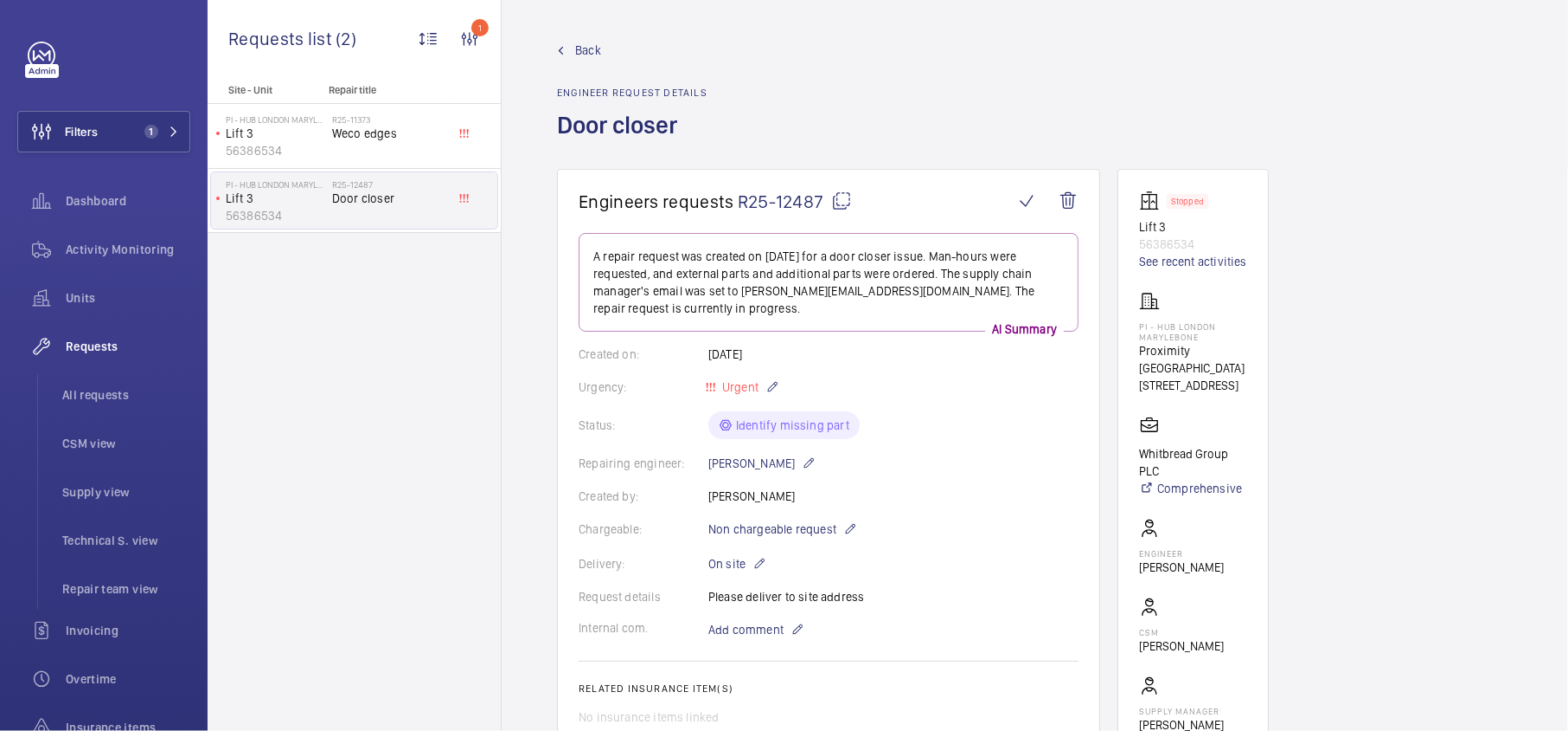
click at [578, 49] on span "Back" at bounding box center [588, 50] width 26 height 18
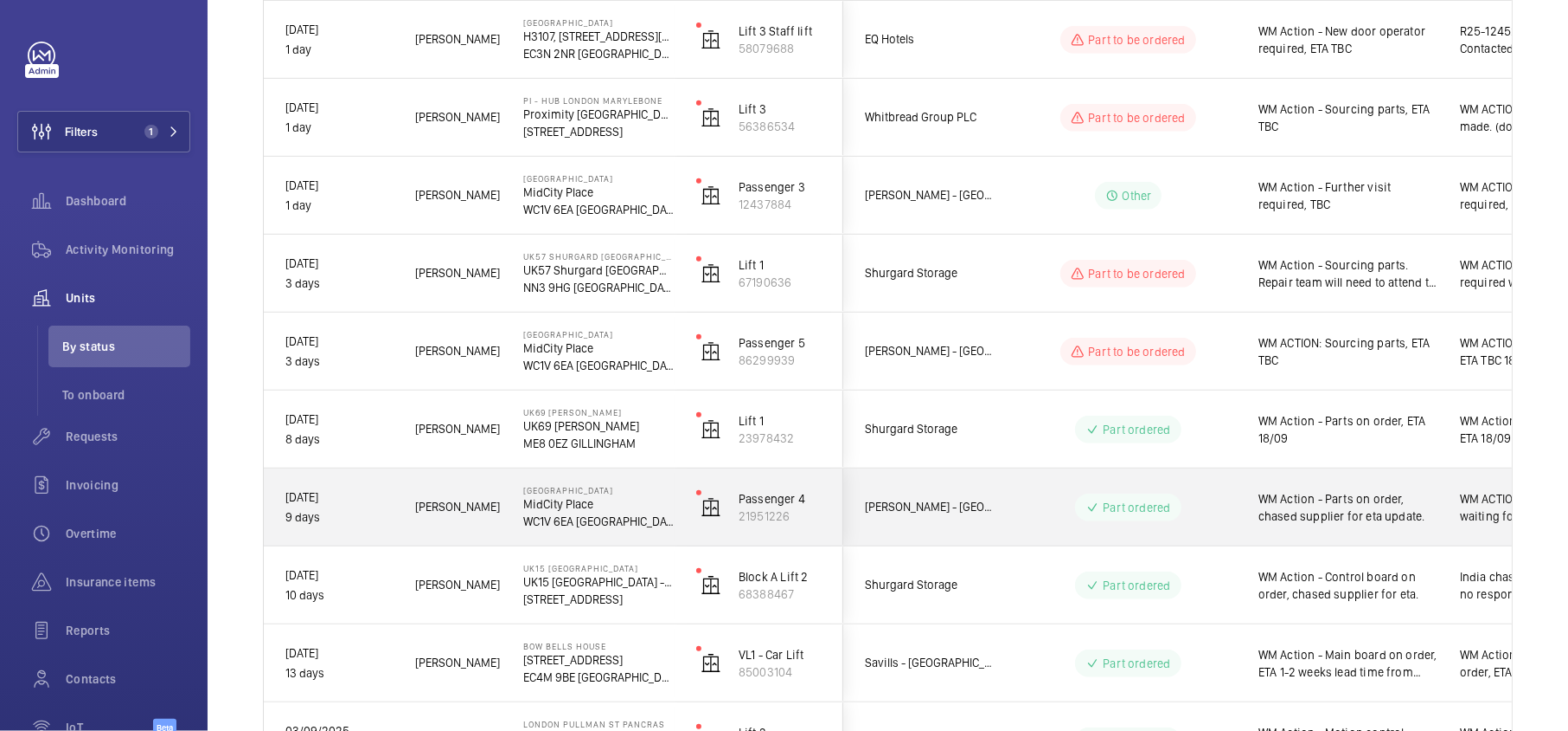
scroll to position [604, 0]
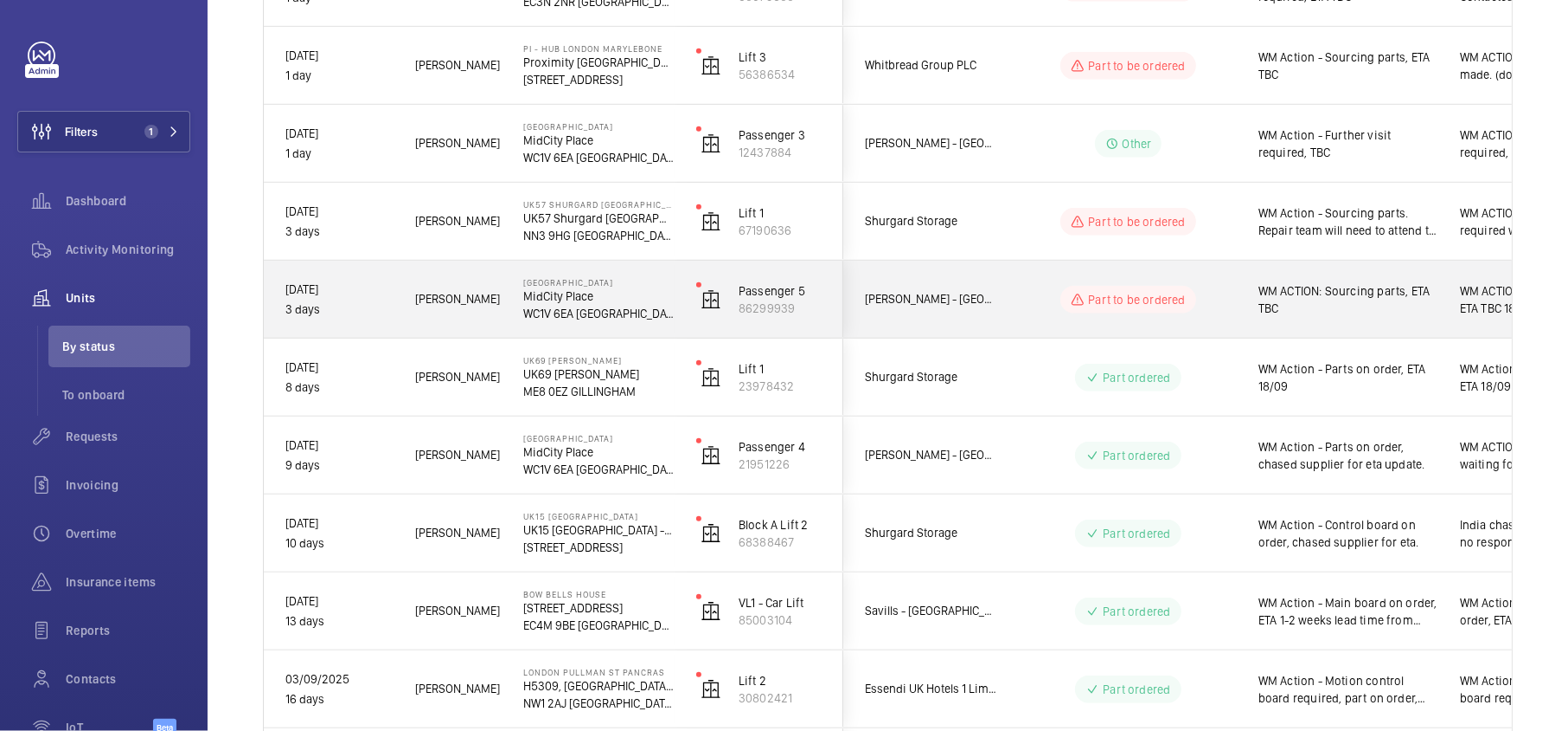
click at [1057, 303] on wm-front-pills-cell "Part to be ordered" at bounding box center [1129, 299] width 216 height 28
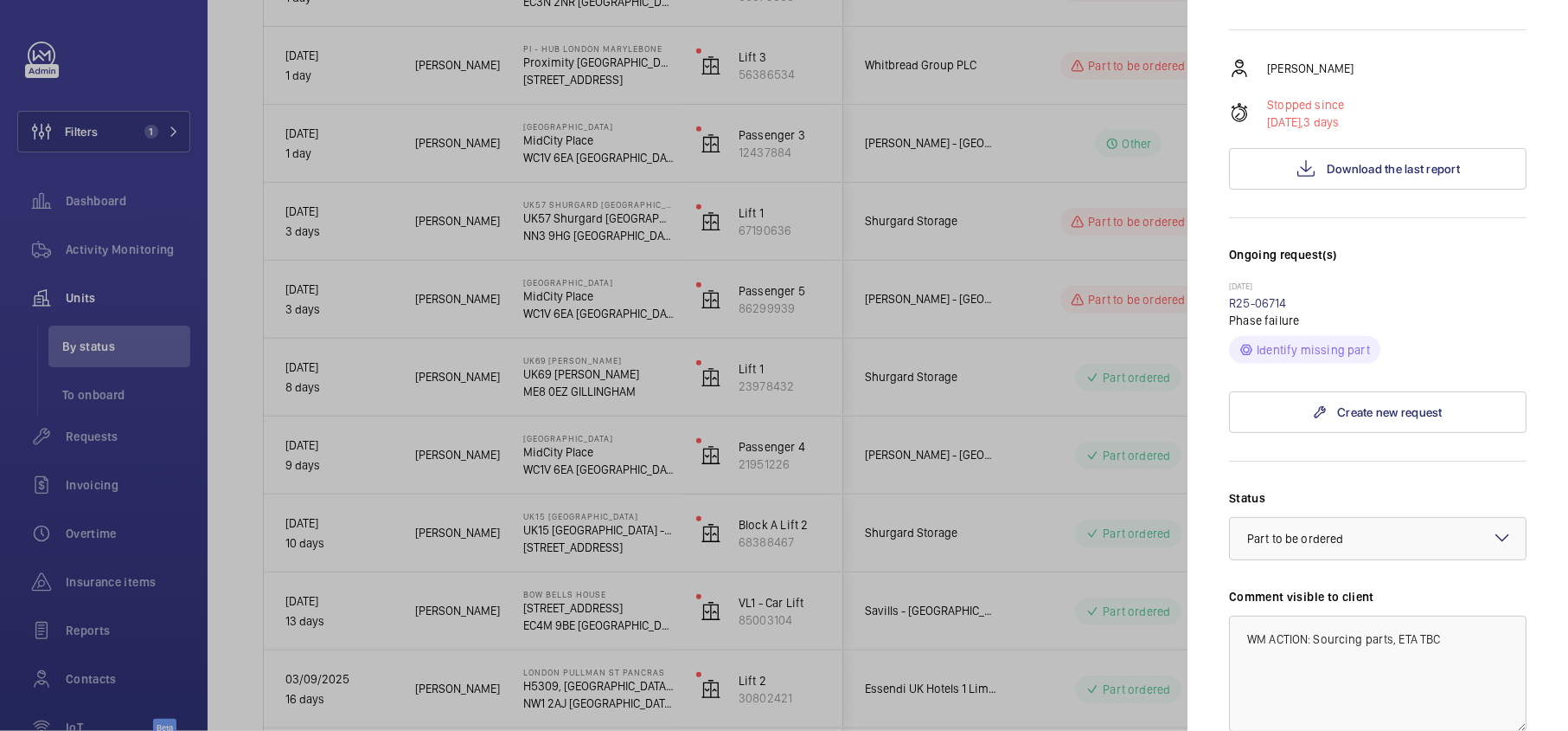
scroll to position [346, 0]
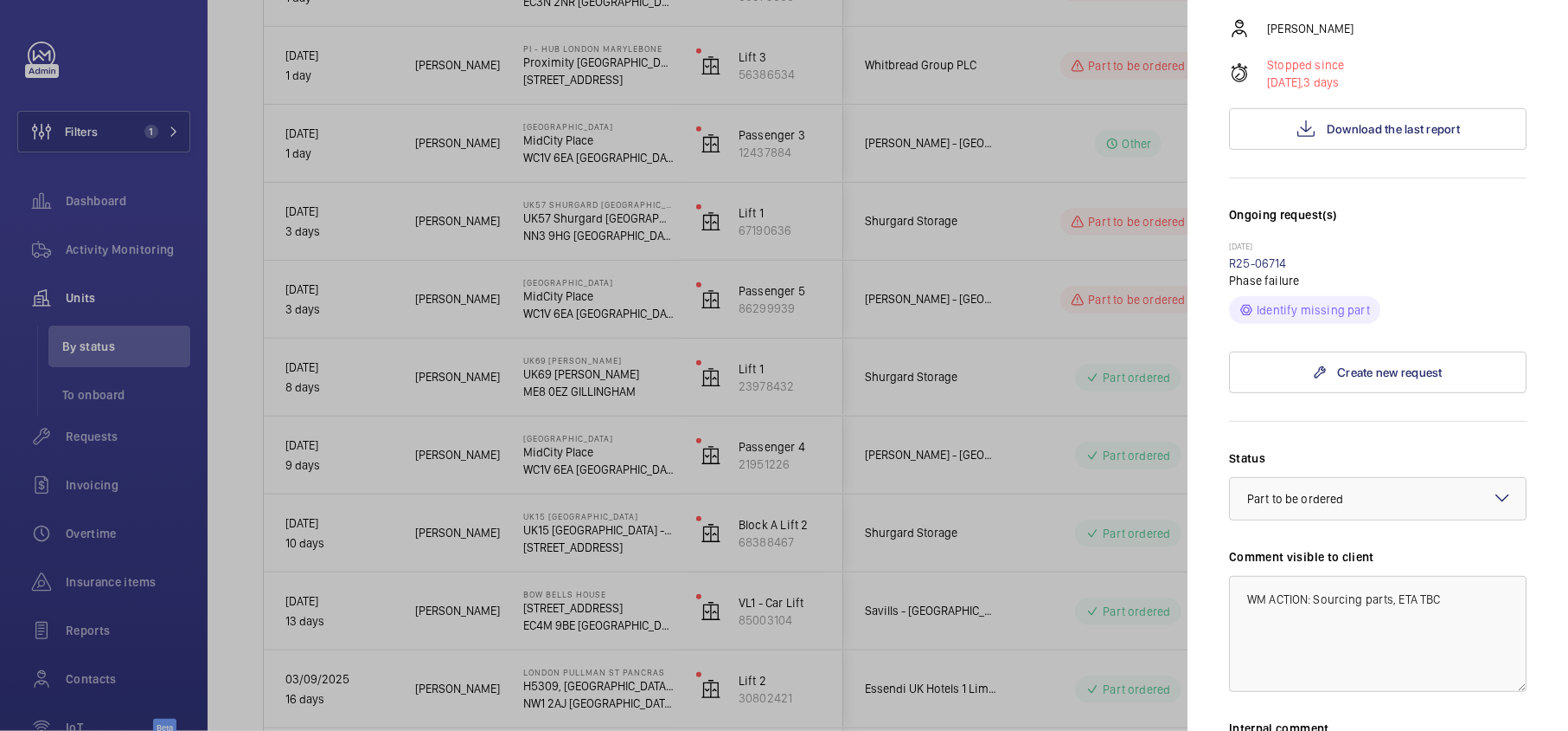
click at [1105, 396] on div at bounding box center [784, 366] width 1568 height 731
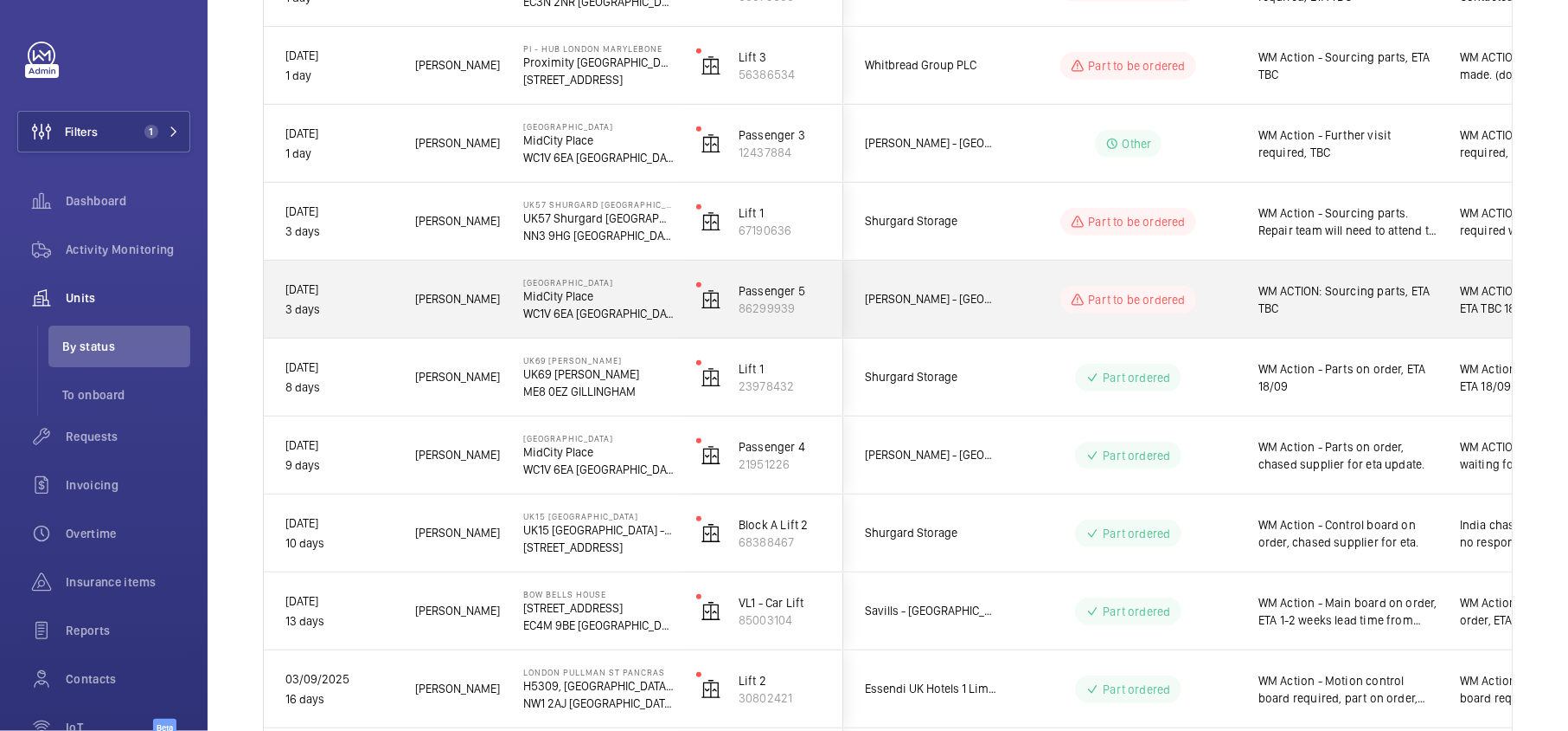
click at [1191, 316] on div "Part to be ordered" at bounding box center [1118, 300] width 236 height 63
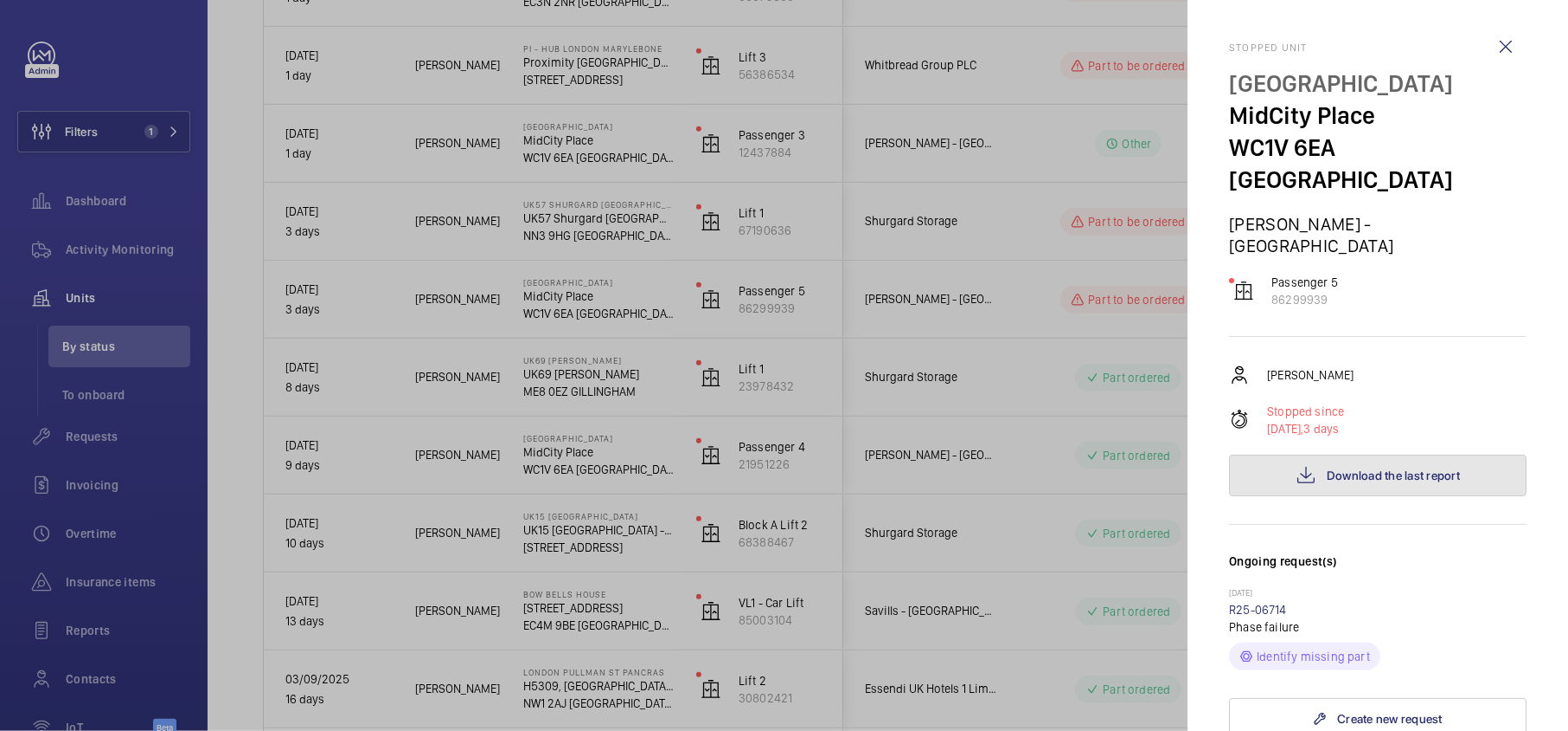
click at [1286, 454] on button "Download the last report" at bounding box center [1378, 474] width 298 height 42
click at [776, 264] on div at bounding box center [784, 366] width 1568 height 731
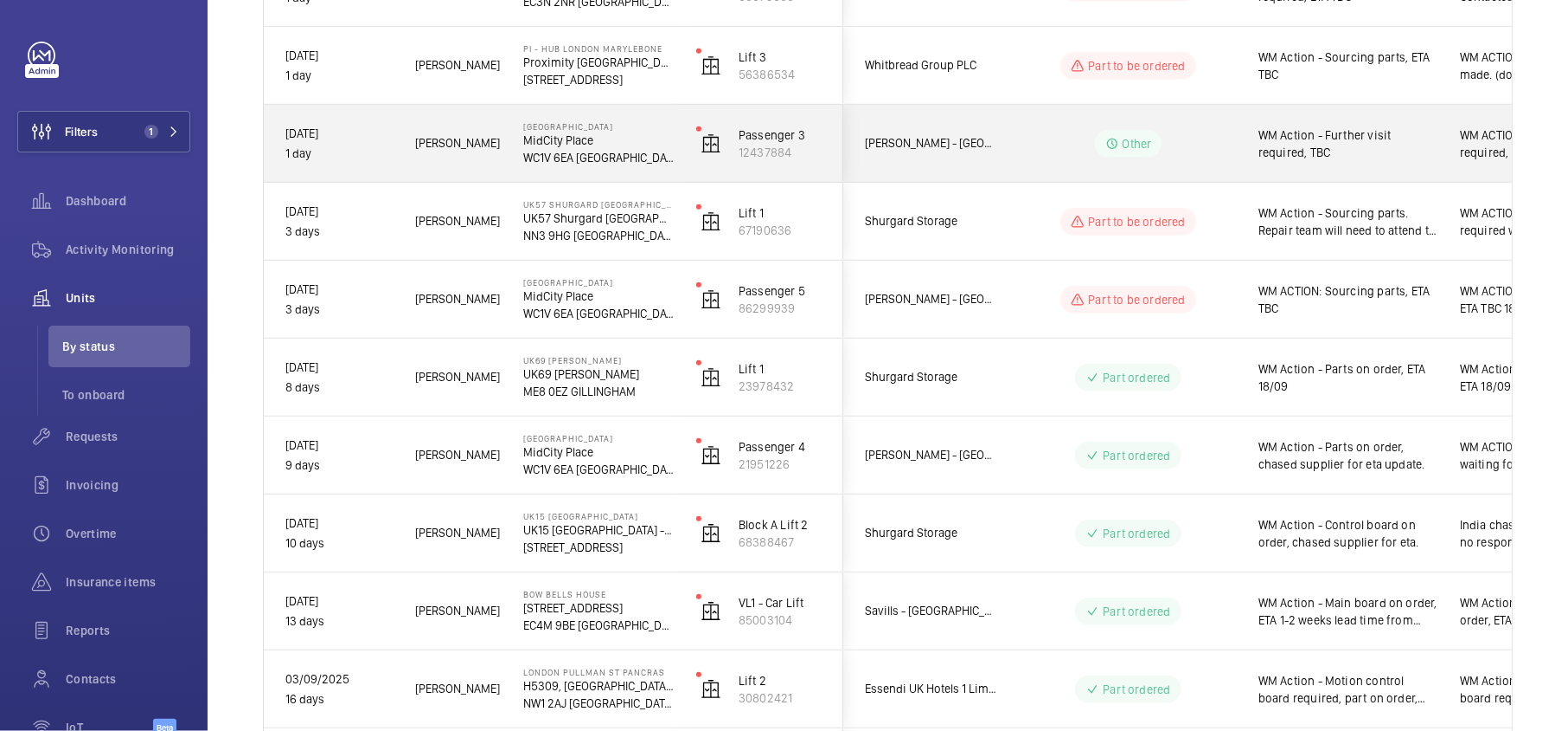
click at [992, 144] on span "[PERSON_NAME] - [GEOGRAPHIC_DATA]" at bounding box center [932, 143] width 133 height 20
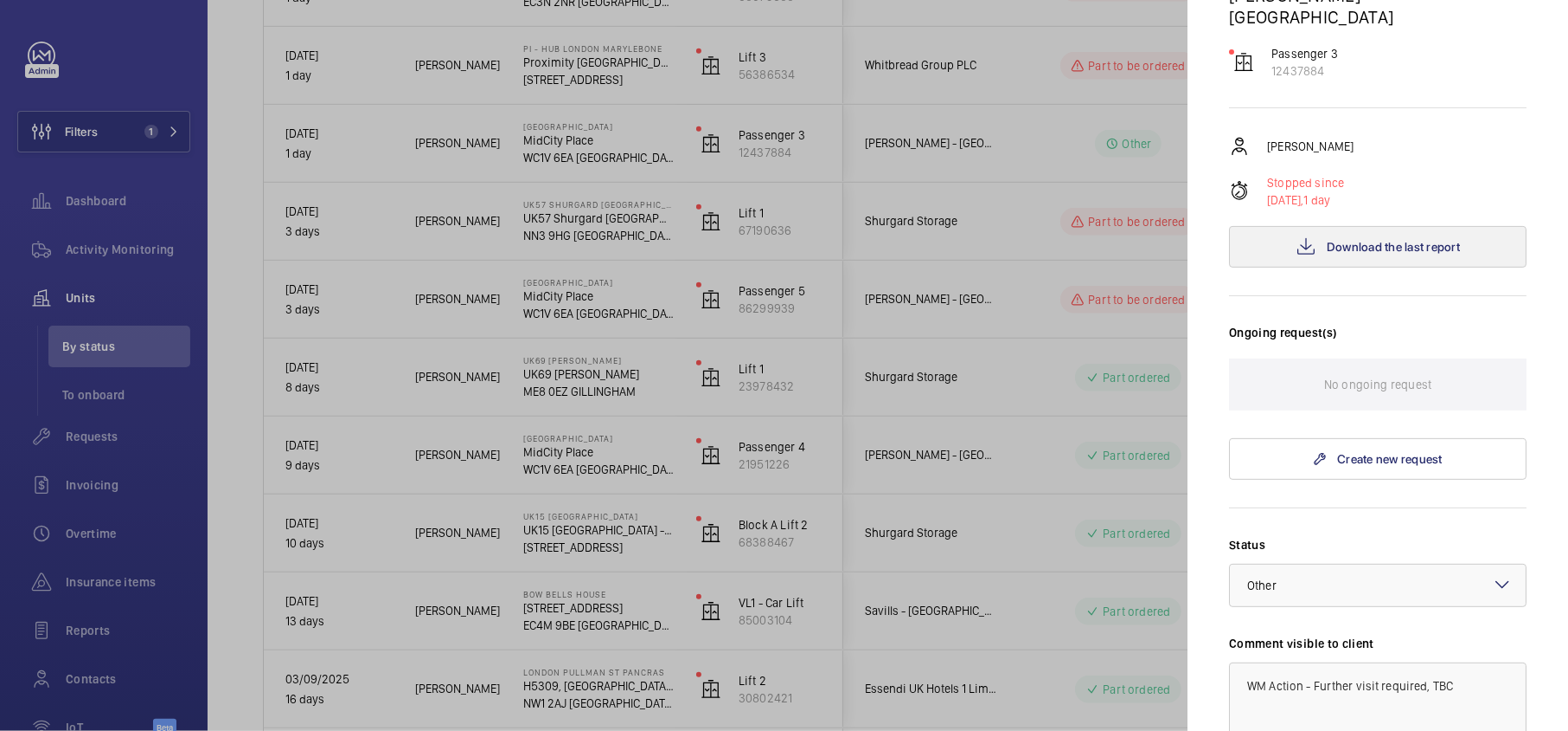
scroll to position [230, 0]
click at [1354, 238] on span "Download the last report" at bounding box center [1394, 245] width 133 height 14
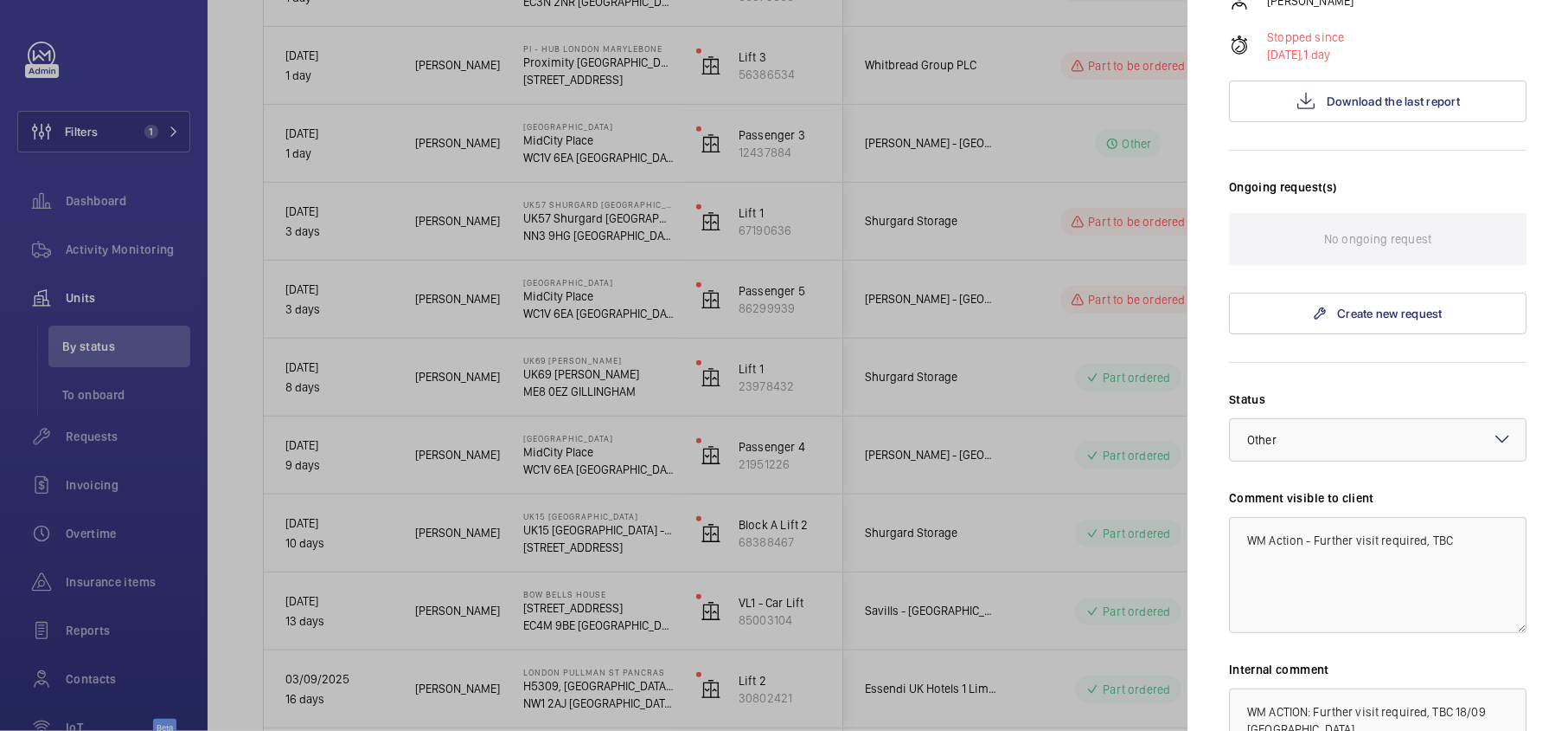
scroll to position [564, 0]
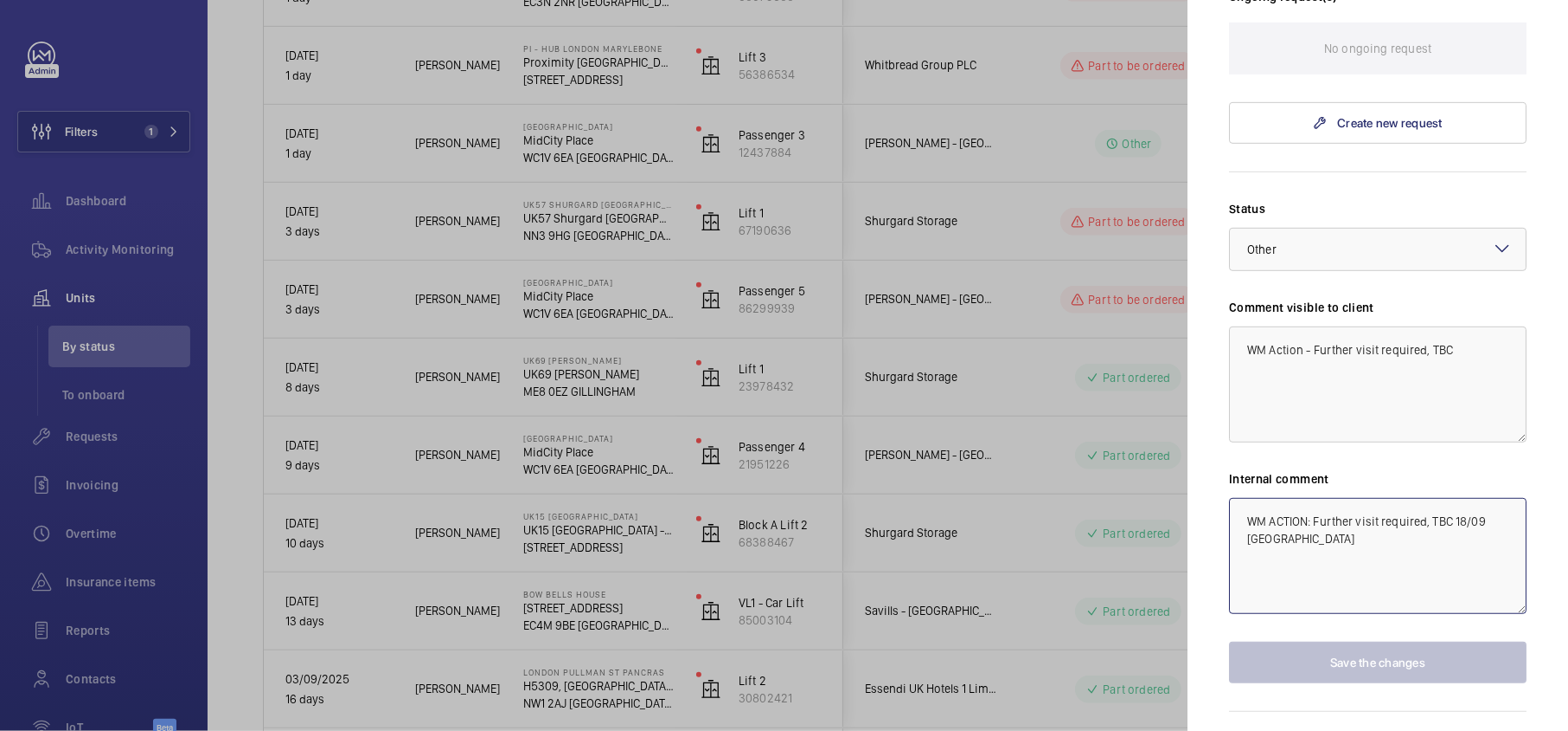
click at [1368, 507] on textarea "WM ACTION: Further visit required, TBC 18/09 [GEOGRAPHIC_DATA]" at bounding box center [1378, 556] width 298 height 116
click at [1343, 497] on textarea "WM ACTION: Further visit required, TBC 18/09 [GEOGRAPHIC_DATA]" at bounding box center [1378, 556] width 298 height 116
drag, startPoint x: 1326, startPoint y: 498, endPoint x: 1314, endPoint y: 471, distance: 29.5
click at [1314, 497] on textarea "WM ACTION: Further visit required, TBC 18/09 [GEOGRAPHIC_DATA]" at bounding box center [1378, 556] width 298 height 116
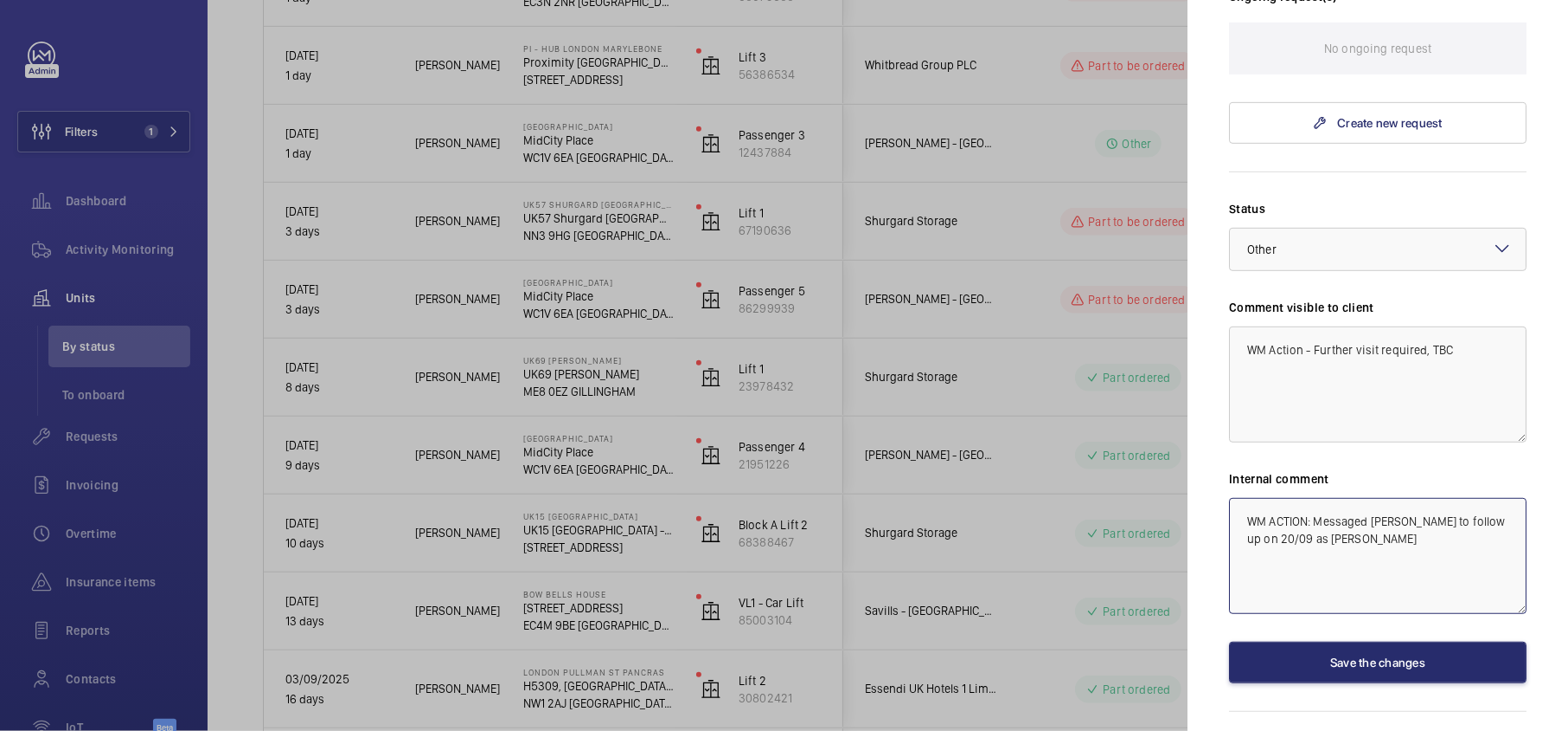
drag, startPoint x: 1360, startPoint y: 506, endPoint x: 1357, endPoint y: 494, distance: 12.4
click at [1357, 497] on textarea "WM ACTION: Messaged Paul C to follow up on 20/09 as Josh J" at bounding box center [1378, 556] width 298 height 116
click at [1367, 497] on textarea "WM ACTION: Messaged Paul C to follow up on 20/09 as Josh J" at bounding box center [1378, 556] width 298 height 116
drag, startPoint x: 1357, startPoint y: 489, endPoint x: 1374, endPoint y: 473, distance: 23.3
click at [1374, 497] on textarea "WM ACTION: Messaged Paul C to follow up on 20/09 as Josh J" at bounding box center [1378, 556] width 298 height 116
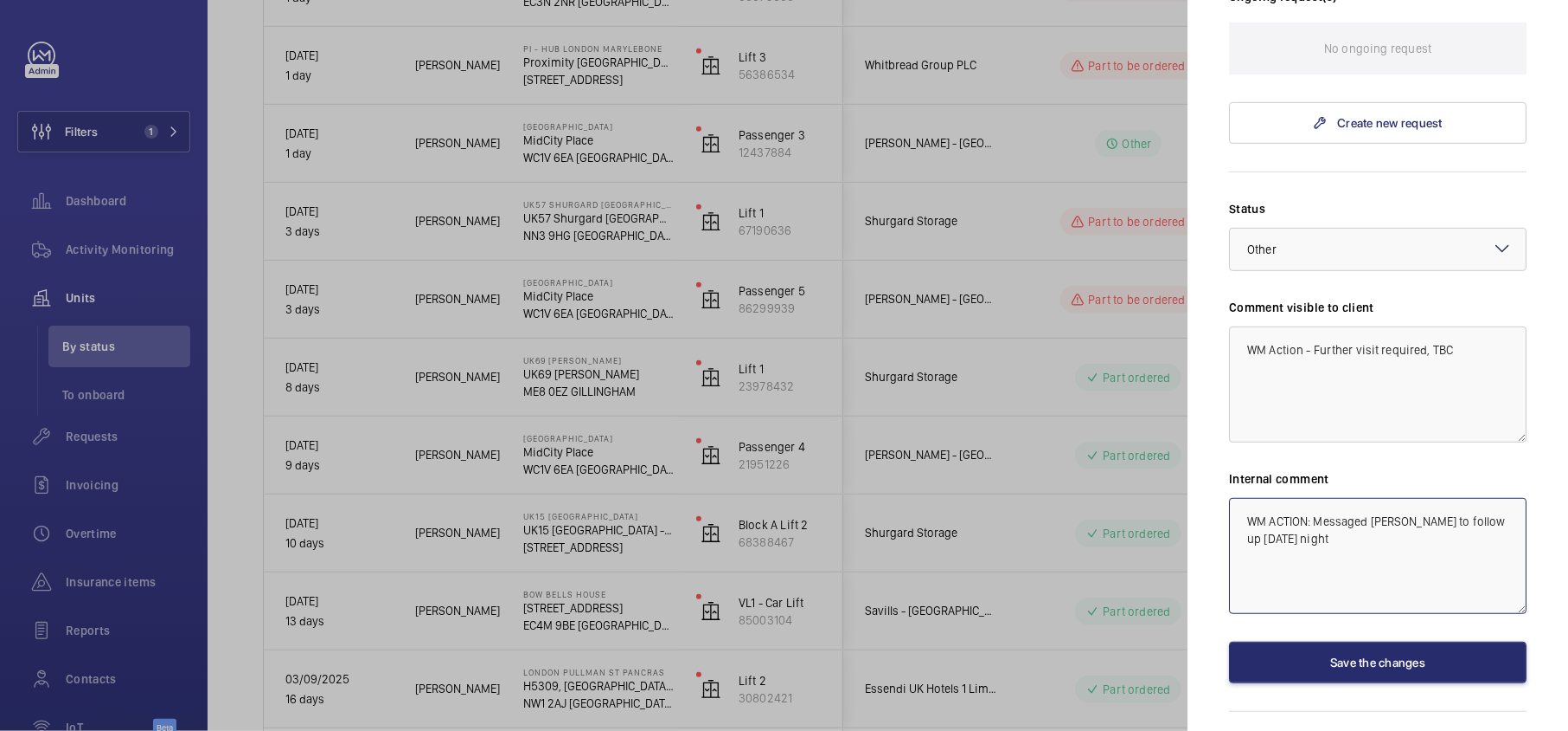
click at [1350, 497] on textarea "WM ACTION: Messaged Miguel to follow up tomorrow night" at bounding box center [1378, 556] width 298 height 116
type textarea "WM ACTION: Messaged [PERSON_NAME] to follow up [DATE] night - LR [DATE]"
click at [1393, 641] on button "Save the changes" at bounding box center [1378, 662] width 298 height 42
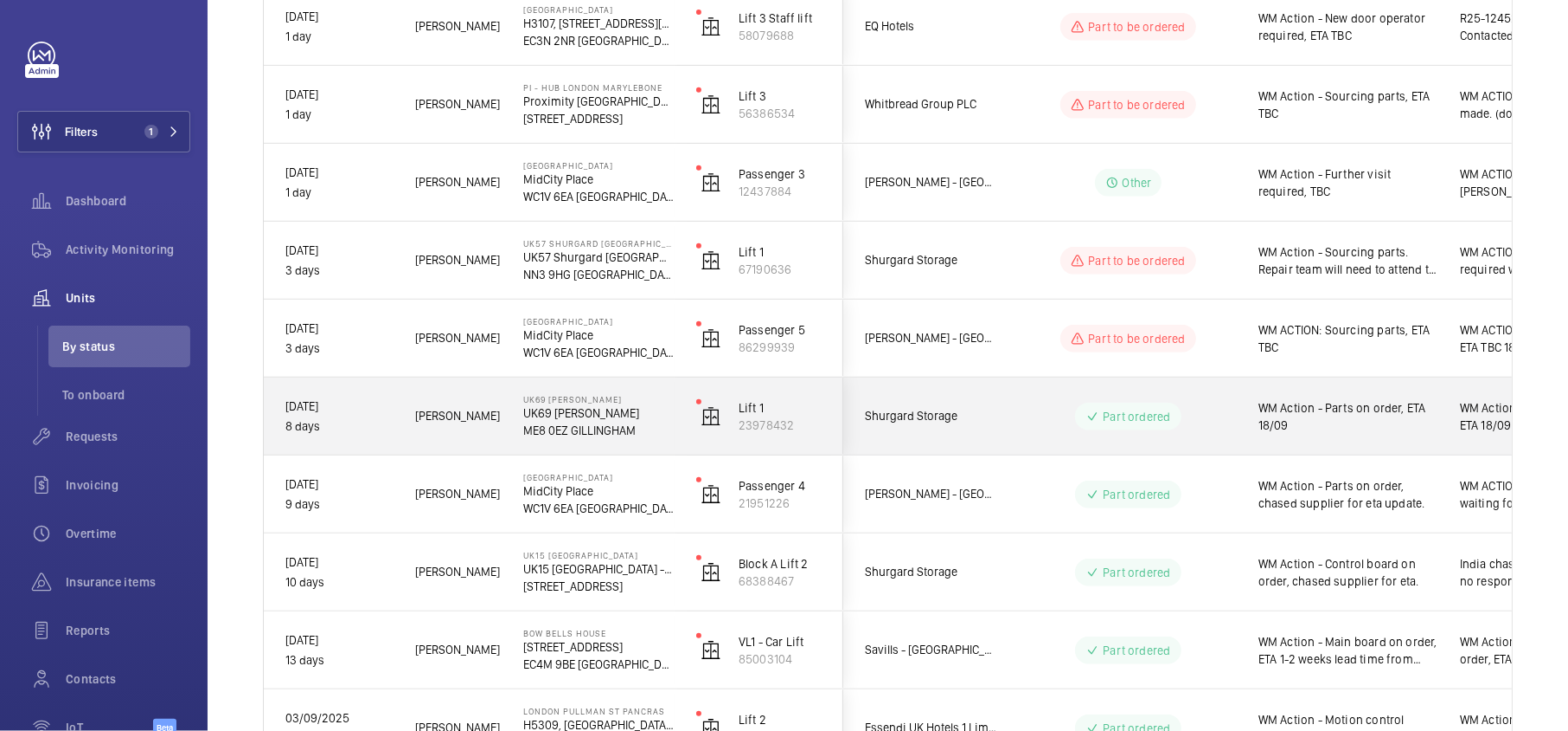
scroll to position [488, 0]
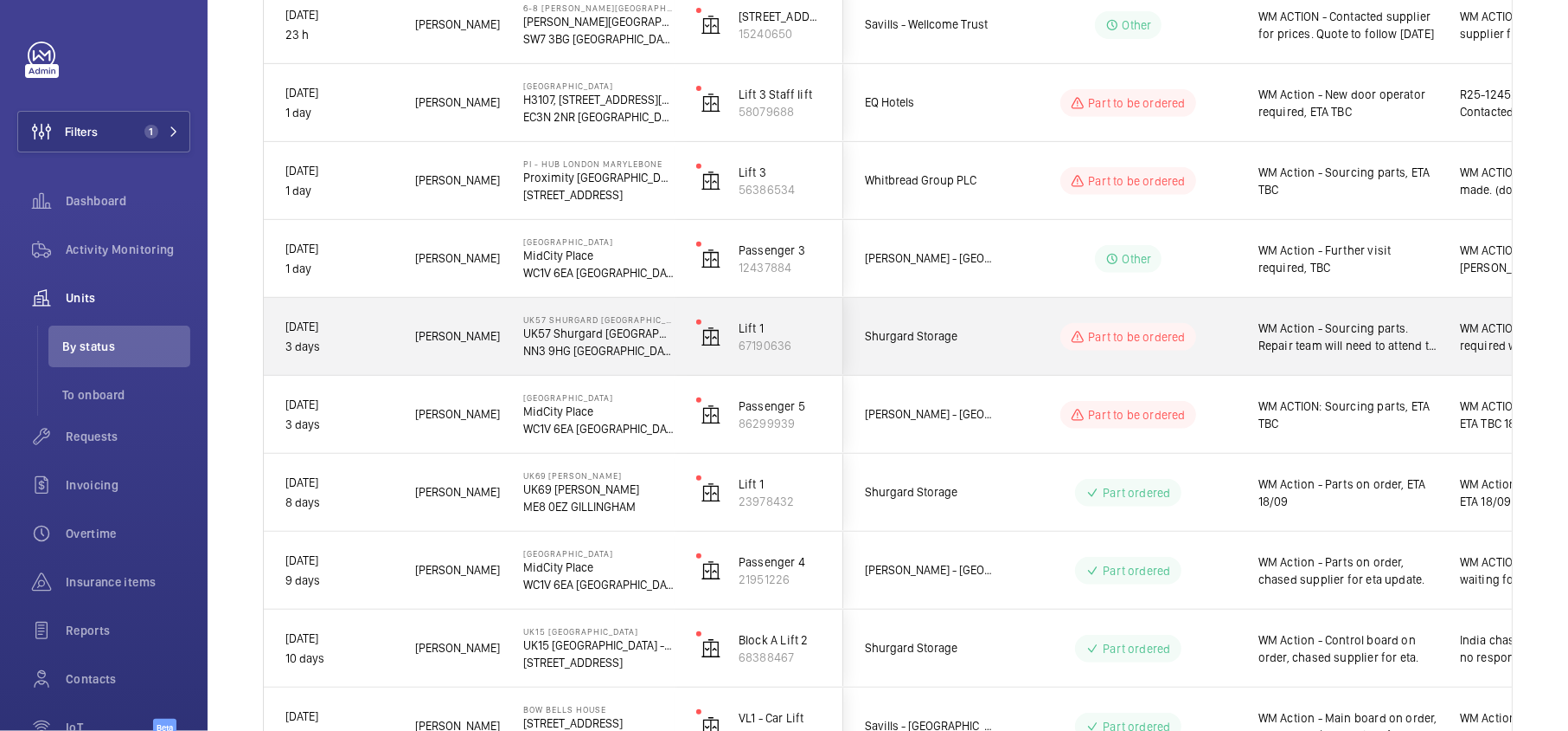
click at [1028, 351] on div "Part to be ordered" at bounding box center [1118, 337] width 236 height 63
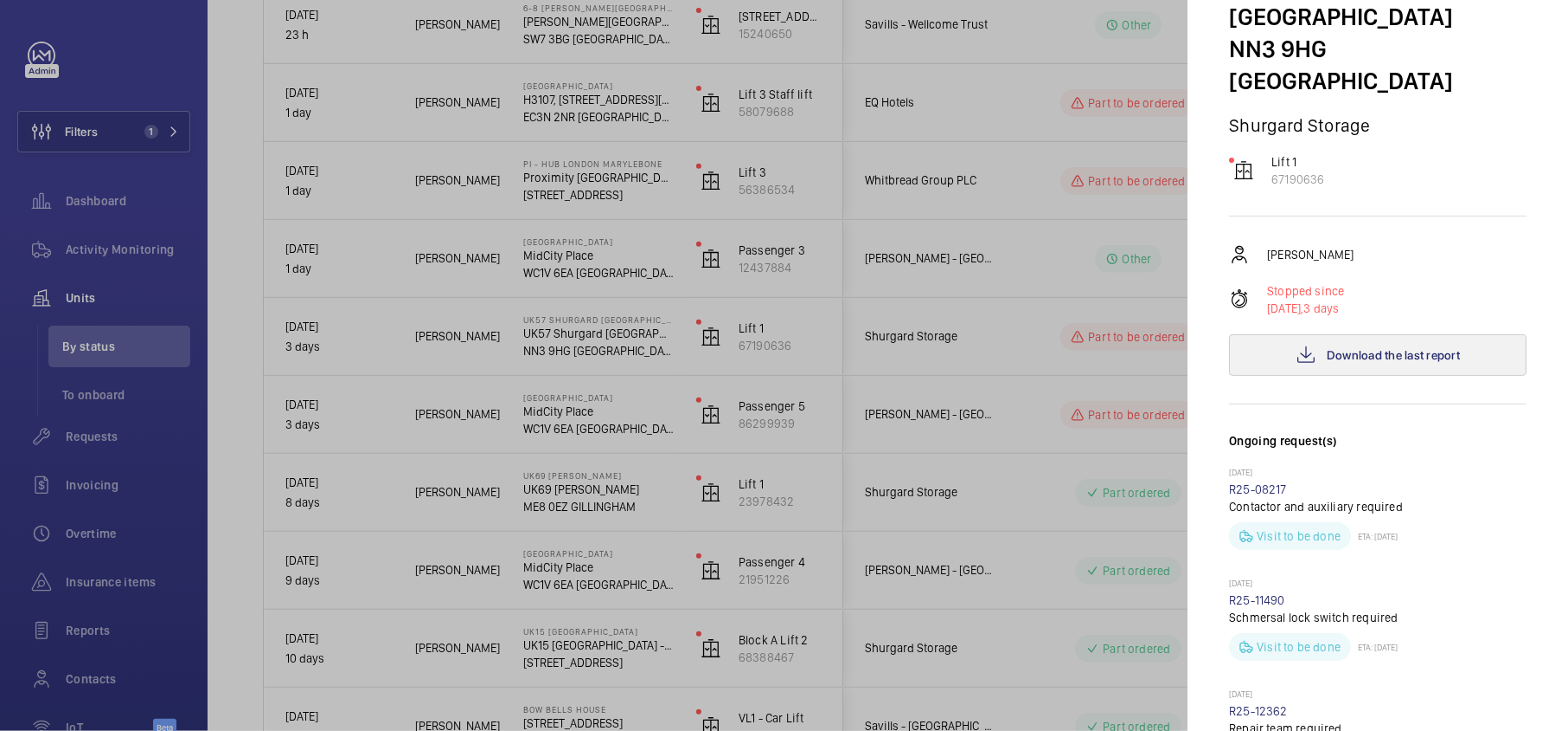
scroll to position [115, 0]
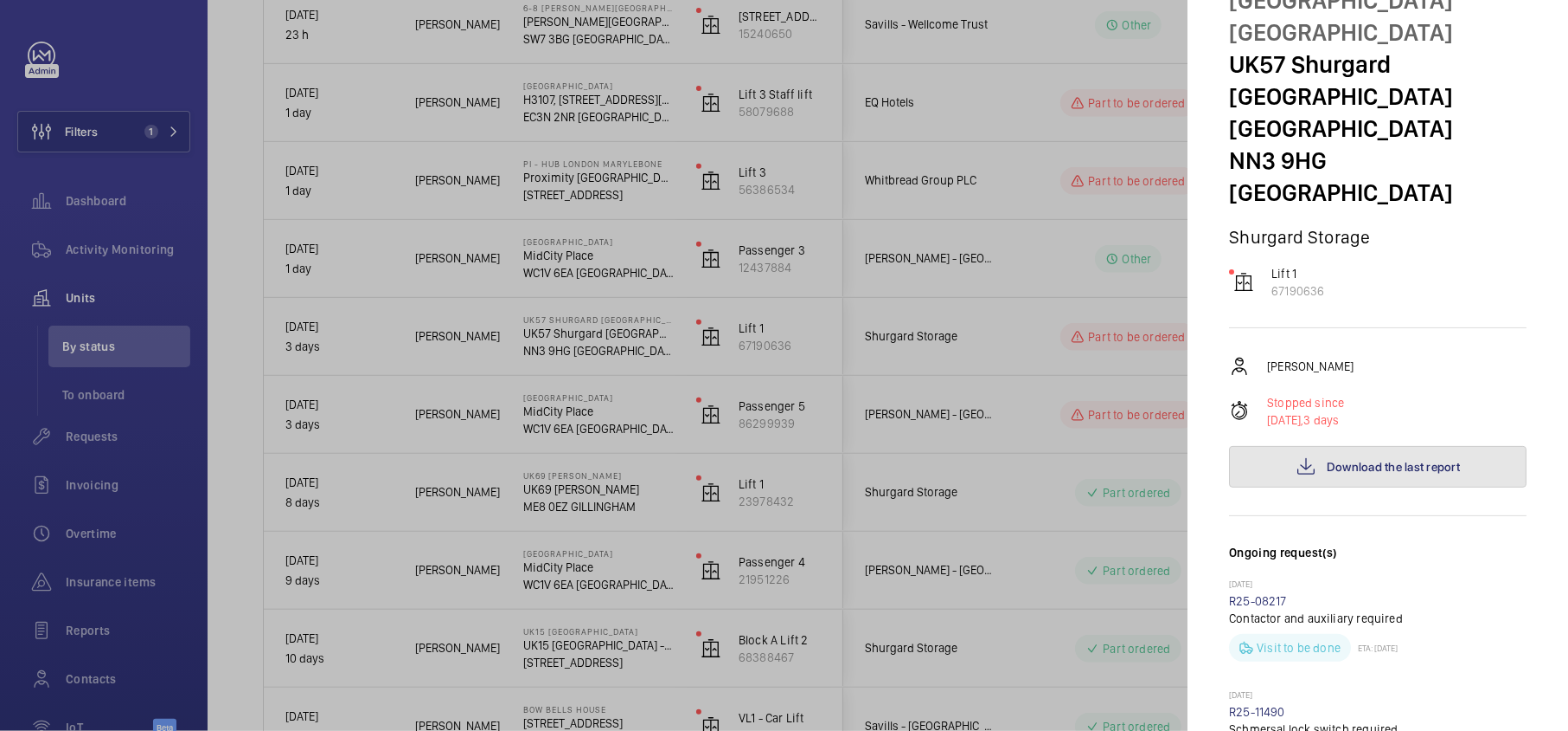
click at [1387, 460] on span "Download the last report" at bounding box center [1394, 466] width 133 height 14
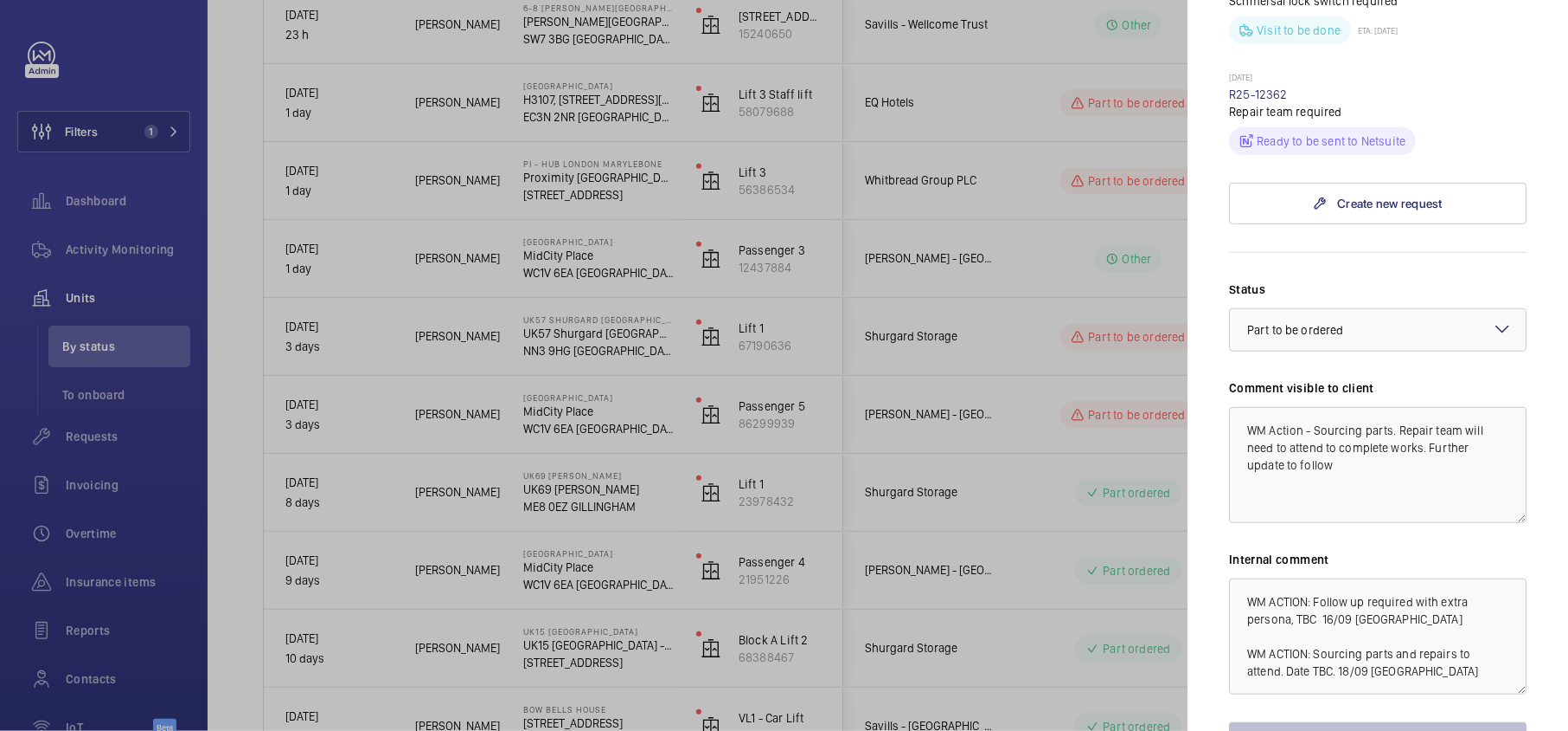
scroll to position [881, 0]
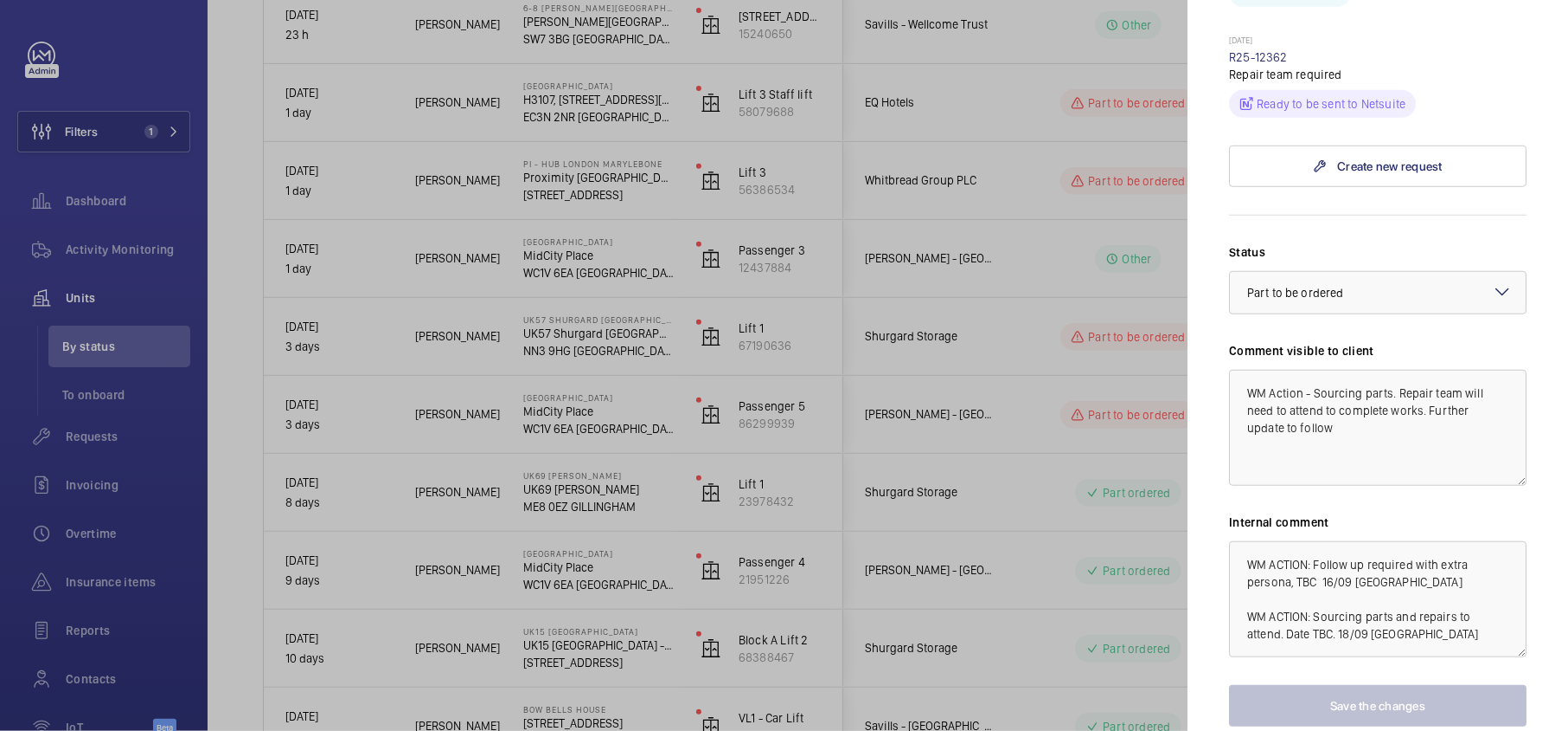
click at [962, 246] on div at bounding box center [784, 366] width 1568 height 731
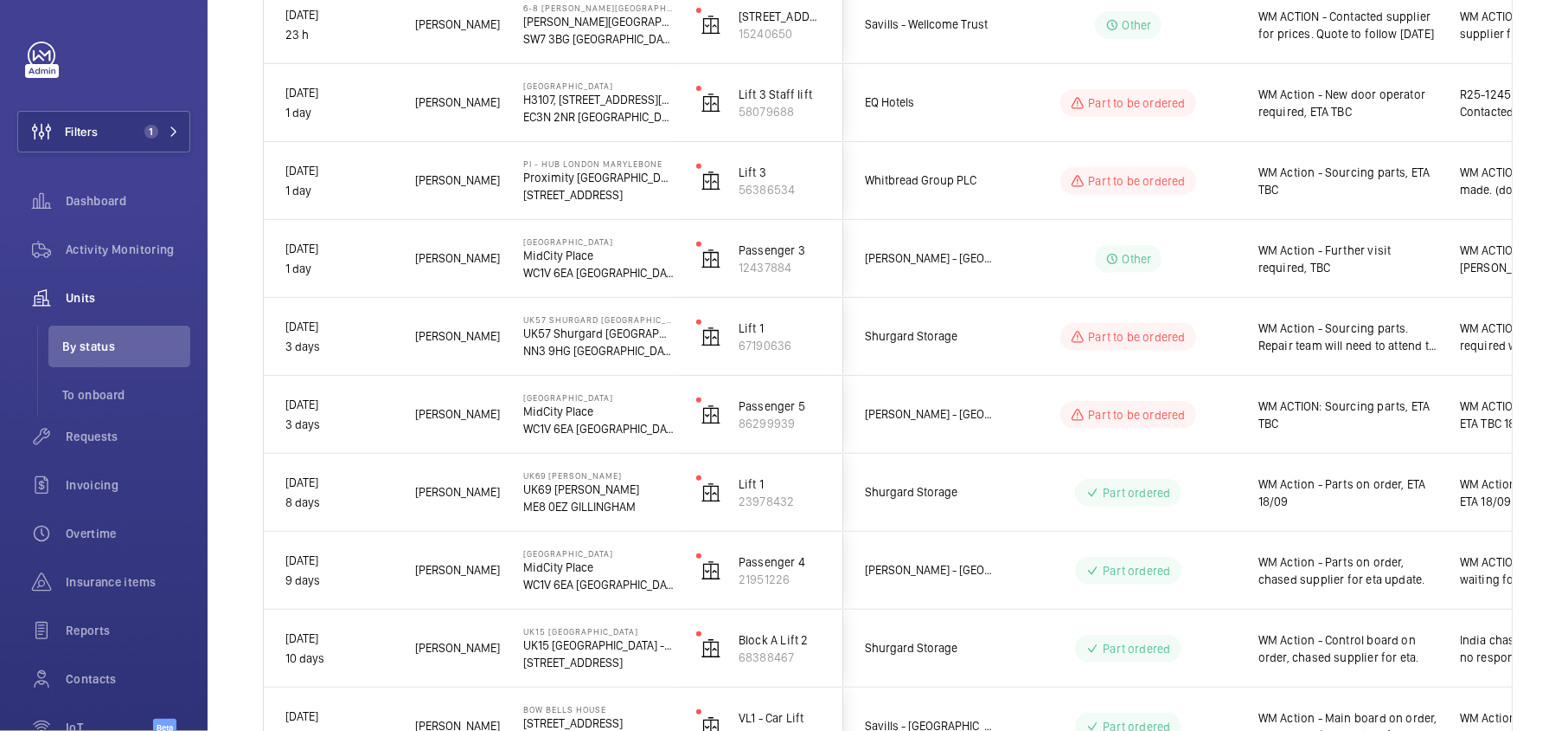
scroll to position [0, 0]
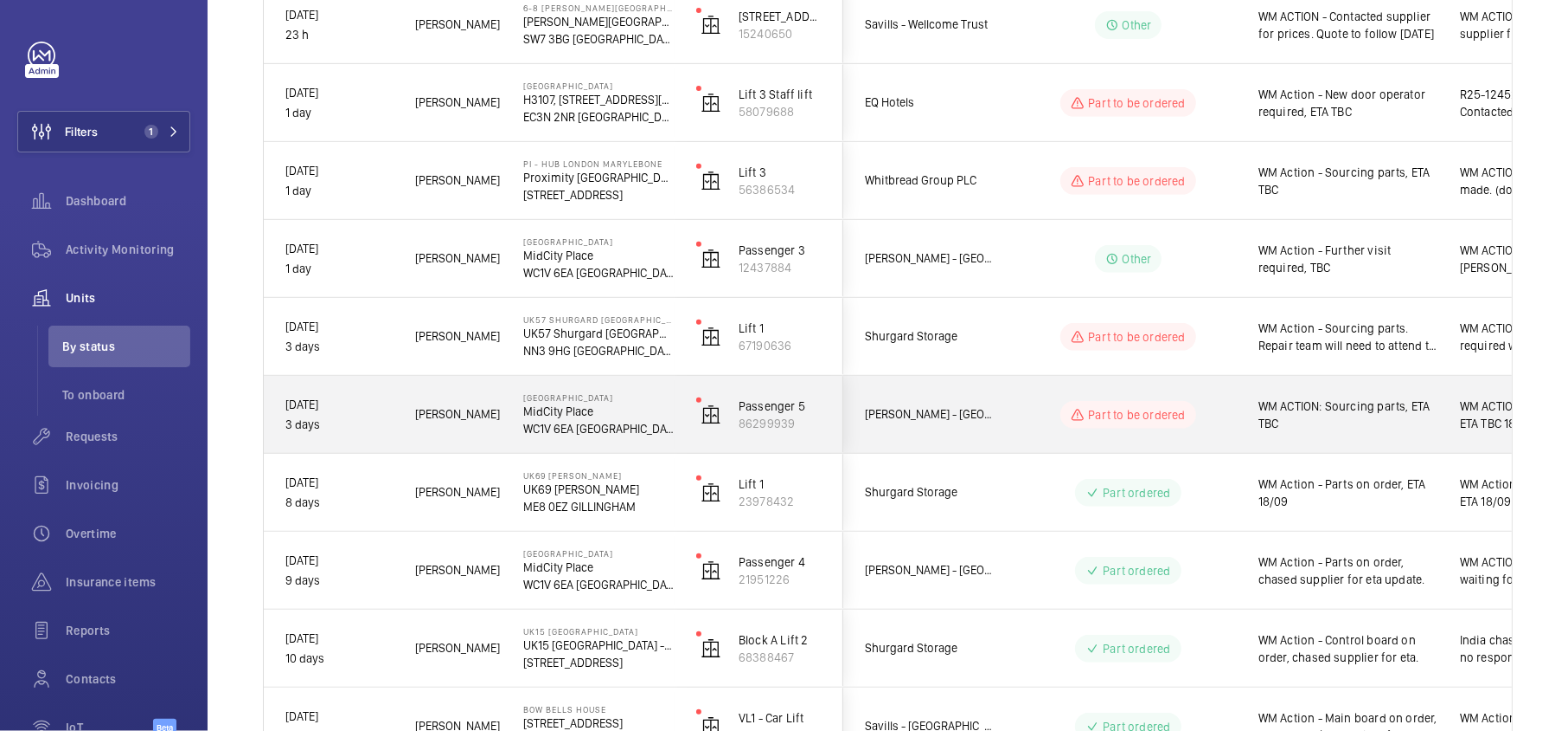
click at [1049, 401] on wm-front-pills-cell "Part to be ordered" at bounding box center [1129, 414] width 216 height 28
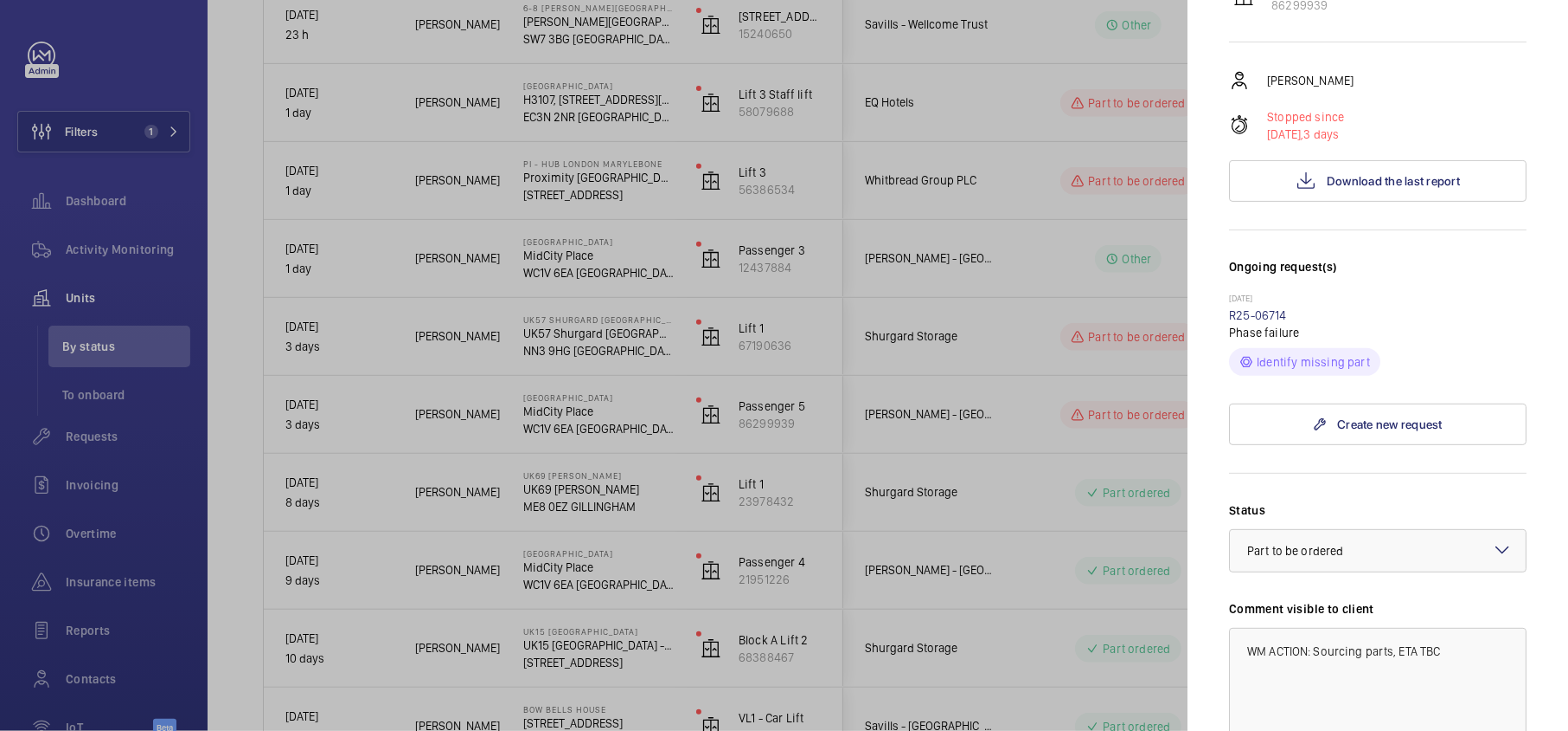
scroll to position [577, 0]
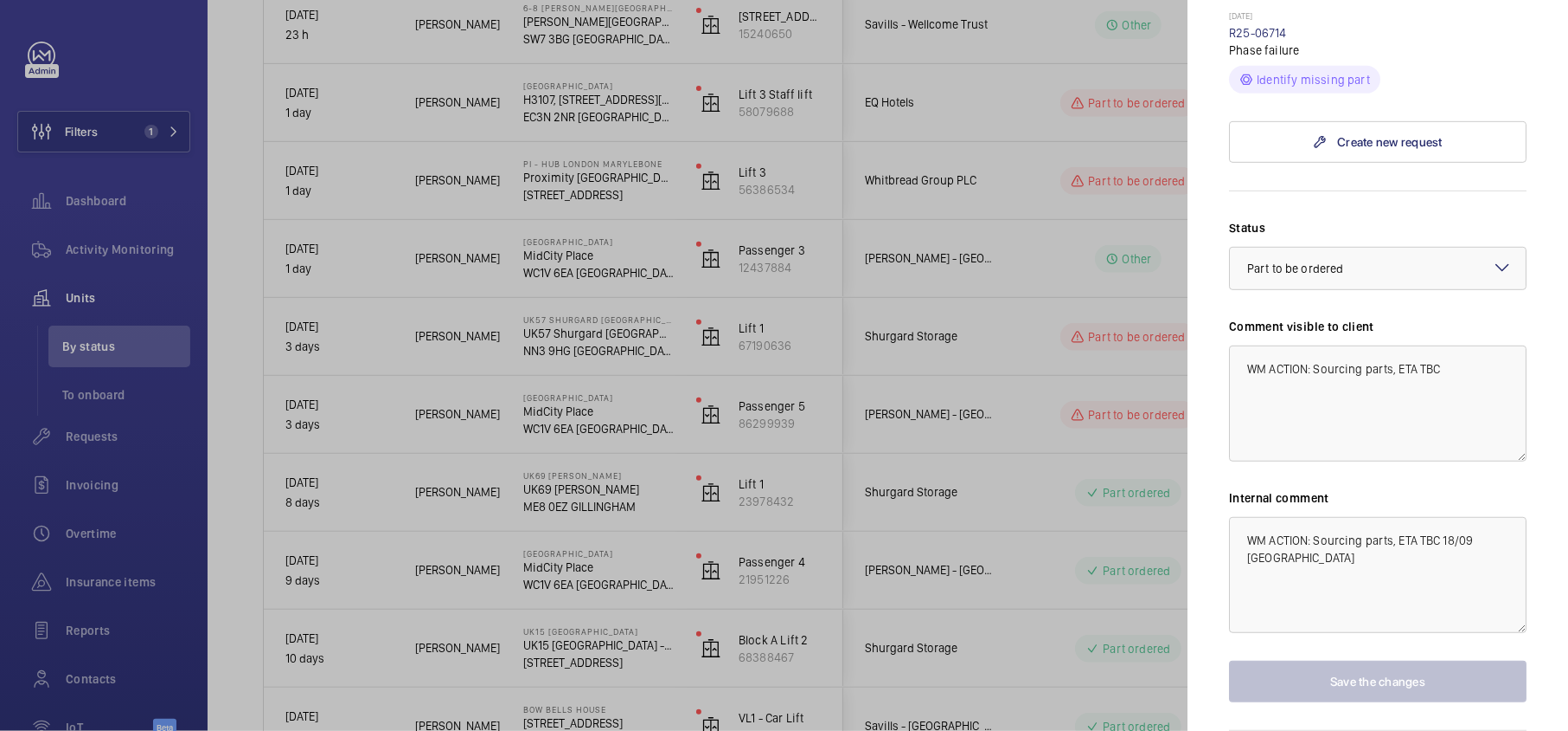
click at [1147, 447] on div at bounding box center [784, 366] width 1568 height 731
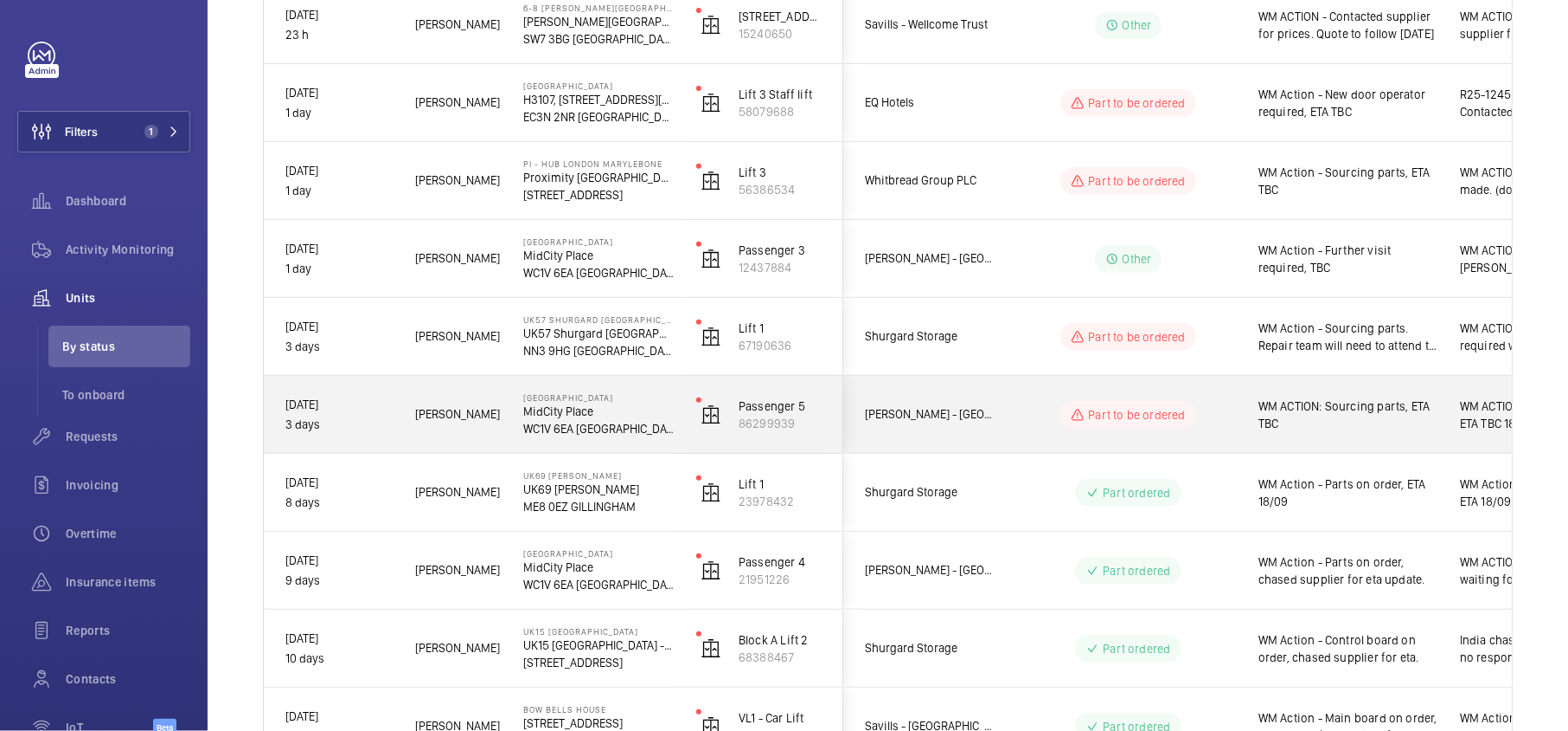
click at [1225, 430] on div "Part to be ordered" at bounding box center [1118, 414] width 236 height 63
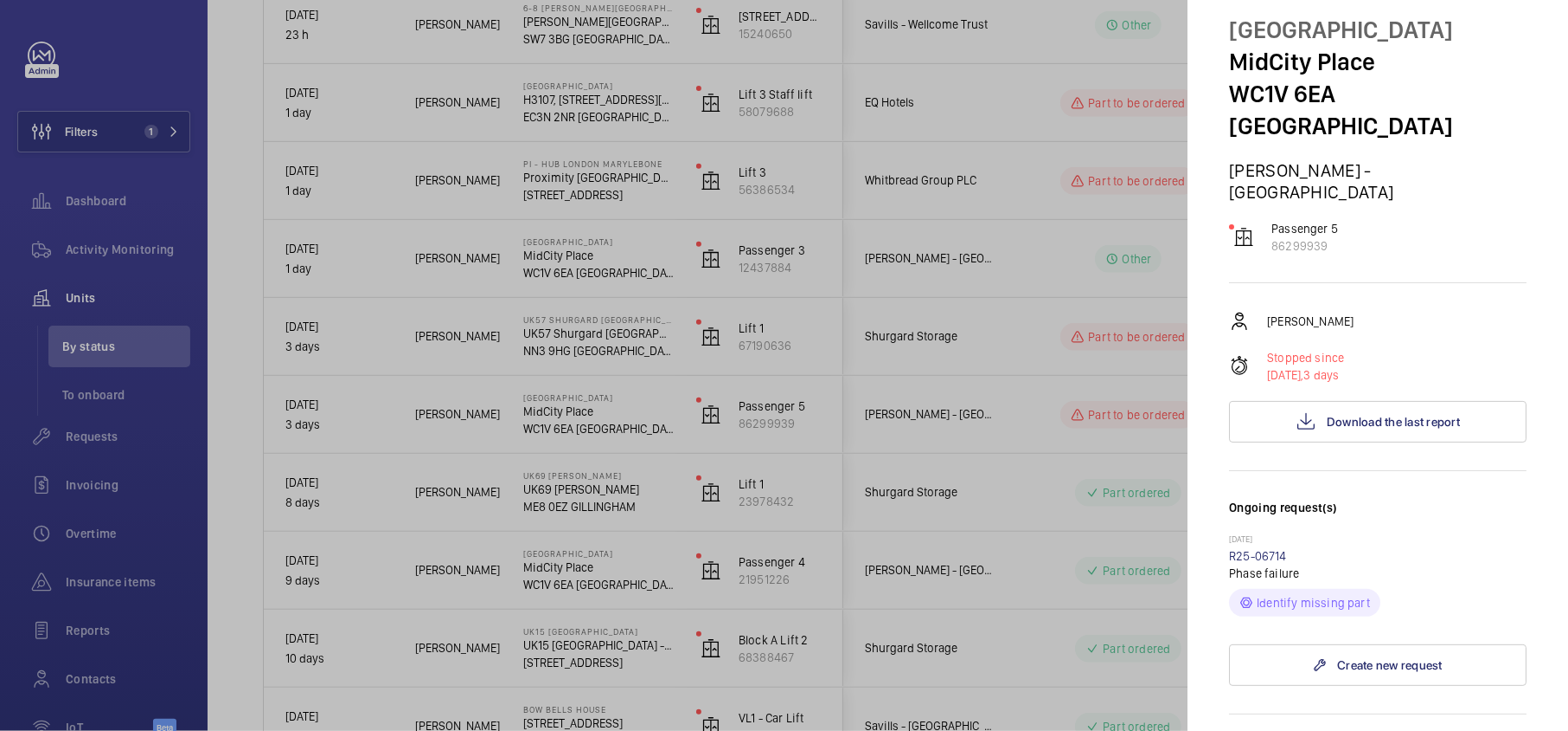
scroll to position [115, 0]
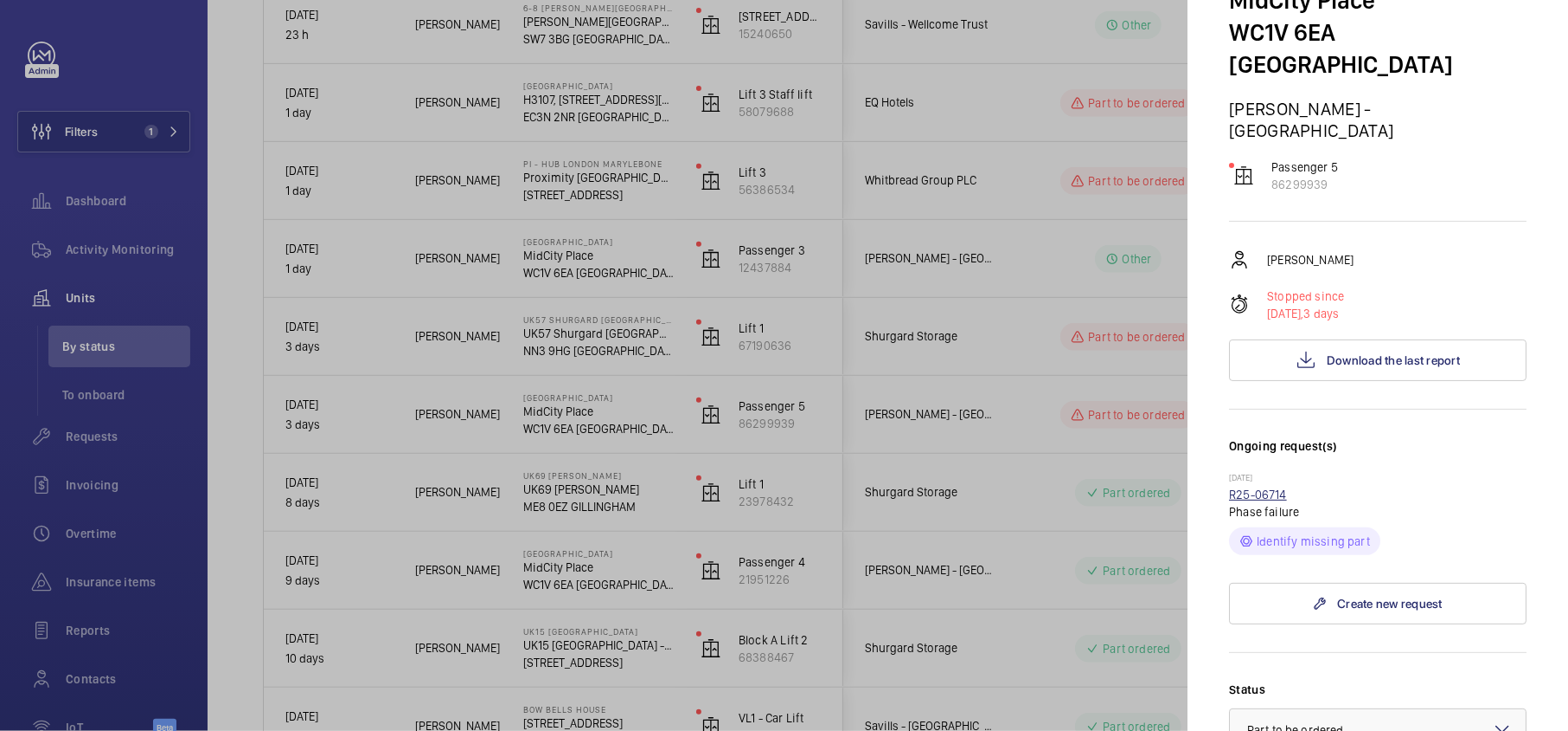
click at [1273, 487] on link "R25-06714" at bounding box center [1258, 494] width 58 height 14
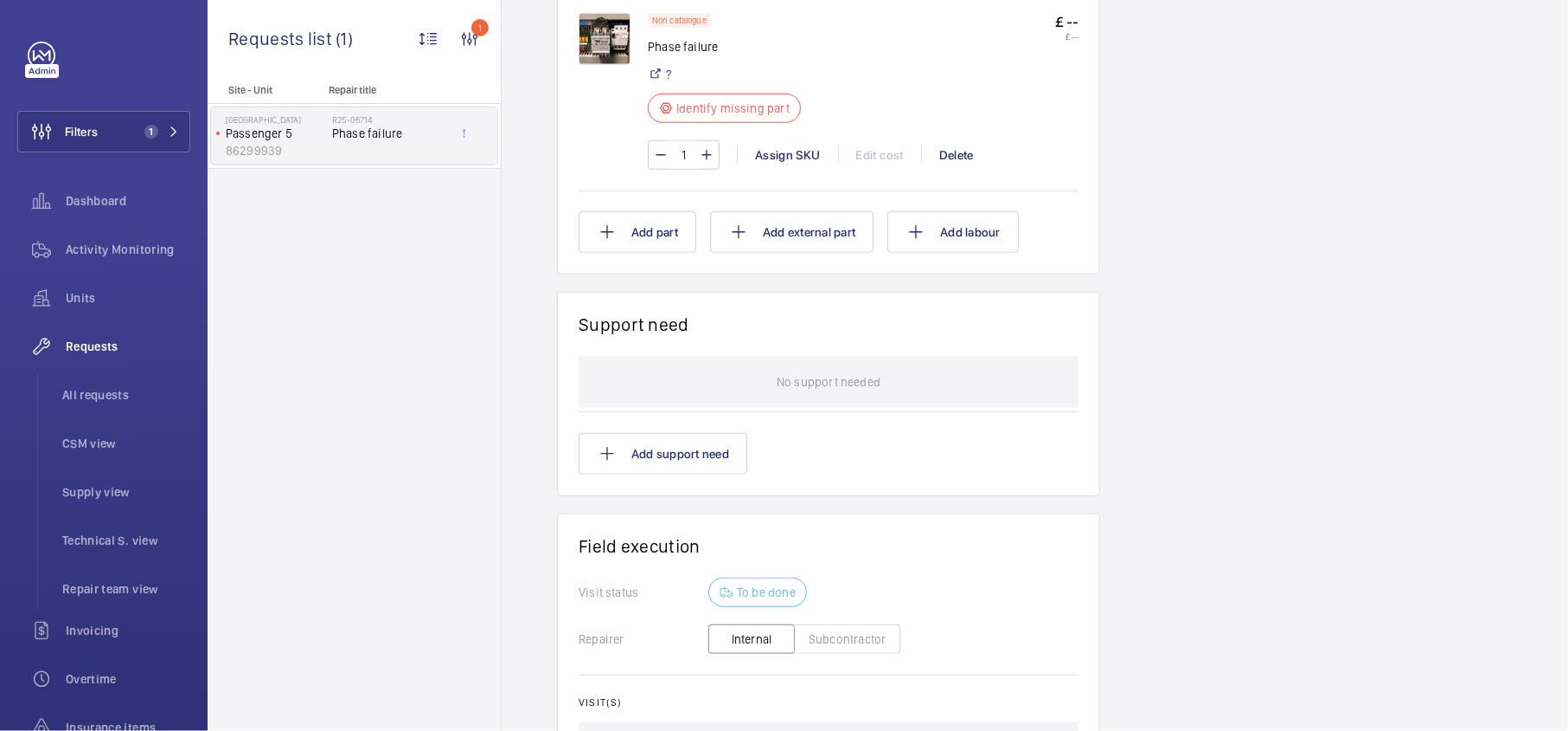
scroll to position [1038, 0]
click at [604, 49] on img at bounding box center [604, 35] width 52 height 52
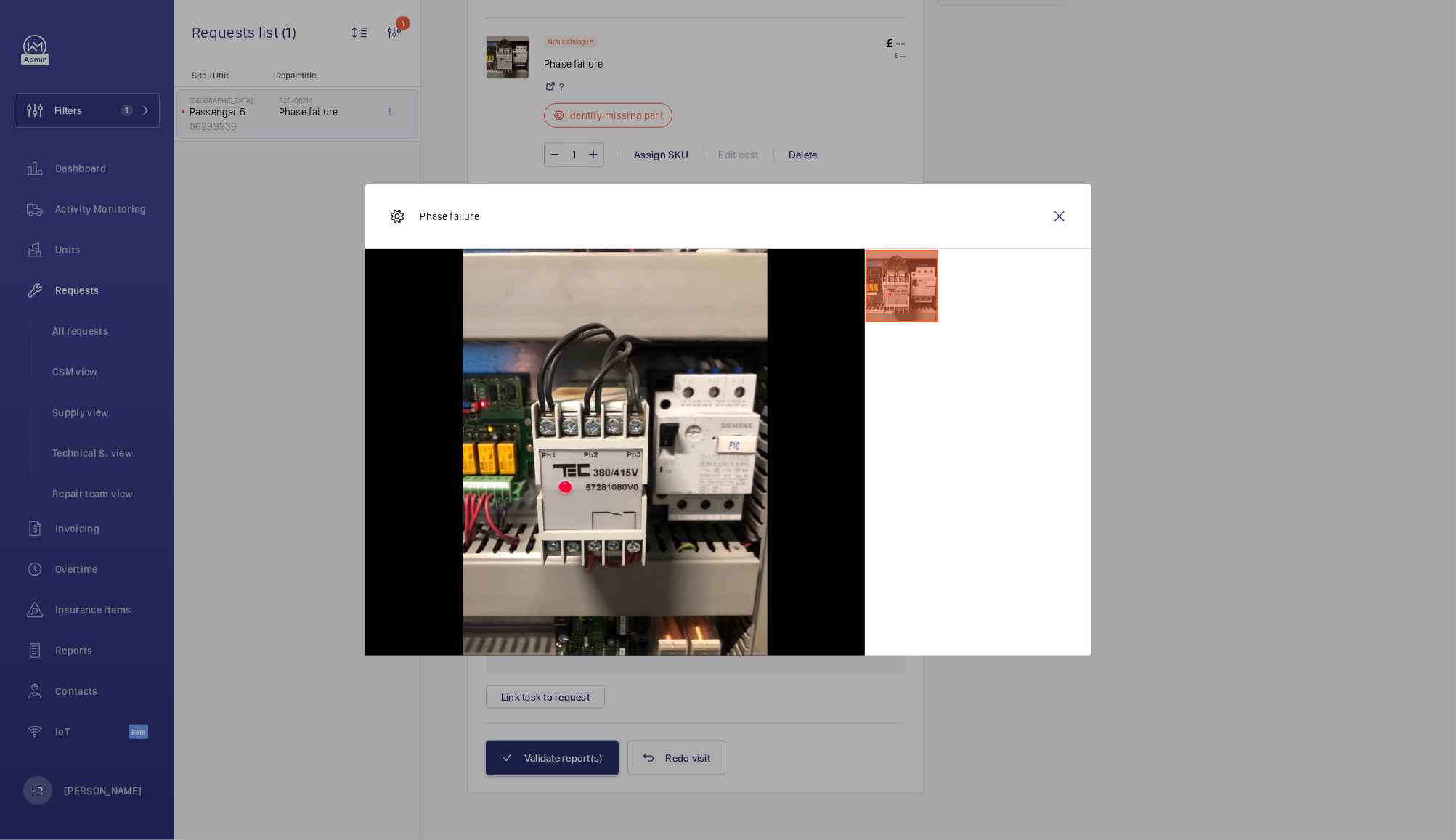
scroll to position [842, 0]
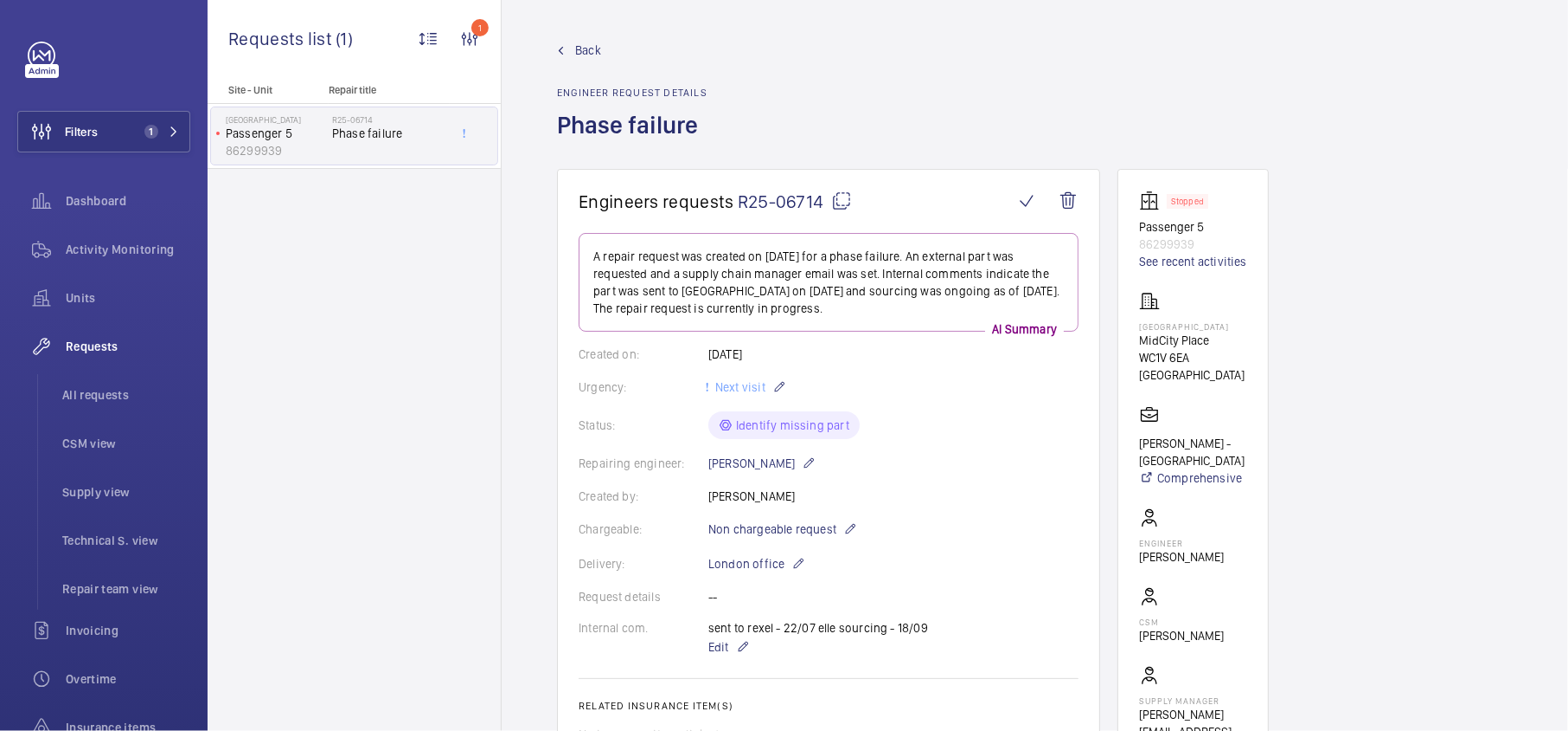
click at [839, 202] on mat-icon at bounding box center [841, 200] width 21 height 21
drag, startPoint x: 1221, startPoint y: 340, endPoint x: 1142, endPoint y: 342, distance: 79.0
click at [1142, 342] on p "MidCity Place" at bounding box center [1193, 340] width 108 height 18
copy p "MidCity Place"
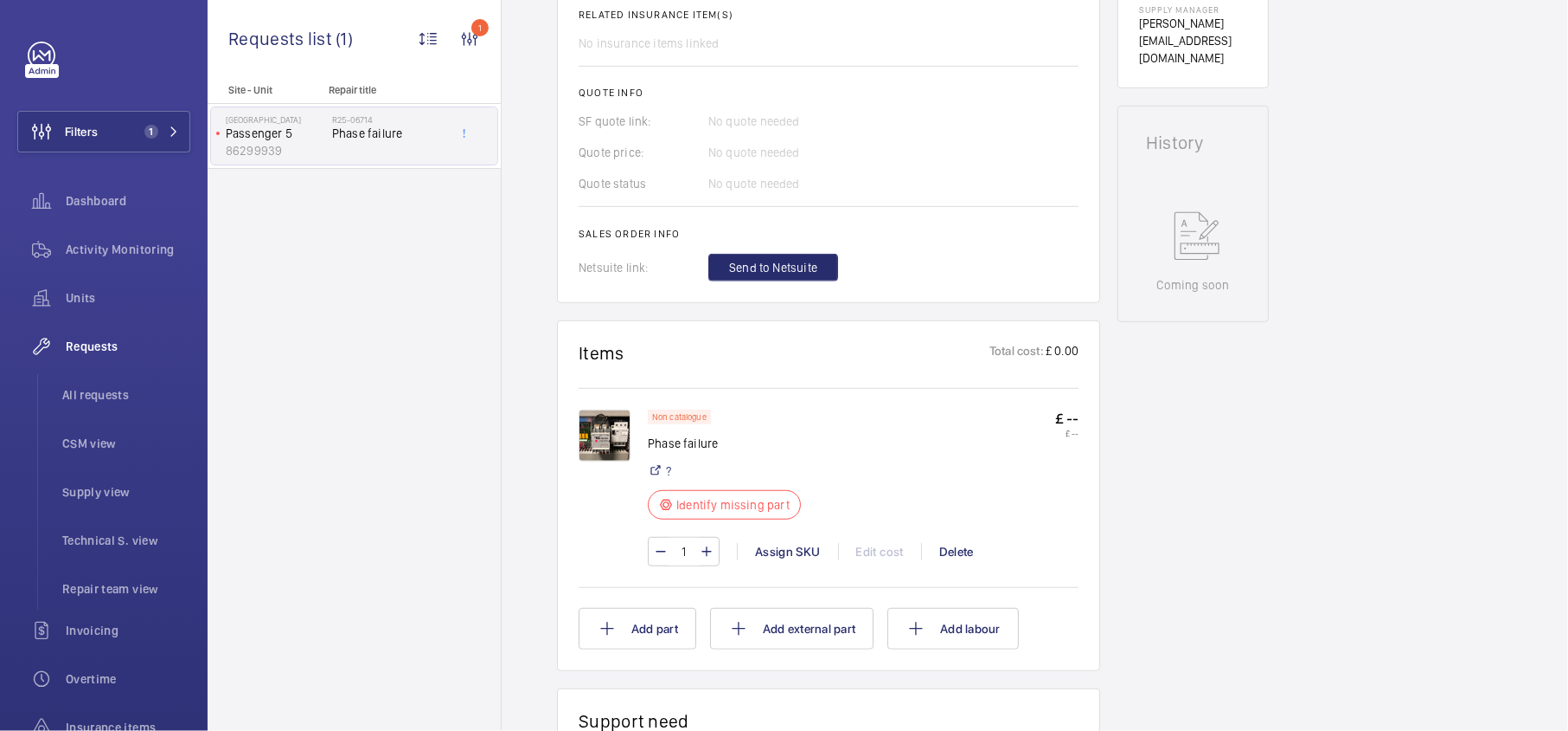
scroll to position [692, 0]
click at [602, 445] on img at bounding box center [604, 434] width 52 height 52
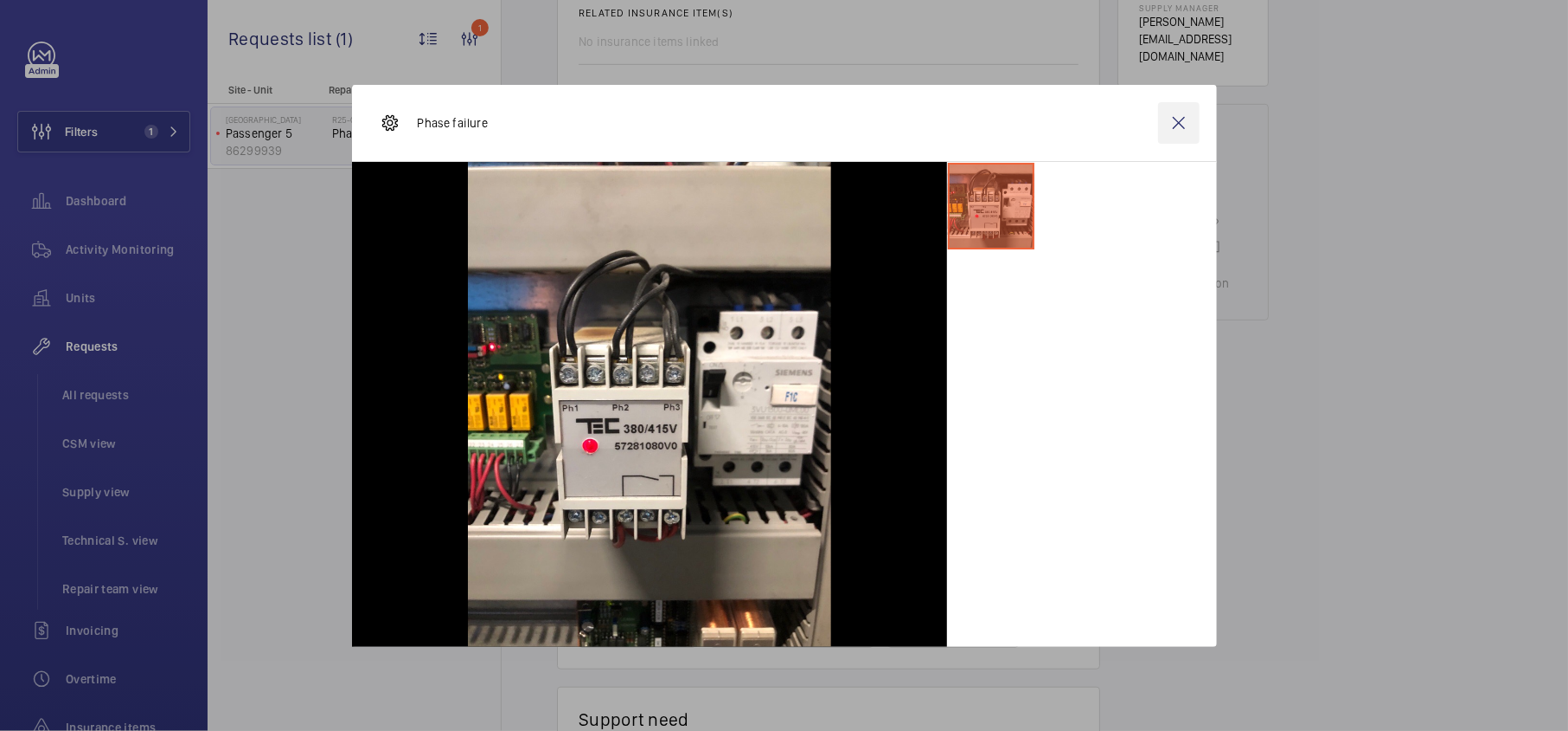
click at [1194, 116] on wm-front-icon-button at bounding box center [1179, 123] width 42 height 42
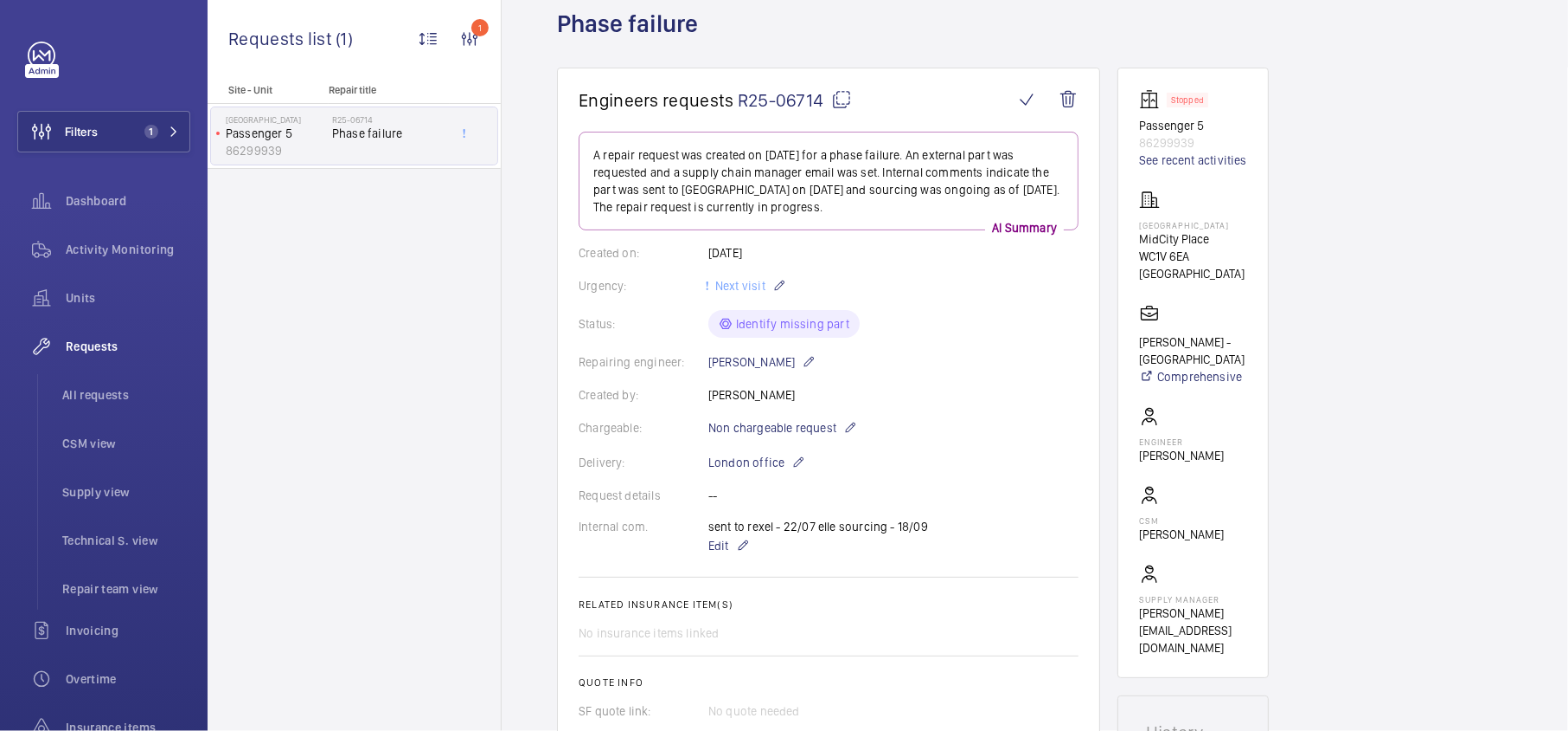
scroll to position [0, 0]
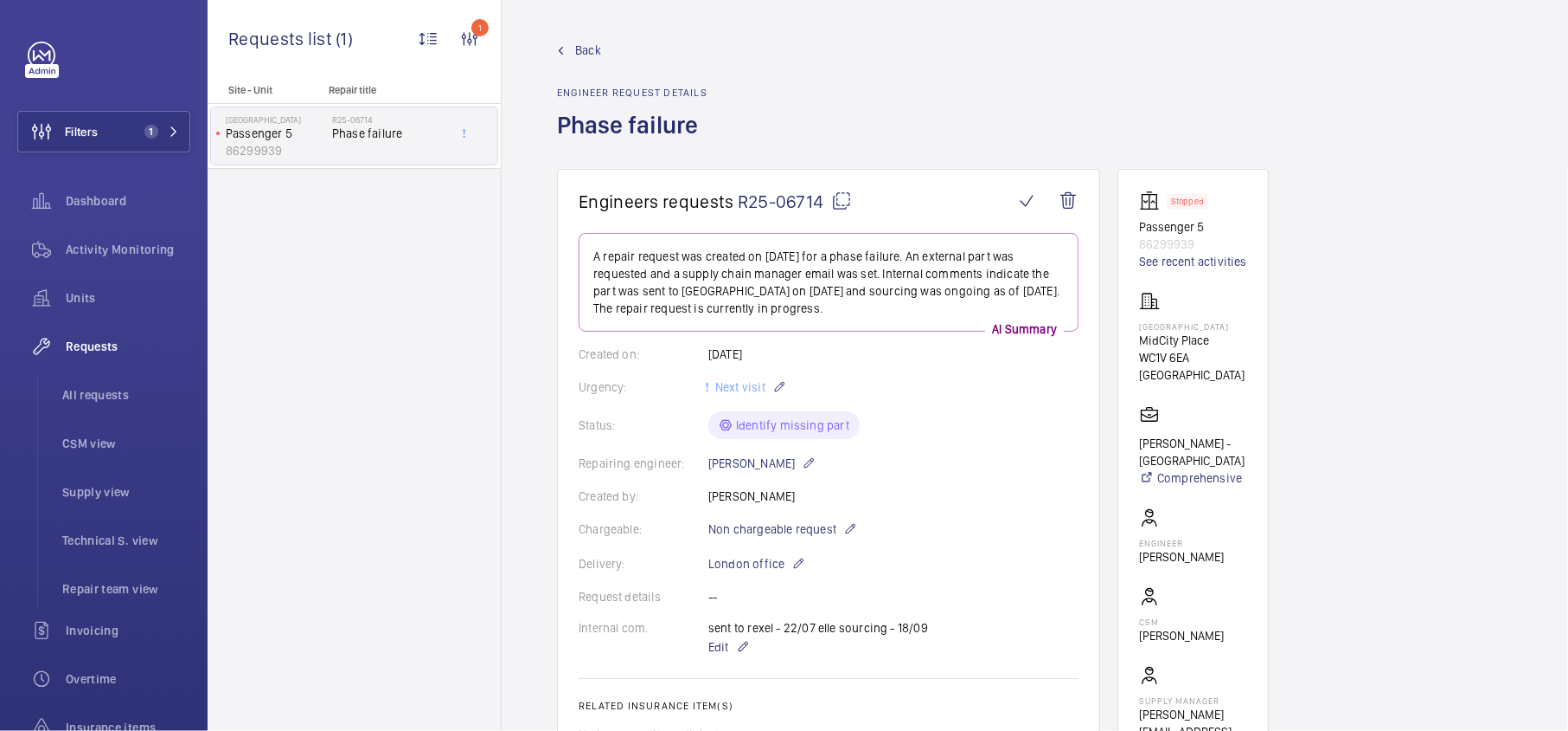
click at [596, 39] on wm-front-admin-header "Back Engineer request details Phase failure" at bounding box center [1035, 84] width 1066 height 169
click at [581, 45] on span "Back" at bounding box center [588, 50] width 26 height 18
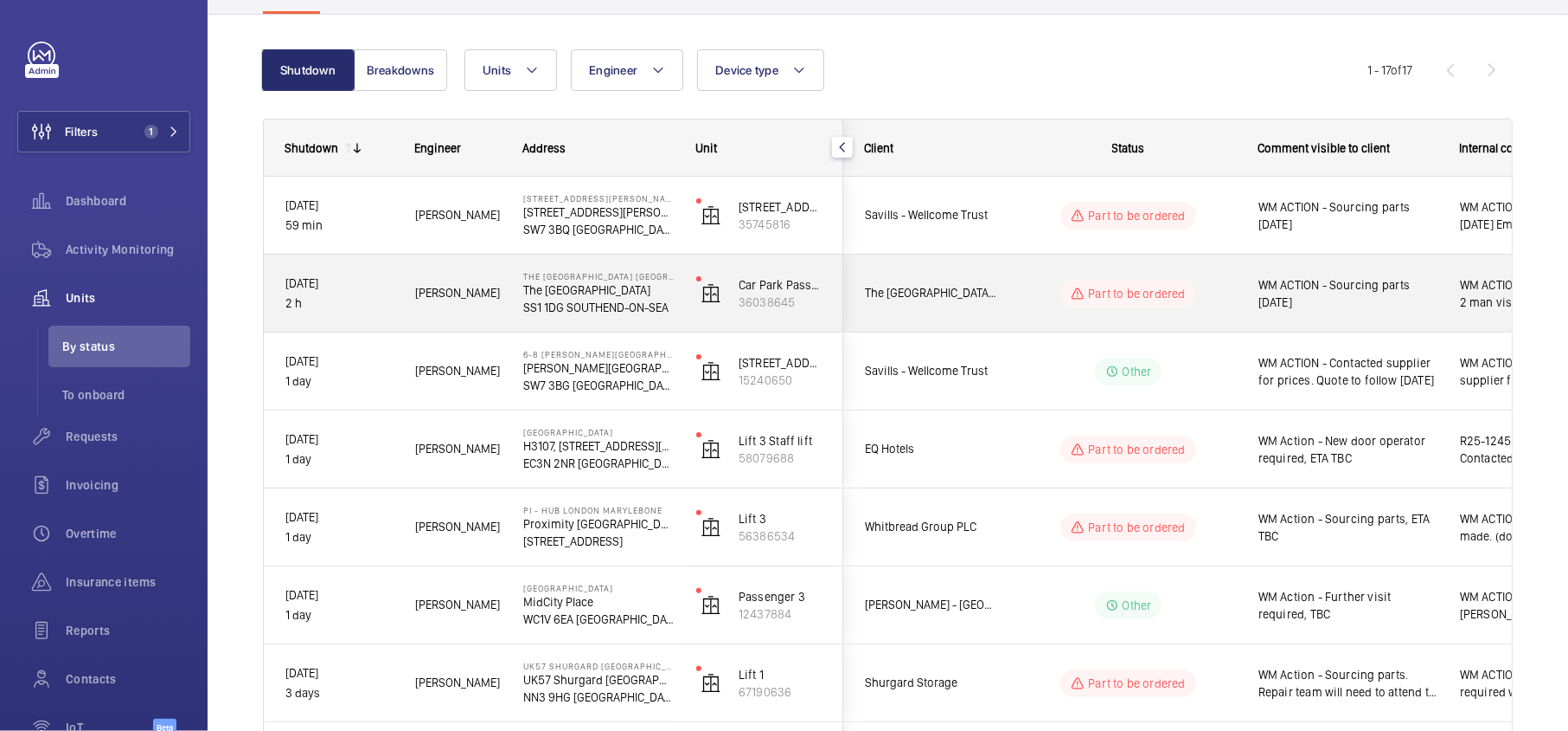
scroll to position [258, 0]
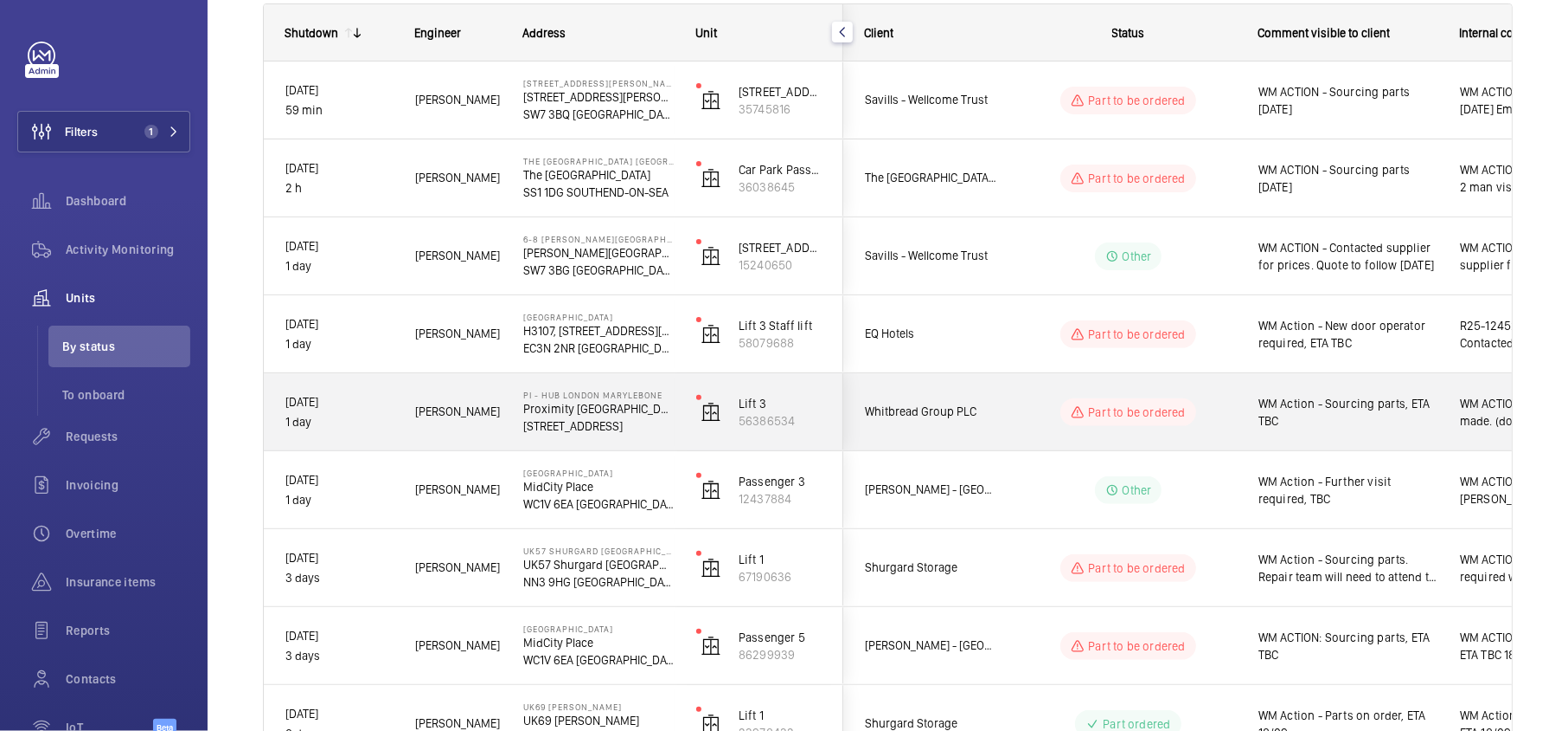
drag, startPoint x: 1036, startPoint y: 412, endPoint x: 1028, endPoint y: 407, distance: 9.4
click at [1036, 416] on wm-front-pills-cell "Part to be ordered" at bounding box center [1129, 412] width 216 height 28
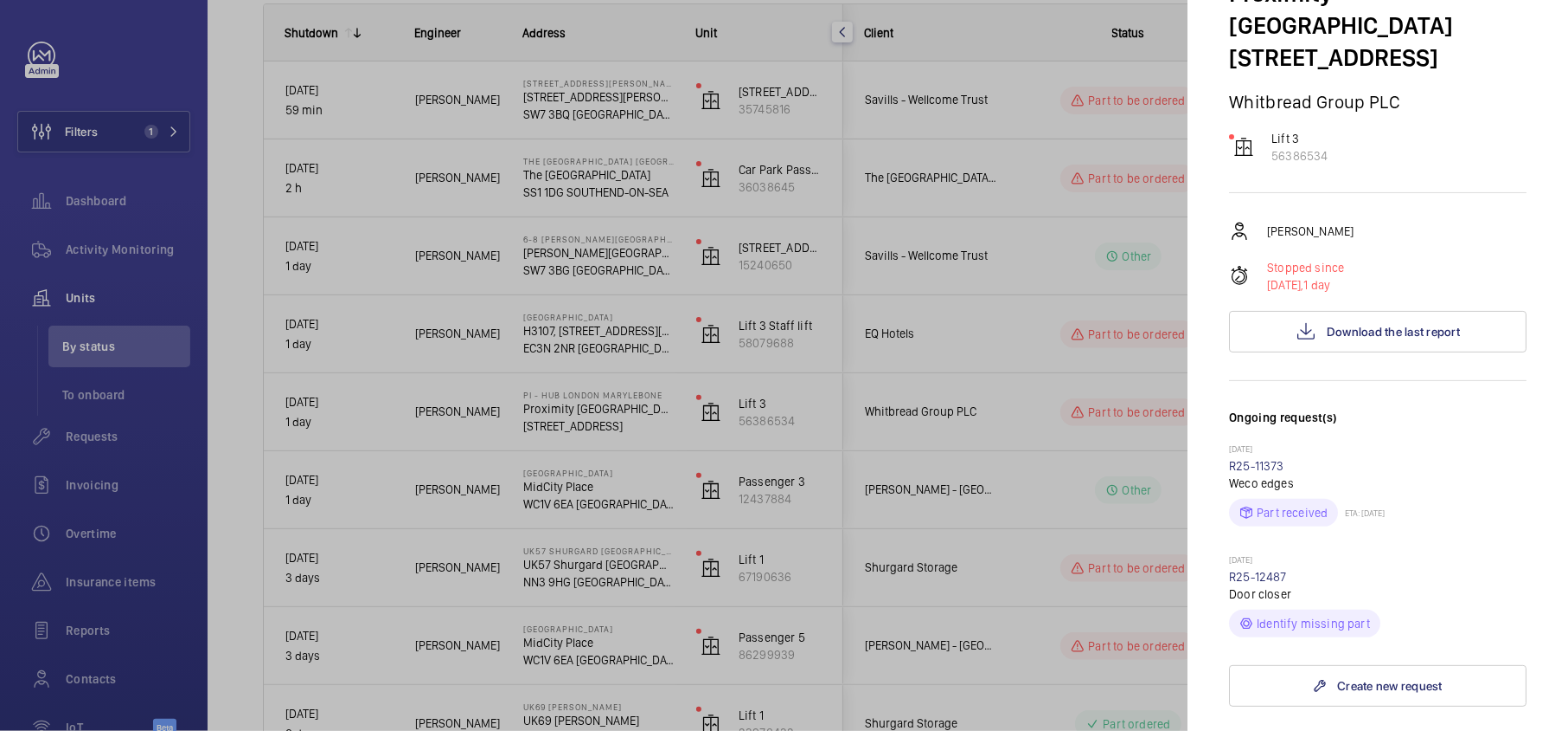
scroll to position [346, 0]
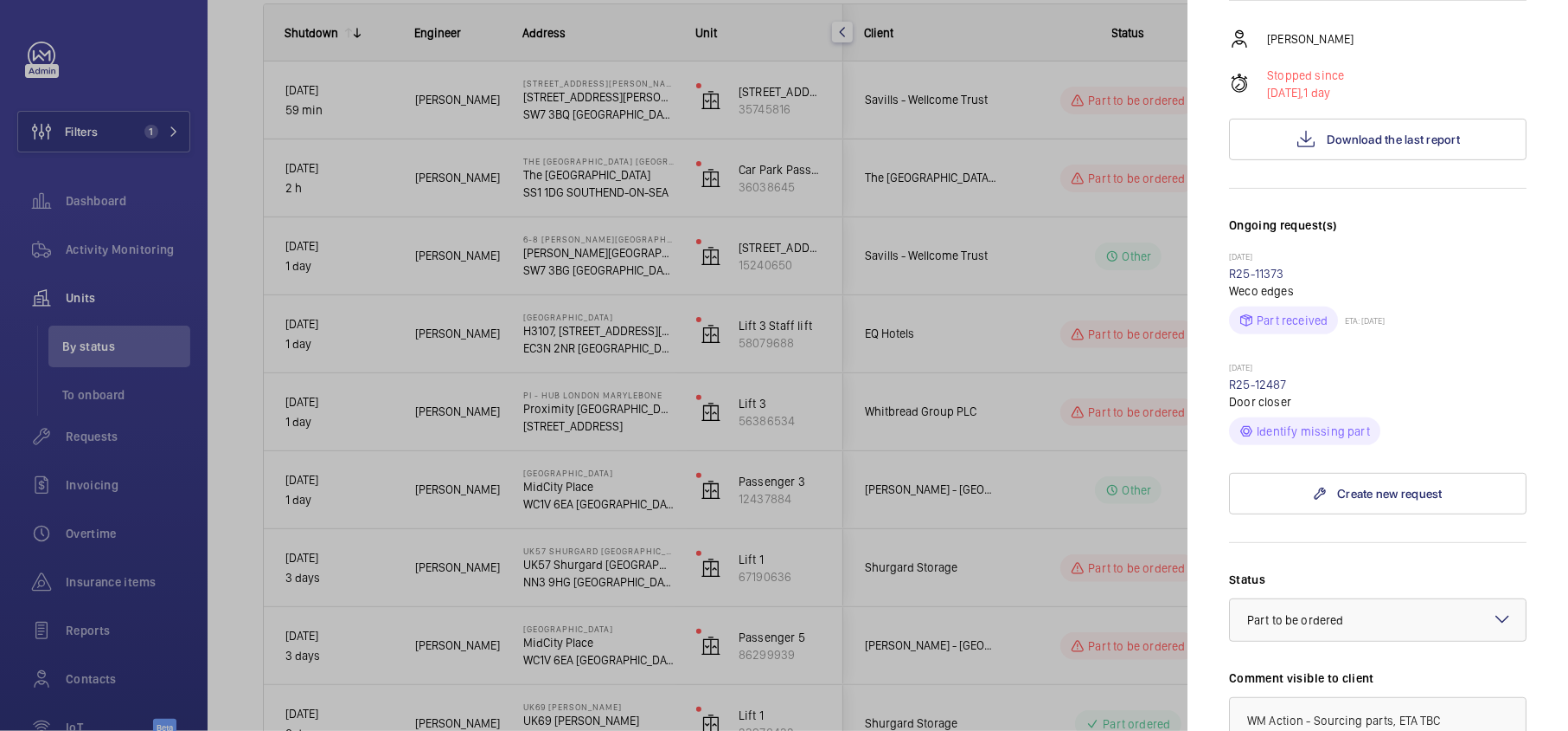
click at [1071, 413] on div at bounding box center [784, 366] width 1568 height 731
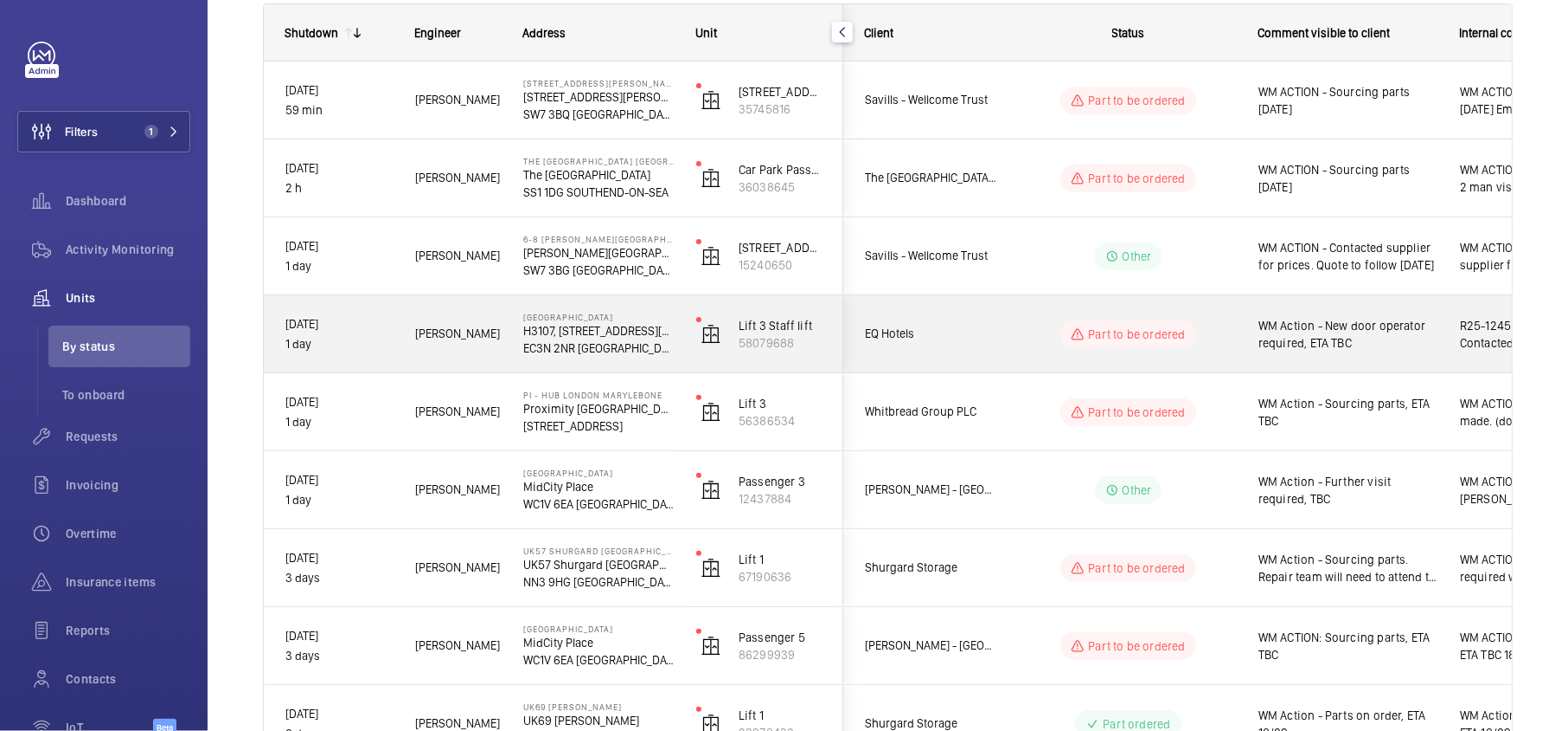
click at [1031, 343] on mat-sidenav-container "Filters 1 Dashboard Activity Monitoring Units By status To onboard Requests Inv…" at bounding box center [784, 366] width 1568 height 731
click at [988, 342] on span "EQ Hotels" at bounding box center [932, 334] width 133 height 20
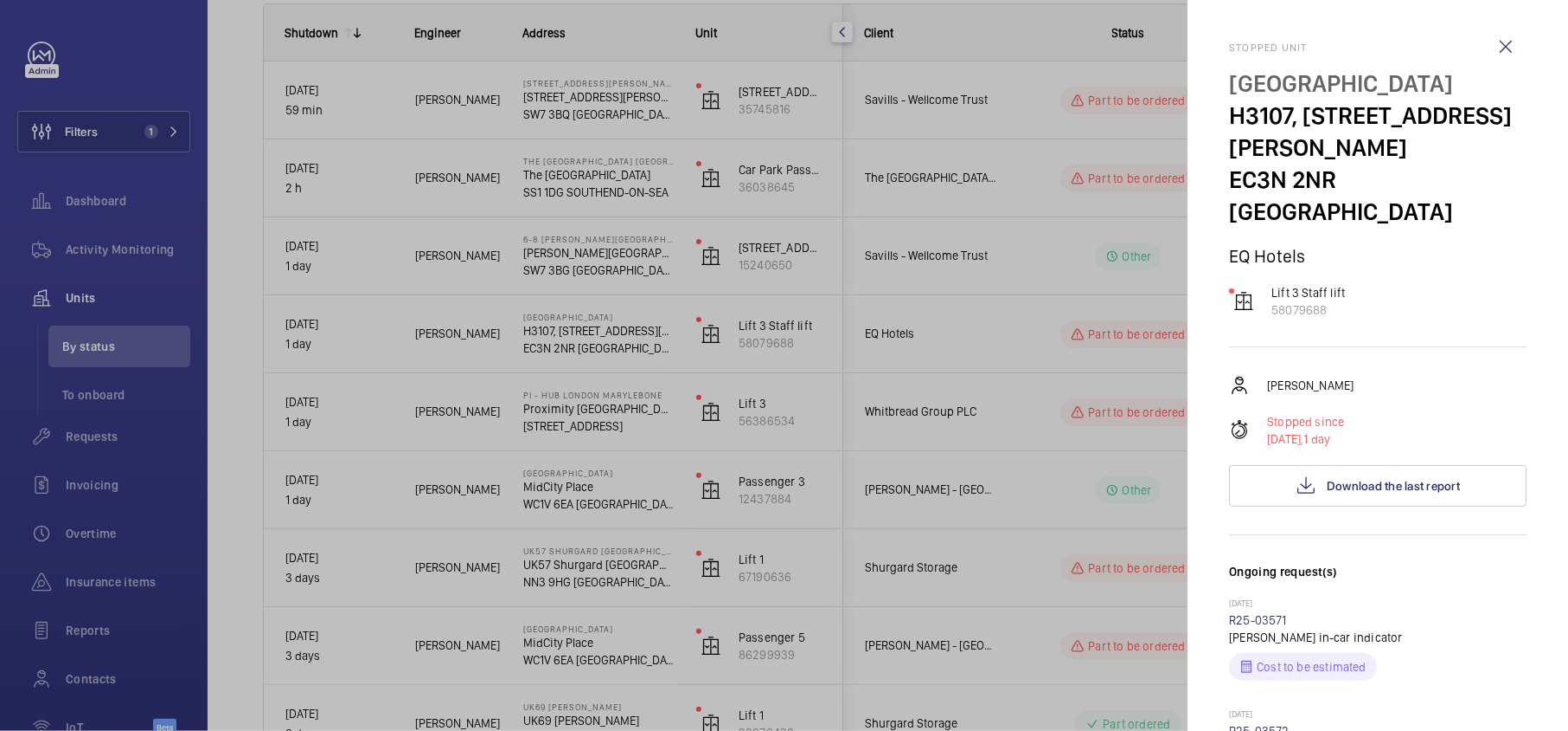
drag, startPoint x: 1012, startPoint y: 355, endPoint x: 1017, endPoint y: 364, distance: 10.3
click at [1019, 364] on div at bounding box center [784, 366] width 1568 height 731
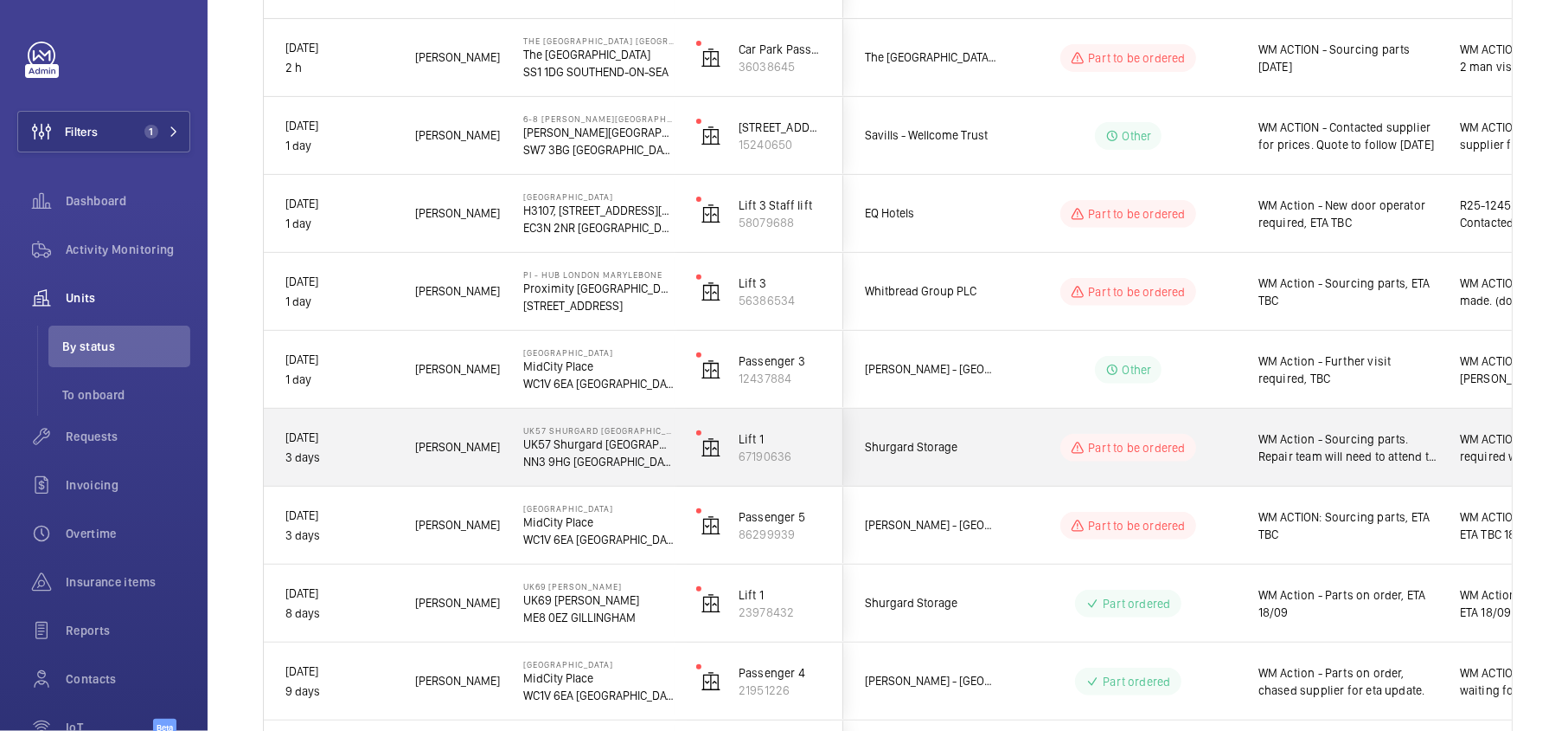
scroll to position [488, 0]
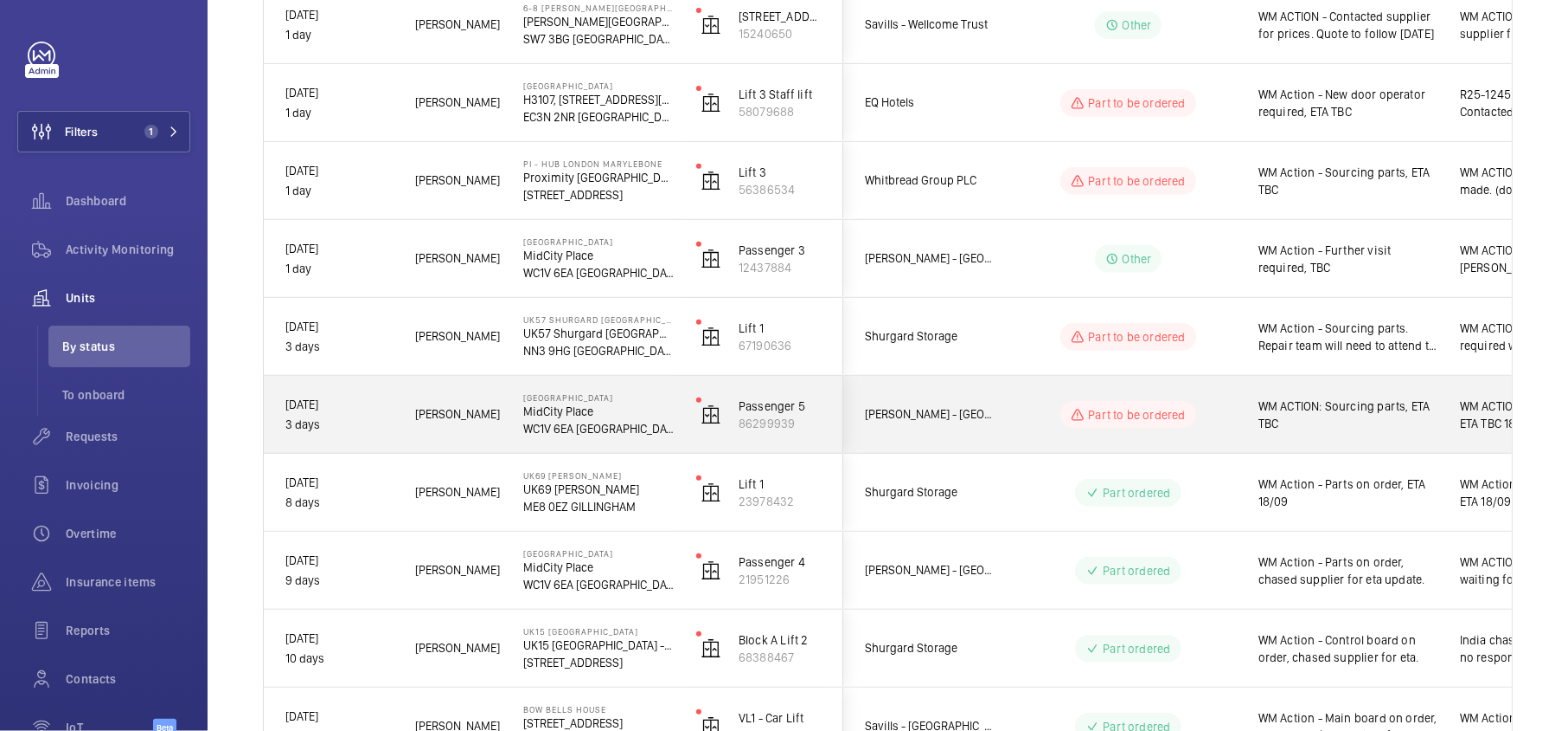
click at [1018, 398] on div "Part to be ordered" at bounding box center [1118, 414] width 236 height 63
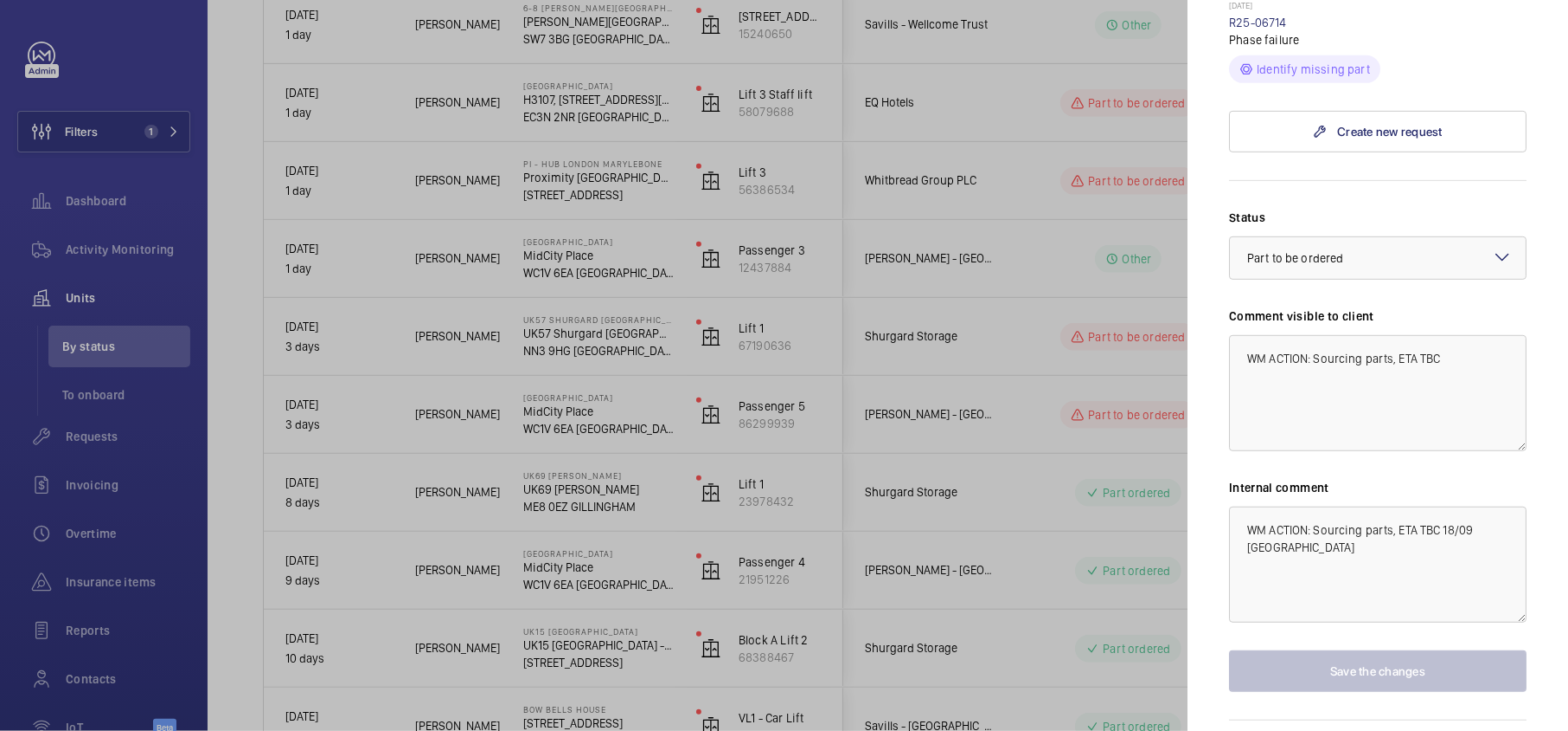
scroll to position [595, 0]
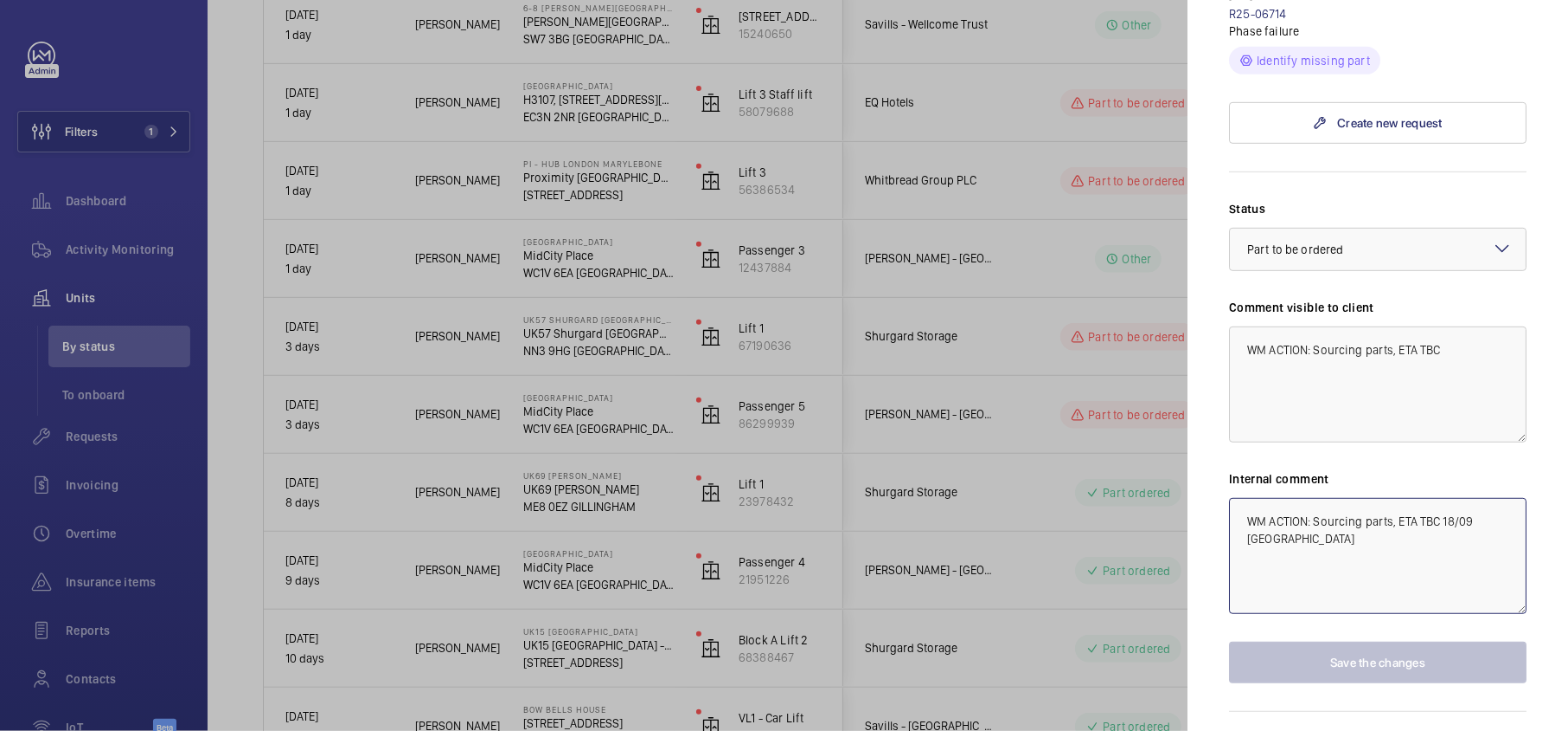
click at [1379, 497] on textarea "WM ACTION: Sourcing parts, ETA TBC 18/09 [GEOGRAPHIC_DATA]" at bounding box center [1378, 556] width 298 height 116
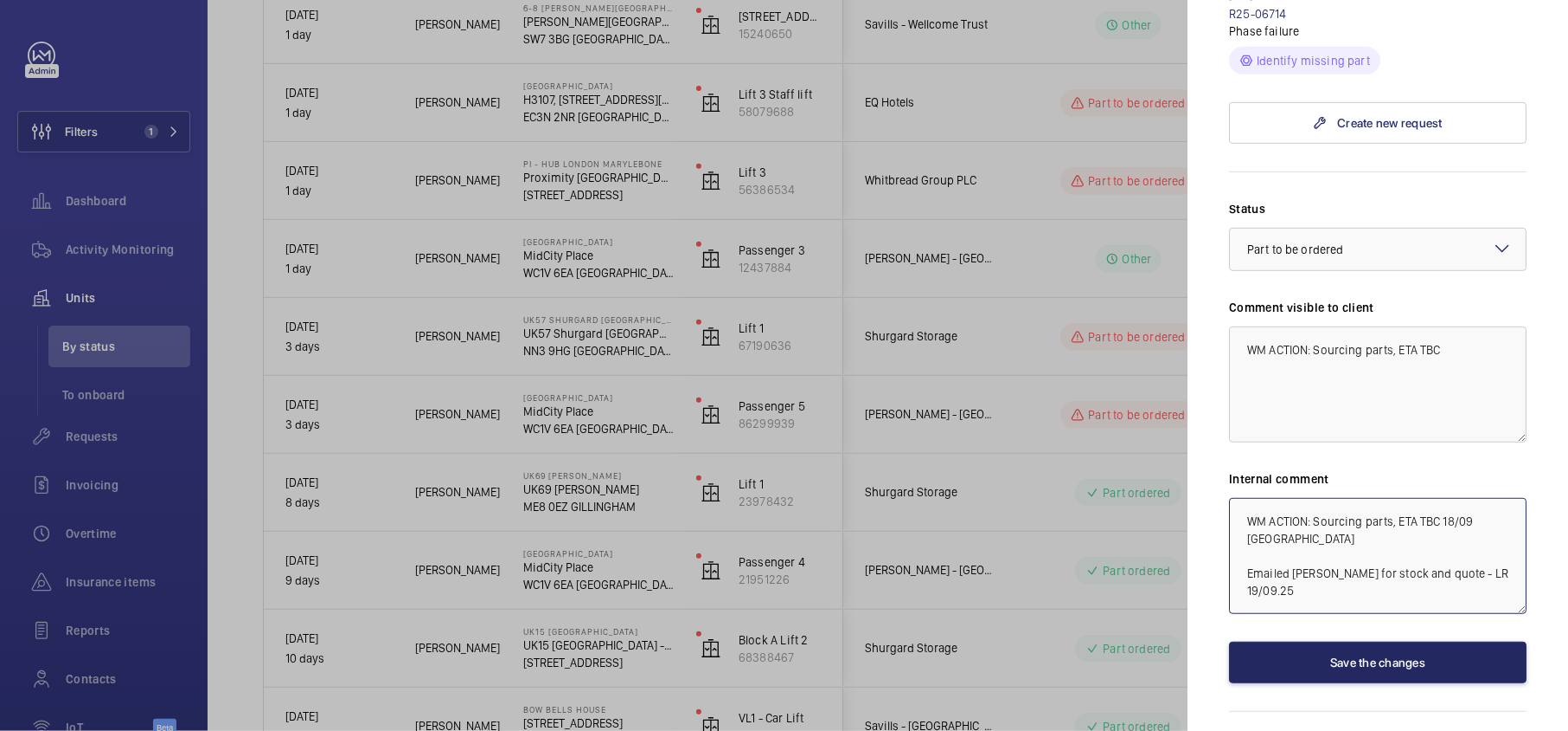
type textarea "WM ACTION: Sourcing parts, ETA TBC 18/09 [GEOGRAPHIC_DATA] Emailed [PERSON_NAME…"
click at [1336, 641] on button "Save the changes" at bounding box center [1378, 662] width 298 height 42
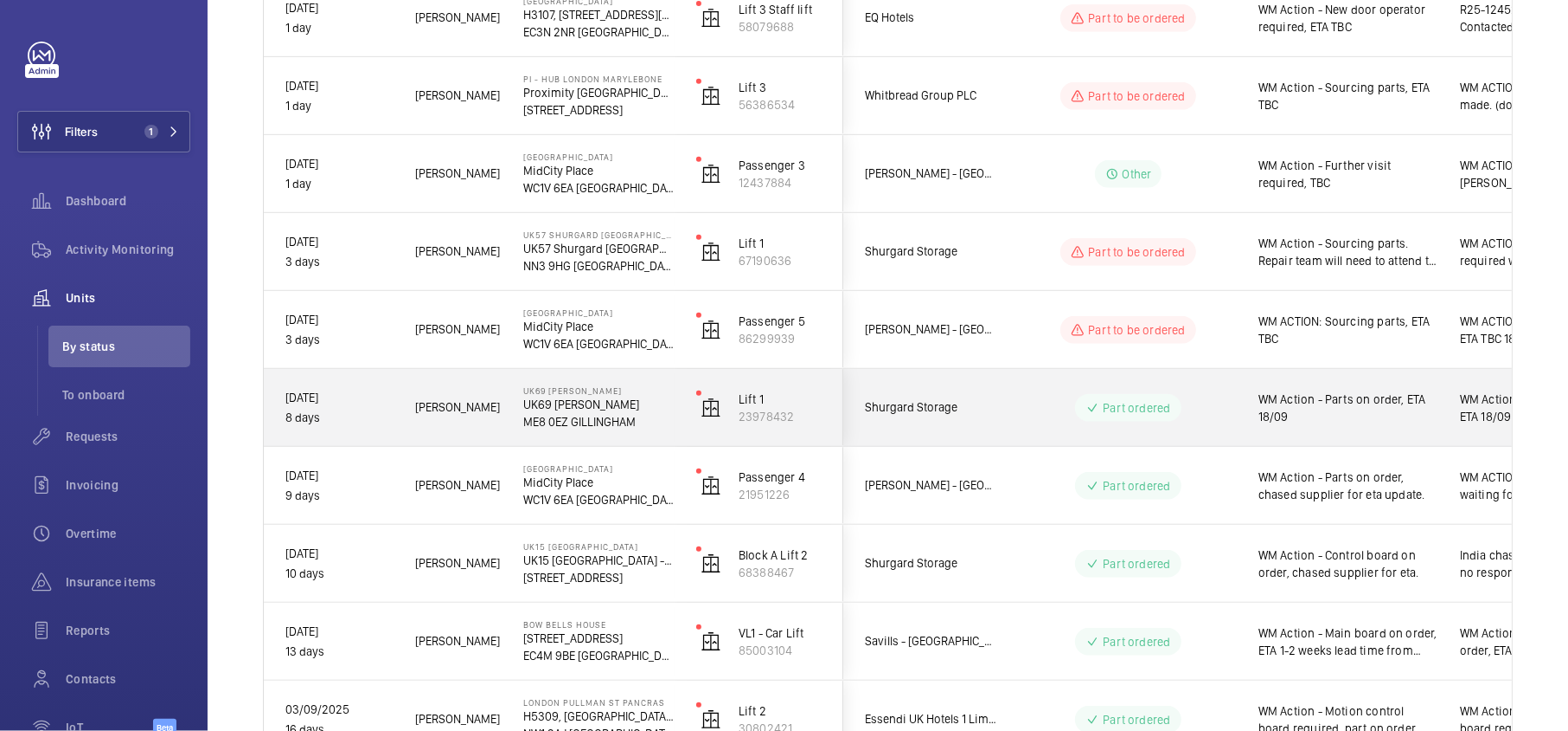
scroll to position [437, 0]
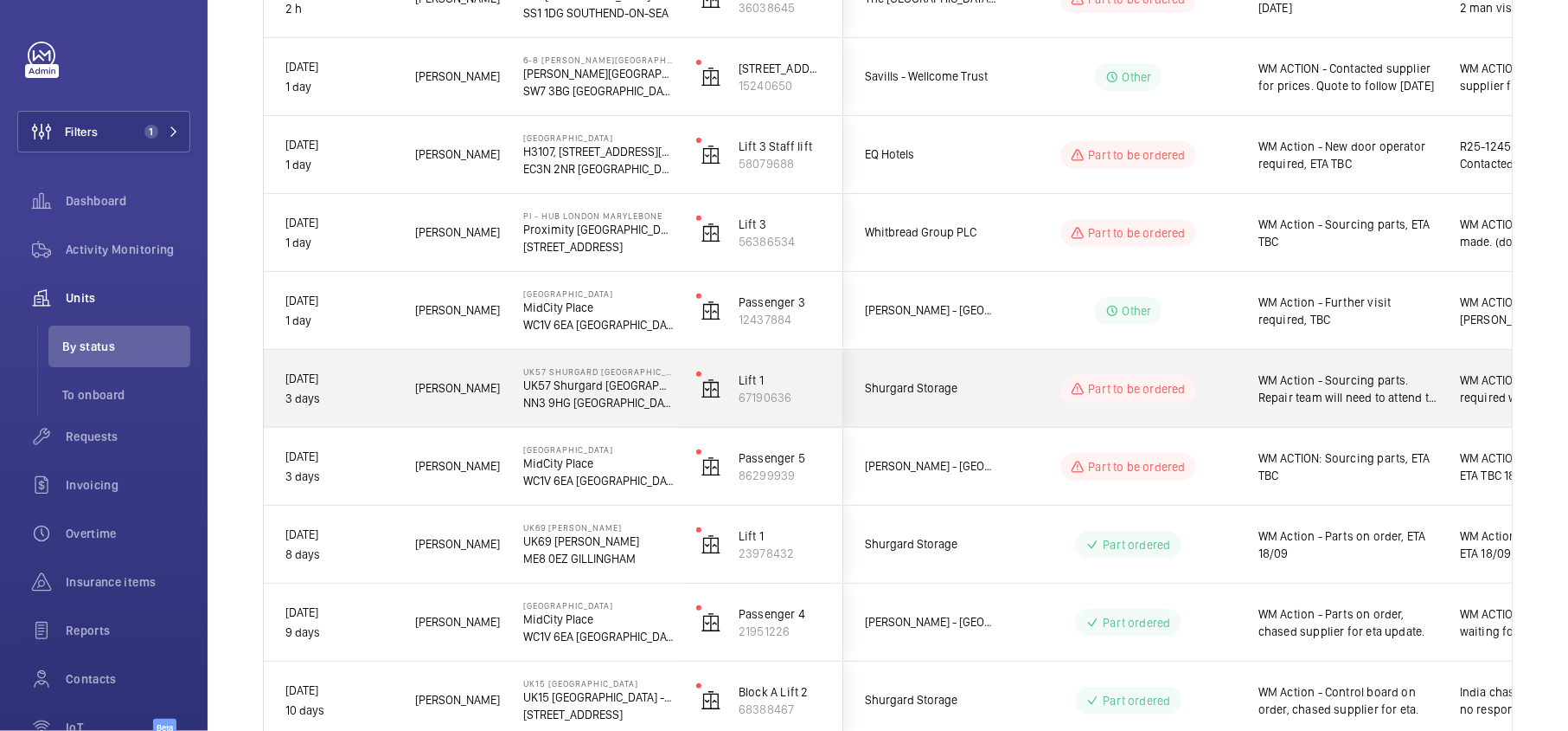
click at [1046, 392] on wm-front-pills-cell "Part to be ordered" at bounding box center [1129, 389] width 216 height 28
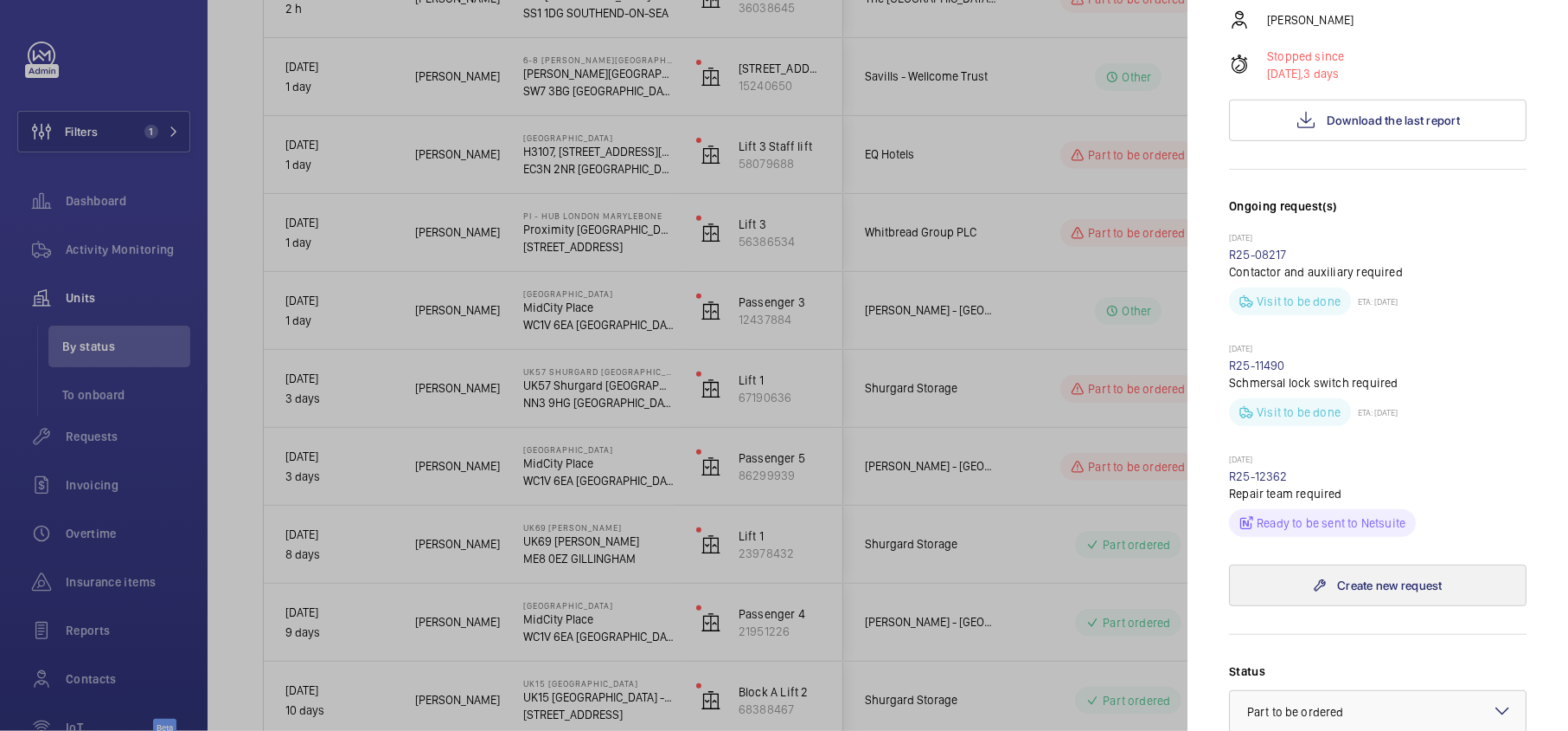
scroll to position [692, 0]
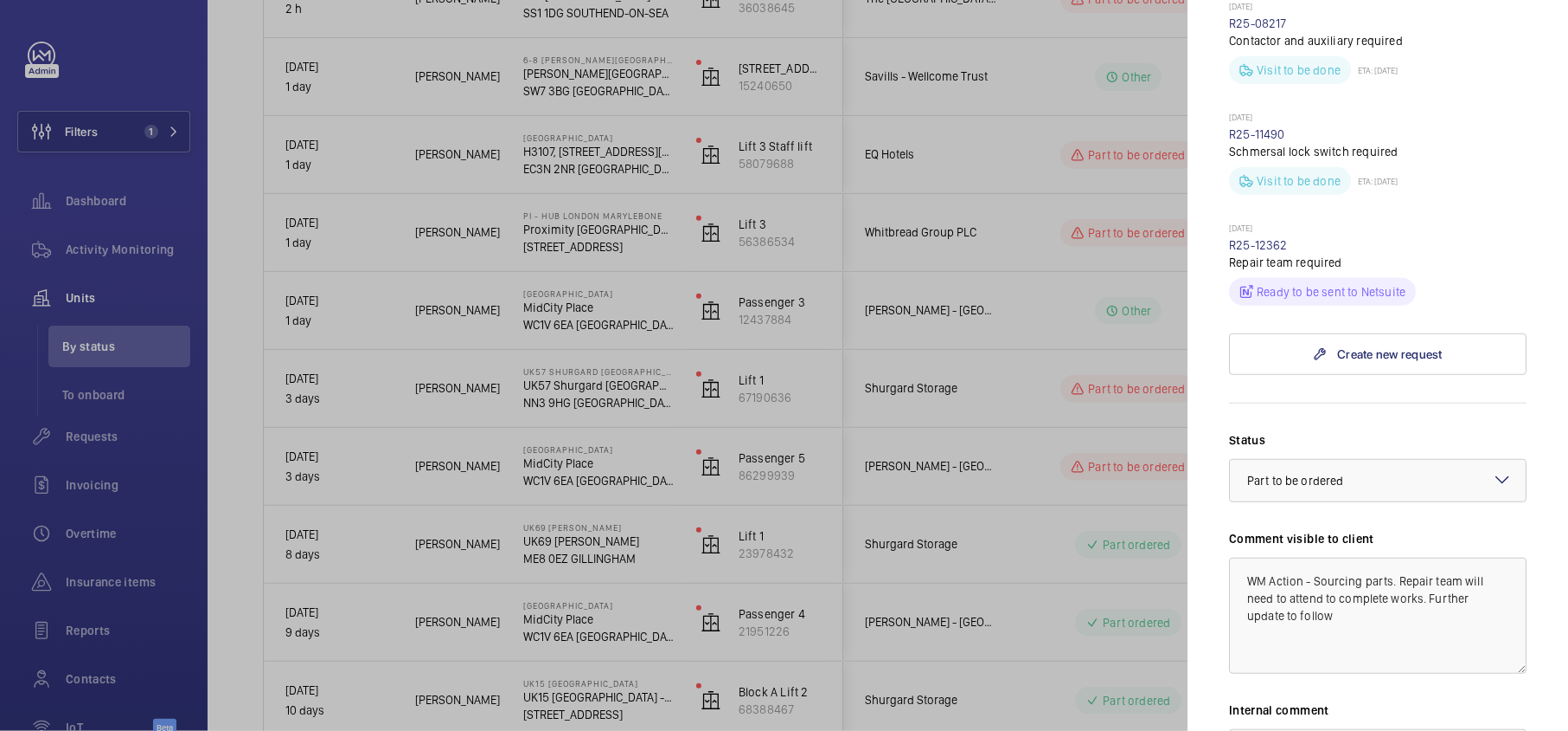
click at [1111, 392] on div at bounding box center [784, 366] width 1568 height 731
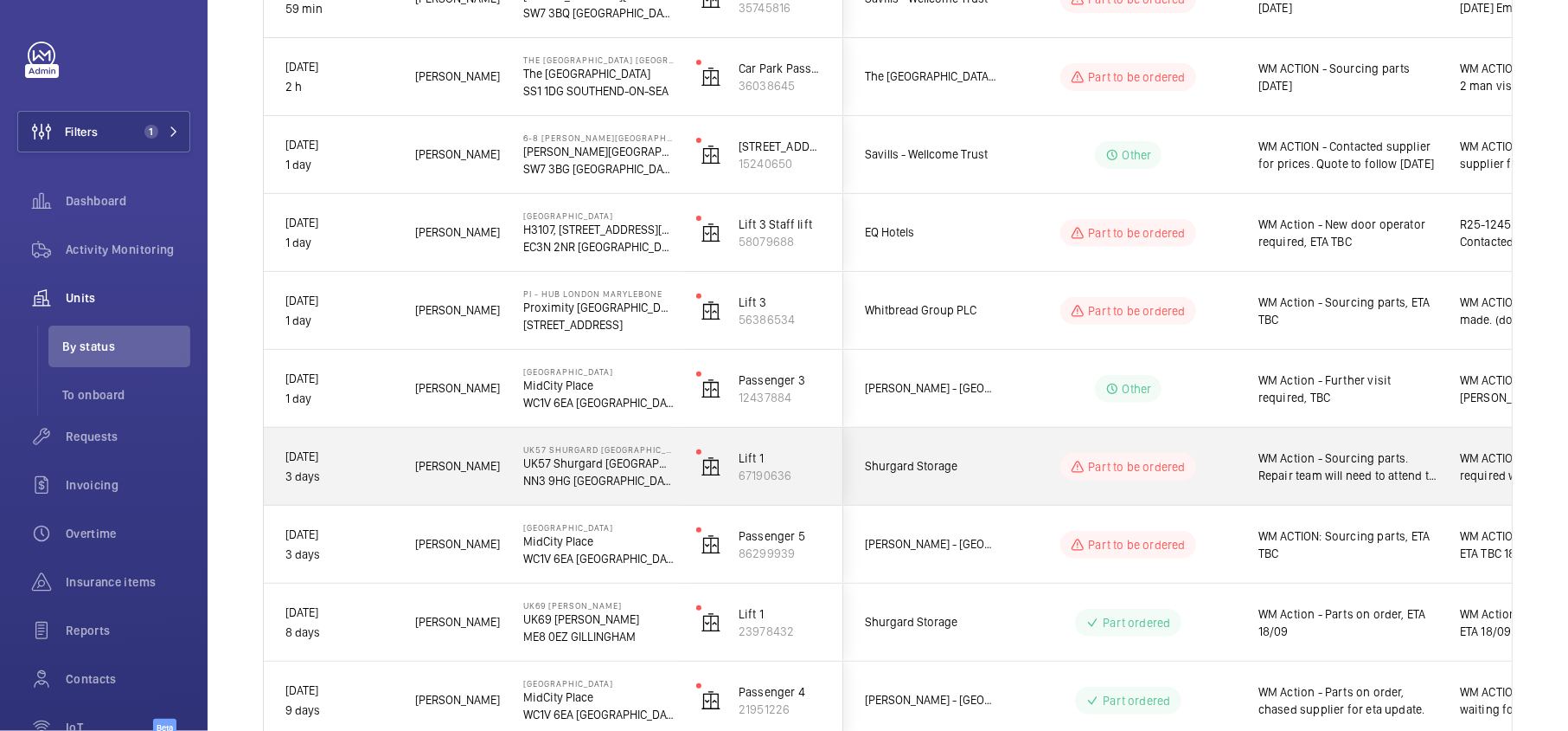
scroll to position [320, 0]
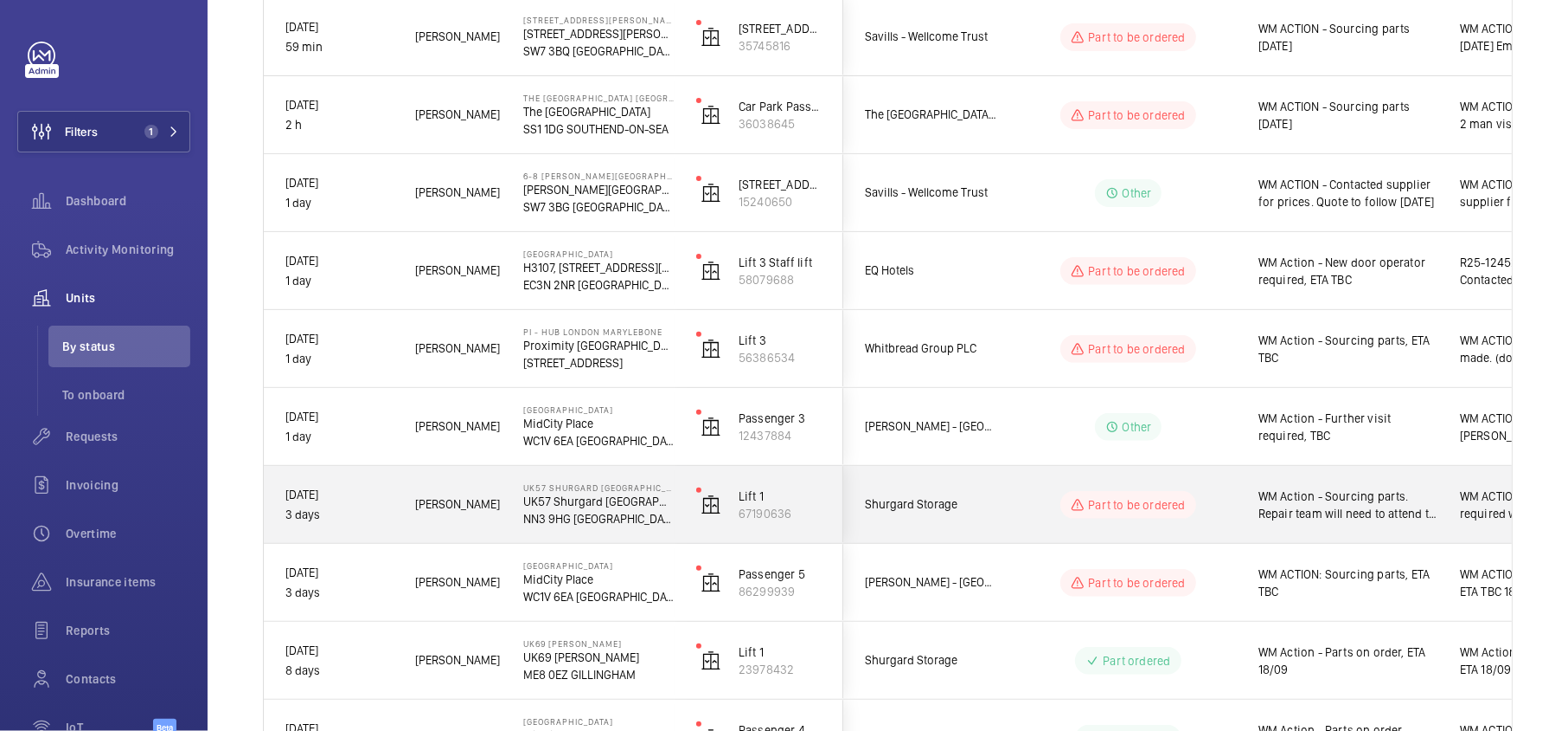
click at [1043, 507] on wm-front-pills-cell "Part to be ordered" at bounding box center [1129, 505] width 216 height 28
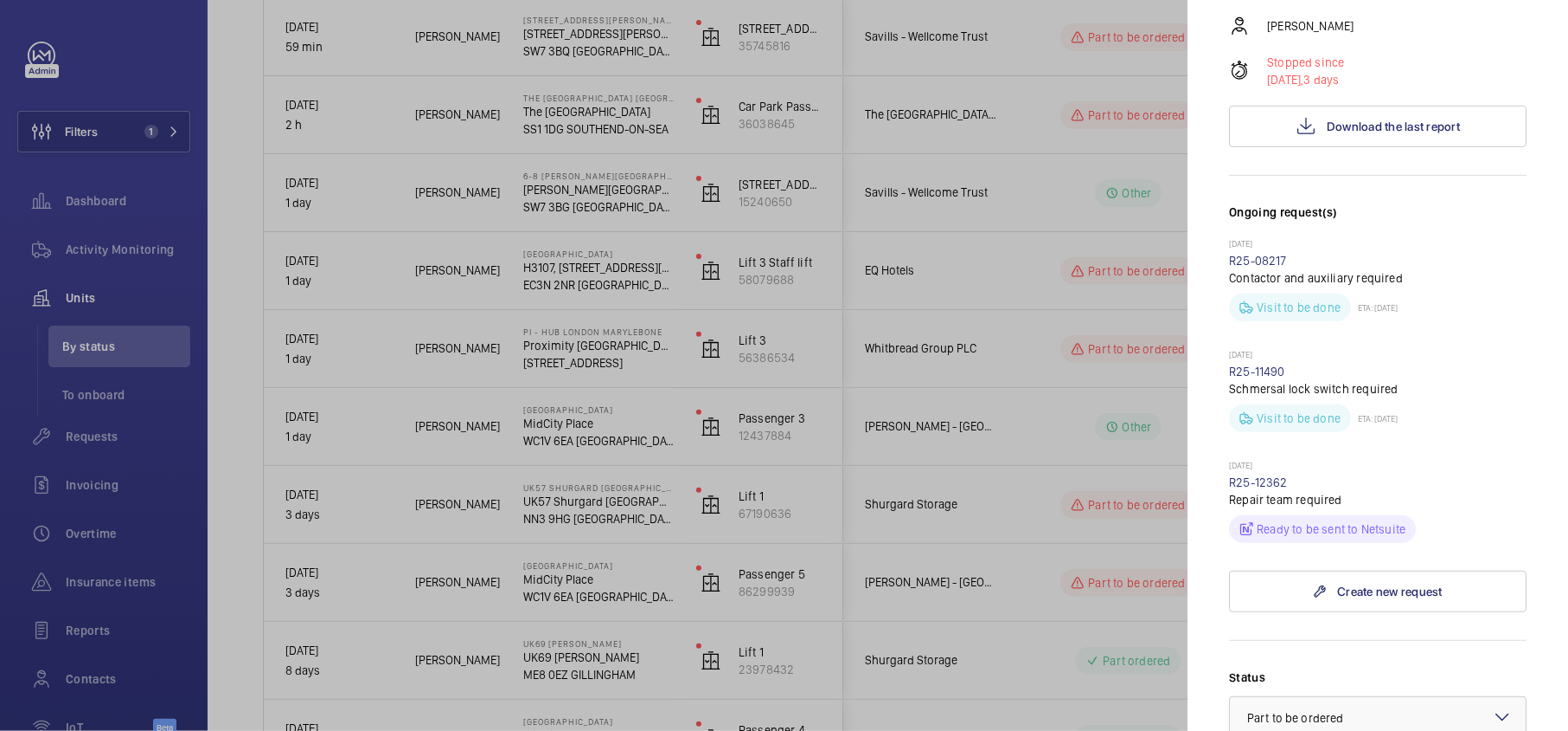
scroll to position [461, 0]
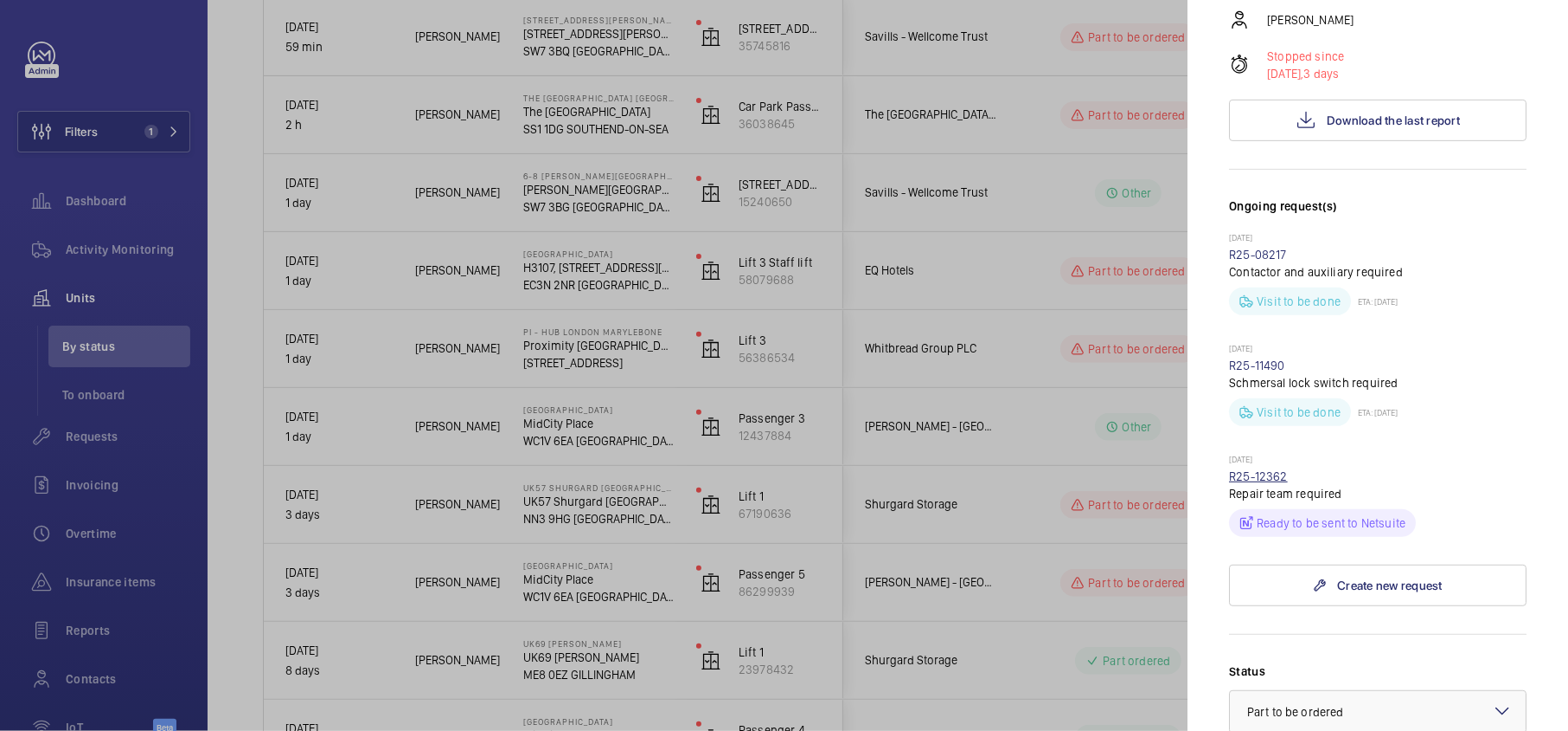
click at [1265, 469] on link "R25-12362" at bounding box center [1259, 475] width 59 height 14
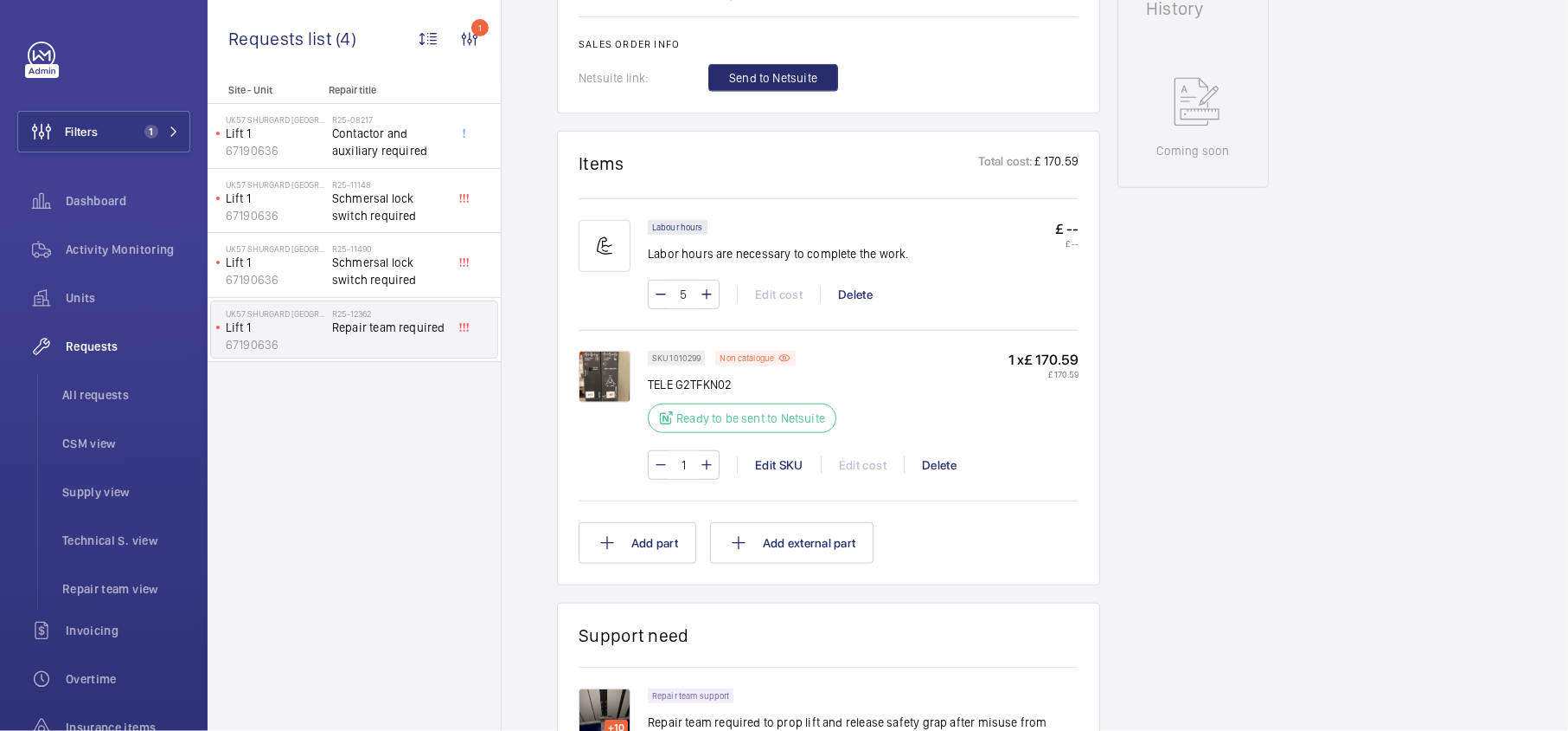
scroll to position [923, 0]
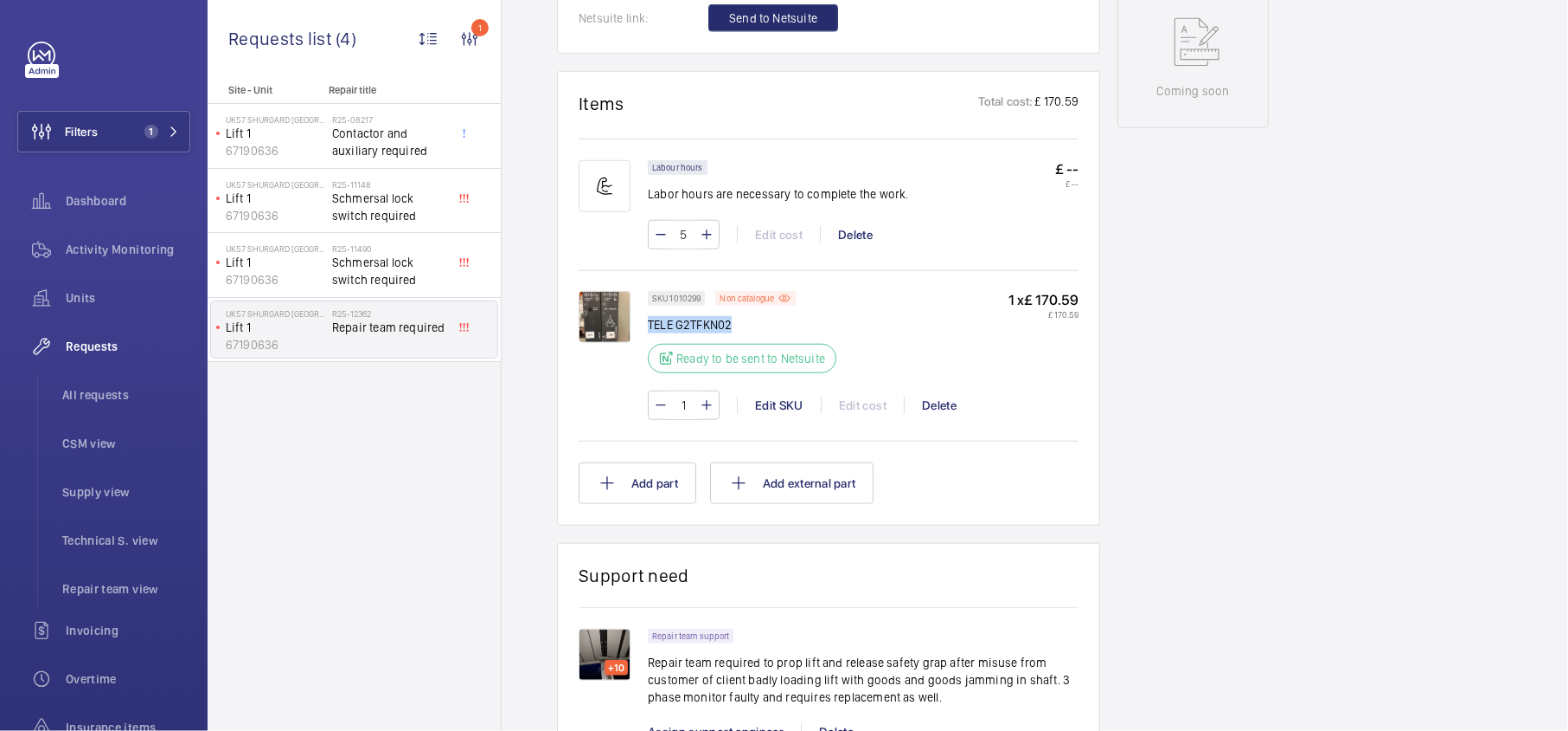
drag, startPoint x: 733, startPoint y: 330, endPoint x: 647, endPoint y: 332, distance: 86.0
click at [647, 332] on p "TELE G2TFKN02" at bounding box center [747, 324] width 199 height 18
copy p "TELE G2TFKN02"
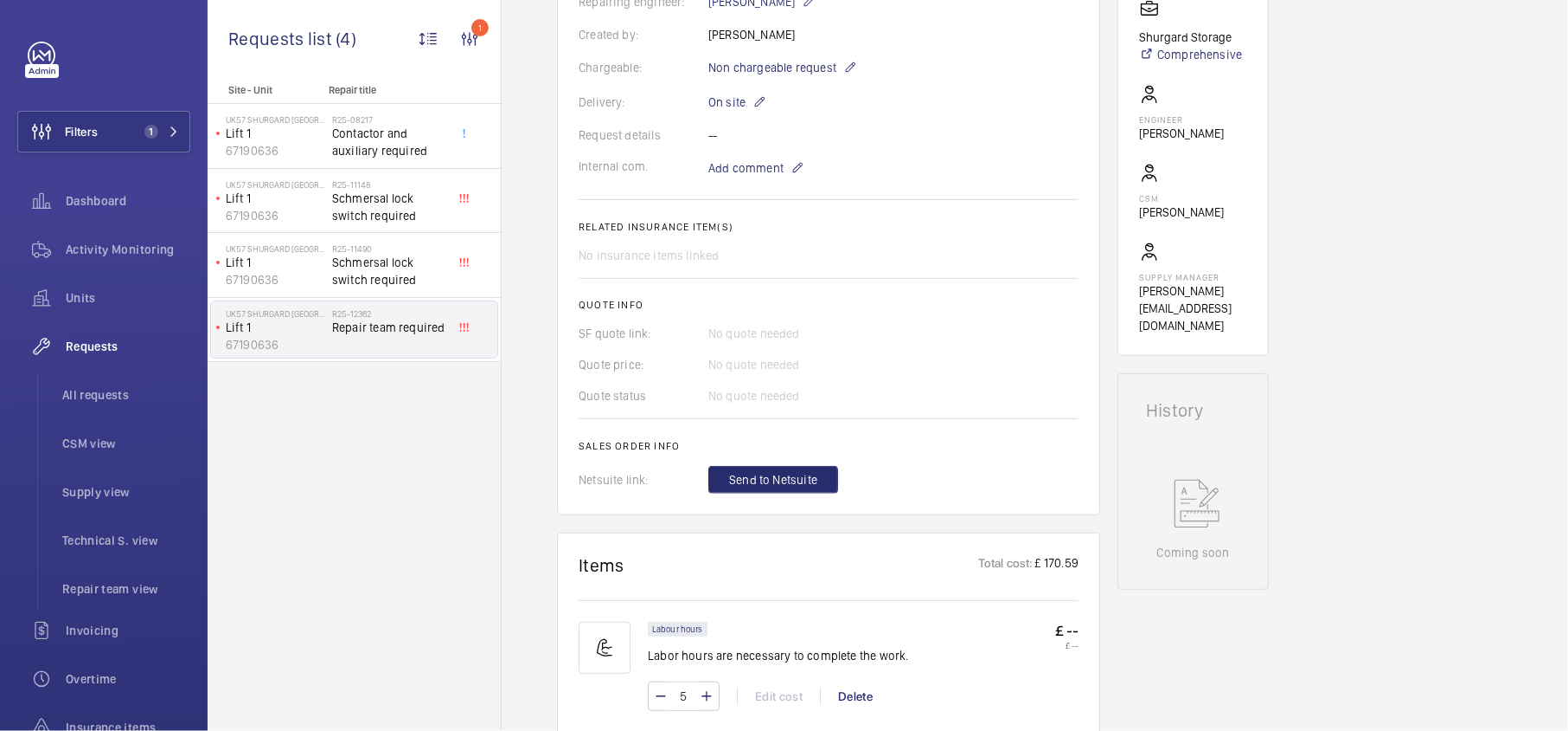
scroll to position [692, 0]
